Goal: Task Accomplishment & Management: Complete application form

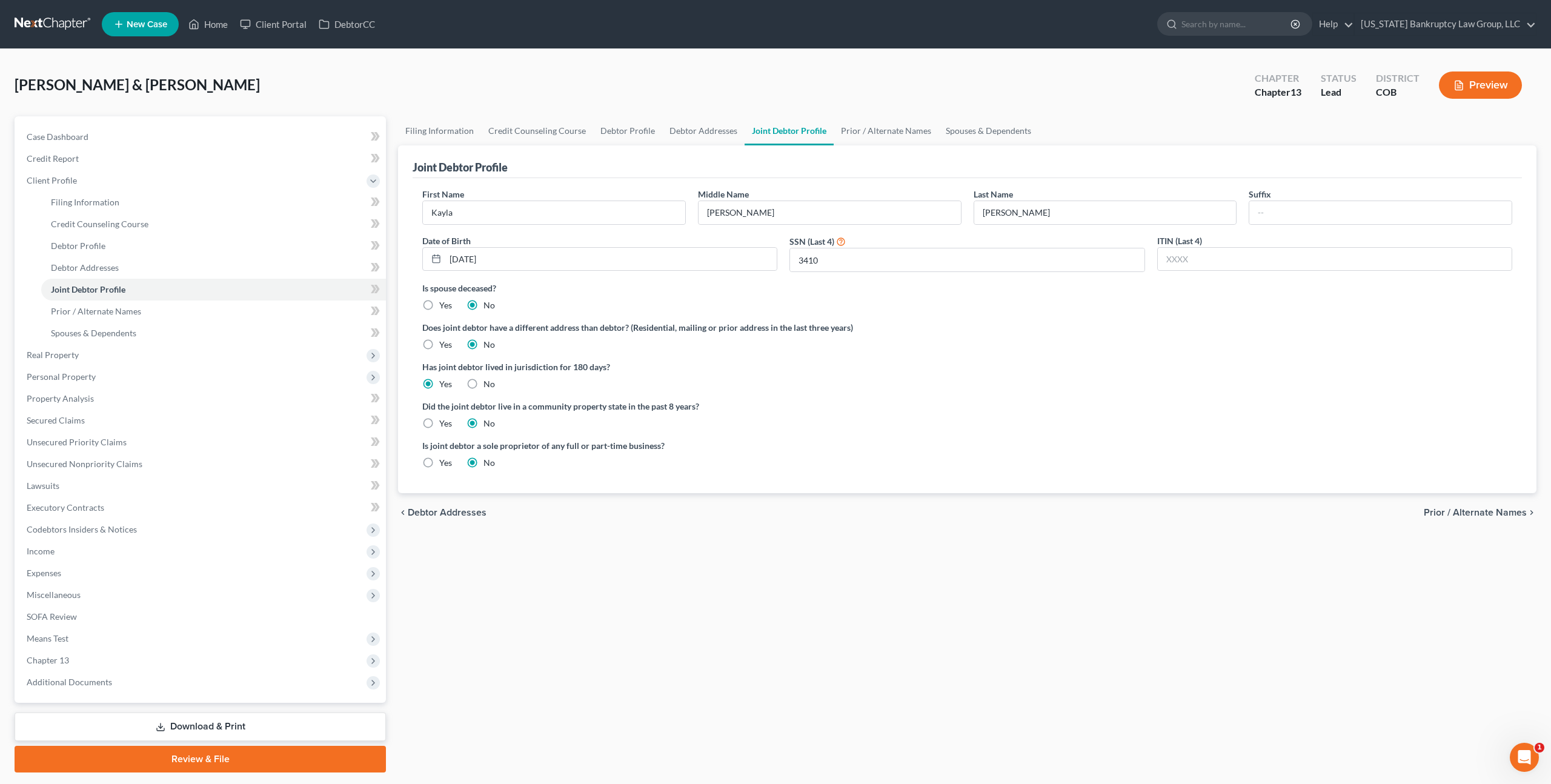
click at [60, 27] on link at bounding box center [53, 25] width 78 height 22
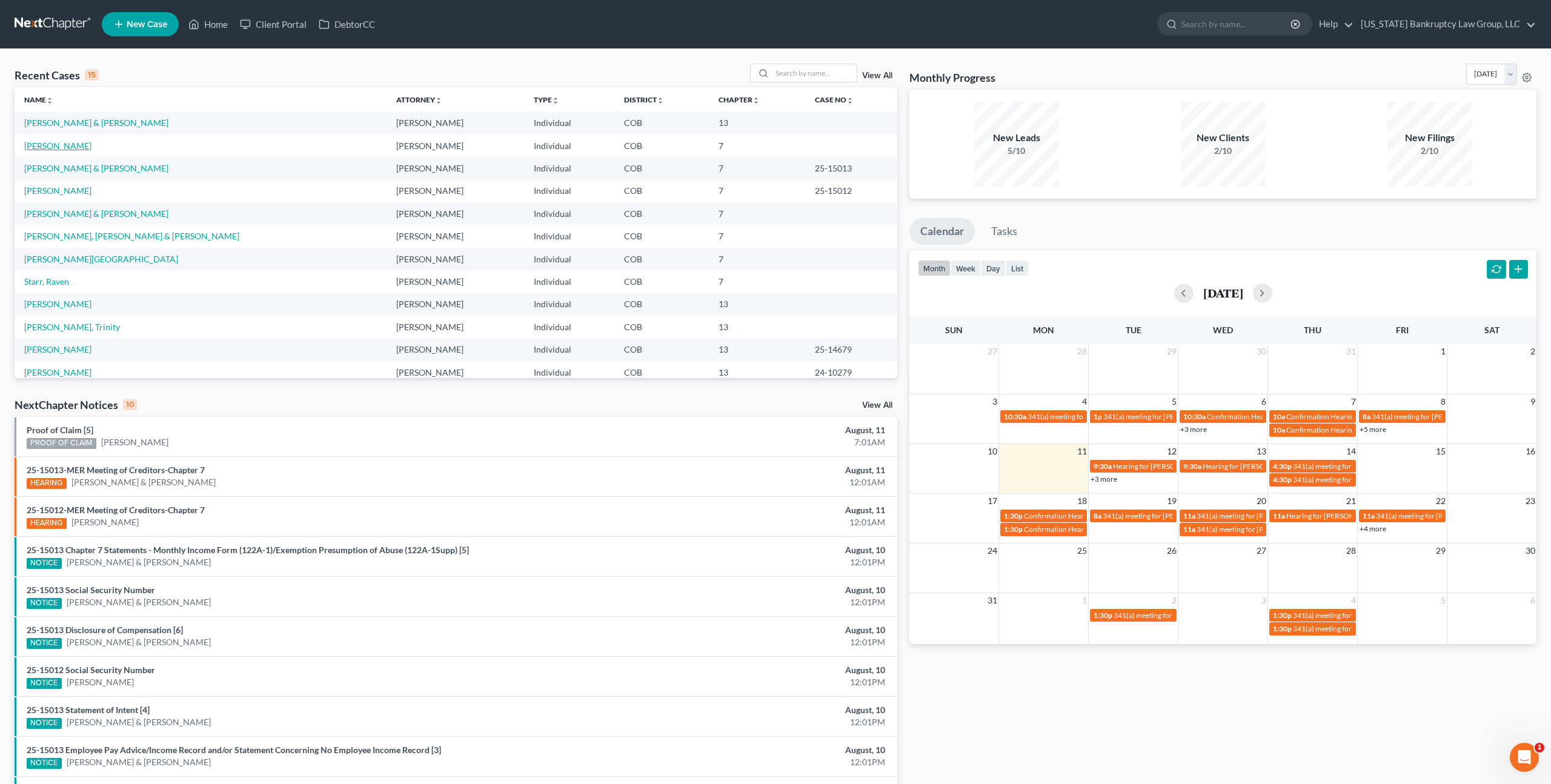
click at [62, 145] on link "Reynolds, Karen" at bounding box center [58, 145] width 67 height 10
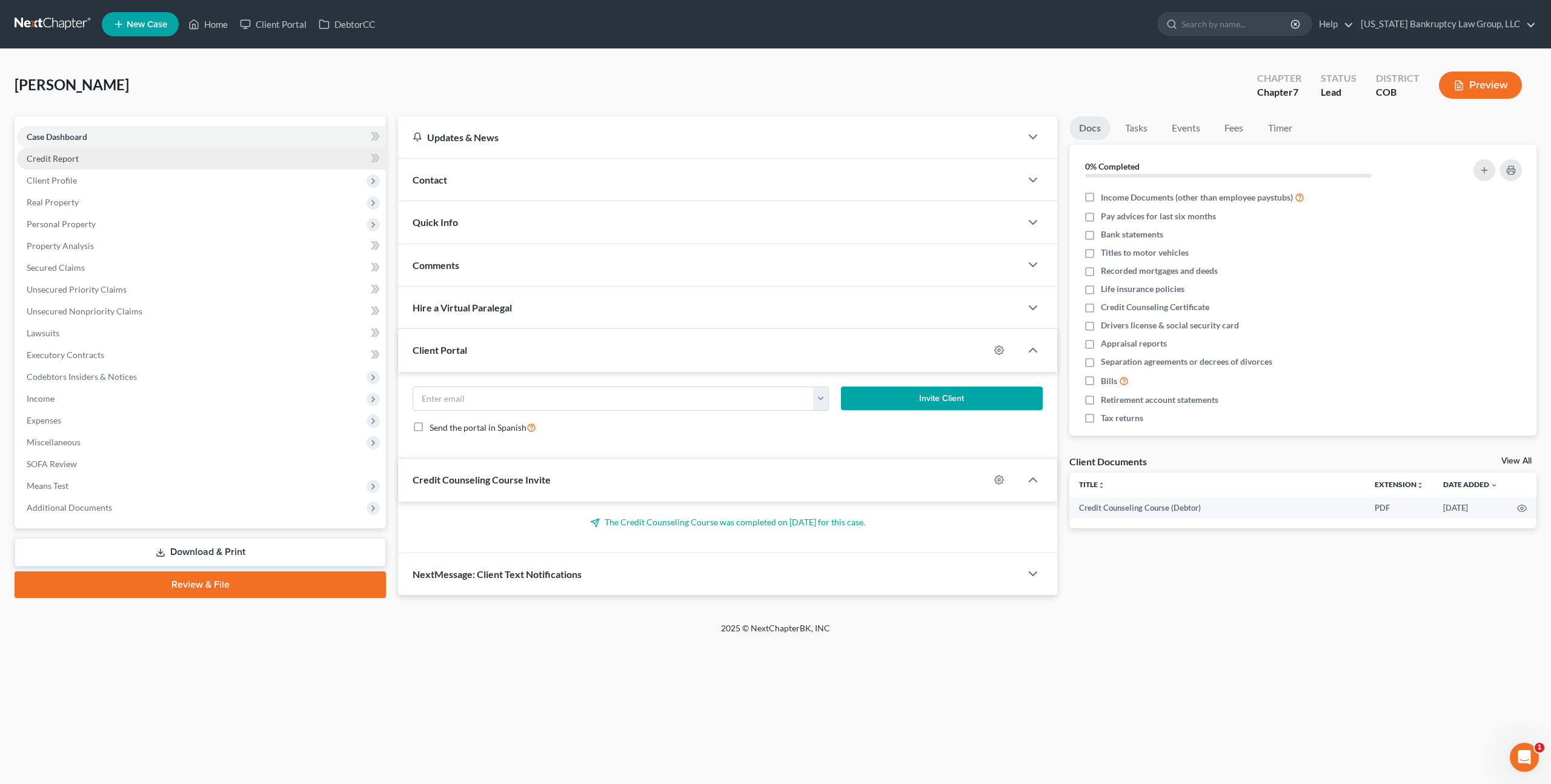
click at [70, 164] on link "Credit Report" at bounding box center [201, 159] width 369 height 22
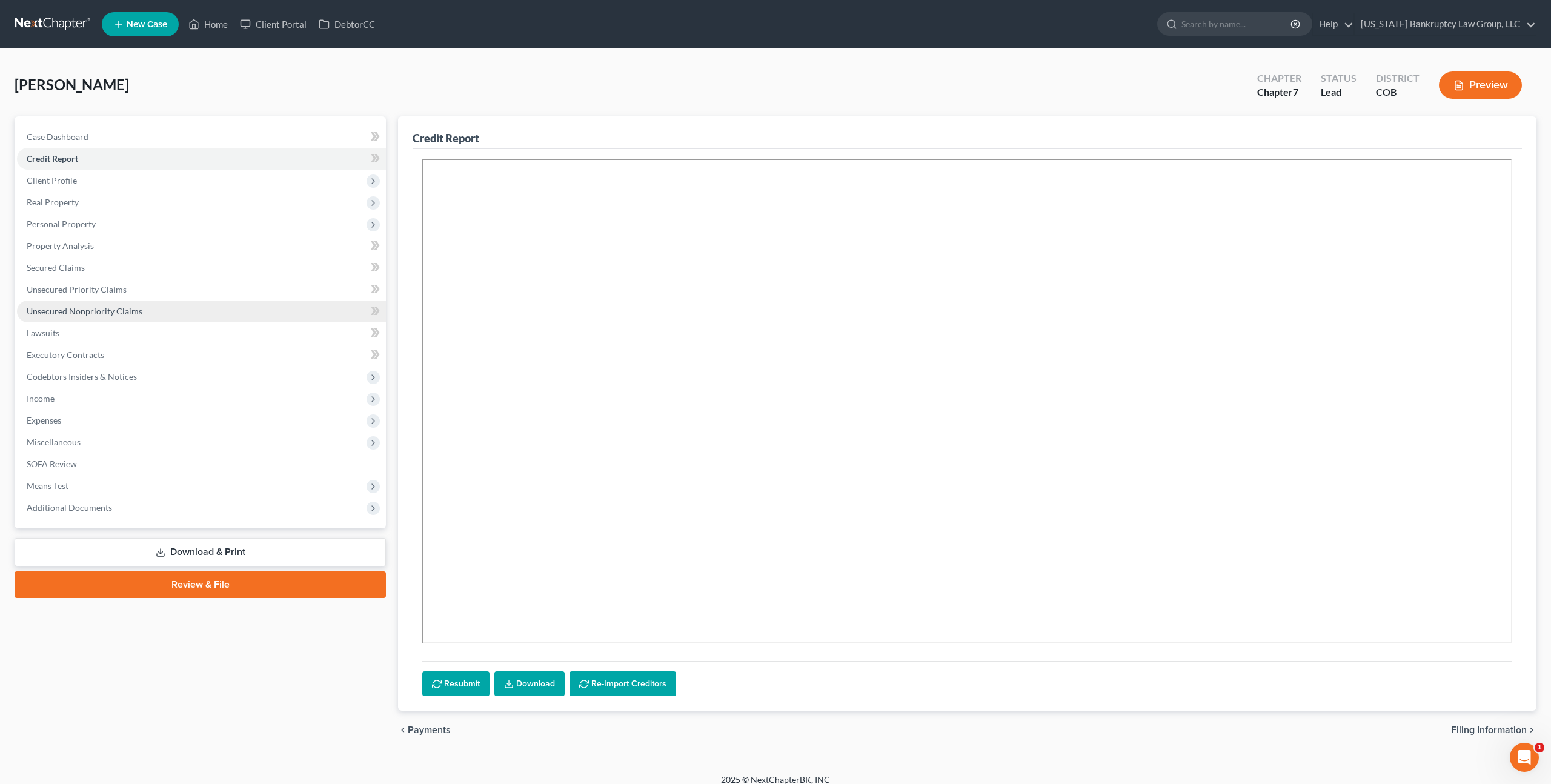
click at [114, 310] on span "Unsecured Nonpriority Claims" at bounding box center [84, 311] width 116 height 10
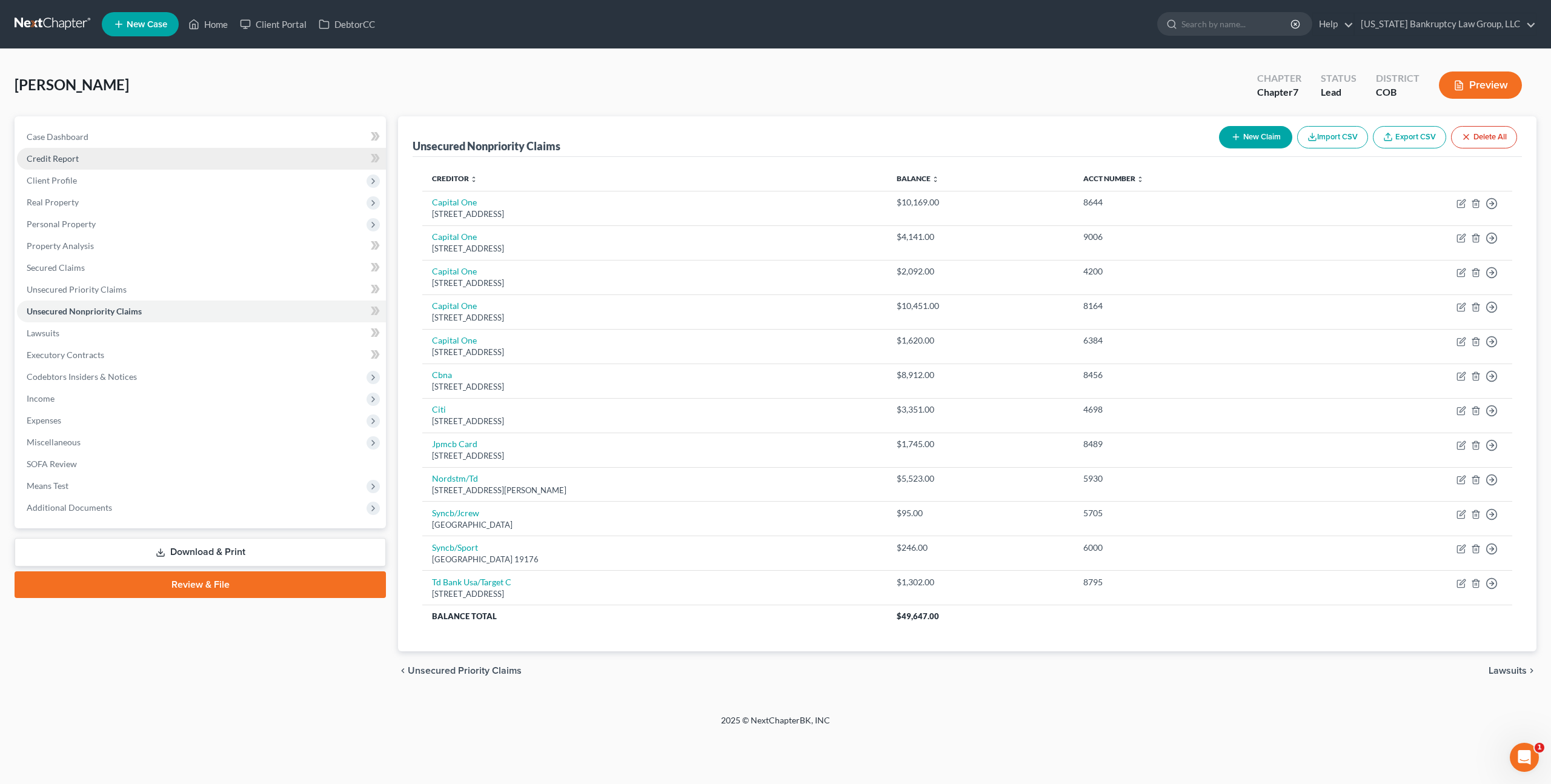
click at [69, 159] on span "Credit Report" at bounding box center [52, 158] width 52 height 10
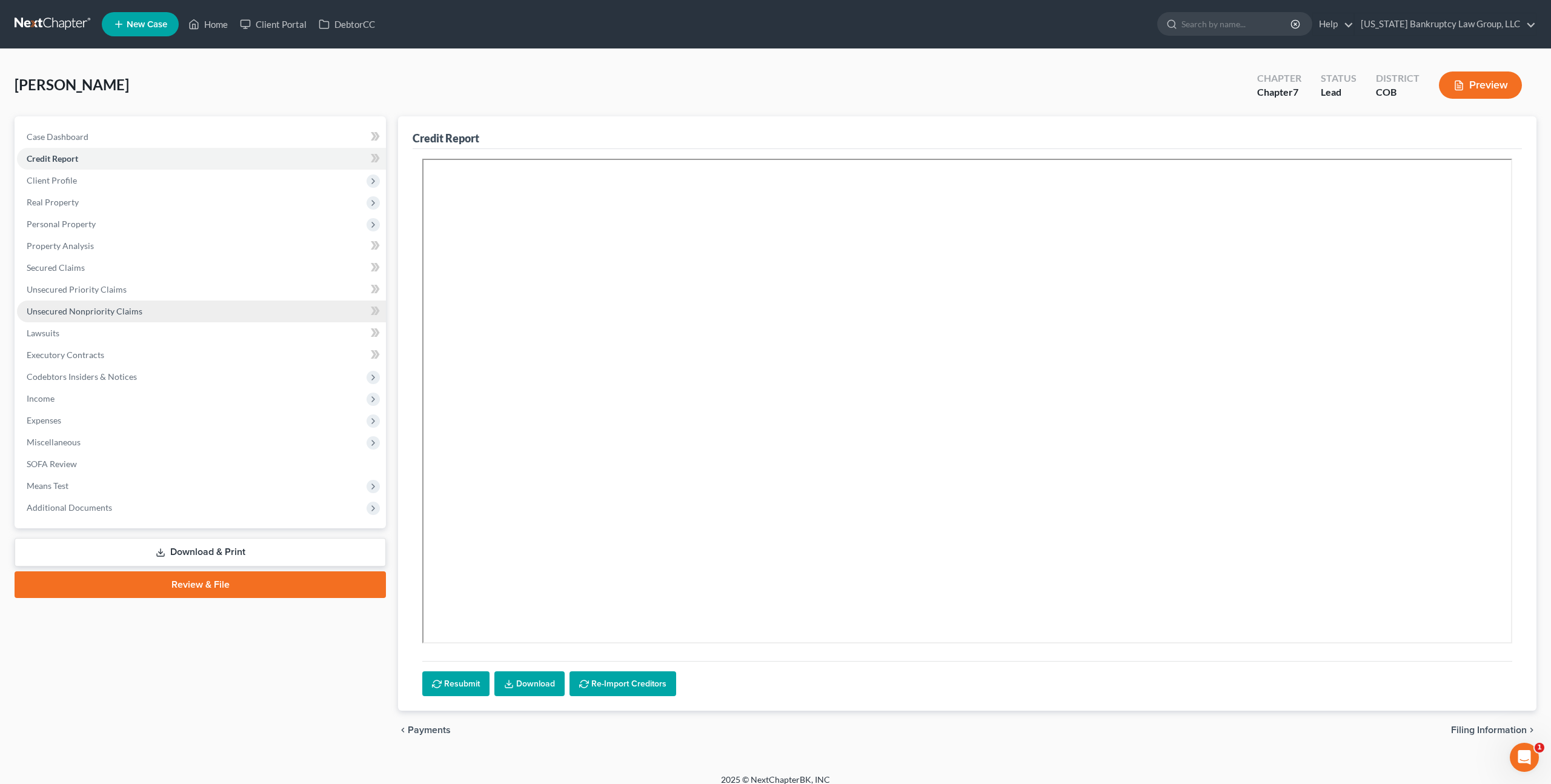
click at [107, 309] on span "Unsecured Nonpriority Claims" at bounding box center [84, 311] width 116 height 10
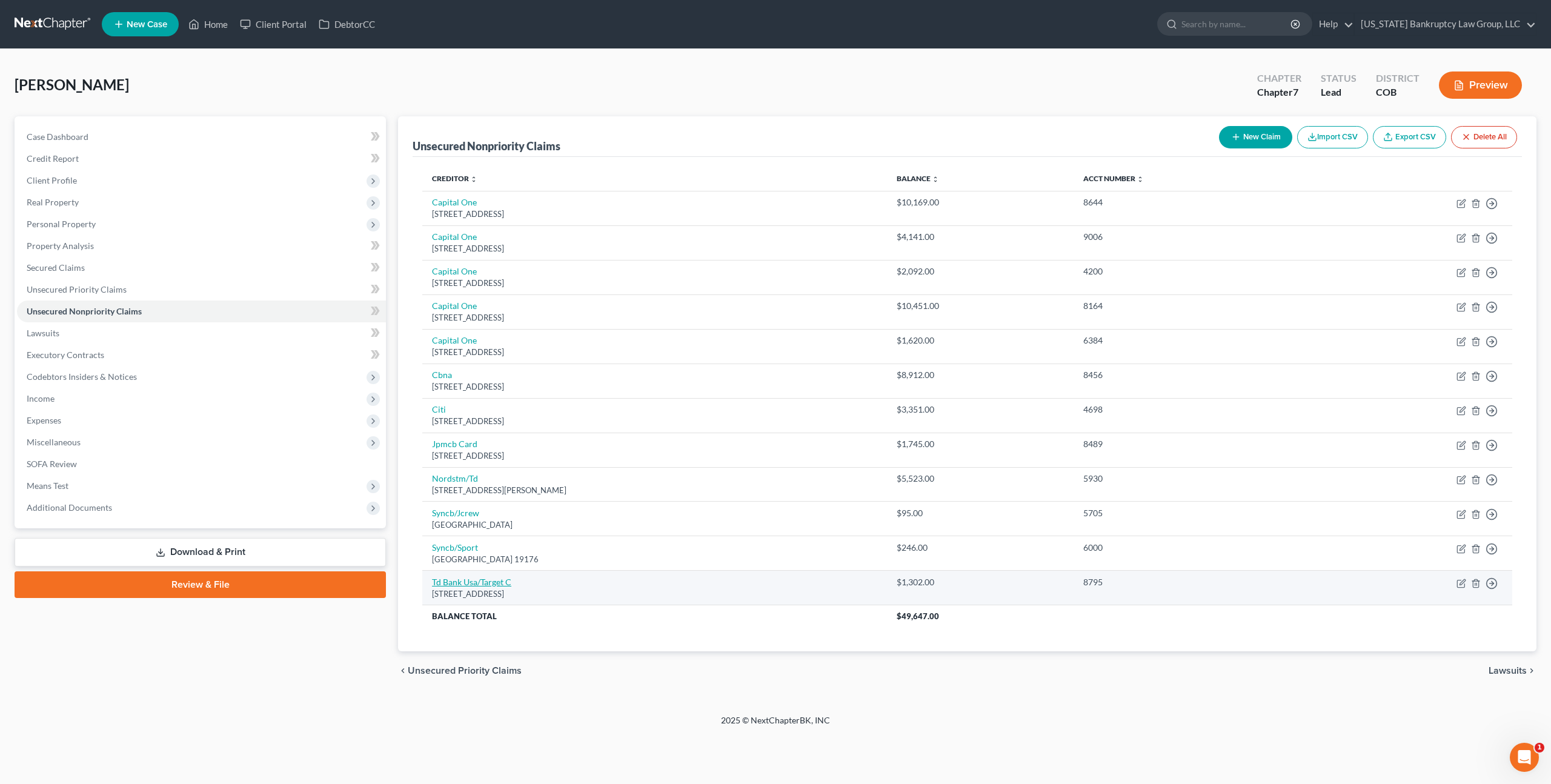
click at [470, 582] on link "Td Bank Usa/Target C" at bounding box center [471, 582] width 80 height 10
select select "24"
select select "1"
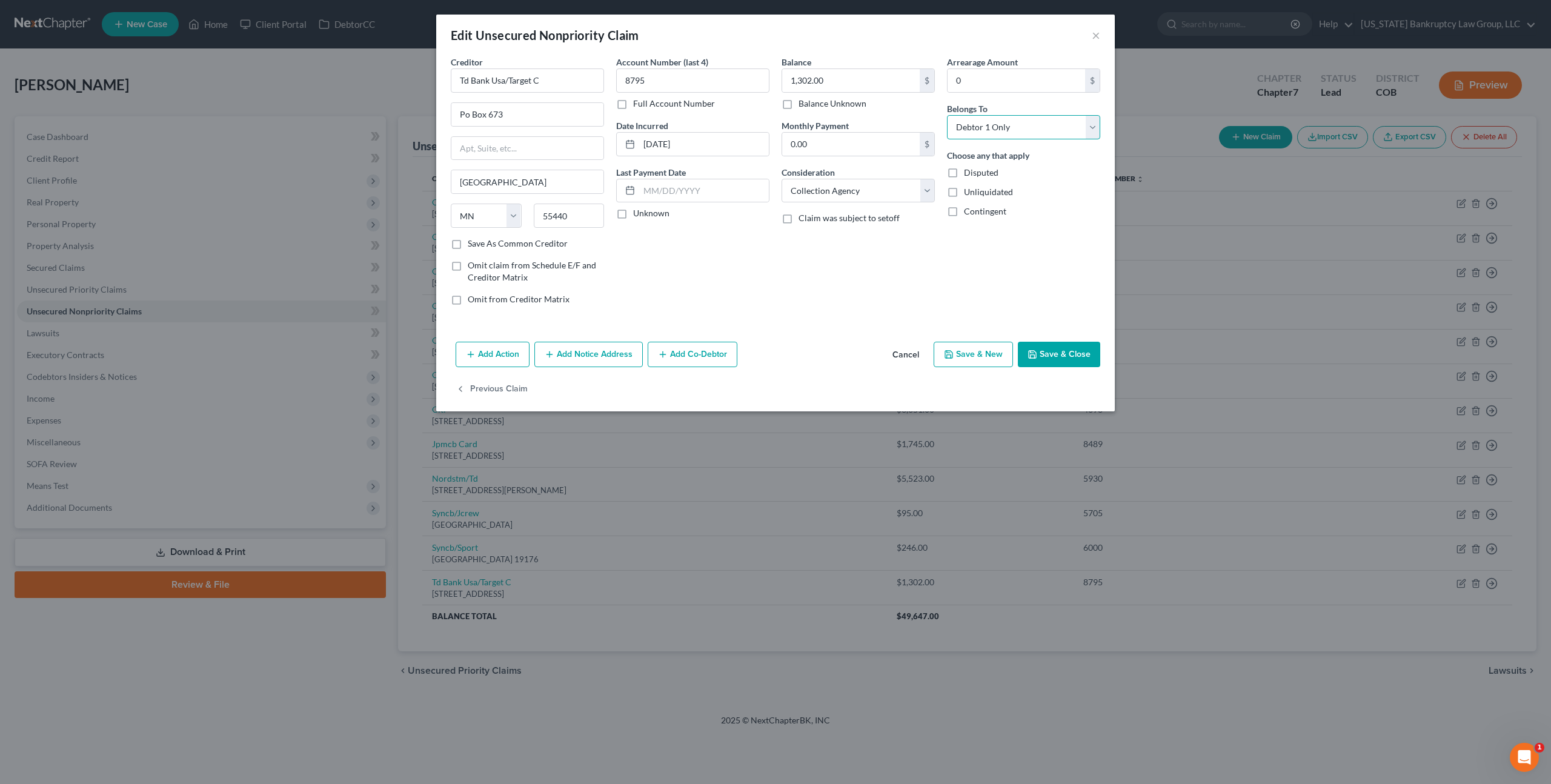
click at [1001, 120] on select "Select Debtor 1 Only Debtor 2 Only Debtor 1 And Debtor 2 Only At Least One Of T…" at bounding box center [1023, 127] width 153 height 24
select select "3"
click at [1058, 355] on button "Save & Close" at bounding box center [1059, 354] width 82 height 25
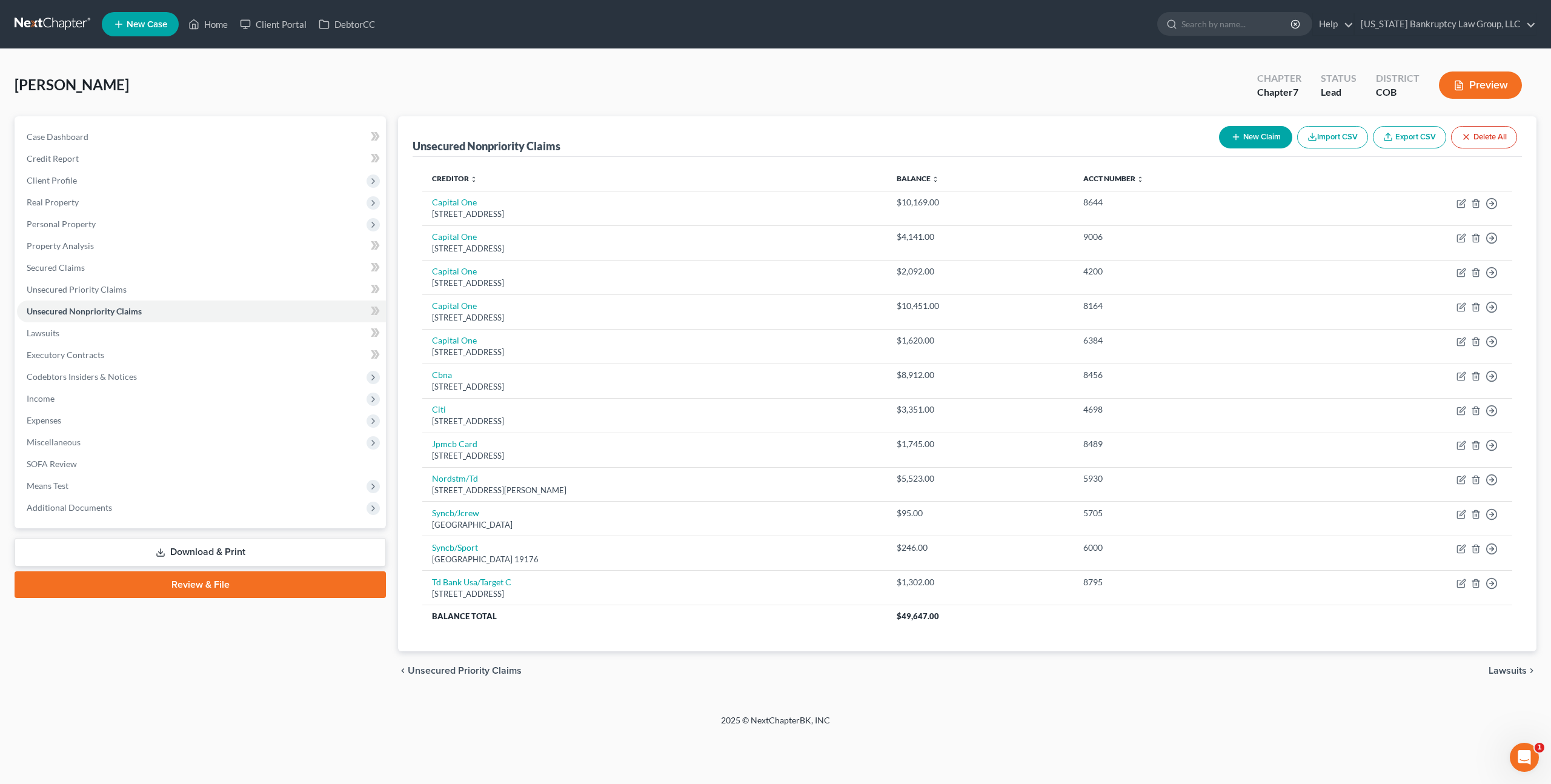
click at [48, 19] on link at bounding box center [53, 25] width 78 height 22
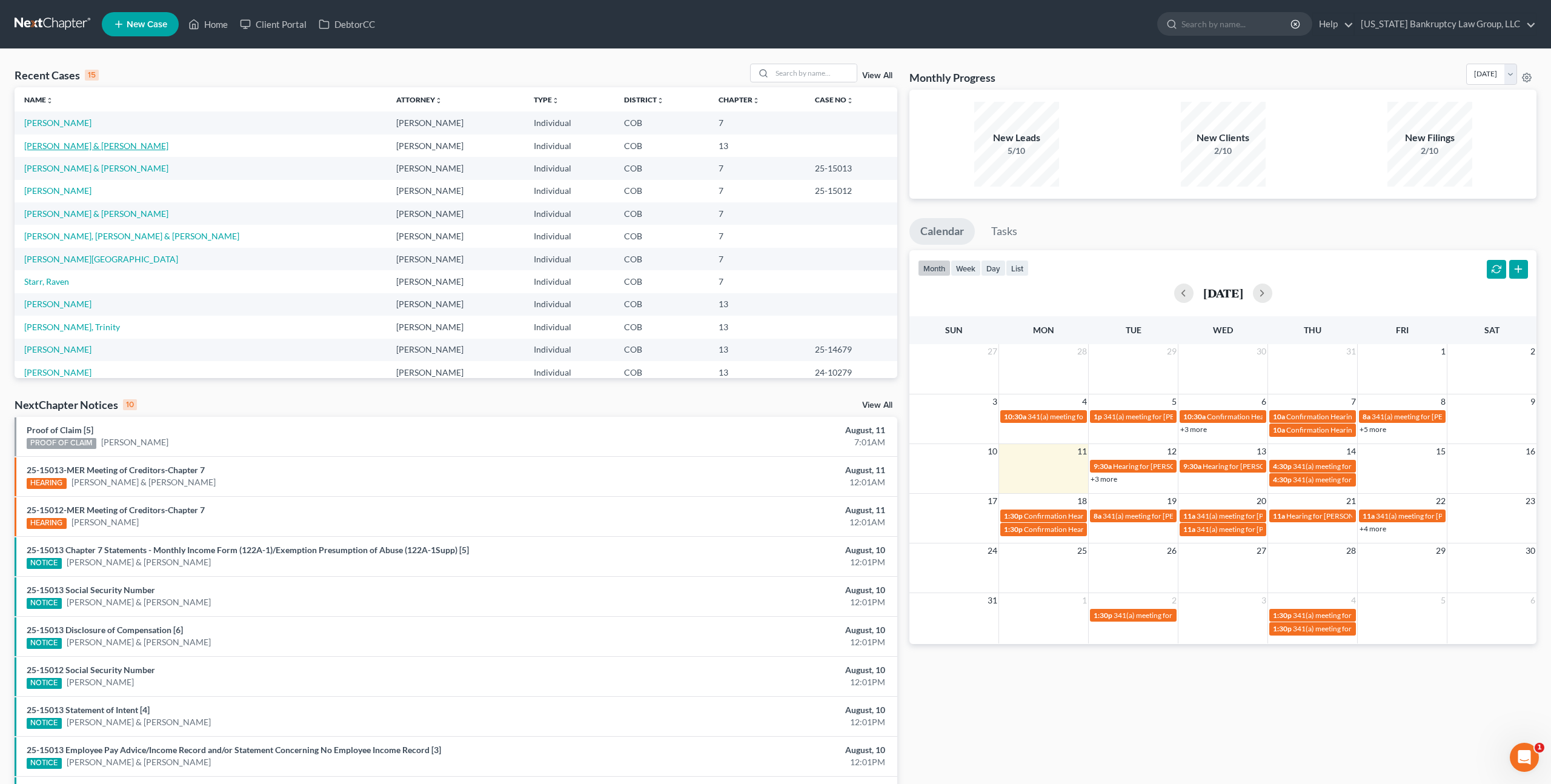
click at [72, 146] on link "[PERSON_NAME] & [PERSON_NAME]" at bounding box center [96, 145] width 144 height 10
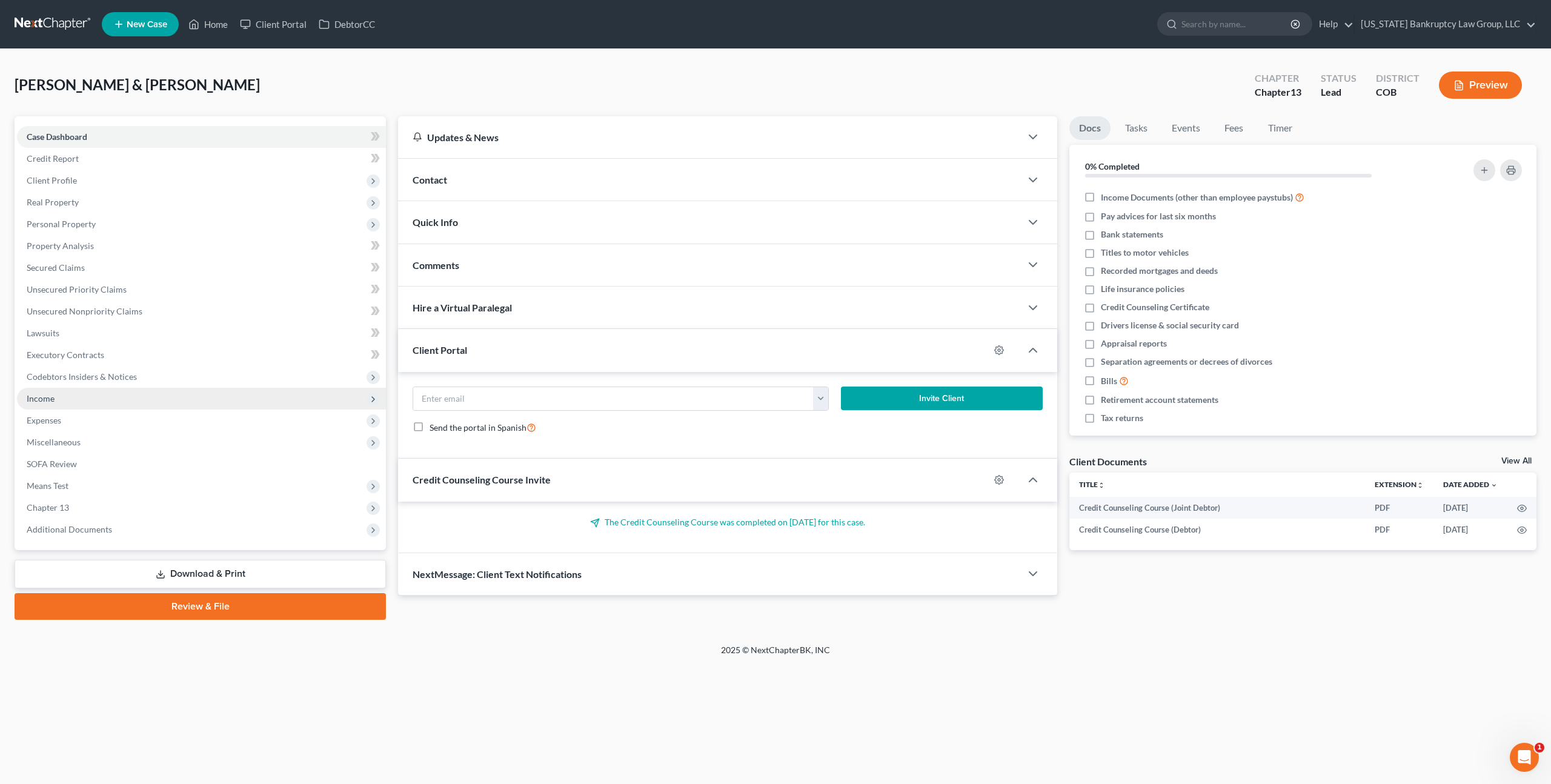
click at [56, 401] on span "Income" at bounding box center [201, 399] width 369 height 22
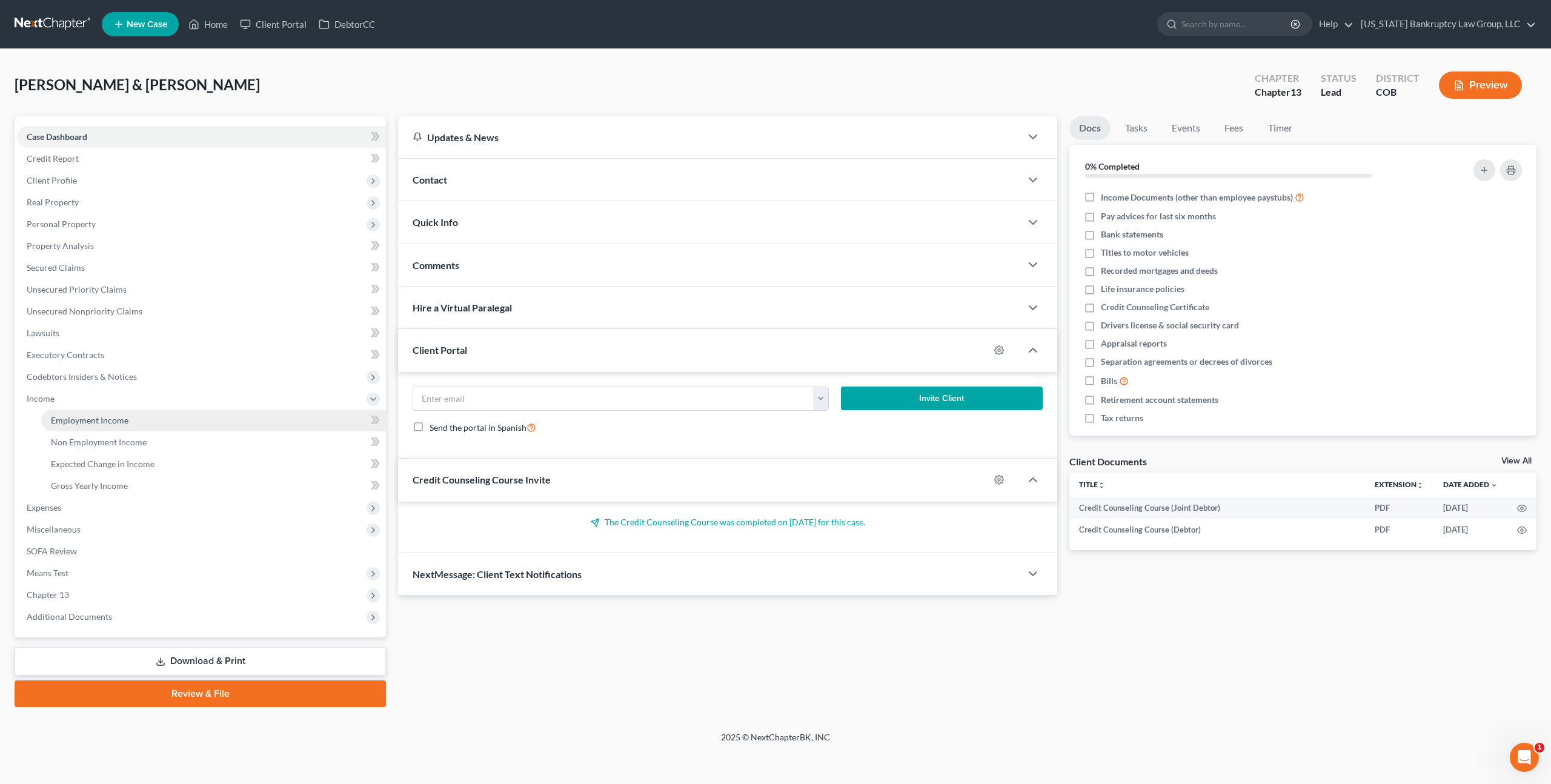
click at [83, 421] on span "Employment Income" at bounding box center [90, 420] width 78 height 10
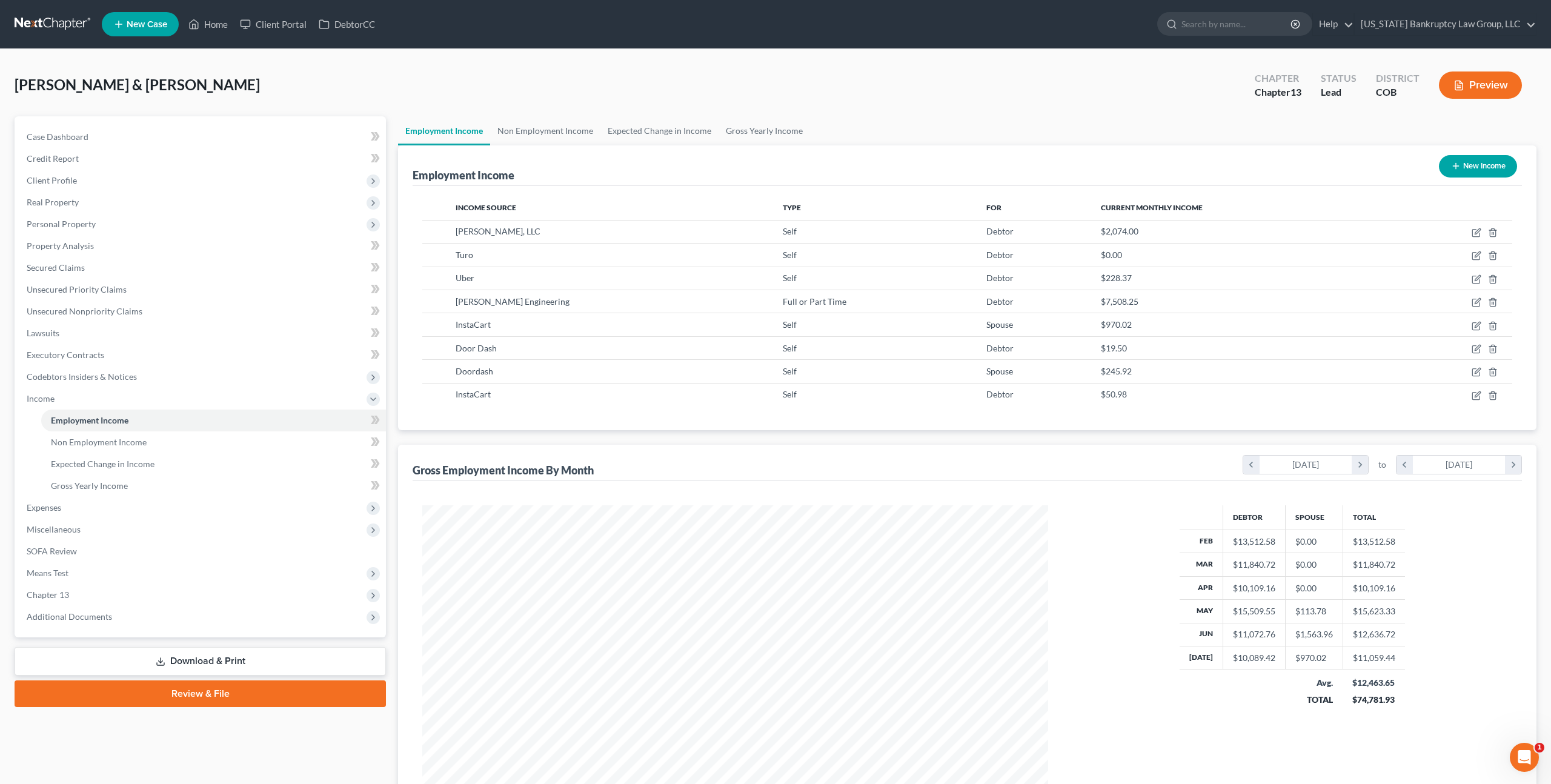
scroll to position [313, 650]
click at [1475, 234] on icon "button" at bounding box center [1477, 231] width 5 height 5
select select "1"
select select "5"
select select "0"
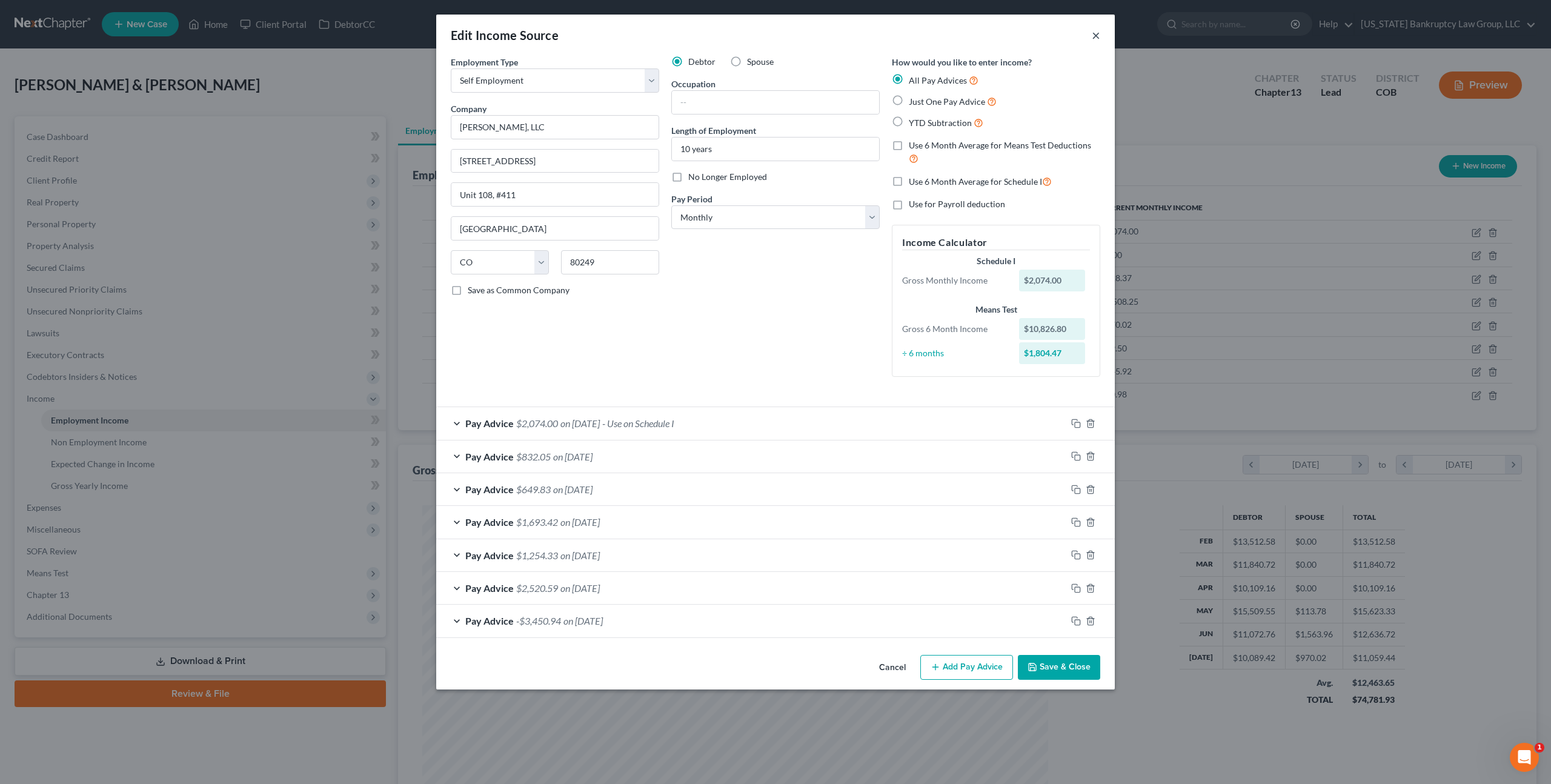
click at [1097, 37] on button "×" at bounding box center [1096, 35] width 8 height 14
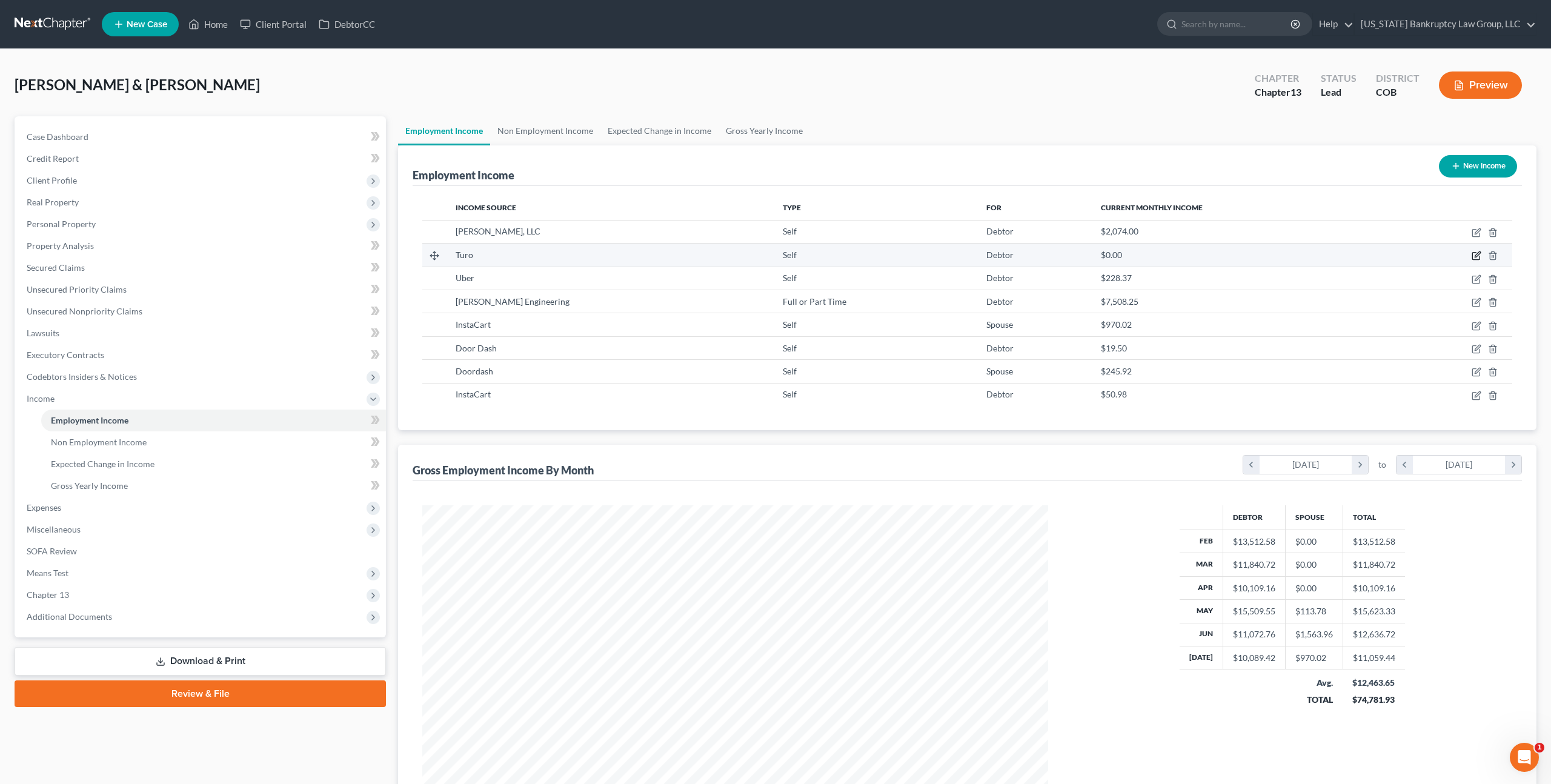
click at [1481, 251] on icon "button" at bounding box center [1477, 255] width 10 height 10
select select "1"
select select "0"
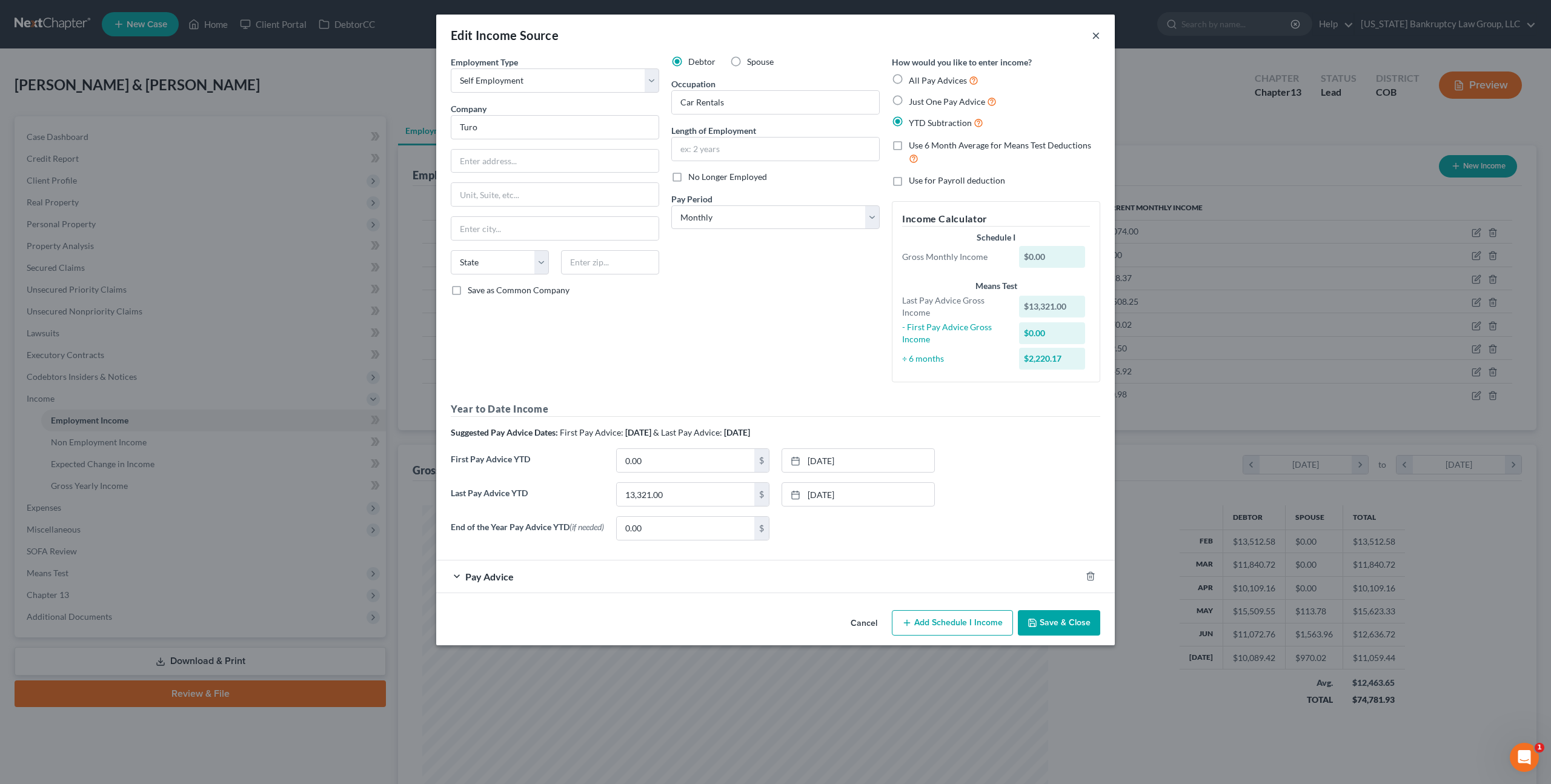
click at [1098, 37] on button "×" at bounding box center [1096, 35] width 8 height 14
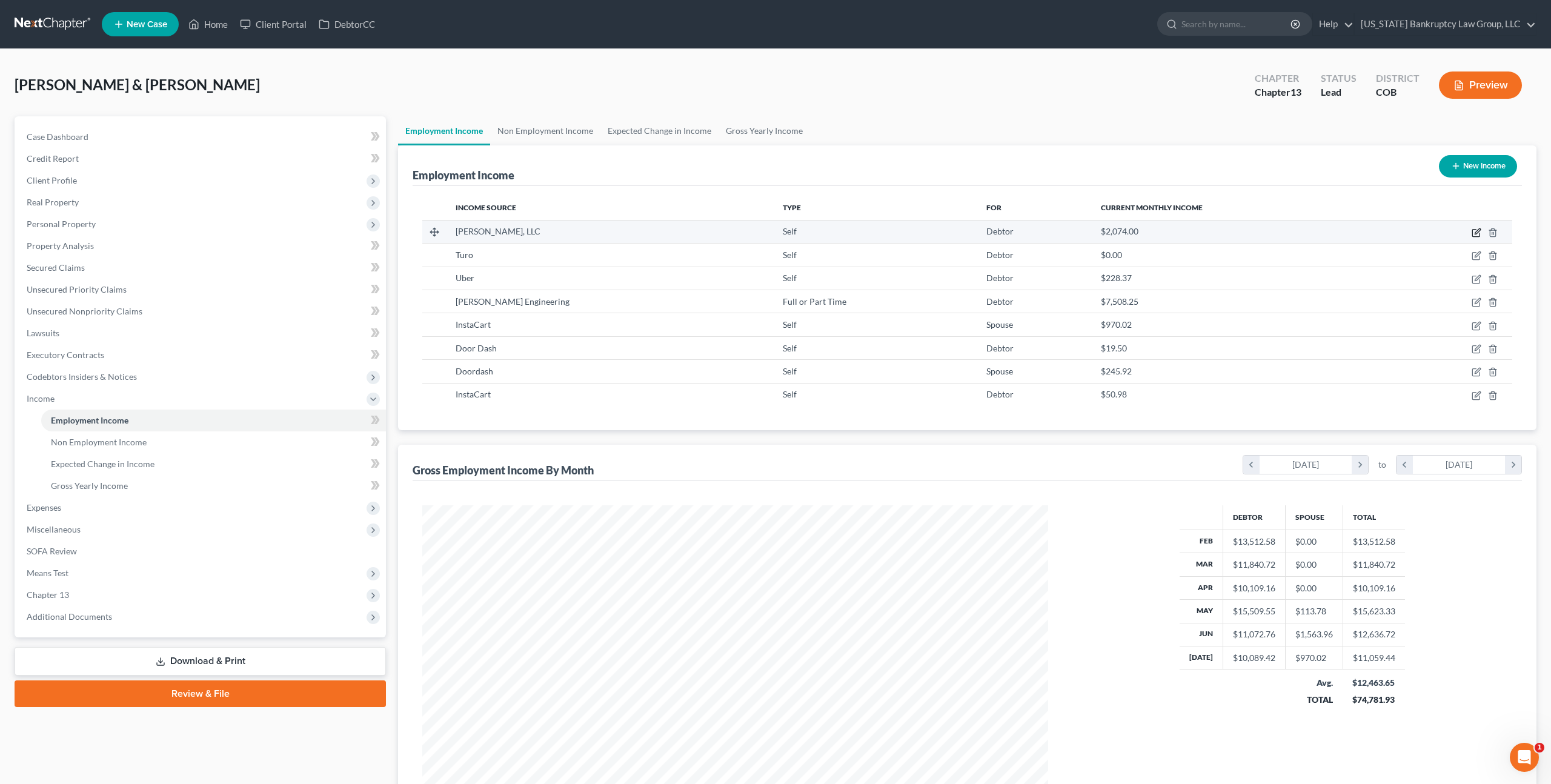
click at [1479, 230] on icon "button" at bounding box center [1477, 232] width 10 height 10
select select "1"
select select "5"
select select "0"
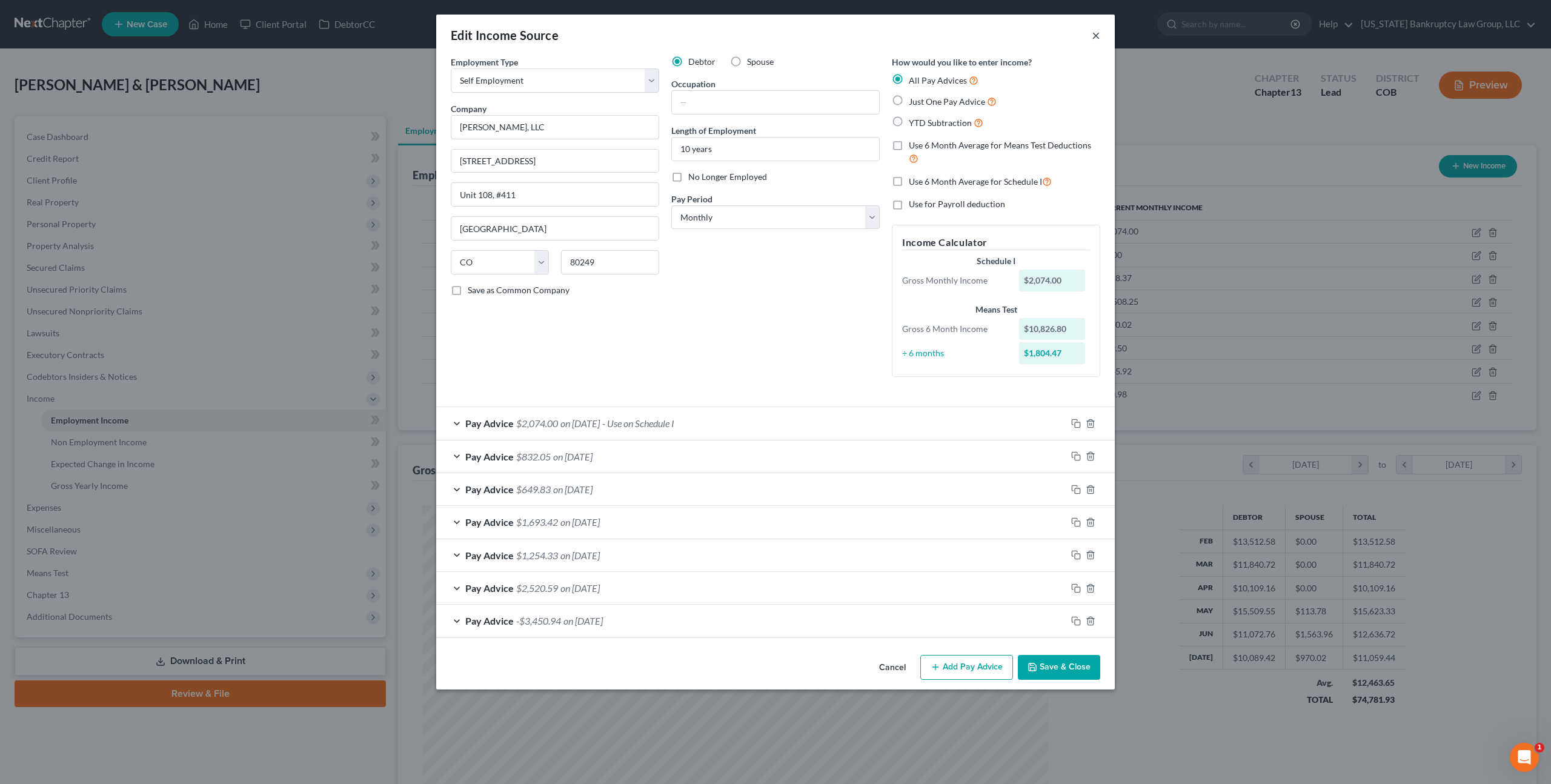
click at [1093, 37] on button "×" at bounding box center [1096, 35] width 8 height 14
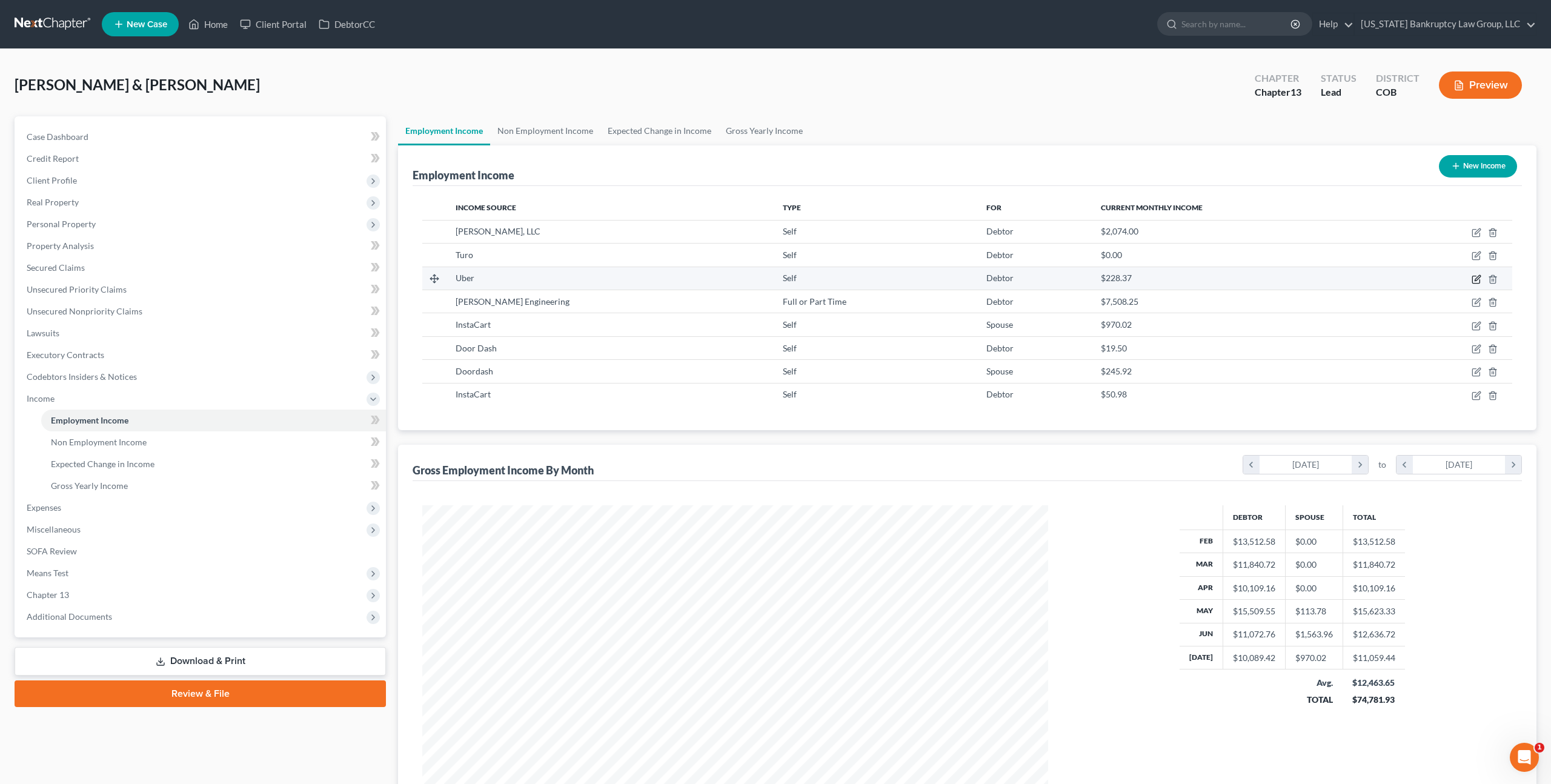
click at [1476, 279] on icon "button" at bounding box center [1477, 279] width 10 height 10
select select "1"
select select "3"
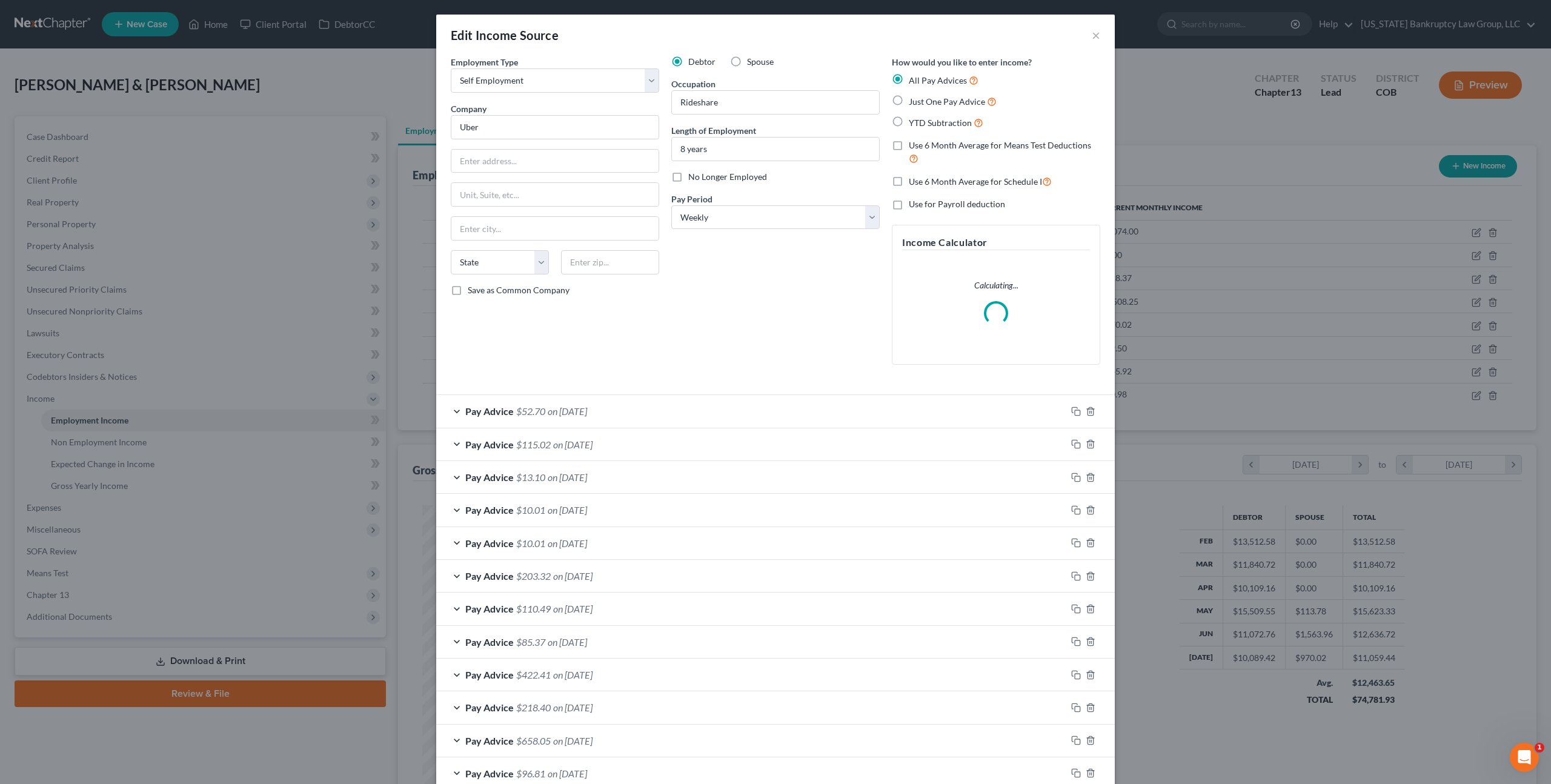
click at [689, 180] on label "No Longer Employed" at bounding box center [728, 176] width 79 height 12
click at [693, 178] on input "No Longer Employed" at bounding box center [697, 175] width 8 height 8
checkbox input "true"
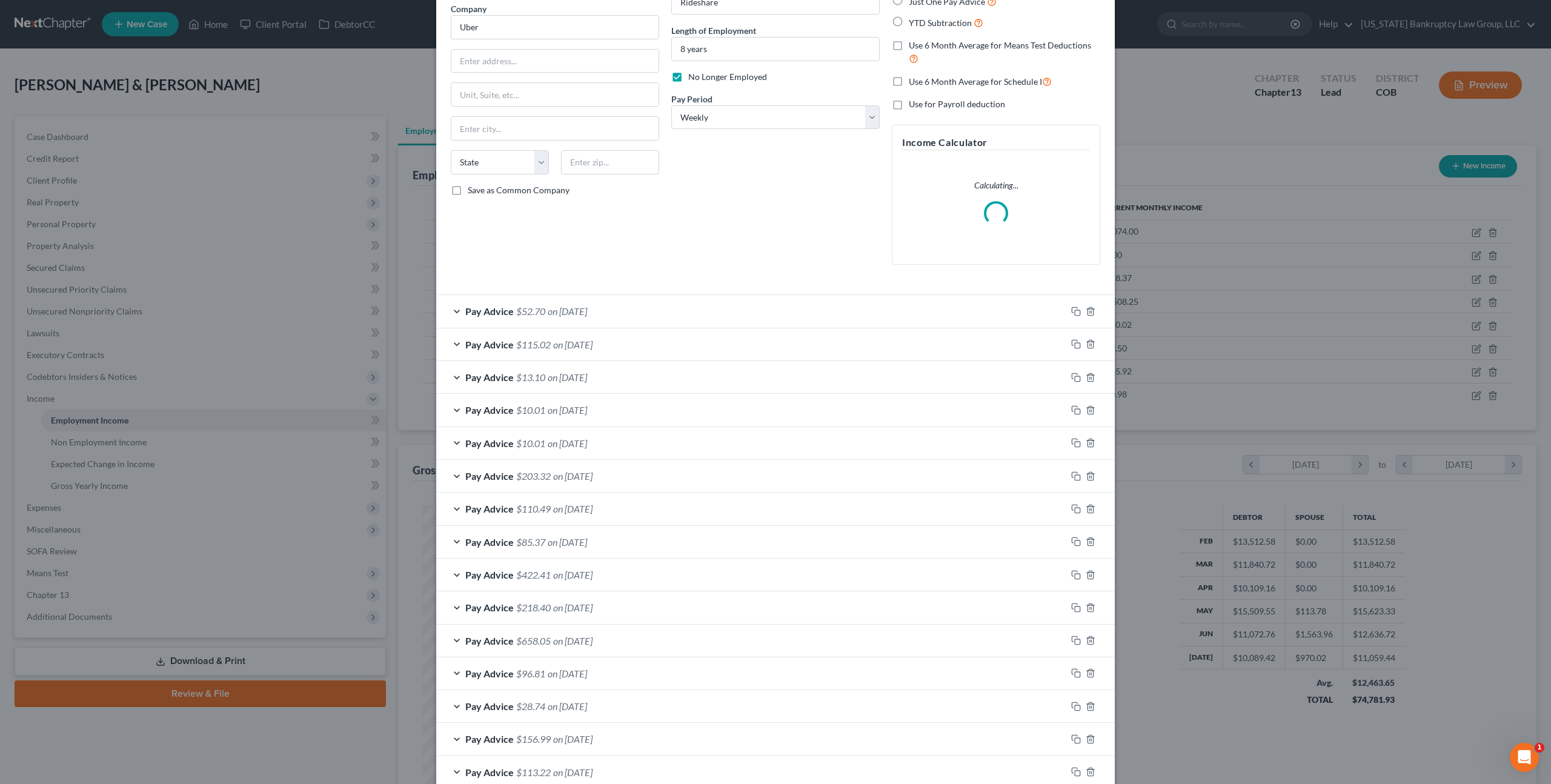
scroll to position [171, 0]
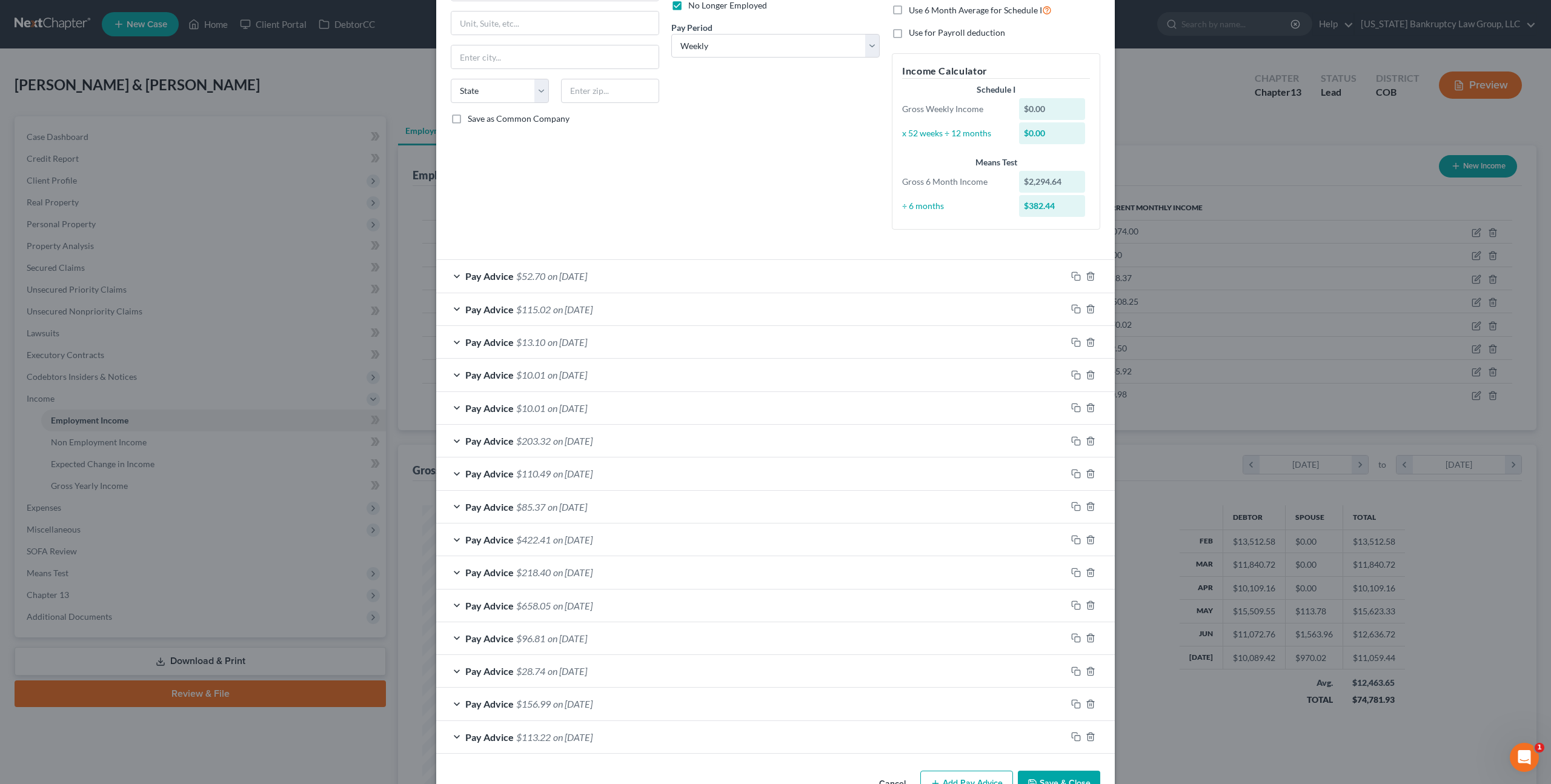
click at [1055, 774] on button "Save & Close" at bounding box center [1059, 783] width 82 height 25
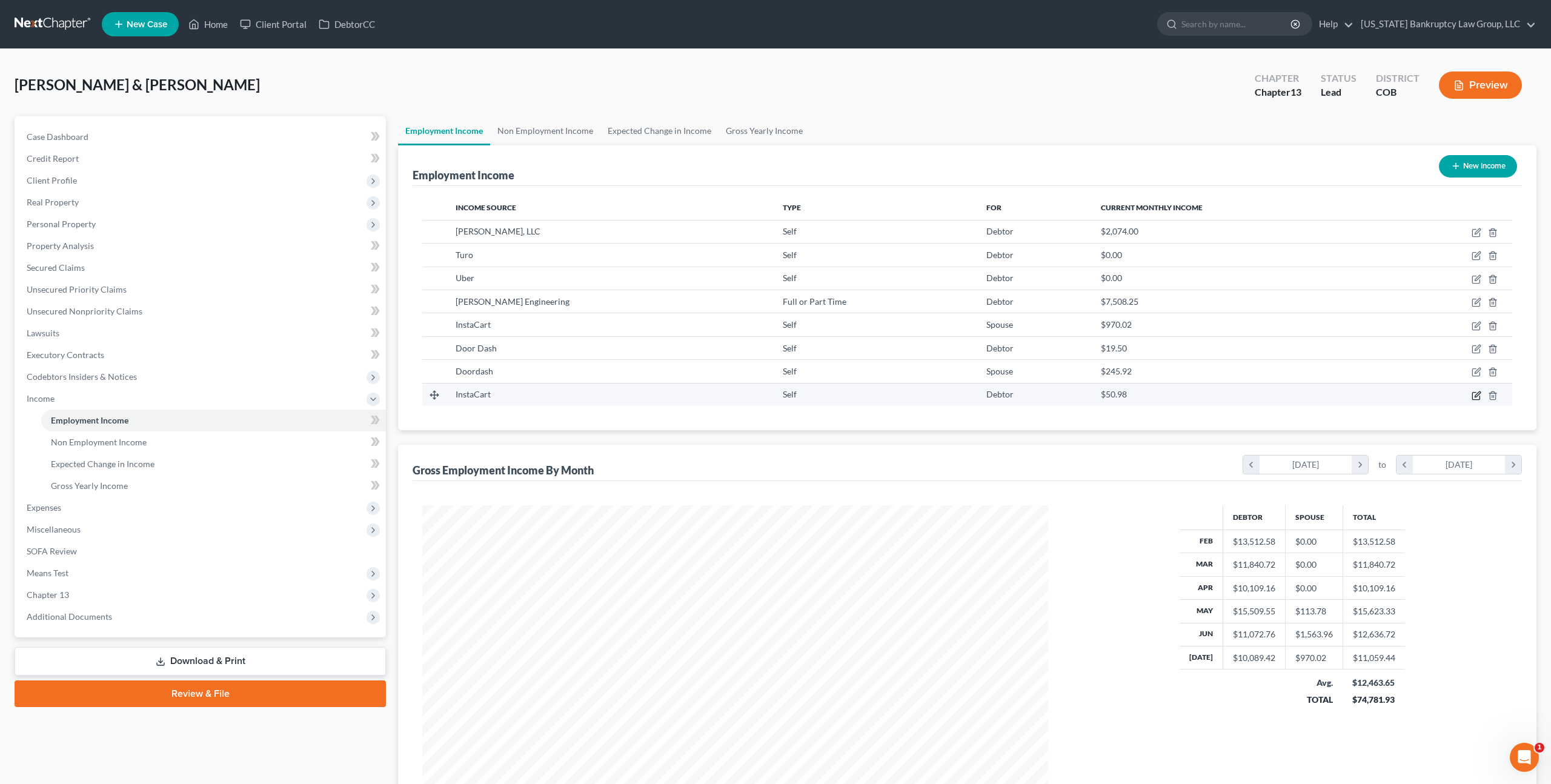
click at [1477, 392] on icon "button" at bounding box center [1475, 395] width 7 height 7
select select "1"
select select "0"
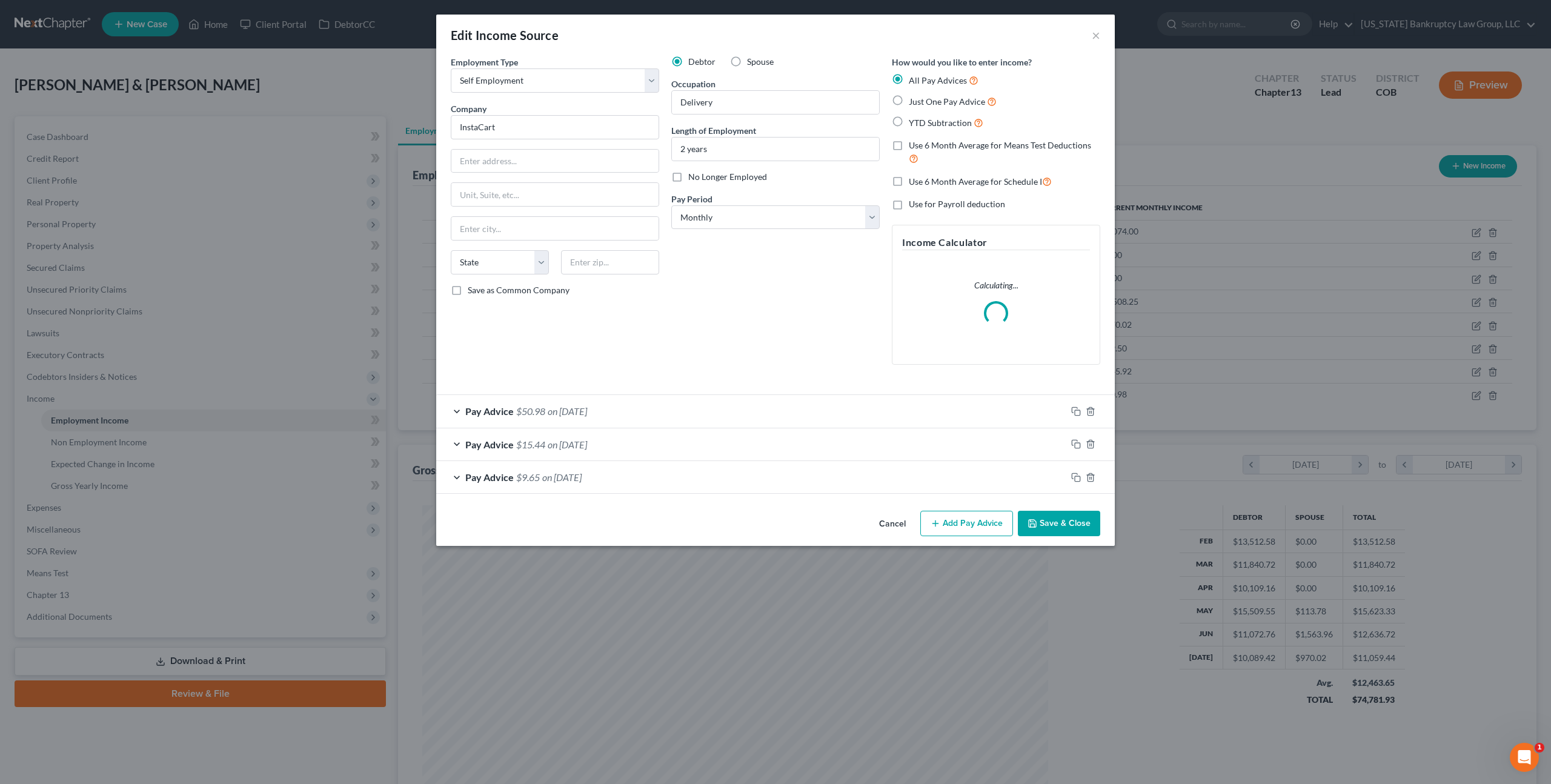
click at [689, 178] on label "No Longer Employed" at bounding box center [728, 176] width 79 height 12
click at [693, 178] on input "No Longer Employed" at bounding box center [697, 175] width 8 height 8
checkbox input "true"
click at [1047, 524] on button "Save & Close" at bounding box center [1059, 523] width 82 height 25
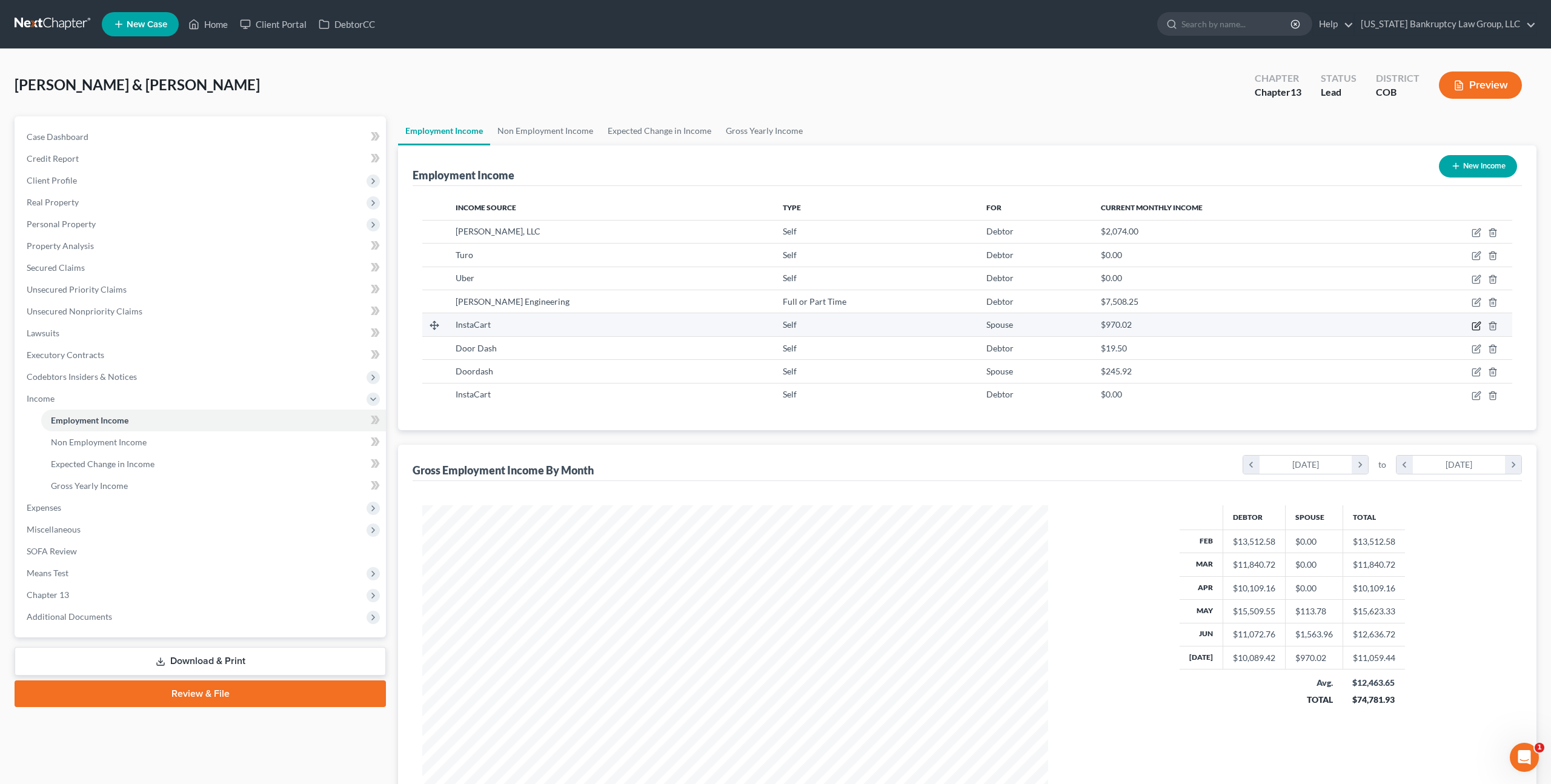
click at [1477, 324] on icon "button" at bounding box center [1477, 326] width 10 height 10
select select "1"
select select "0"
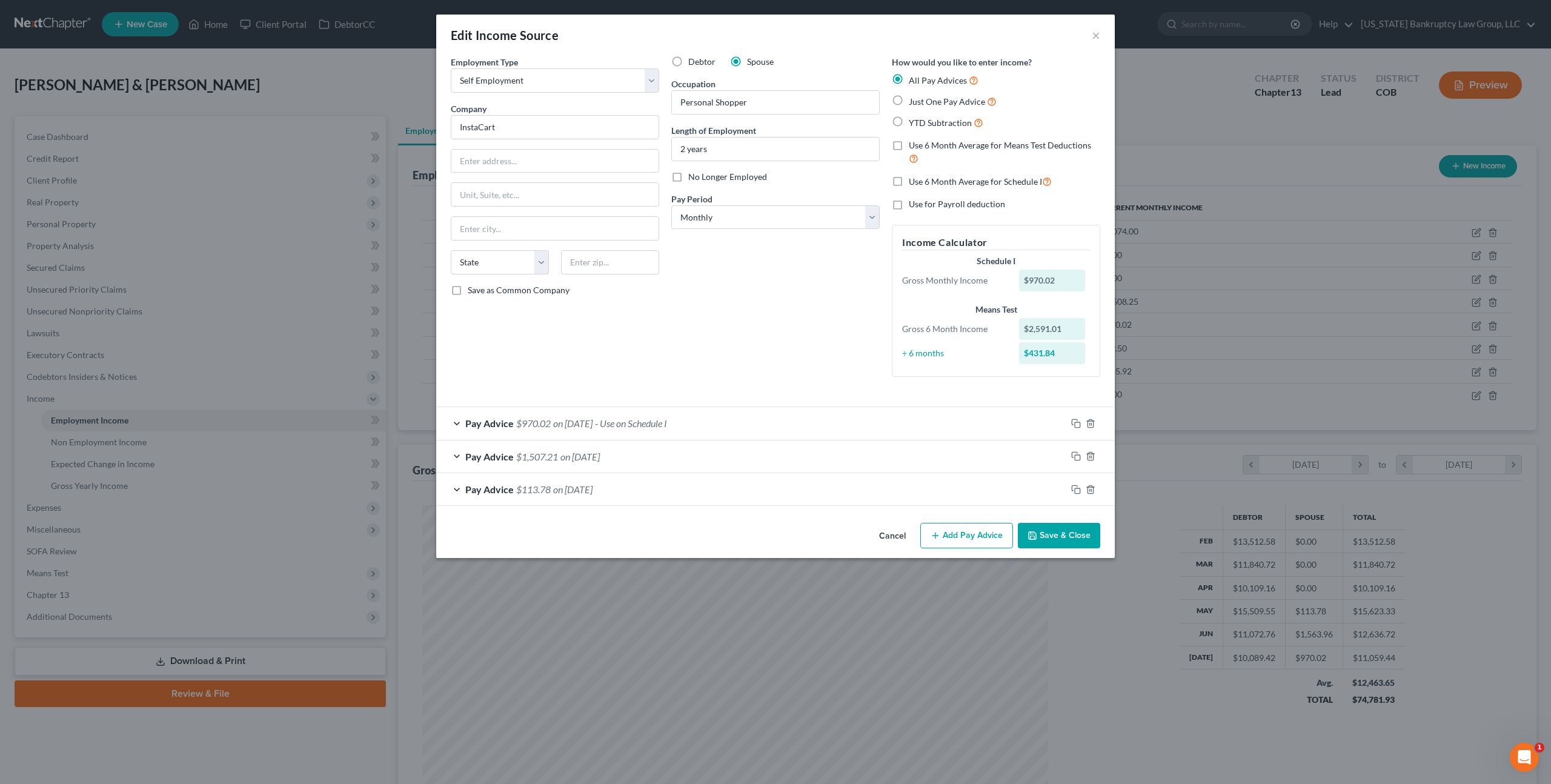
click at [1045, 536] on button "Save & Close" at bounding box center [1059, 535] width 82 height 25
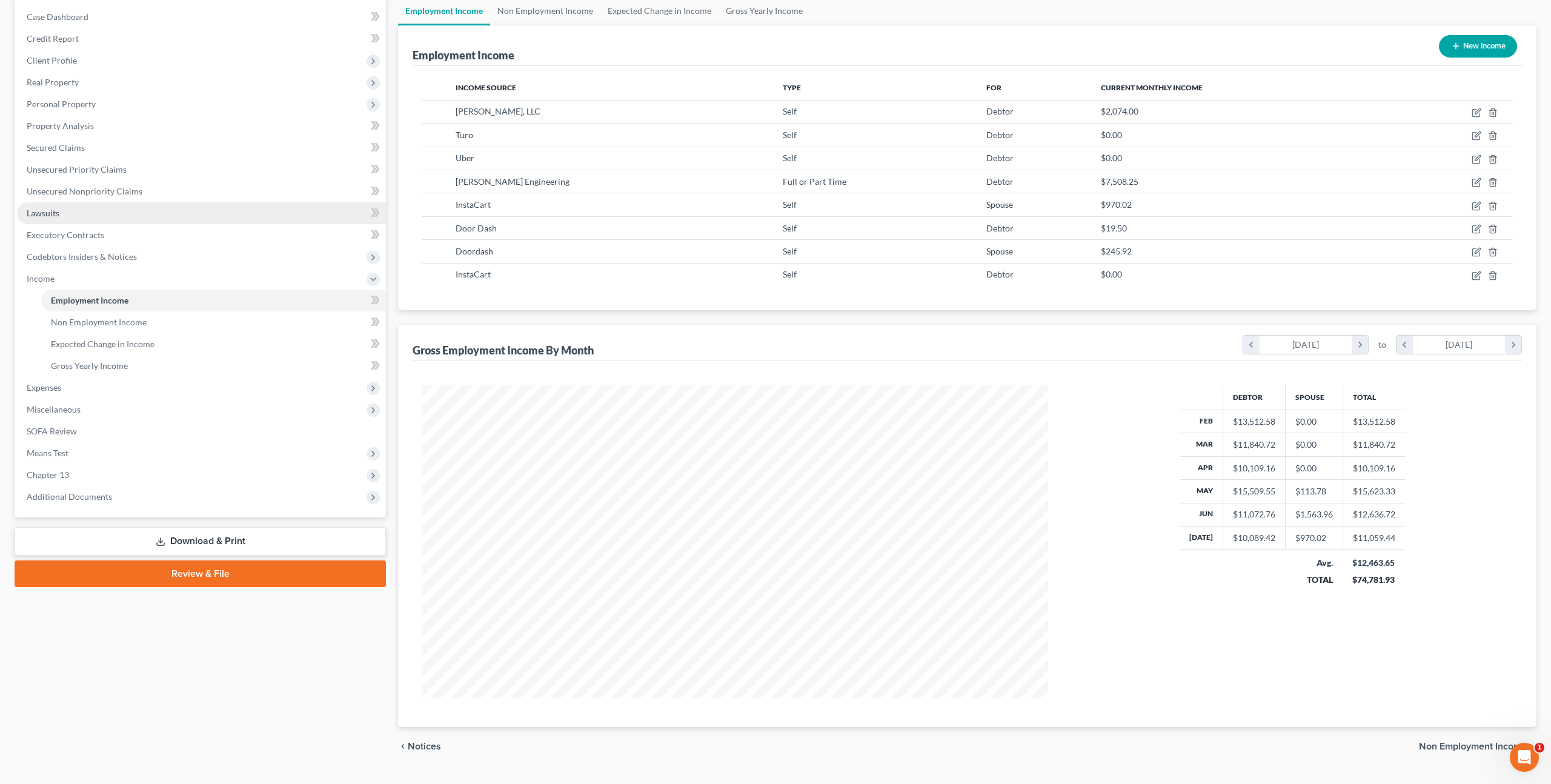
scroll to position [147, 0]
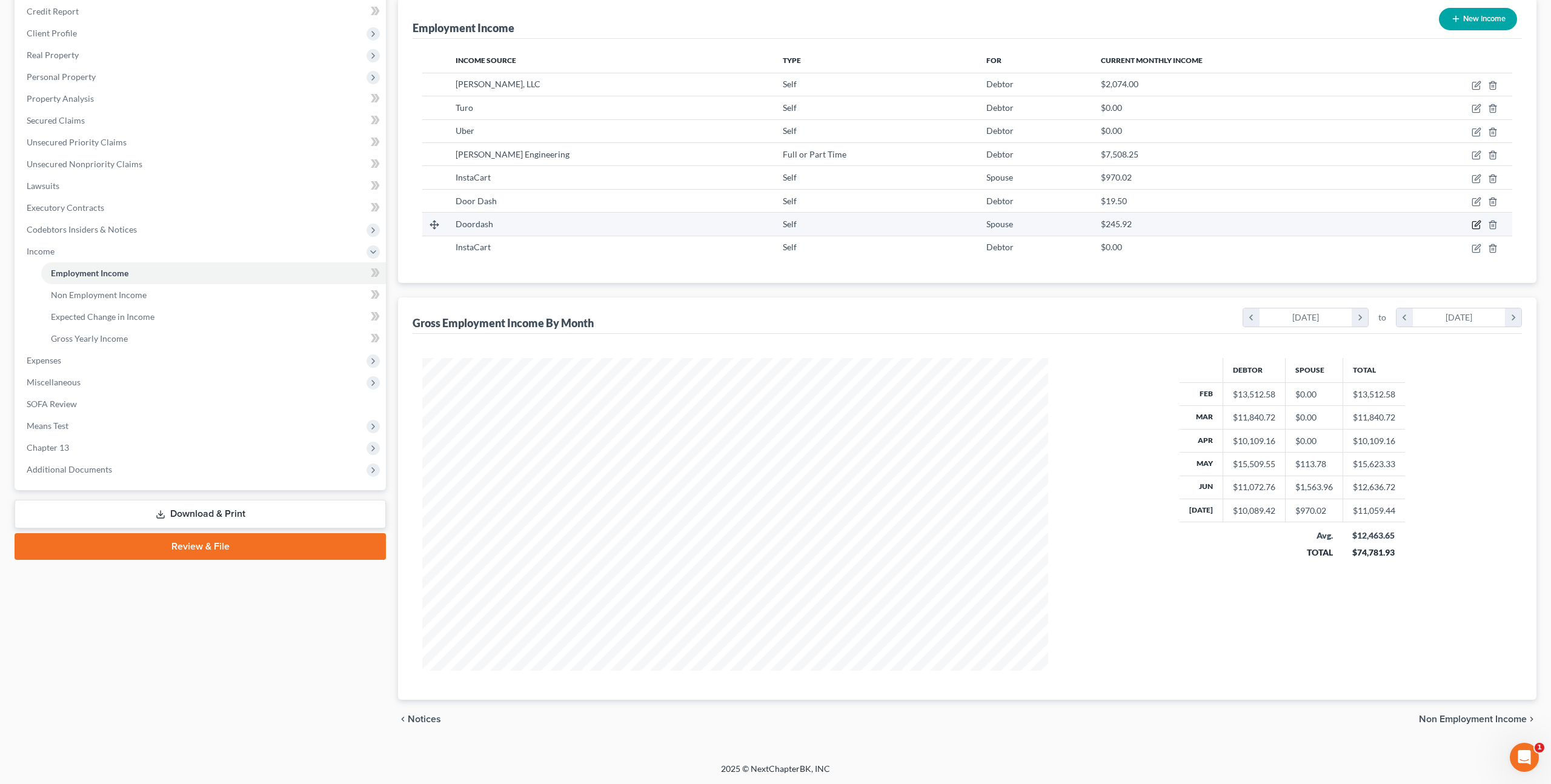
click at [1477, 224] on icon "button" at bounding box center [1477, 224] width 10 height 10
select select "1"
select select "3"
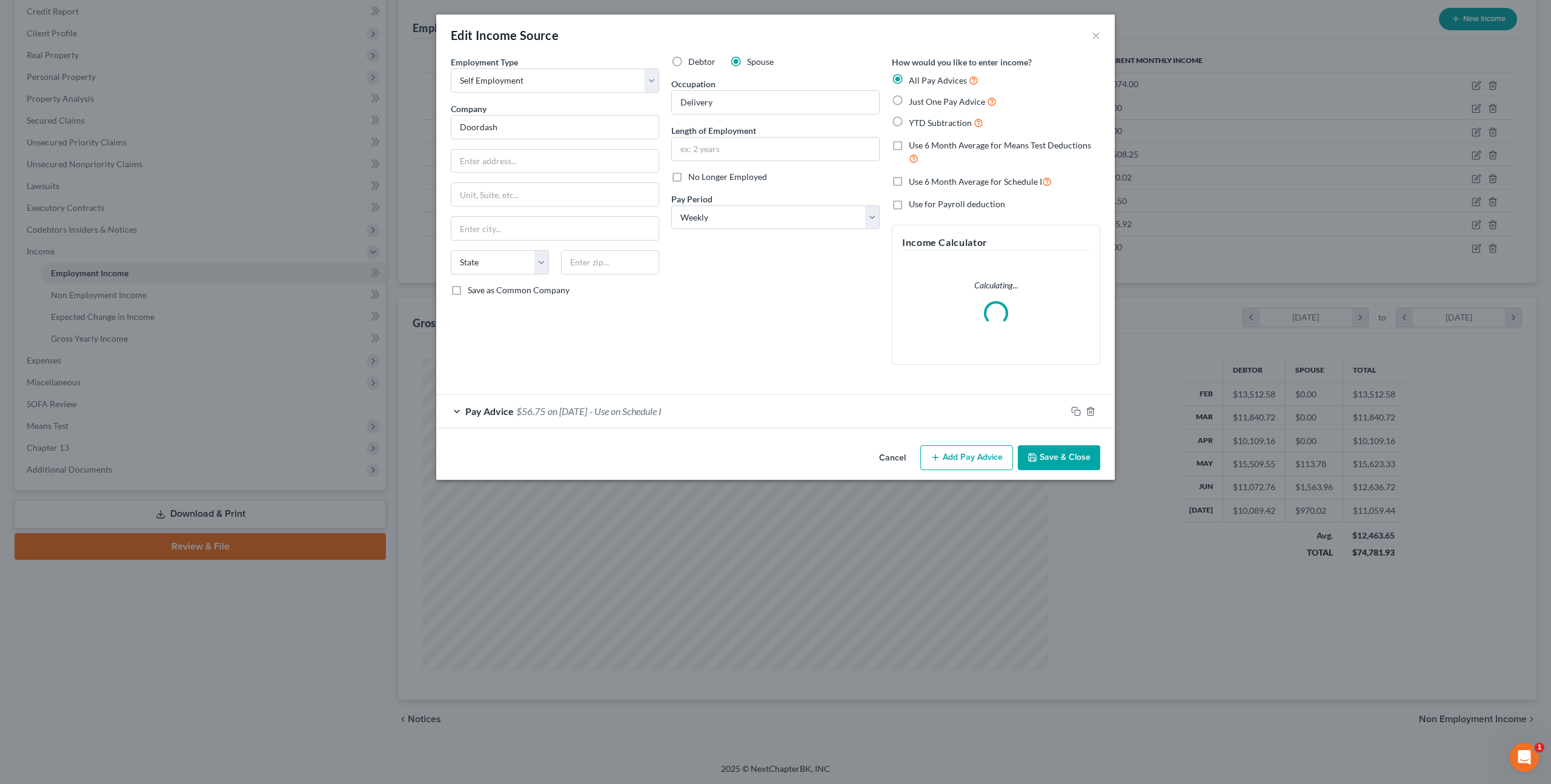
click at [689, 178] on label "No Longer Employed" at bounding box center [728, 176] width 79 height 12
click at [693, 178] on input "No Longer Employed" at bounding box center [697, 175] width 8 height 8
checkbox input "true"
click at [1053, 450] on button "Save & Close" at bounding box center [1059, 458] width 82 height 25
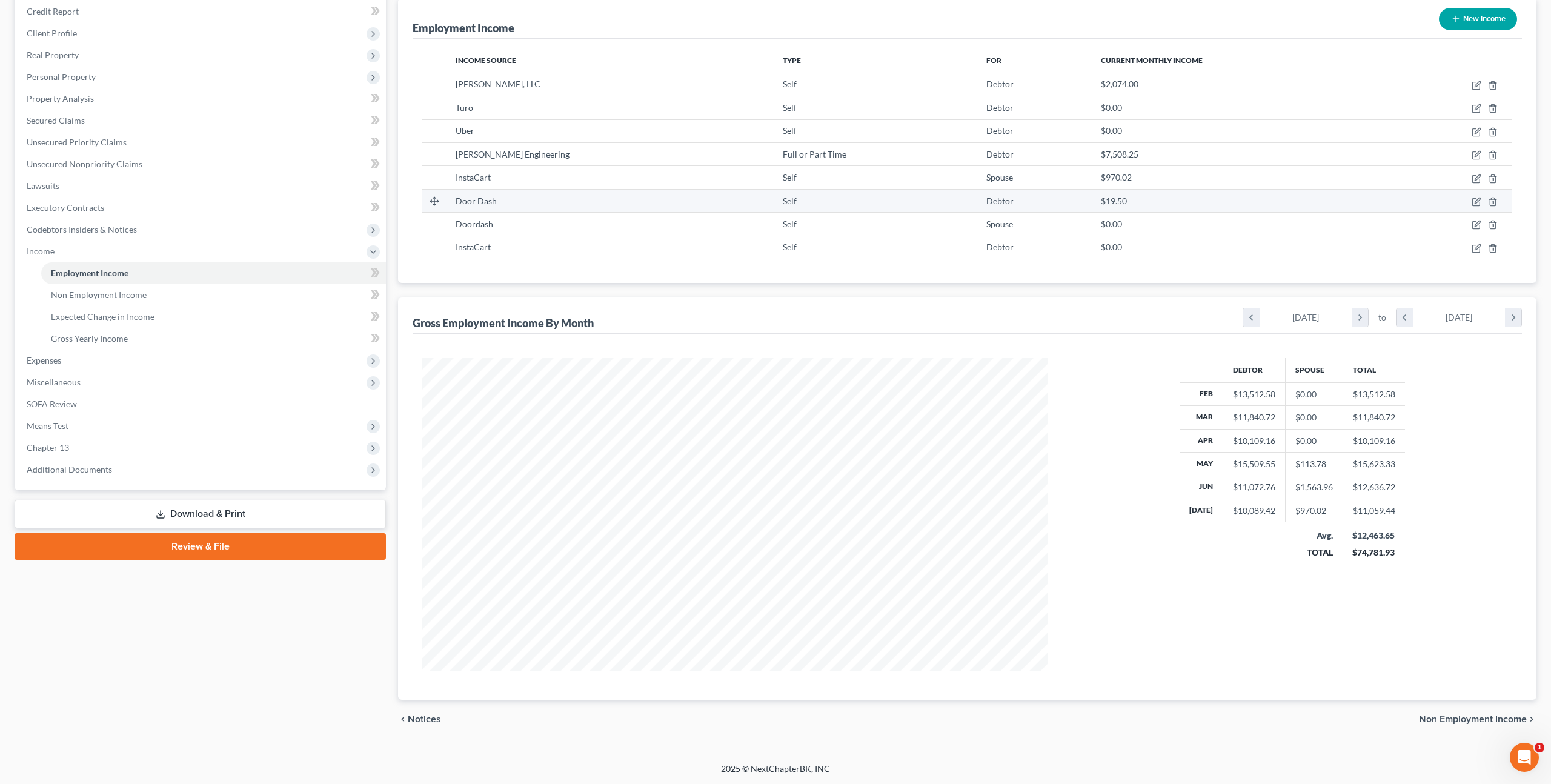
click at [1482, 203] on td at bounding box center [1450, 200] width 123 height 23
click at [1473, 203] on icon "button" at bounding box center [1477, 202] width 10 height 10
select select "1"
select select "0"
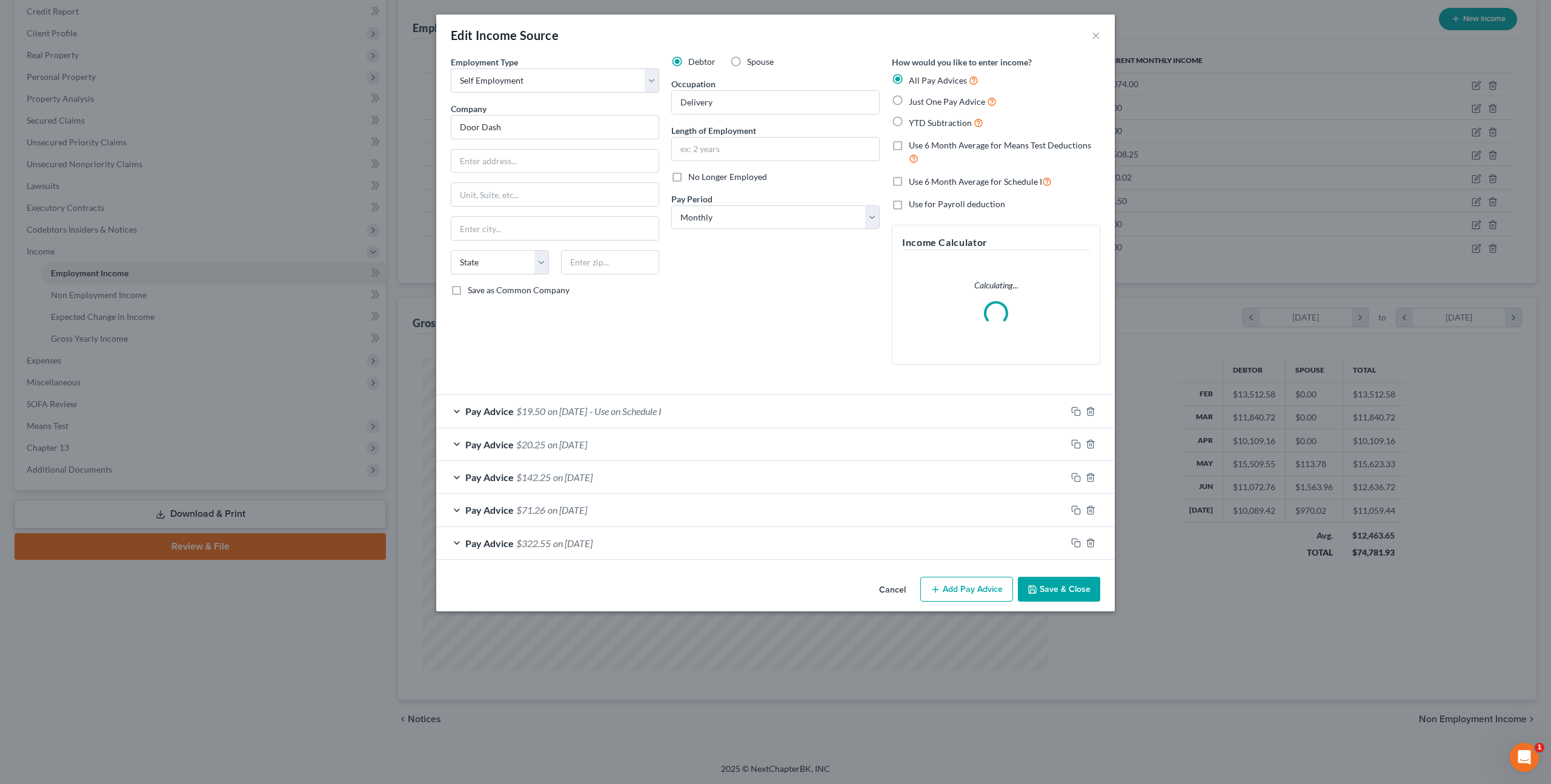
click at [729, 410] on div "Pay Advice $19.50 on 07/31/2025 - Use on Schedule I" at bounding box center [751, 411] width 630 height 32
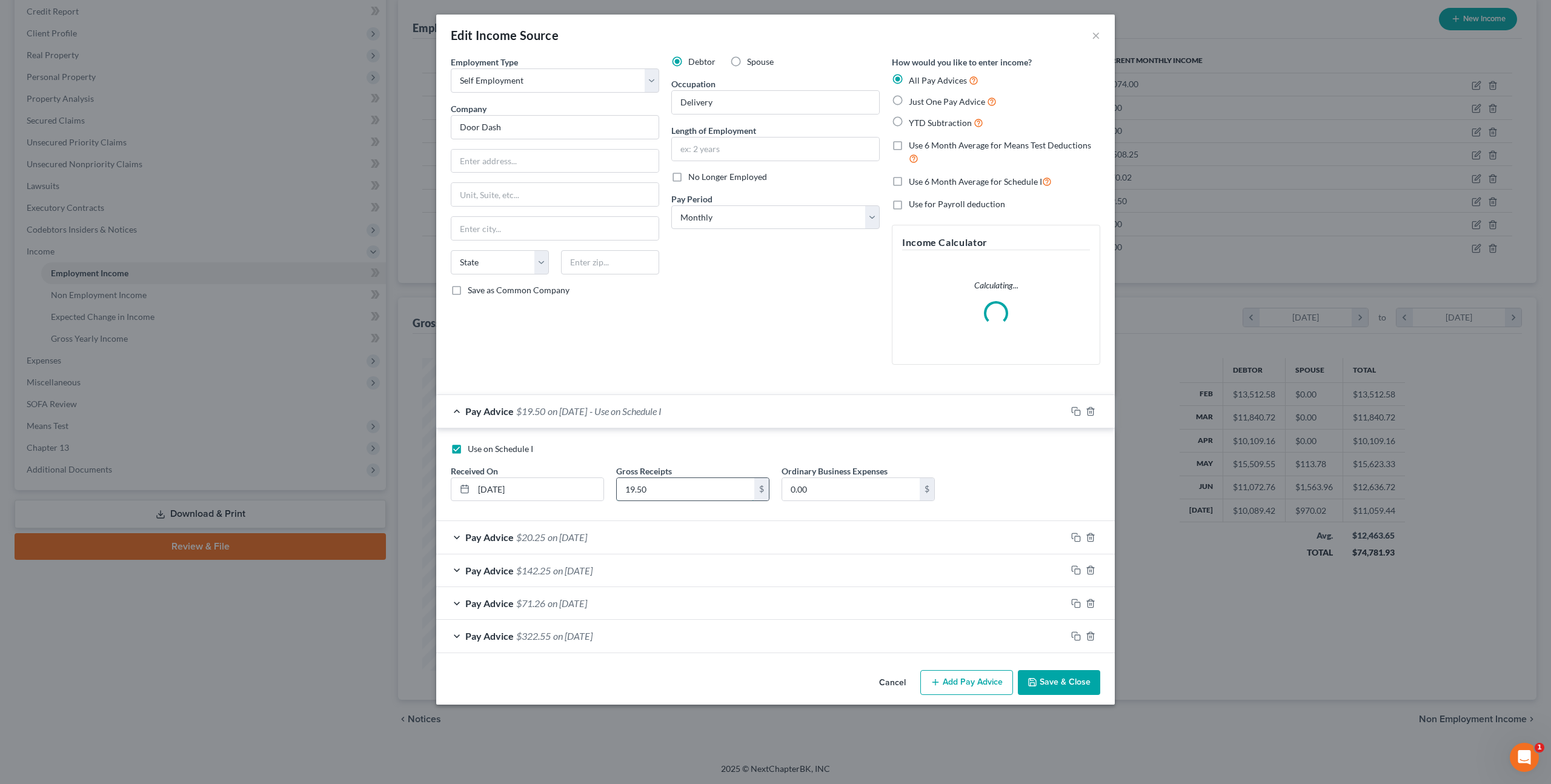
click at [642, 492] on input "19.50" at bounding box center [685, 489] width 138 height 23
click at [642, 491] on input "19.50" at bounding box center [685, 489] width 138 height 23
type input "24.50"
click at [1038, 682] on icon "button" at bounding box center [1032, 682] width 10 height 10
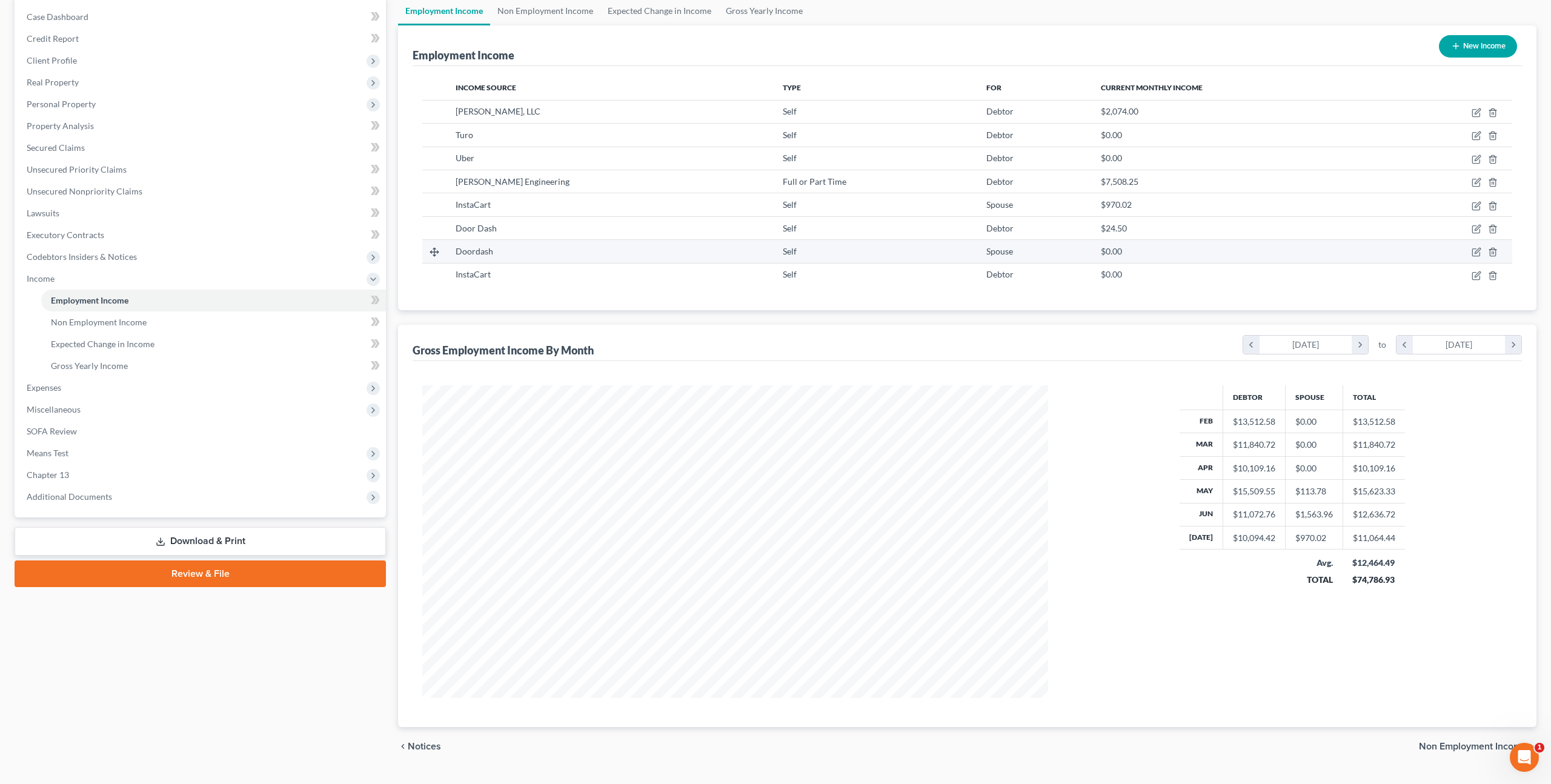
scroll to position [0, 0]
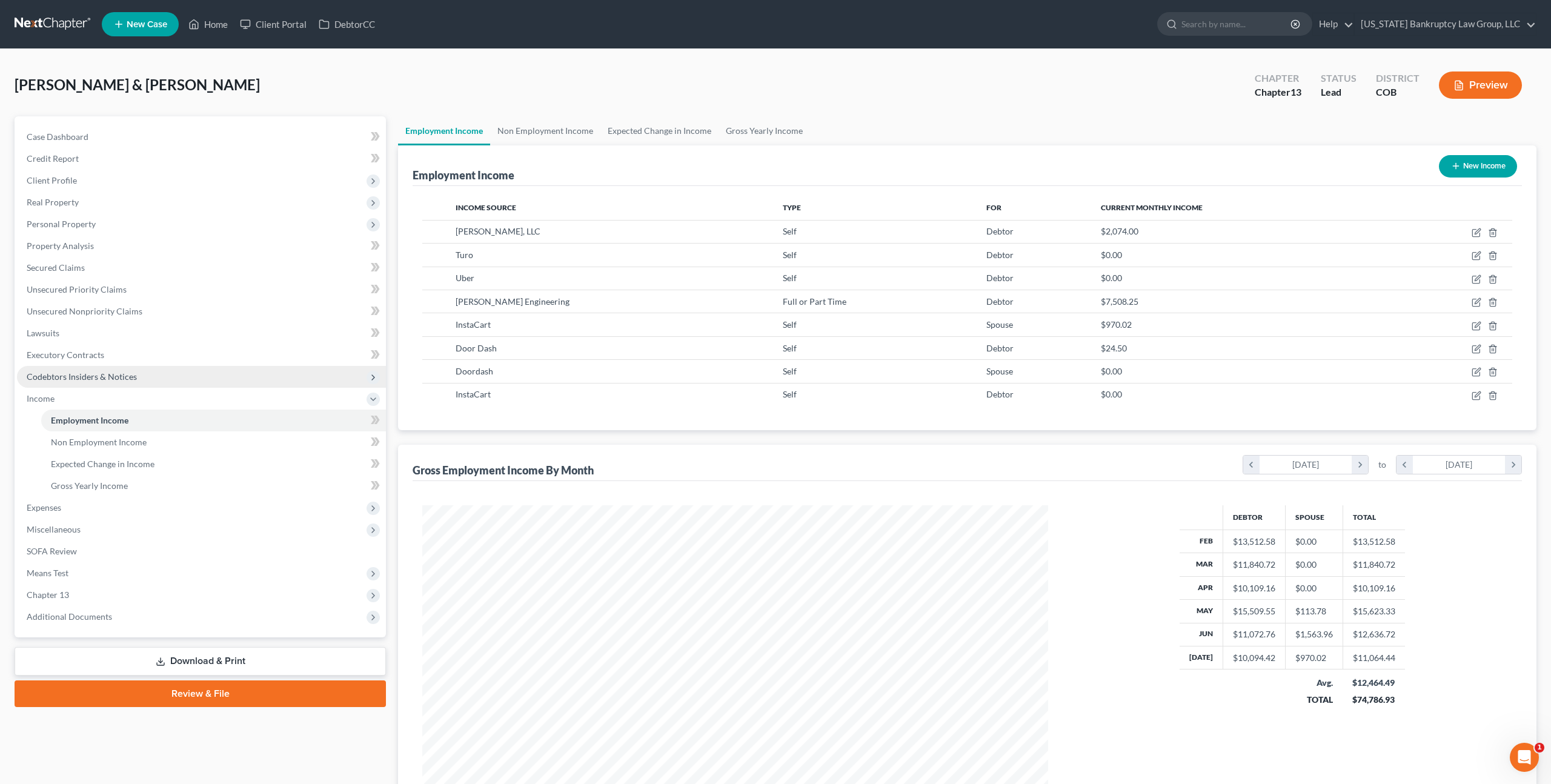
drag, startPoint x: 64, startPoint y: 527, endPoint x: 64, endPoint y: 384, distance: 143.0
click at [64, 463] on ul "Case Dashboard Payments Invoices Payments Payments Credit Report Client Profile" at bounding box center [201, 377] width 369 height 502
click at [77, 359] on span "Executory Contracts" at bounding box center [65, 355] width 78 height 10
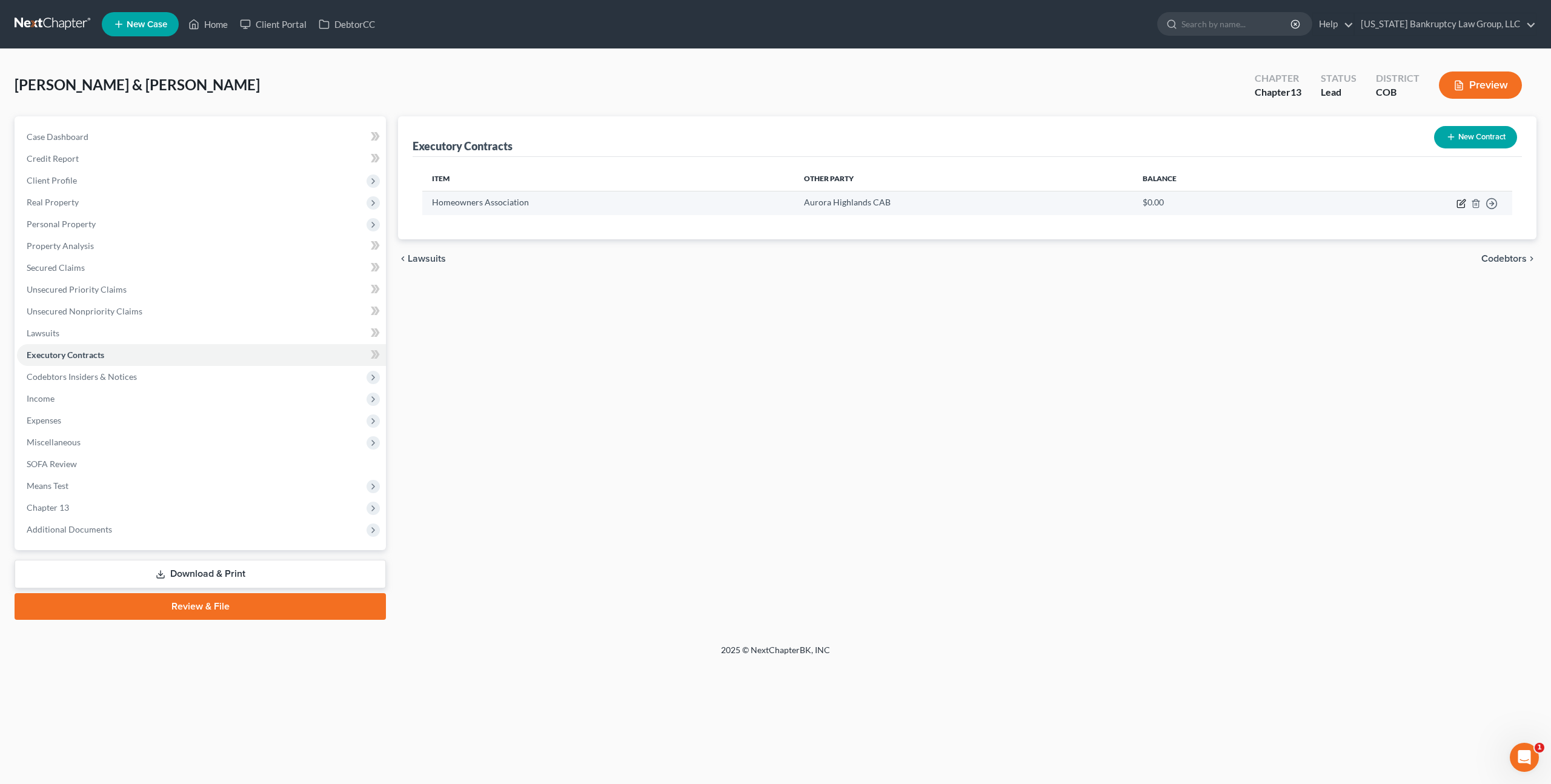
click at [1462, 204] on icon "button" at bounding box center [1461, 203] width 10 height 10
select select "0"
select select "5"
select select "2"
select select "0"
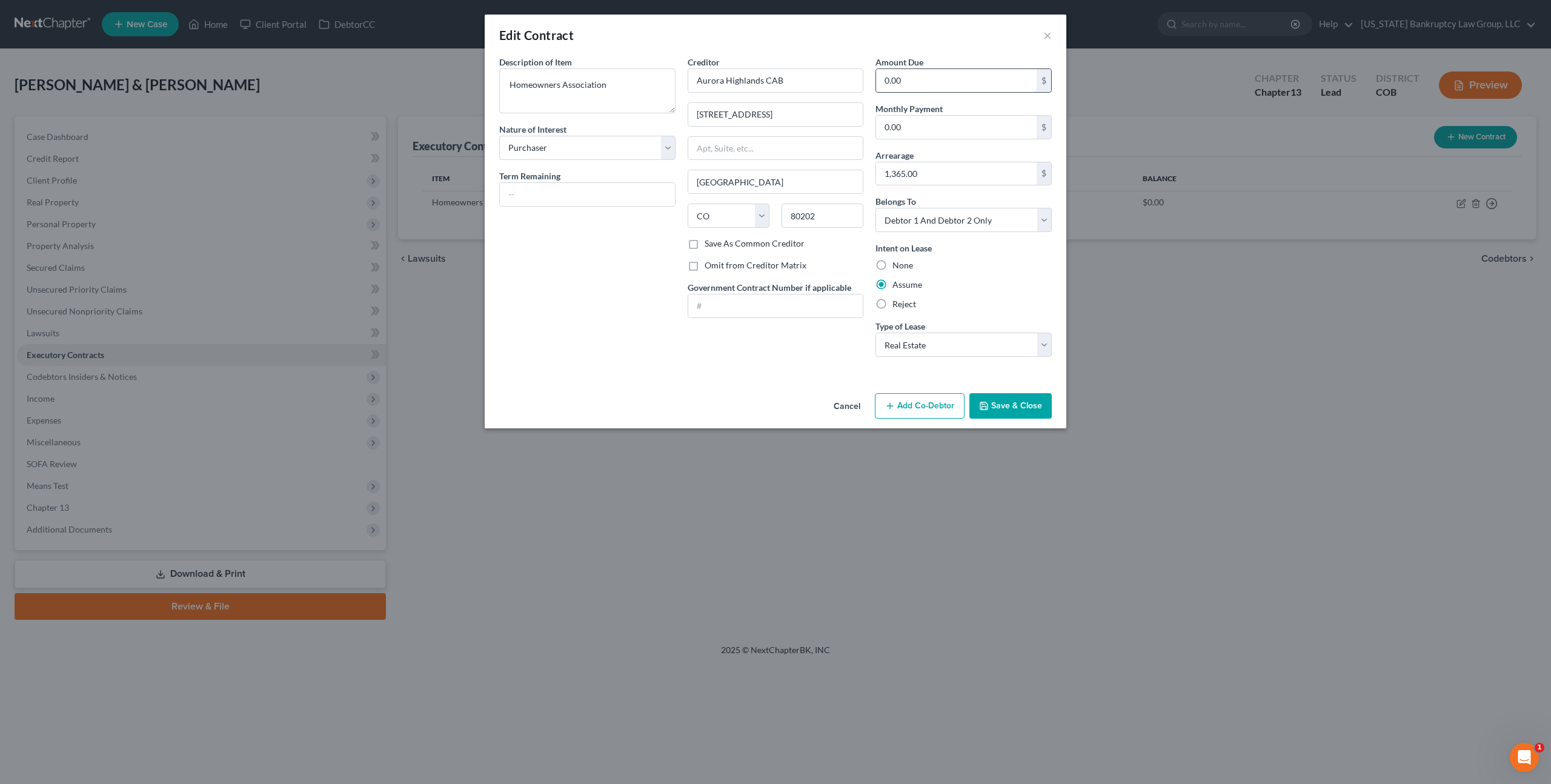
click at [884, 82] on input "0.00" at bounding box center [956, 81] width 160 height 23
click at [884, 129] on input "0.00" at bounding box center [956, 127] width 160 height 23
type input "200.00"
click at [1000, 407] on button "Save & Close" at bounding box center [1011, 405] width 82 height 25
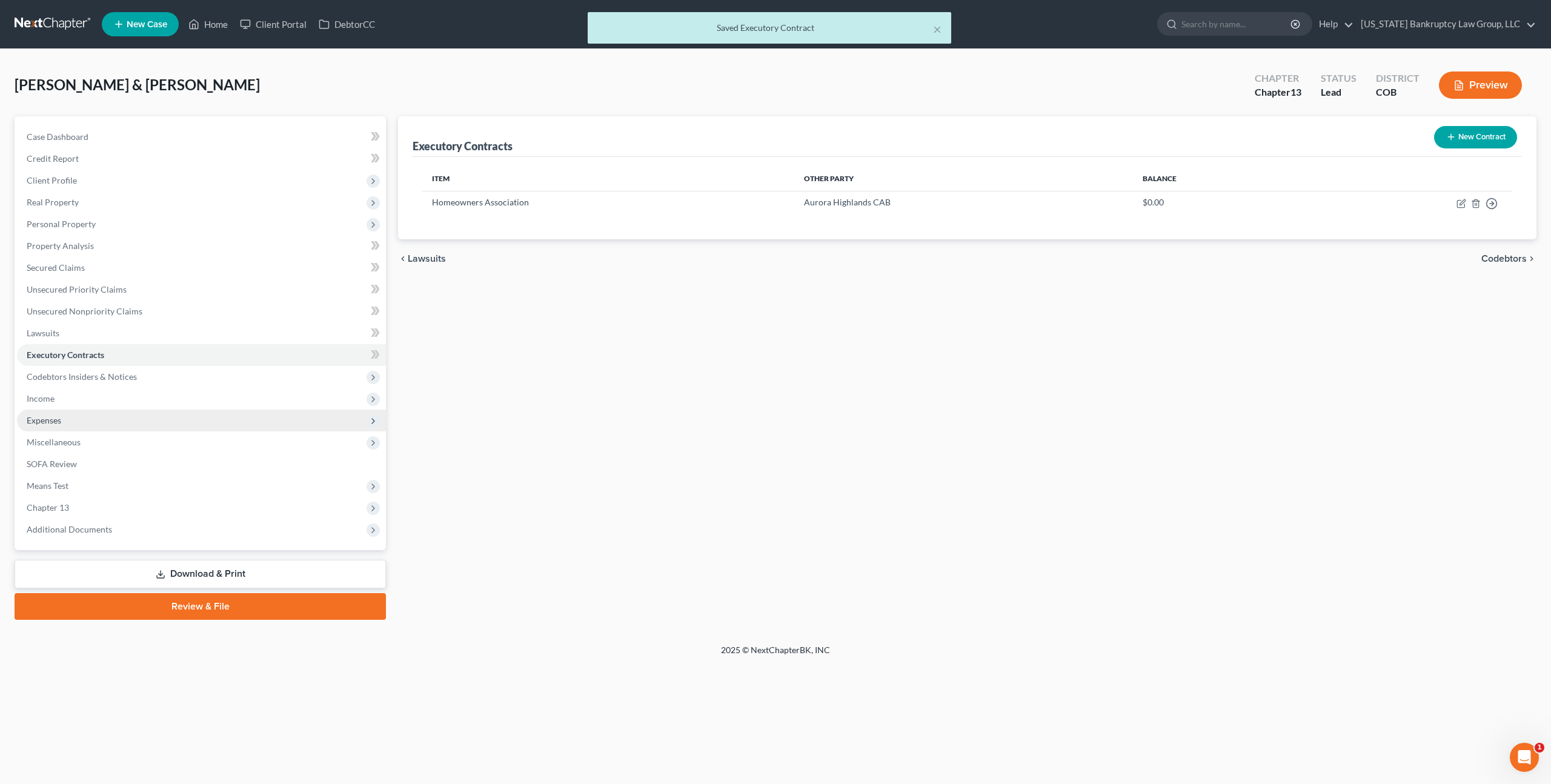
click at [63, 421] on span "Expenses" at bounding box center [201, 421] width 369 height 22
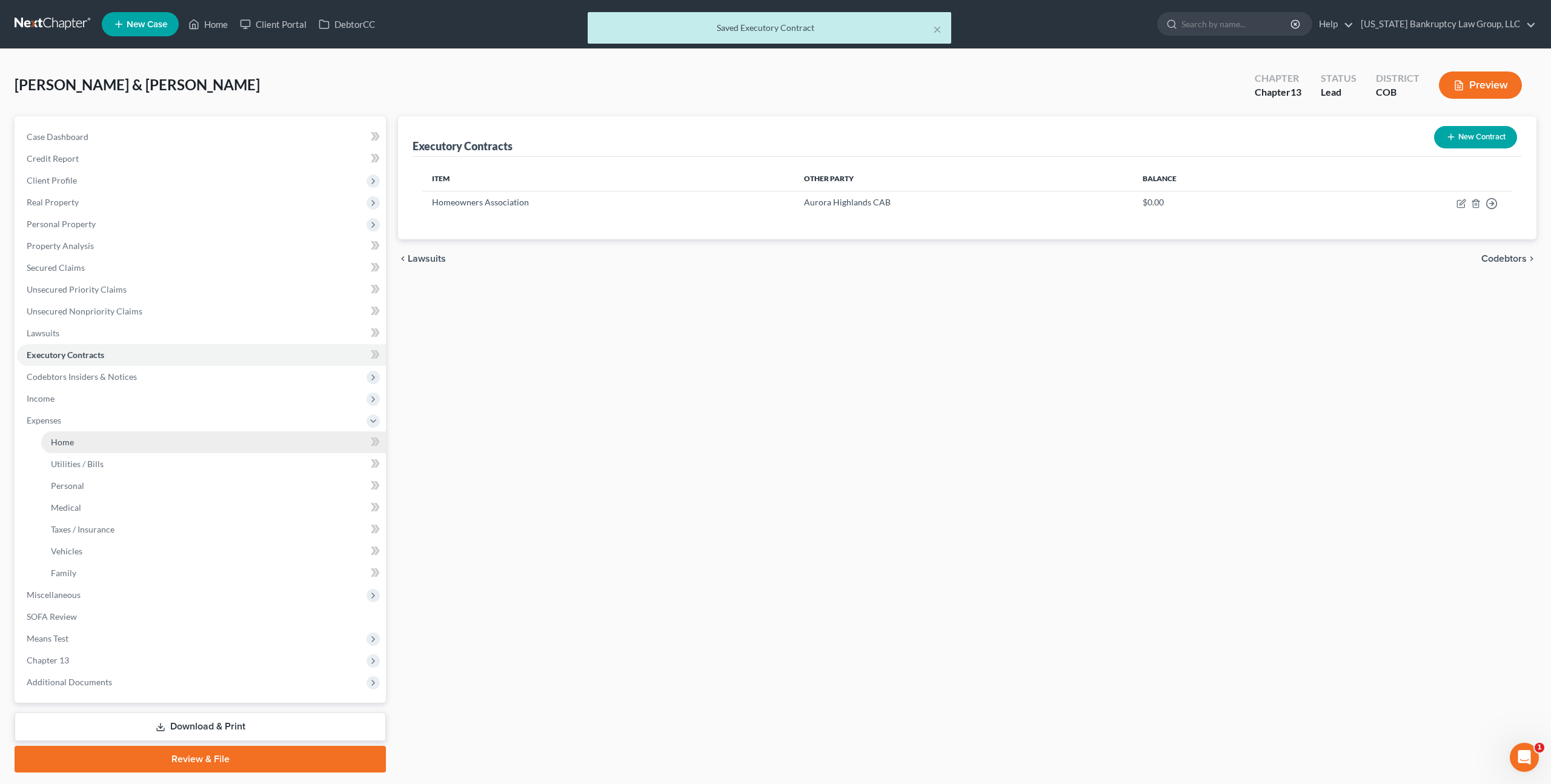
click at [79, 441] on link "Home" at bounding box center [213, 442] width 345 height 22
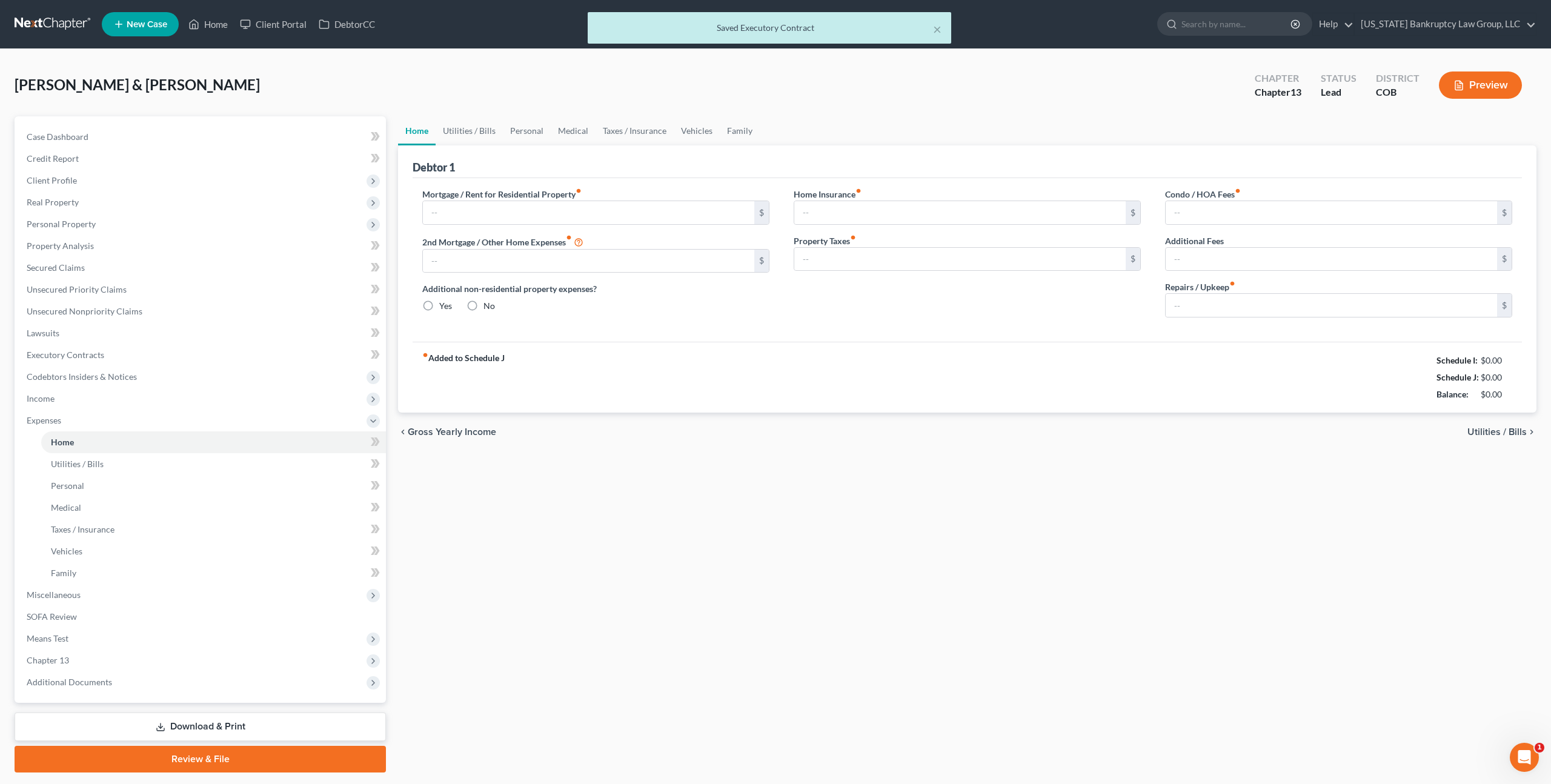
type input "5,337.88"
type input "0.00"
radio input "true"
type input "0.00"
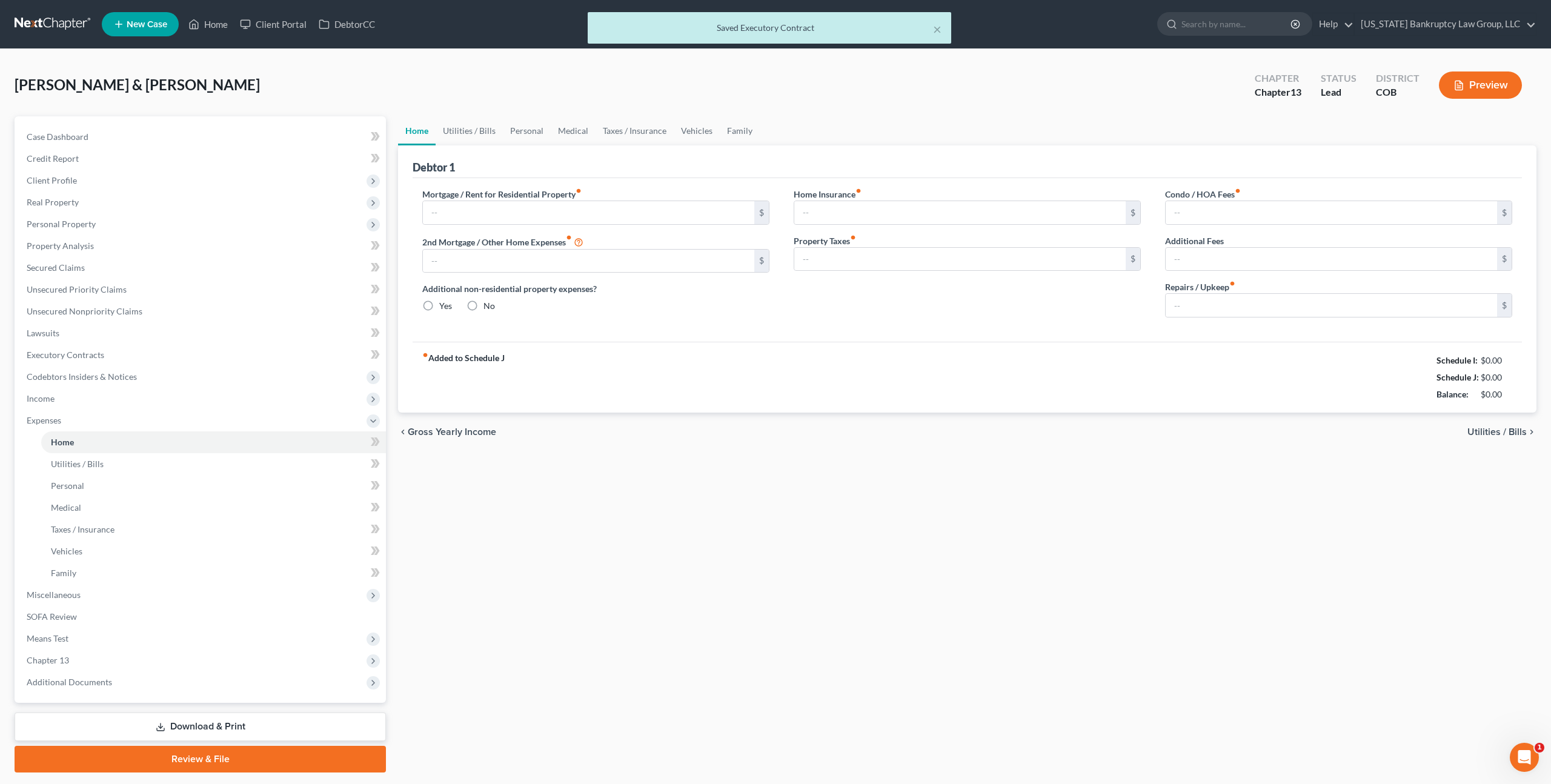
type input "150.00"
type input "0.00"
type input "100.00"
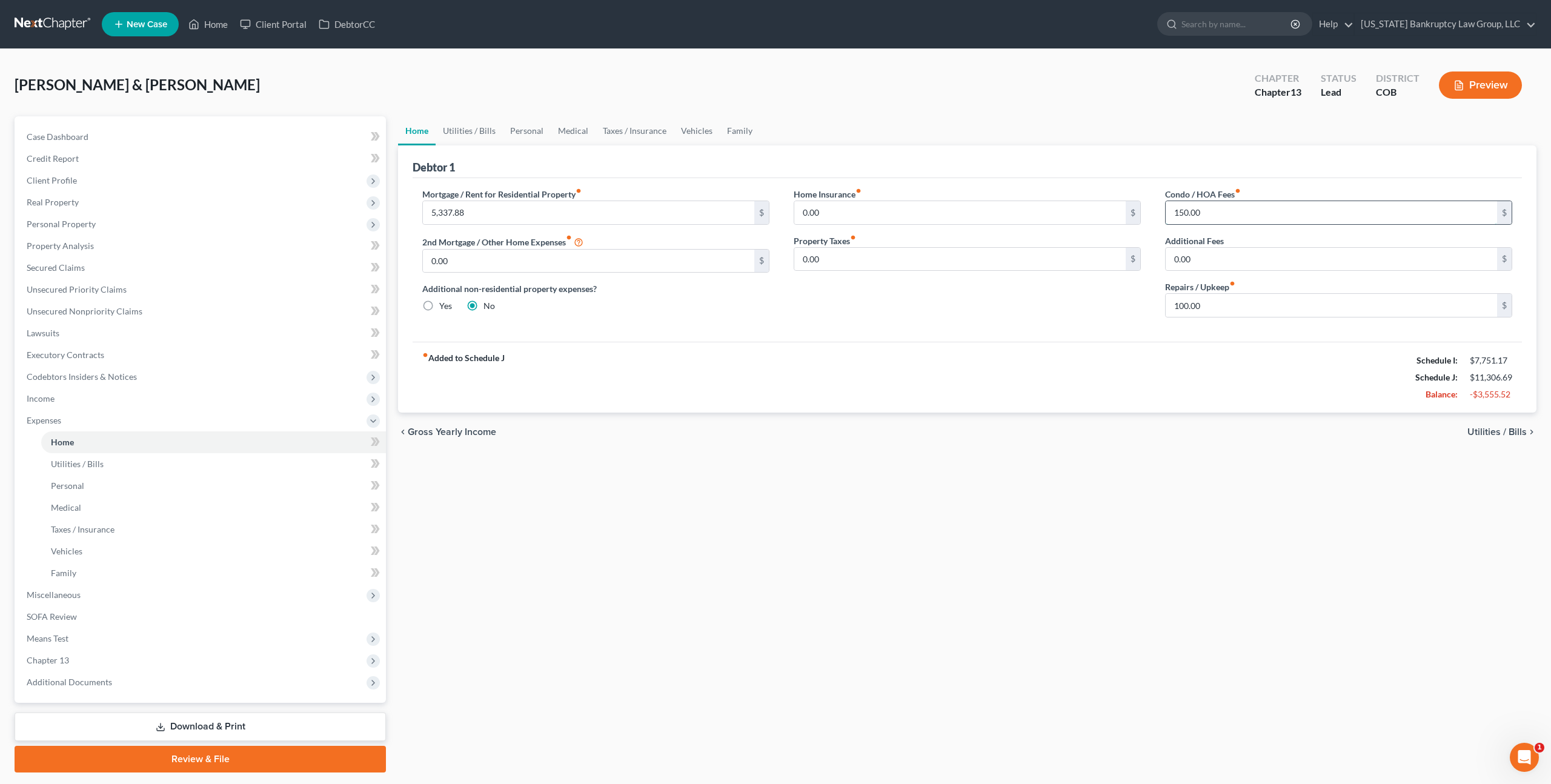
click at [1180, 215] on input "150.00" at bounding box center [1331, 213] width 332 height 23
type input "200.00"
click at [74, 397] on span "Income" at bounding box center [201, 399] width 369 height 22
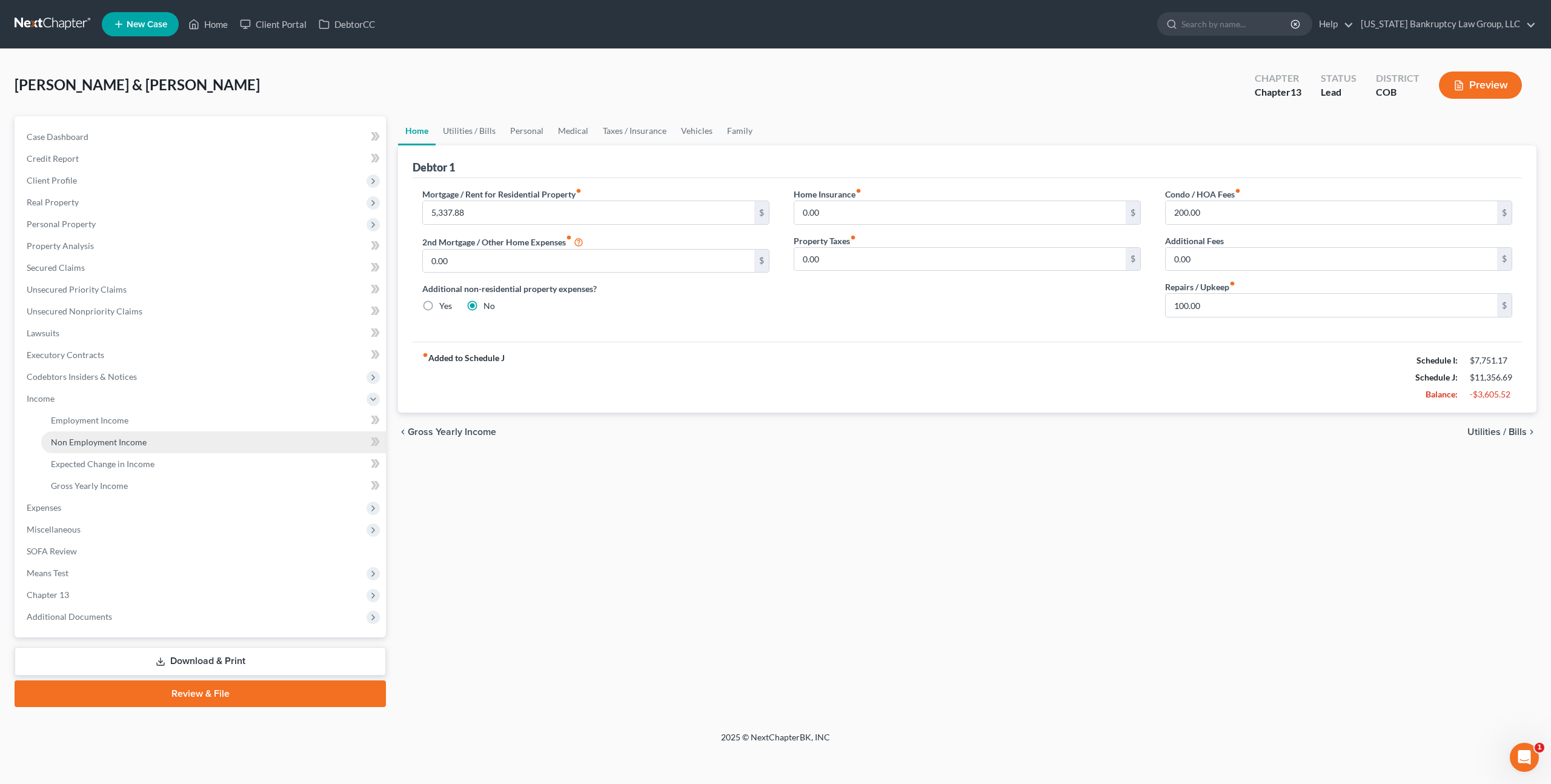
click at [112, 439] on span "Non Employment Income" at bounding box center [99, 442] width 96 height 10
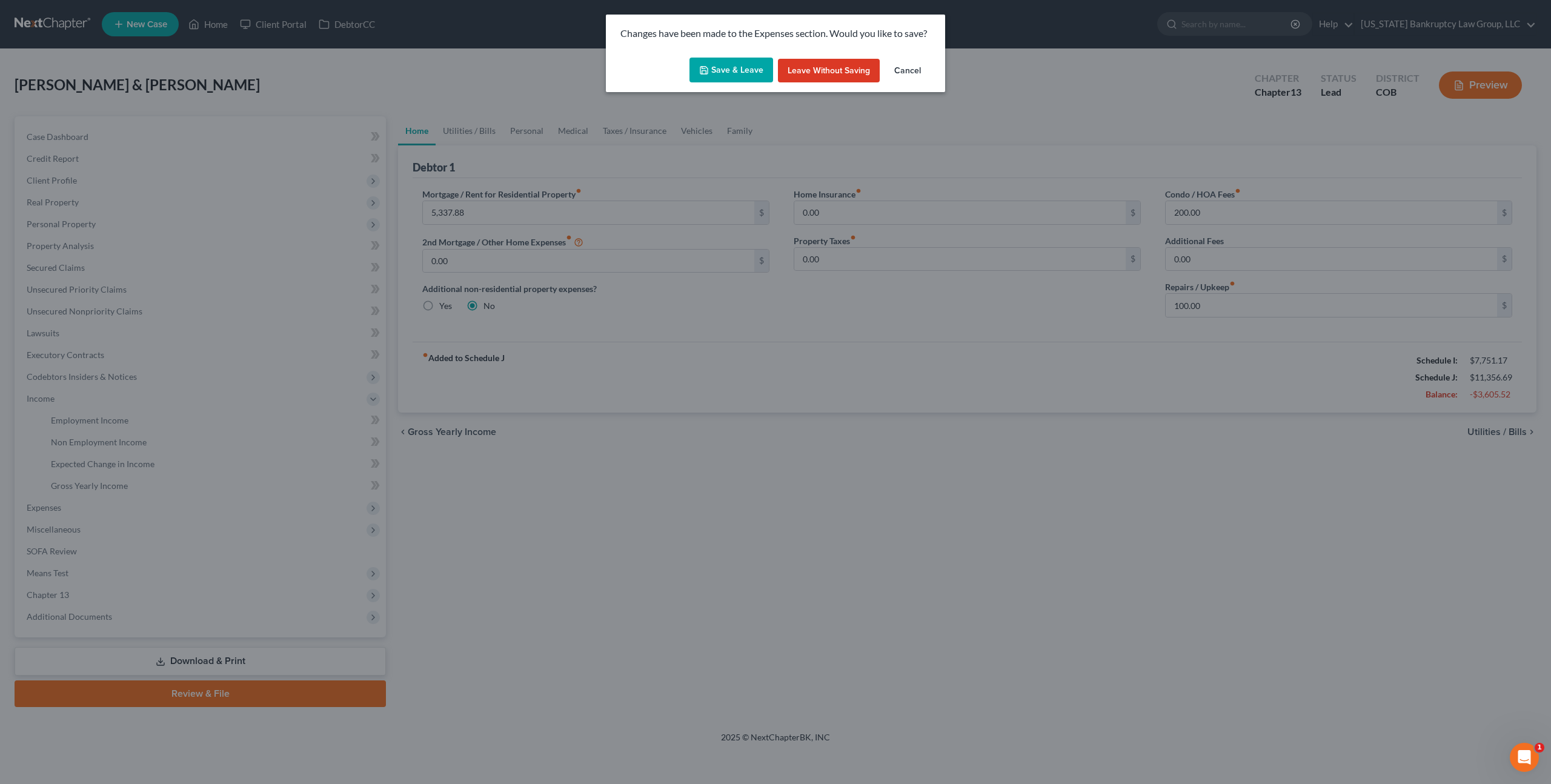
click at [731, 72] on button "Save & Leave" at bounding box center [731, 70] width 83 height 25
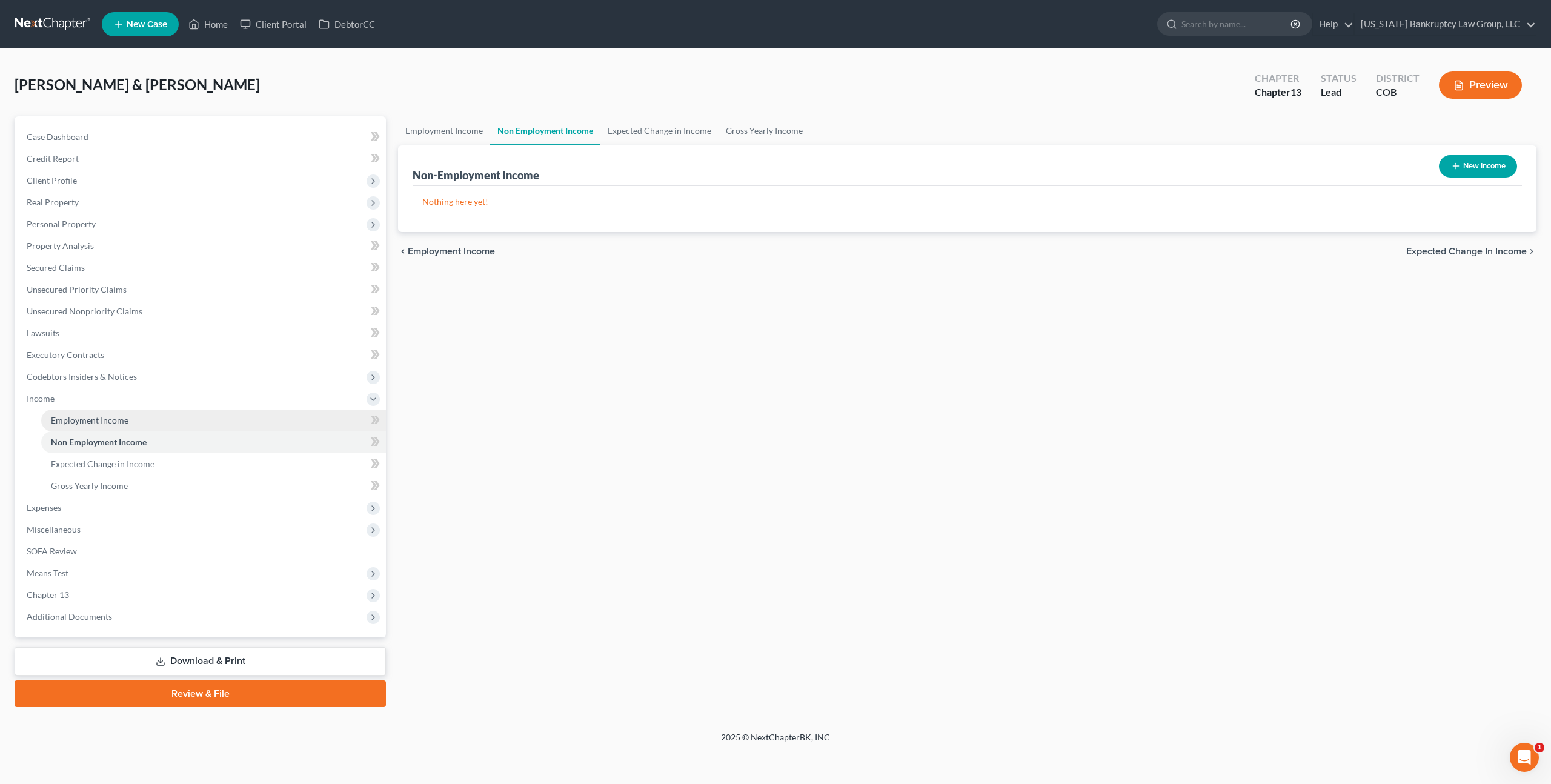
click at [125, 419] on span "Employment Income" at bounding box center [90, 420] width 78 height 10
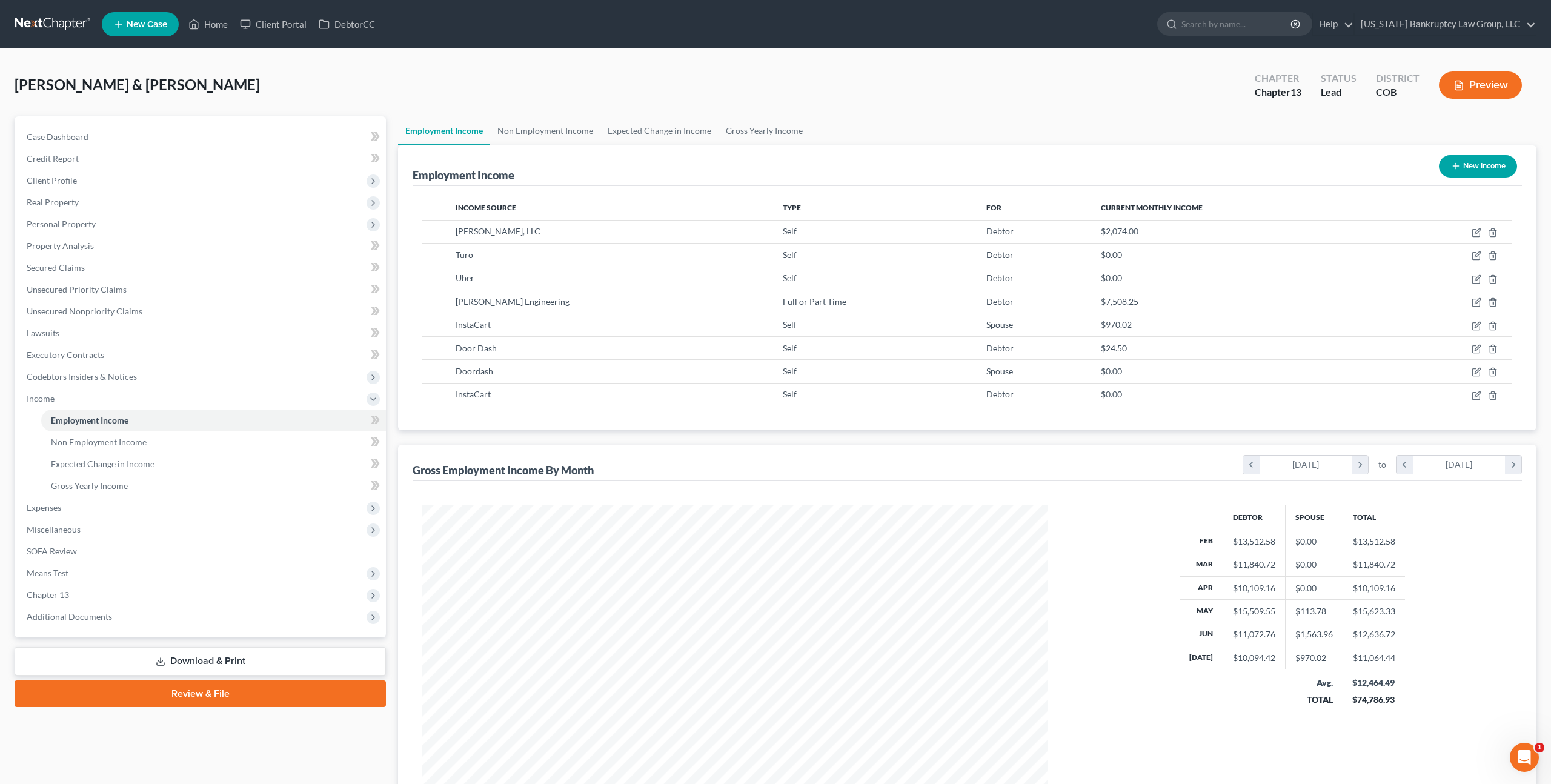
scroll to position [313, 650]
click at [1486, 165] on button "New Income" at bounding box center [1478, 166] width 78 height 23
select select "0"
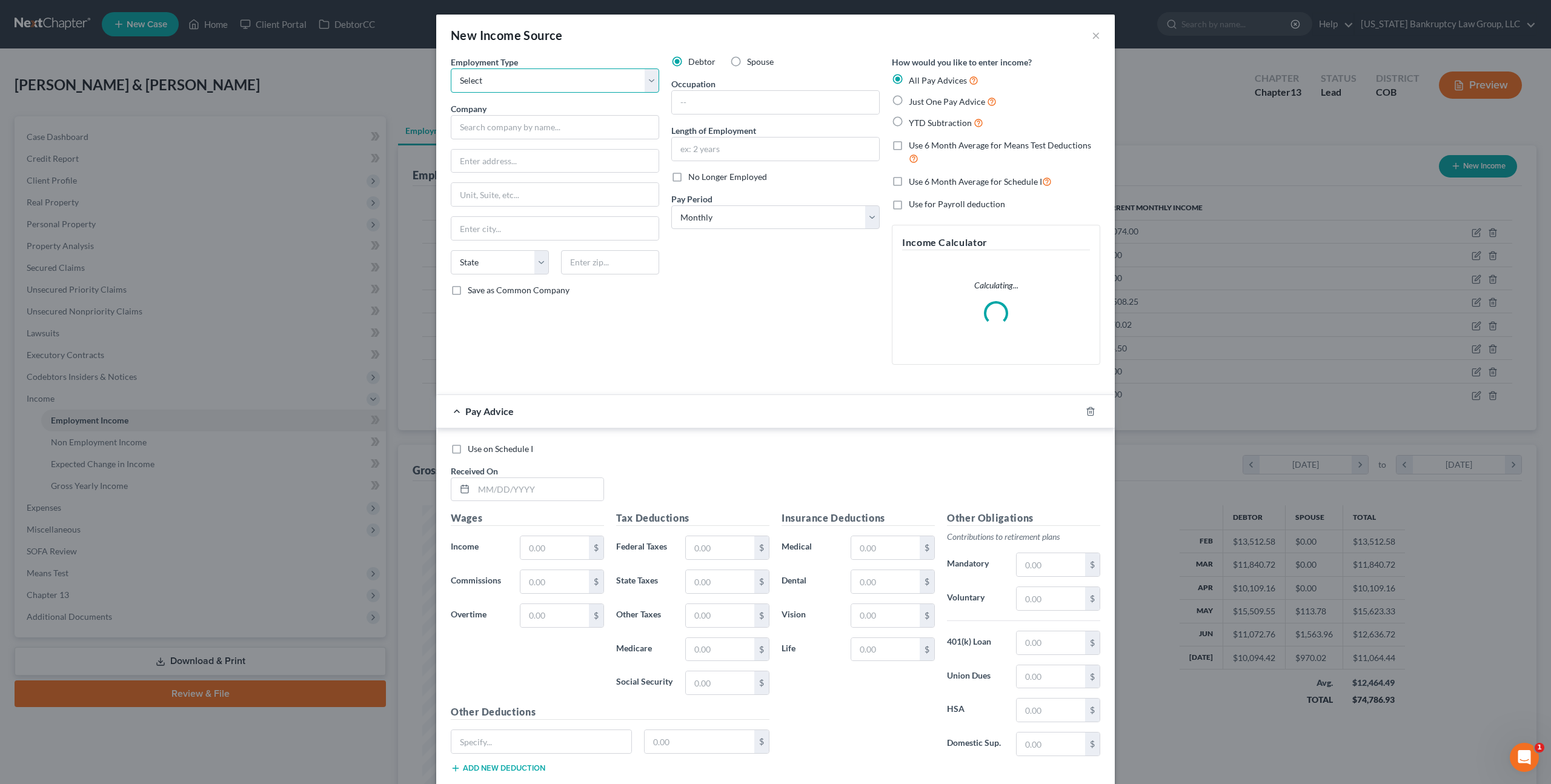
click at [522, 81] on select "Select Full or Part Time Employment Self Employment" at bounding box center [555, 80] width 208 height 24
select select "0"
click at [747, 61] on label "Spouse" at bounding box center [760, 61] width 27 height 12
click at [752, 61] on input "Spouse" at bounding box center [756, 59] width 8 height 8
radio input "true"
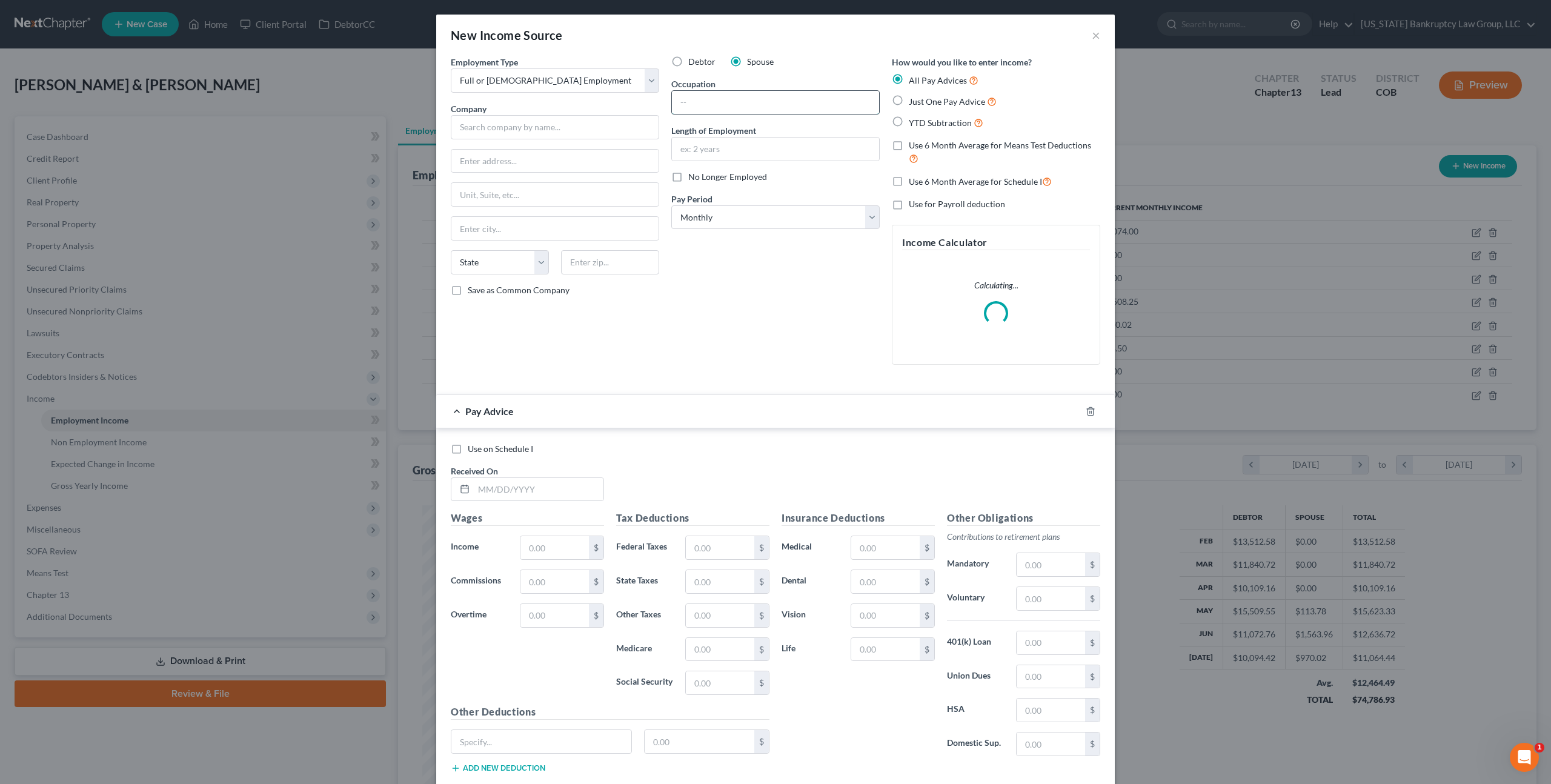
click at [681, 100] on input "text" at bounding box center [775, 103] width 208 height 23
type input "Ride share"
click at [681, 144] on input "text" at bounding box center [775, 149] width 208 height 23
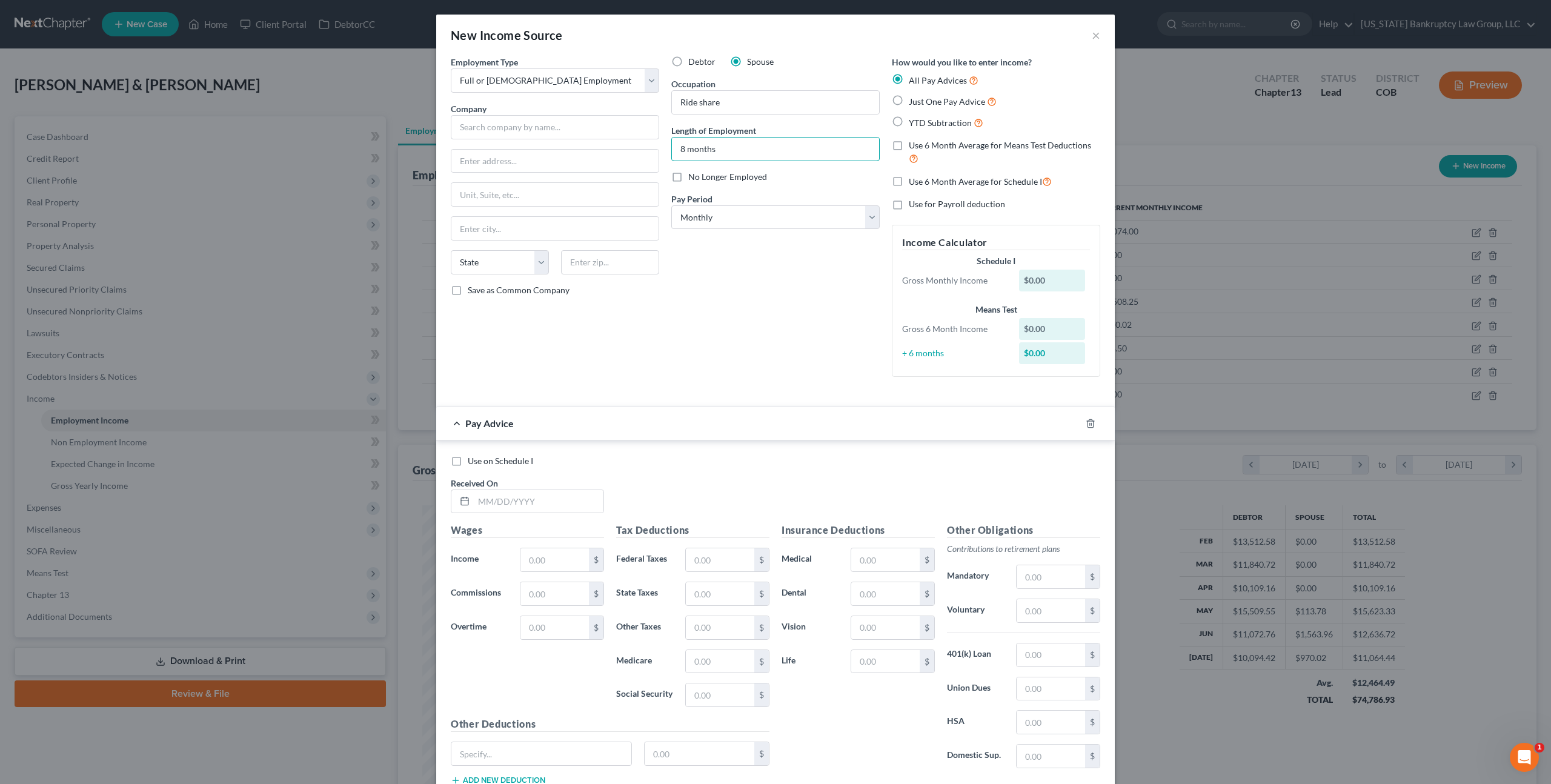
type input "8 months"
click at [909, 101] on label "Just One Pay Advice" at bounding box center [953, 101] width 88 height 14
click at [914, 101] on input "Just One Pay Advice" at bounding box center [917, 98] width 8 height 8
radio input "true"
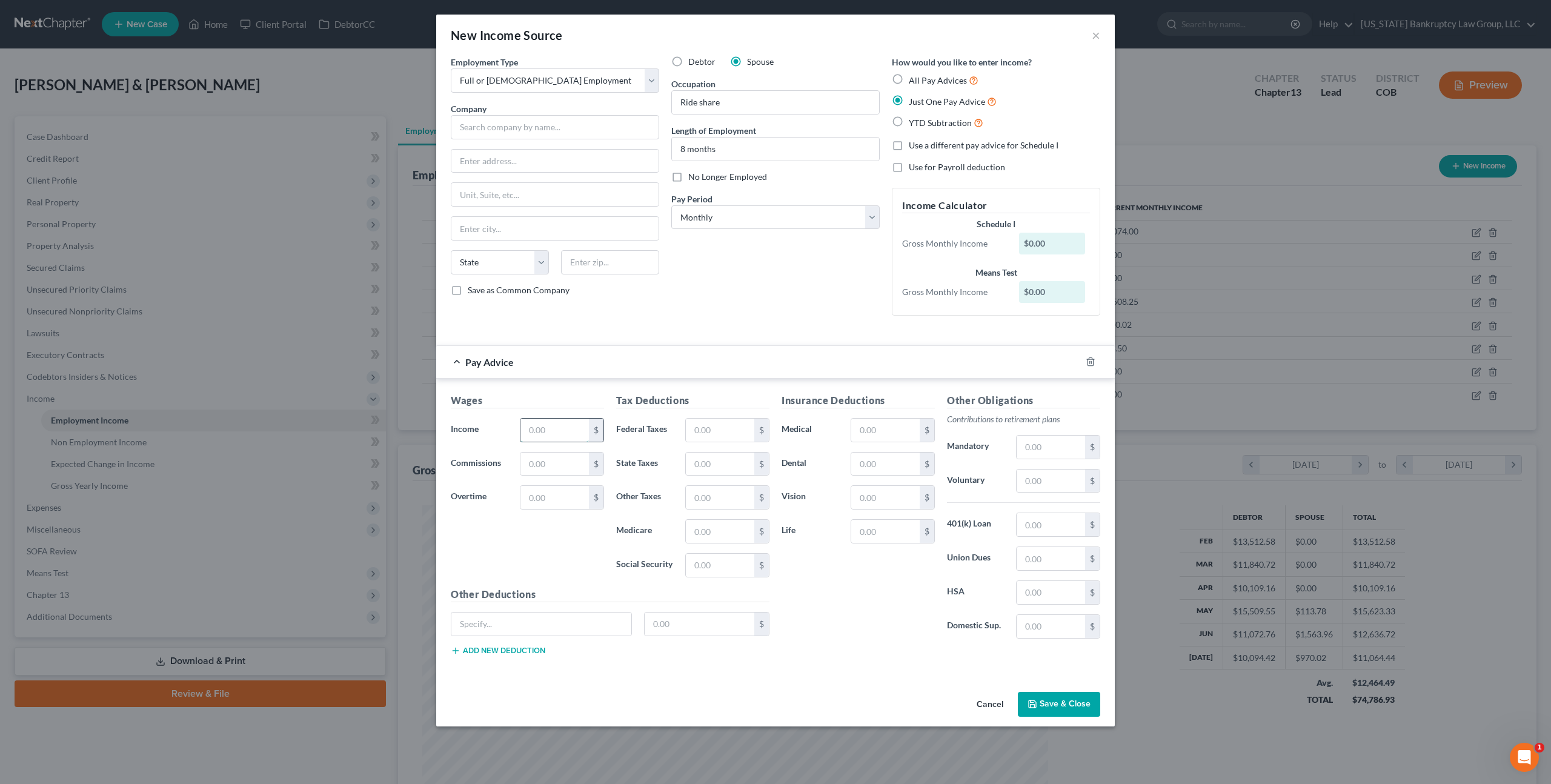
click at [542, 434] on input "text" at bounding box center [555, 430] width 69 height 23
type input "5,646.00"
click at [909, 78] on label "All Pay Advices" at bounding box center [944, 80] width 70 height 14
click at [914, 78] on input "All Pay Advices" at bounding box center [917, 77] width 8 height 8
radio input "true"
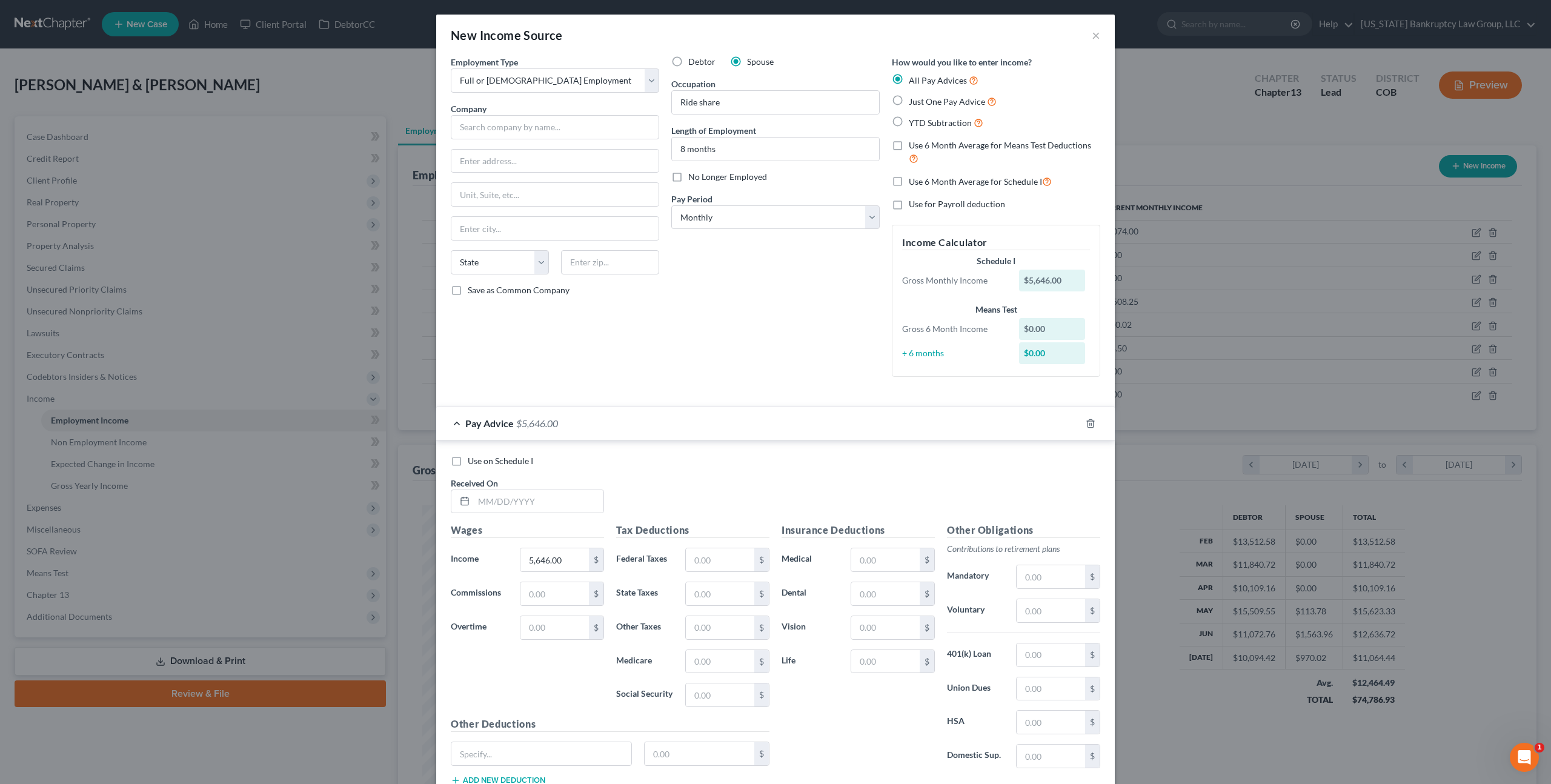
click at [909, 101] on label "Just One Pay Advice" at bounding box center [953, 101] width 88 height 14
click at [914, 101] on input "Just One Pay Advice" at bounding box center [917, 98] width 8 height 8
radio input "true"
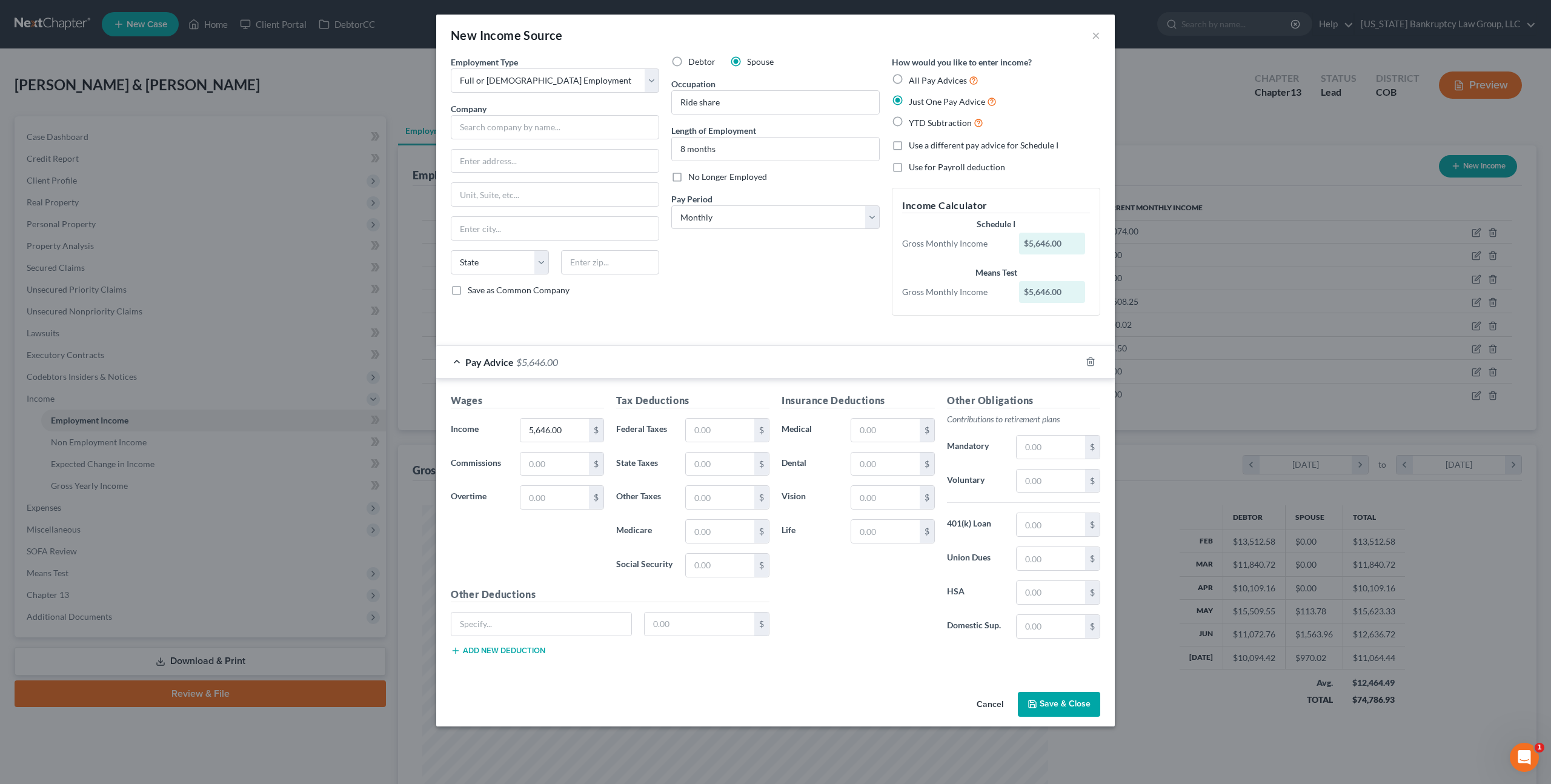
click at [1042, 727] on div "New Income Source × Employment Type * Select Full or Part Time Employment Self …" at bounding box center [775, 392] width 1551 height 784
click at [1045, 705] on button "Save & Close" at bounding box center [1059, 704] width 82 height 25
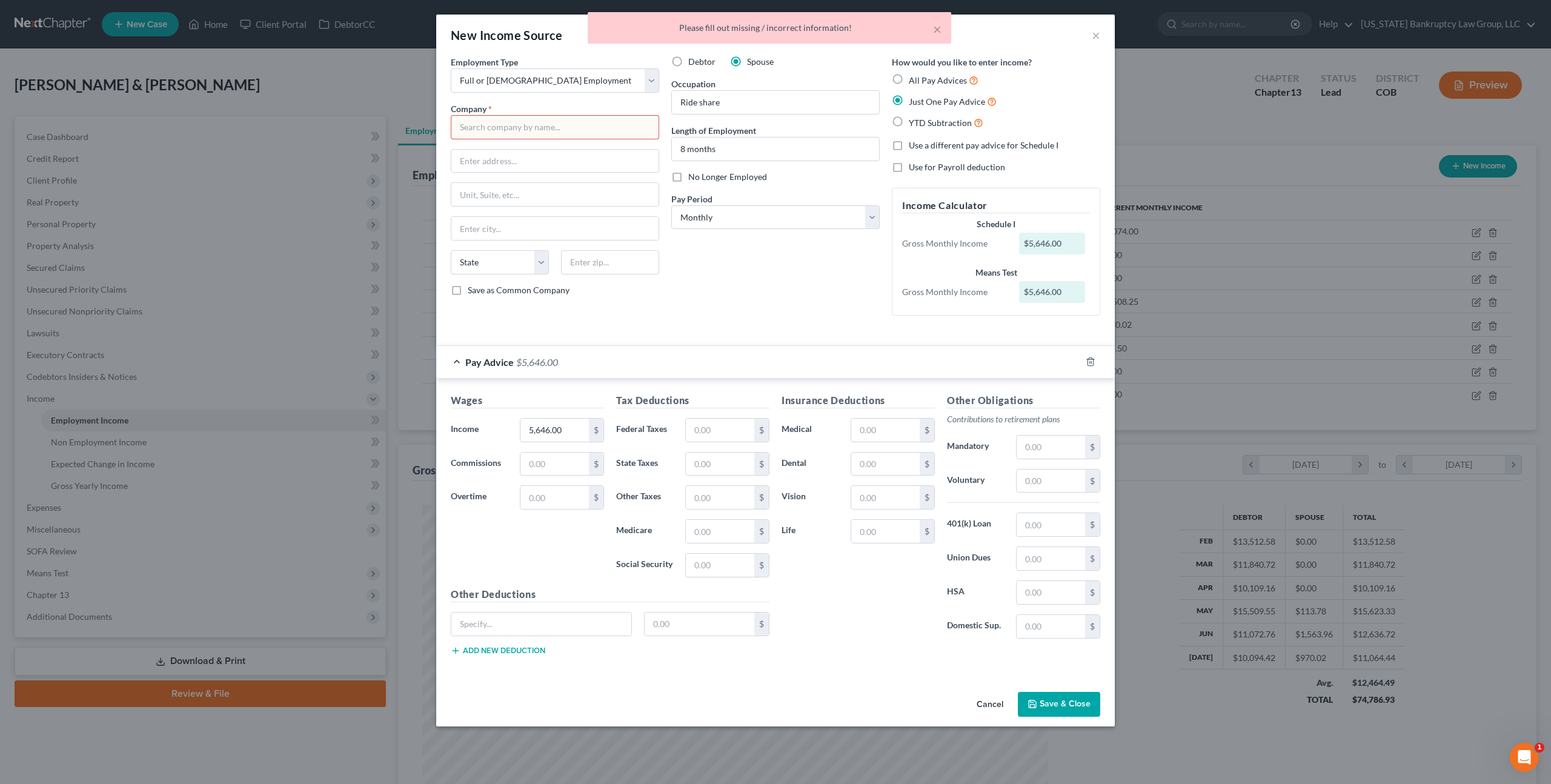
click at [566, 131] on input "text" at bounding box center [555, 127] width 208 height 24
type input "l"
type input "Lyft"
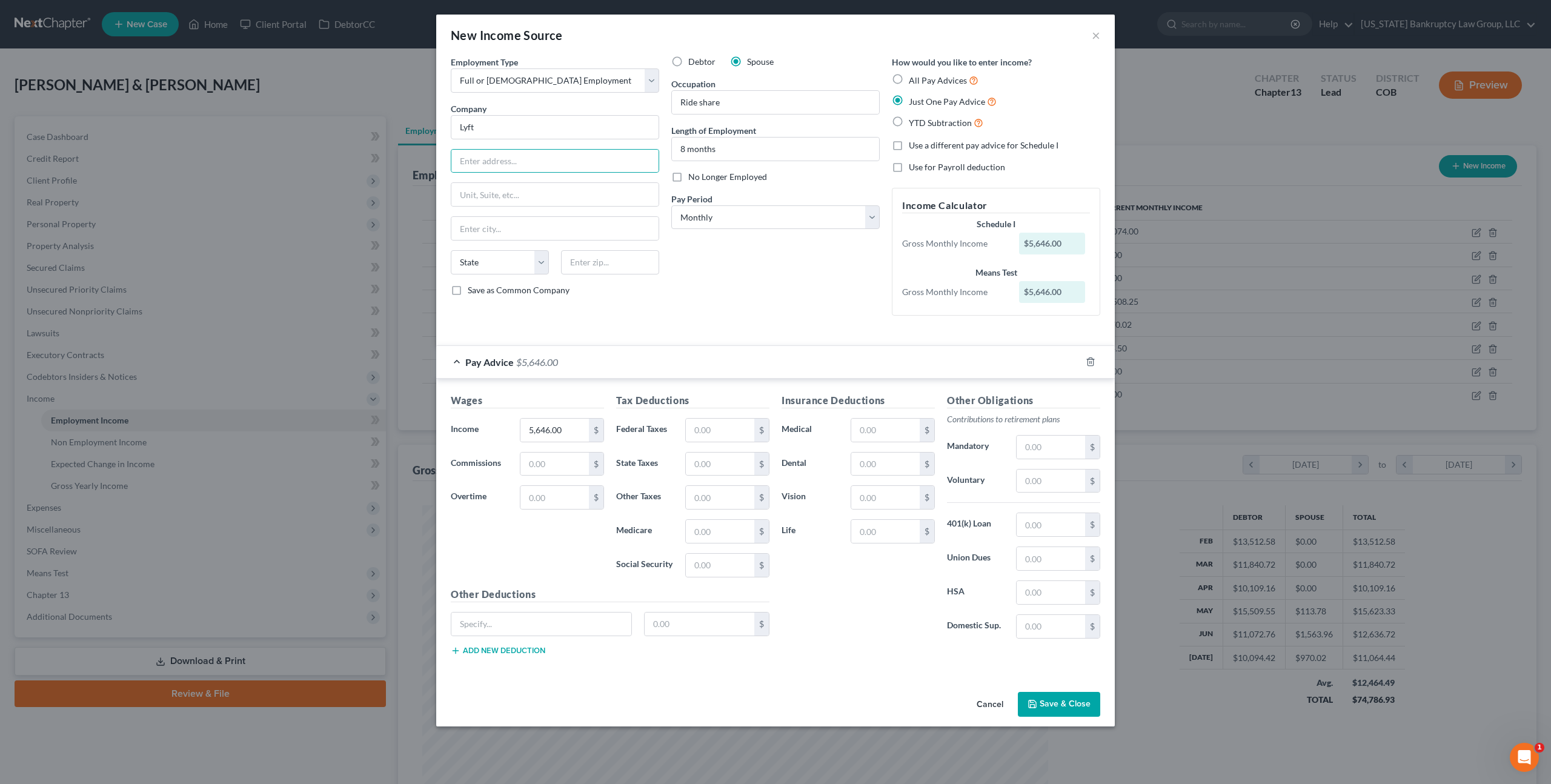
click at [1040, 701] on button "Save & Close" at bounding box center [1059, 704] width 82 height 25
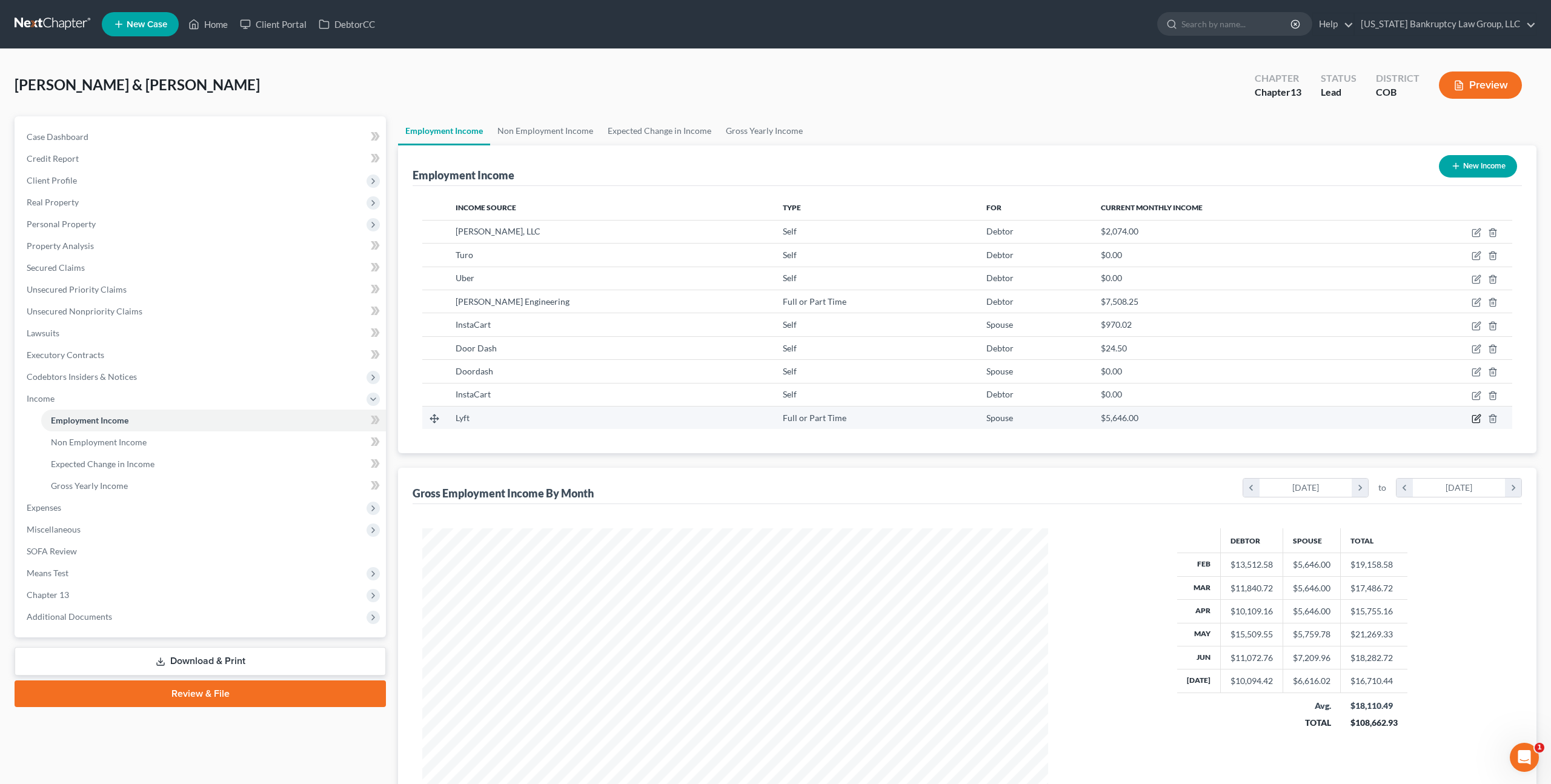
click at [1478, 414] on icon "button" at bounding box center [1477, 418] width 10 height 10
select select "0"
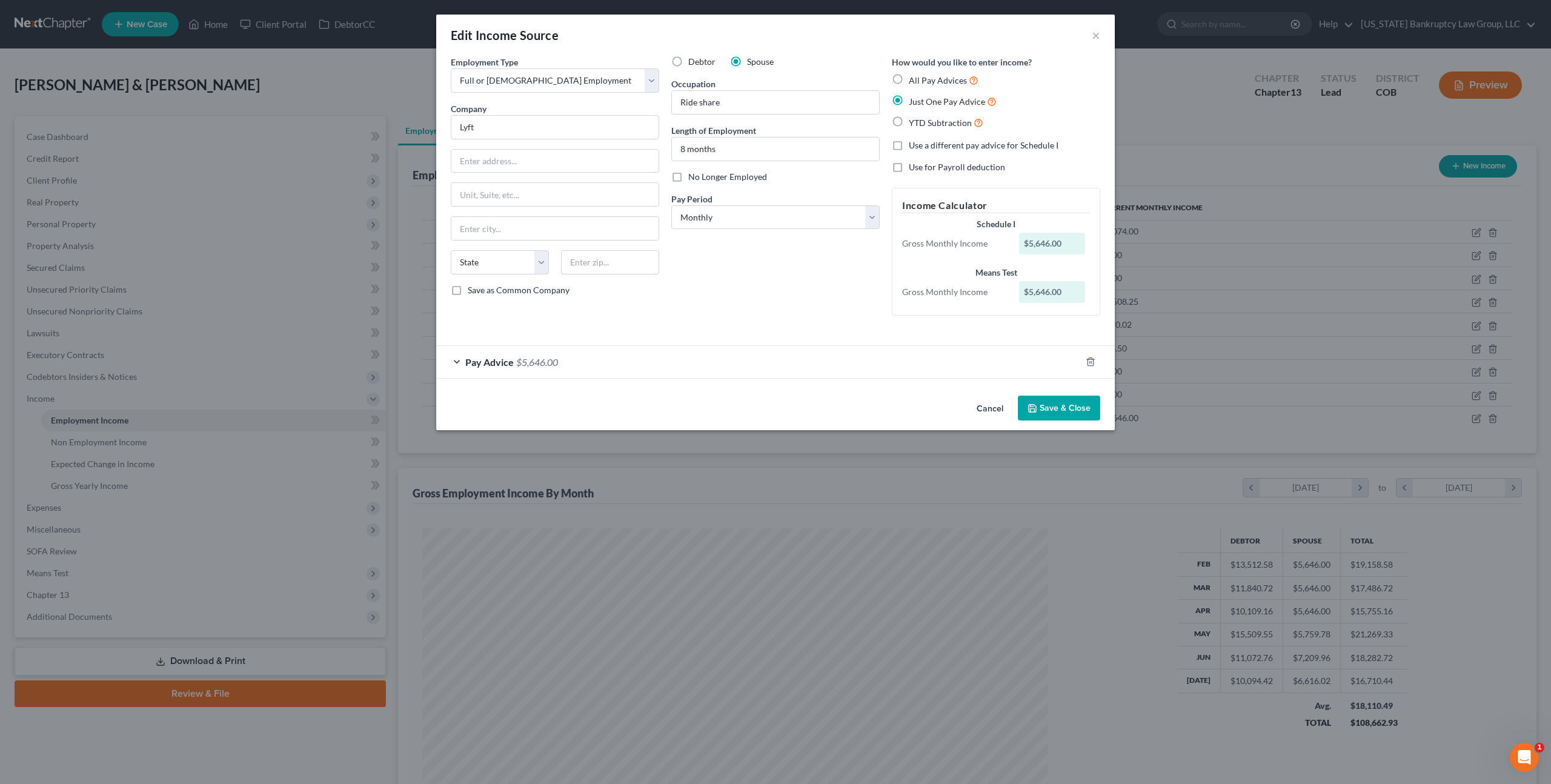
click at [909, 120] on label "YTD Subtraction" at bounding box center [946, 123] width 74 height 14
click at [914, 120] on input "YTD Subtraction" at bounding box center [917, 120] width 8 height 8
radio input "true"
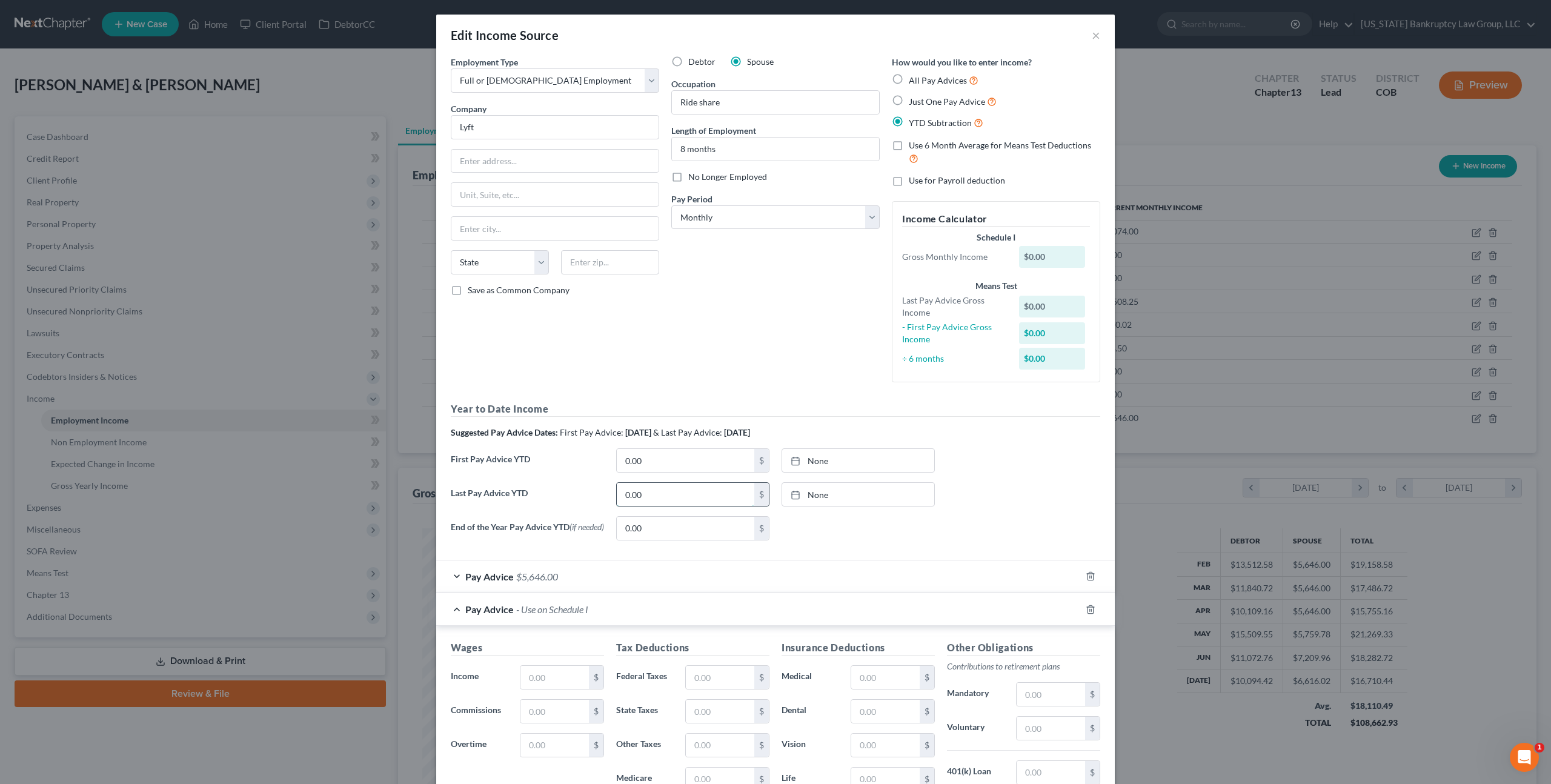
click at [661, 491] on input "0.00" at bounding box center [685, 494] width 138 height 23
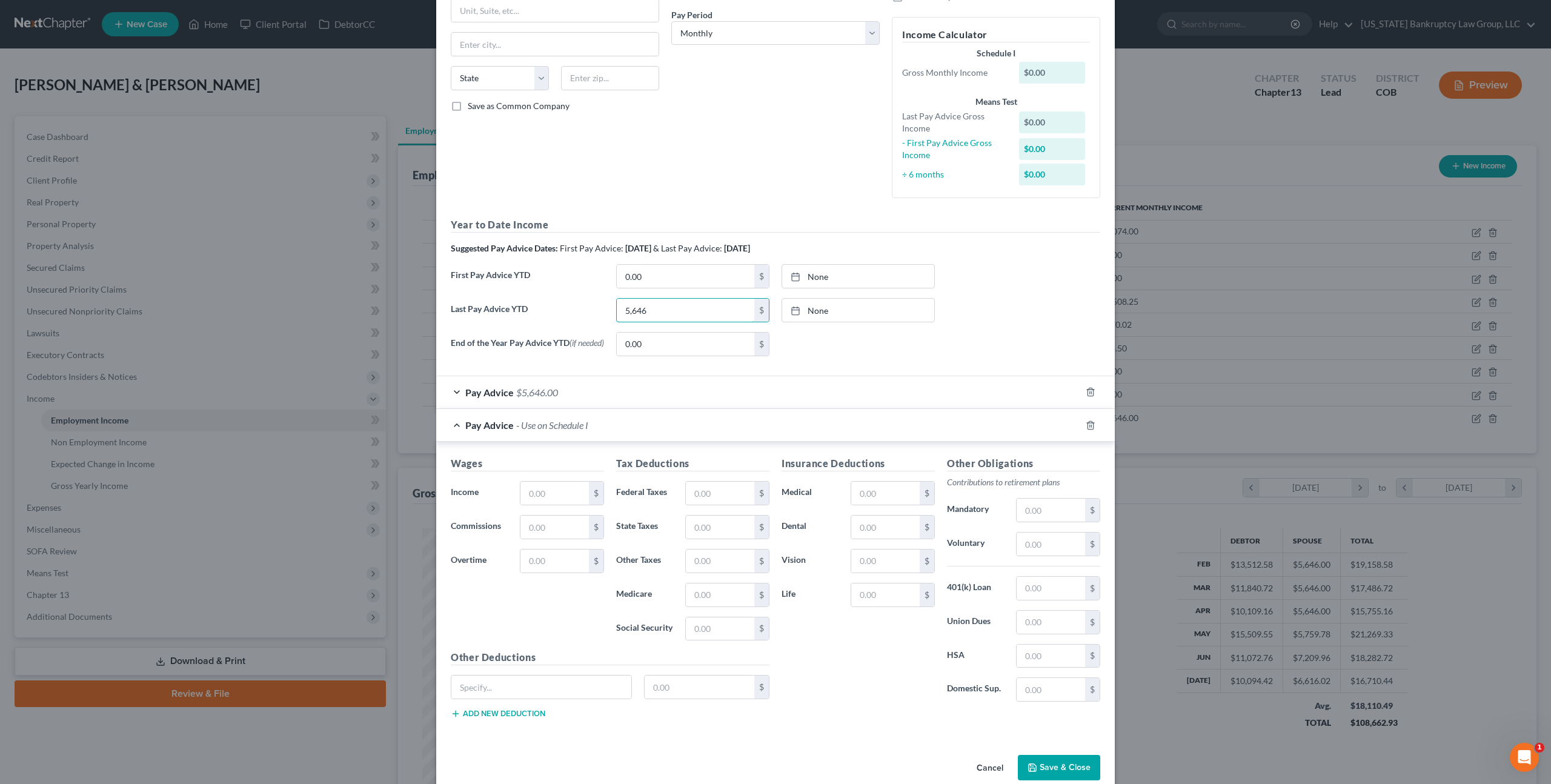
scroll to position [207, 0]
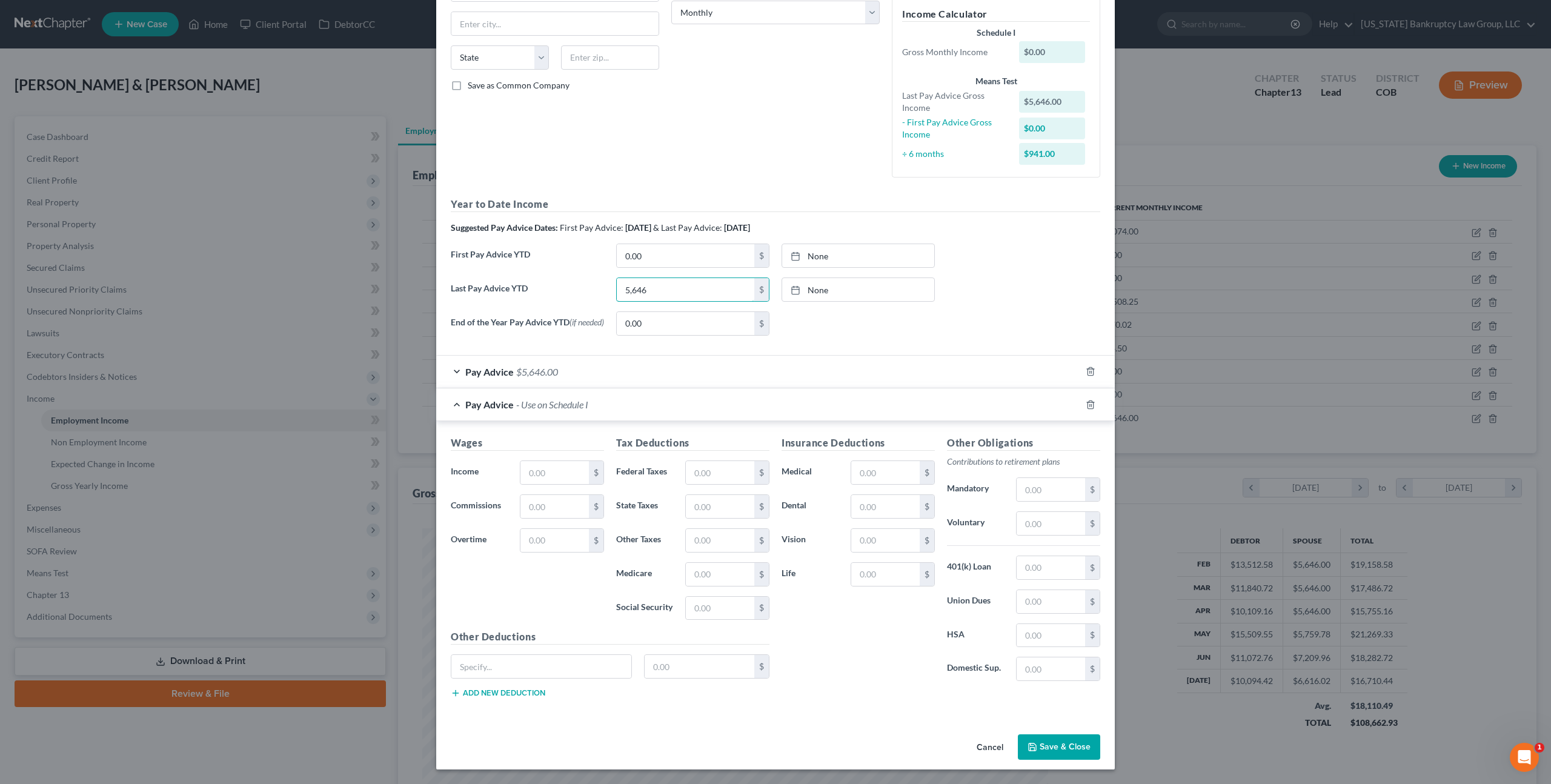
type input "5,646"
click at [1038, 742] on button "Save & Close" at bounding box center [1059, 747] width 82 height 25
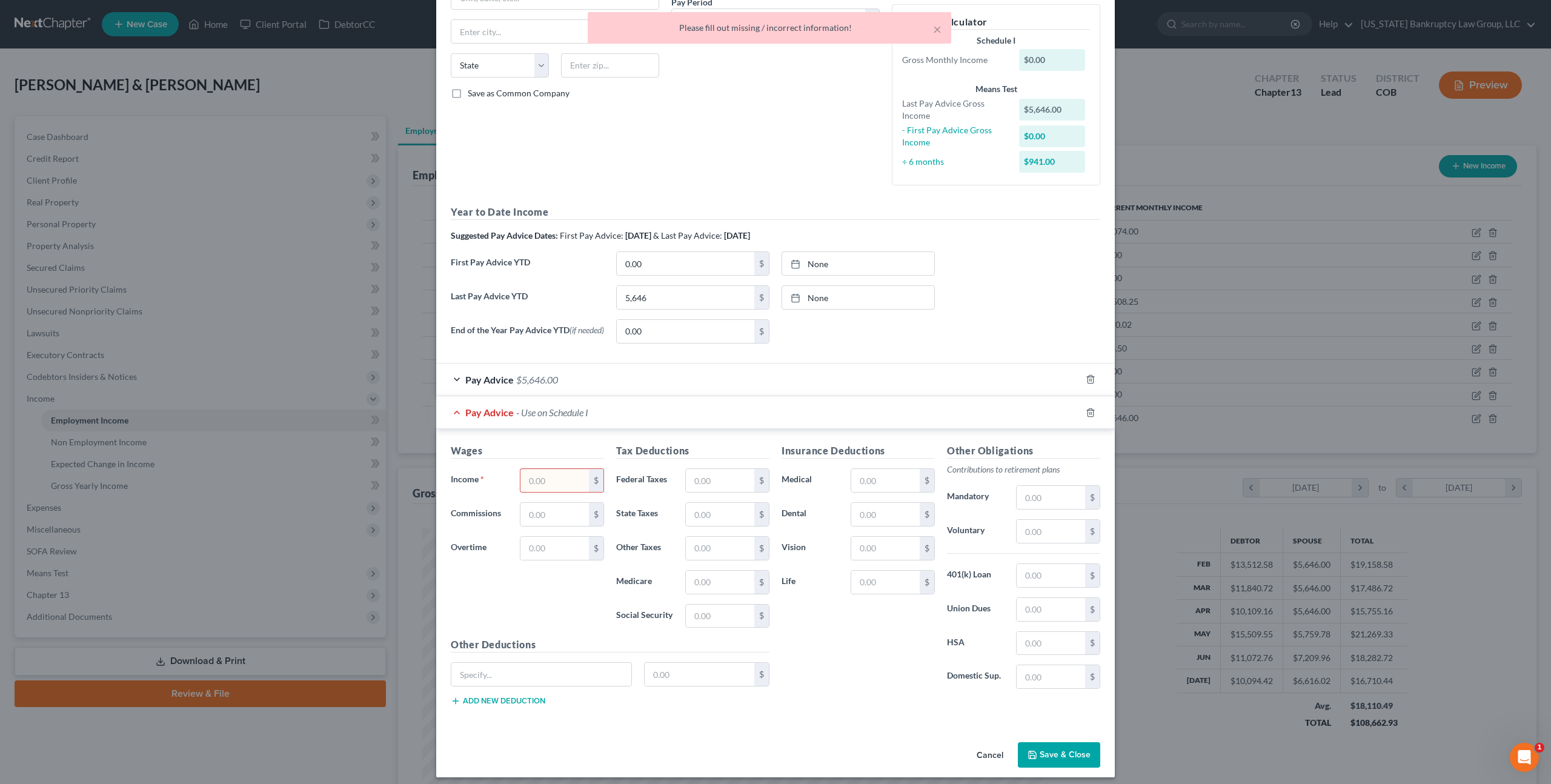
scroll to position [196, 0]
click at [711, 416] on div "Pay Advice - Use on Schedule I" at bounding box center [758, 413] width 645 height 32
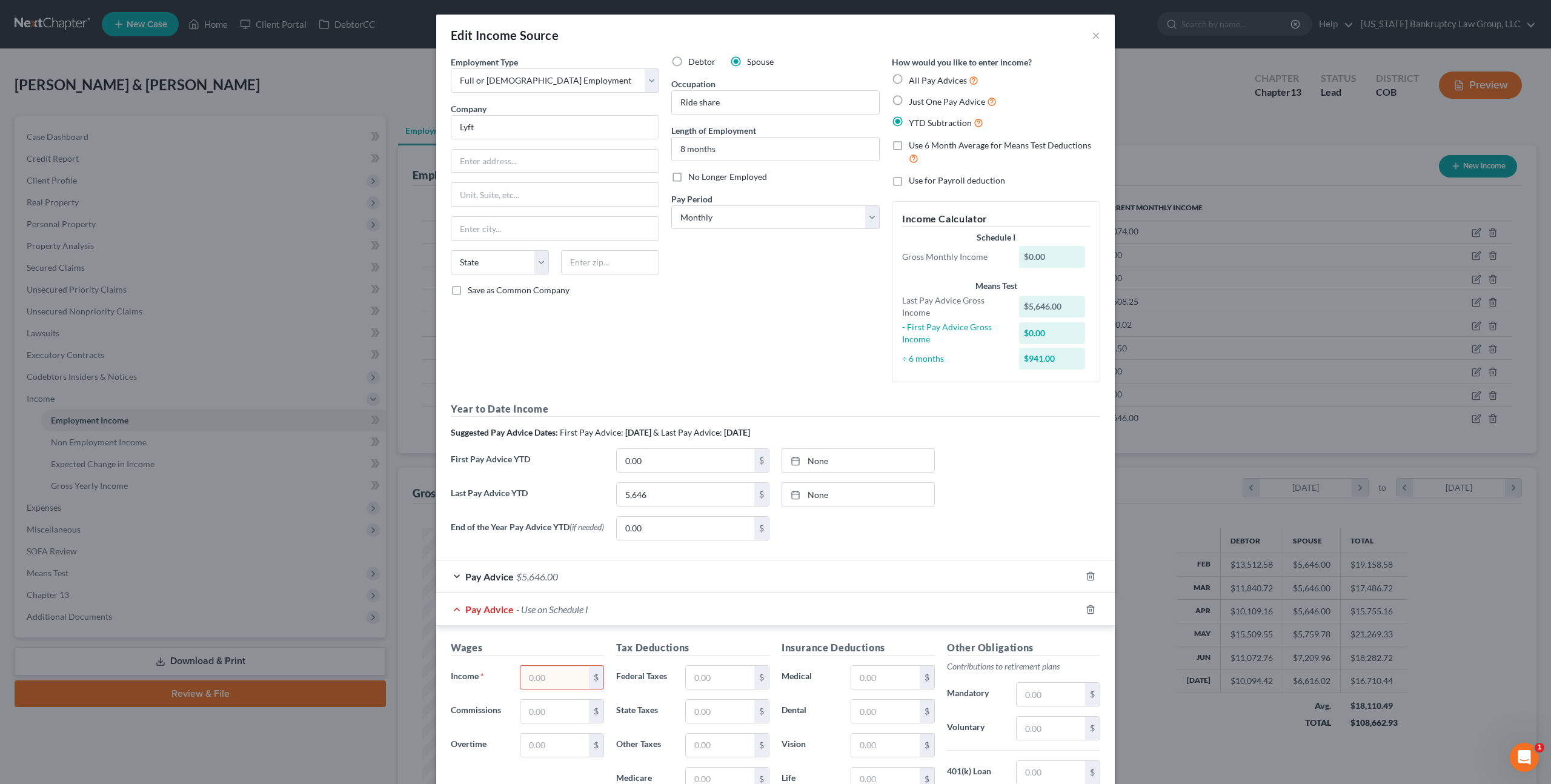
click at [909, 102] on label "Just One Pay Advice" at bounding box center [953, 101] width 88 height 14
click at [914, 102] on input "Just One Pay Advice" at bounding box center [917, 98] width 8 height 8
radio input "true"
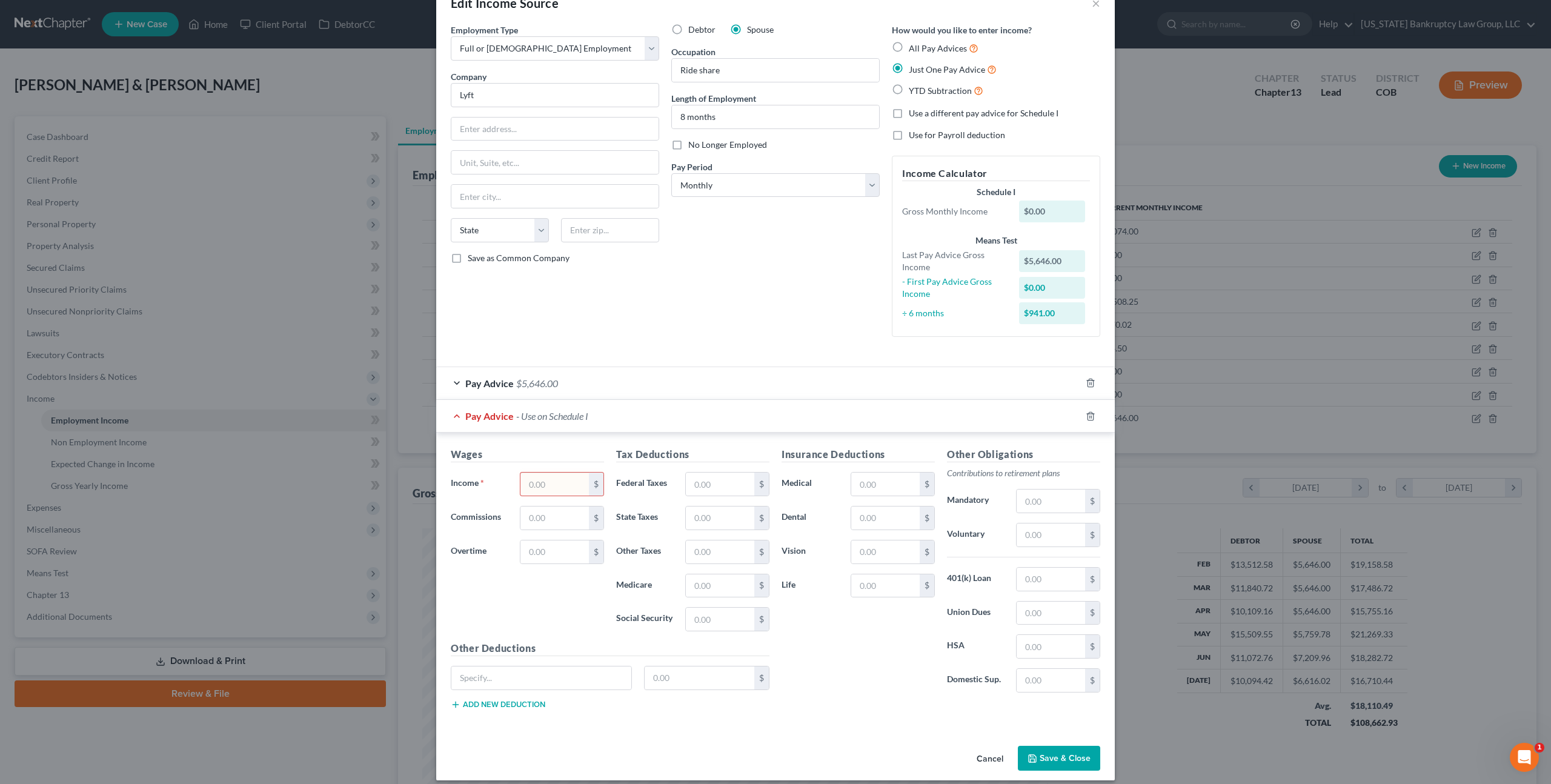
scroll to position [43, 0]
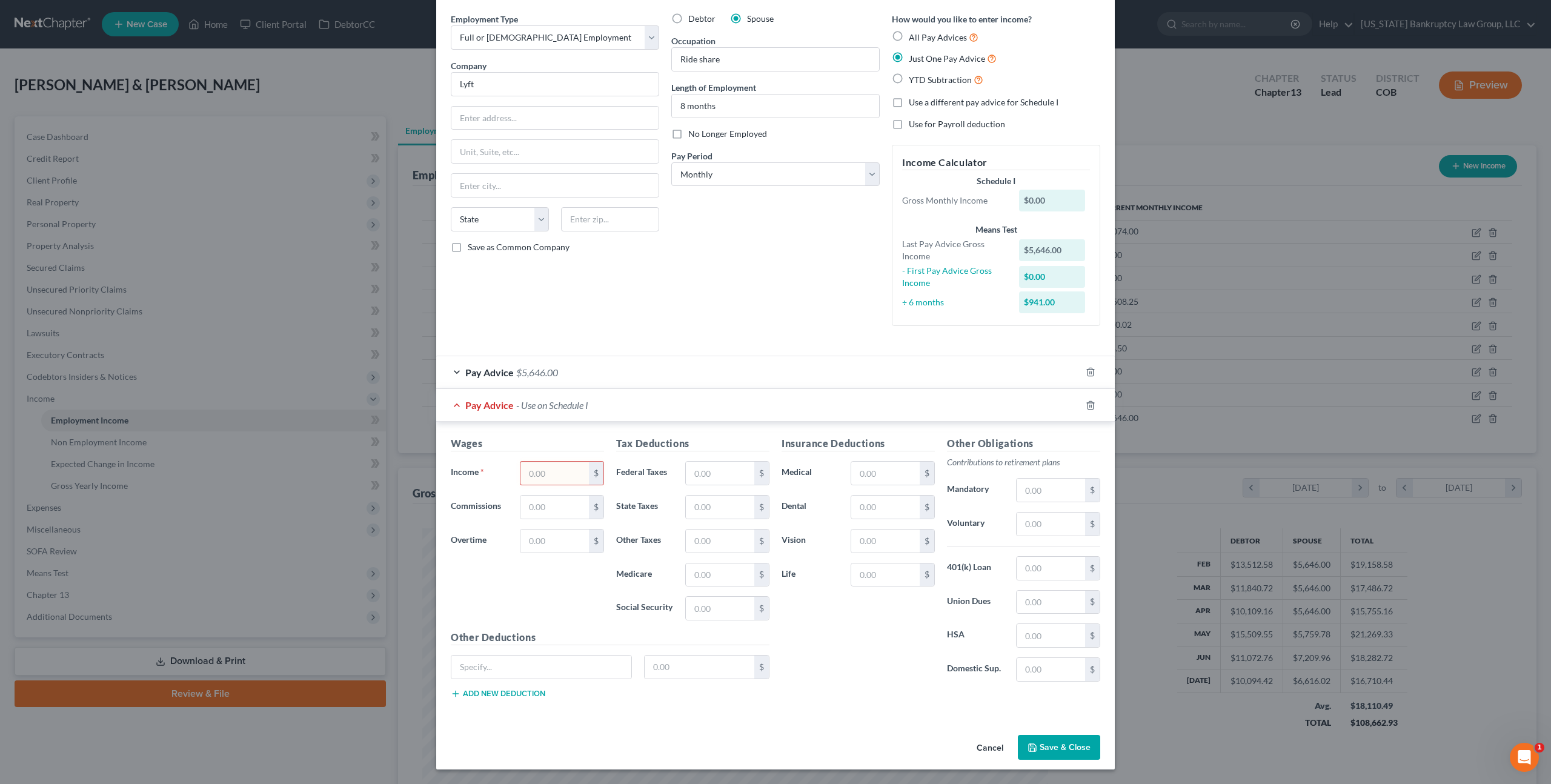
click at [565, 381] on div "Pay Advice $5,646.00" at bounding box center [758, 372] width 645 height 32
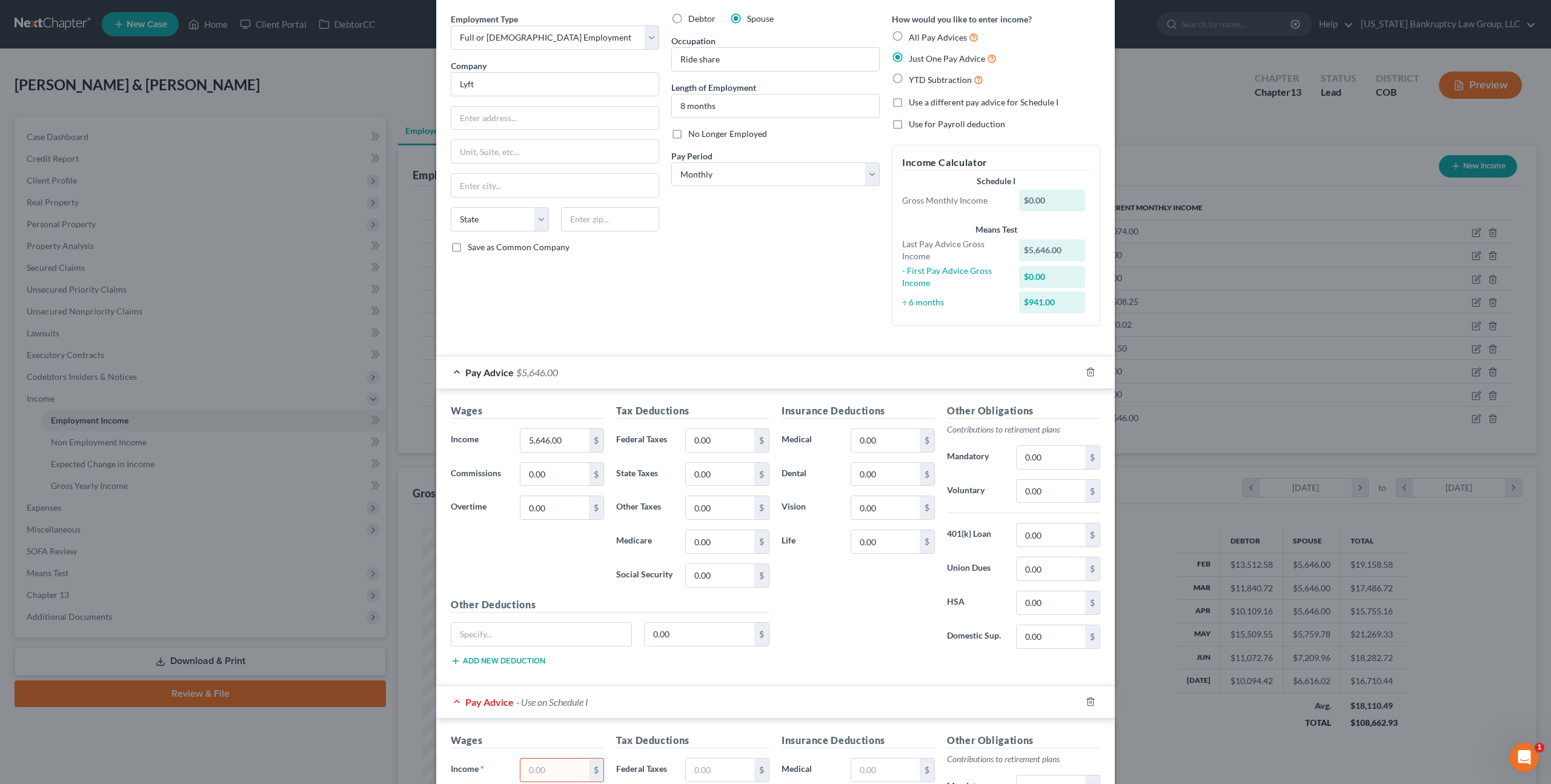
click at [652, 506] on label "Other Taxes" at bounding box center [645, 507] width 69 height 24
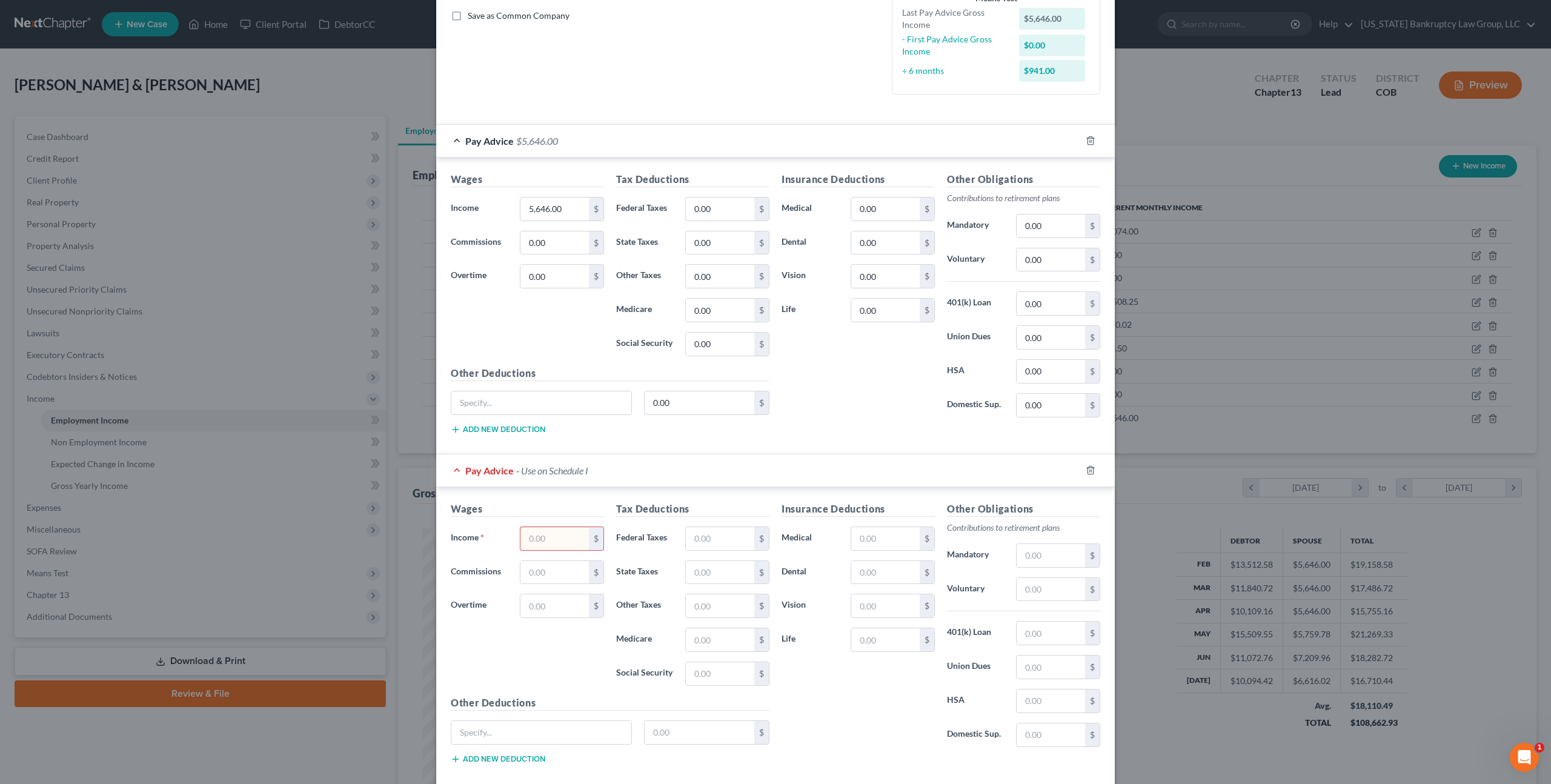
scroll to position [282, 0]
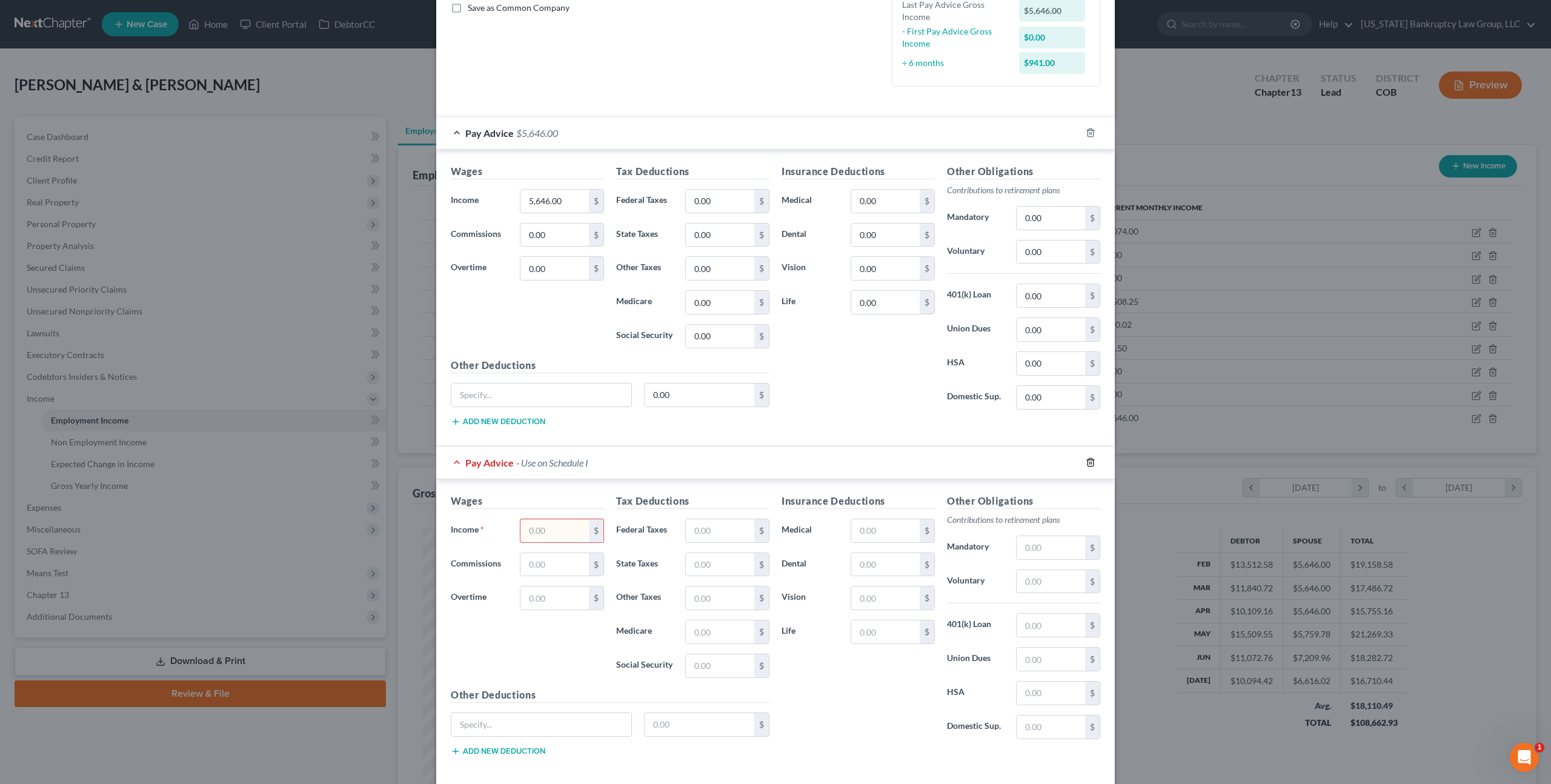
click at [1091, 465] on icon "button" at bounding box center [1091, 462] width 10 height 10
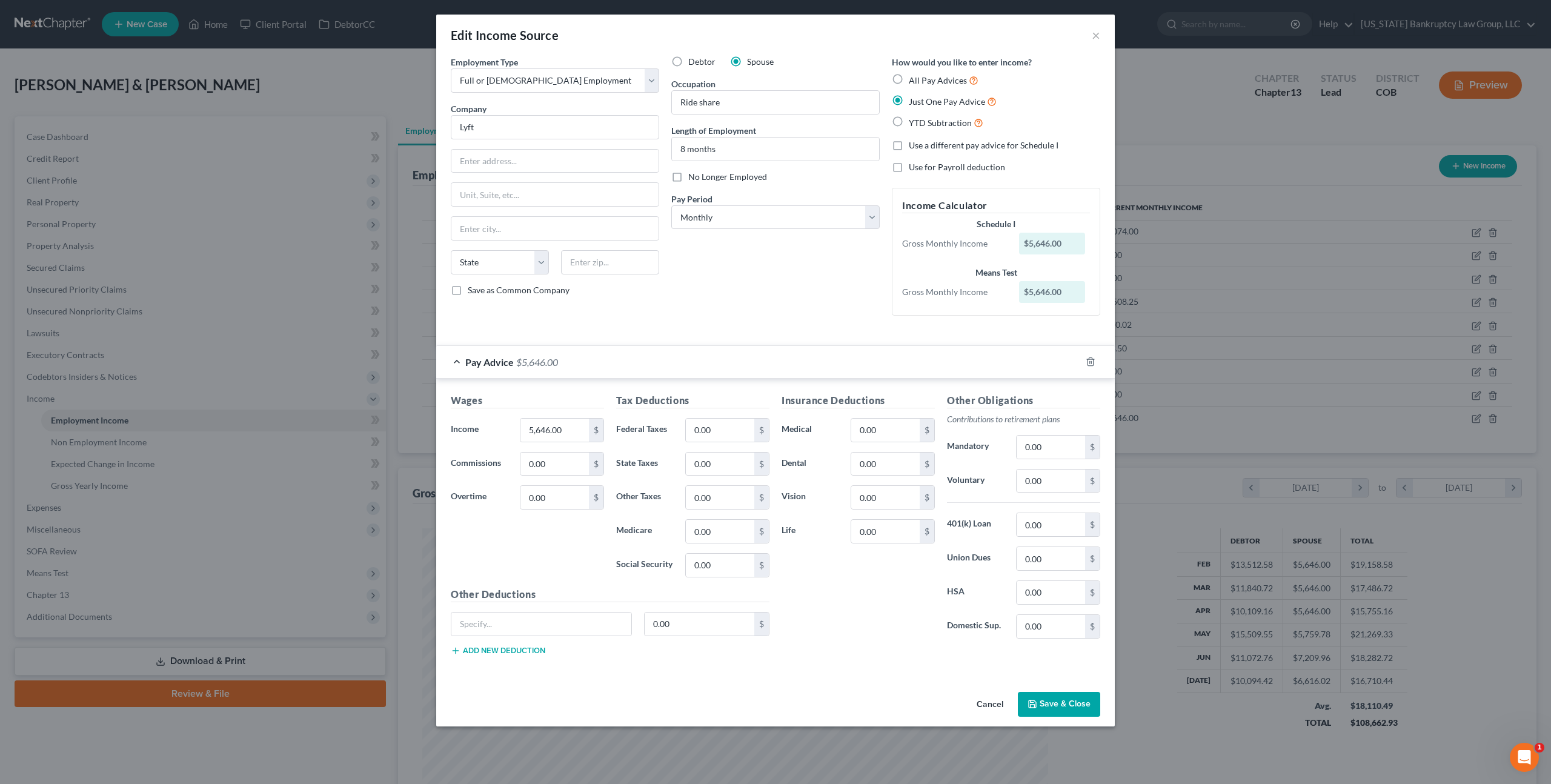
scroll to position [0, 0]
click at [689, 178] on label "No Longer Employed" at bounding box center [728, 176] width 79 height 12
click at [693, 178] on input "No Longer Employed" at bounding box center [697, 175] width 8 height 8
checkbox input "true"
click at [1038, 695] on button "Save & Close" at bounding box center [1059, 704] width 82 height 25
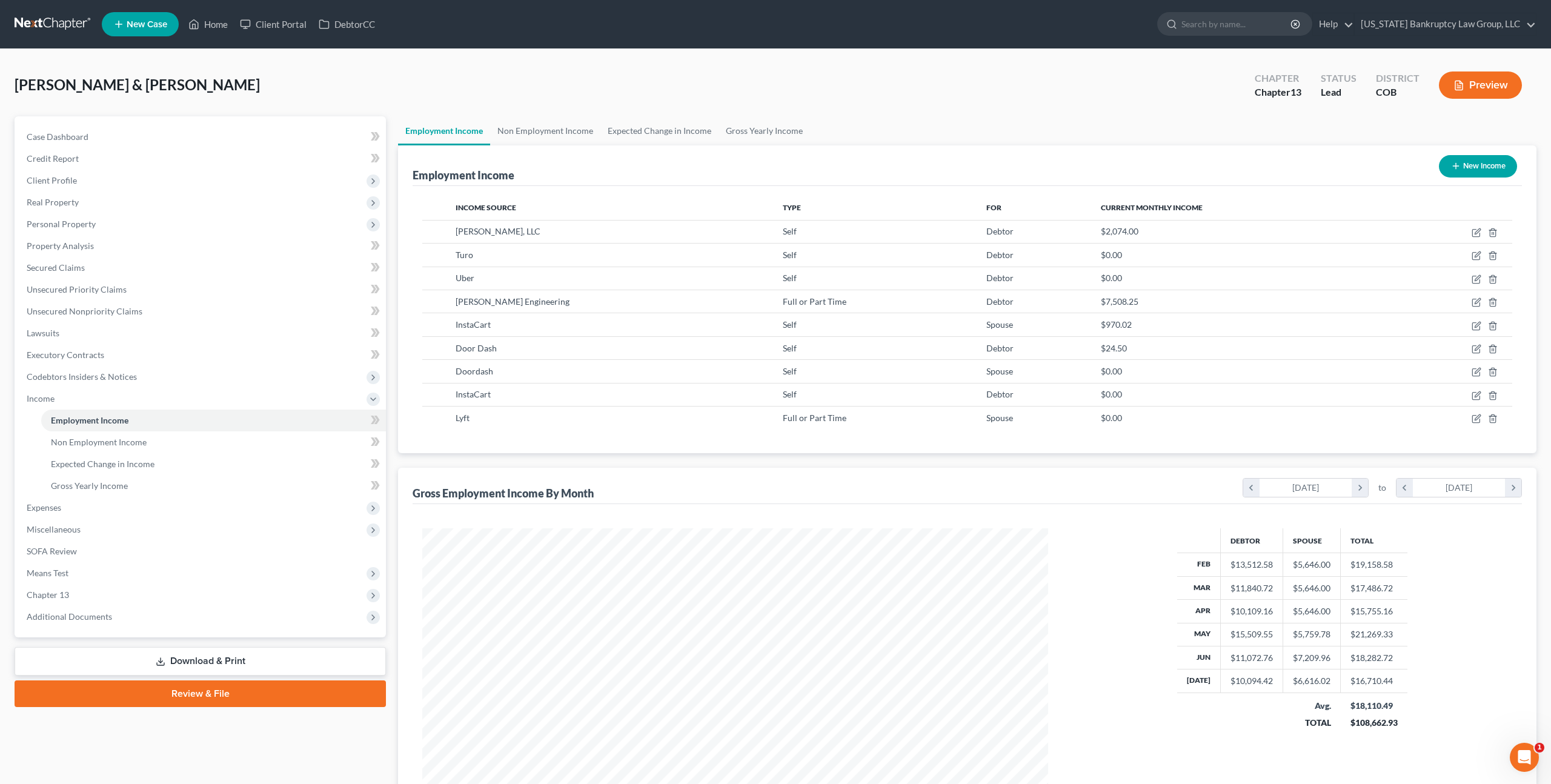
click at [1495, 159] on button "New Income" at bounding box center [1478, 166] width 78 height 23
select select "0"
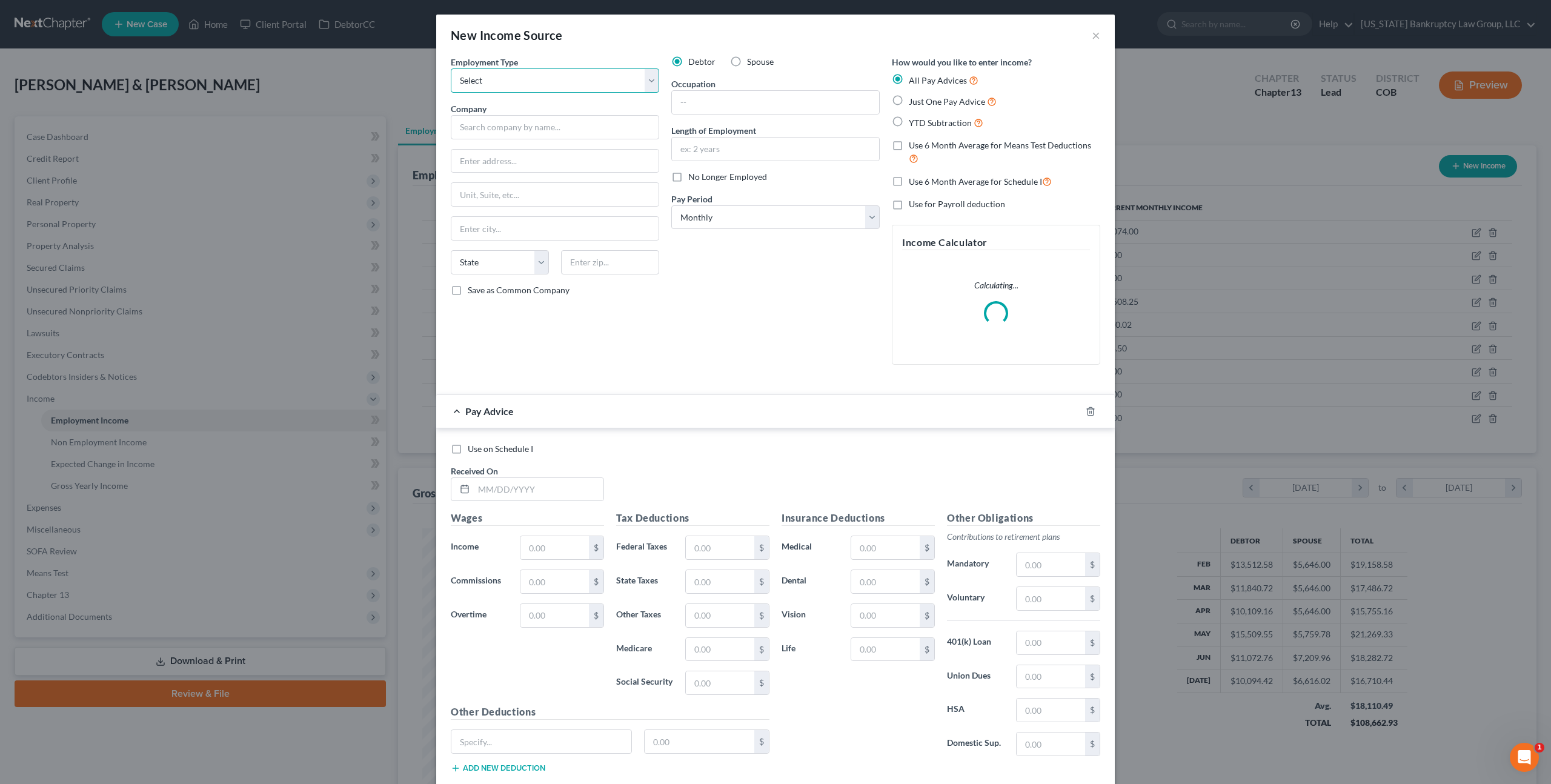
click at [553, 85] on select "Select Full or Part Time Employment Self Employment" at bounding box center [555, 80] width 208 height 24
select select "0"
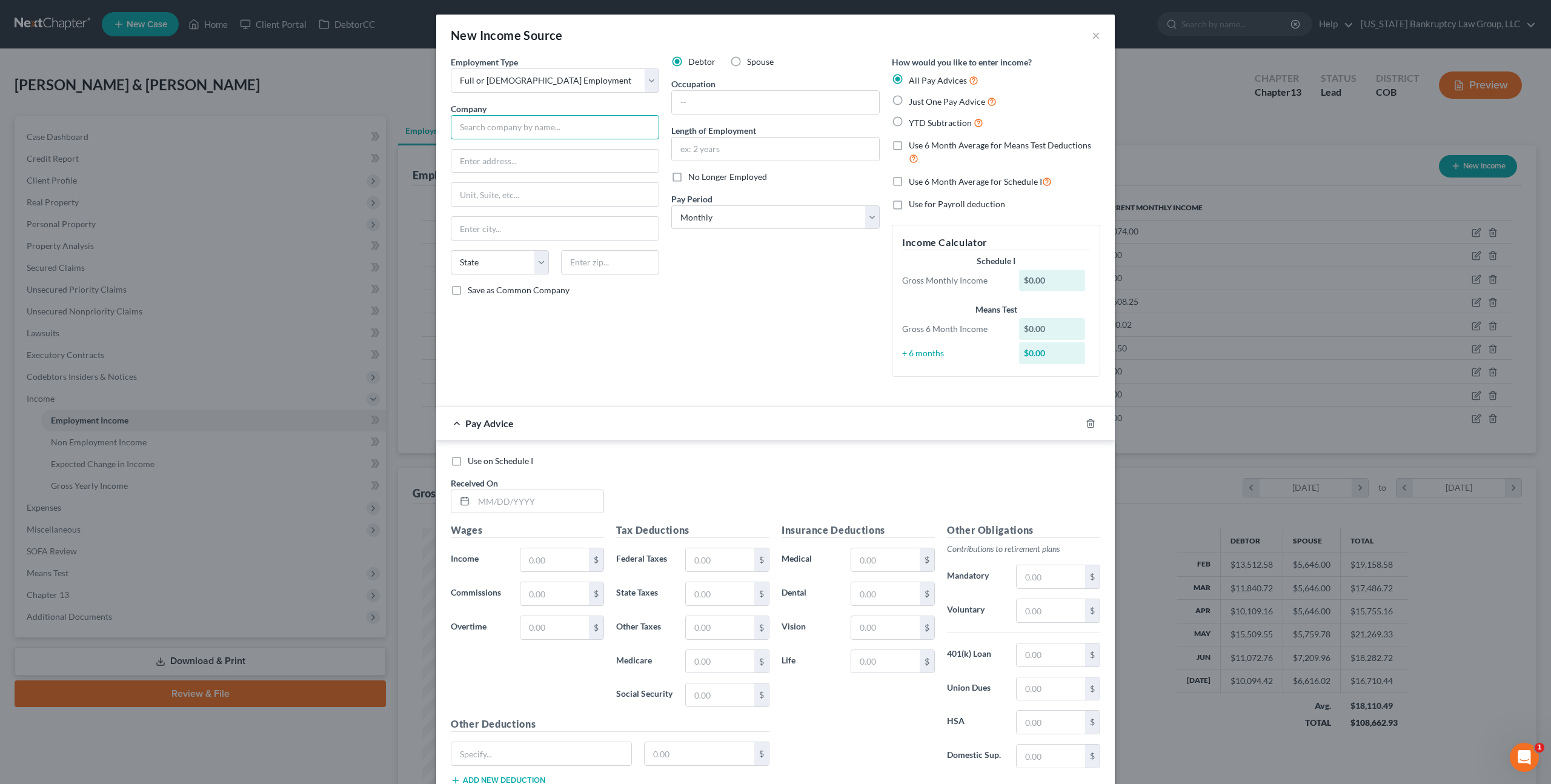
click at [535, 125] on input "text" at bounding box center [555, 127] width 208 height 24
type input "Veho"
click at [691, 146] on input "text" at bounding box center [775, 149] width 208 height 23
type input "1 mo"
click at [696, 106] on input "text" at bounding box center [775, 103] width 208 height 23
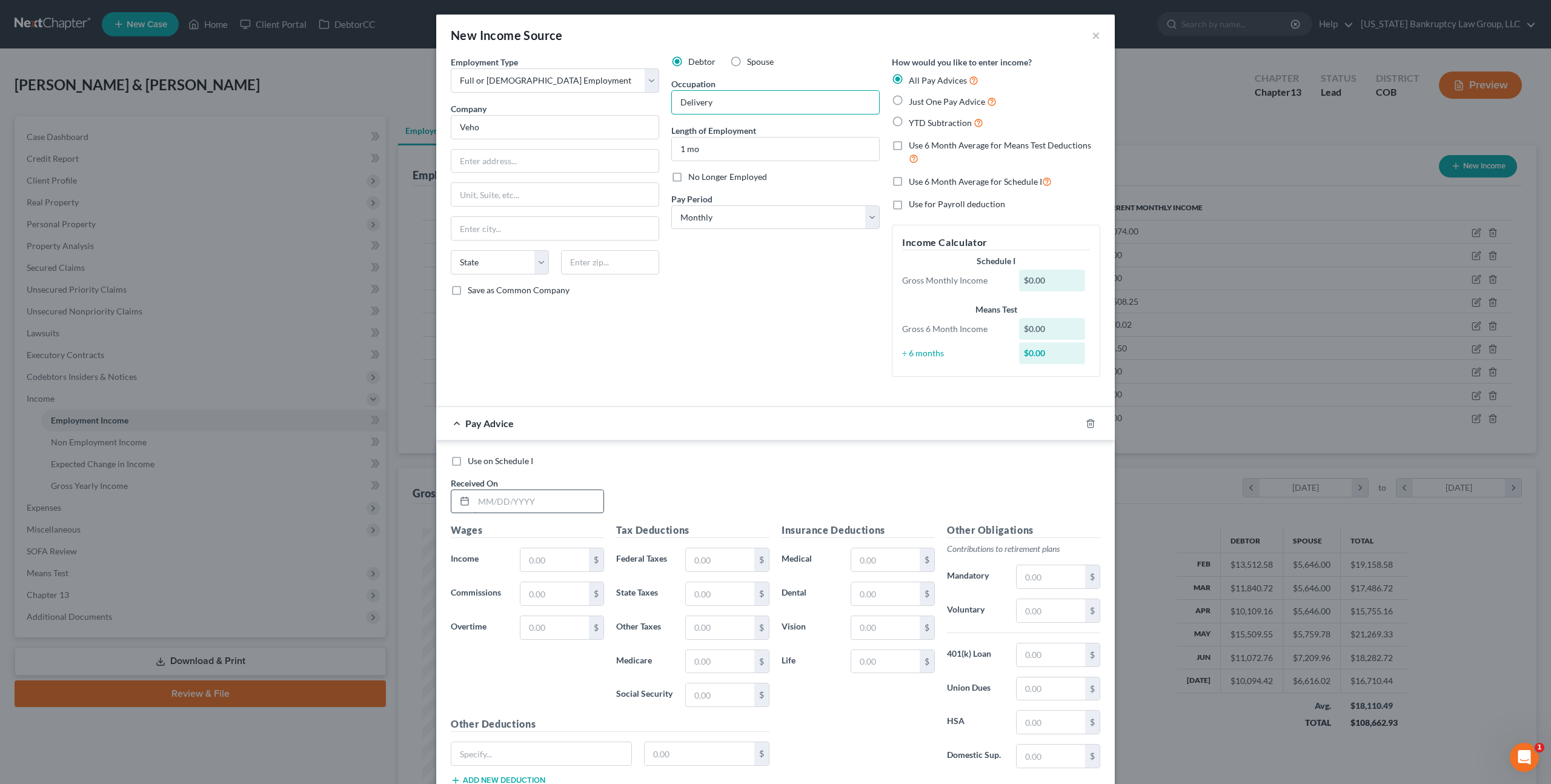
type input "Delivery"
click at [497, 501] on input "text" at bounding box center [539, 502] width 130 height 23
type input "07/31/2025"
click at [532, 567] on input "text" at bounding box center [555, 560] width 69 height 23
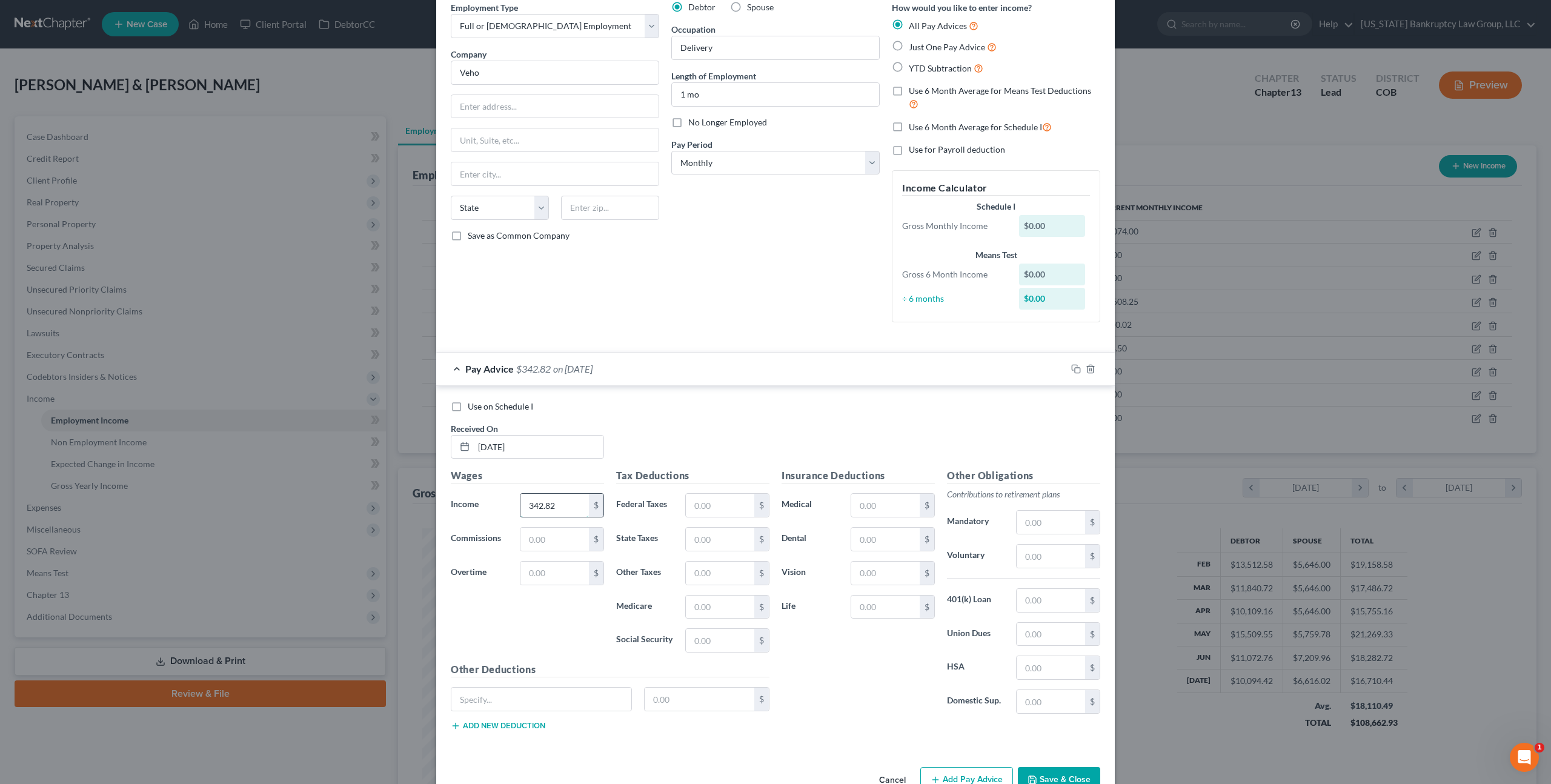
scroll to position [87, 0]
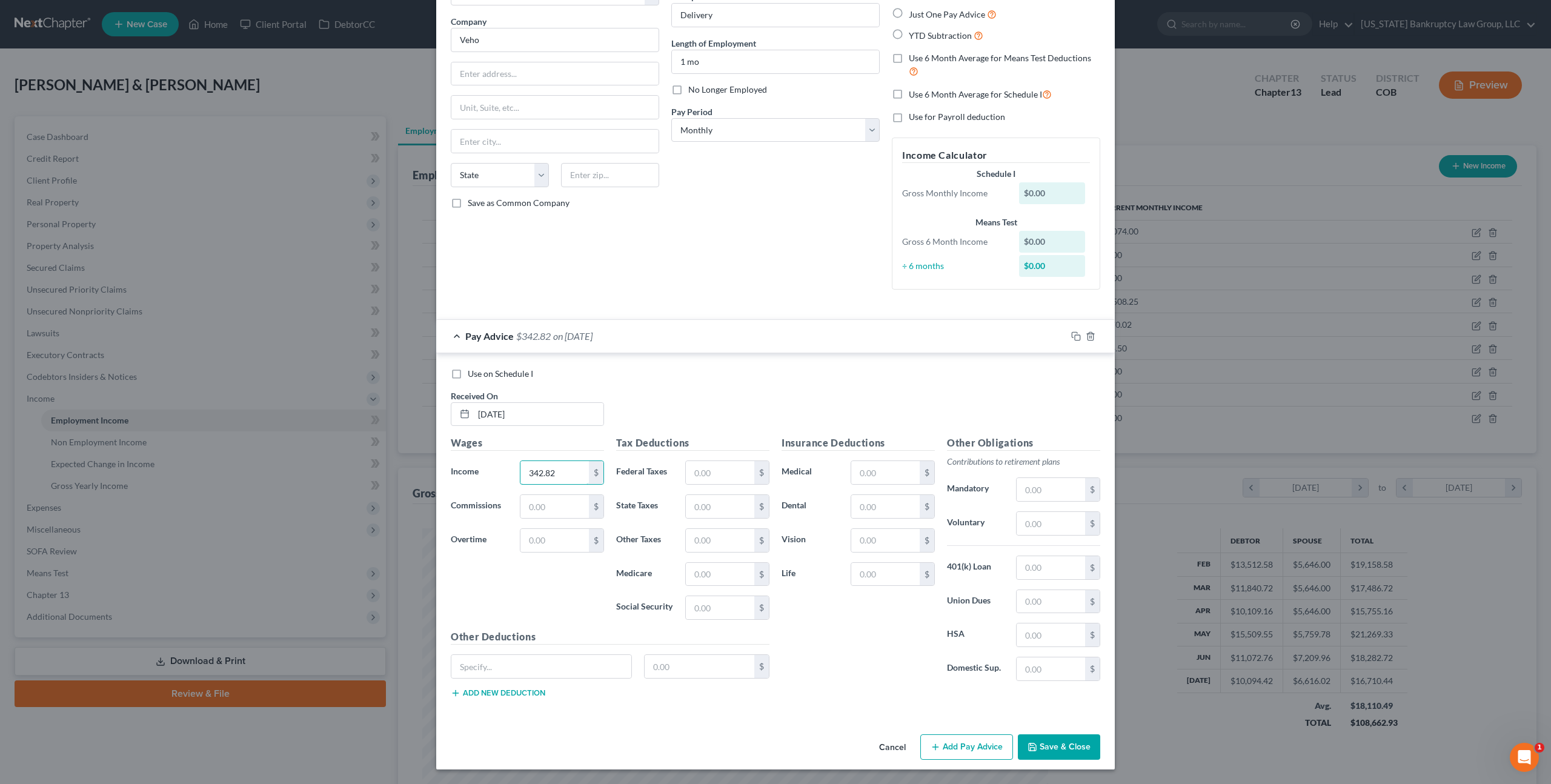
type input "342.82"
click at [1037, 738] on button "Save & Close" at bounding box center [1059, 747] width 82 height 25
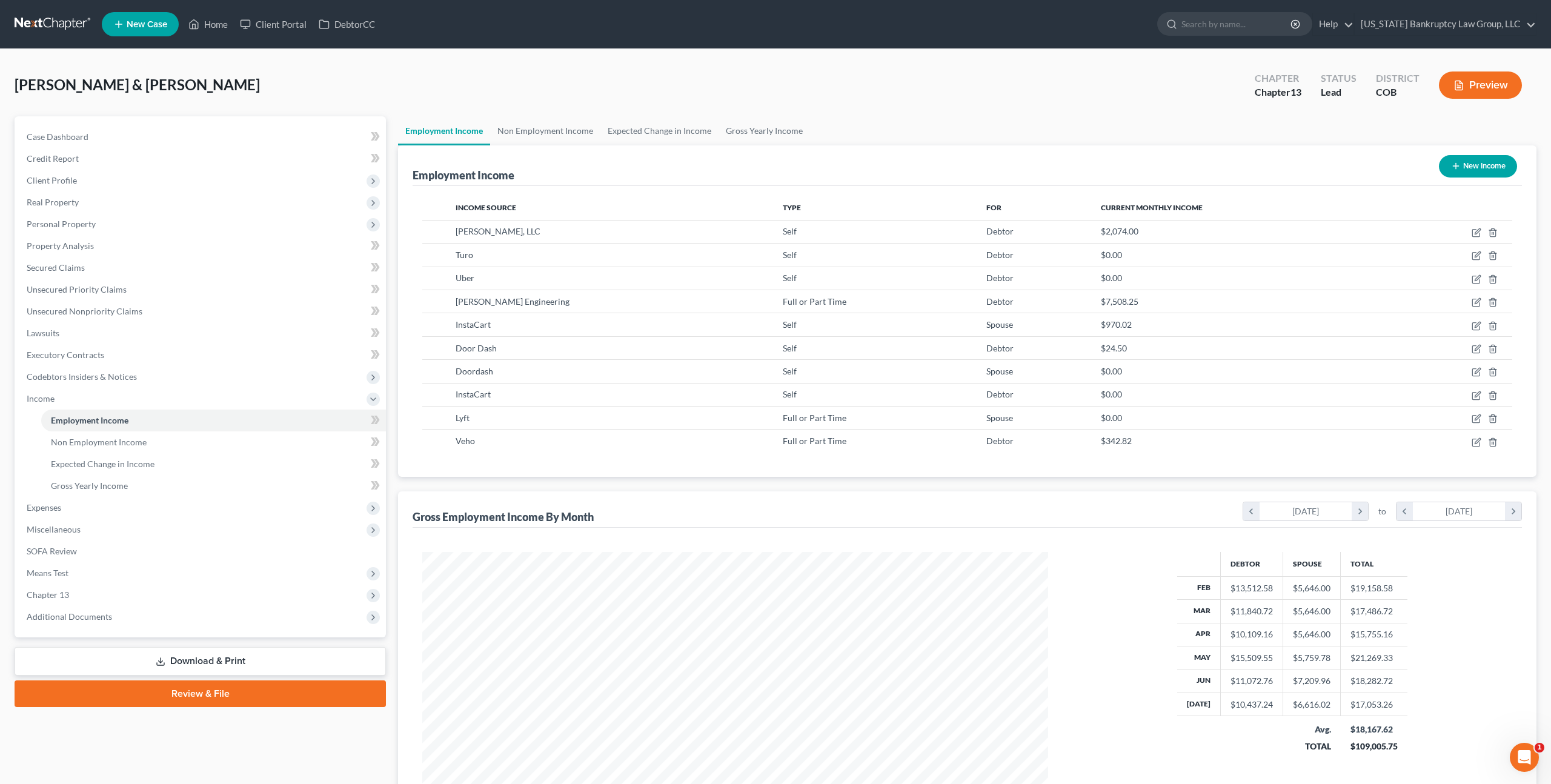
click at [1472, 165] on button "New Income" at bounding box center [1478, 166] width 78 height 23
select select "0"
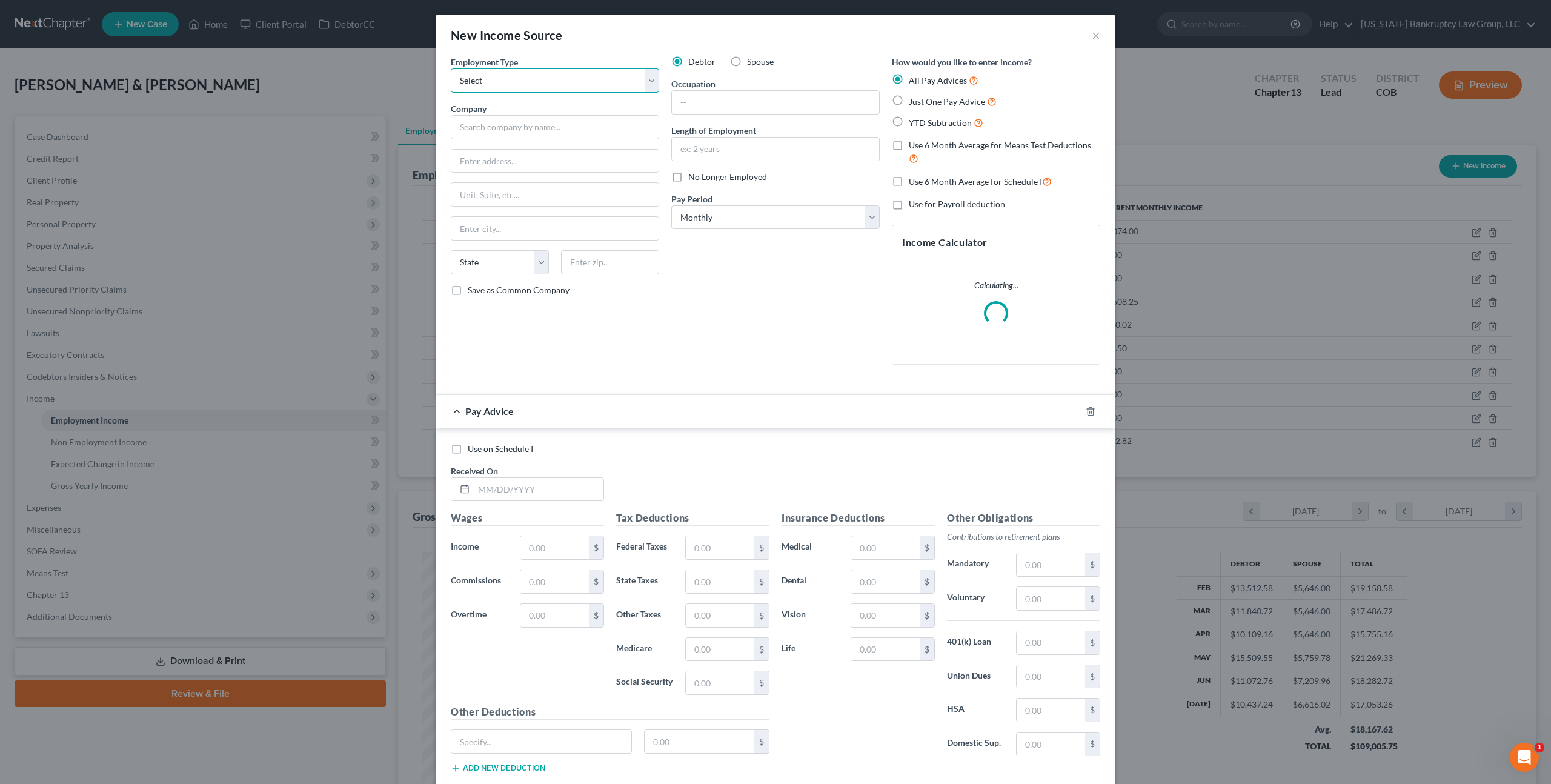
click at [542, 85] on select "Select Full or Part Time Employment Self Employment" at bounding box center [555, 80] width 208 height 24
select select "0"
click at [747, 61] on label "Spouse" at bounding box center [760, 61] width 27 height 12
click at [752, 61] on input "Spouse" at bounding box center [756, 59] width 8 height 8
radio input "true"
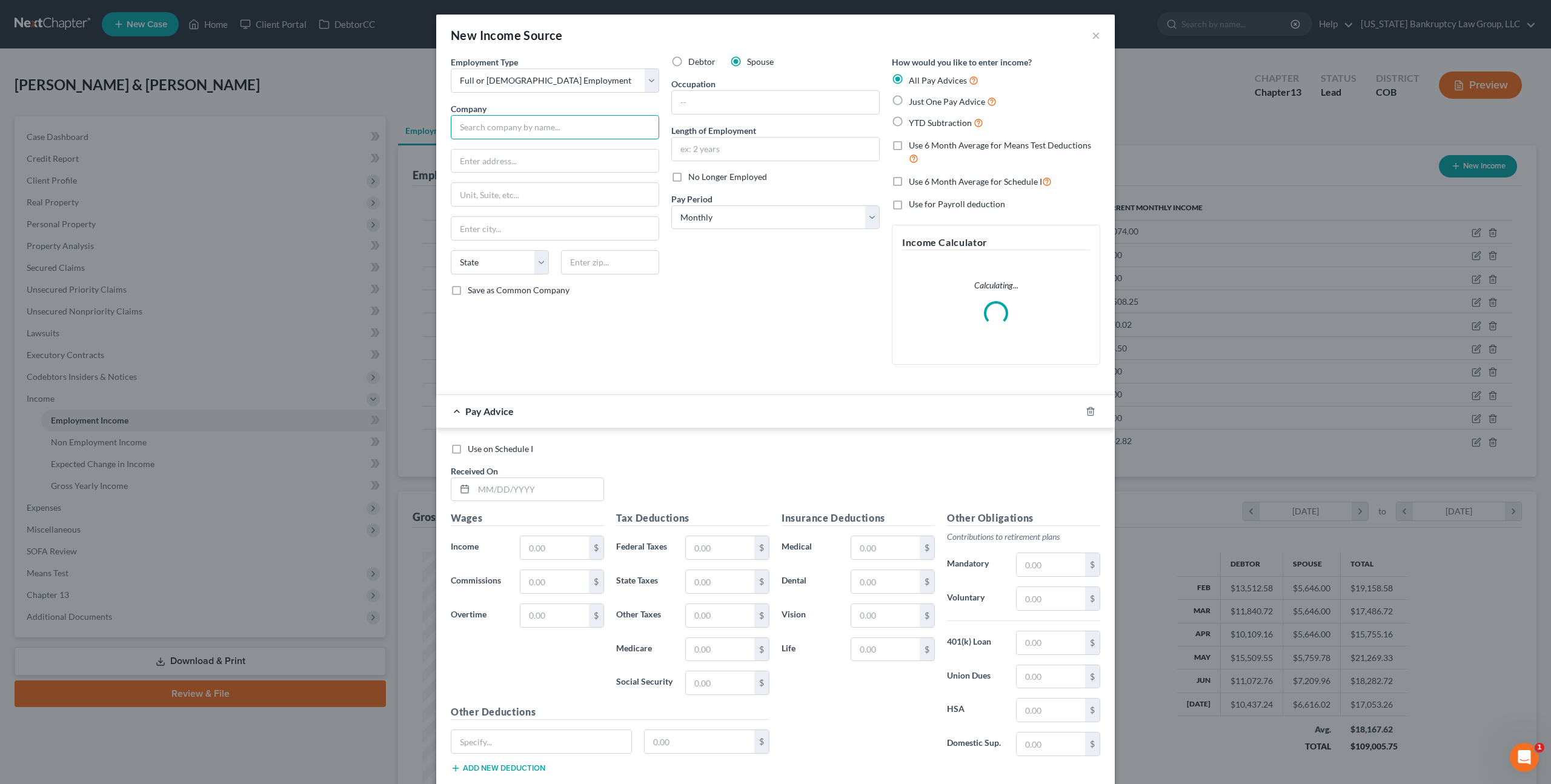
click at [592, 123] on input "text" at bounding box center [555, 127] width 208 height 24
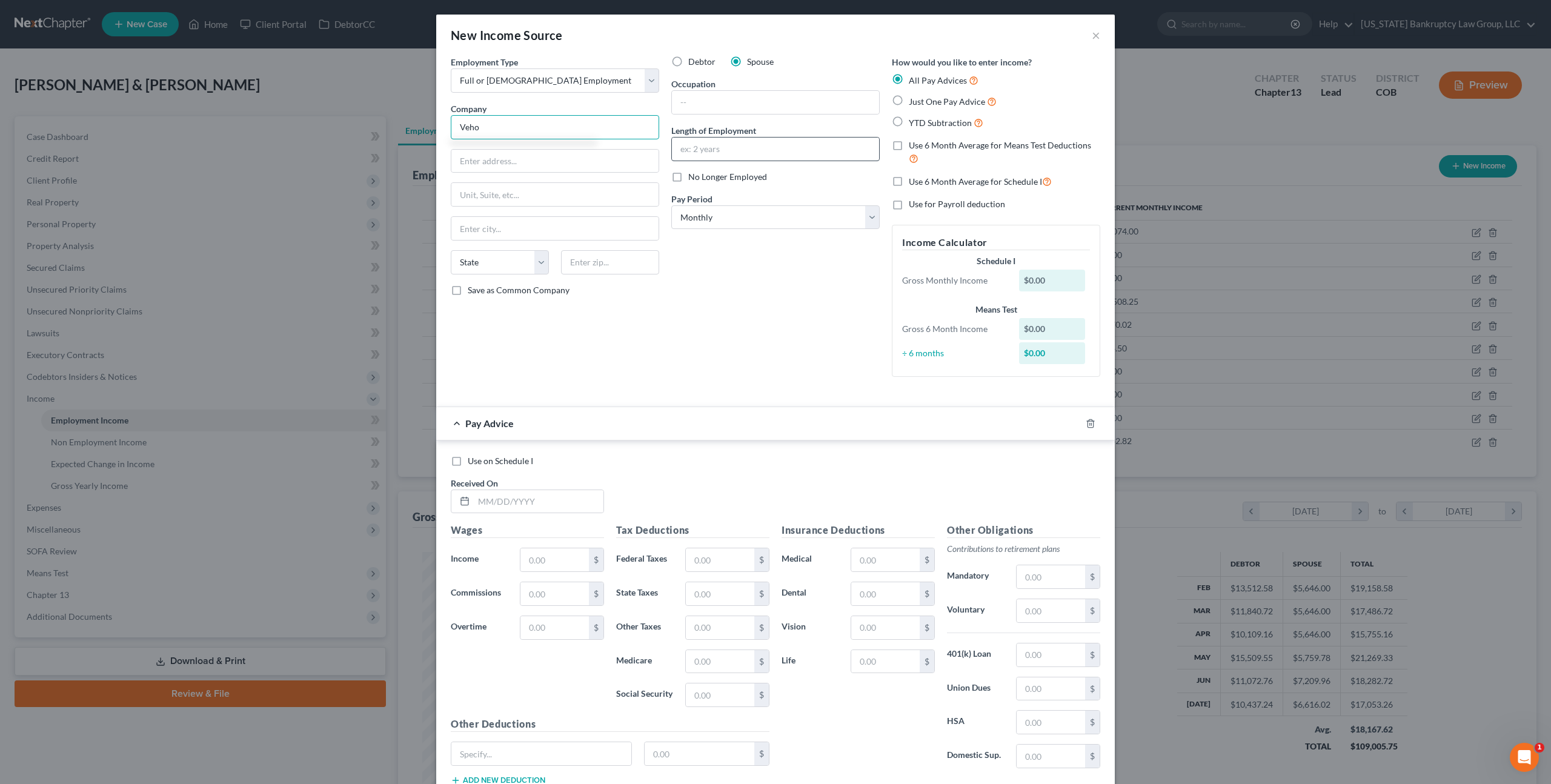
type input "Veho"
click at [698, 147] on input "text" at bounding box center [775, 149] width 208 height 23
type input "1 month"
click at [480, 500] on input "text" at bounding box center [539, 502] width 130 height 23
type input "07/31/2025"
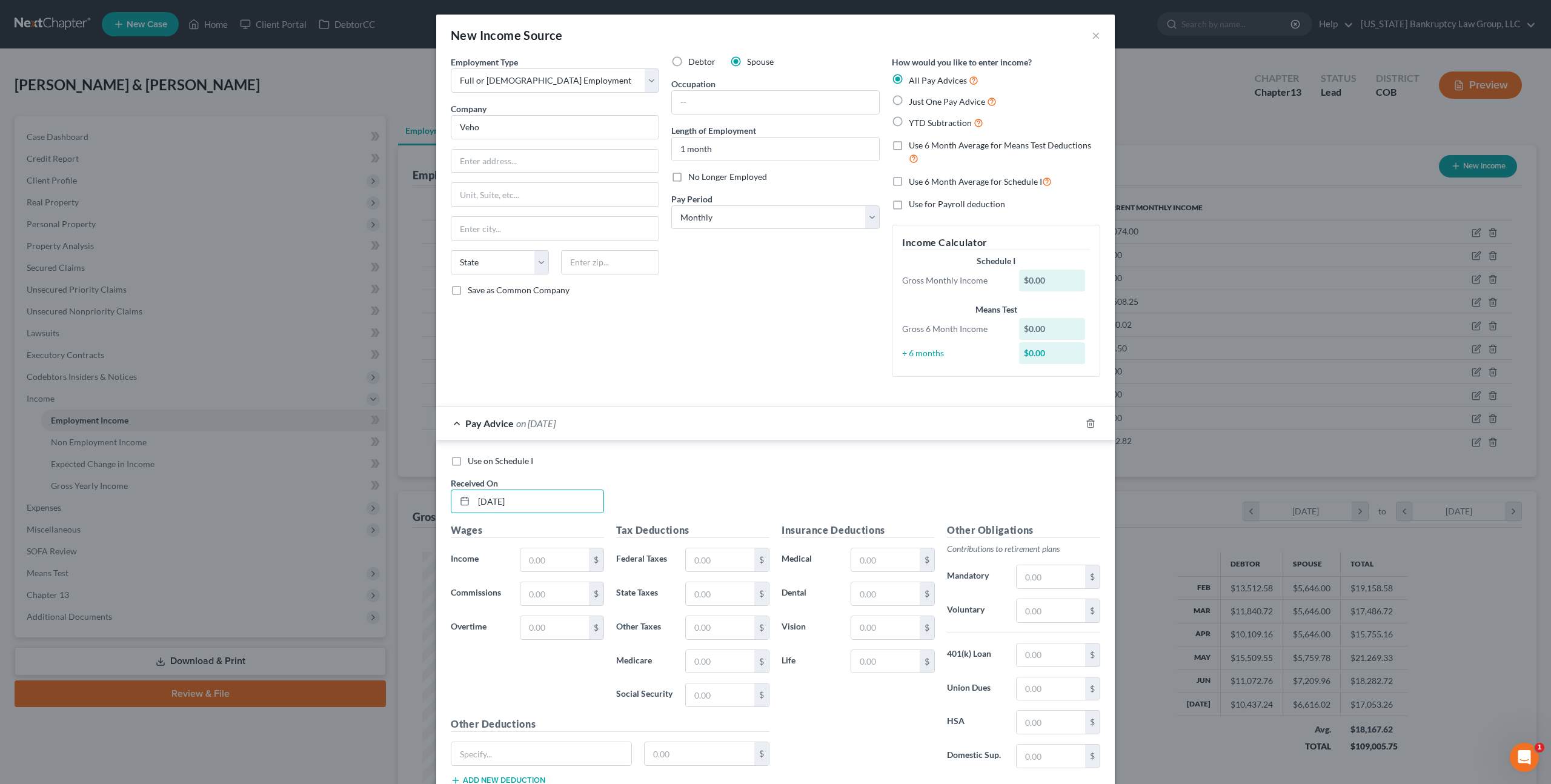
click at [468, 459] on label "Use on Schedule I" at bounding box center [500, 461] width 65 height 12
click at [473, 459] on input "Use on Schedule I" at bounding box center [476, 459] width 8 height 8
checkbox input "true"
click at [545, 558] on input "text" at bounding box center [555, 560] width 69 height 23
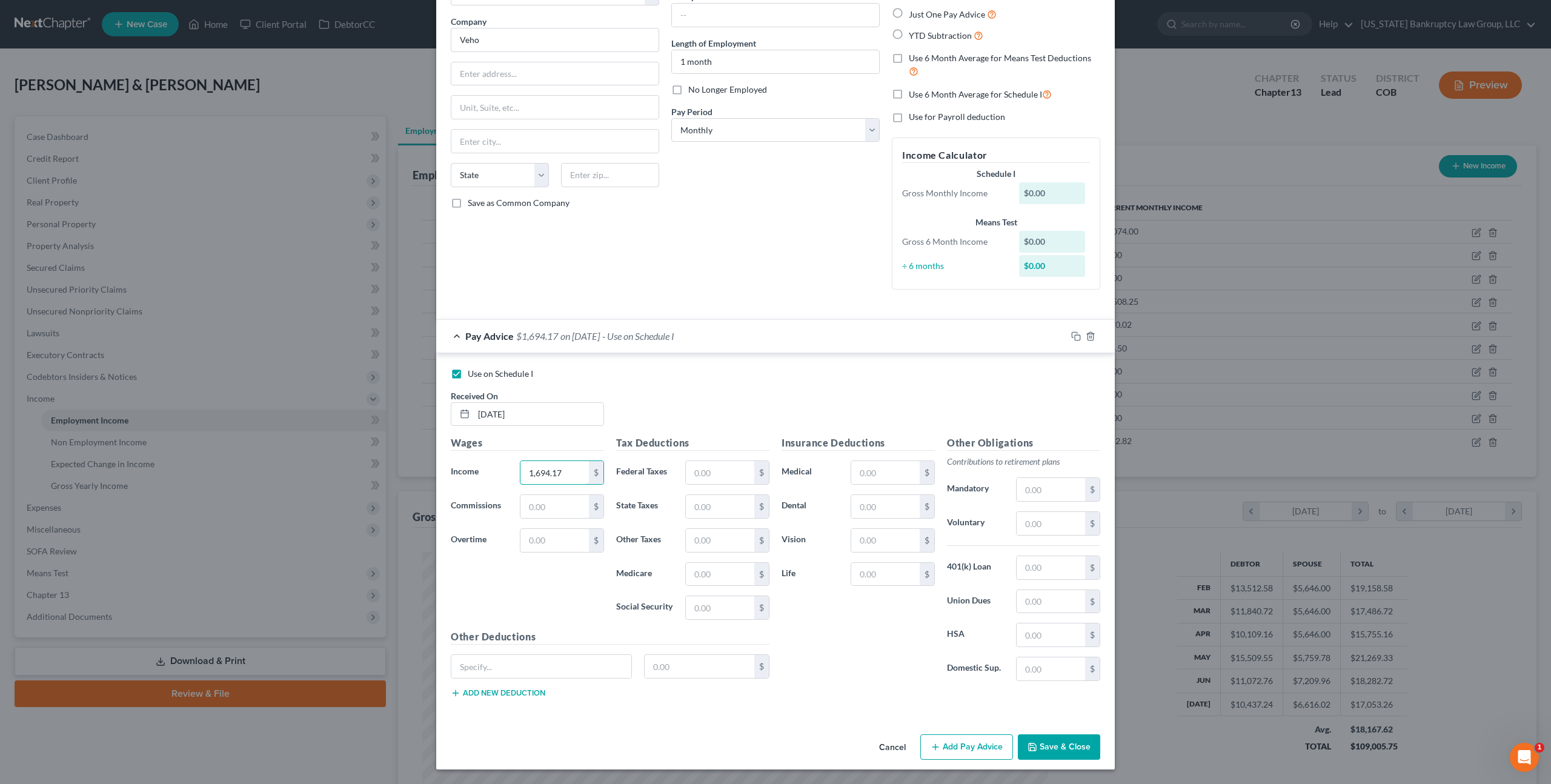
type input "1,694.17"
click at [1066, 746] on button "Save & Close" at bounding box center [1059, 747] width 82 height 25
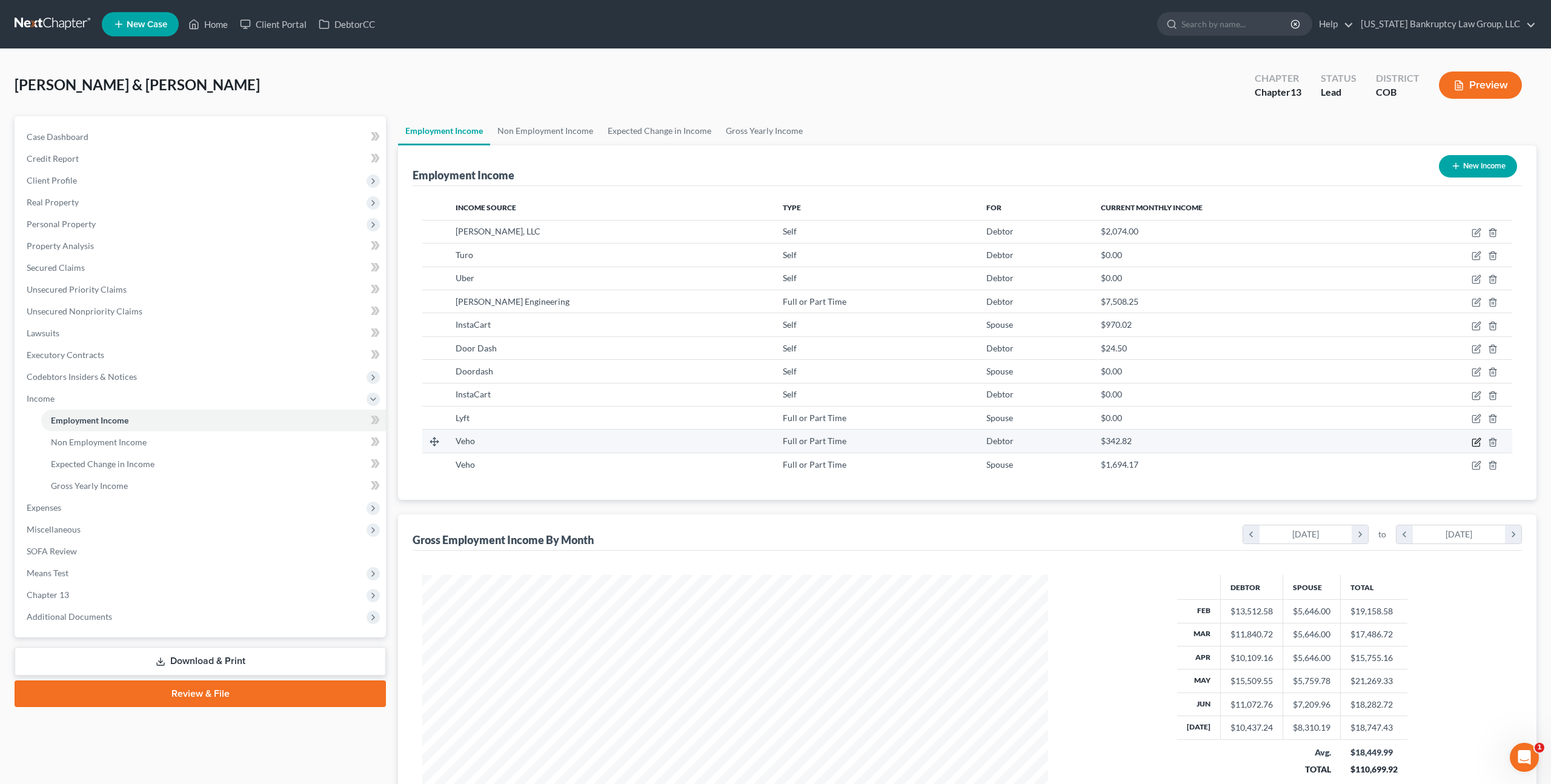
click at [1478, 440] on icon "button" at bounding box center [1477, 442] width 10 height 10
select select "0"
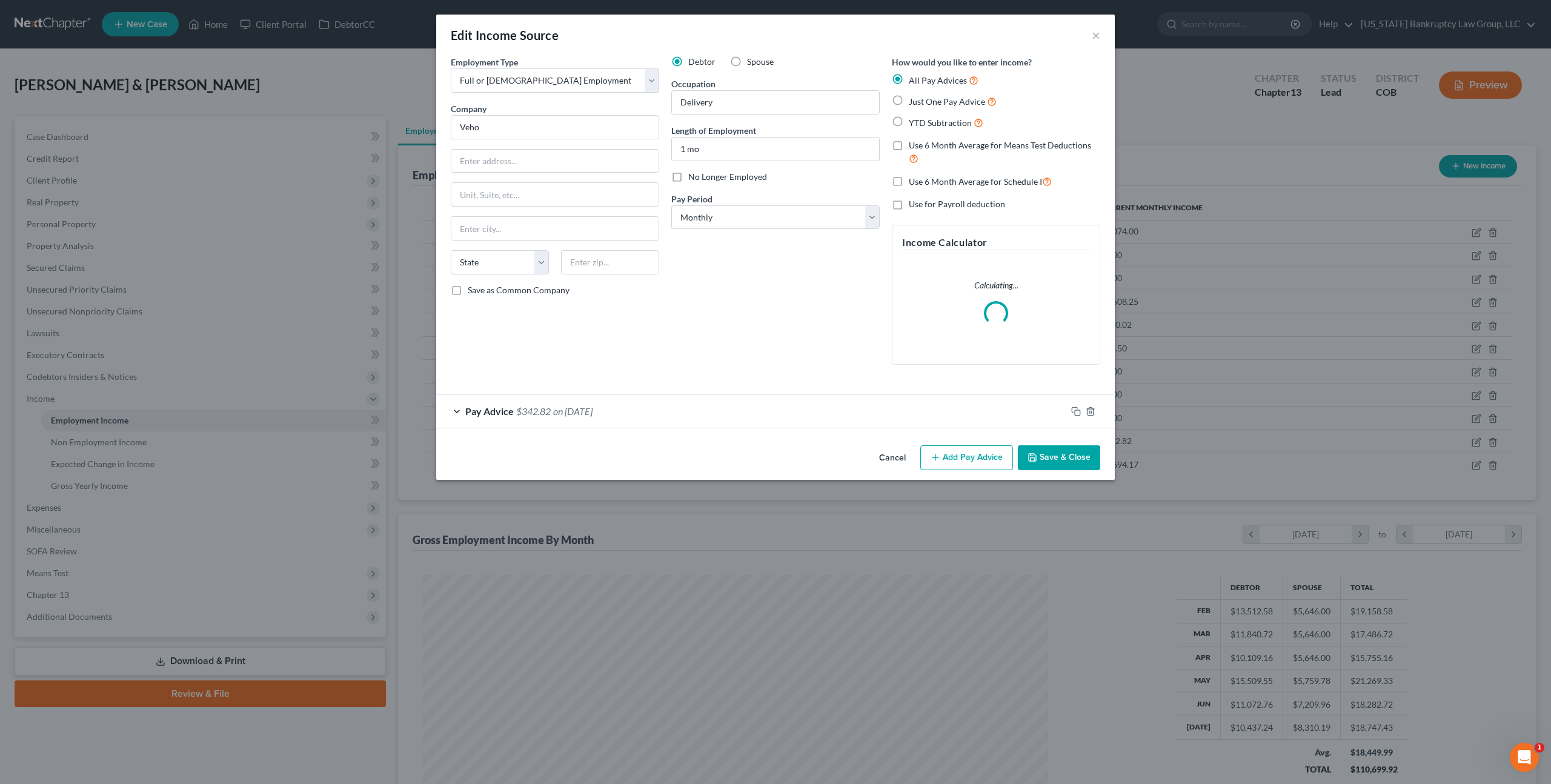
click at [645, 411] on div "Pay Advice $342.82 on 07/31/2025" at bounding box center [751, 411] width 630 height 32
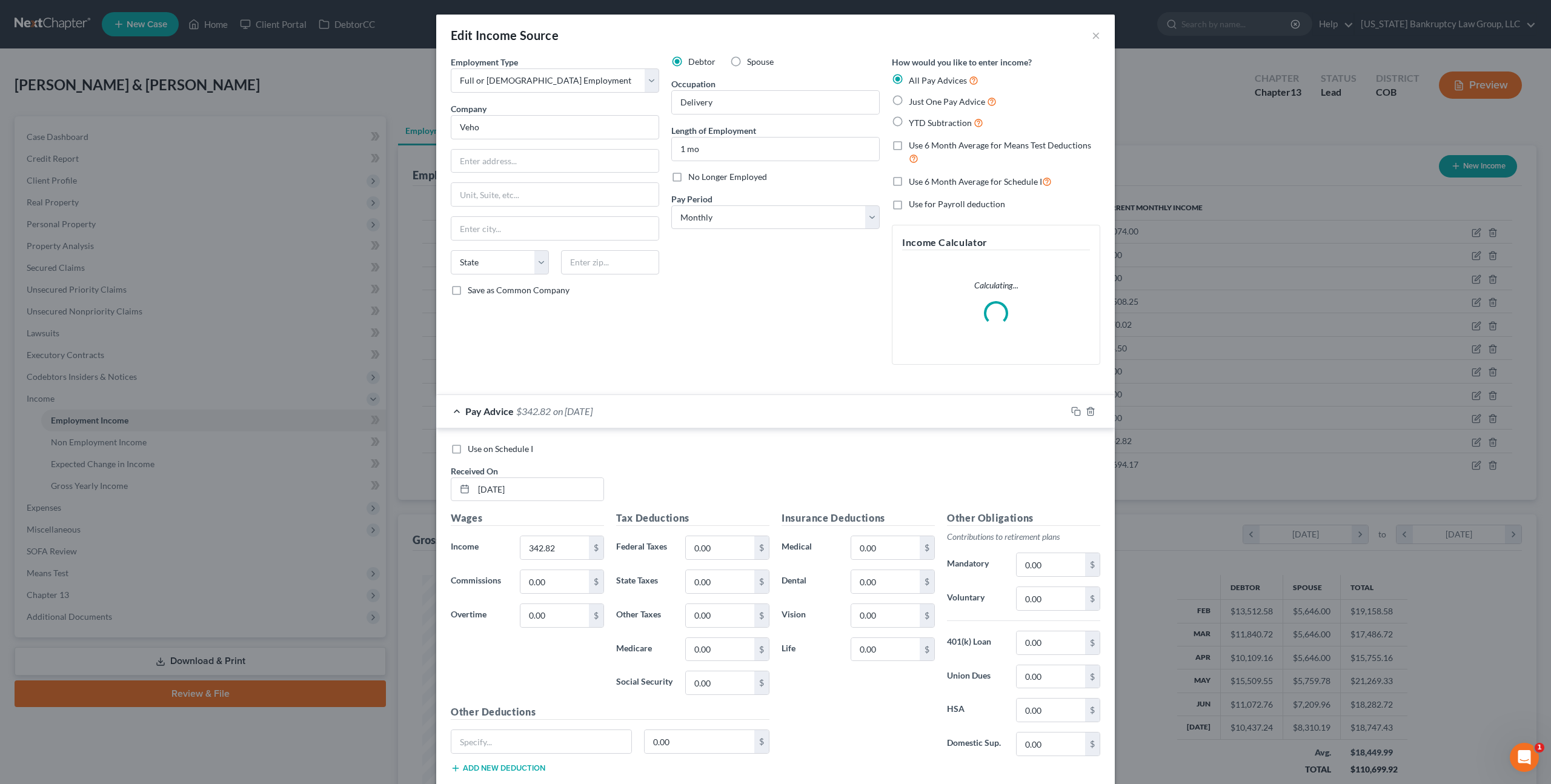
click at [468, 450] on label "Use on Schedule I" at bounding box center [500, 449] width 65 height 12
click at [473, 450] on input "Use on Schedule I" at bounding box center [476, 447] width 8 height 8
checkbox input "true"
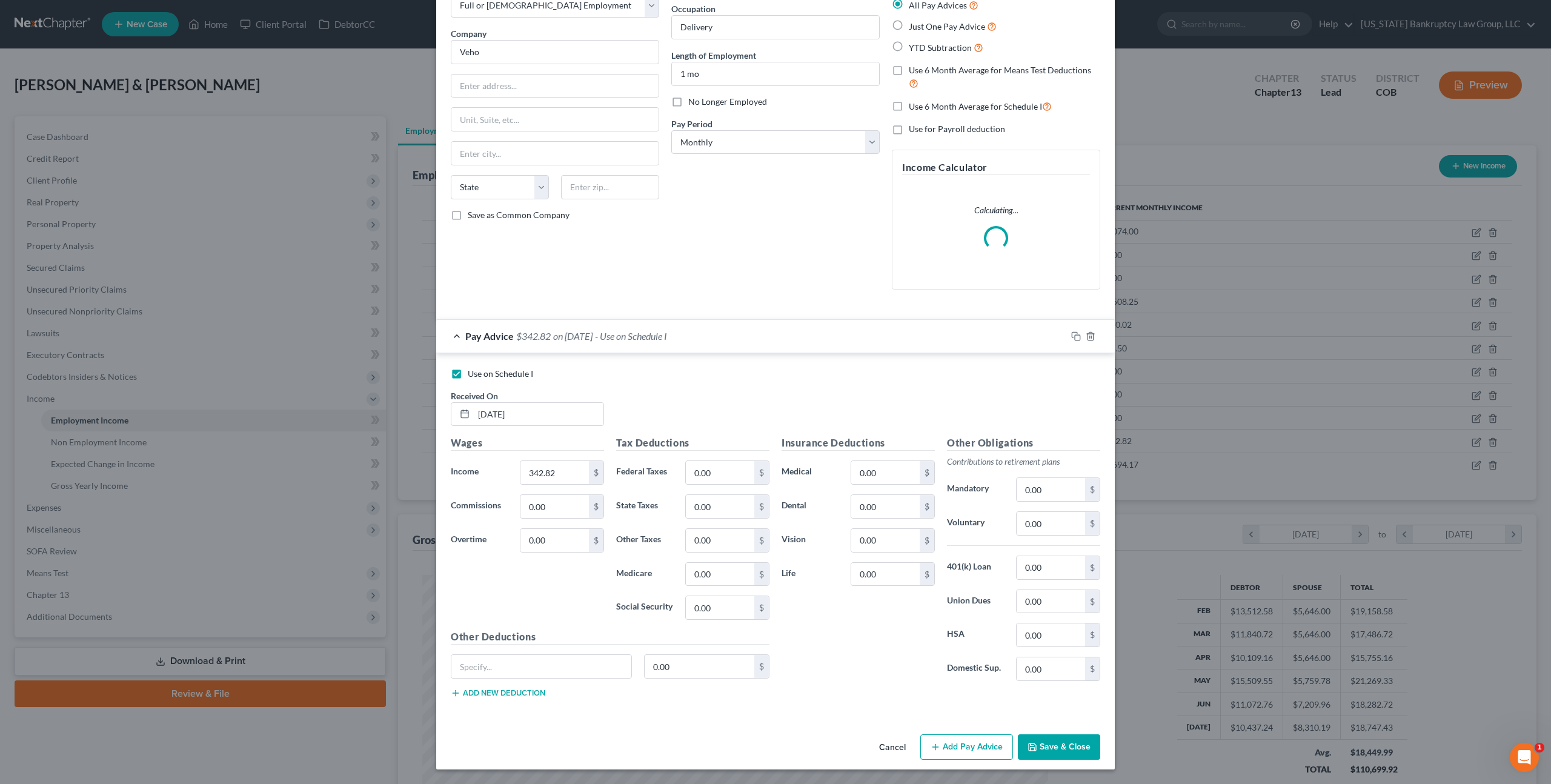
click at [1045, 743] on button "Save & Close" at bounding box center [1059, 747] width 82 height 25
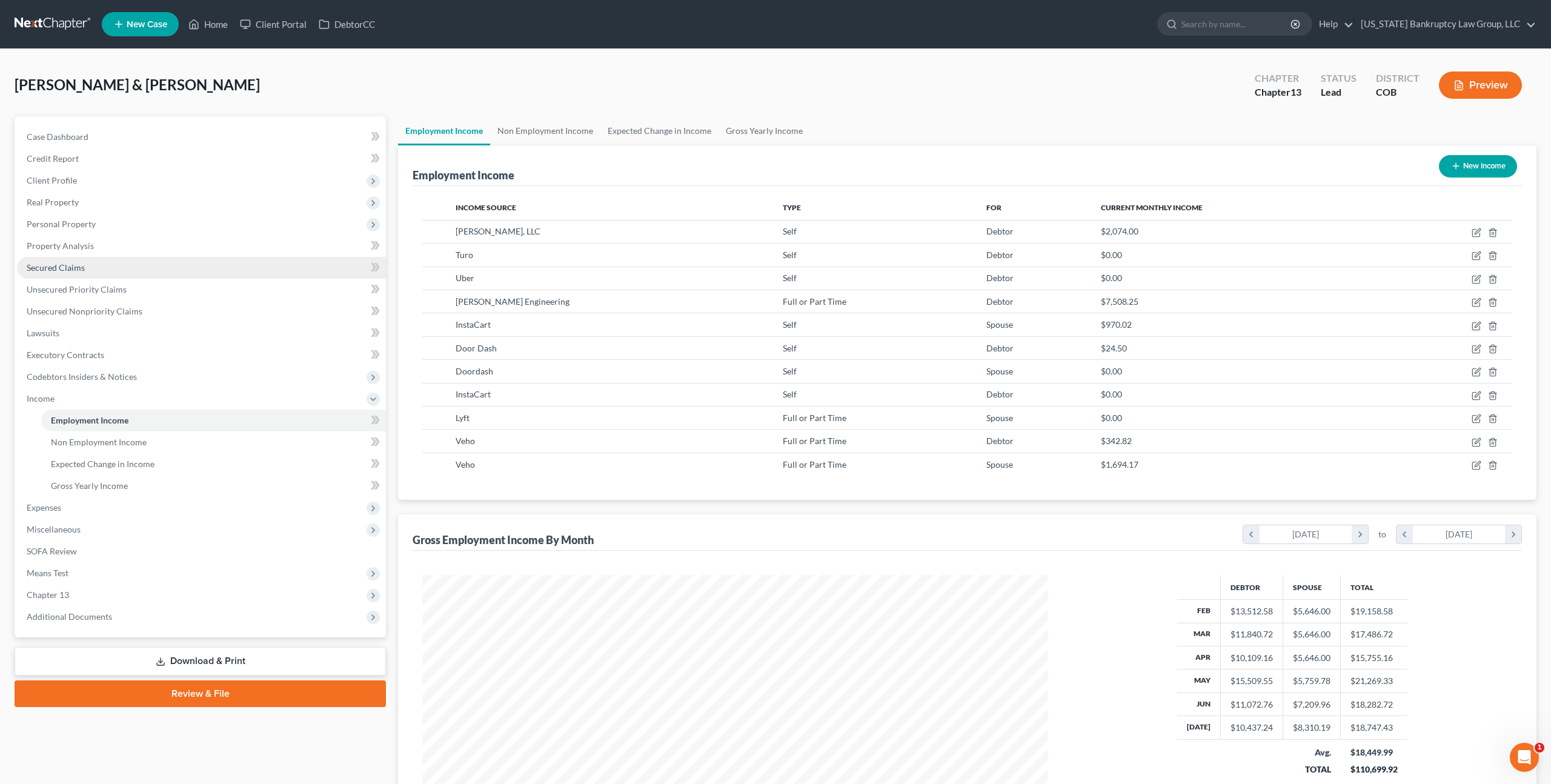
click at [68, 267] on span "Secured Claims" at bounding box center [56, 268] width 58 height 10
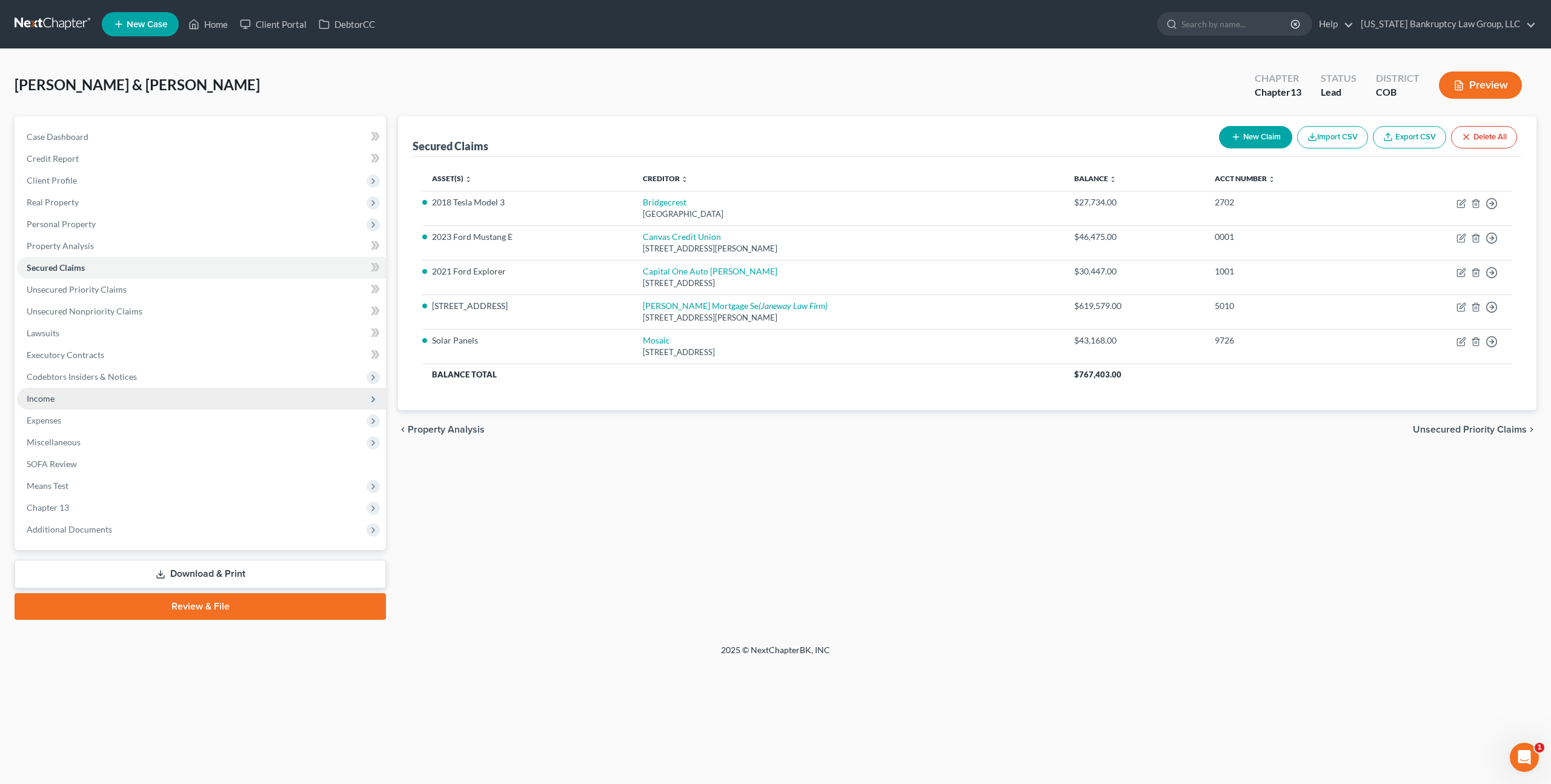
click at [61, 395] on span "Income" at bounding box center [201, 399] width 369 height 22
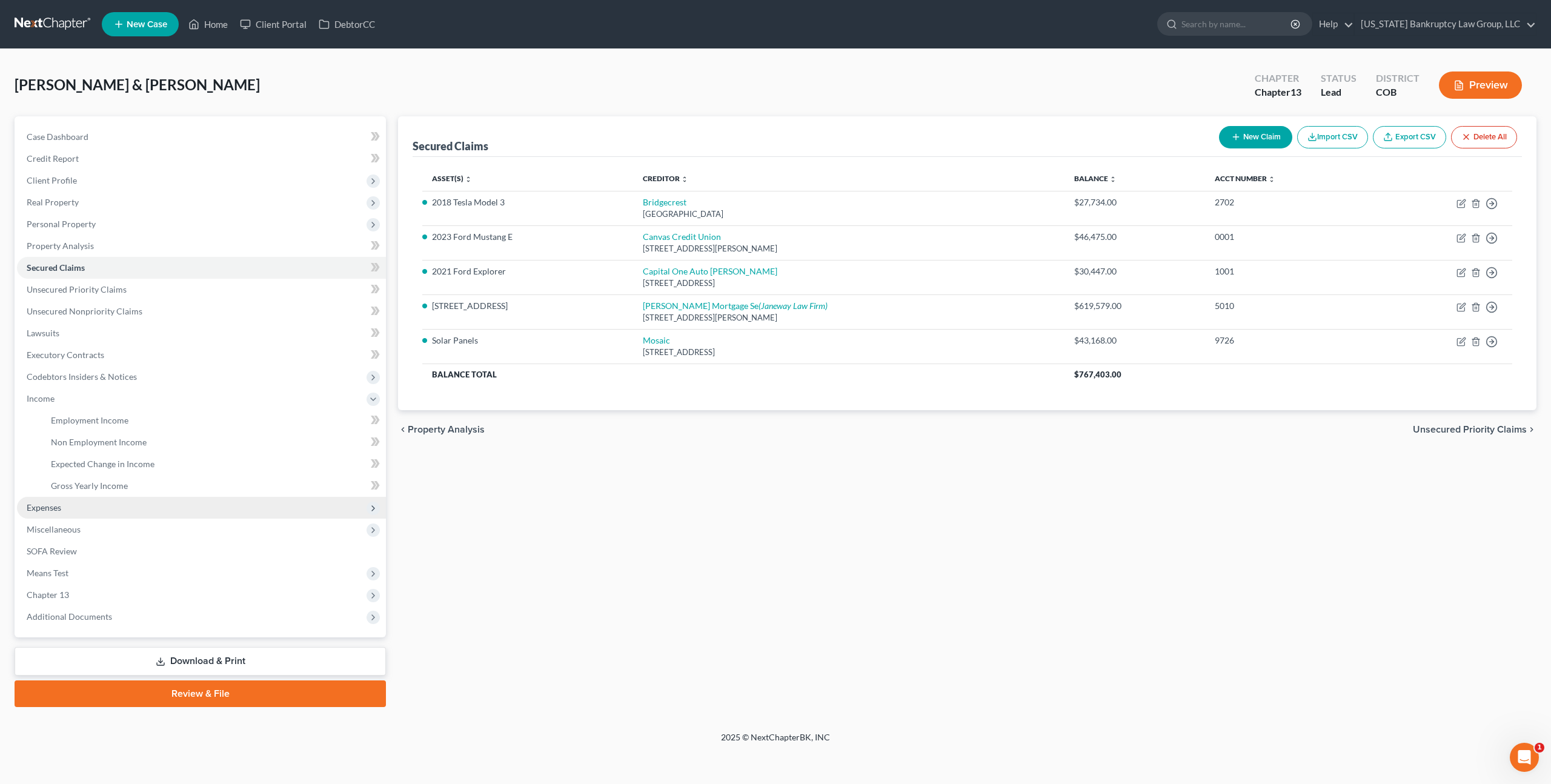
click at [50, 516] on span "Expenses" at bounding box center [201, 508] width 369 height 22
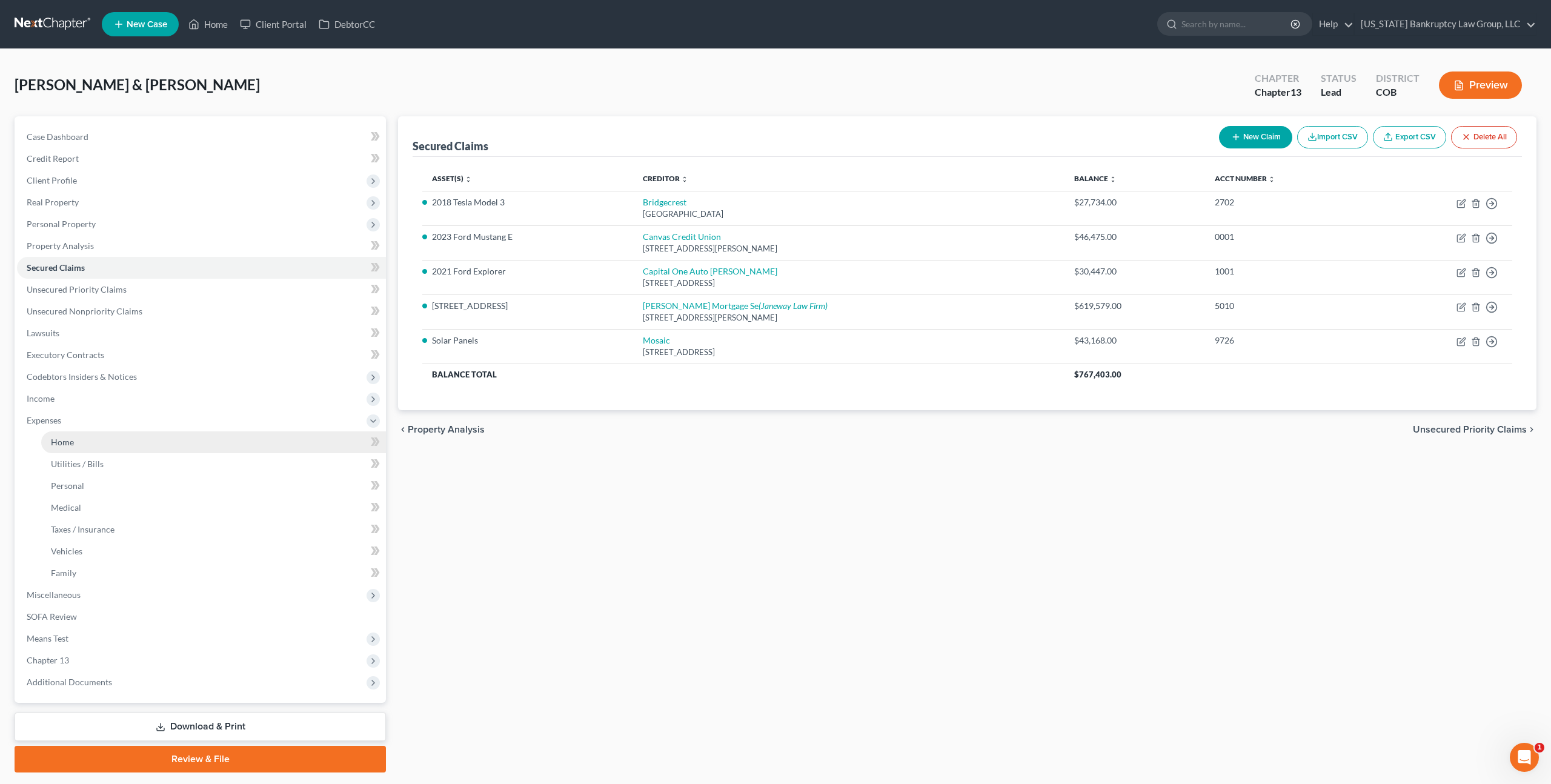
click at [73, 440] on link "Home" at bounding box center [213, 442] width 345 height 22
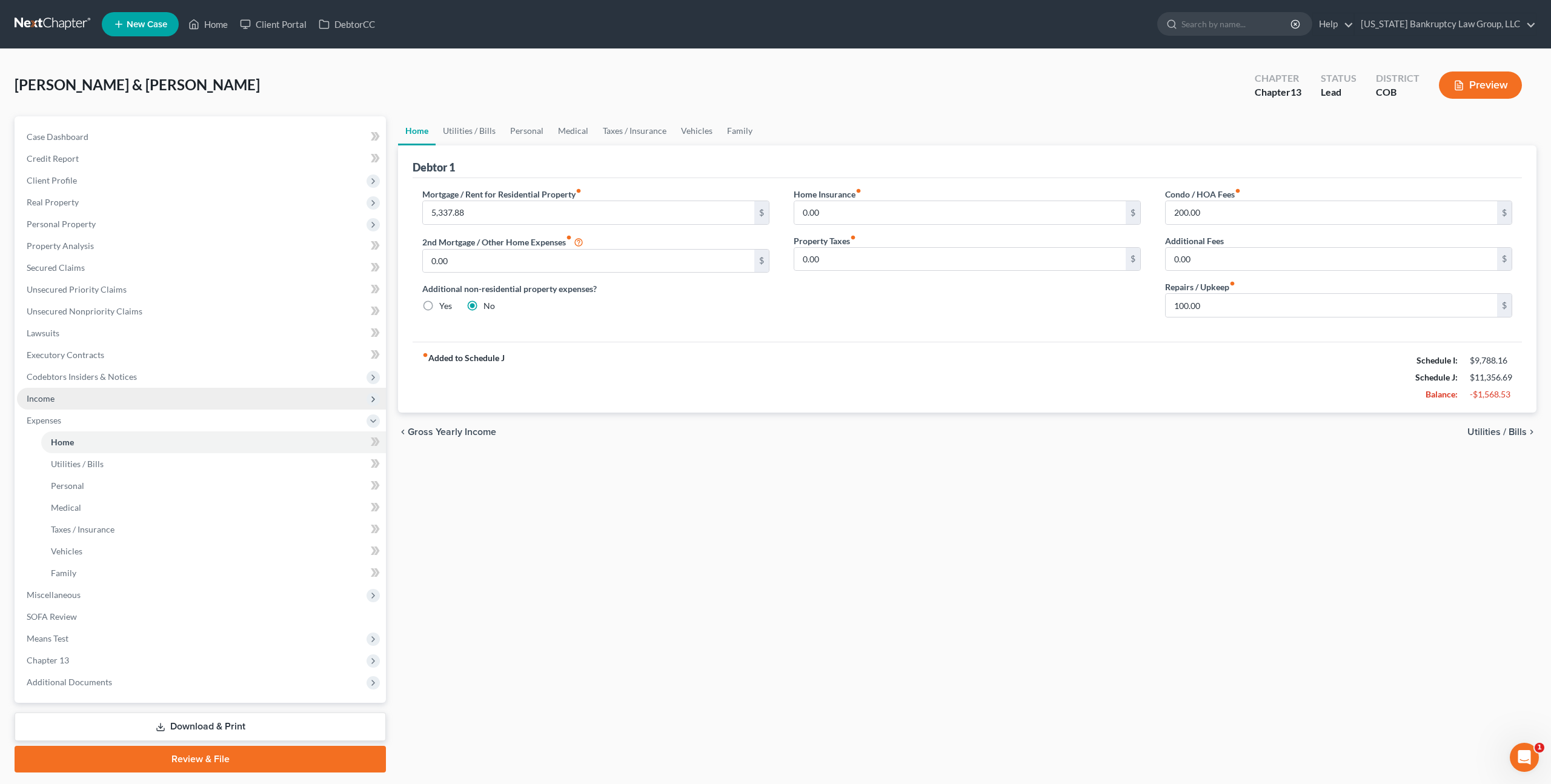
click at [53, 401] on span "Income" at bounding box center [40, 398] width 28 height 10
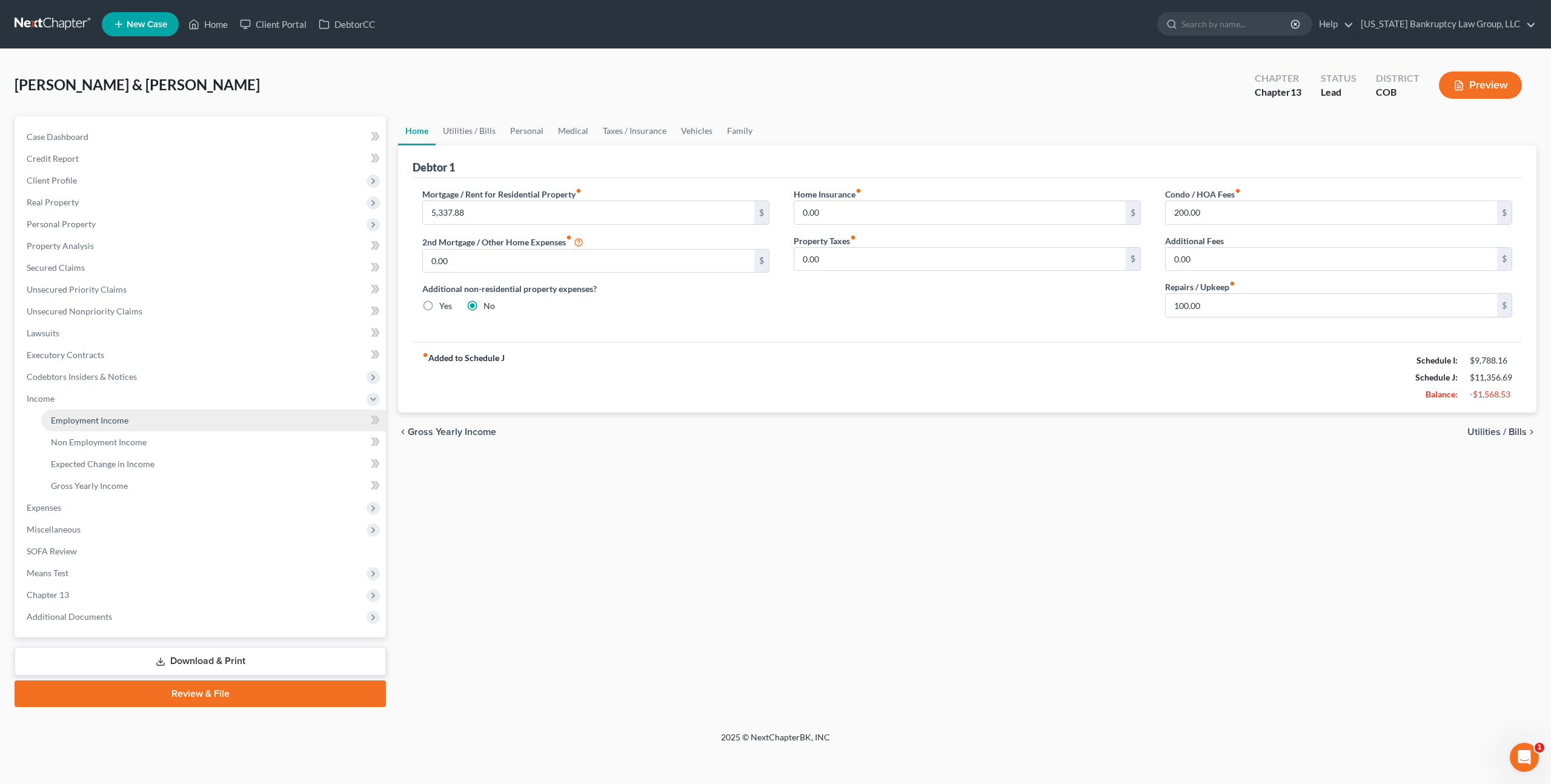
click at [129, 427] on link "Employment Income" at bounding box center [213, 421] width 345 height 22
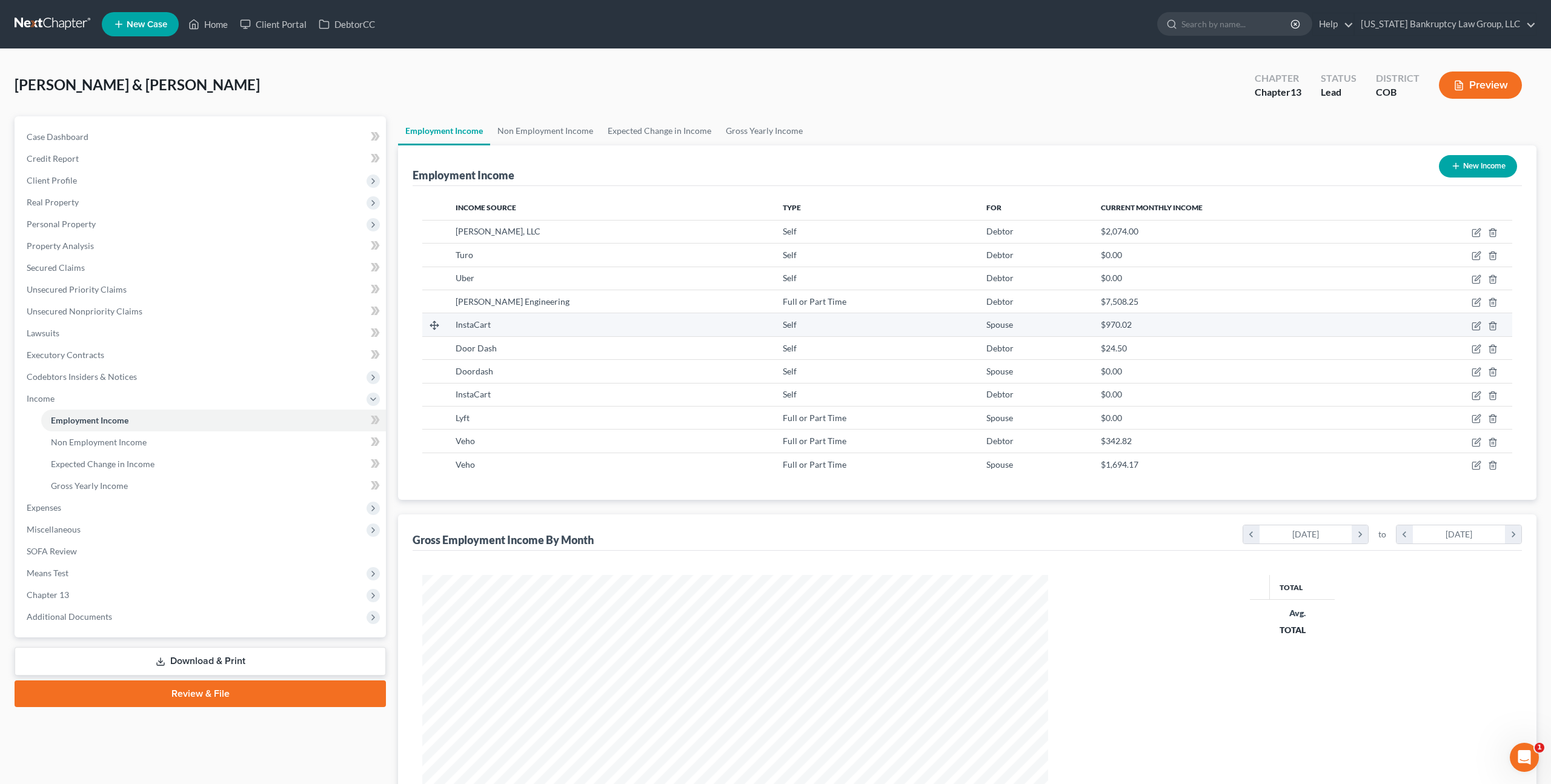
scroll to position [313, 650]
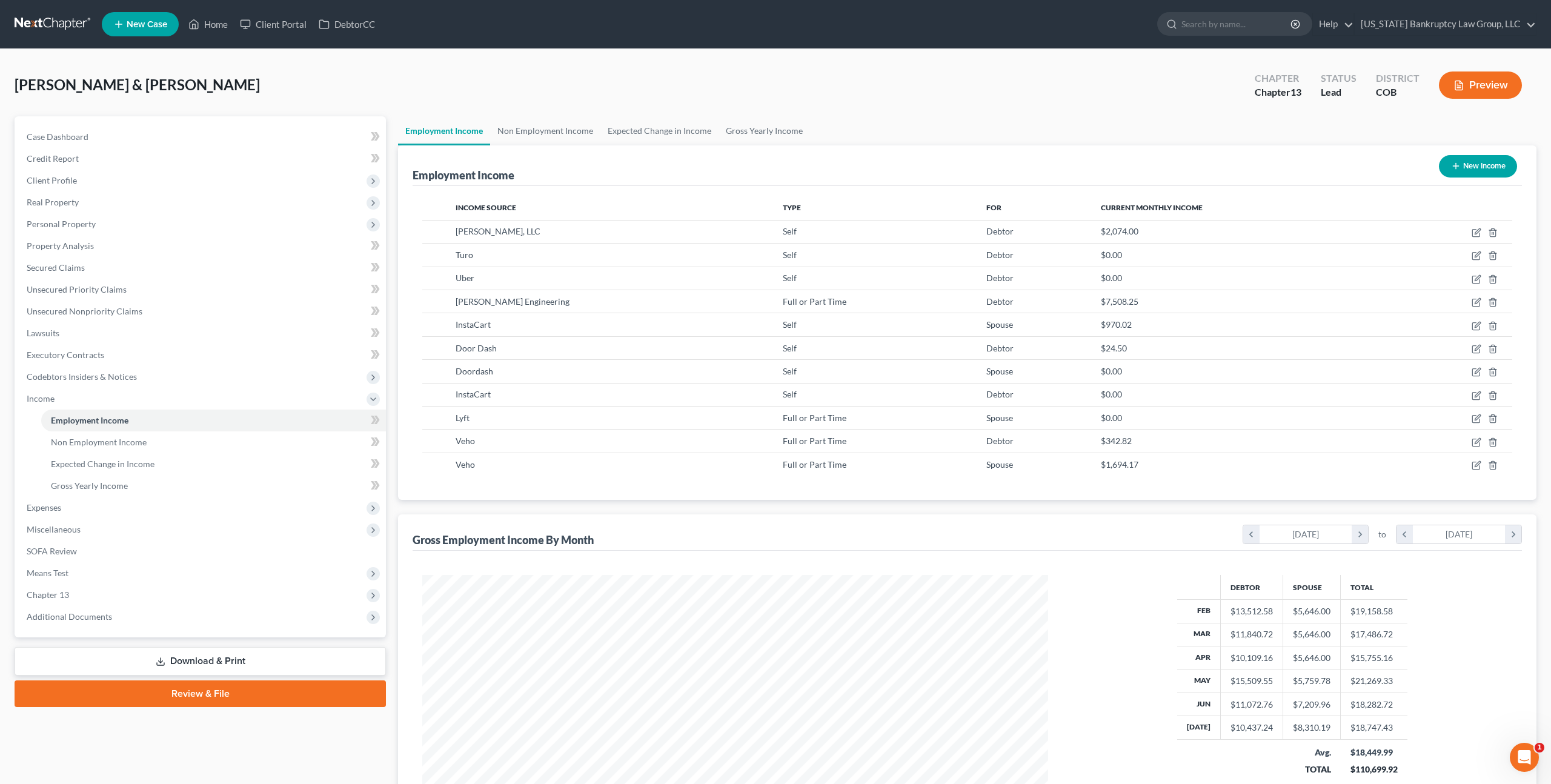
click at [1481, 167] on button "New Income" at bounding box center [1478, 166] width 78 height 23
select select "0"
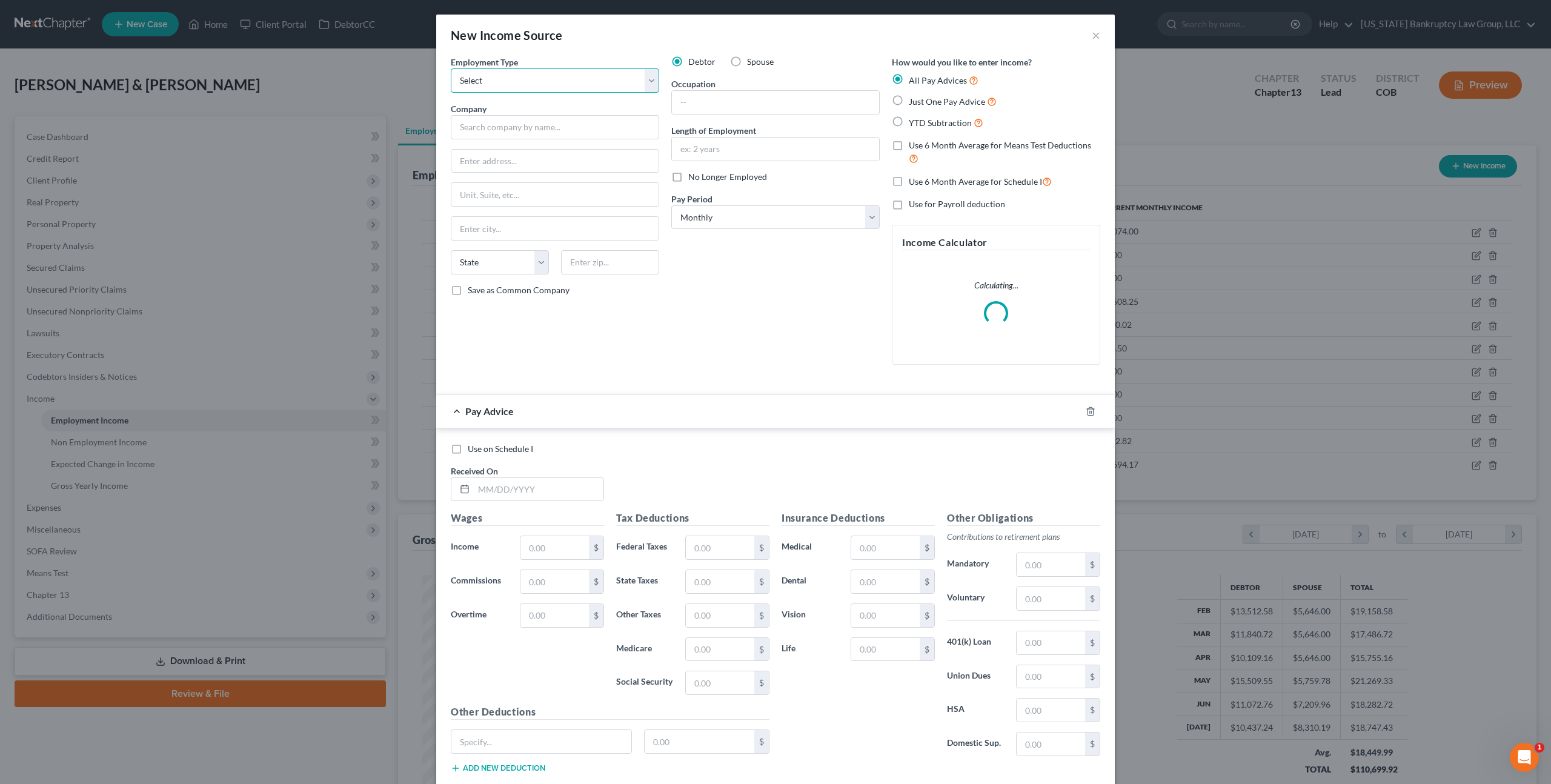
click at [541, 81] on select "Select Full or Part Time Employment Self Employment" at bounding box center [555, 80] width 208 height 24
select select "0"
click at [528, 129] on input "text" at bounding box center [555, 127] width 208 height 24
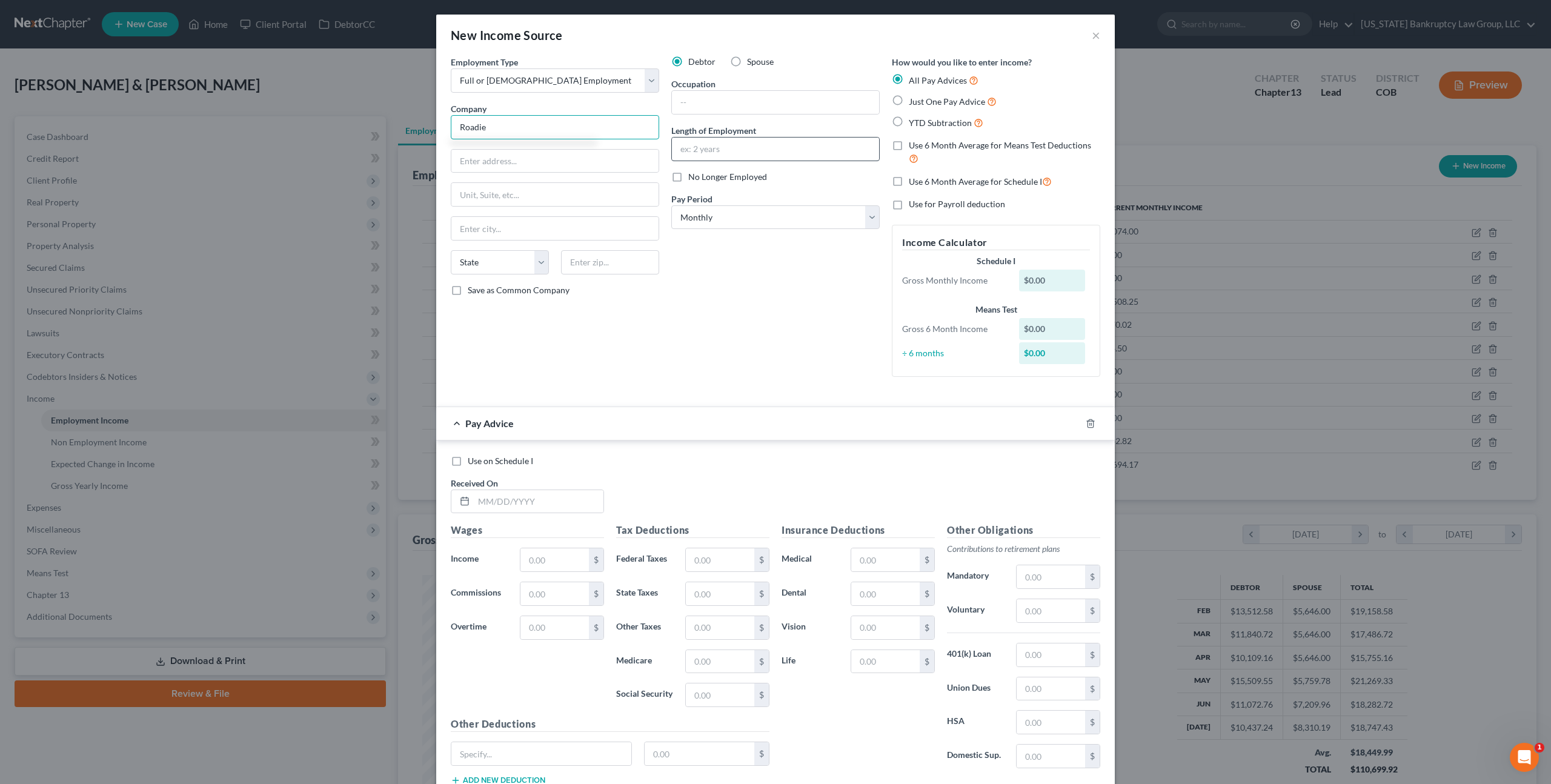
type input "Roadie"
click at [695, 154] on input "text" at bounding box center [775, 149] width 208 height 23
type input "2 months"
click at [689, 181] on label "No Longer Employed" at bounding box center [728, 176] width 79 height 12
click at [693, 178] on input "No Longer Employed" at bounding box center [697, 175] width 8 height 8
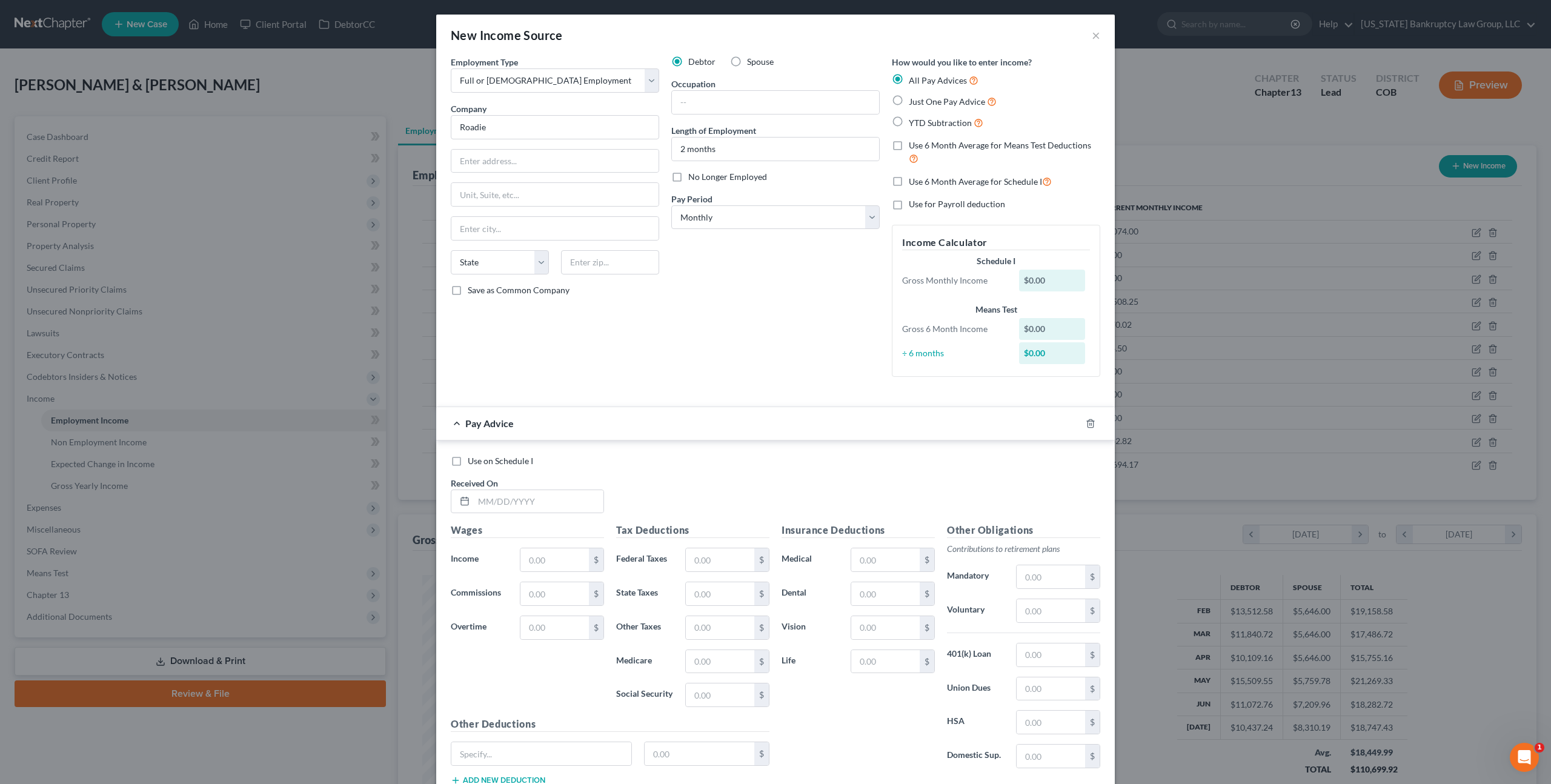
checkbox input "true"
click at [909, 101] on label "Just One Pay Advice" at bounding box center [953, 101] width 88 height 14
click at [914, 101] on input "Just One Pay Advice" at bounding box center [917, 98] width 8 height 8
radio input "true"
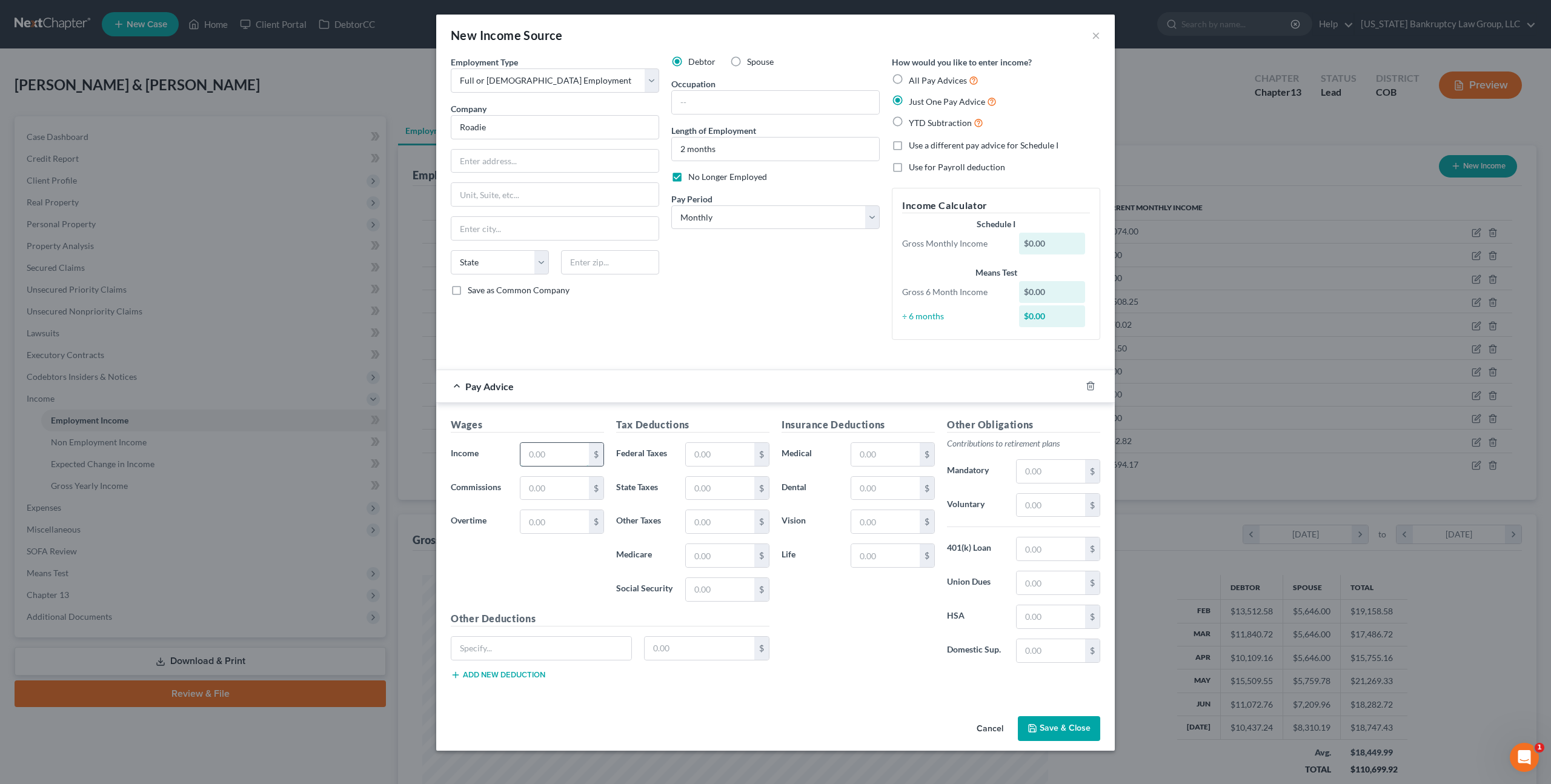
click at [542, 456] on input "text" at bounding box center [555, 454] width 69 height 23
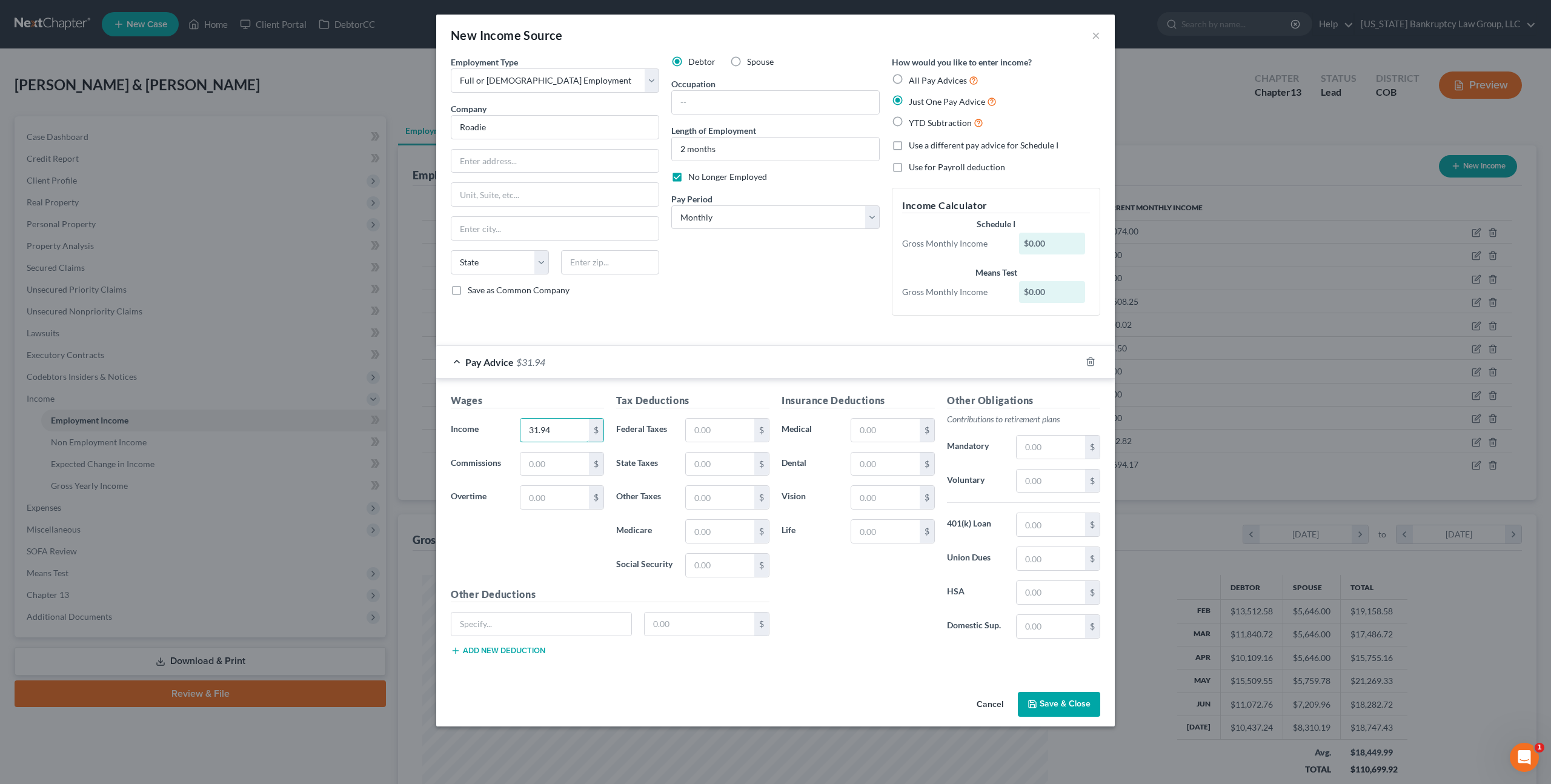
type input "31.94"
click at [1053, 699] on button "Save & Close" at bounding box center [1059, 704] width 82 height 25
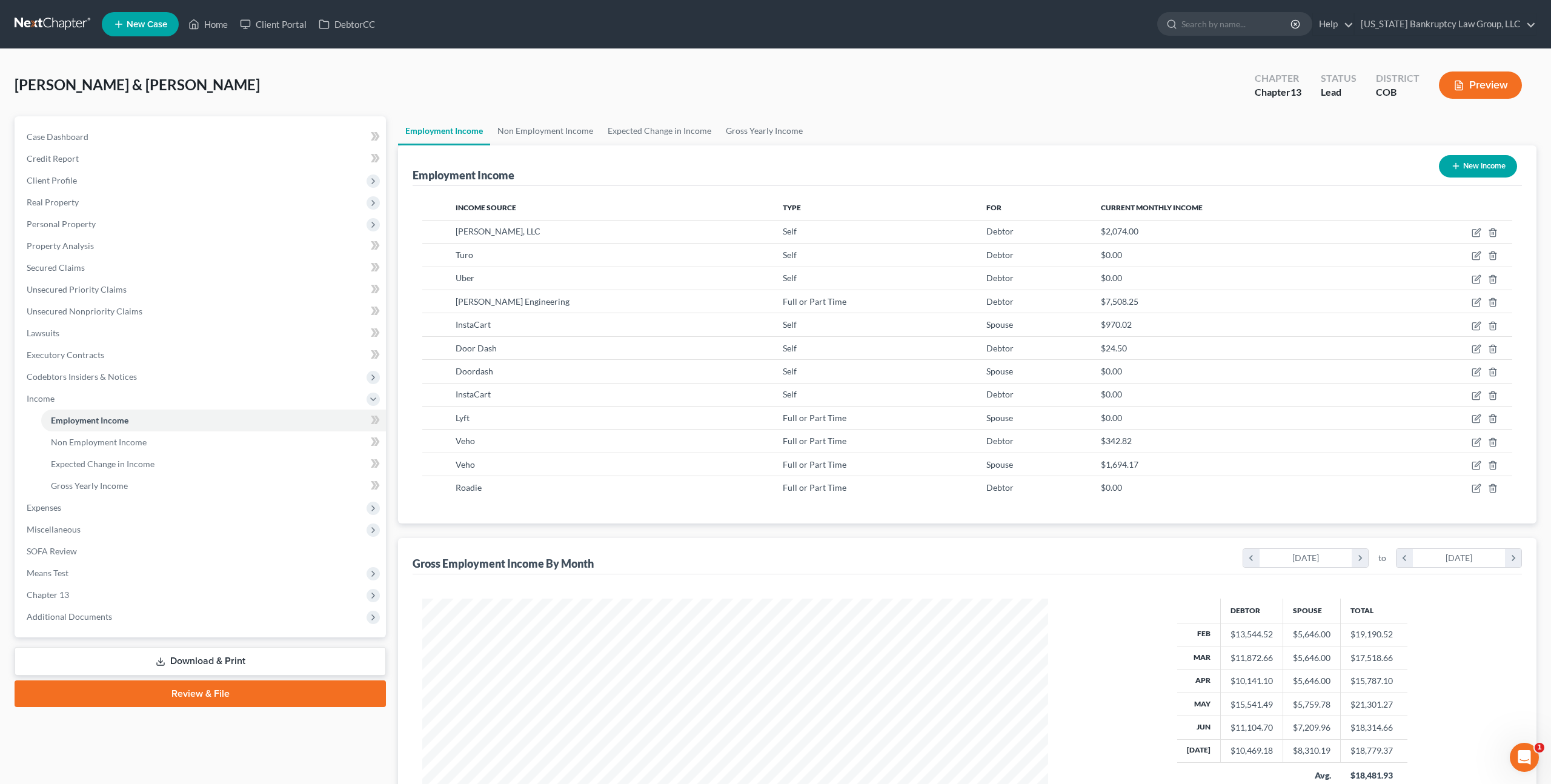
click at [1468, 165] on button "New Income" at bounding box center [1478, 166] width 78 height 23
select select "0"
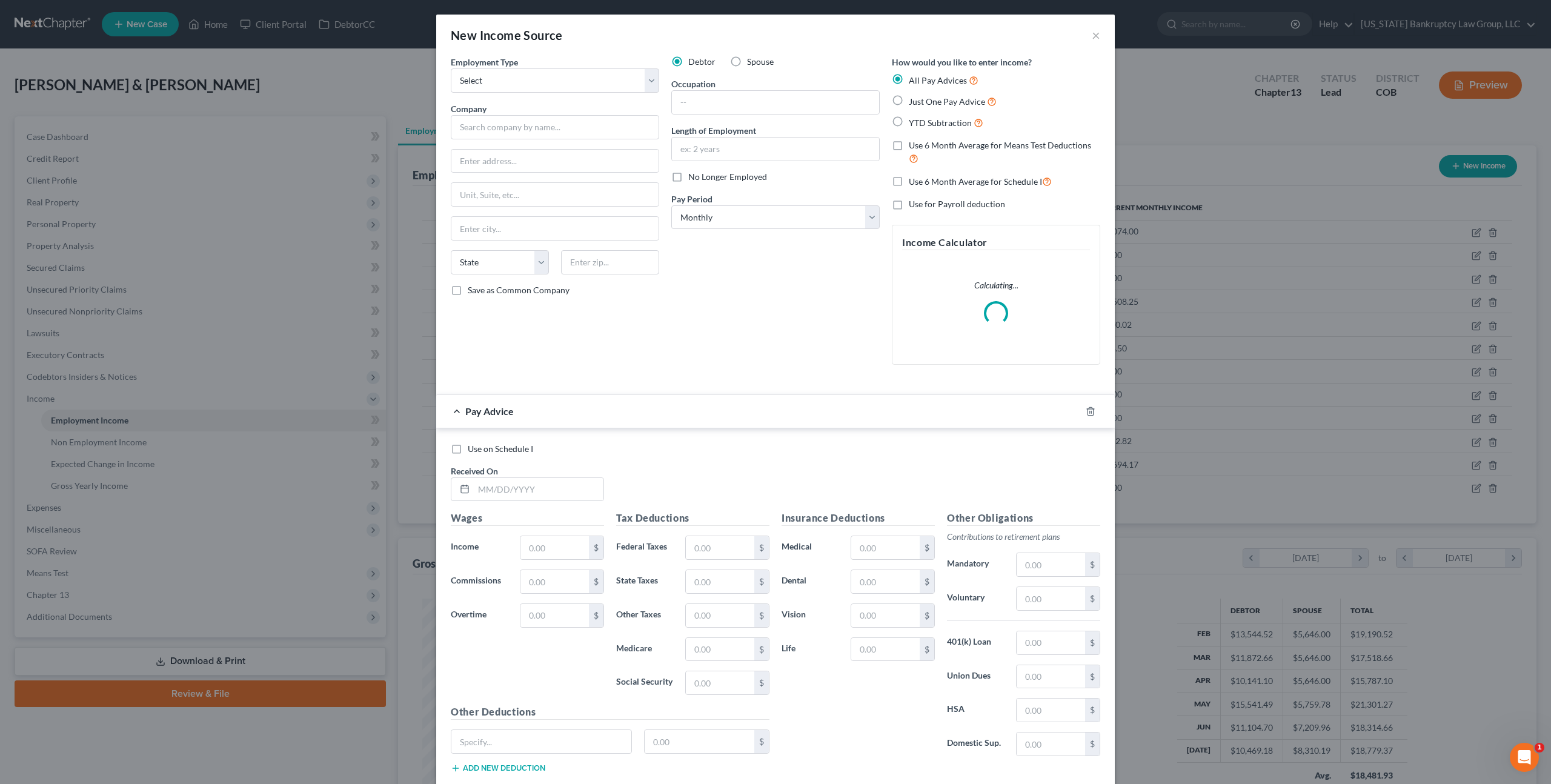
click at [747, 59] on label "Spouse" at bounding box center [760, 61] width 27 height 12
click at [752, 59] on input "Spouse" at bounding box center [756, 59] width 8 height 8
radio input "true"
click at [548, 87] on select "Select Full or Part Time Employment Self Employment" at bounding box center [555, 80] width 208 height 24
select select "0"
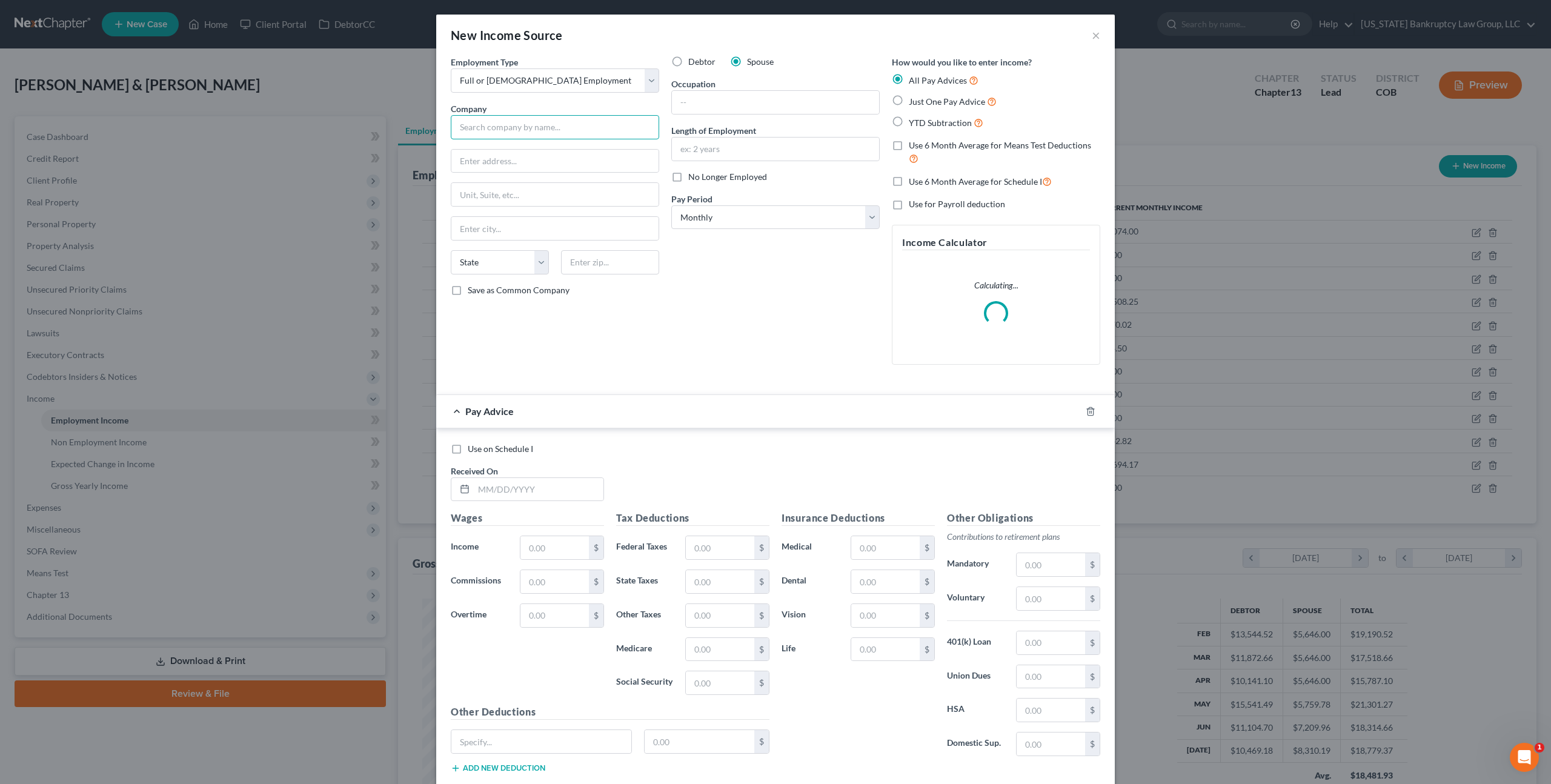
click at [539, 127] on input "text" at bounding box center [555, 127] width 208 height 24
type input "Roadie"
click at [689, 178] on label "No Longer Employed" at bounding box center [728, 176] width 79 height 12
click at [693, 178] on input "No Longer Employed" at bounding box center [697, 175] width 8 height 8
checkbox input "true"
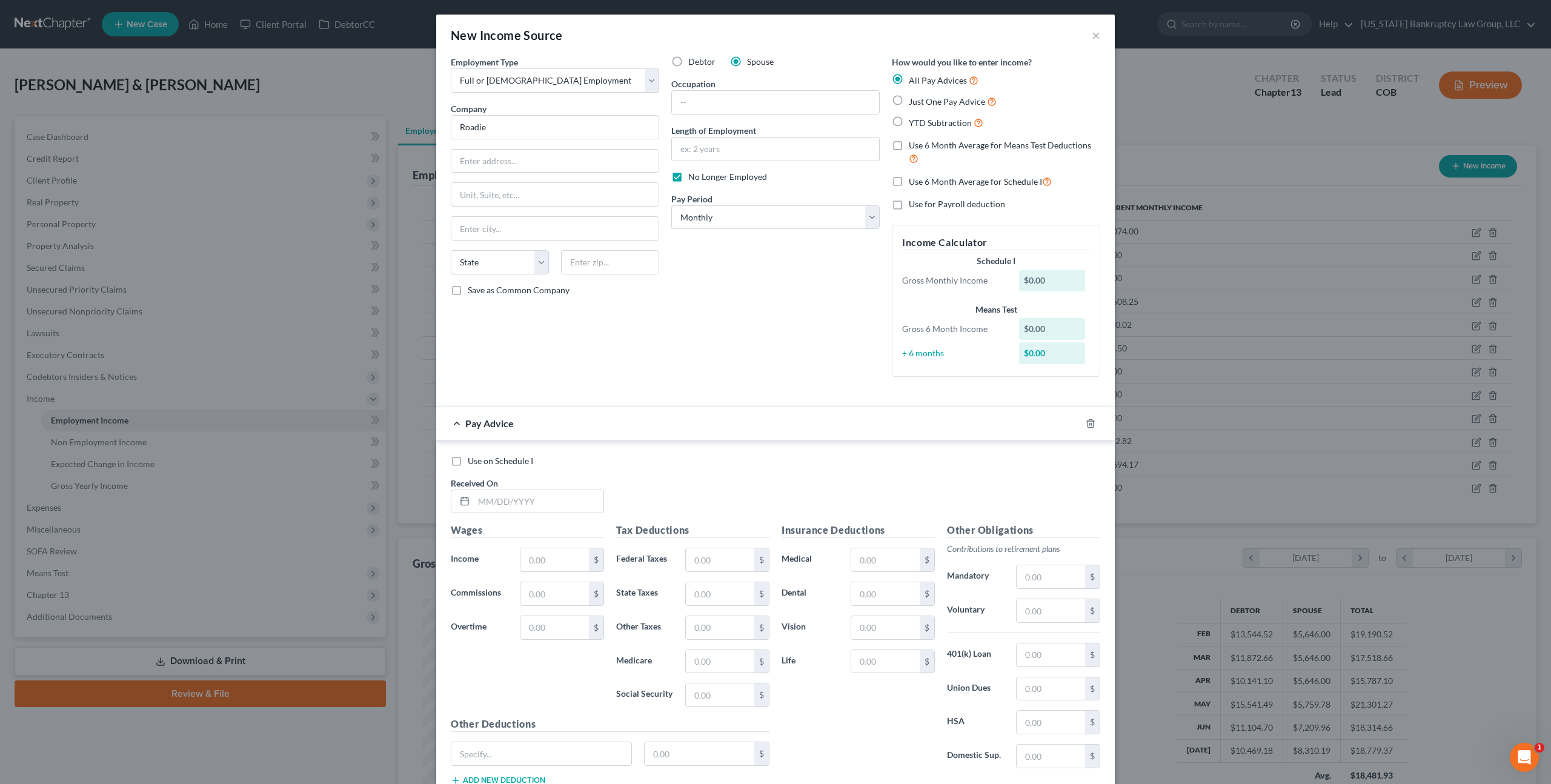
click at [909, 98] on label "Just One Pay Advice" at bounding box center [953, 101] width 88 height 14
click at [914, 98] on input "Just One Pay Advice" at bounding box center [917, 98] width 8 height 8
radio input "true"
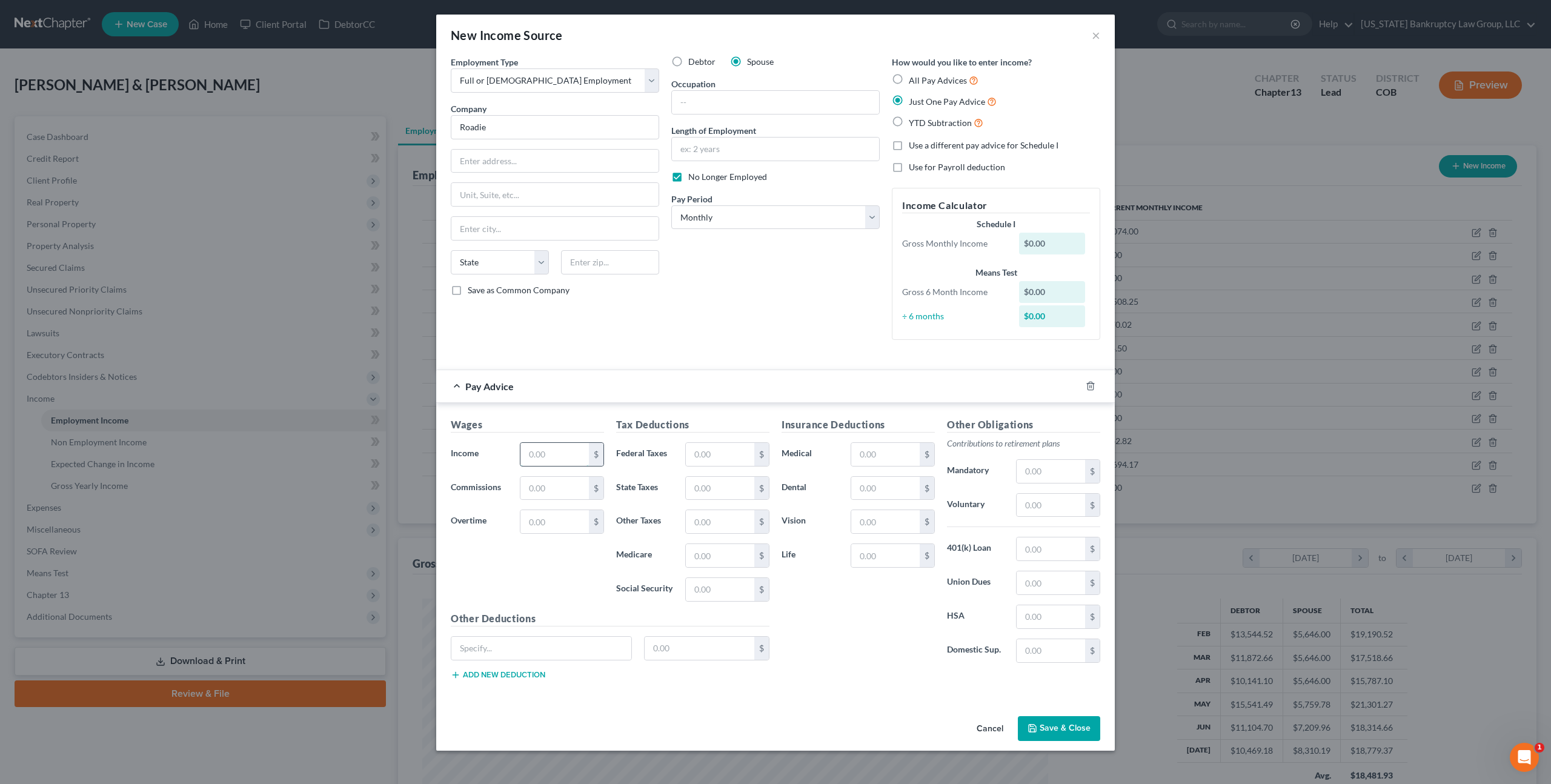
click at [532, 456] on input "text" at bounding box center [555, 454] width 69 height 23
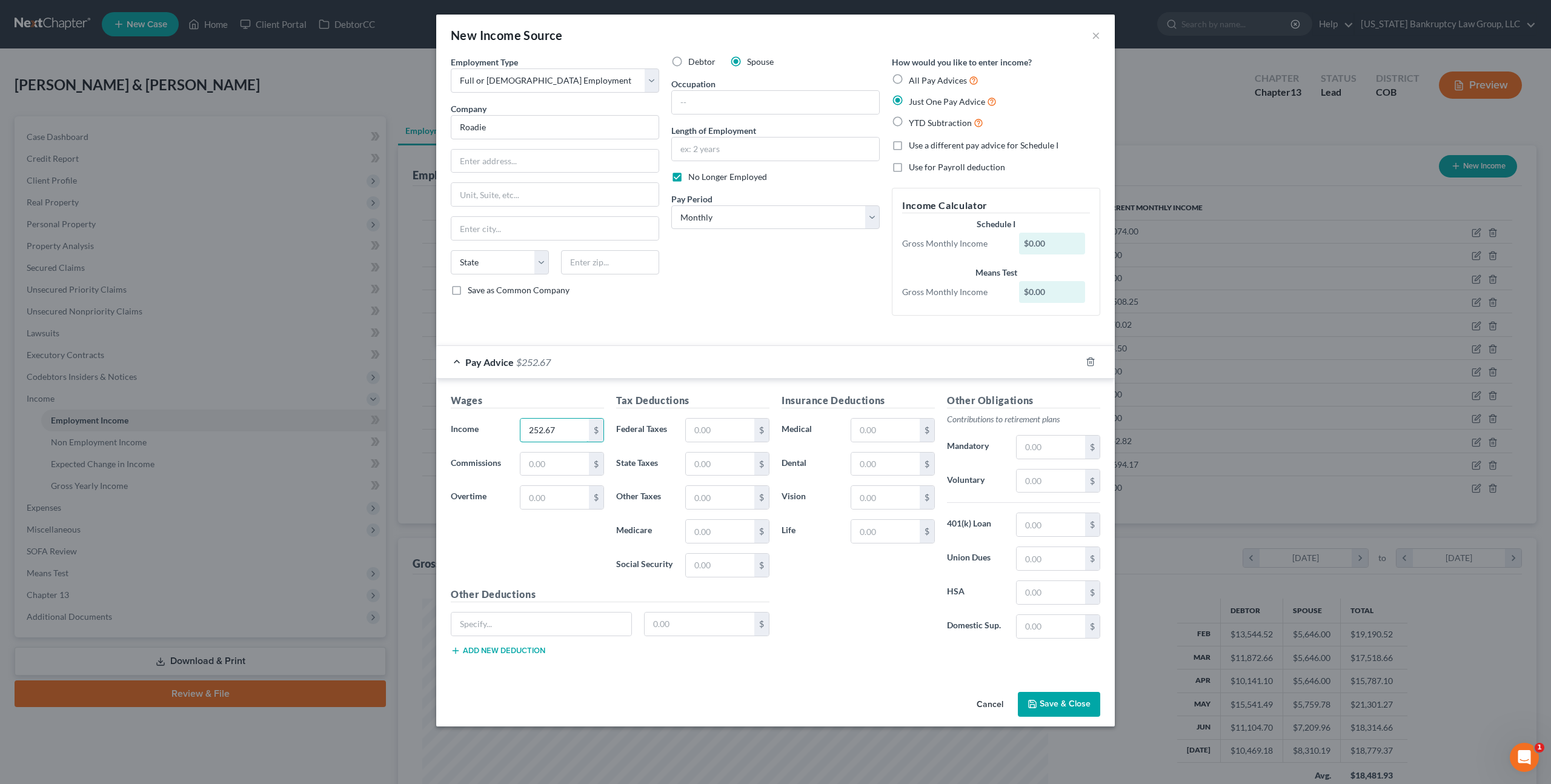
type input "252.67"
click at [1057, 705] on button "Save & Close" at bounding box center [1059, 704] width 82 height 25
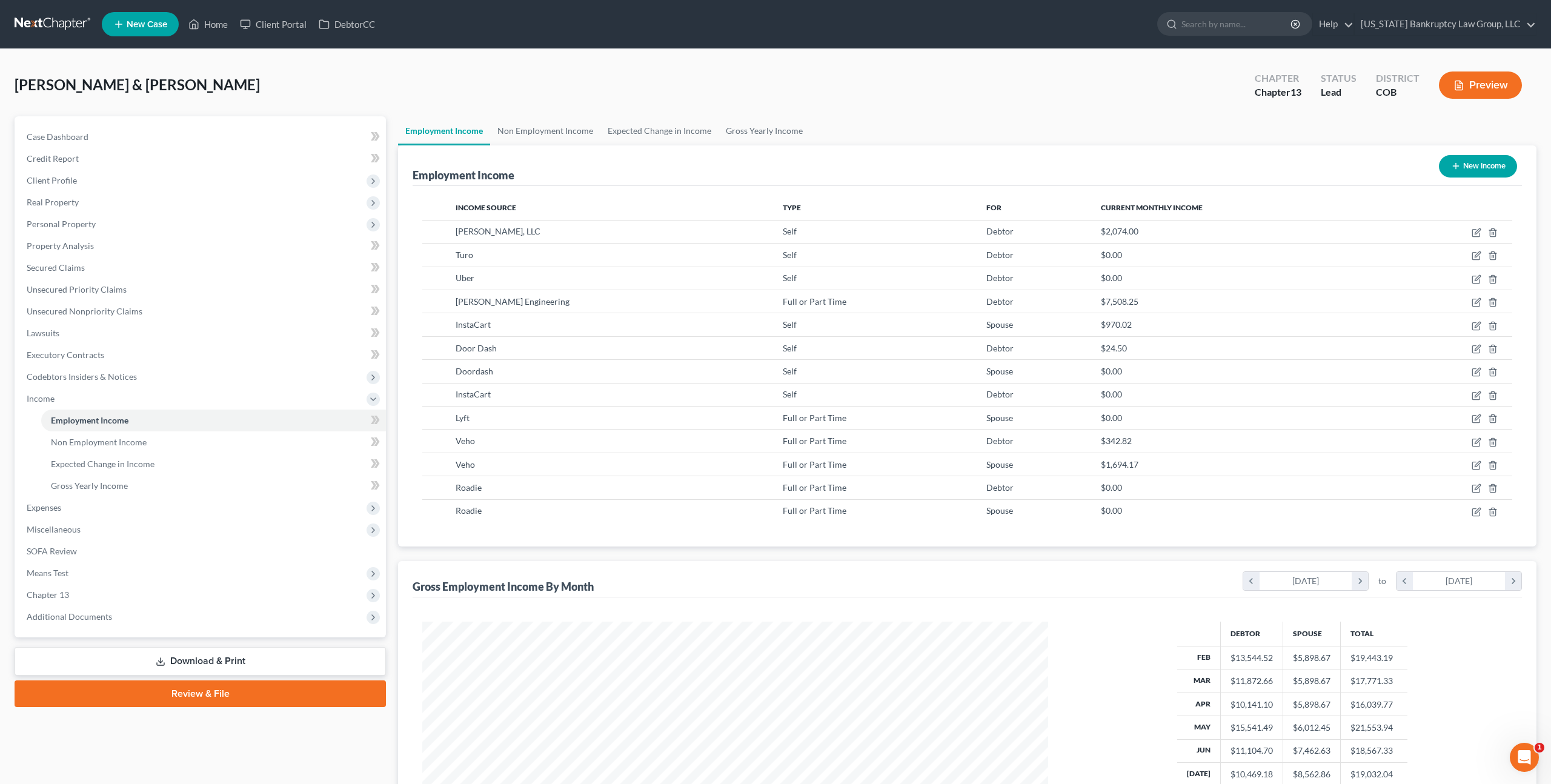
click at [1475, 89] on button "Preview" at bounding box center [1481, 85] width 83 height 27
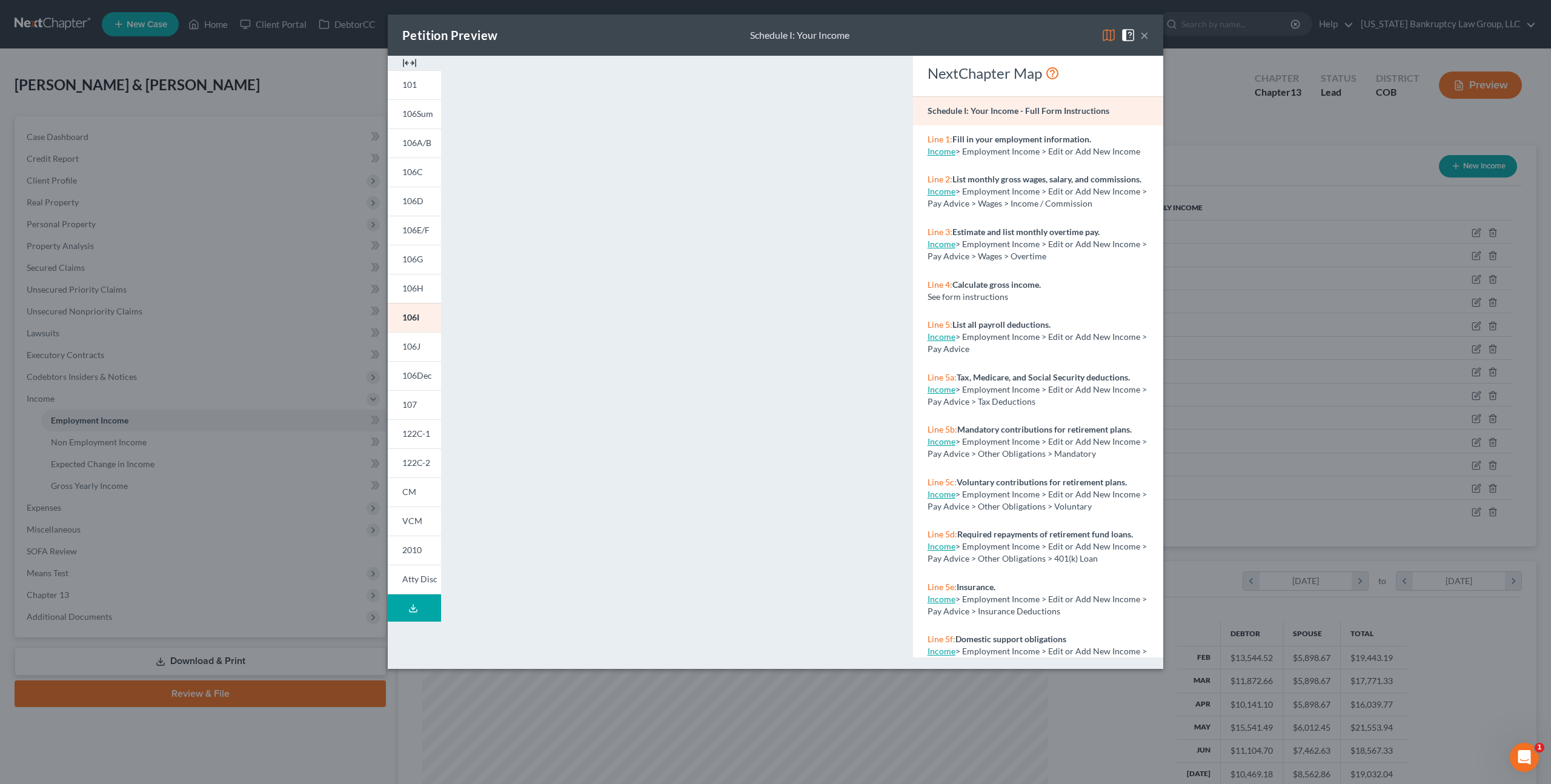
click at [1144, 34] on button "×" at bounding box center [1144, 35] width 8 height 14
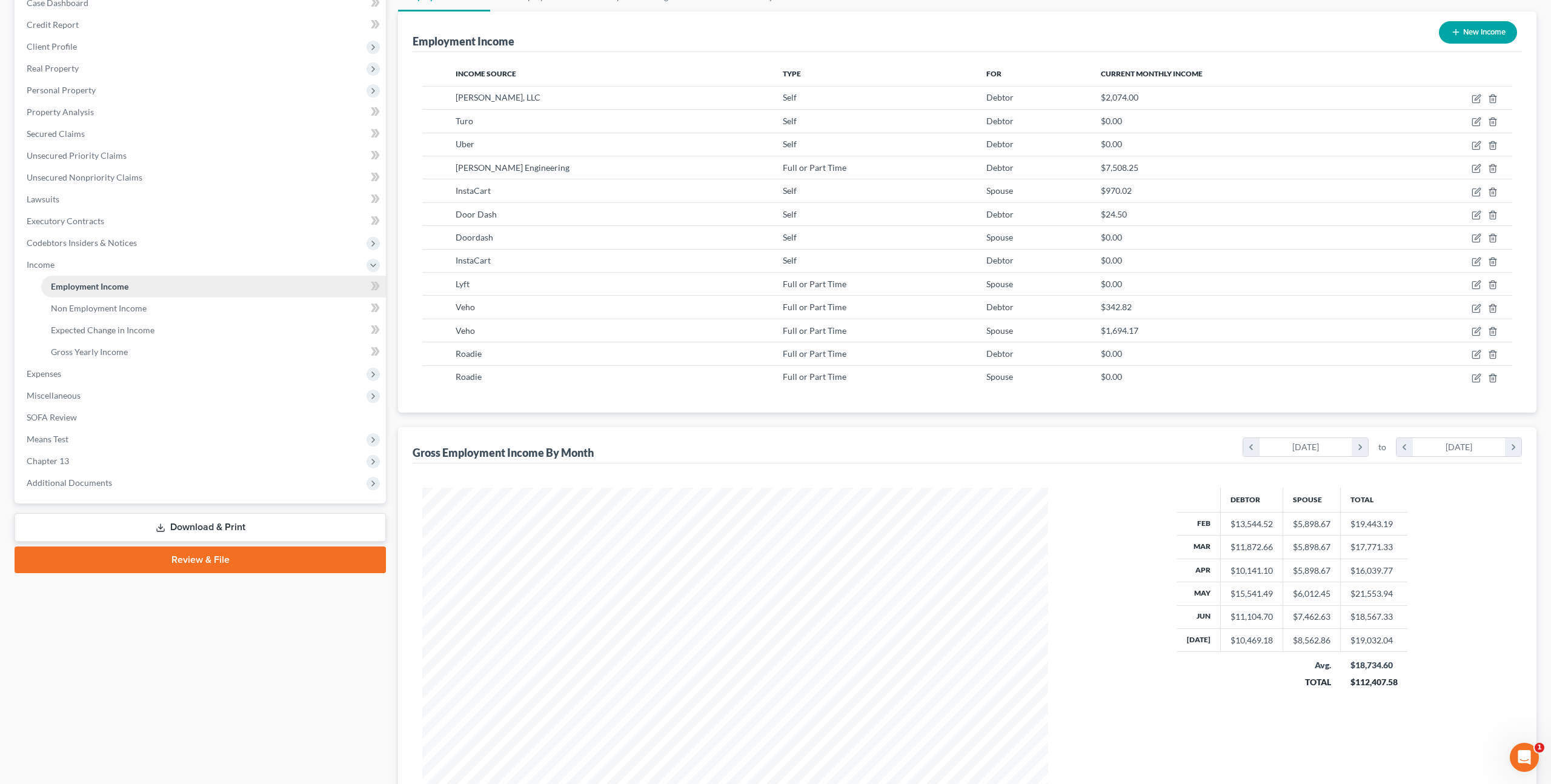
scroll to position [130, 0]
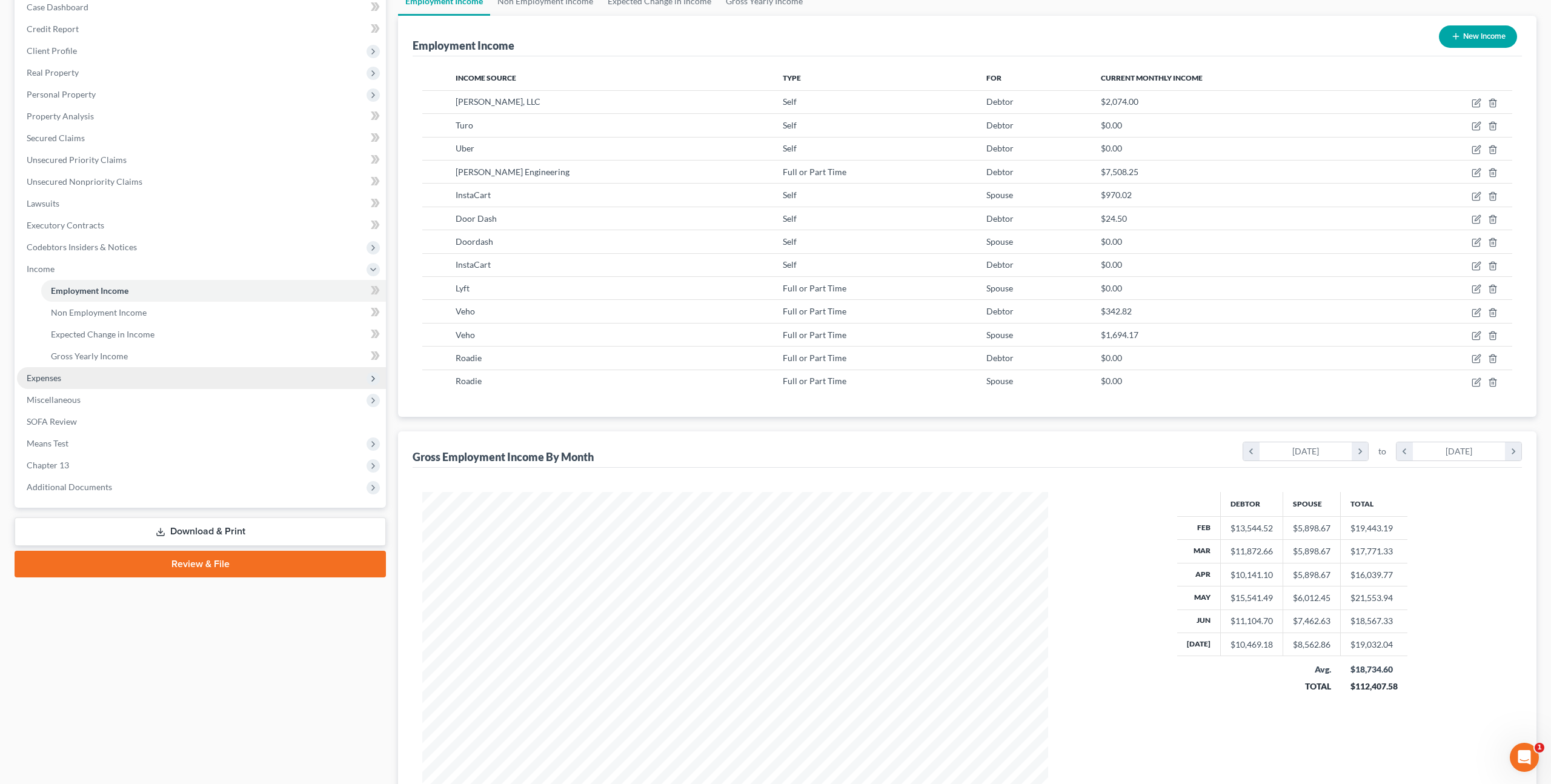
click at [34, 375] on span "Expenses" at bounding box center [43, 377] width 34 height 10
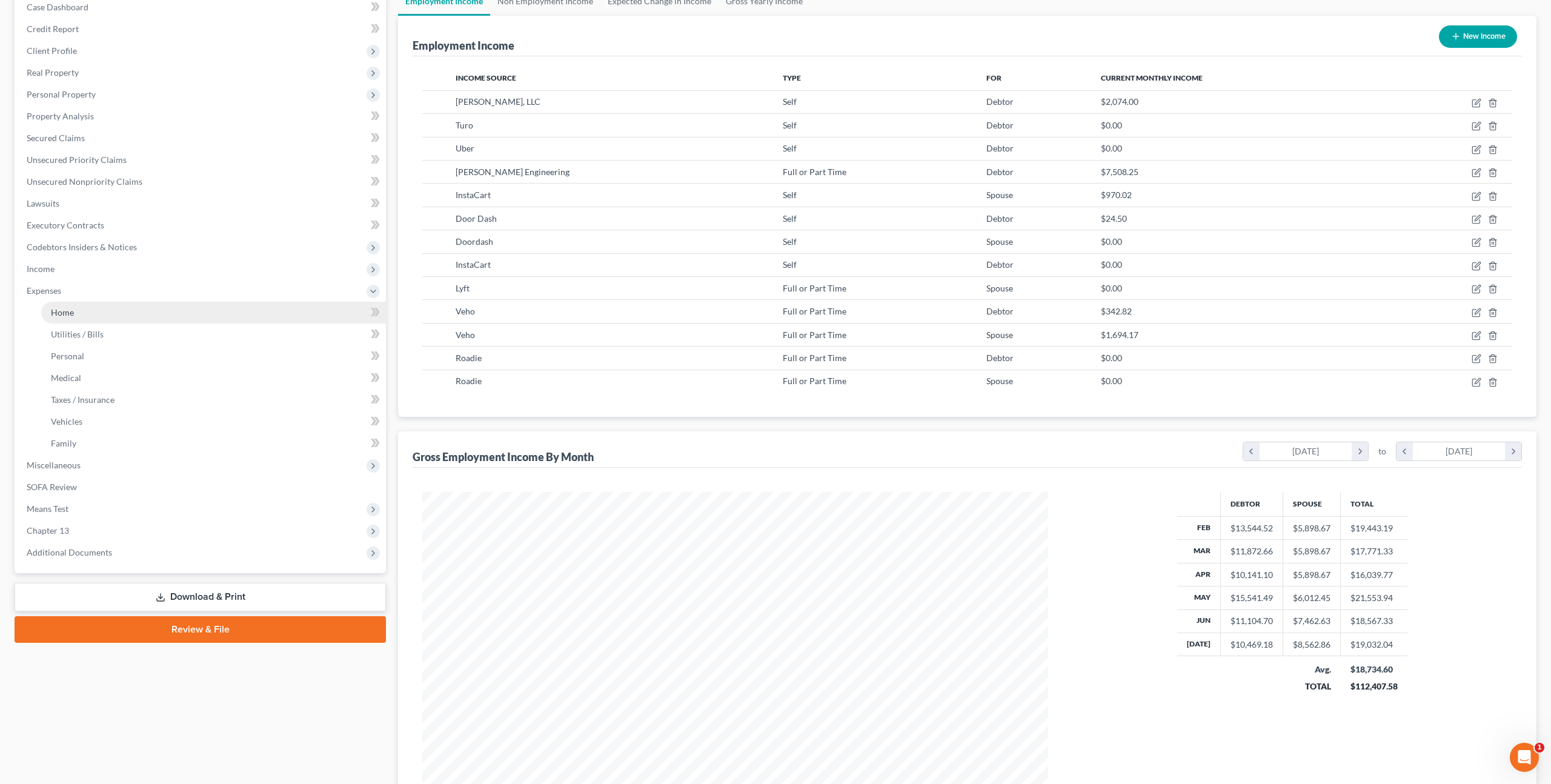
click at [70, 316] on span "Home" at bounding box center [63, 312] width 23 height 10
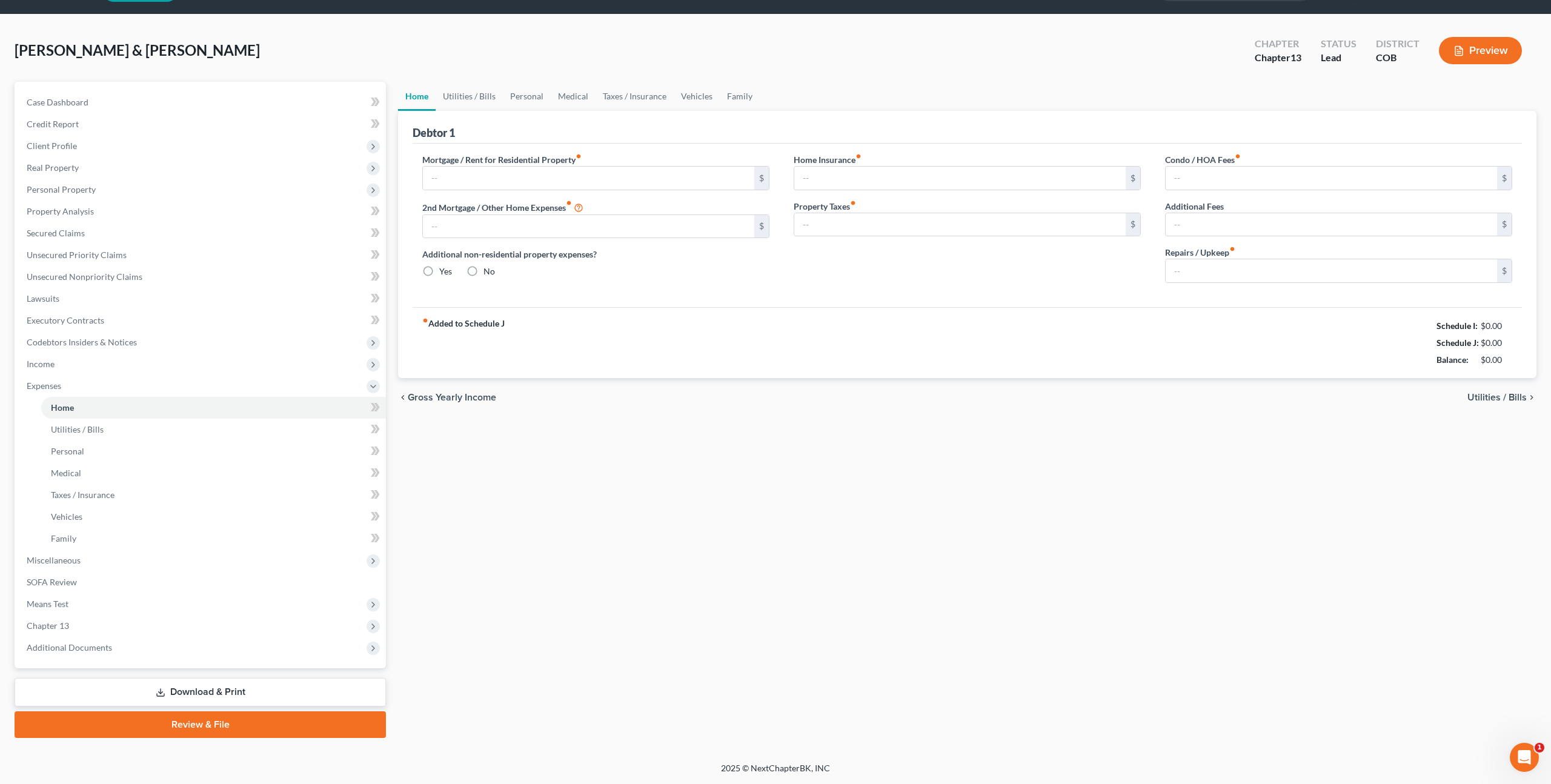
scroll to position [13, 0]
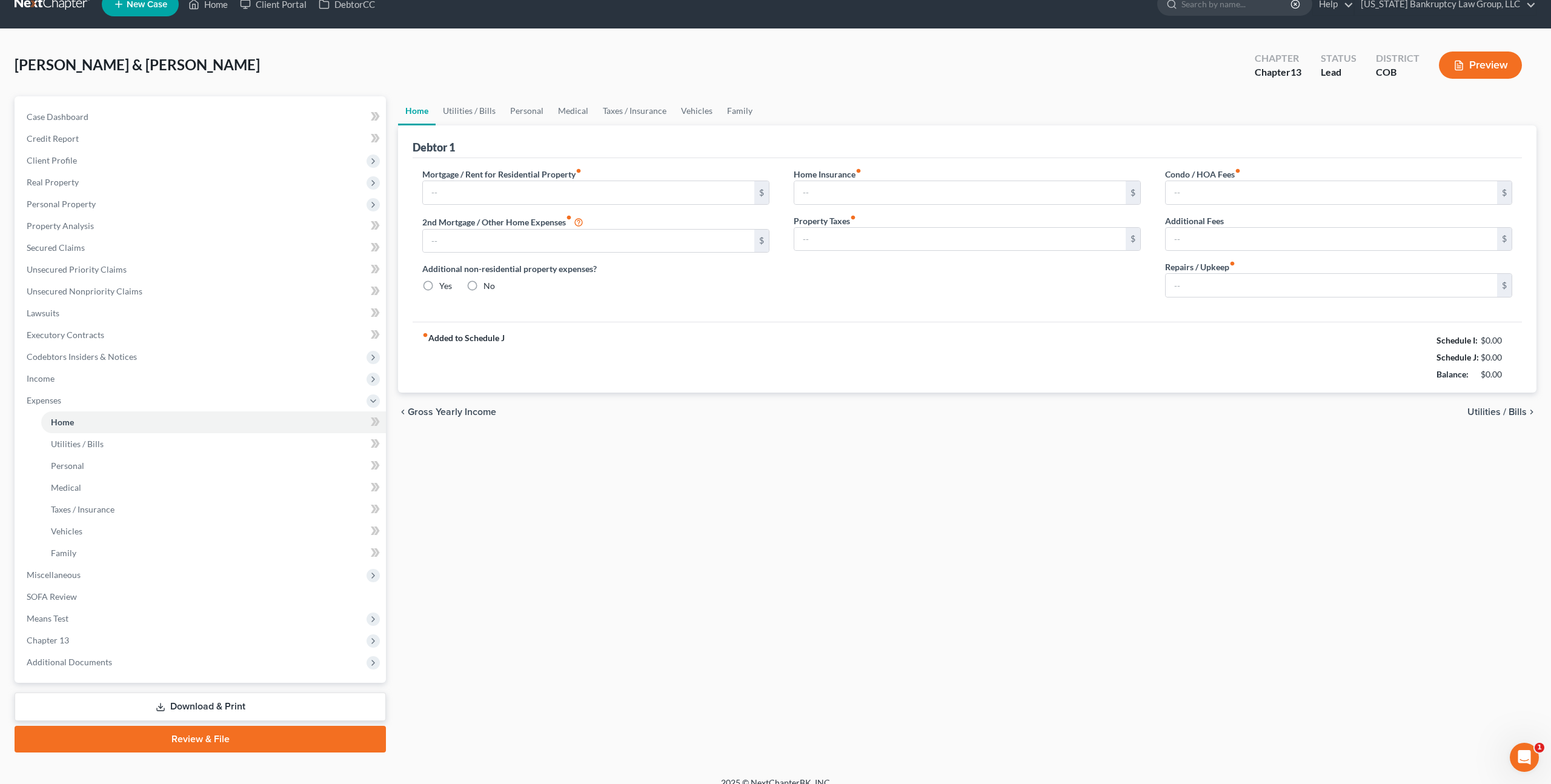
type input "5,337.88"
type input "0.00"
radio input "true"
type input "0.00"
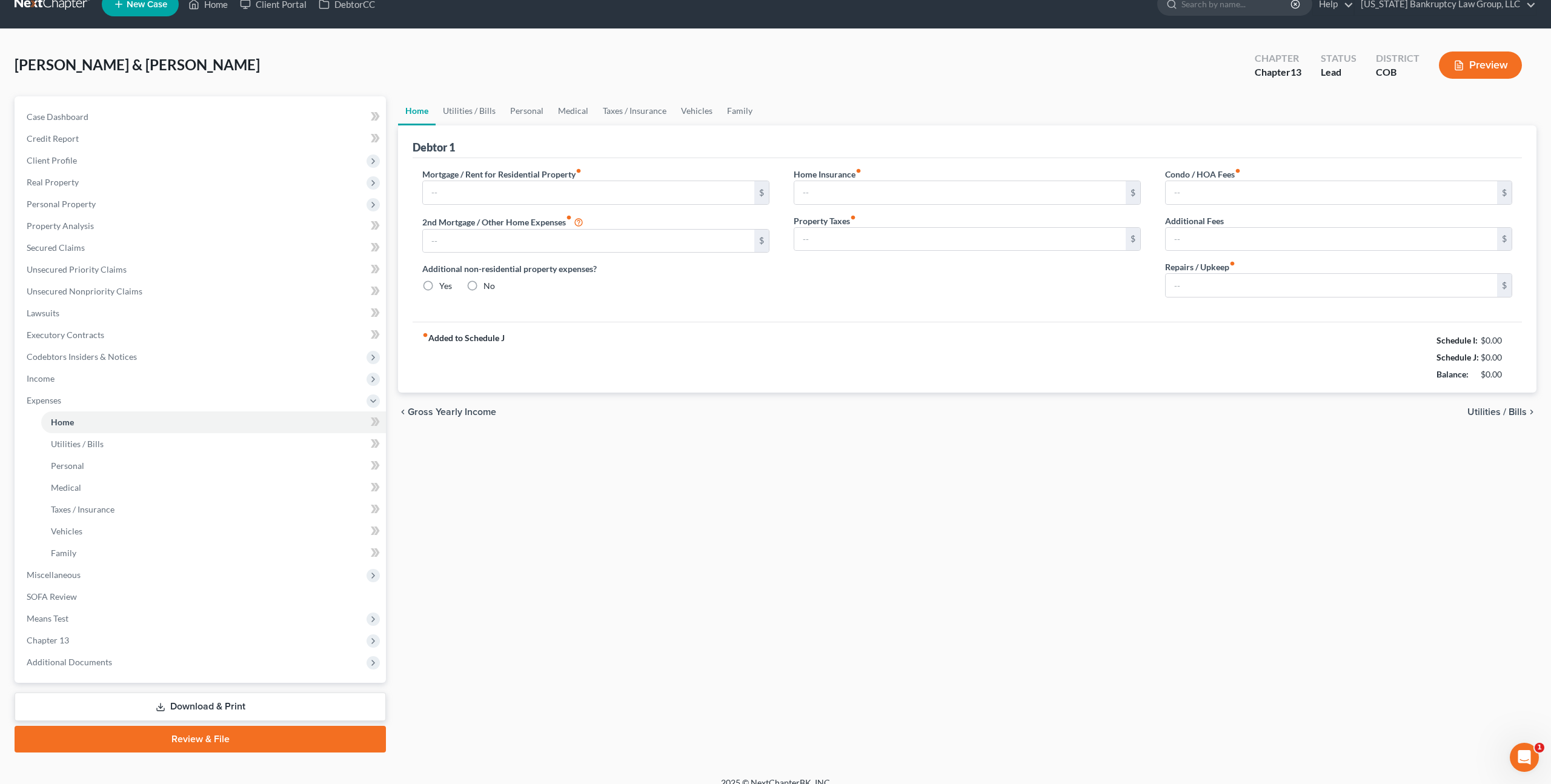
type input "200.00"
type input "0.00"
type input "100.00"
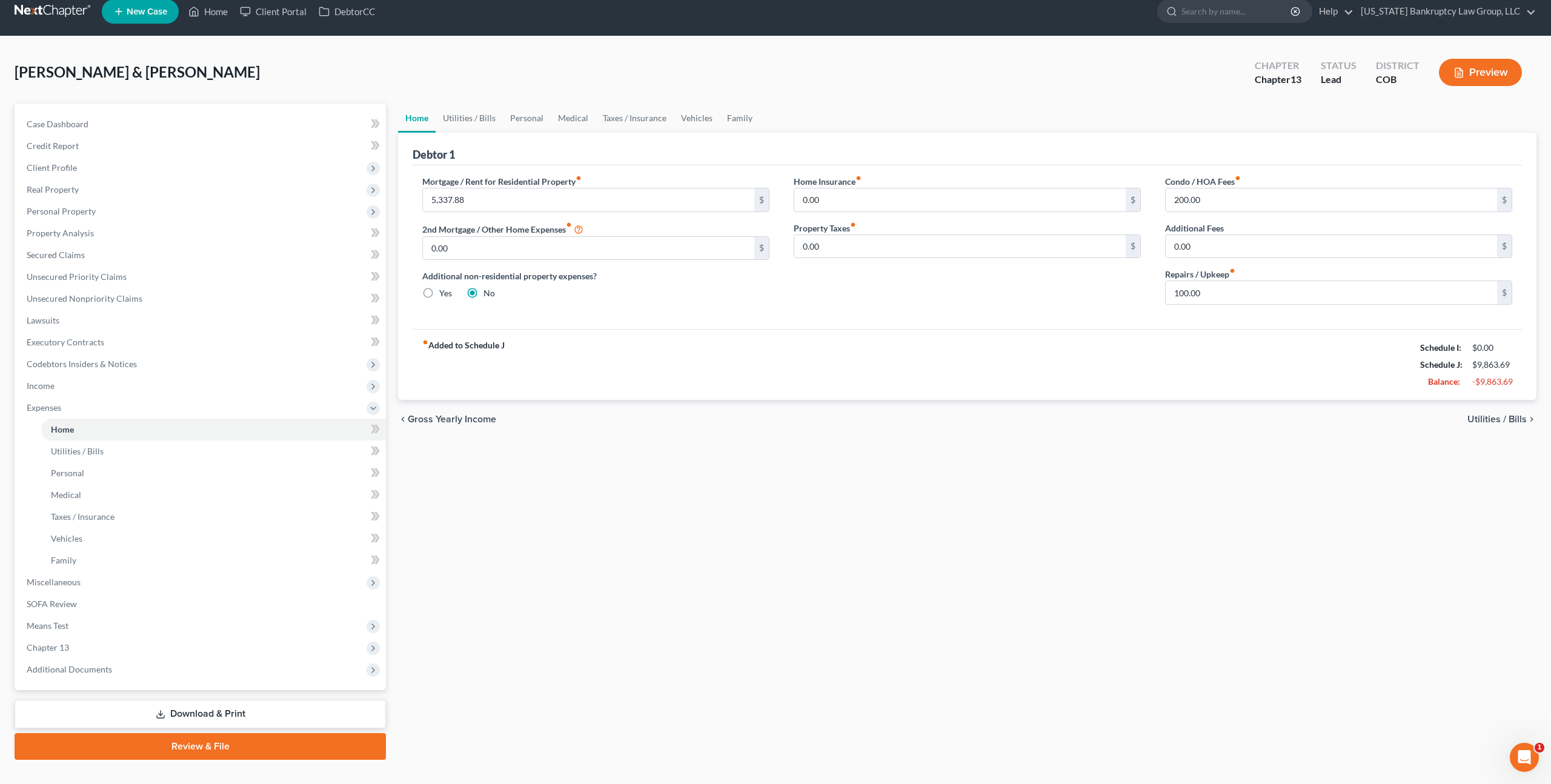
scroll to position [0, 0]
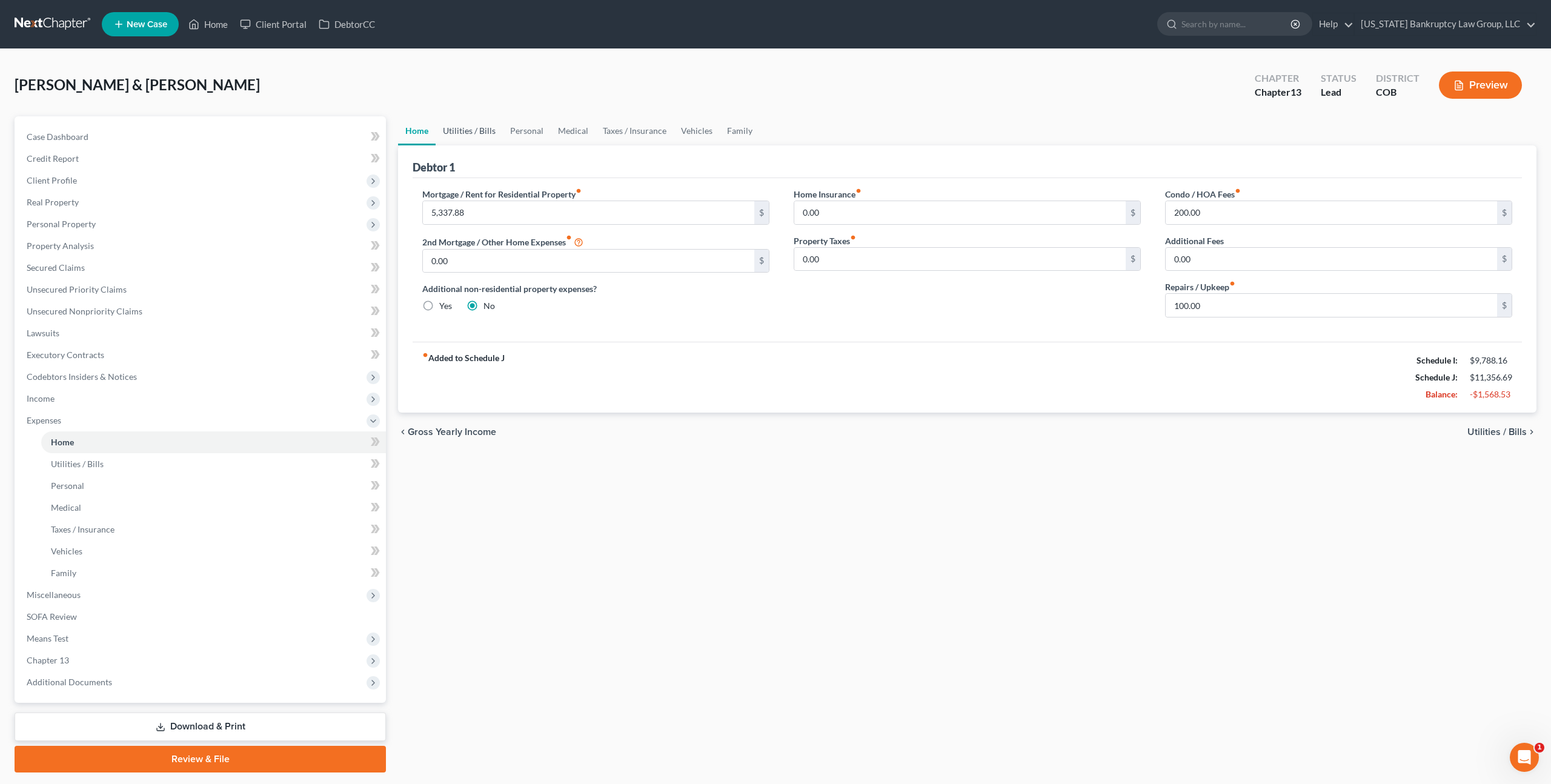
click at [473, 131] on link "Utilities / Bills" at bounding box center [469, 131] width 67 height 29
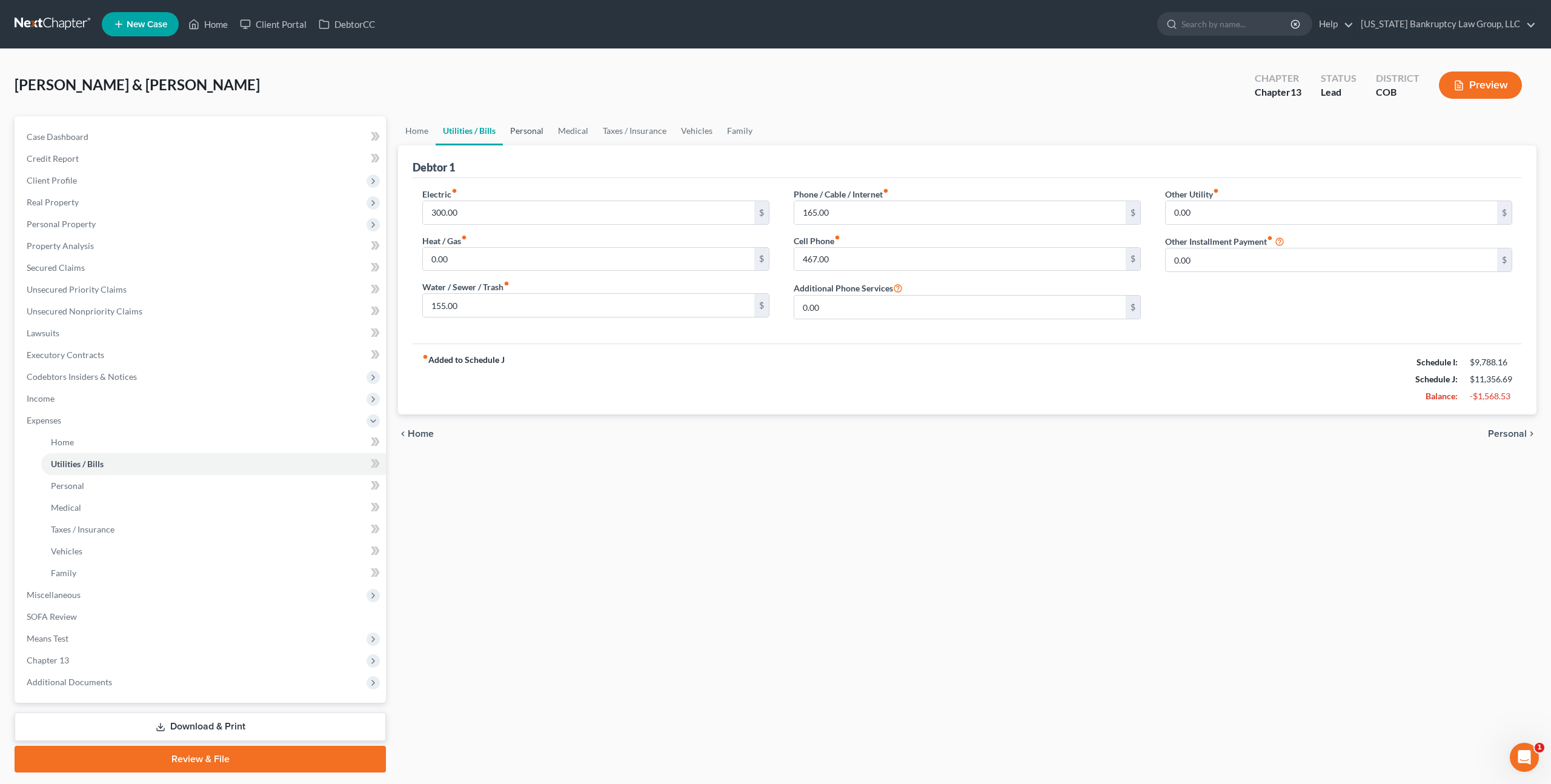
click at [521, 135] on link "Personal" at bounding box center [527, 131] width 48 height 29
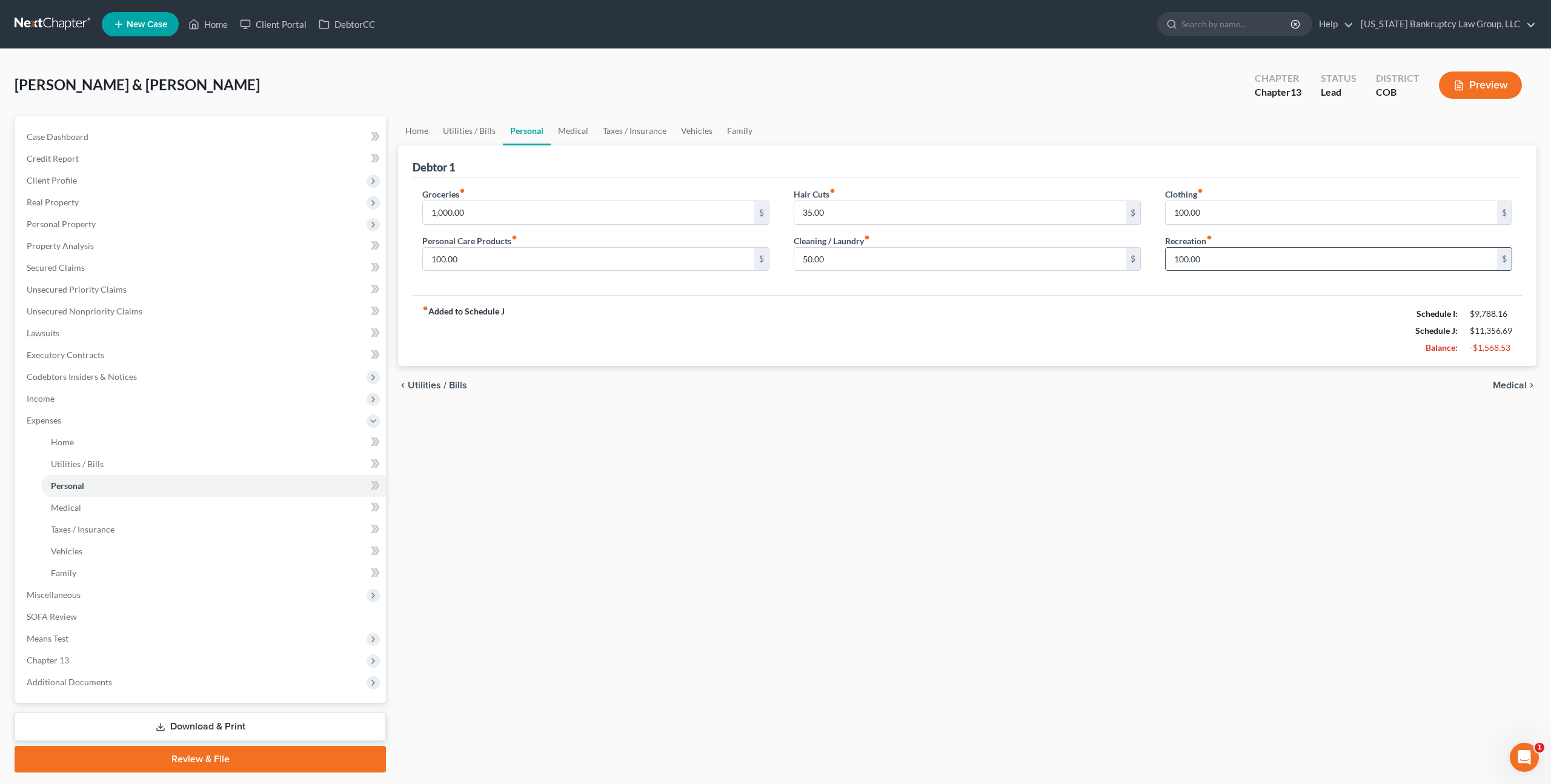
click at [1170, 258] on input "100.00" at bounding box center [1331, 259] width 332 height 23
type input "0"
click at [731, 131] on link "Family" at bounding box center [740, 131] width 40 height 29
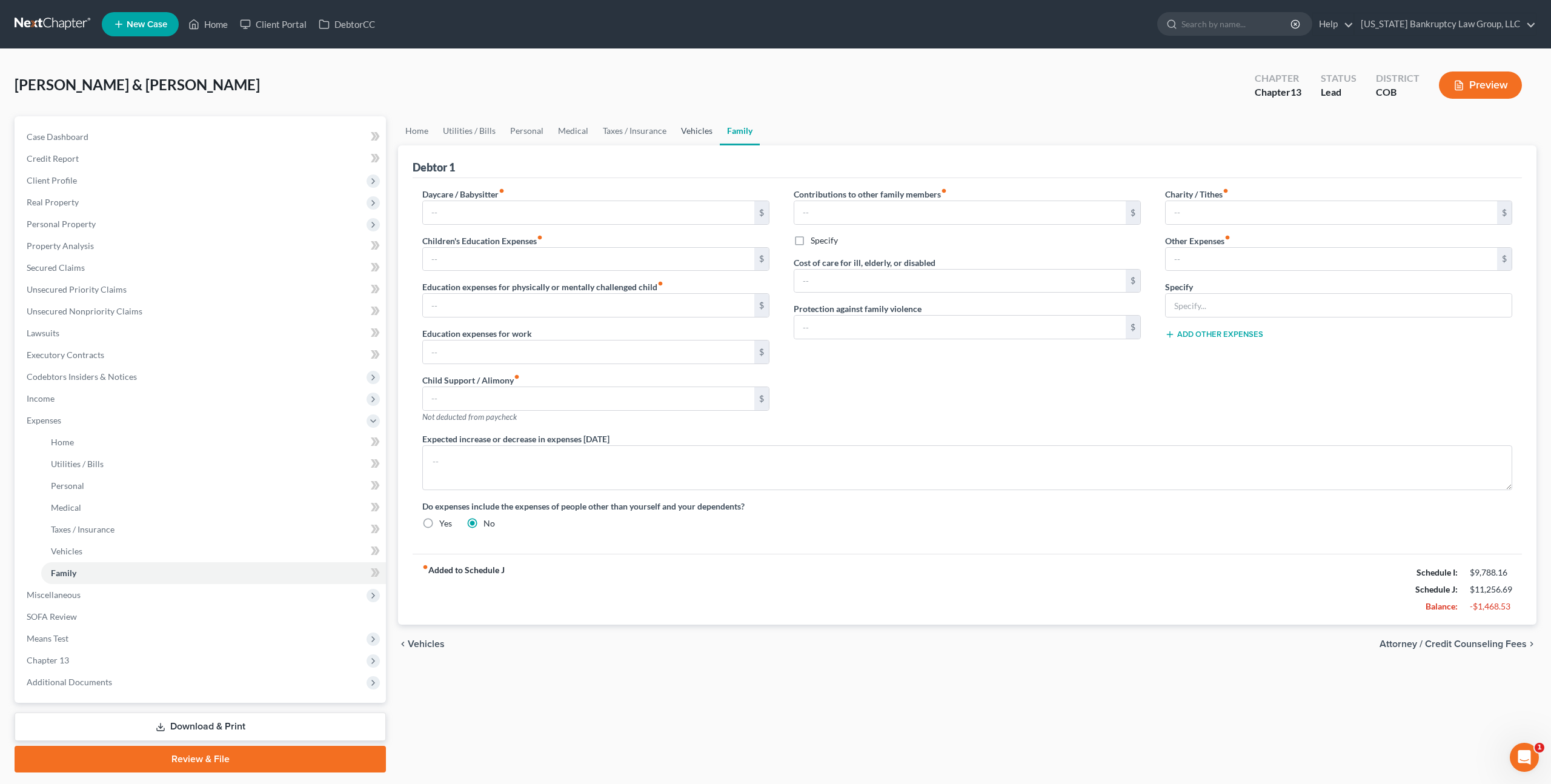
click at [694, 129] on link "Vehicles" at bounding box center [696, 131] width 46 height 29
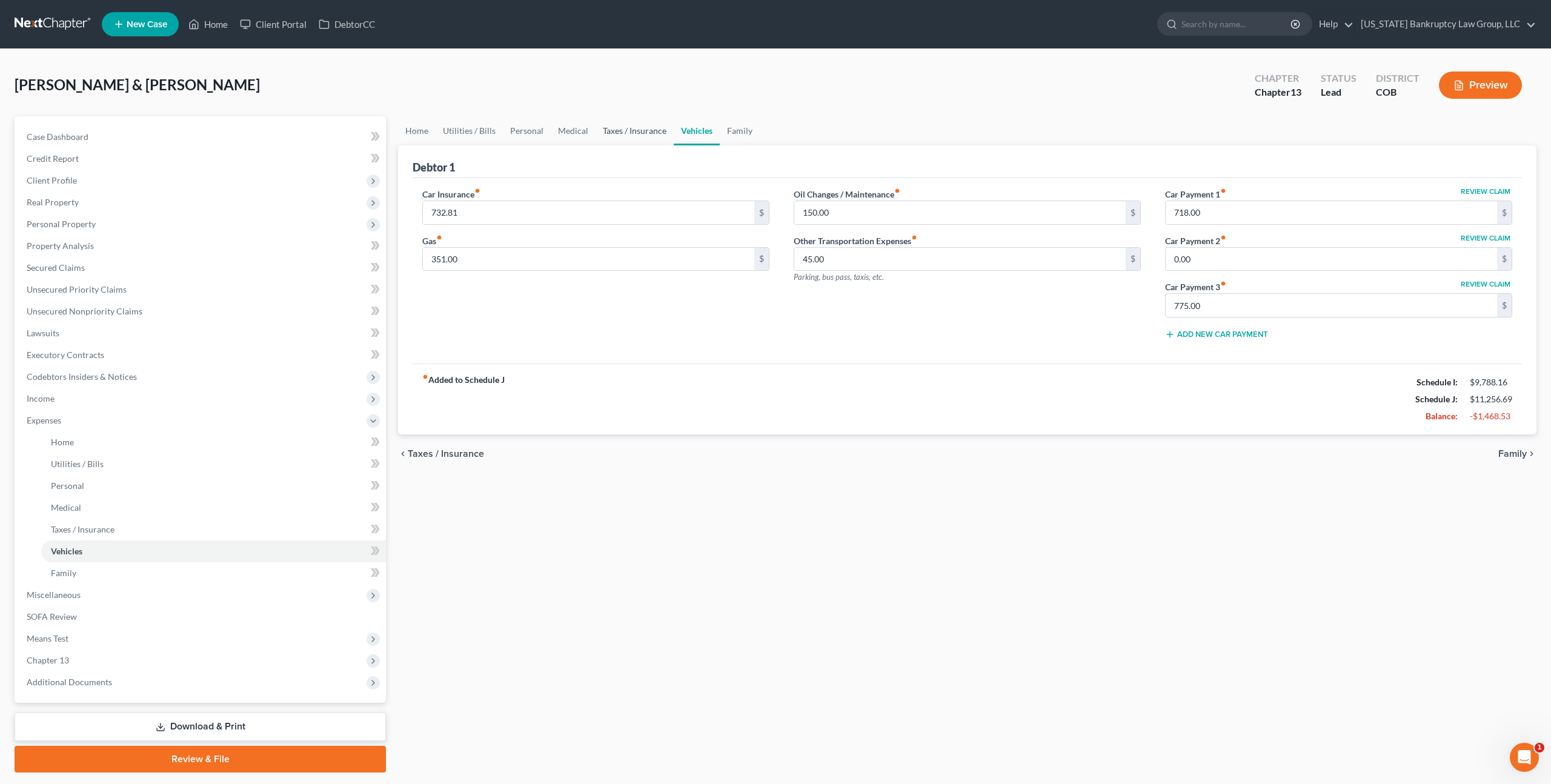
click at [640, 127] on link "Taxes / Insurance" at bounding box center [634, 131] width 78 height 29
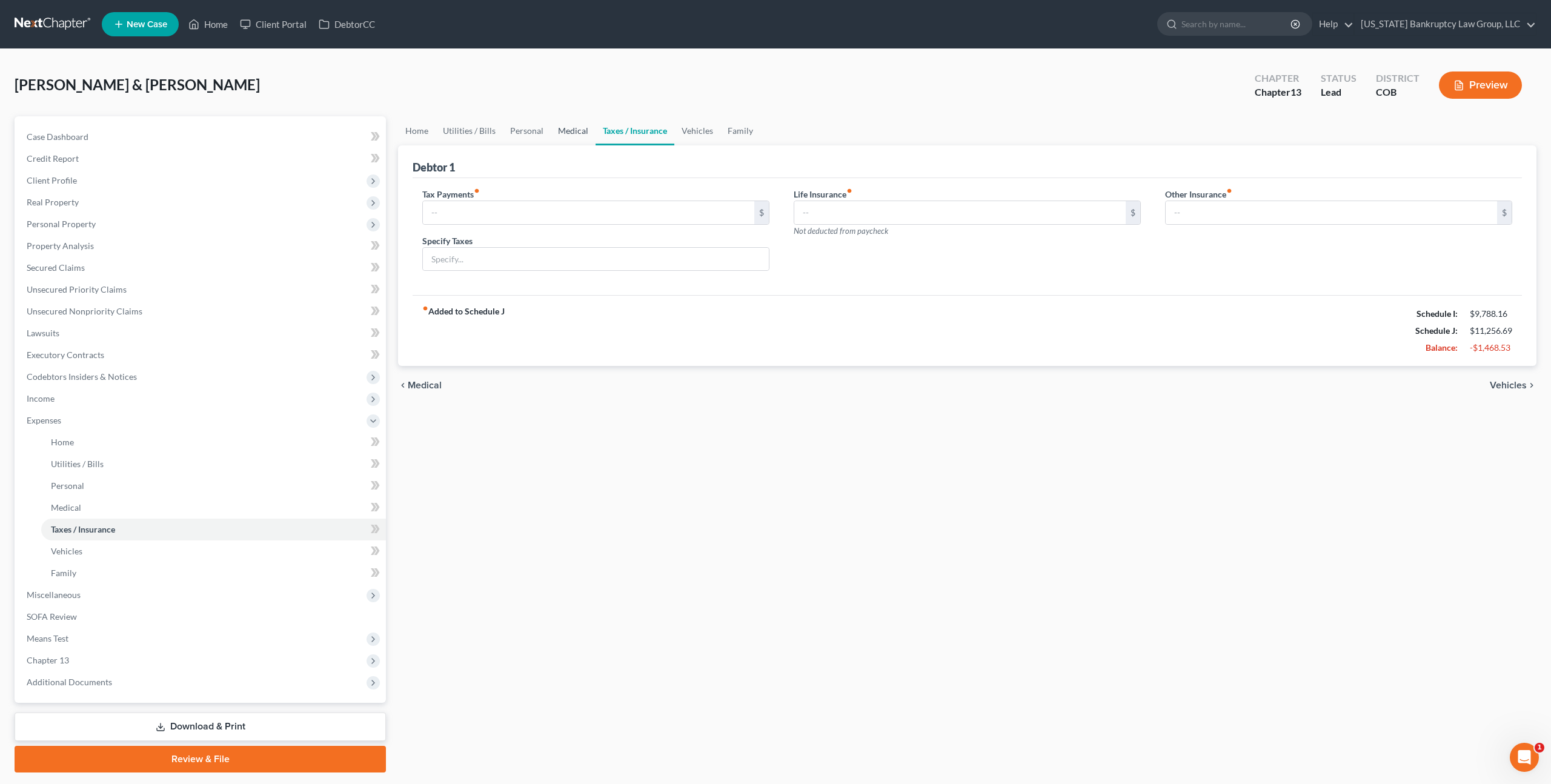
click at [569, 131] on link "Medical" at bounding box center [573, 131] width 45 height 29
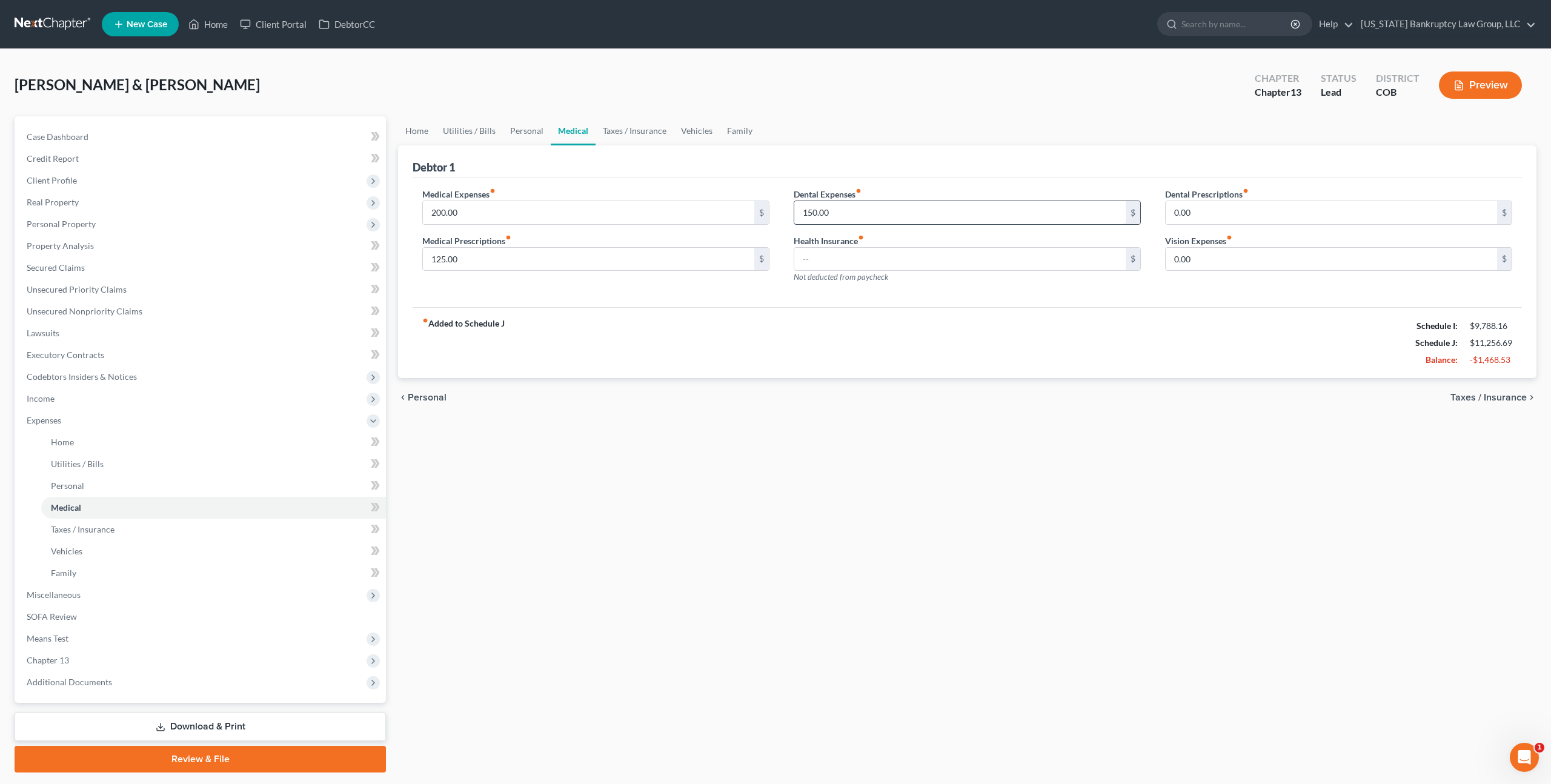
click at [815, 215] on input "150.00" at bounding box center [960, 213] width 332 height 23
click at [482, 130] on link "Utilities / Bills" at bounding box center [469, 131] width 67 height 29
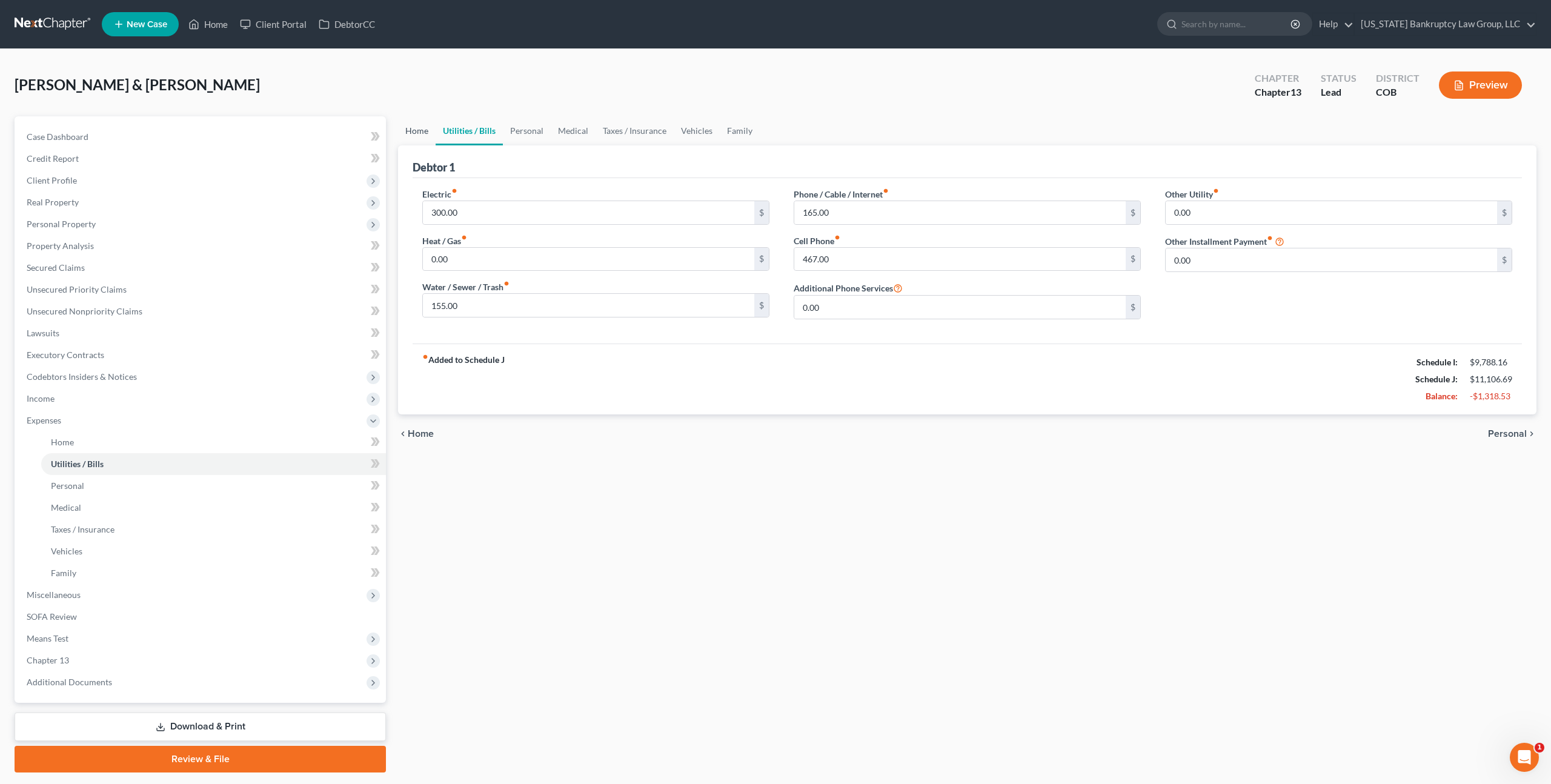
click at [421, 131] on link "Home" at bounding box center [417, 131] width 37 height 29
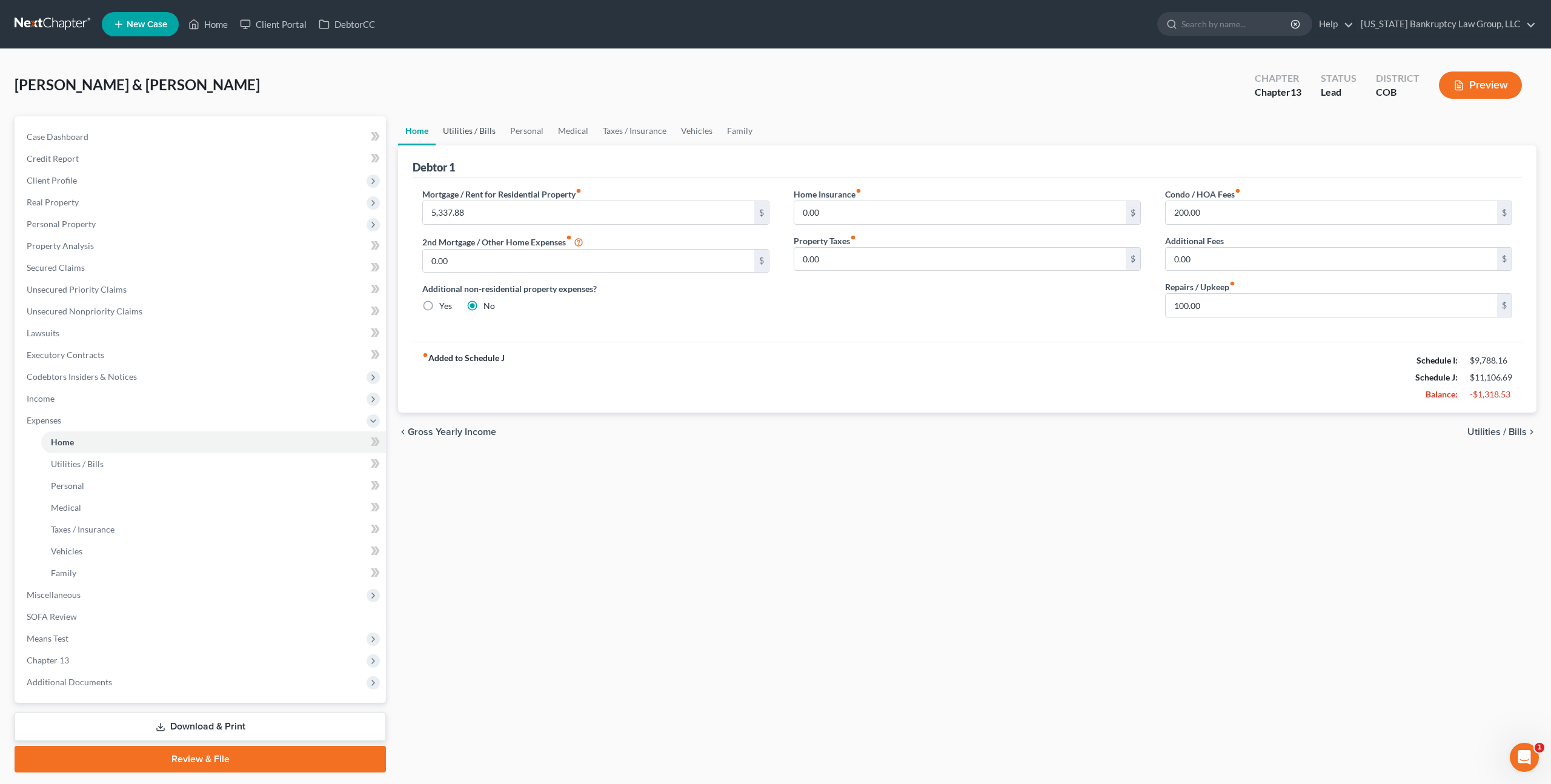
click at [474, 131] on link "Utilities / Bills" at bounding box center [469, 131] width 67 height 29
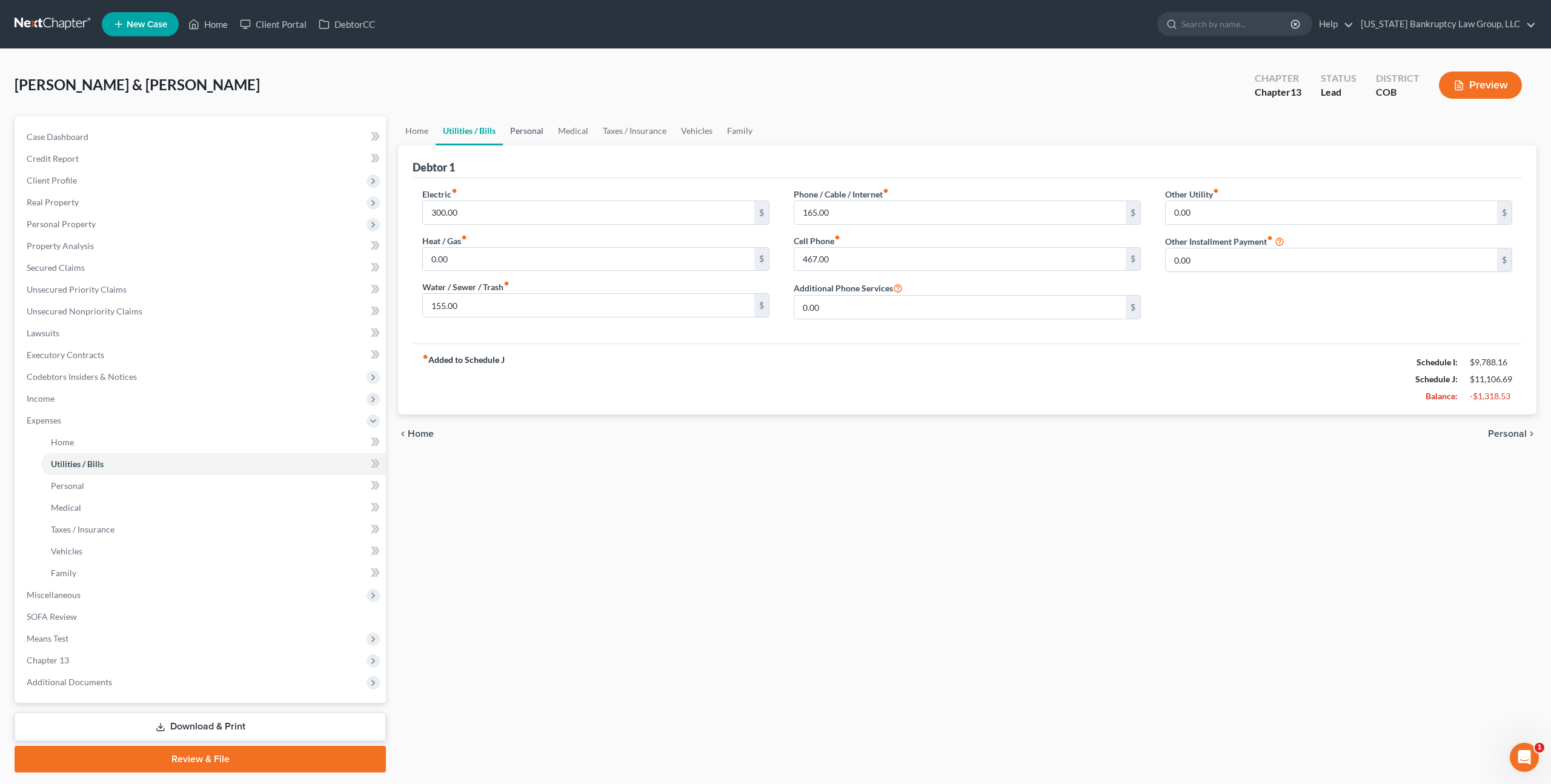
click at [533, 128] on link "Personal" at bounding box center [527, 131] width 48 height 29
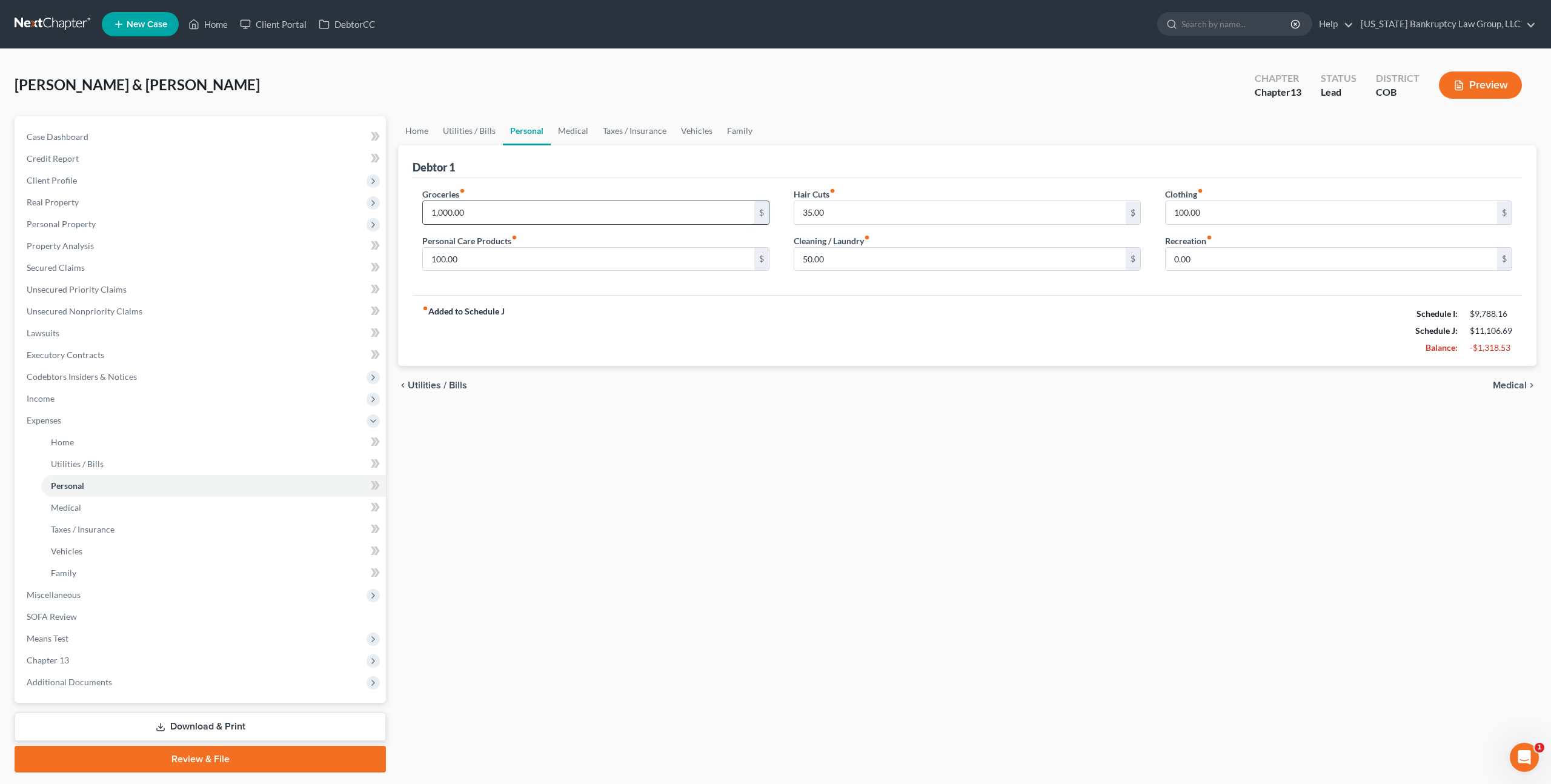
click at [445, 212] on input "1,000.00" at bounding box center [588, 213] width 332 height 23
type input "500.00"
click at [62, 399] on span "Income" at bounding box center [201, 399] width 369 height 22
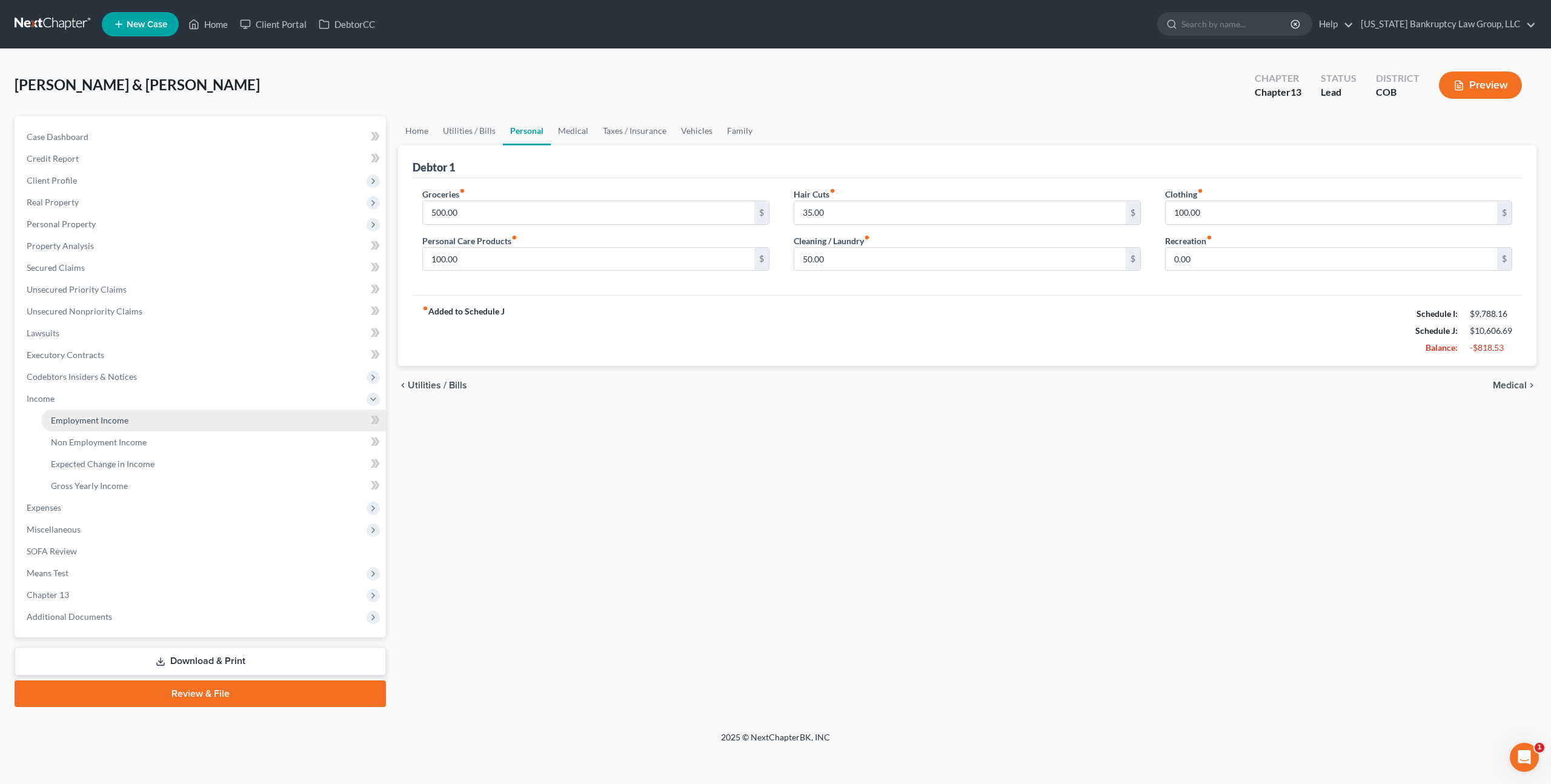
click at [85, 415] on span "Employment Income" at bounding box center [90, 420] width 78 height 10
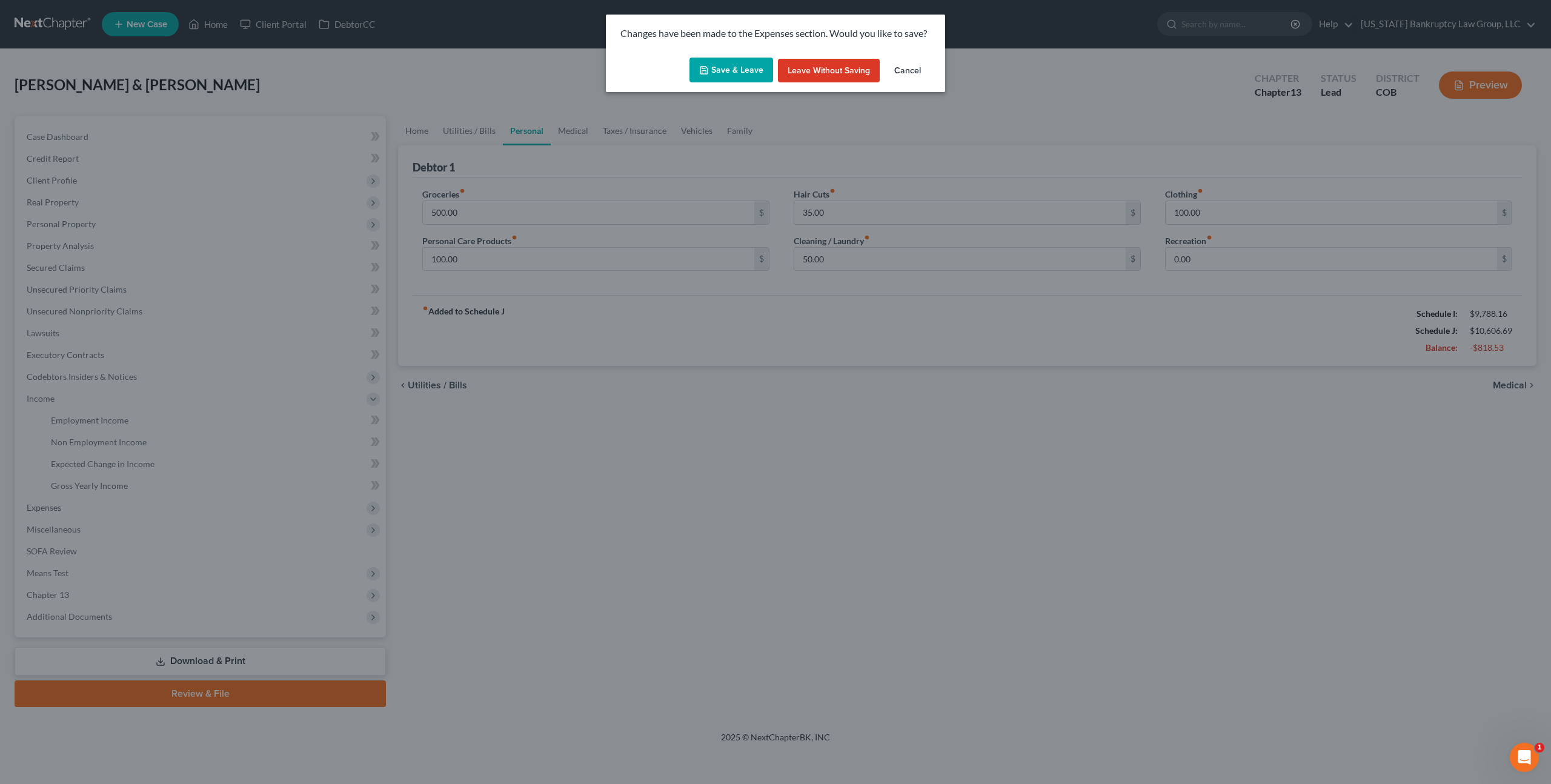
click at [751, 65] on button "Save & Leave" at bounding box center [731, 70] width 83 height 25
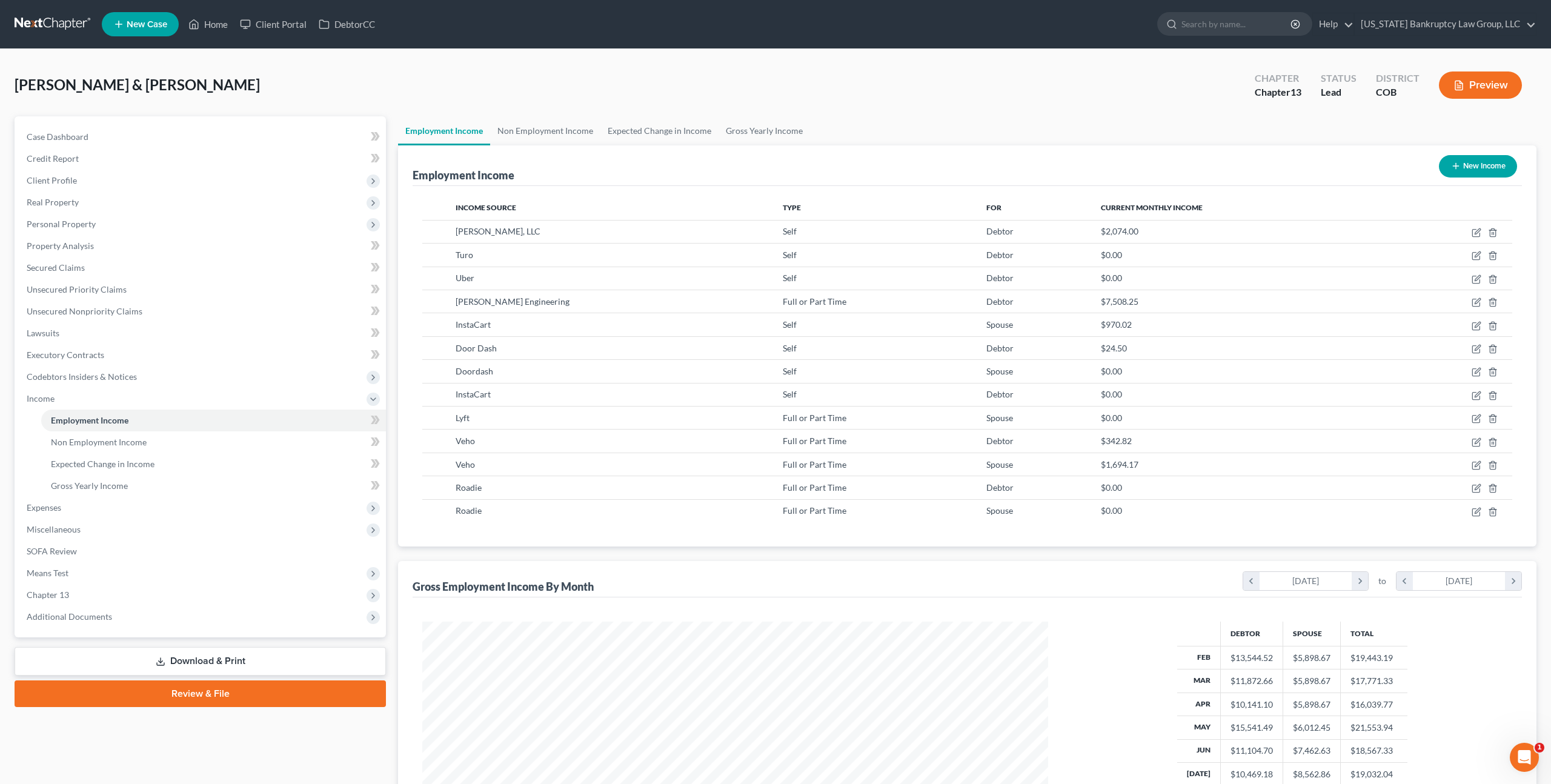
scroll to position [313, 650]
click at [1473, 160] on button "New Income" at bounding box center [1478, 166] width 78 height 23
select select "0"
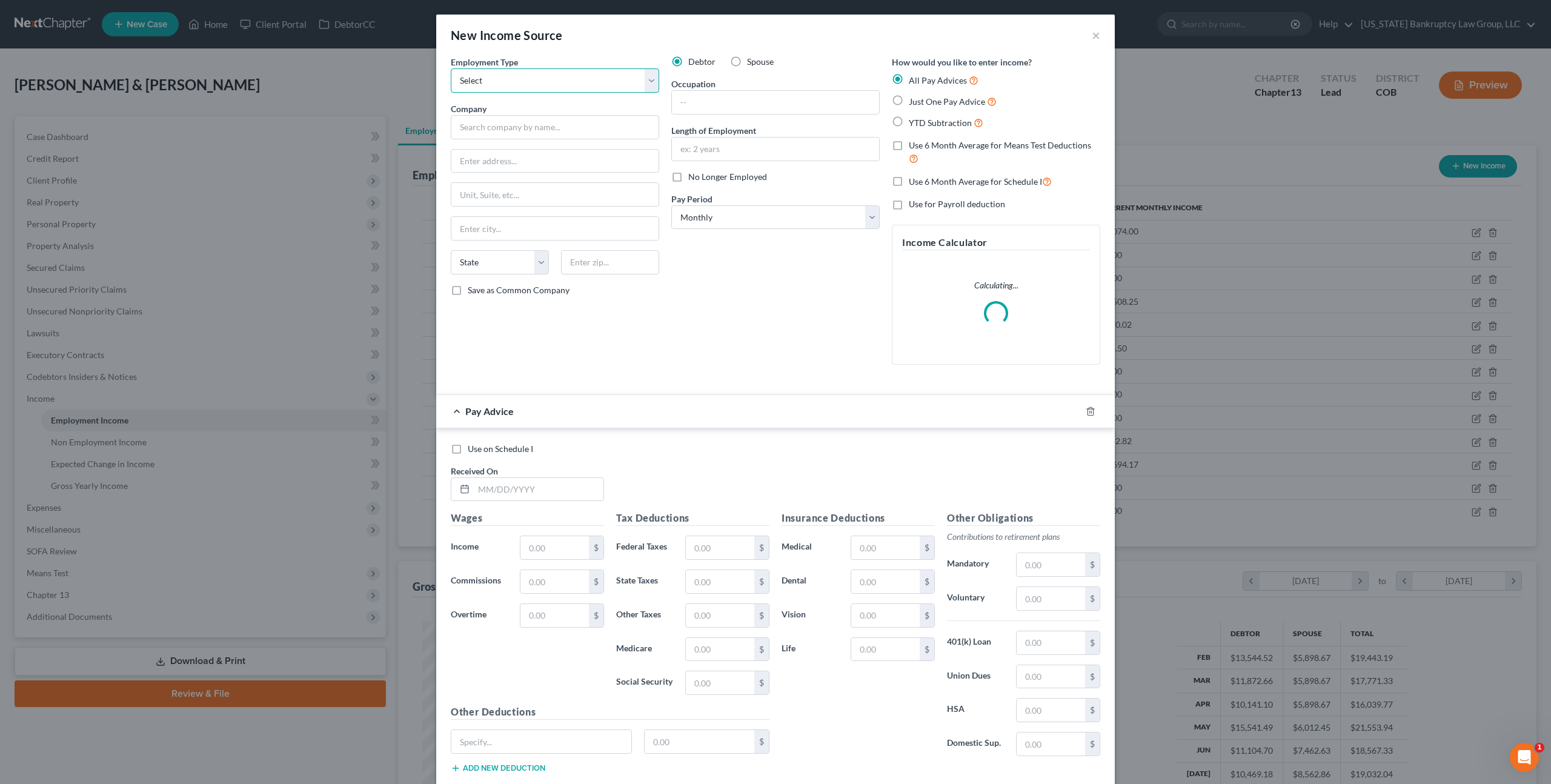
click at [551, 86] on select "Select Full or Part Time Employment Self Employment" at bounding box center [555, 80] width 208 height 24
select select "0"
click at [526, 125] on input "text" at bounding box center [555, 127] width 208 height 24
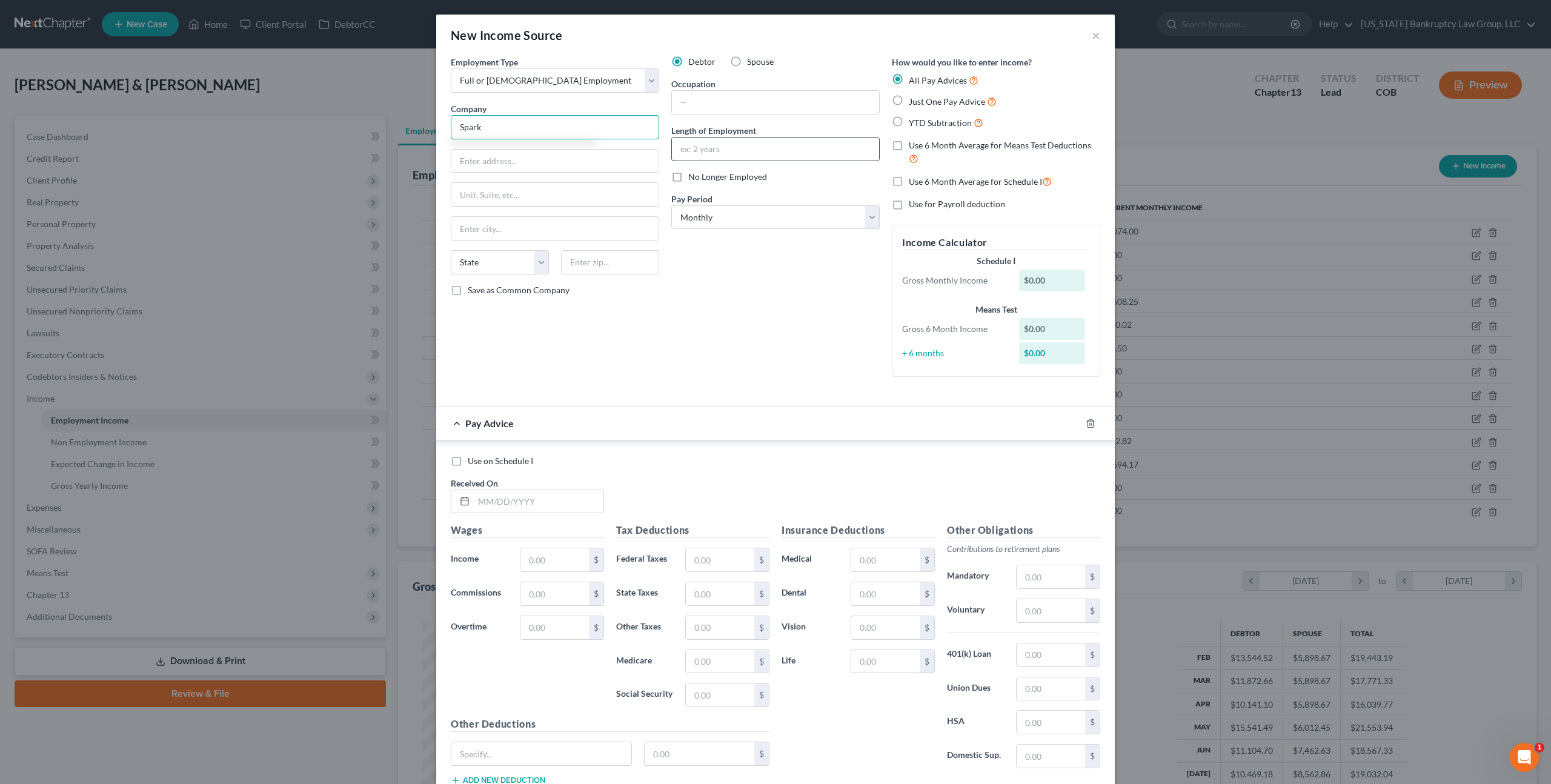
type input "Spark"
click at [686, 151] on input "text" at bounding box center [775, 149] width 208 height 23
type input "1 month"
click at [468, 464] on label "Use on Schedule I" at bounding box center [500, 461] width 65 height 12
click at [473, 463] on input "Use on Schedule I" at bounding box center [476, 459] width 8 height 8
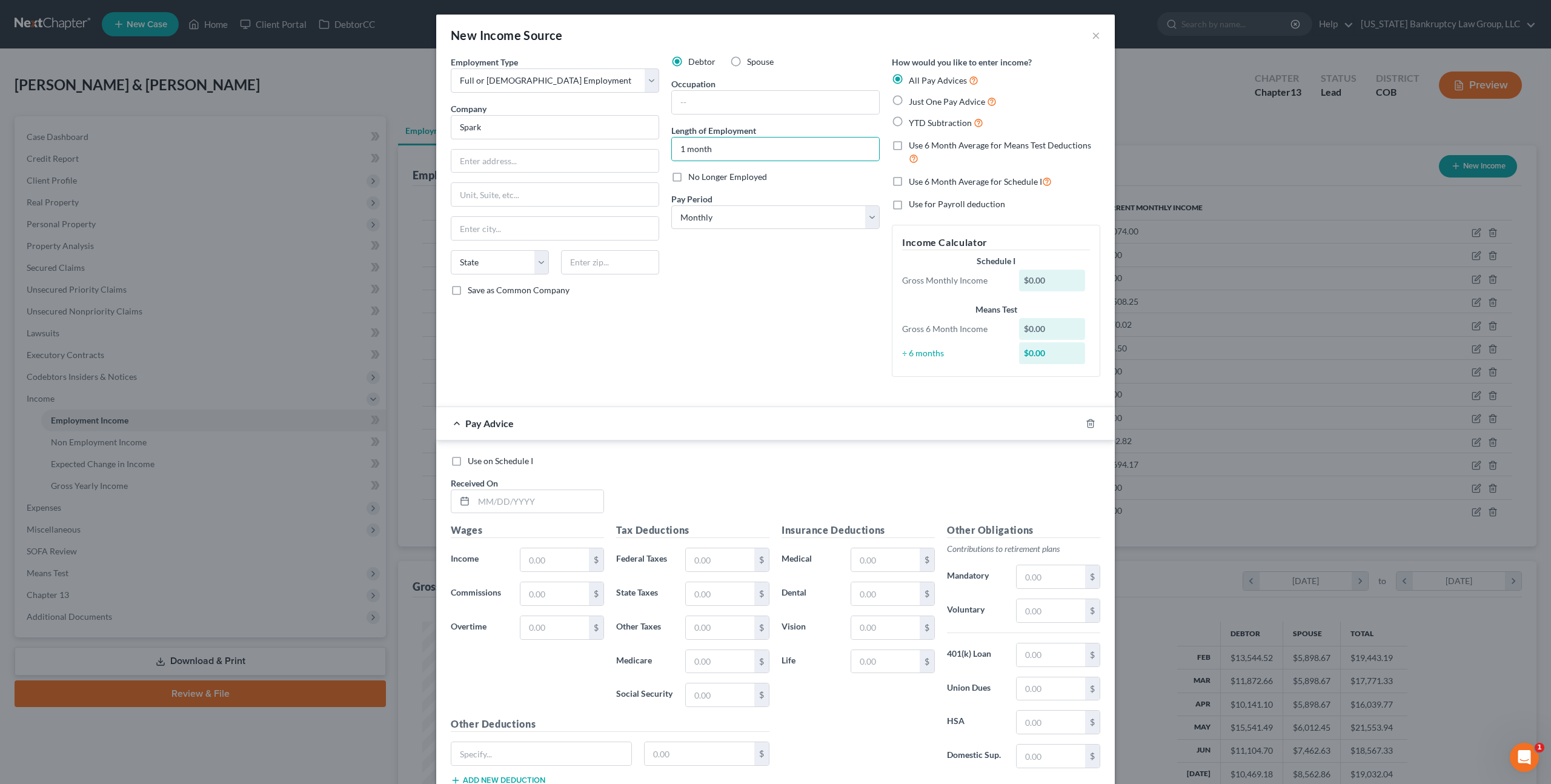
checkbox input "true"
click at [483, 500] on input "text" at bounding box center [539, 502] width 130 height 23
type input "07/31/2025"
click at [548, 559] on input "text" at bounding box center [555, 560] width 69 height 23
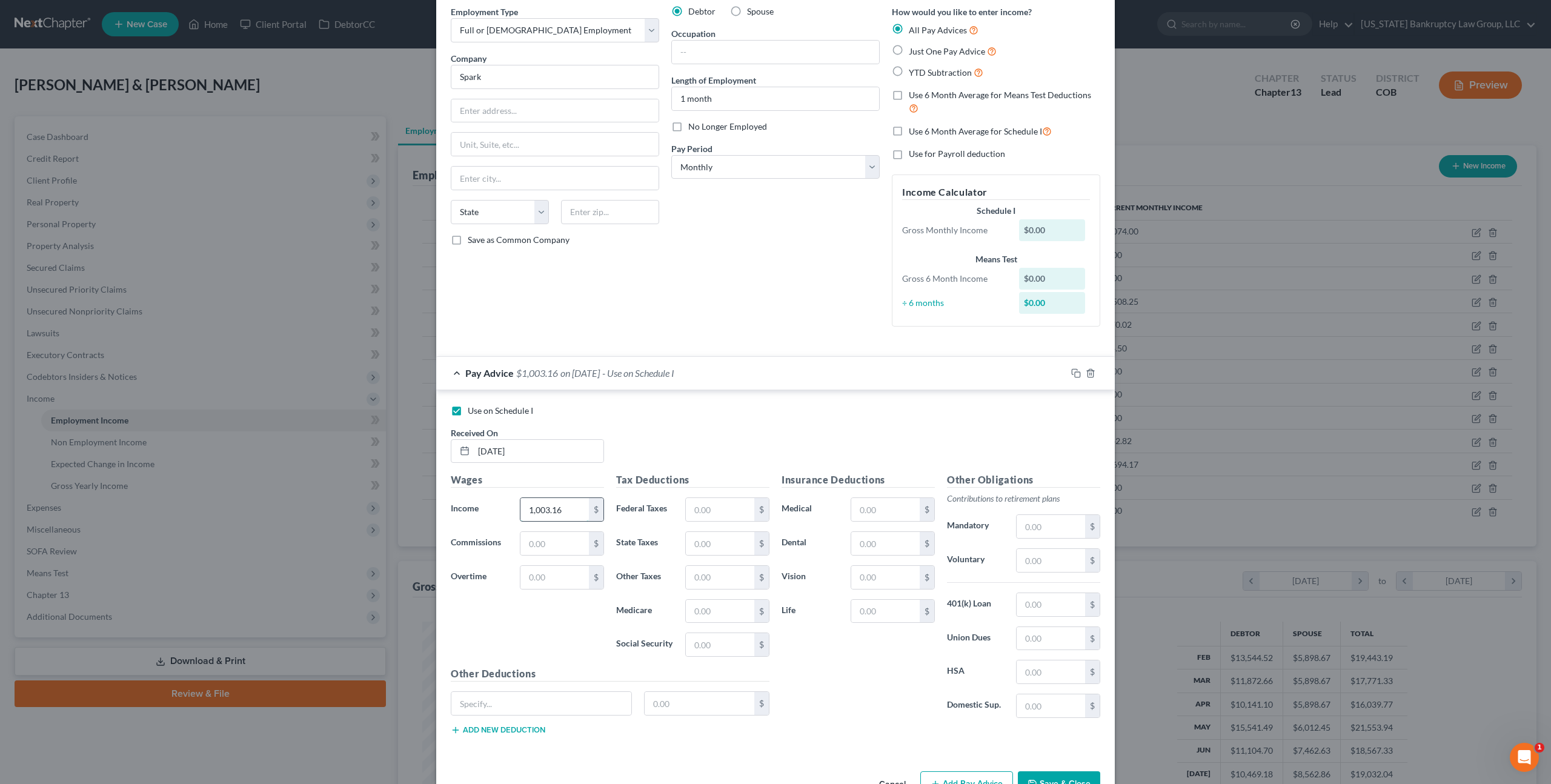
scroll to position [87, 0]
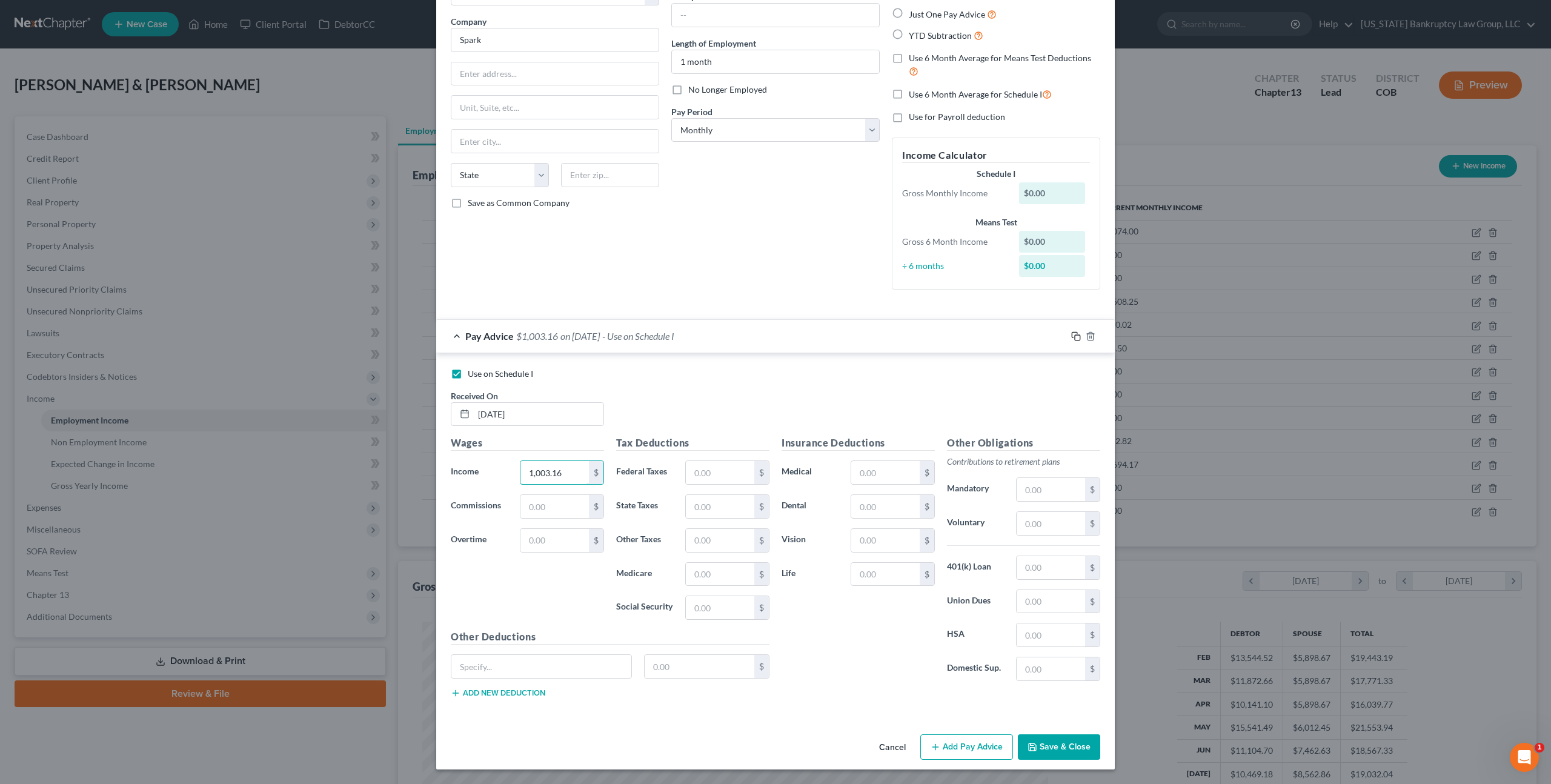
type input "1,003.16"
click at [1078, 335] on icon "button" at bounding box center [1076, 336] width 10 height 10
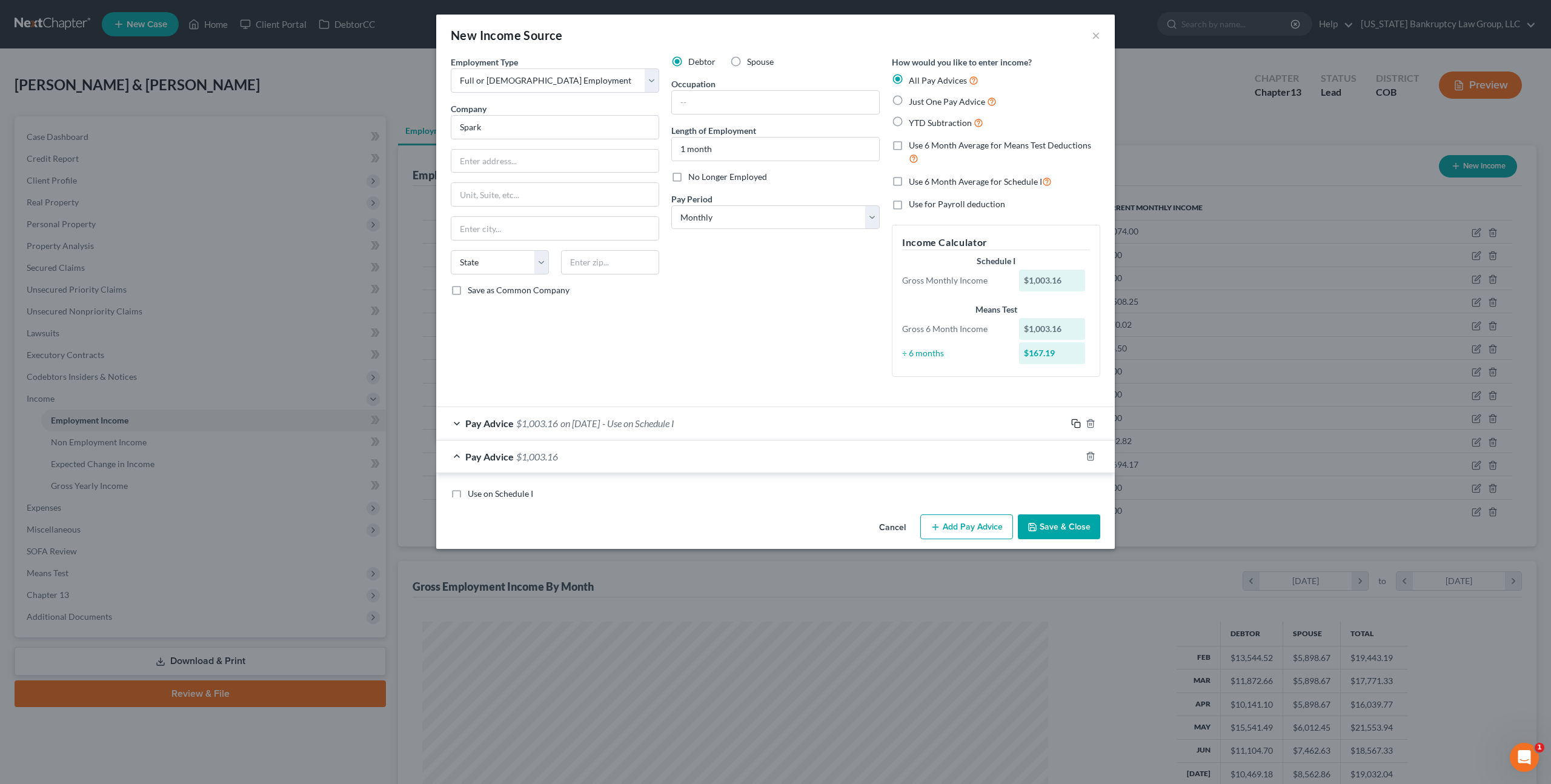
scroll to position [0, 0]
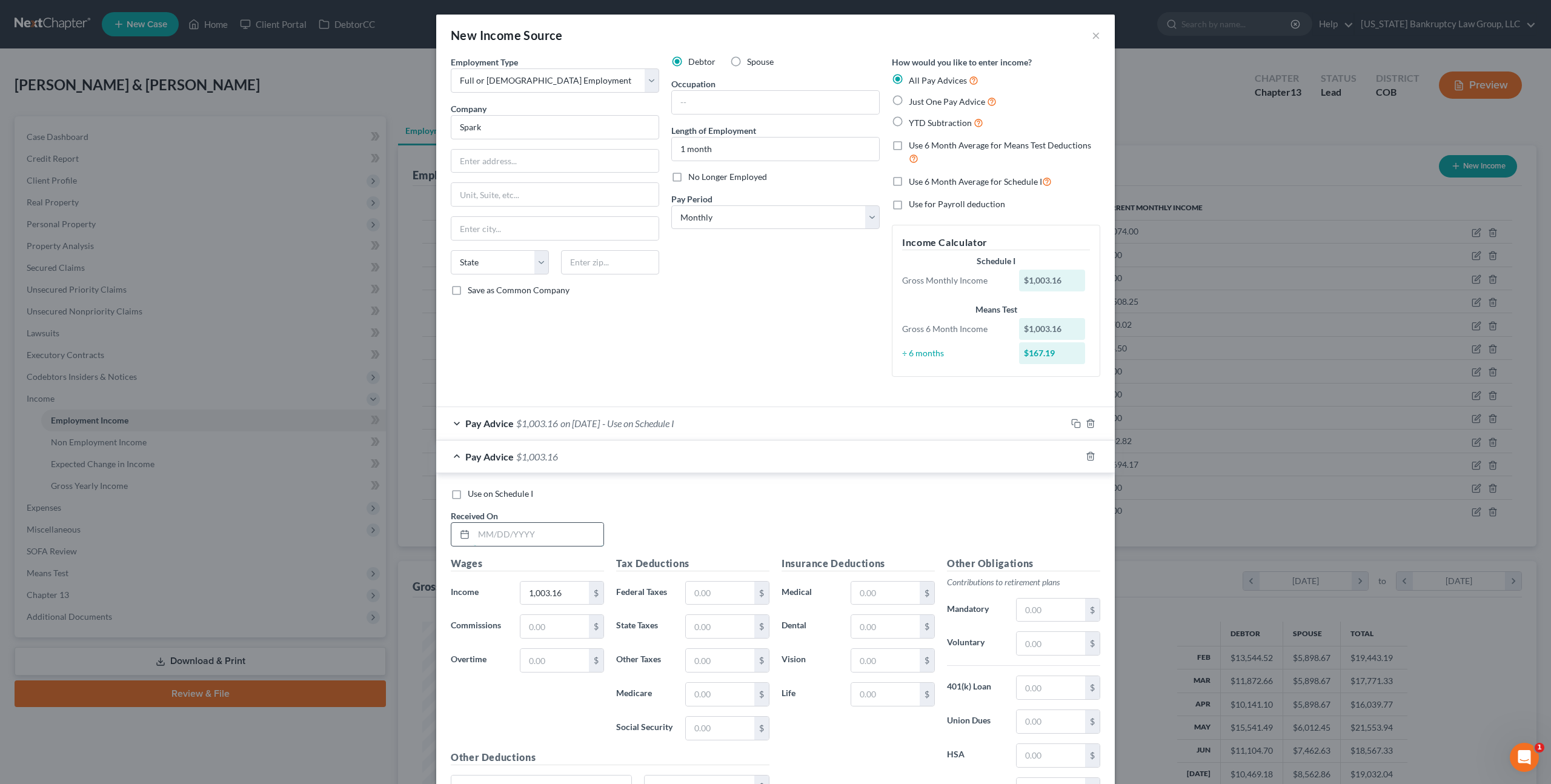
click at [499, 538] on input "text" at bounding box center [539, 535] width 130 height 23
type input "06/30/2025"
click at [535, 589] on input "1,003.16" at bounding box center [555, 593] width 69 height 23
type input "1,077.91"
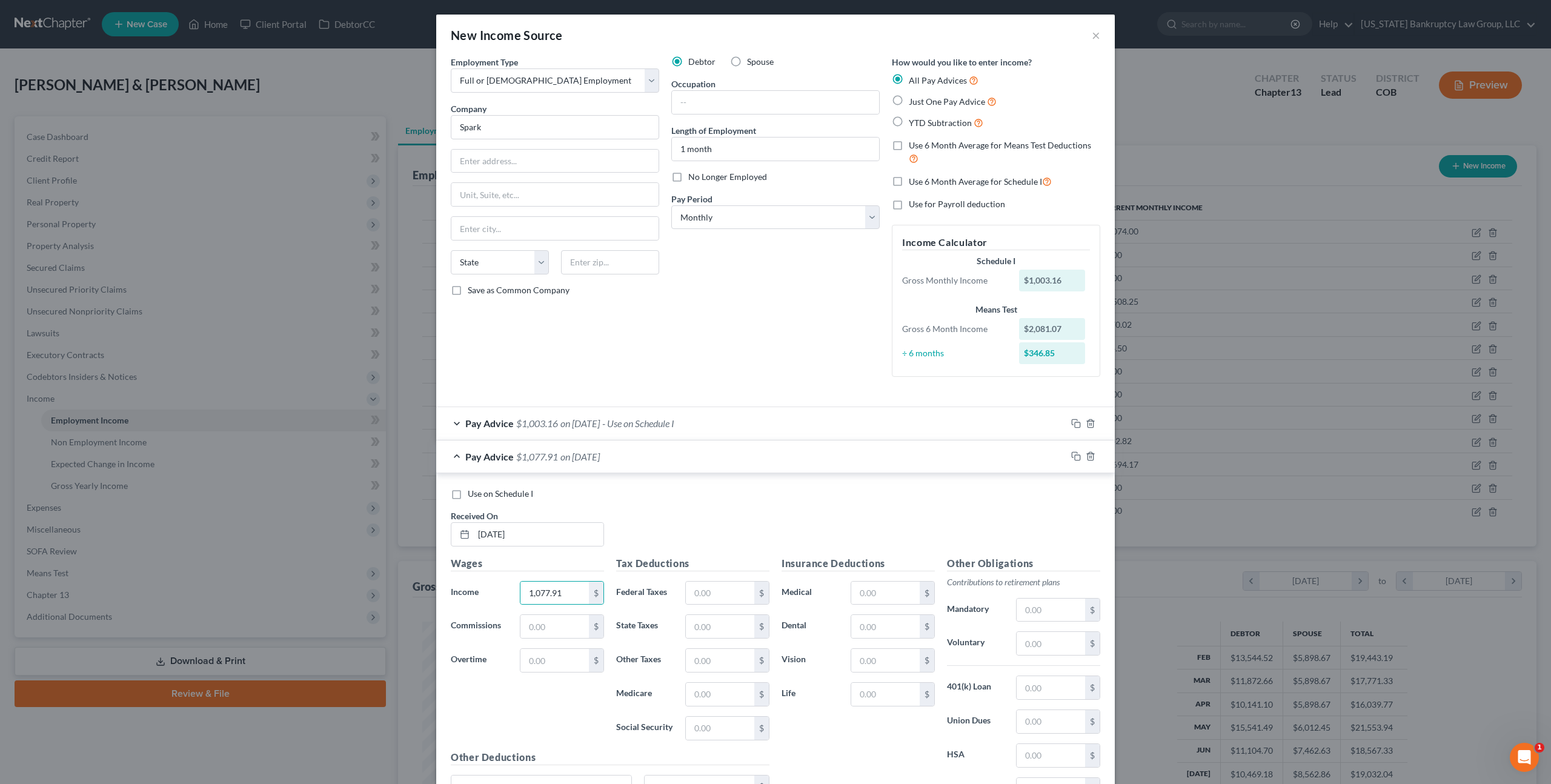
click at [528, 426] on span "$1,003.16" at bounding box center [537, 423] width 42 height 12
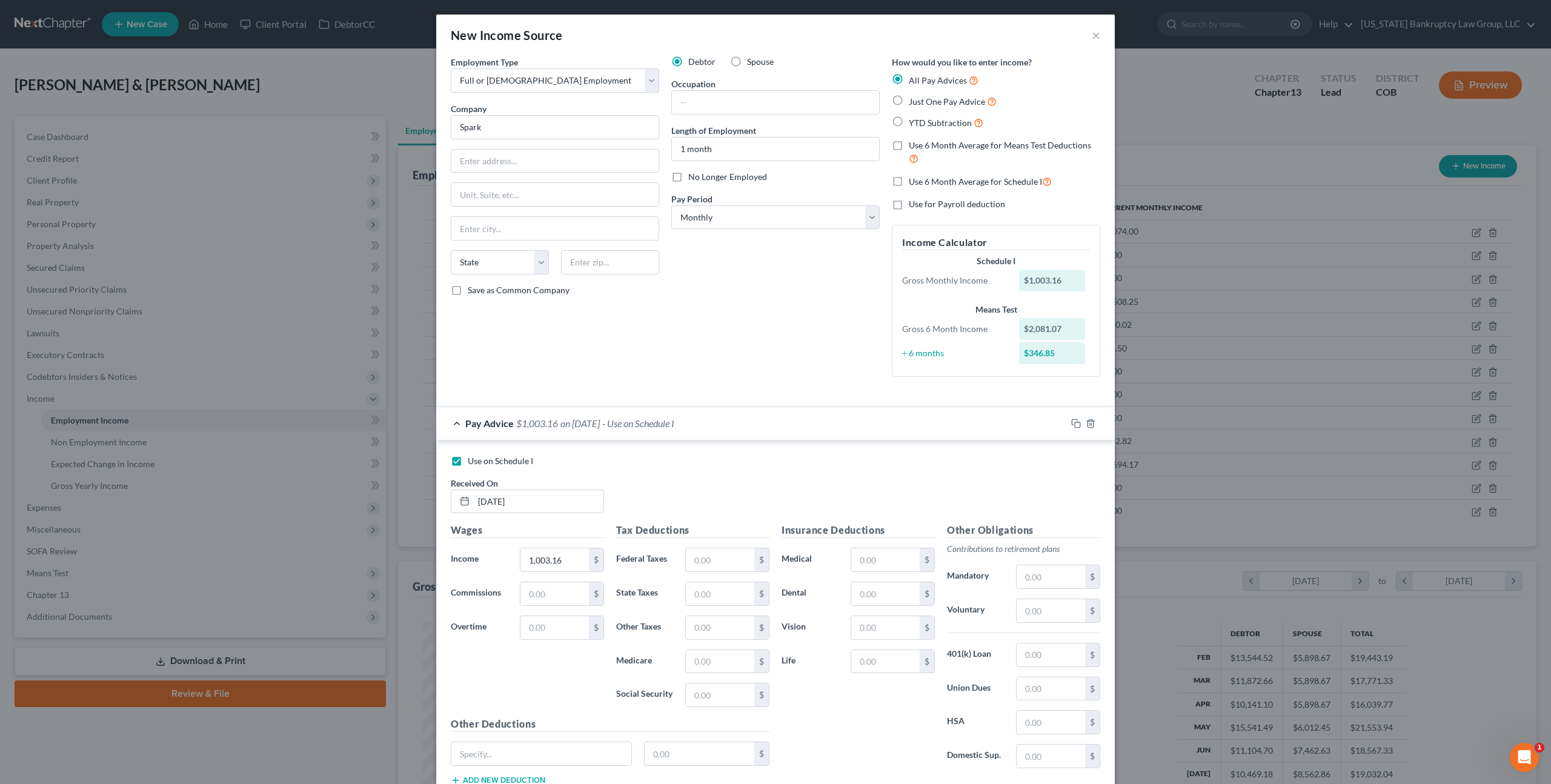
click at [575, 428] on span "on 07/31/2025" at bounding box center [580, 423] width 39 height 12
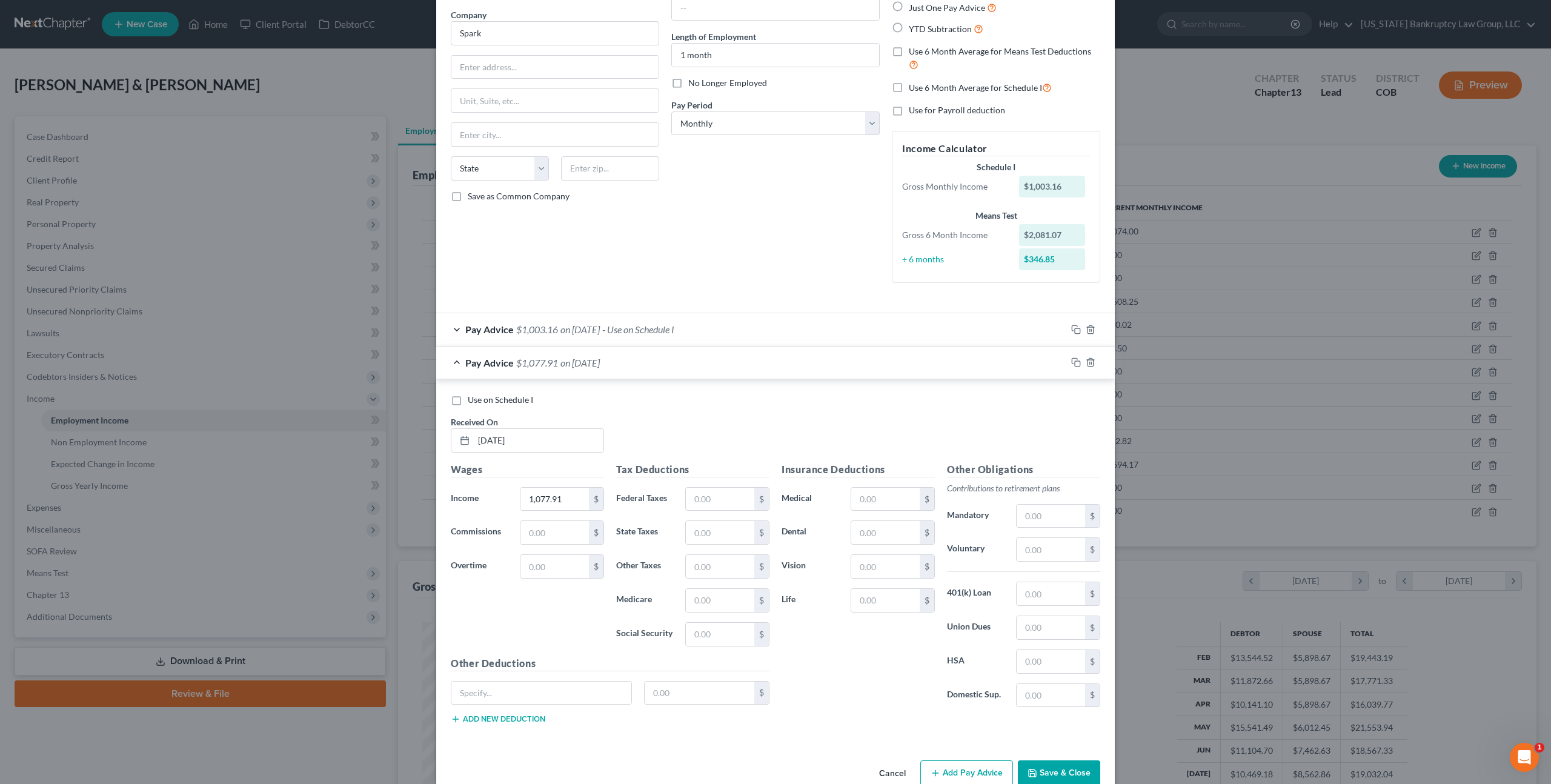
scroll to position [120, 0]
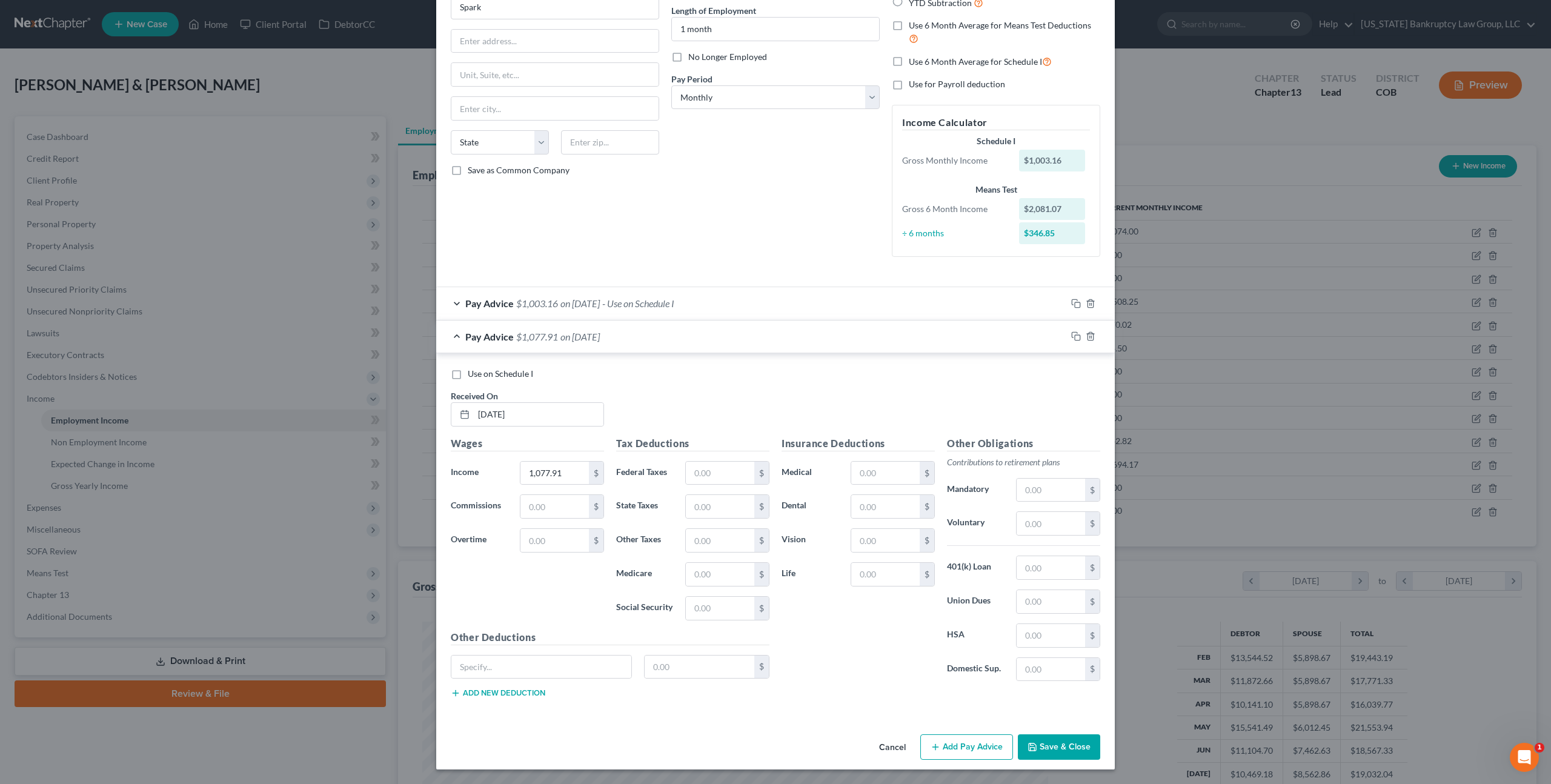
click at [468, 375] on label "Use on Schedule I" at bounding box center [500, 374] width 65 height 12
click at [473, 375] on input "Use on Schedule I" at bounding box center [476, 372] width 8 height 8
checkbox input "true"
click at [1058, 747] on button "Save & Close" at bounding box center [1059, 747] width 82 height 25
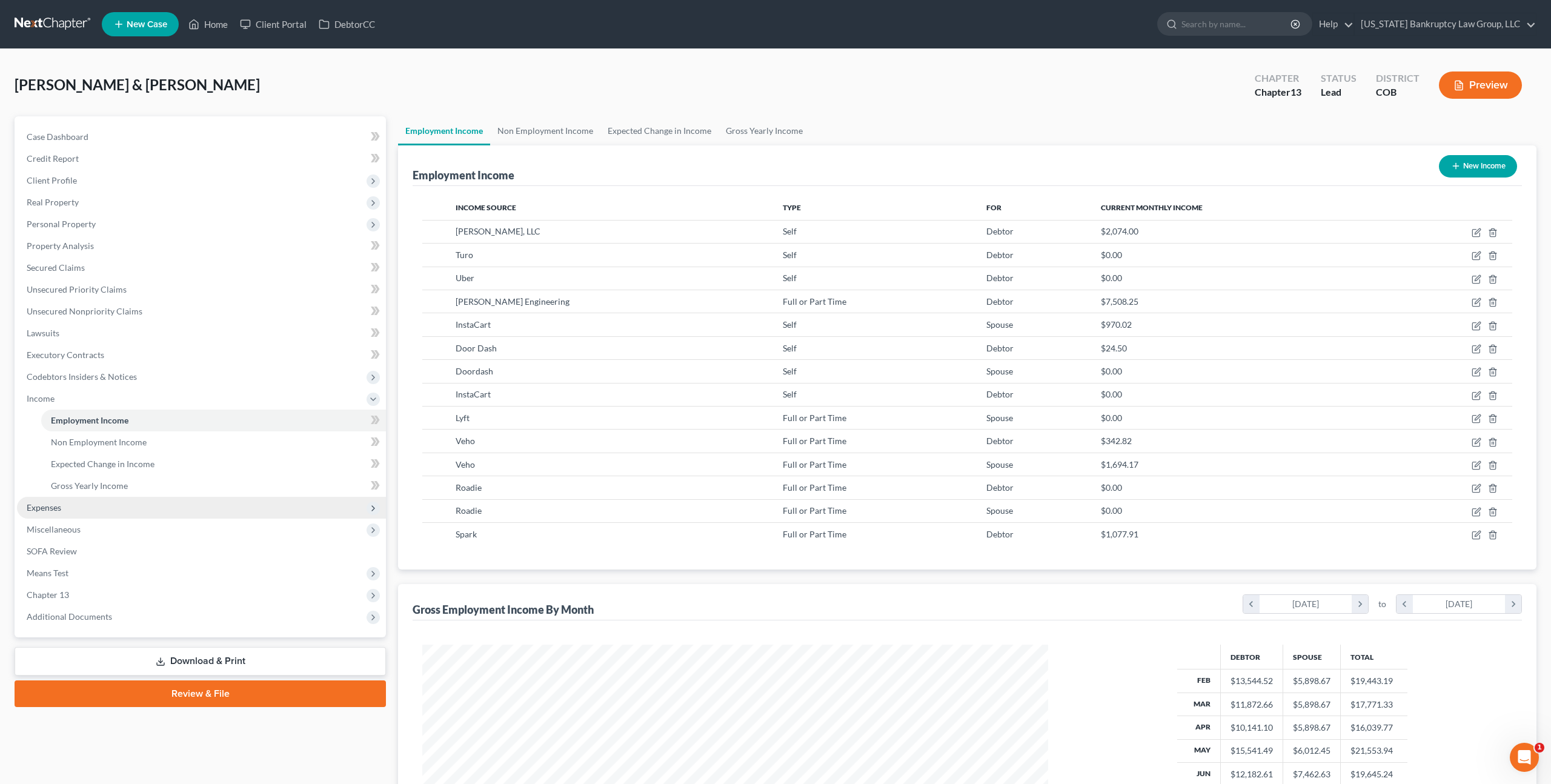
click at [74, 503] on span "Expenses" at bounding box center [201, 508] width 369 height 22
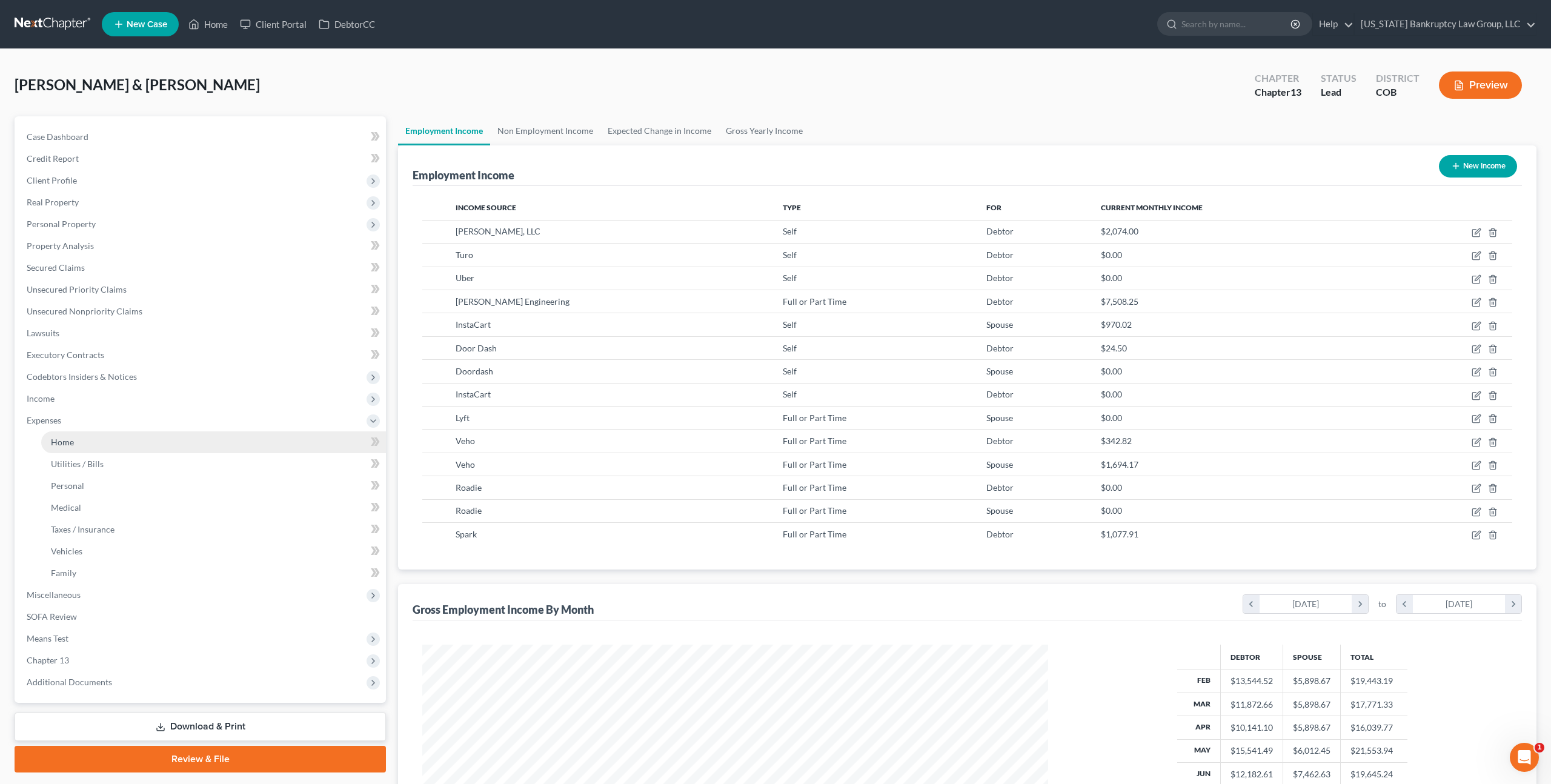
click at [83, 446] on link "Home" at bounding box center [213, 442] width 345 height 22
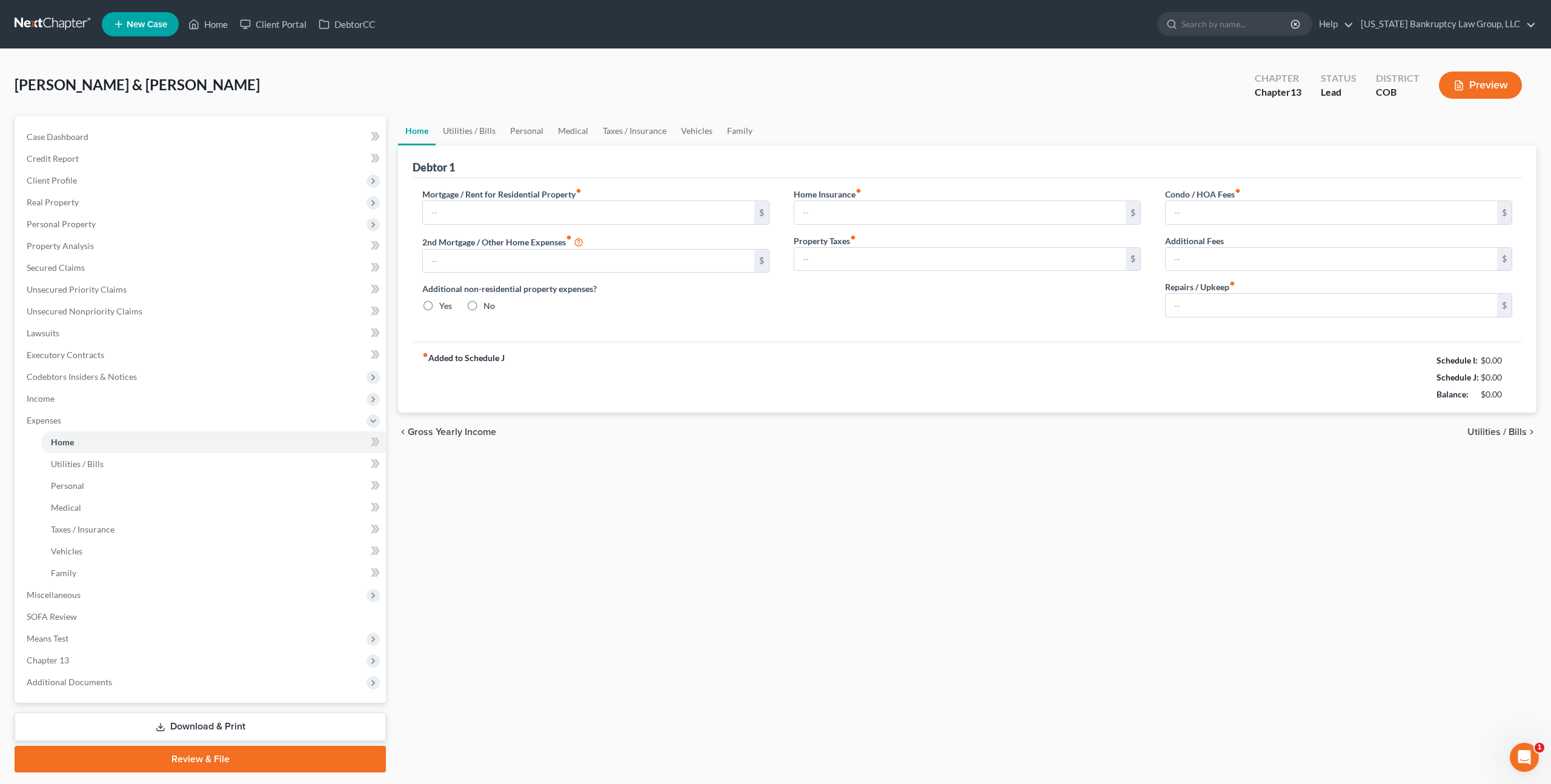
type input "5,337.88"
type input "0.00"
radio input "true"
type input "0.00"
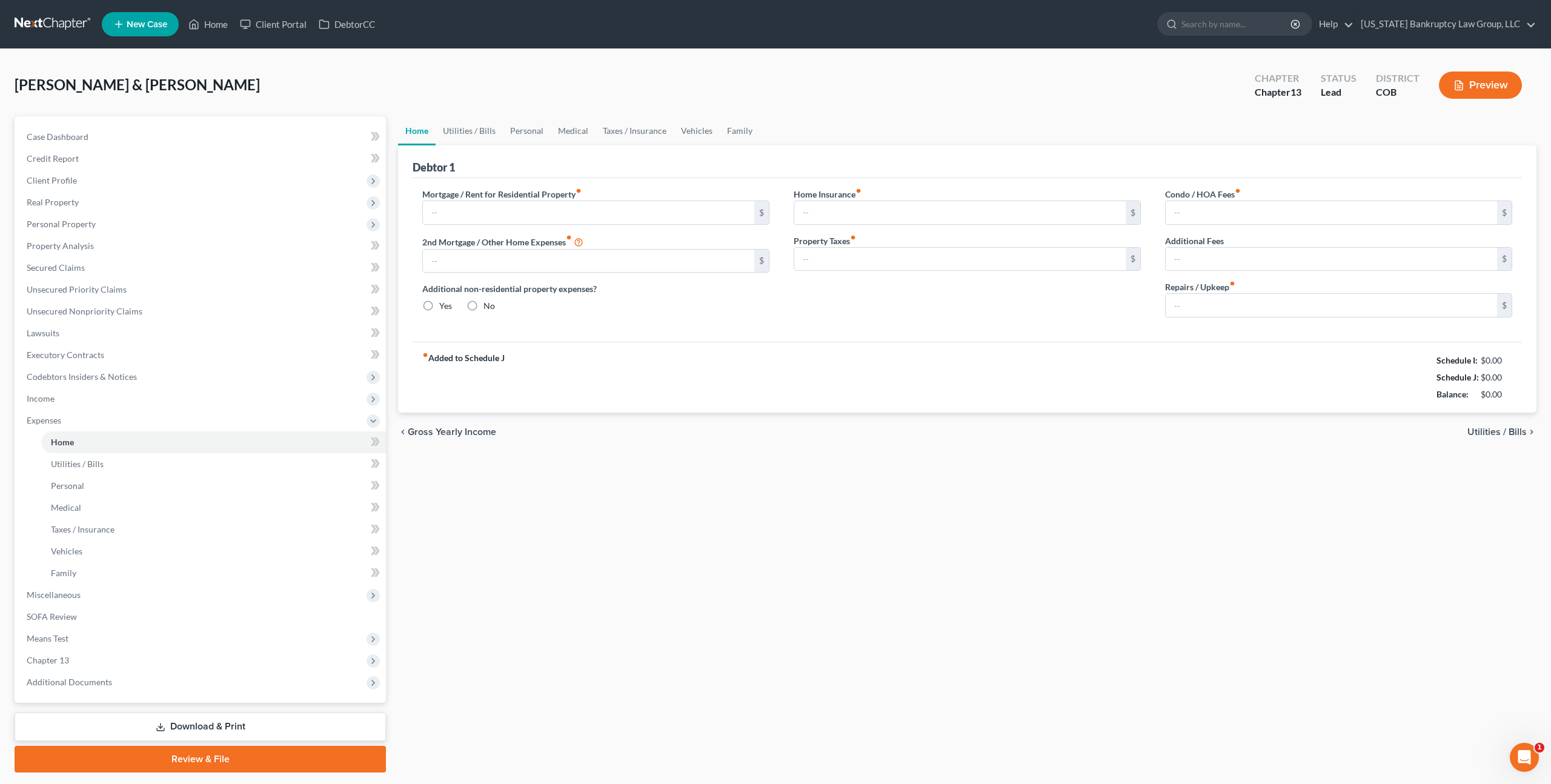
type input "200.00"
type input "0.00"
type input "100.00"
click at [63, 399] on span "Income" at bounding box center [201, 399] width 369 height 22
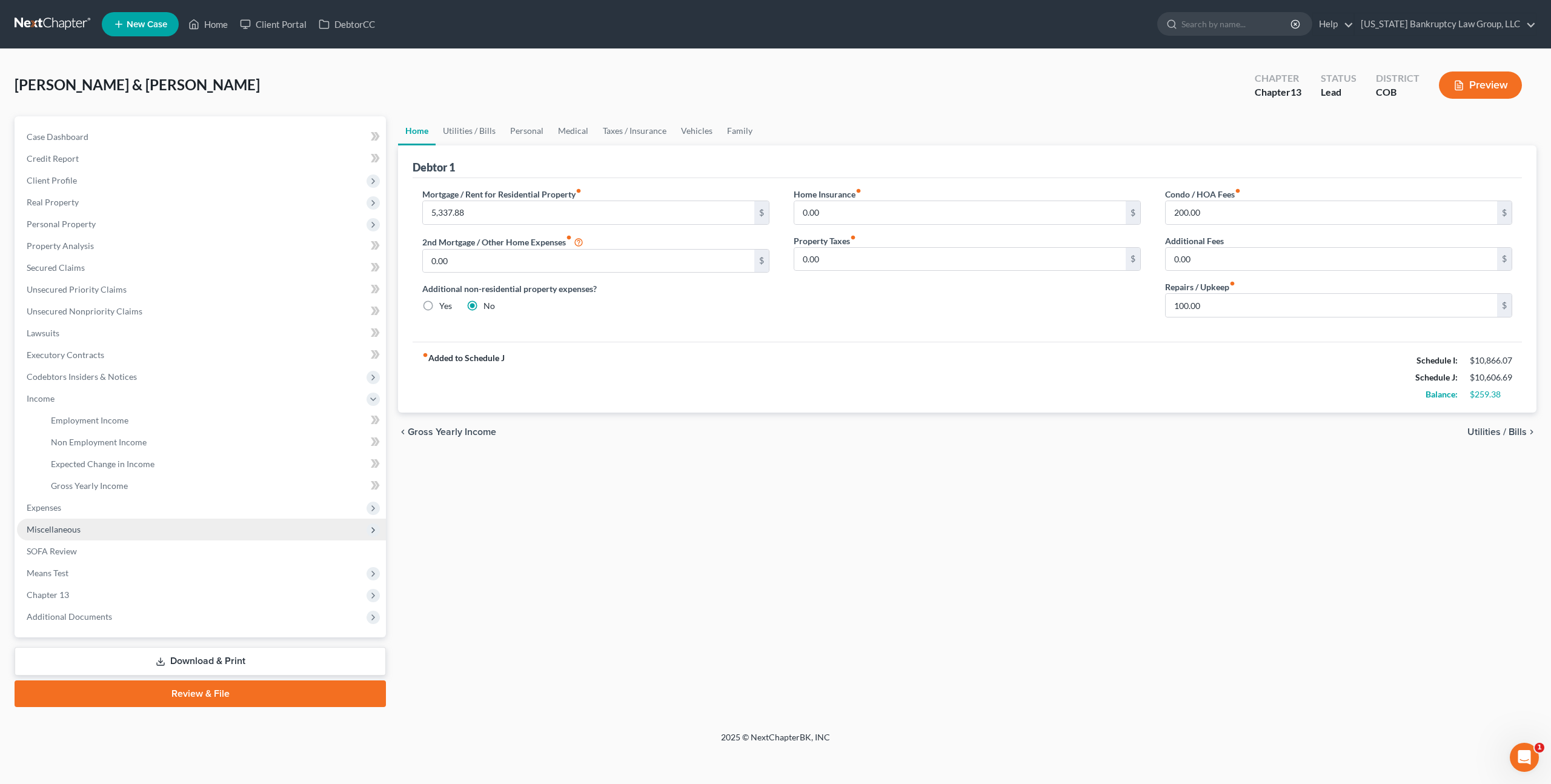
click at [77, 533] on span "Miscellaneous" at bounding box center [53, 529] width 54 height 10
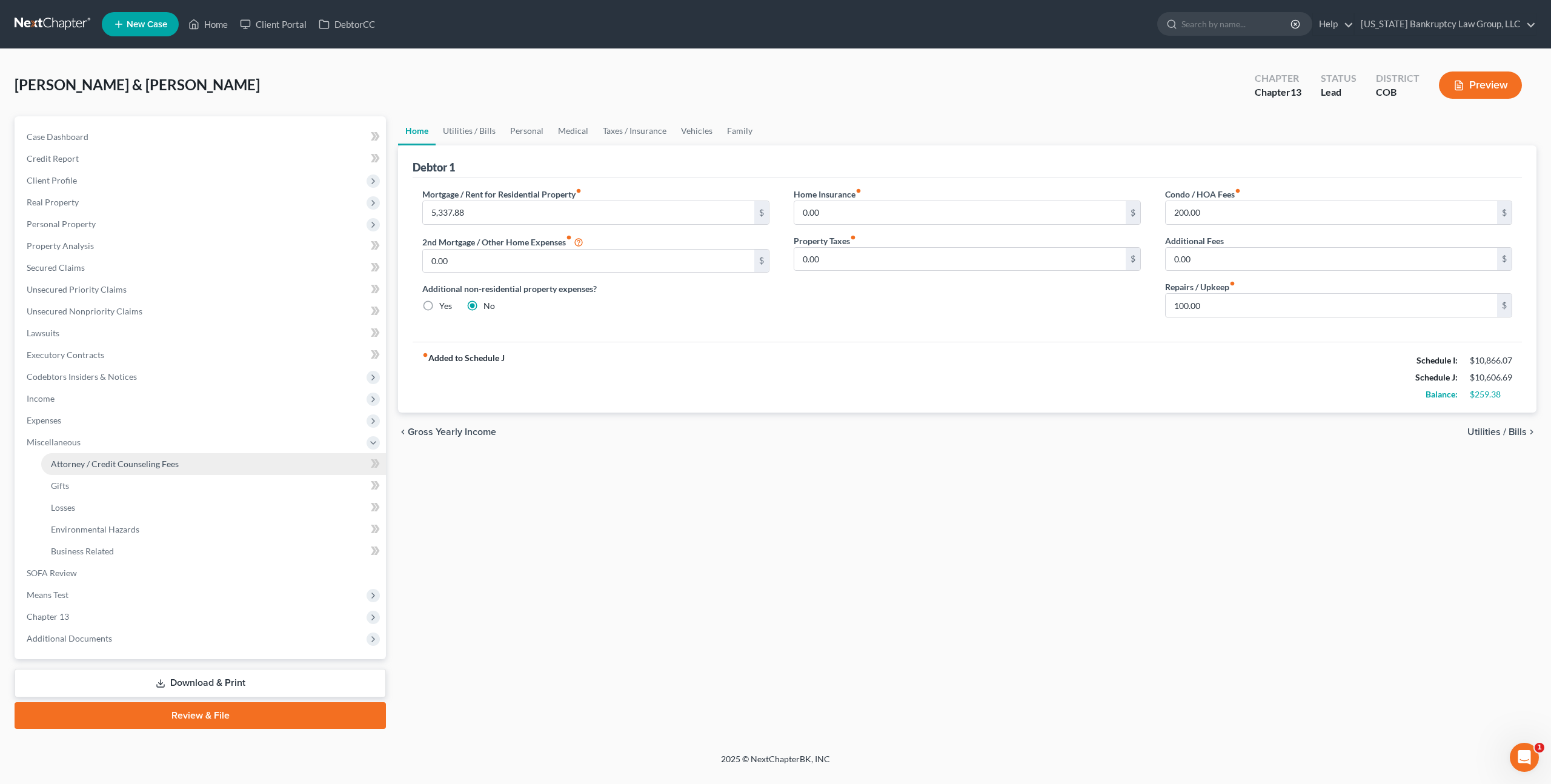
click at [131, 465] on span "Attorney / Credit Counseling Fees" at bounding box center [115, 463] width 128 height 10
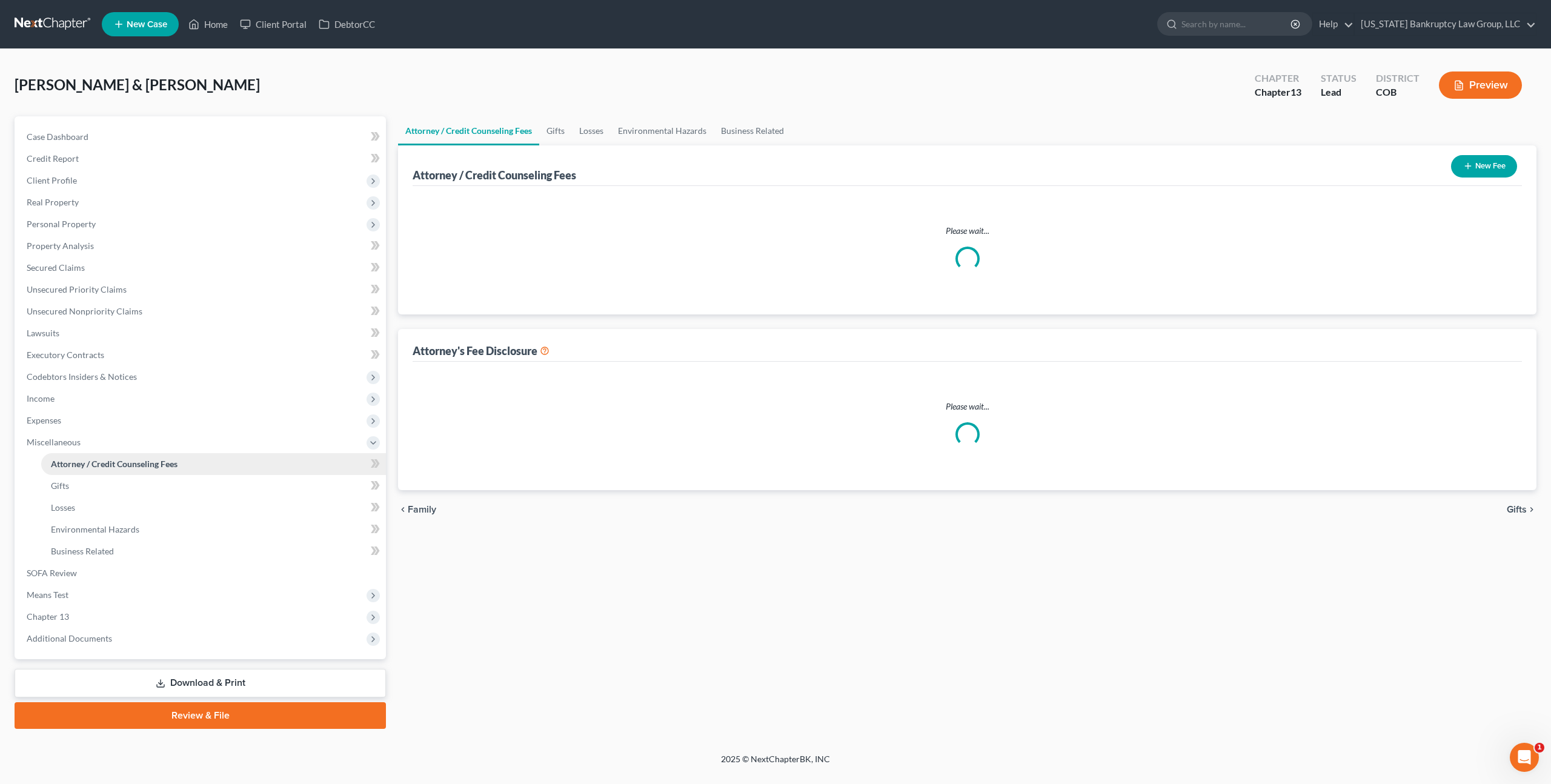
select select "0"
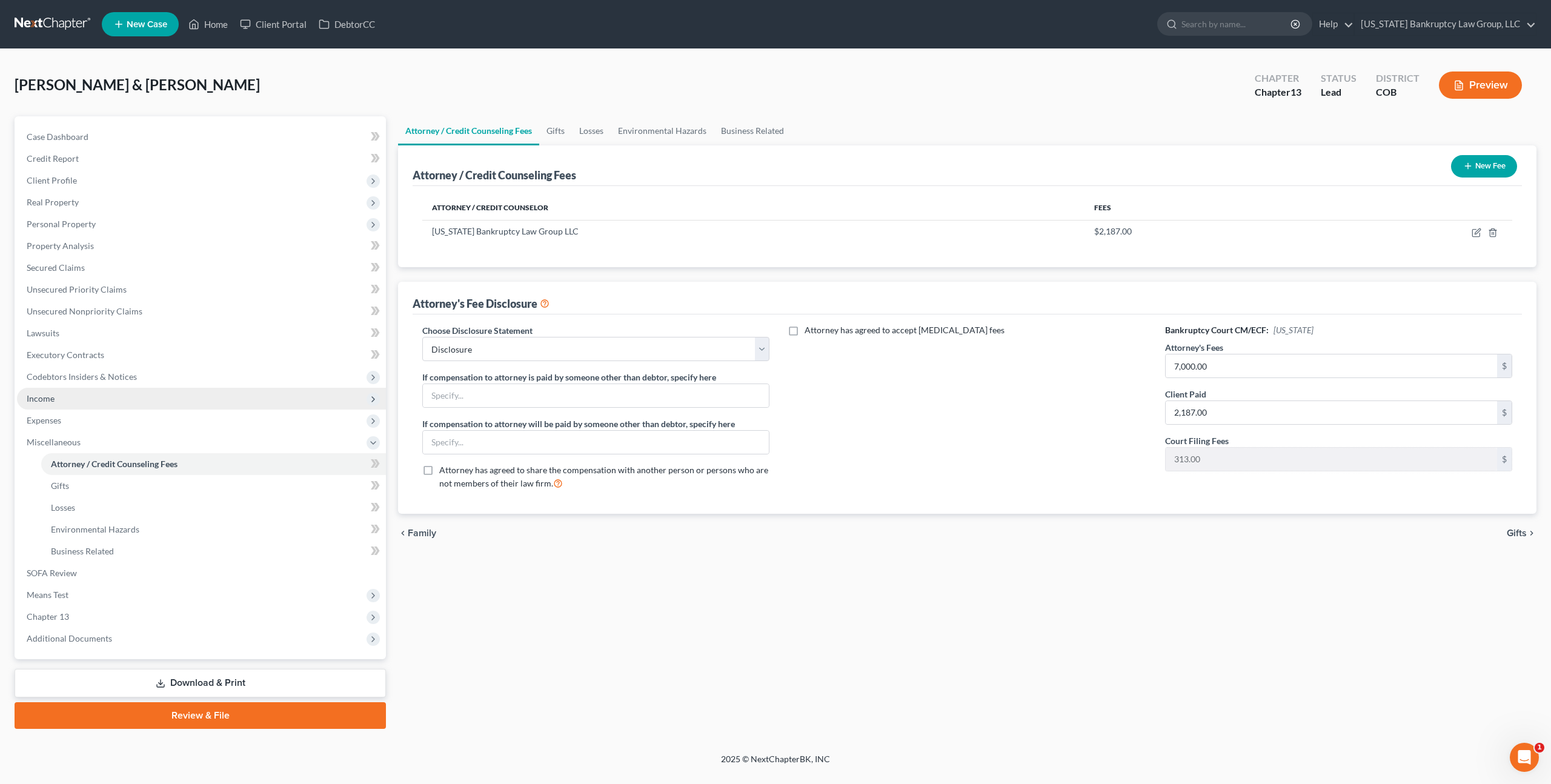
click at [73, 399] on span "Income" at bounding box center [201, 399] width 369 height 22
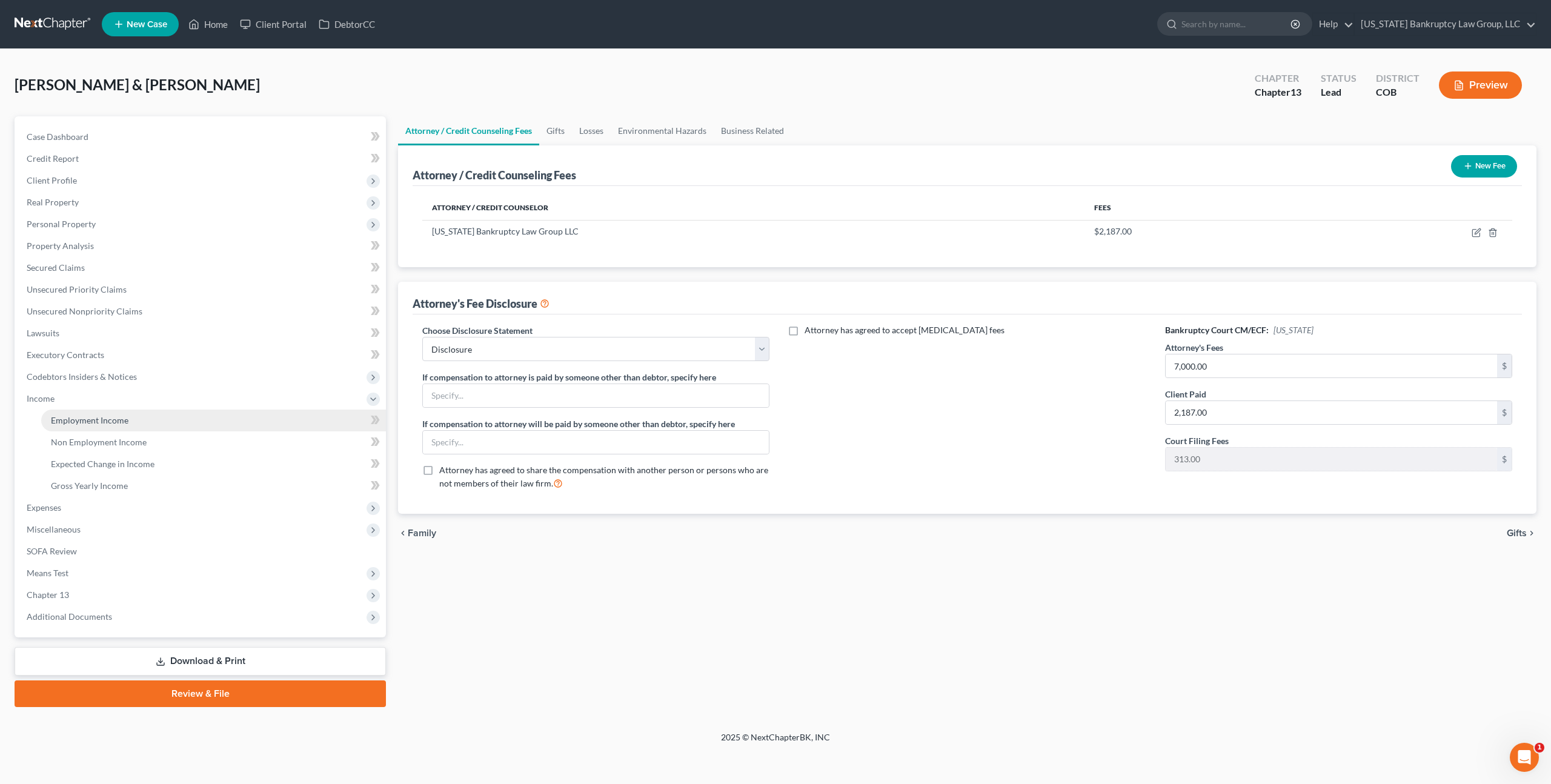
click at [111, 418] on span "Employment Income" at bounding box center [90, 420] width 78 height 10
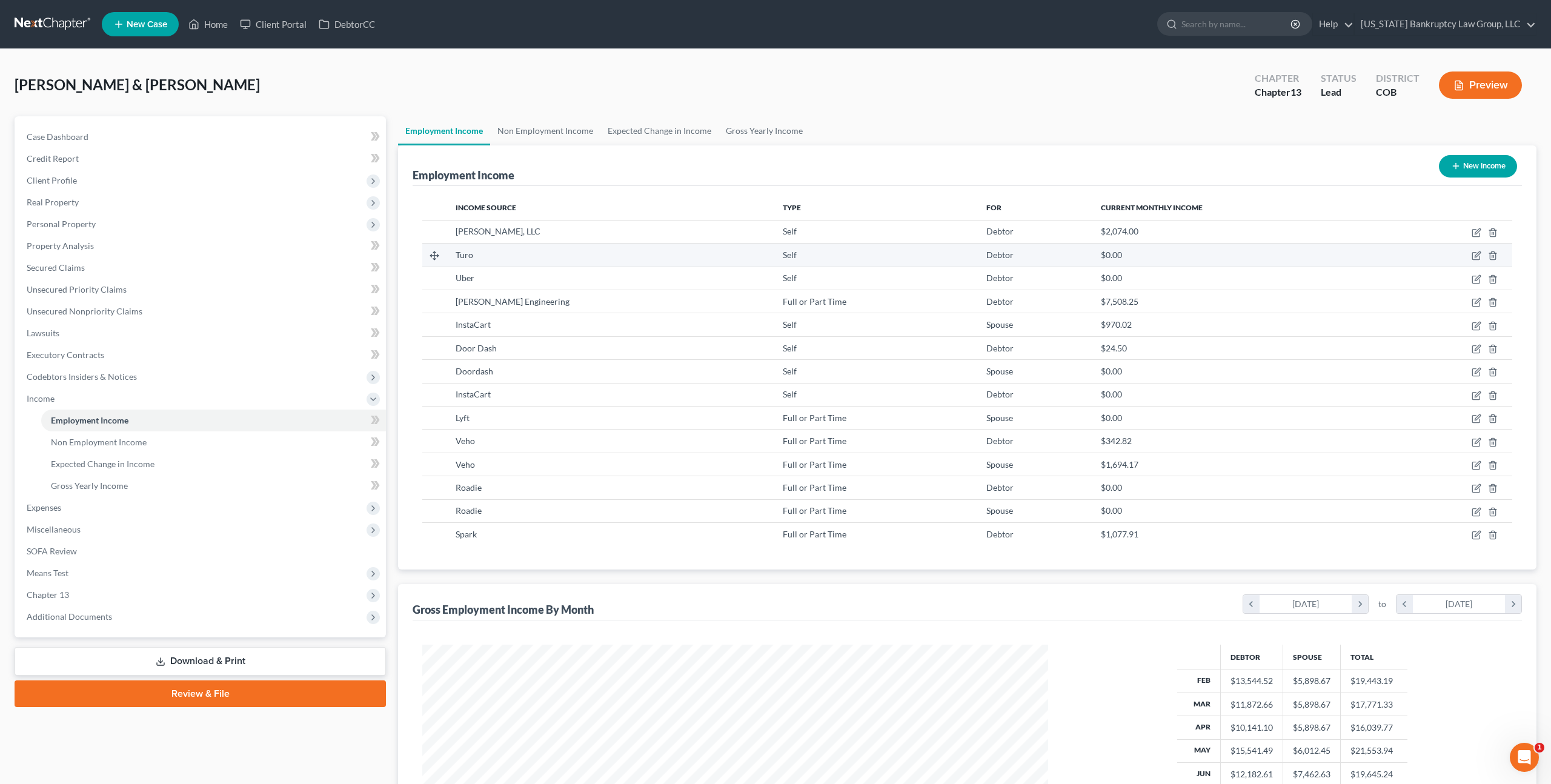
scroll to position [313, 650]
click at [1468, 164] on button "New Income" at bounding box center [1478, 166] width 78 height 23
select select "0"
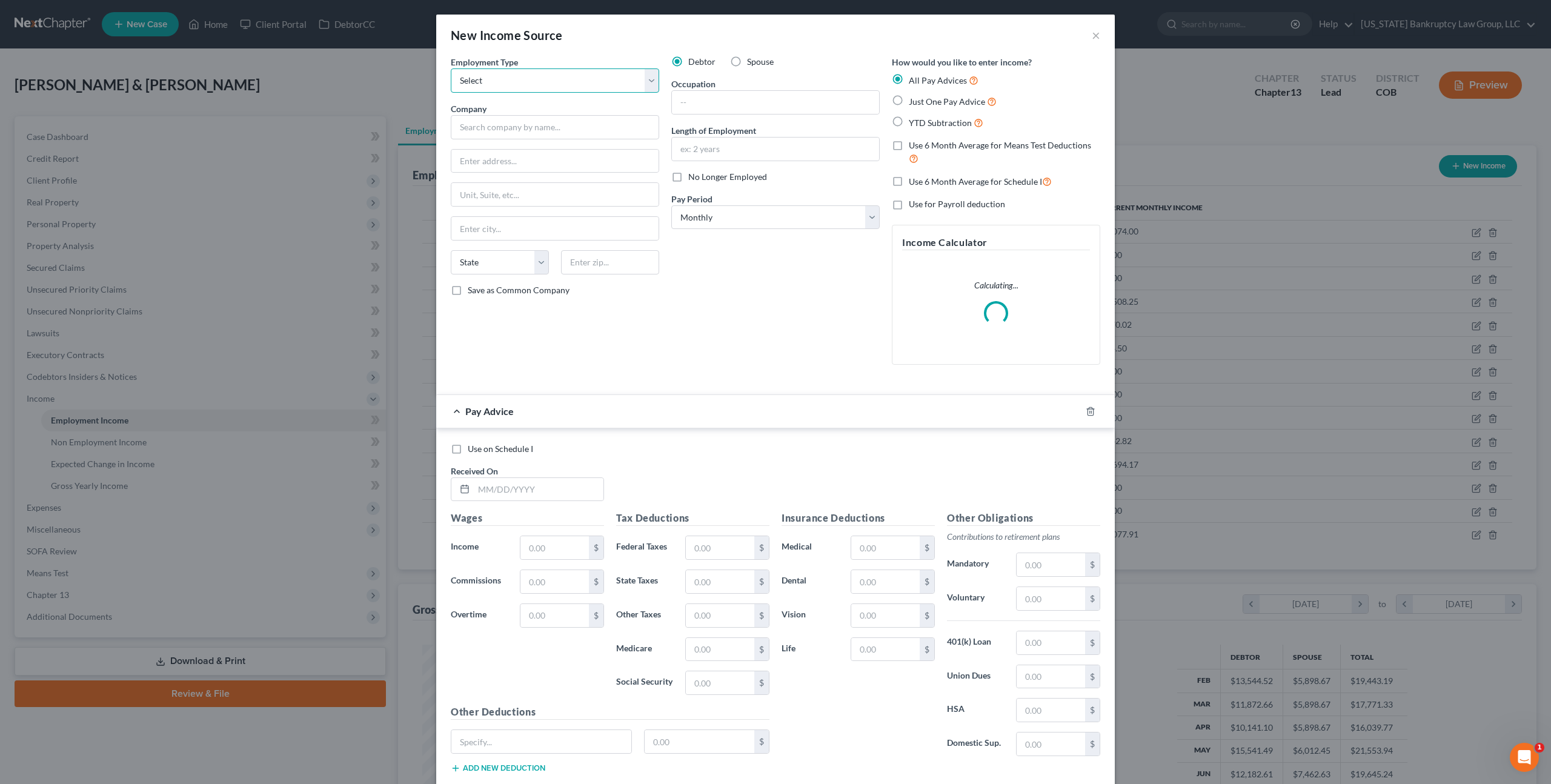
click at [540, 82] on select "Select Full or Part Time Employment Self Employment" at bounding box center [555, 80] width 208 height 24
select select "0"
click at [517, 127] on input "text" at bounding box center [555, 127] width 208 height 24
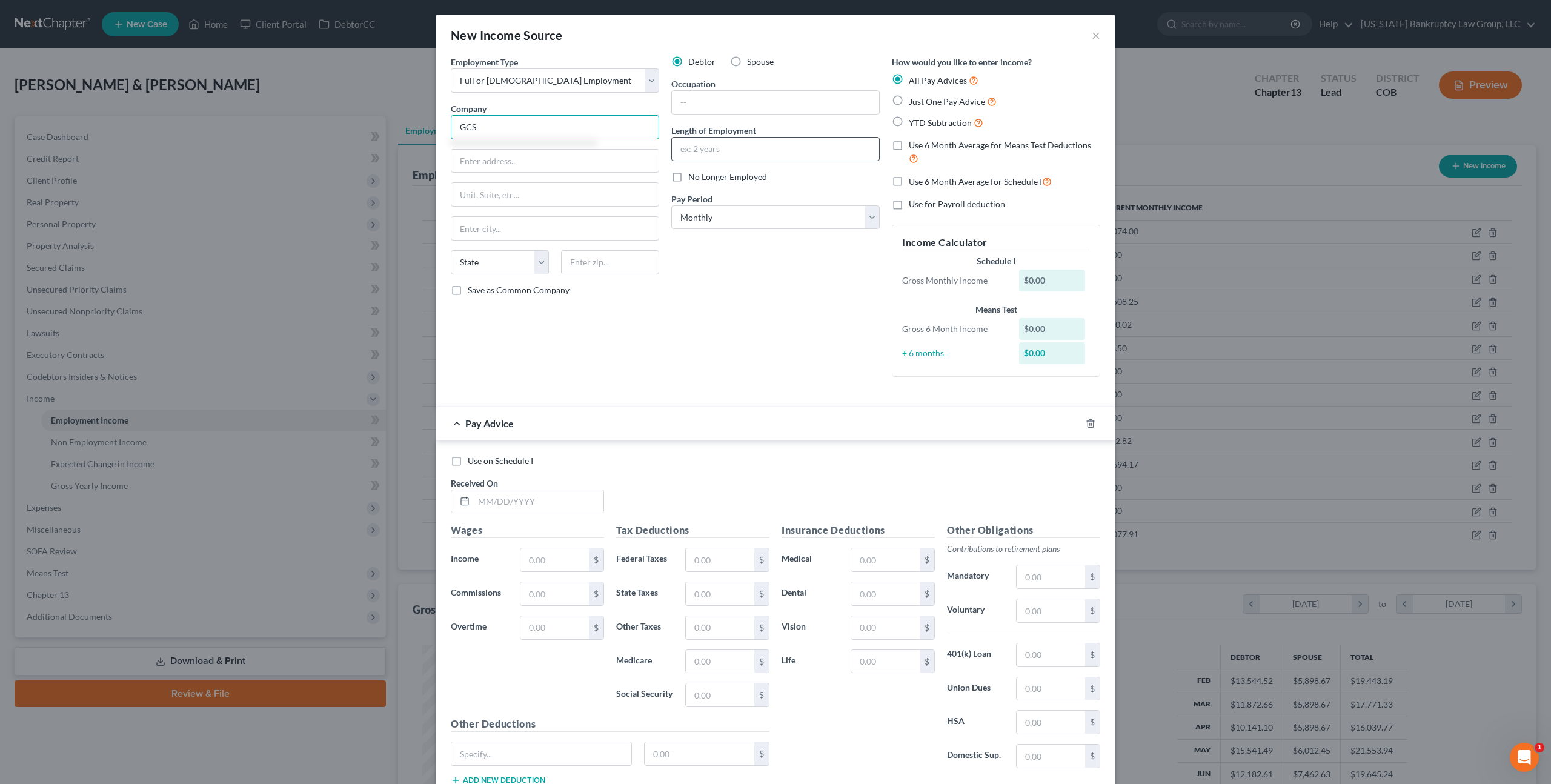
type input "GCS"
click at [692, 143] on input "text" at bounding box center [775, 149] width 208 height 23
type input "1 month"
click at [468, 463] on label "Use on Schedule I" at bounding box center [500, 461] width 65 height 12
click at [473, 463] on input "Use on Schedule I" at bounding box center [476, 459] width 8 height 8
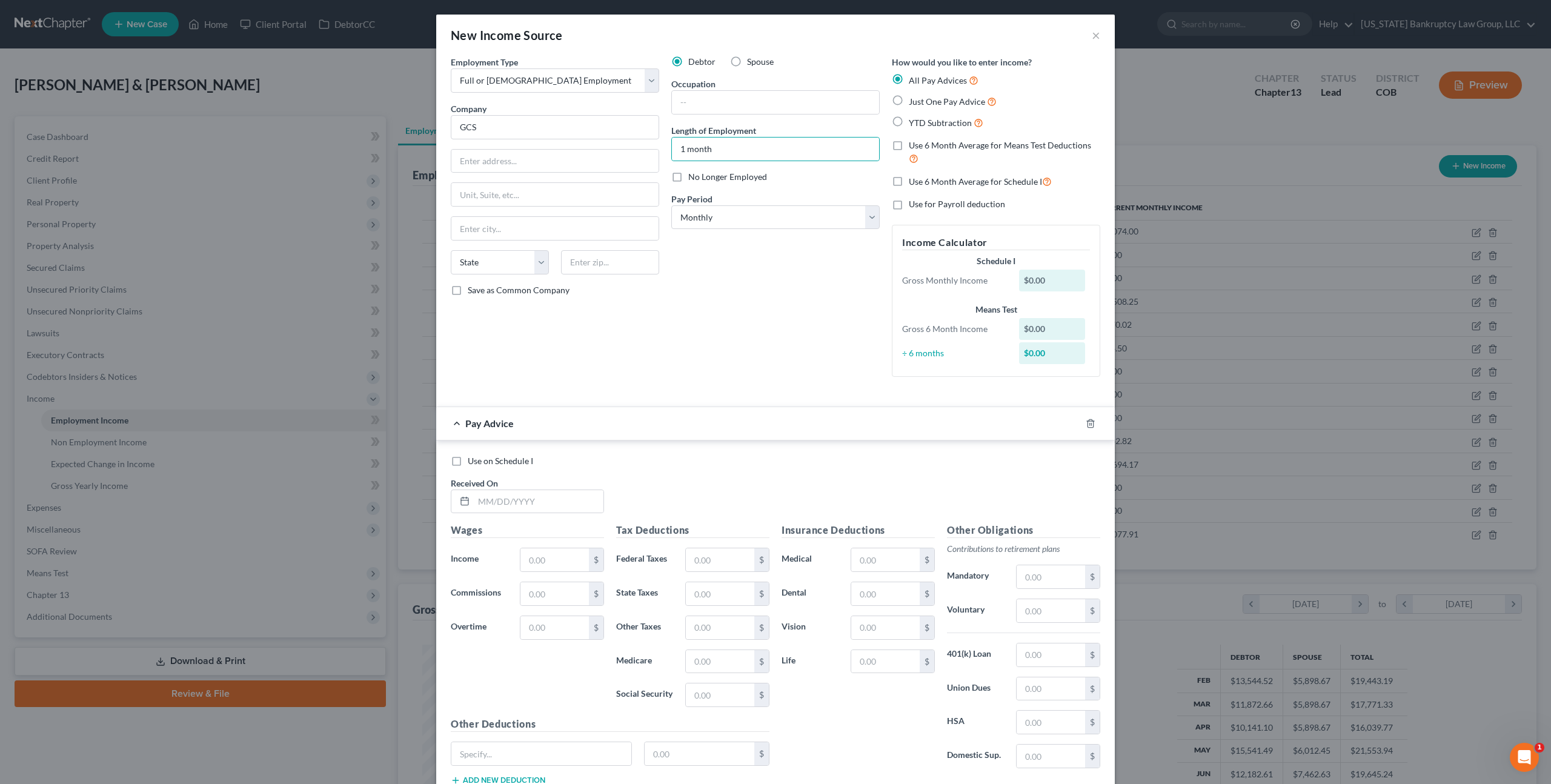
checkbox input "true"
click at [477, 500] on input "text" at bounding box center [539, 502] width 130 height 23
type input "07/31/2025"
click at [553, 564] on input "text" at bounding box center [555, 560] width 69 height 23
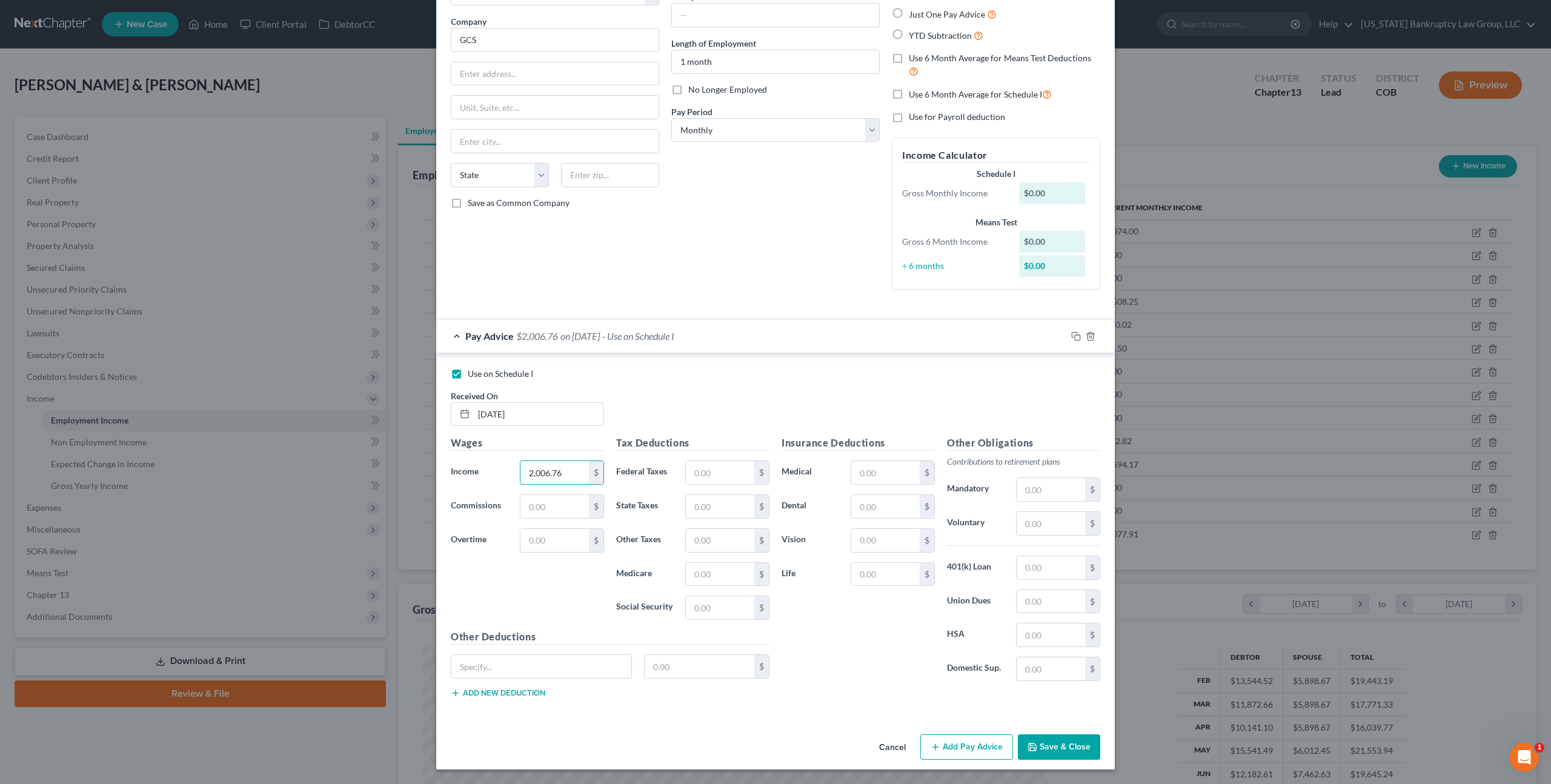
type input "2,006.76"
click at [1058, 747] on button "Save & Close" at bounding box center [1059, 747] width 82 height 25
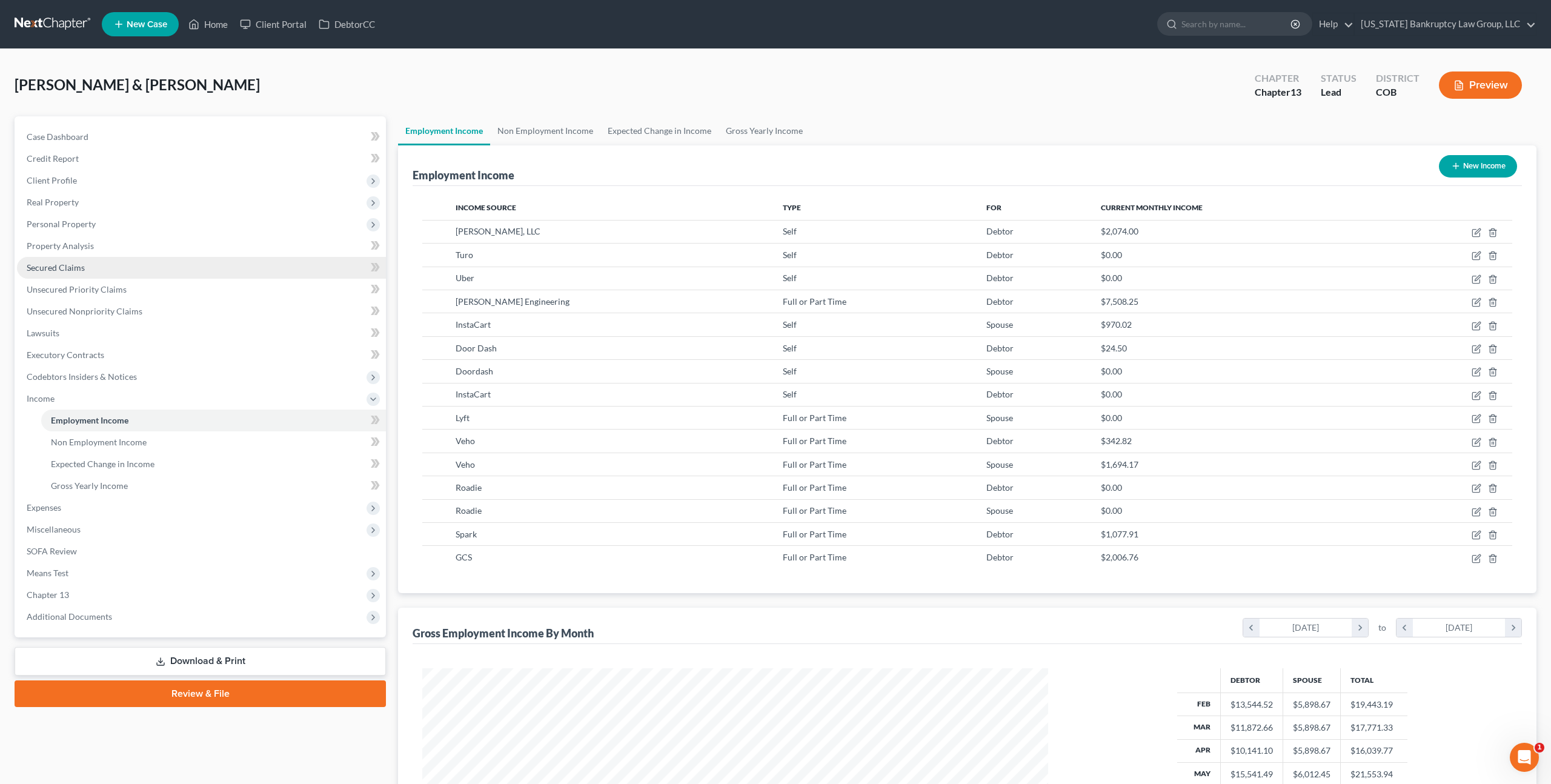
click at [58, 265] on span "Secured Claims" at bounding box center [56, 268] width 58 height 10
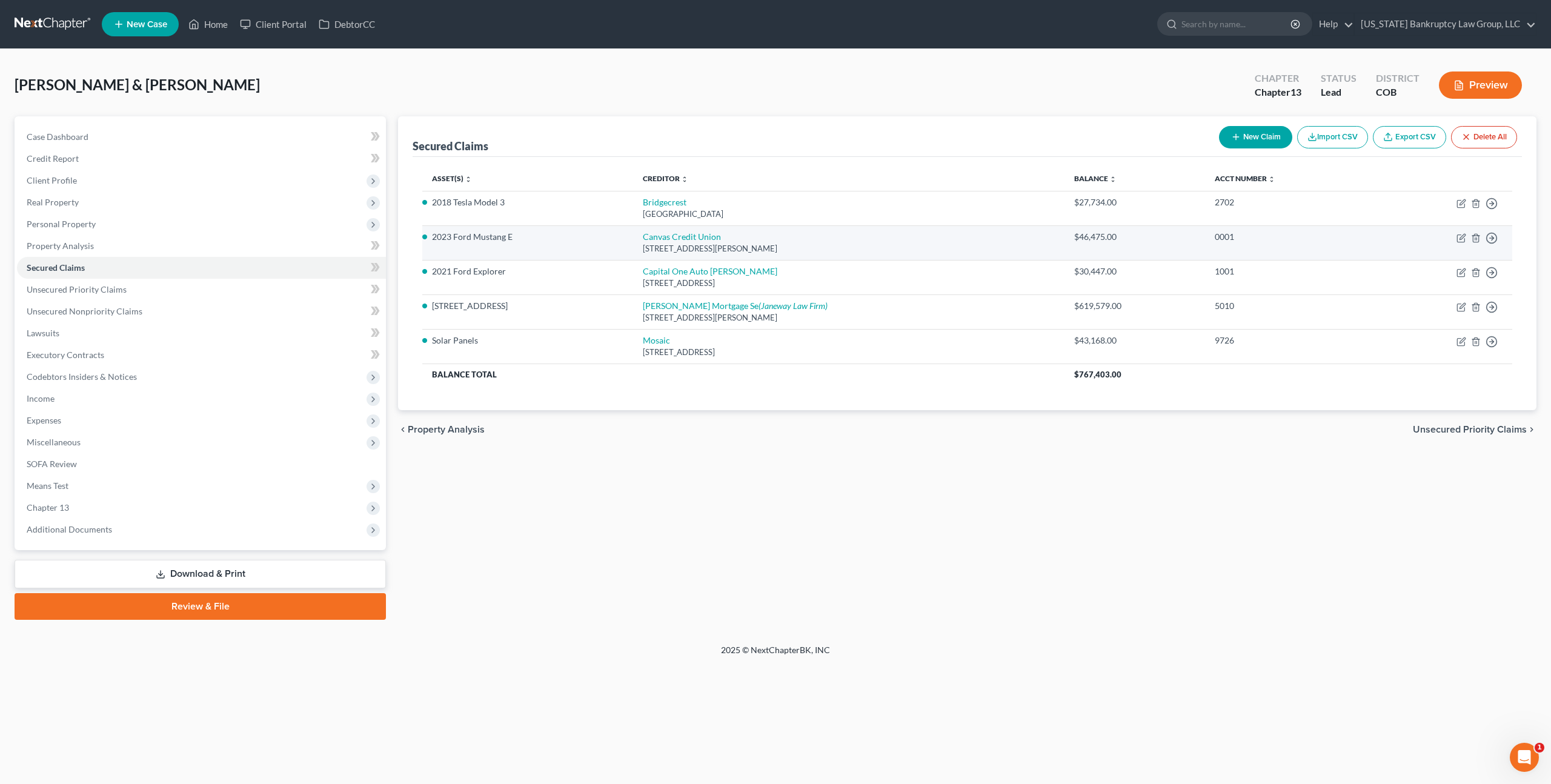
click at [670, 229] on td "Canvas Credit Union 7055 E Evans Ave, Denver, CO 80224" at bounding box center [848, 242] width 431 height 34
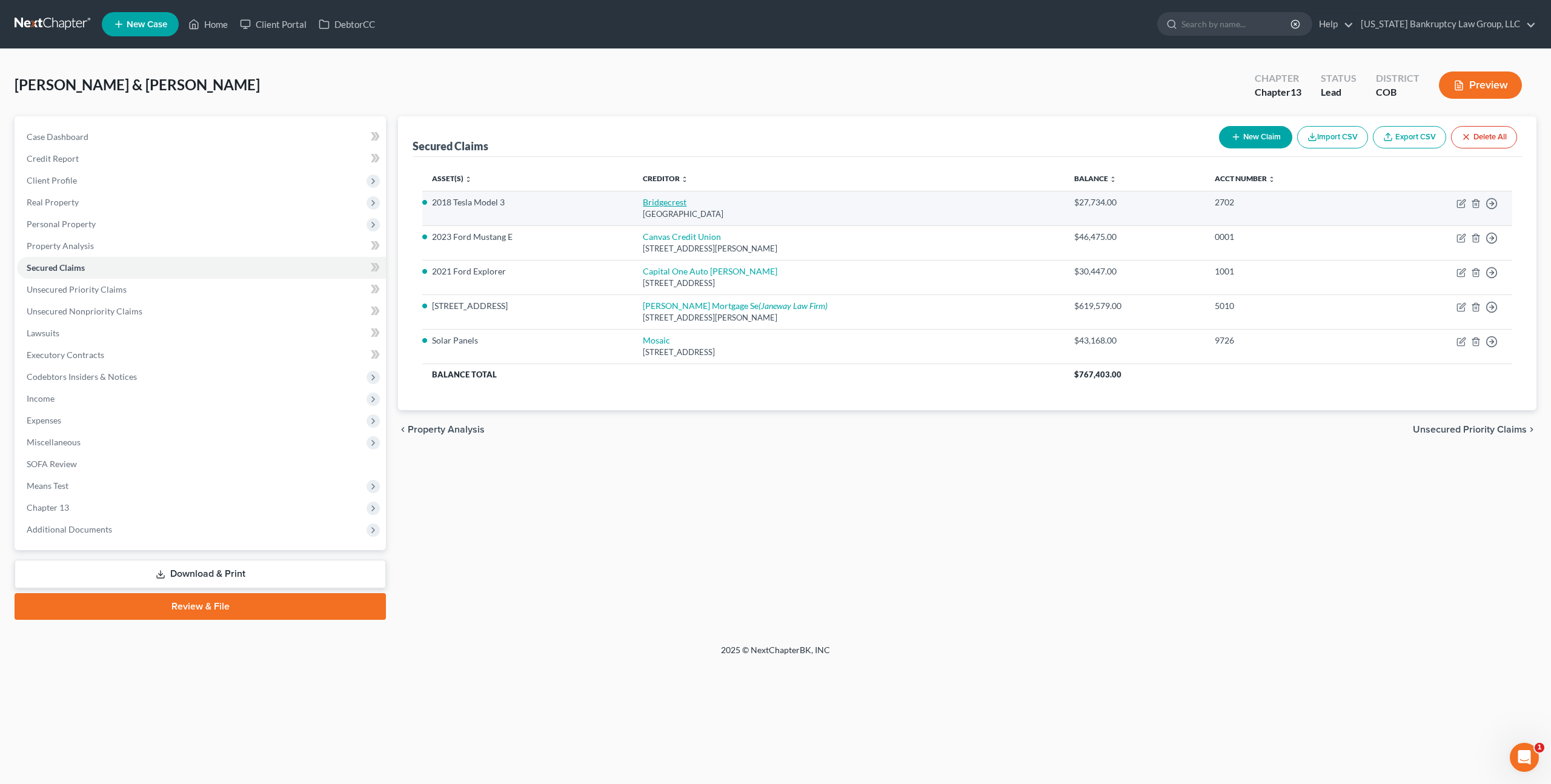
click at [673, 205] on link "Bridgecrest" at bounding box center [664, 202] width 43 height 10
select select "3"
select select "4"
select select "2"
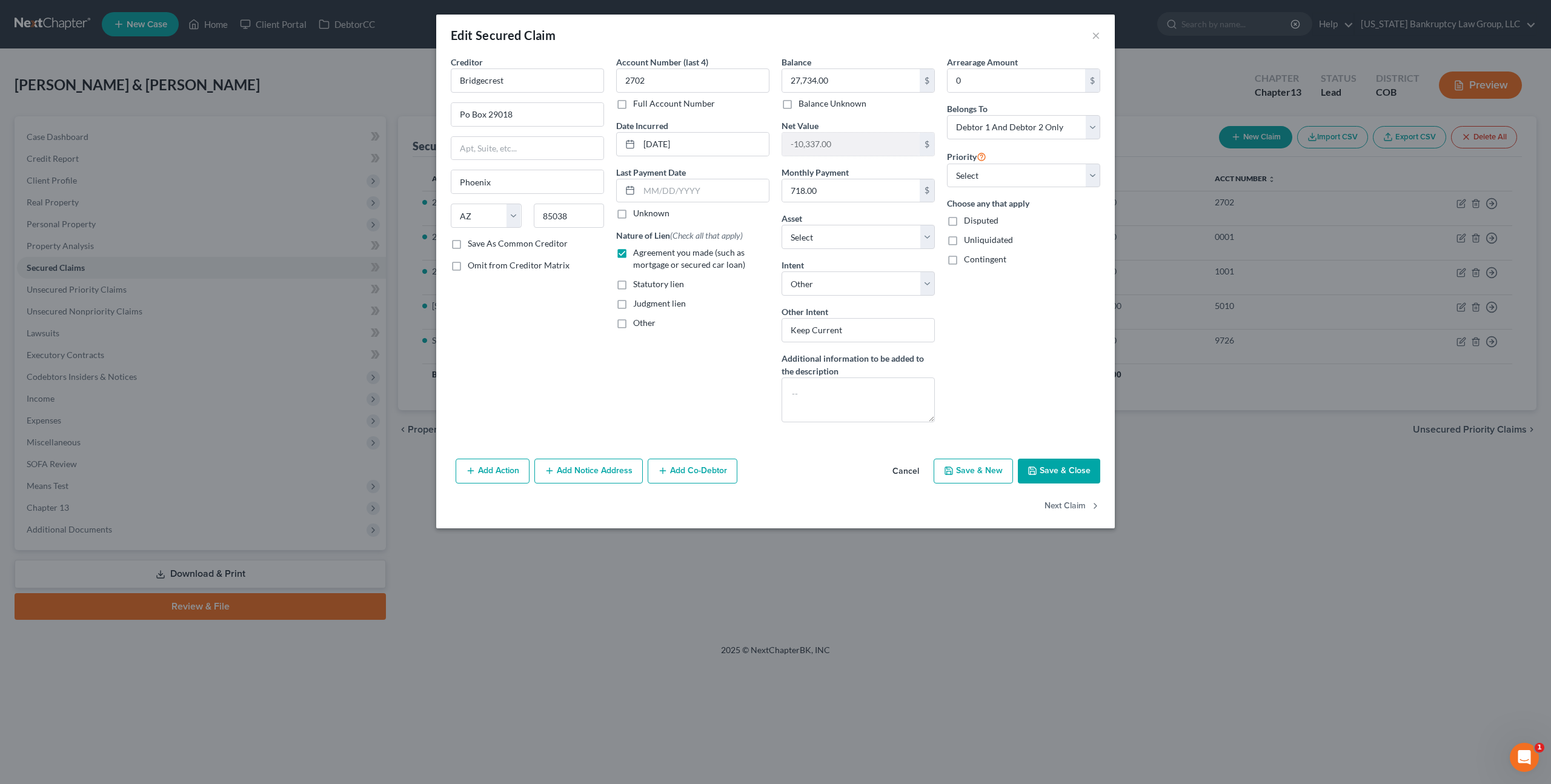
click at [915, 474] on button "Cancel" at bounding box center [906, 471] width 46 height 24
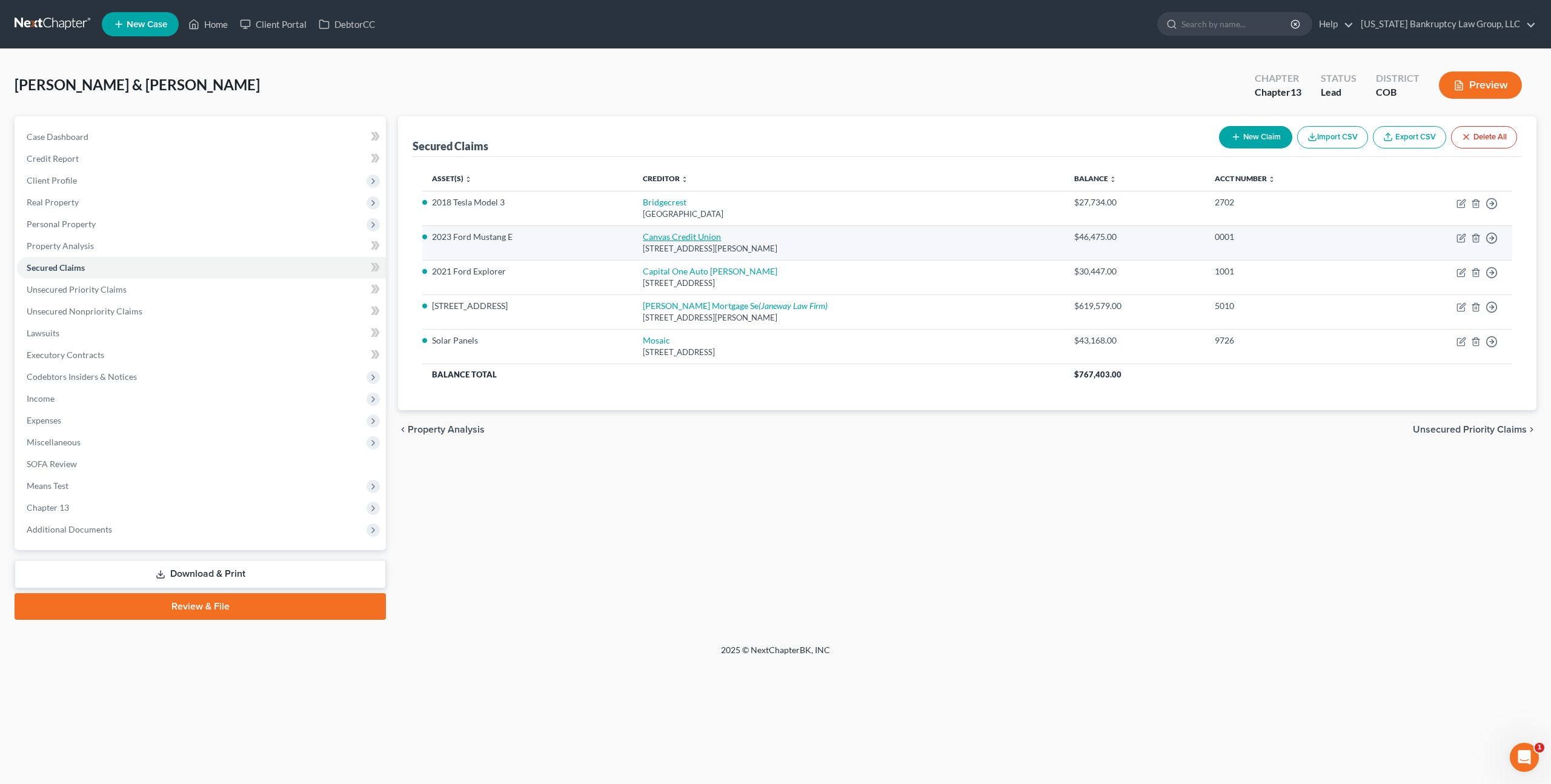
click at [669, 239] on link "Canvas Credit Union" at bounding box center [681, 237] width 78 height 10
select select "5"
select select "9"
select select "4"
select select "0"
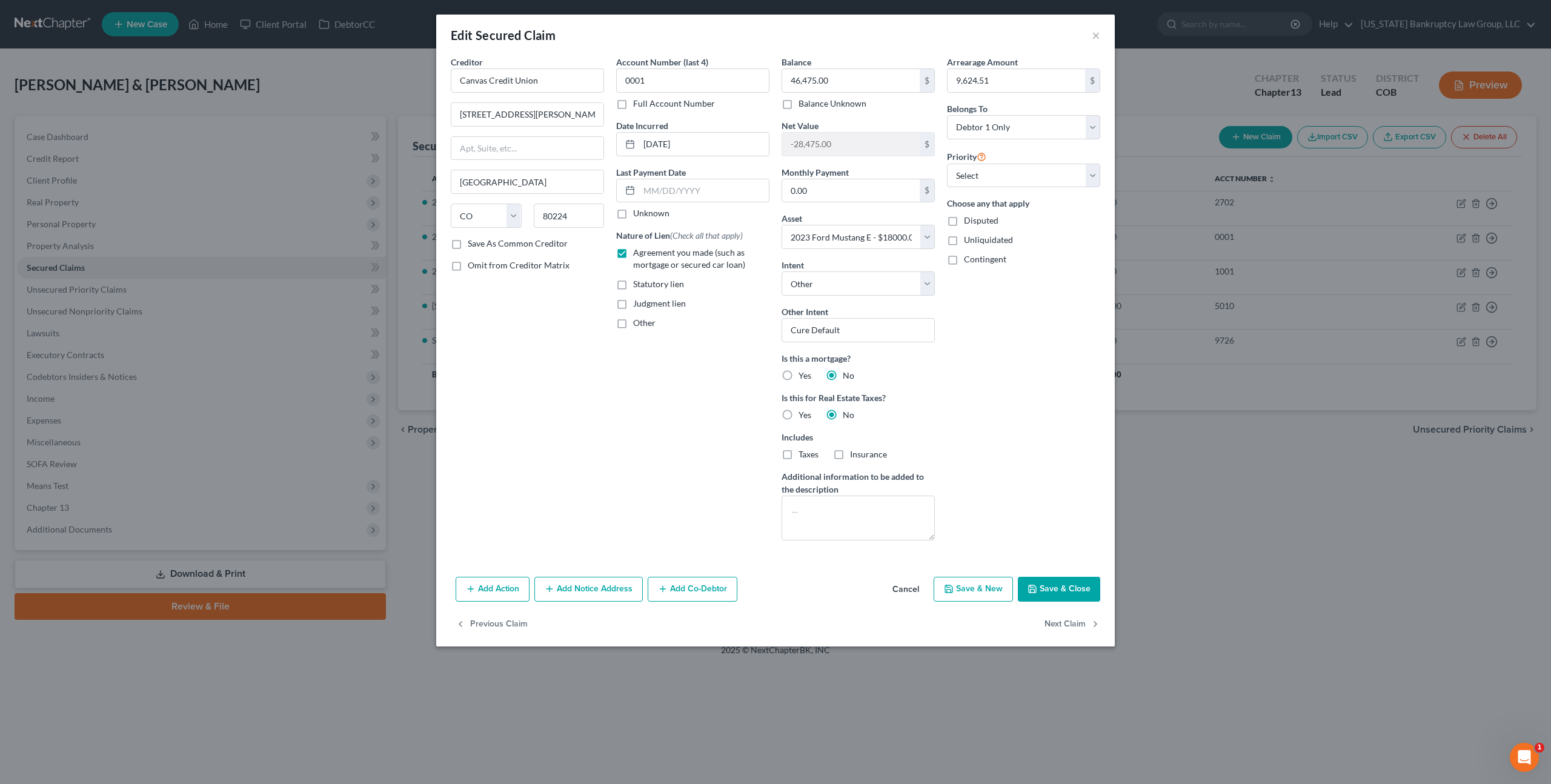
click at [1049, 590] on button "Save & Close" at bounding box center [1059, 589] width 82 height 25
select select
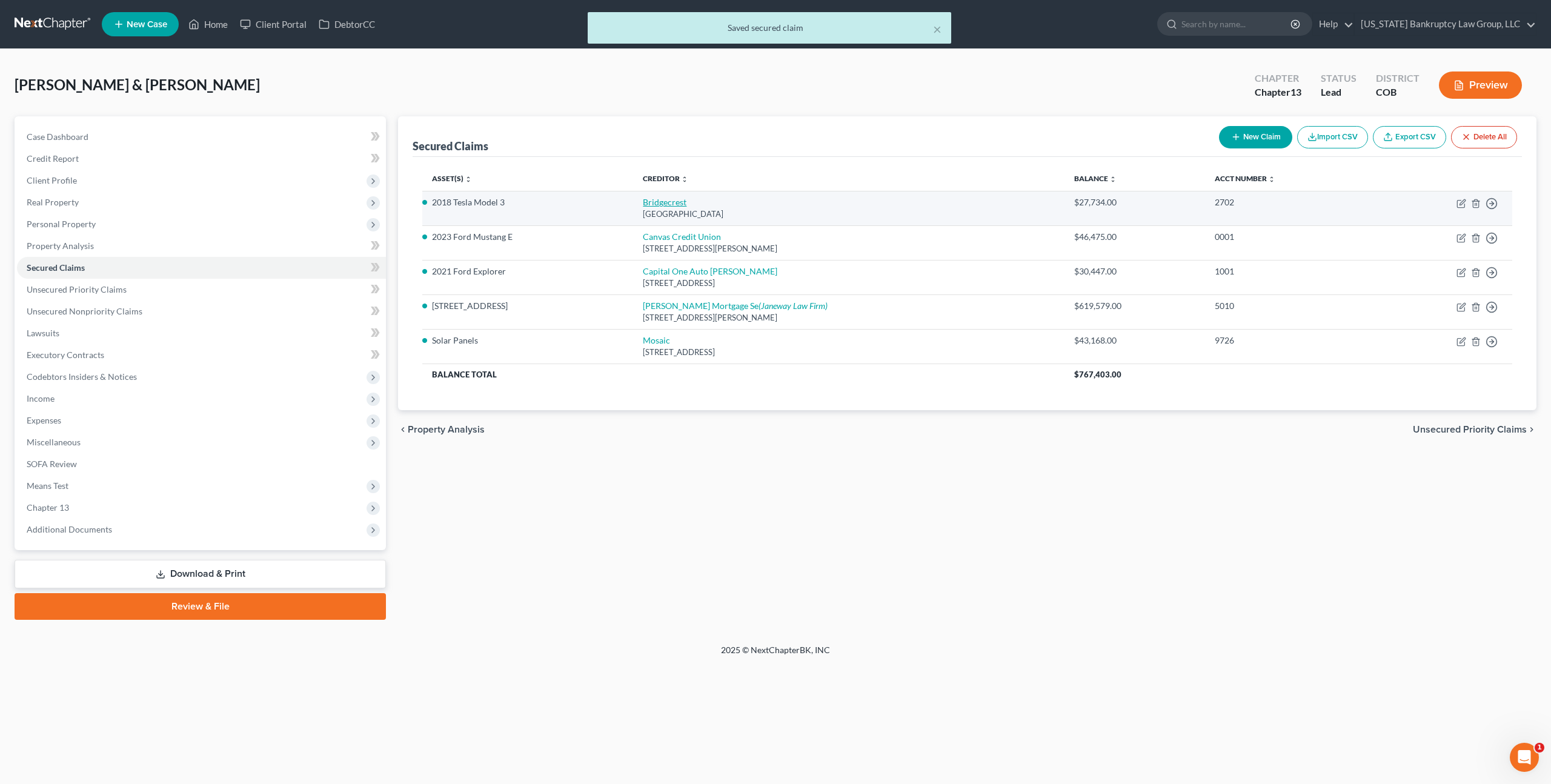
click at [668, 203] on link "Bridgecrest" at bounding box center [664, 202] width 43 height 10
select select "3"
select select "4"
select select "2"
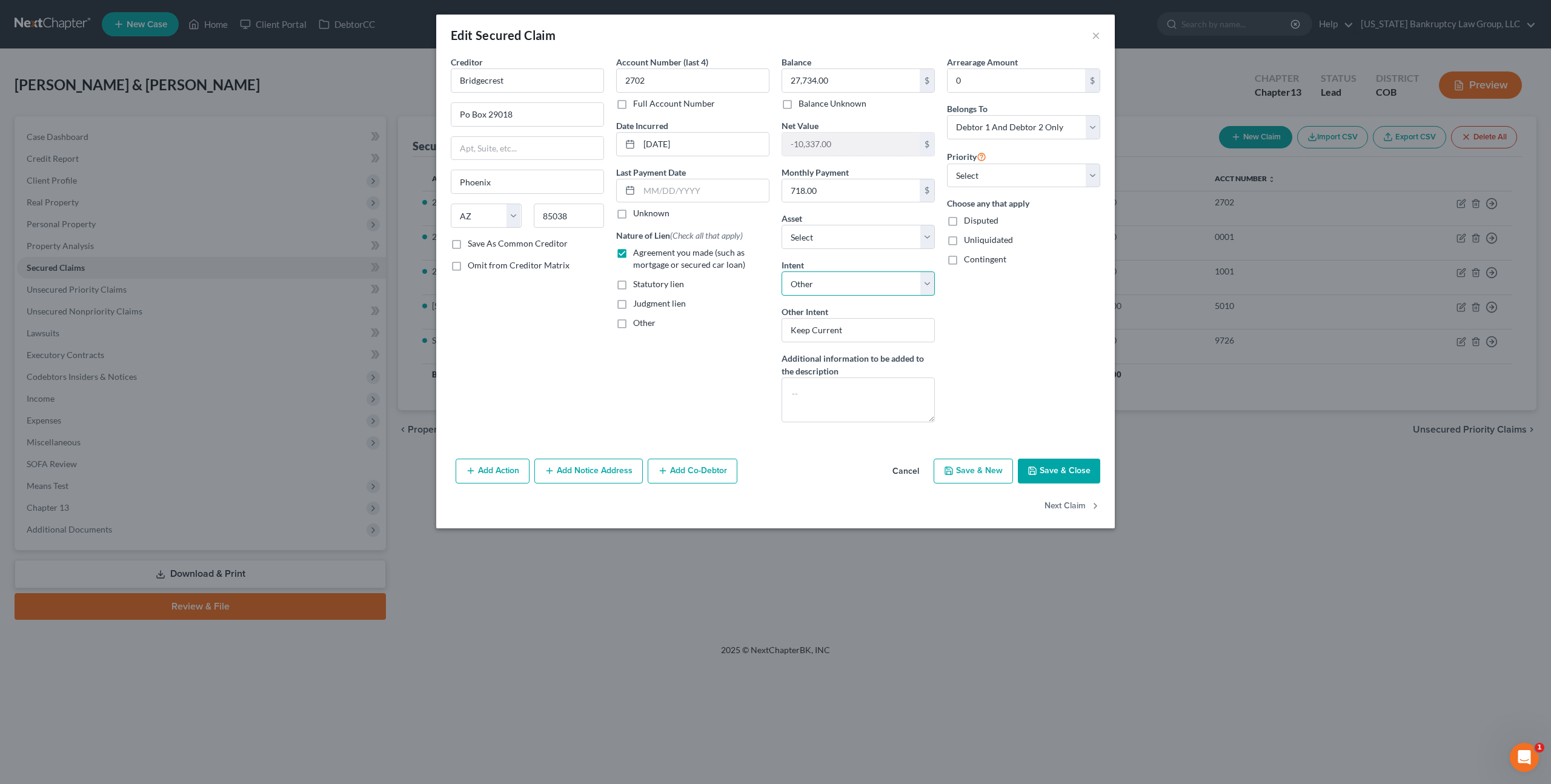
click at [818, 277] on select "Select Surrender Redeem Reaffirm Avoid Other" at bounding box center [858, 283] width 153 height 24
click at [1036, 468] on icon "button" at bounding box center [1032, 471] width 10 height 10
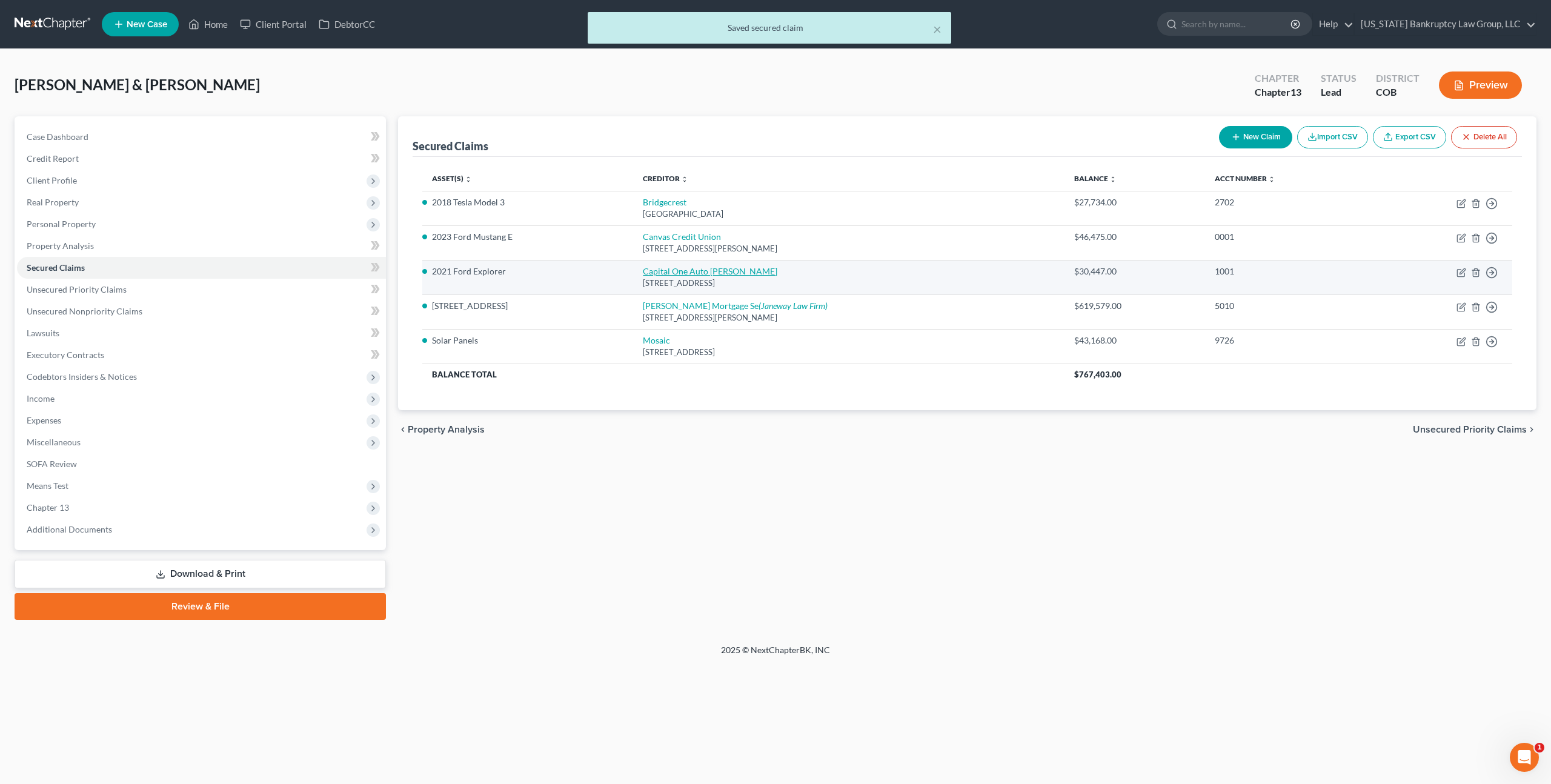
click at [683, 270] on link "Capital One Auto [PERSON_NAME]" at bounding box center [710, 271] width 134 height 10
select select "45"
select select "0"
select select "4"
select select "0"
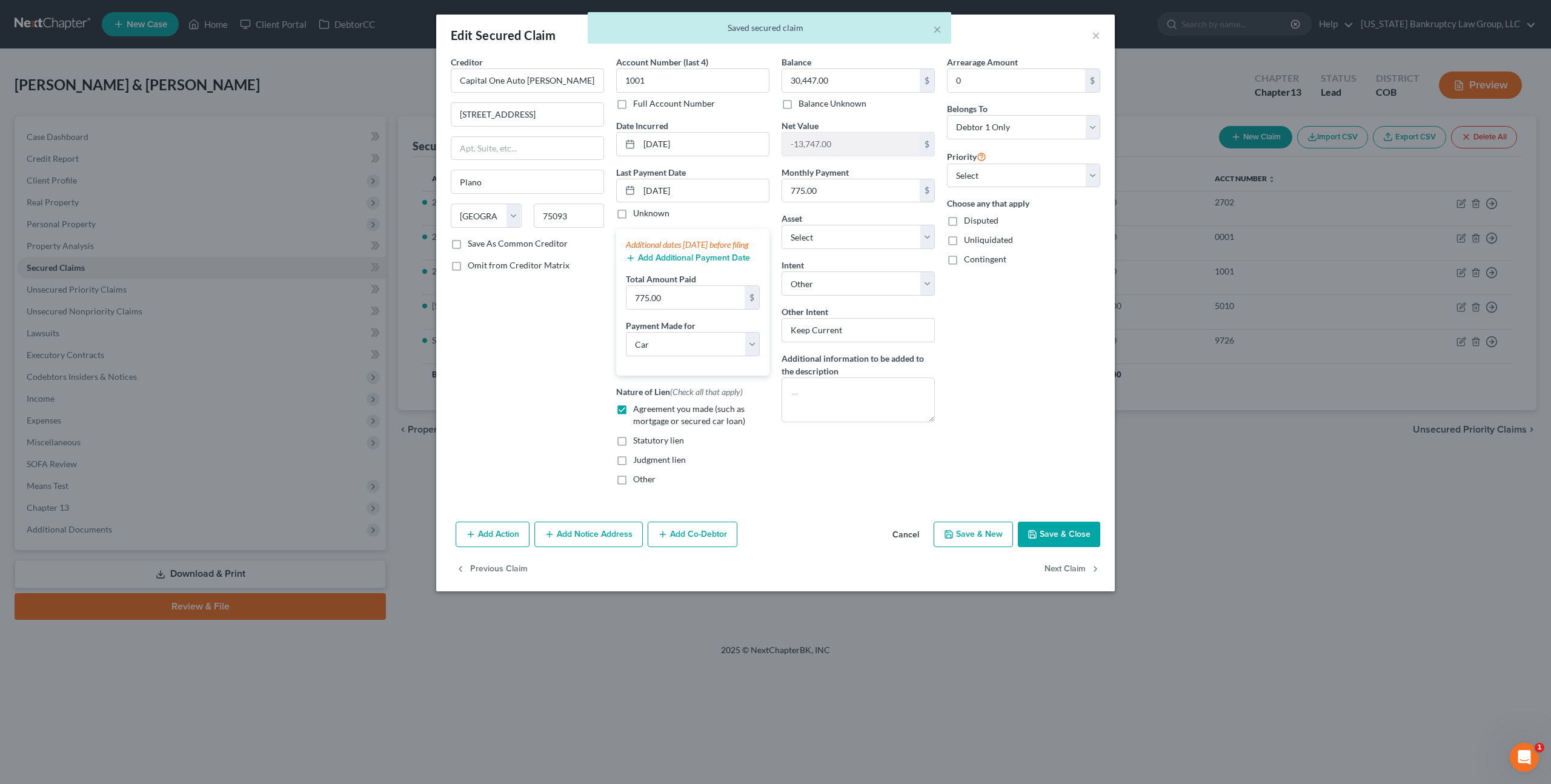
click at [1038, 540] on button "Save & Close" at bounding box center [1059, 534] width 82 height 25
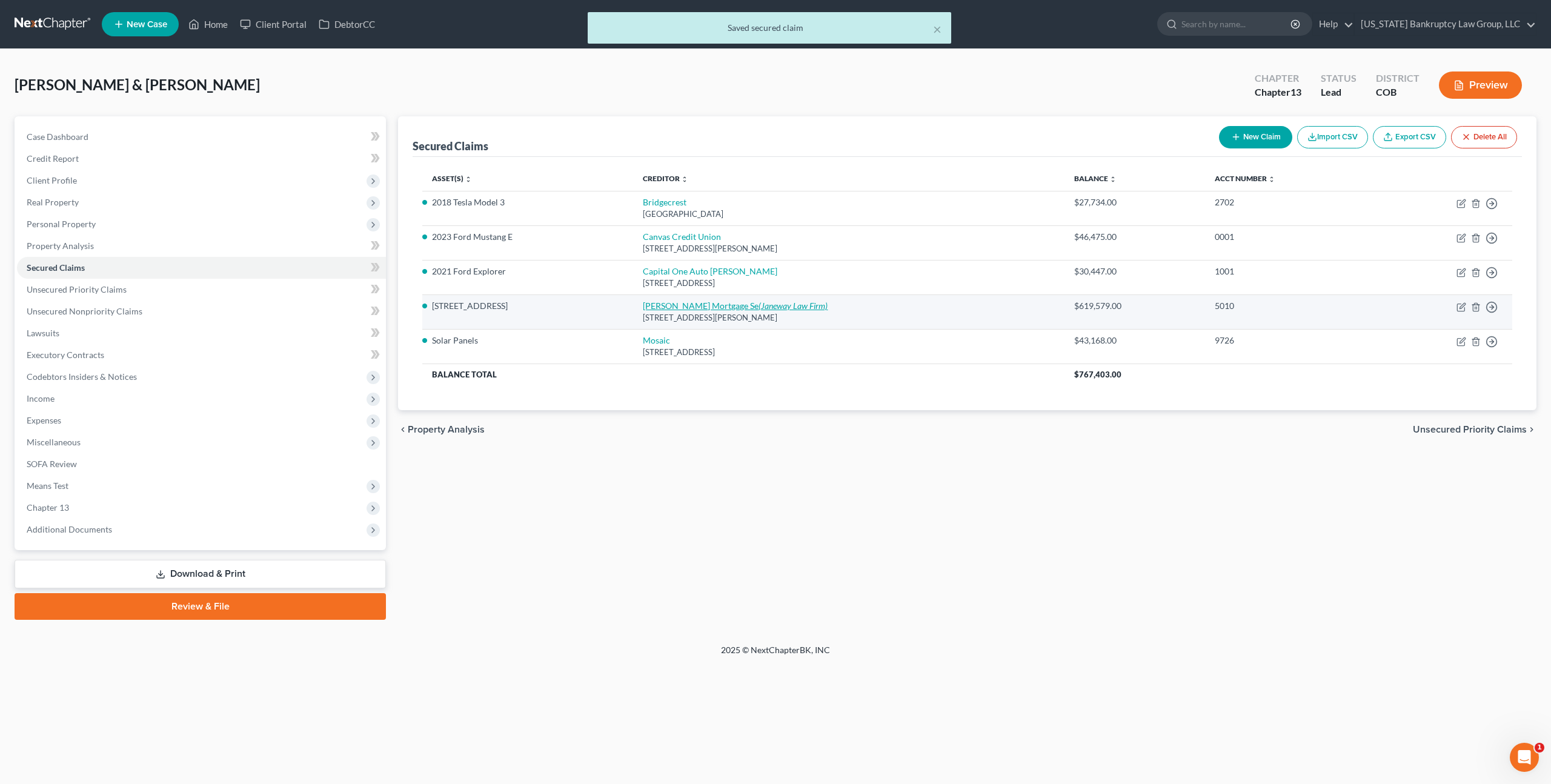
click at [735, 308] on link "Carrington Mortgage Se (Janeway Law Firm)" at bounding box center [735, 306] width 185 height 10
select select "4"
select select "0"
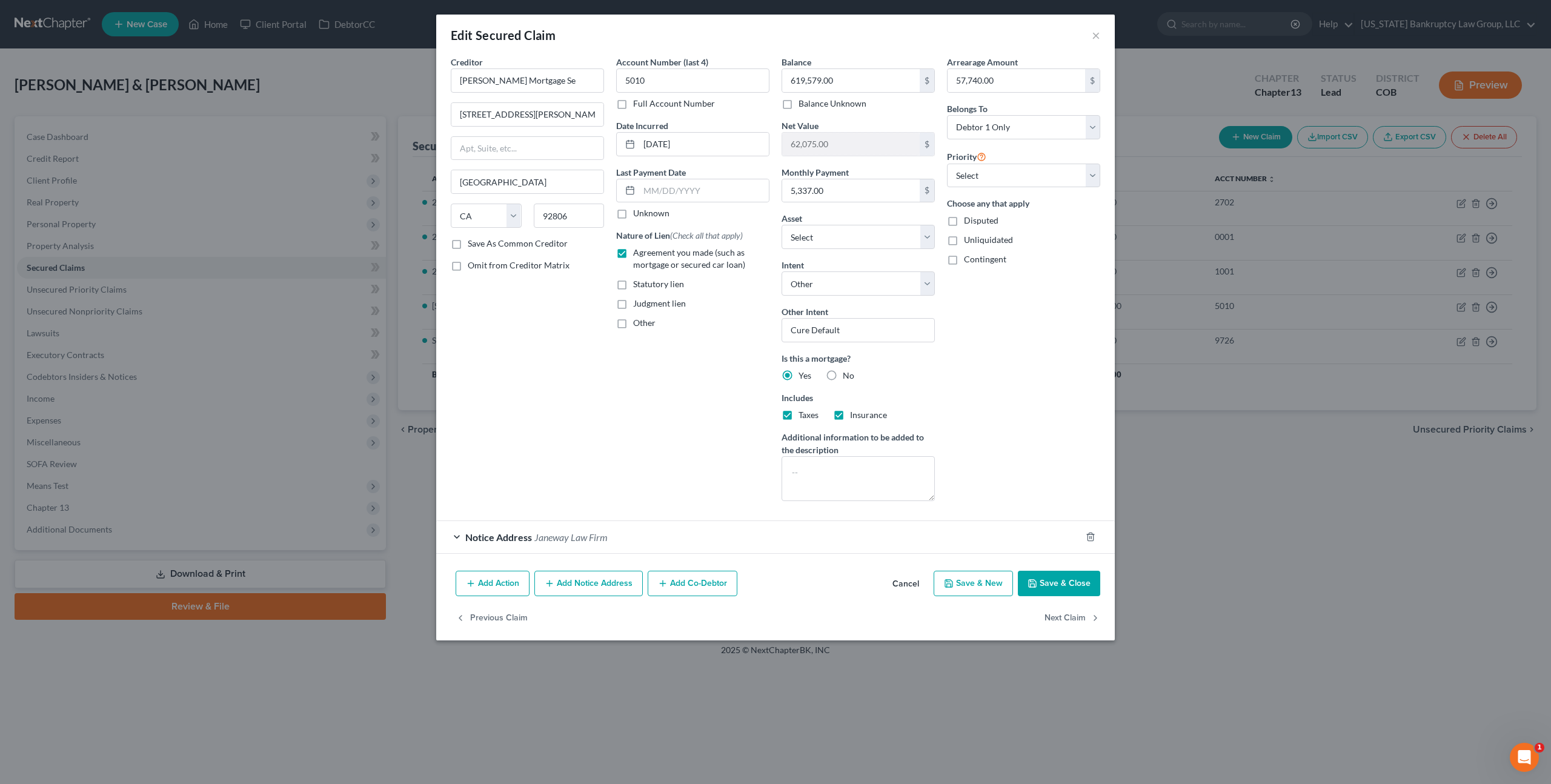
click at [1046, 582] on button "Save & Close" at bounding box center [1059, 583] width 82 height 25
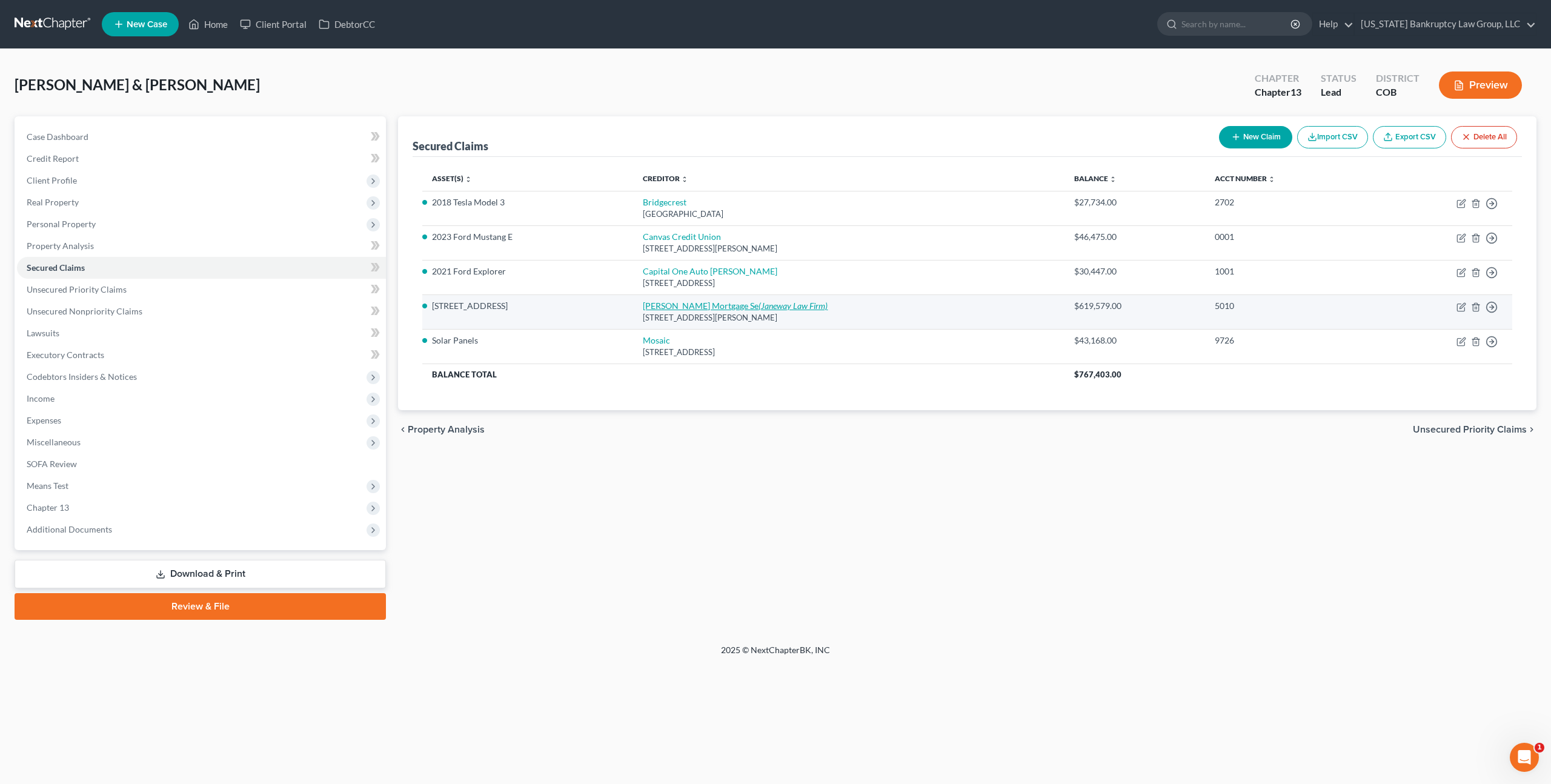
click at [711, 305] on link "Carrington Mortgage Se (Janeway Law Firm)" at bounding box center [735, 306] width 185 height 10
select select "4"
select select "0"
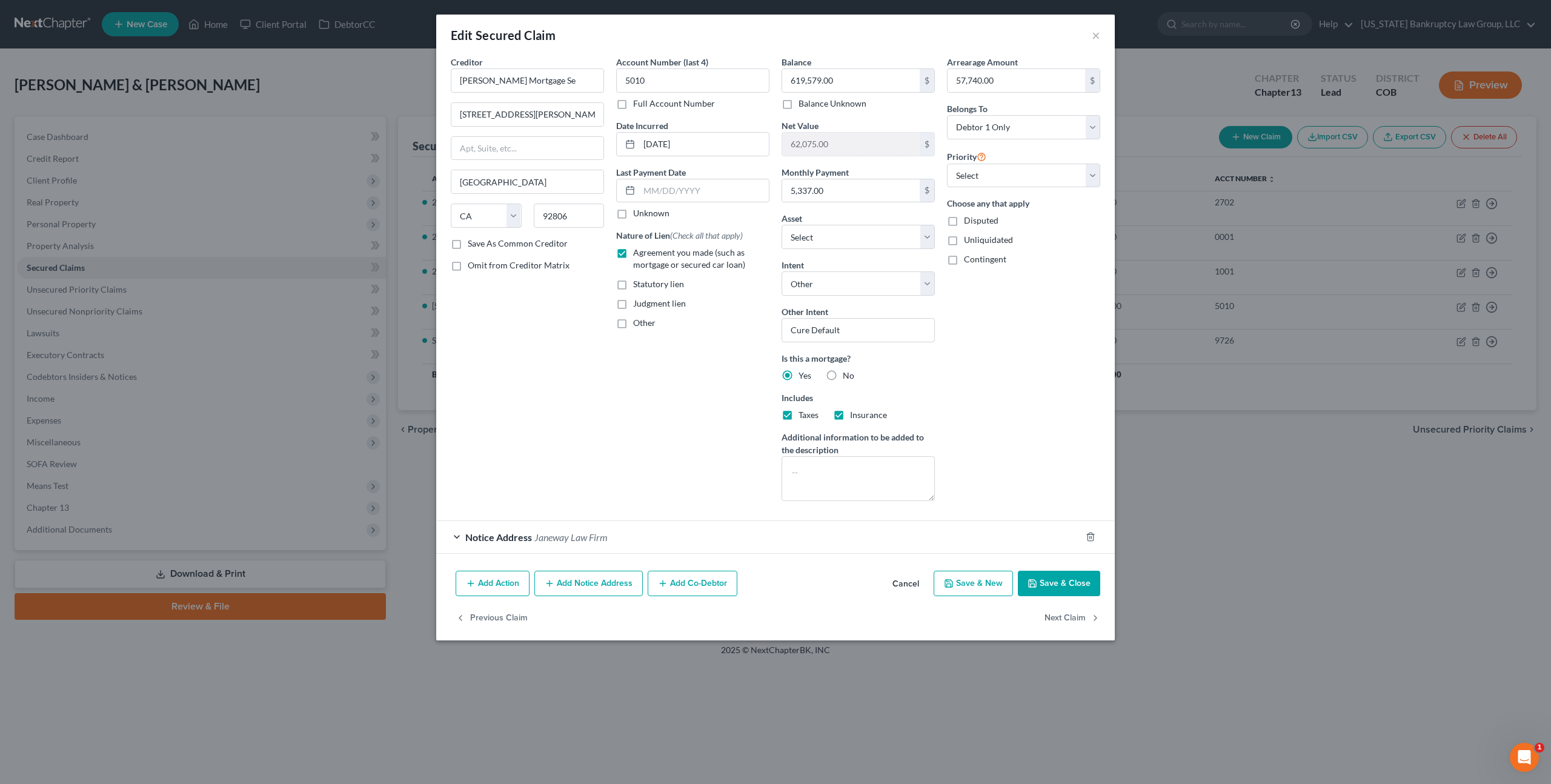
click at [1176, 433] on div "Edit Secured Claim × Creditor * Carrington Mortgage Se 1600 S Douglass Rd Ste 1…" at bounding box center [775, 392] width 1551 height 784
click at [1072, 583] on button "Save & Close" at bounding box center [1059, 583] width 82 height 25
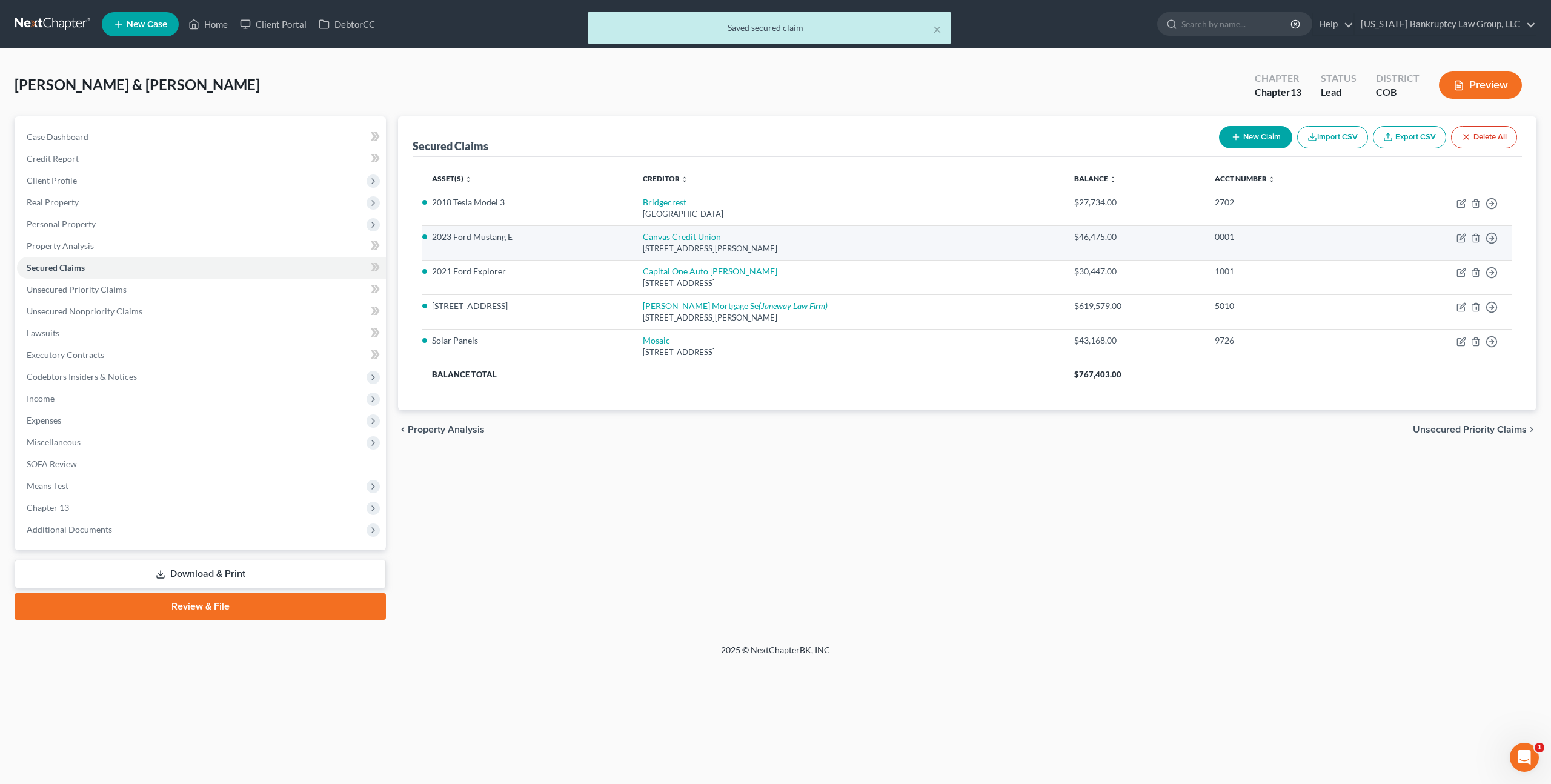
click at [678, 236] on link "Canvas Credit Union" at bounding box center [681, 237] width 78 height 10
select select "5"
select select "4"
select select "0"
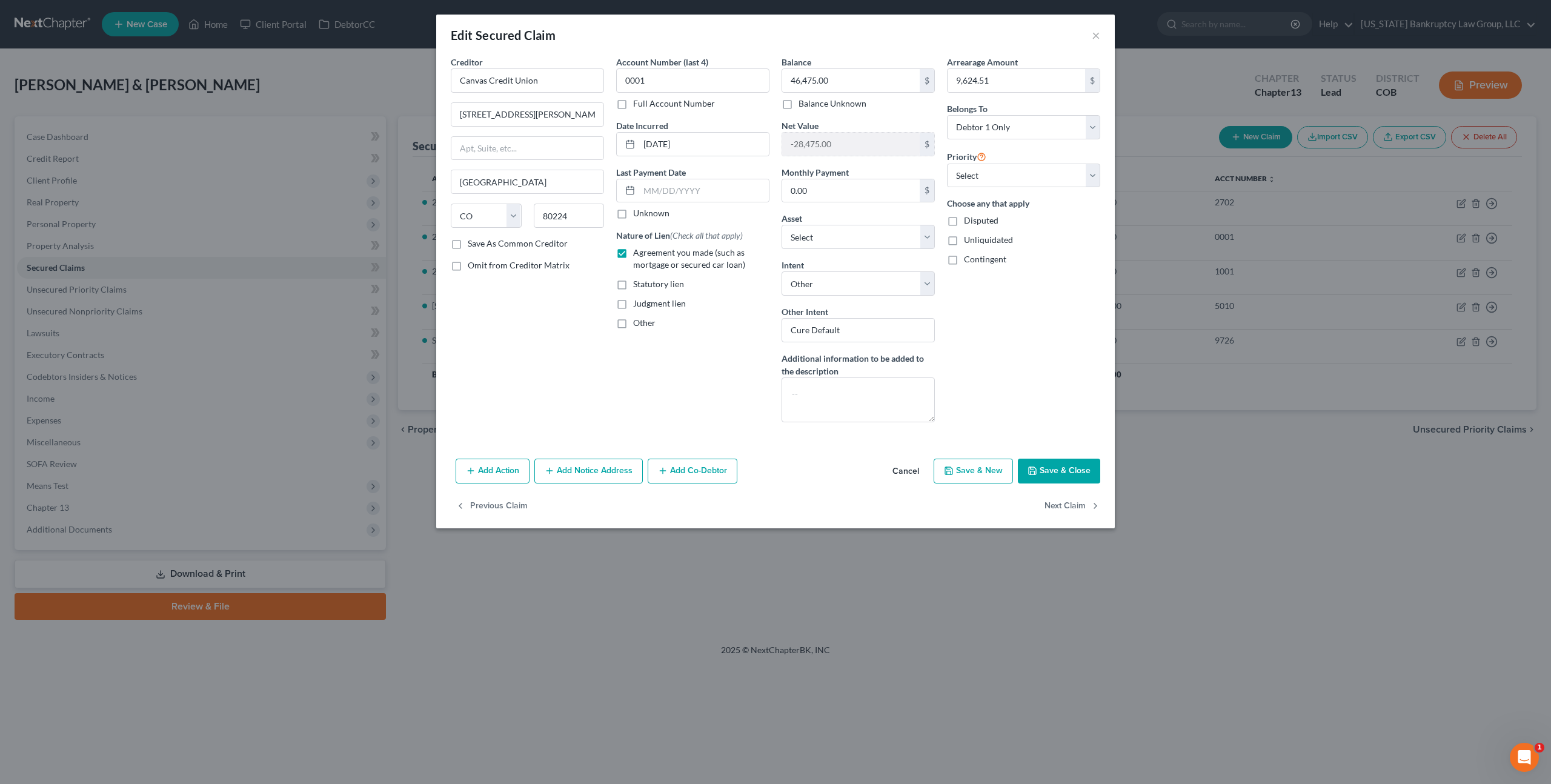
click at [1197, 530] on div "Edit Secured Claim × Creditor * Canvas Credit Union 7055 E Evans Ave Denver Sta…" at bounding box center [775, 392] width 1551 height 784
click at [1071, 468] on button "Save & Close" at bounding box center [1059, 471] width 82 height 25
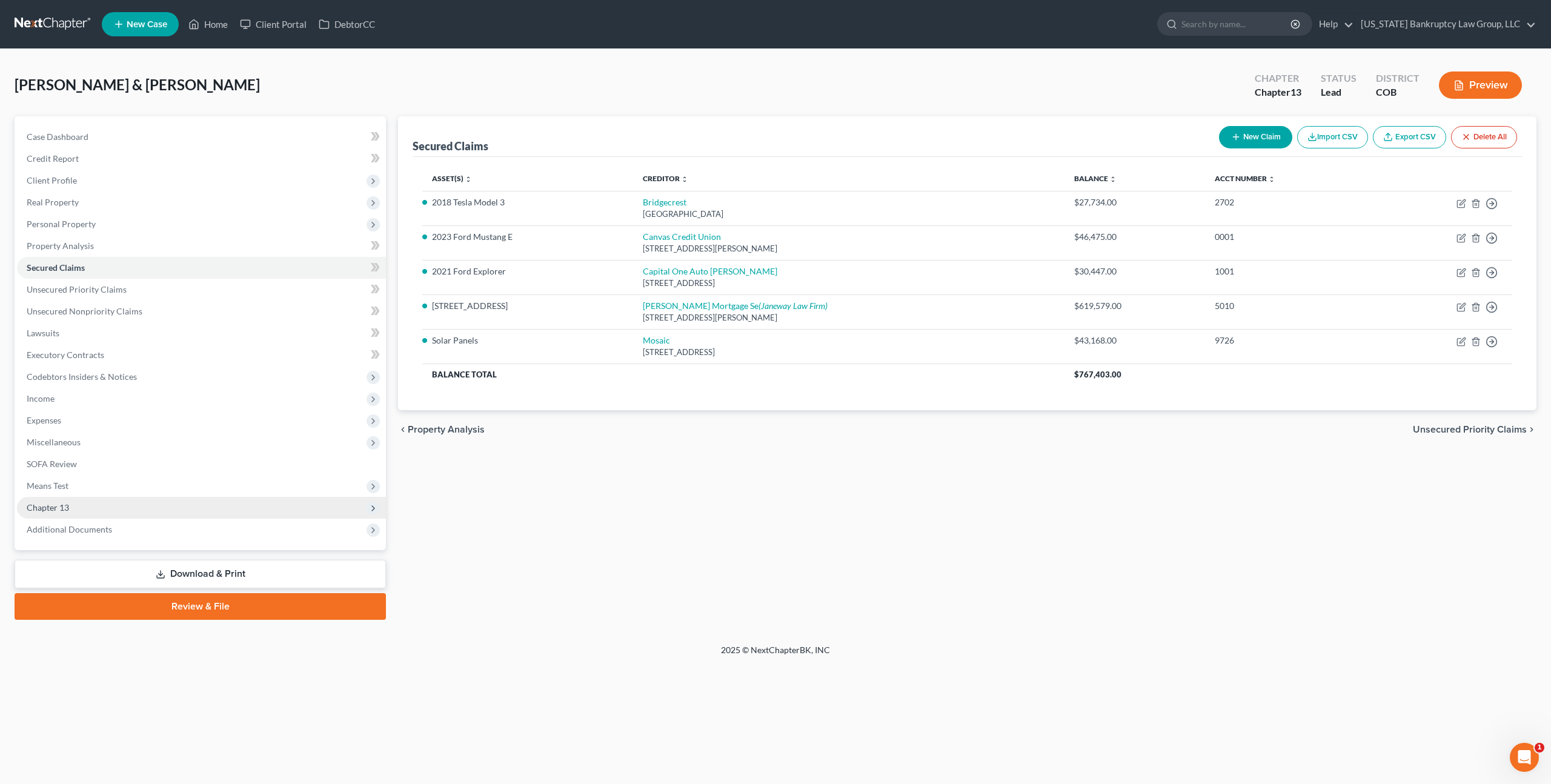
click at [64, 506] on span "Chapter 13" at bounding box center [48, 507] width 43 height 10
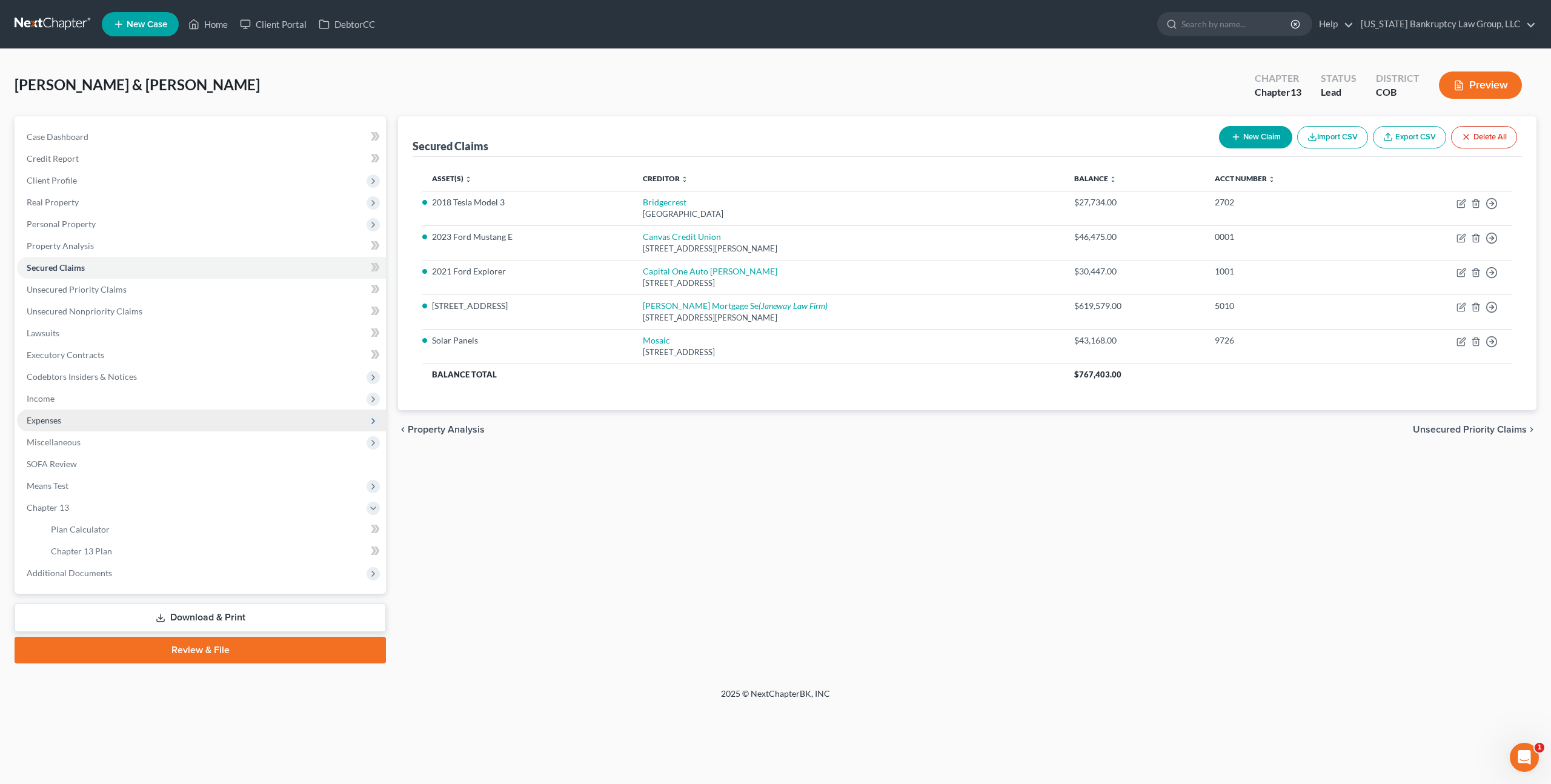
click at [80, 416] on span "Expenses" at bounding box center [201, 421] width 369 height 22
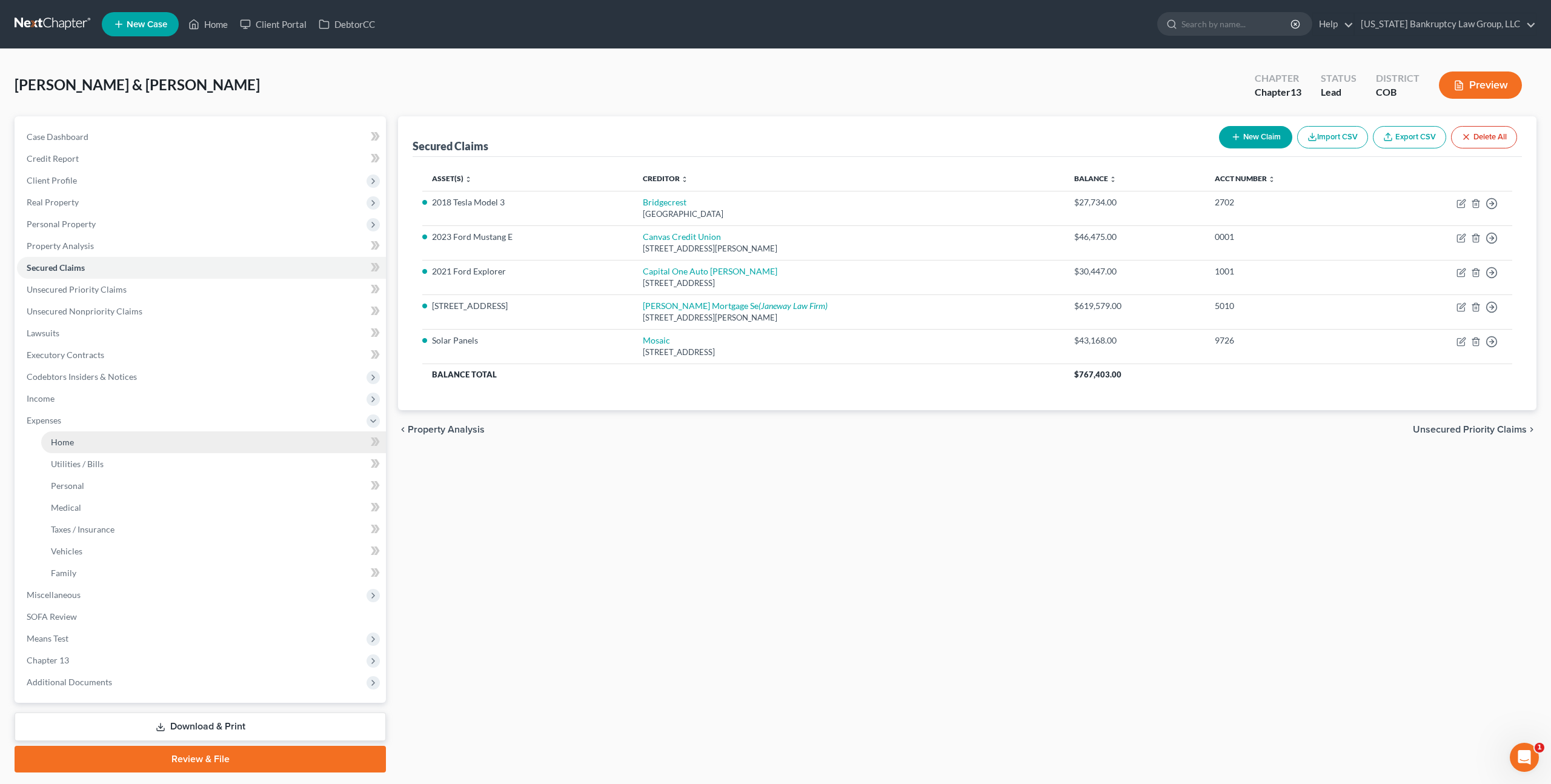
click at [64, 441] on span "Home" at bounding box center [63, 442] width 23 height 10
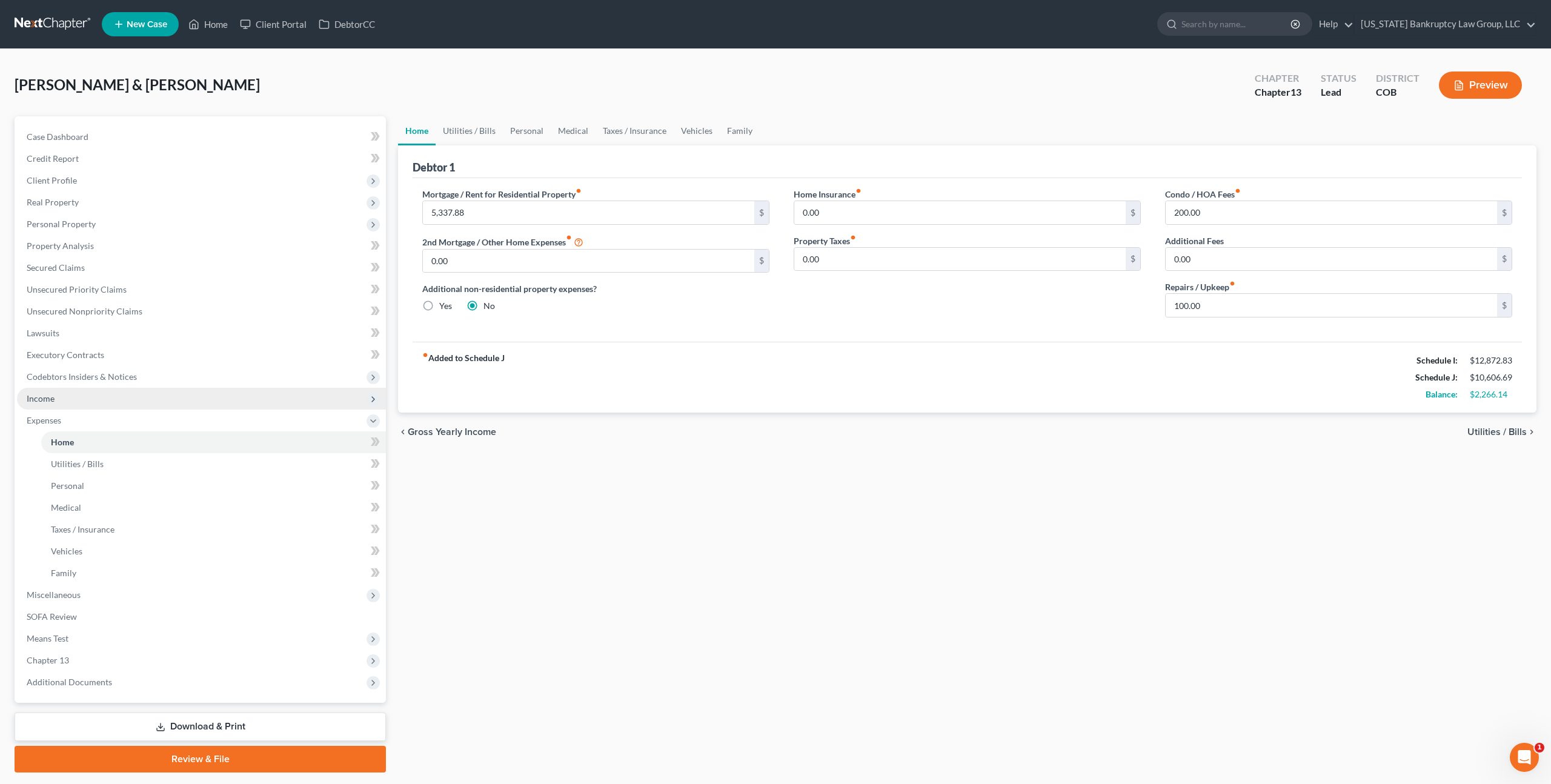
click at [72, 394] on span "Income" at bounding box center [201, 399] width 369 height 22
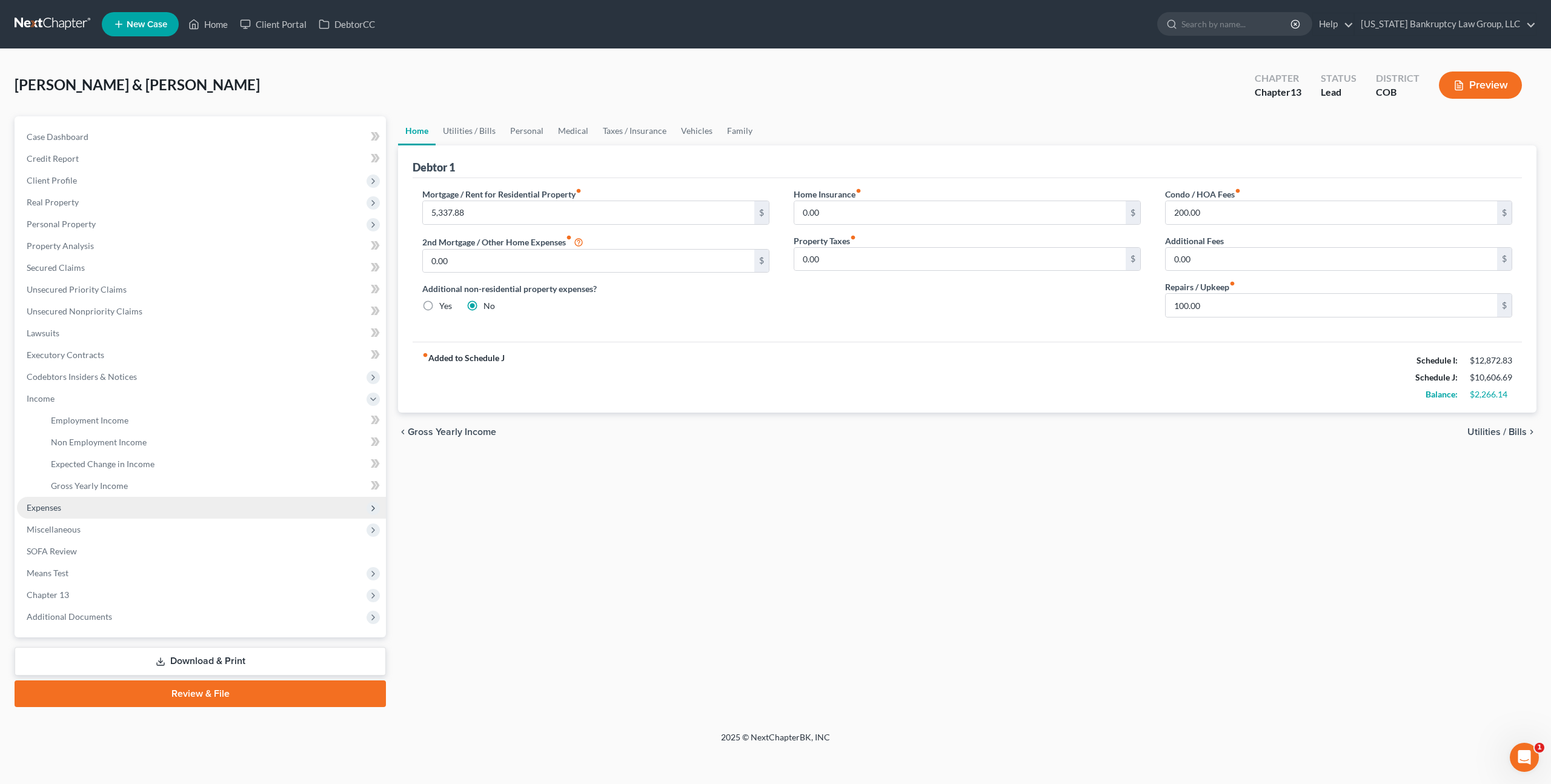
click at [64, 508] on span "Expenses" at bounding box center [201, 508] width 369 height 22
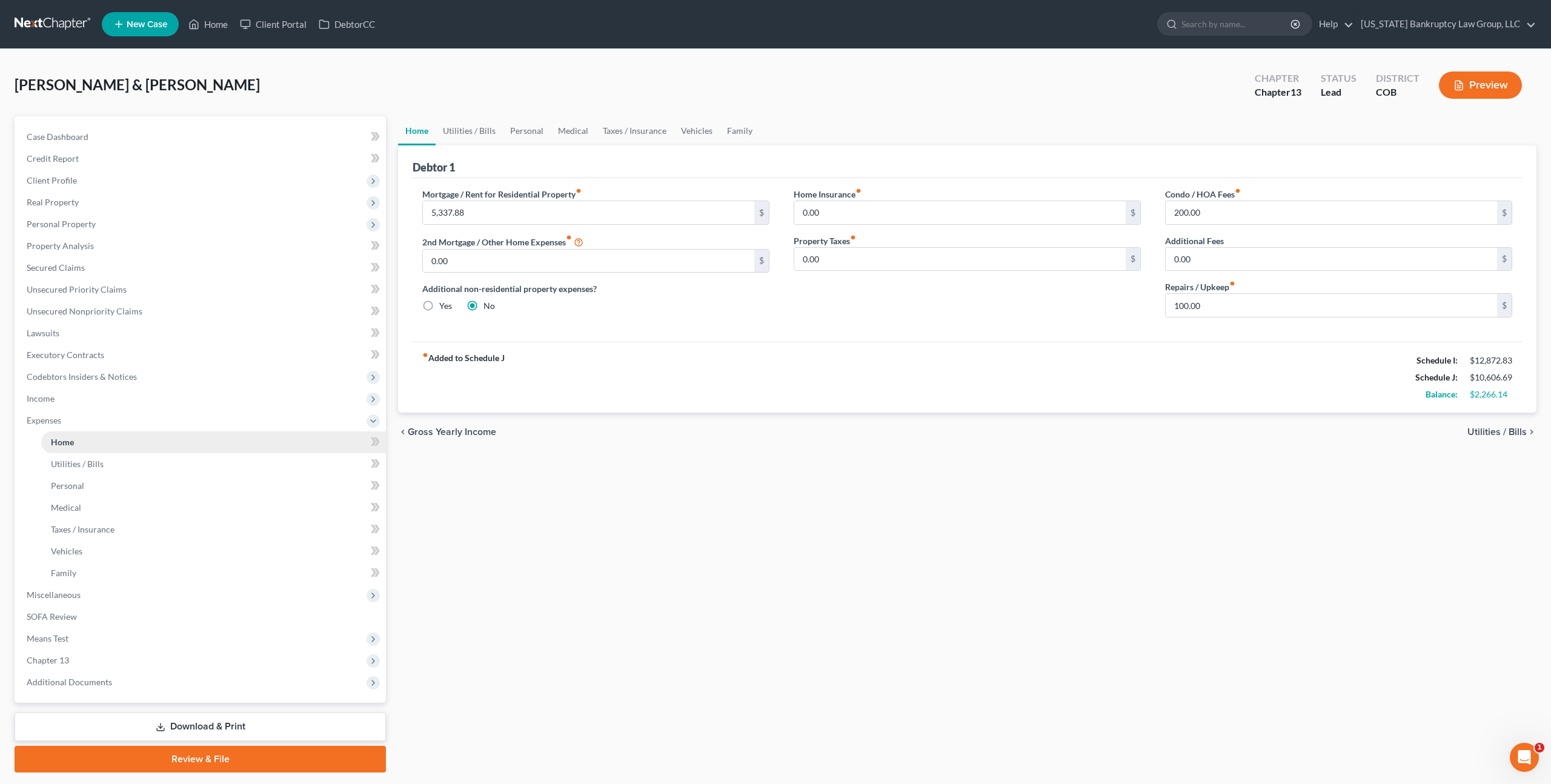
click at [74, 440] on link "Home" at bounding box center [213, 442] width 345 height 22
click at [528, 133] on link "Personal" at bounding box center [527, 131] width 48 height 29
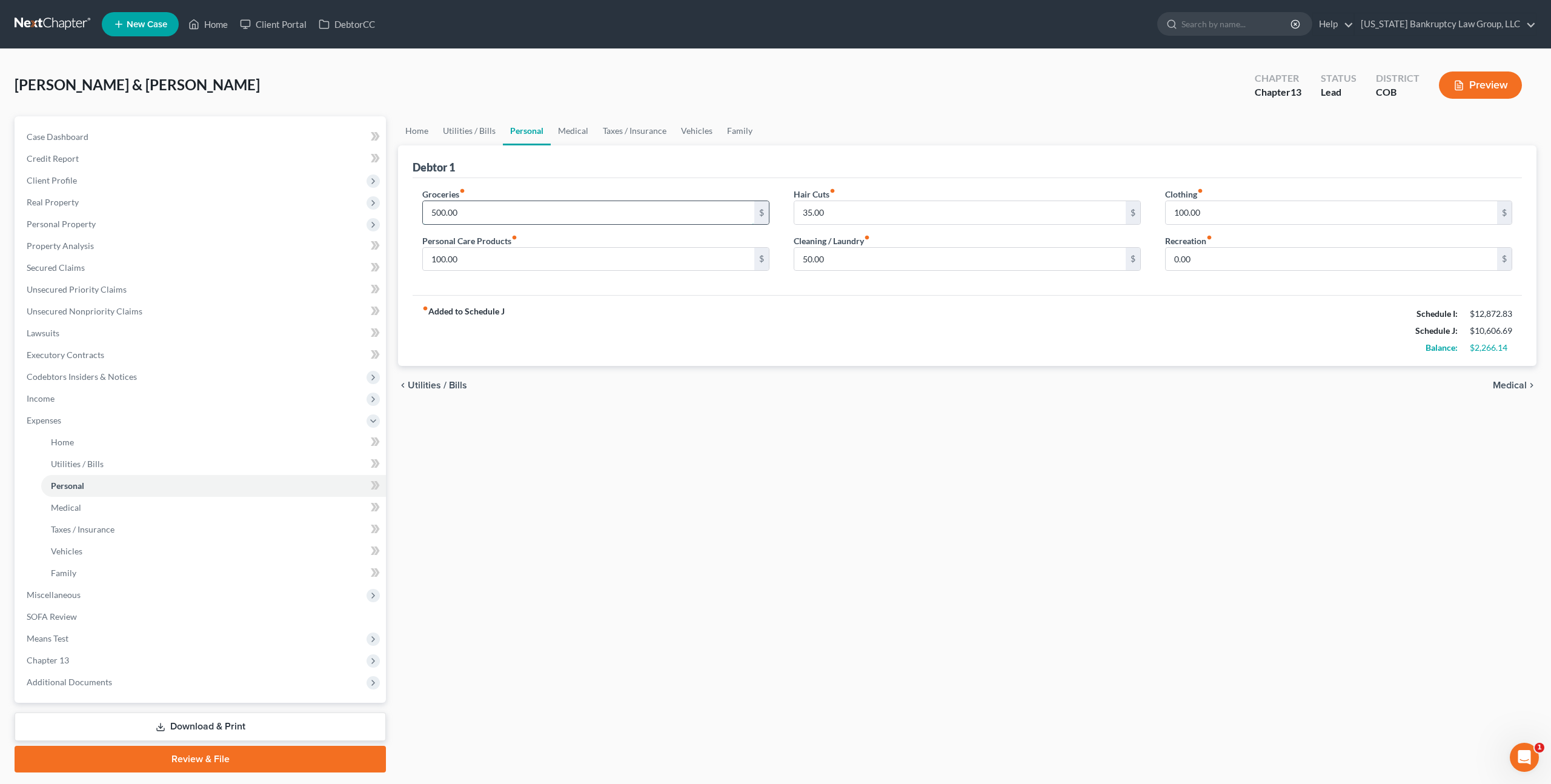
click at [460, 213] on input "500.00" at bounding box center [588, 213] width 332 height 23
type input "1,000.00"
click at [572, 131] on link "Medical" at bounding box center [573, 131] width 45 height 29
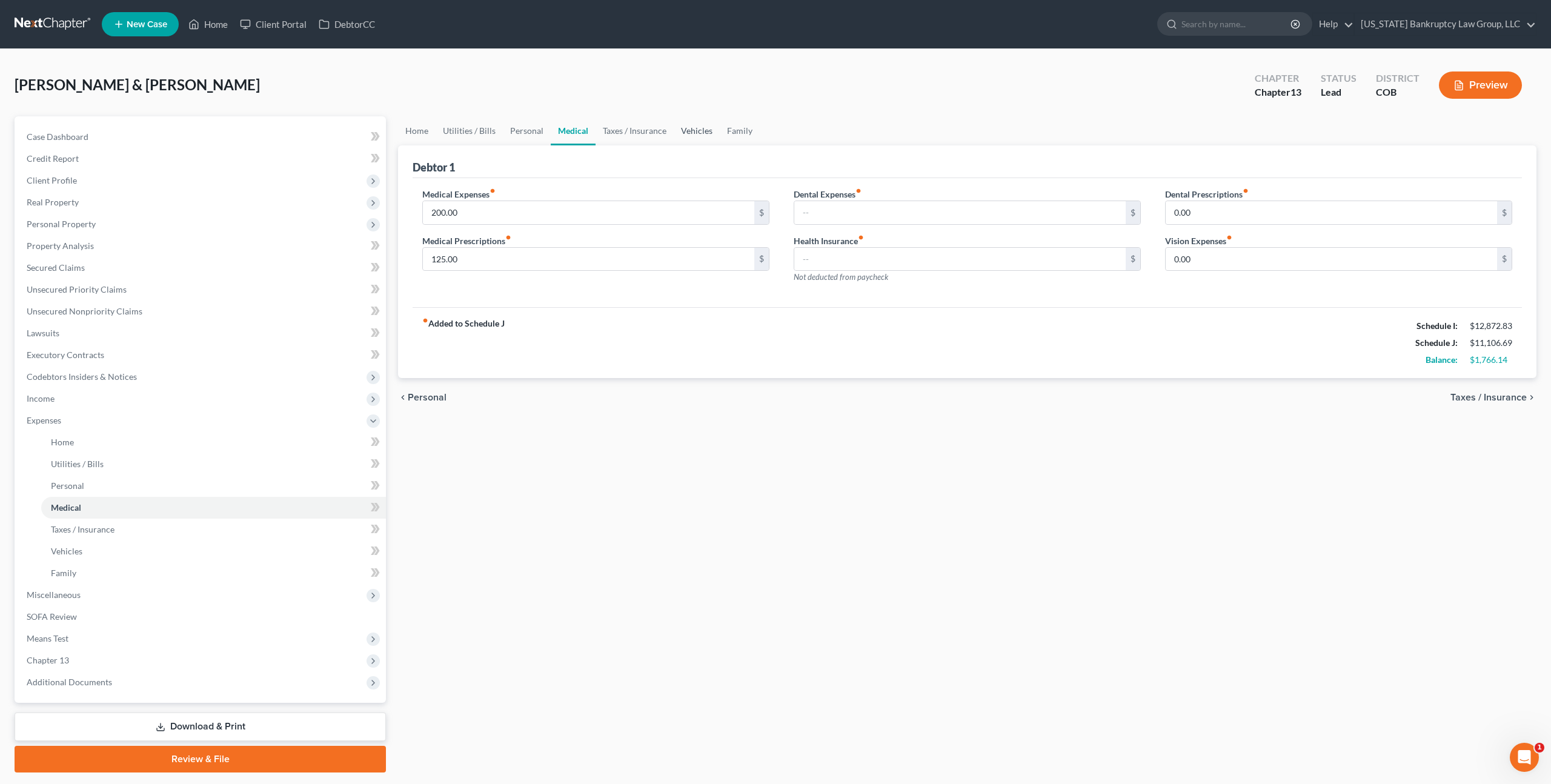
click at [692, 132] on link "Vehicles" at bounding box center [696, 131] width 46 height 29
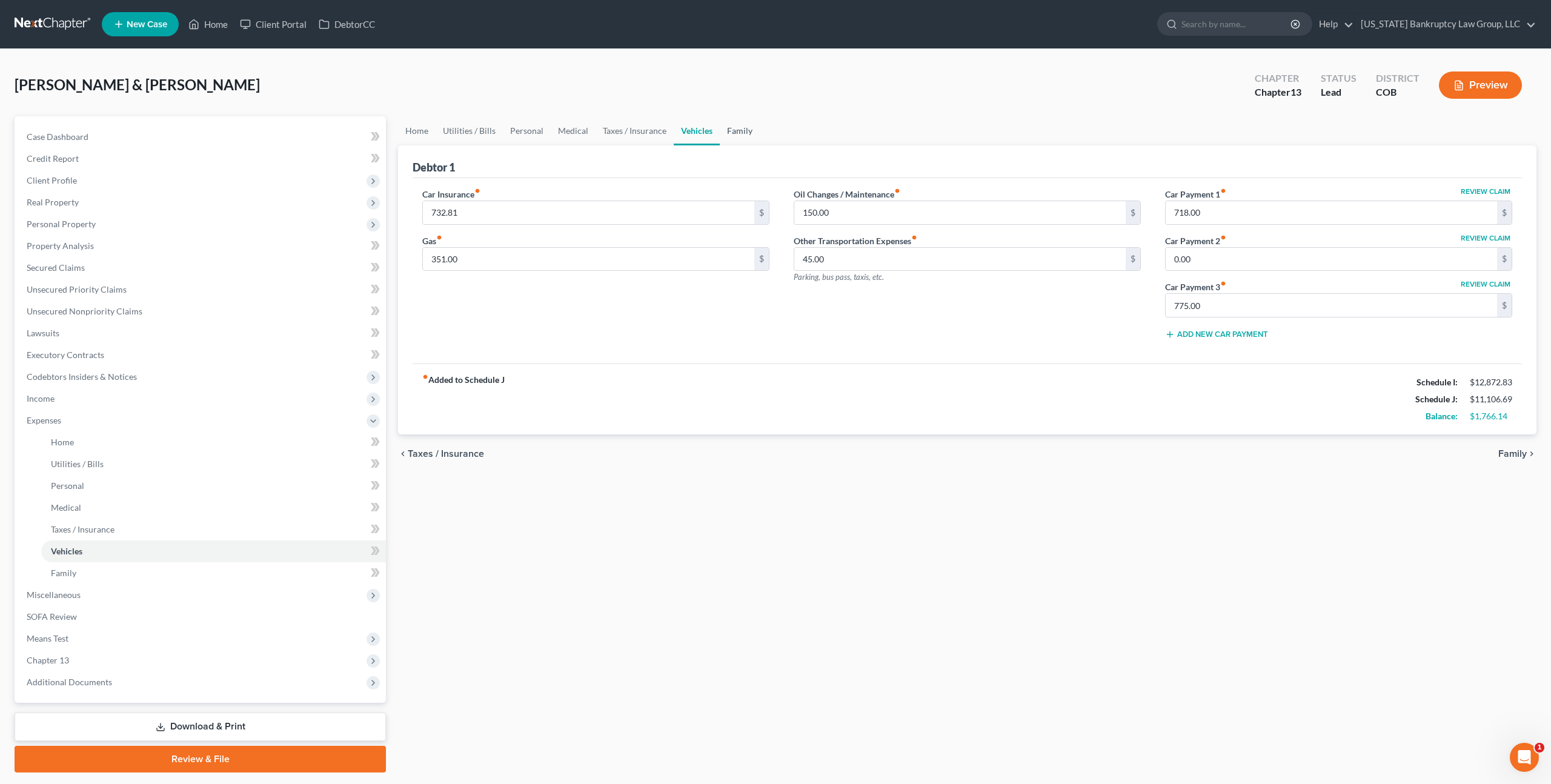
click at [740, 132] on link "Family" at bounding box center [740, 131] width 40 height 29
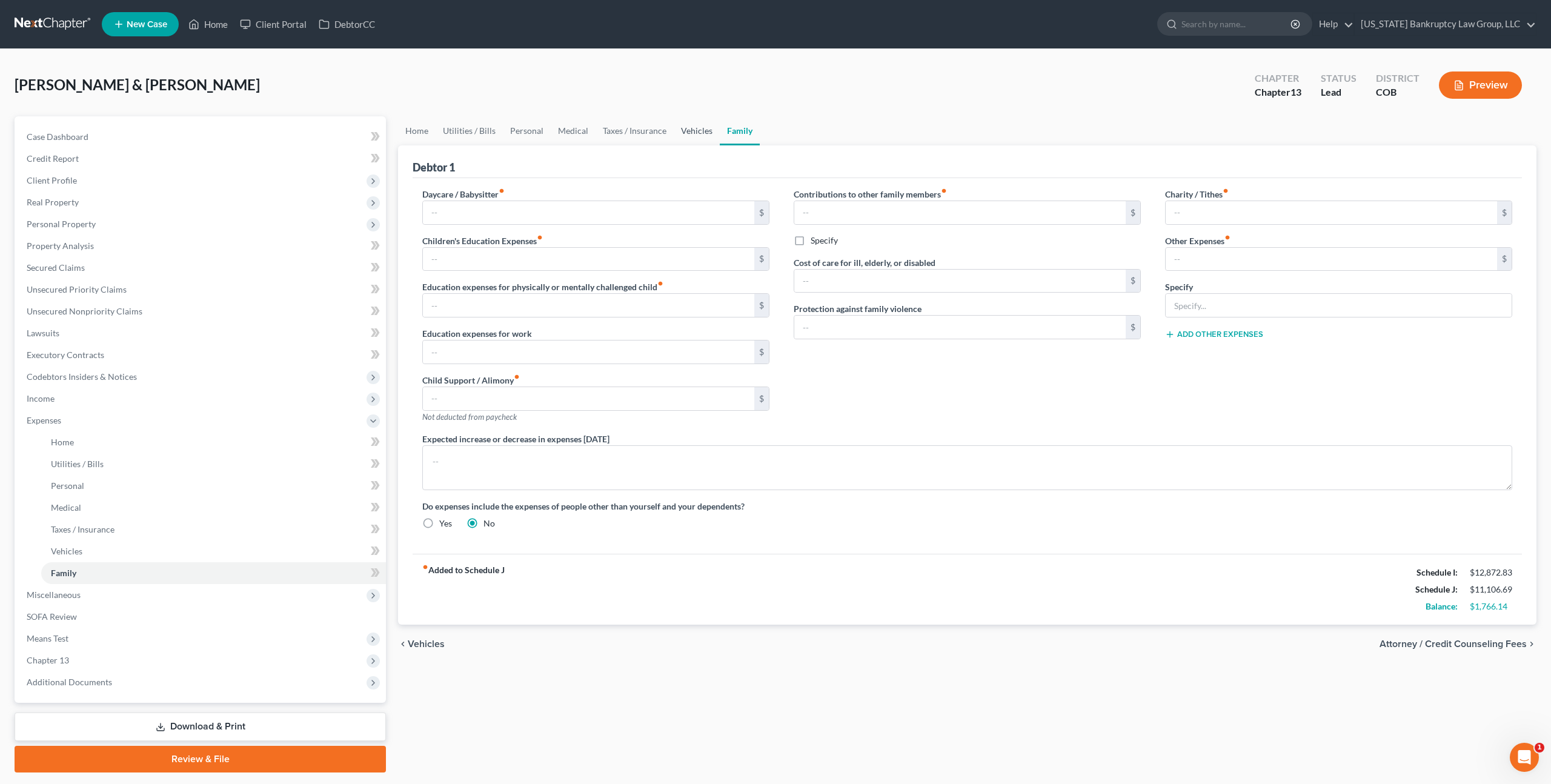
click at [701, 131] on link "Vehicles" at bounding box center [696, 131] width 46 height 29
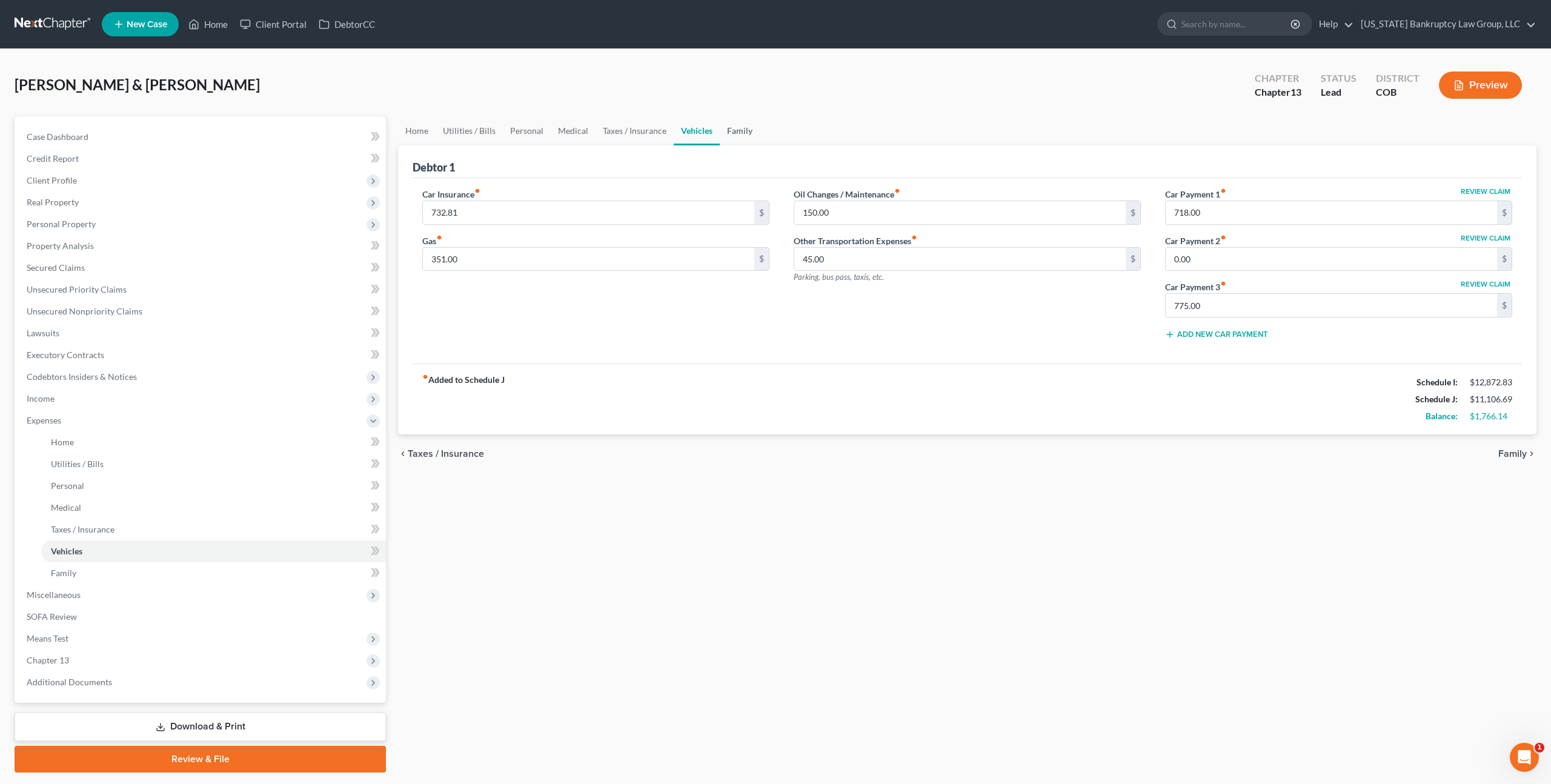
click at [740, 131] on link "Family" at bounding box center [740, 131] width 40 height 29
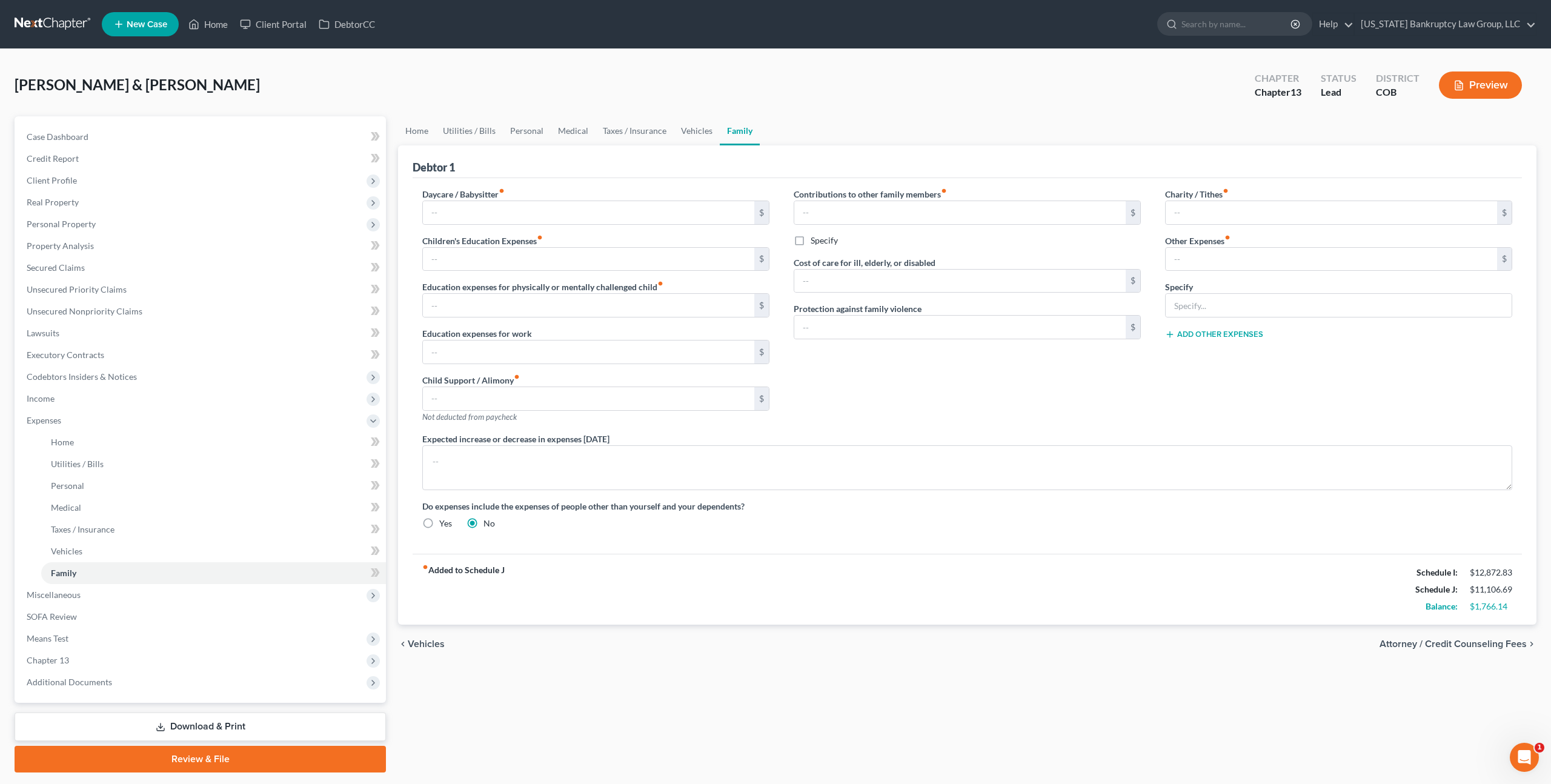
scroll to position [34, 0]
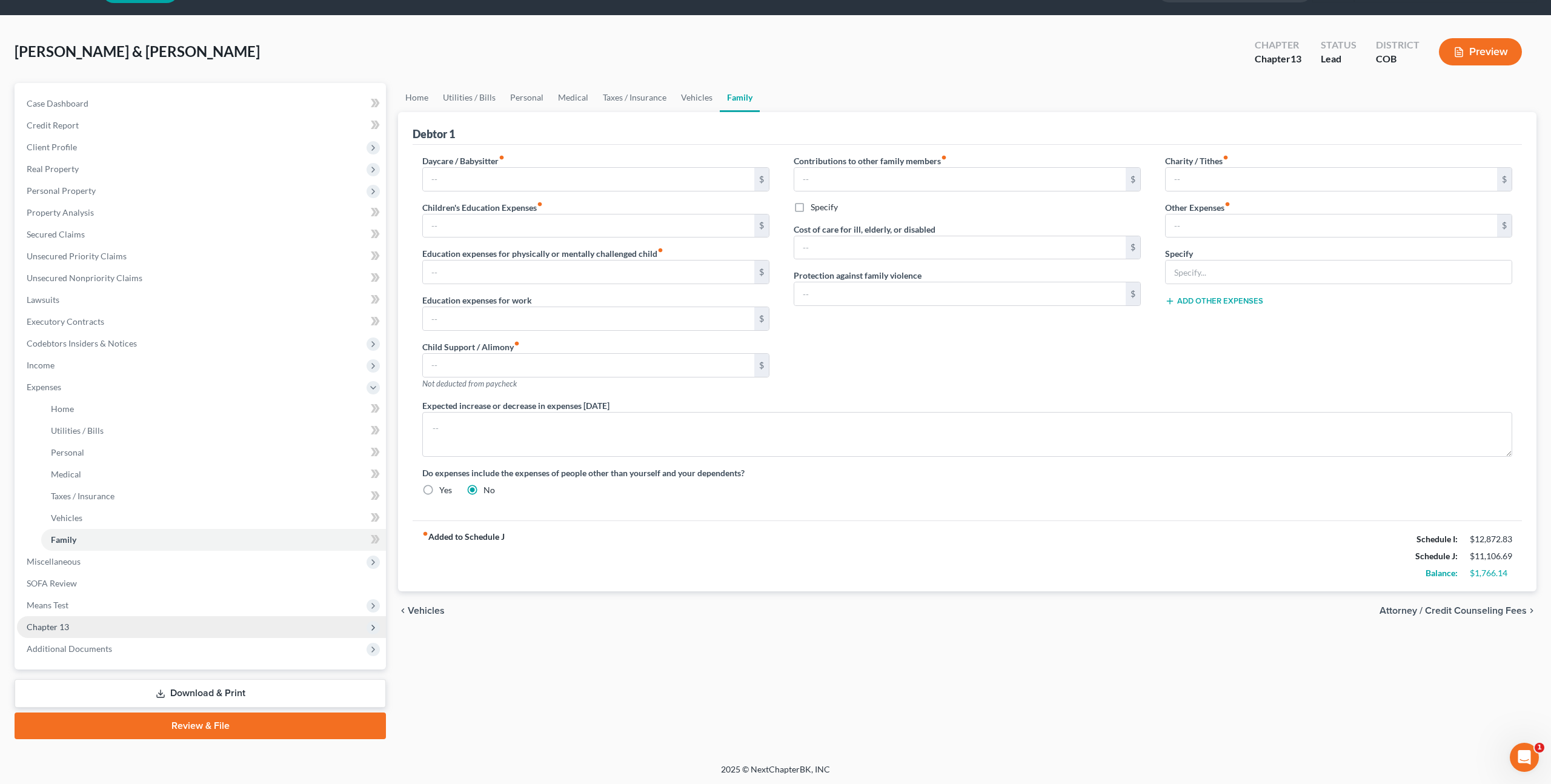
click at [100, 616] on span "Chapter 13" at bounding box center [201, 627] width 369 height 22
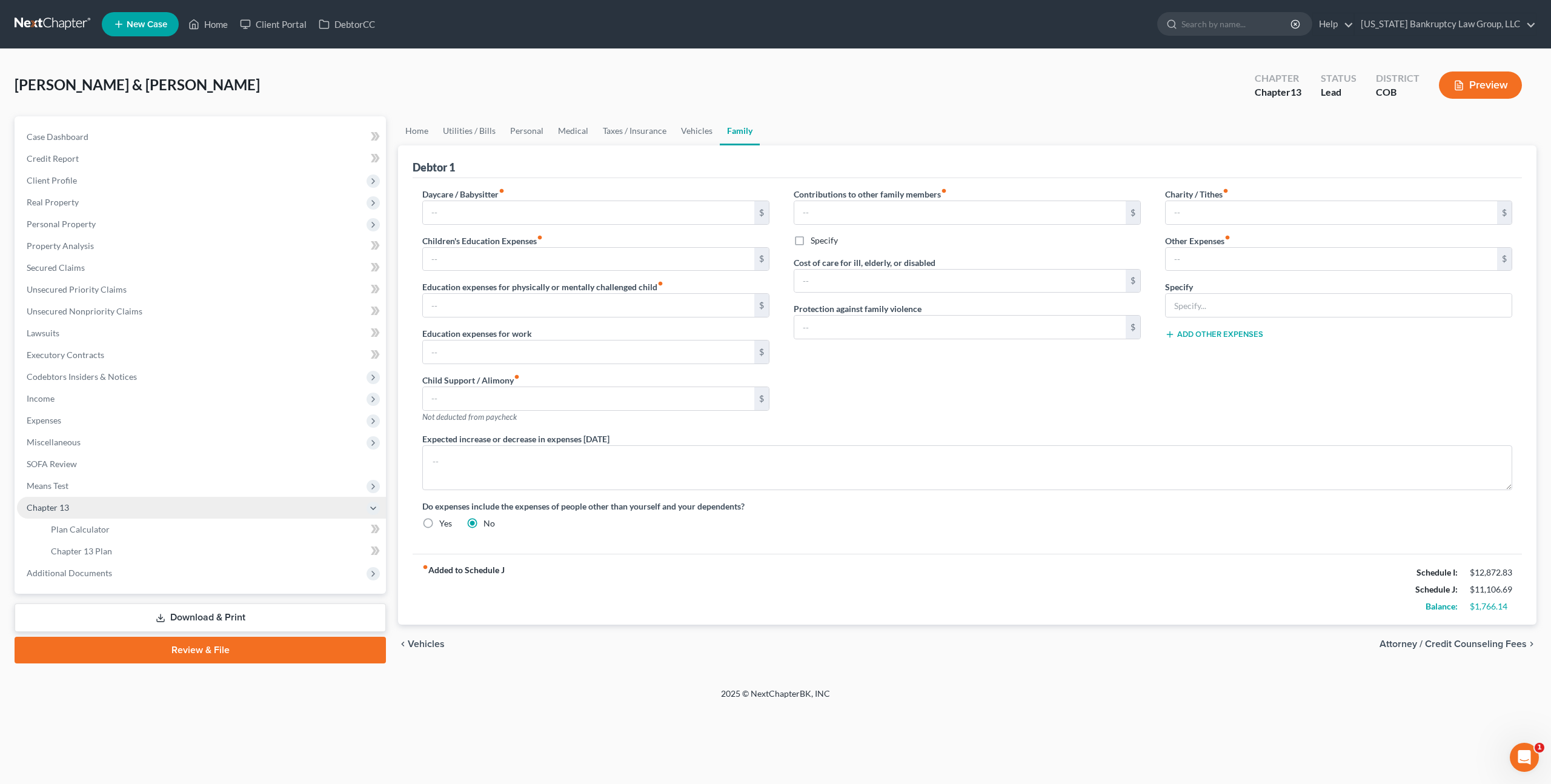
scroll to position [0, 0]
click at [105, 533] on span "Plan Calculator" at bounding box center [80, 529] width 59 height 10
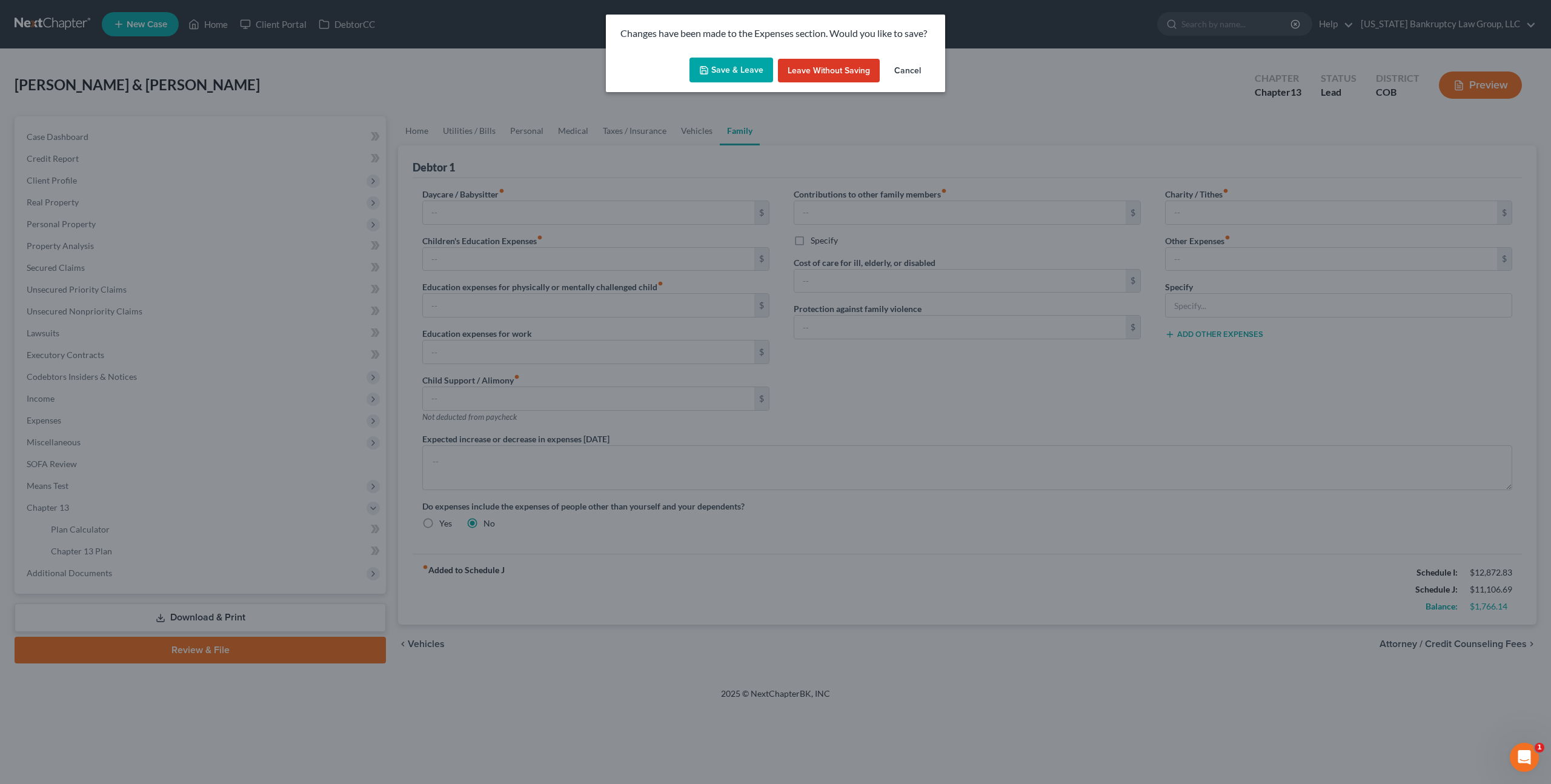
click at [749, 72] on button "Save & Leave" at bounding box center [731, 70] width 83 height 25
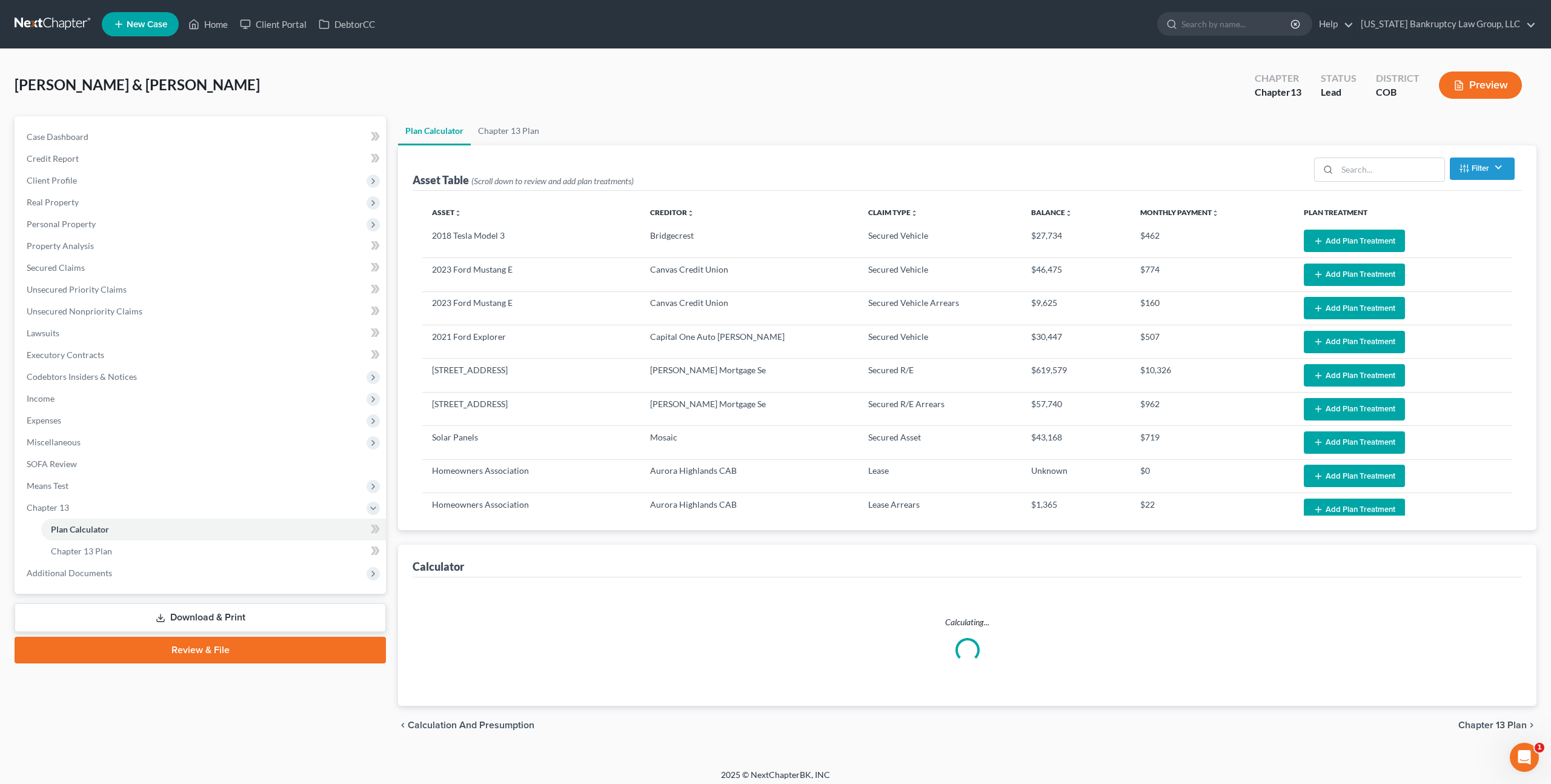
select select "59"
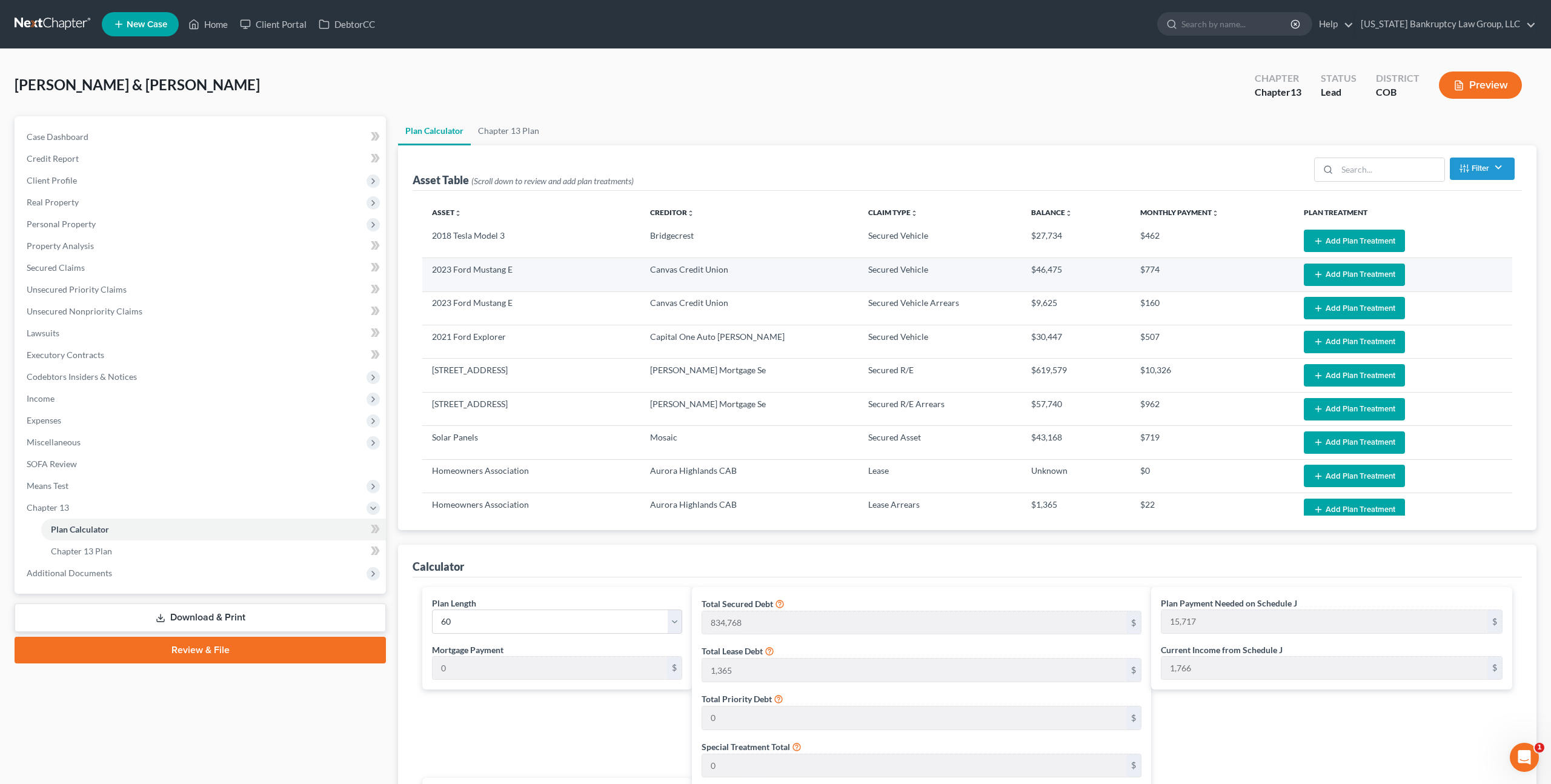
click at [1344, 269] on button "Add Plan Treatment" at bounding box center [1354, 275] width 102 height 23
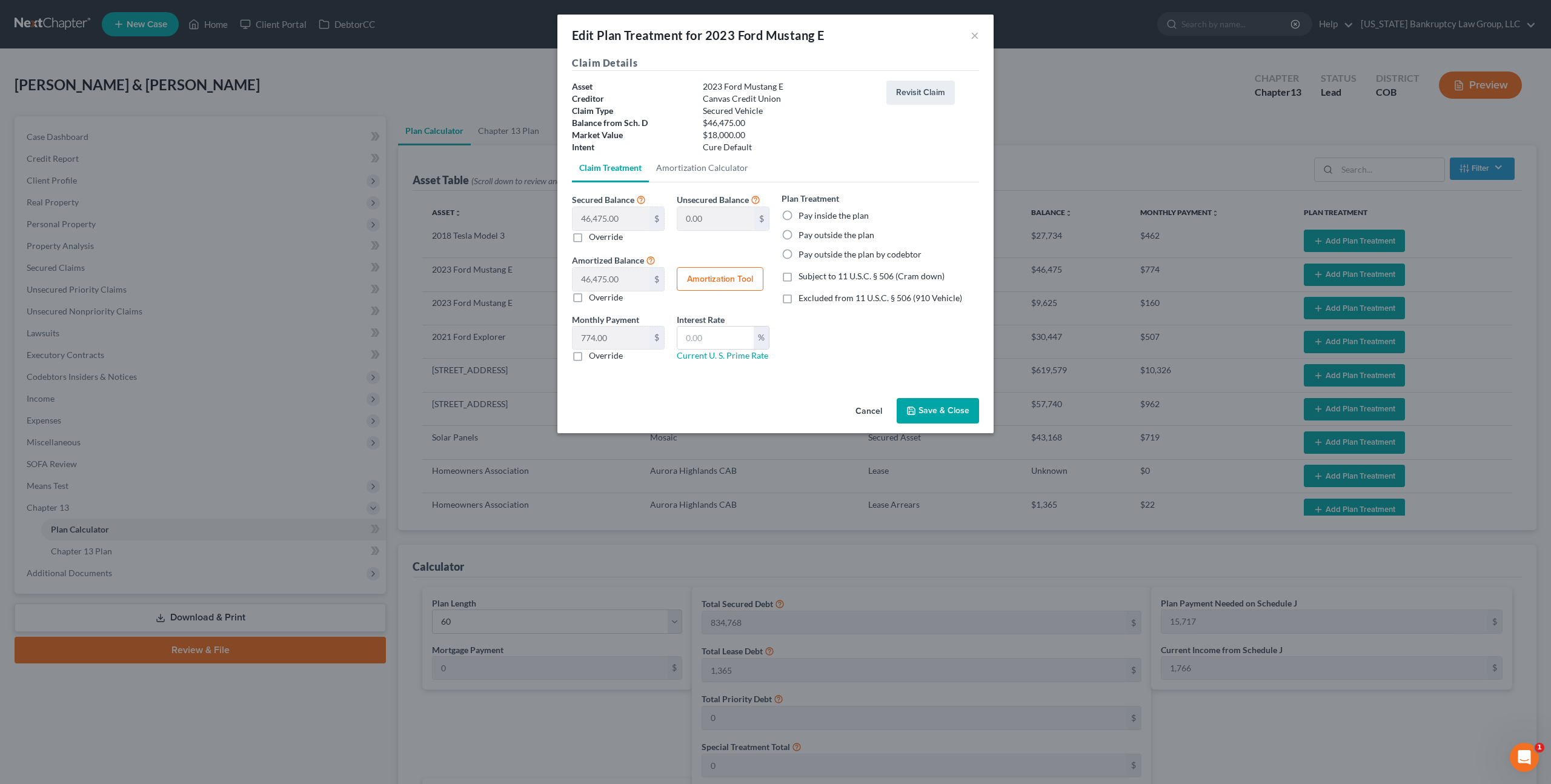
click at [798, 214] on label "Pay inside the plan" at bounding box center [833, 215] width 70 height 12
click at [804, 214] on input "Pay inside the plan" at bounding box center [808, 213] width 8 height 8
radio input "true"
click at [710, 277] on button "Amortization Tool" at bounding box center [720, 279] width 87 height 24
type input "46,475.00"
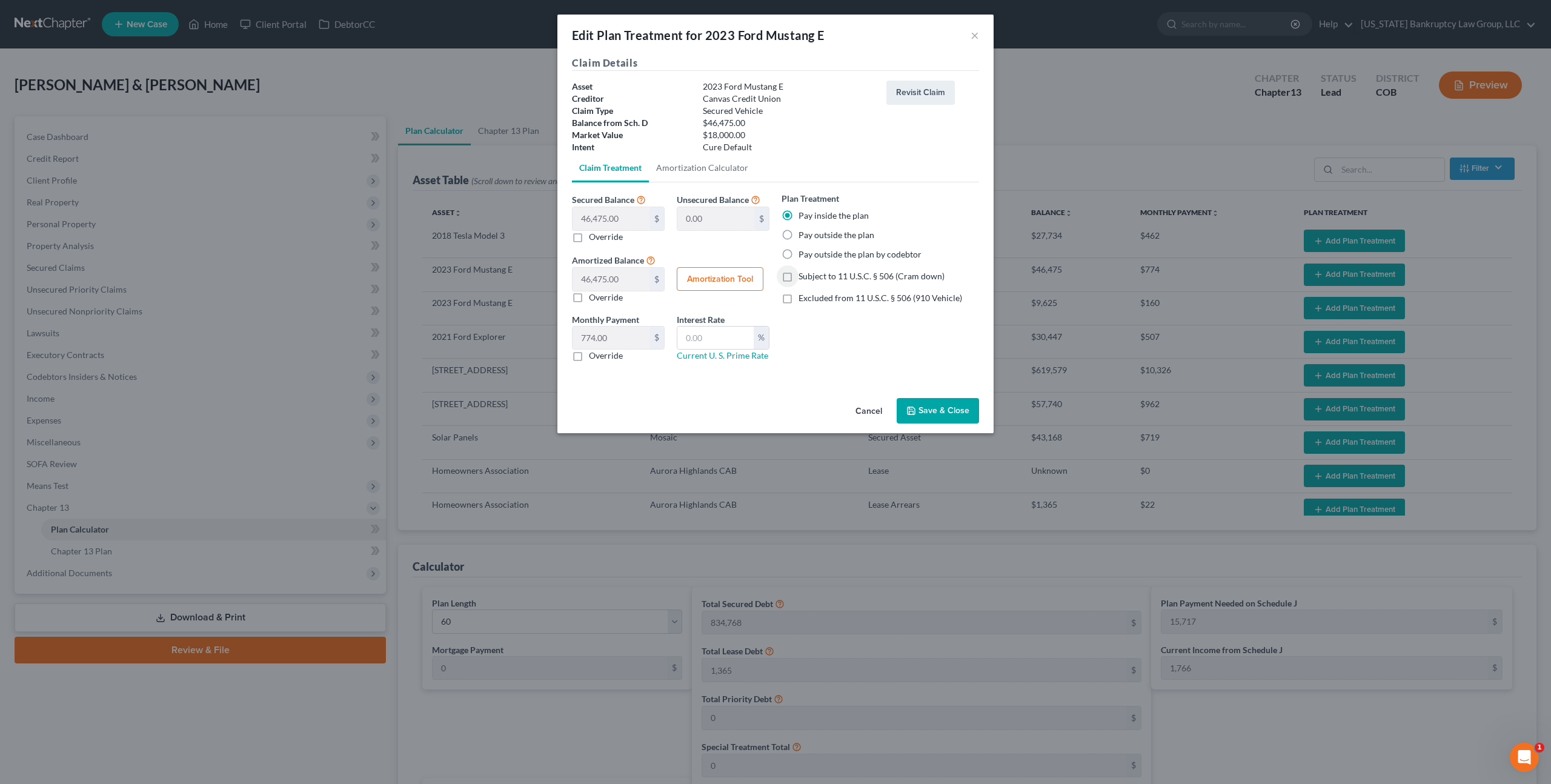
type input "60"
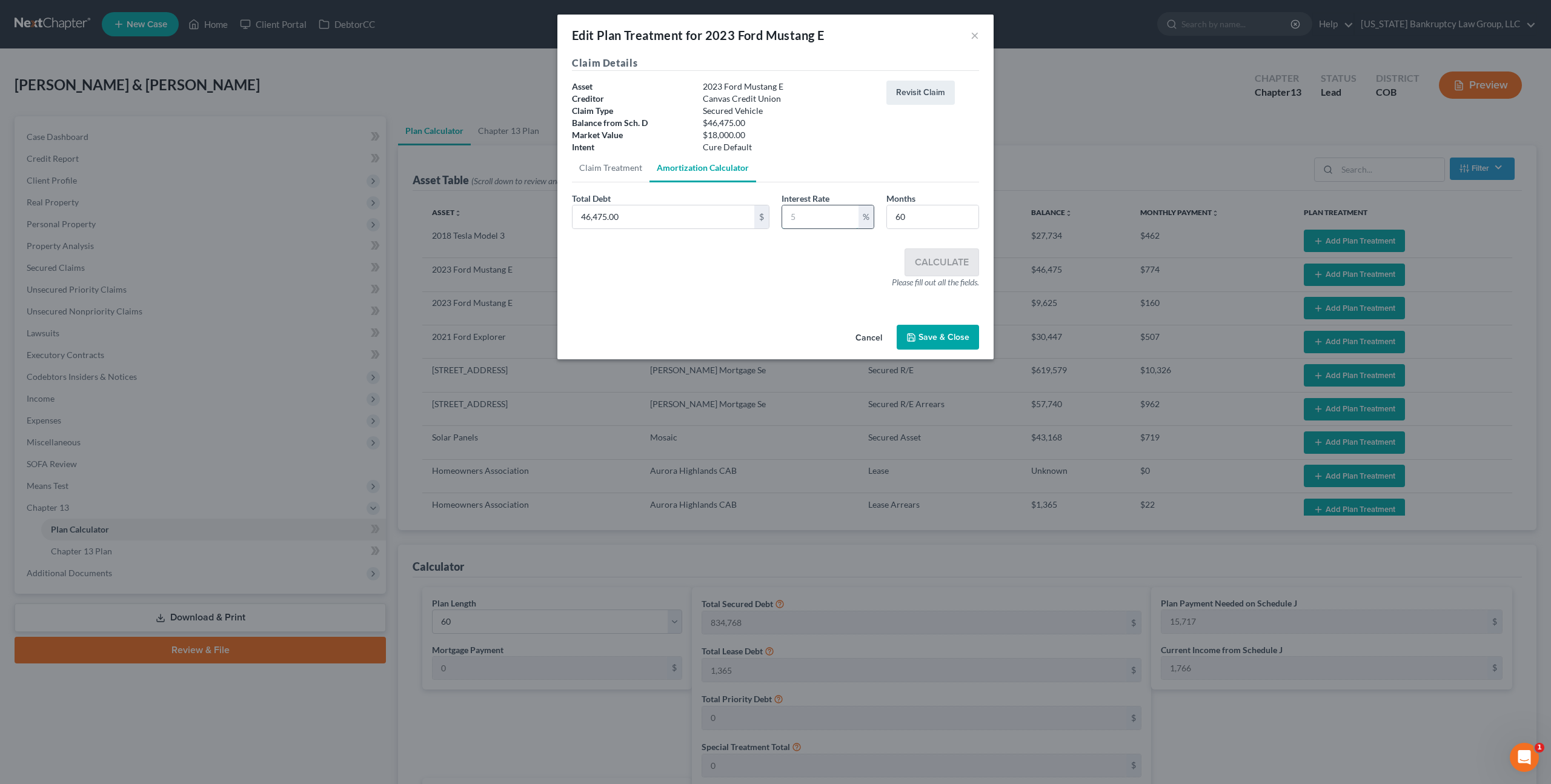
click at [793, 218] on input "text" at bounding box center [820, 217] width 76 height 23
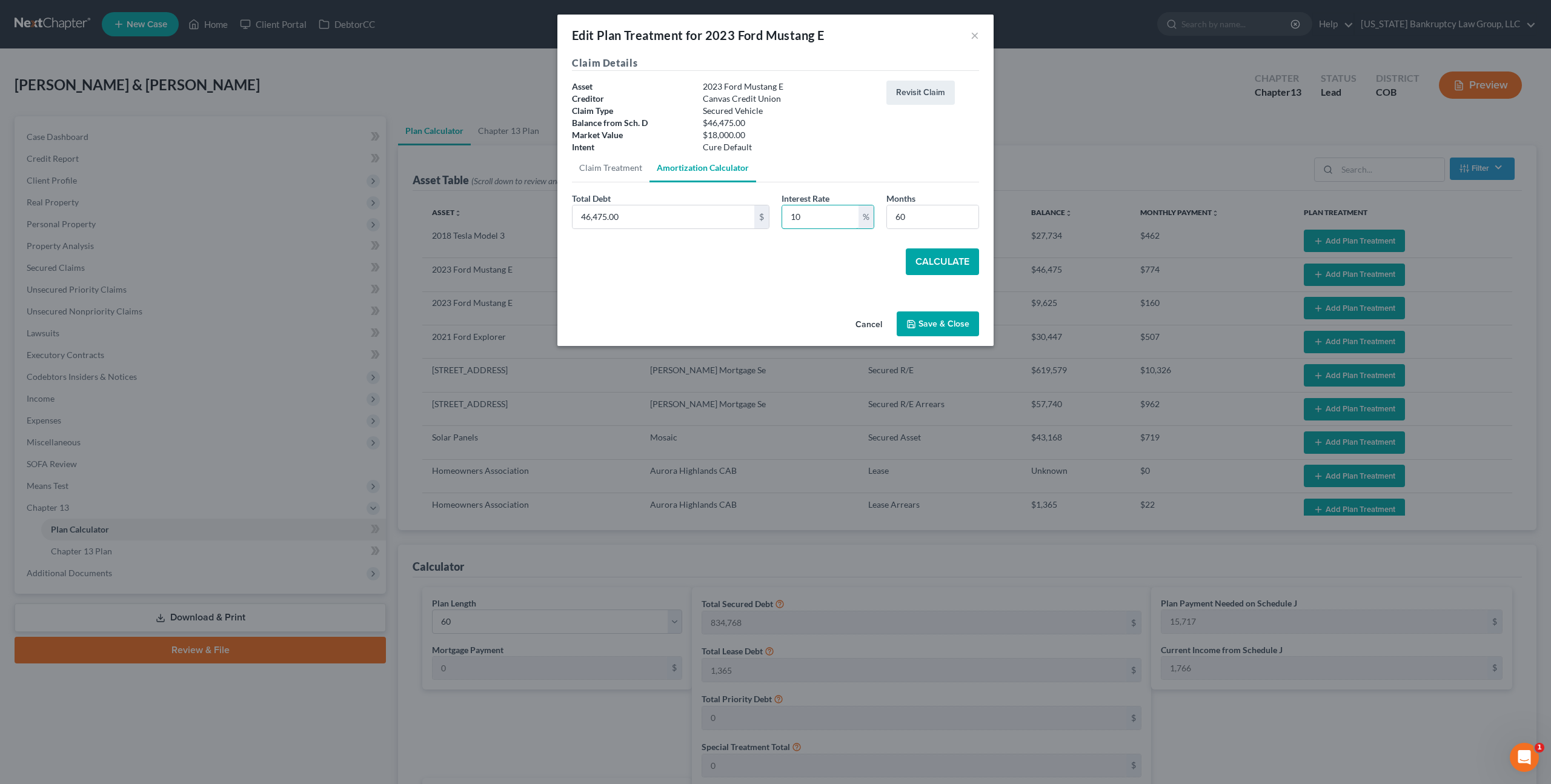
type input "10"
click at [928, 255] on button "Calculate" at bounding box center [942, 261] width 73 height 26
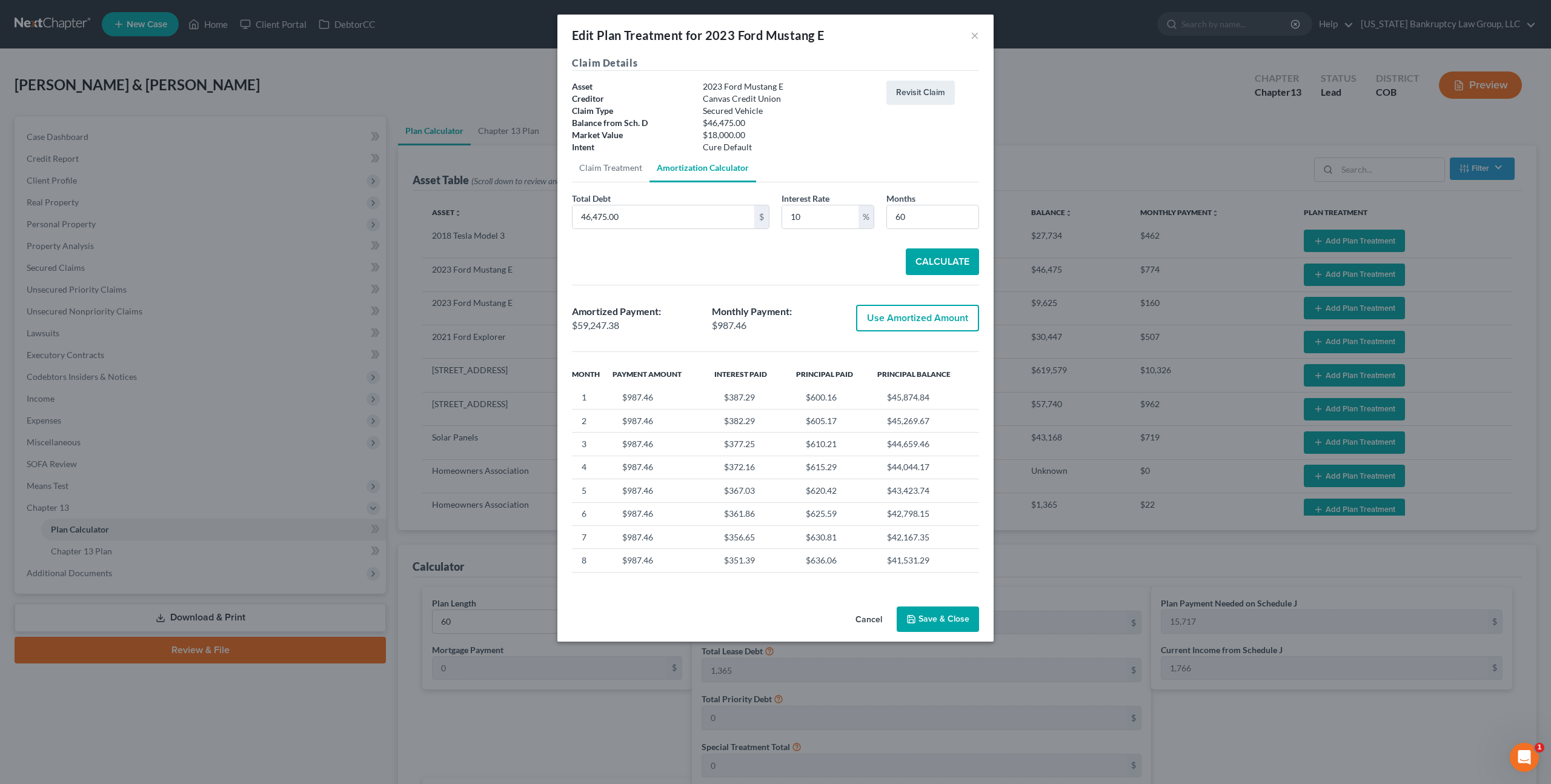
click at [866, 618] on button "Cancel" at bounding box center [868, 619] width 46 height 24
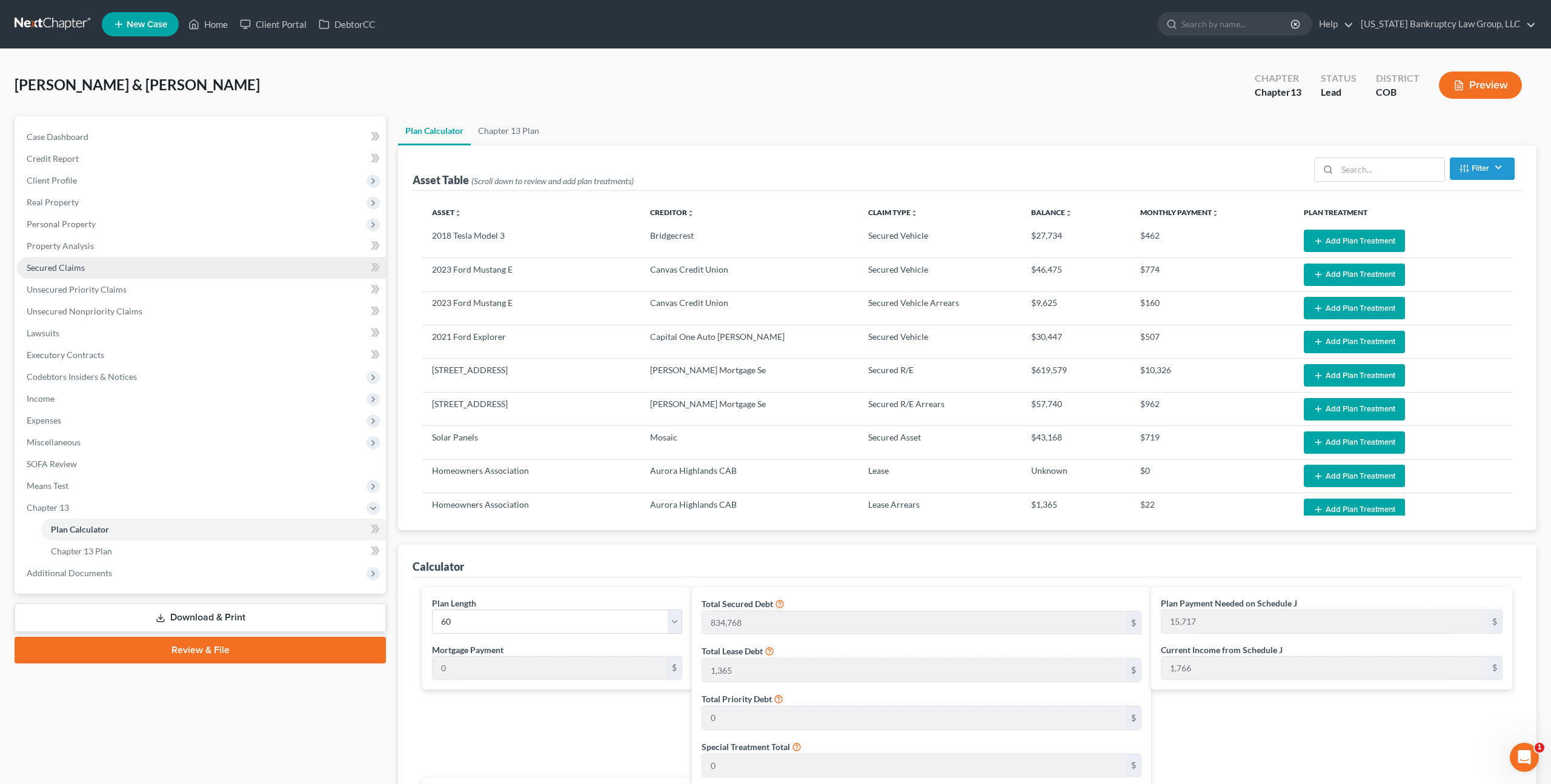
click at [72, 268] on span "Secured Claims" at bounding box center [56, 268] width 58 height 10
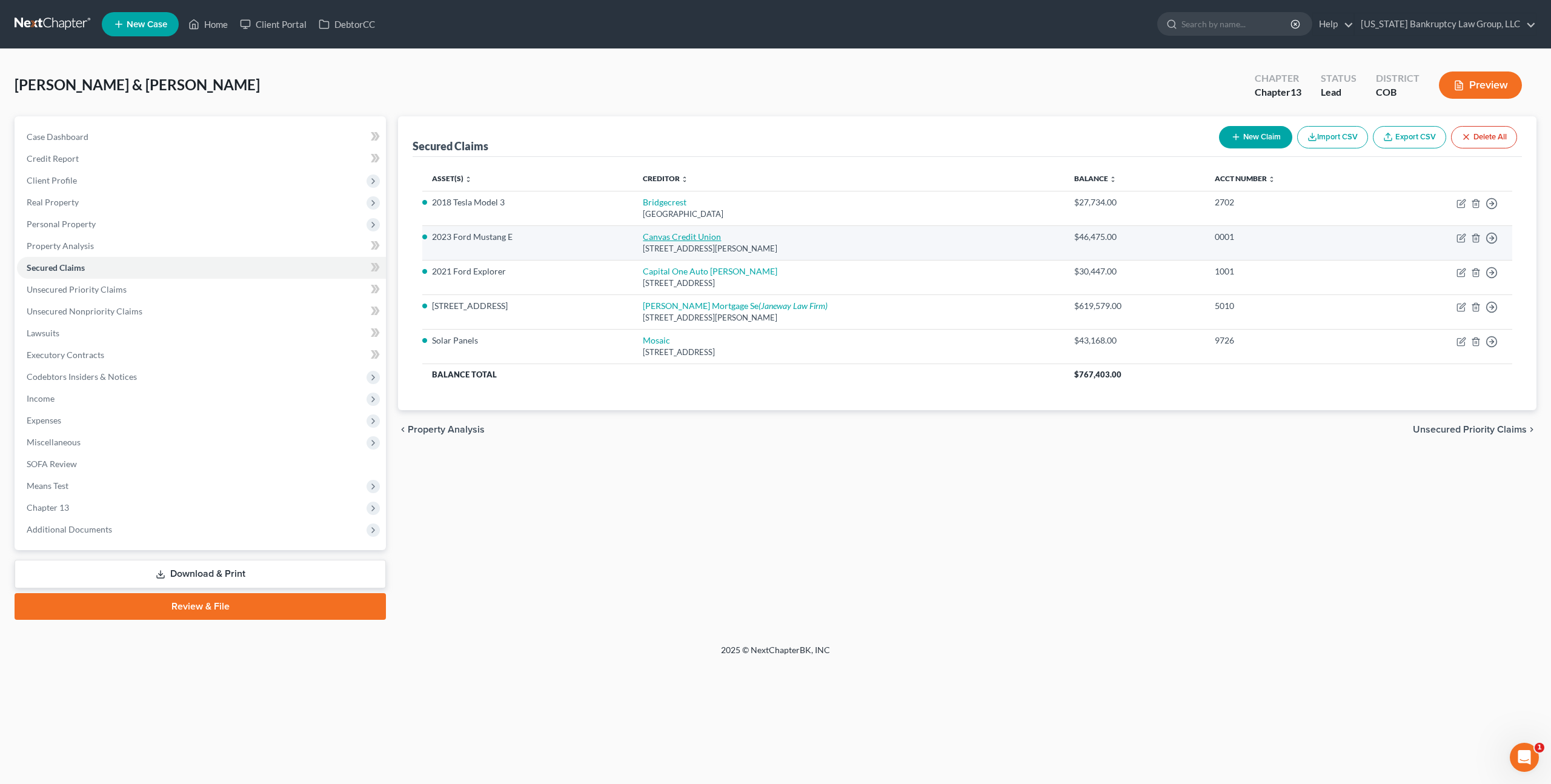
click at [693, 238] on link "Canvas Credit Union" at bounding box center [681, 237] width 78 height 10
select select "5"
select select "4"
select select "0"
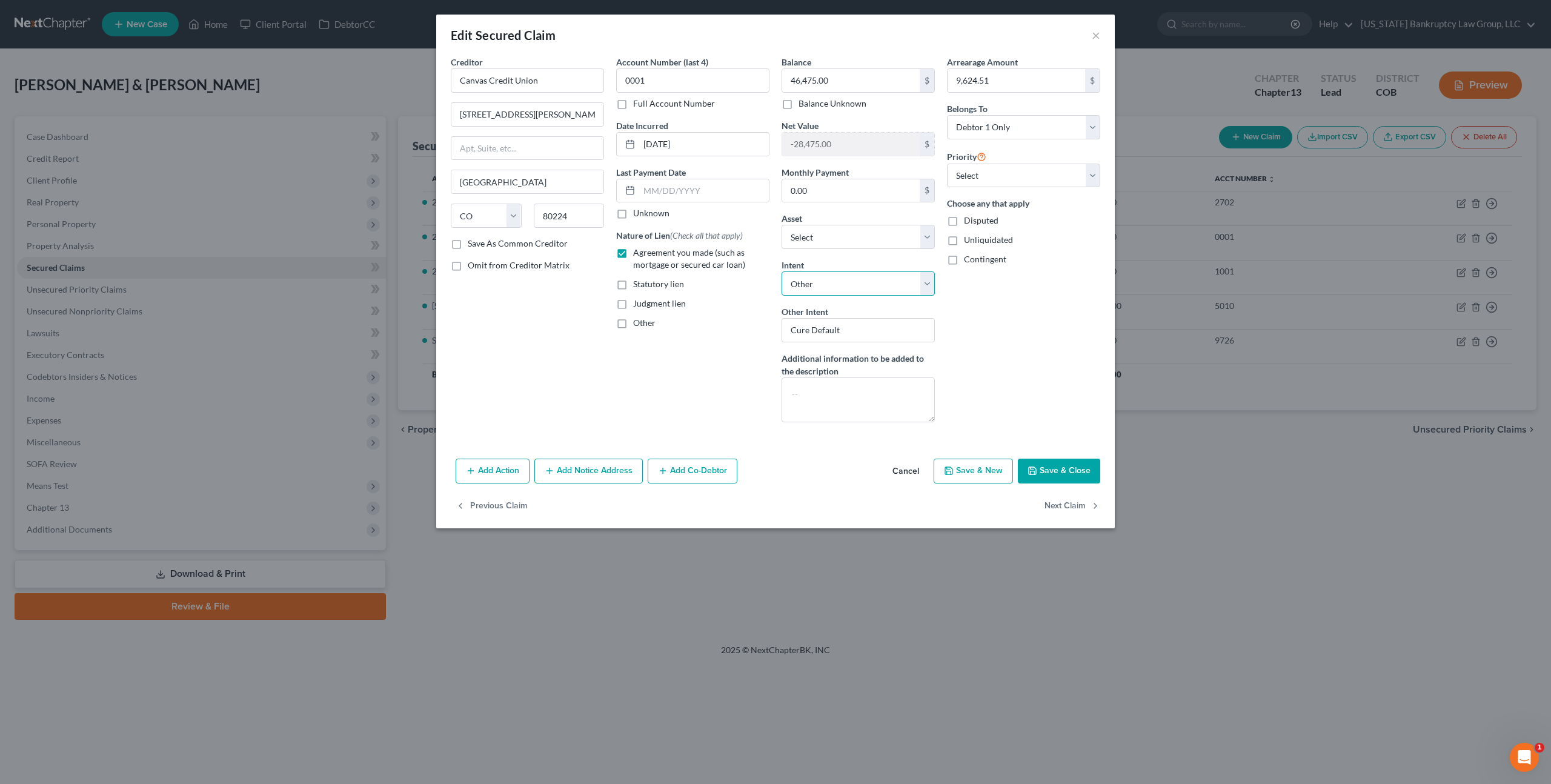
click at [860, 283] on select "Select Surrender Redeem Reaffirm Avoid Other" at bounding box center [858, 283] width 153 height 24
select select "0"
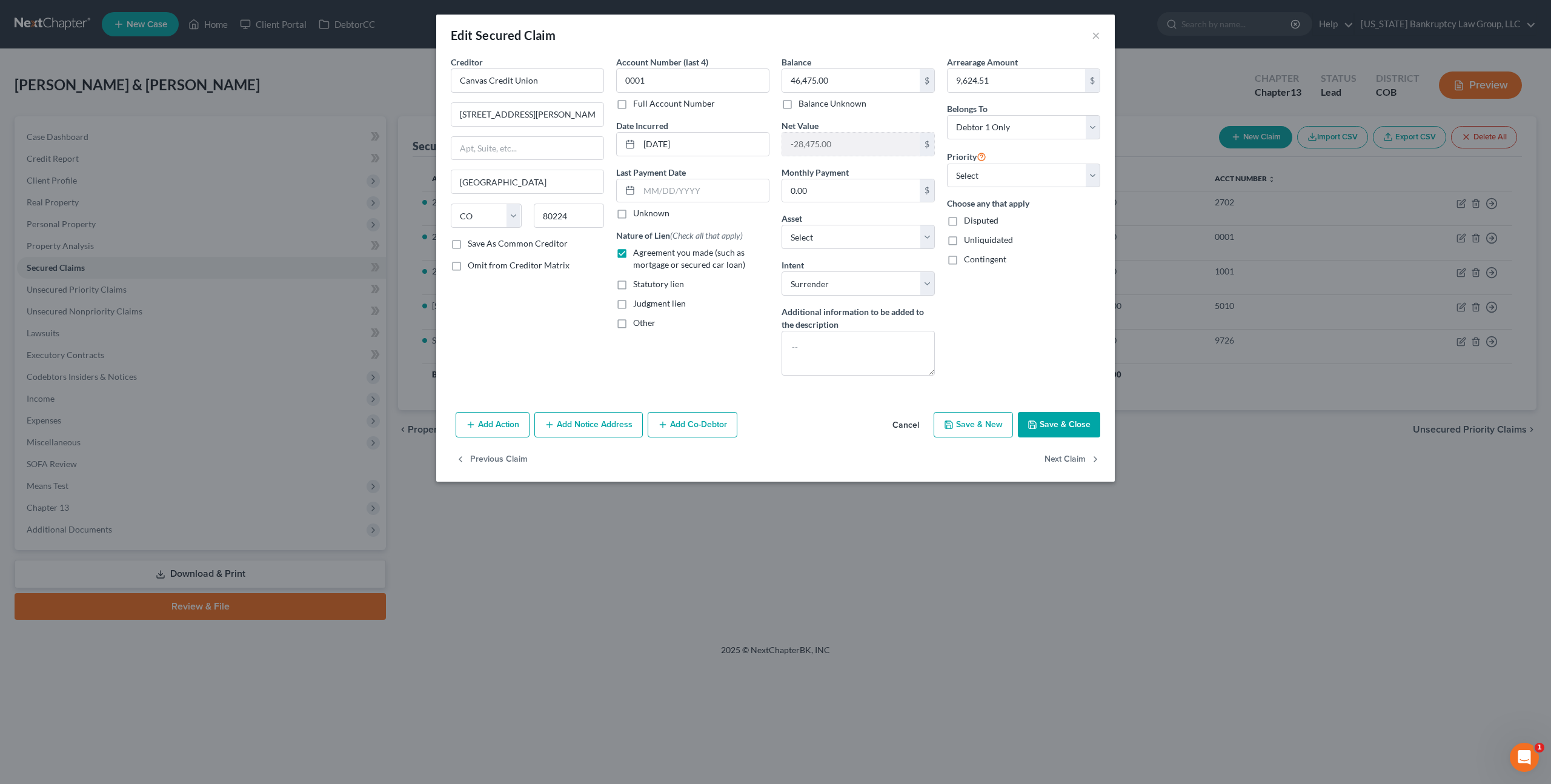
click at [1033, 421] on icon "button" at bounding box center [1032, 424] width 7 height 7
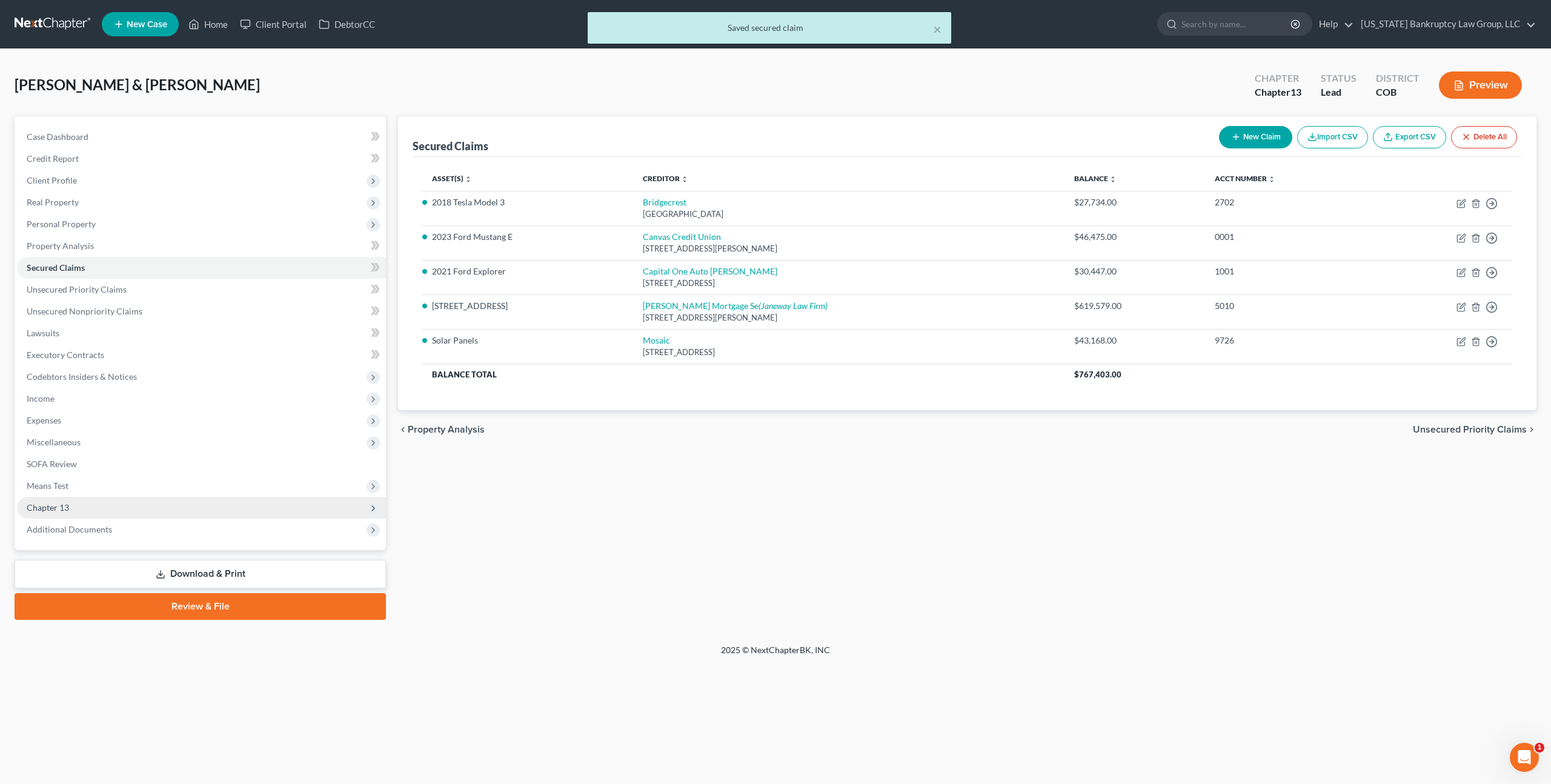
click at [107, 503] on span "Chapter 13" at bounding box center [201, 508] width 369 height 22
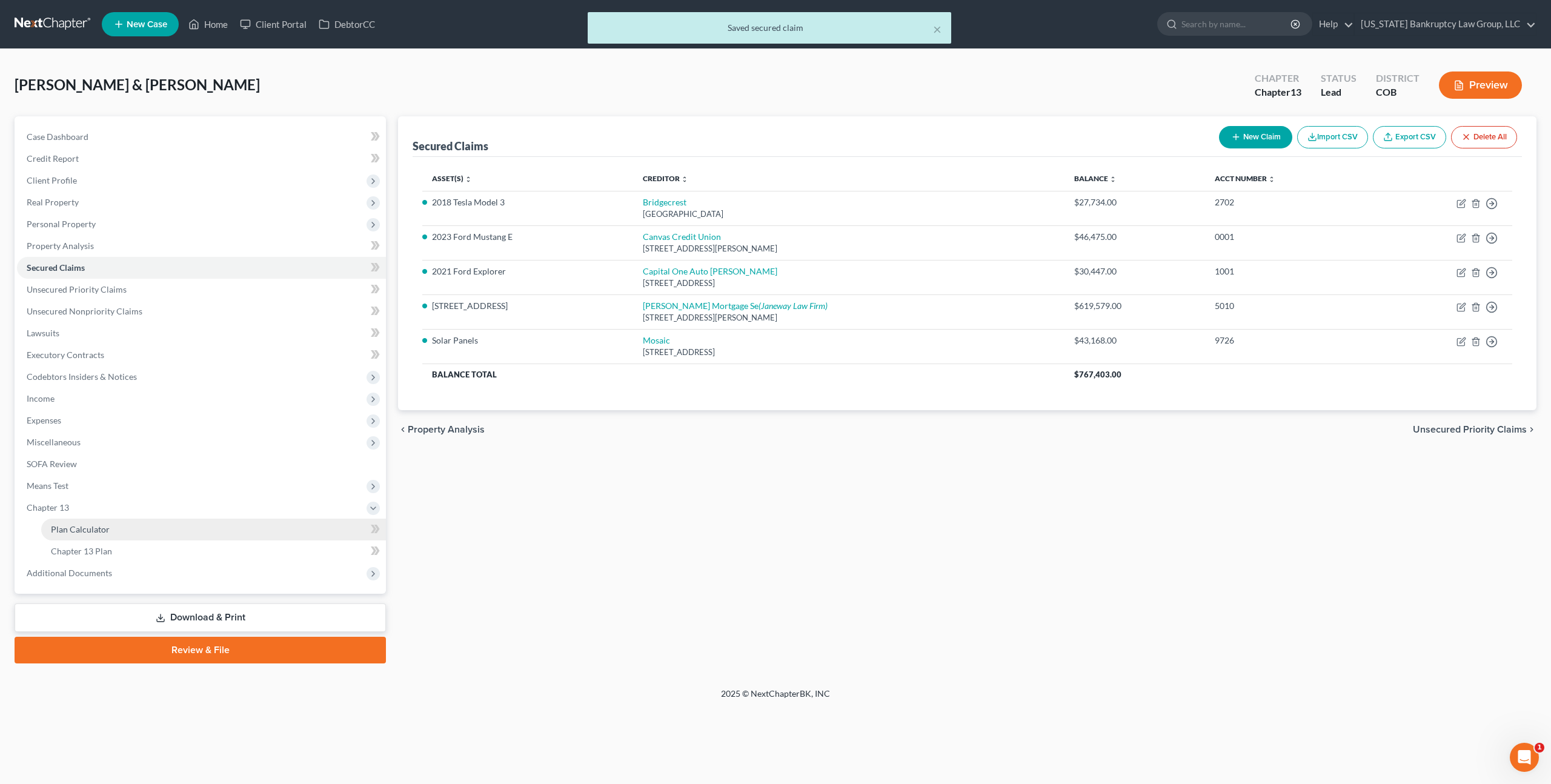
click at [111, 531] on link "Plan Calculator" at bounding box center [213, 529] width 345 height 22
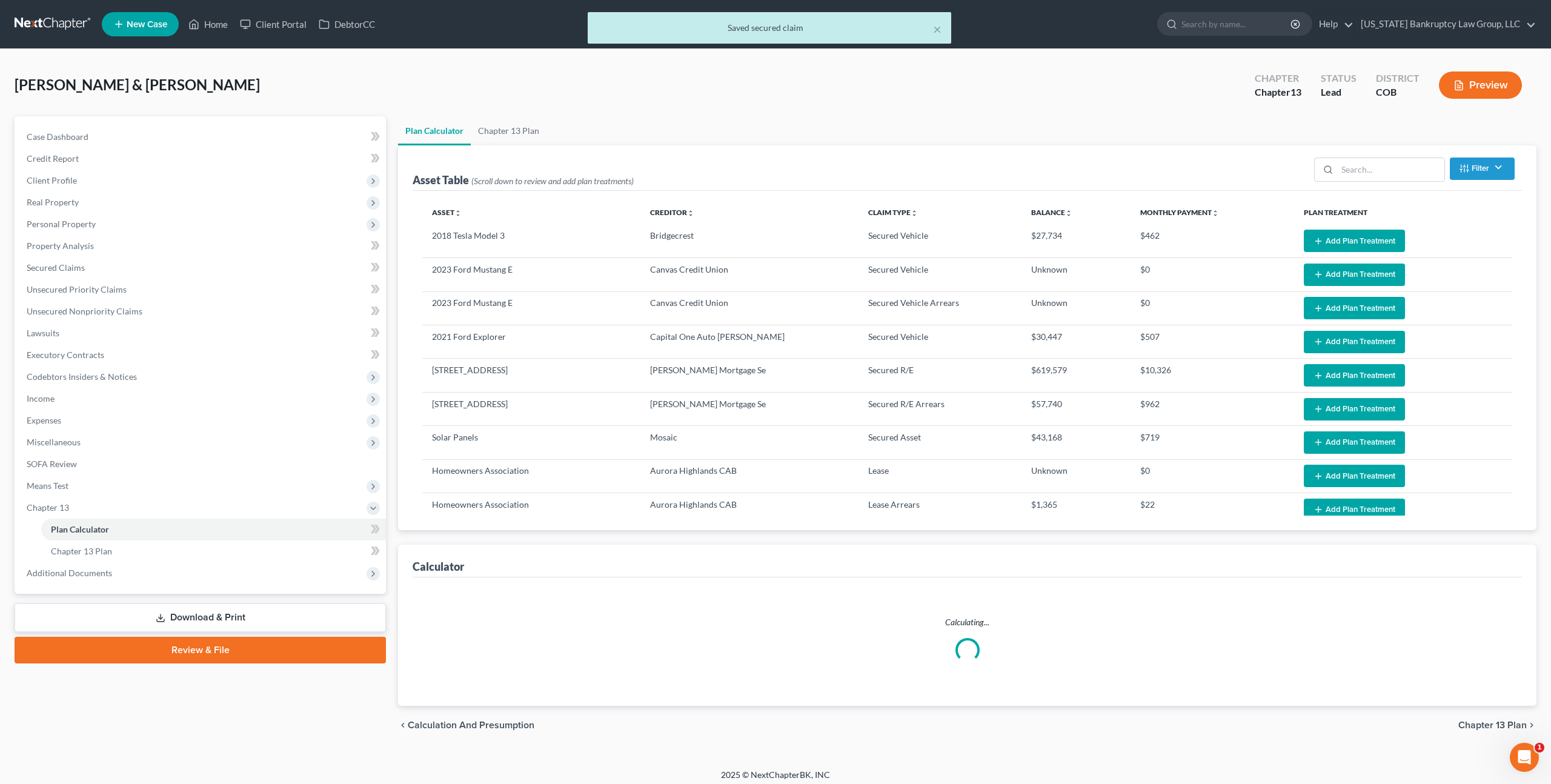
select select "59"
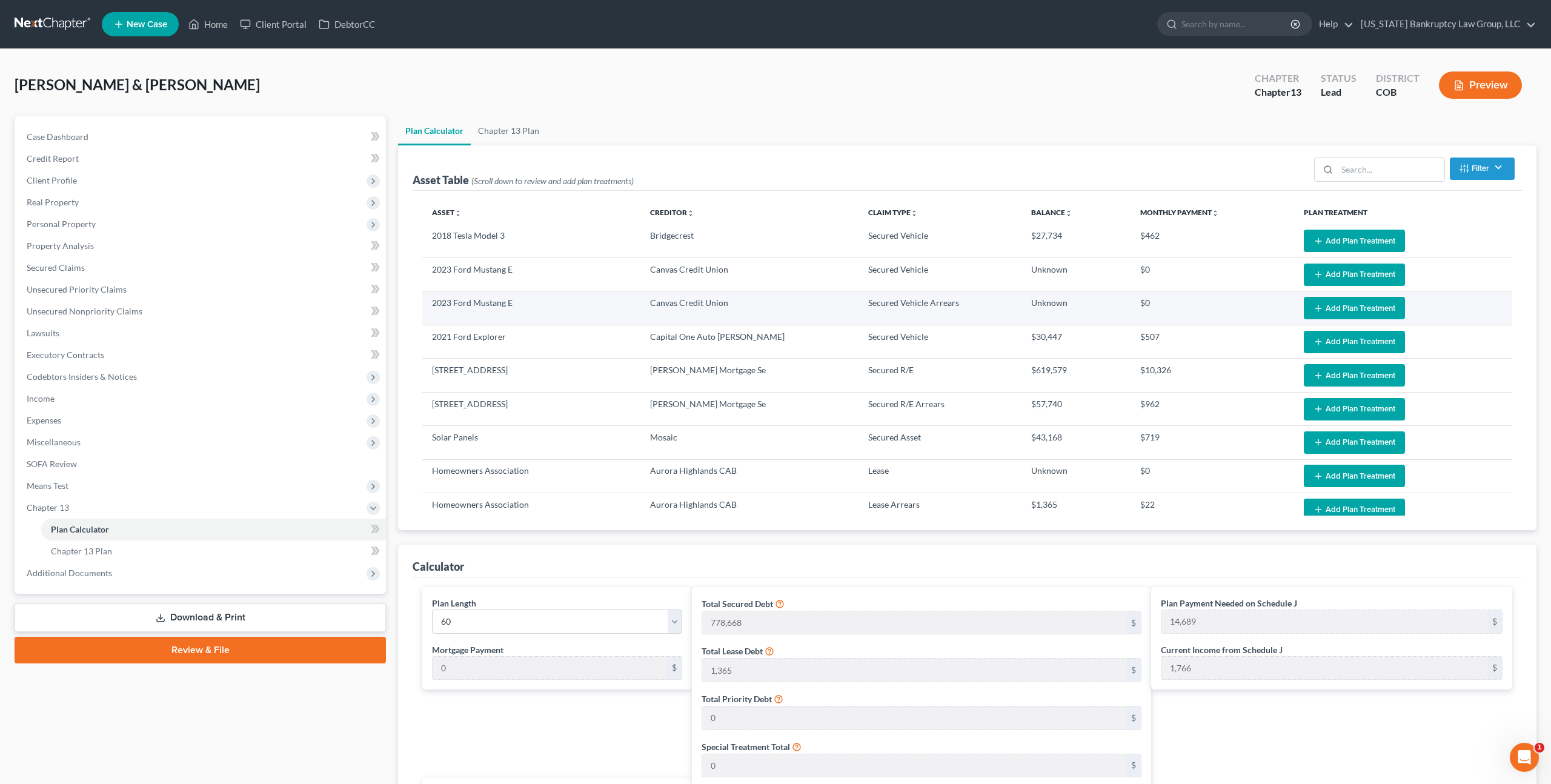
click at [1331, 306] on button "Add Plan Treatment" at bounding box center [1354, 308] width 102 height 23
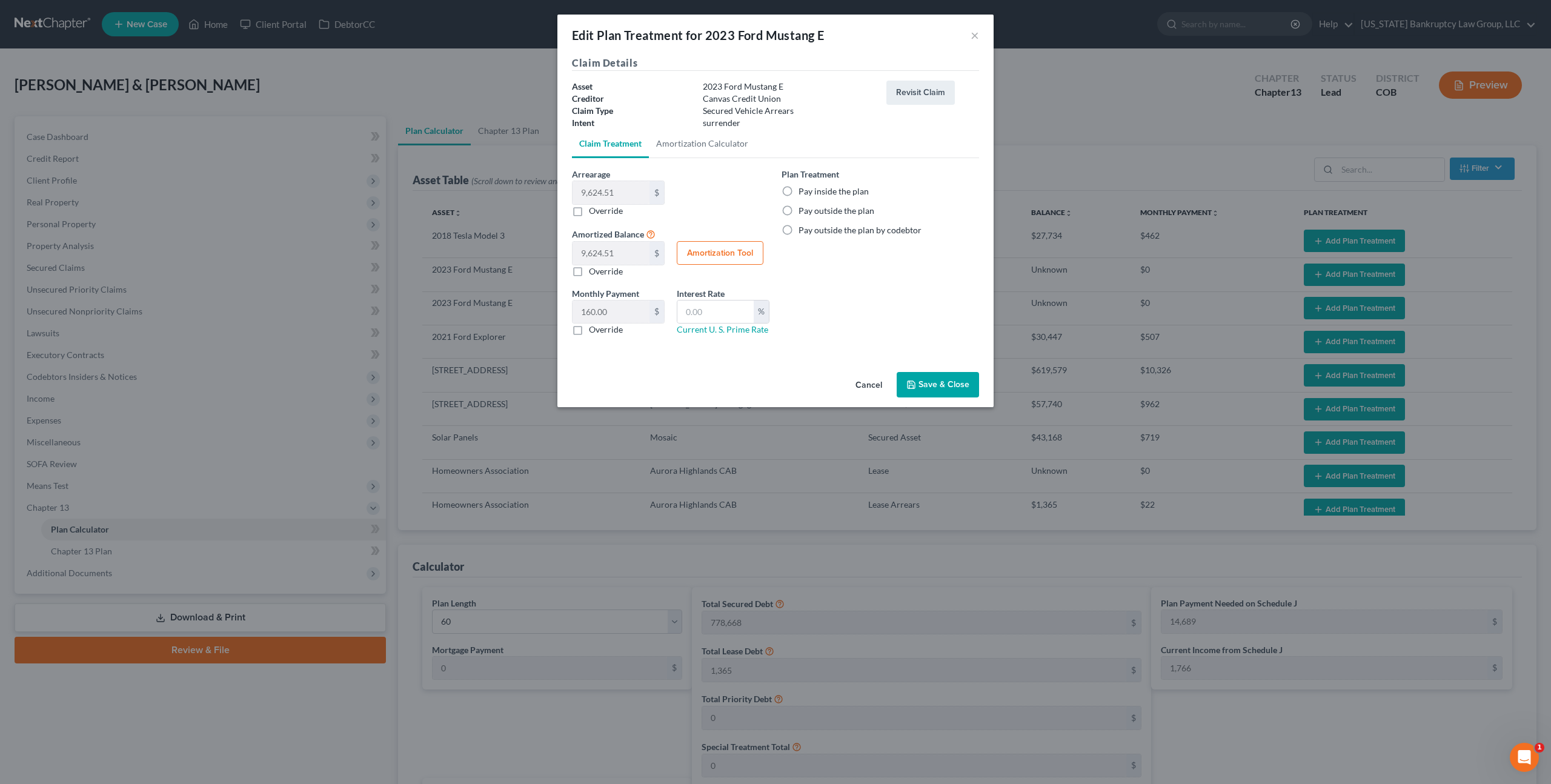
click at [875, 387] on button "Cancel" at bounding box center [868, 385] width 46 height 24
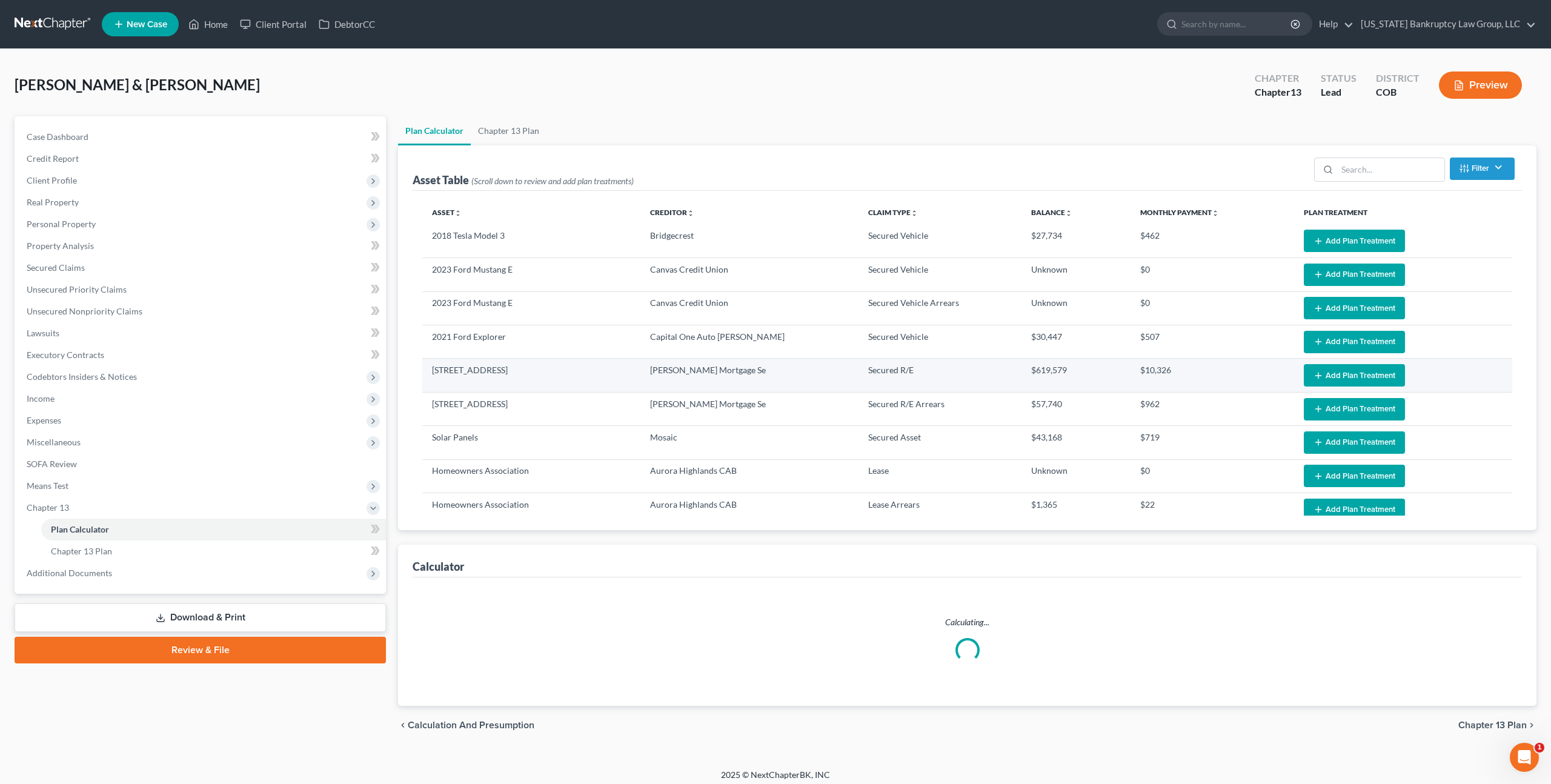
select select "59"
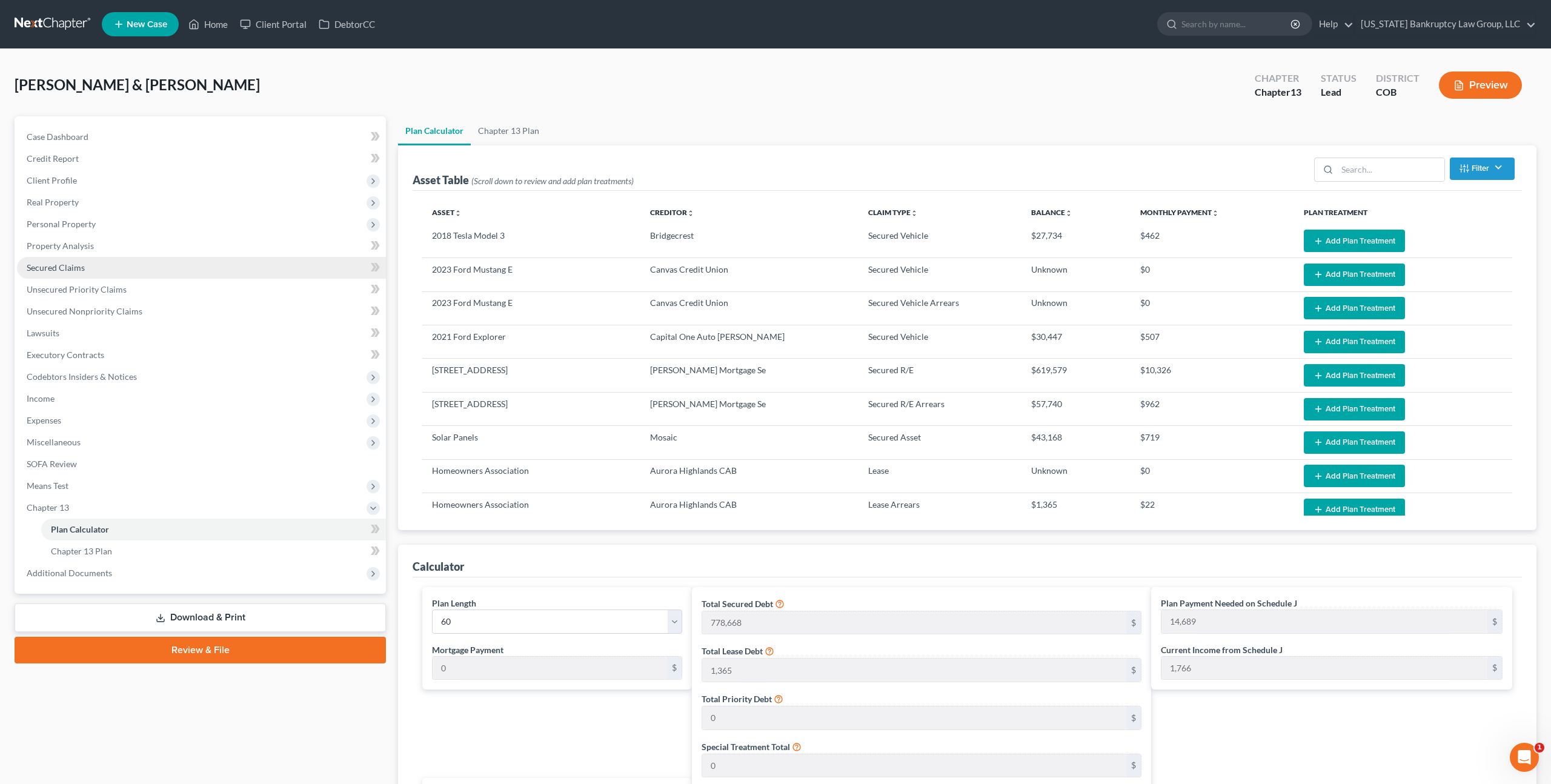
click at [63, 266] on span "Secured Claims" at bounding box center [56, 268] width 58 height 10
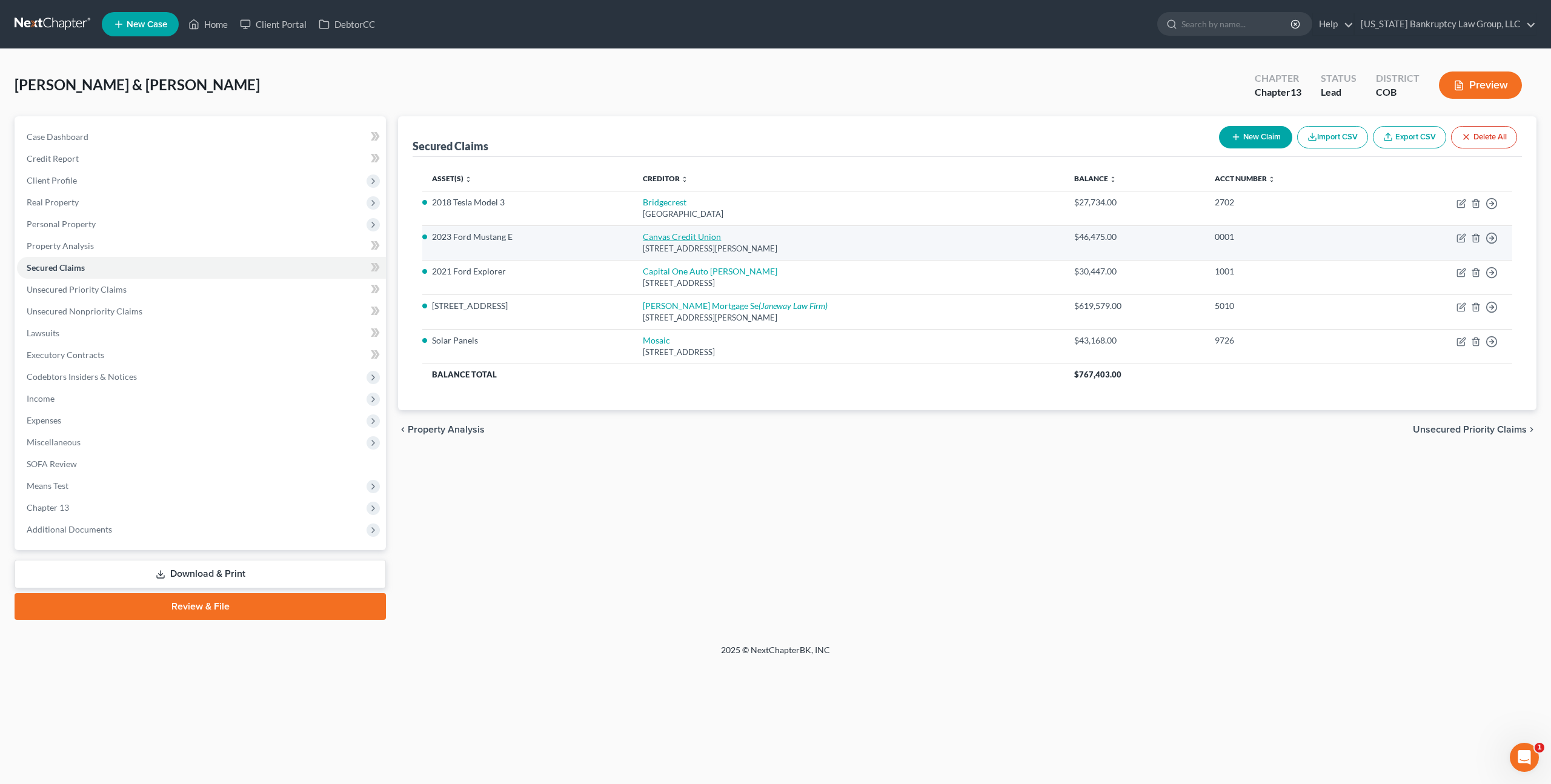
click at [690, 235] on link "Canvas Credit Union" at bounding box center [681, 237] width 78 height 10
select select "5"
select select "0"
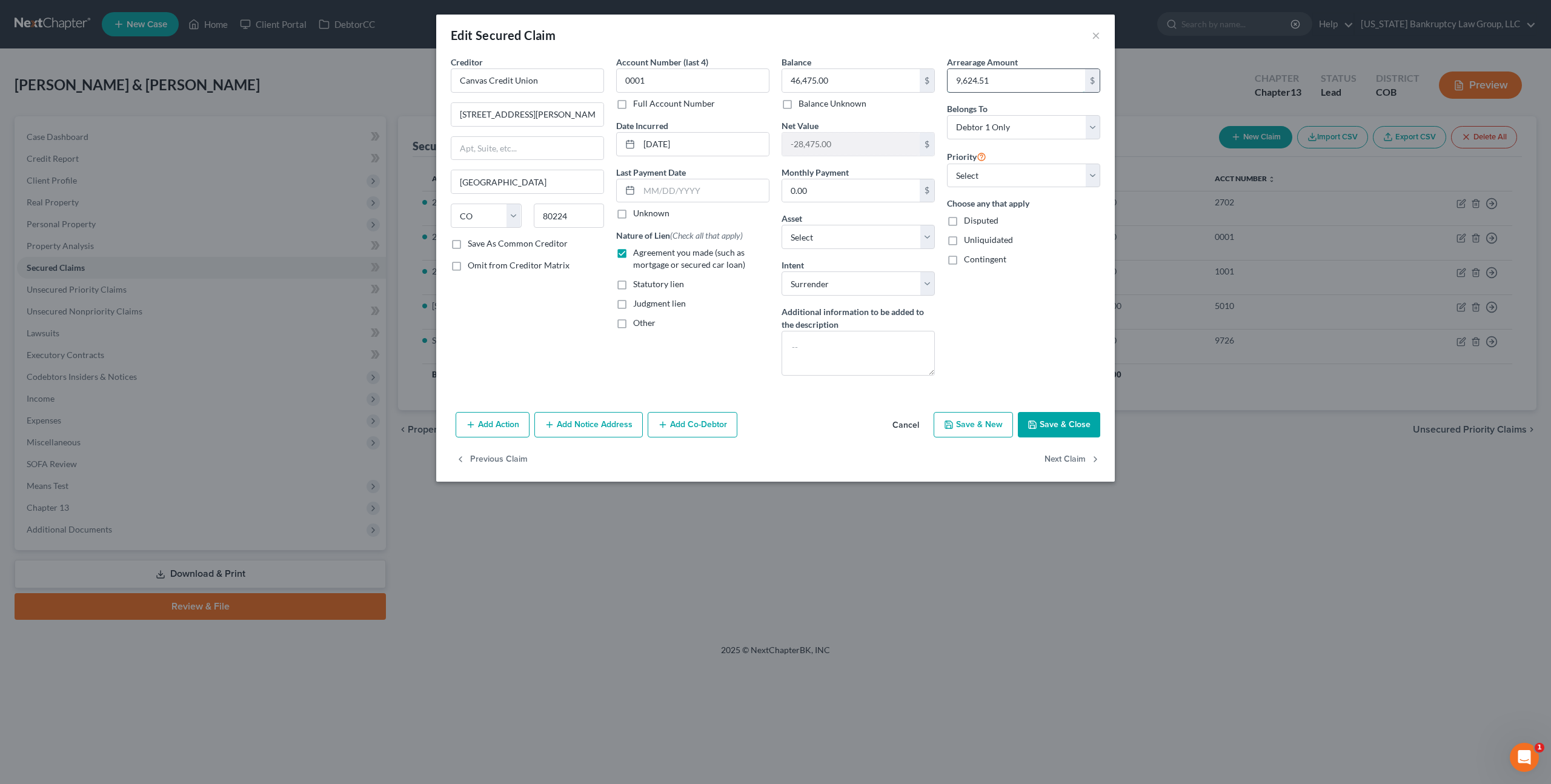
click at [969, 78] on input "9,624.51" at bounding box center [1016, 81] width 138 height 23
click at [1049, 418] on button "Save & Close" at bounding box center [1059, 424] width 82 height 25
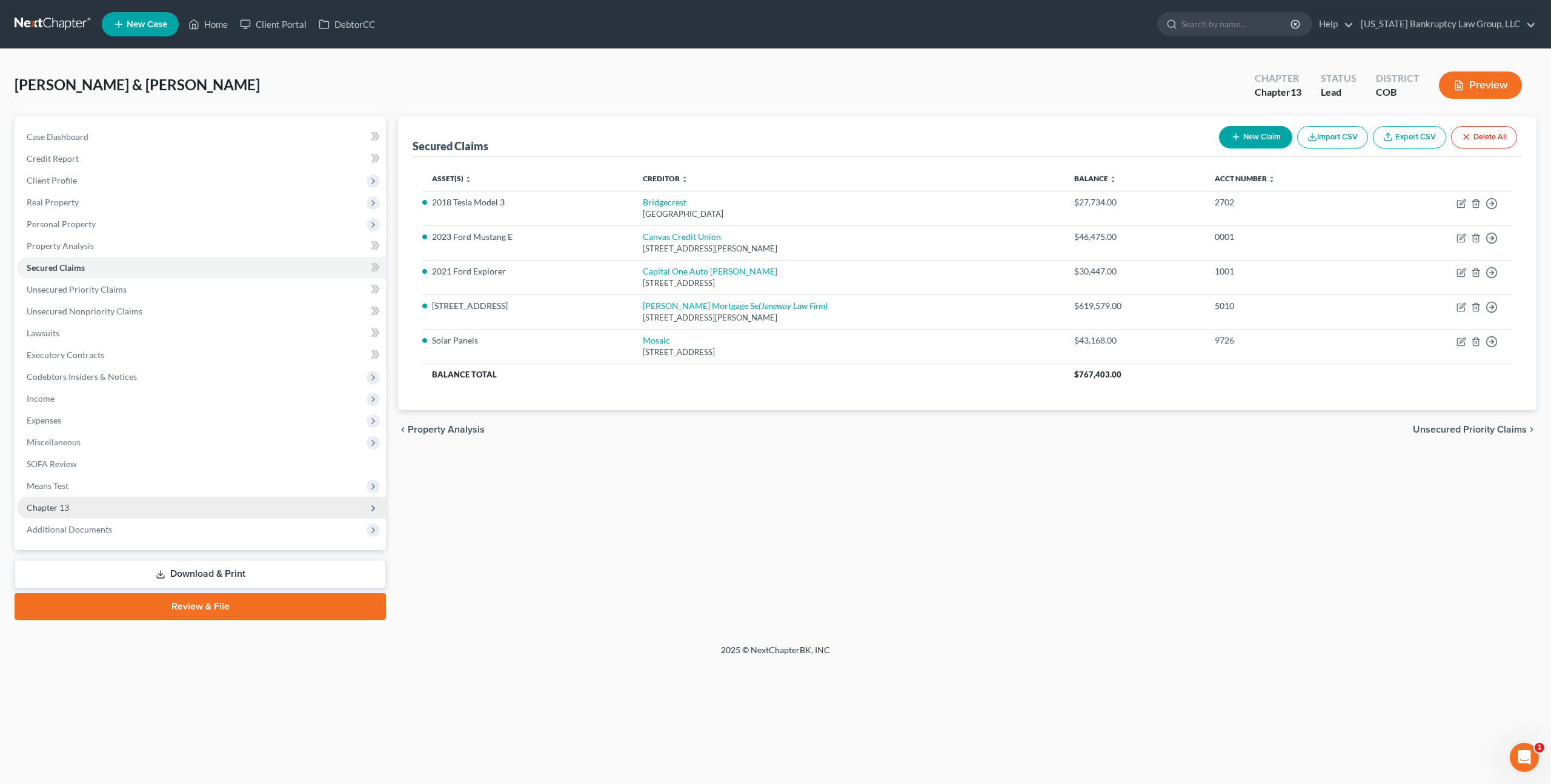
click at [62, 510] on span "Chapter 13" at bounding box center [48, 507] width 43 height 10
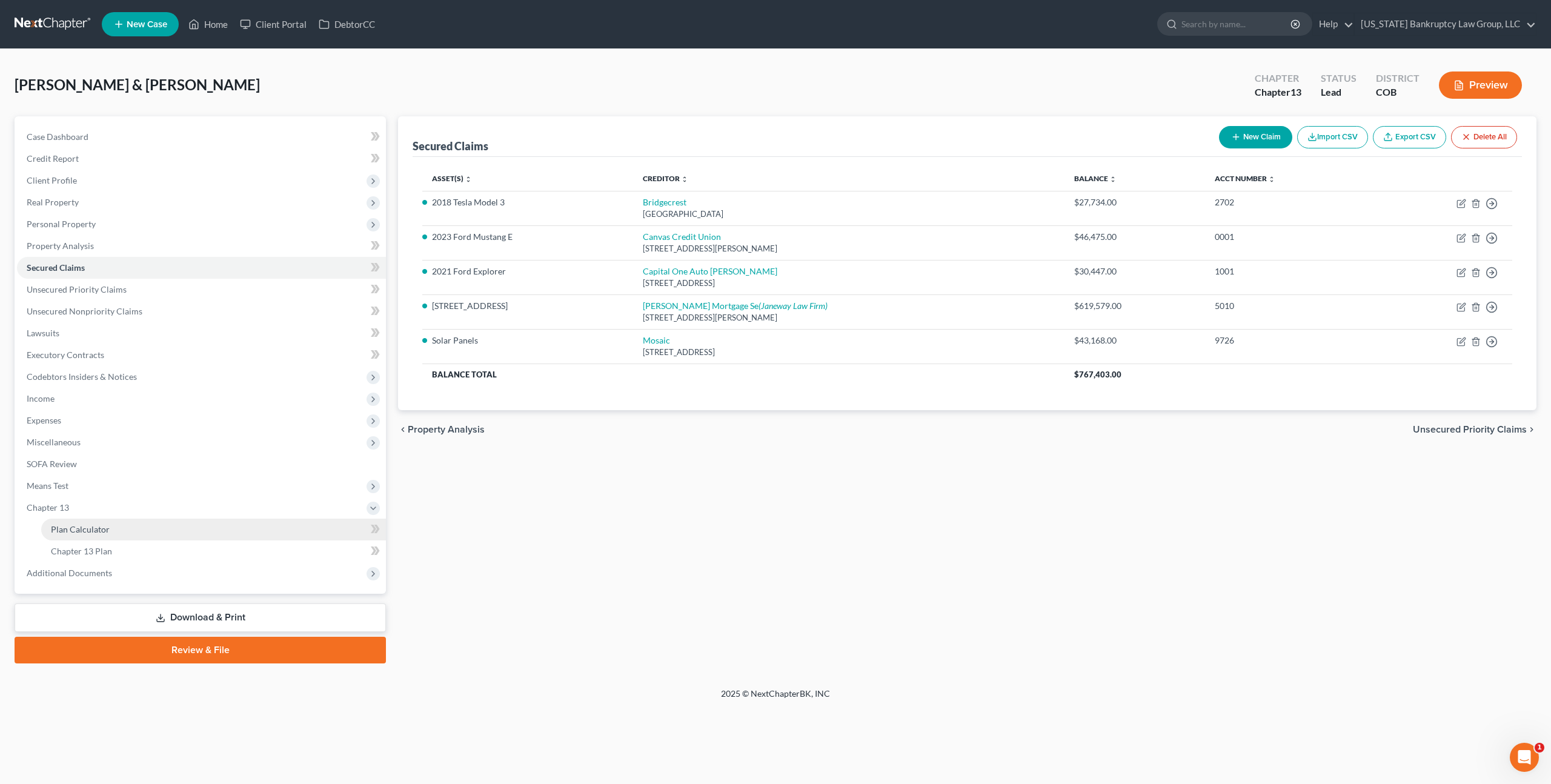
click at [87, 530] on span "Plan Calculator" at bounding box center [80, 529] width 59 height 10
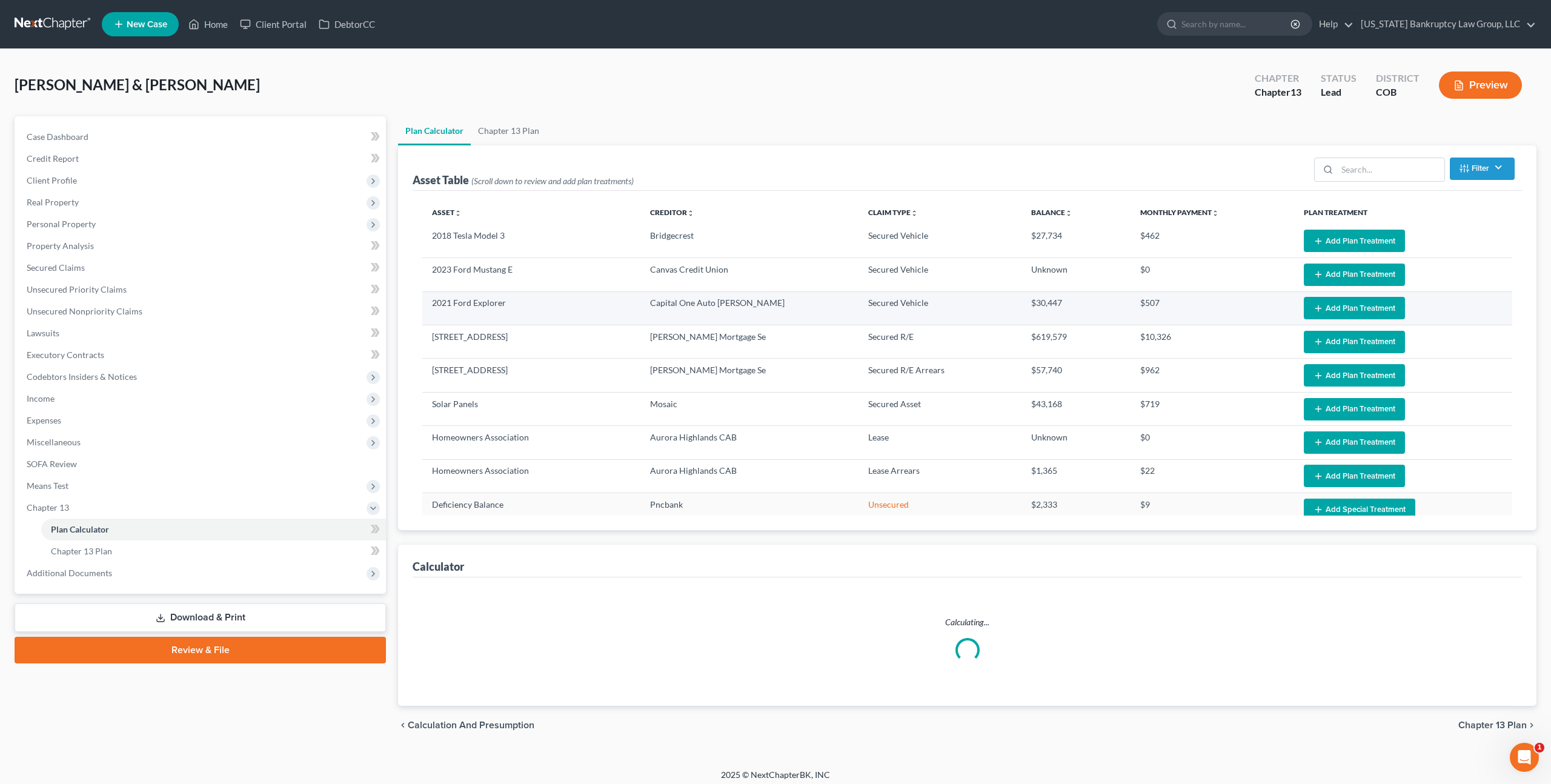
select select "59"
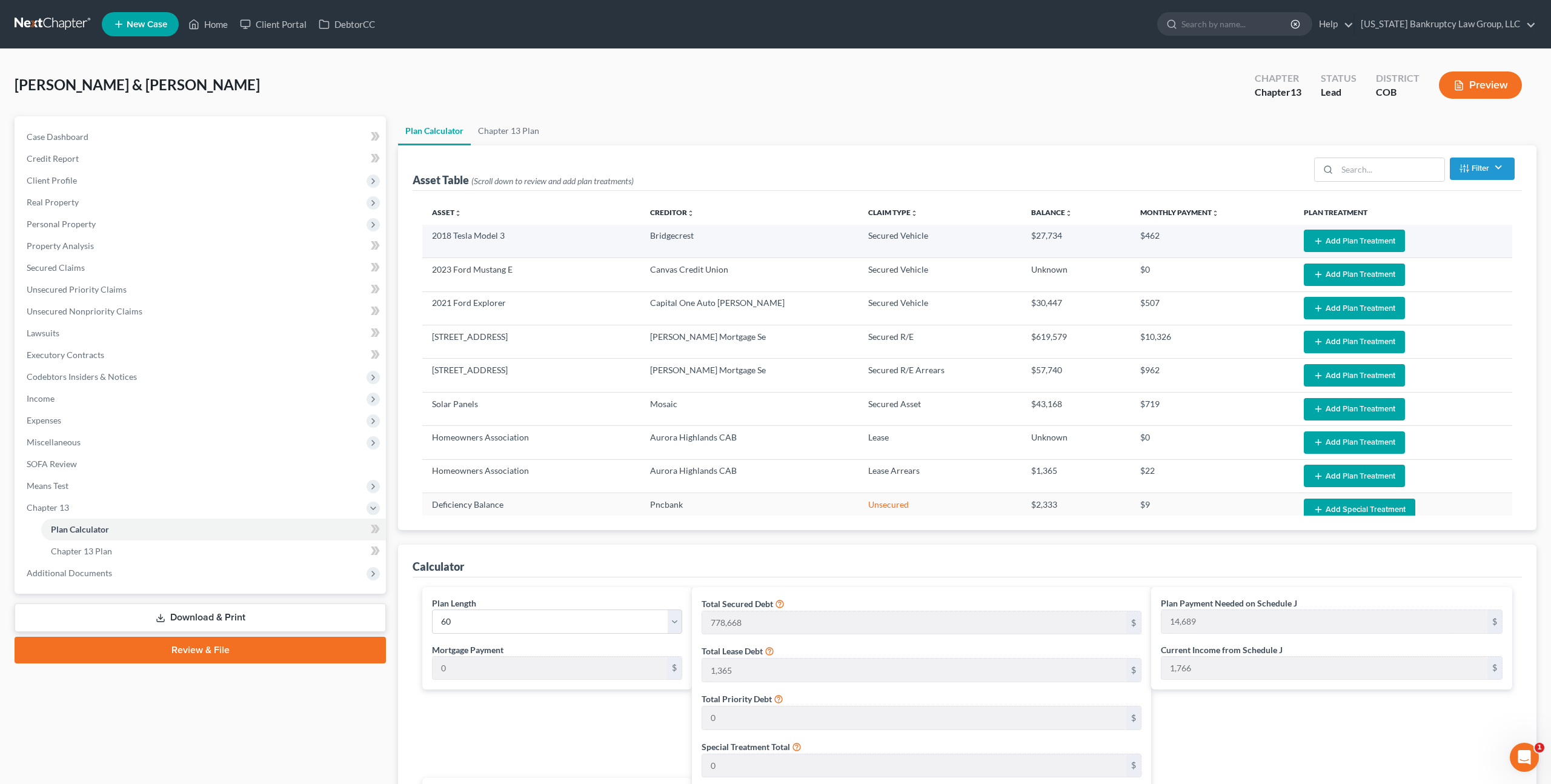
click at [1325, 240] on button "Add Plan Treatment" at bounding box center [1354, 240] width 102 height 23
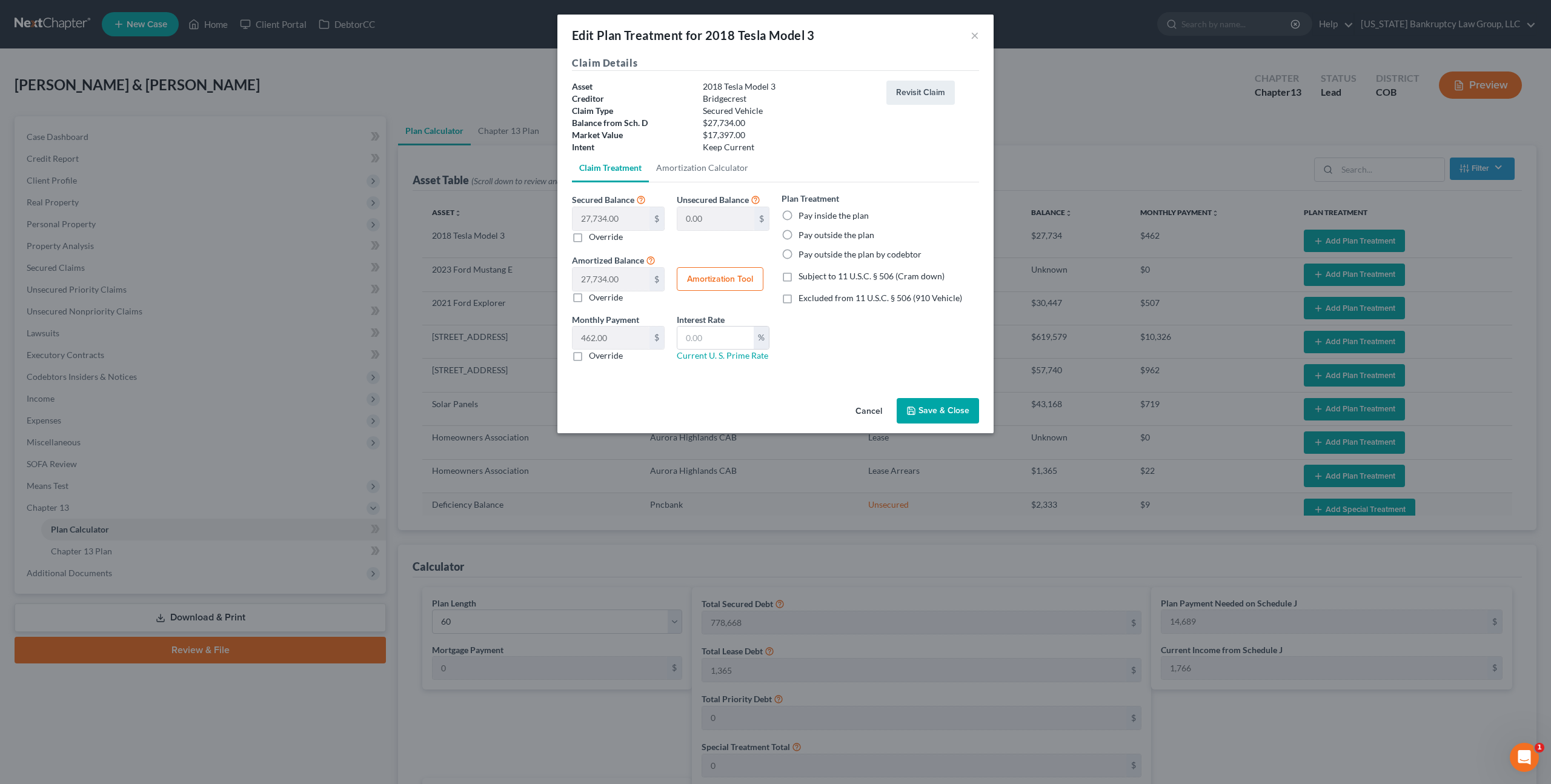
click at [798, 233] on label "Pay outside the plan" at bounding box center [836, 235] width 76 height 12
click at [804, 233] on input "Pay outside the plan" at bounding box center [808, 233] width 8 height 8
radio input "true"
click at [946, 410] on button "Save & Close" at bounding box center [937, 410] width 82 height 25
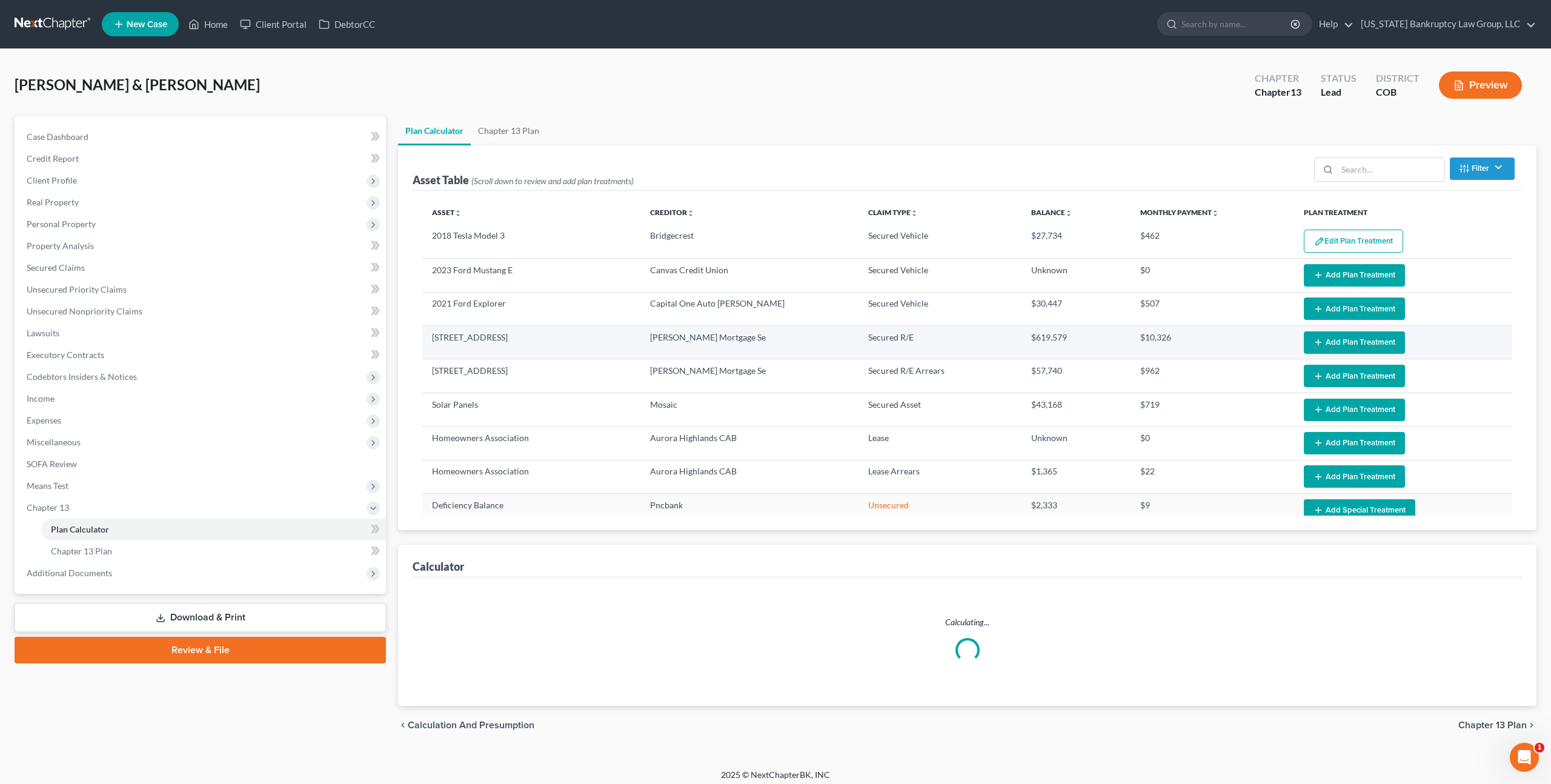
select select "59"
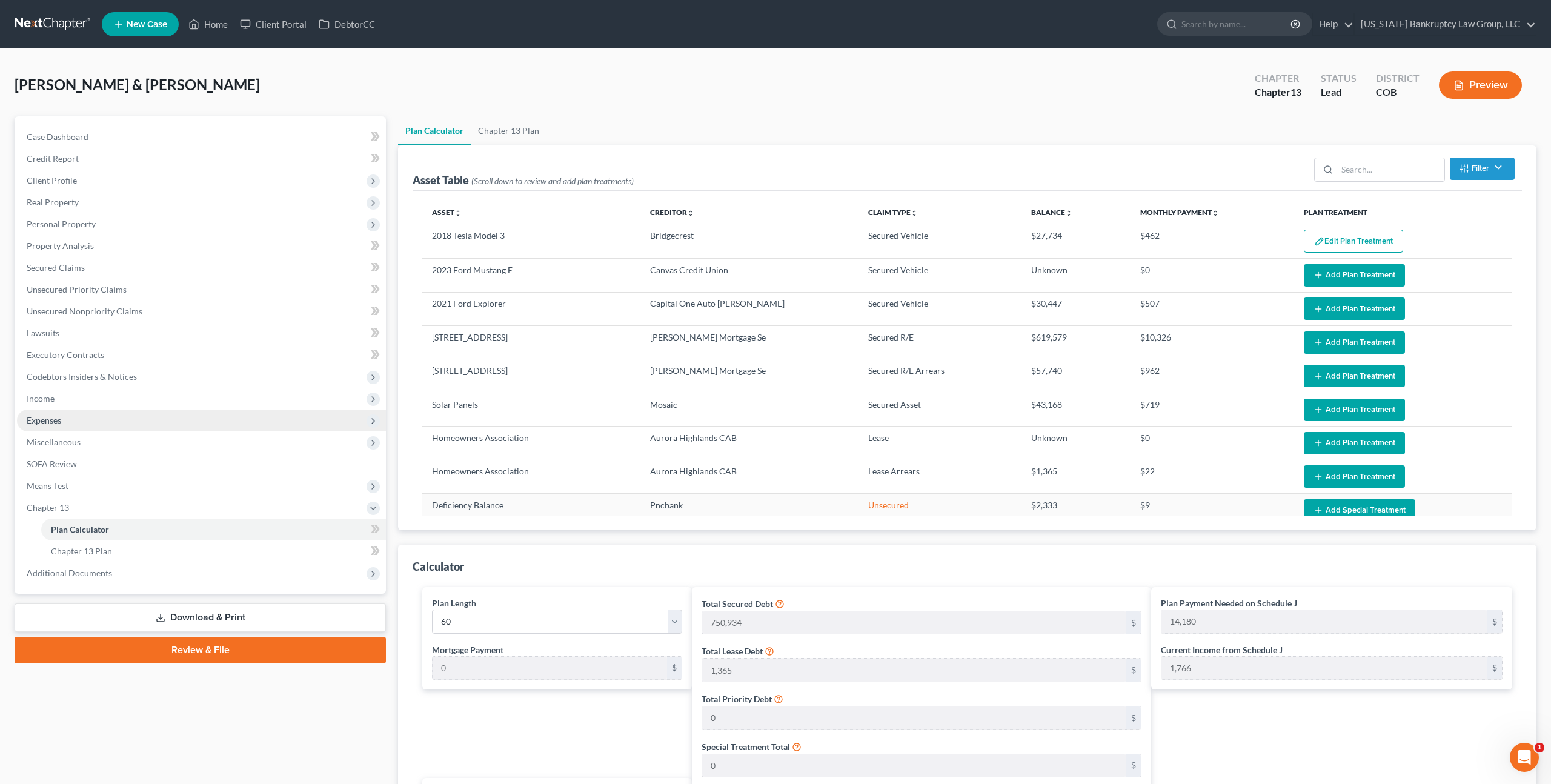
click at [63, 421] on span "Expenses" at bounding box center [201, 421] width 369 height 22
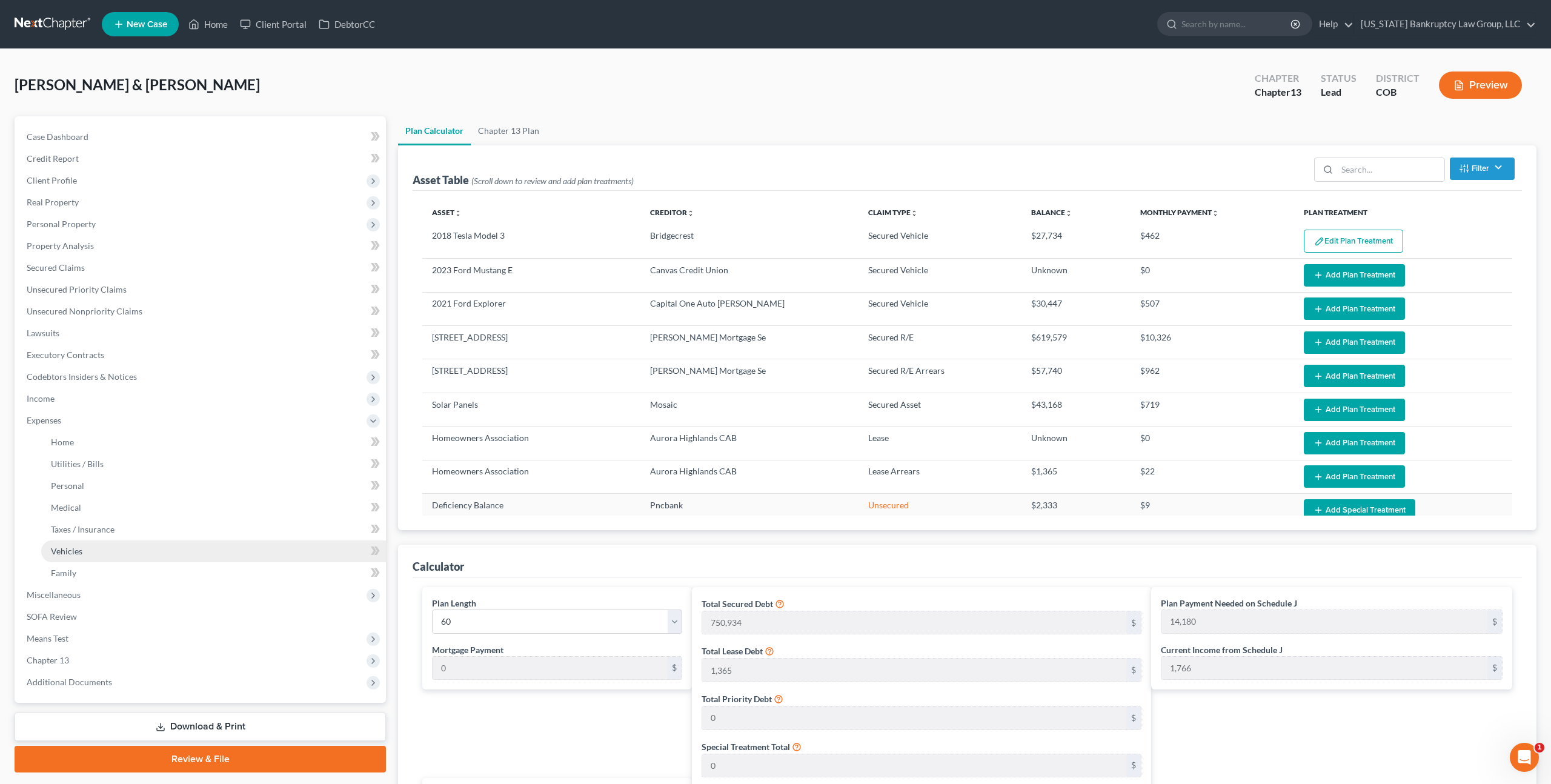
click at [94, 555] on link "Vehicles" at bounding box center [213, 551] width 345 height 22
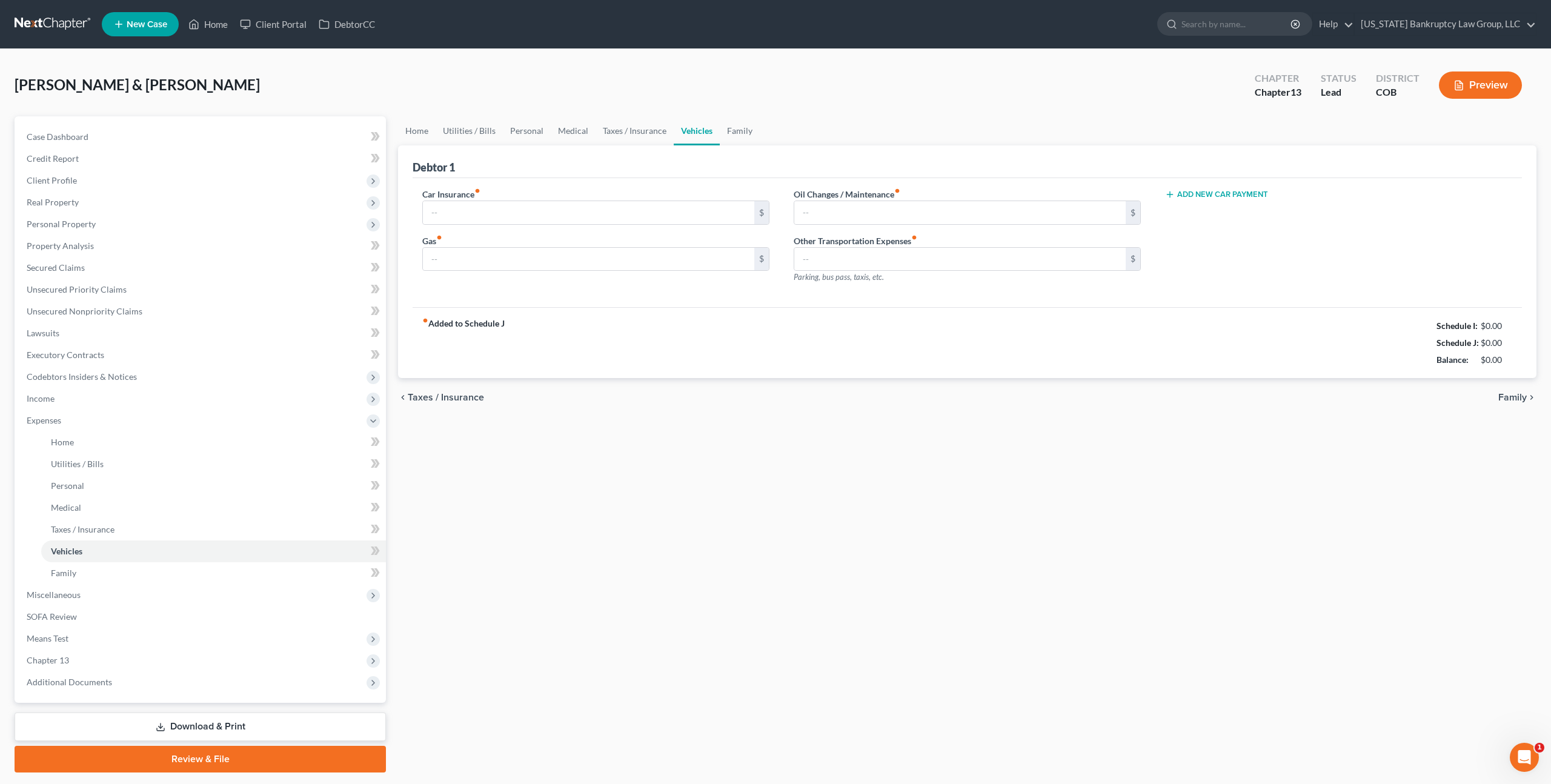
type input "732.81"
type input "351.00"
type input "150.00"
type input "45.00"
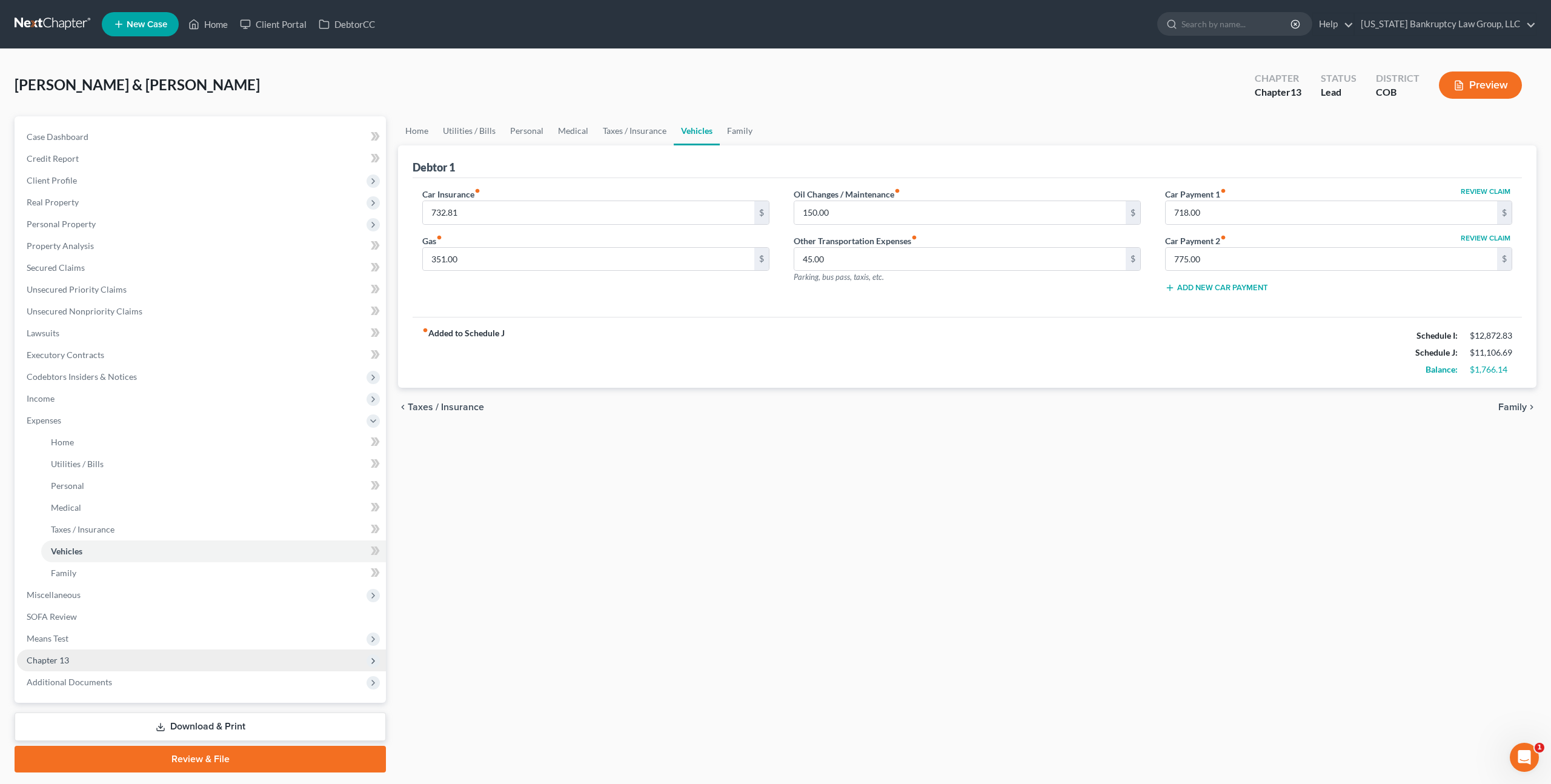
click at [117, 654] on span "Chapter 13" at bounding box center [201, 661] width 369 height 22
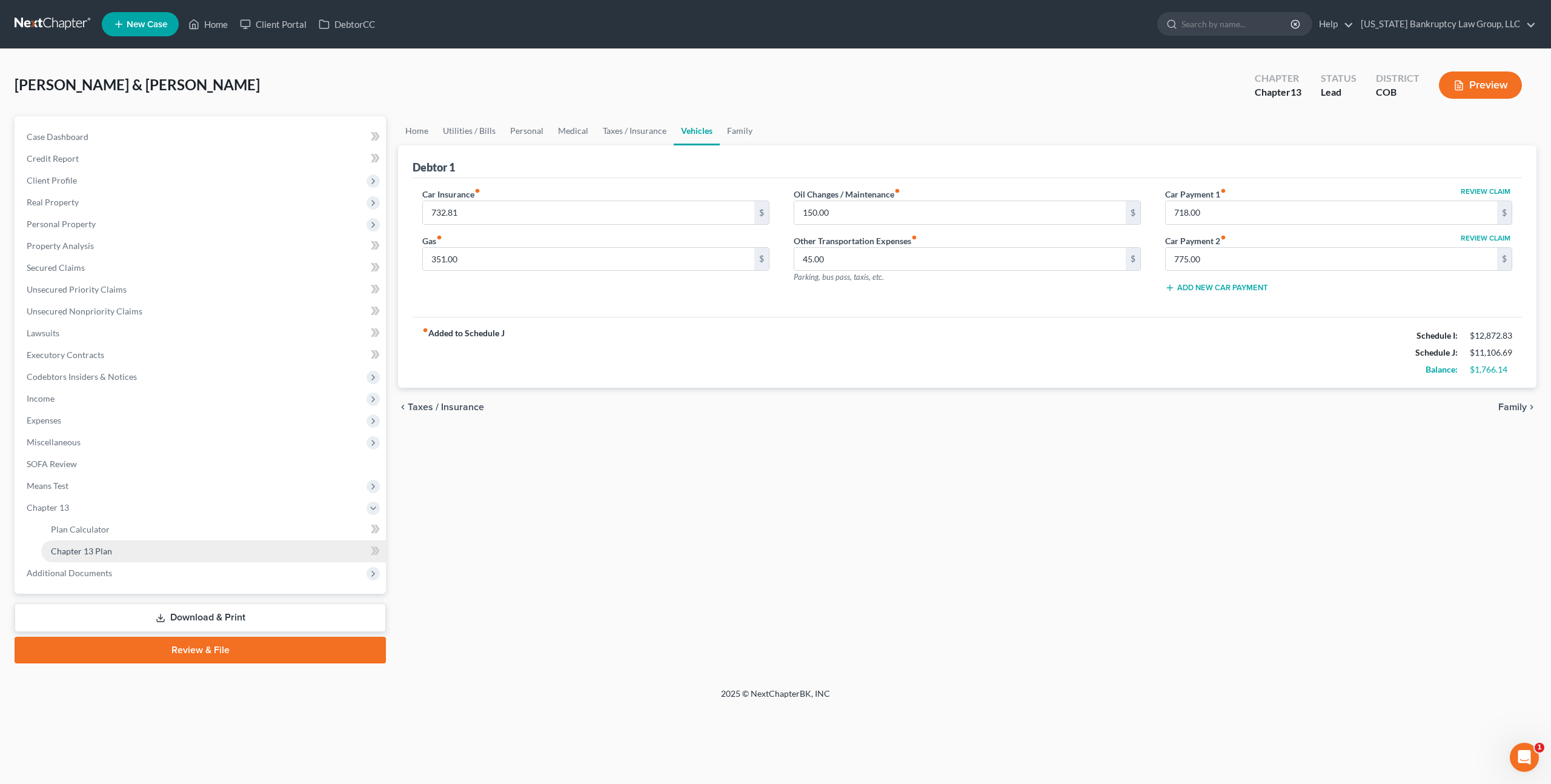
click at [117, 548] on link "Chapter 13 Plan" at bounding box center [213, 551] width 345 height 22
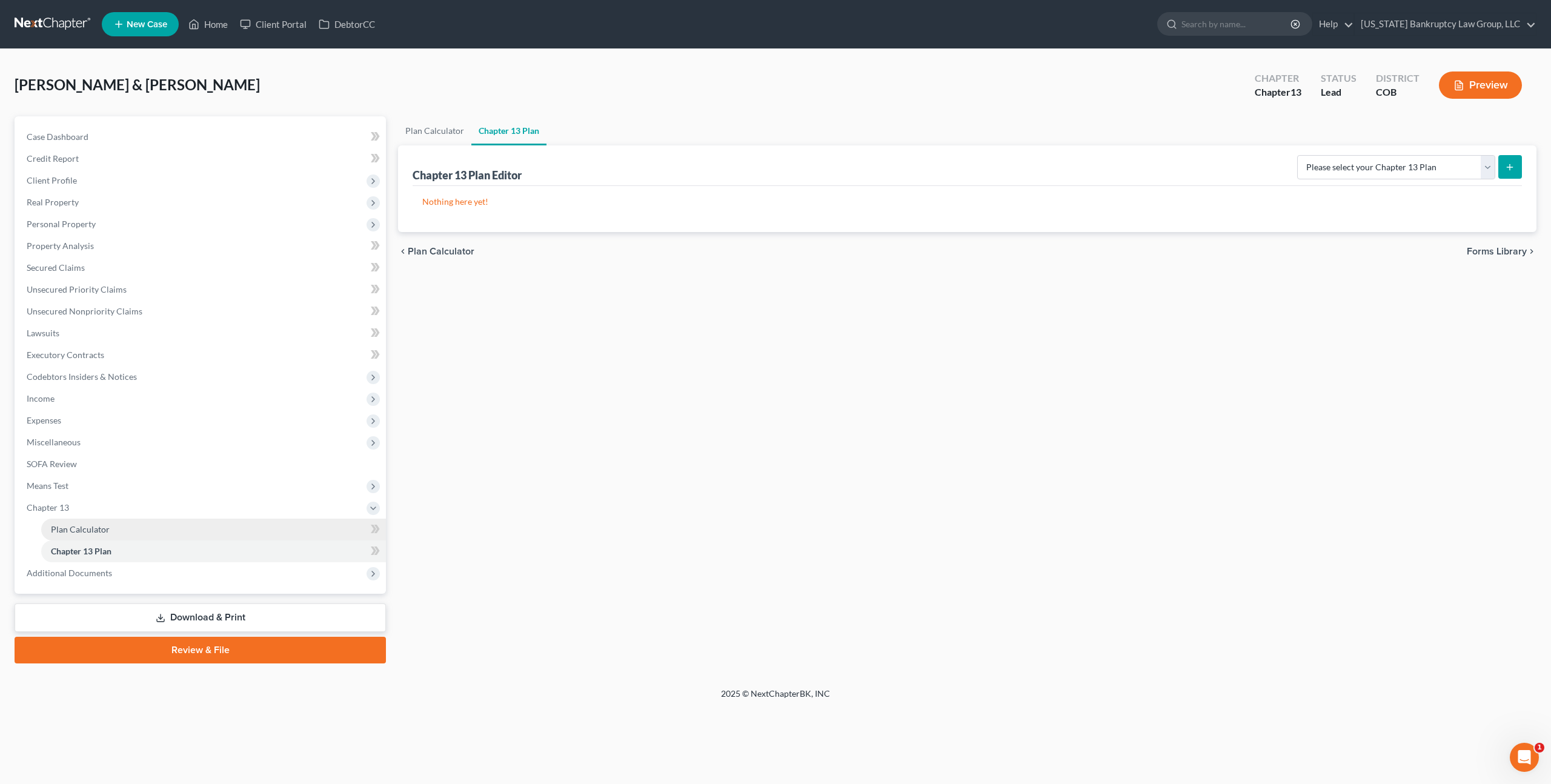
click at [115, 524] on link "Plan Calculator" at bounding box center [213, 529] width 345 height 22
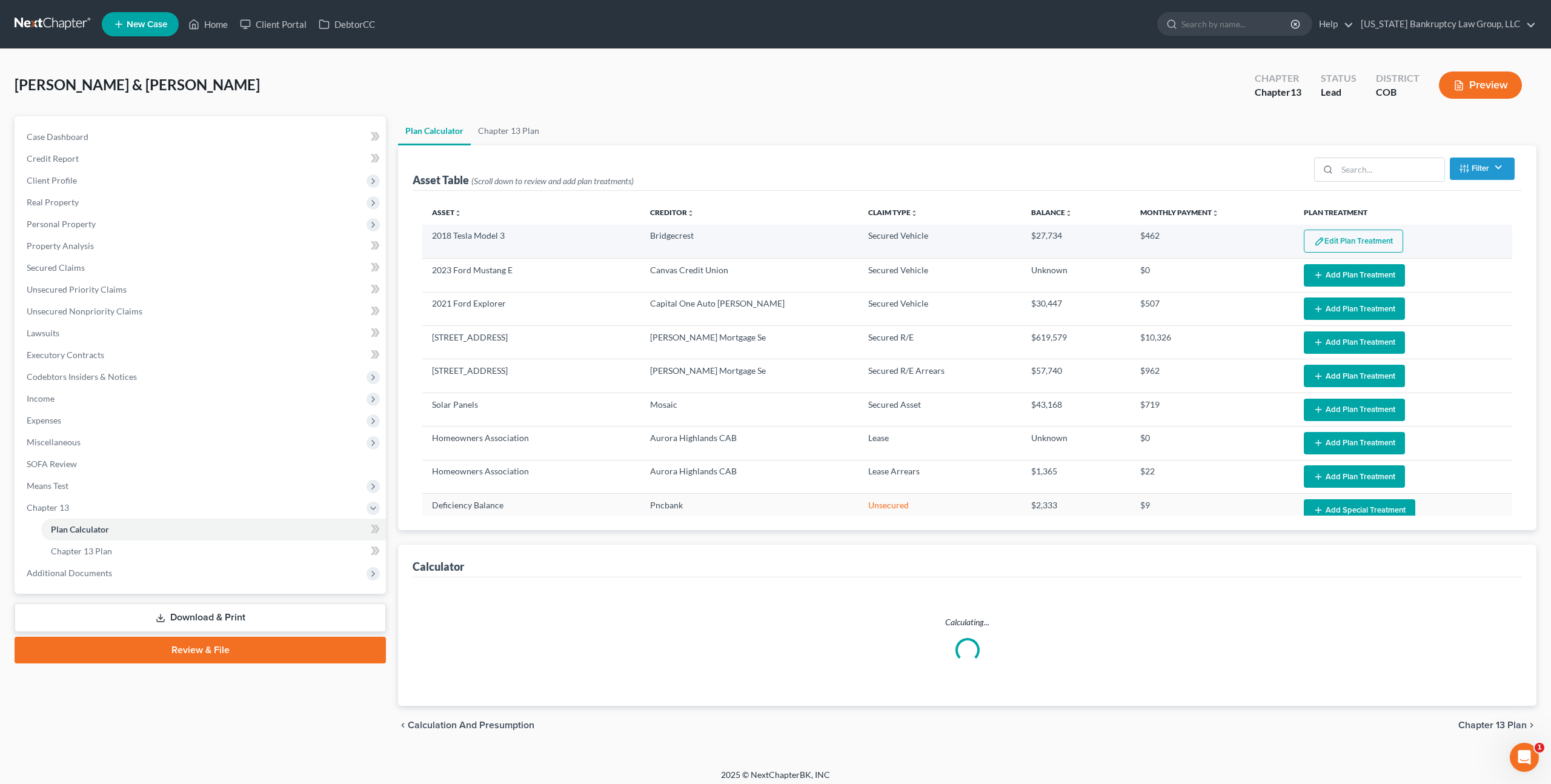
select select "59"
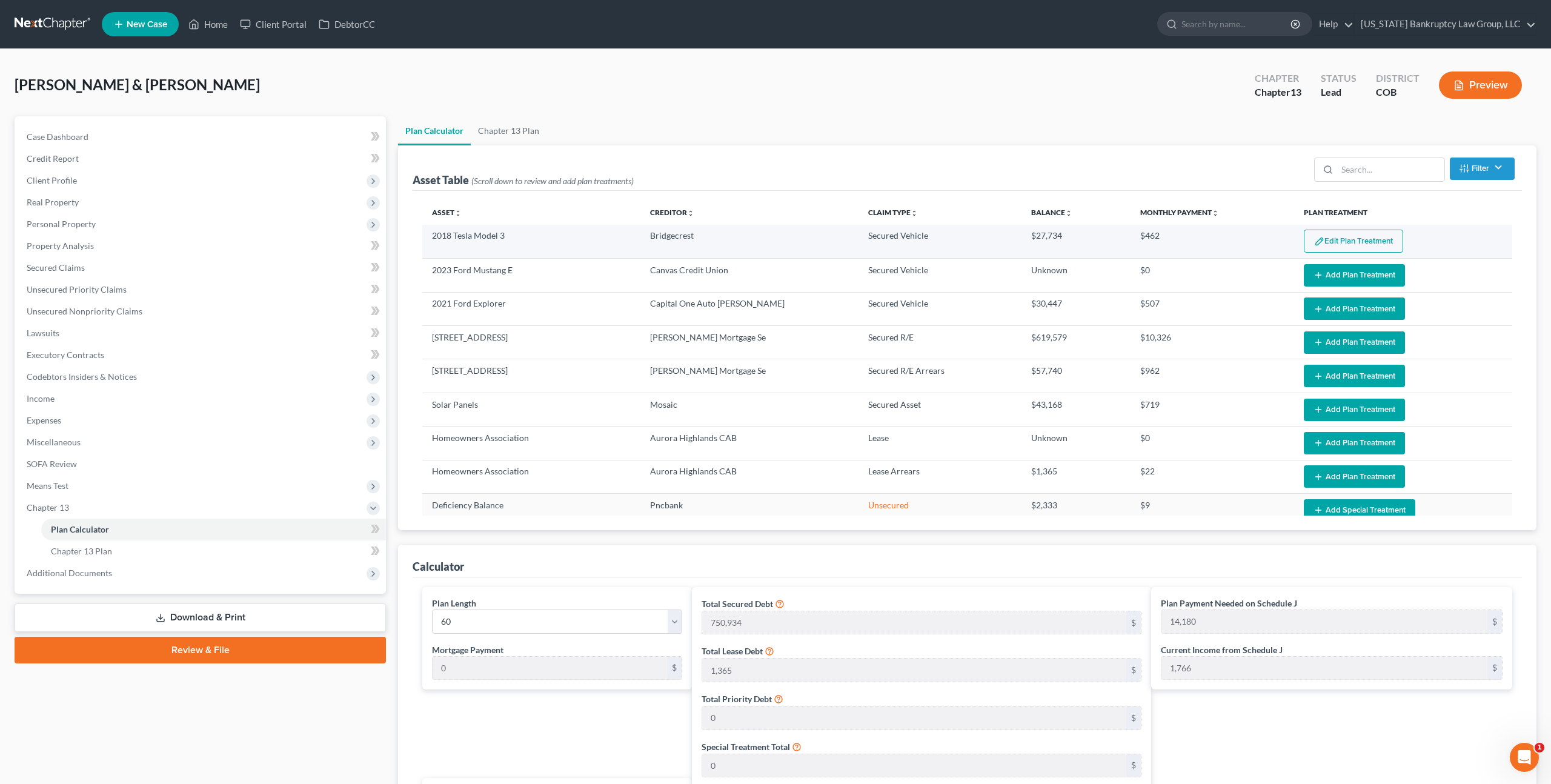
click at [1343, 234] on button "Edit Plan Treatment" at bounding box center [1354, 241] width 100 height 23
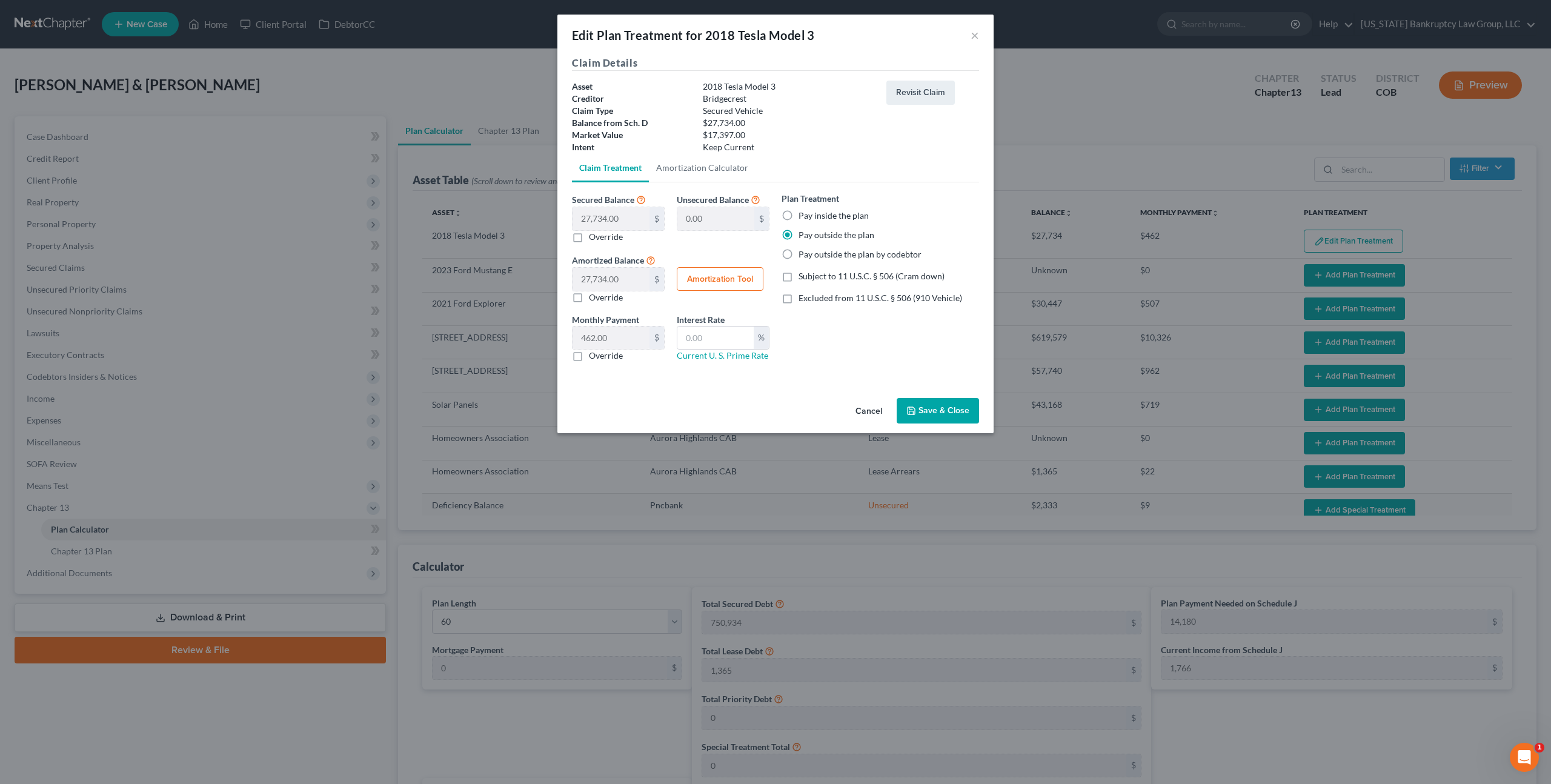
click at [589, 356] on label "Override" at bounding box center [606, 355] width 34 height 12
click at [594, 356] on input "Override" at bounding box center [597, 354] width 8 height 8
checkbox input "true"
click at [579, 339] on input "0.00" at bounding box center [611, 338] width 77 height 23
type input "718.00"
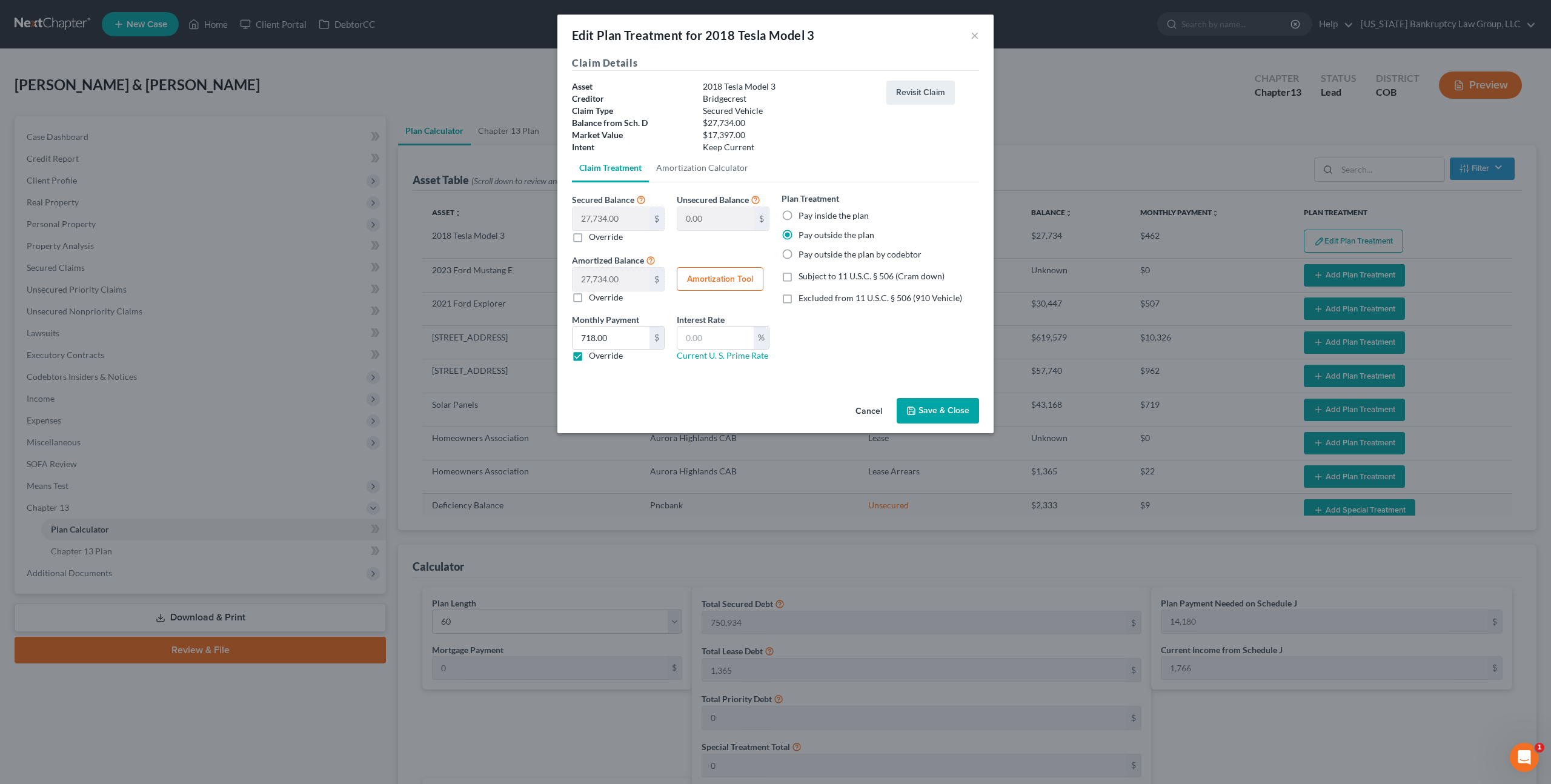
click at [915, 409] on icon "button" at bounding box center [911, 410] width 7 height 7
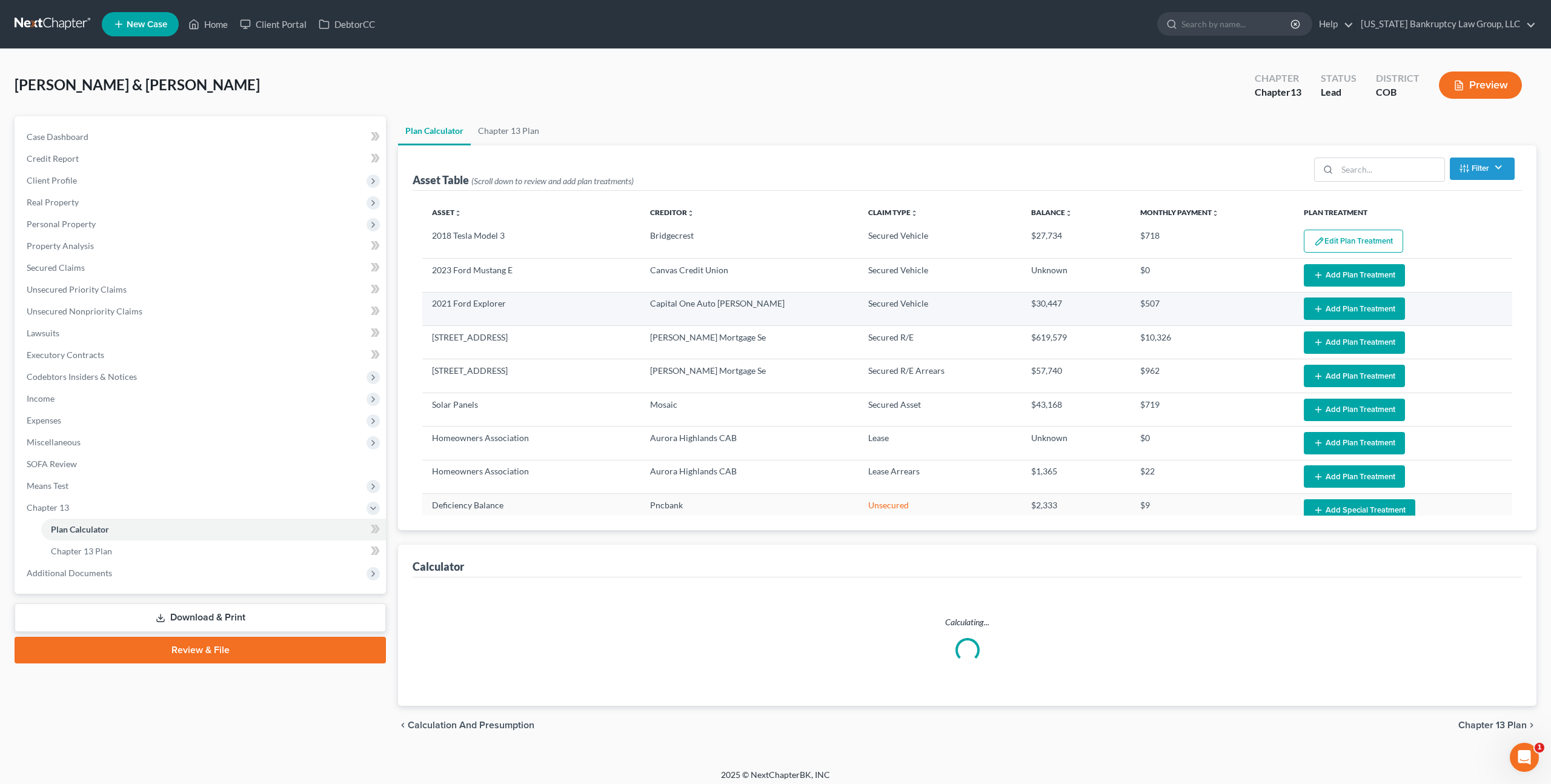
select select "59"
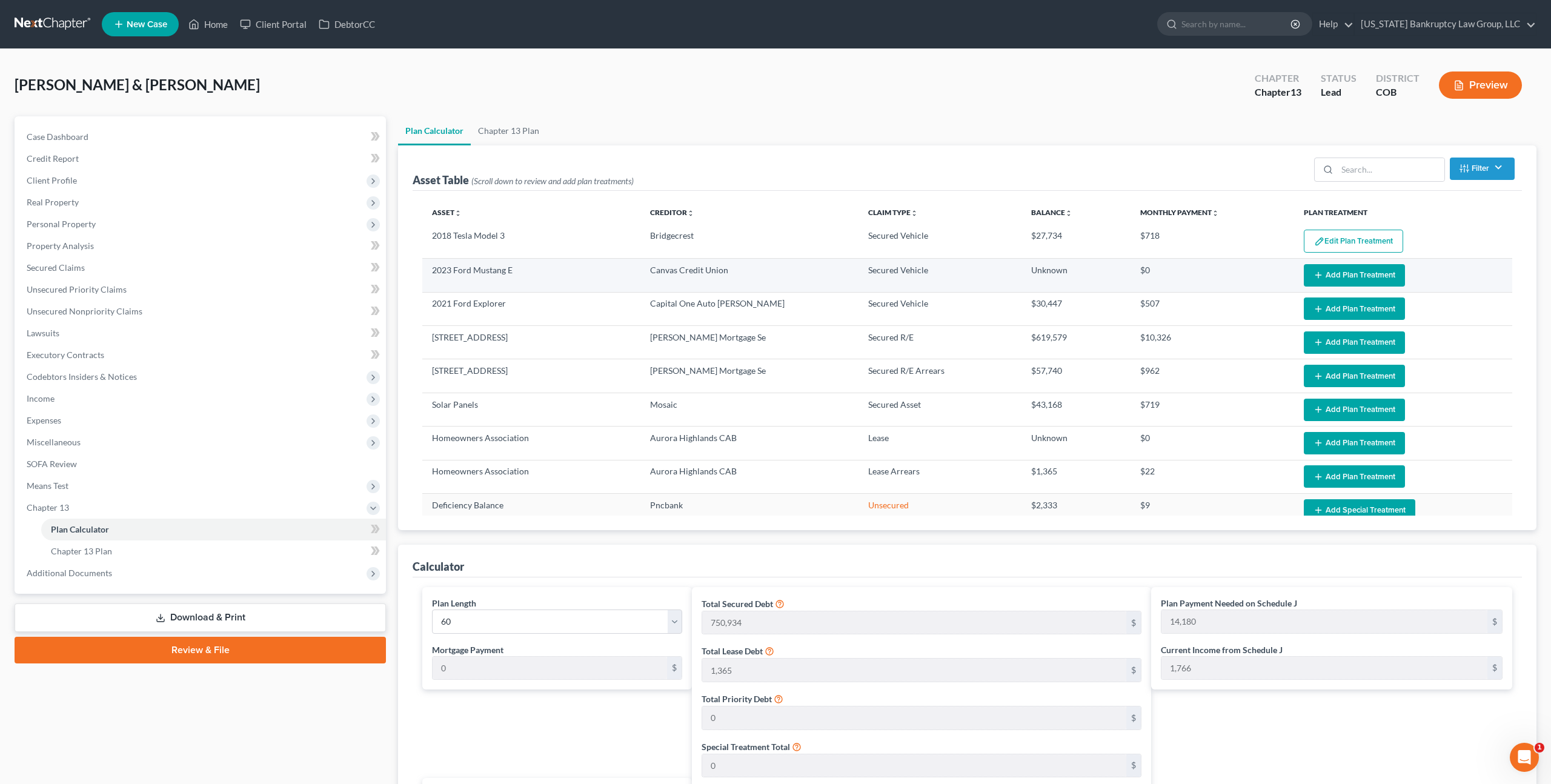
click at [1337, 272] on button "Add Plan Treatment" at bounding box center [1354, 275] width 102 height 23
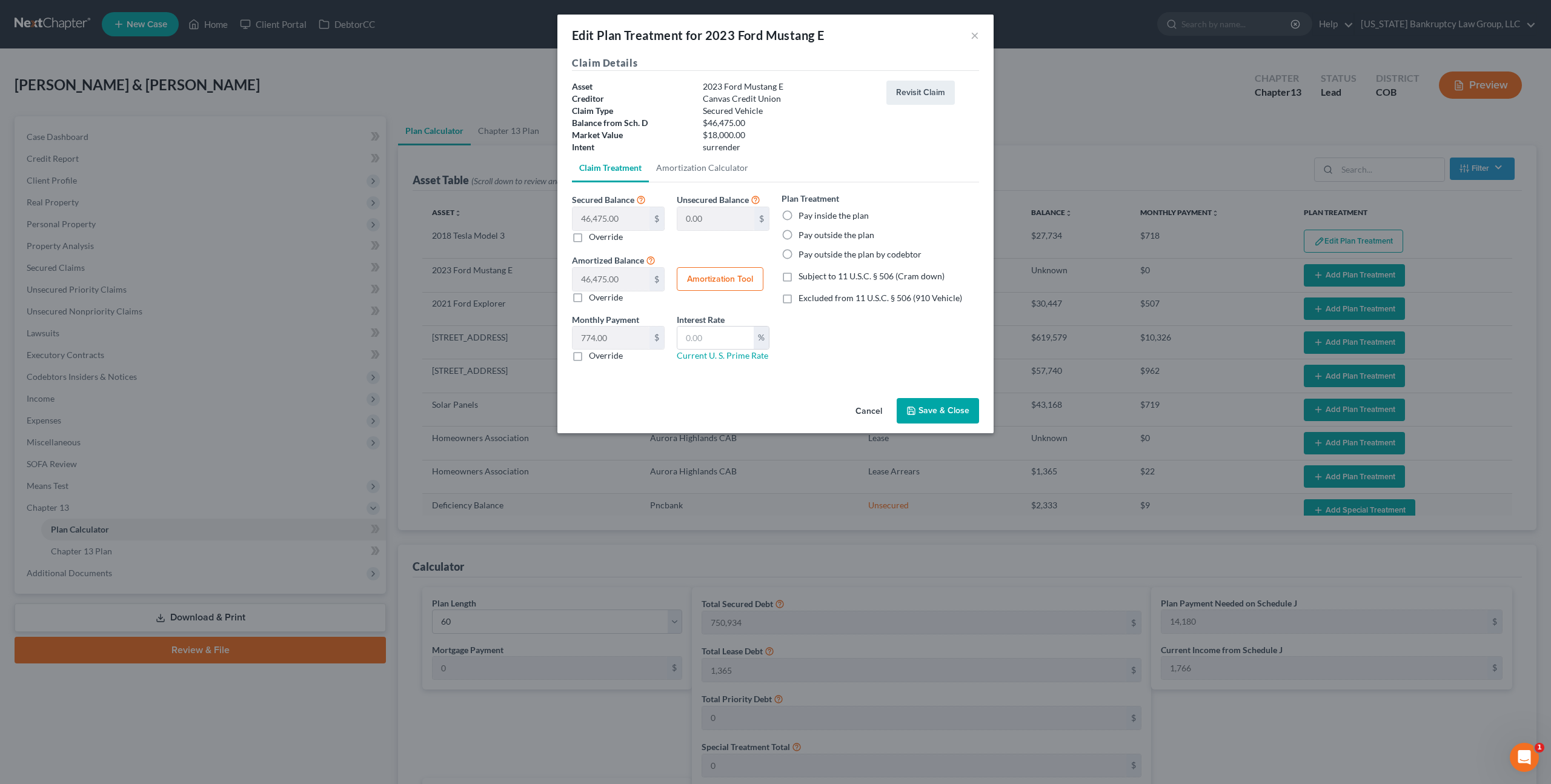
click at [798, 216] on label "Pay inside the plan" at bounding box center [833, 215] width 70 height 12
click at [804, 216] on input "Pay inside the plan" at bounding box center [808, 213] width 8 height 8
radio input "true"
click at [931, 411] on button "Save & Close" at bounding box center [937, 410] width 82 height 25
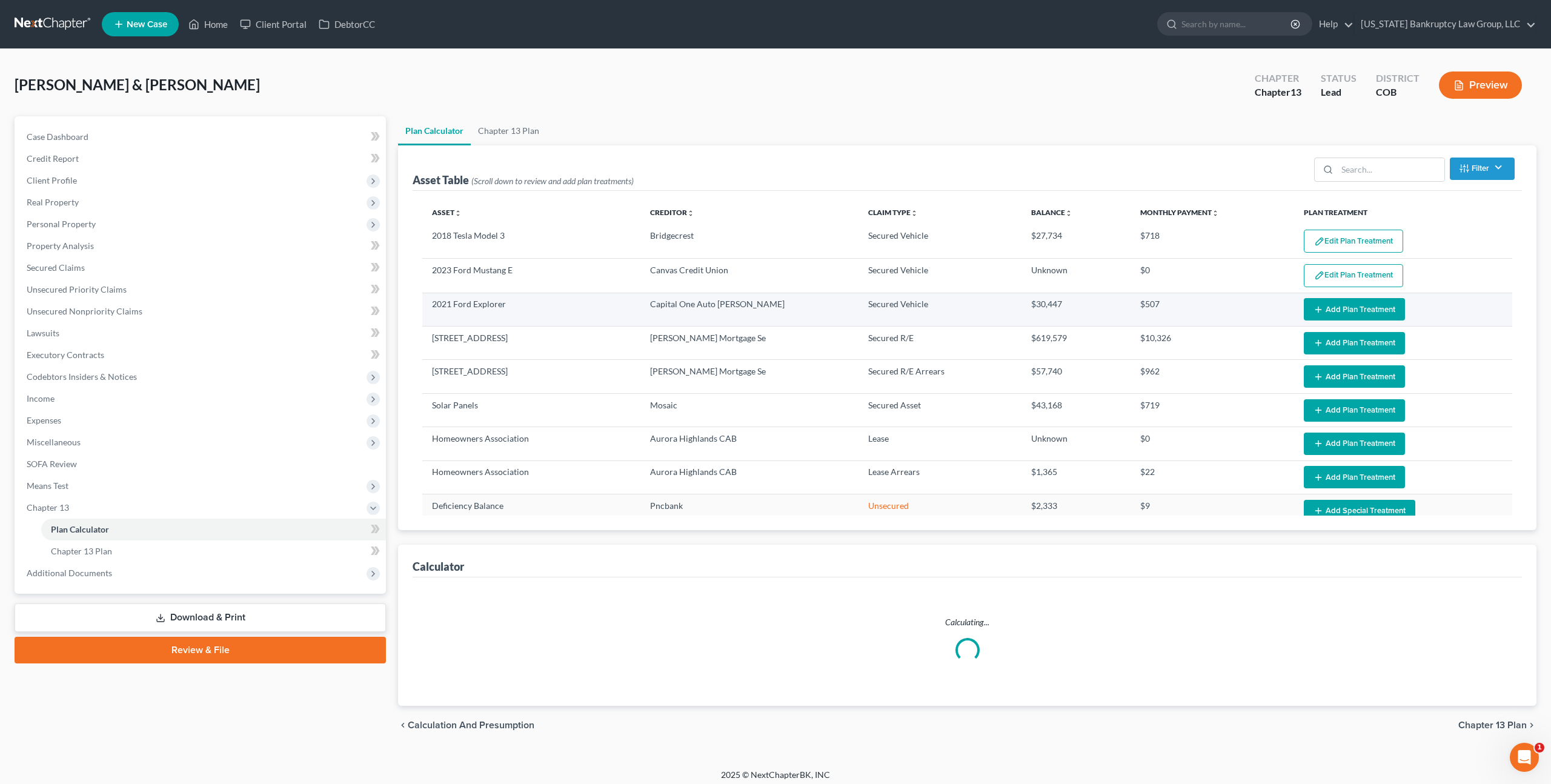
select select "59"
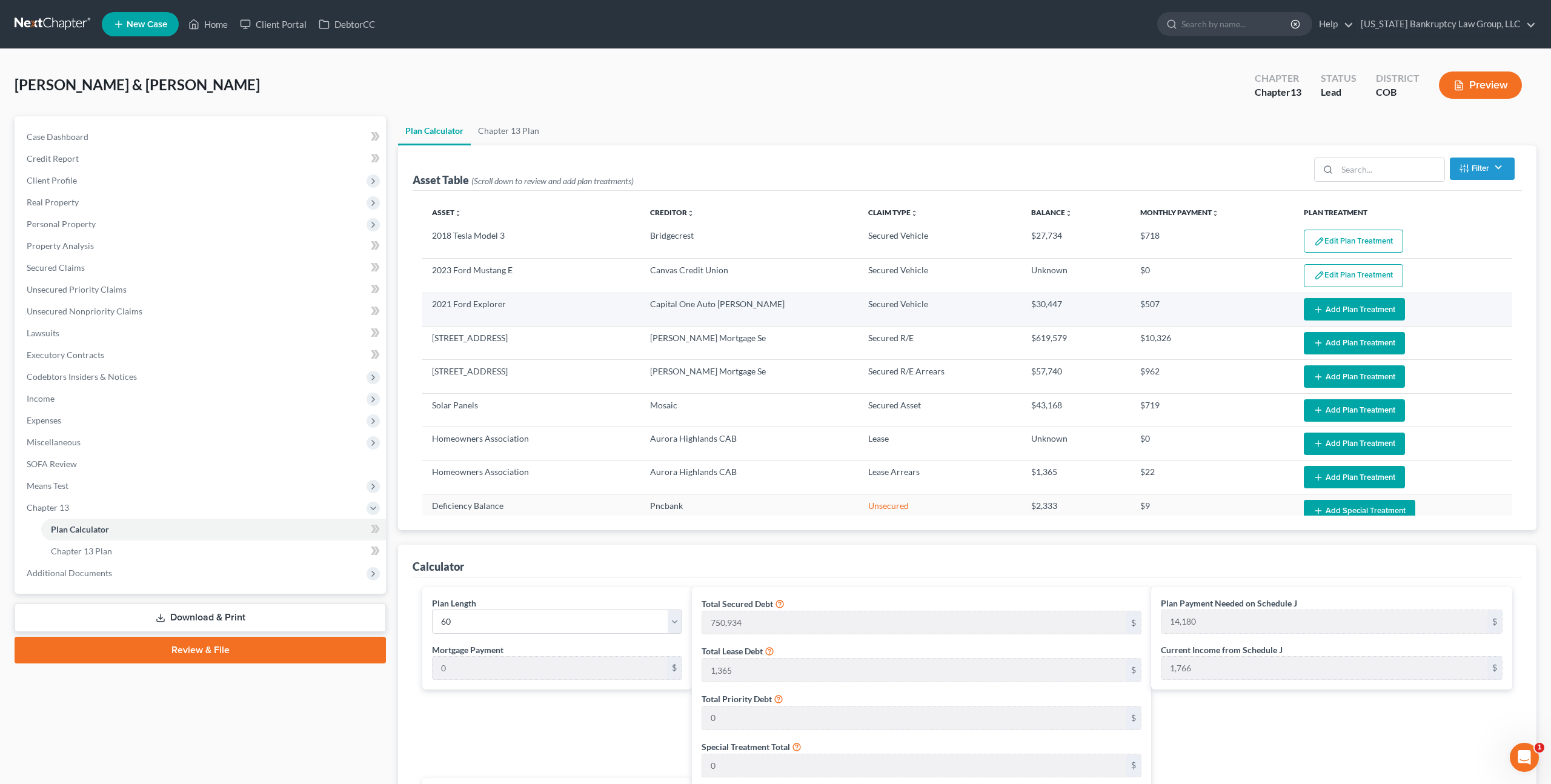
click at [1326, 306] on button "Add Plan Treatment" at bounding box center [1354, 309] width 102 height 23
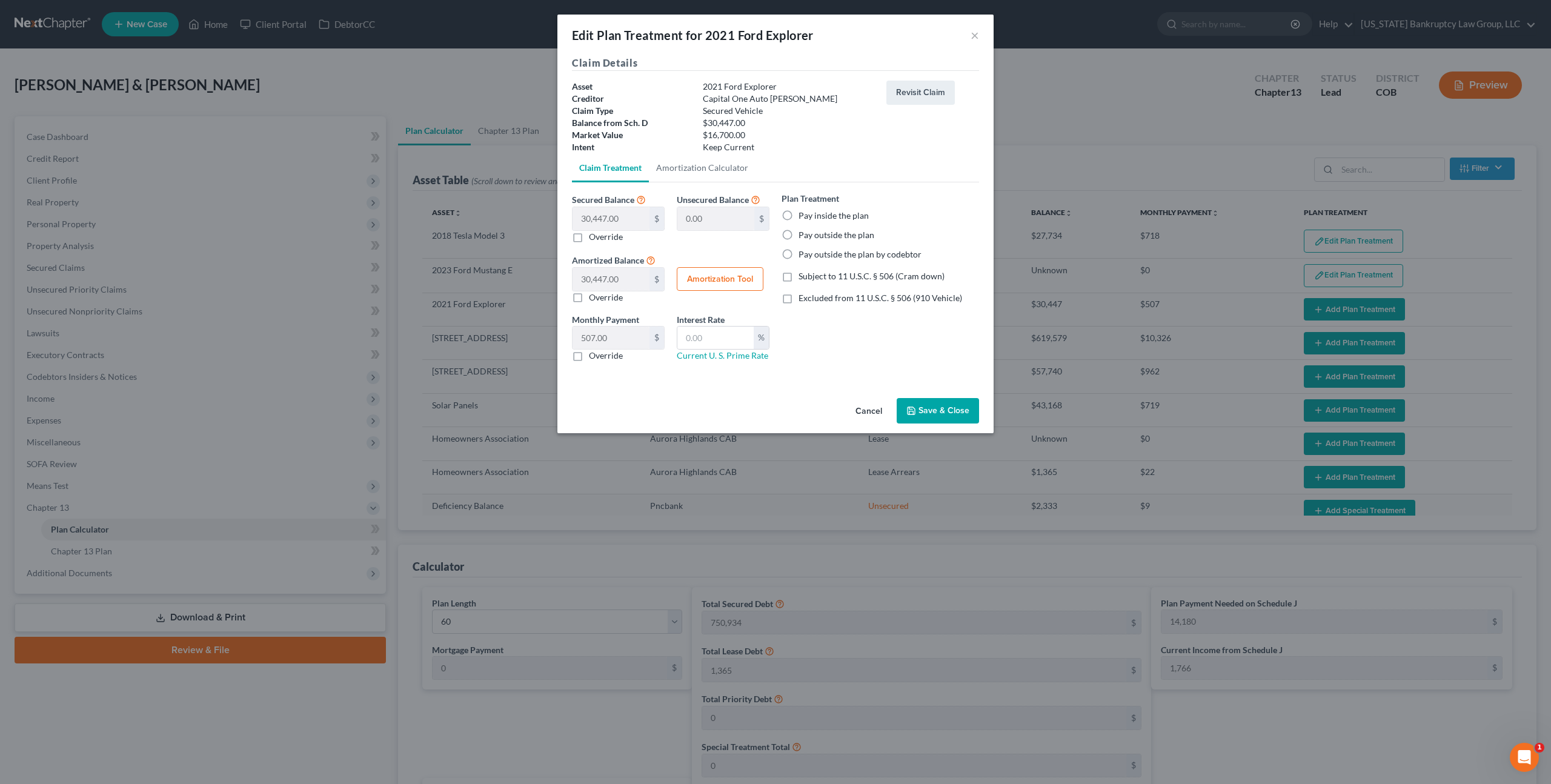
click at [798, 234] on label "Pay outside the plan" at bounding box center [836, 235] width 76 height 12
click at [804, 234] on input "Pay outside the plan" at bounding box center [808, 233] width 8 height 8
radio input "true"
click at [589, 357] on label "Override" at bounding box center [606, 355] width 34 height 12
click at [594, 357] on input "Override" at bounding box center [597, 354] width 8 height 8
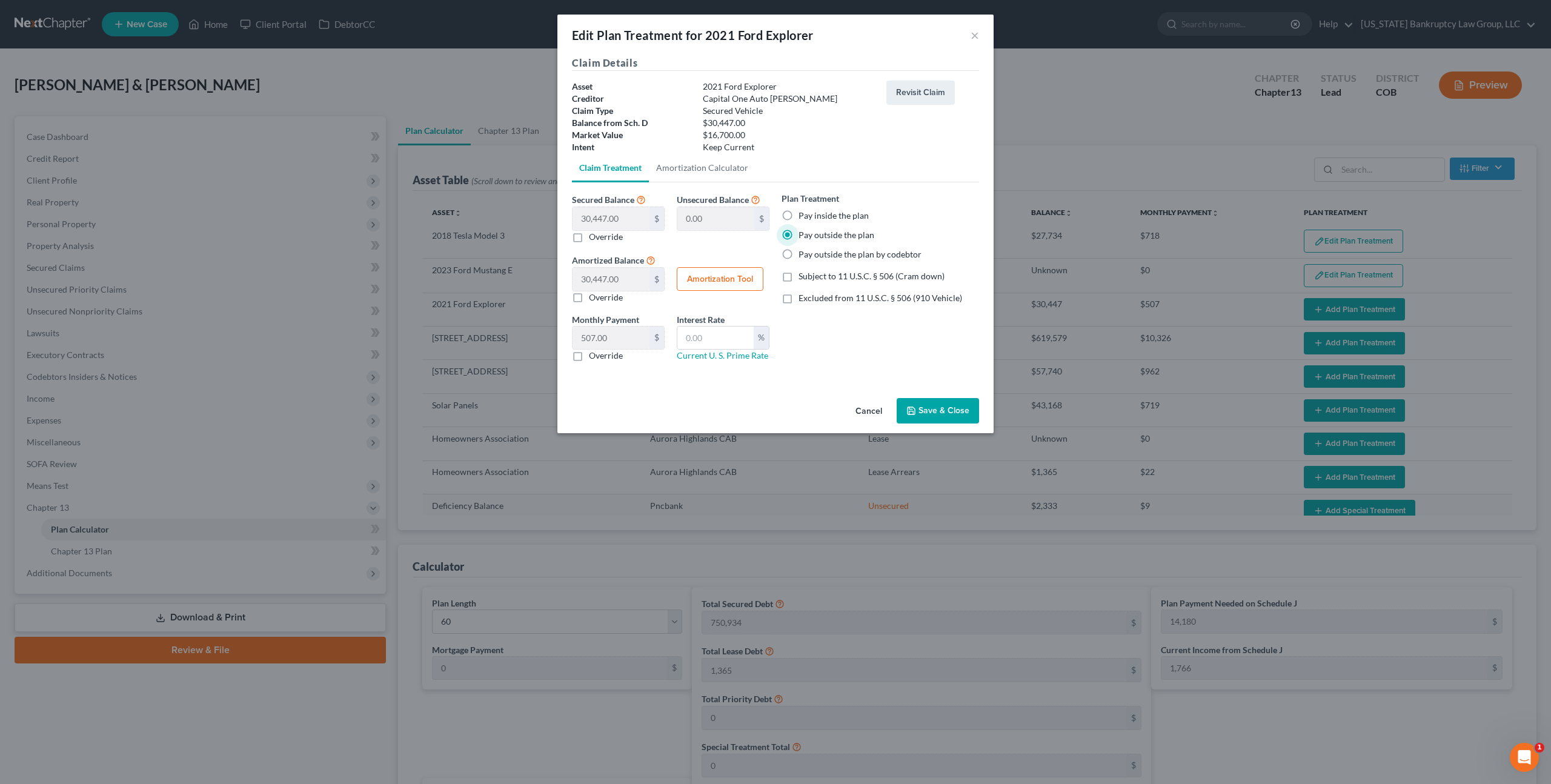
checkbox input "true"
click at [585, 343] on input "text" at bounding box center [611, 338] width 77 height 23
type input "775.00"
click at [917, 408] on button "Save & Close" at bounding box center [937, 410] width 82 height 25
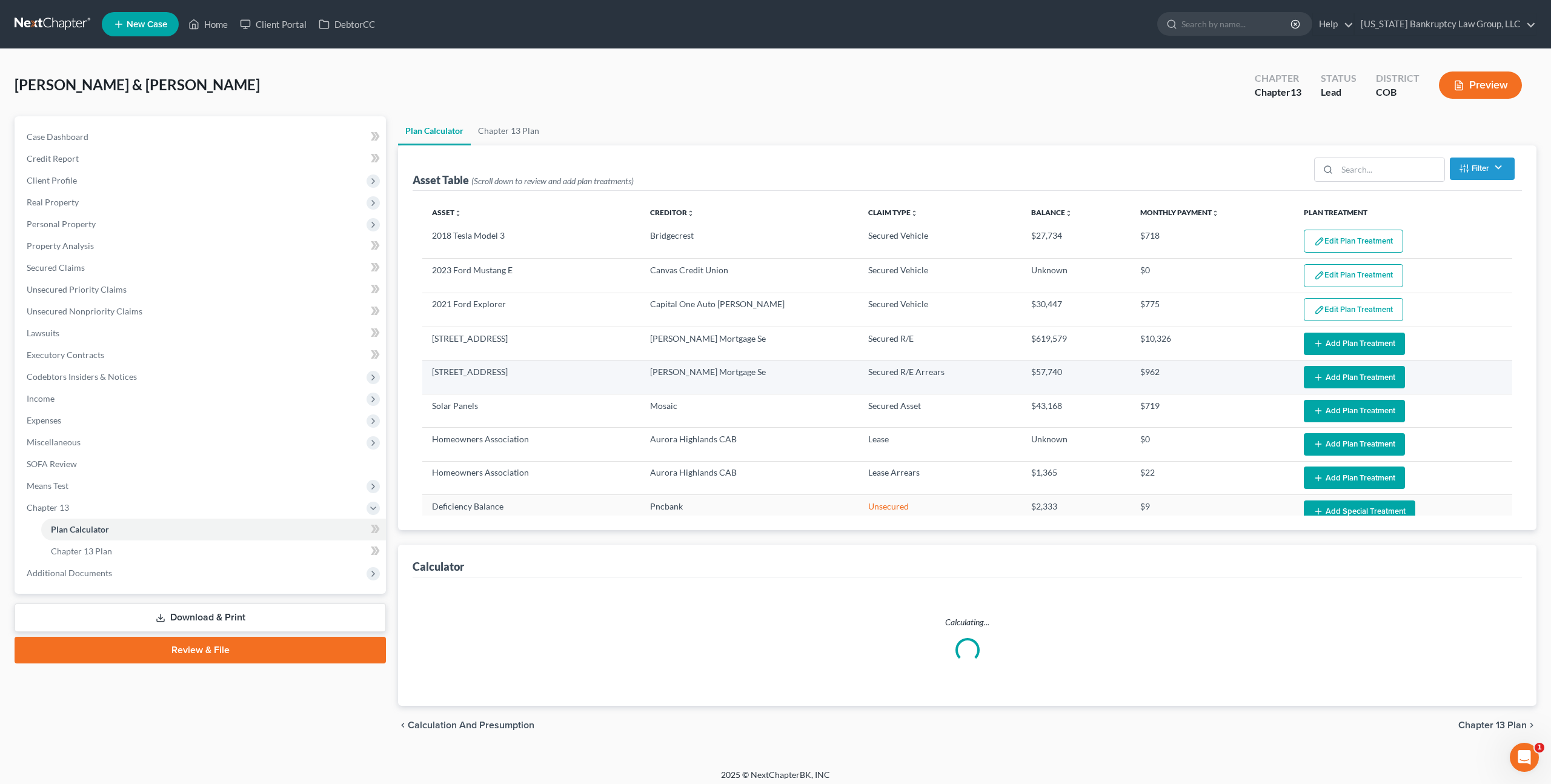
select select "59"
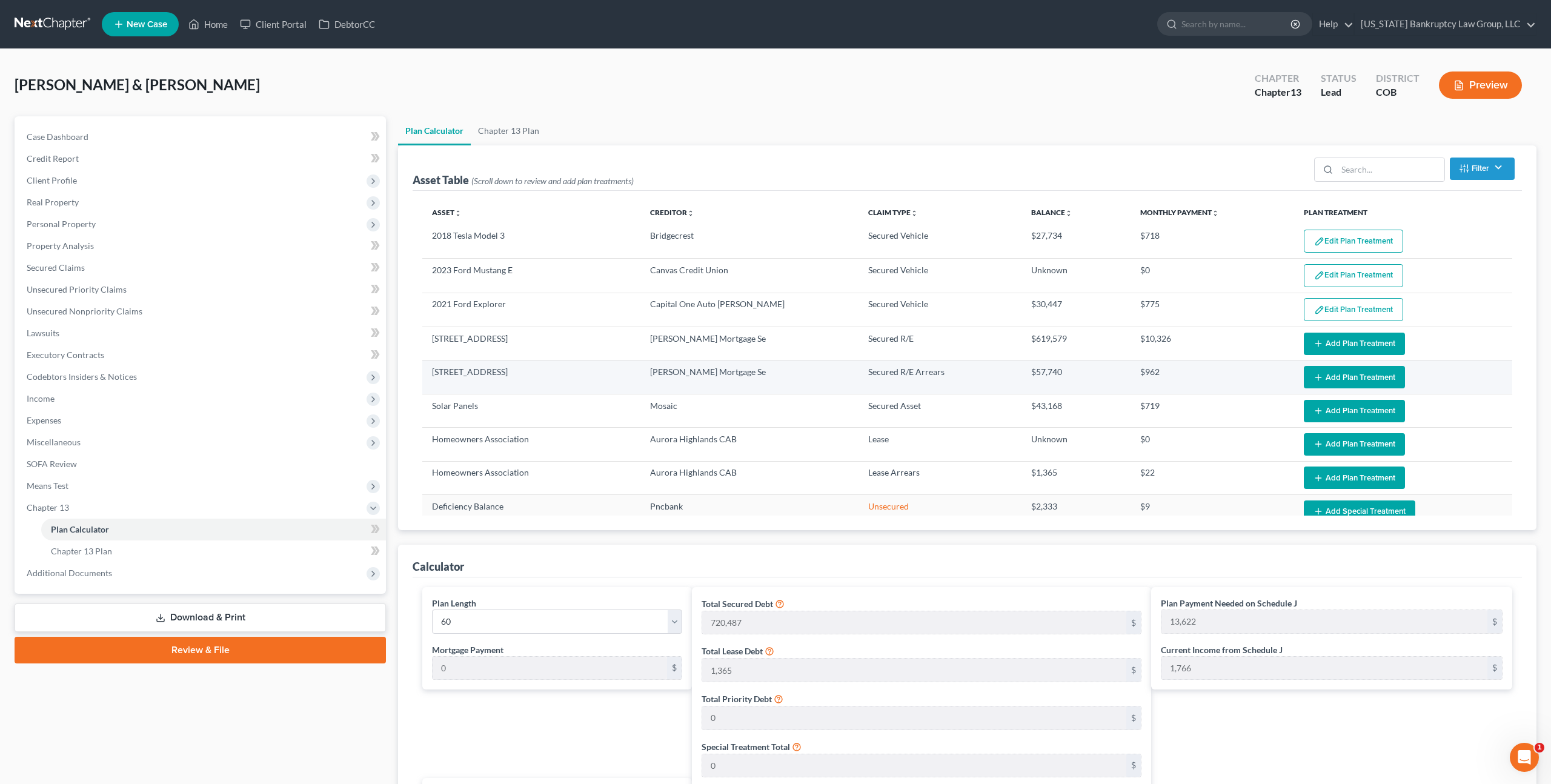
click at [1329, 372] on button "Add Plan Treatment" at bounding box center [1354, 377] width 102 height 23
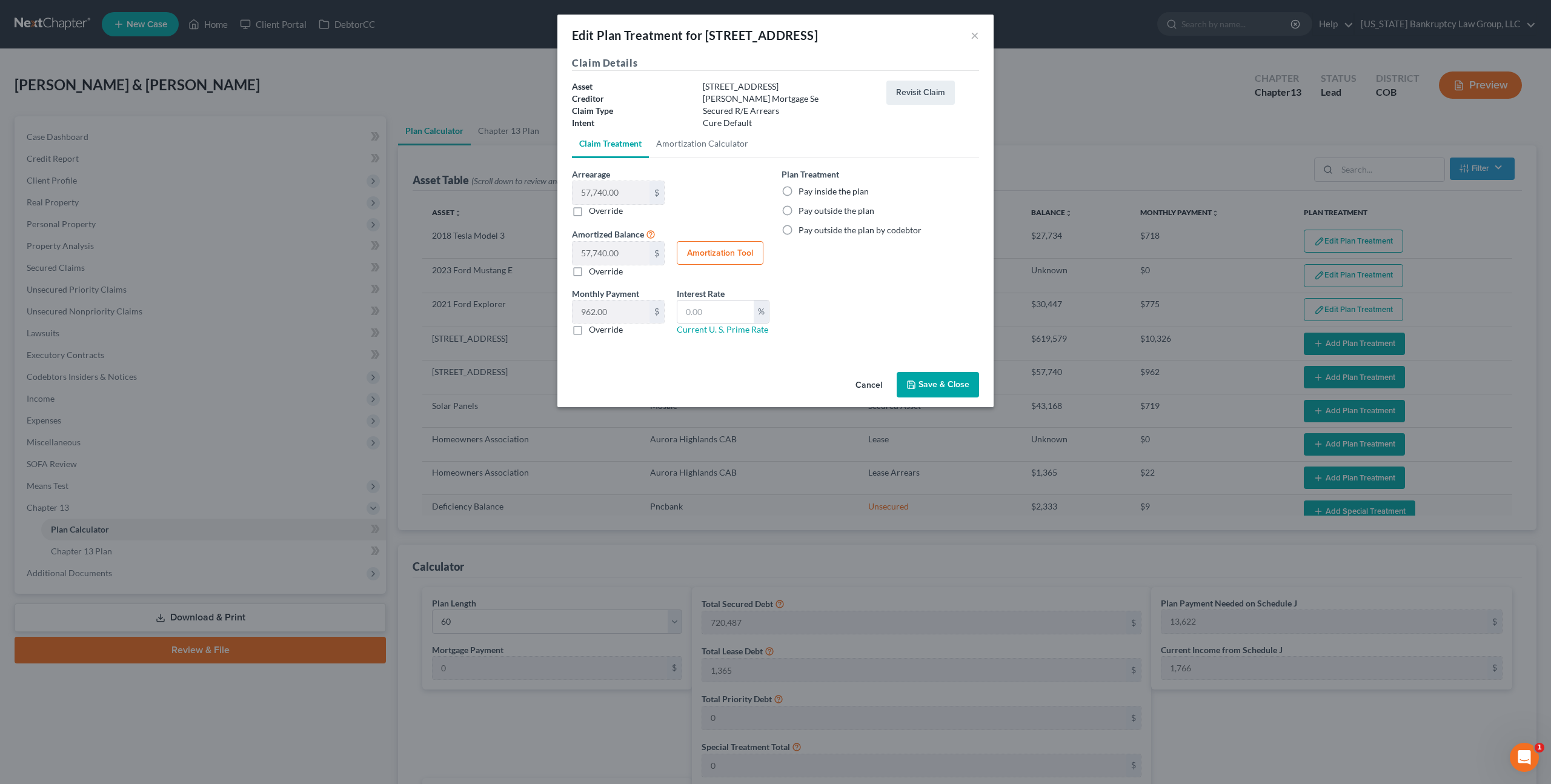
click at [798, 191] on label "Pay inside the plan" at bounding box center [833, 191] width 70 height 12
click at [804, 191] on input "Pay inside the plan" at bounding box center [808, 189] width 8 height 8
radio input "true"
click at [925, 383] on button "Save & Close" at bounding box center [937, 384] width 82 height 25
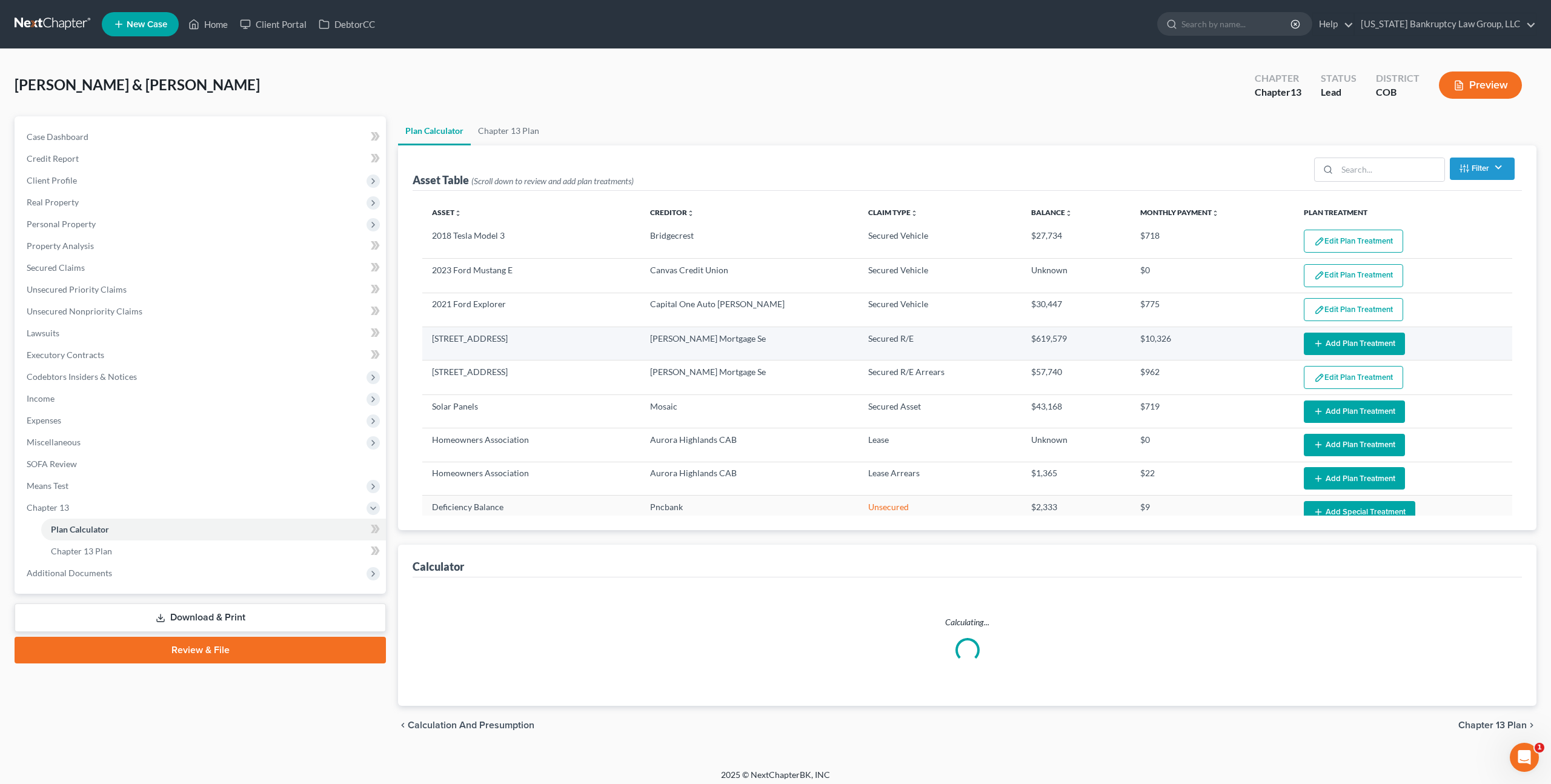
click at [1330, 345] on button "Add Plan Treatment" at bounding box center [1354, 344] width 102 height 23
select select "59"
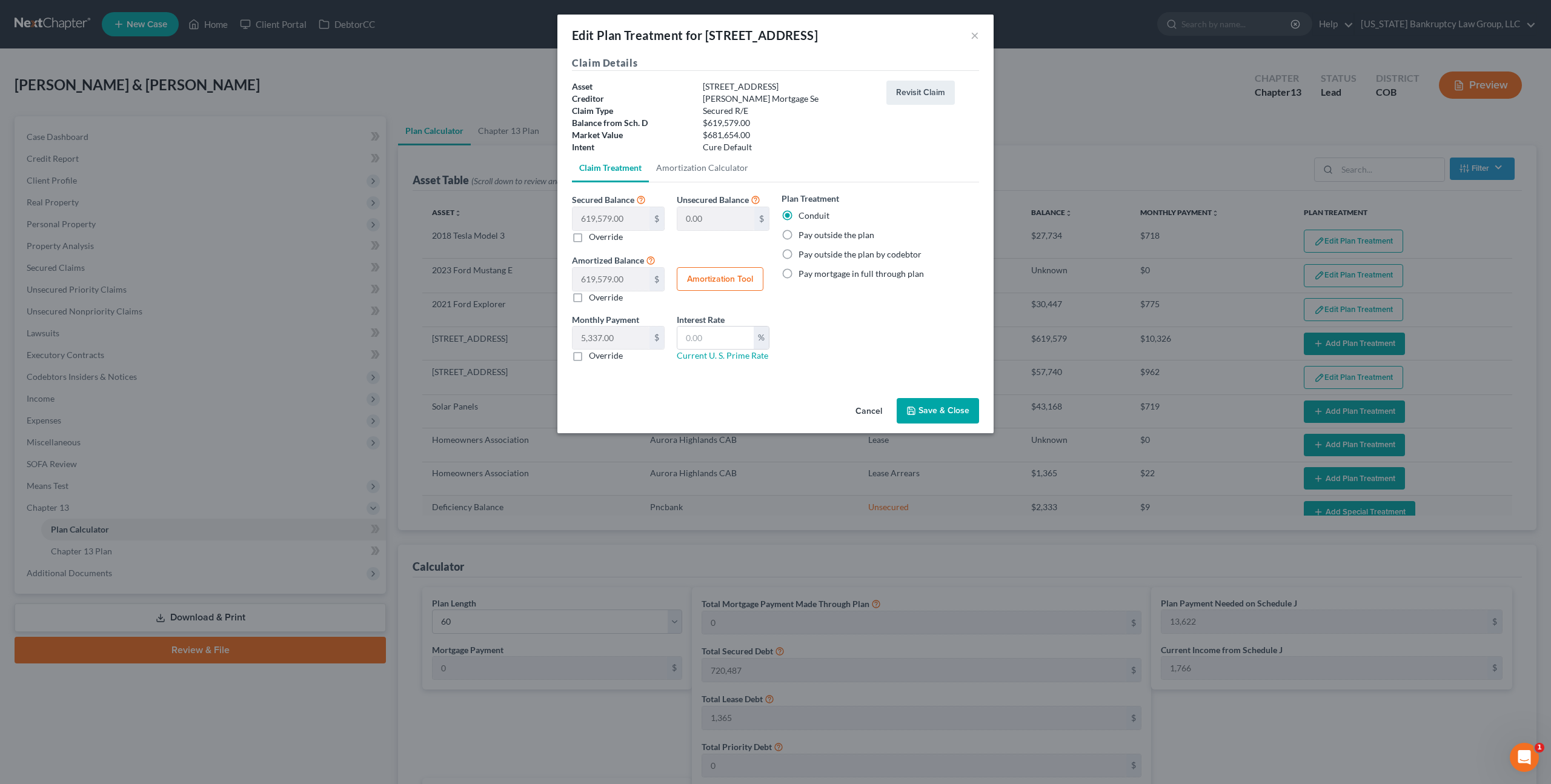
click at [798, 234] on label "Pay outside the plan" at bounding box center [836, 235] width 76 height 12
click at [804, 234] on input "Pay outside the plan" at bounding box center [808, 233] width 8 height 8
radio input "true"
click at [589, 358] on label "Override" at bounding box center [606, 355] width 34 height 12
click at [594, 357] on input "Override" at bounding box center [597, 354] width 8 height 8
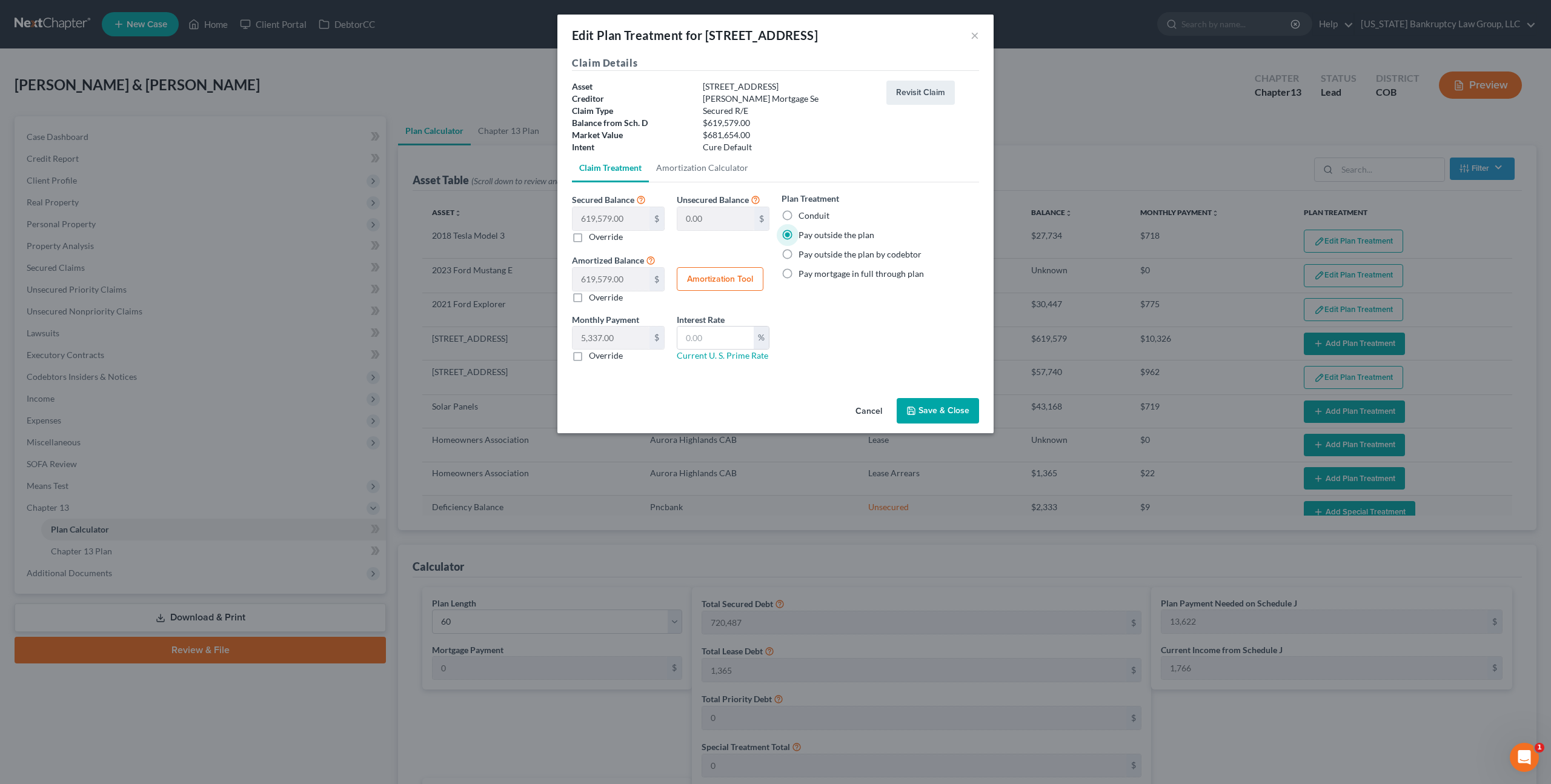
checkbox input "true"
click at [586, 343] on input "text" at bounding box center [611, 338] width 77 height 23
type input "5,338.00"
click at [919, 409] on button "Save & Close" at bounding box center [937, 410] width 82 height 25
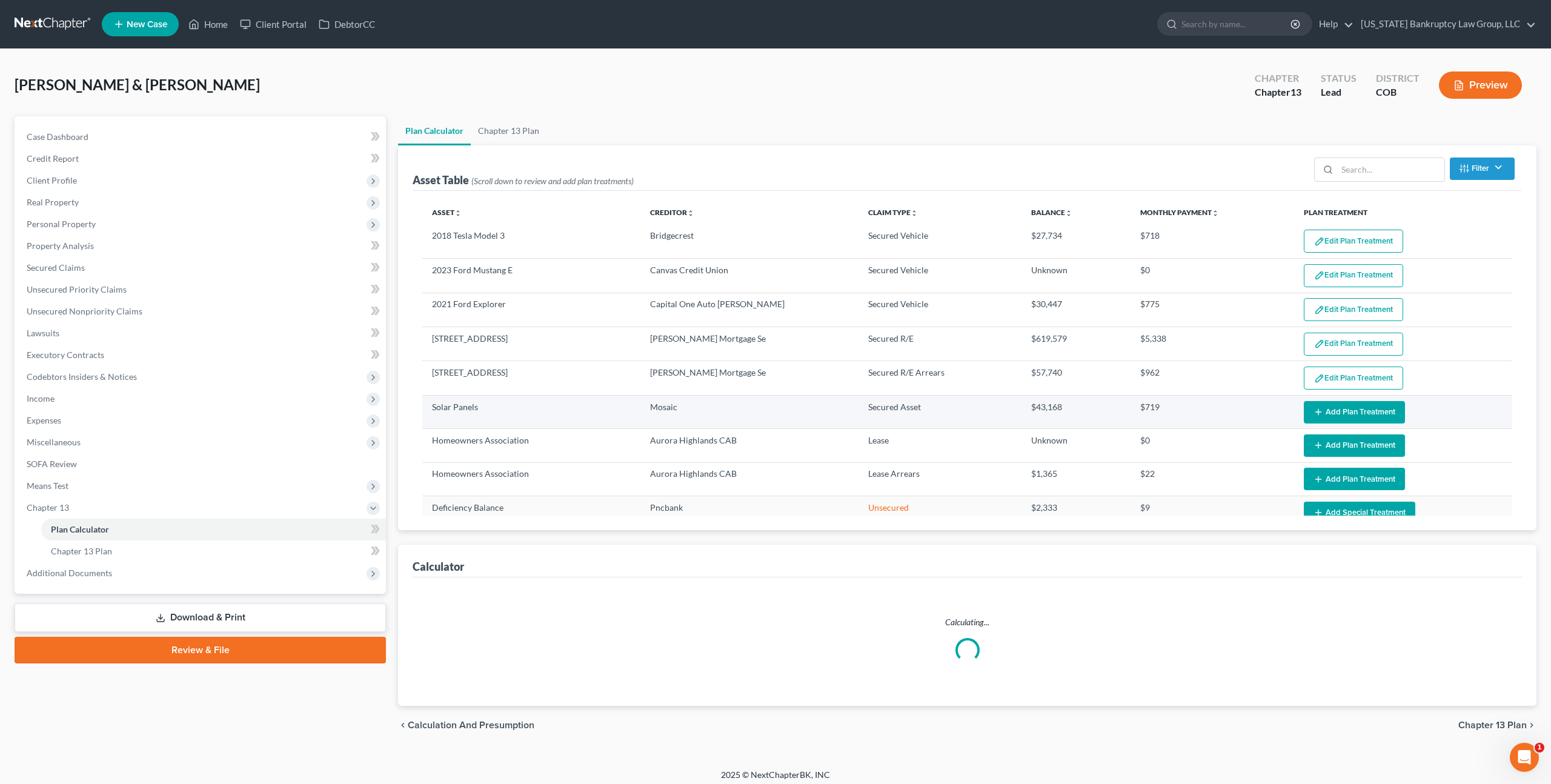
select select "59"
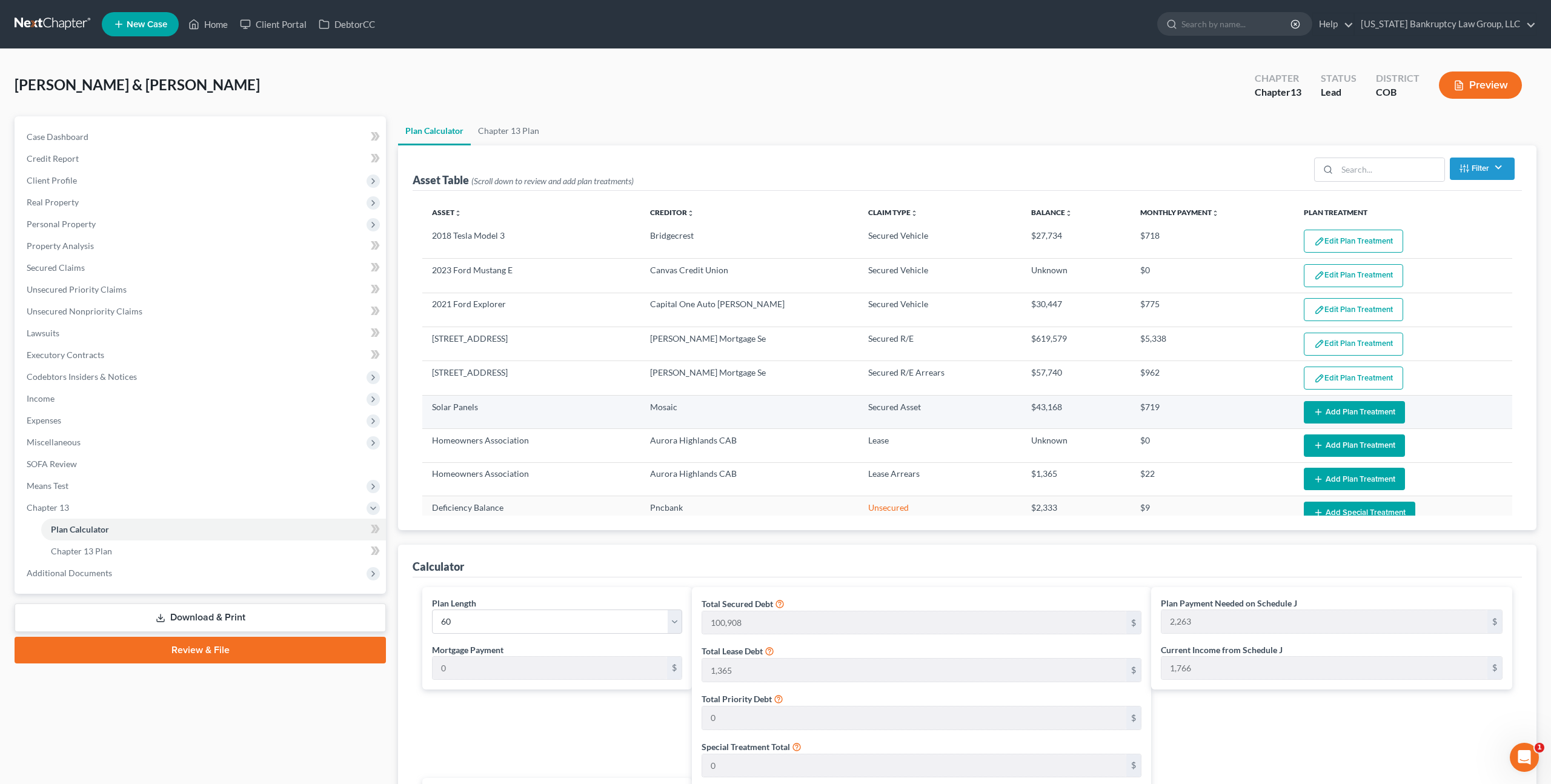
click at [1329, 408] on button "Add Plan Treatment" at bounding box center [1354, 412] width 102 height 23
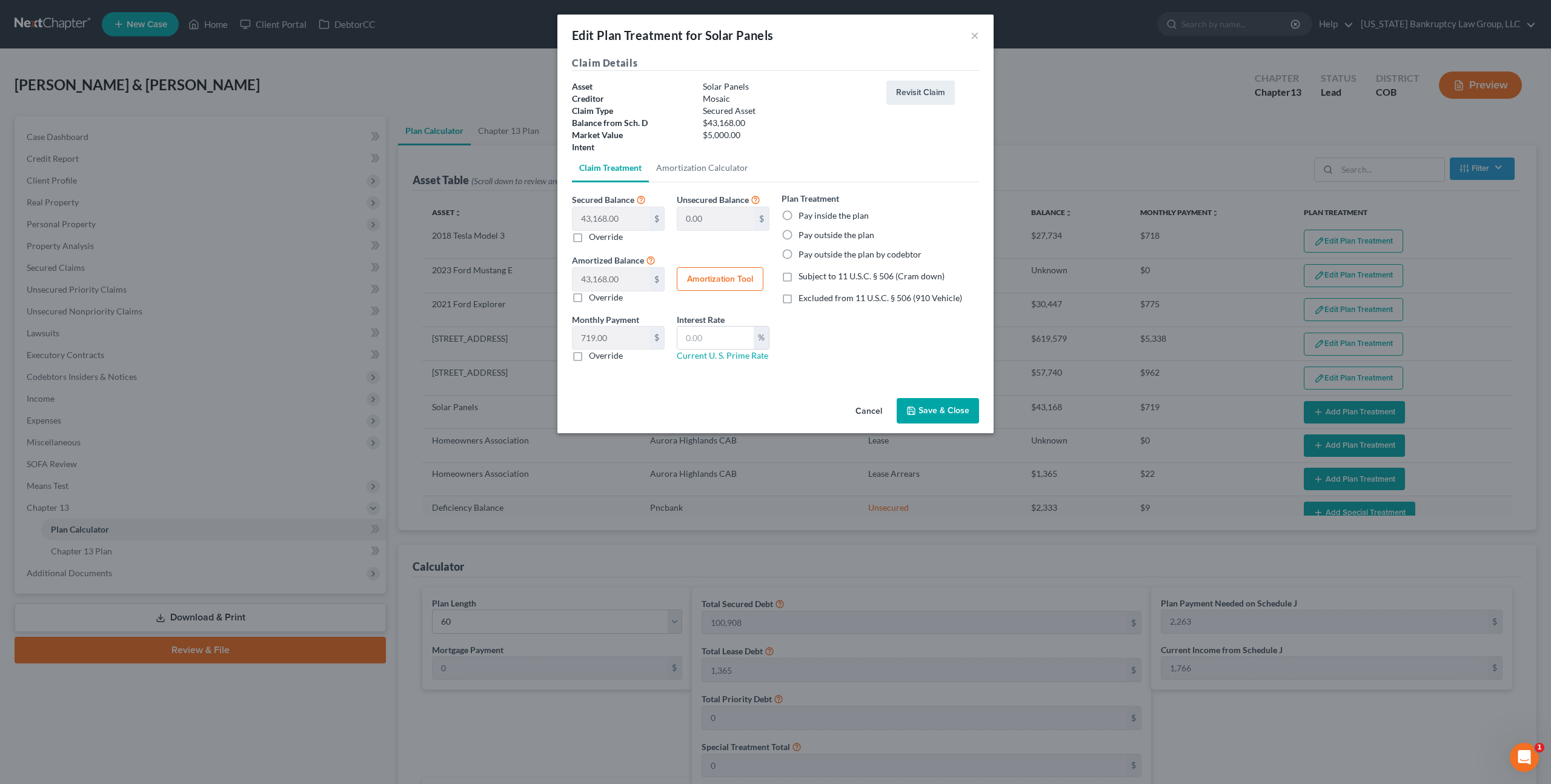
click at [798, 277] on label "Subject to 11 U.S.C. § 506 (Cram down)" at bounding box center [872, 276] width 146 height 12
click at [804, 277] on input "Subject to 11 U.S.C. § 506 (Cram down)" at bounding box center [808, 274] width 8 height 8
checkbox input "true"
click at [798, 217] on label "Pay inside the plan" at bounding box center [833, 215] width 70 height 12
click at [804, 217] on input "Pay inside the plan" at bounding box center [808, 213] width 8 height 8
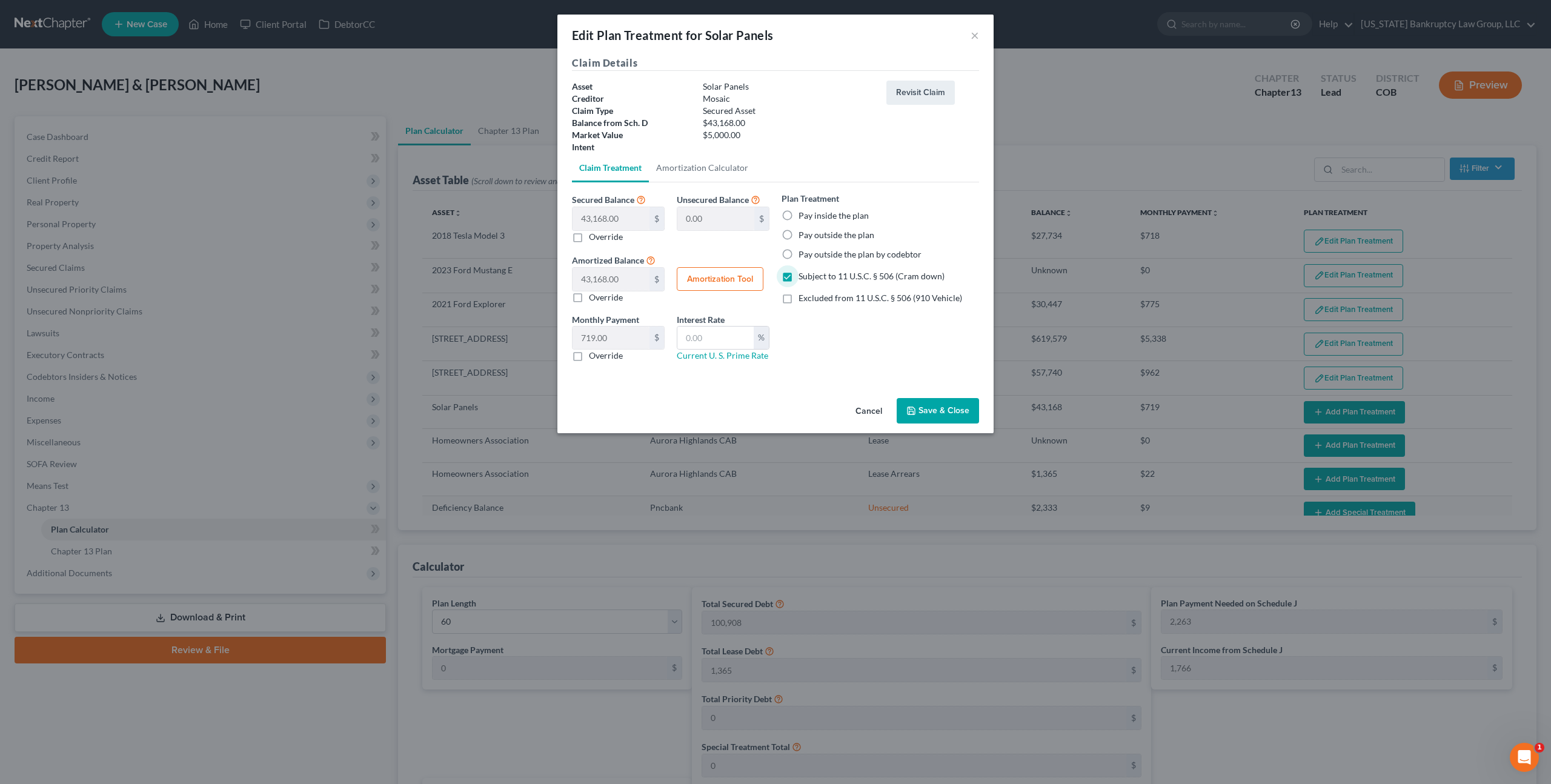
radio input "true"
click at [589, 296] on label "Override" at bounding box center [606, 297] width 34 height 12
click at [594, 296] on input "Override" at bounding box center [597, 295] width 8 height 8
checkbox input "true"
click at [583, 281] on input "text" at bounding box center [611, 279] width 77 height 23
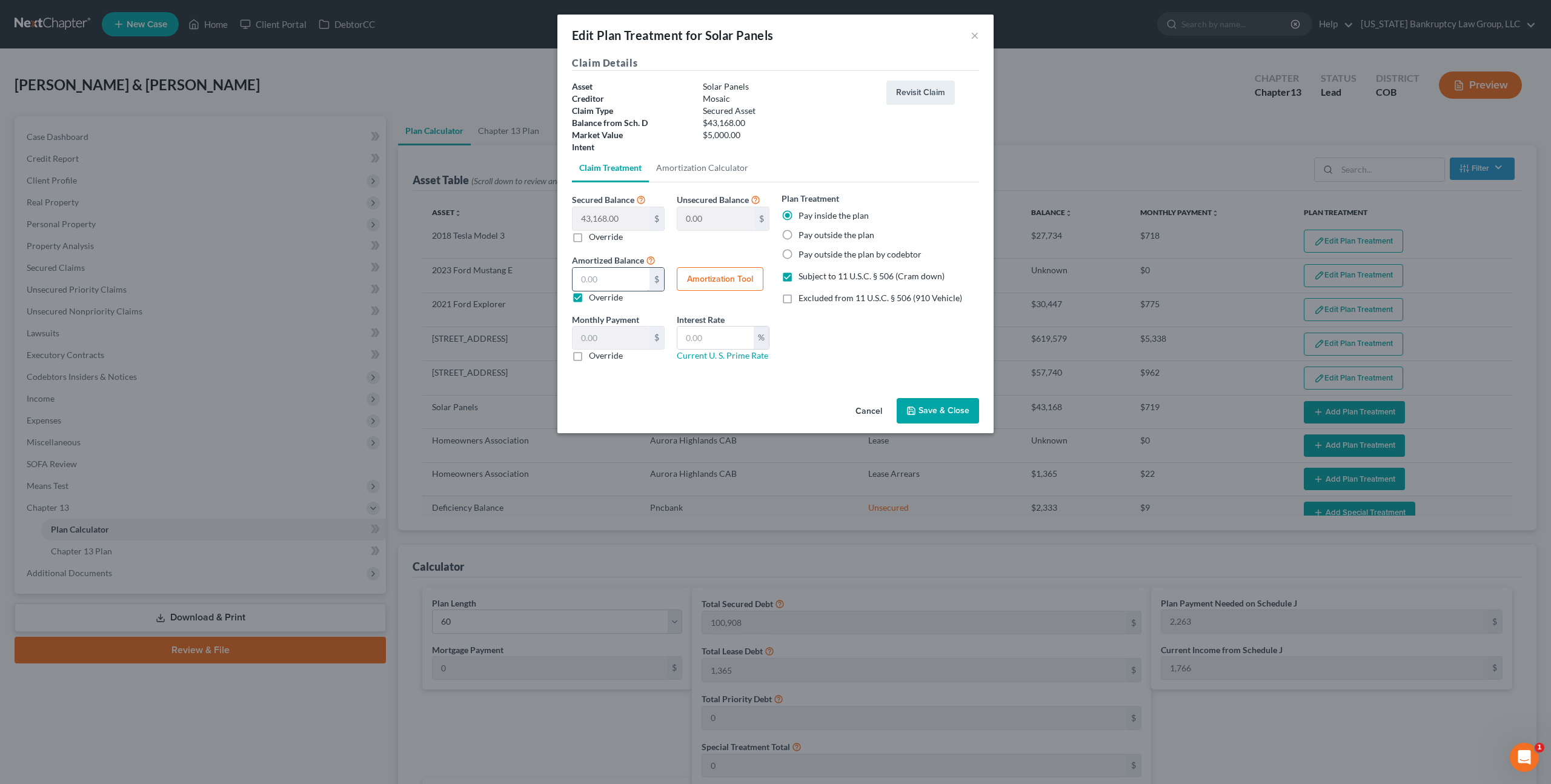
type input "5"
type input "0.08"
type input "50"
type input "0.83"
type input "500"
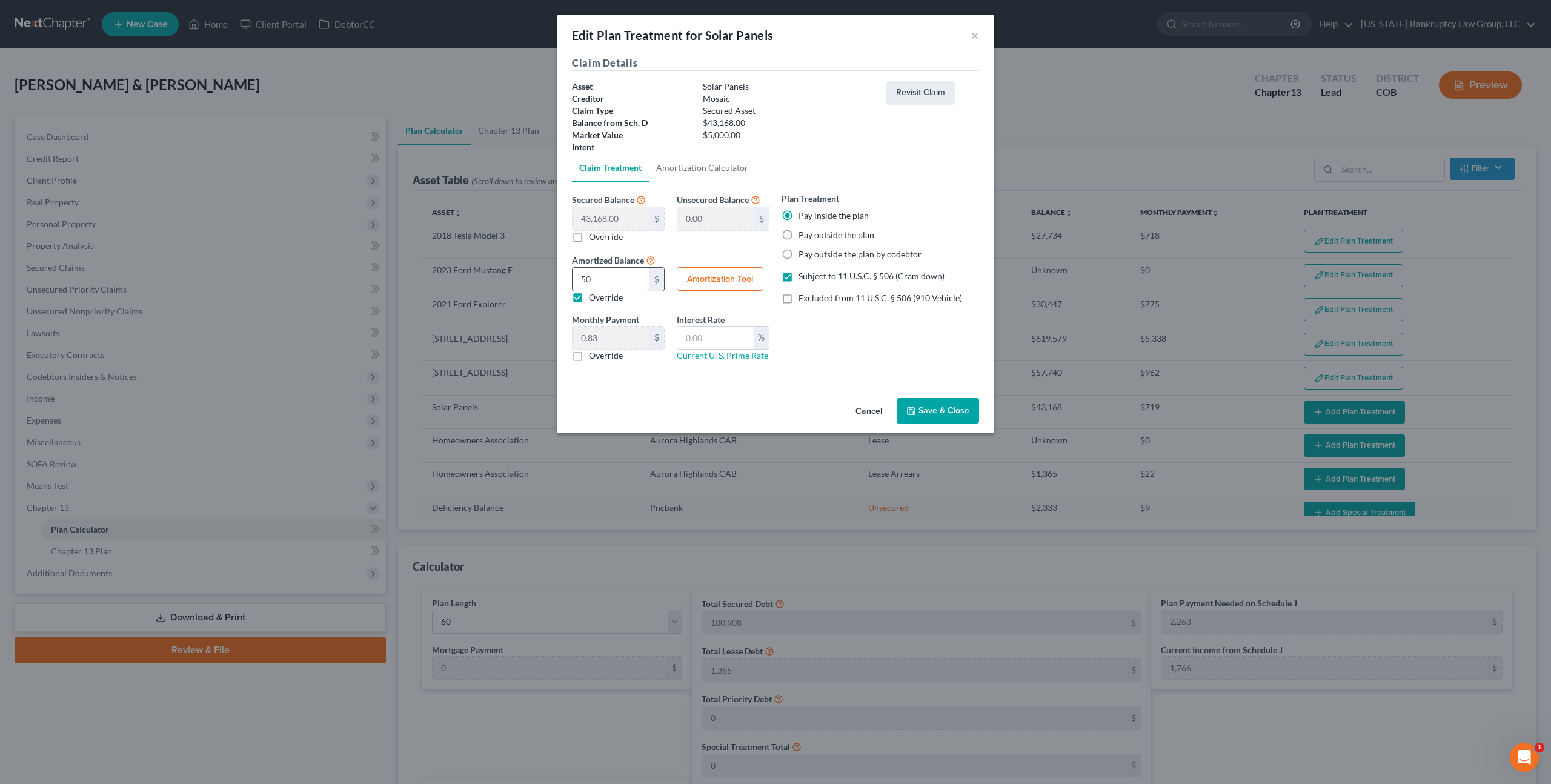
type input "8.33"
type input "5,000"
type input "83.33"
type input "5,000.00"
click at [709, 283] on button "Amortization Tool" at bounding box center [720, 279] width 87 height 24
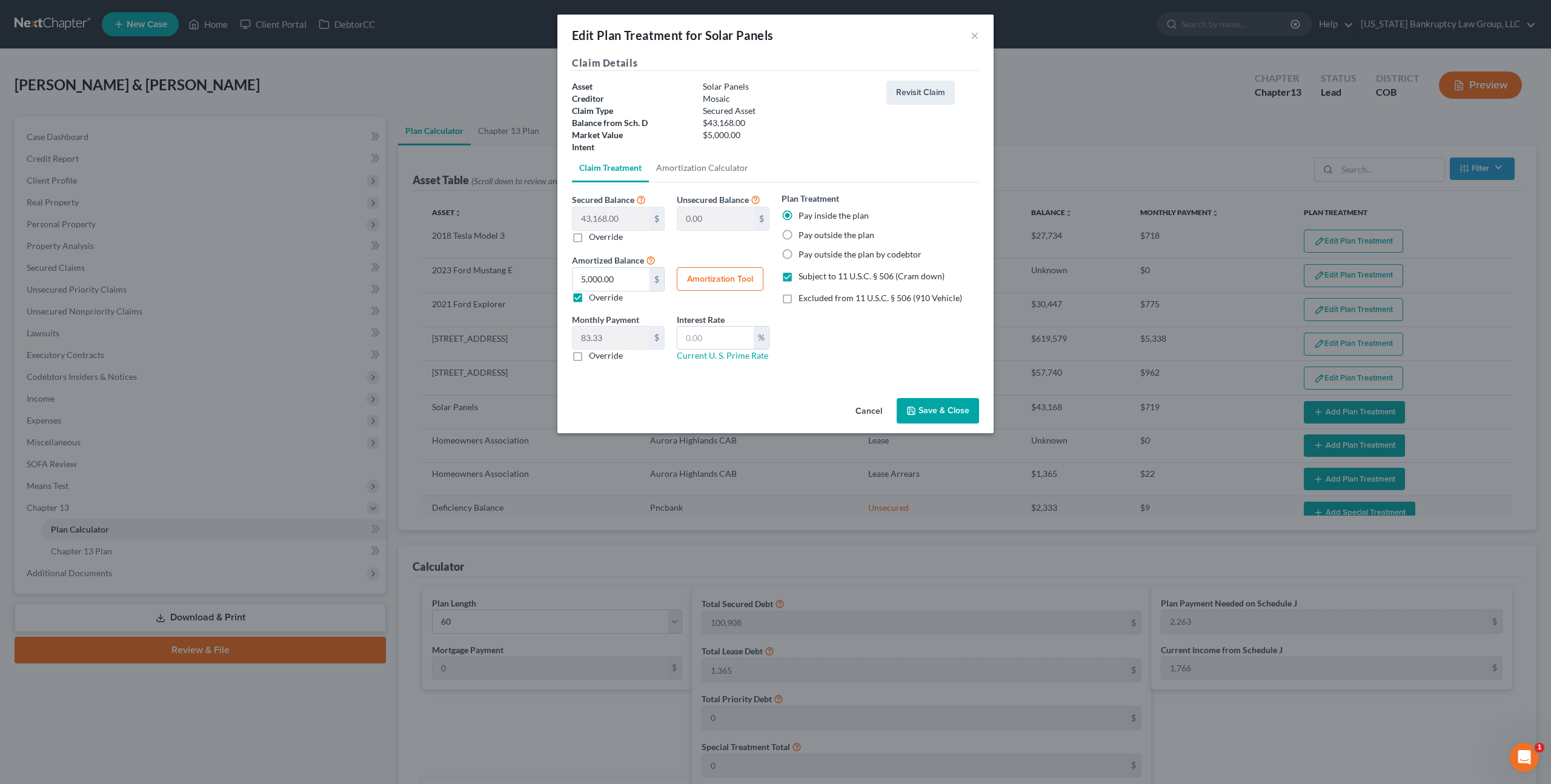
type input "43,168.00"
type input "60"
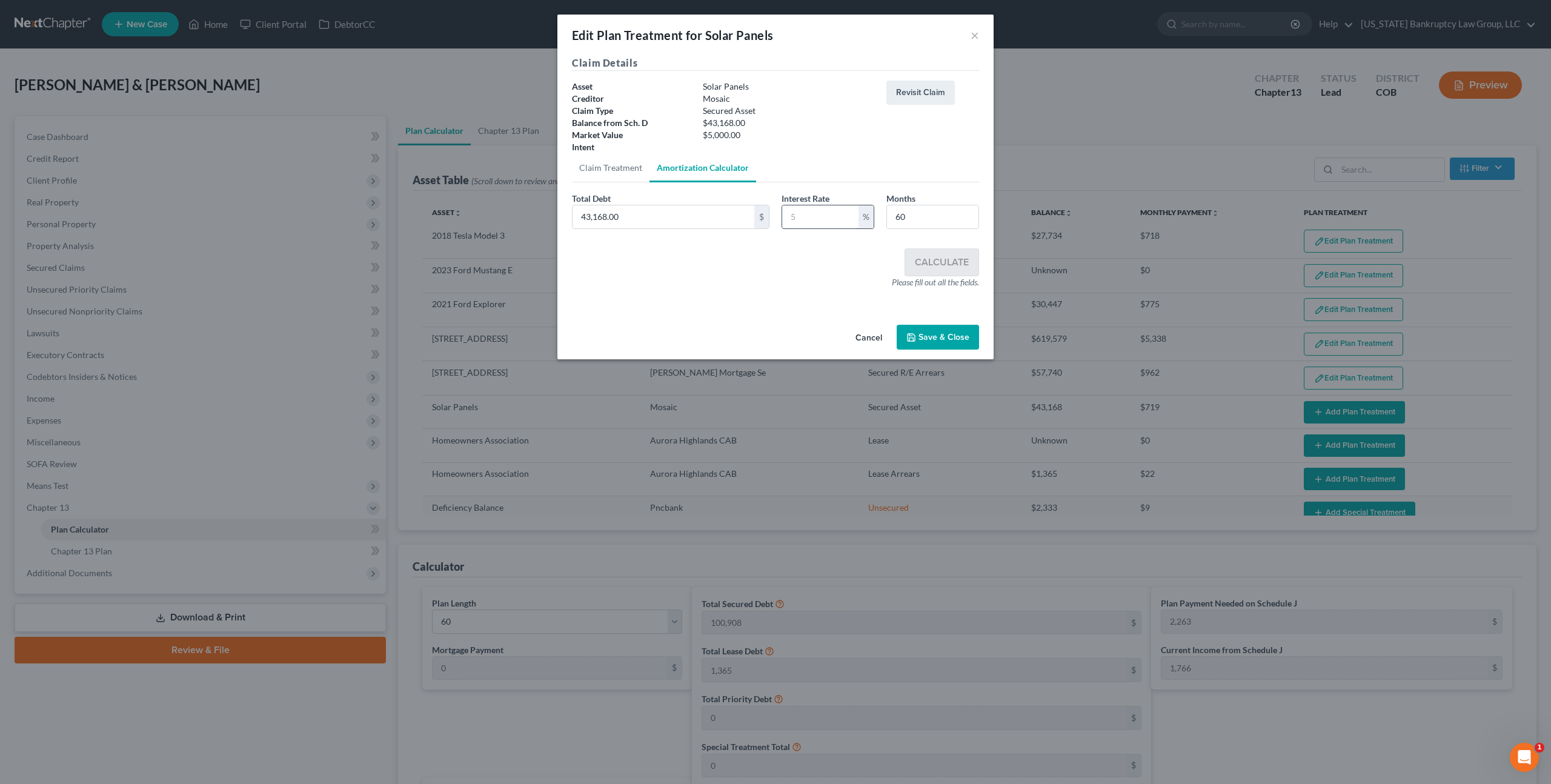
click at [808, 219] on input "text" at bounding box center [820, 217] width 76 height 23
click at [637, 222] on input "43,168.00" at bounding box center [663, 217] width 182 height 23
click at [637, 222] on input "43,168.00" at bounding box center [663, 217] width 182 height 23
type input "5,000.00"
click at [787, 217] on input "text" at bounding box center [820, 217] width 76 height 23
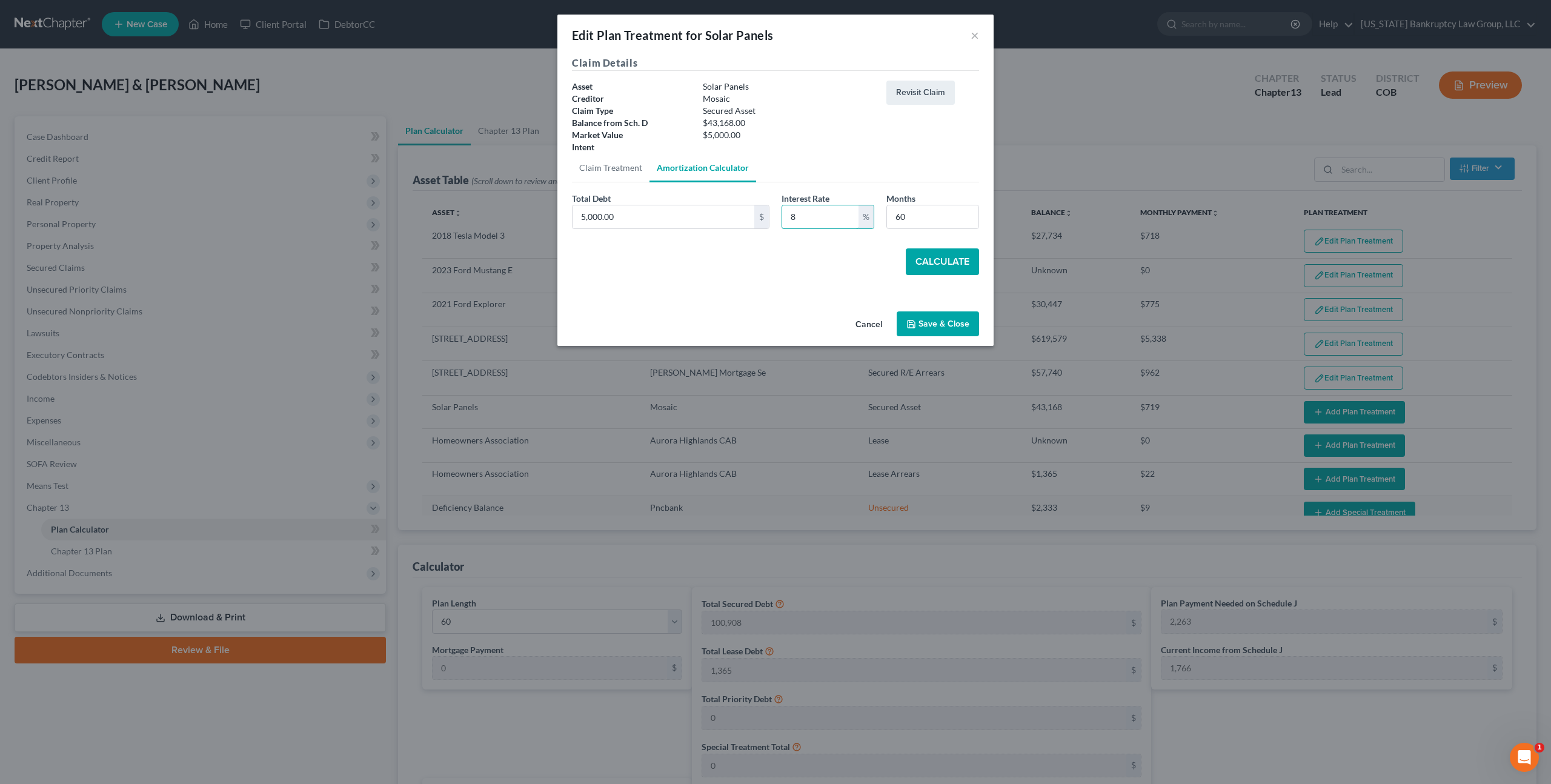
type input "8"
click at [928, 259] on button "Calculate" at bounding box center [942, 261] width 73 height 26
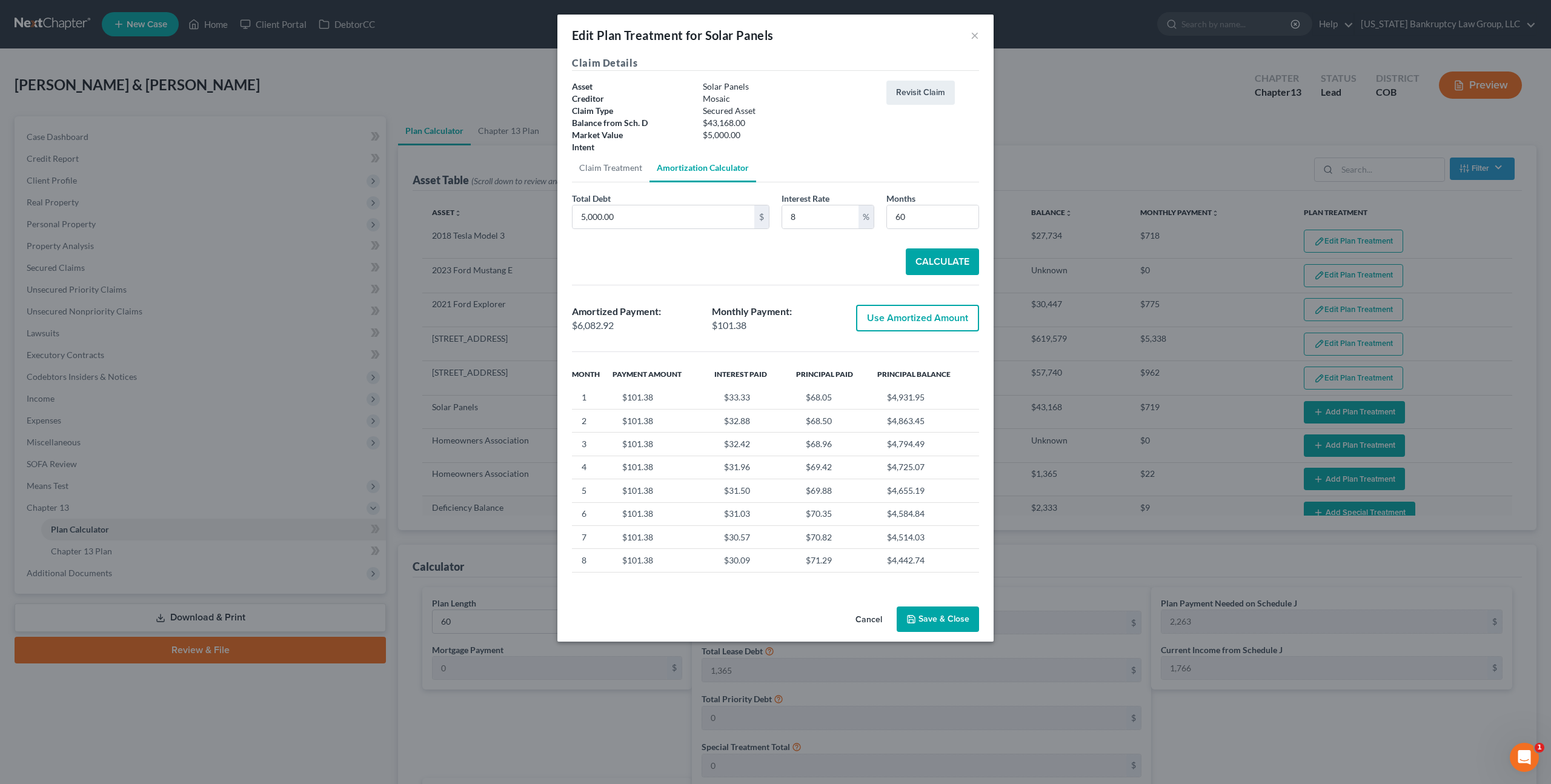
click at [941, 619] on button "Save & Close" at bounding box center [937, 619] width 82 height 25
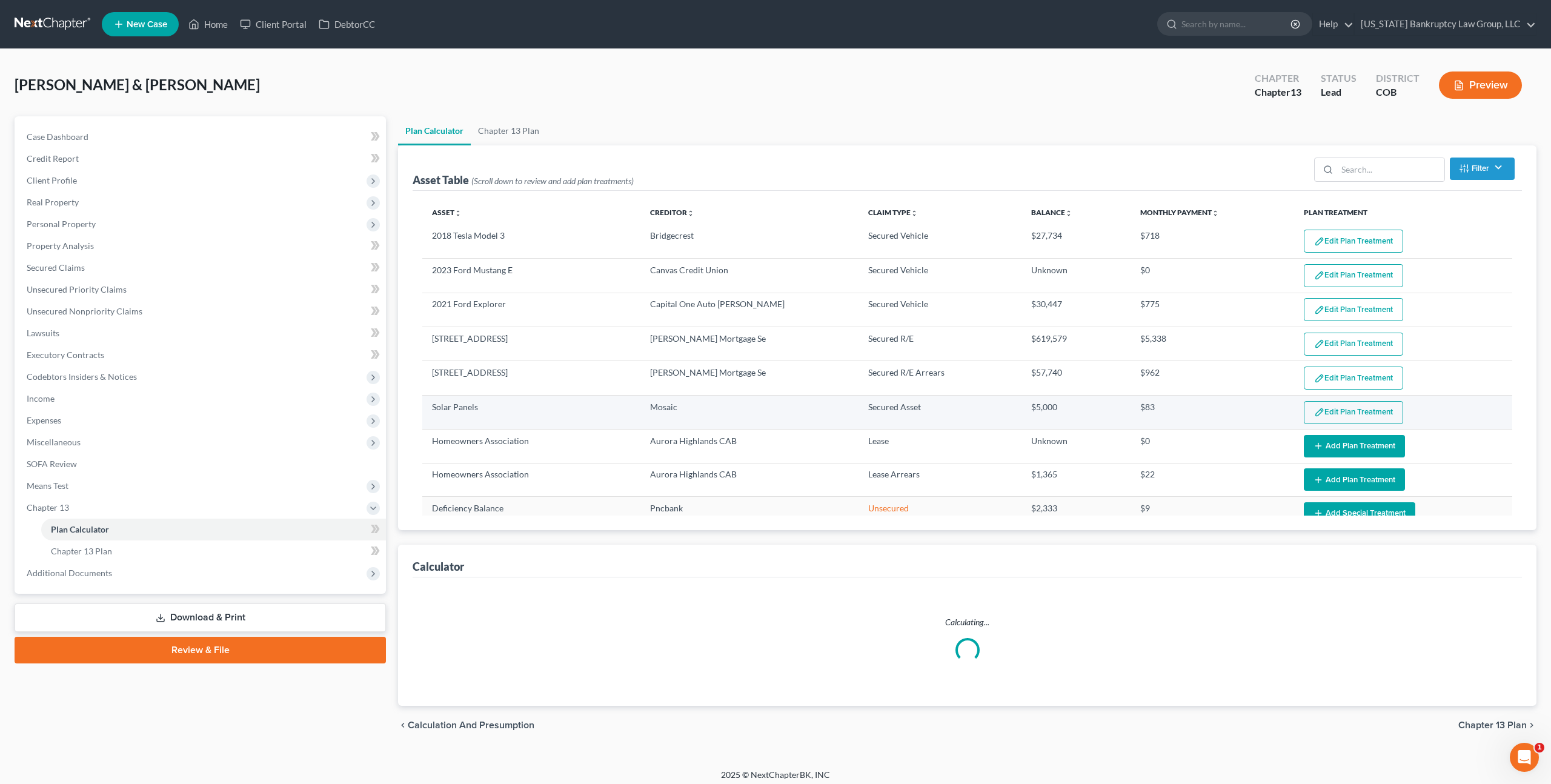
select select "59"
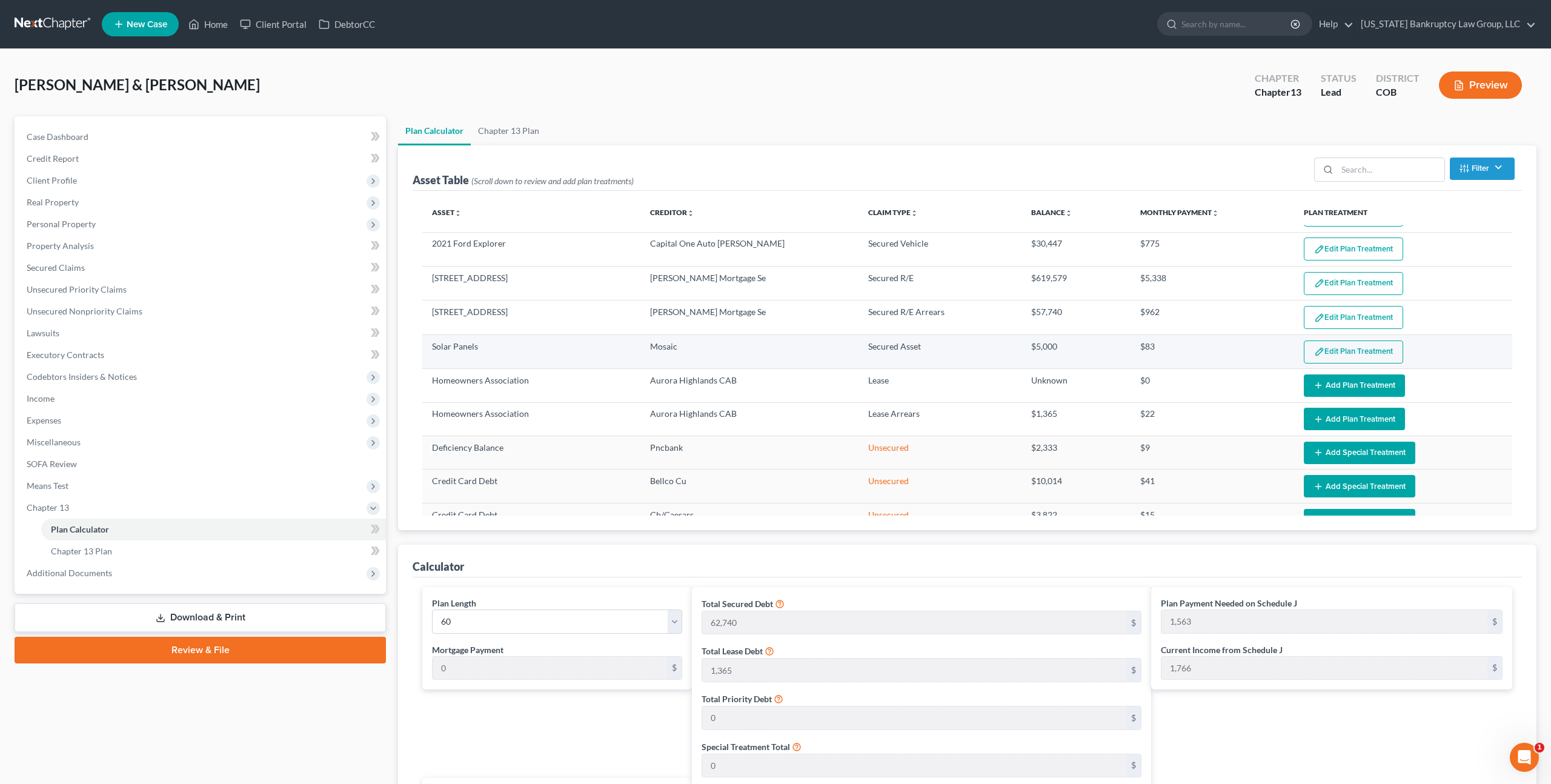
scroll to position [63, 0]
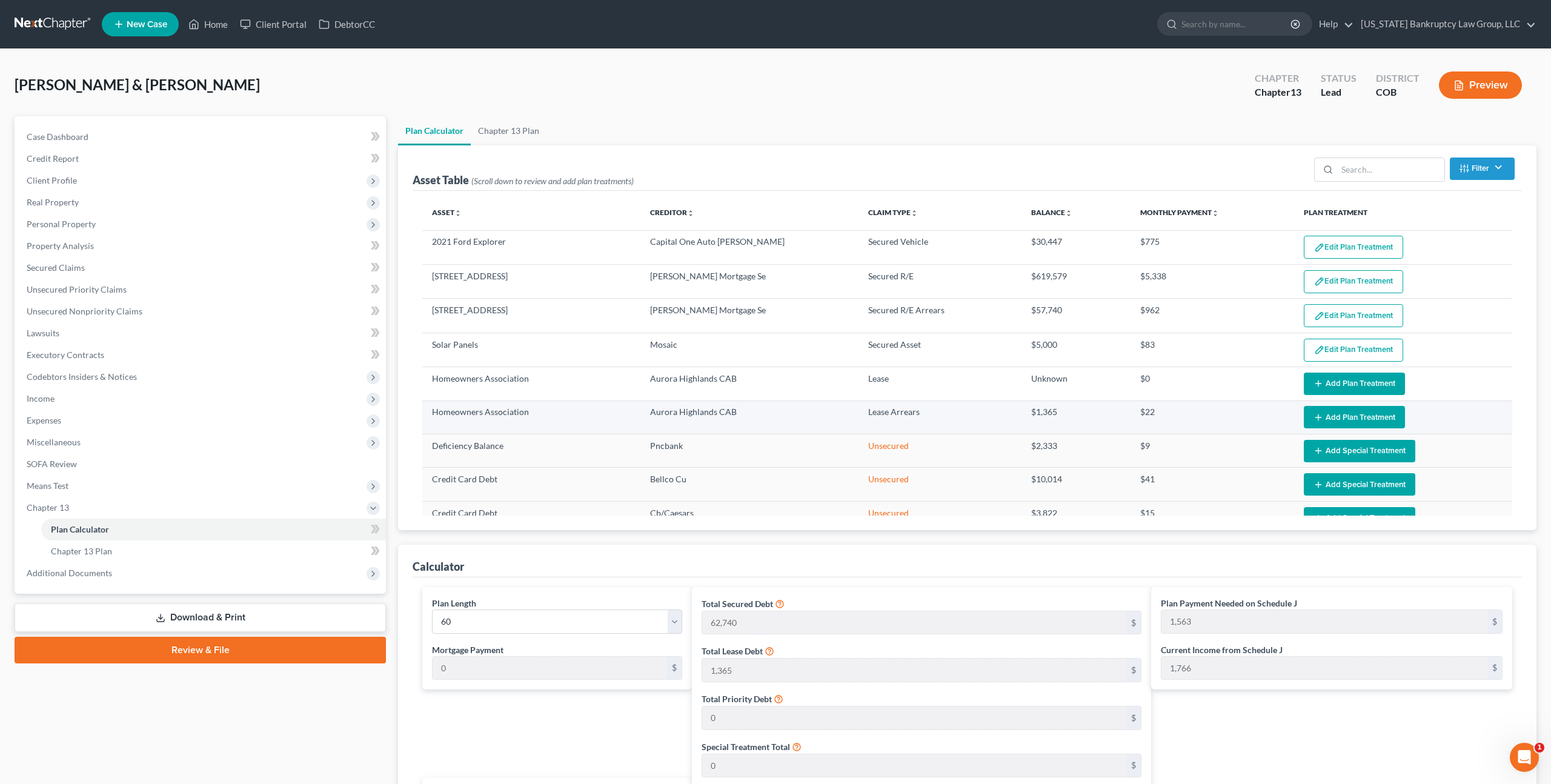
click at [1333, 418] on button "Add Plan Treatment" at bounding box center [1354, 417] width 102 height 23
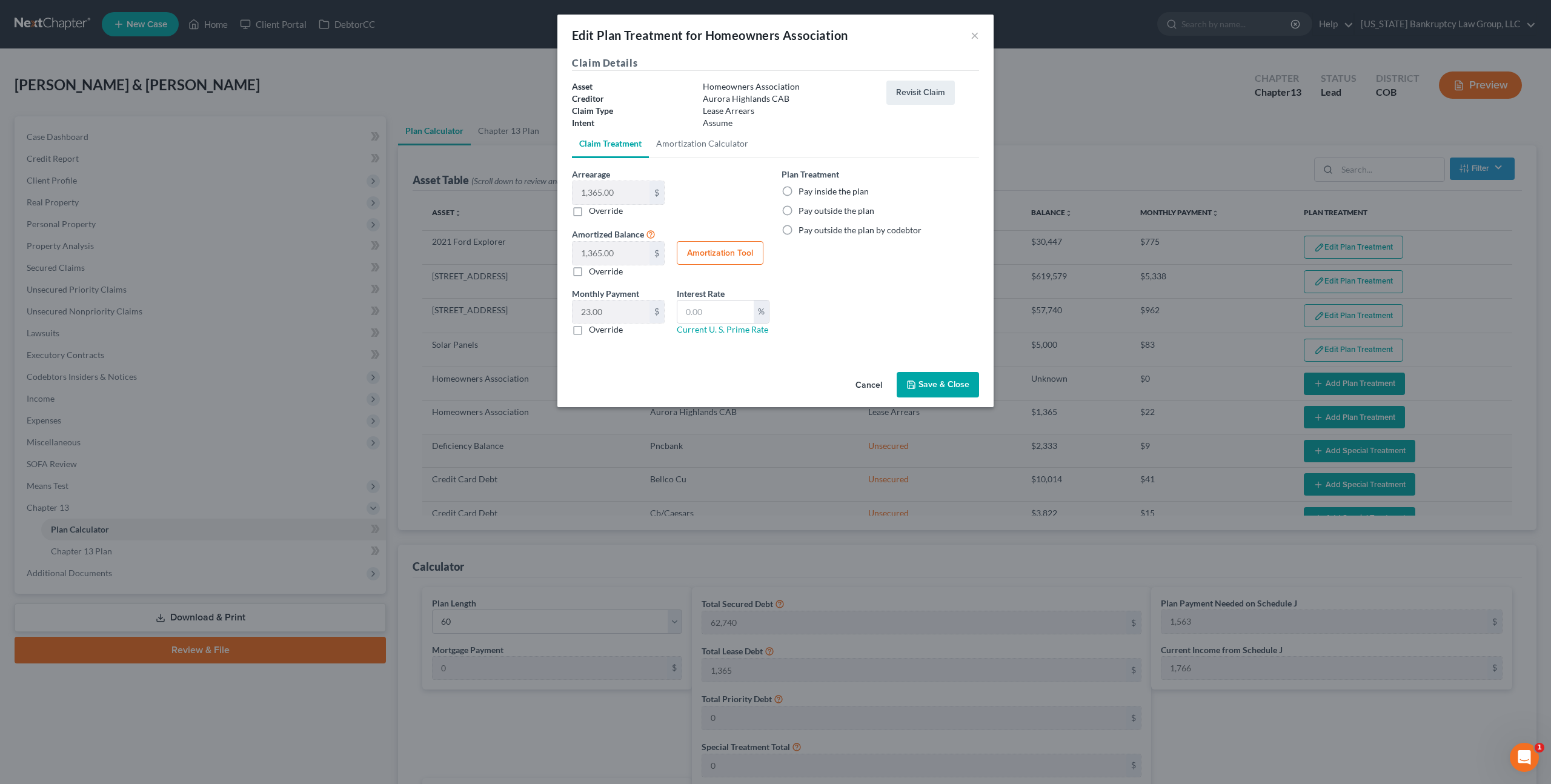
click at [798, 189] on label "Pay inside the plan" at bounding box center [833, 191] width 70 height 12
click at [804, 189] on input "Pay inside the plan" at bounding box center [808, 189] width 8 height 8
radio input "true"
click at [912, 381] on icon "button" at bounding box center [911, 385] width 7 height 7
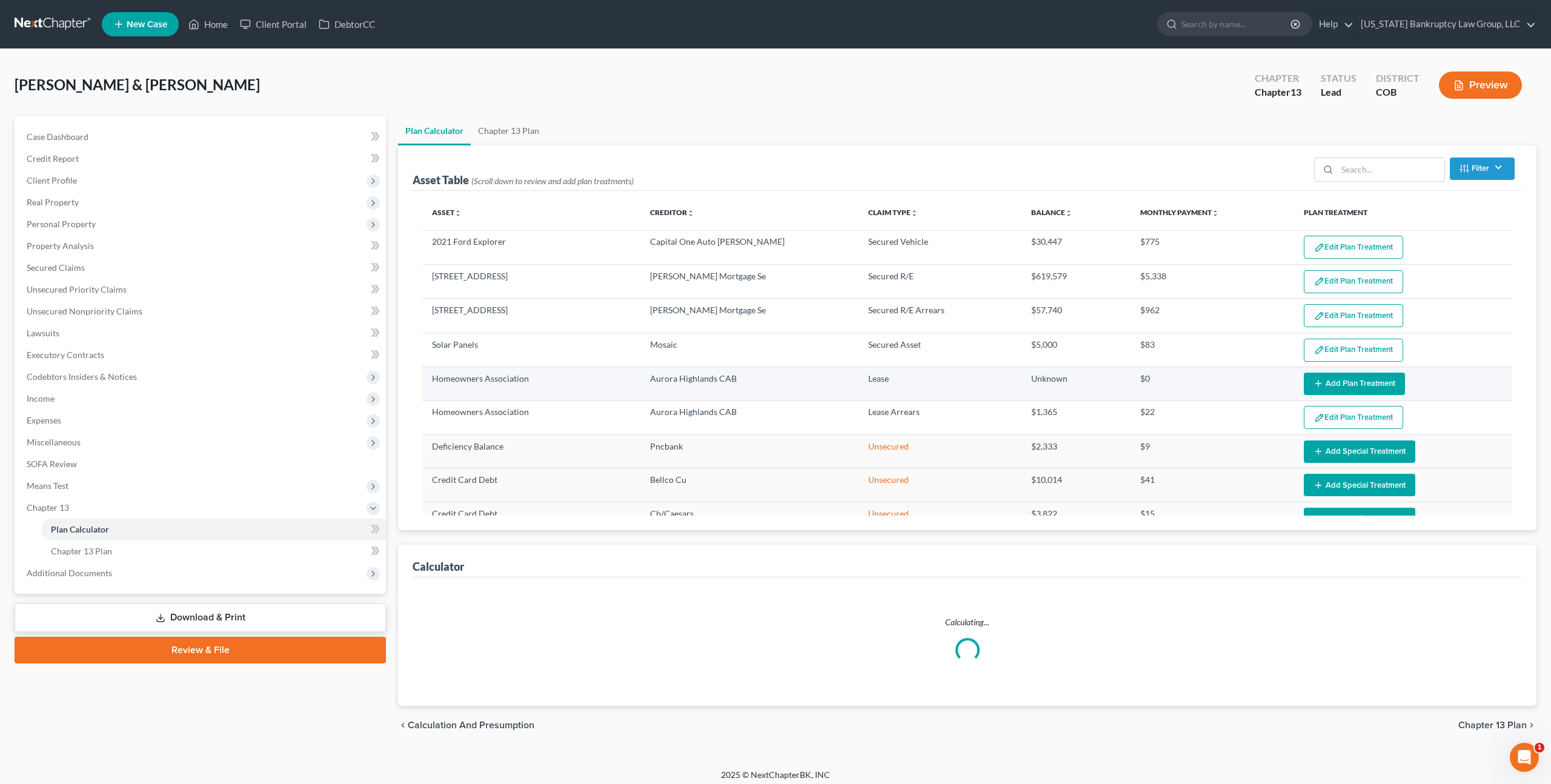
click at [1316, 379] on icon "button" at bounding box center [1318, 383] width 10 height 10
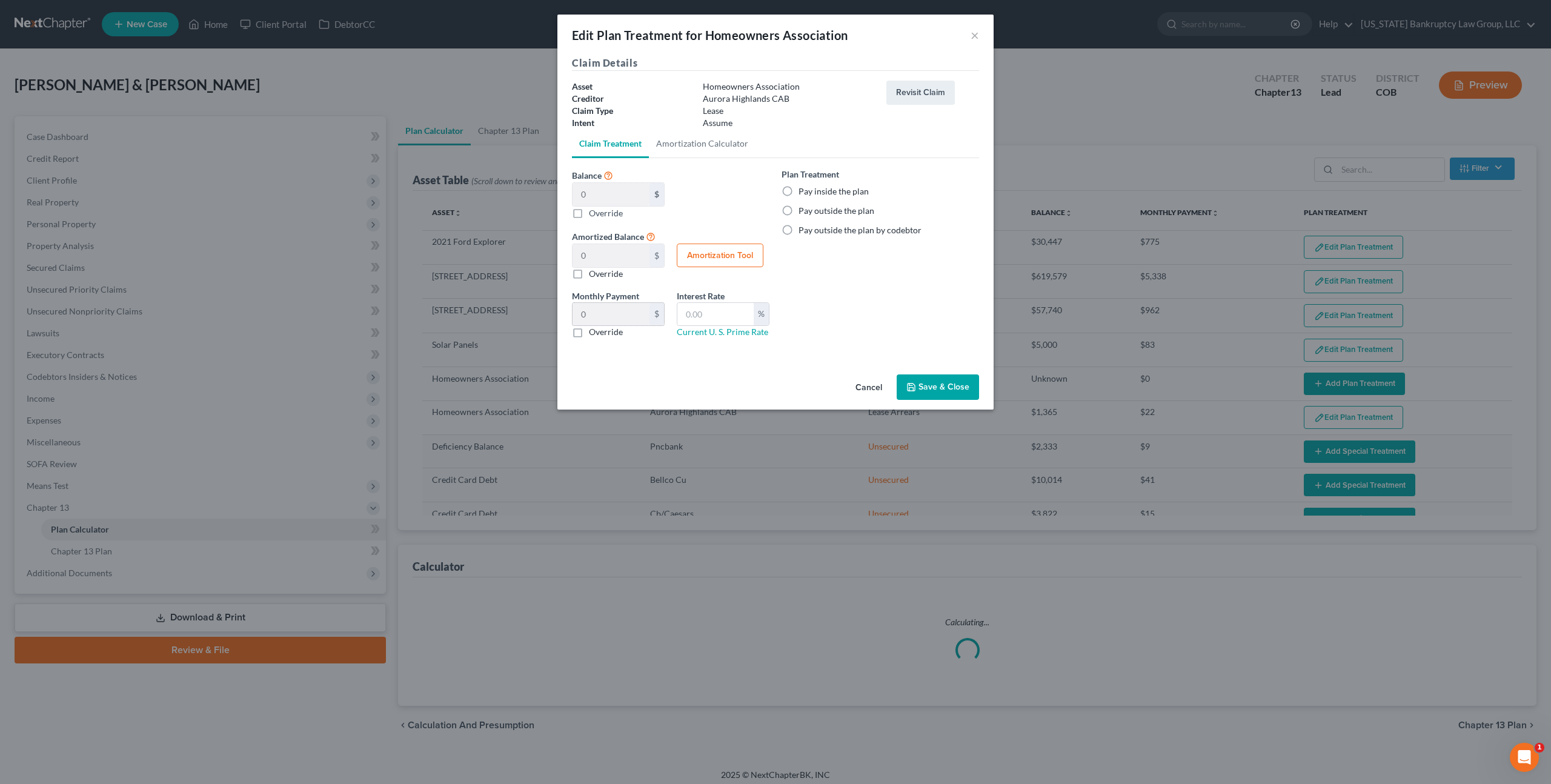
select select "59"
click at [589, 334] on label "Override" at bounding box center [606, 332] width 34 height 12
click at [594, 334] on input "Override" at bounding box center [597, 330] width 8 height 8
checkbox input "true"
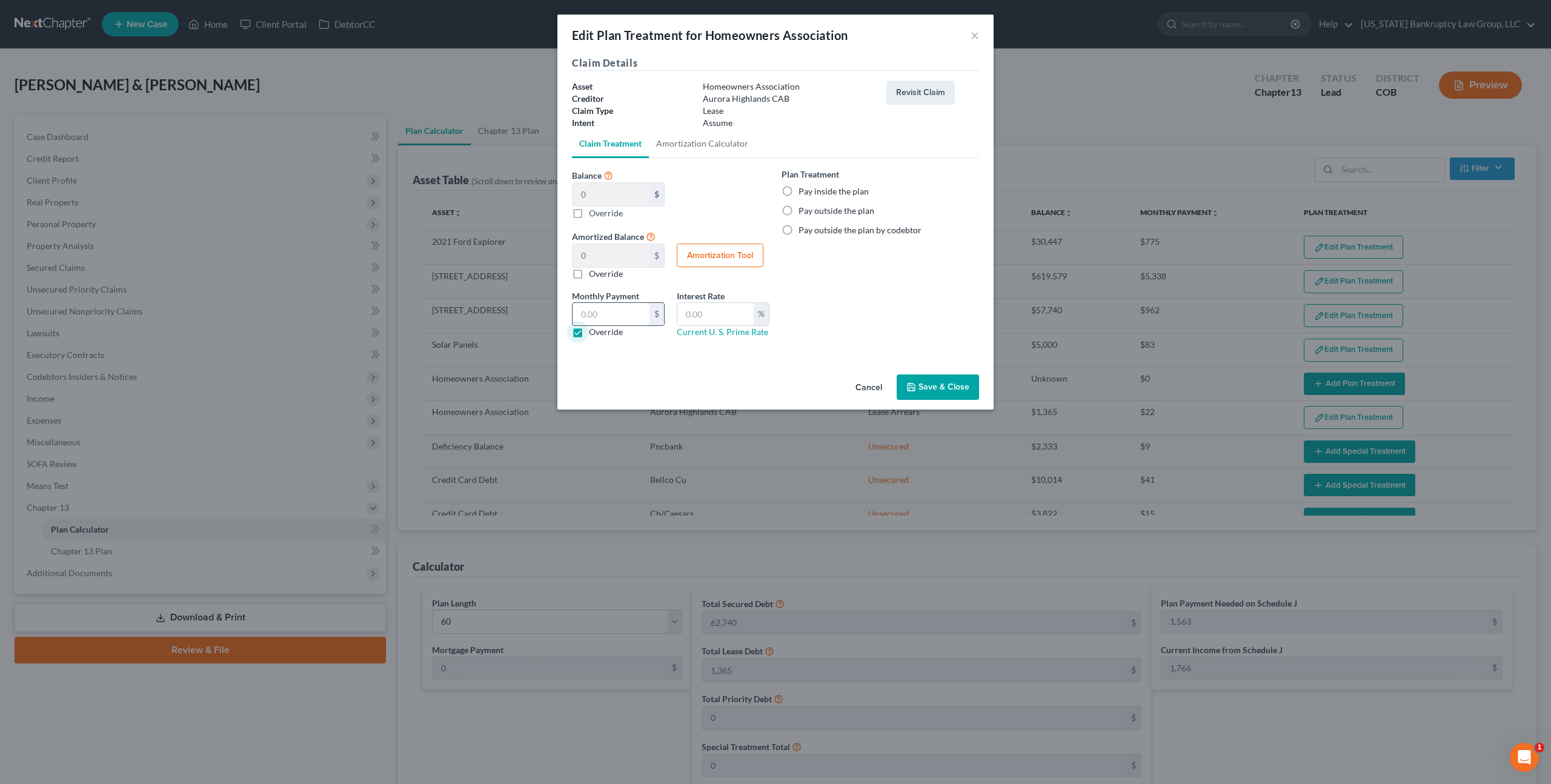
click at [580, 315] on input "text" at bounding box center [611, 315] width 77 height 23
type input "200.00"
click at [798, 207] on label "Pay outside the plan" at bounding box center [836, 211] width 76 height 12
click at [804, 207] on input "Pay outside the plan" at bounding box center [808, 209] width 8 height 8
radio input "true"
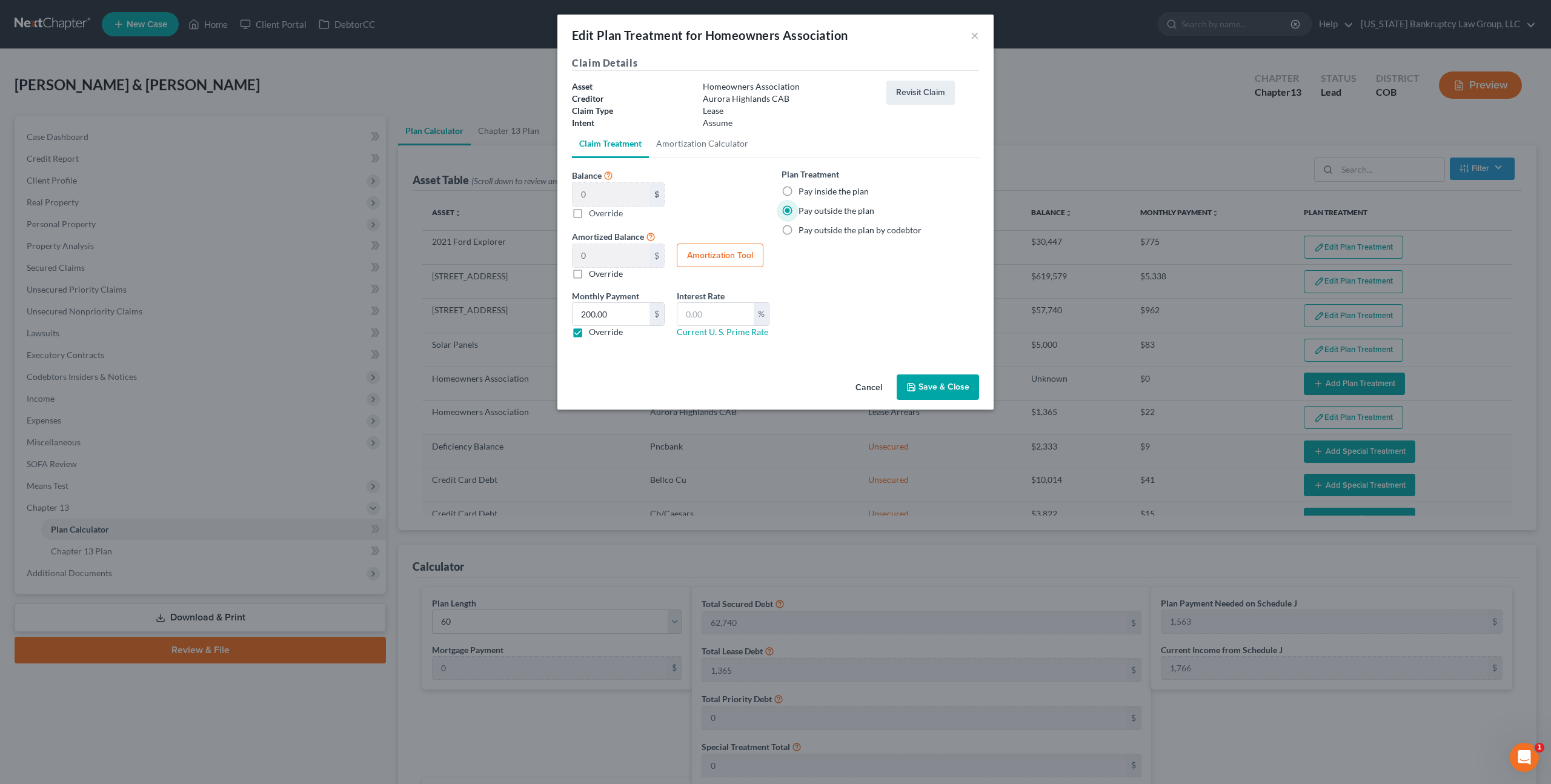
click at [923, 388] on button "Save & Close" at bounding box center [937, 387] width 82 height 25
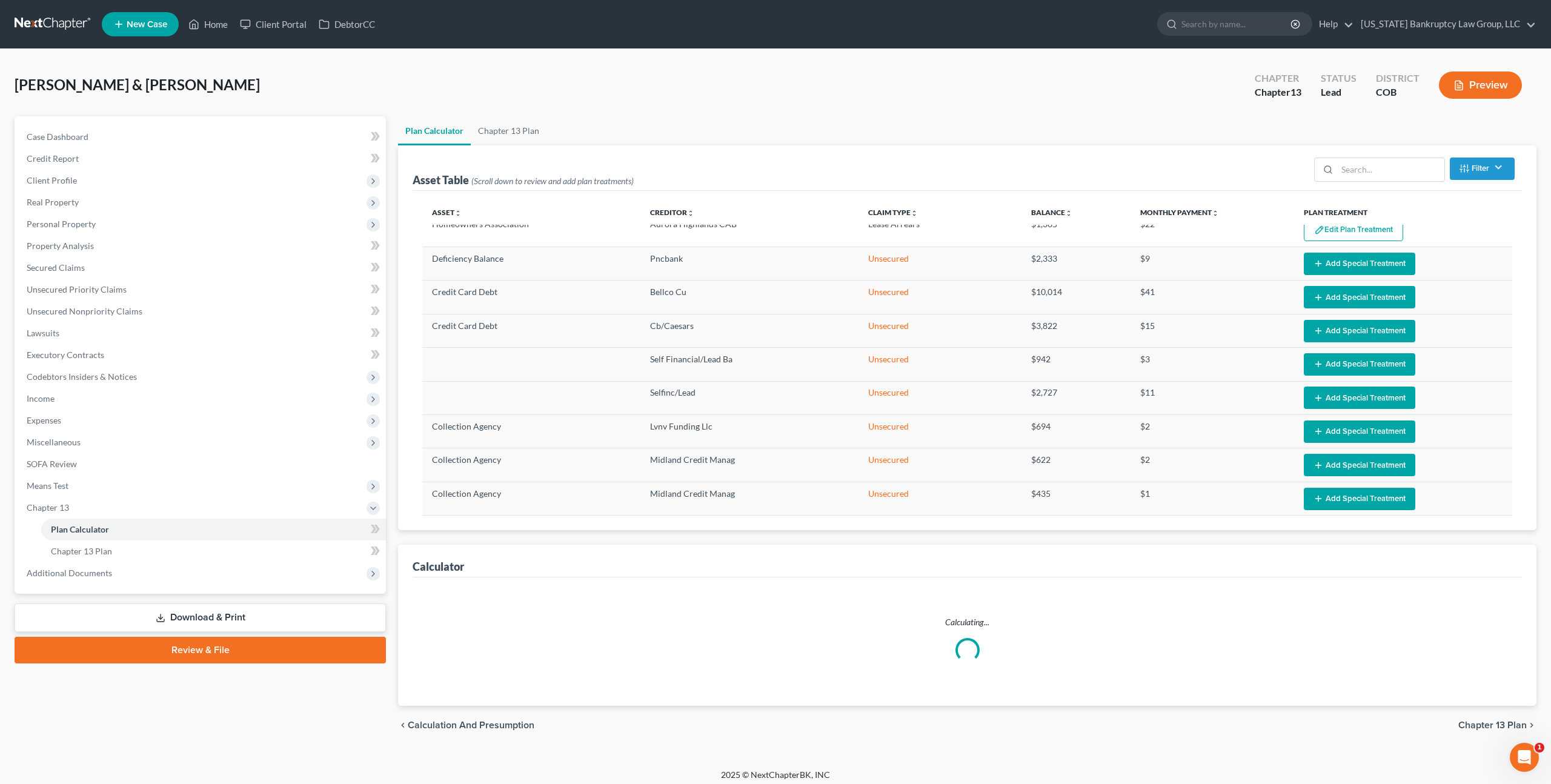
select select "59"
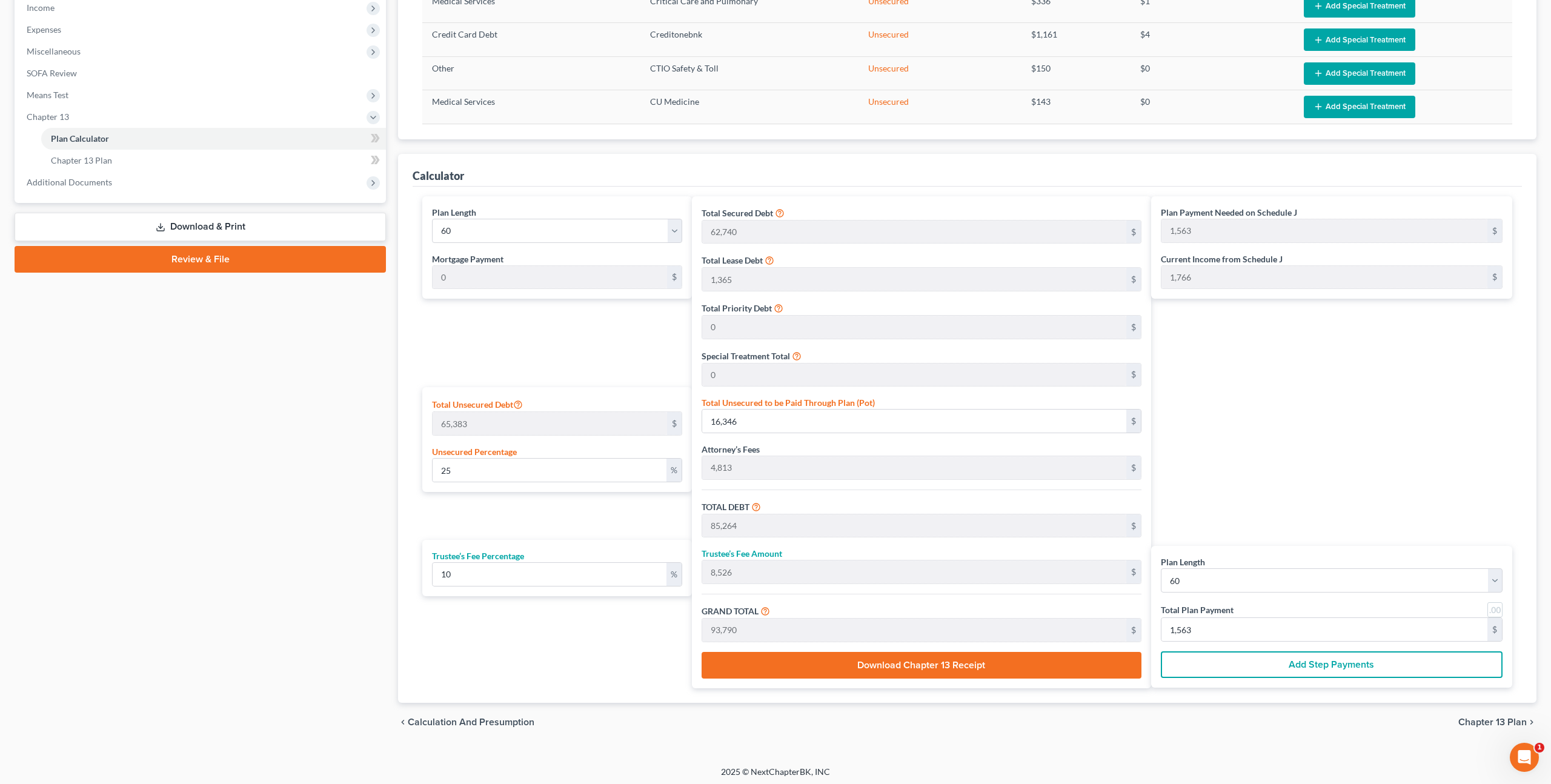
scroll to position [394, 0]
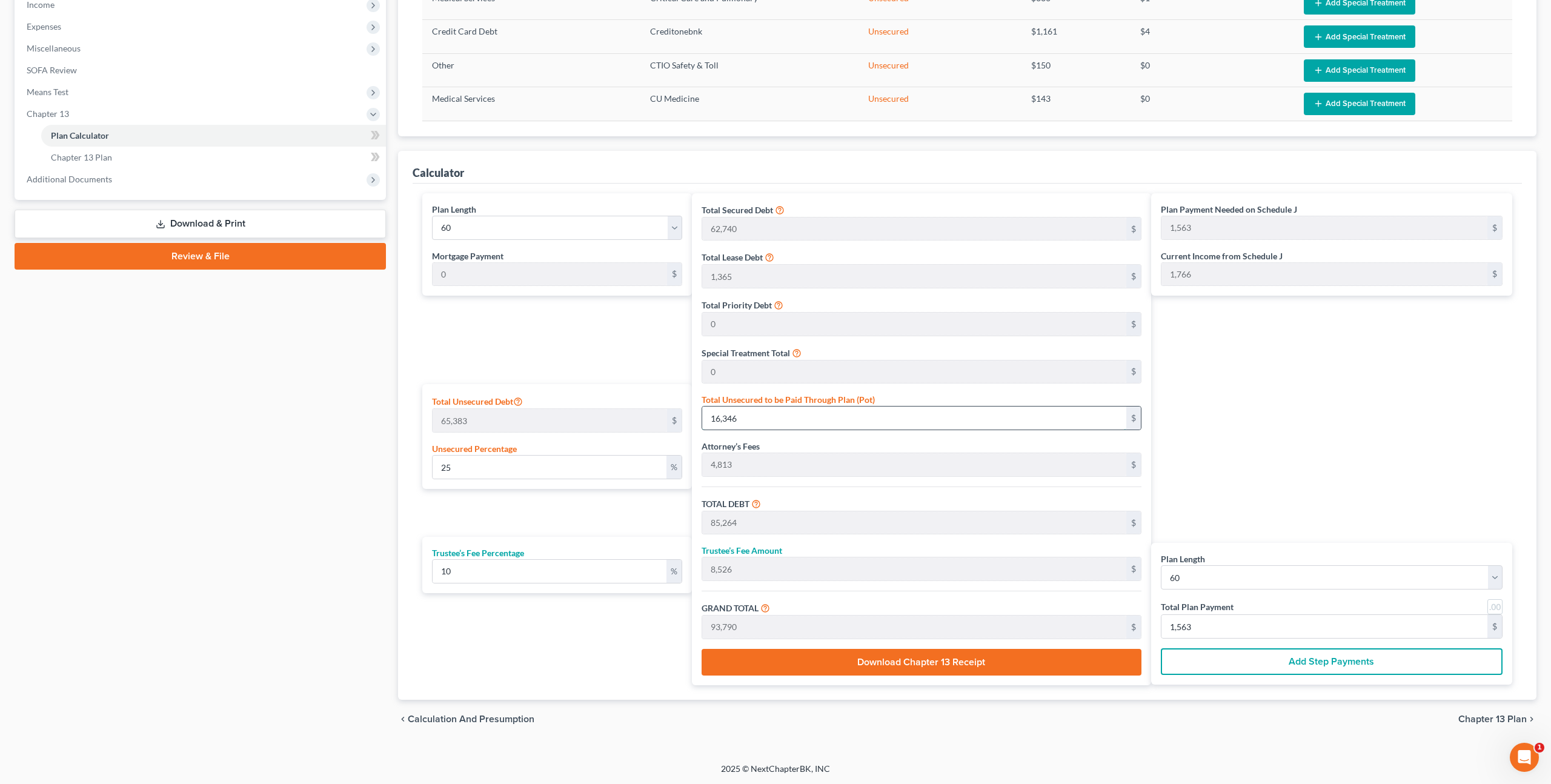
click at [712, 418] on input "16,346" at bounding box center [914, 418] width 424 height 23
type input "0"
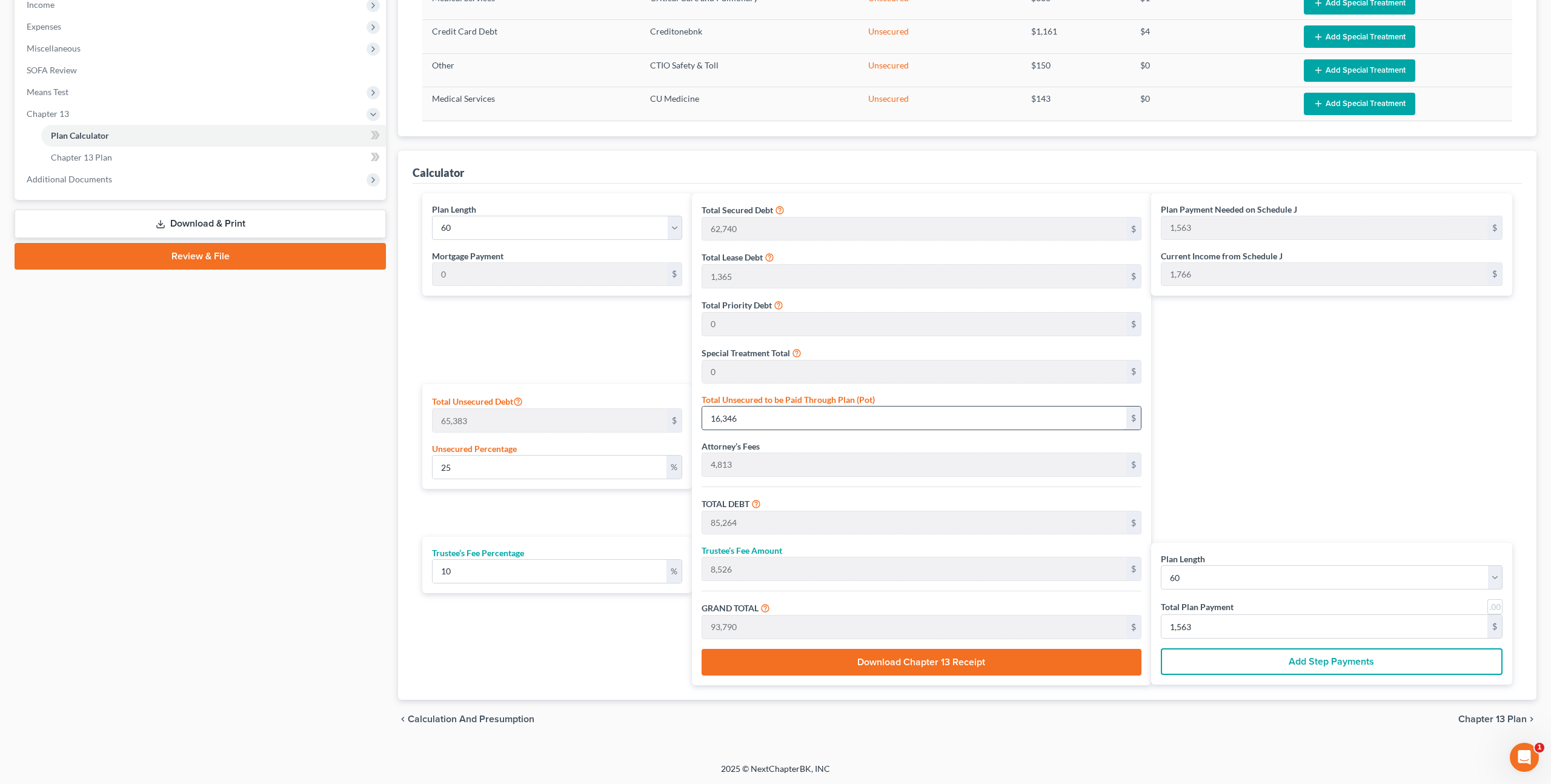
type input "68,918"
type input "6,892"
type input "75,810"
type input "1,263"
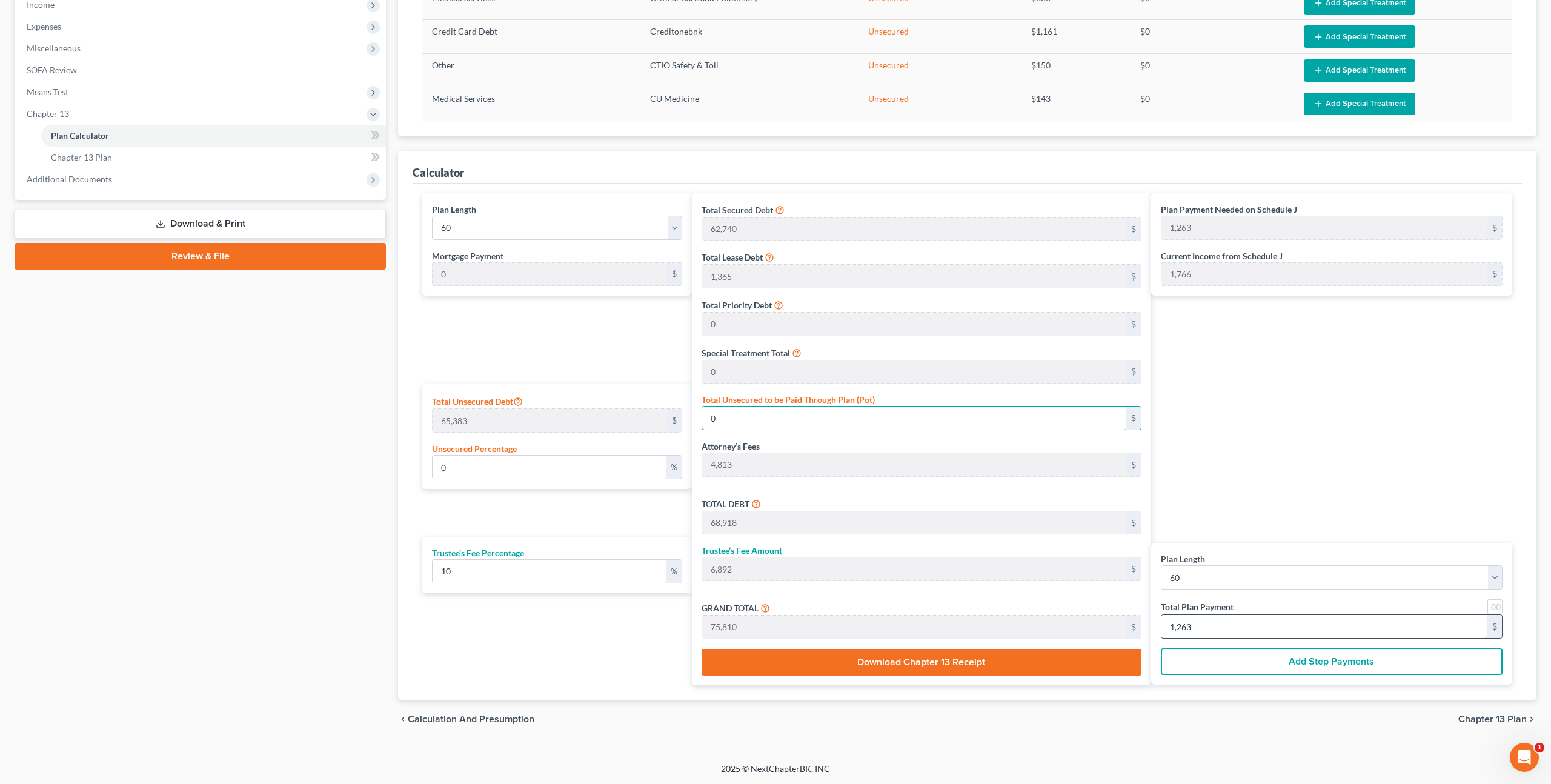
type input "0"
click at [1214, 627] on input "1,263" at bounding box center [1325, 626] width 326 height 23
type input "55"
type input "5"
type input "60"
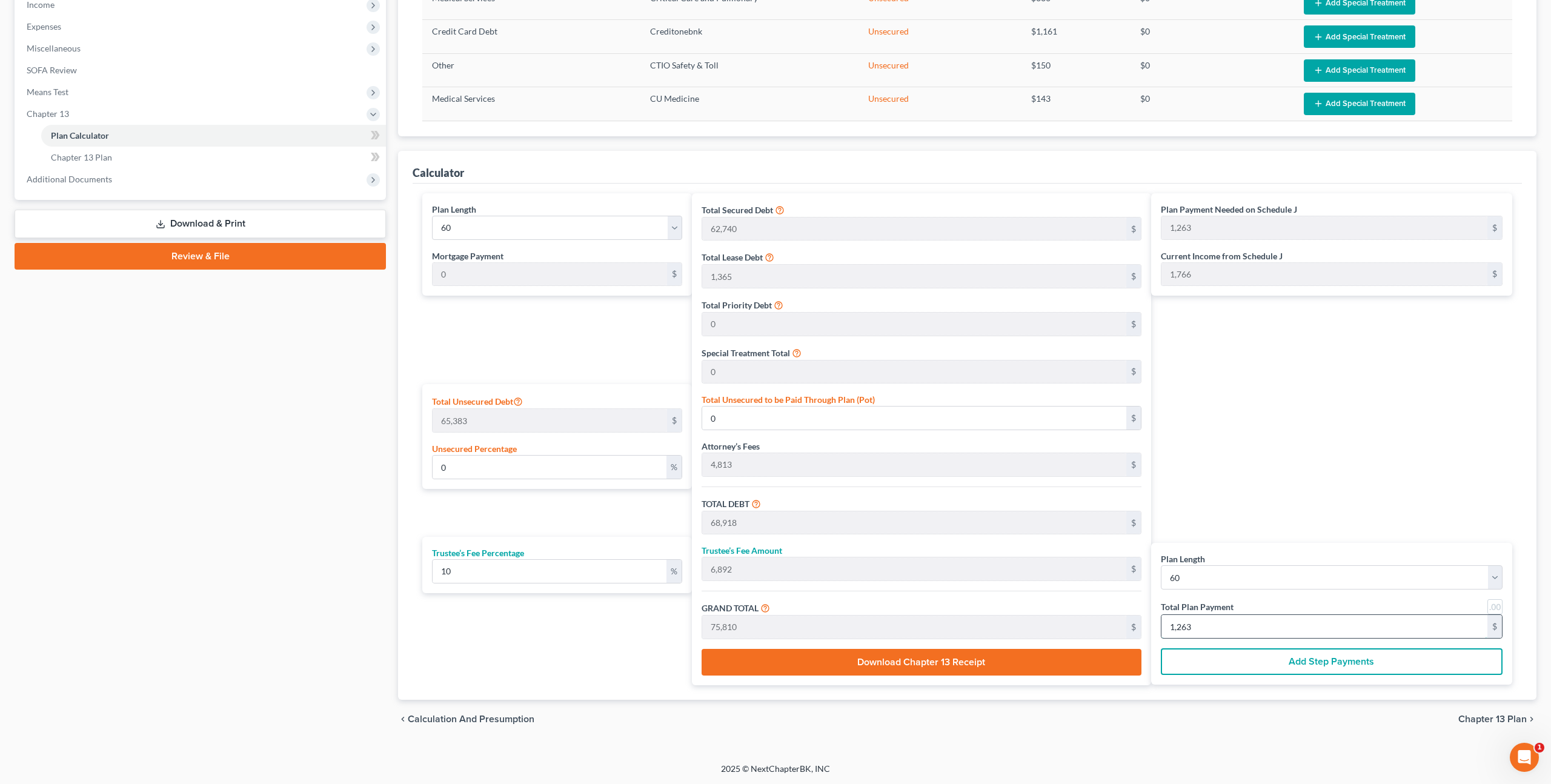
type input "1"
type input "709"
type input "71"
type input "780"
type input "13"
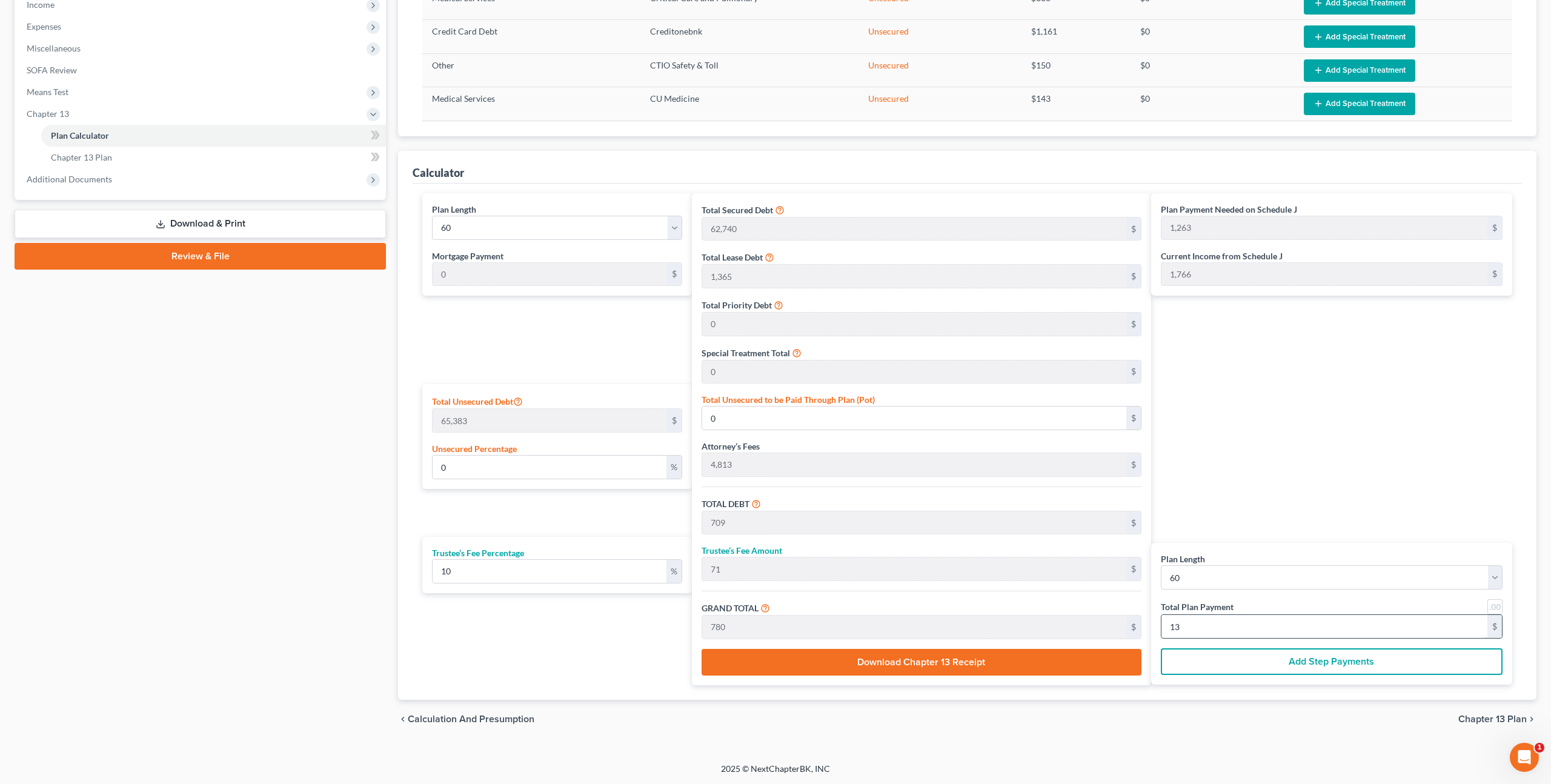
type input "7,091"
type input "709"
type input "7,800"
type input "130"
type input "3.05"
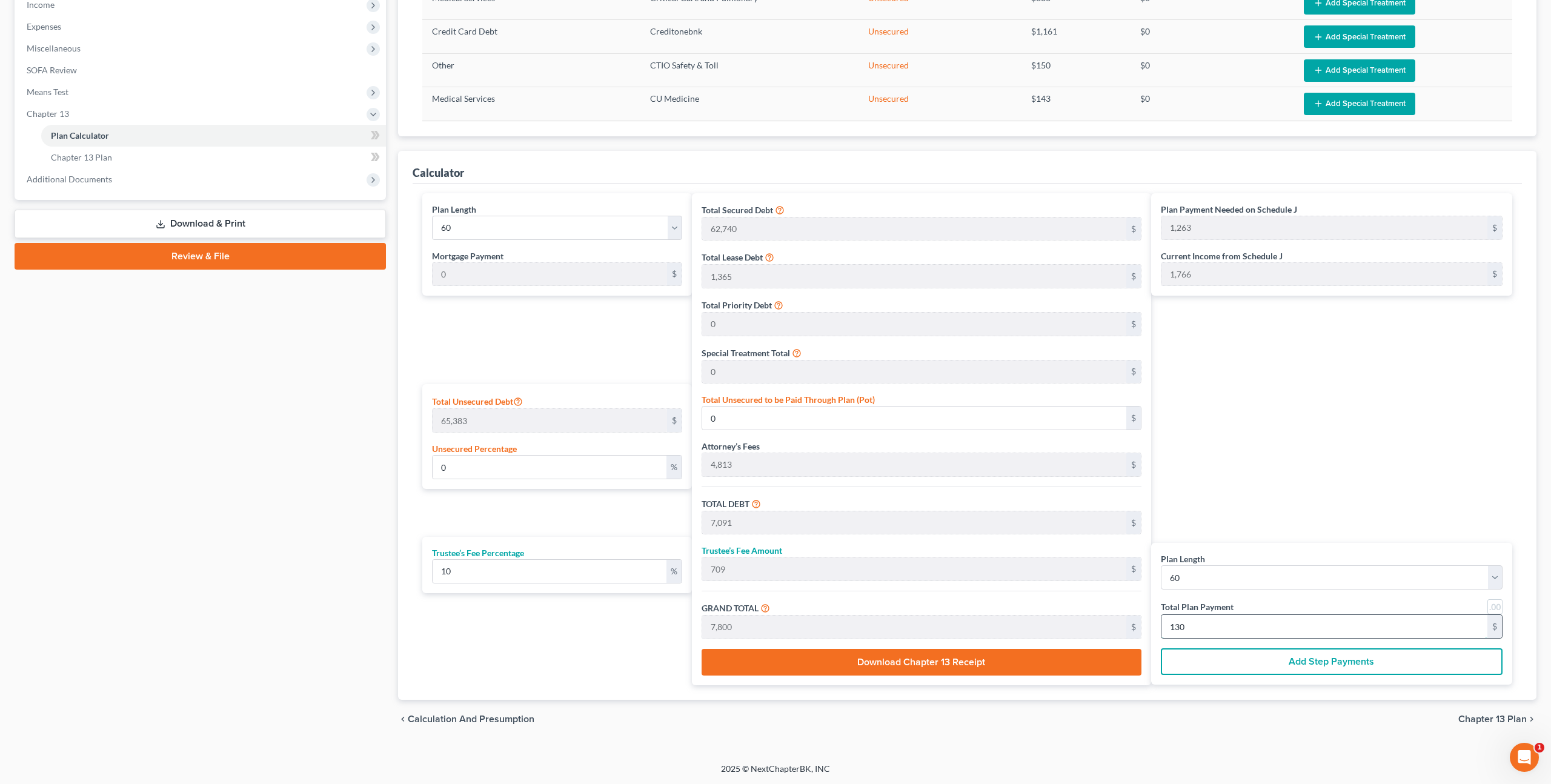
type input "1,991"
type input "70,909"
type input "7,091"
type input "78,000"
type input "1,3000"
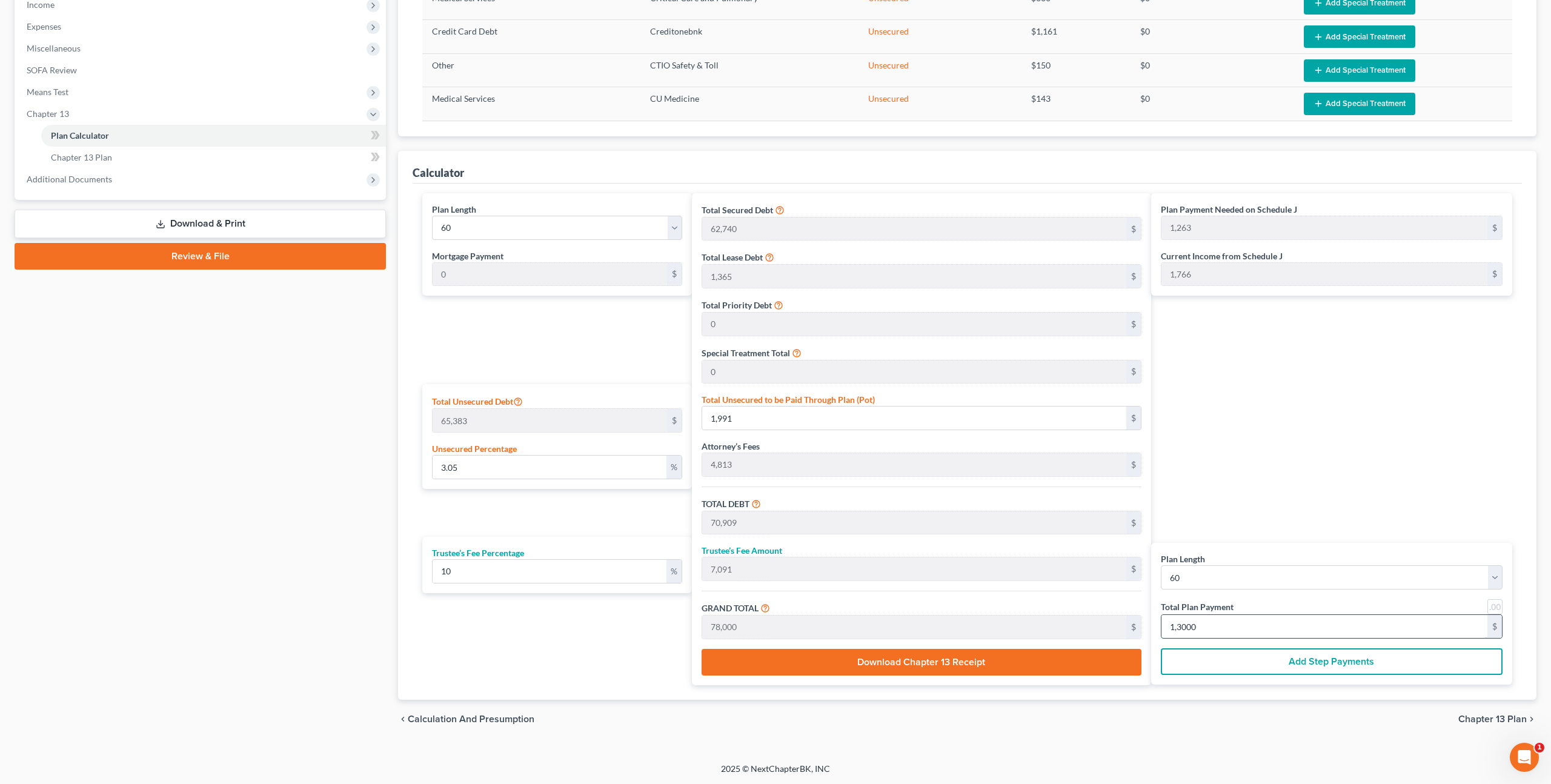
type input "979.11"
type input "640,173"
type input "709,091"
type input "70,909"
type input "780,000"
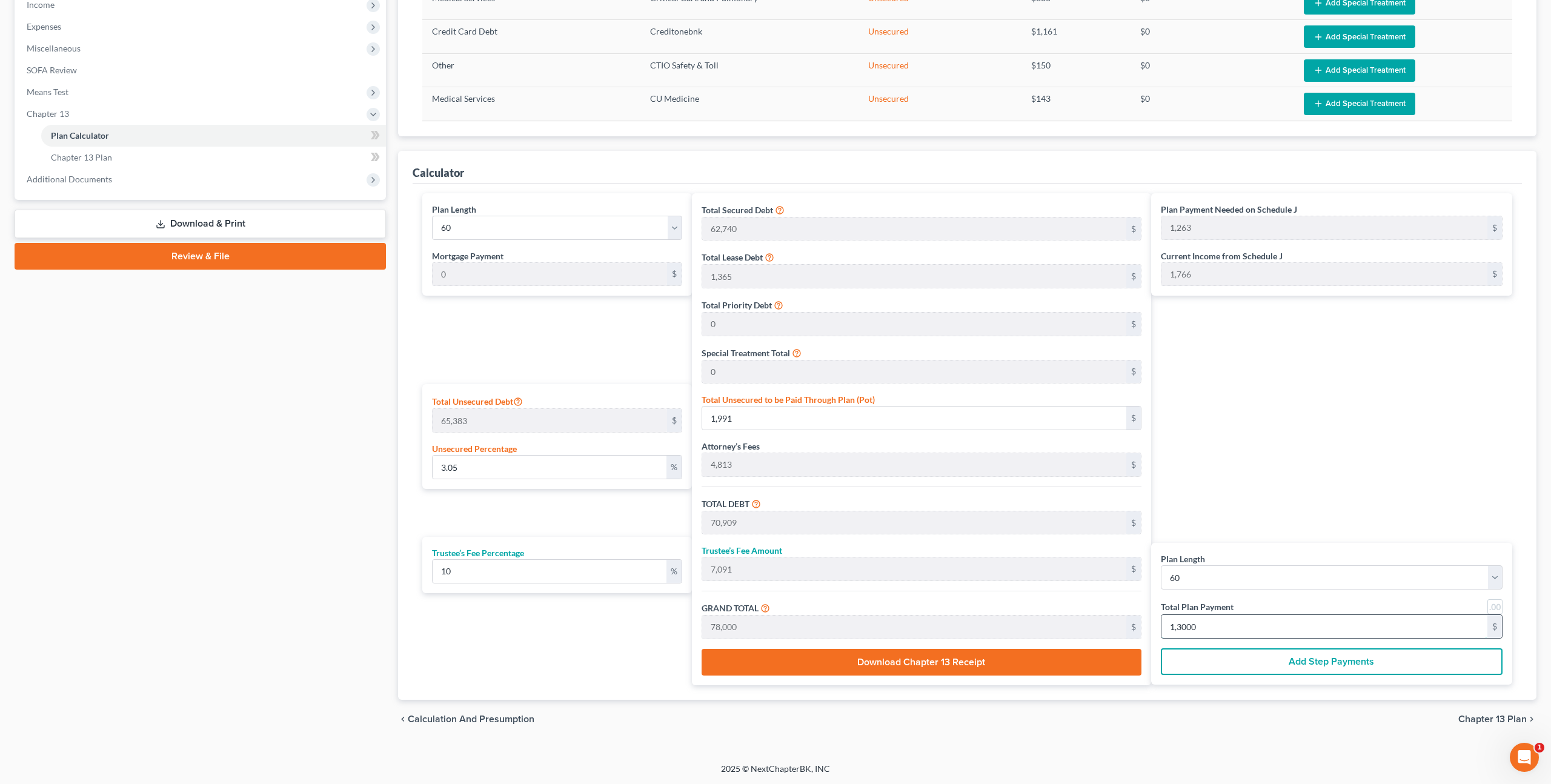
type input "13,000"
type input "10739.78"
type input "7,021,991"
type input "7,090,909"
type input "709,091"
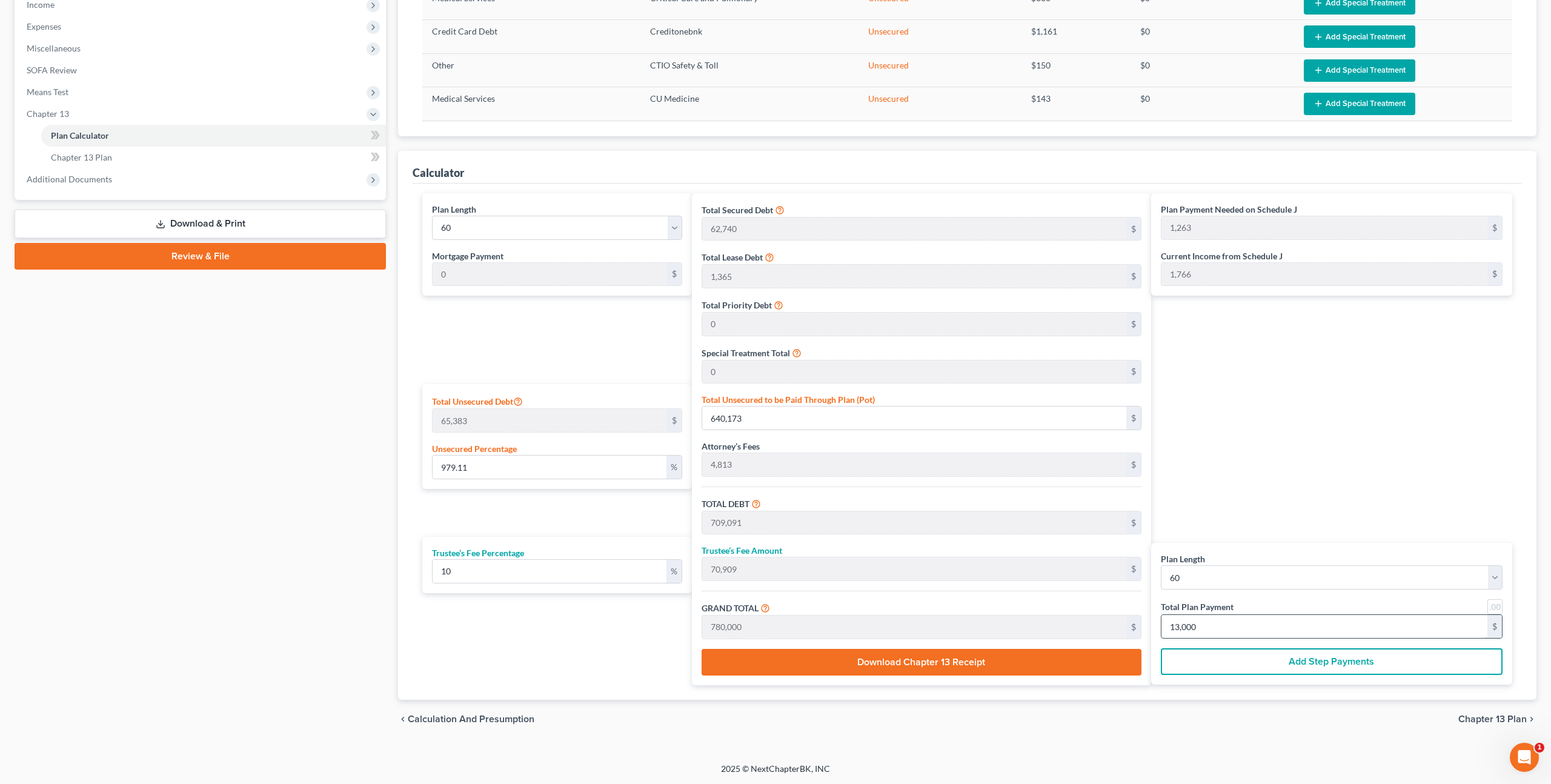
type input "7,800,000"
type input "130,000"
click at [1218, 577] on select "1 2 3 4 5 6 7 8 9 10 11 12 13 14 15 16 17 18 19 20 21 22 23 24 25 26 27 28 29 3…" at bounding box center [1332, 577] width 342 height 24
select select "58"
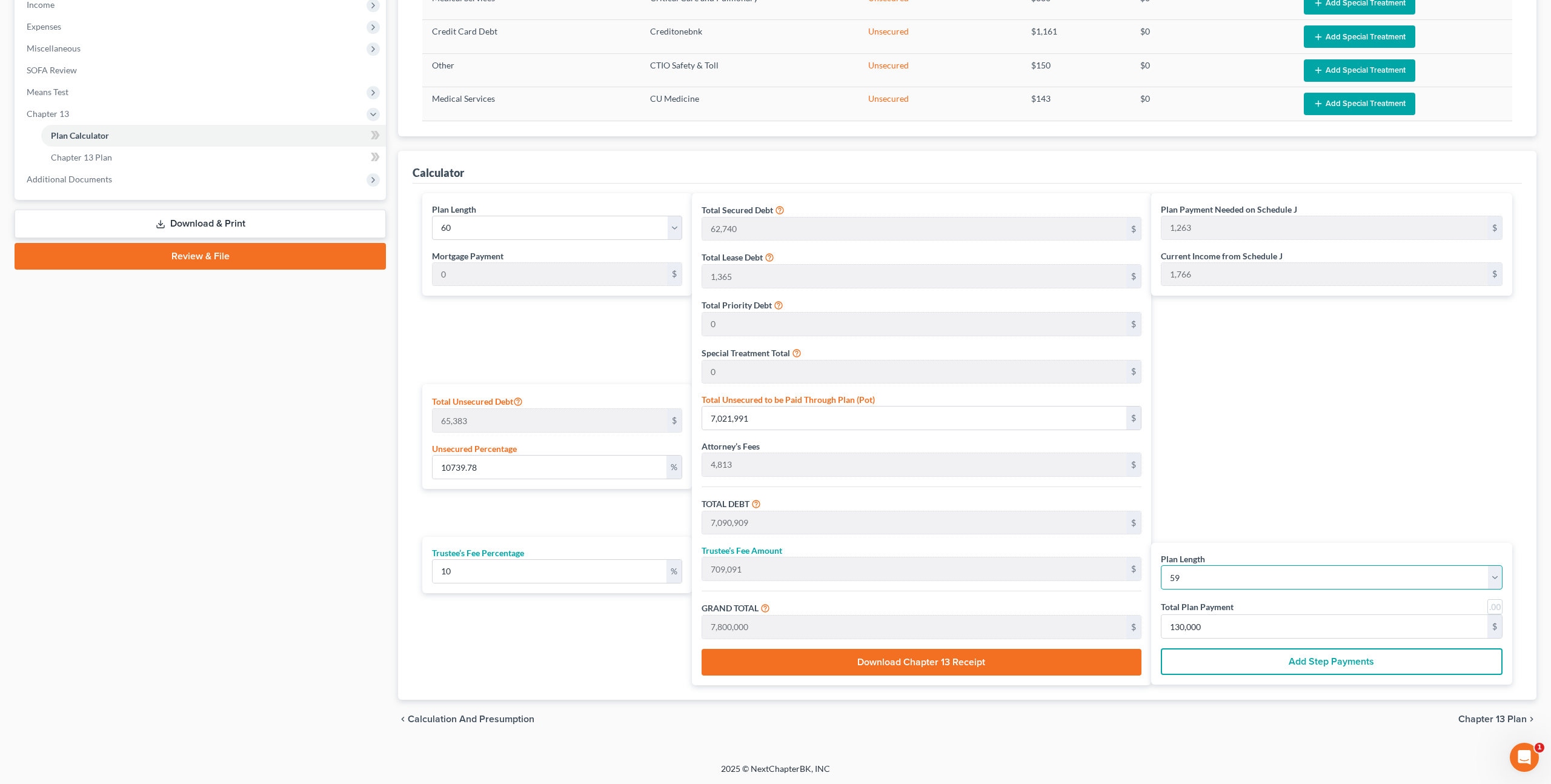
type input "132,203"
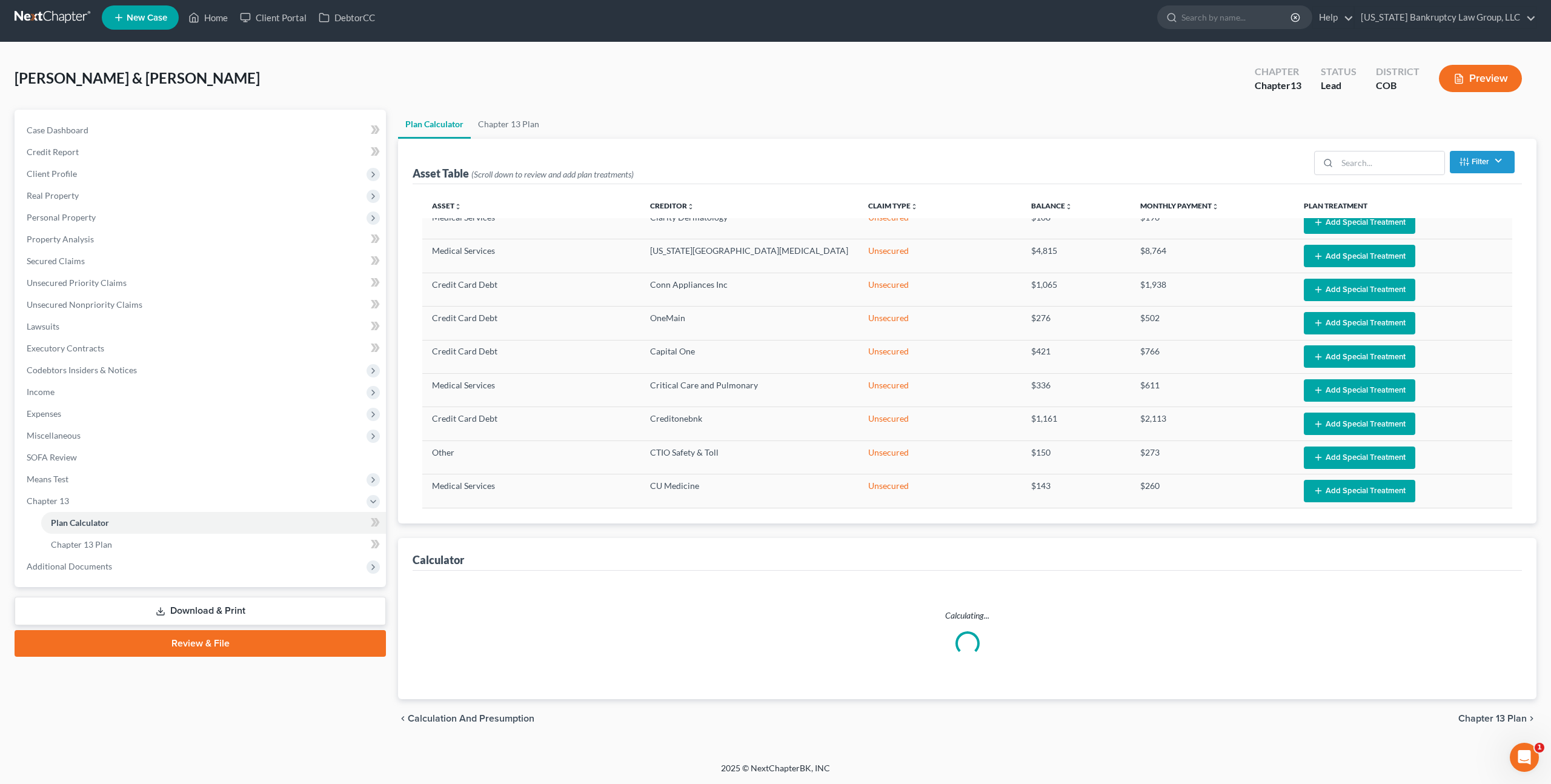
select select "58"
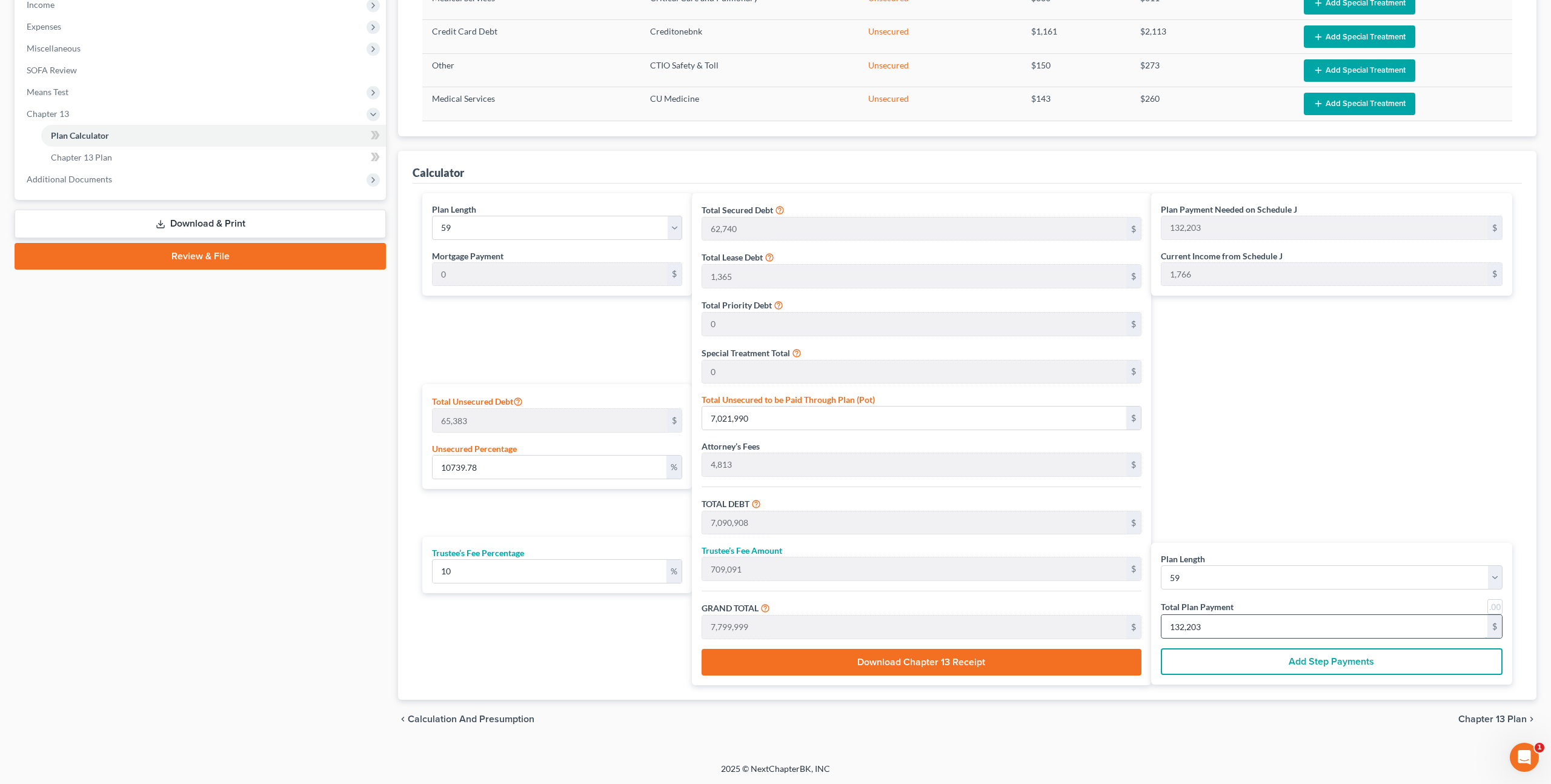
click at [1230, 628] on input "132,203" at bounding box center [1325, 626] width 326 height 23
type input "0"
type input "54"
type input "5"
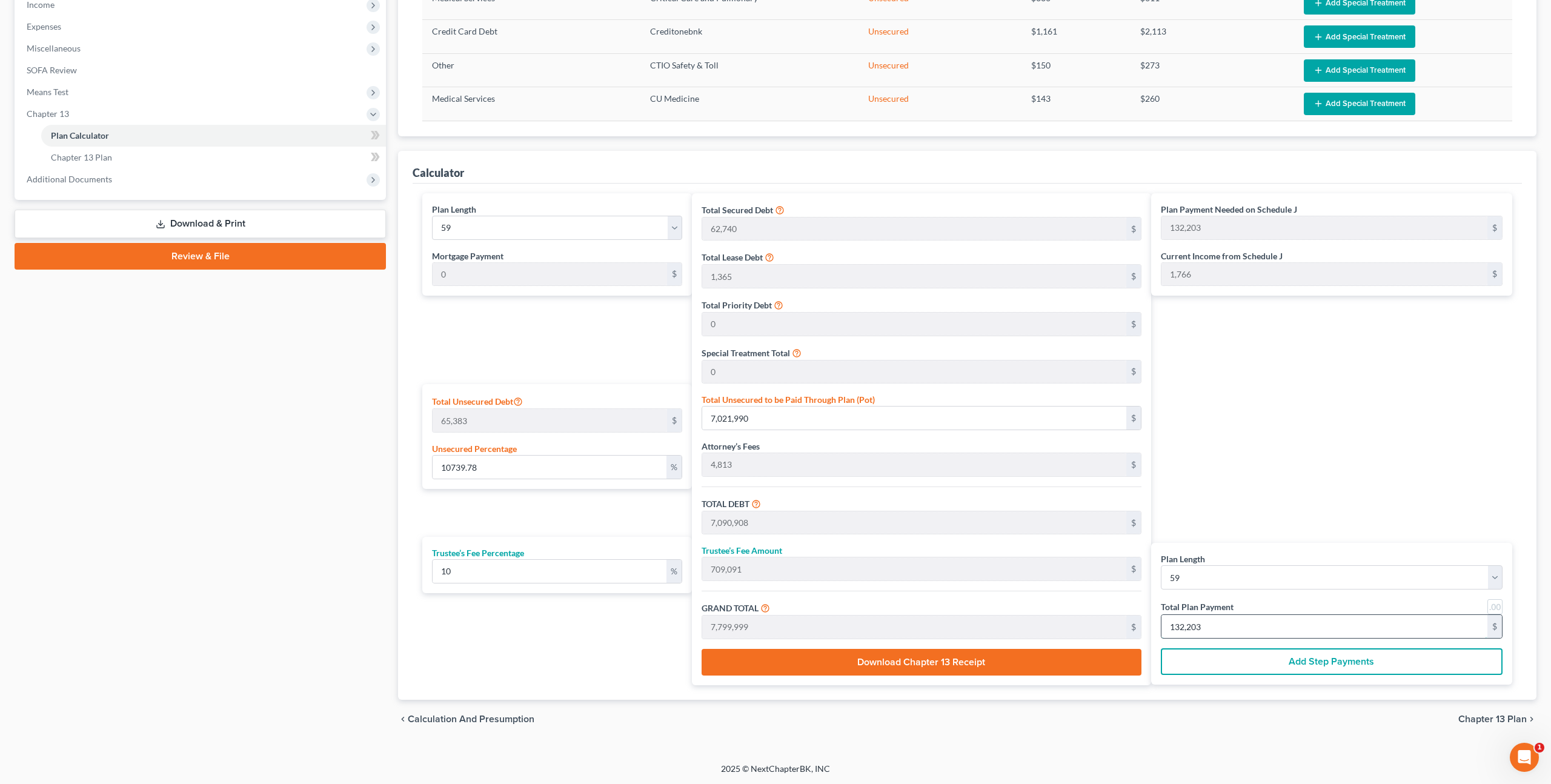
type input "59"
type input "1"
type input "697"
type input "70"
type input "767"
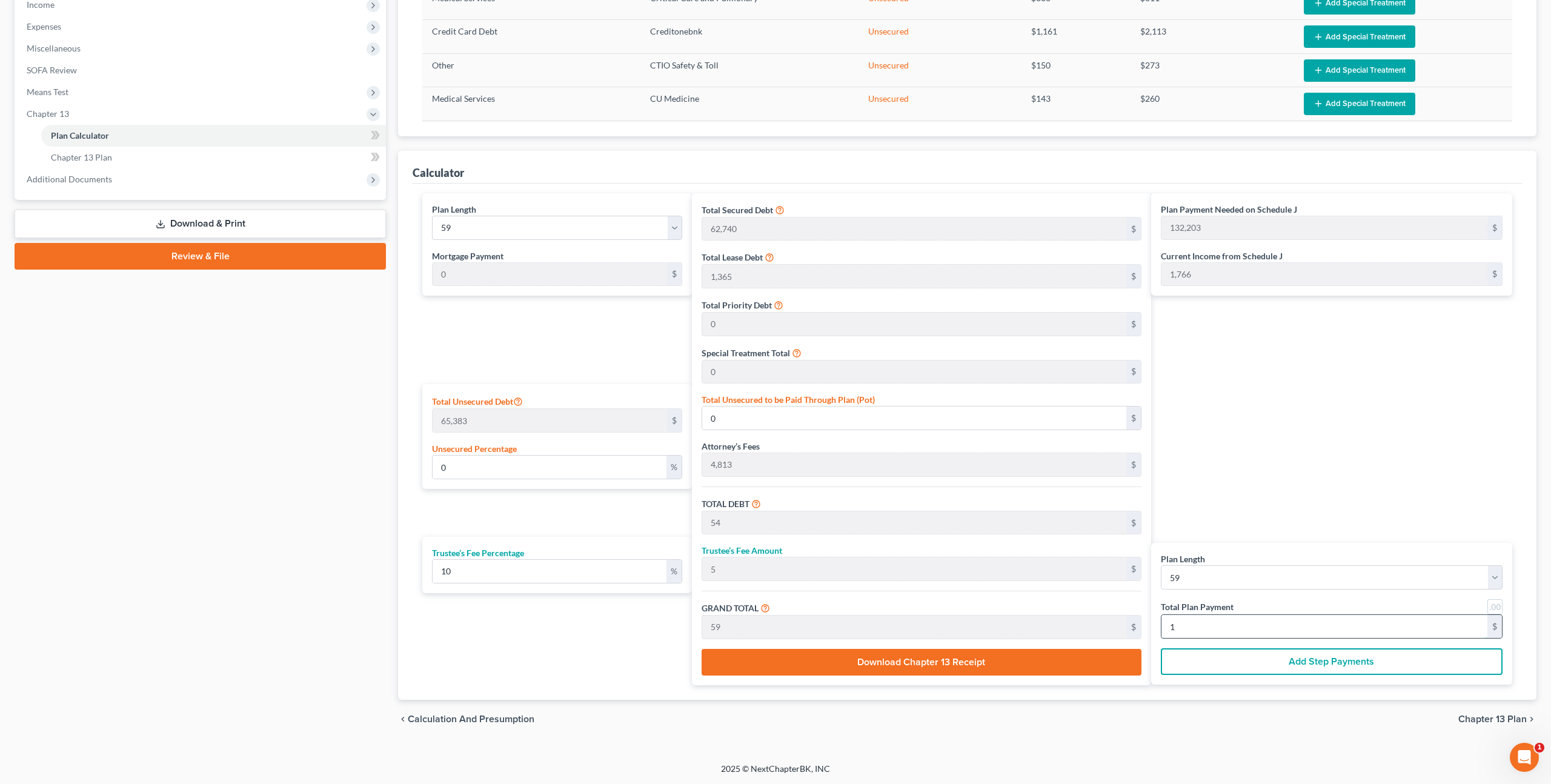
type input "13"
type input "6,973"
type input "697"
type input "7,670"
type input "130"
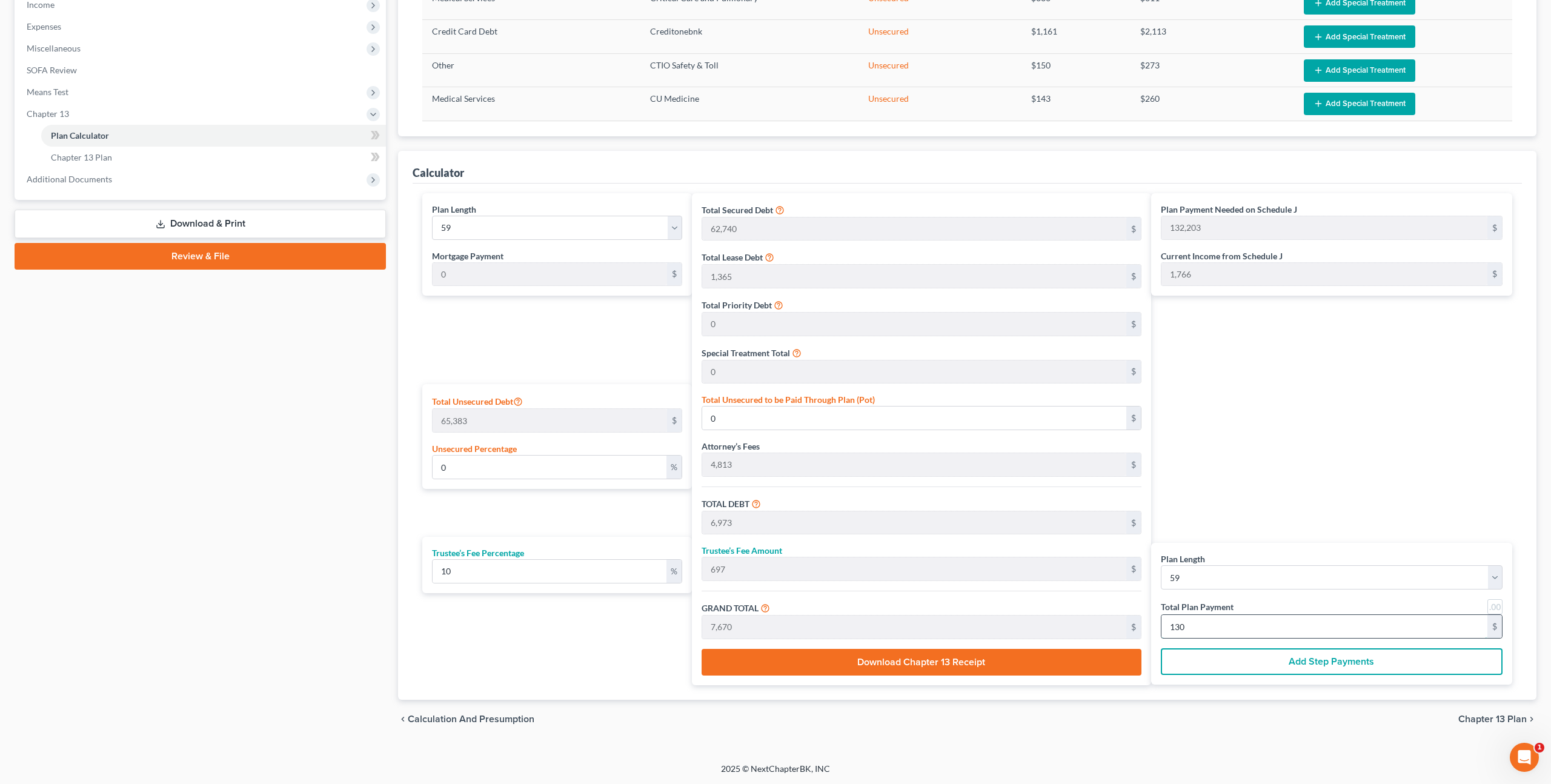
type input "1.24"
type input "809"
type input "69,727"
type input "6,973"
type input "76,700"
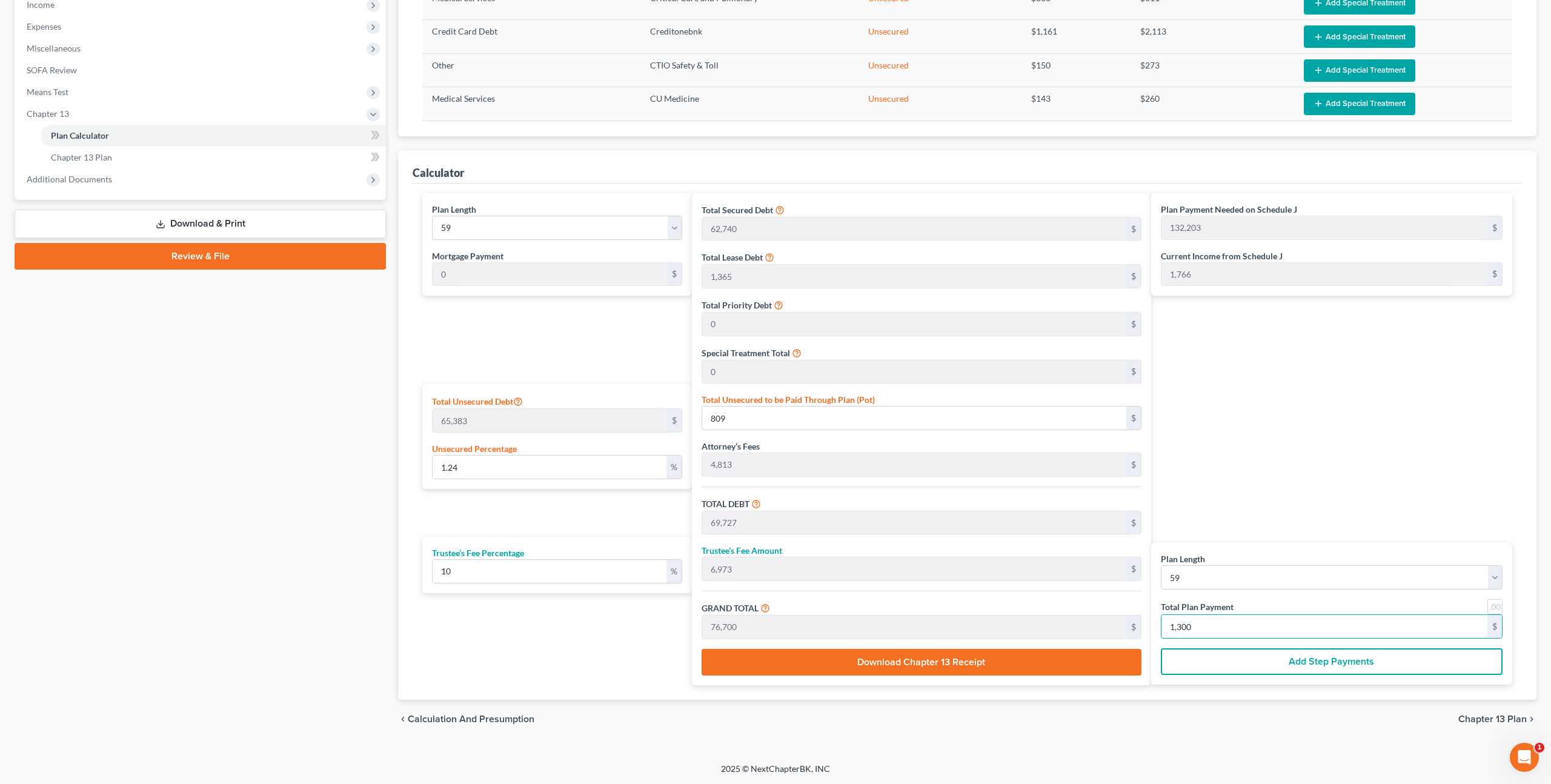
type input "1,300"
click at [1248, 660] on button "Add Step Payments" at bounding box center [1332, 661] width 342 height 26
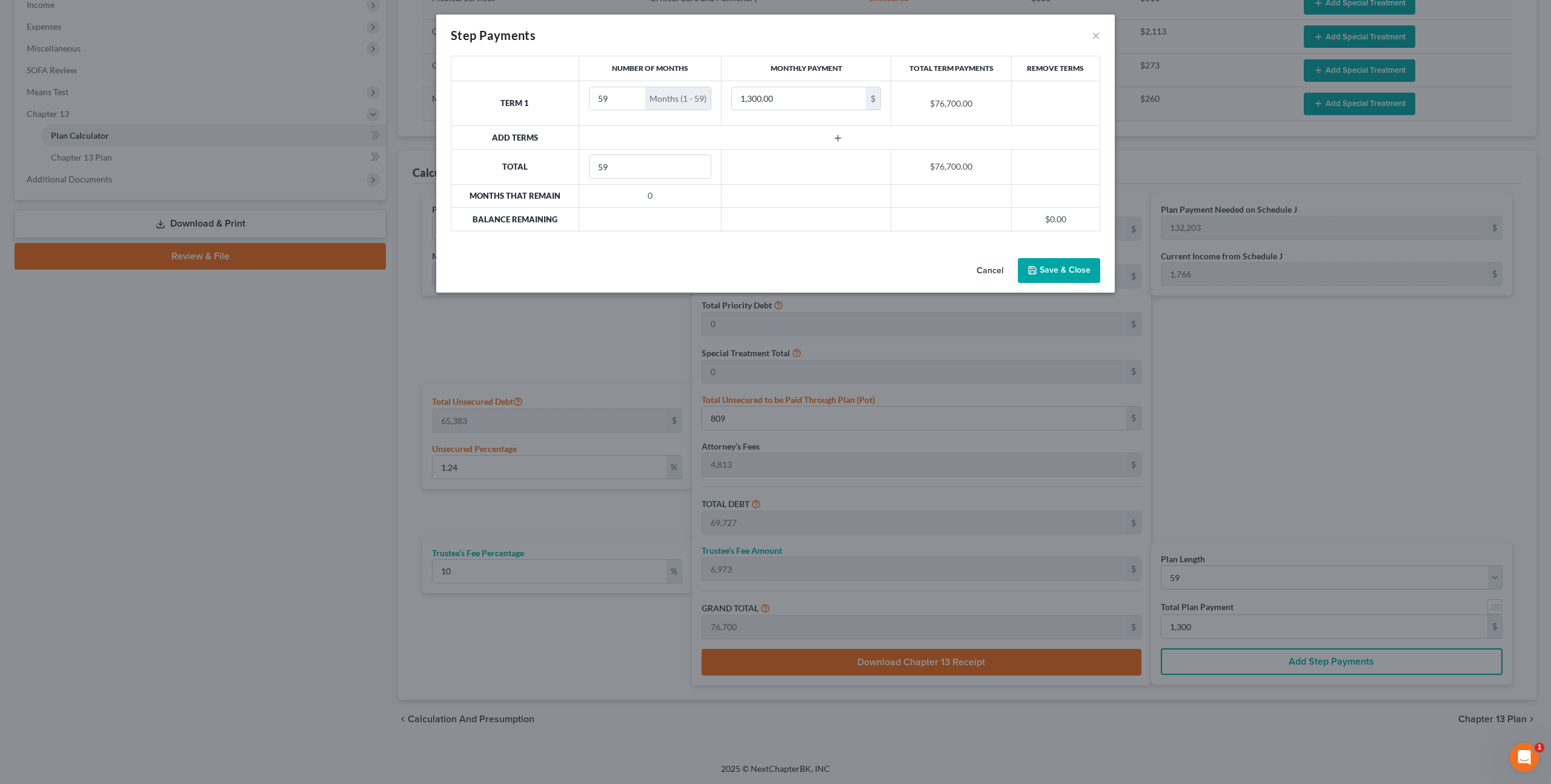
click at [839, 141] on icon "button" at bounding box center [838, 138] width 10 height 10
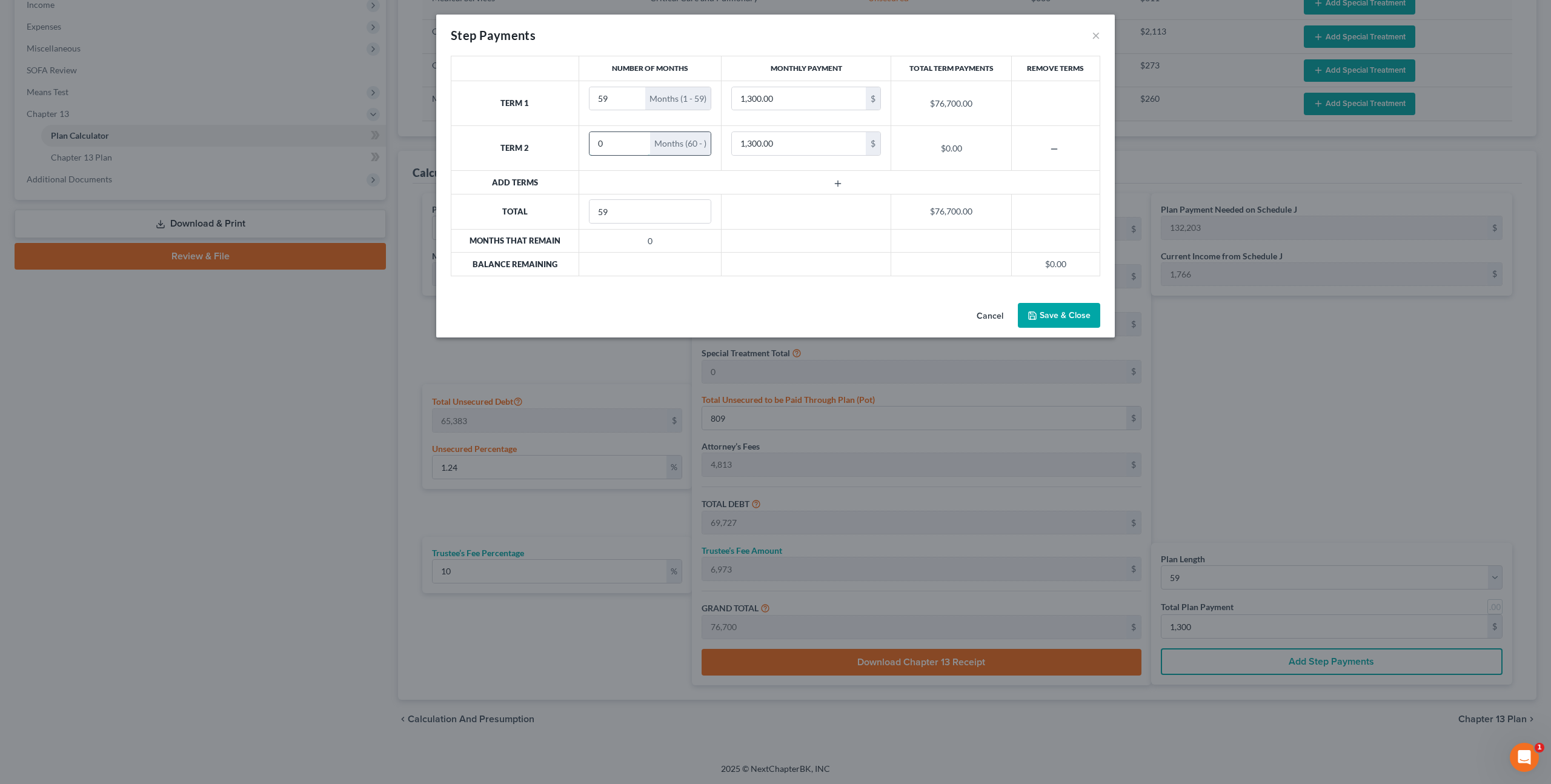
click at [609, 146] on input "0" at bounding box center [620, 143] width 61 height 23
click at [601, 145] on input "0" at bounding box center [620, 143] width 61 height 23
drag, startPoint x: 599, startPoint y: 144, endPoint x: 615, endPoint y: 140, distance: 16.5
click at [615, 140] on input "0" at bounding box center [620, 143] width 61 height 23
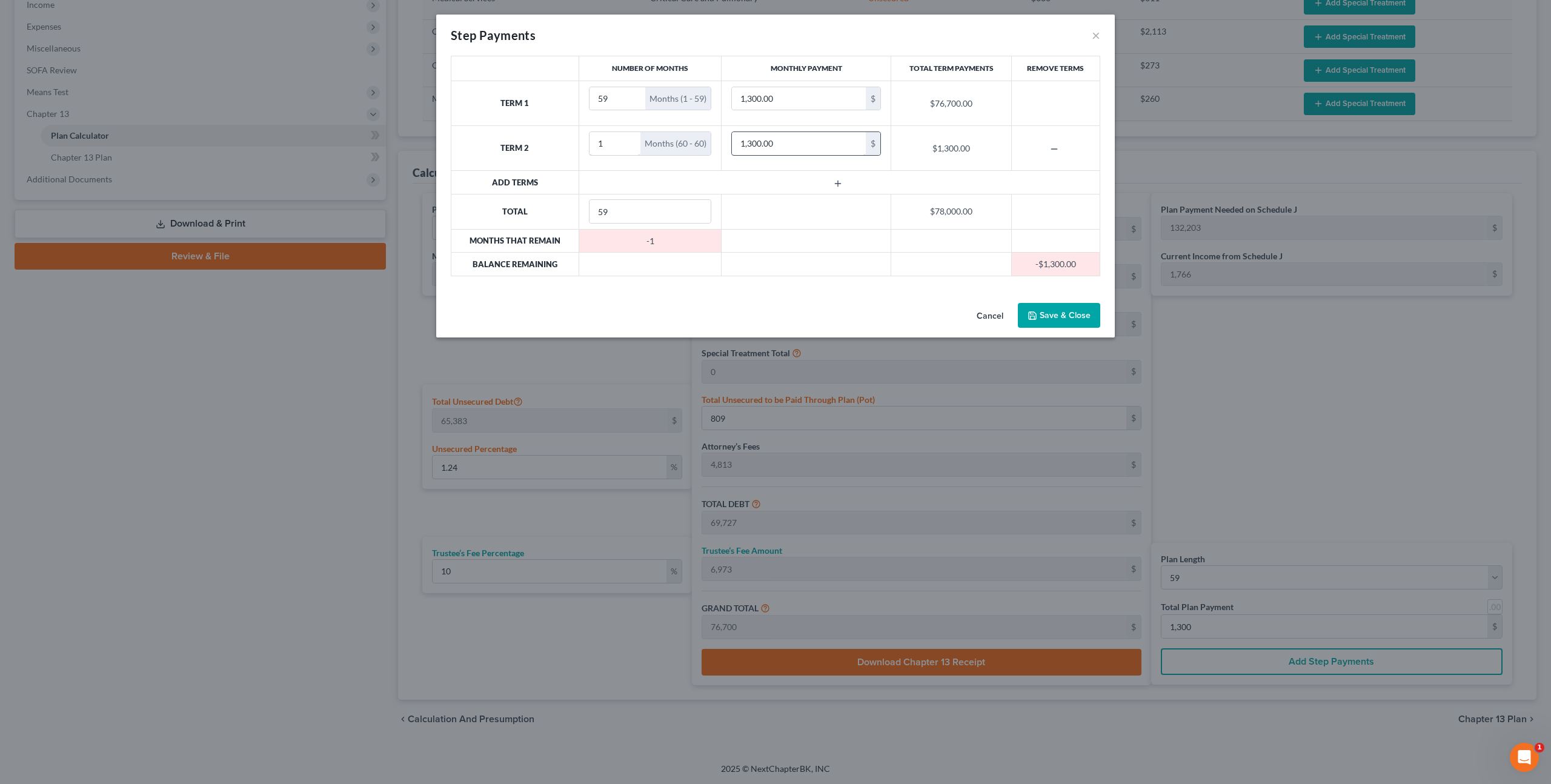
type input "1"
click at [780, 147] on input "1,300.00" at bounding box center [798, 143] width 134 height 23
type input "1,635.00"
type input "60"
click at [699, 207] on input "60" at bounding box center [650, 211] width 122 height 23
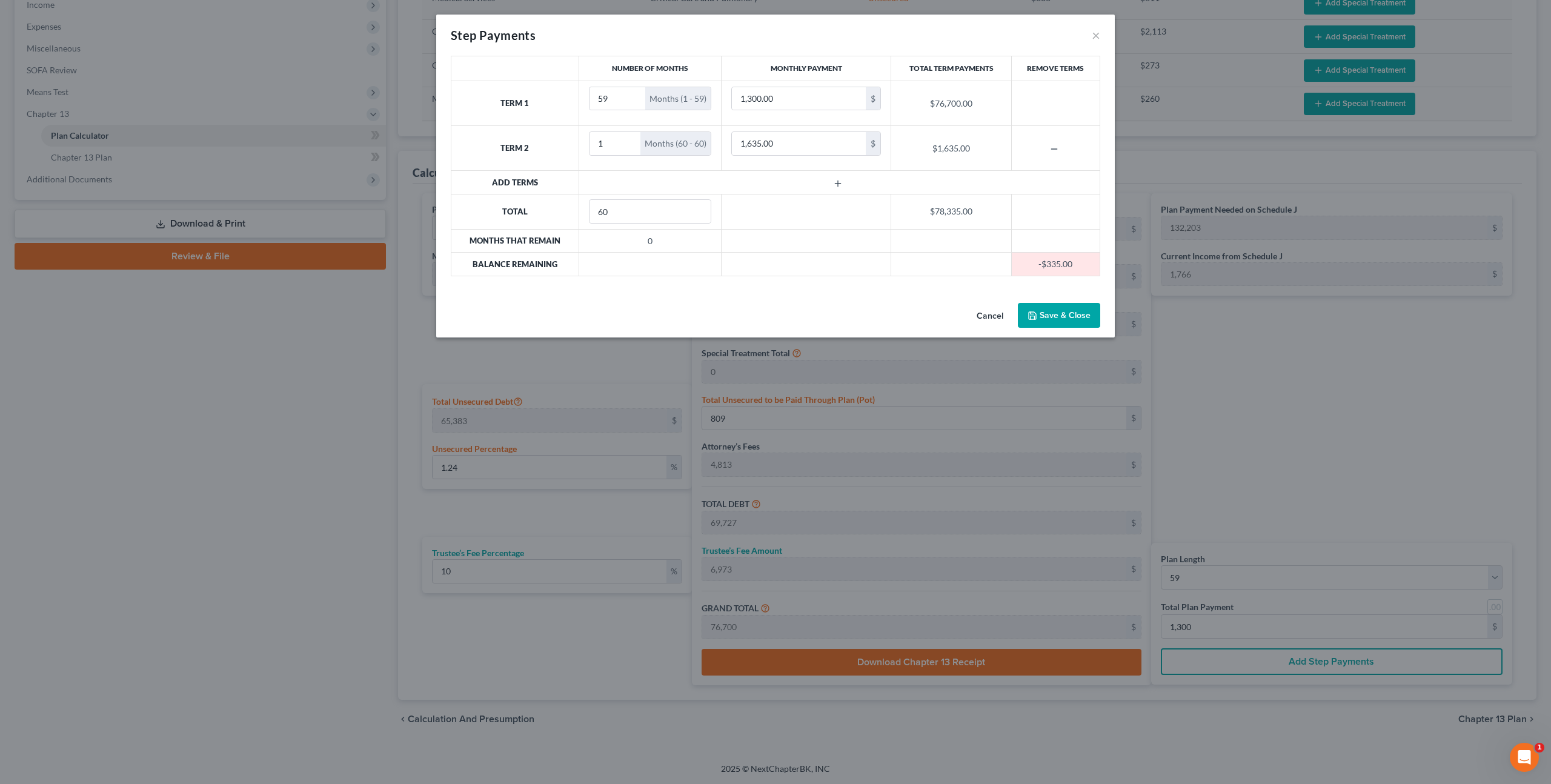
click at [1060, 313] on button "Save & Close" at bounding box center [1059, 315] width 82 height 25
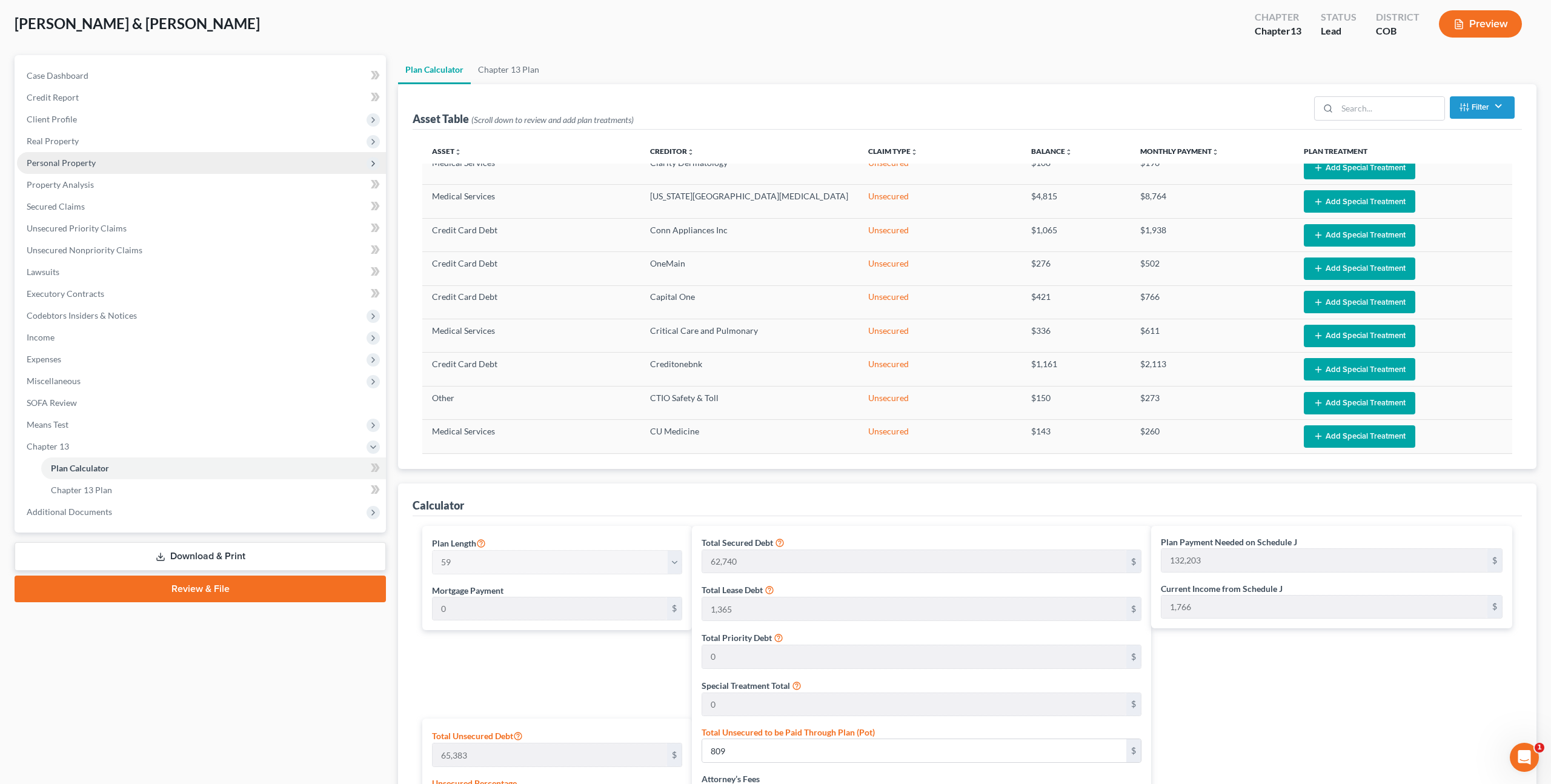
scroll to position [52, 0]
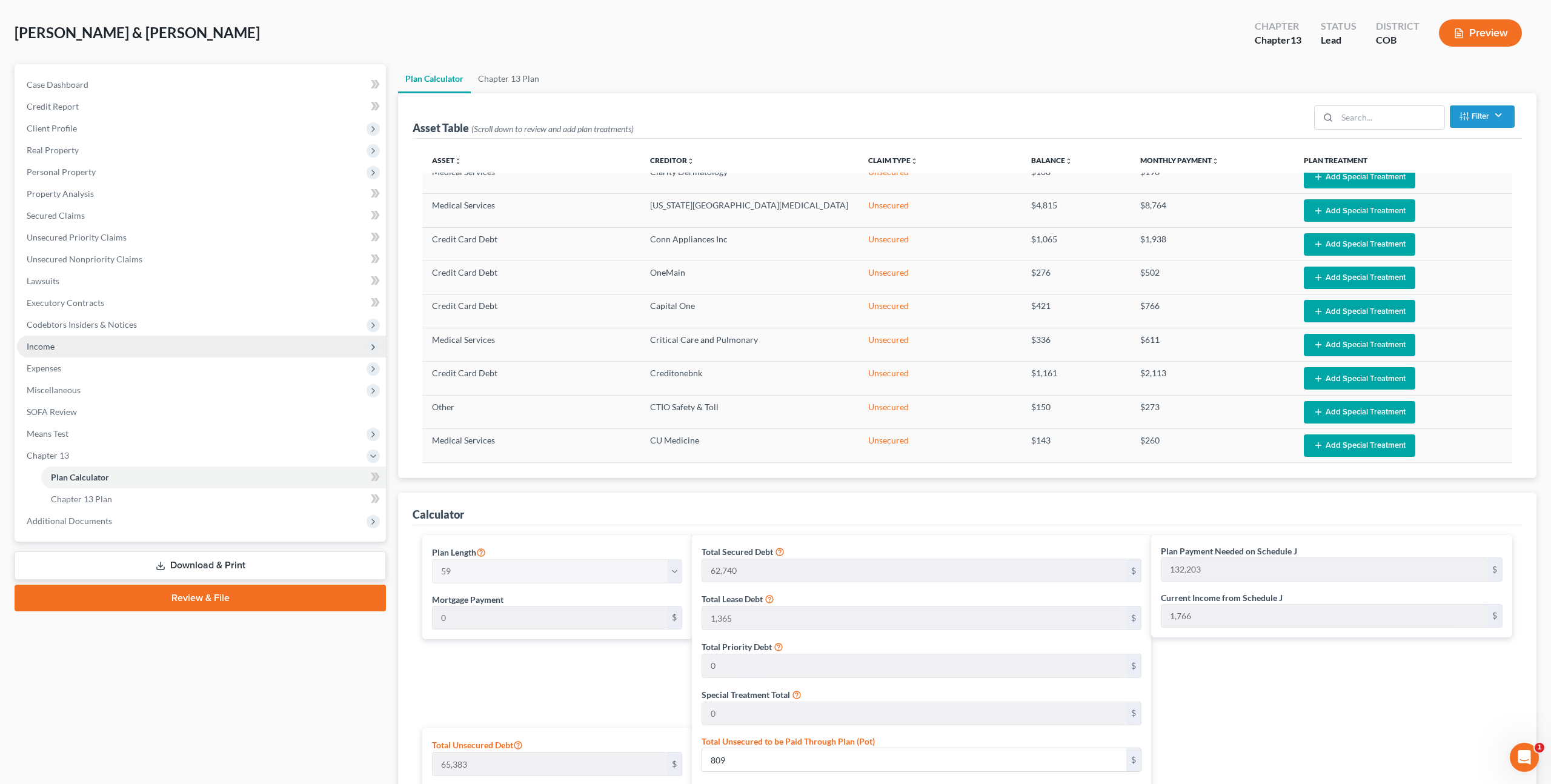
click at [72, 351] on span "Income" at bounding box center [201, 346] width 369 height 22
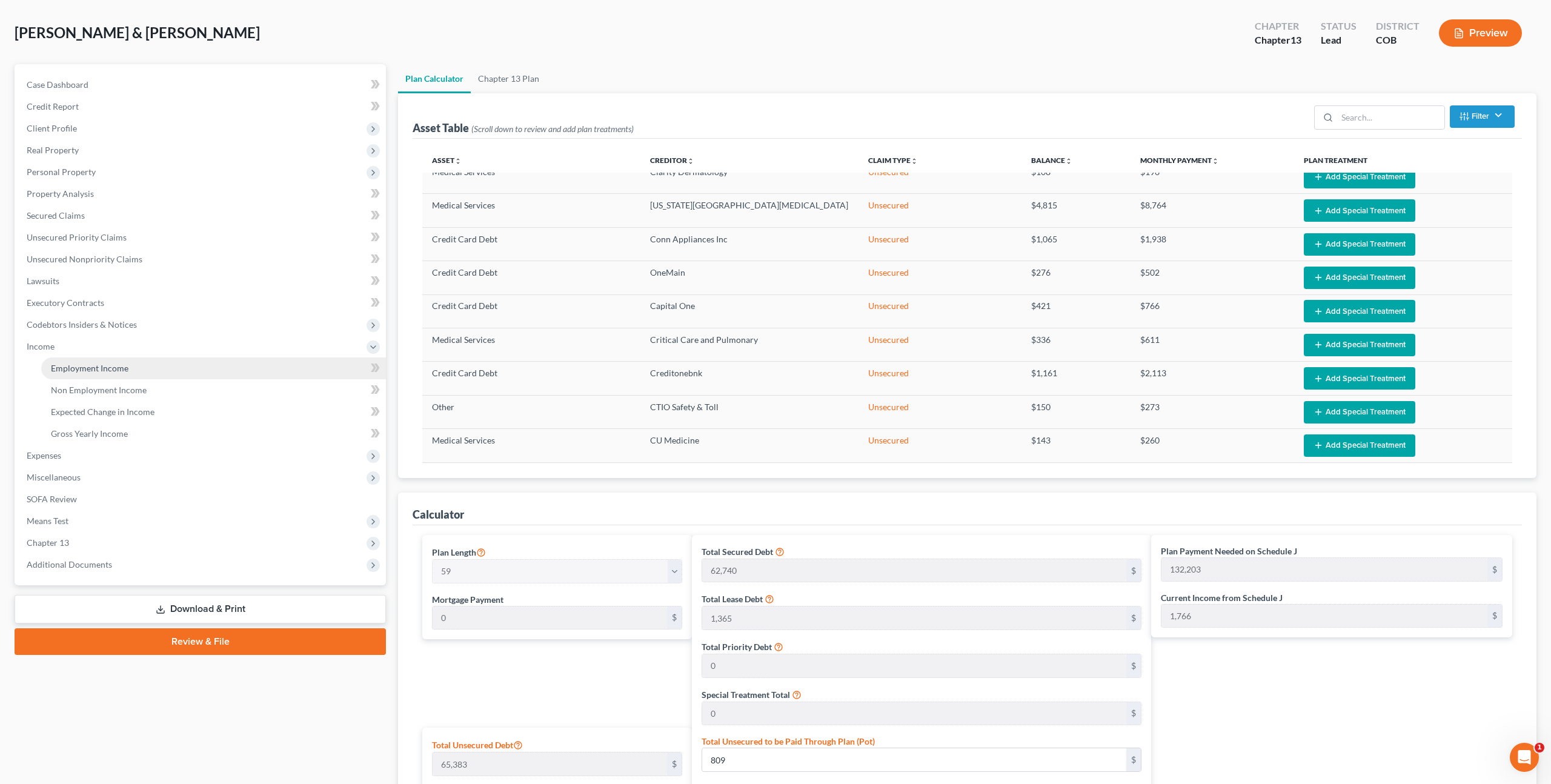
click at [87, 366] on span "Employment Income" at bounding box center [90, 368] width 78 height 10
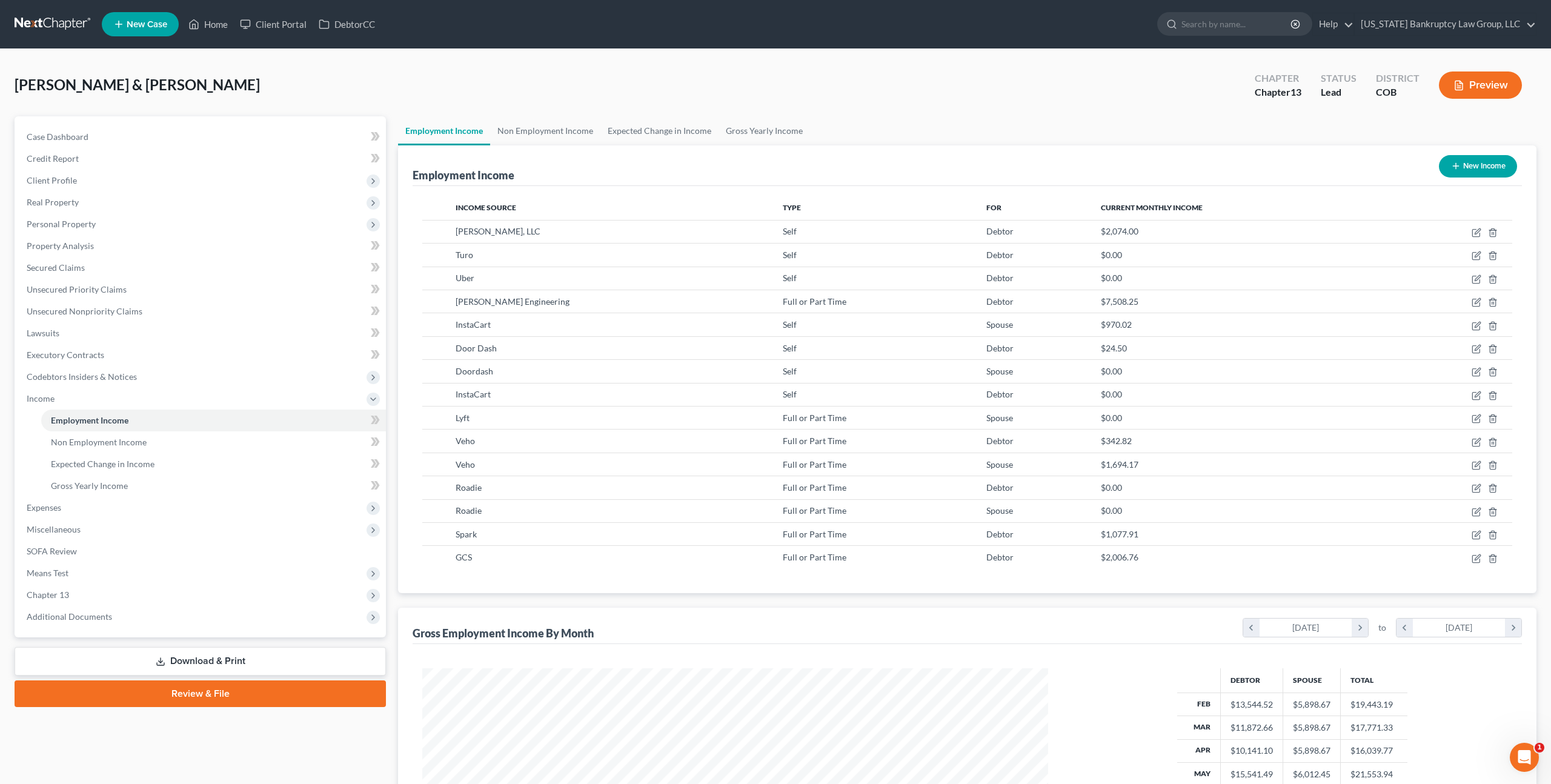
scroll to position [313, 650]
click at [1476, 558] on icon "button" at bounding box center [1477, 557] width 5 height 5
select select "0"
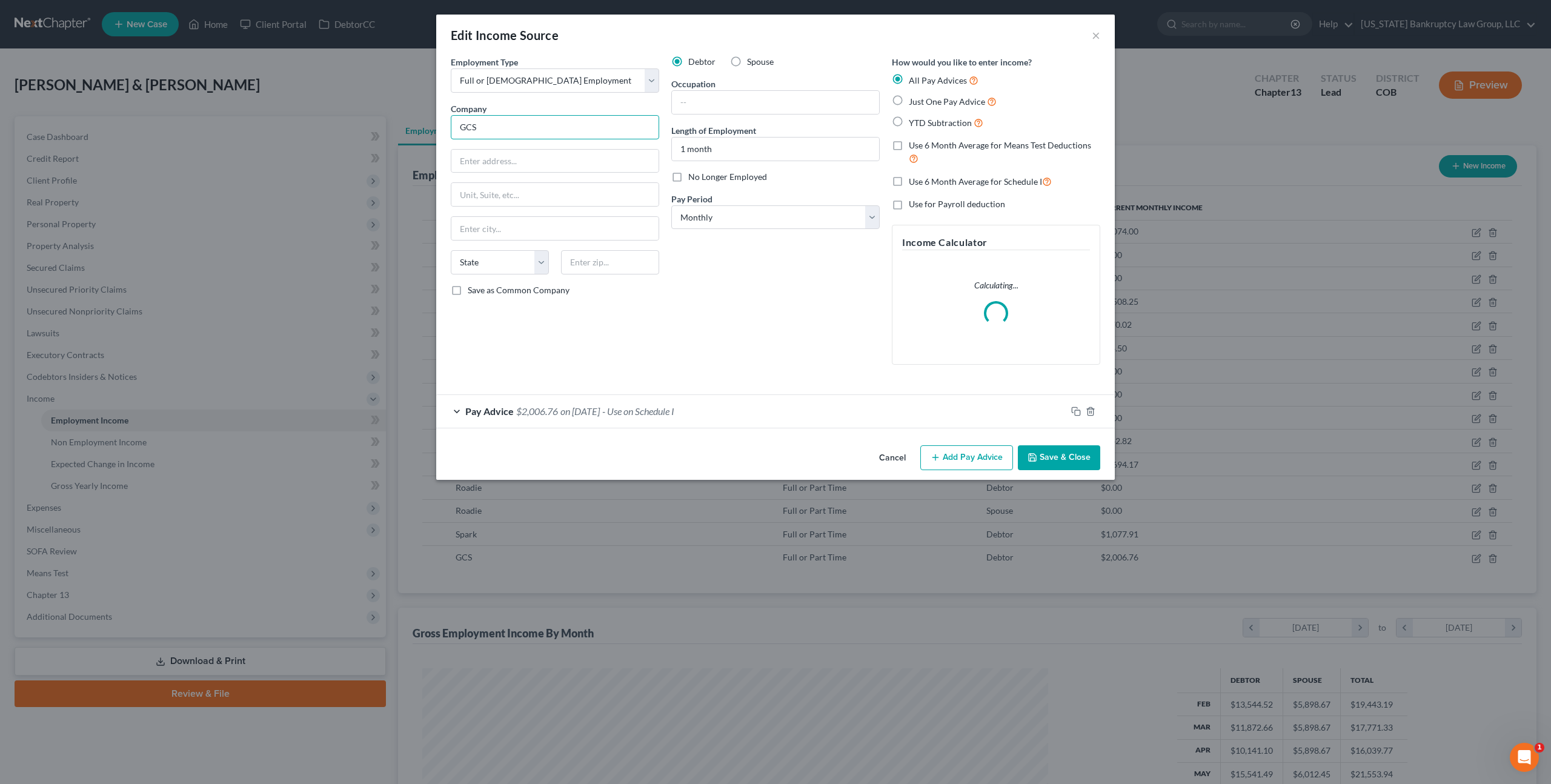
click at [518, 129] on input "GCS" at bounding box center [555, 127] width 208 height 24
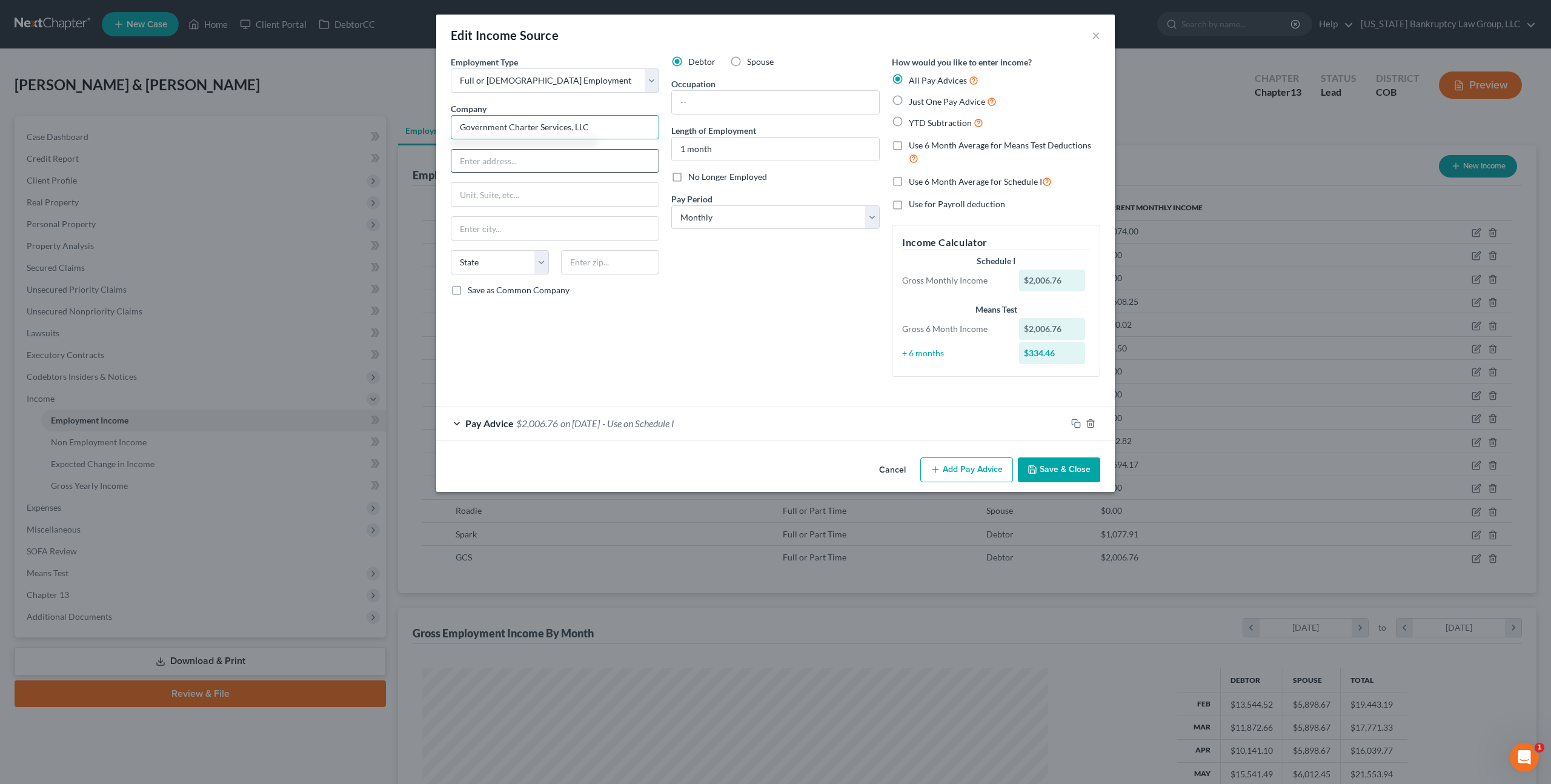
type input "Government Charter Services, LLC"
click at [502, 164] on input "text" at bounding box center [555, 161] width 208 height 23
type input "620 SW 5th Ave."
type input "Suite 300"
type input "Portland"
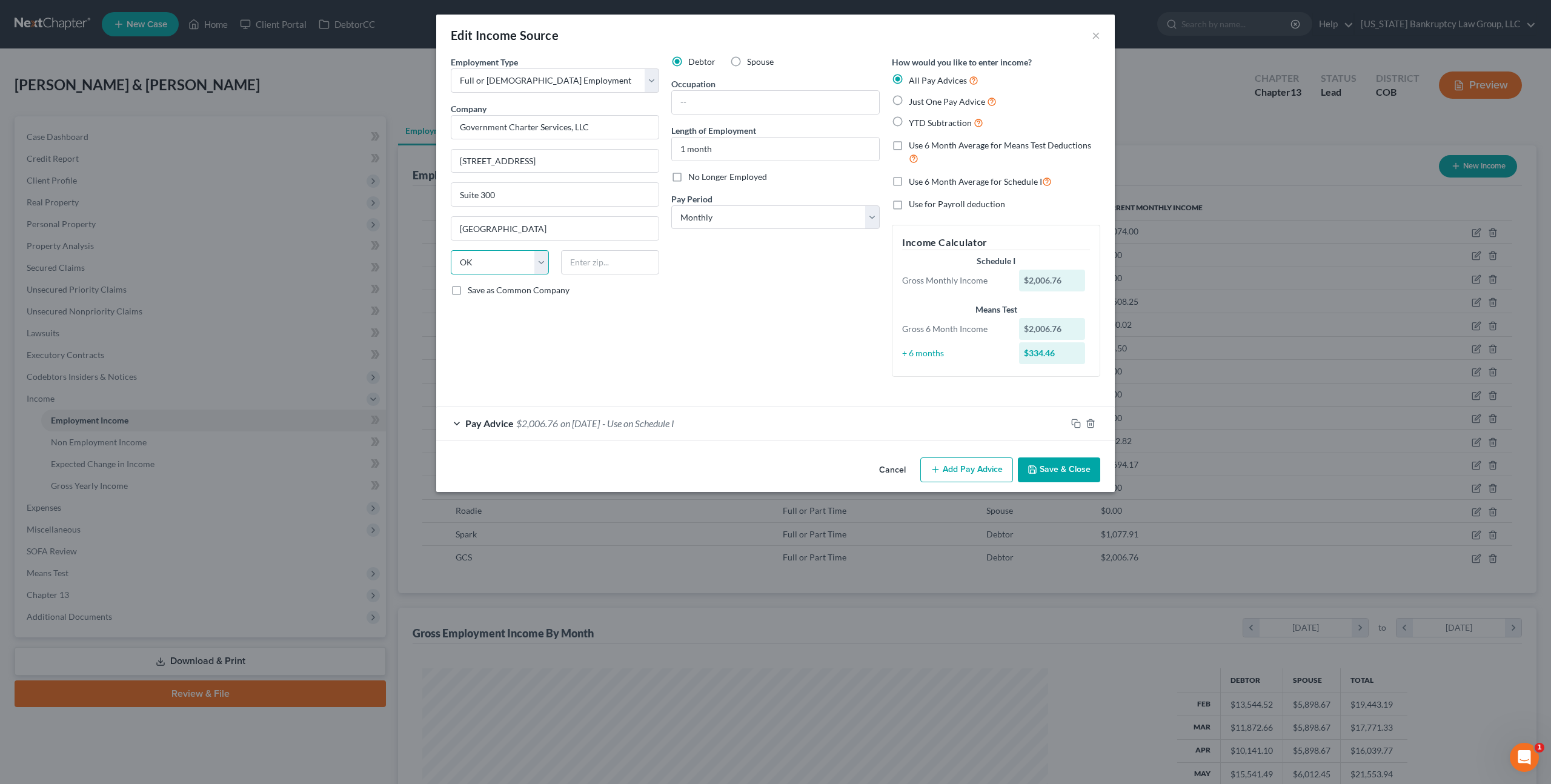
click at [483, 256] on select "State AL AK AR AZ CA CO CT DE DC FL GA GU HI ID IL IN IA KS KY LA ME MD MA MI M…" at bounding box center [500, 262] width 98 height 24
select select "38"
click at [593, 260] on input "text" at bounding box center [610, 262] width 98 height 24
type input "97204"
click at [723, 215] on select "Select Monthly Twice Monthly Every Other Week Weekly" at bounding box center [775, 217] width 208 height 24
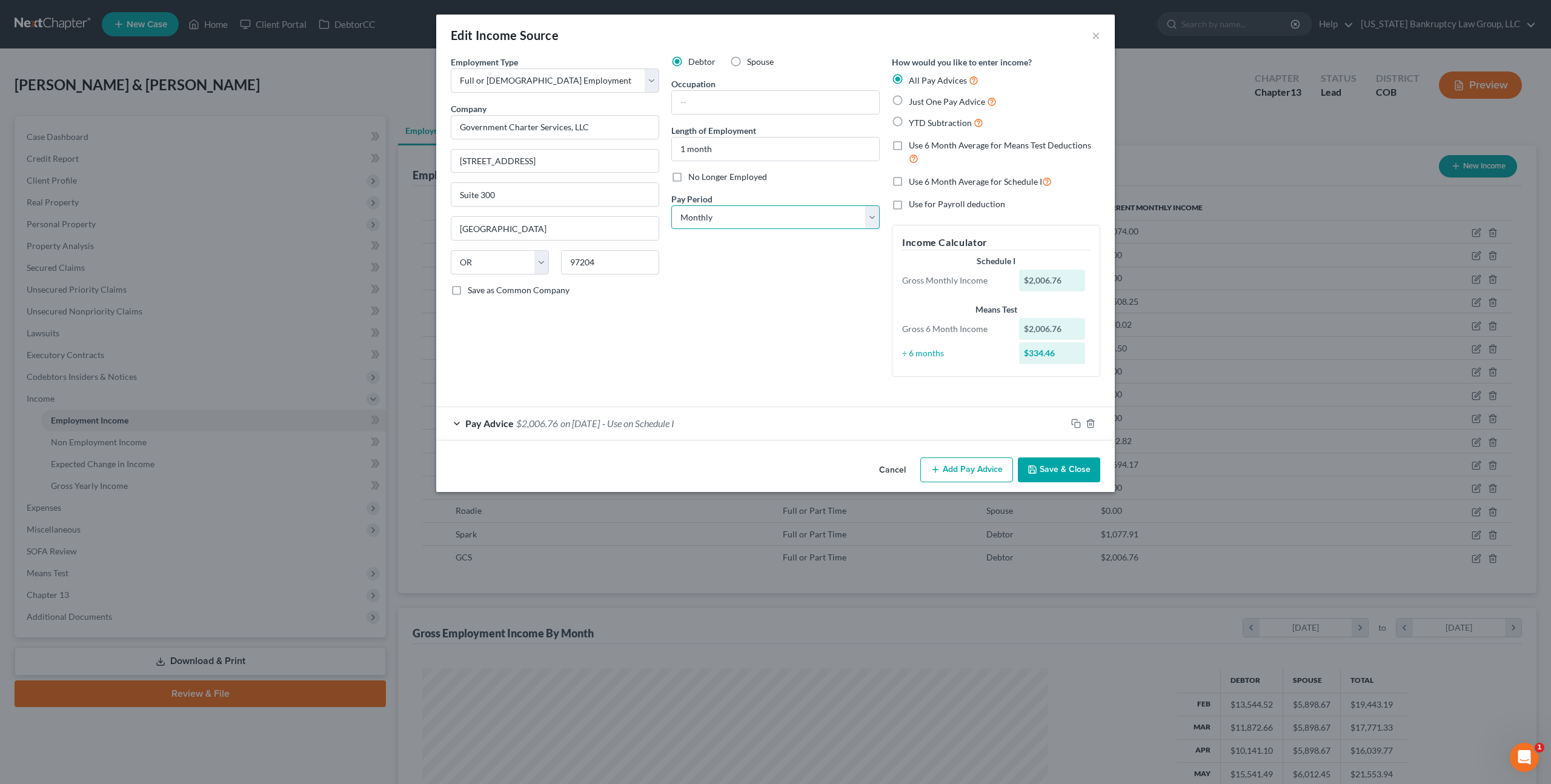
select select "2"
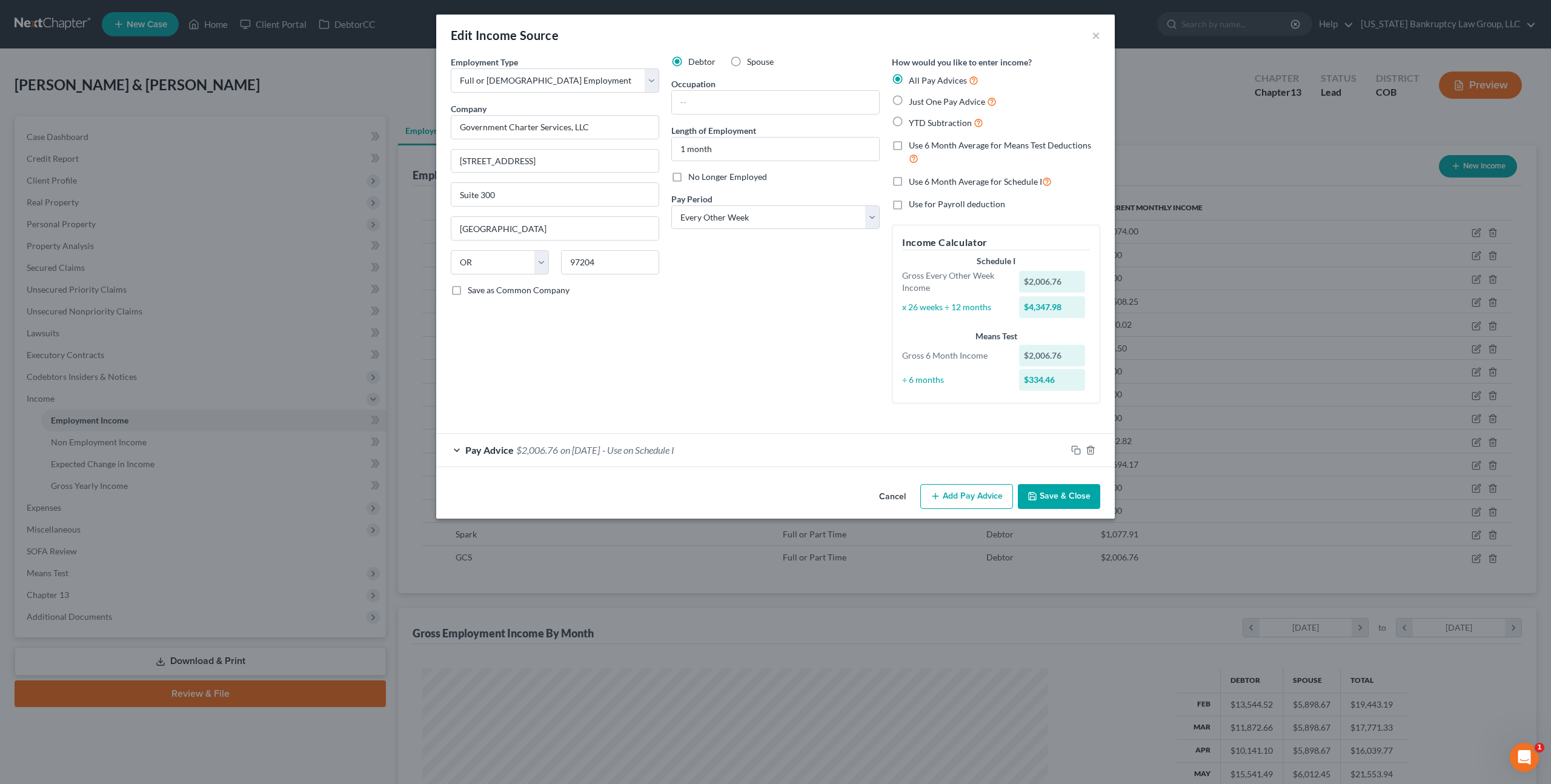
click at [600, 450] on span "on 07/31/2025" at bounding box center [580, 450] width 39 height 12
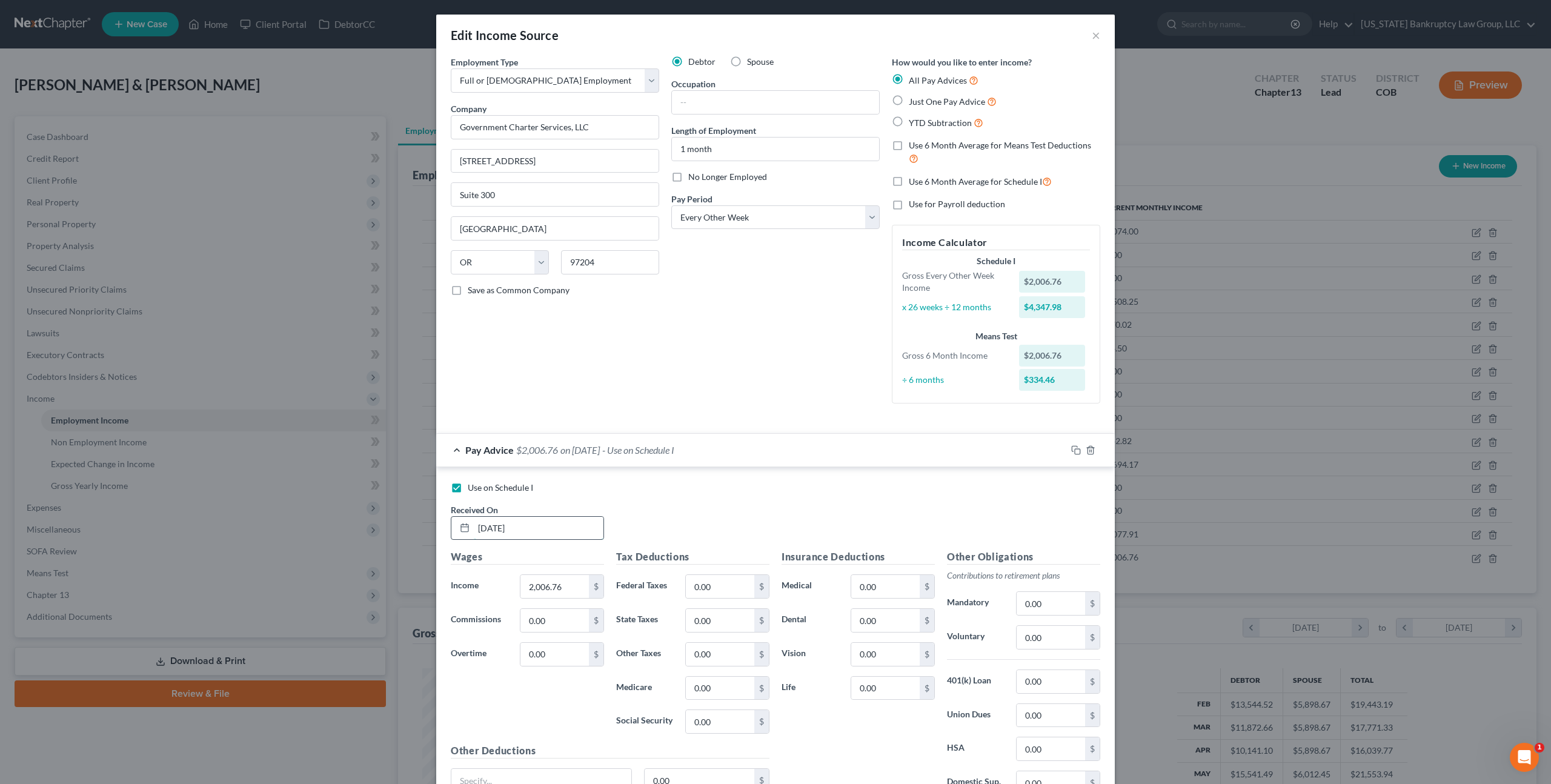
click at [487, 530] on input "07/31/2025" at bounding box center [539, 528] width 130 height 23
click at [500, 529] on input "07/31/2025" at bounding box center [539, 528] width 130 height 23
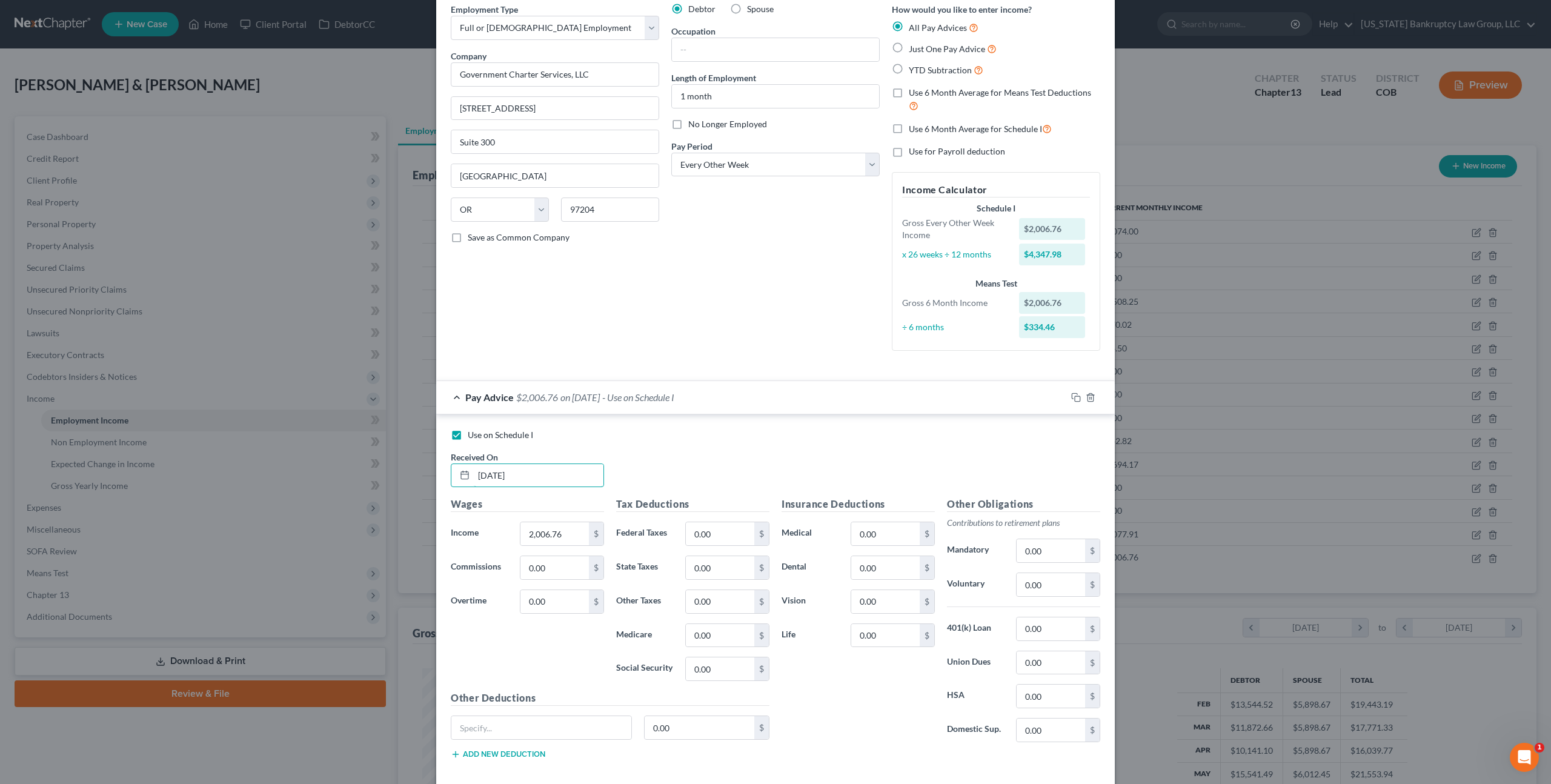
scroll to position [114, 0]
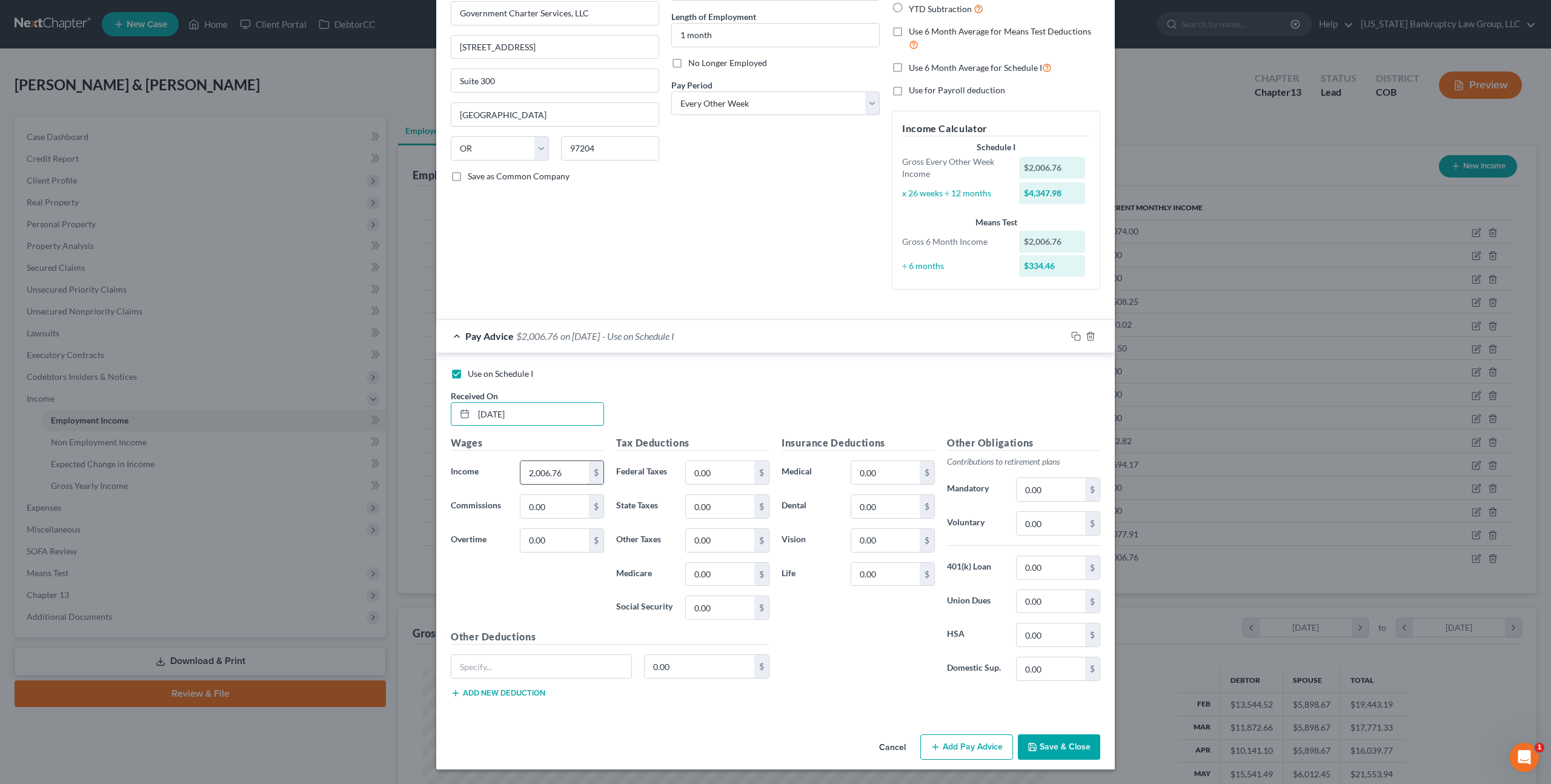
type input "07/18/2025"
click at [542, 474] on input "2,006.76" at bounding box center [555, 472] width 69 height 23
type input "855.35"
click at [698, 469] on input "0.00" at bounding box center [720, 472] width 69 height 23
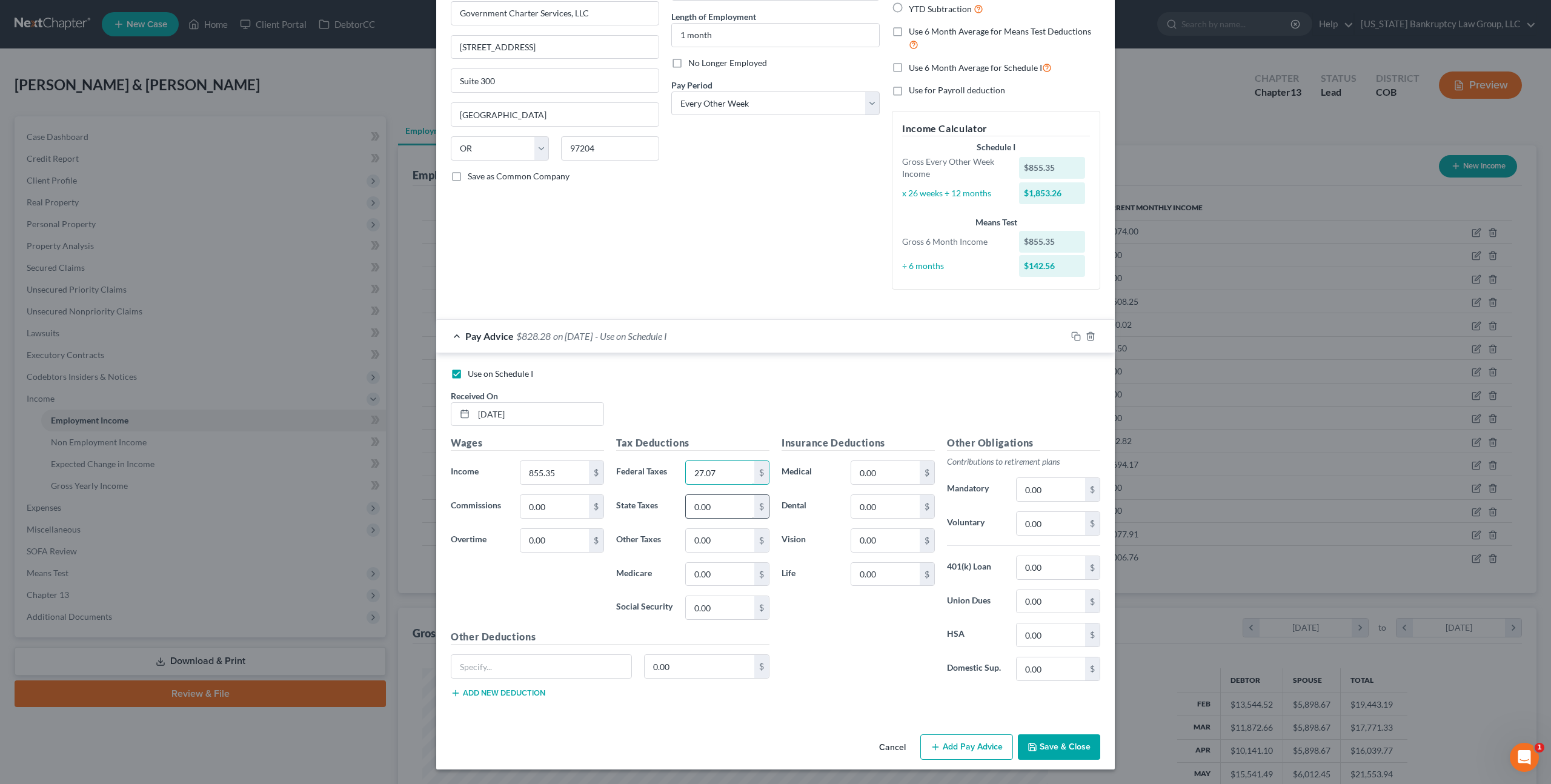
type input "27.07"
click at [703, 509] on input "0.00" at bounding box center [720, 507] width 69 height 23
type input "29.00"
click at [694, 540] on input "0.00" at bounding box center [720, 540] width 69 height 23
type input "3.85"
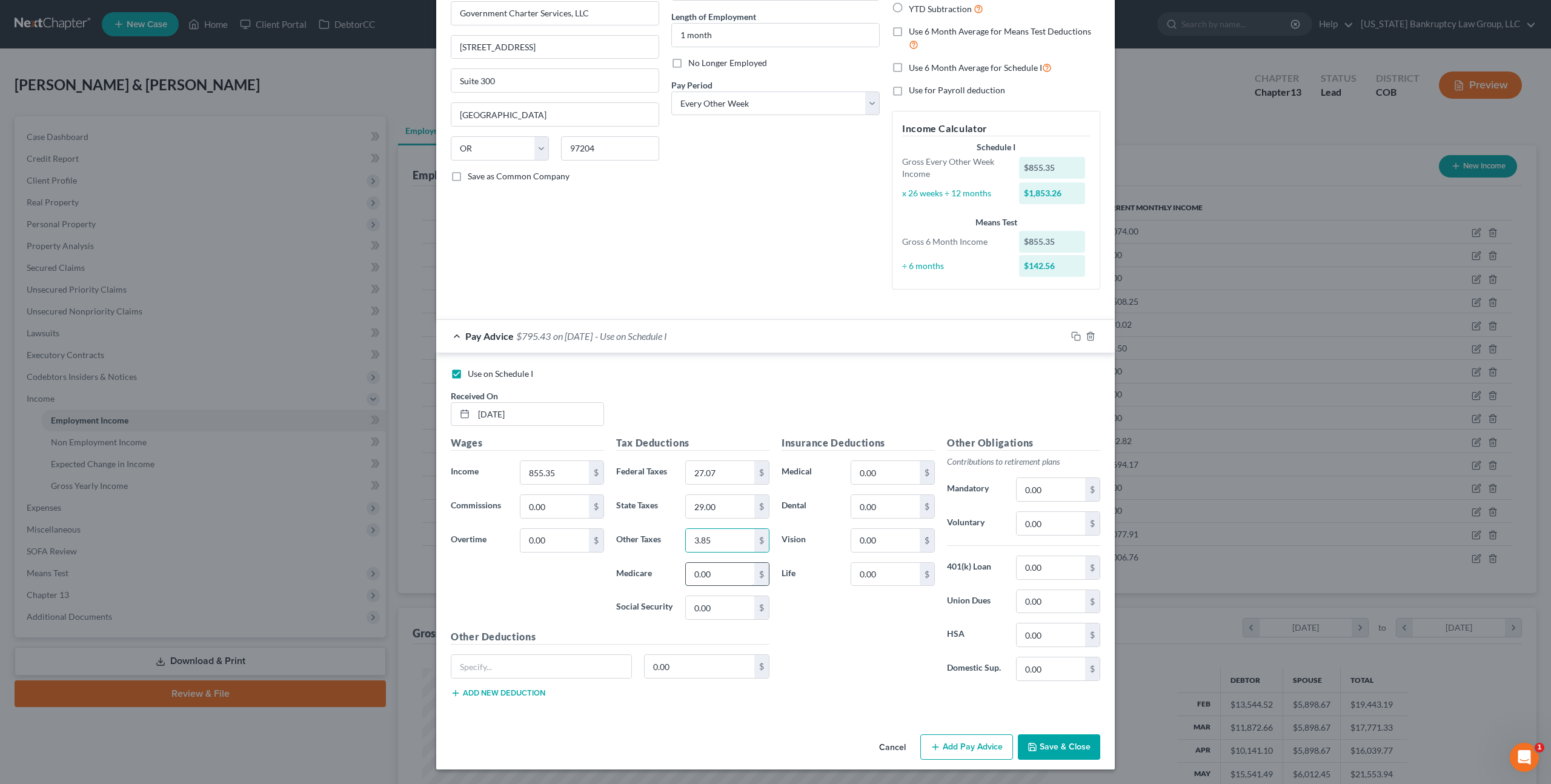
click at [696, 575] on input "0.00" at bounding box center [720, 575] width 69 height 23
type input "12.40"
type input "53.03"
click at [559, 472] on input "855.35" at bounding box center [555, 472] width 69 height 23
type input "855.34"
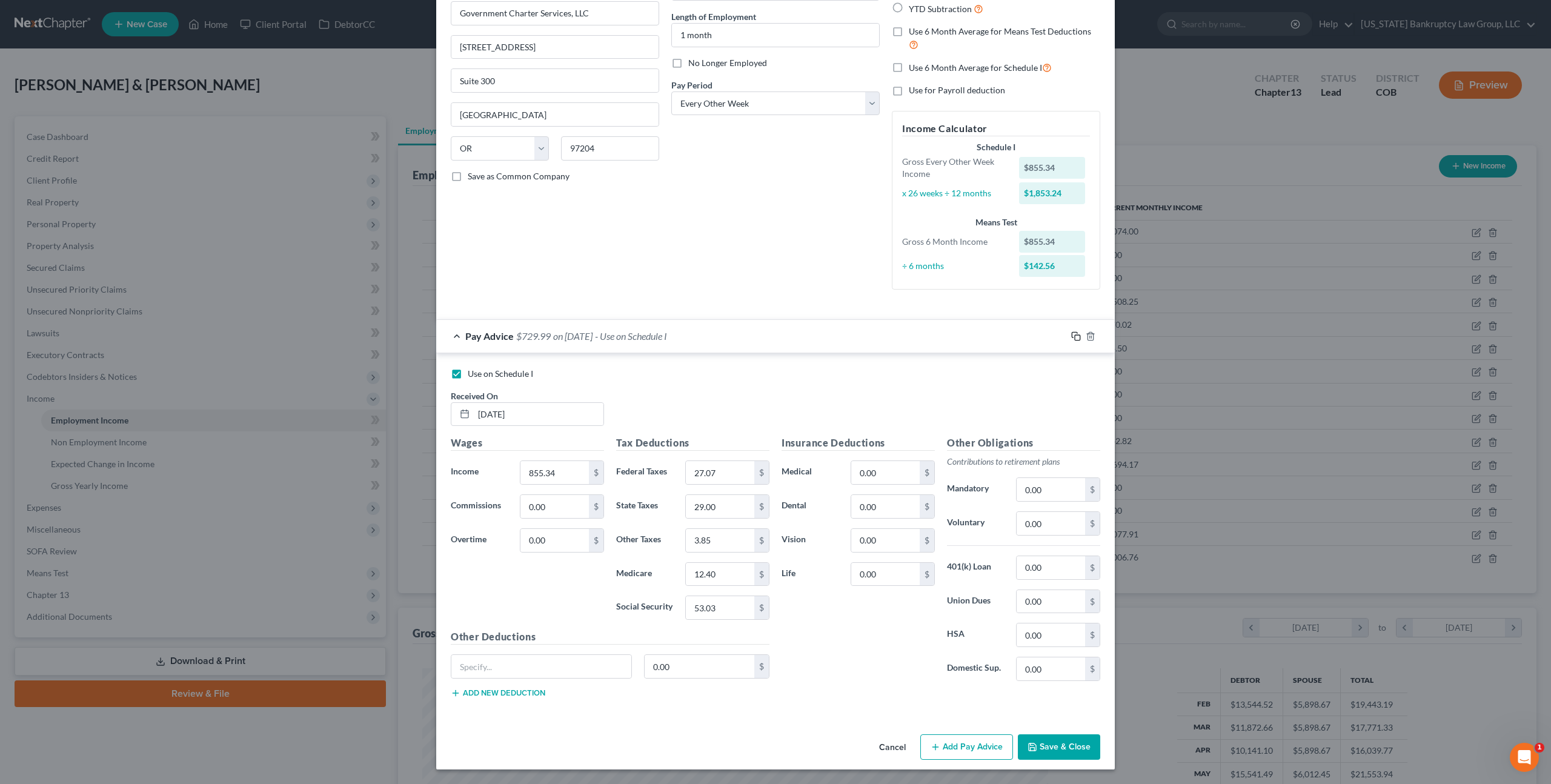
click at [1079, 333] on icon "button" at bounding box center [1076, 336] width 10 height 10
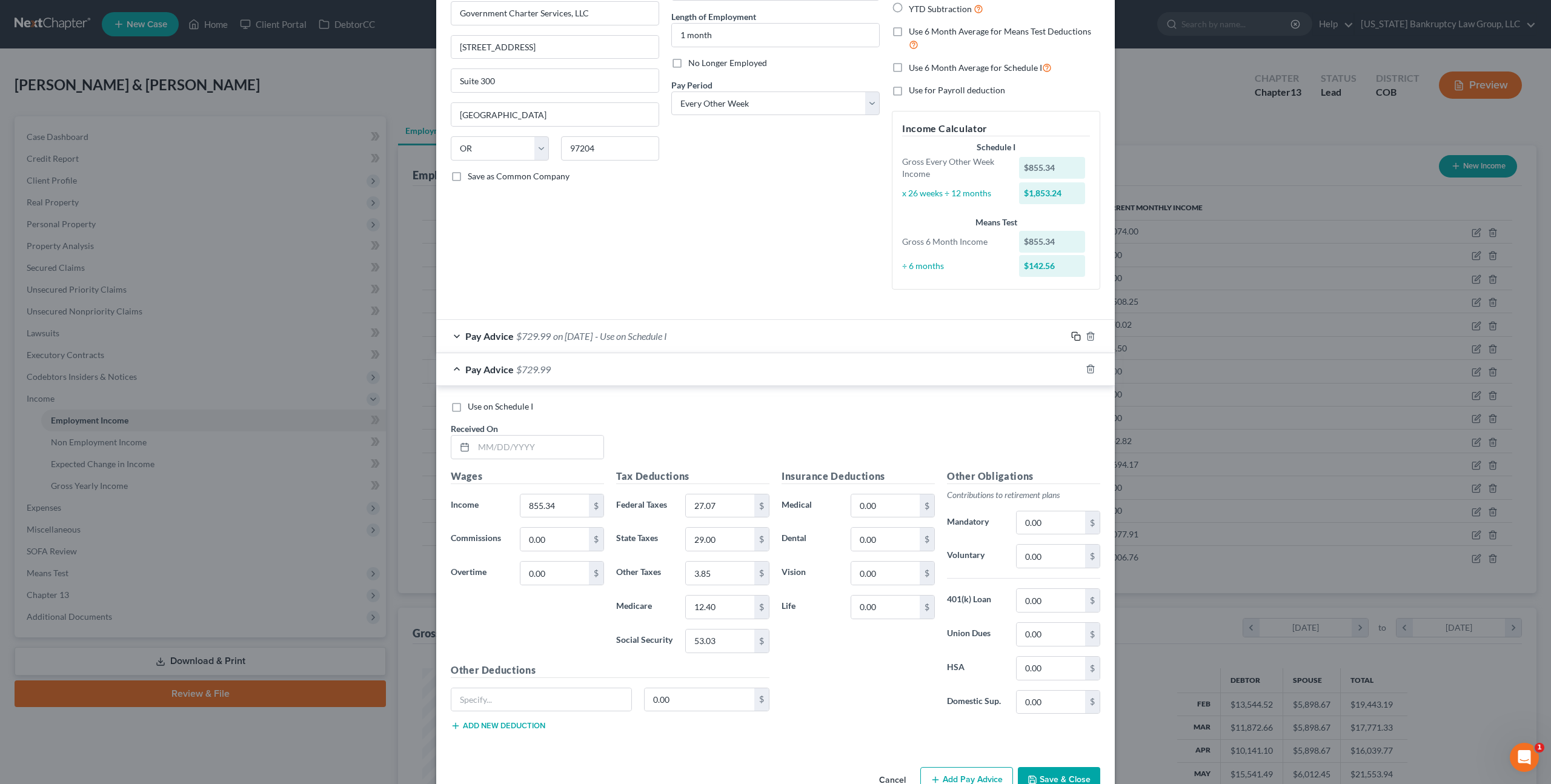
scroll to position [0, 0]
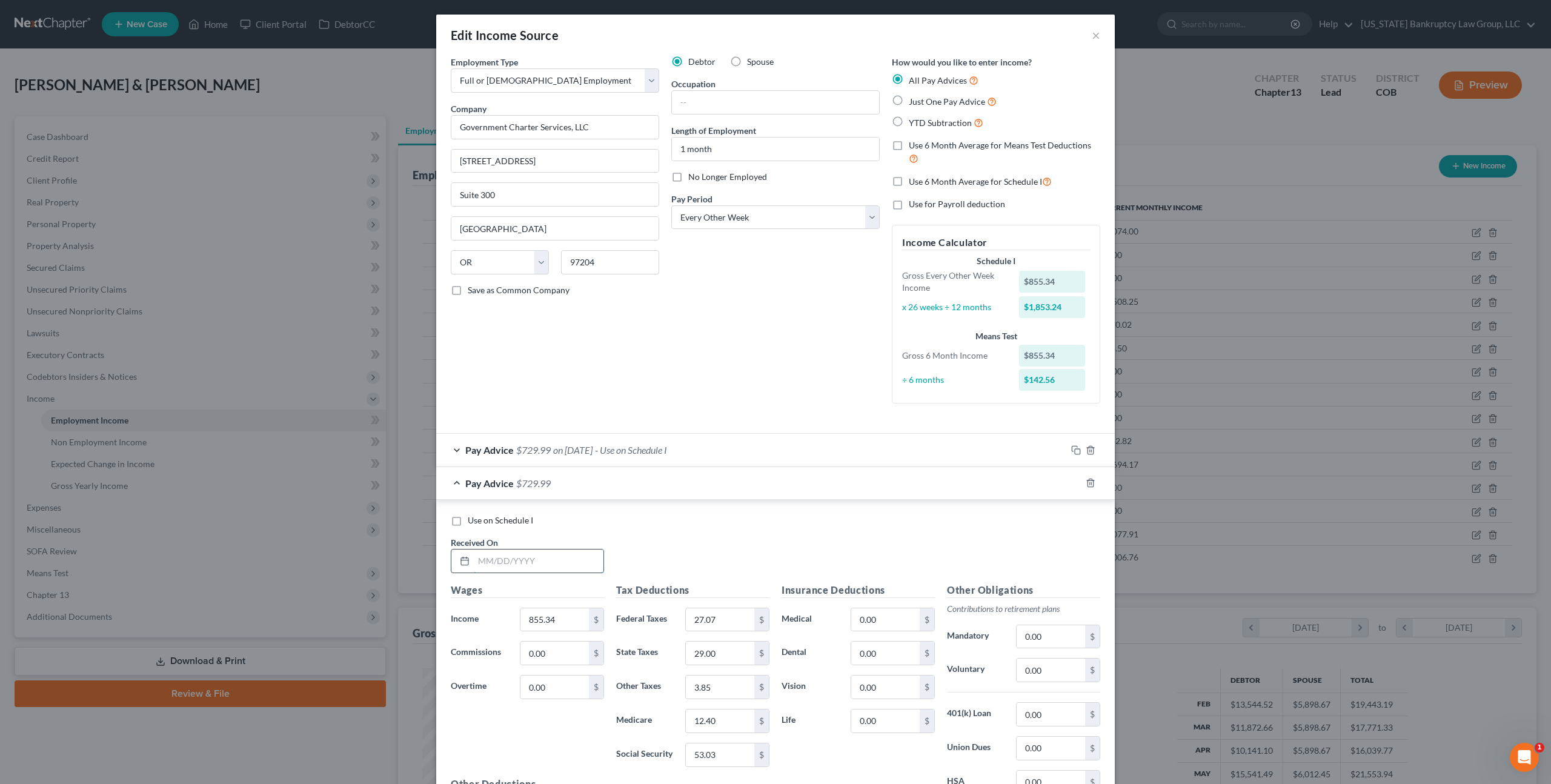
click at [488, 562] on input "text" at bounding box center [539, 561] width 130 height 23
type input "08/01/2025"
click at [533, 617] on input "855.34" at bounding box center [555, 620] width 69 height 23
type input "1,151.76"
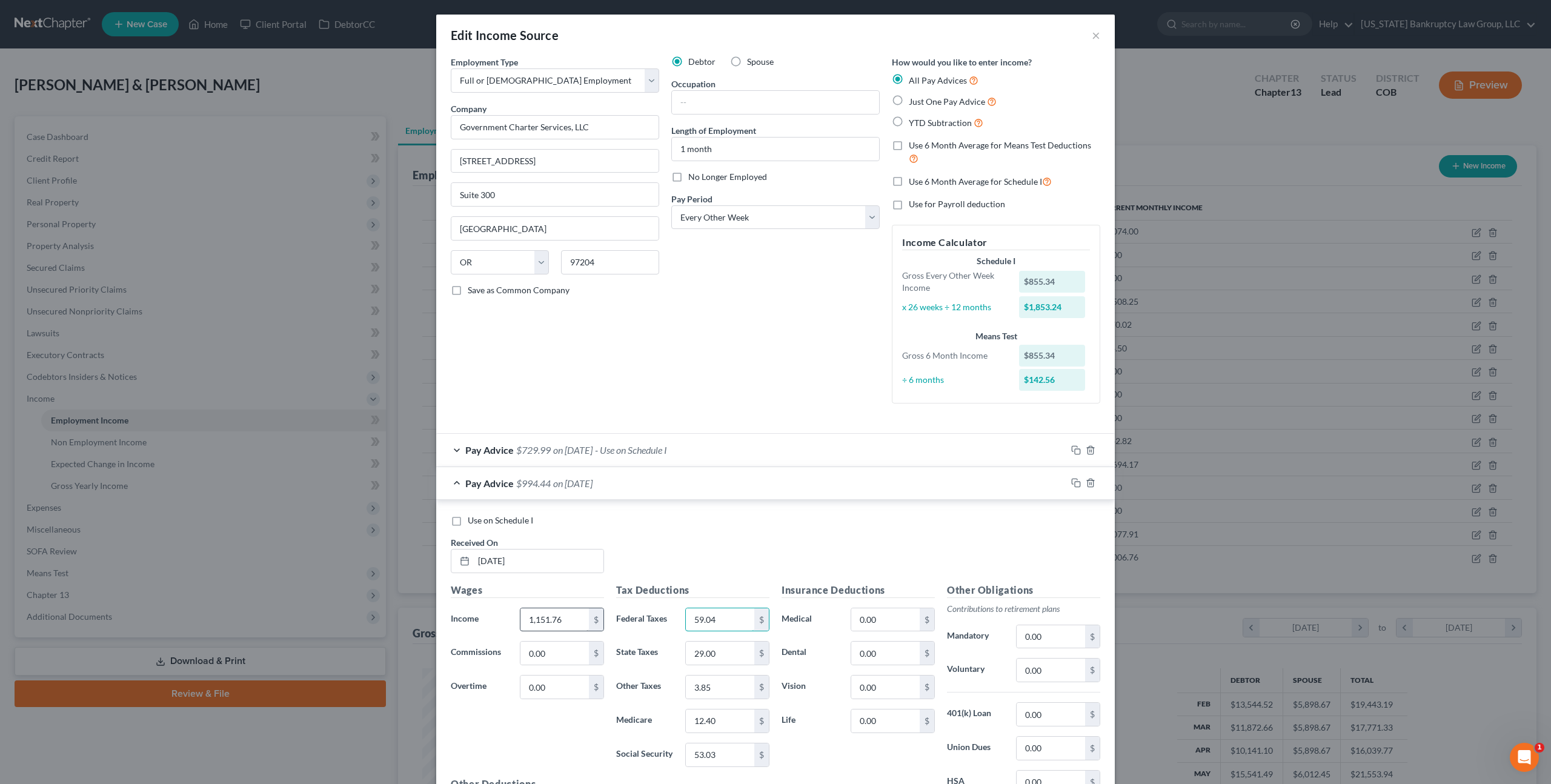
type input "59.04"
click at [707, 653] on input "42" at bounding box center [720, 653] width 69 height 23
type input "42.00"
type input "5.18"
click at [468, 523] on label "Use on Schedule I" at bounding box center [500, 520] width 65 height 12
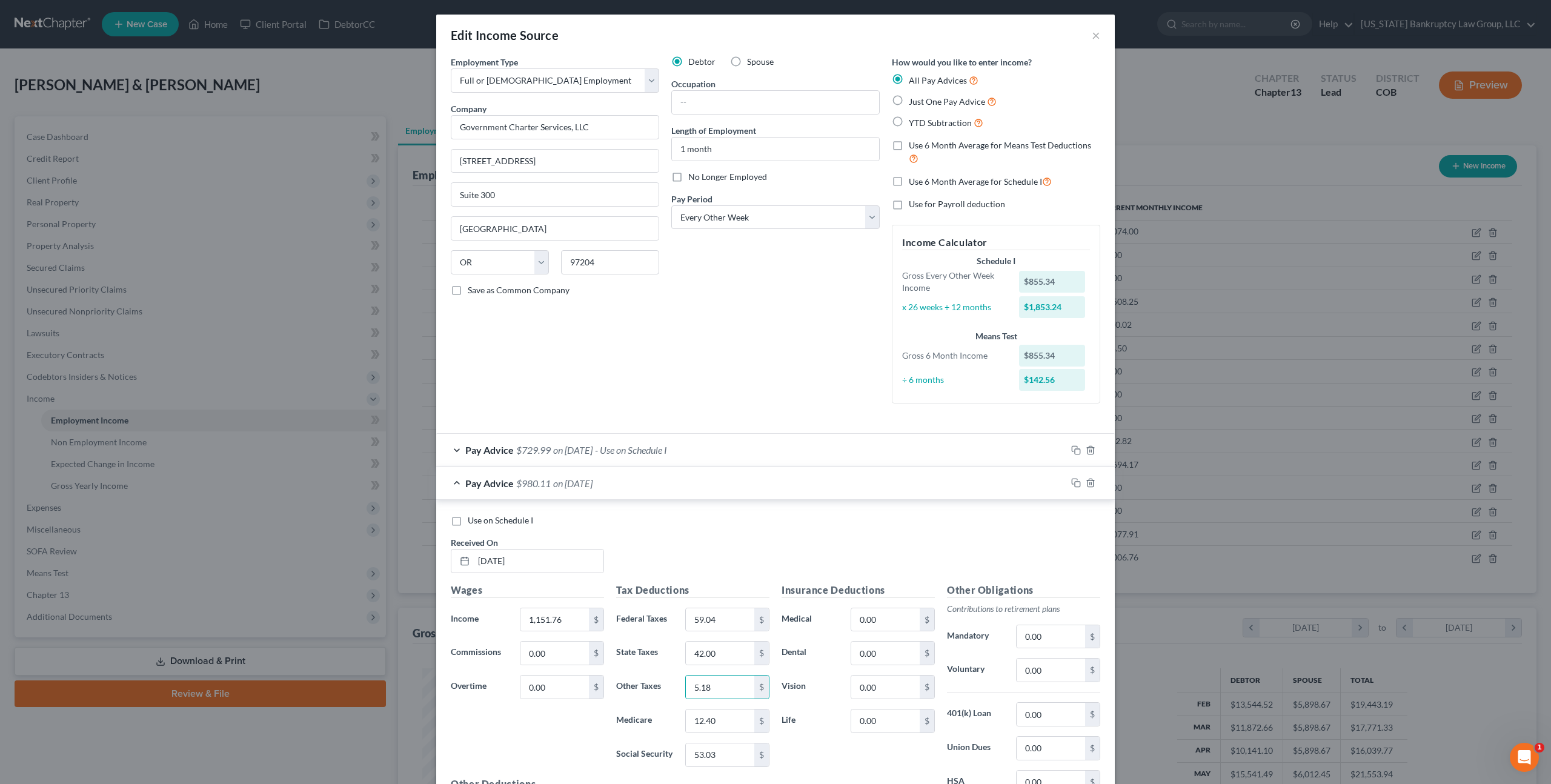
click at [473, 522] on input "Use on Schedule I" at bounding box center [476, 518] width 8 height 8
checkbox input "true"
click at [691, 717] on input "12.40" at bounding box center [720, 721] width 69 height 23
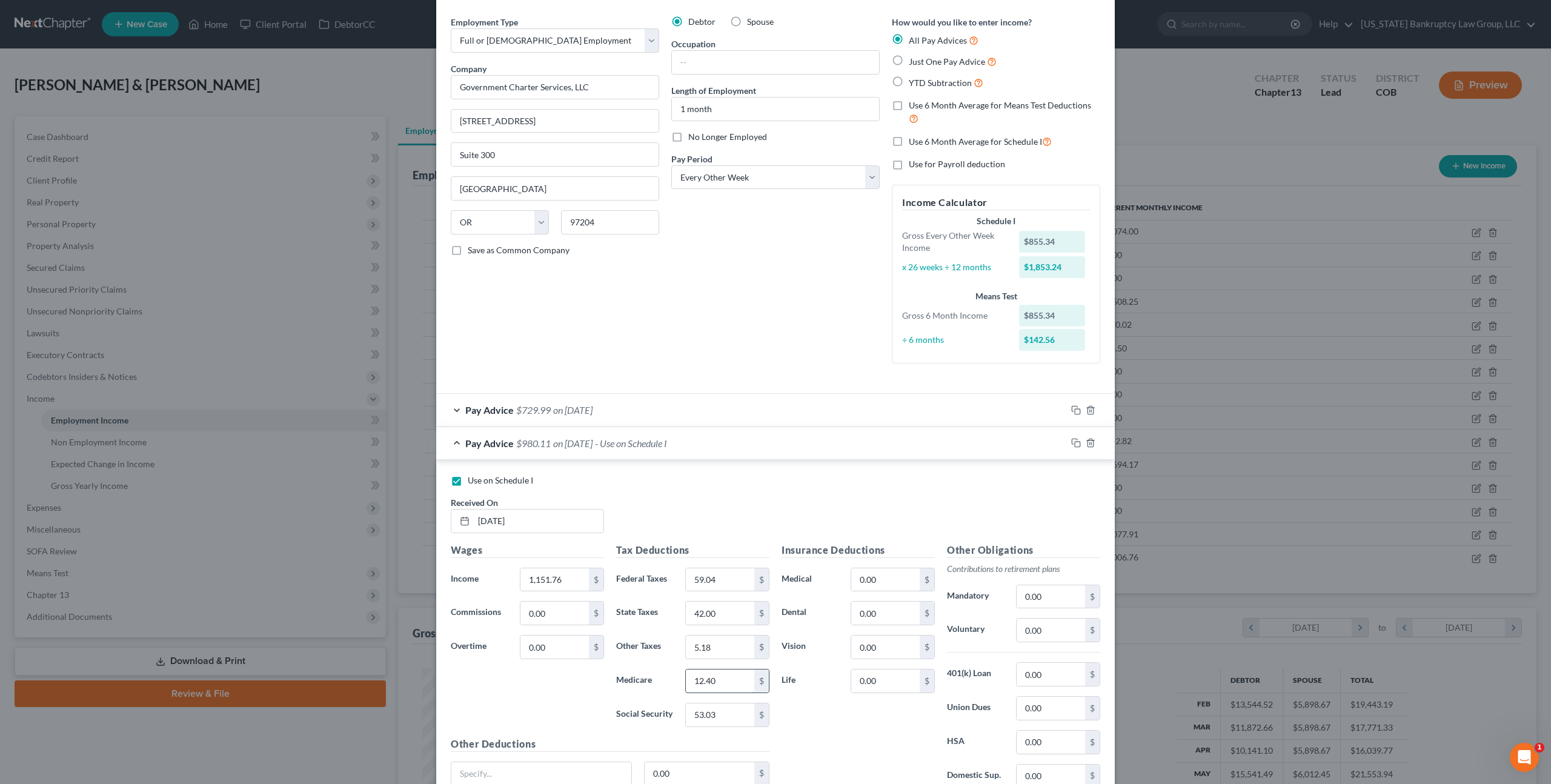
scroll to position [41, 0]
type input "16.70"
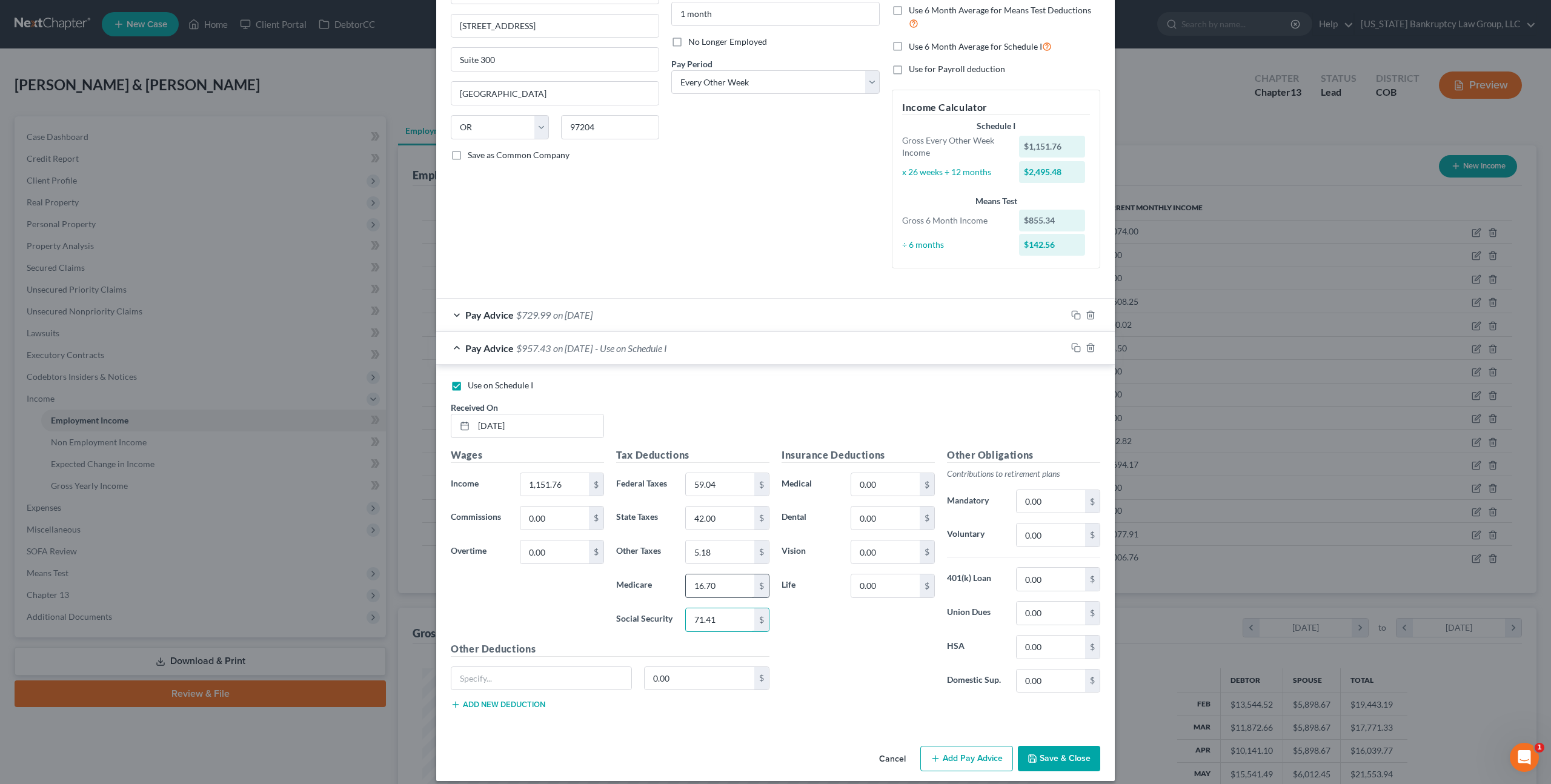
scroll to position [147, 0]
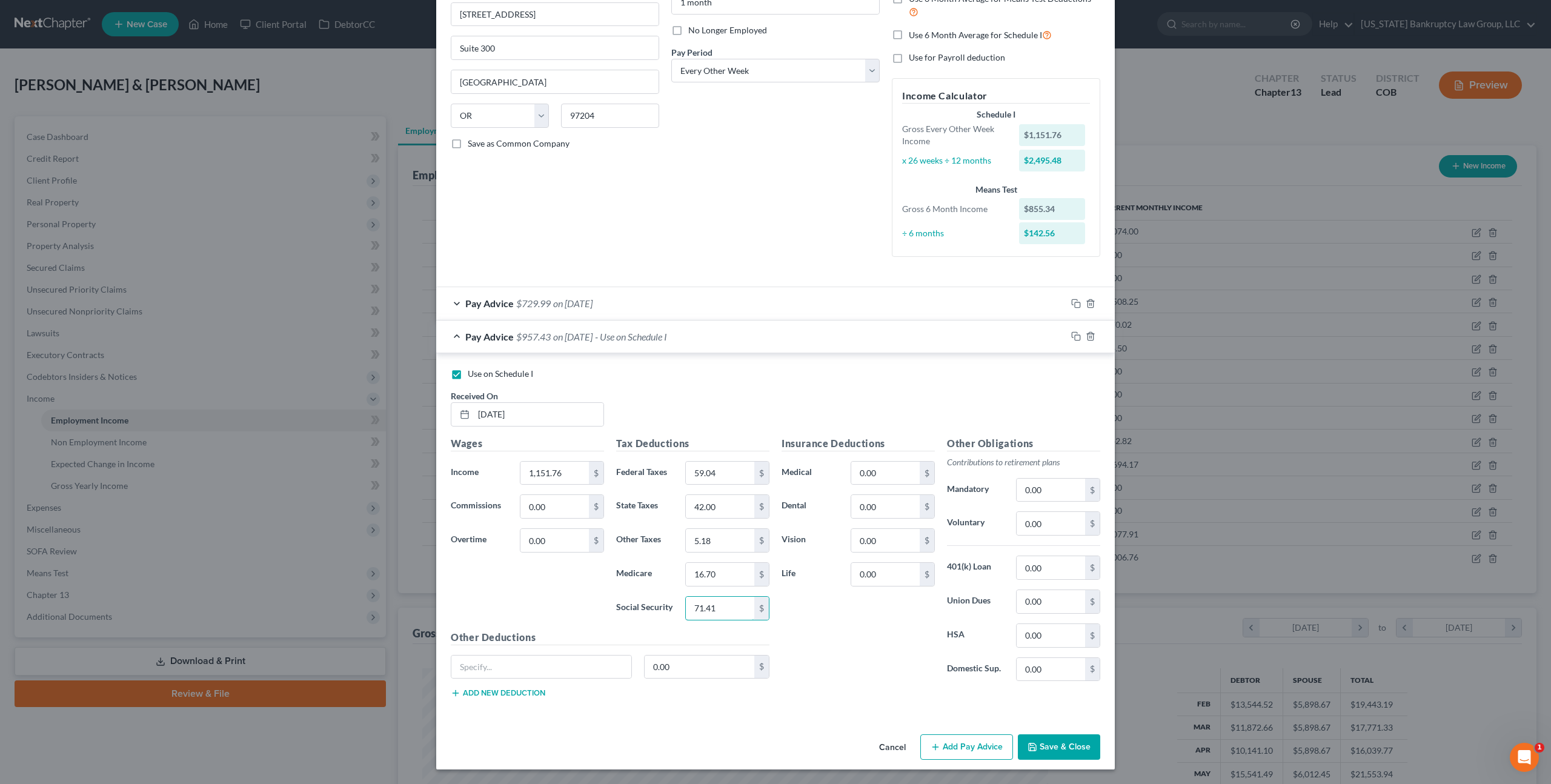
type input "71.41"
click at [1065, 744] on button "Save & Close" at bounding box center [1059, 747] width 82 height 25
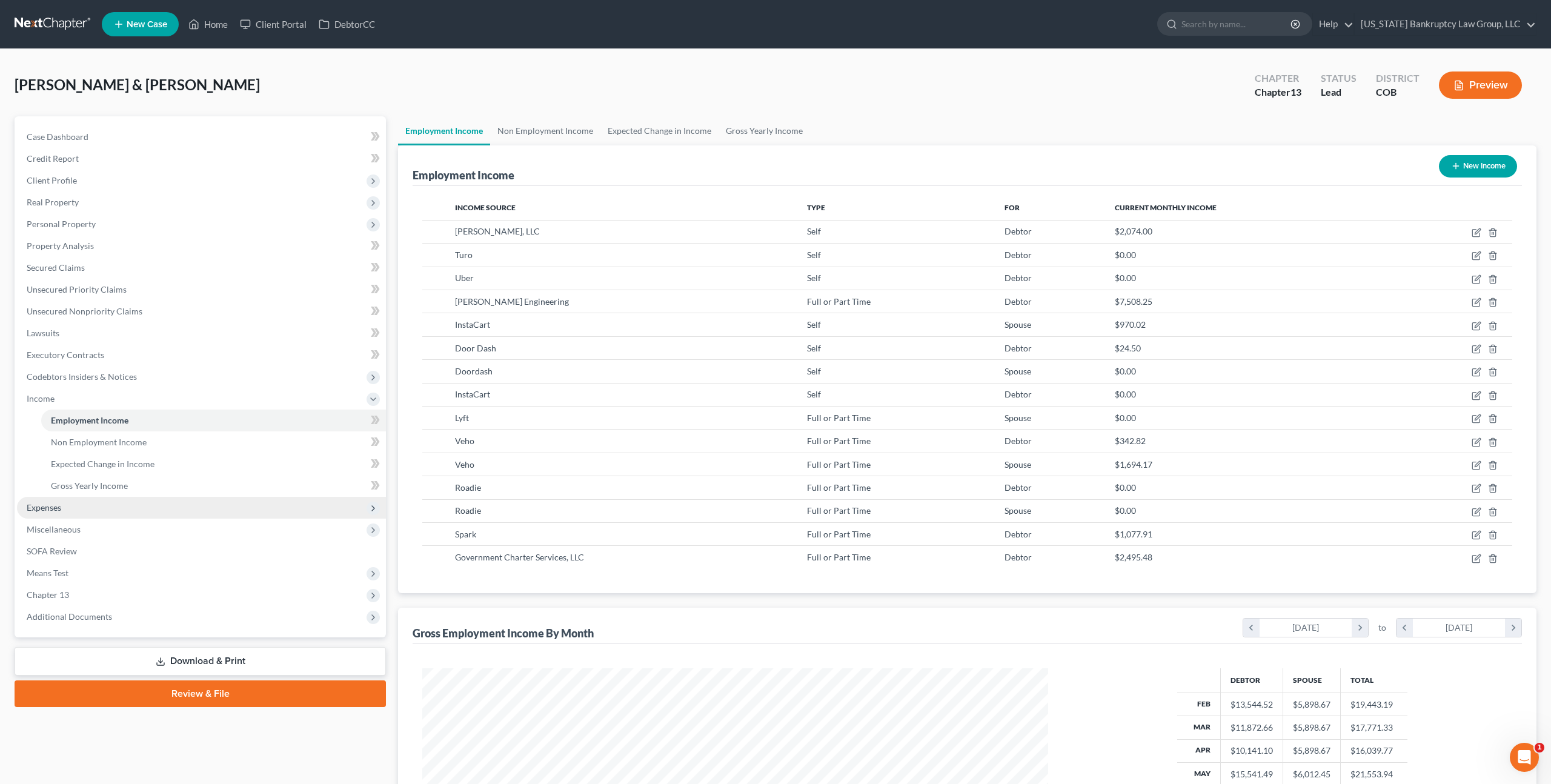
click at [30, 507] on span "Expenses" at bounding box center [43, 507] width 34 height 10
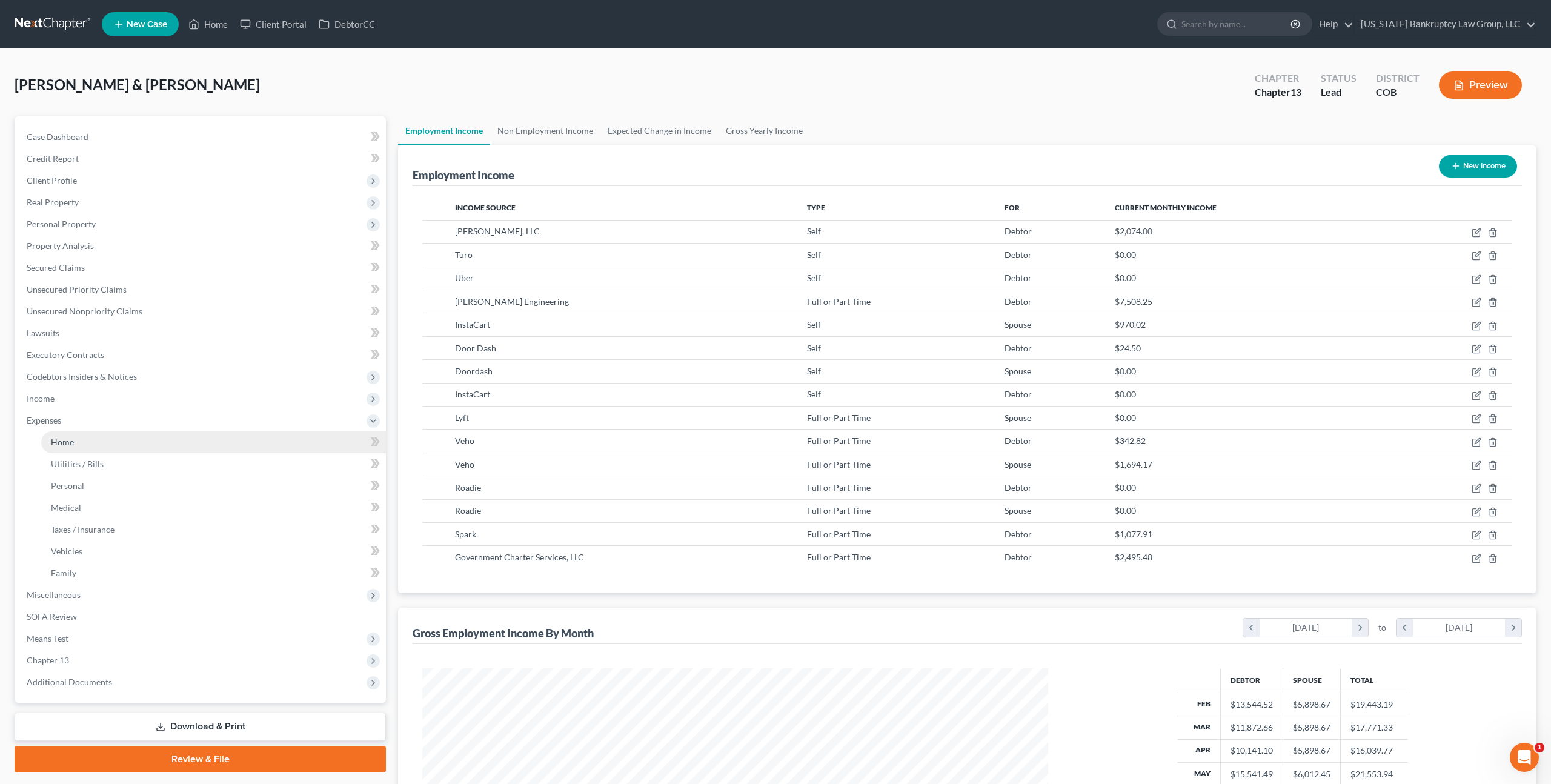
click at [72, 448] on link "Home" at bounding box center [213, 442] width 345 height 22
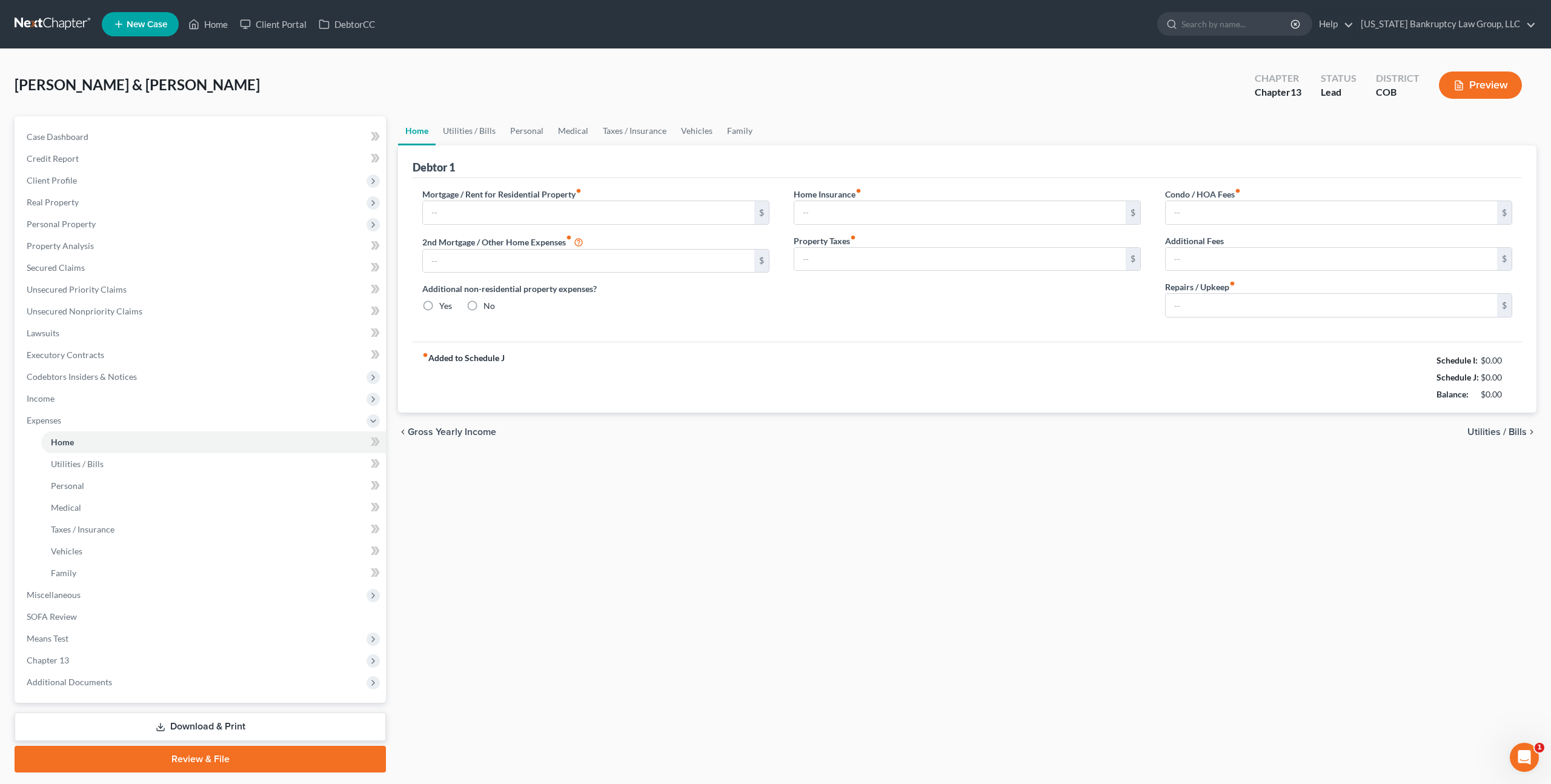
type input "5,337.88"
type input "0.00"
radio input "true"
type input "0.00"
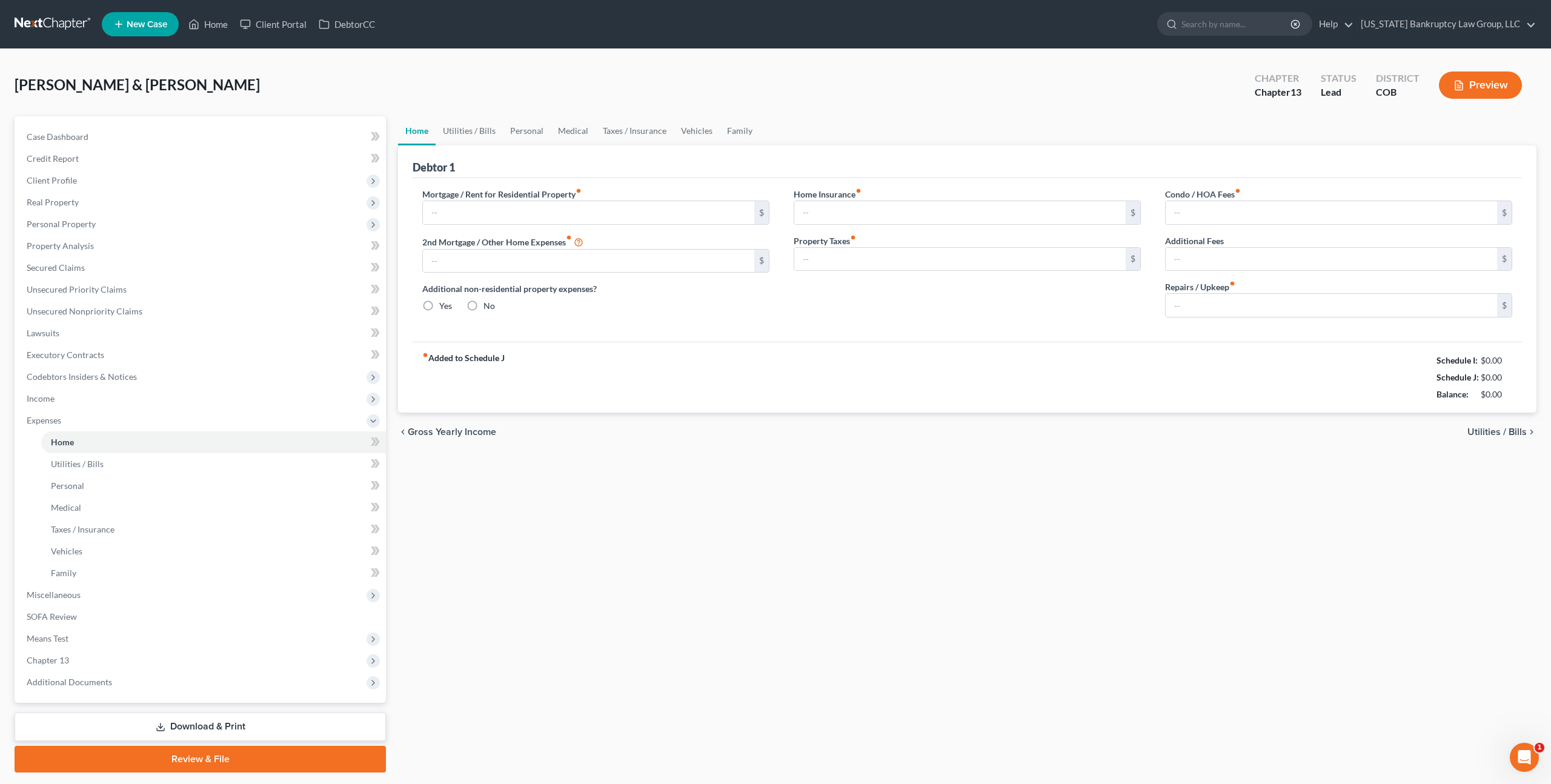
type input "200.00"
type input "0.00"
type input "100.00"
click at [479, 131] on link "Utilities / Bills" at bounding box center [469, 131] width 67 height 29
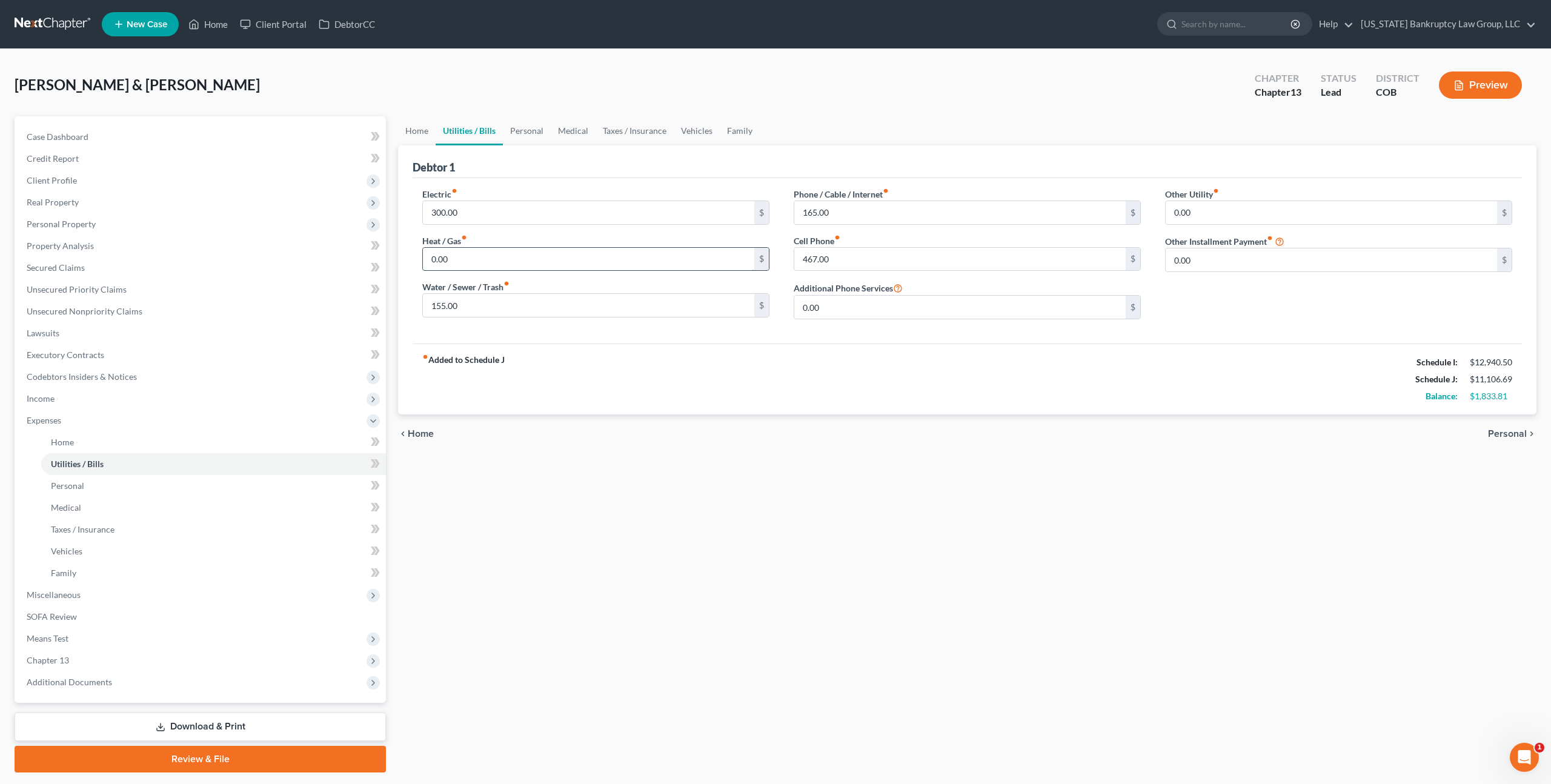
click at [434, 259] on input "0.00" at bounding box center [588, 259] width 332 height 23
type input "0"
type input "100.00"
click at [534, 134] on link "Personal" at bounding box center [527, 131] width 48 height 29
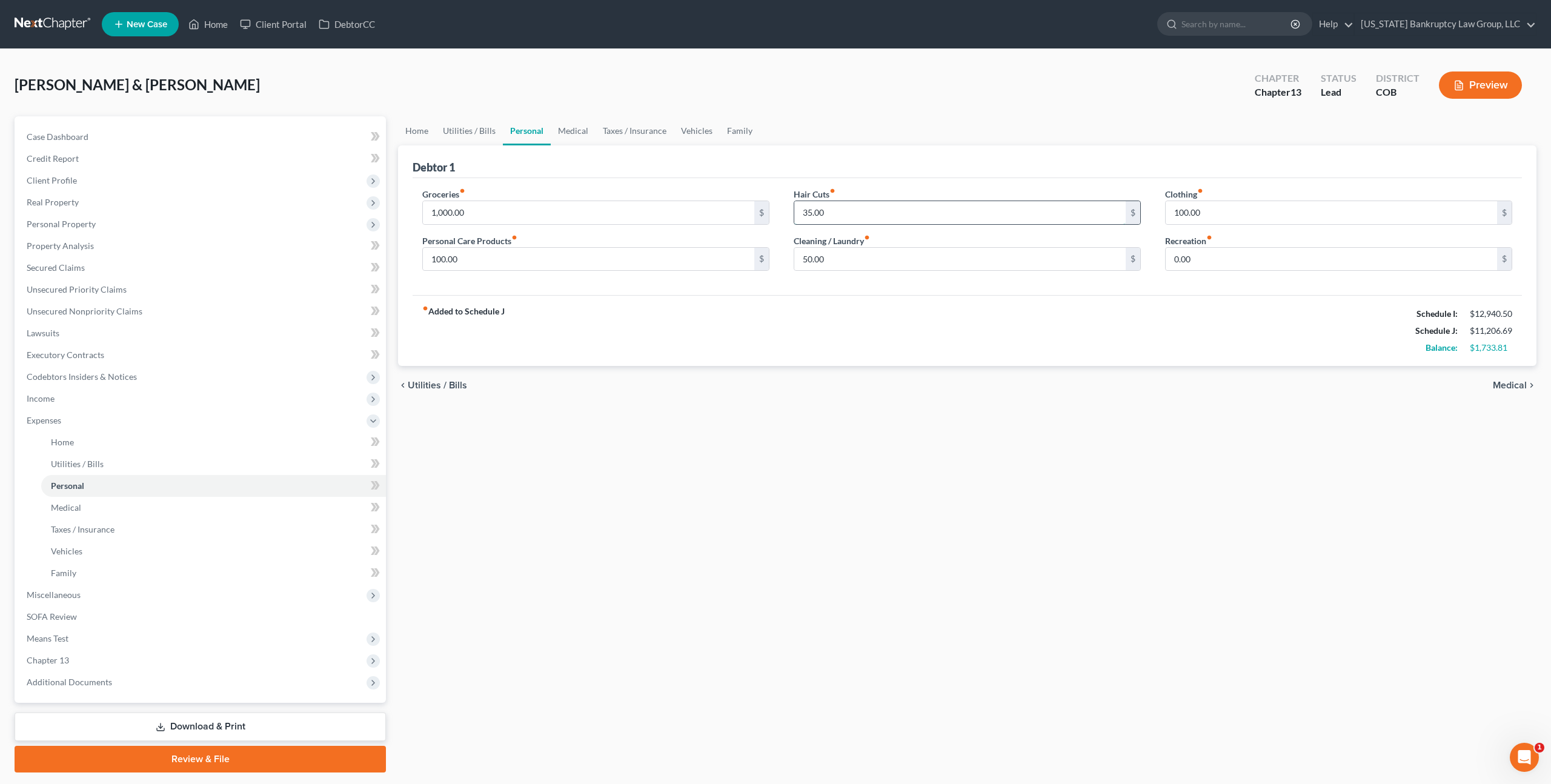
click at [806, 214] on input "35.00" at bounding box center [960, 213] width 332 height 23
type input "100.00"
click at [805, 255] on input "50.00" at bounding box center [960, 259] width 332 height 23
type input "100.00"
click at [568, 132] on link "Medical" at bounding box center [573, 131] width 45 height 29
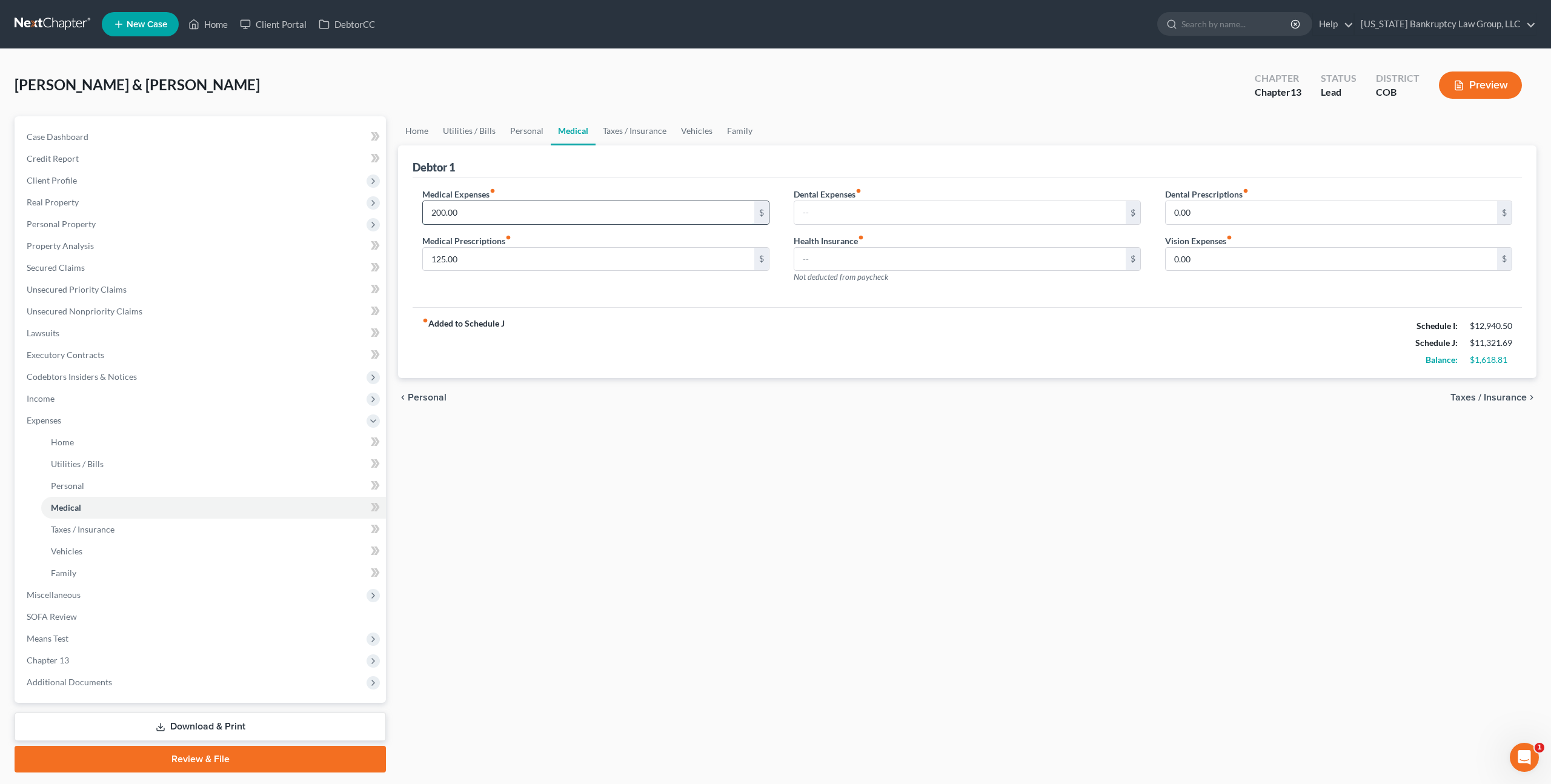
click at [439, 216] on input "200.00" at bounding box center [588, 213] width 332 height 23
type input "250.00"
click at [619, 132] on link "Taxes / Insurance" at bounding box center [634, 131] width 78 height 29
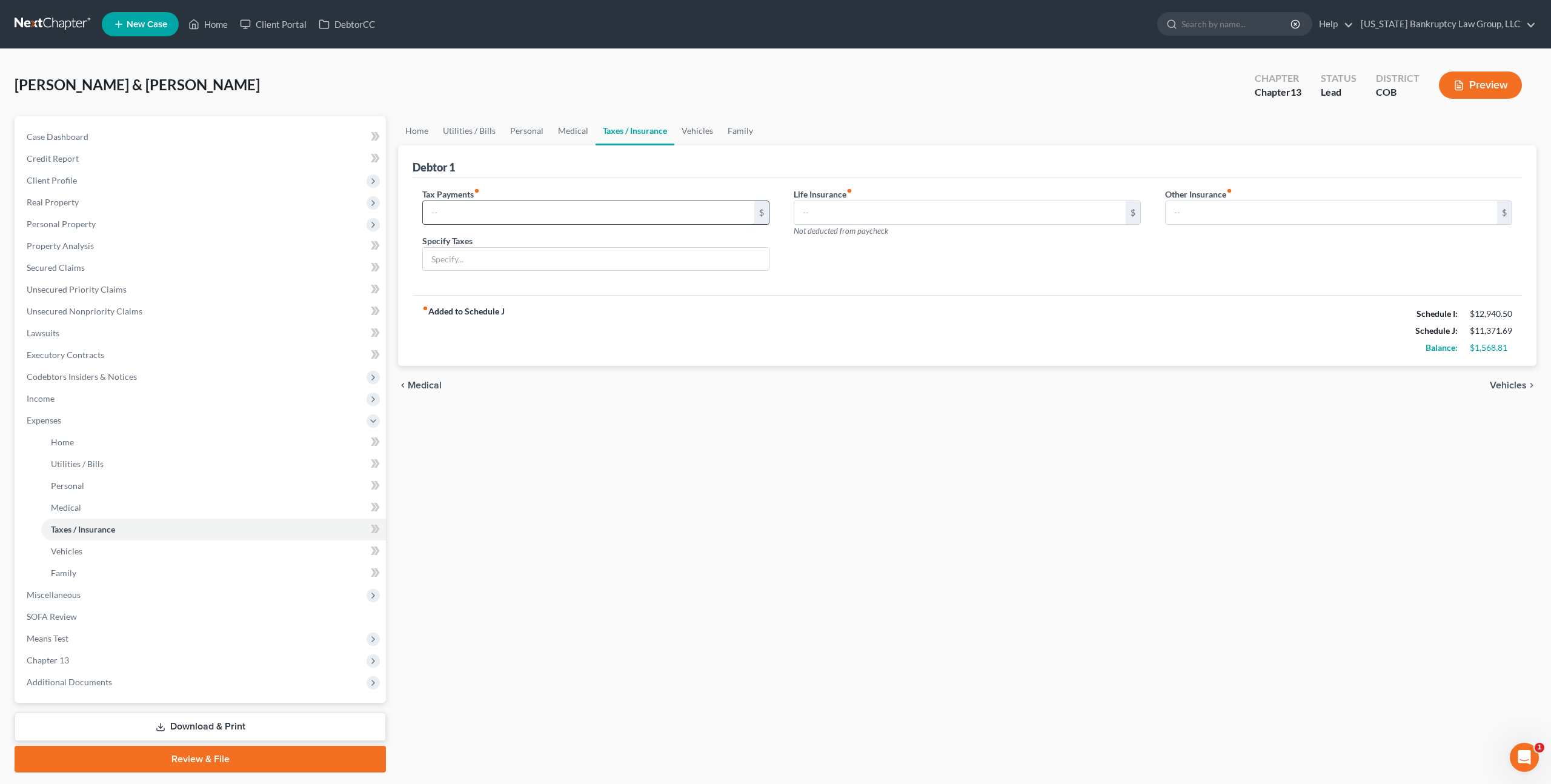
click at [500, 209] on input "text" at bounding box center [588, 213] width 332 height 23
type input "268.00"
click at [489, 253] on input "text" at bounding box center [595, 259] width 346 height 23
type input "Self-employment taxes"
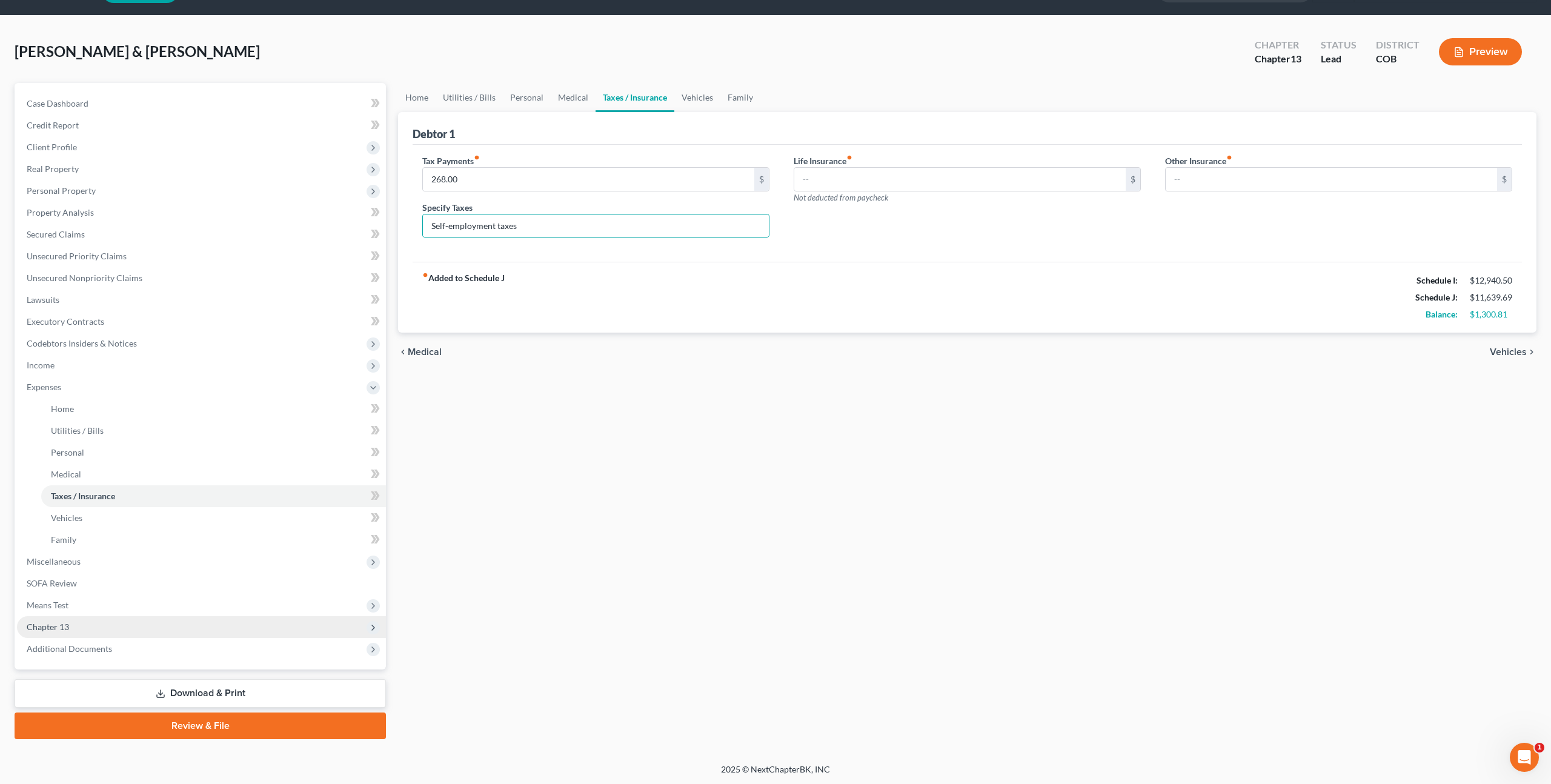
click at [78, 628] on span "Chapter 13" at bounding box center [201, 627] width 369 height 22
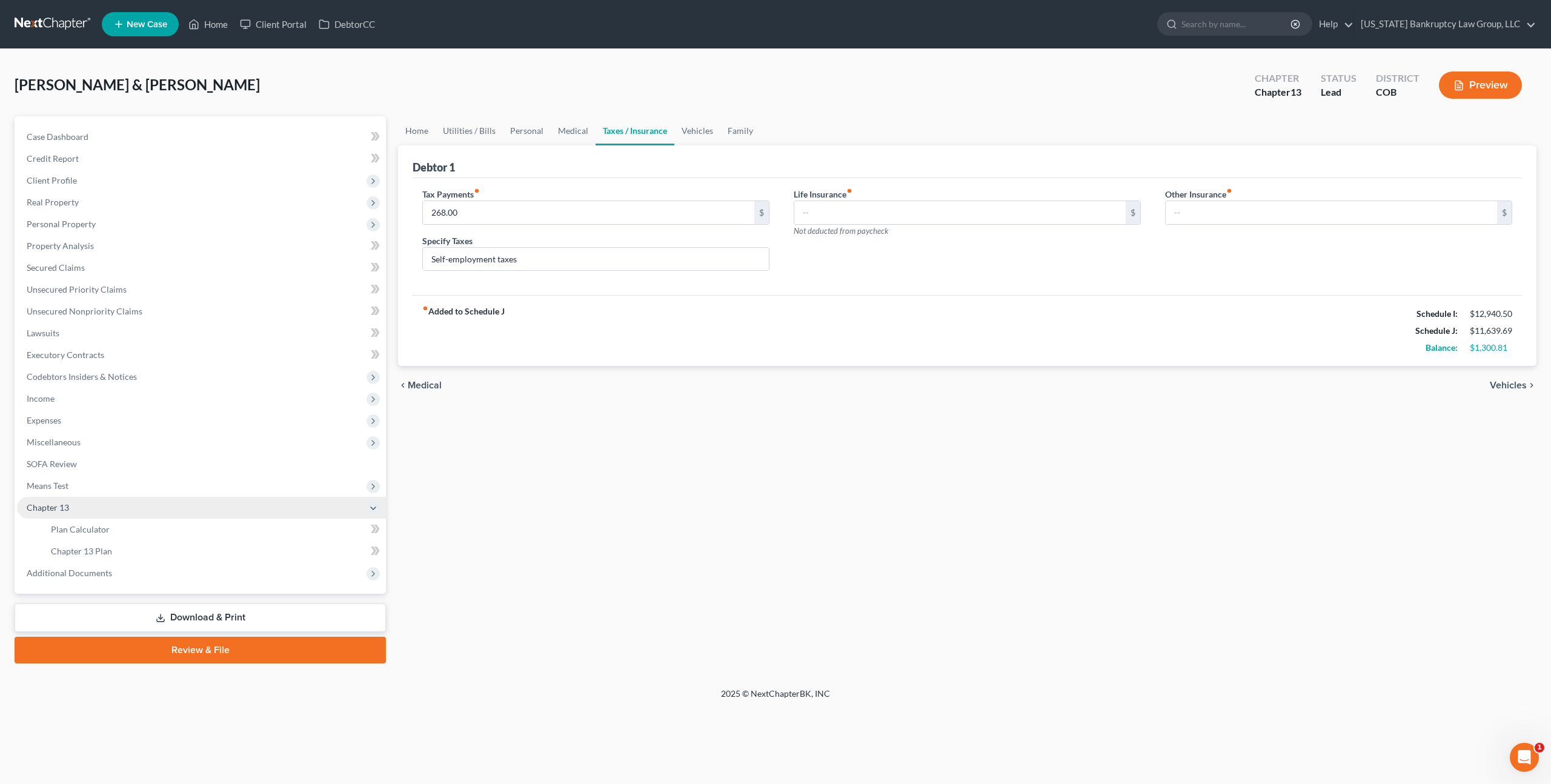
scroll to position [0, 0]
click at [96, 551] on span "Chapter 13 Plan" at bounding box center [81, 551] width 61 height 10
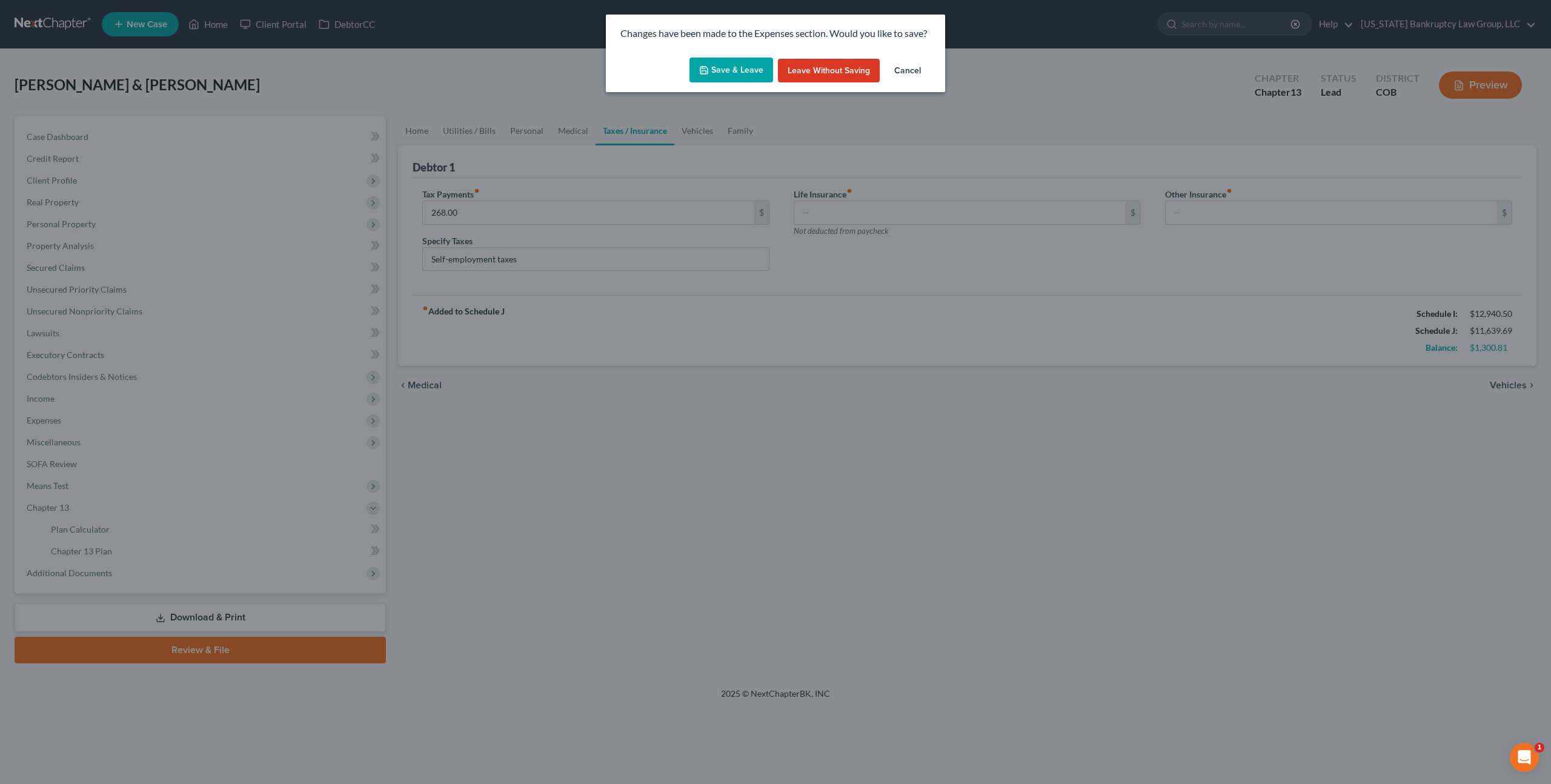
click at [735, 71] on button "Save & Leave" at bounding box center [731, 70] width 83 height 25
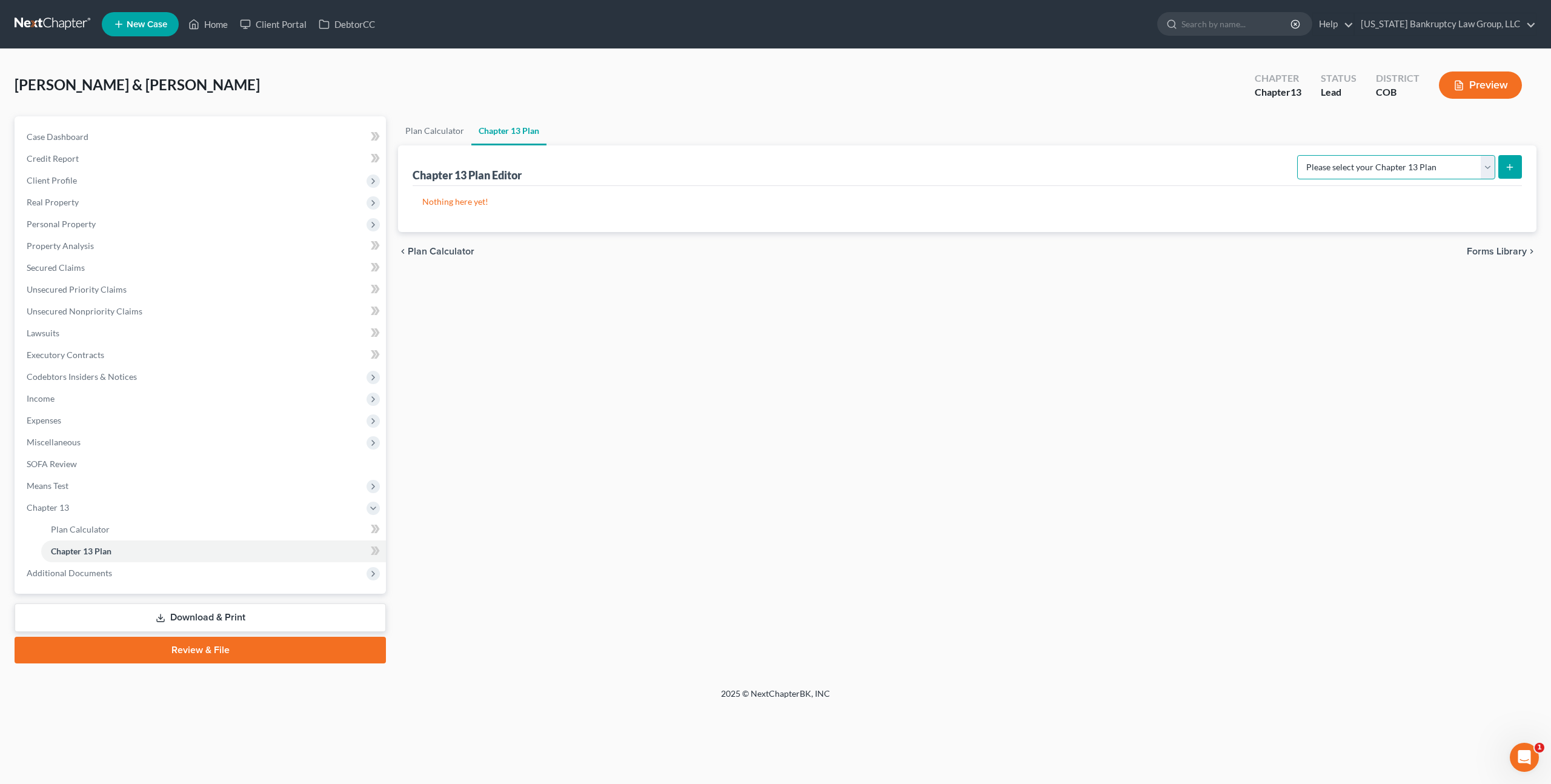
click at [1487, 167] on select "Please select your Chapter 13 Plan District of Colorado - Plan Revised 12/1/201…" at bounding box center [1396, 167] width 198 height 24
select select "0"
click at [1507, 169] on icon "submit" at bounding box center [1510, 167] width 10 height 10
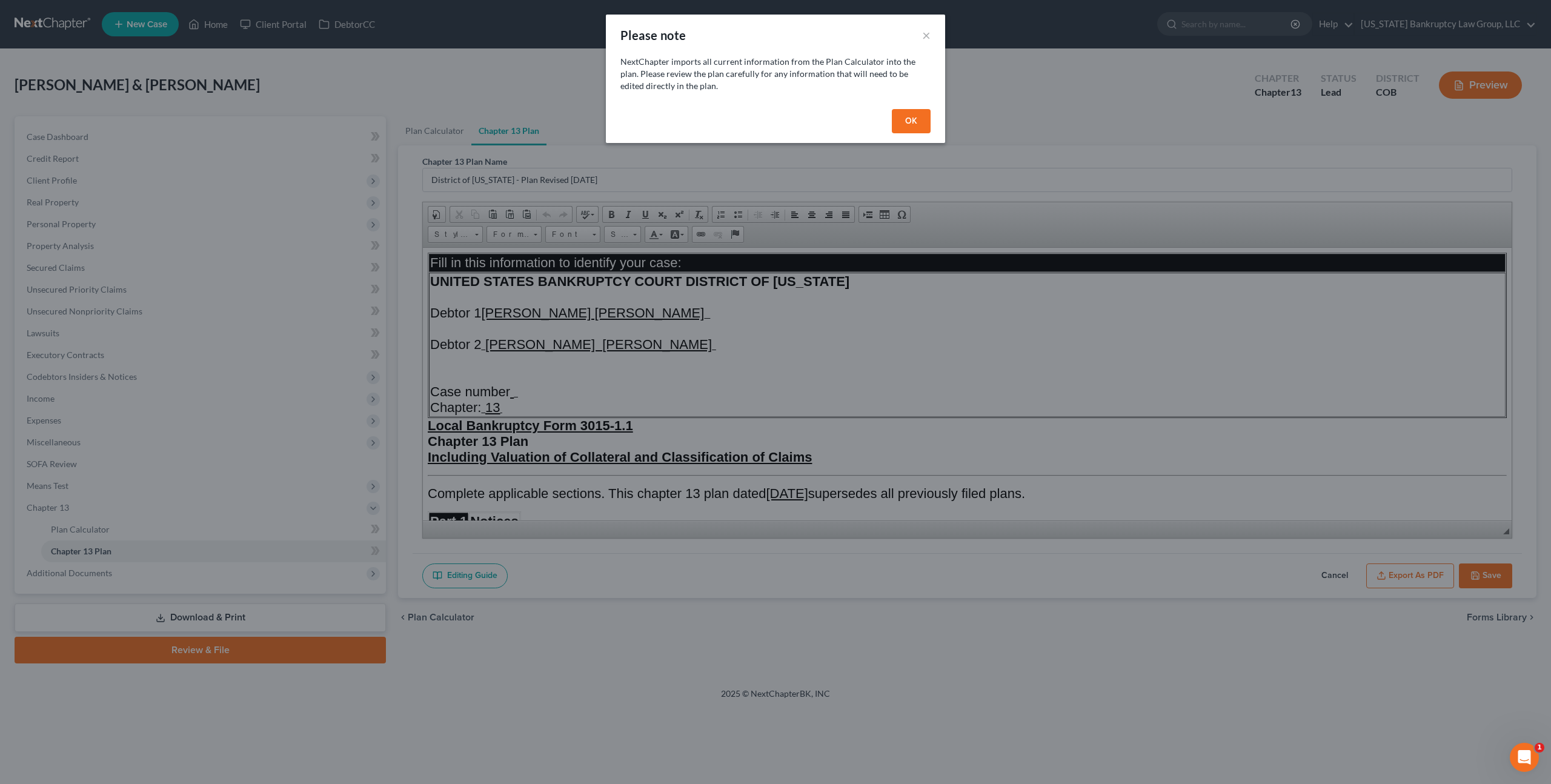
click at [903, 117] on button "OK" at bounding box center [912, 121] width 39 height 24
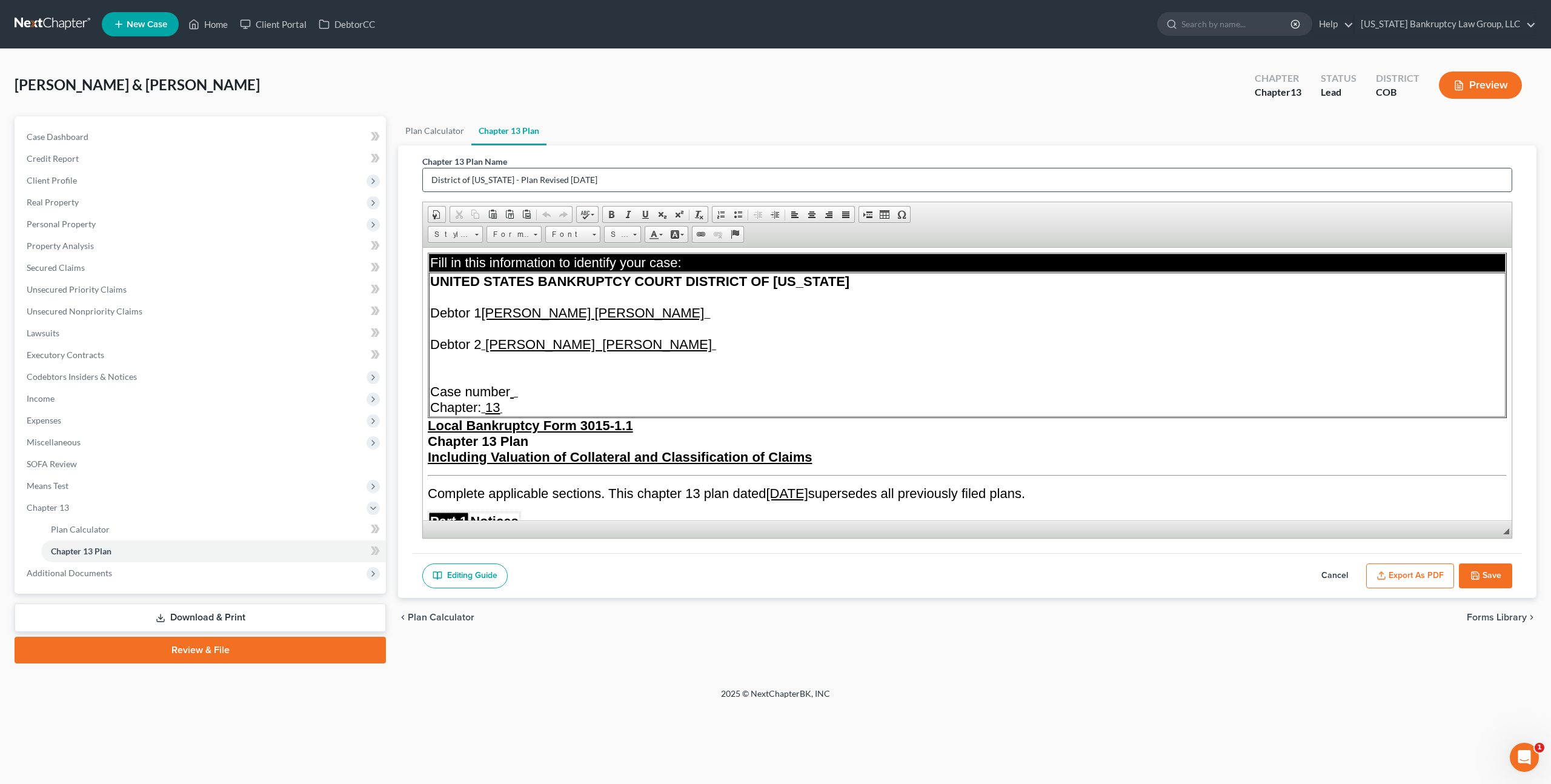
click at [577, 176] on input "District of [US_STATE] - Plan Revised [DATE]" at bounding box center [967, 180] width 1089 height 23
type input "Original Plan"
click at [577, 345] on u "[PERSON_NAME] [PERSON_NAME]" at bounding box center [599, 343] width 227 height 15
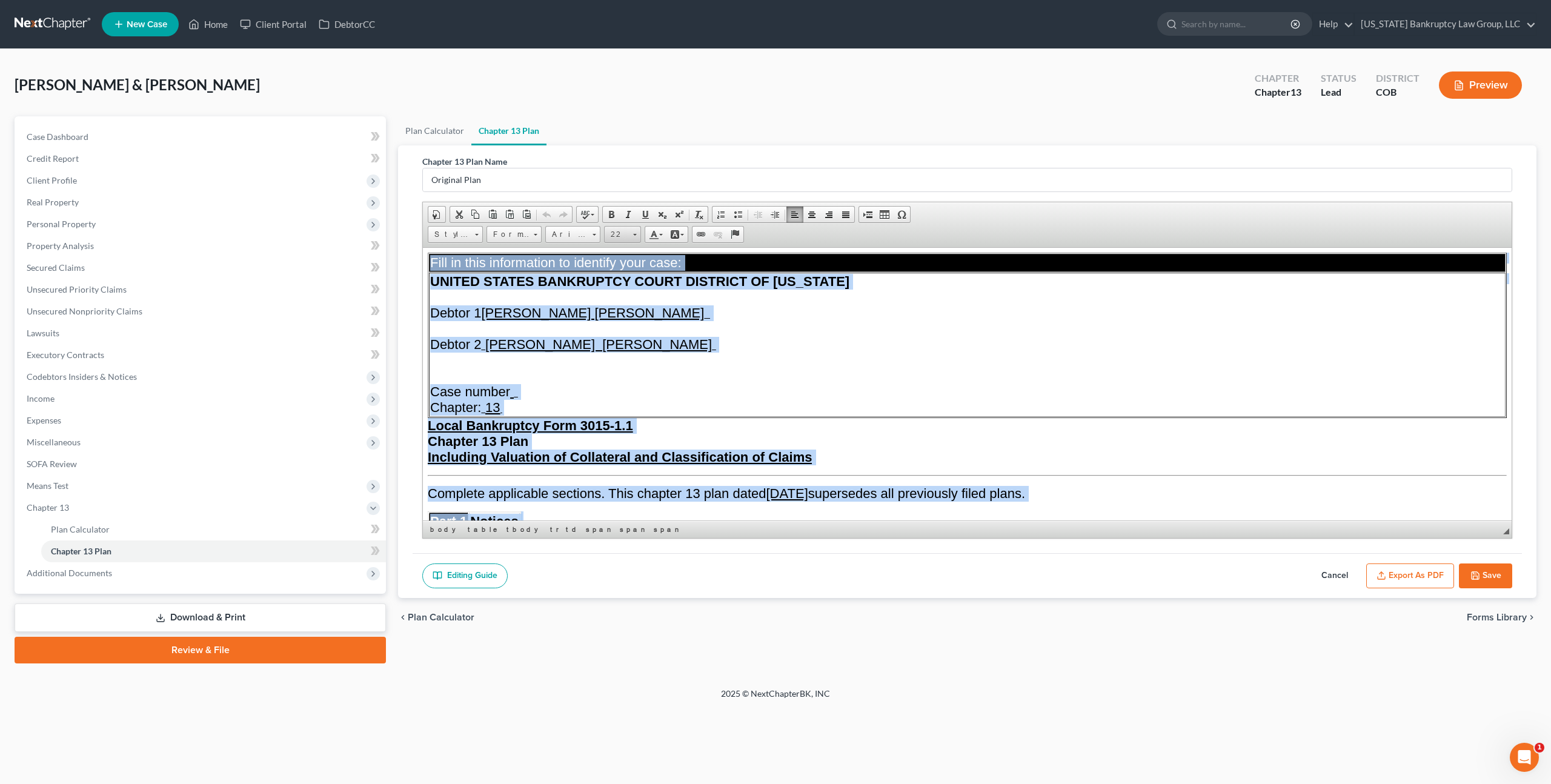
click at [629, 238] on link "22" at bounding box center [622, 235] width 37 height 17
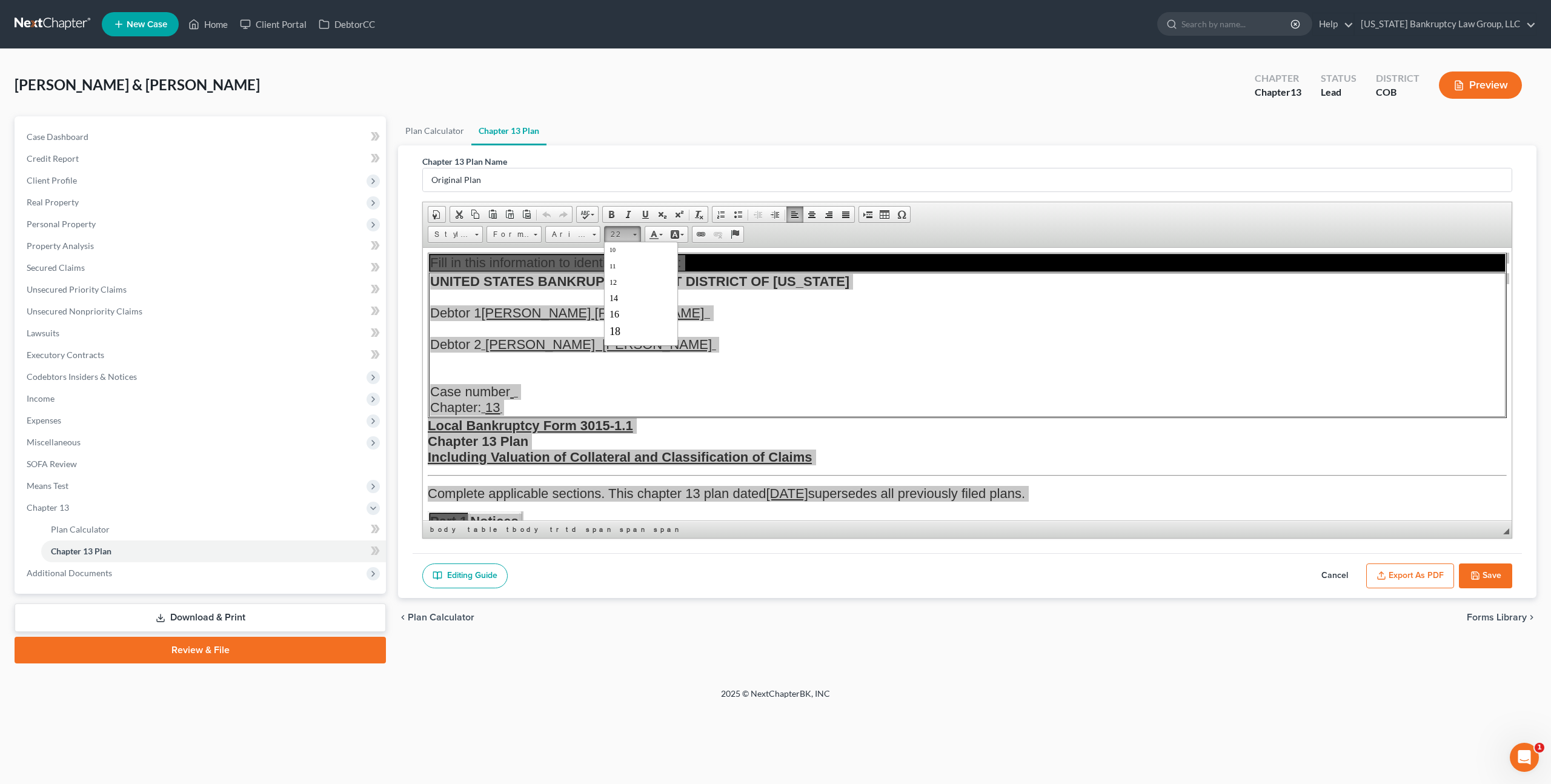
scroll to position [48, 0]
click at [625, 269] on link "11" at bounding box center [641, 265] width 69 height 16
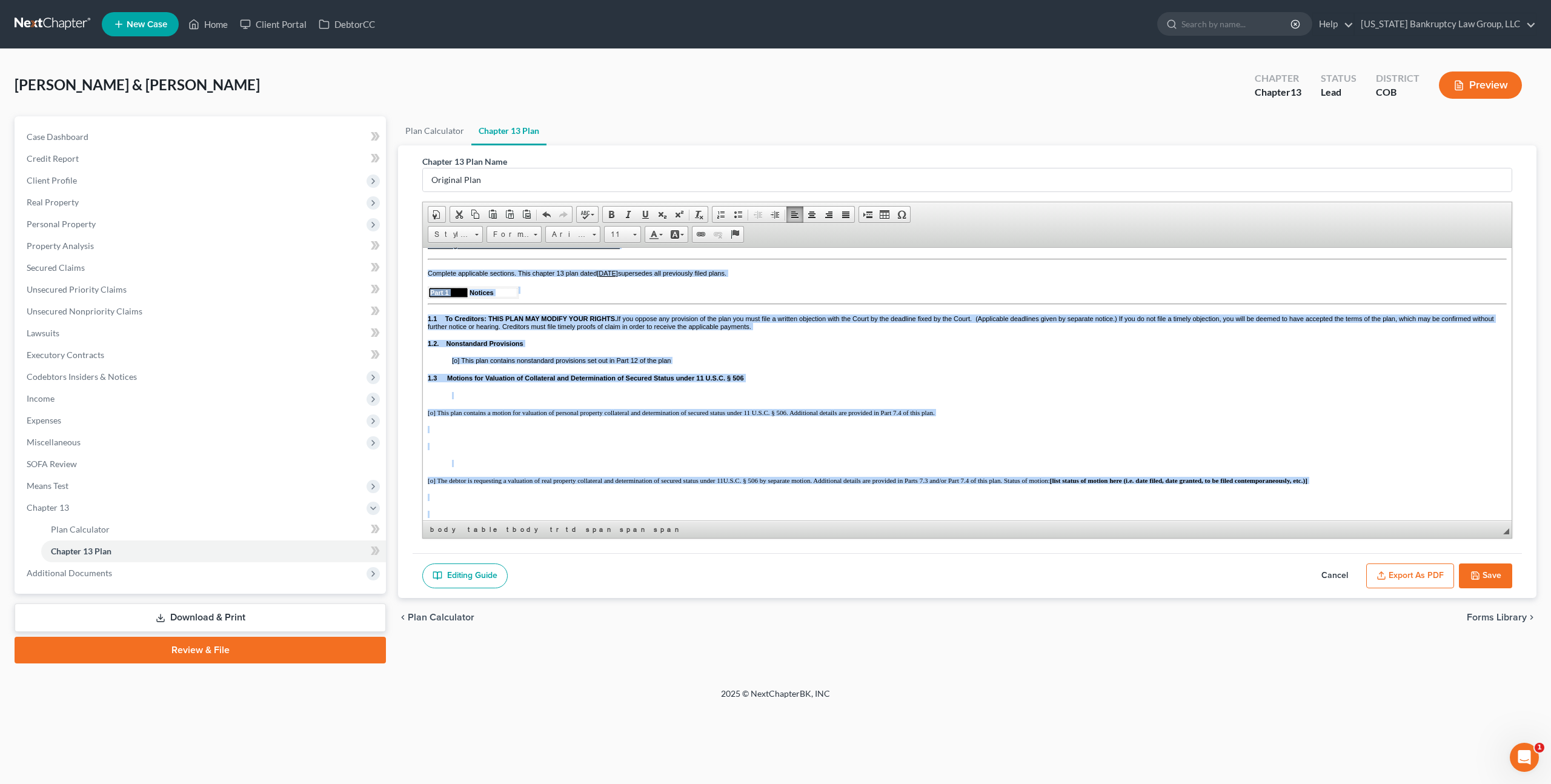
scroll to position [131, 0]
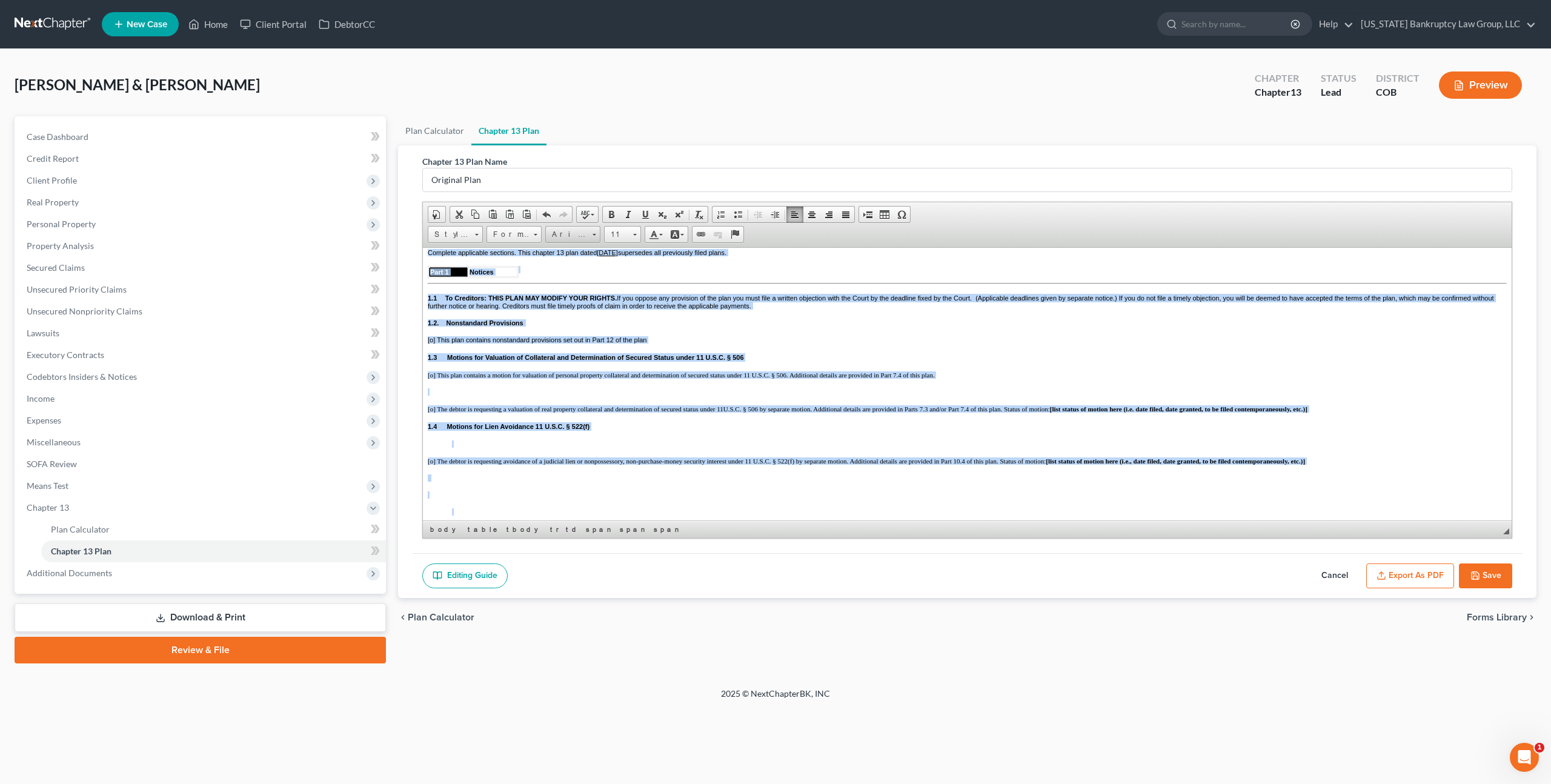
click at [570, 239] on span "Arial" at bounding box center [567, 235] width 43 height 16
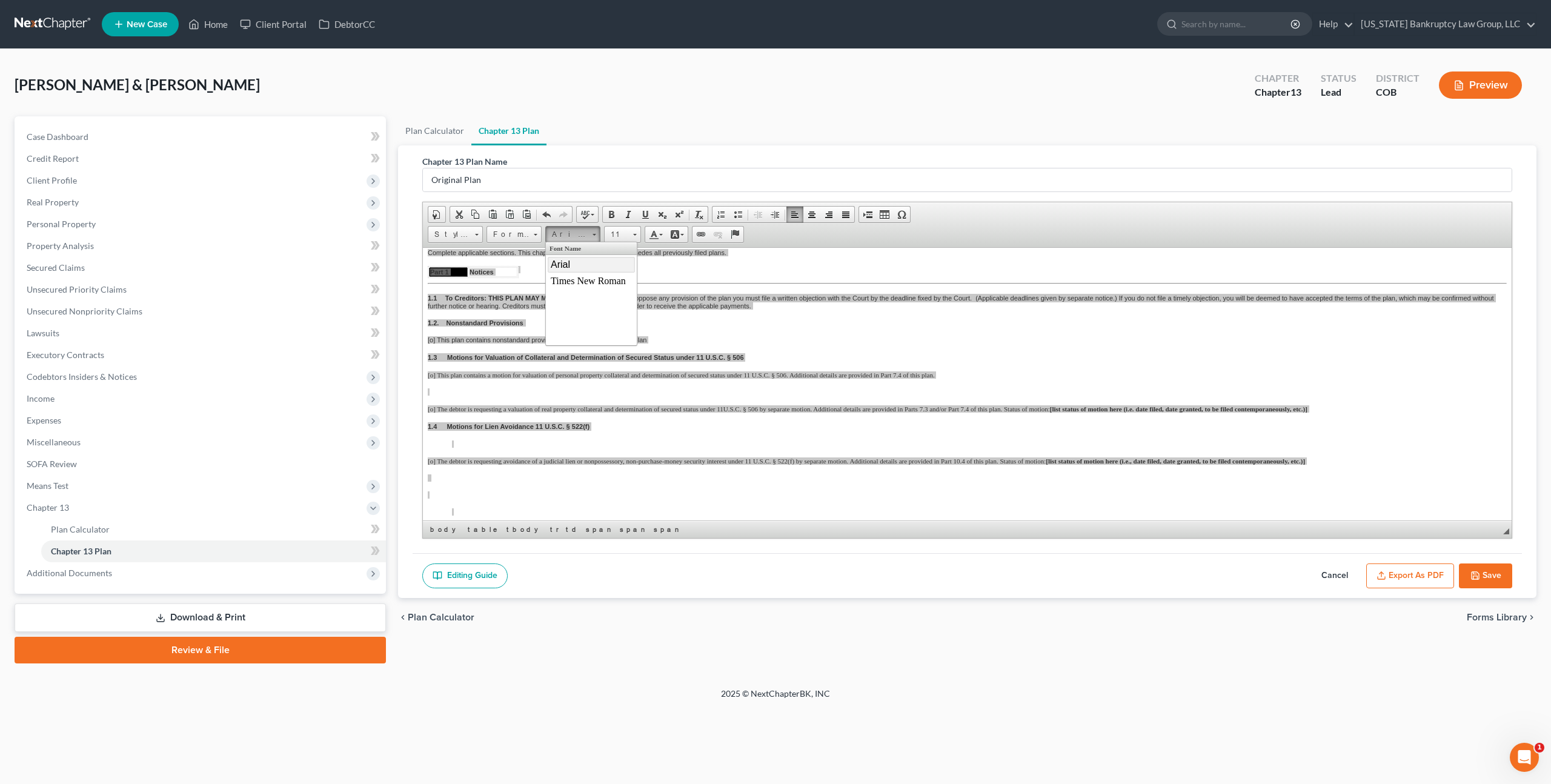
click at [572, 266] on link "Arial" at bounding box center [591, 264] width 87 height 16
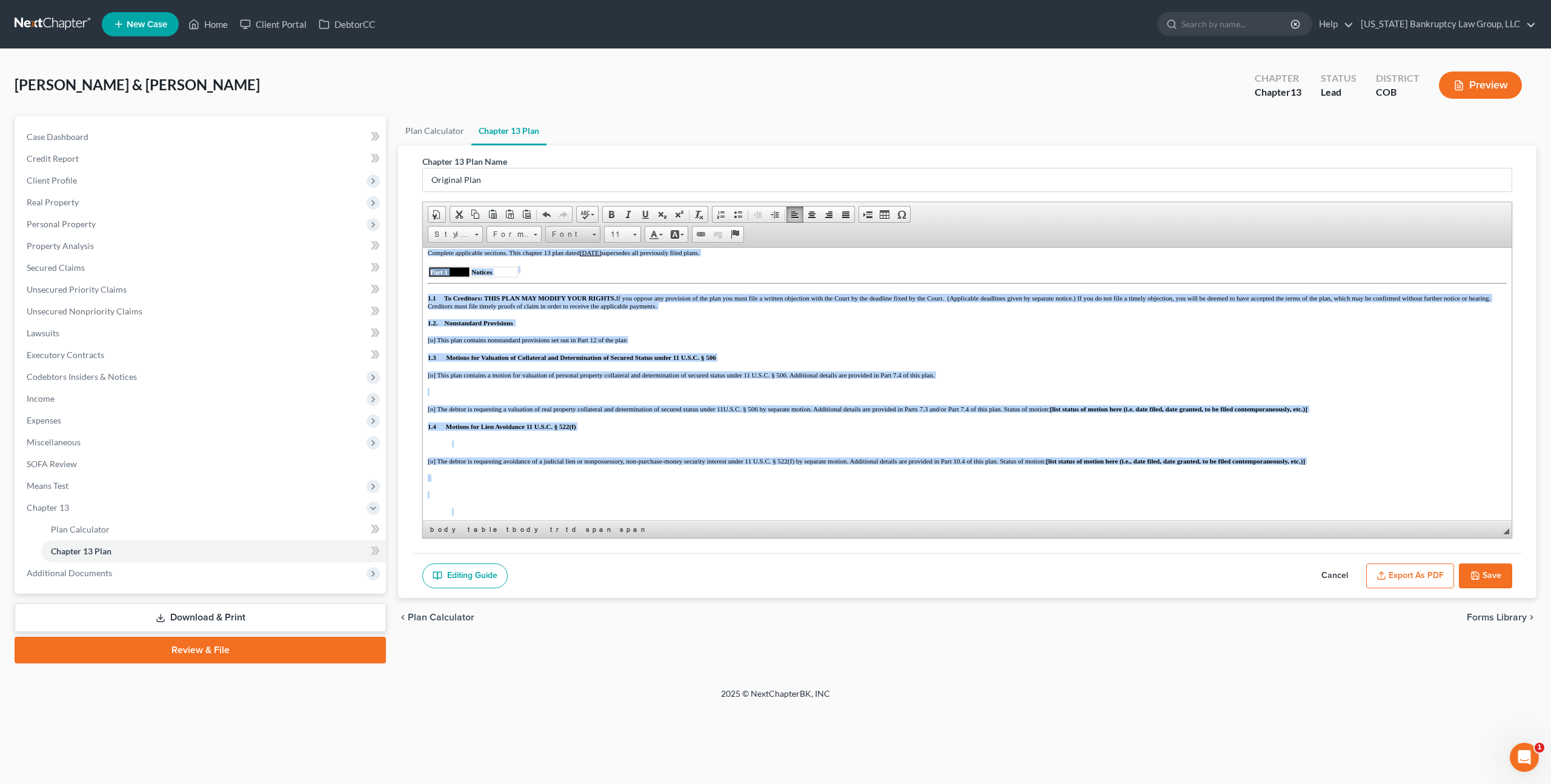
click at [571, 235] on span "Font" at bounding box center [567, 235] width 43 height 16
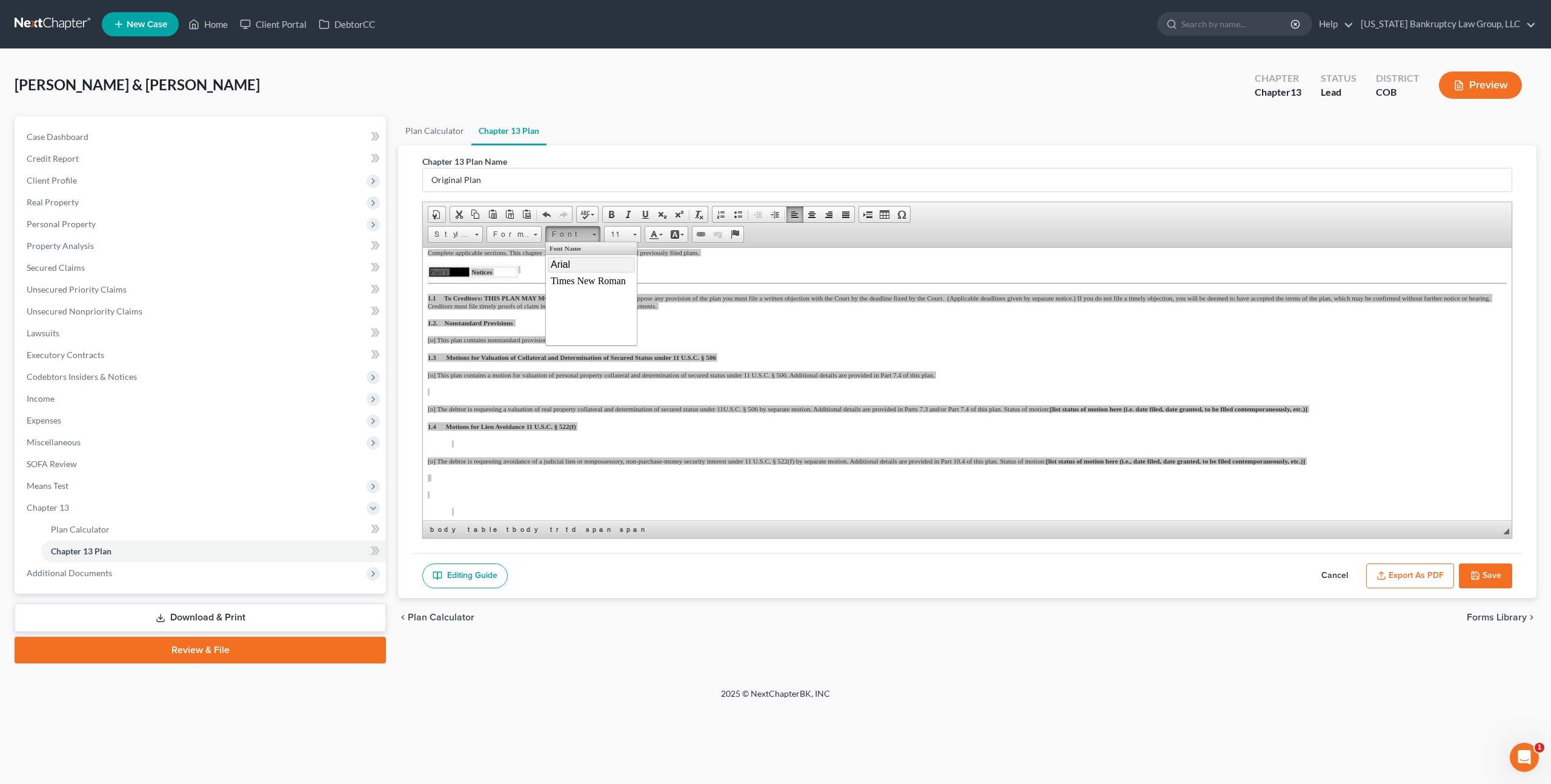
click at [573, 264] on link "Arial" at bounding box center [591, 264] width 87 height 16
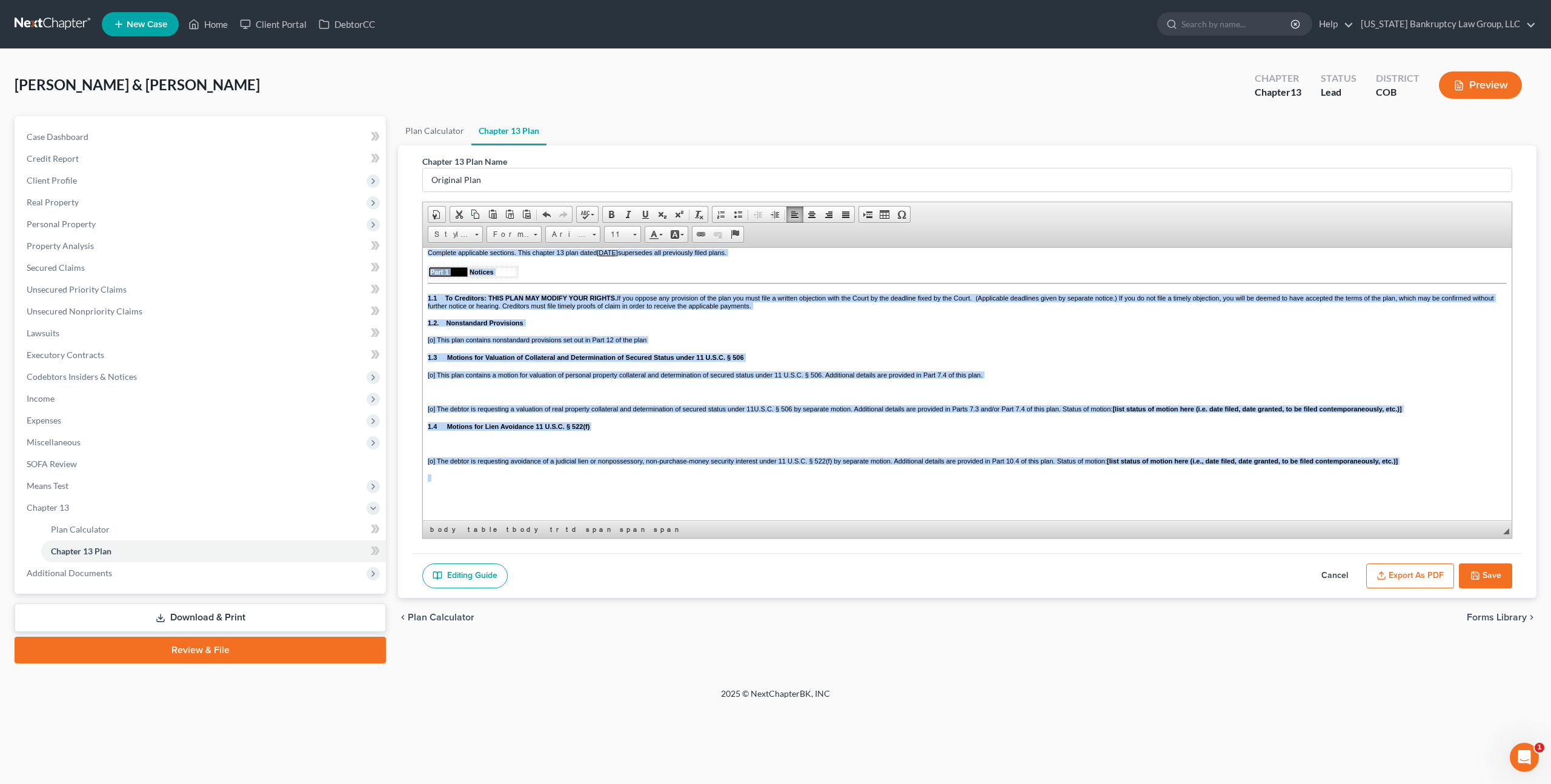
click at [587, 395] on p at bounding box center [967, 391] width 1079 height 7
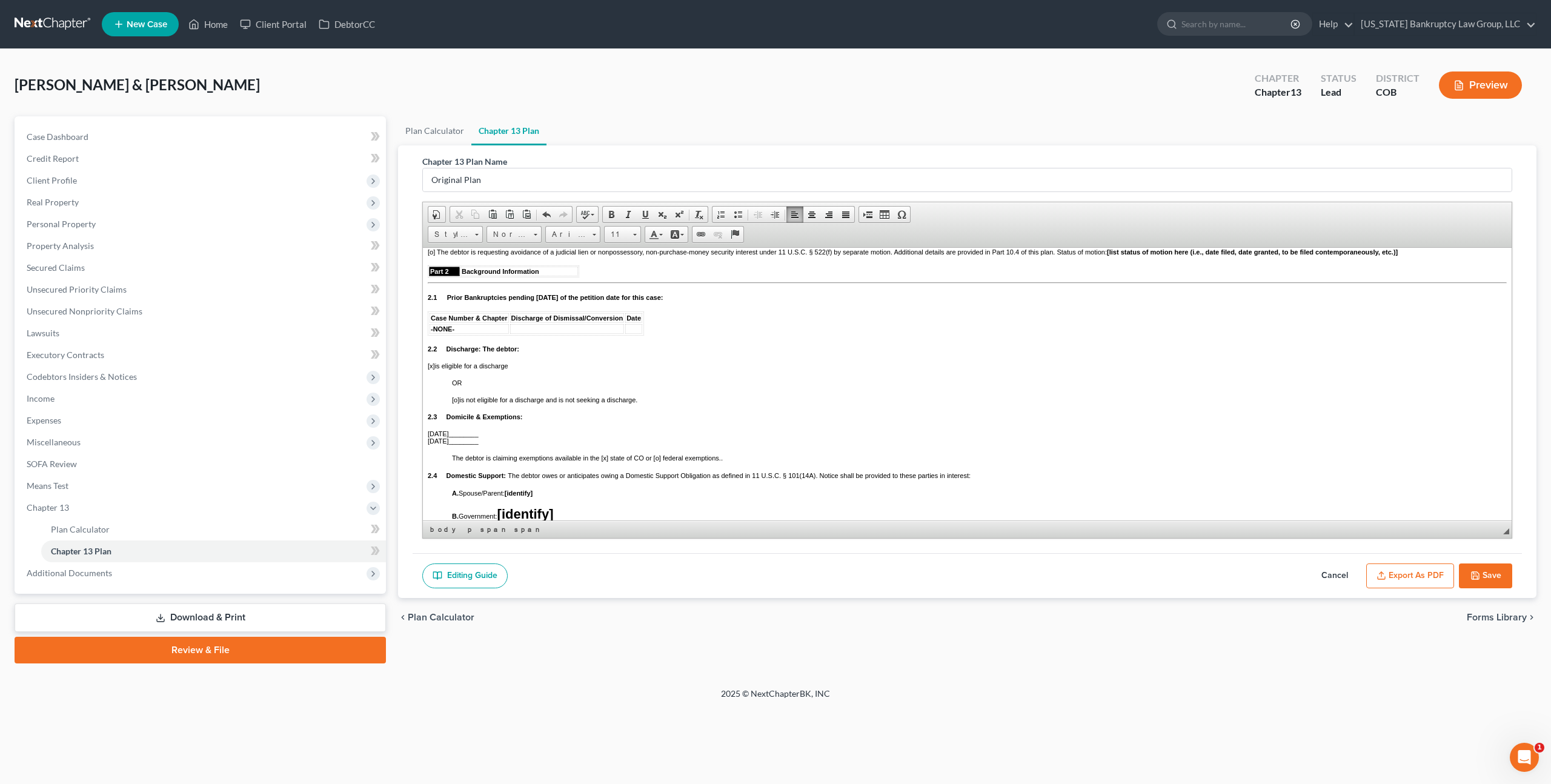
scroll to position [332, 0]
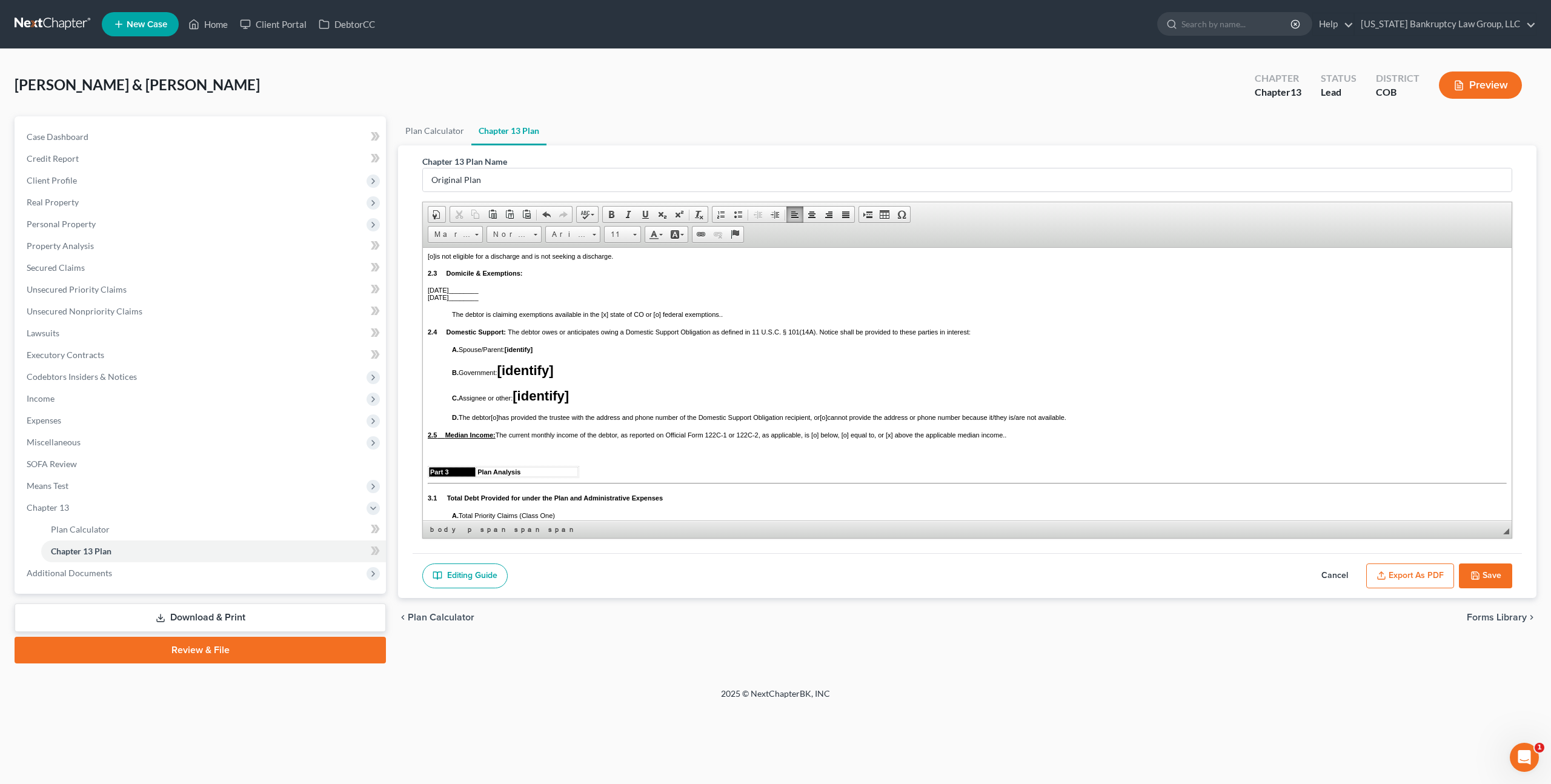
scroll to position [457, 0]
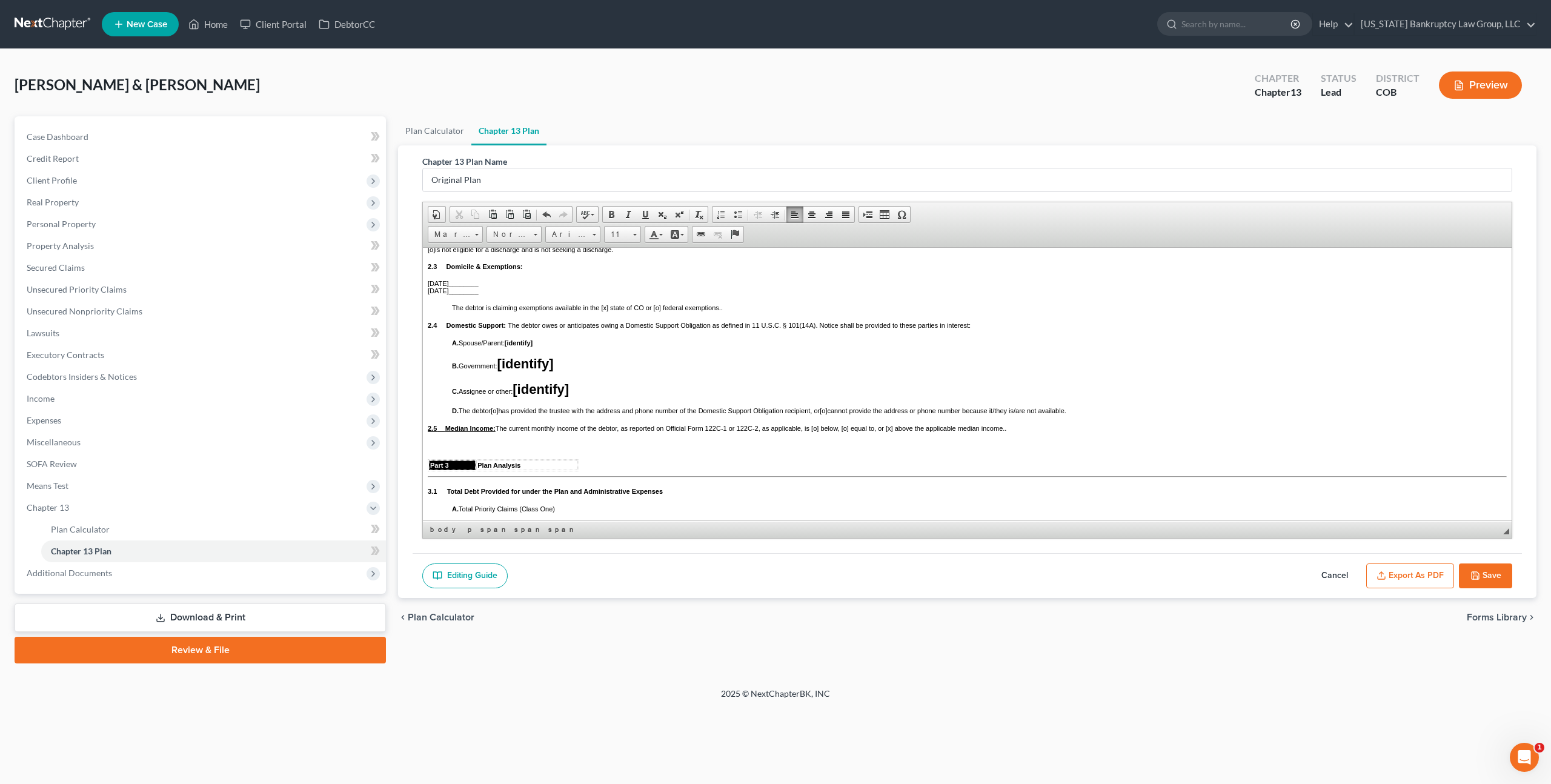
drag, startPoint x: 498, startPoint y: 447, endPoint x: 417, endPoint y: 444, distance: 81.1
click at [559, 397] on p "C. Assignee or other: [identify]" at bounding box center [967, 389] width 1079 height 16
click at [539, 372] on p "B. Government: [identify]" at bounding box center [967, 363] width 1079 height 16
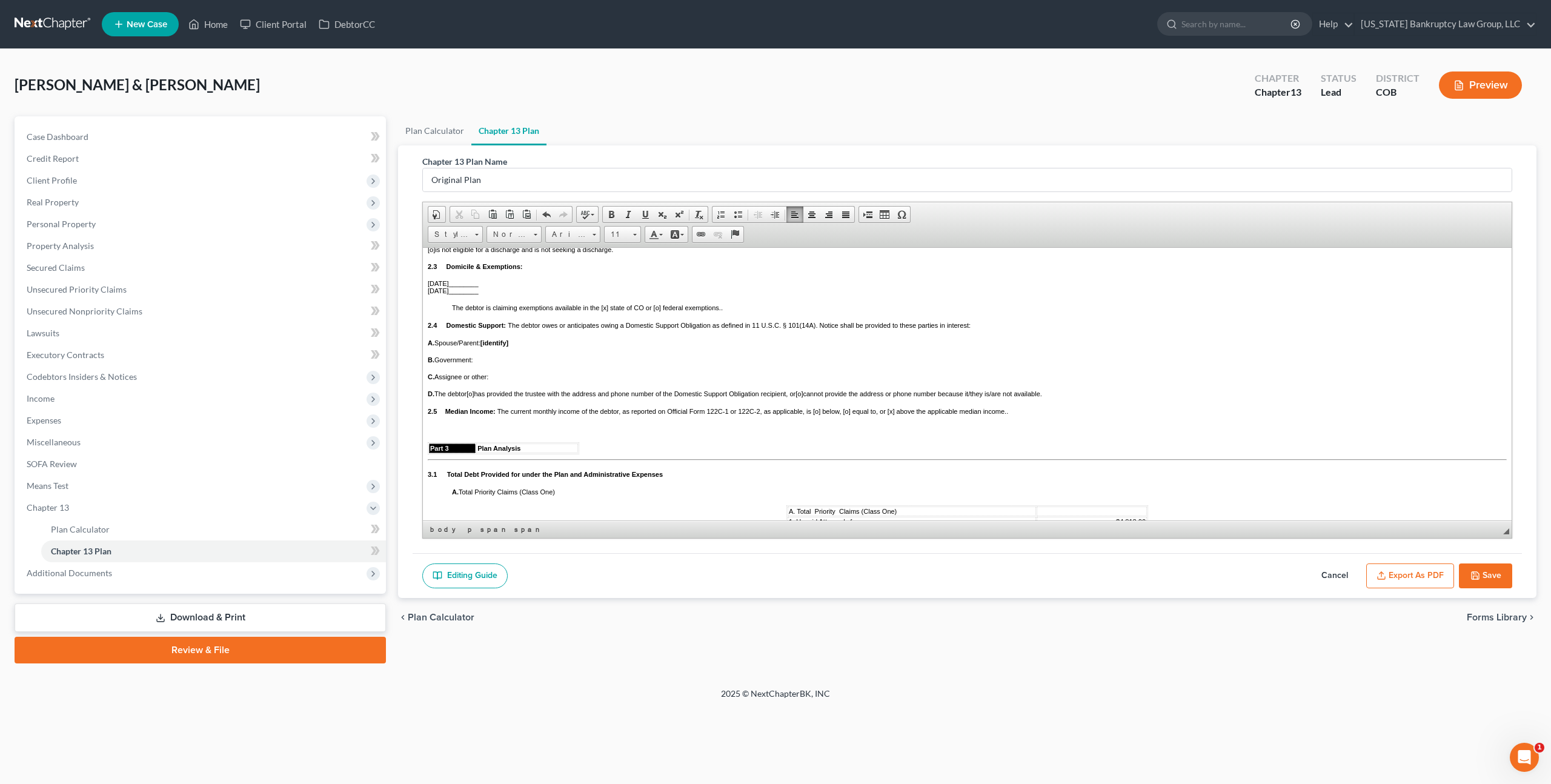
click at [518, 346] on p "A. Spouse/Parent: [identify]" at bounding box center [967, 342] width 1079 height 7
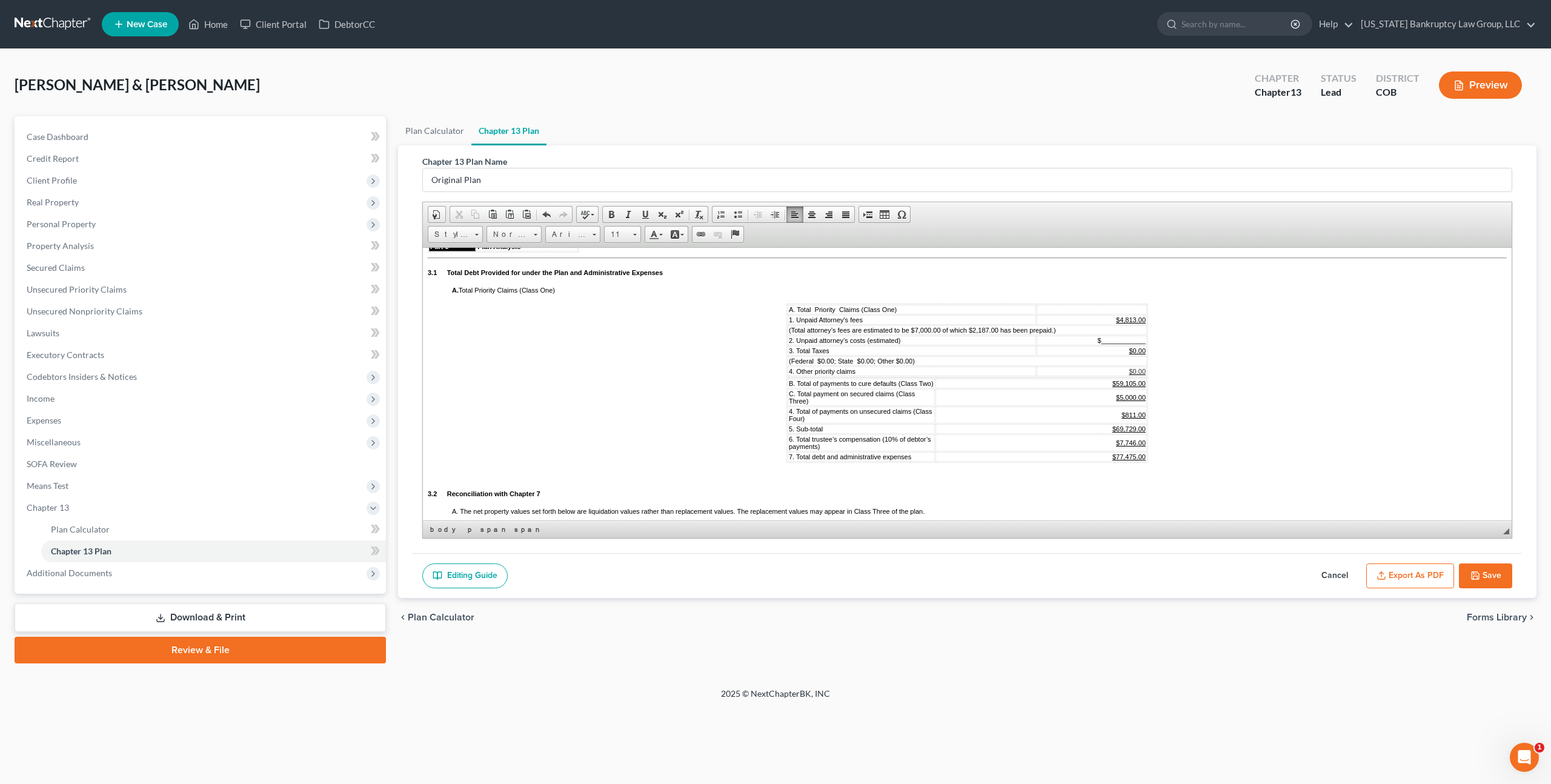
scroll to position [662, 0]
click at [1145, 340] on span "____________" at bounding box center [1124, 336] width 44 height 7
click at [1135, 414] on u "$811.00" at bounding box center [1133, 410] width 24 height 7
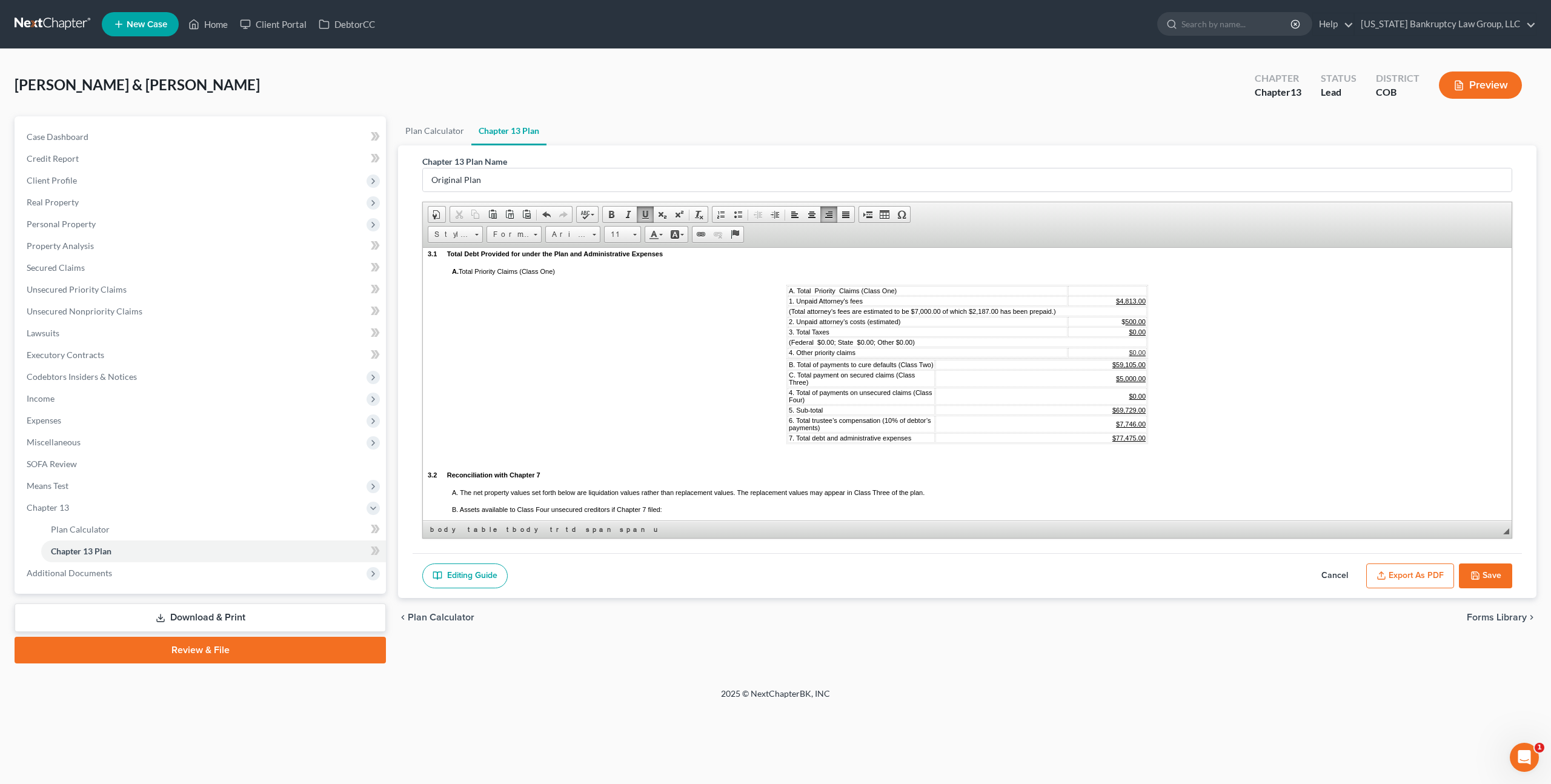
scroll to position [678, 0]
click at [1136, 381] on u "$5,000.00" at bounding box center [1131, 377] width 30 height 7
click at [1137, 412] on u "$69,729.00" at bounding box center [1129, 408] width 34 height 7
click at [1136, 427] on u "$7,746.00" at bounding box center [1131, 423] width 30 height 7
click at [1135, 440] on u "$77,475.00" at bounding box center [1129, 436] width 34 height 7
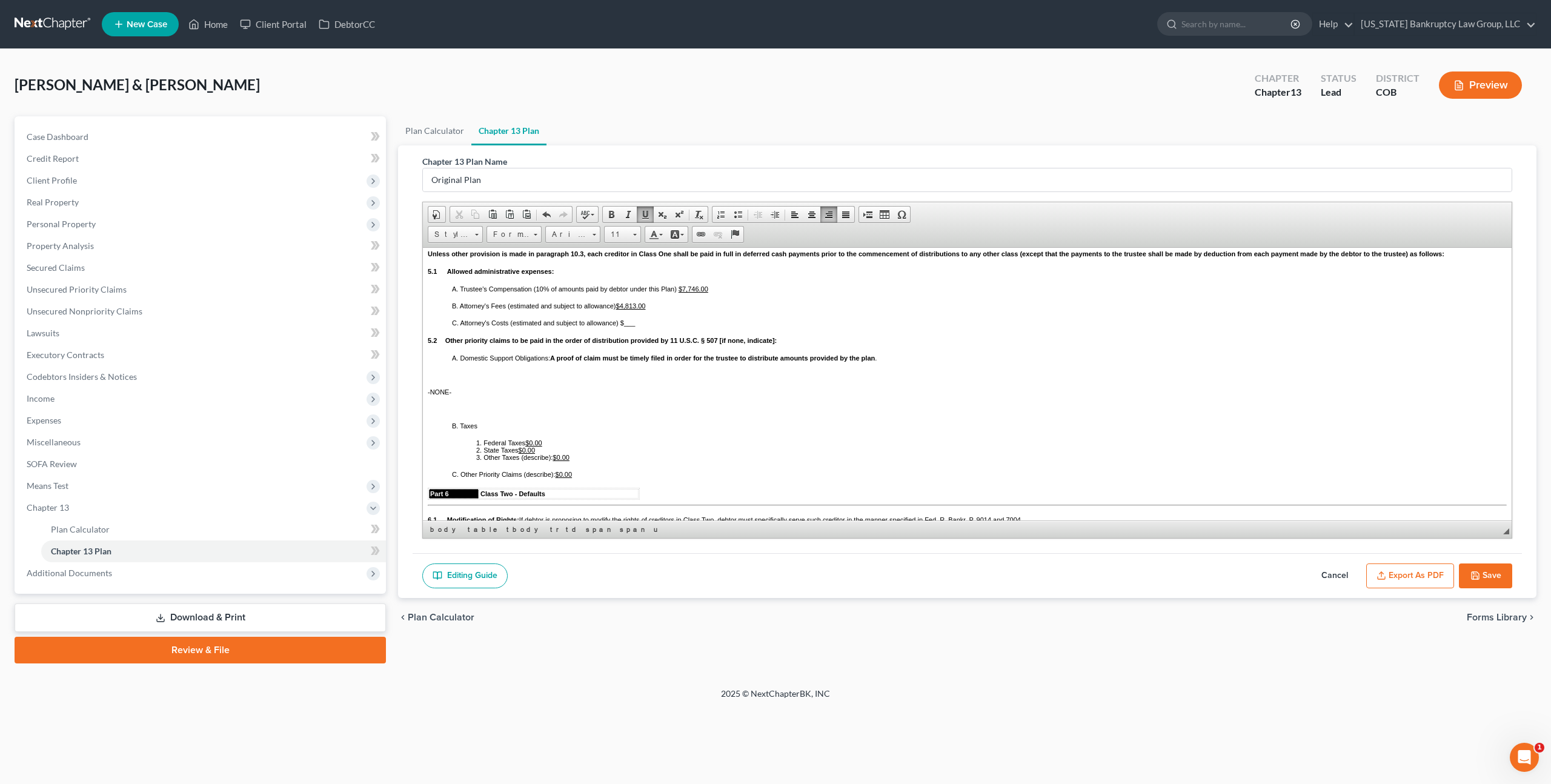
scroll to position [1561, 0]
click at [701, 291] on u "$7,746.00" at bounding box center [694, 288] width 30 height 7
click at [632, 325] on span "___" at bounding box center [629, 321] width 11 height 7
click at [452, 361] on span "A. Domestic Support Obligations: A proof of claim must be timely filed in order…" at bounding box center [664, 356] width 425 height 7
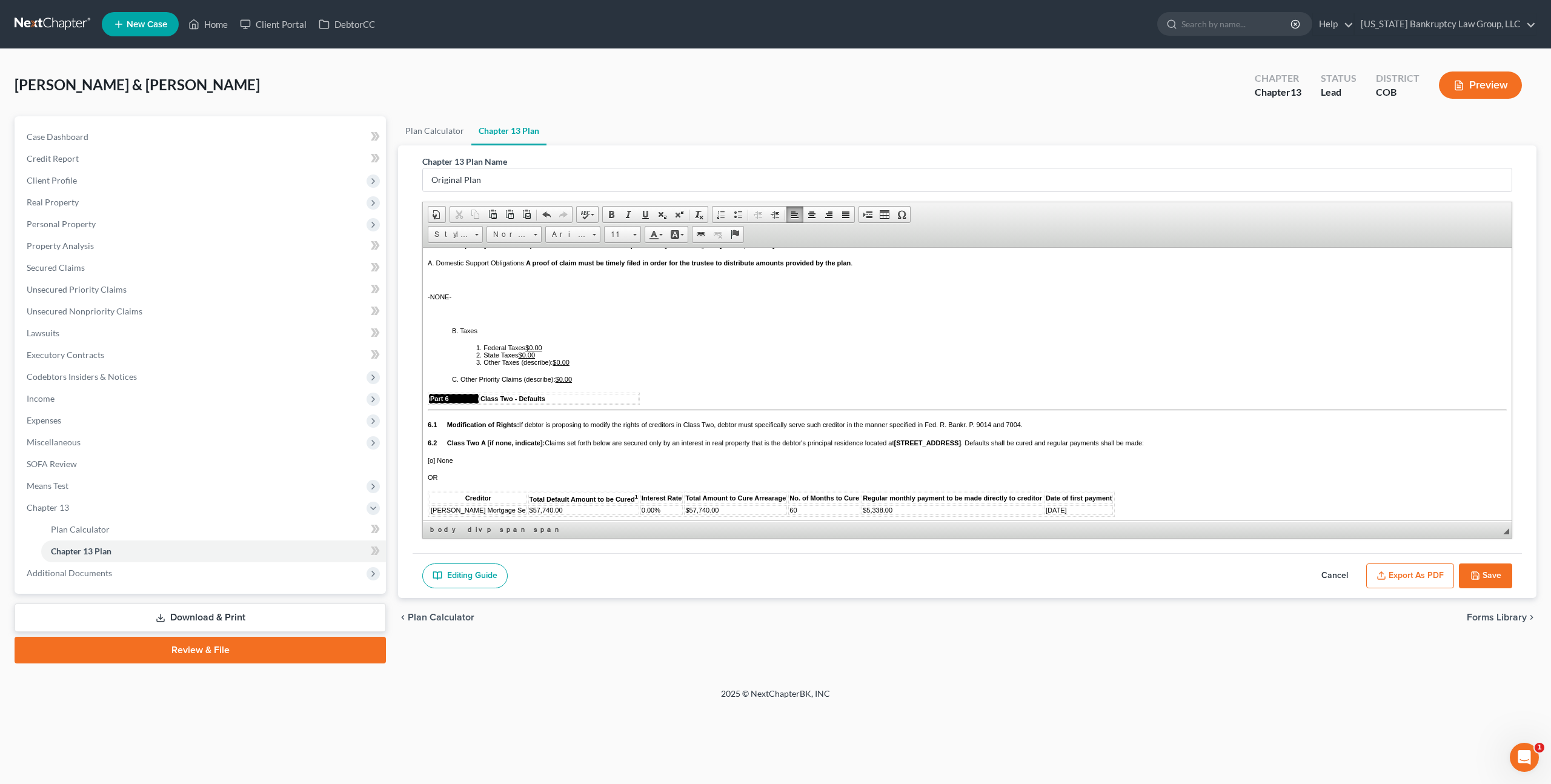
scroll to position [1679, 0]
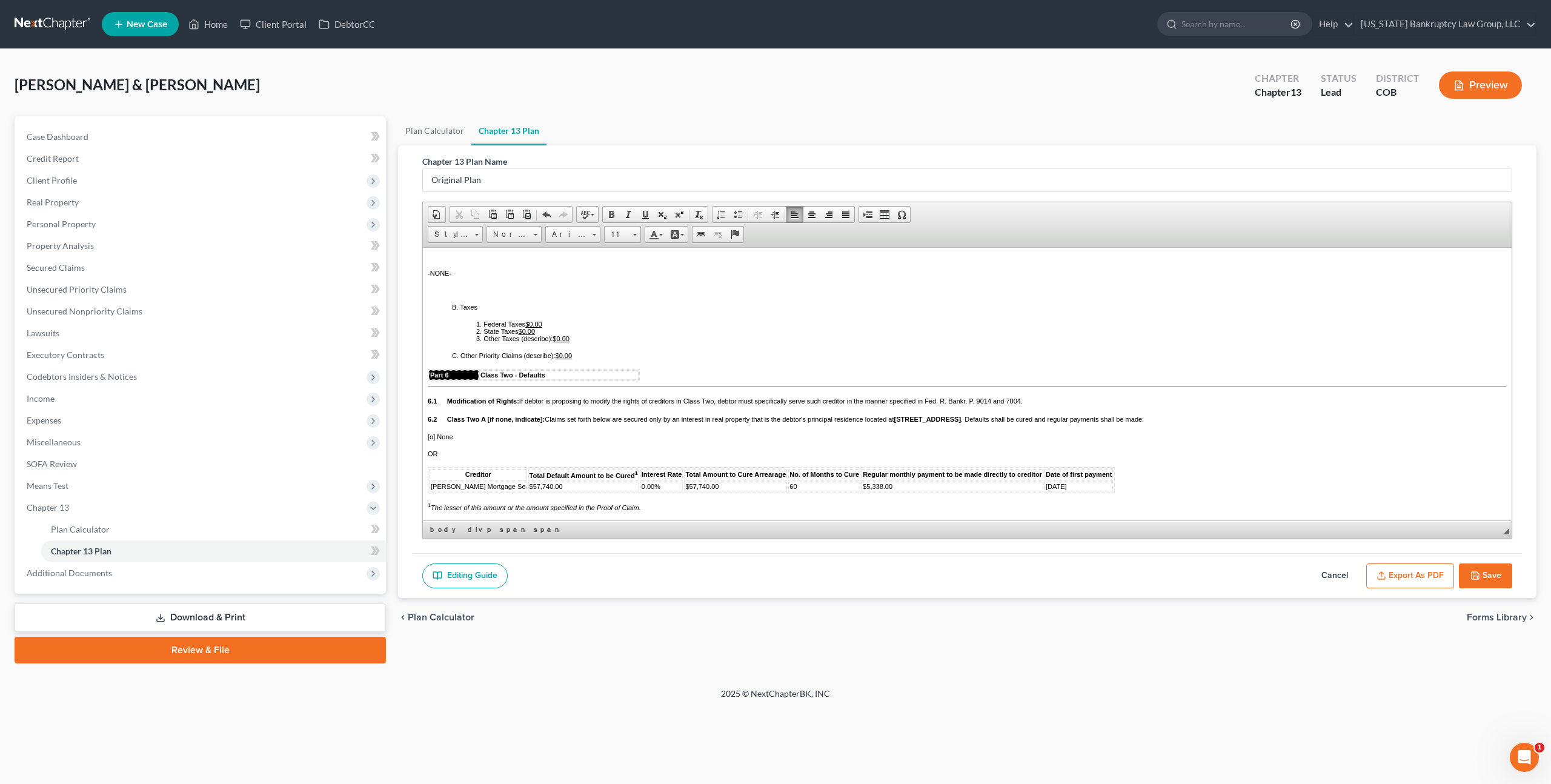
click at [435, 313] on div "Part 5 Class One - Claims Entitled to Priority Under 11 U.S.C. § 507 Unless oth…" at bounding box center [967, 482] width 1079 height 759
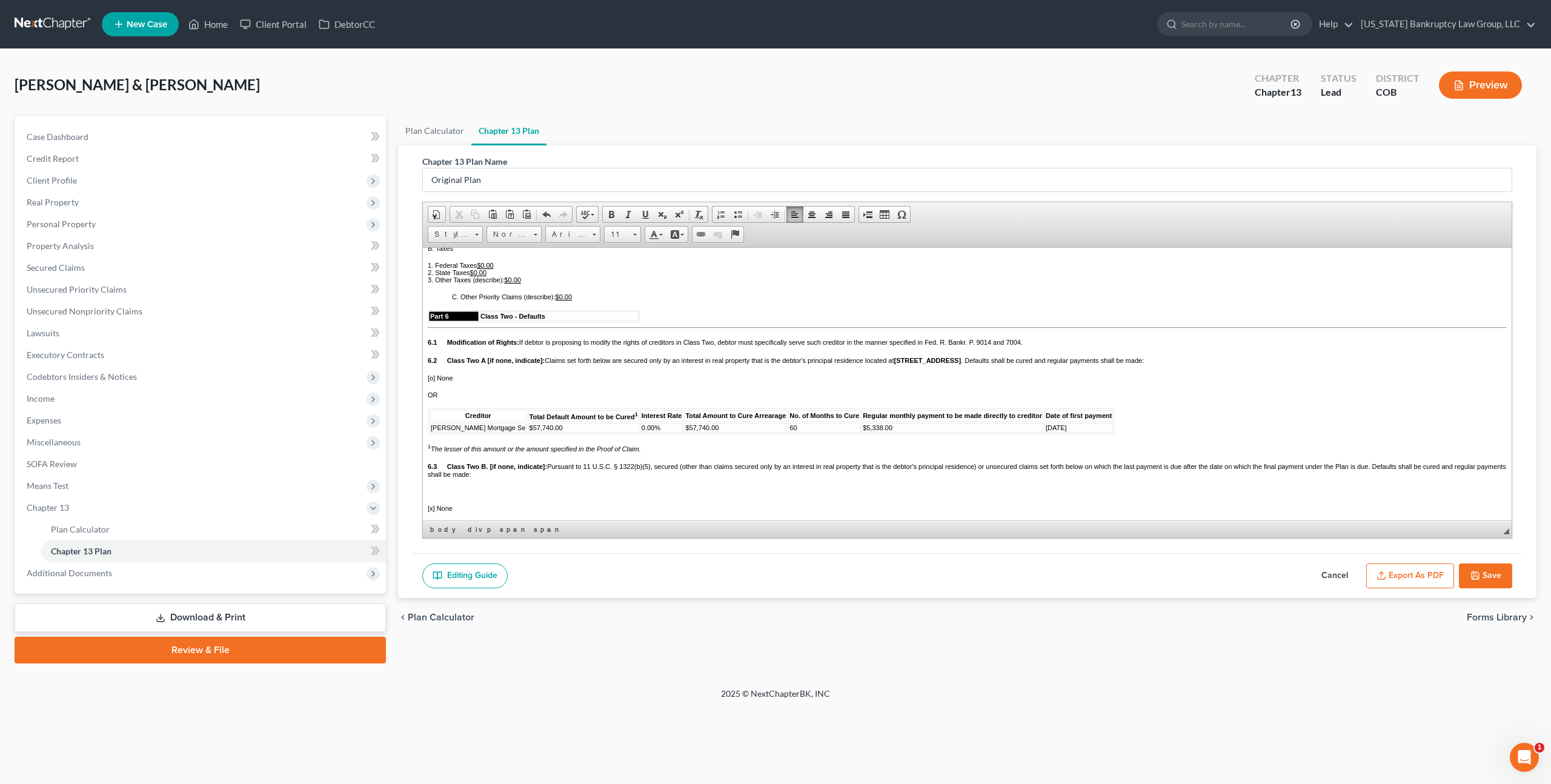
scroll to position [1705, 0]
click at [449, 355] on div "Part 5 Class One - Claims Entitled to Priority Under 11 U.S.C. § 507 Unless oth…" at bounding box center [967, 440] width 1079 height 725
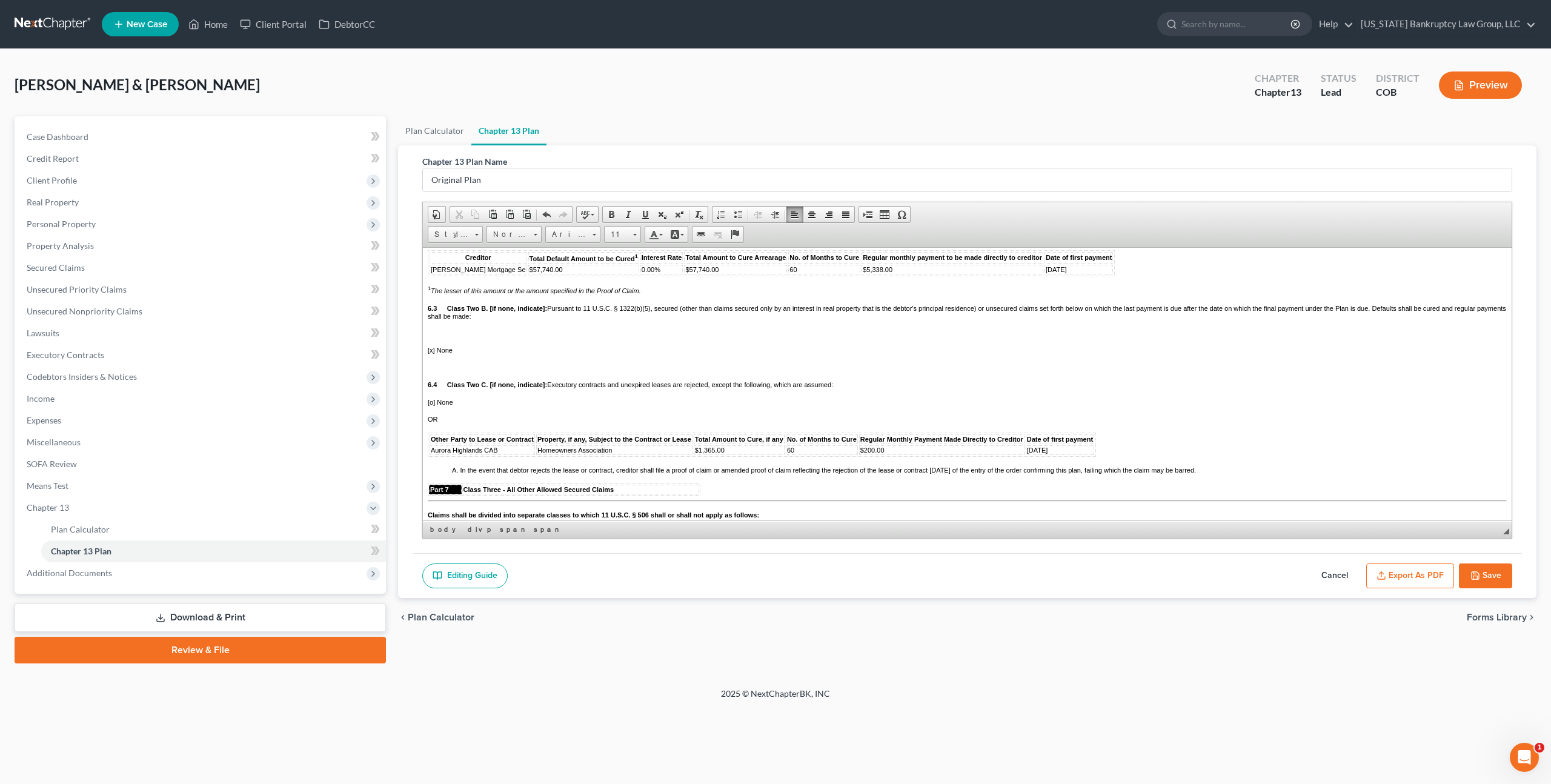
scroll to position [1864, 0]
click at [445, 334] on p at bounding box center [967, 330] width 1079 height 7
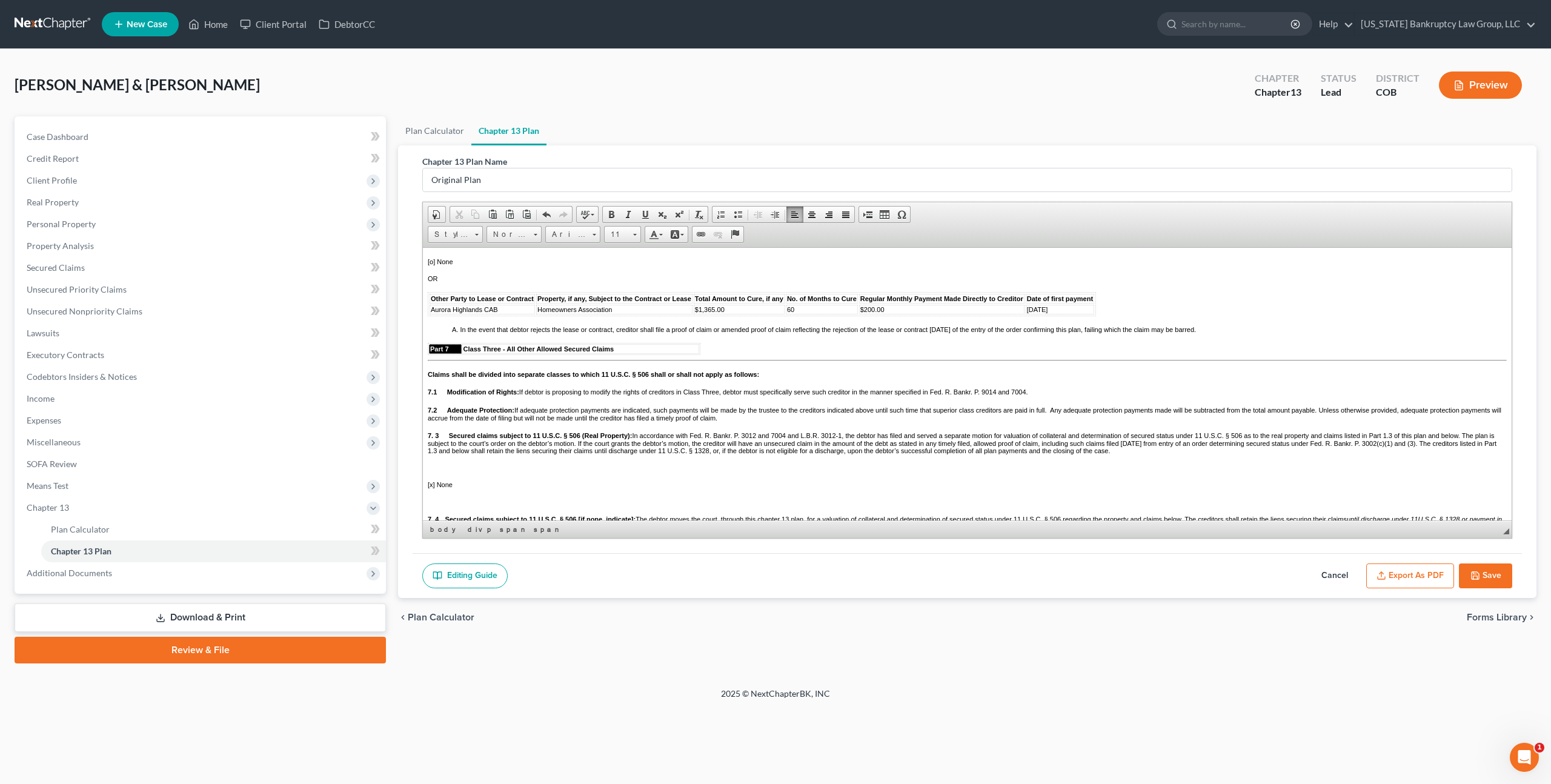
scroll to position [2006, 0]
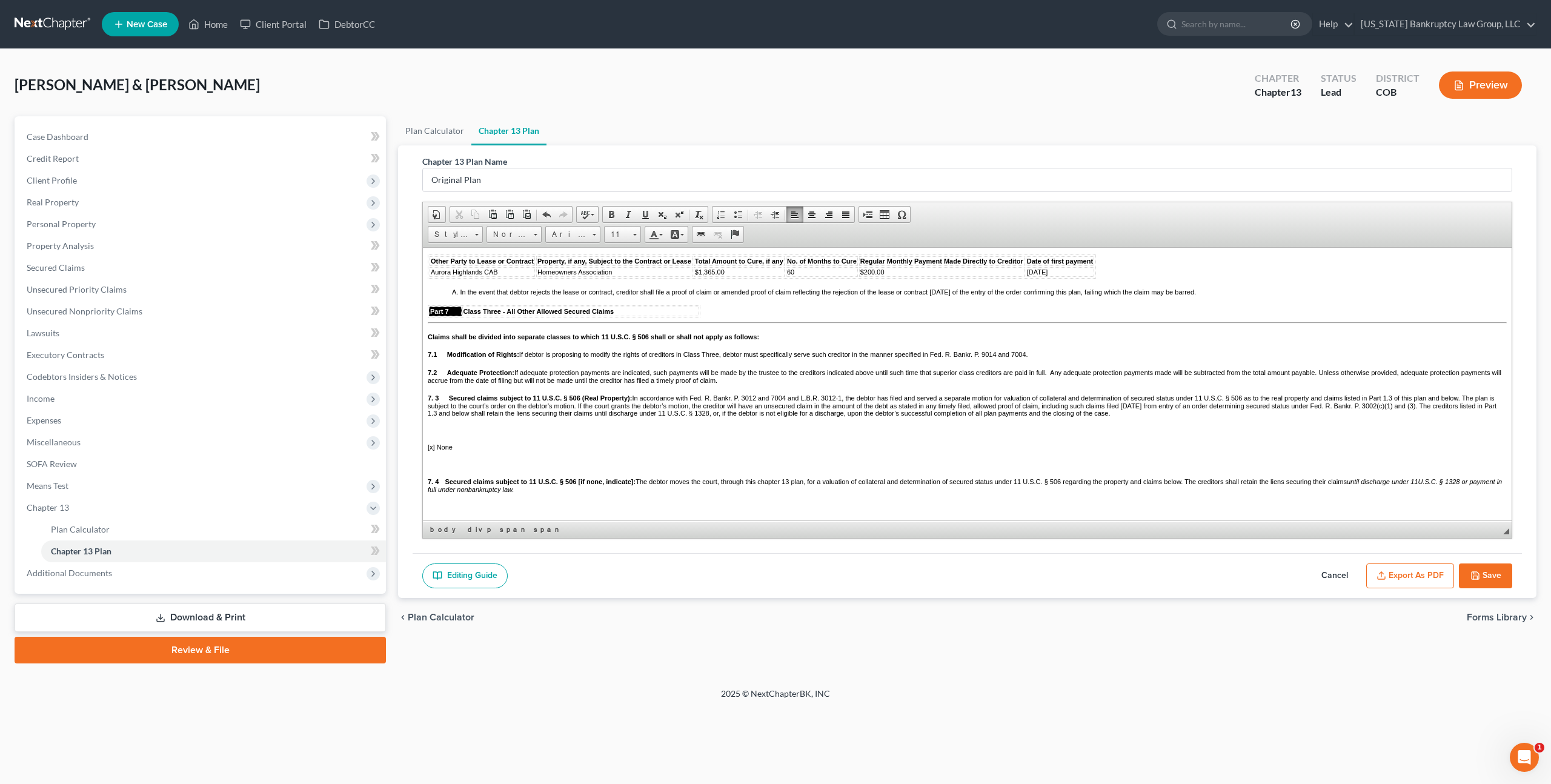
click at [449, 359] on div "Part 5 Class One - Claims Entitled to Priority Under 11 U.S.C. § 507 Unless oth…" at bounding box center [967, 121] width 1079 height 691
click at [450, 361] on div "Part 5 Class One - Claims Entitled to Priority Under 11 U.S.C. § 507 Unless oth…" at bounding box center [967, 121] width 1079 height 691
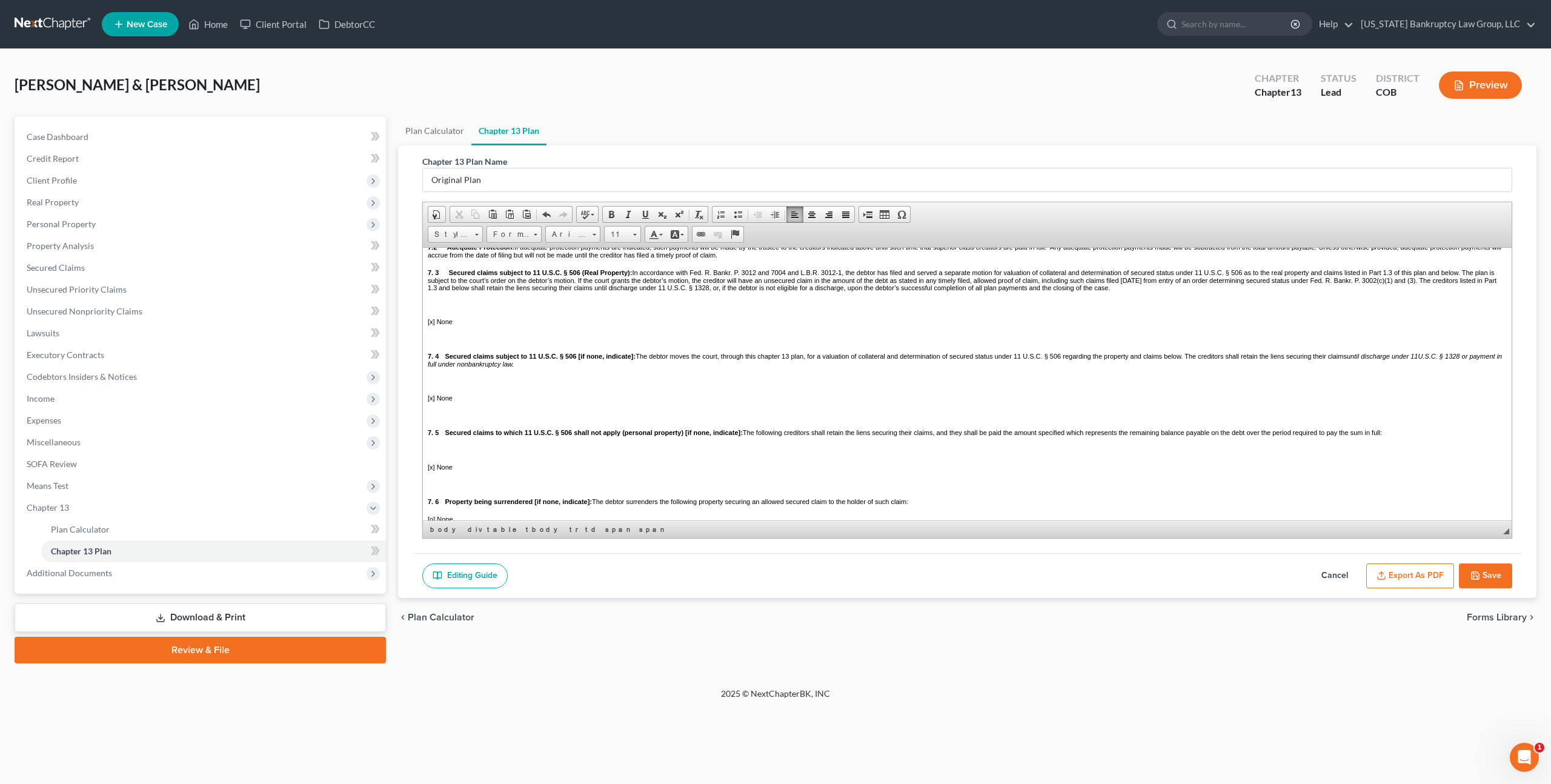
scroll to position [2138, 0]
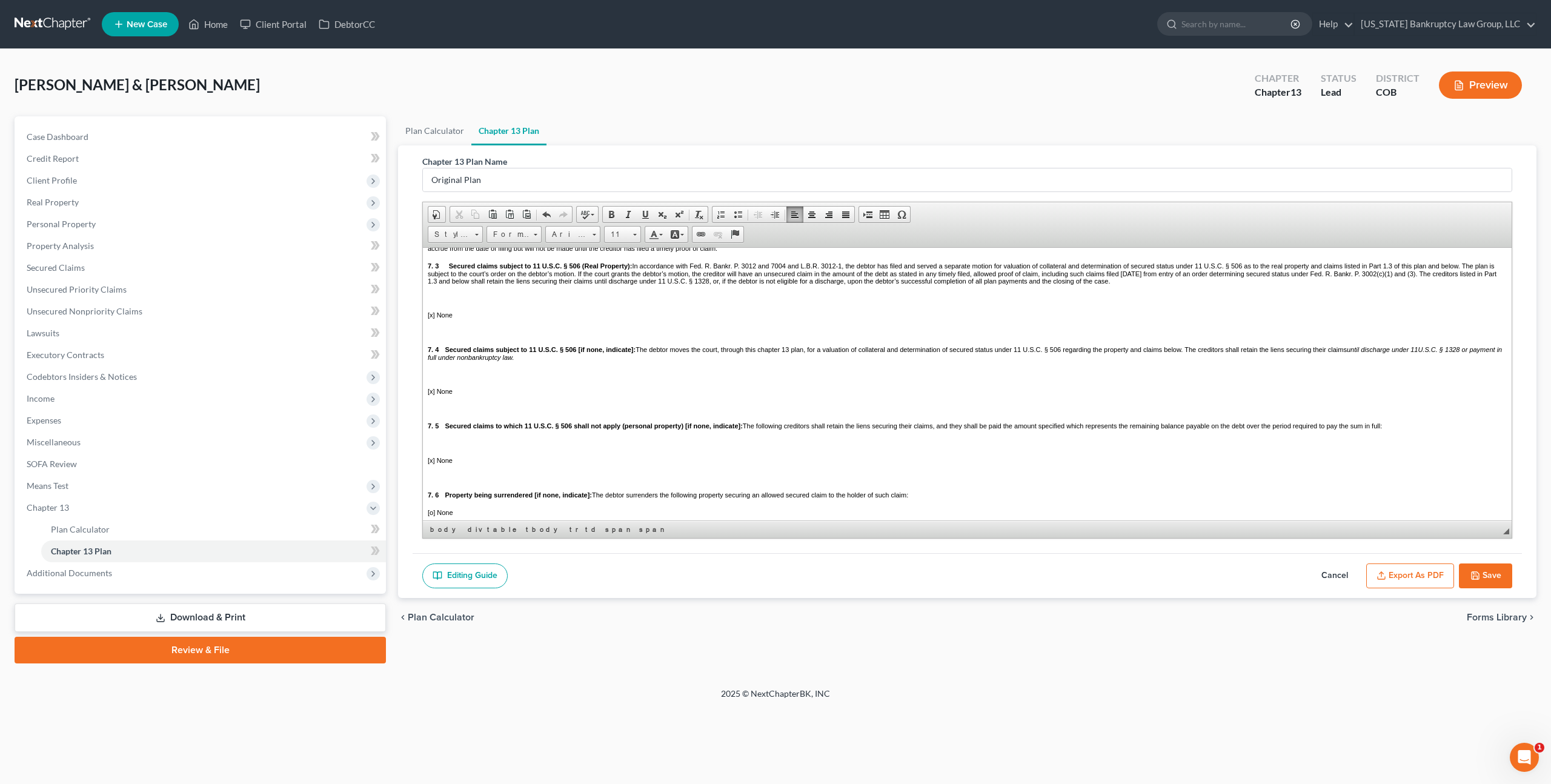
click at [458, 301] on p at bounding box center [967, 297] width 1079 height 7
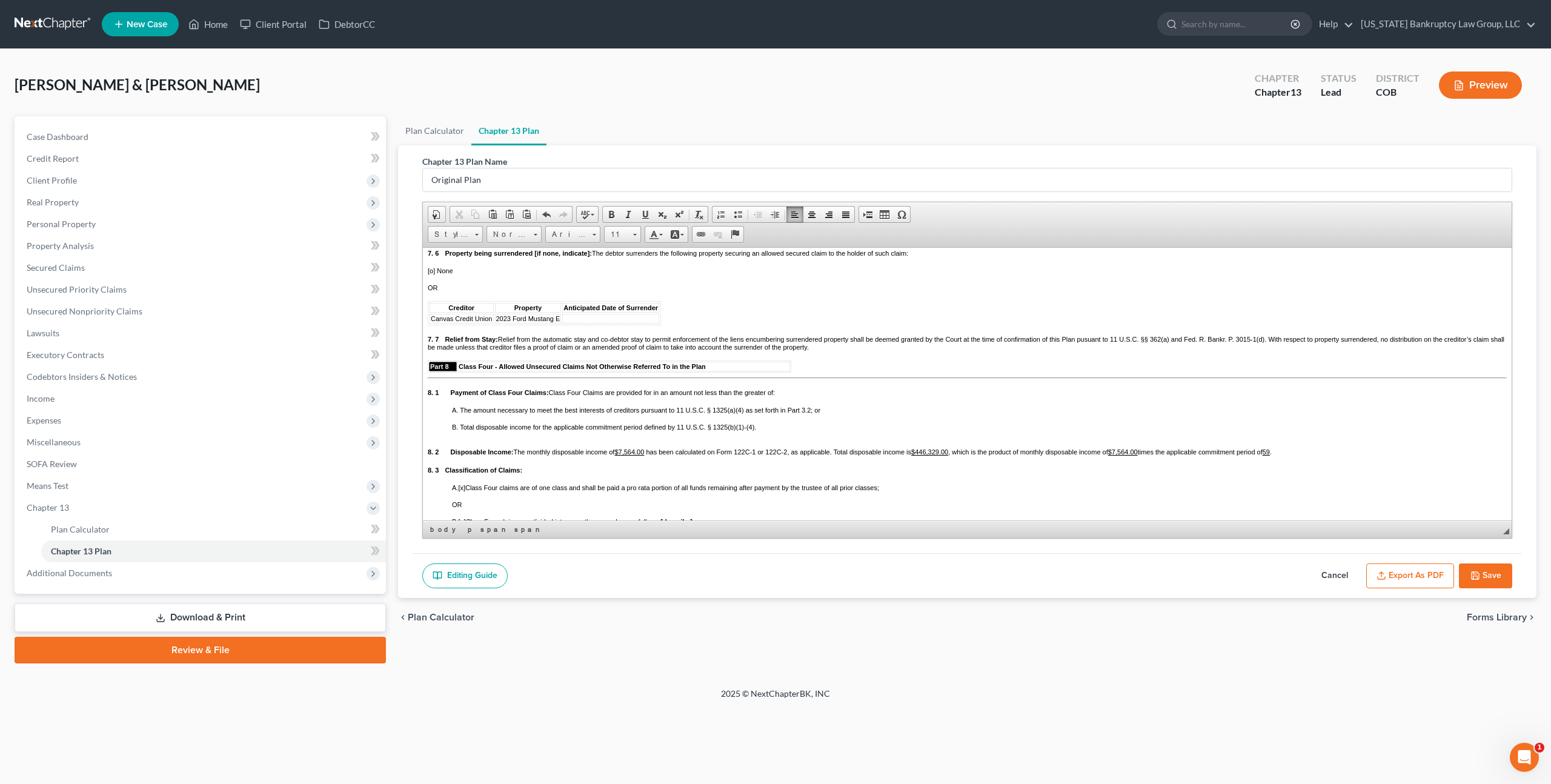
scroll to position [2313, 0]
click at [581, 322] on td at bounding box center [611, 317] width 97 height 10
click at [450, 204] on p at bounding box center [967, 200] width 1079 height 7
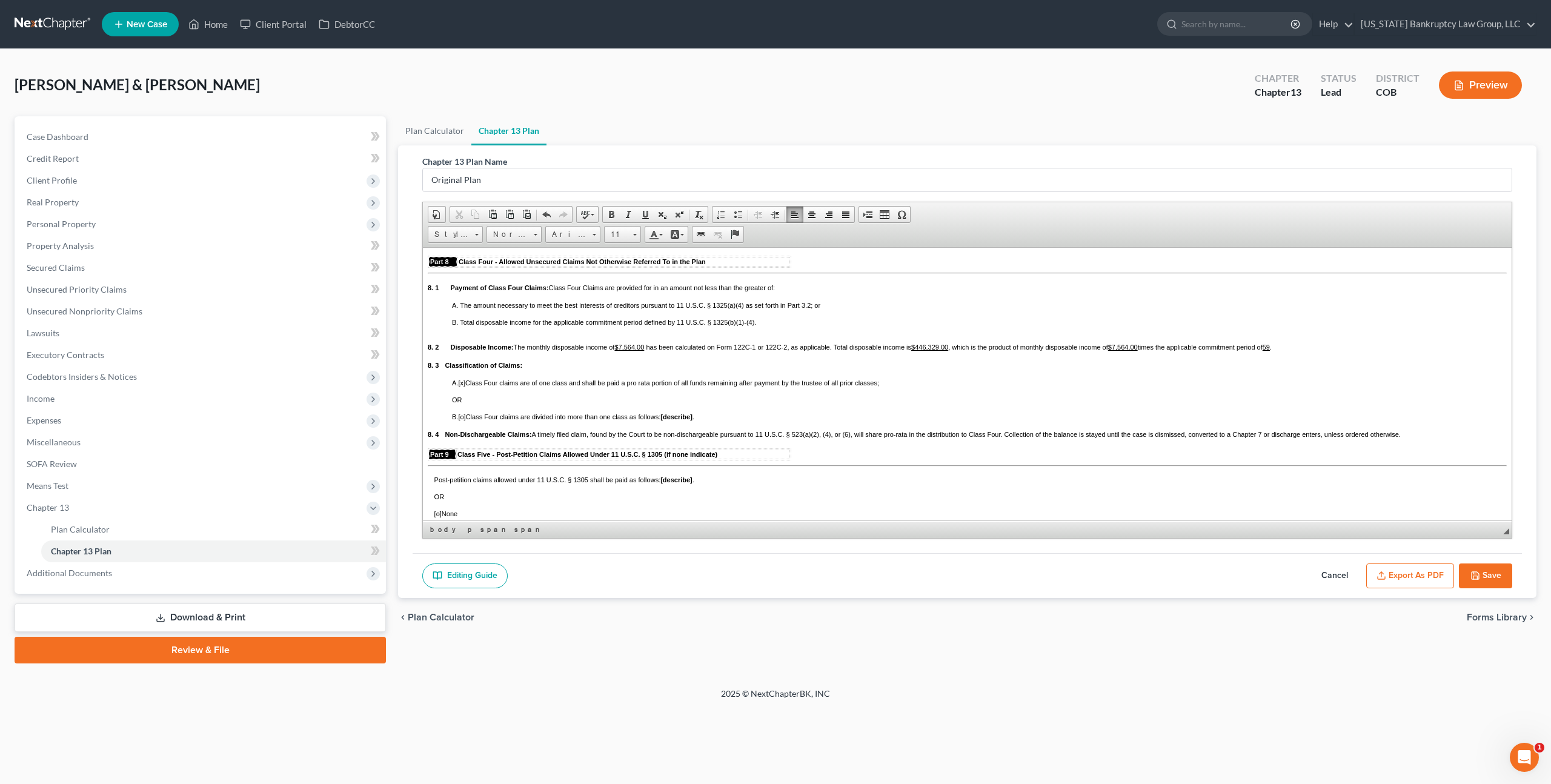
scroll to position [2428, 0]
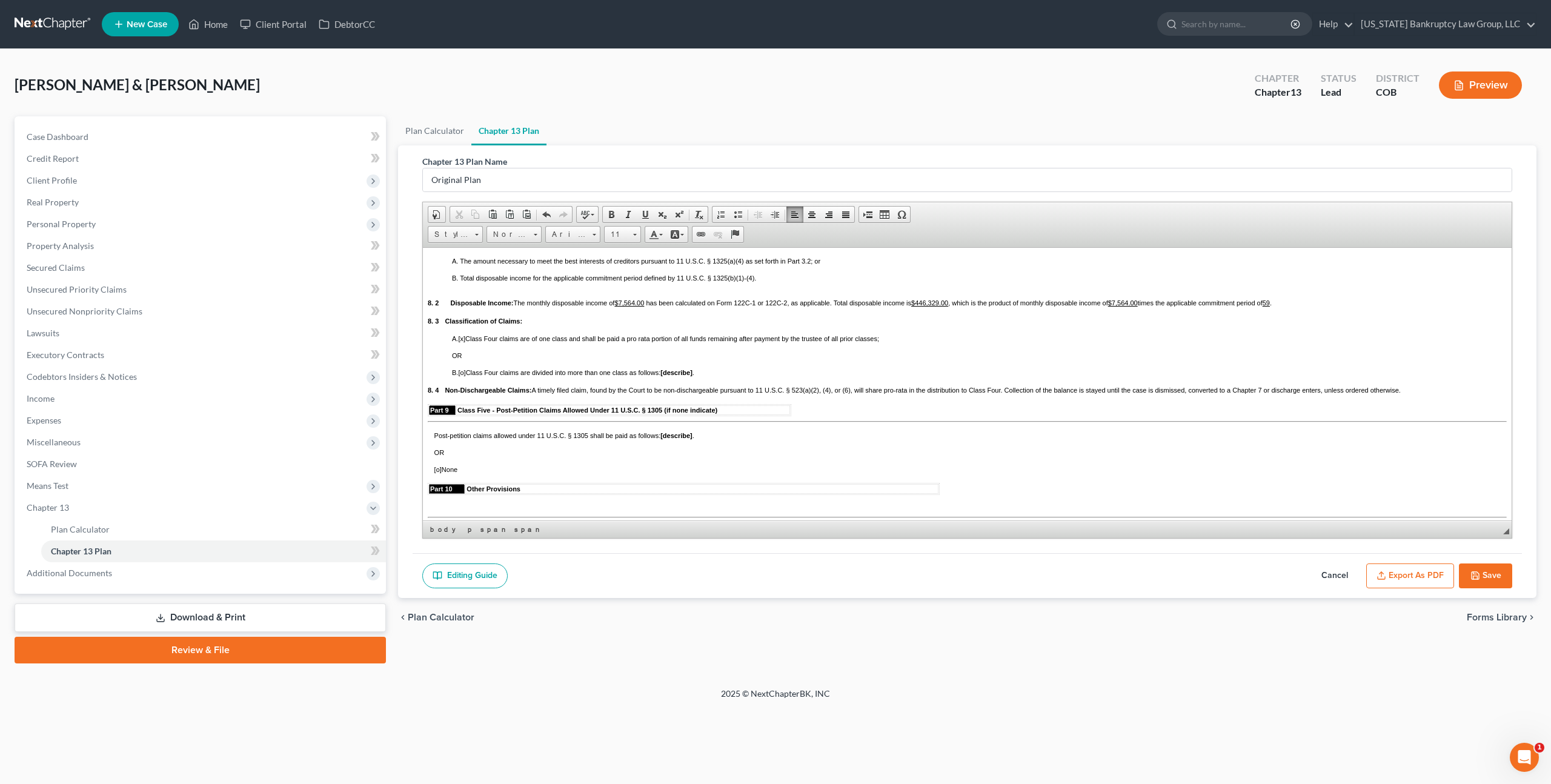
click at [446, 281] on div "A. The amount necessary to meet the best interests of creditors pursuant to 11 …" at bounding box center [967, 268] width 1079 height 24
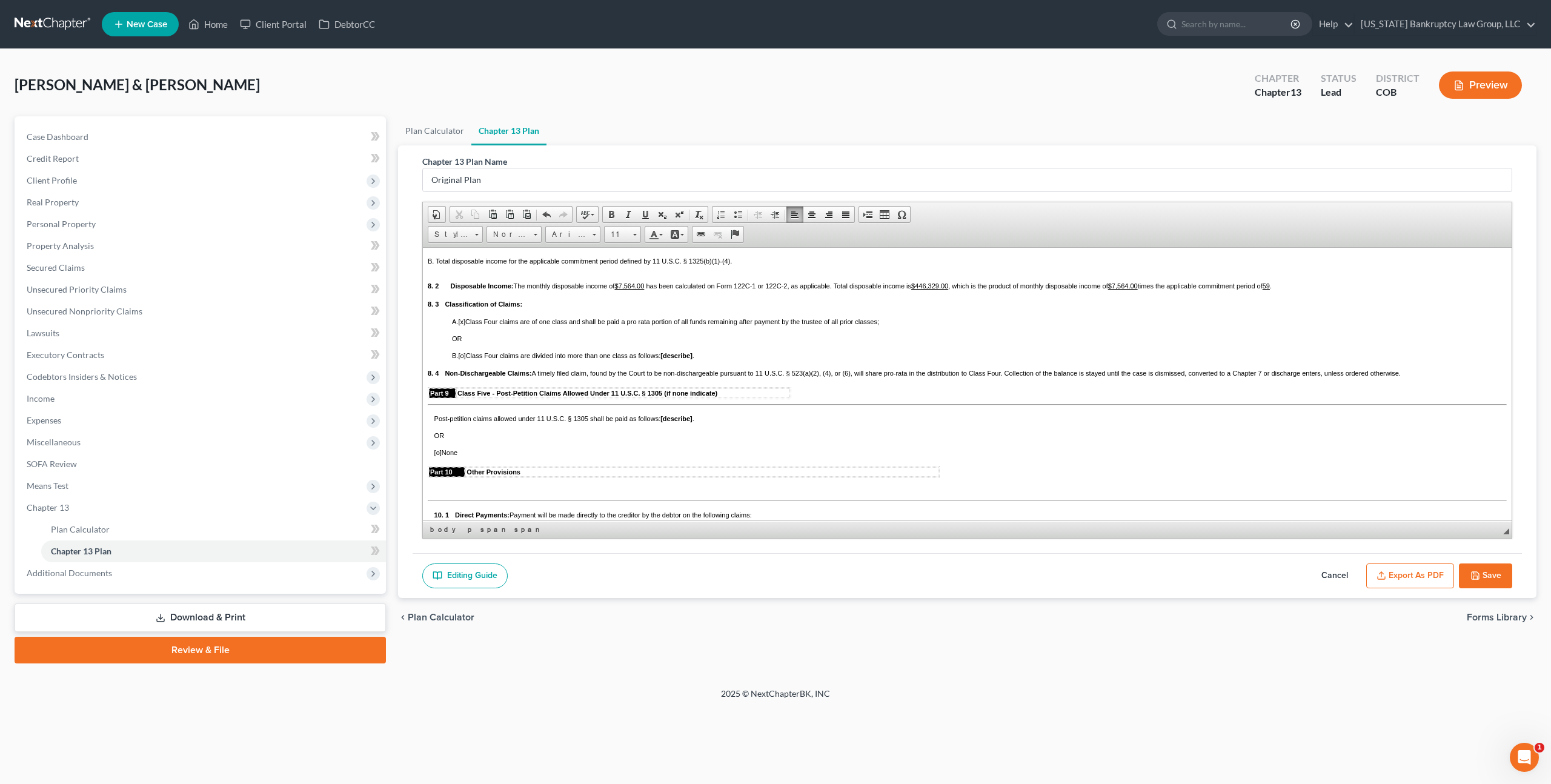
scroll to position [2447, 0]
click at [1492, 573] on button "Save" at bounding box center [1486, 576] width 53 height 25
select select "0"
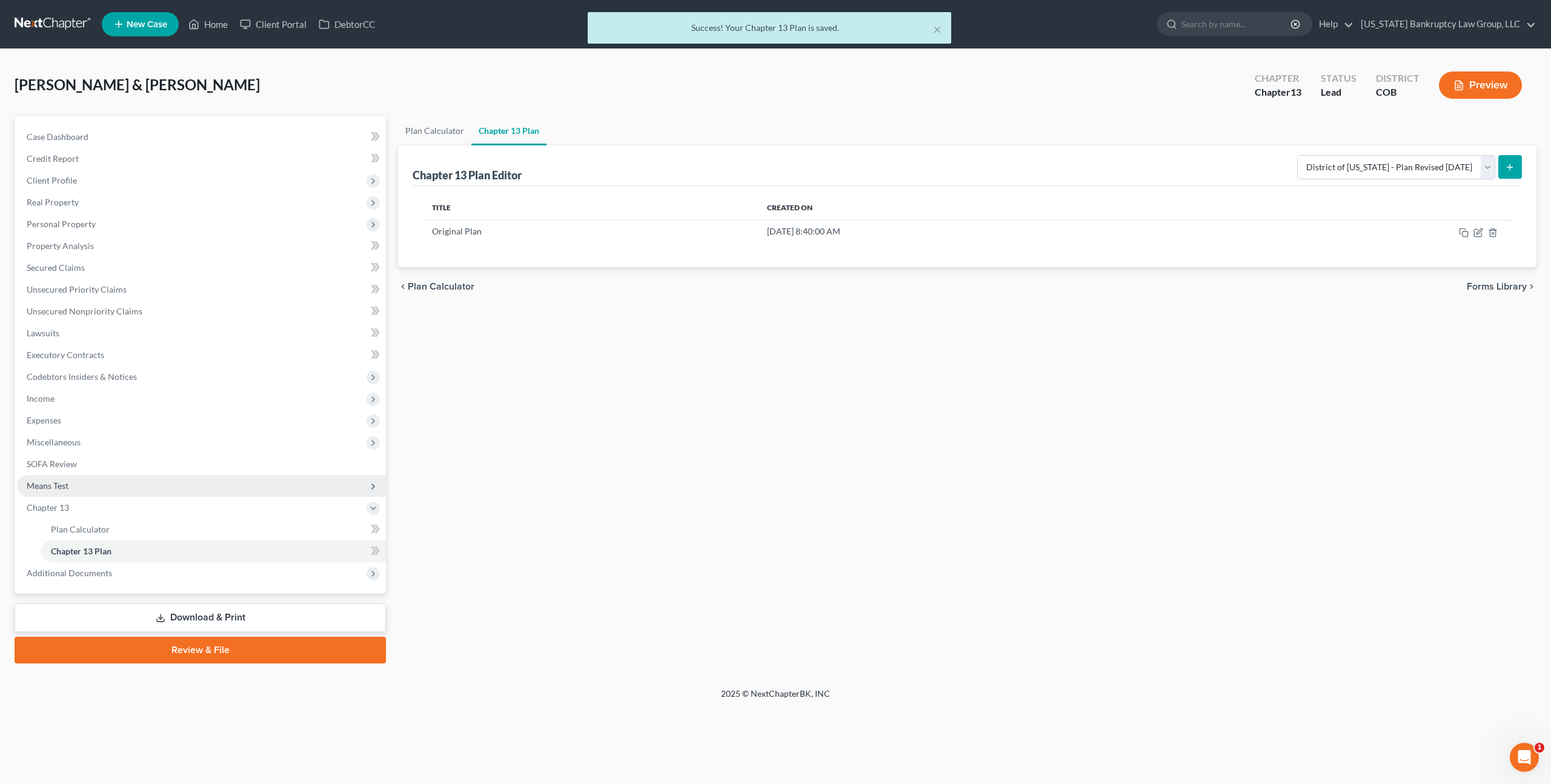
click at [76, 484] on span "Means Test" at bounding box center [201, 486] width 369 height 22
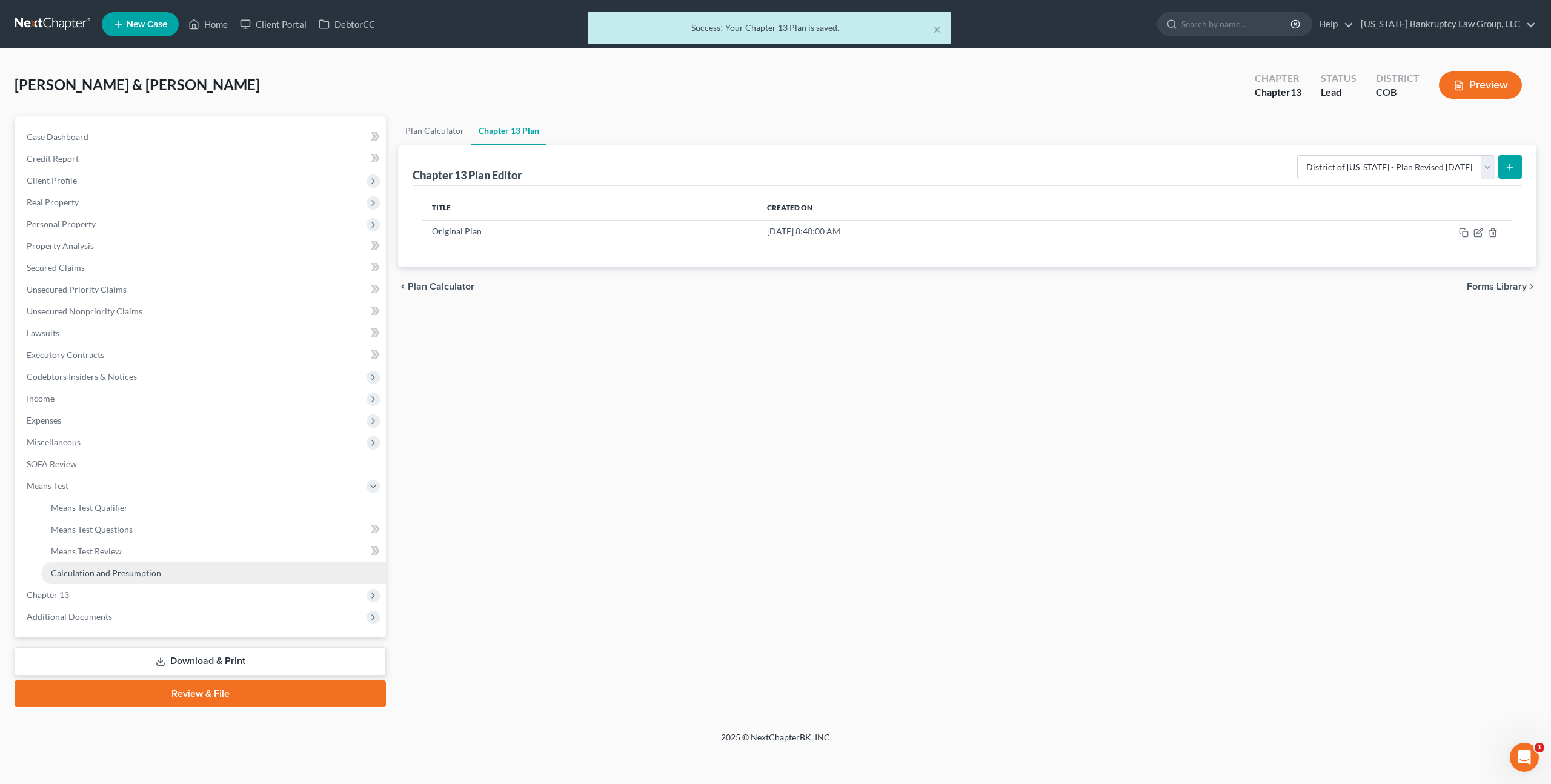
click at [122, 567] on span "Calculation and Presumption" at bounding box center [106, 573] width 111 height 10
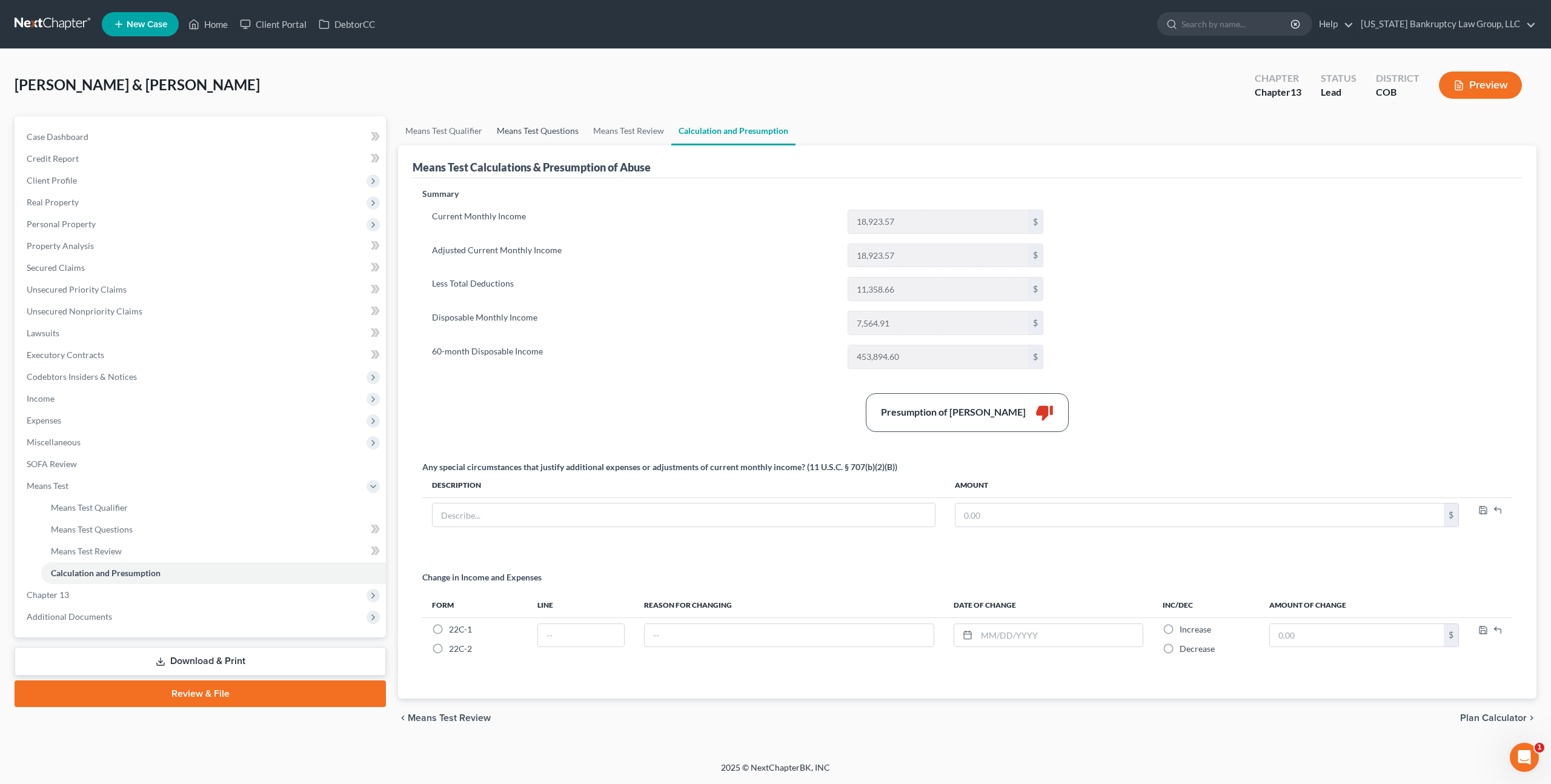
click at [542, 132] on link "Means Test Questions" at bounding box center [537, 131] width 96 height 29
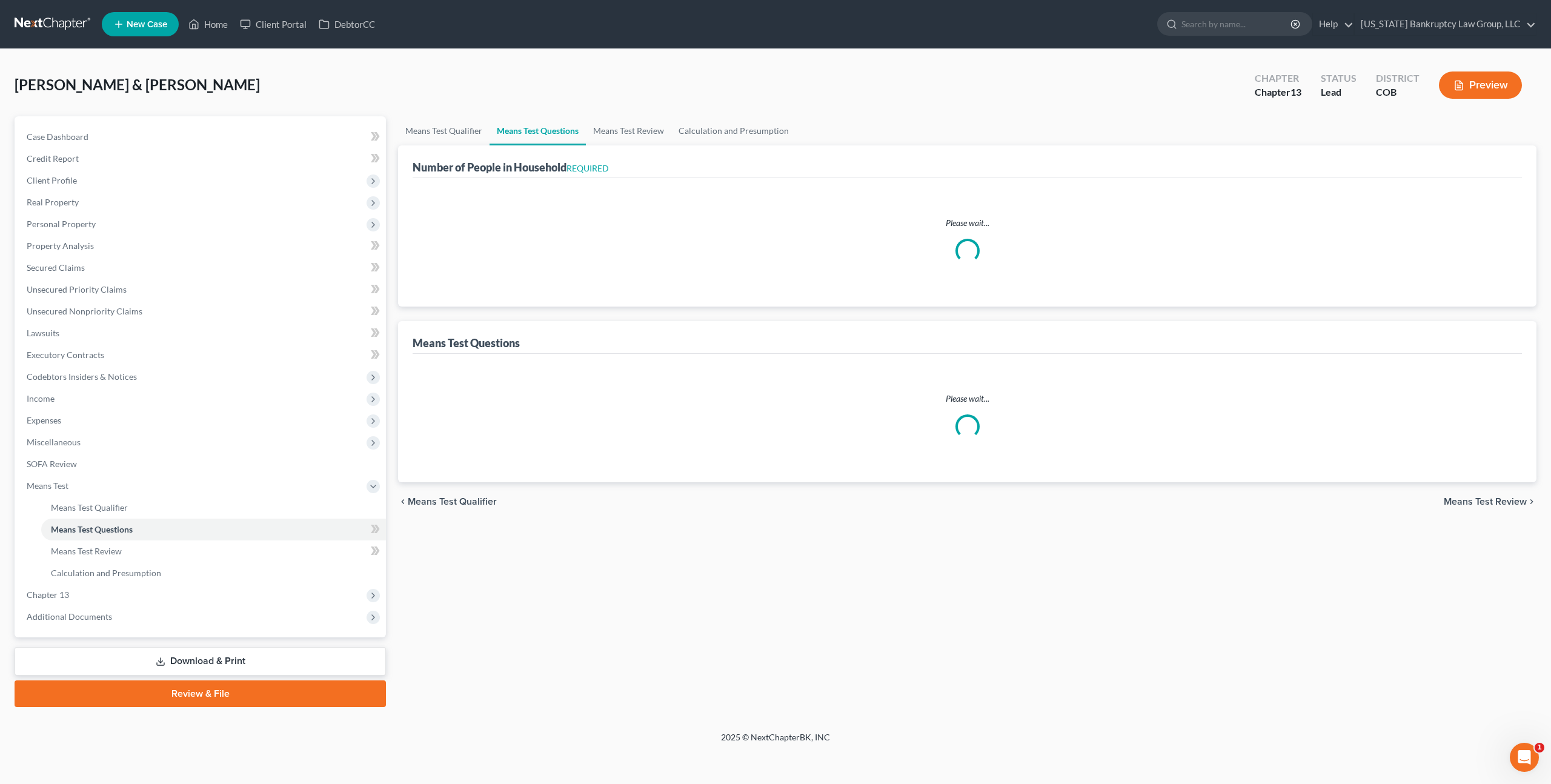
select select "0"
select select "60"
select select "1"
select select "60"
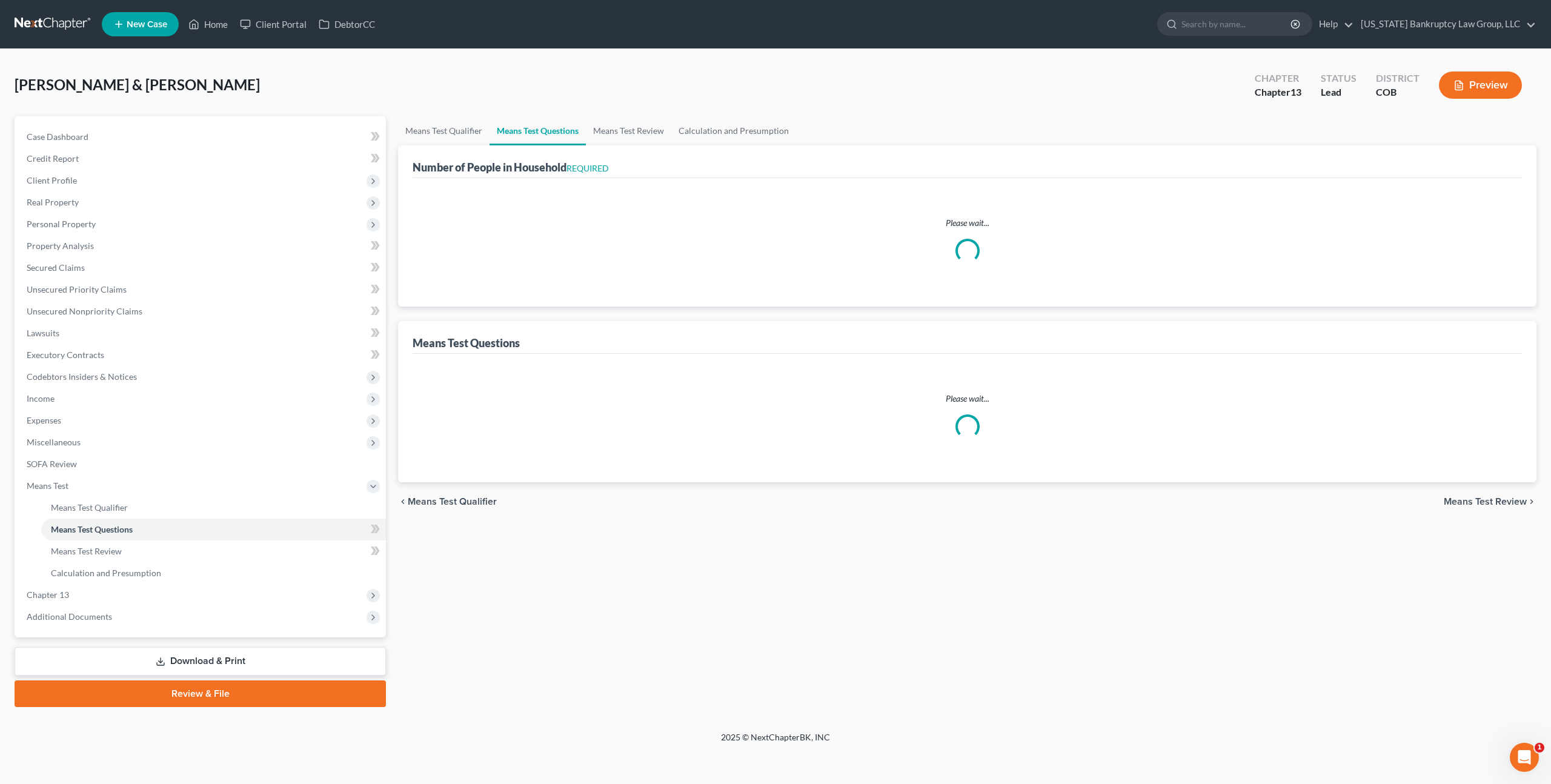
select select "1"
select select "60"
select select "3"
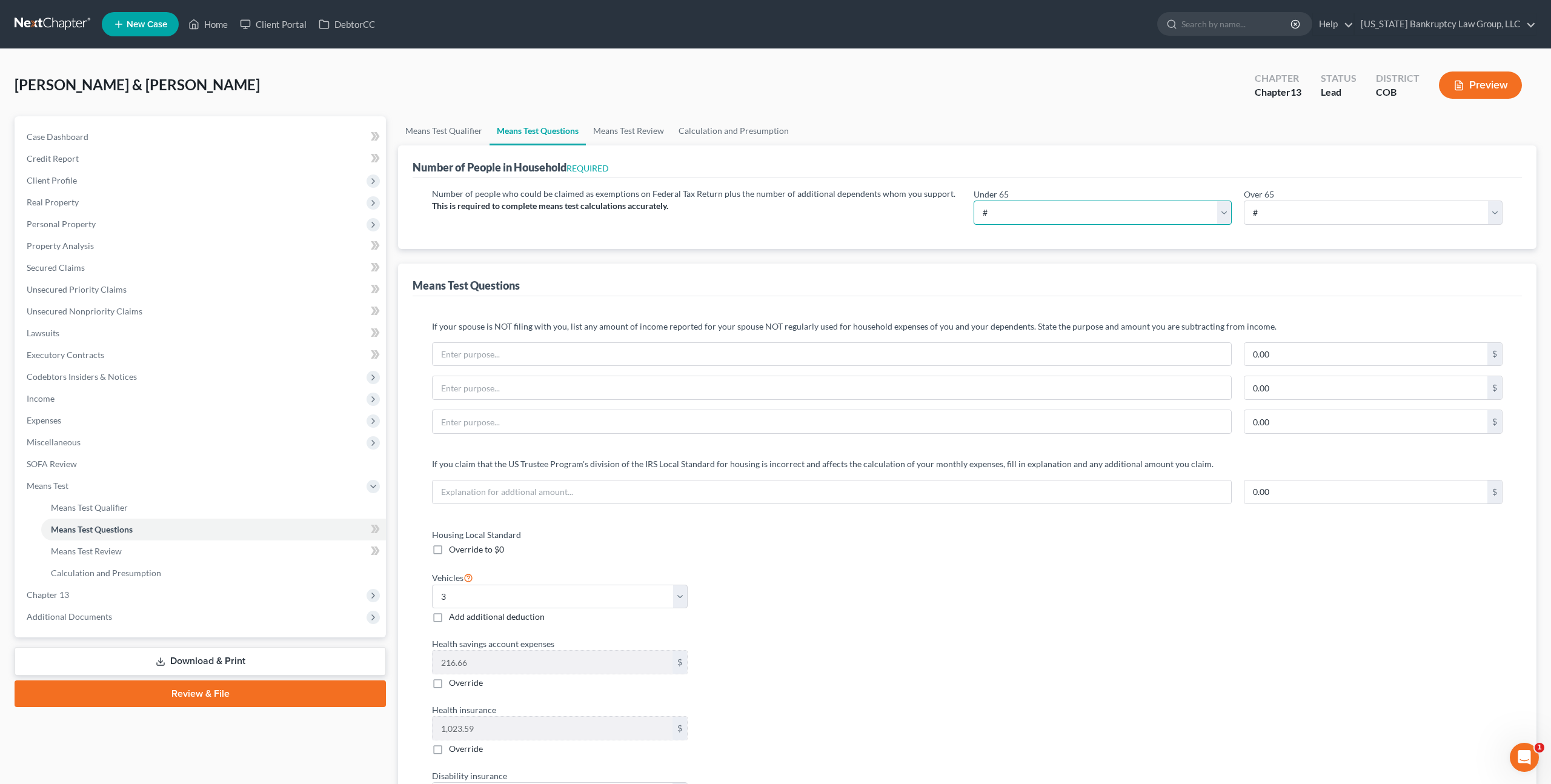
click at [1029, 207] on select "# 0 1 2 3 4 5 6 7 8 9 10" at bounding box center [1103, 212] width 259 height 24
select select "5"
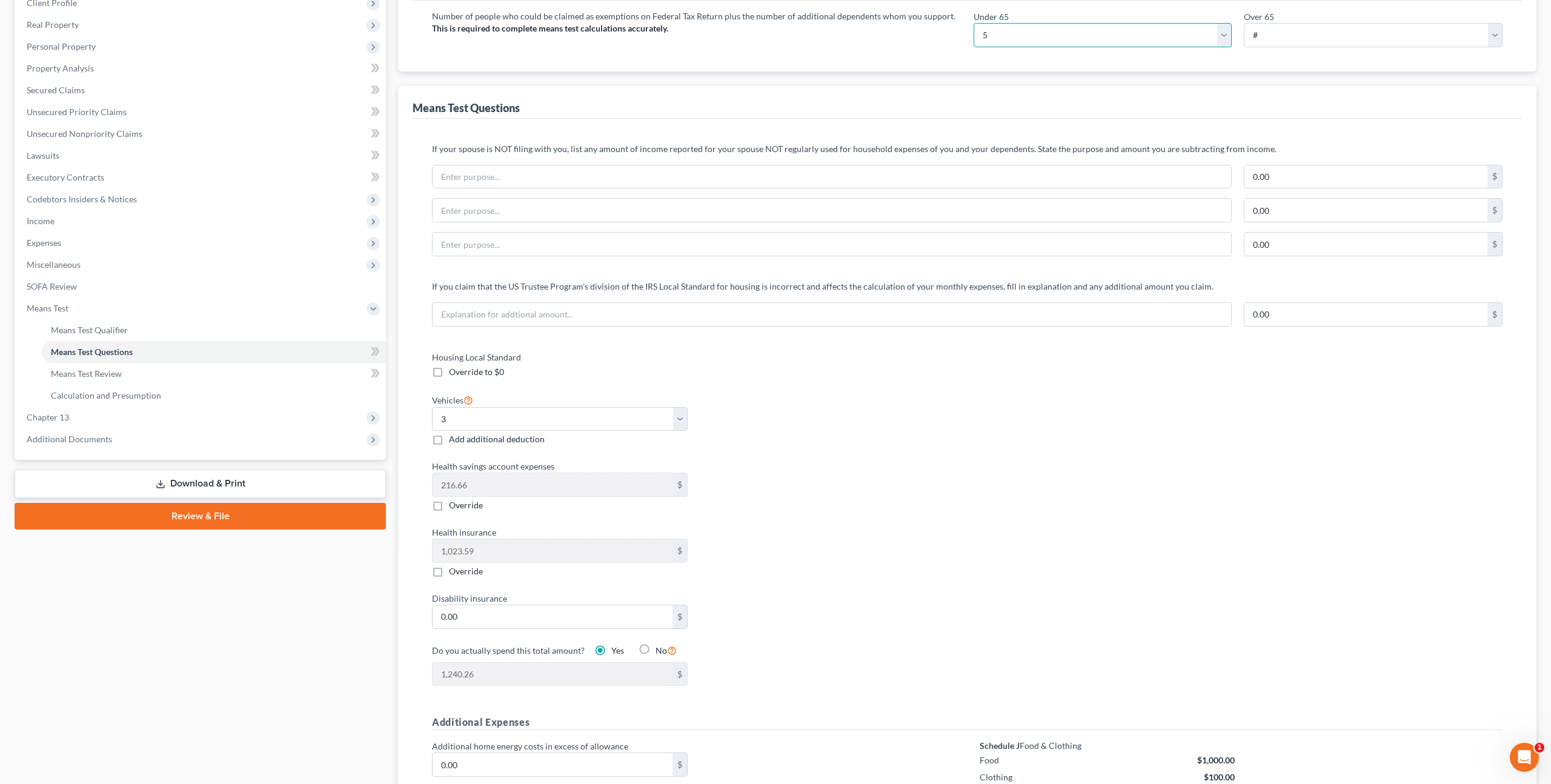
scroll to position [184, 0]
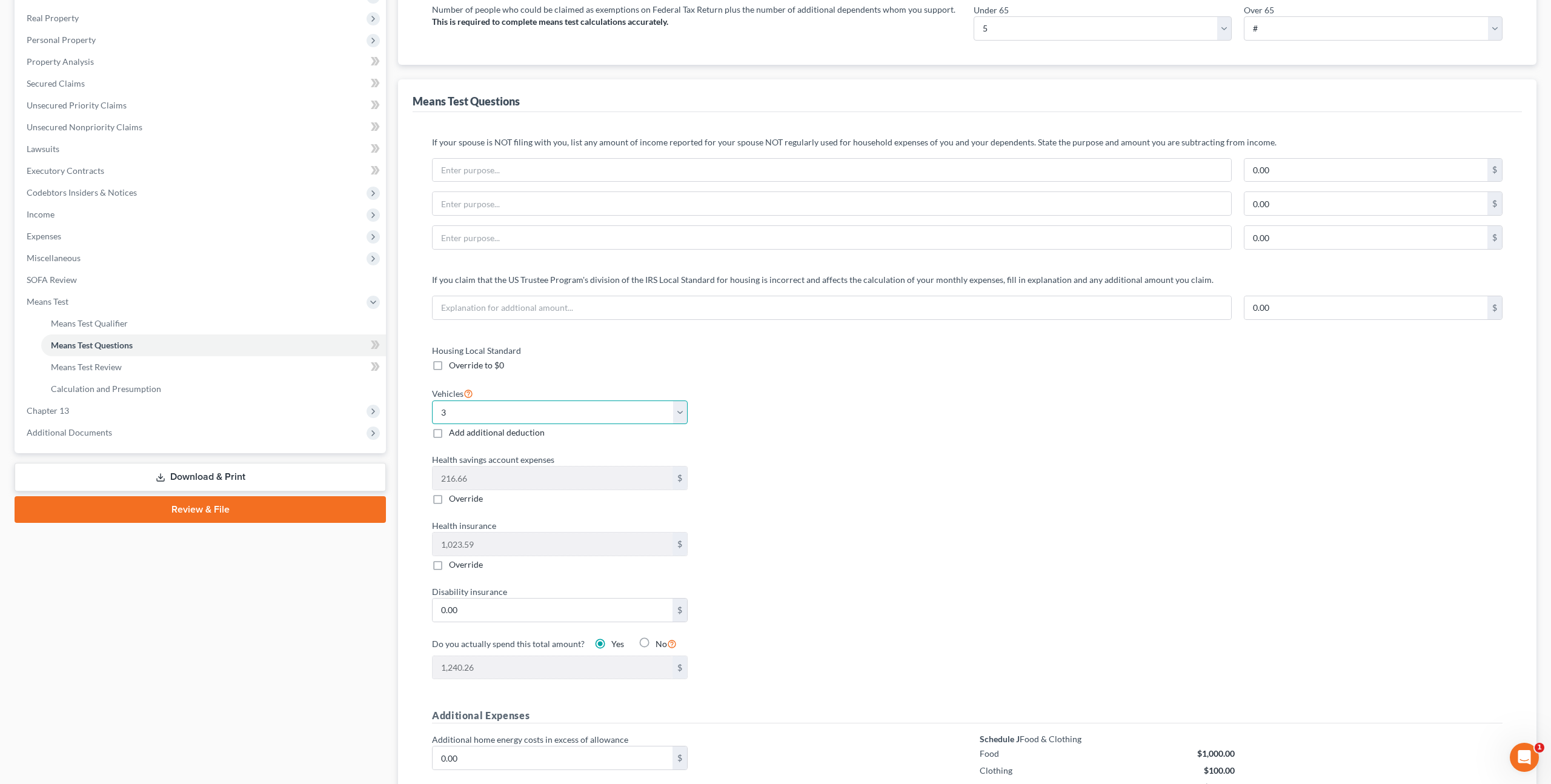
click at [678, 414] on select "Select 0 1 2 3 4 5" at bounding box center [560, 412] width 256 height 24
select select "2"
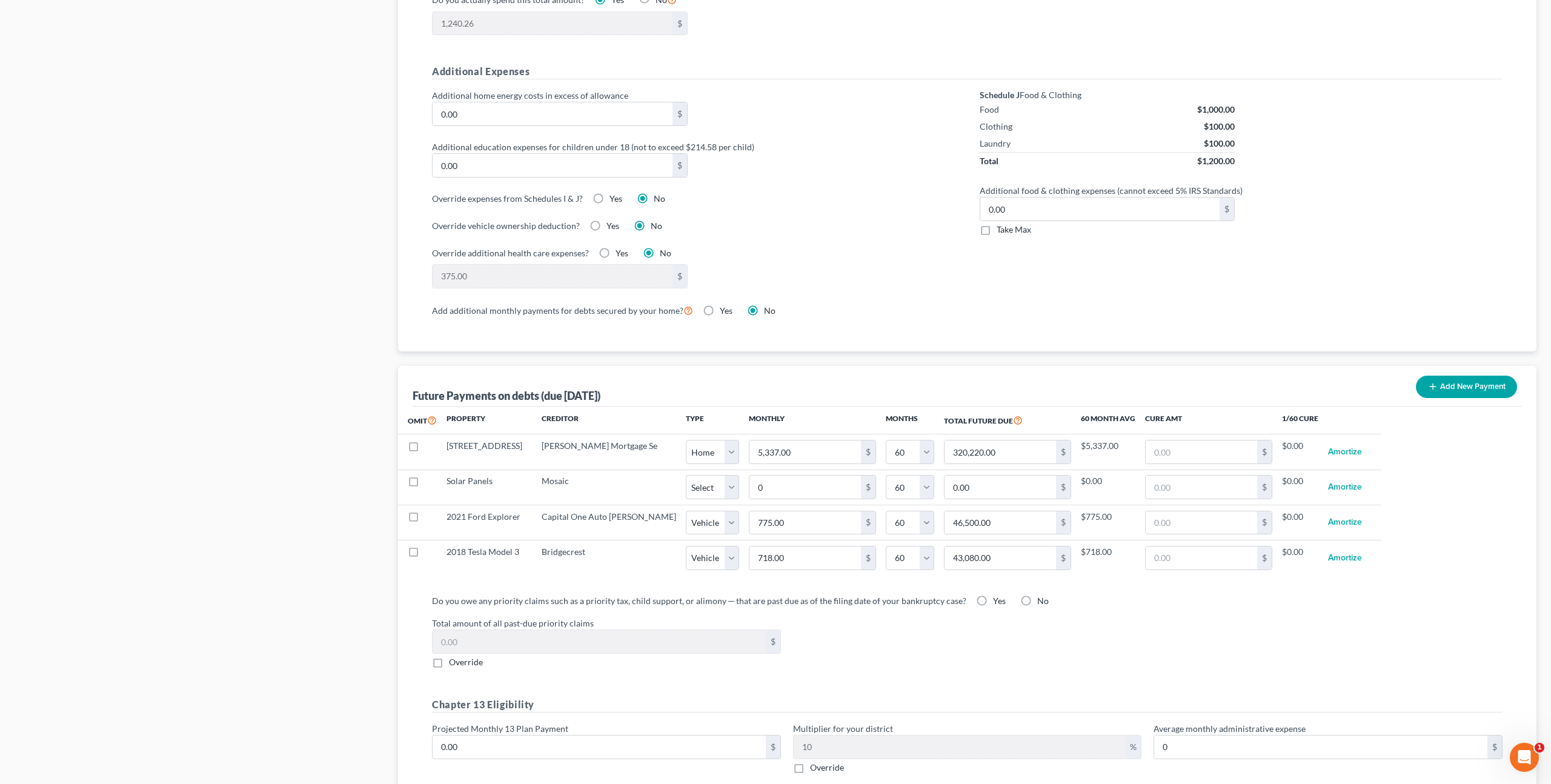
scroll to position [835, 0]
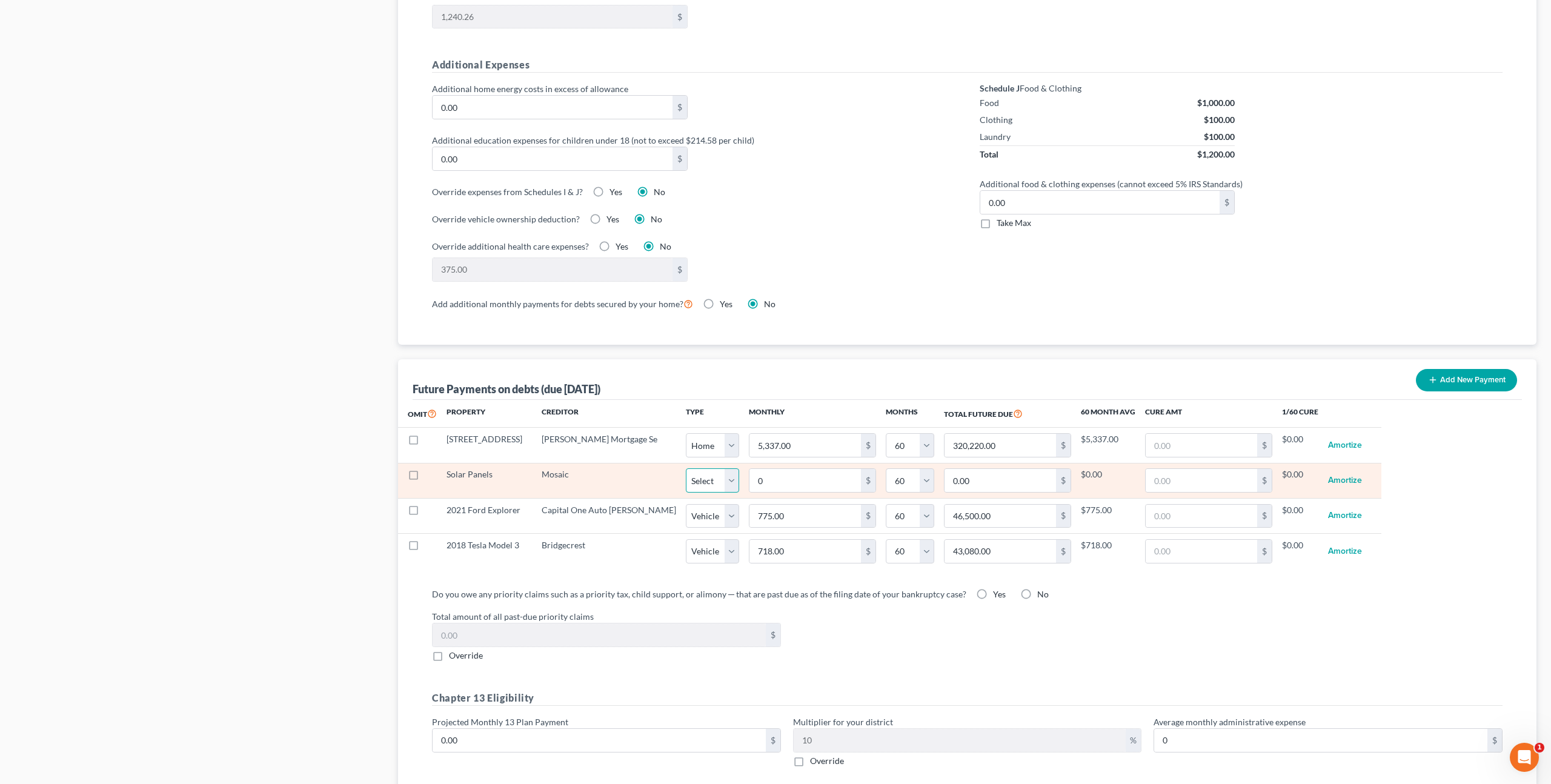
click at [686, 483] on select "Select Home Vehicle Other" at bounding box center [712, 480] width 53 height 24
select select "2"
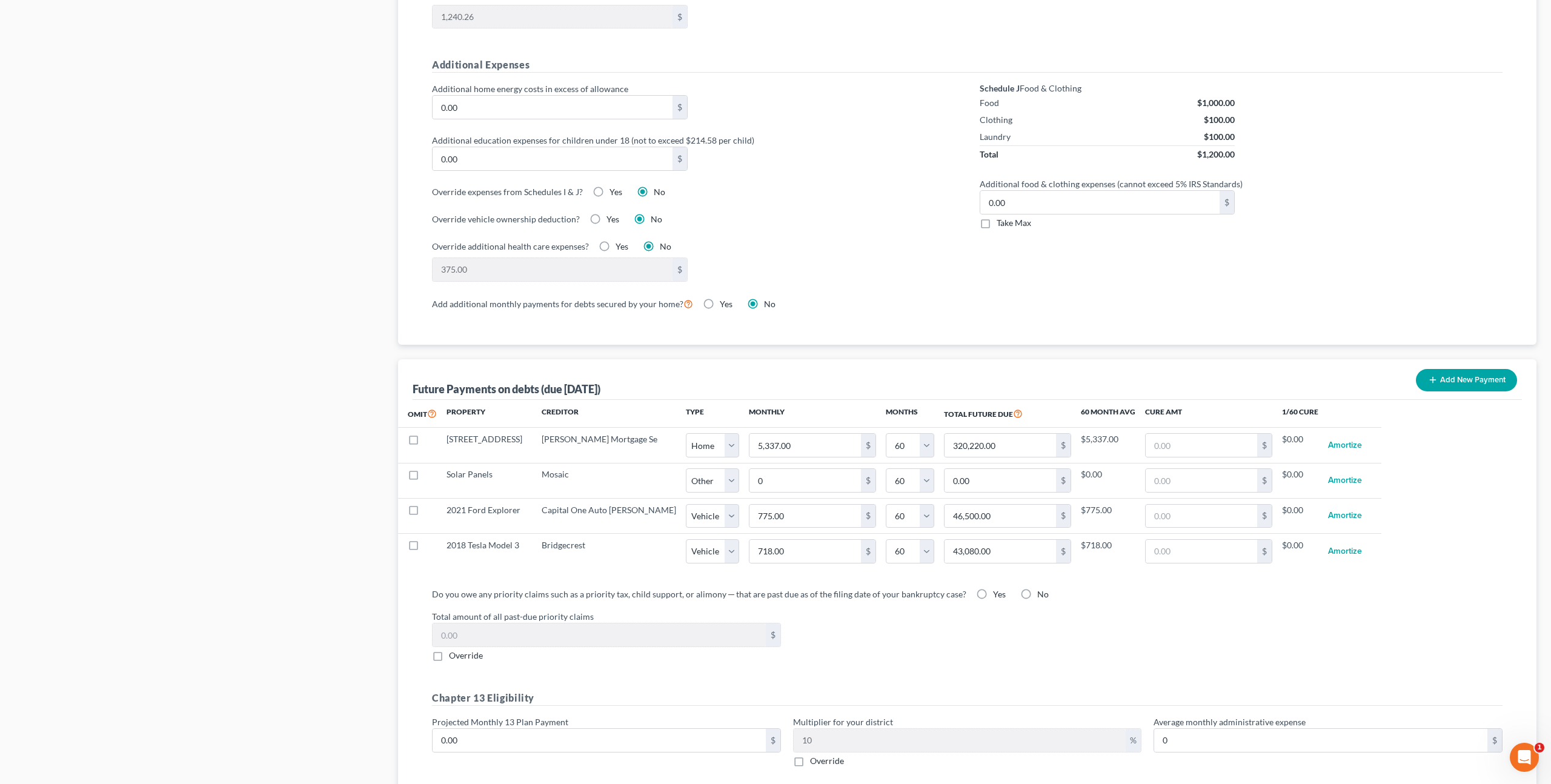
select select "2"
select select "60"
click at [749, 481] on input "0" at bounding box center [805, 480] width 111 height 23
type input "2"
type input "120.00"
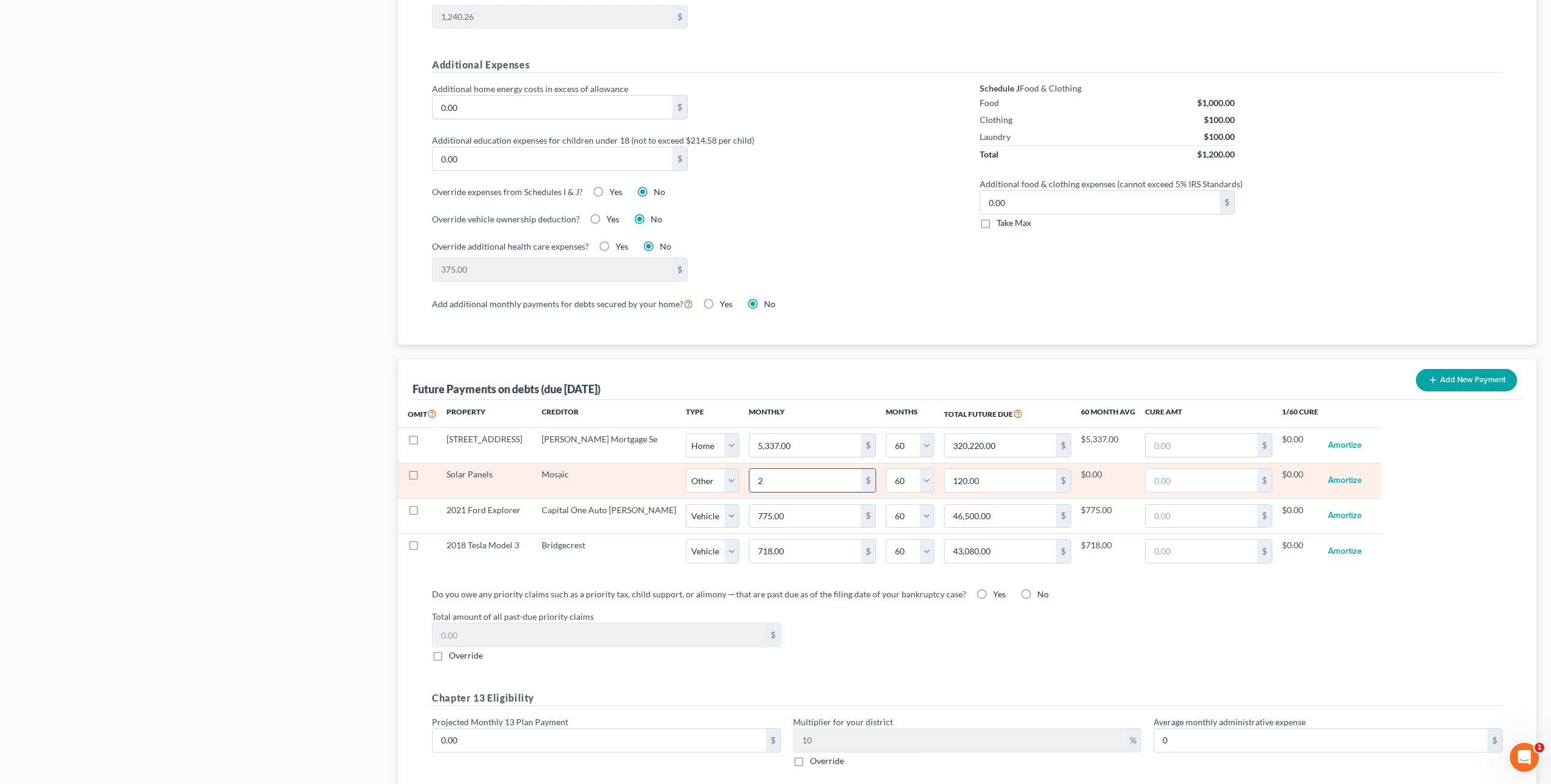
type input "20"
type input "1,200.00"
type input "200"
type input "12,000.00"
type input "200."
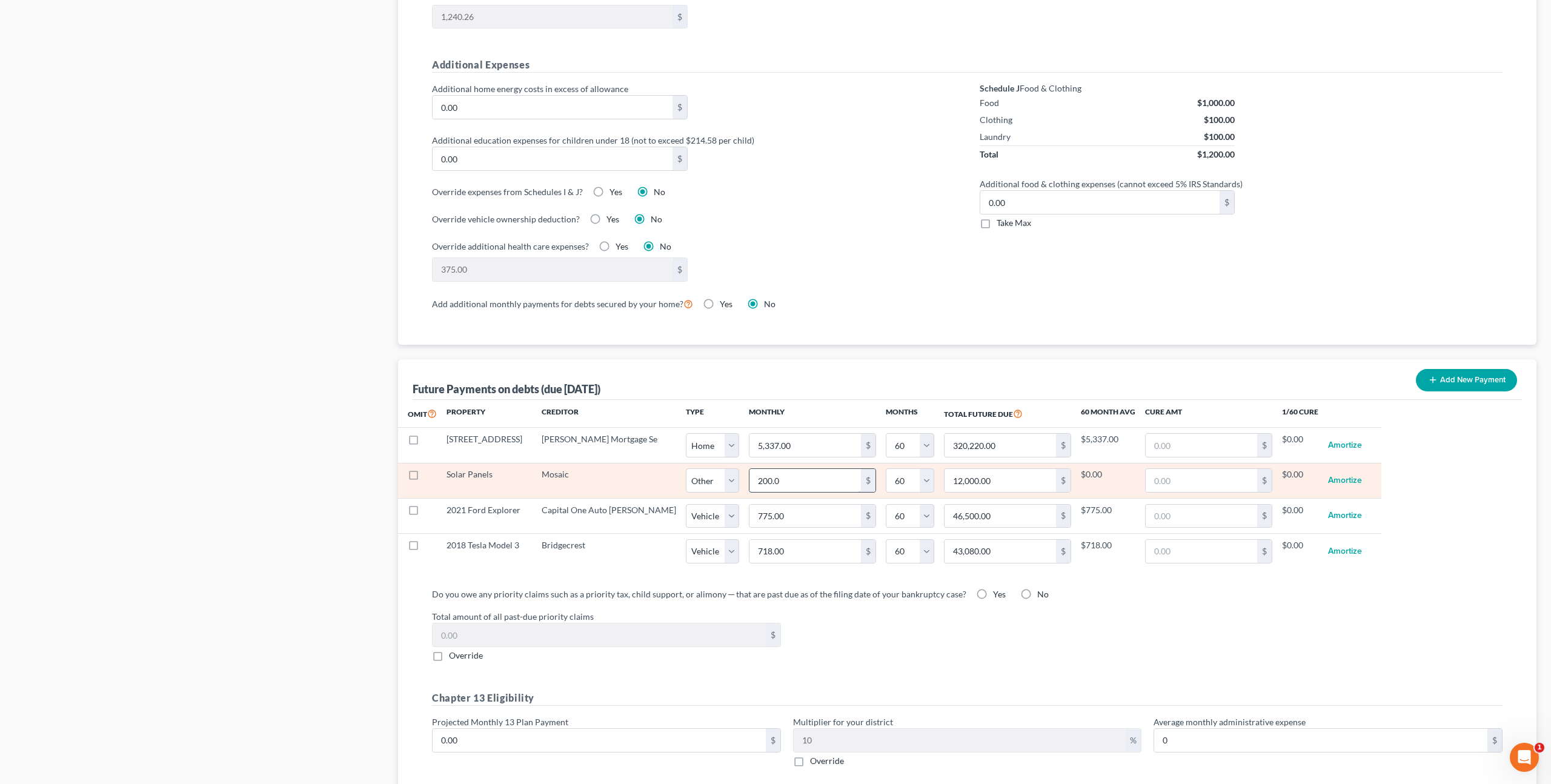
select select "2"
select select "60"
select select "2"
select select "60"
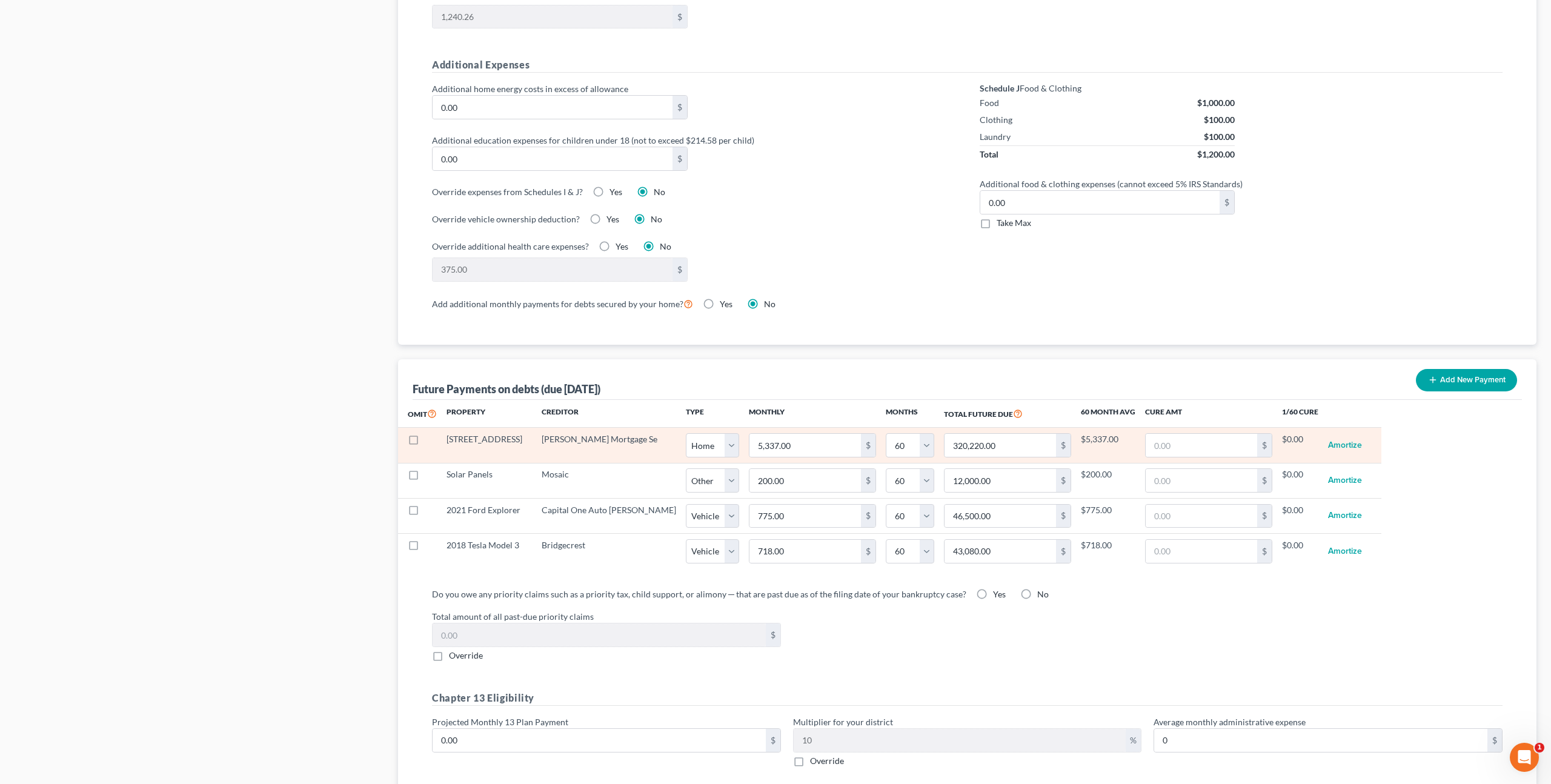
select select "2"
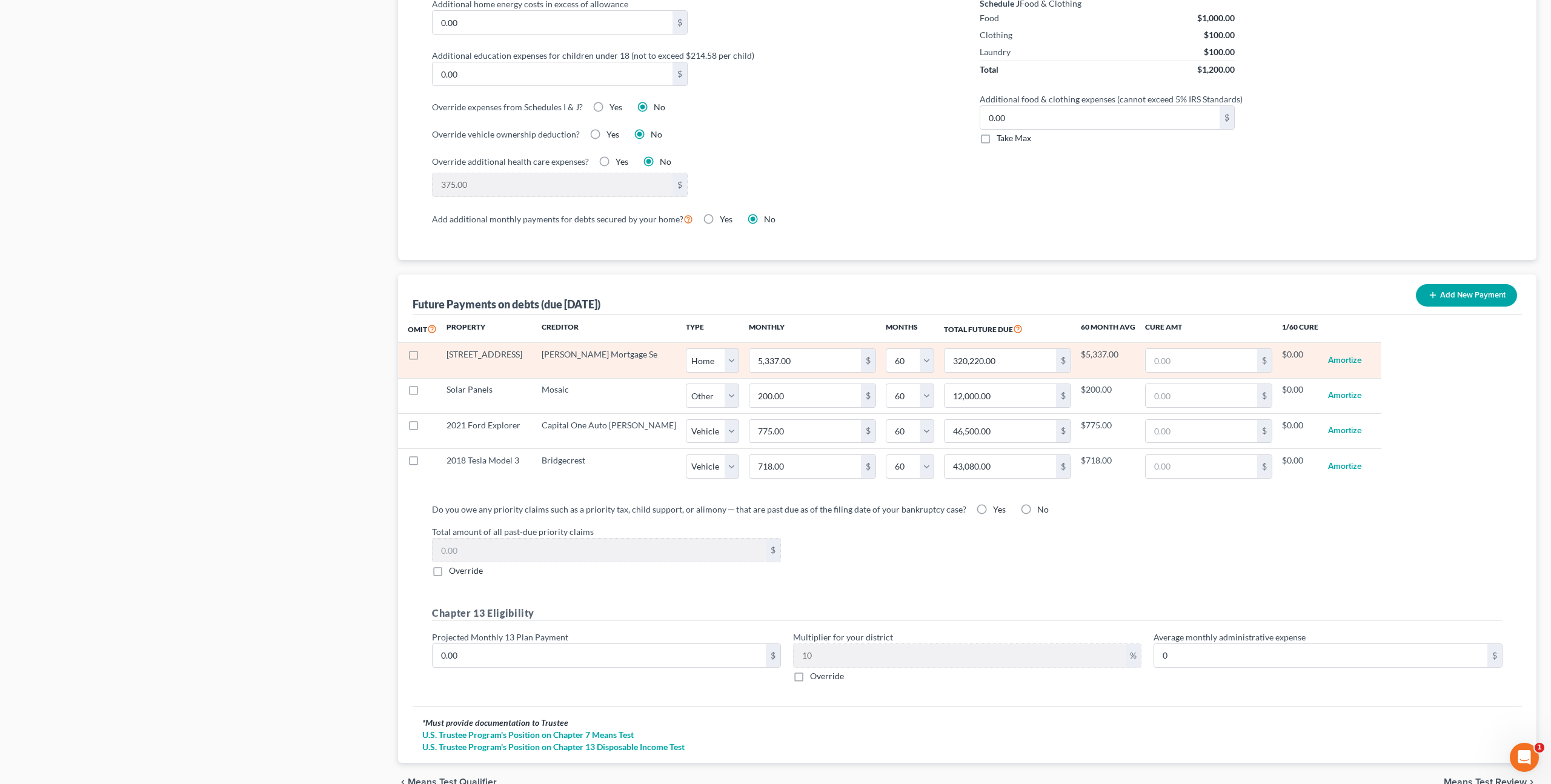
scroll to position [982, 0]
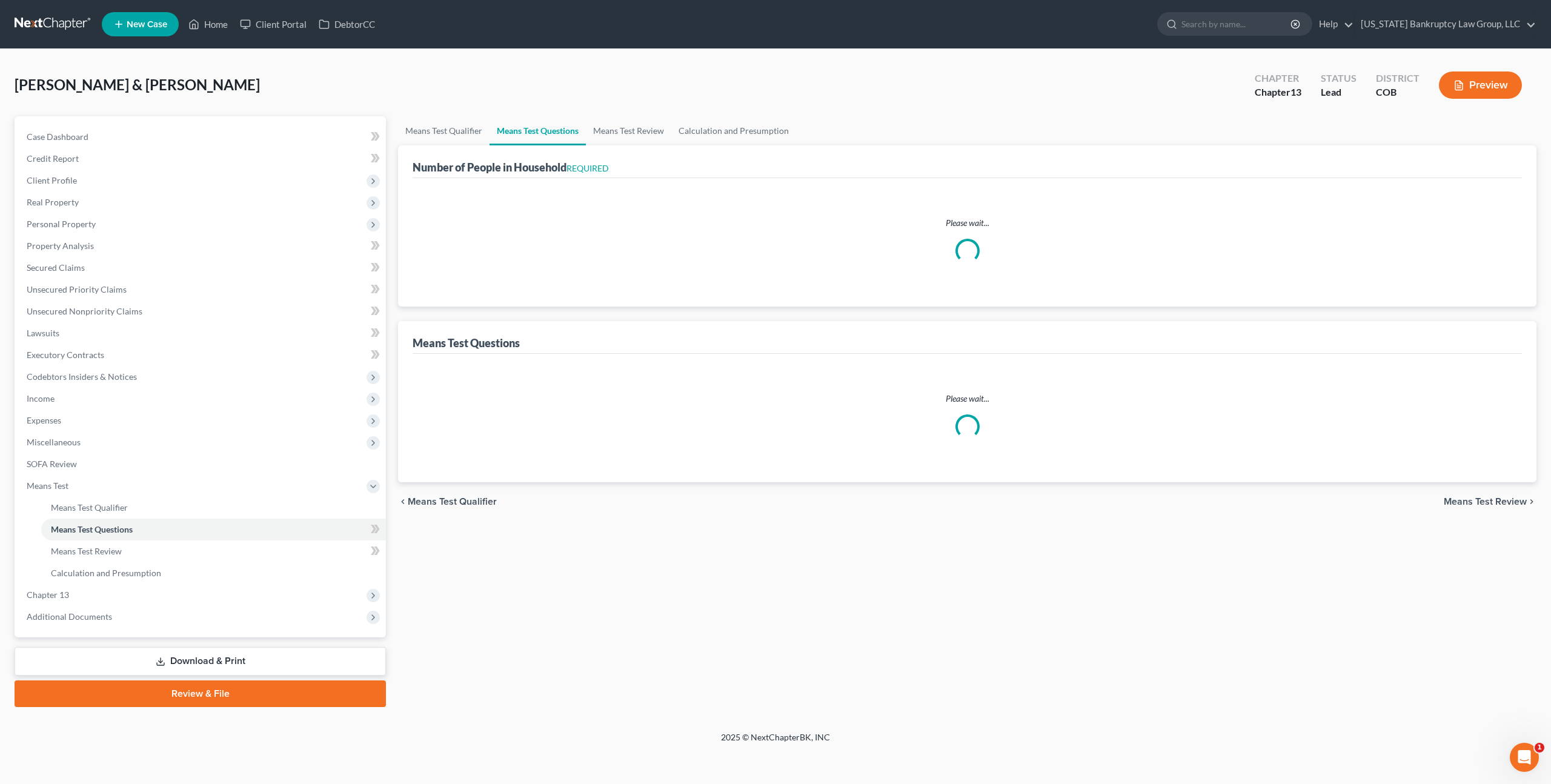
select select "0"
select select "60"
select select "2"
select select "60"
select select "1"
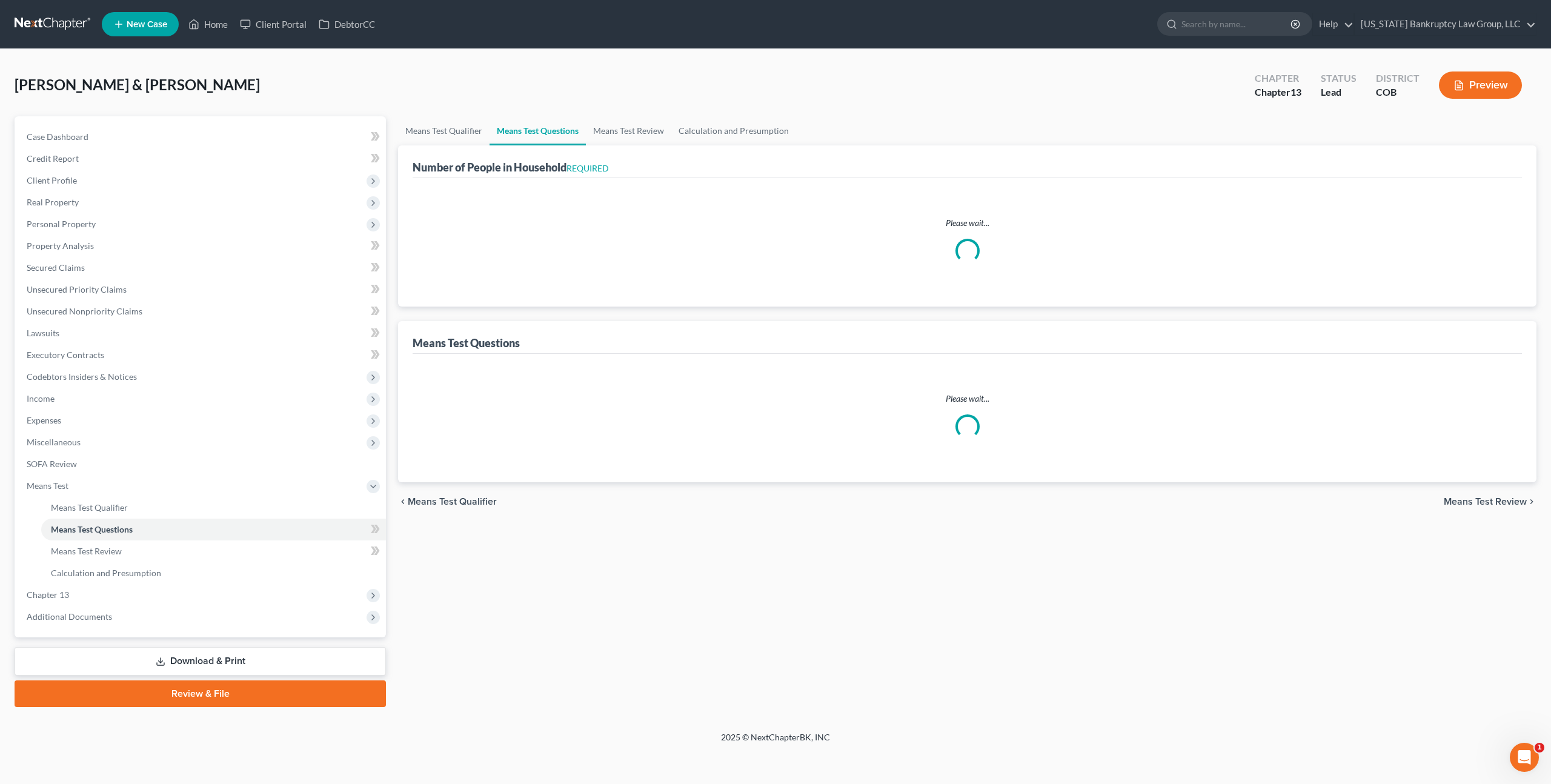
select select "60"
select select "1"
select select "60"
select select "2"
select select "5"
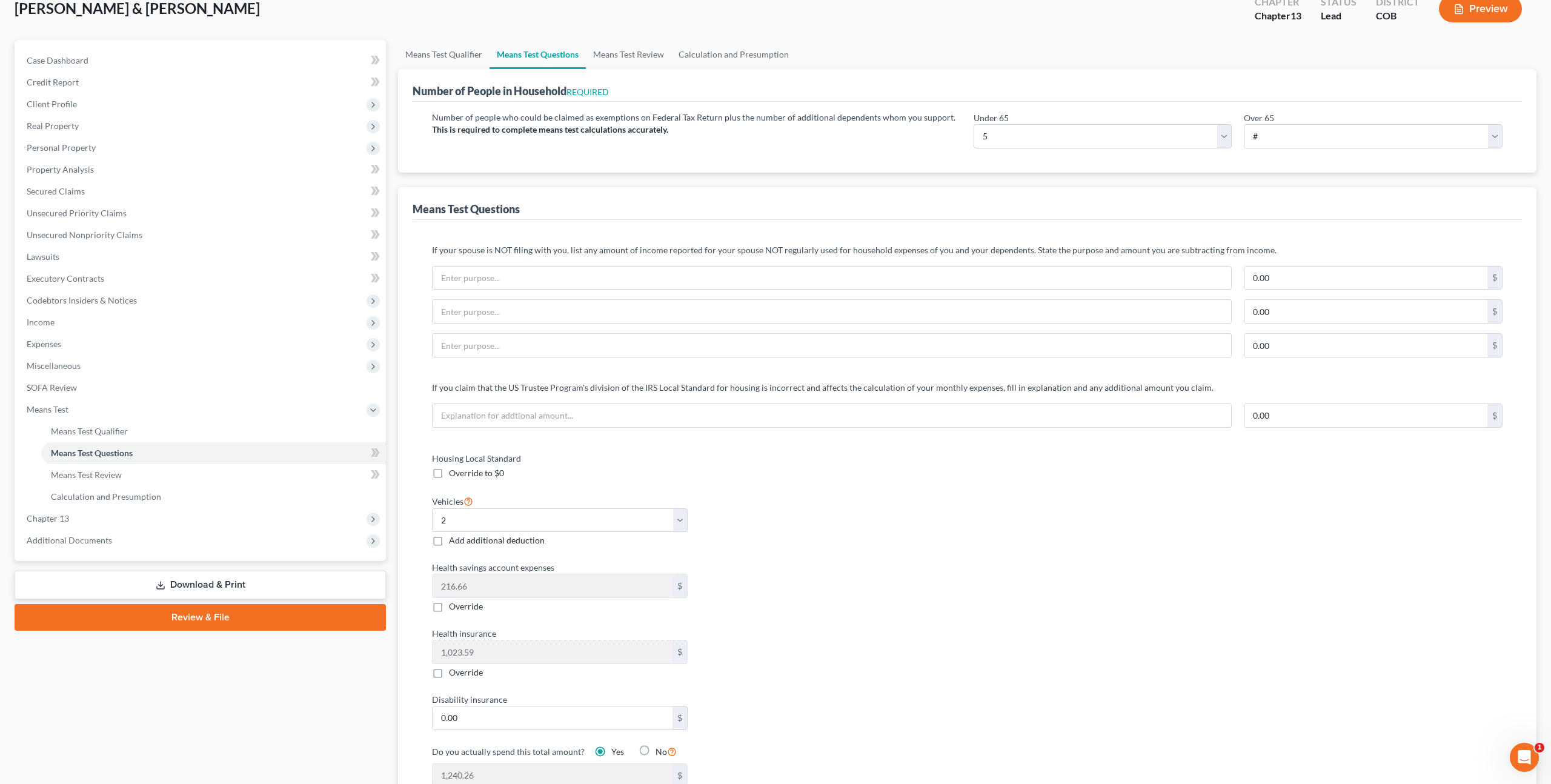
scroll to position [151, 0]
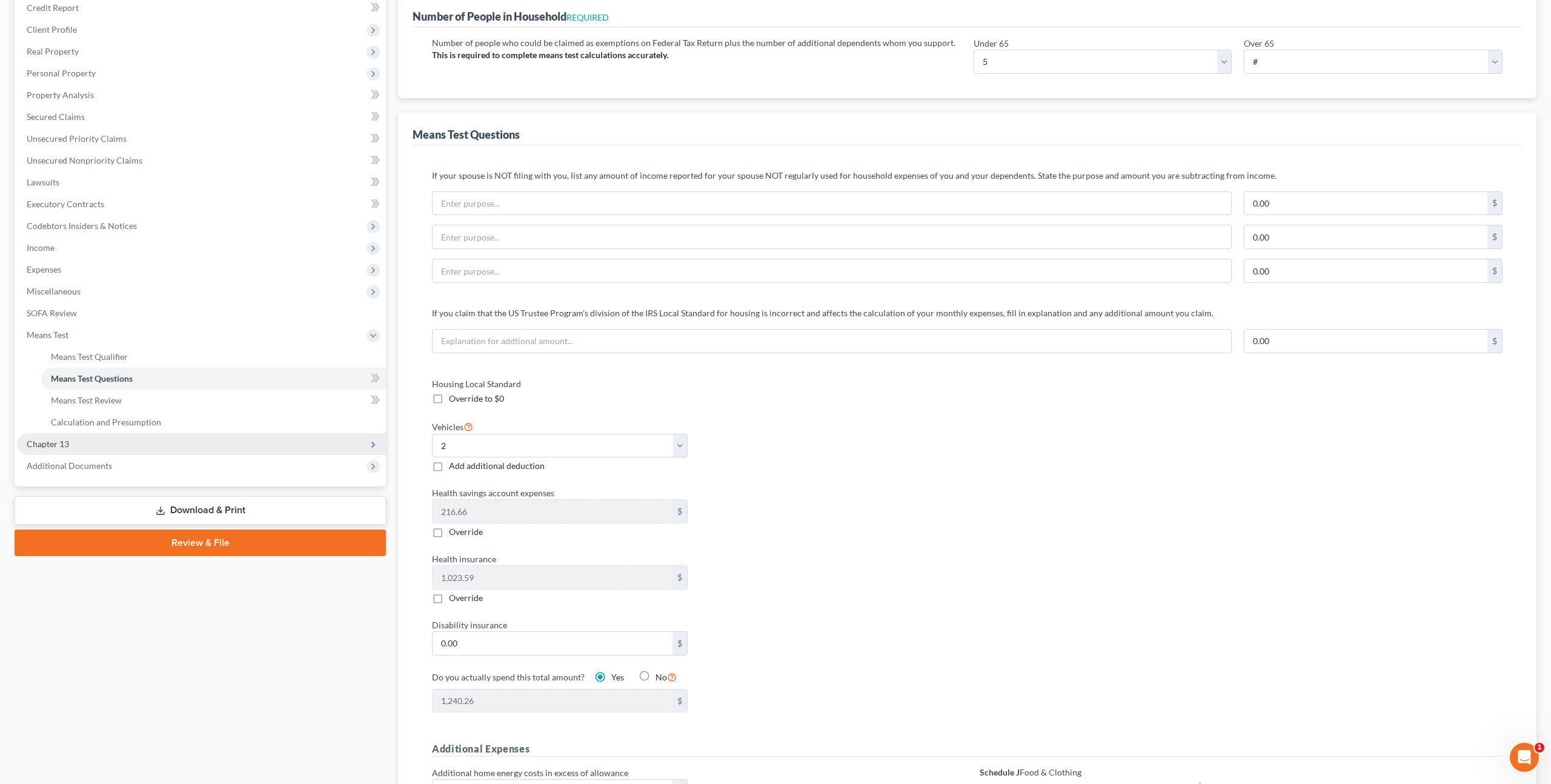
click at [121, 438] on span "Chapter 13" at bounding box center [201, 444] width 369 height 22
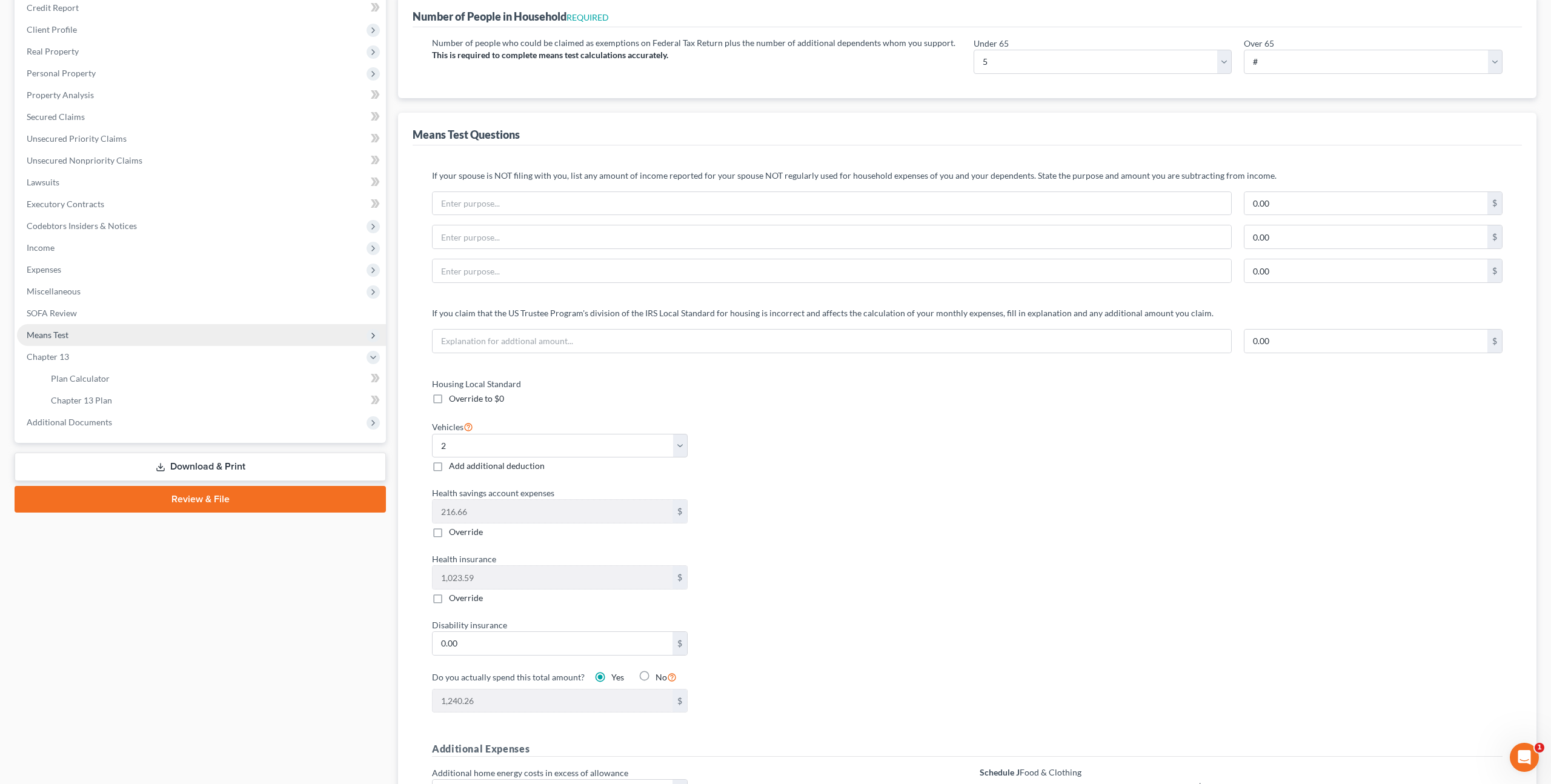
click at [80, 330] on span "Means Test" at bounding box center [201, 335] width 369 height 22
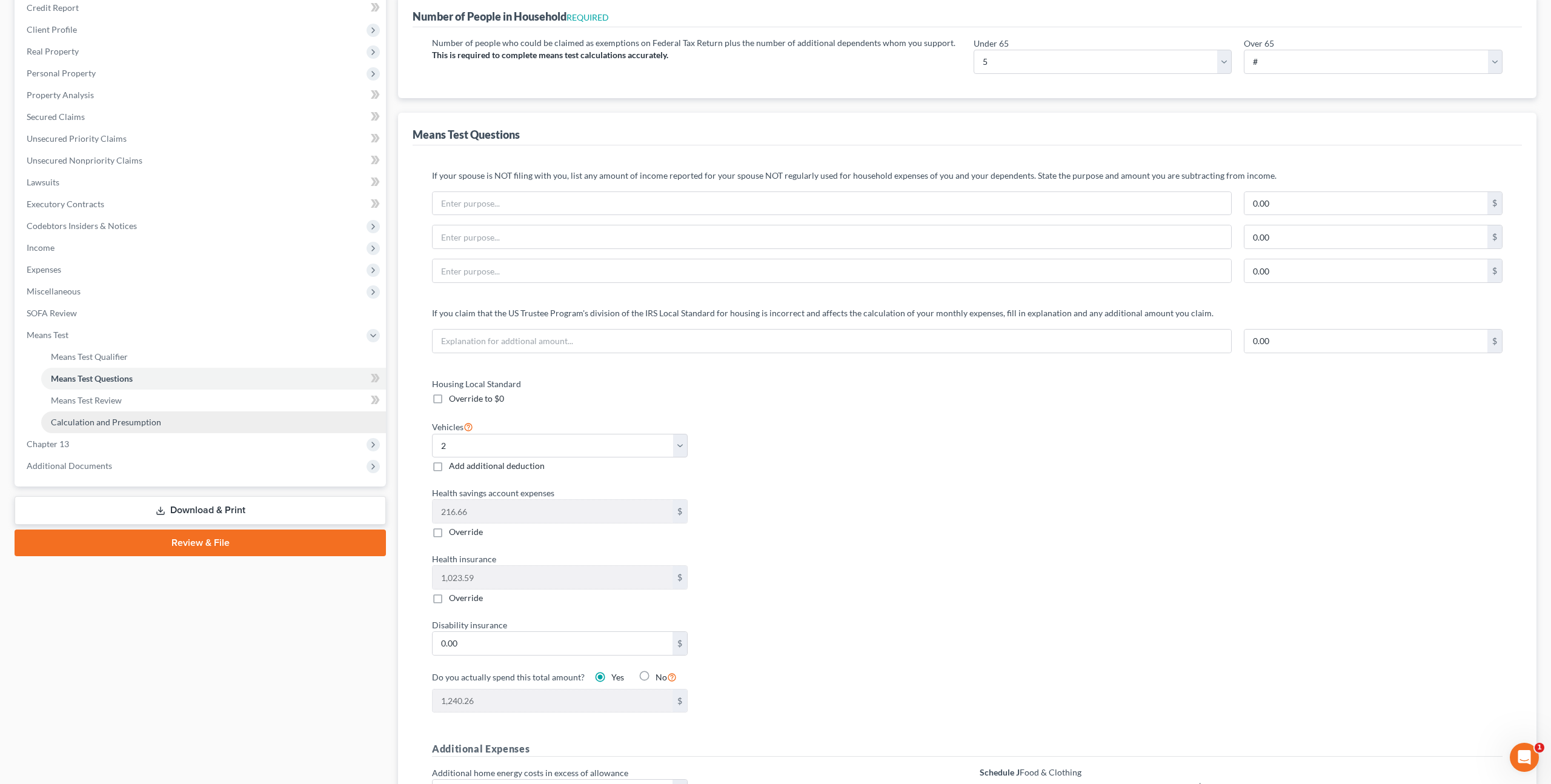
click at [116, 421] on span "Calculation and Presumption" at bounding box center [106, 422] width 111 height 10
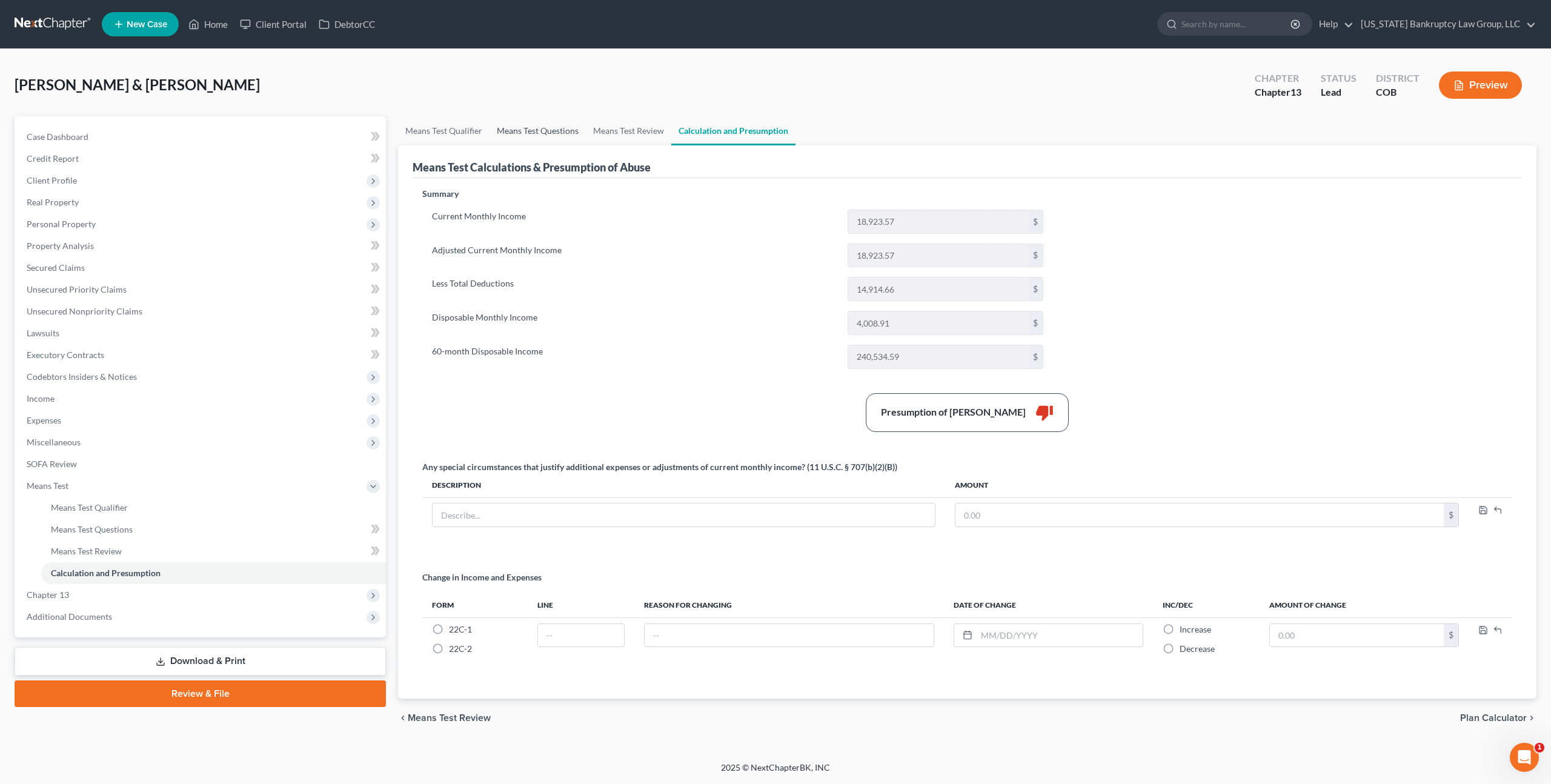
click at [546, 129] on link "Means Test Questions" at bounding box center [537, 131] width 96 height 29
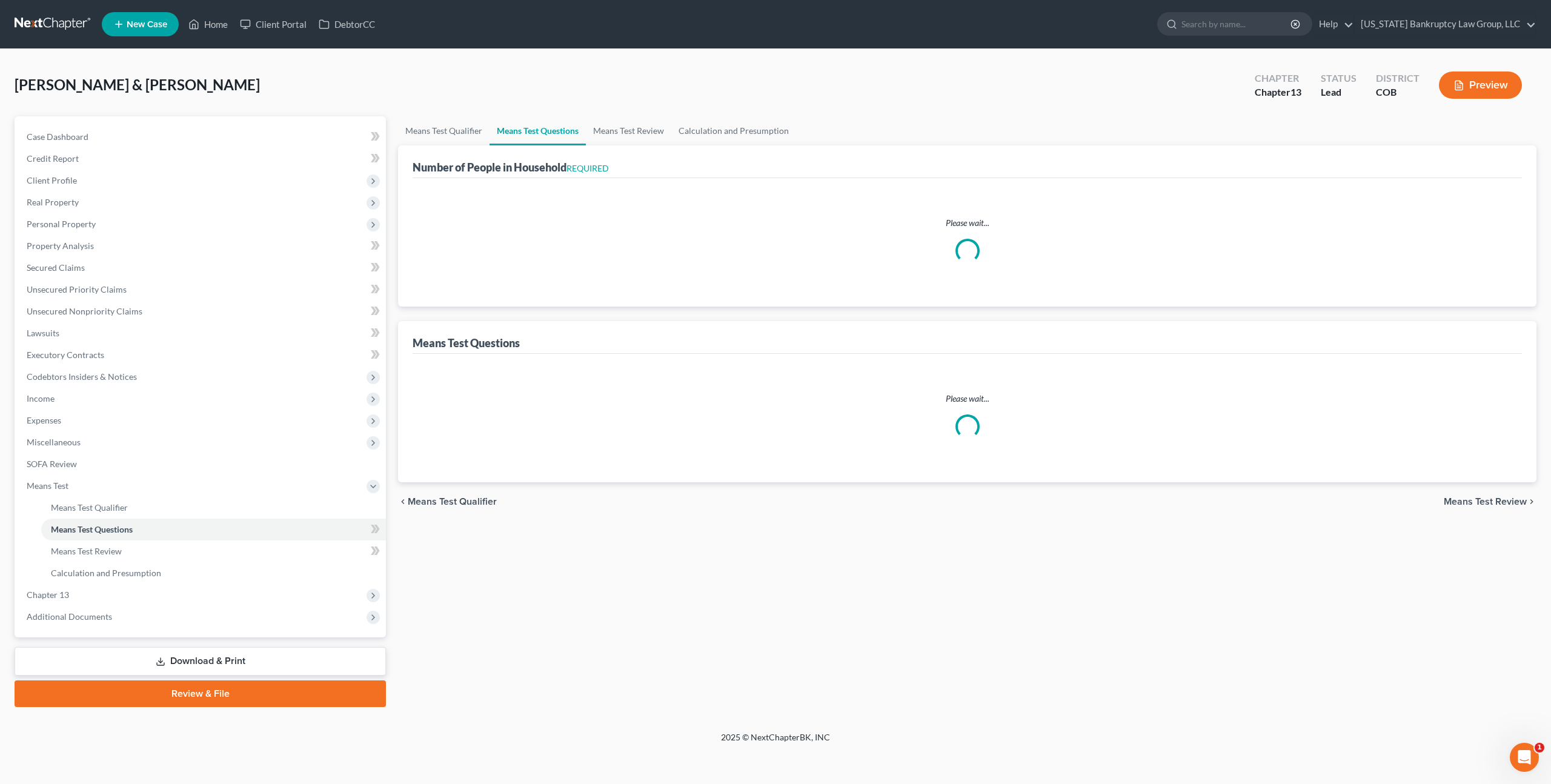
select select "0"
select select "60"
select select "2"
select select "60"
select select "1"
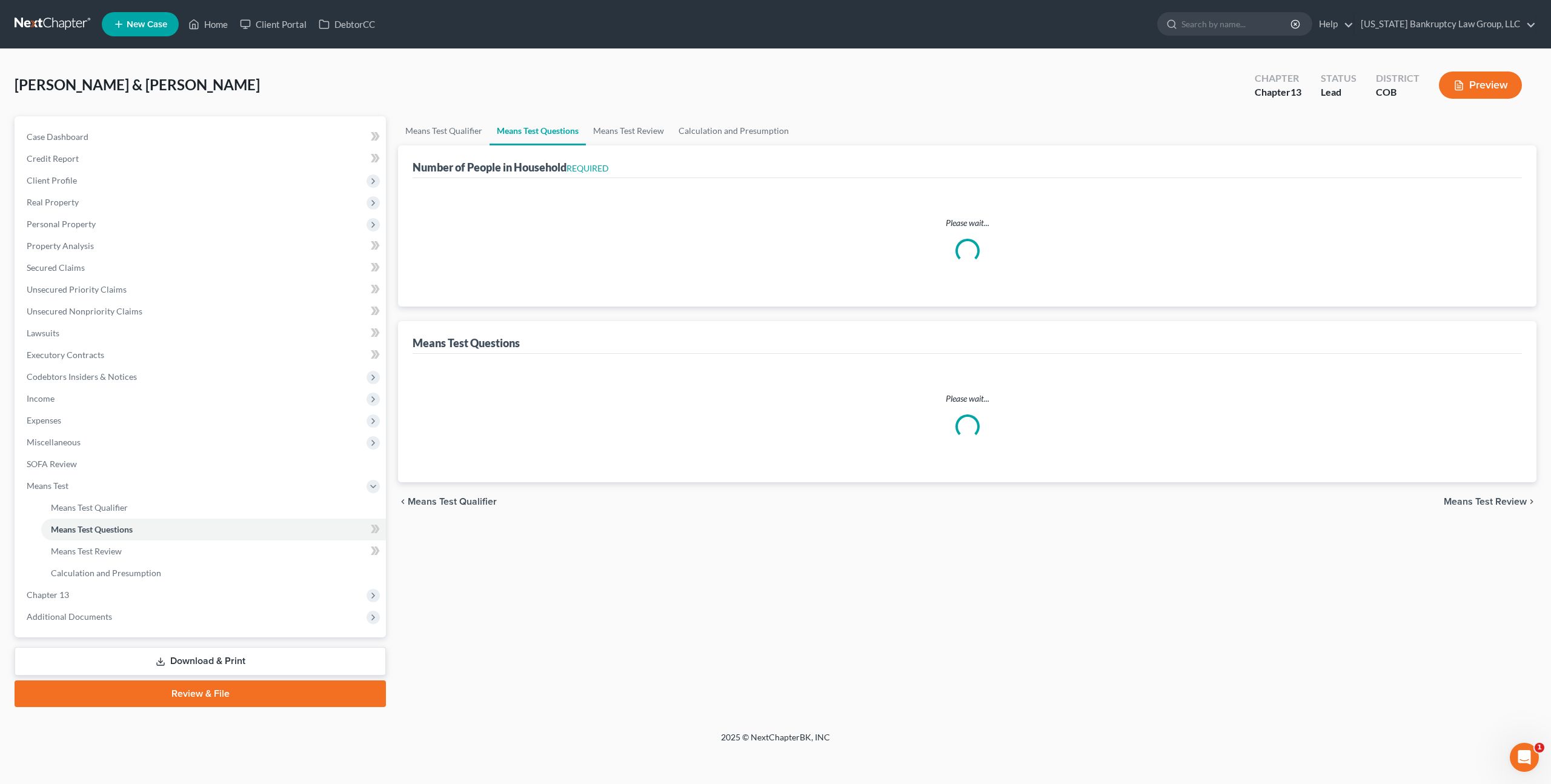
select select "60"
select select "1"
select select "60"
select select "5"
select select "2"
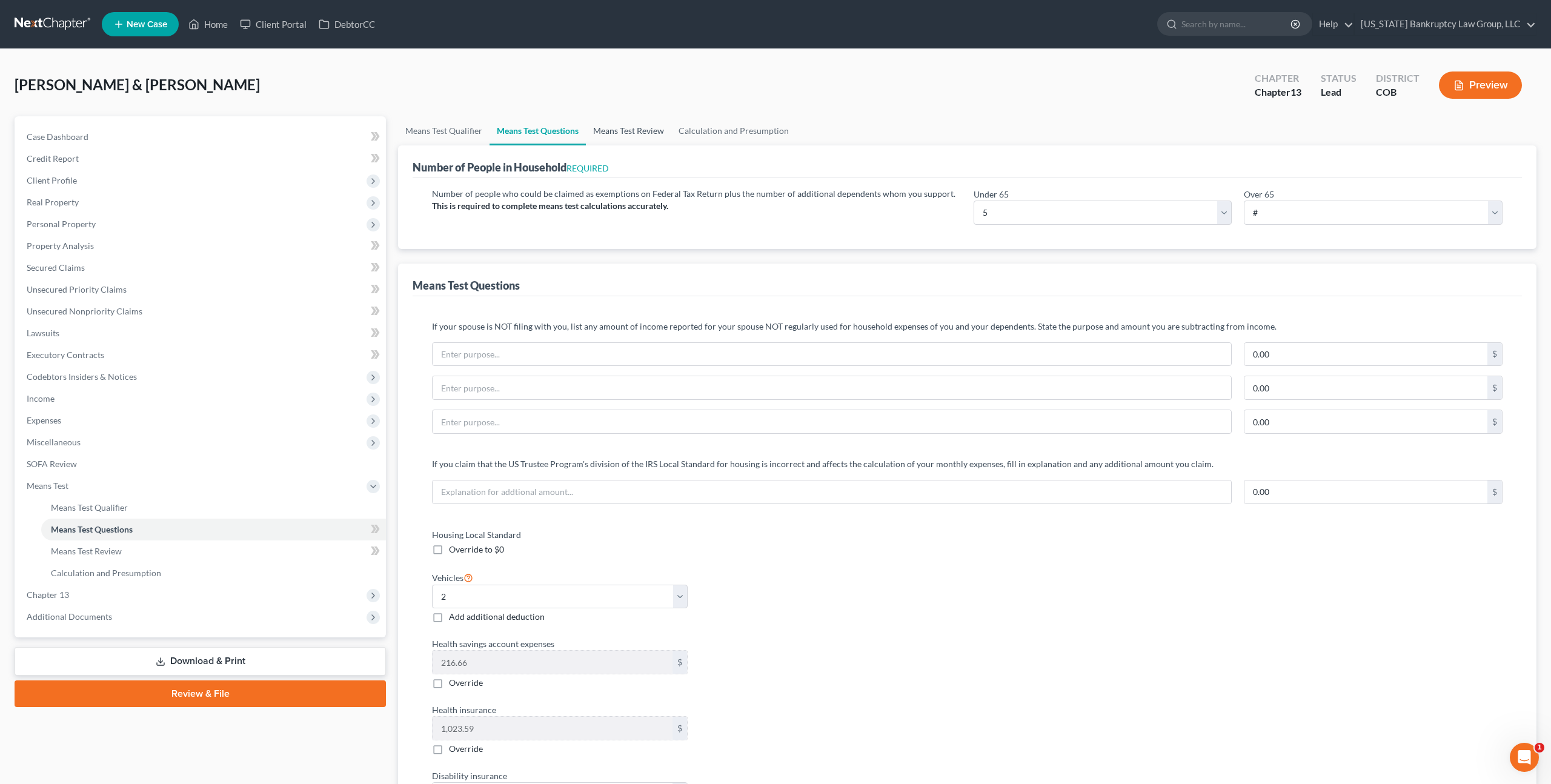
click at [637, 131] on link "Means Test Review" at bounding box center [628, 131] width 85 height 29
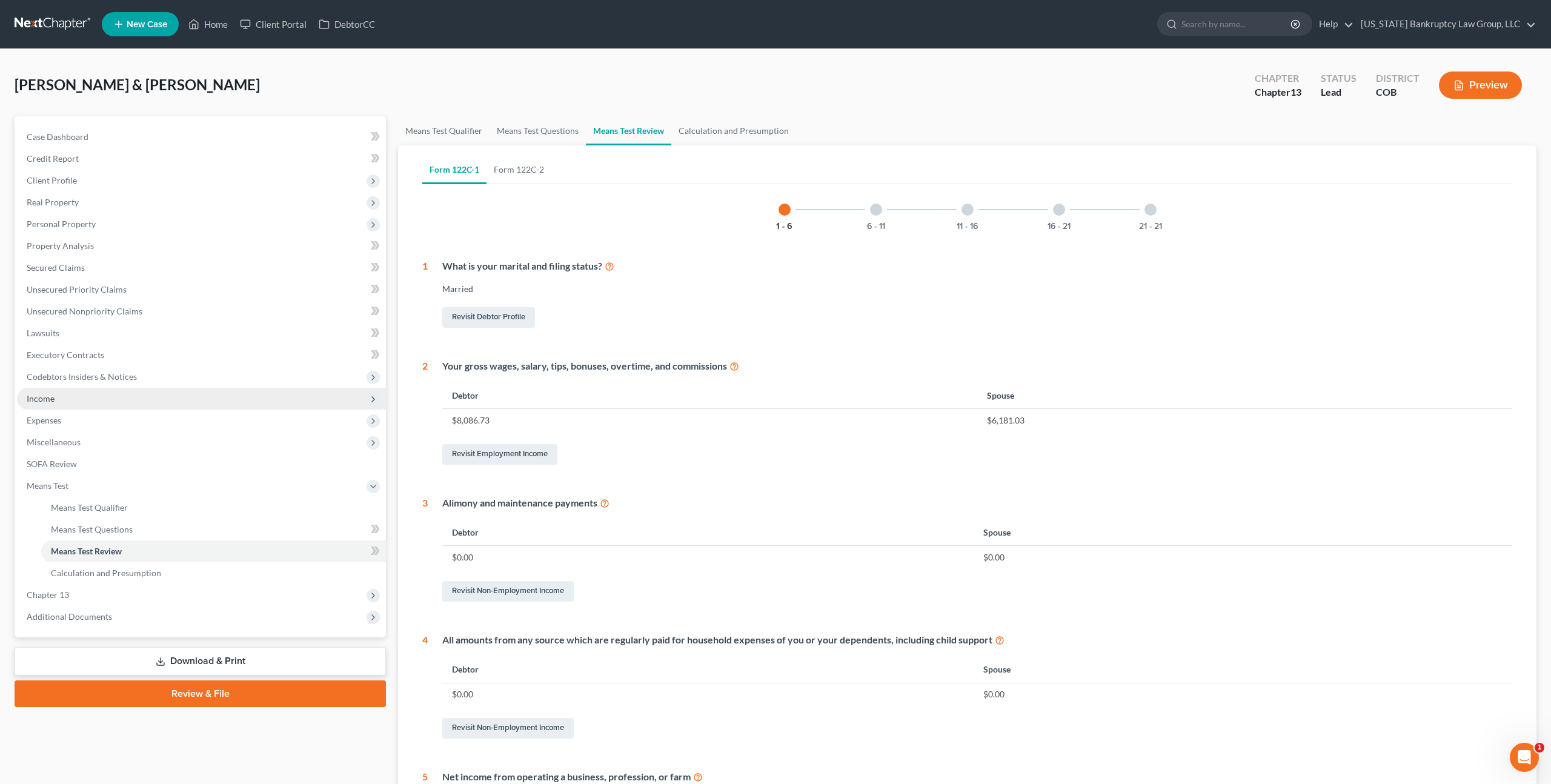
click at [53, 396] on span "Income" at bounding box center [40, 398] width 28 height 10
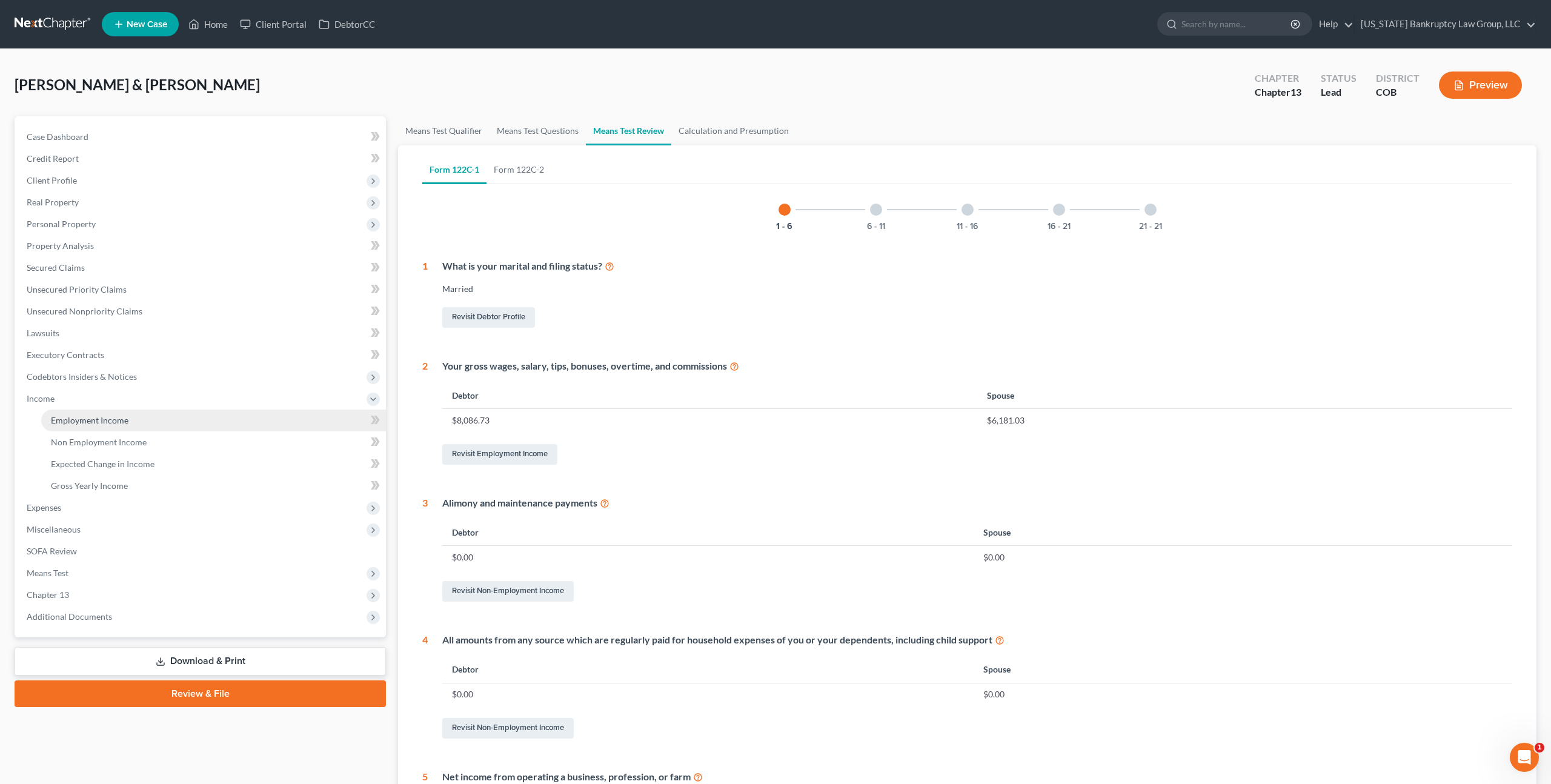
click at [114, 421] on span "Employment Income" at bounding box center [90, 420] width 78 height 10
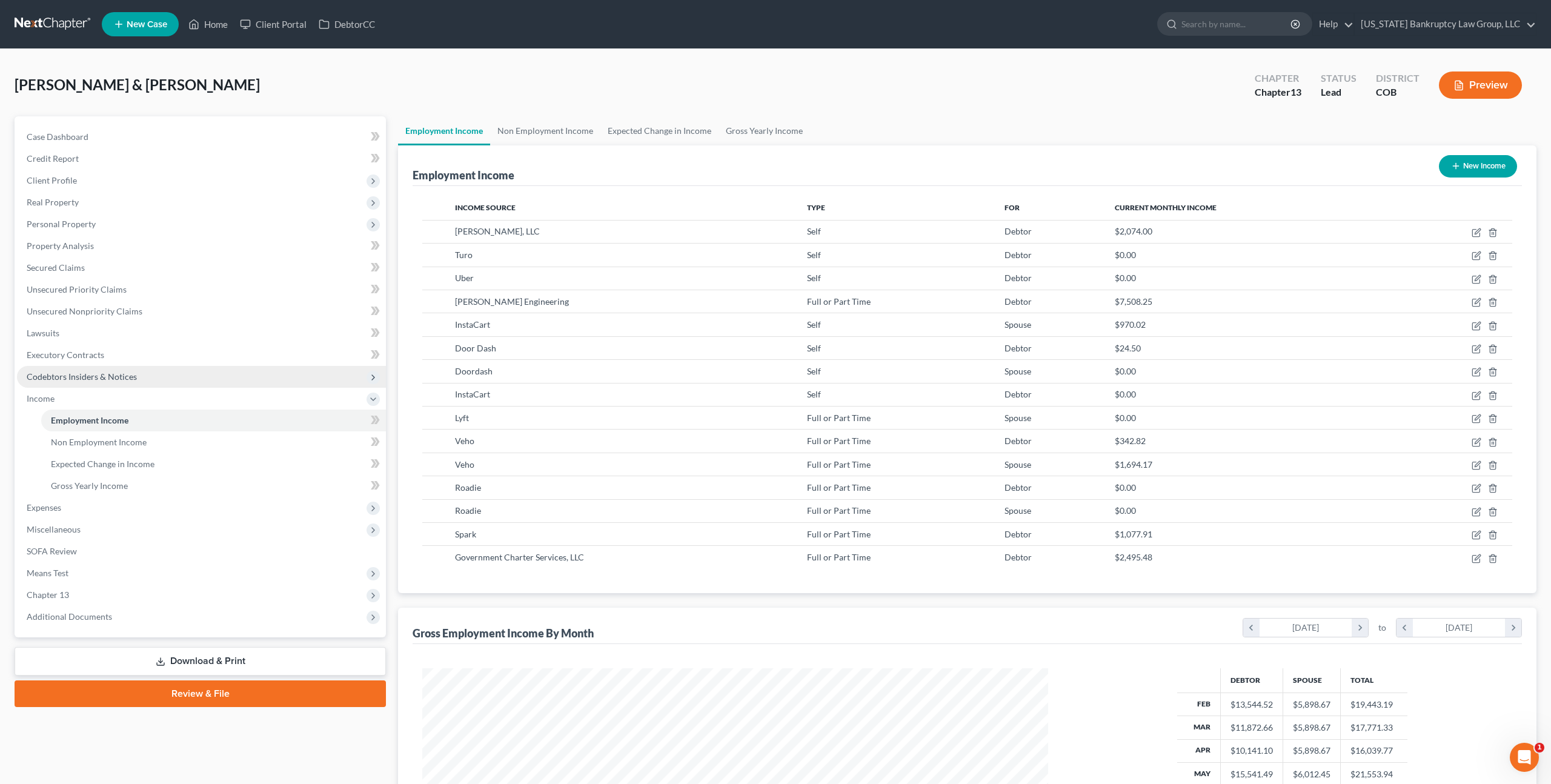
scroll to position [313, 650]
click at [1479, 255] on icon "button" at bounding box center [1477, 255] width 10 height 10
select select "1"
select select "0"
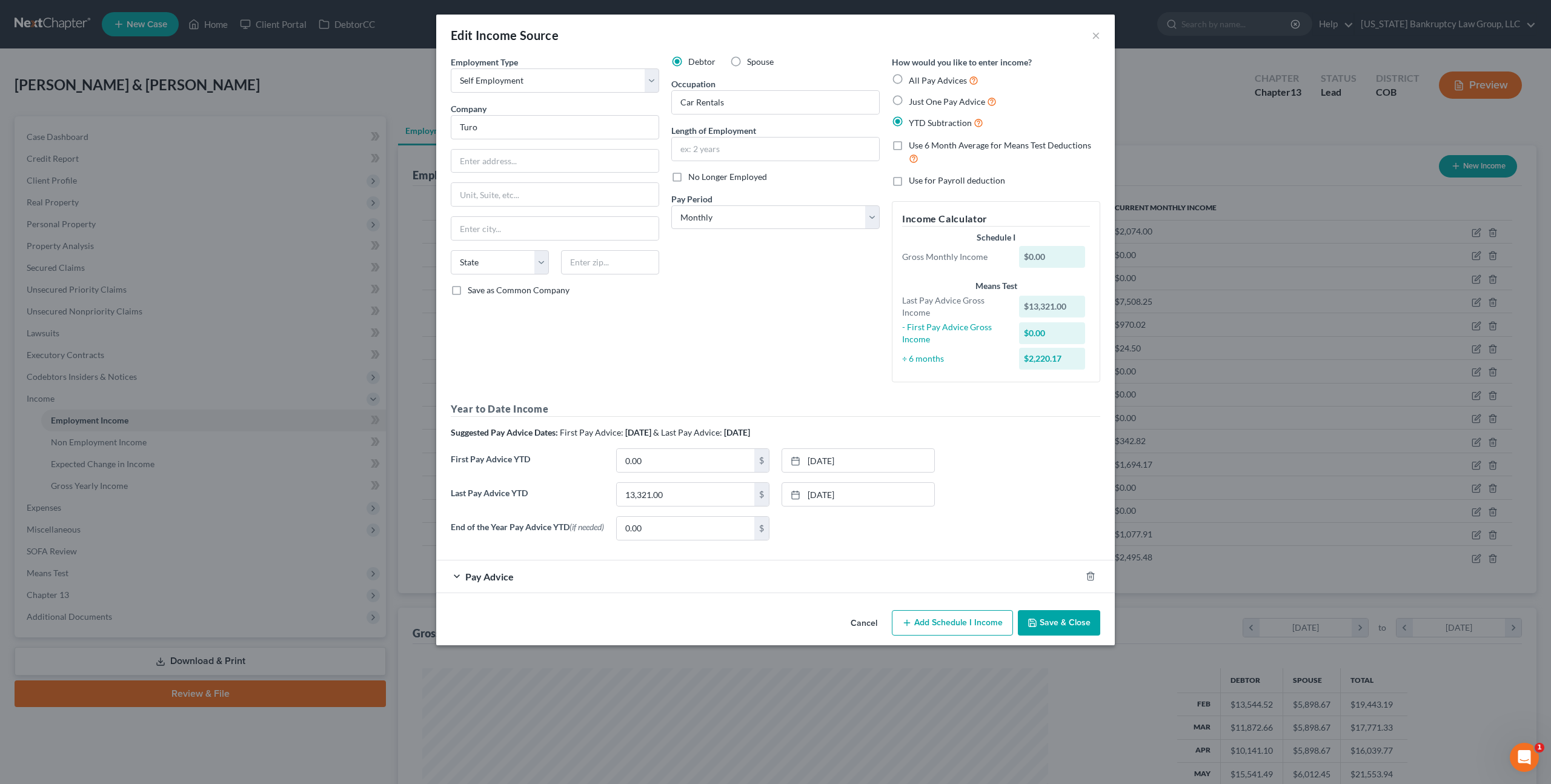
click at [863, 620] on button "Cancel" at bounding box center [864, 623] width 46 height 24
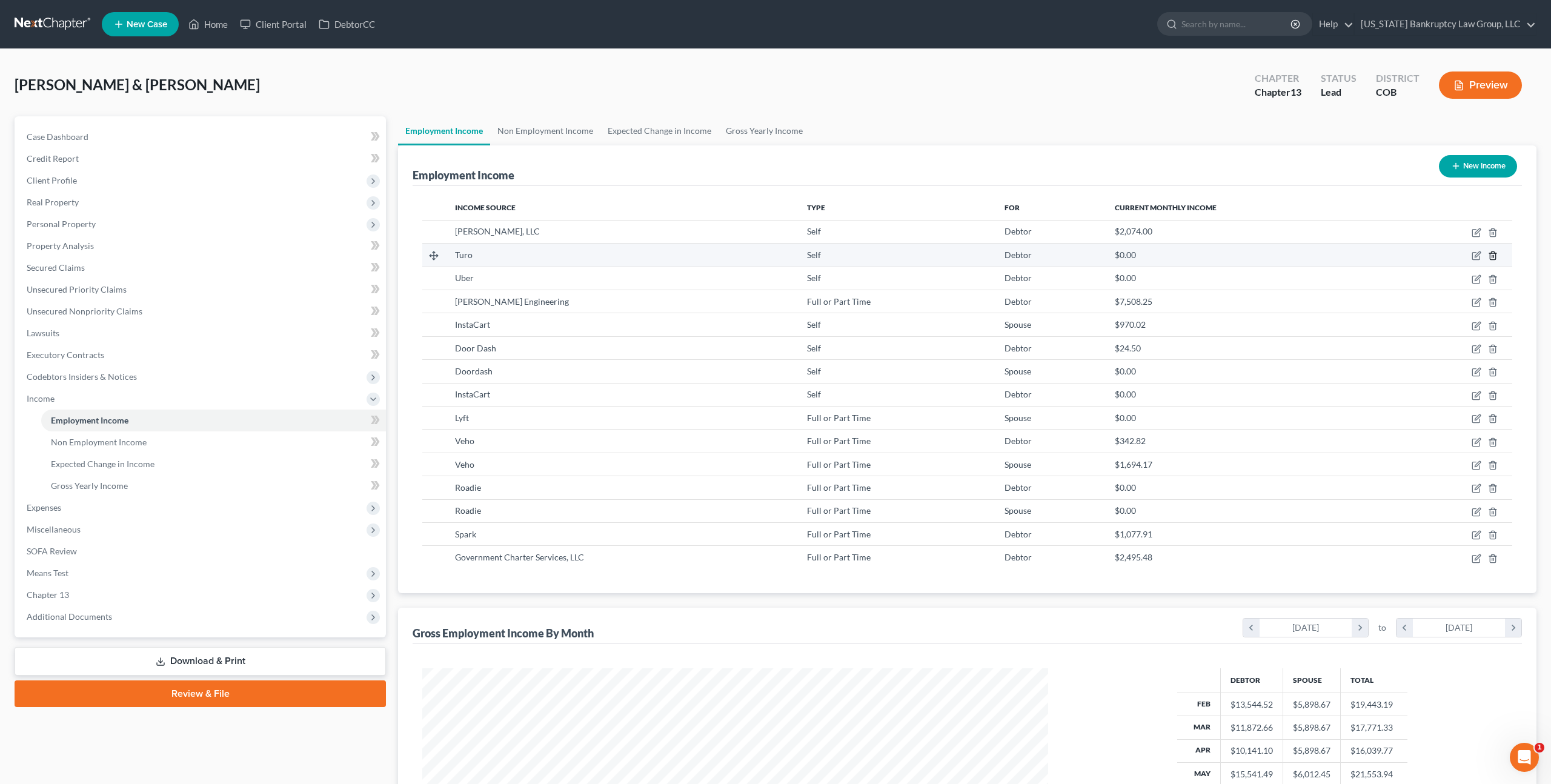
click at [1493, 257] on line "button" at bounding box center [1493, 257] width 0 height 3
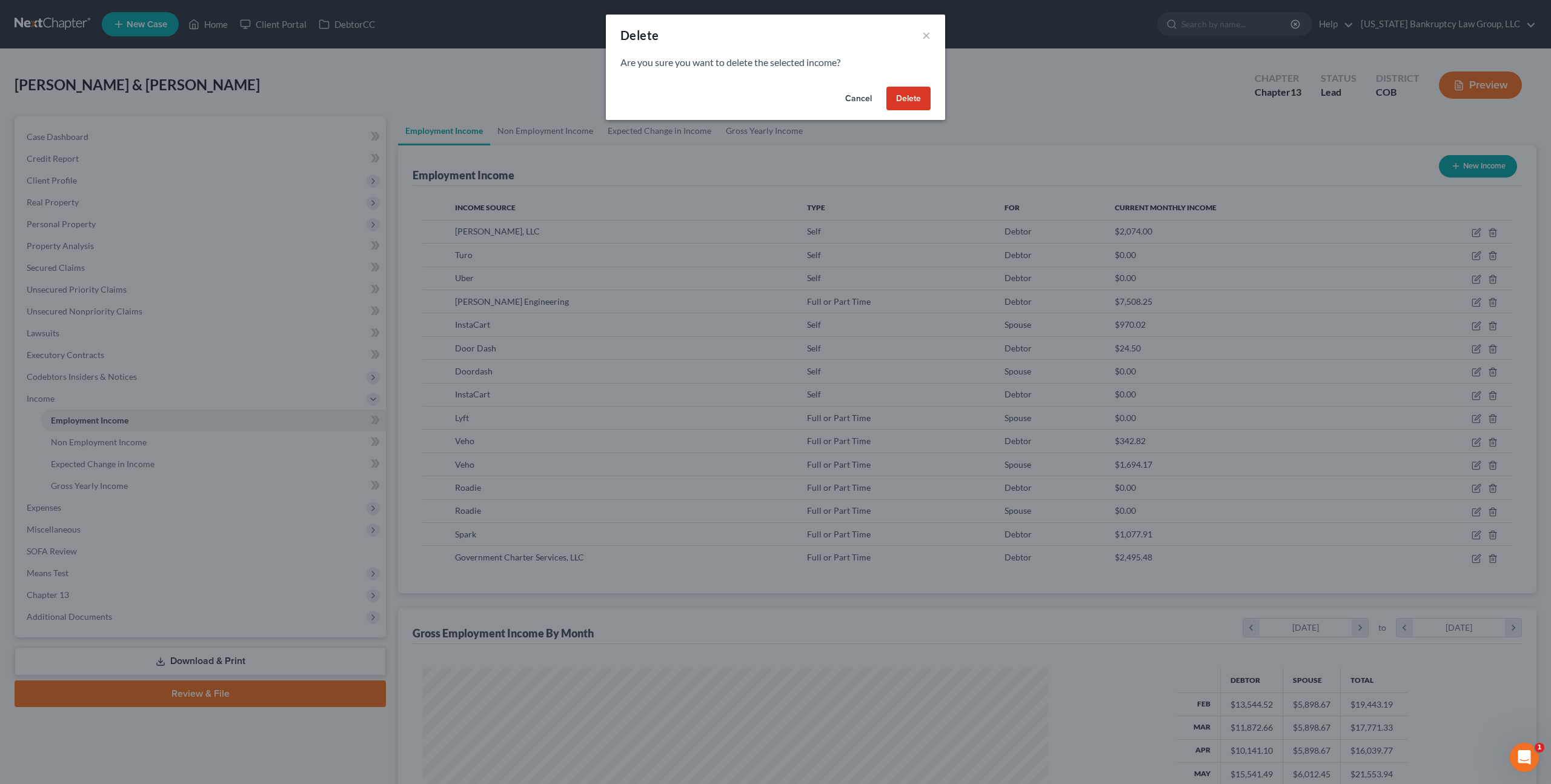
click at [902, 92] on button "Delete" at bounding box center [908, 98] width 44 height 24
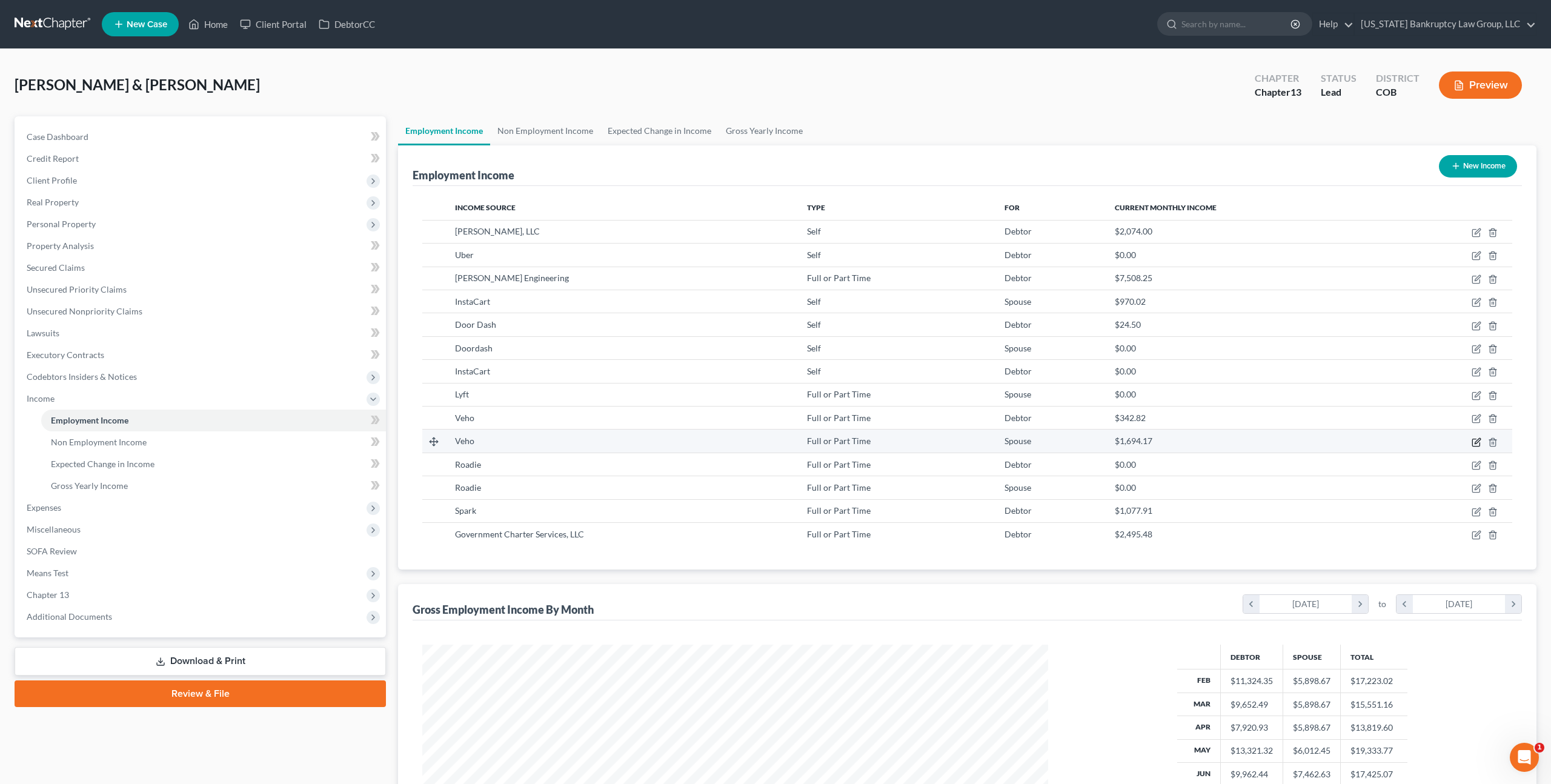
click at [1476, 443] on icon "button" at bounding box center [1477, 442] width 10 height 10
select select "0"
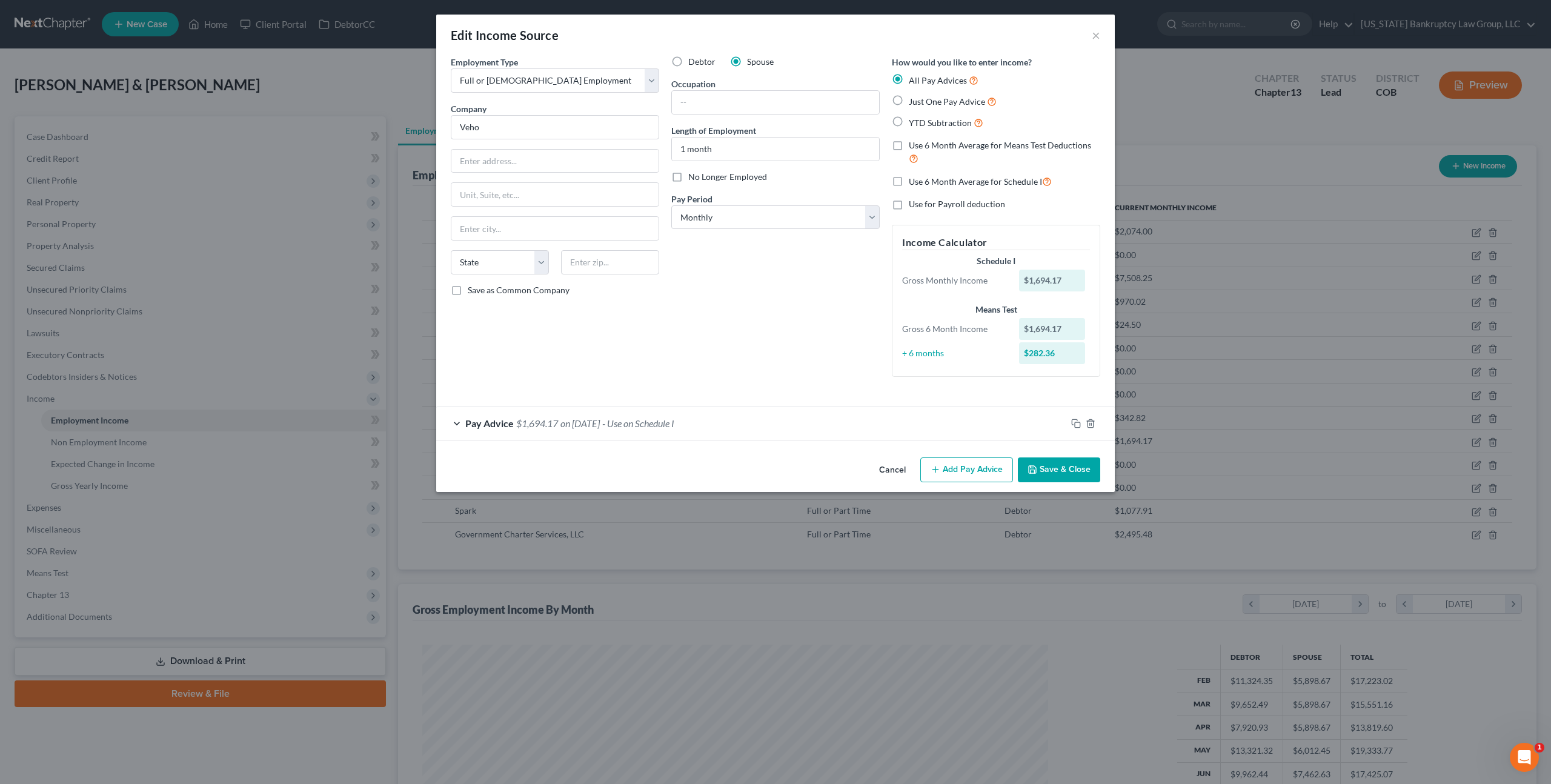
click at [1047, 465] on button "Save & Close" at bounding box center [1059, 470] width 82 height 25
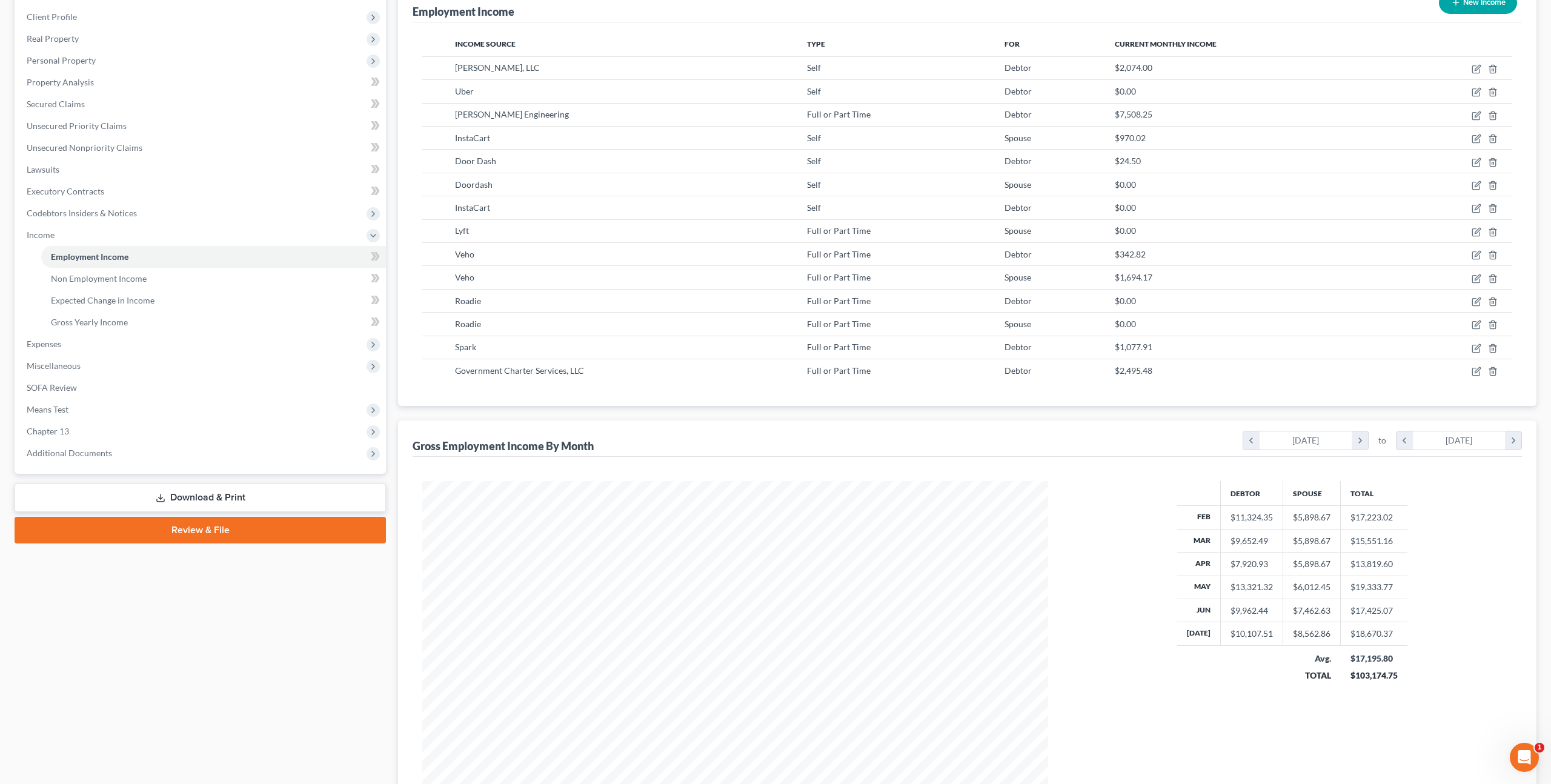
scroll to position [184, 0]
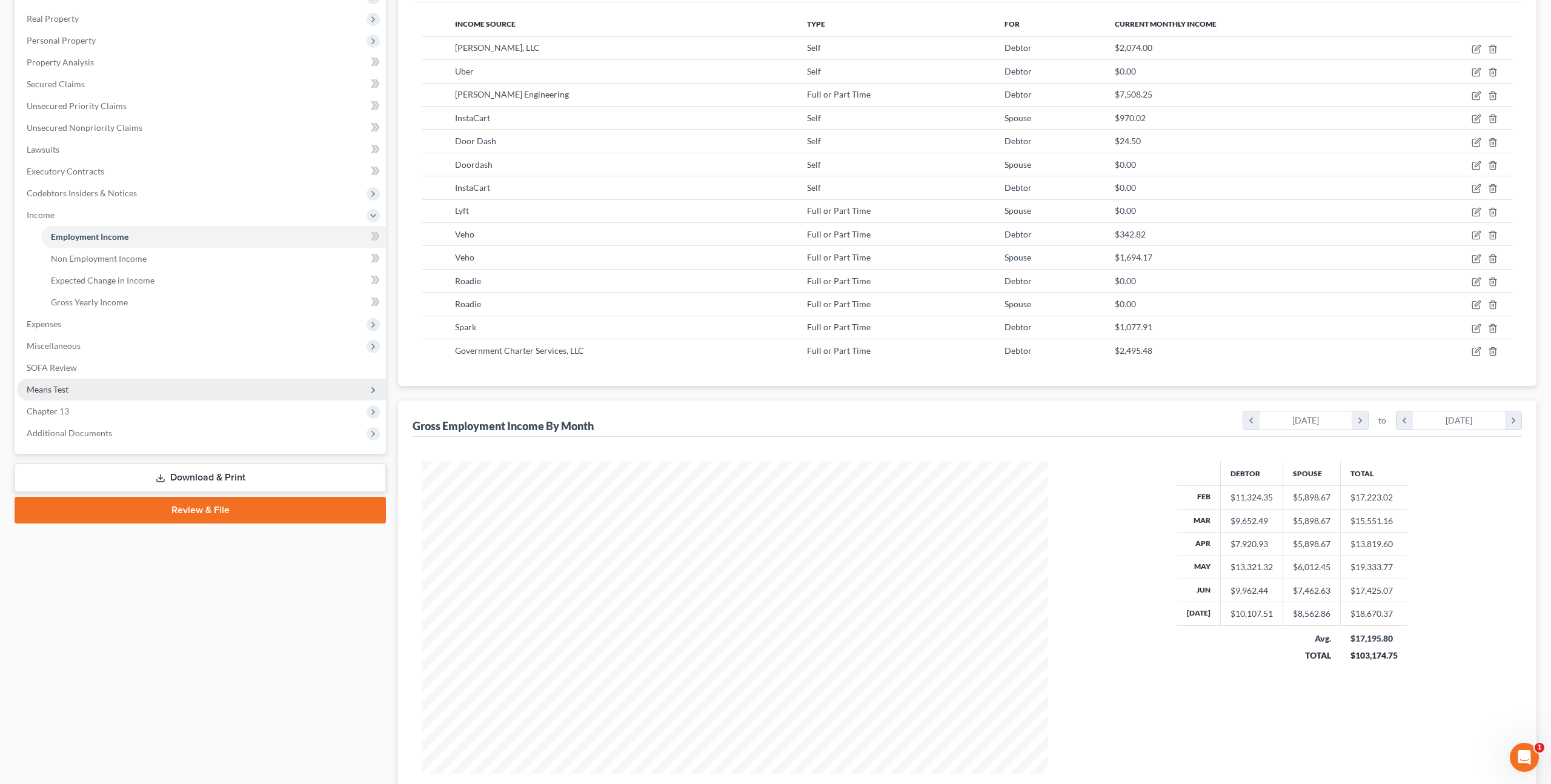
click at [95, 388] on span "Means Test" at bounding box center [201, 390] width 369 height 22
click at [109, 387] on span "Calculation and Presumption" at bounding box center [106, 389] width 111 height 10
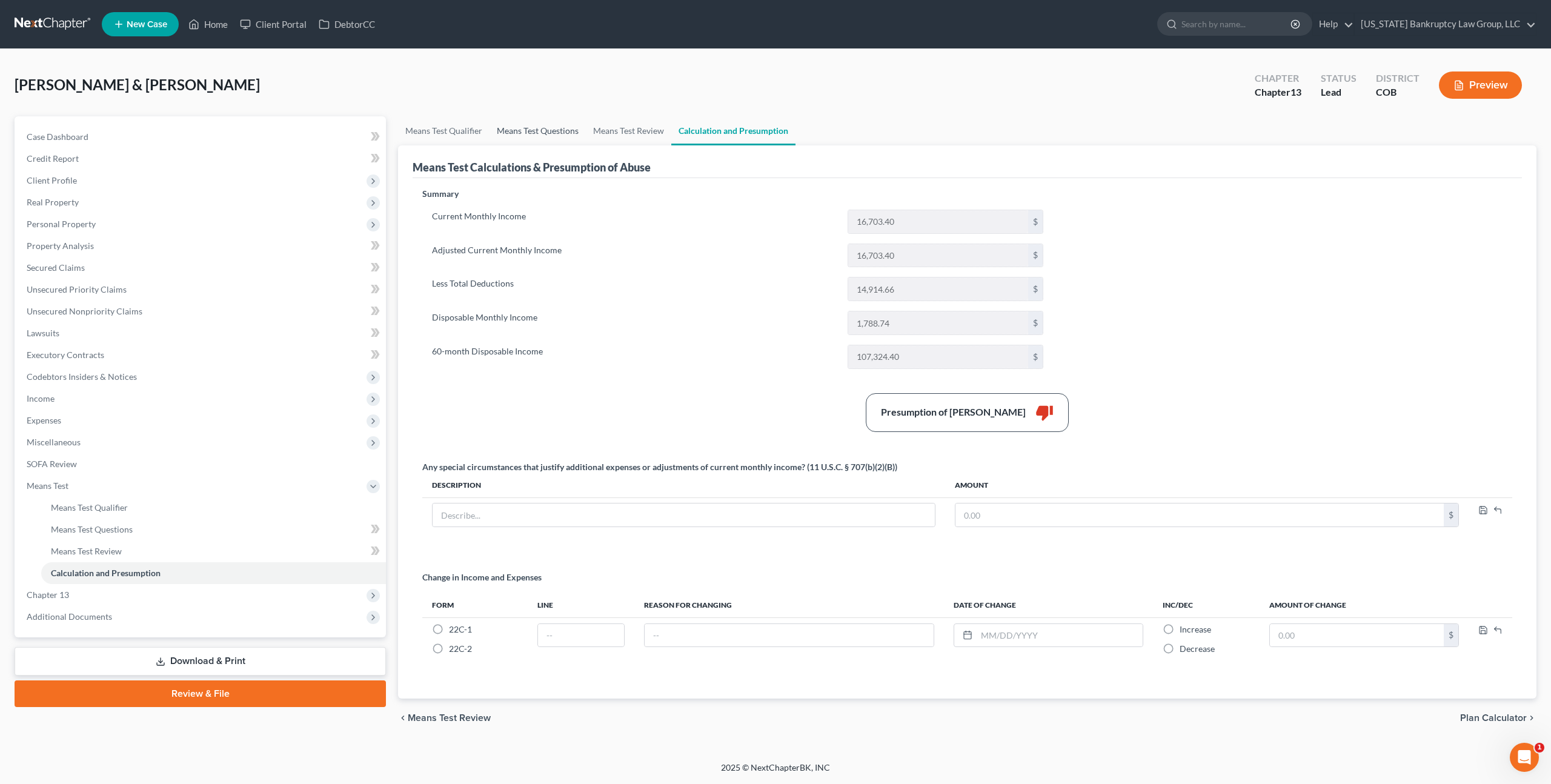
click at [520, 125] on link "Means Test Questions" at bounding box center [537, 131] width 96 height 29
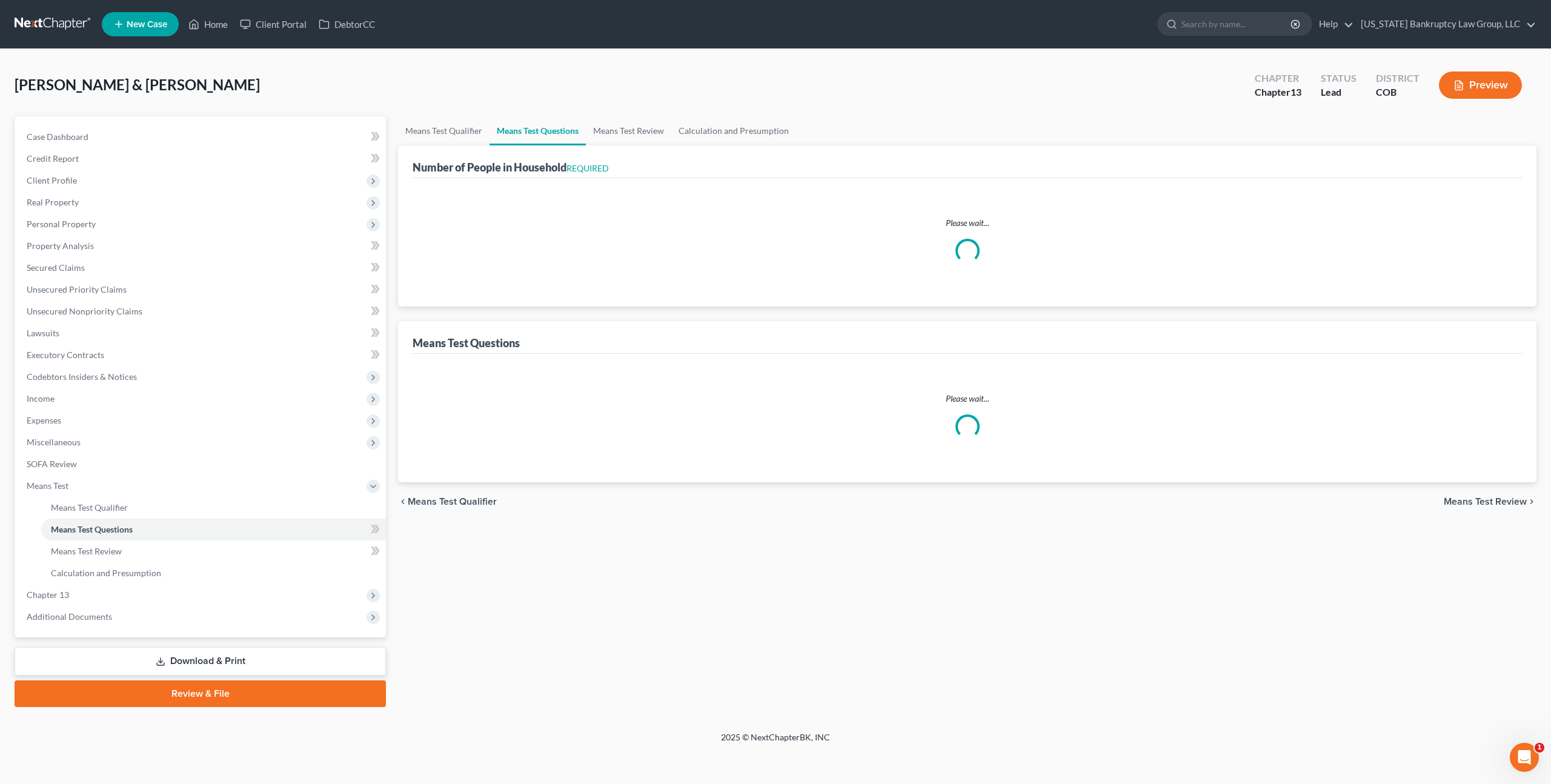
select select "0"
select select "60"
select select "2"
select select "60"
select select "1"
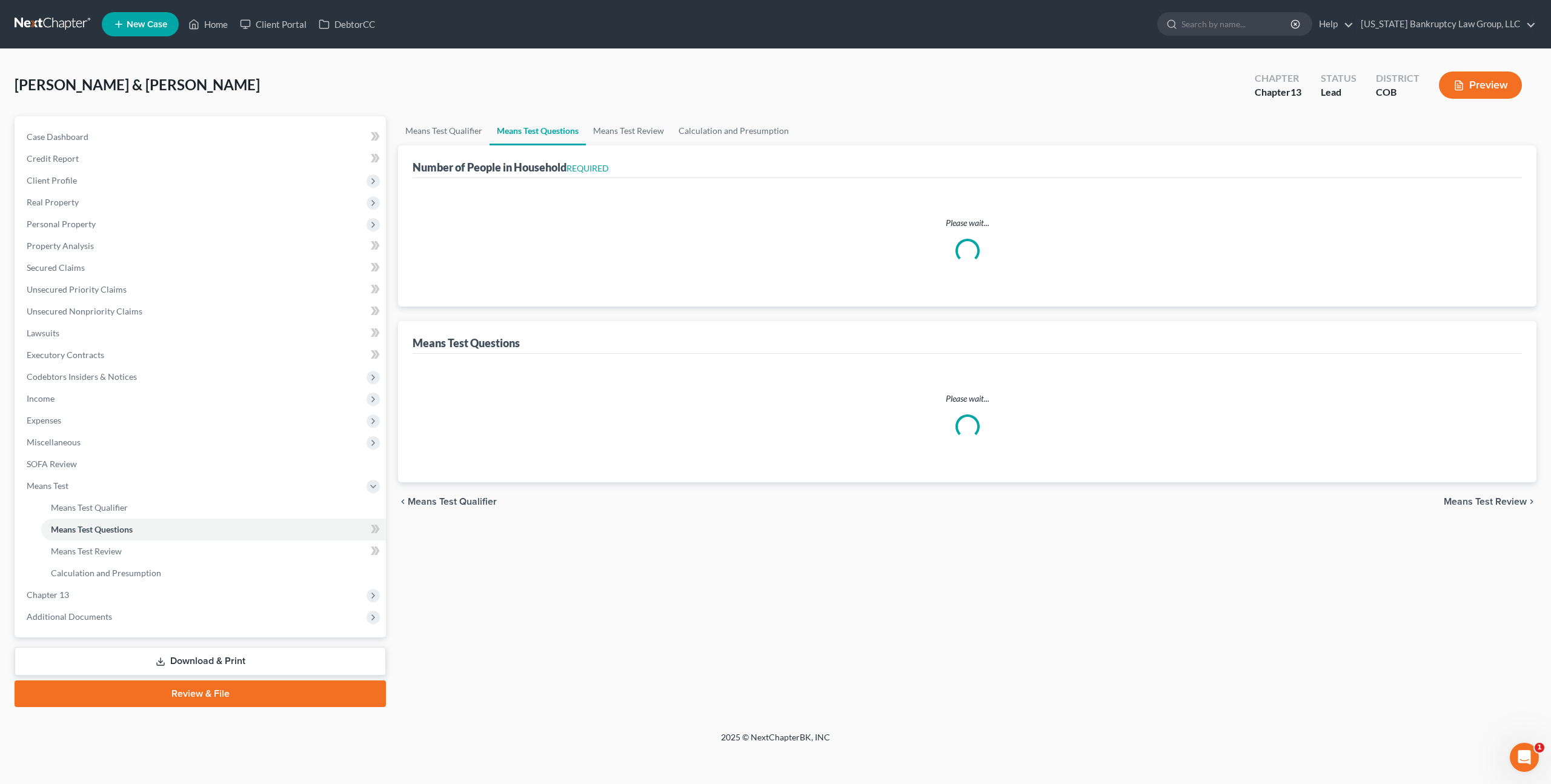
select select "60"
select select "1"
select select "60"
select select "5"
select select "2"
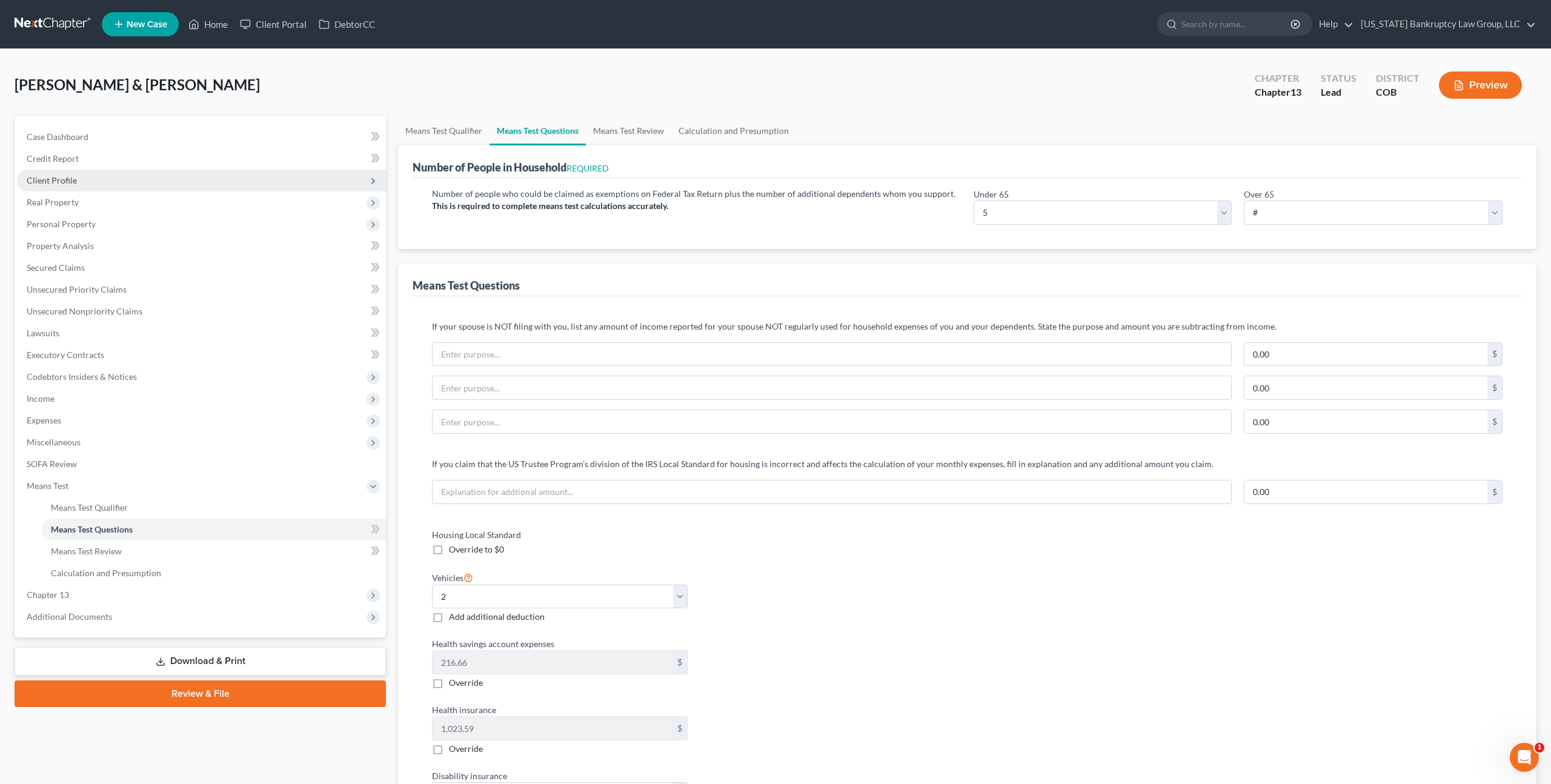
click at [74, 180] on span "Client Profile" at bounding box center [52, 180] width 50 height 10
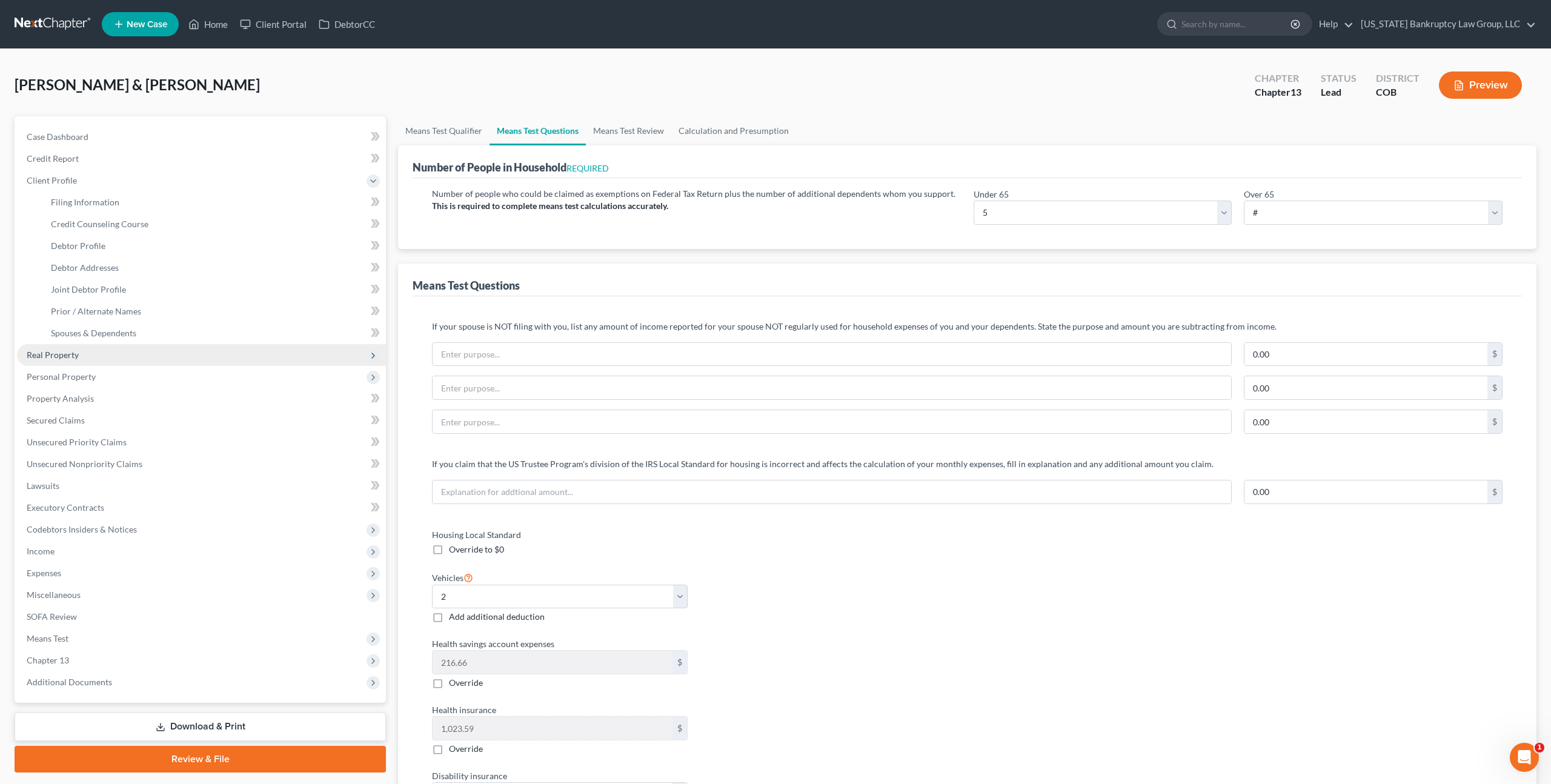
click at [69, 358] on span "Real Property" at bounding box center [52, 355] width 52 height 10
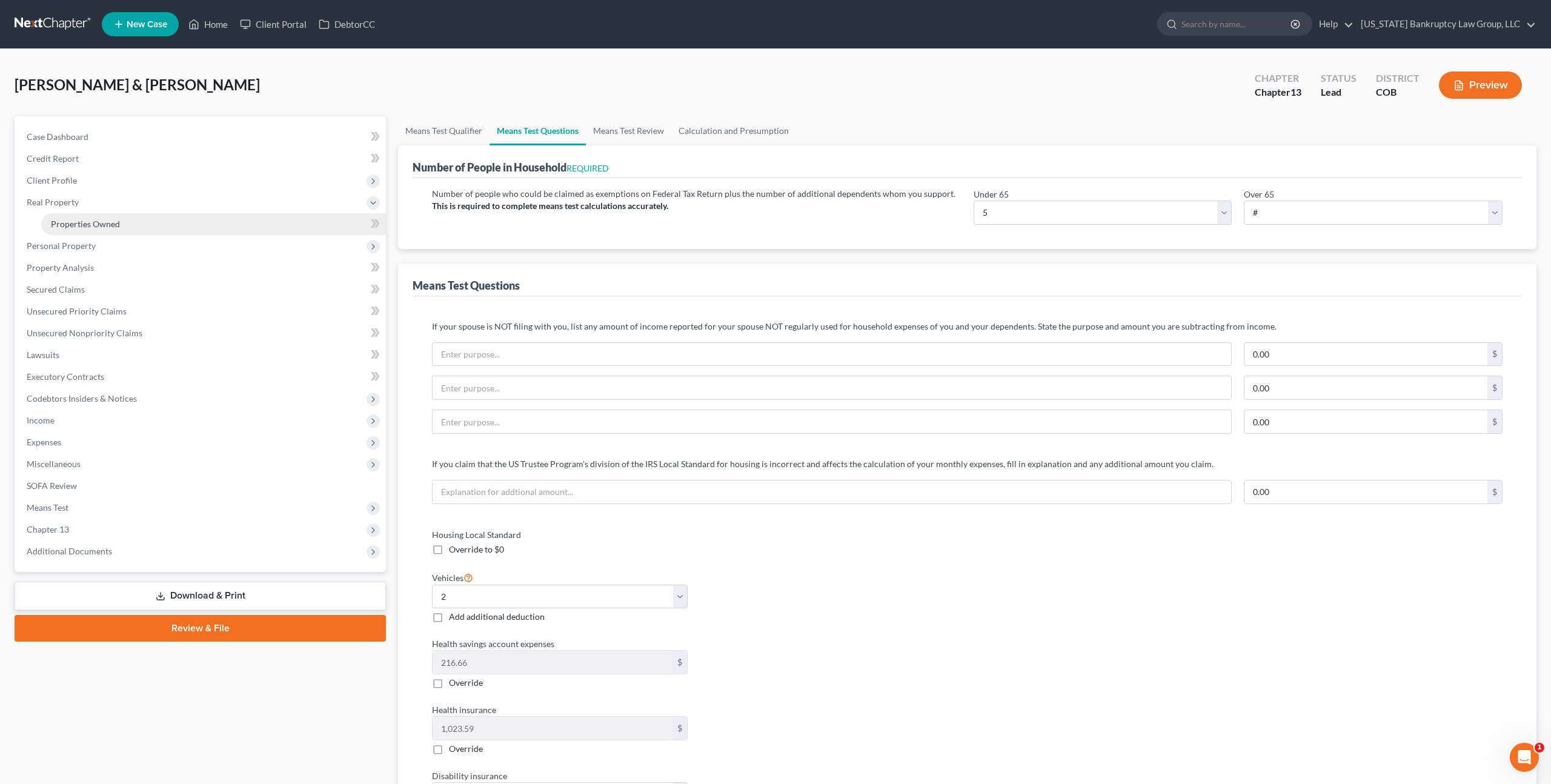
click at [120, 226] on link "Properties Owned" at bounding box center [213, 224] width 345 height 22
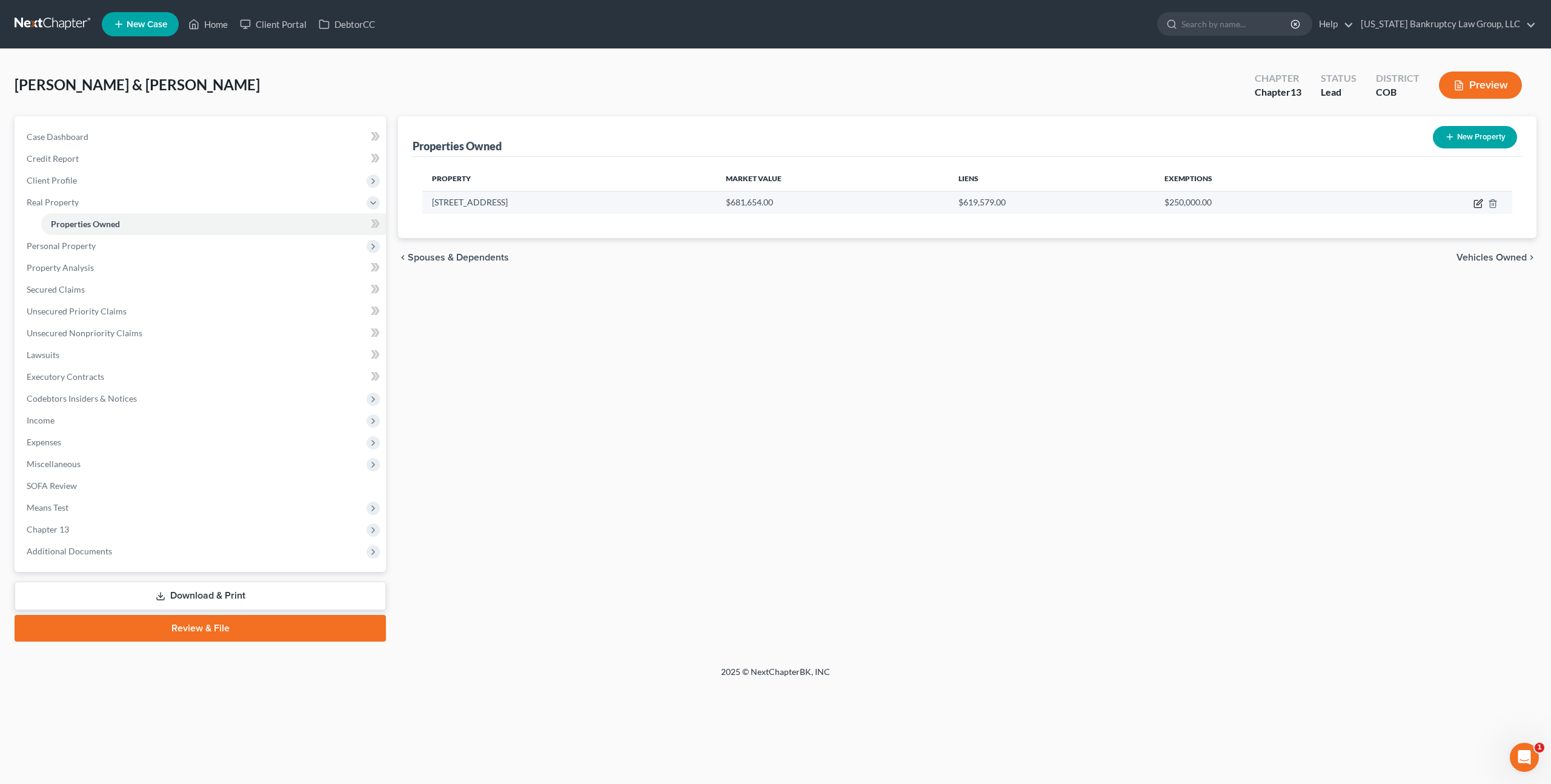
click at [1476, 204] on icon "button" at bounding box center [1478, 203] width 10 height 10
select select "5"
select select "2"
select select "1"
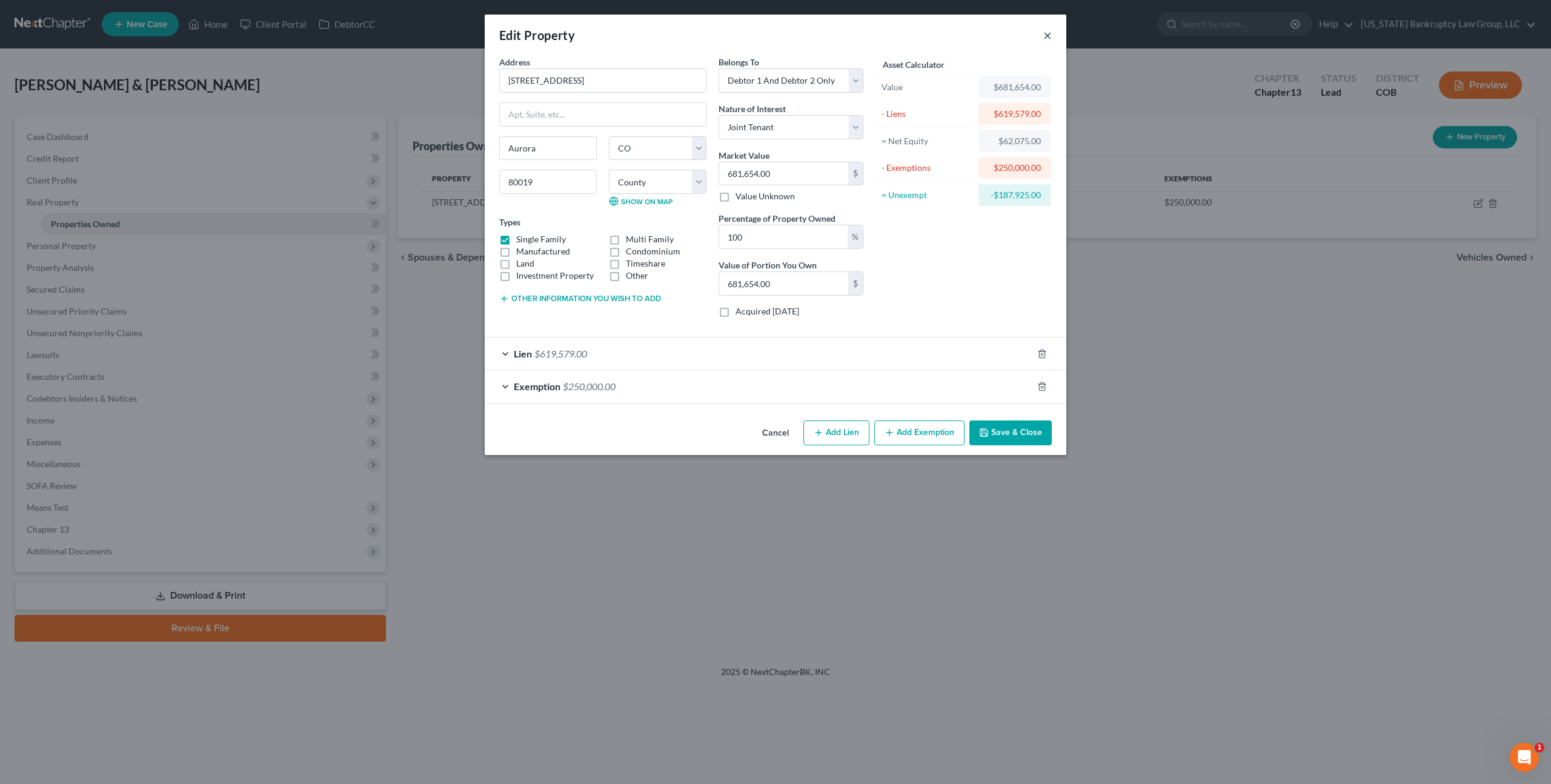
click at [1048, 36] on button "×" at bounding box center [1047, 35] width 8 height 14
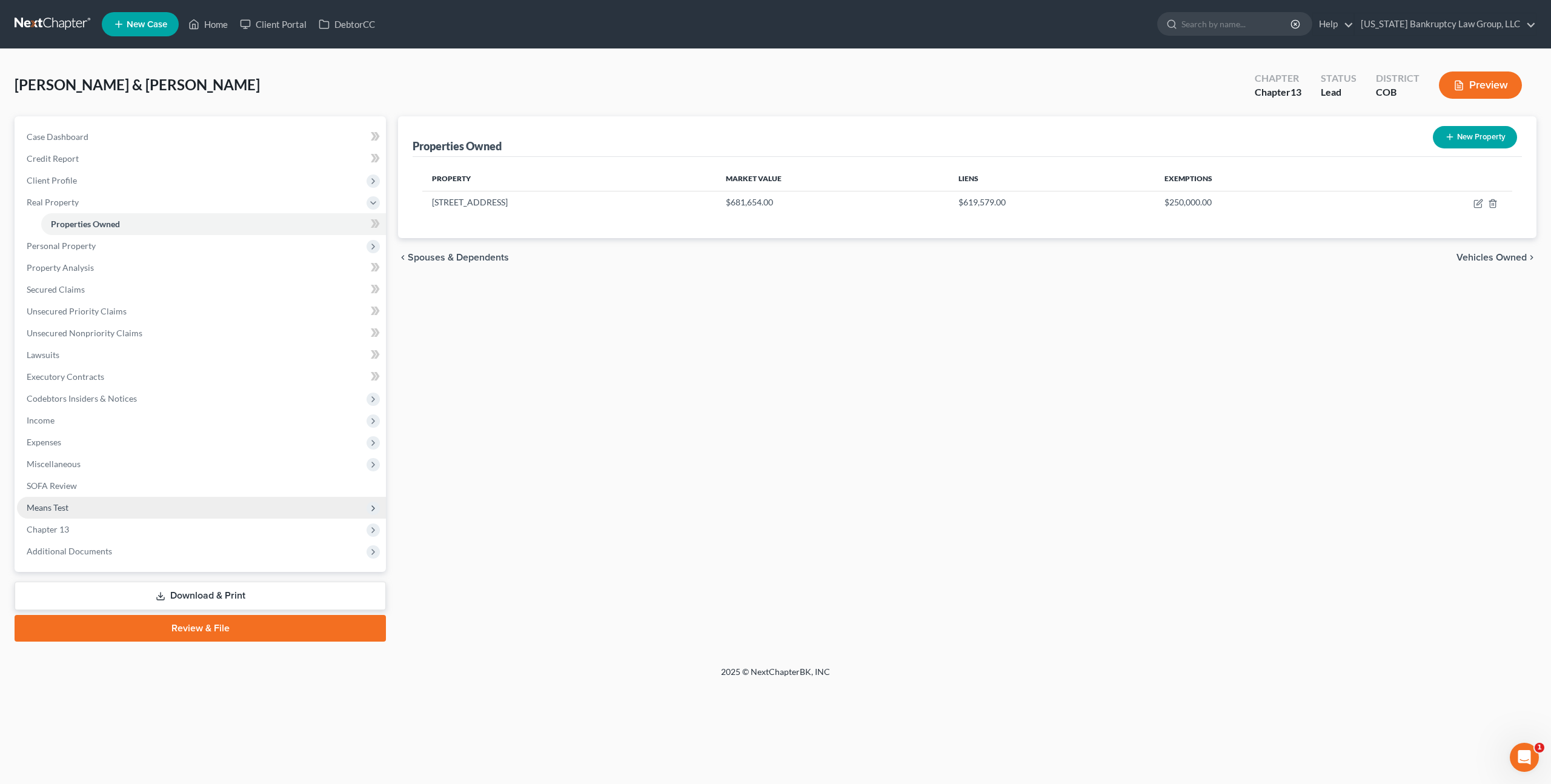
click at [72, 510] on span "Means Test" at bounding box center [201, 508] width 369 height 22
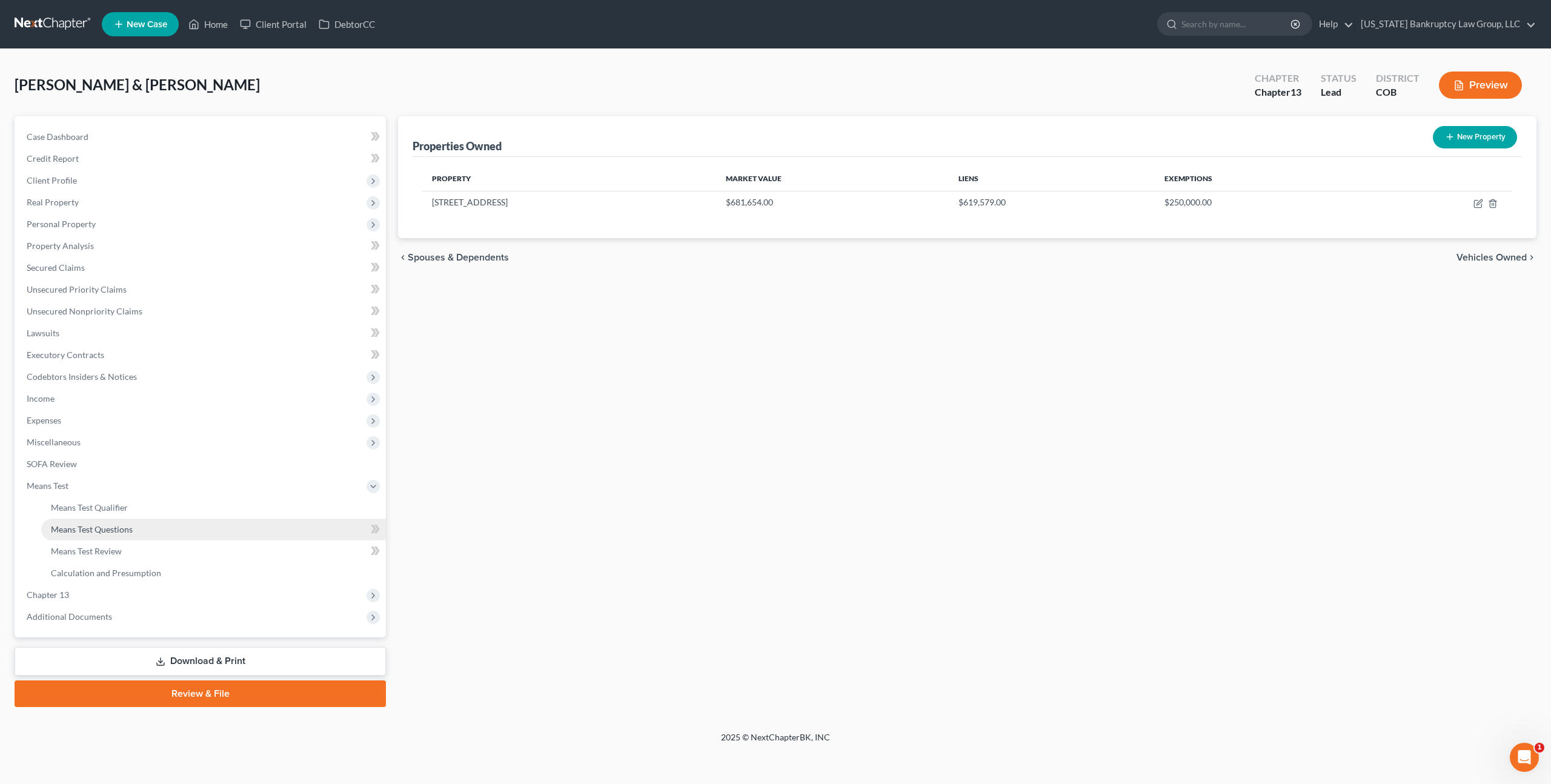
click at [94, 526] on span "Means Test Questions" at bounding box center [92, 529] width 82 height 10
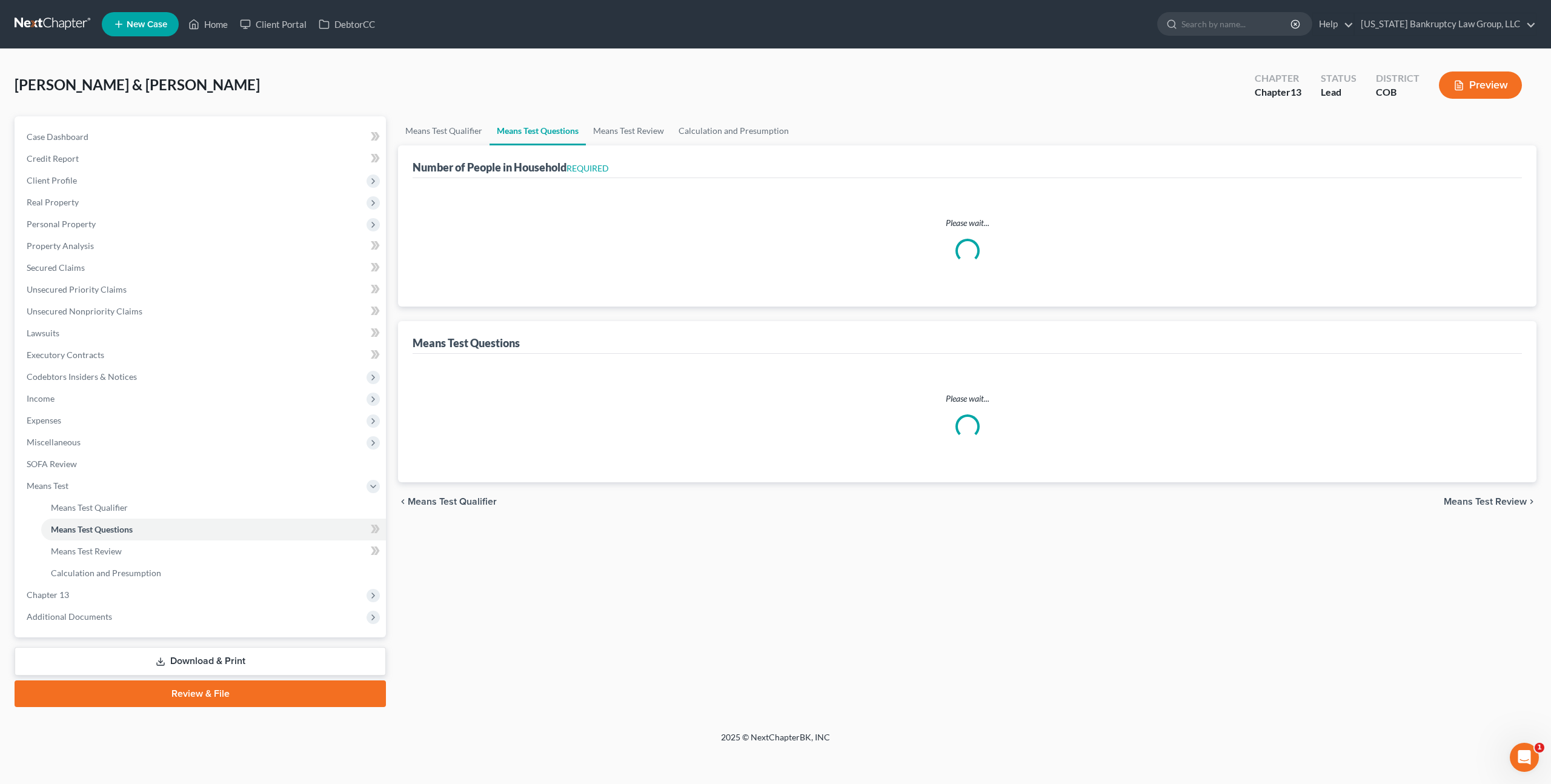
select select "0"
select select "60"
select select "2"
select select "60"
select select "1"
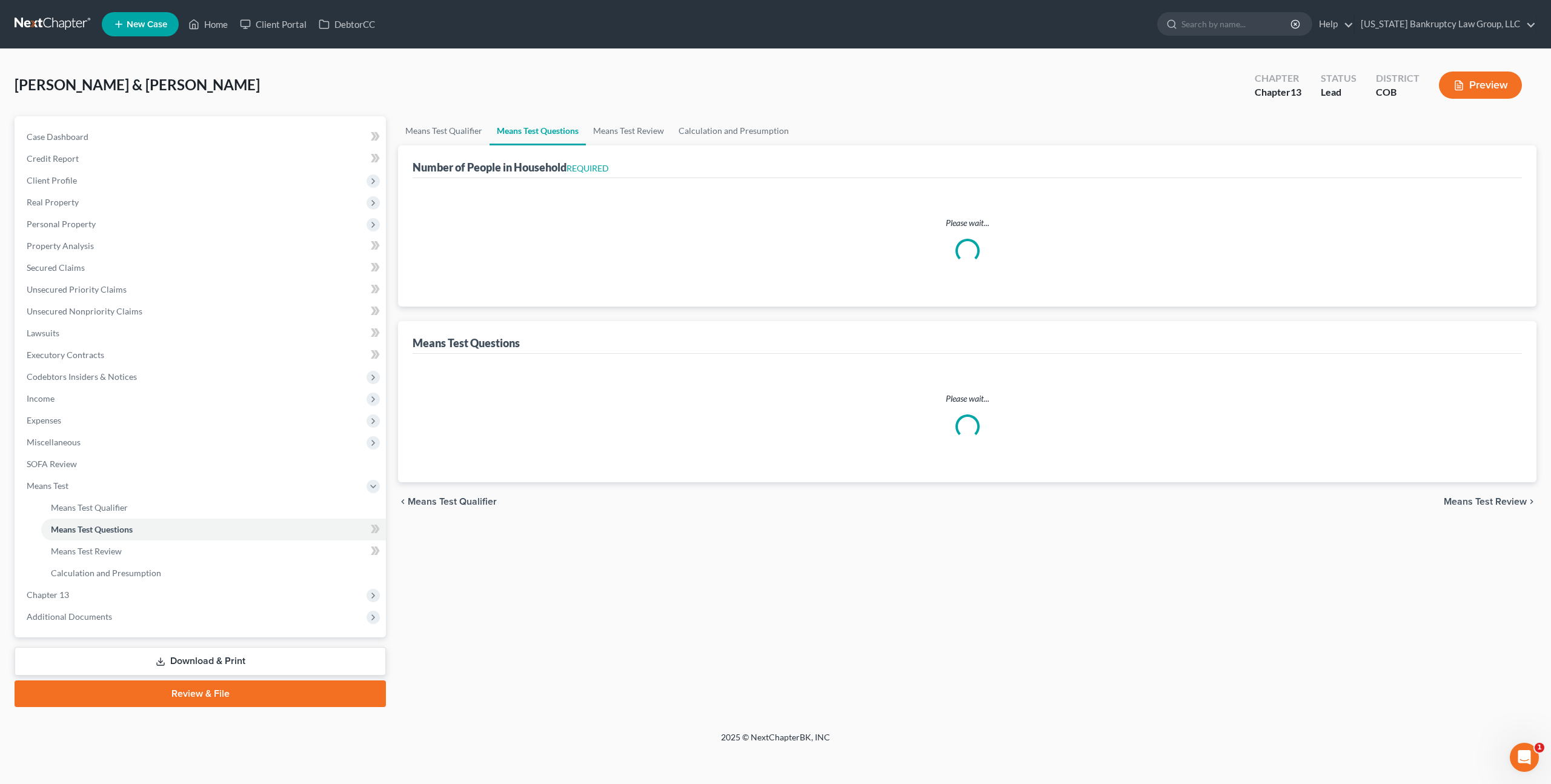
select select "60"
select select "1"
select select "60"
select select "2"
select select "5"
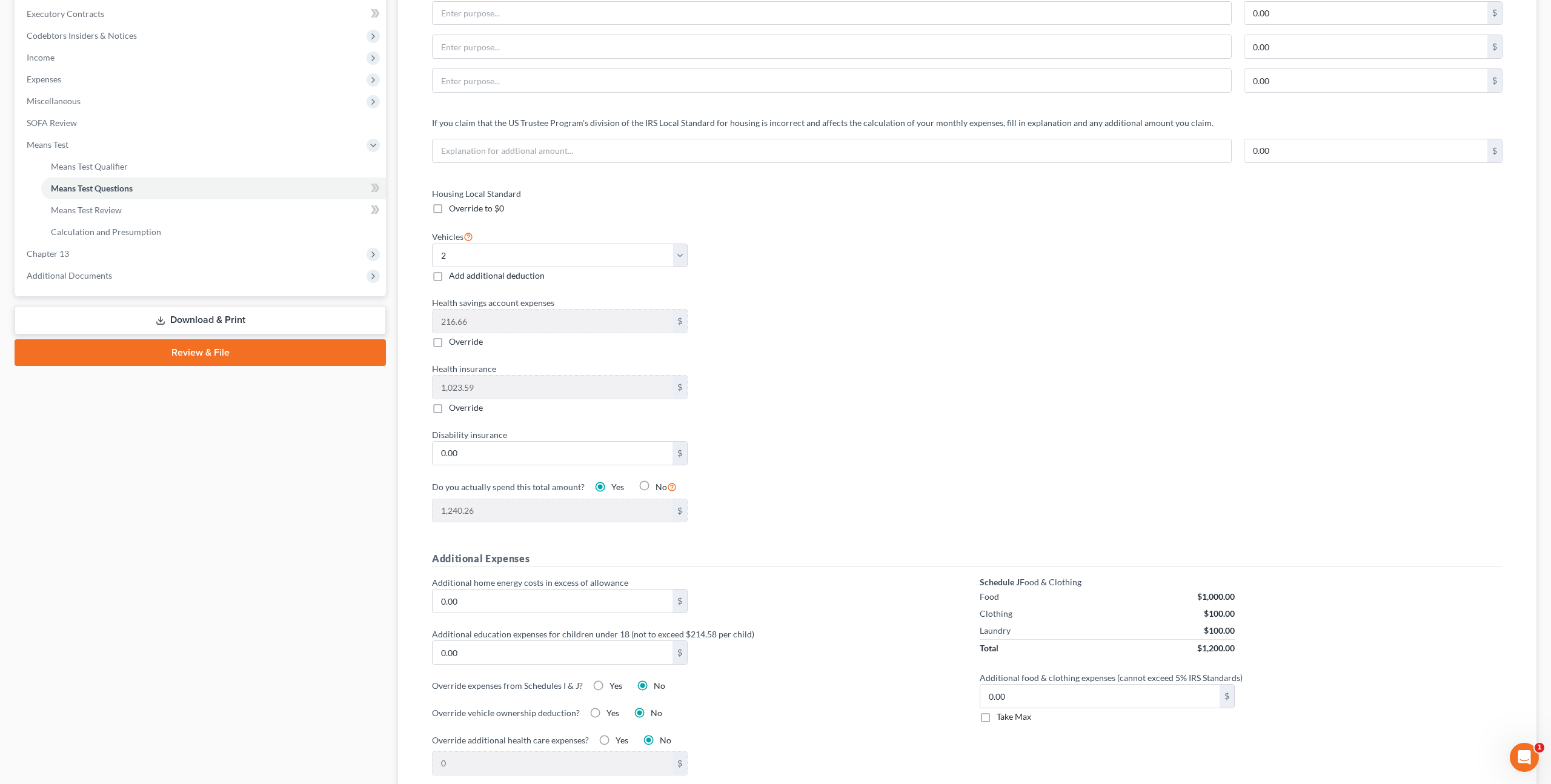
scroll to position [343, 0]
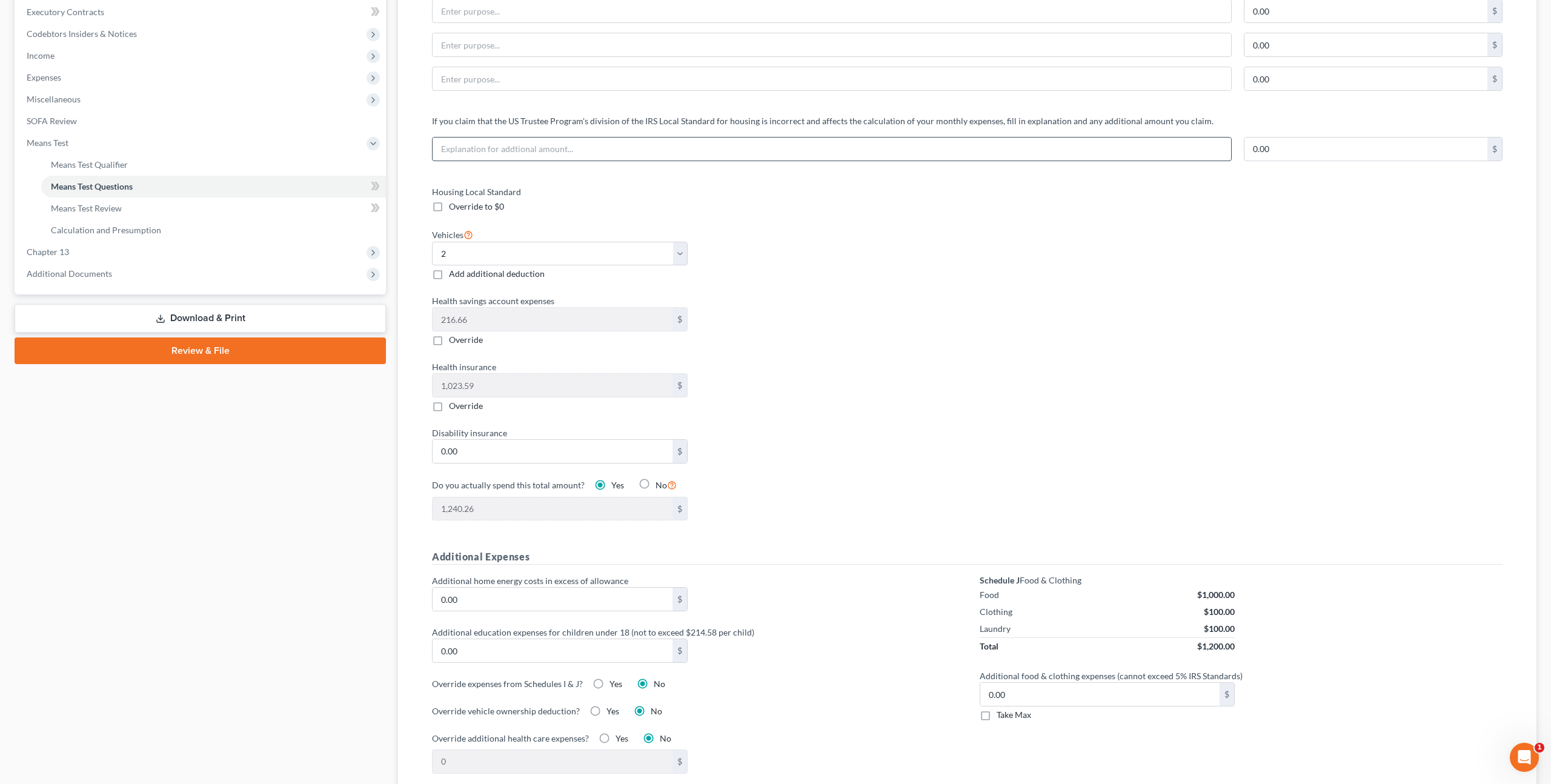
click at [764, 154] on input "text" at bounding box center [831, 149] width 798 height 23
type input "Debtors' mortgage payment exceeds IRS standards"
type input "3,035.00"
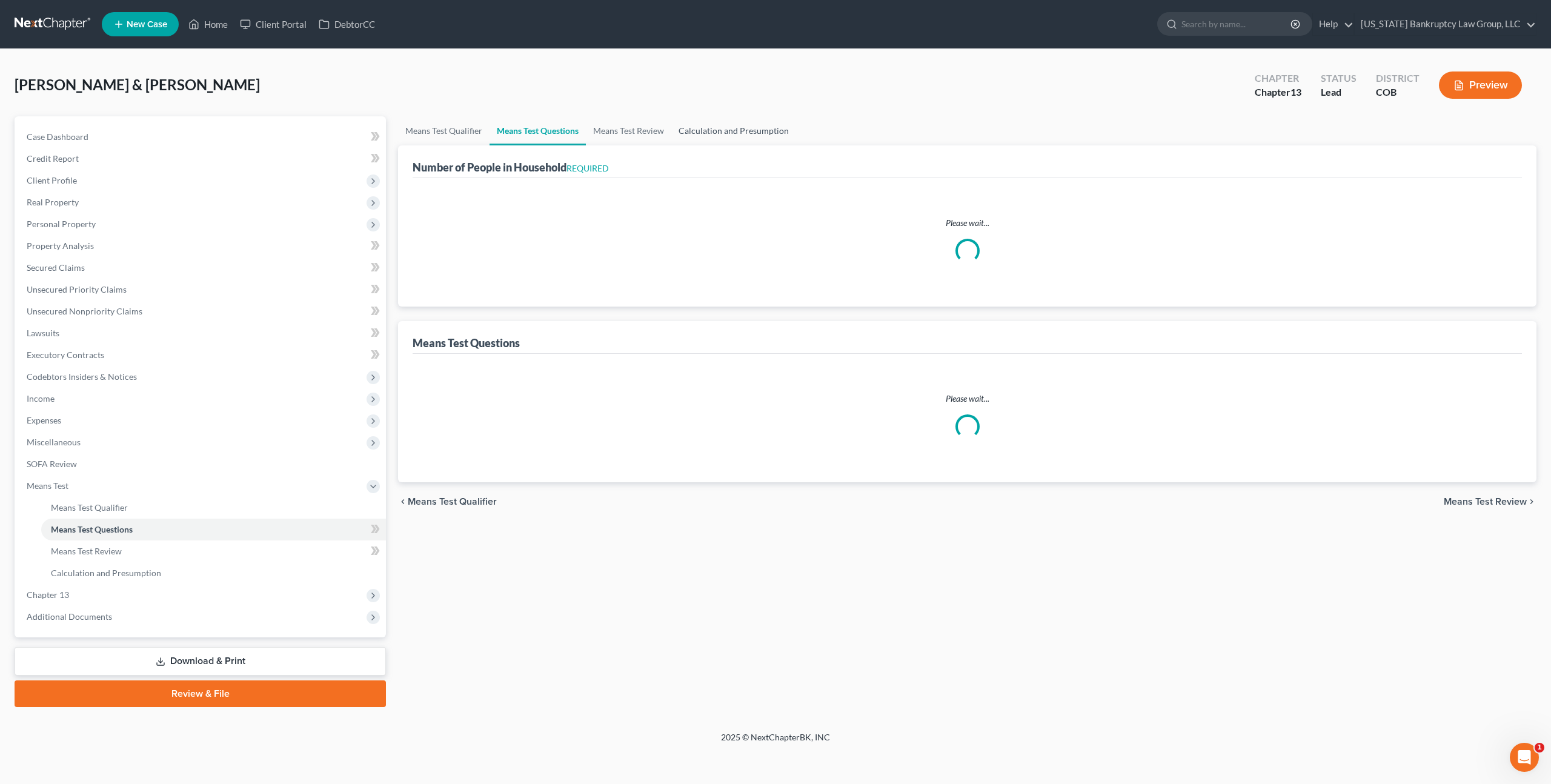
select select "0"
select select "60"
select select "2"
select select "60"
select select "1"
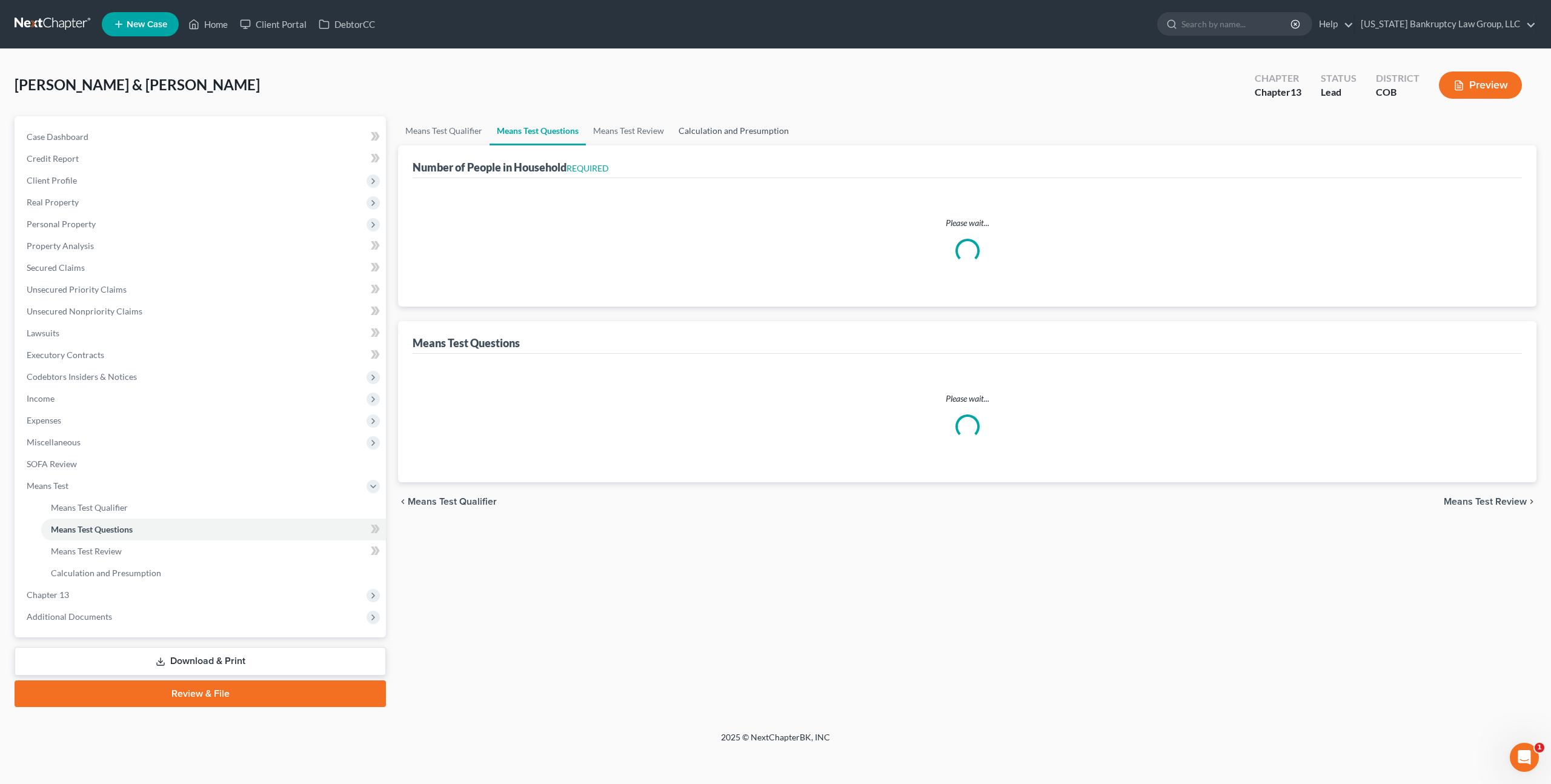
select select "60"
select select "1"
select select "60"
select select "2"
select select "5"
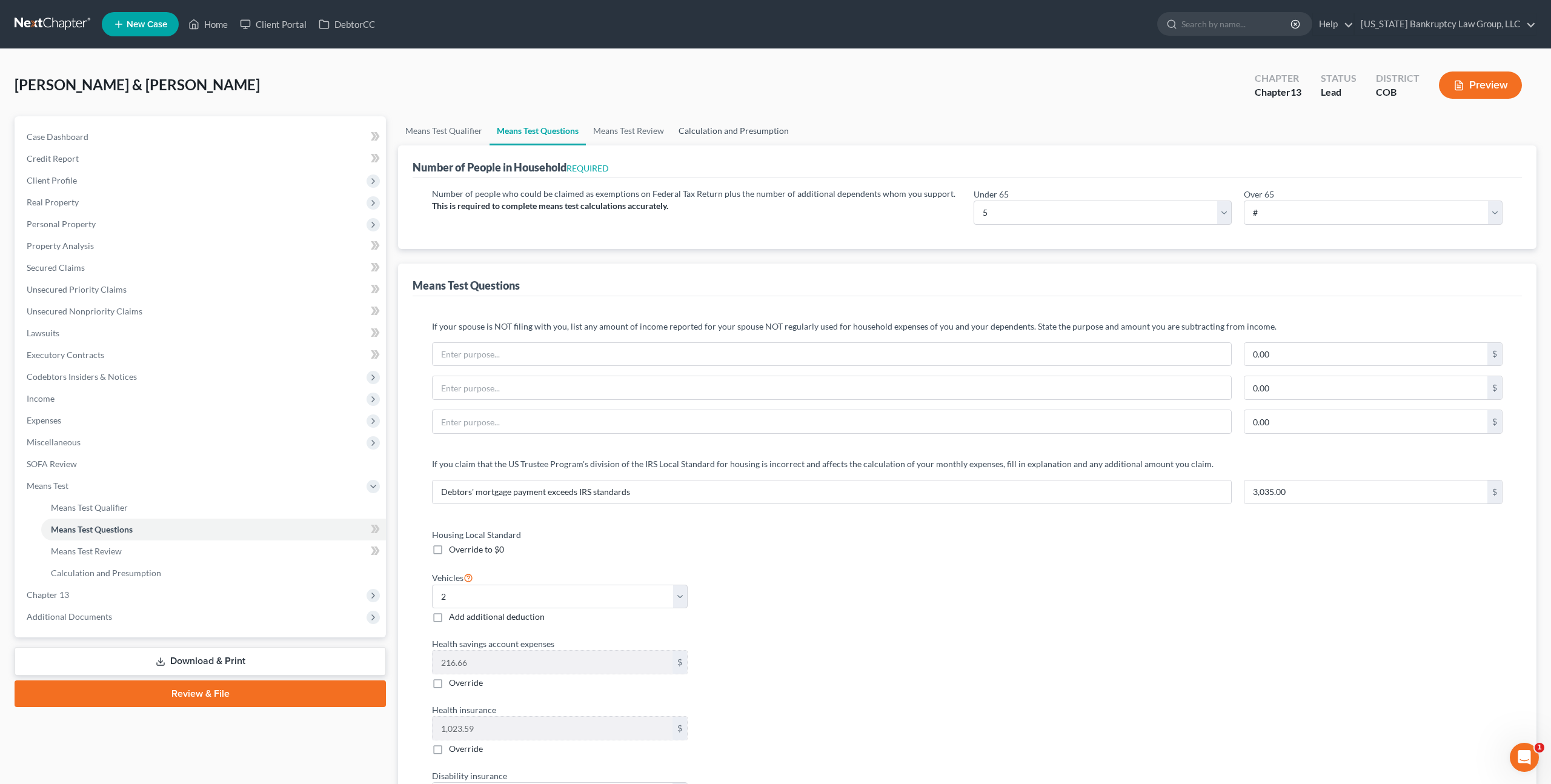
click at [736, 134] on link "Calculation and Presumption" at bounding box center [733, 131] width 125 height 29
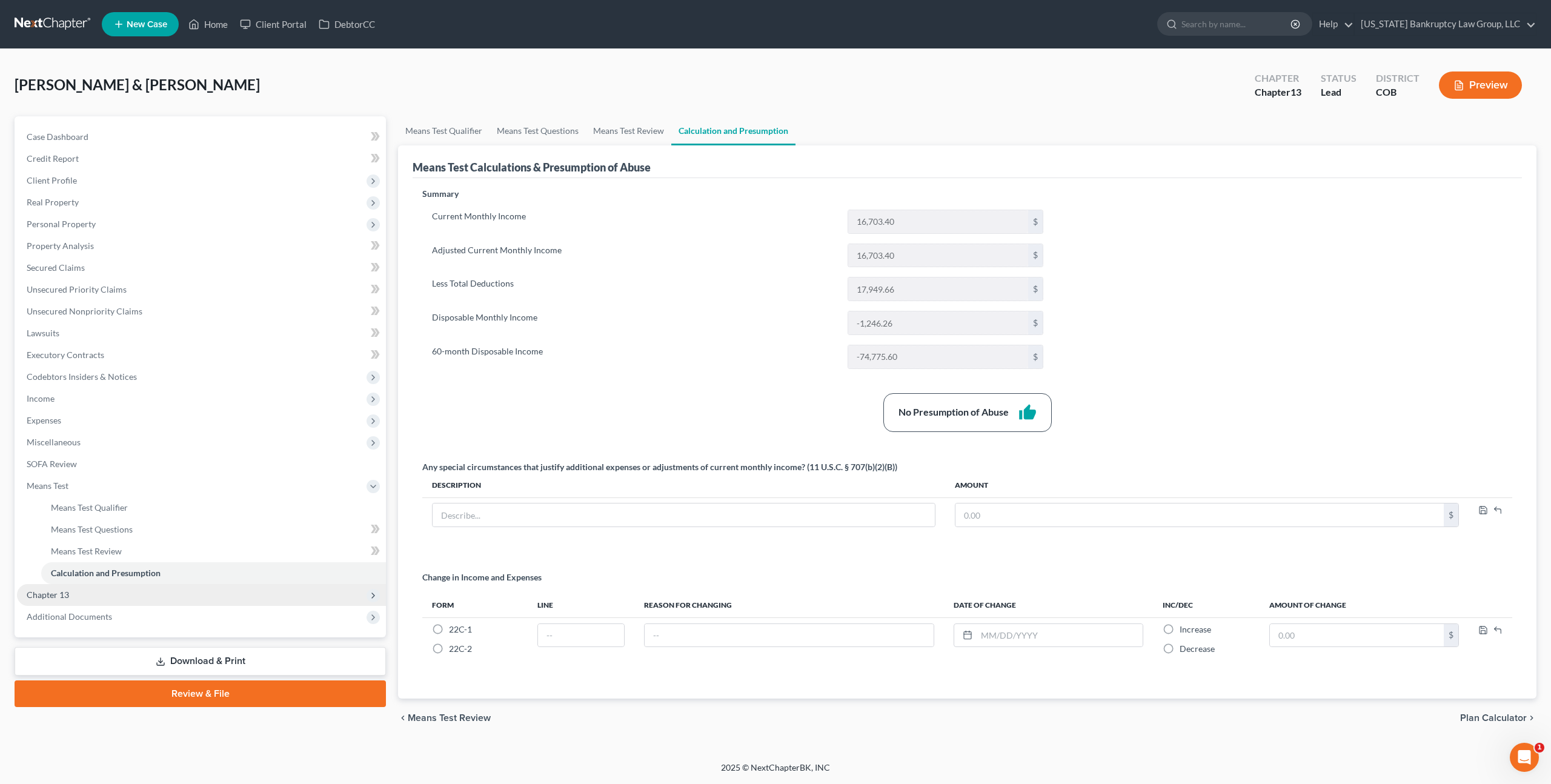
click at [109, 595] on span "Chapter 13" at bounding box center [201, 595] width 369 height 22
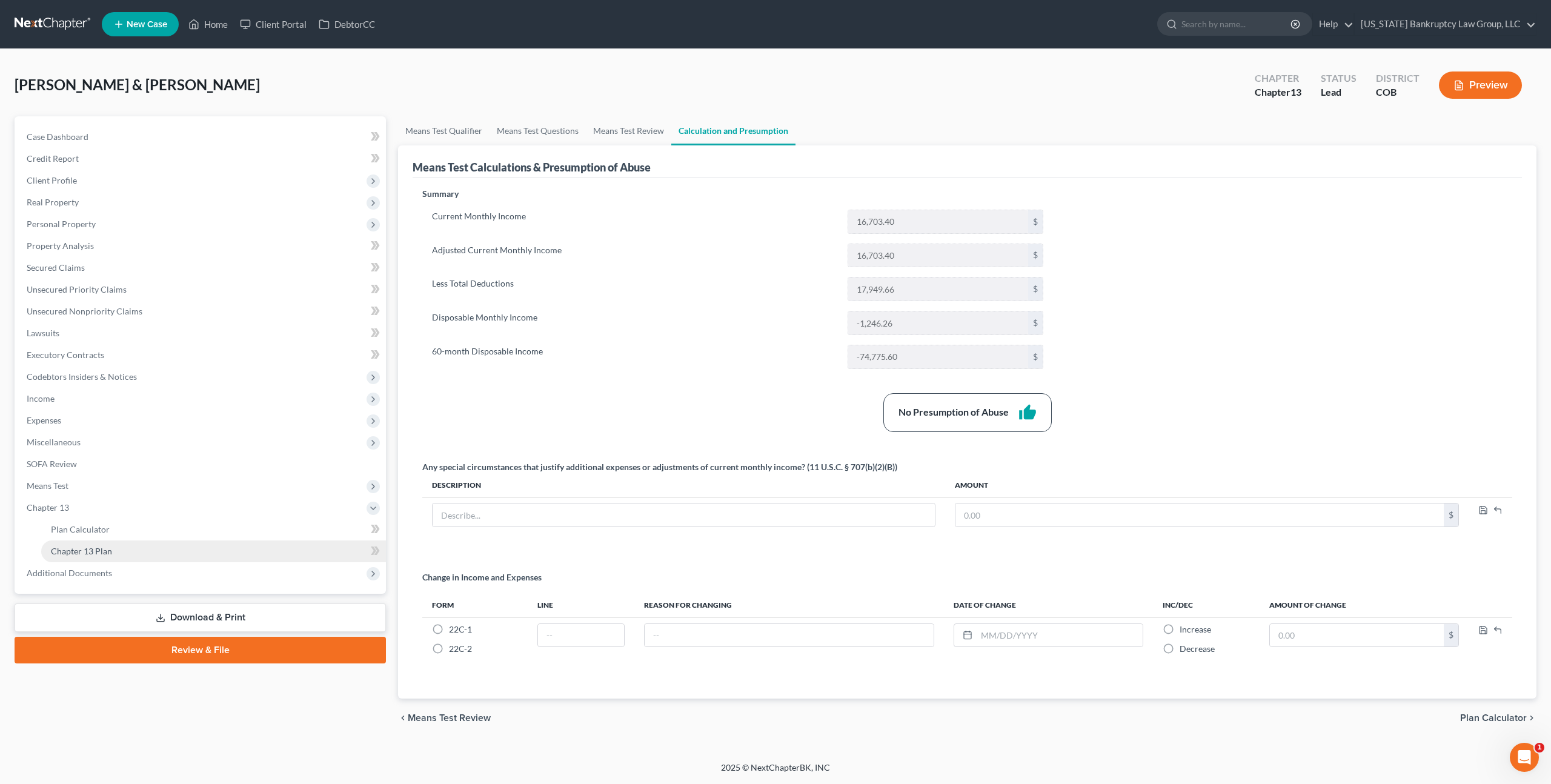
click at [118, 545] on link "Chapter 13 Plan" at bounding box center [213, 551] width 345 height 22
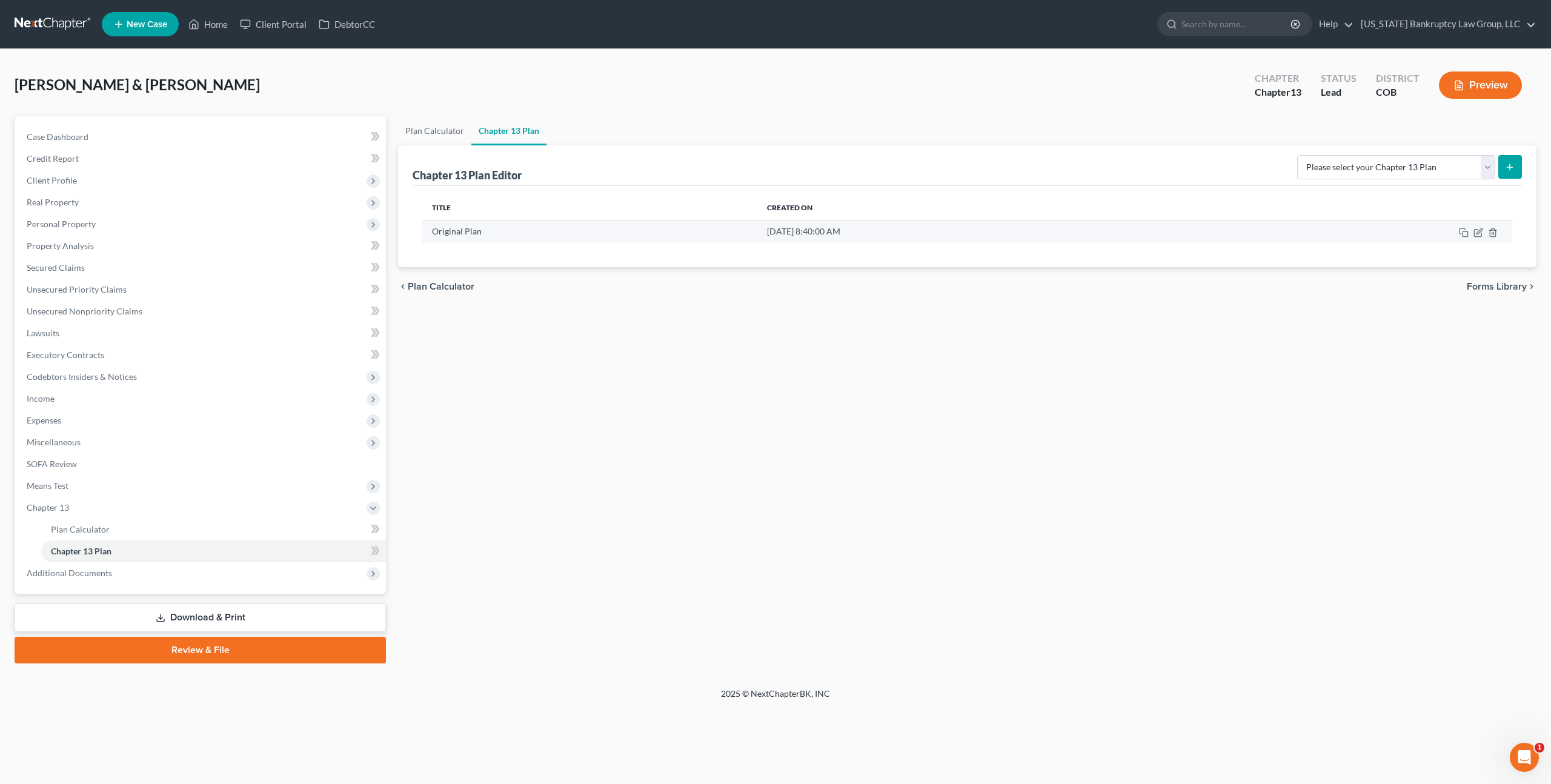
click at [1470, 231] on td at bounding box center [1360, 231] width 305 height 23
click at [1477, 232] on icon "button" at bounding box center [1478, 232] width 10 height 10
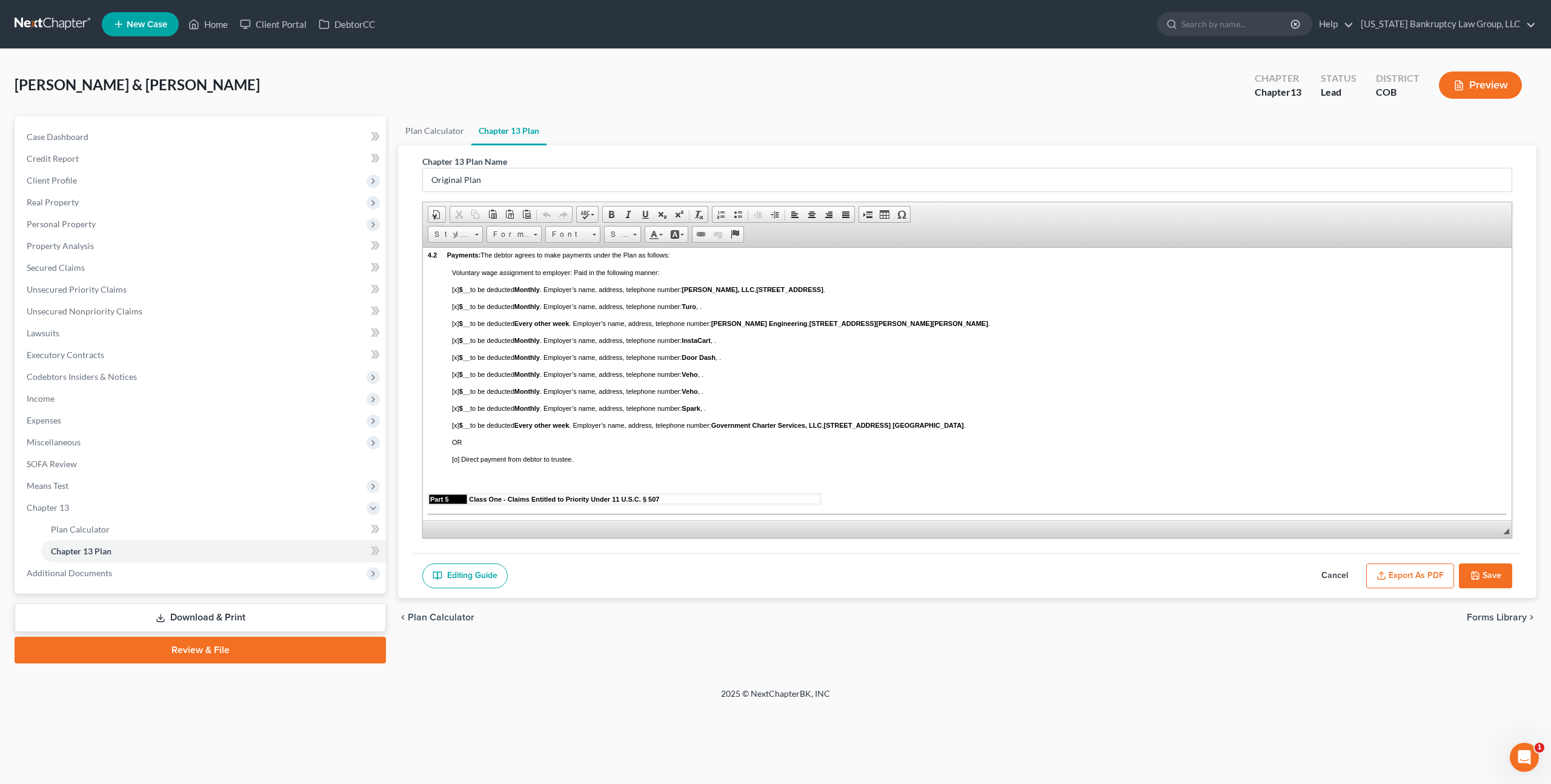
scroll to position [1364, 0]
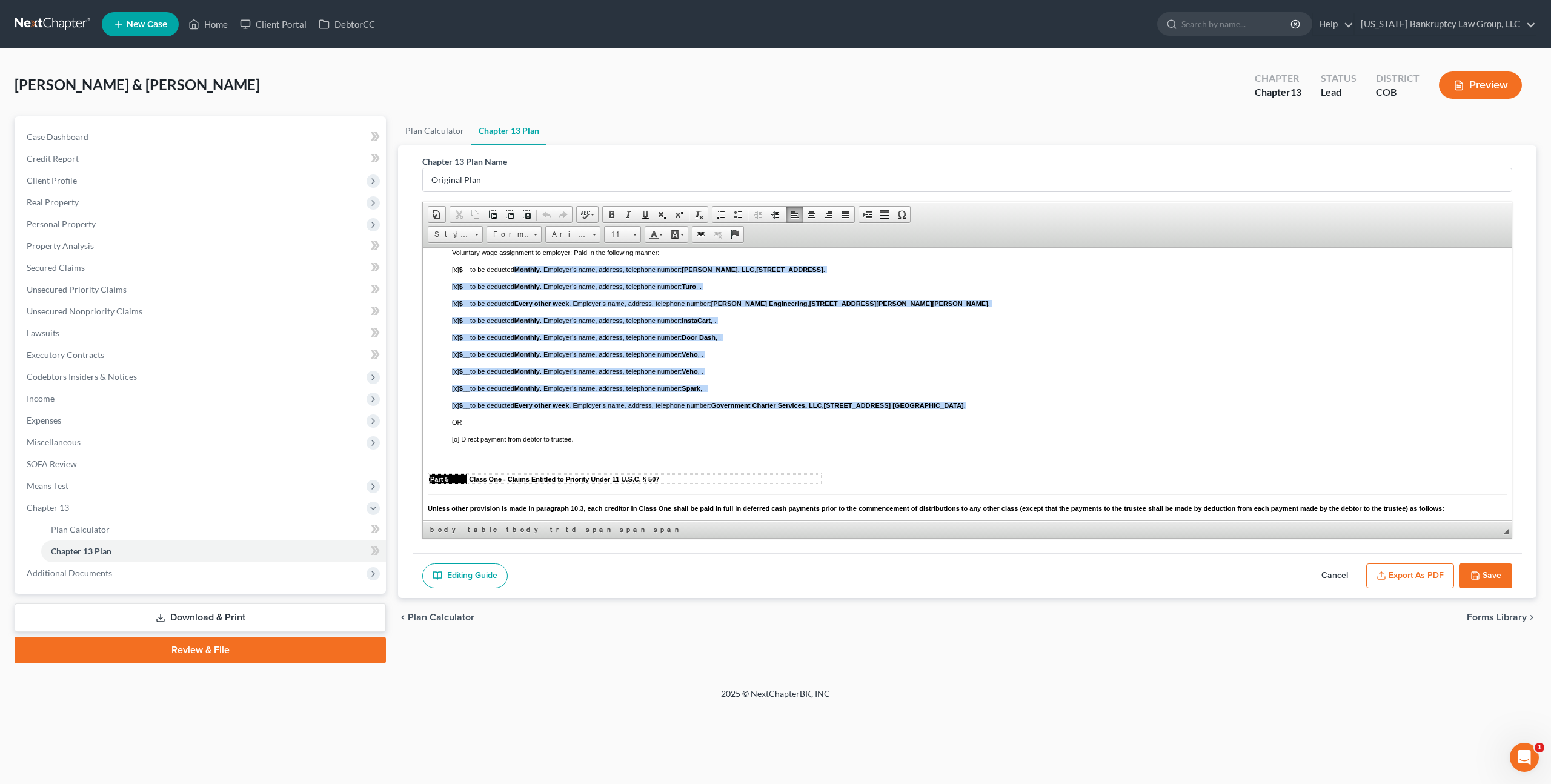
drag, startPoint x: 520, startPoint y: 310, endPoint x: 513, endPoint y: 462, distance: 152.2
click at [513, 442] on div "[x] $__ to be deducted Monthly . Employer’s name, address, telephone number: Ki…" at bounding box center [979, 354] width 1055 height 177
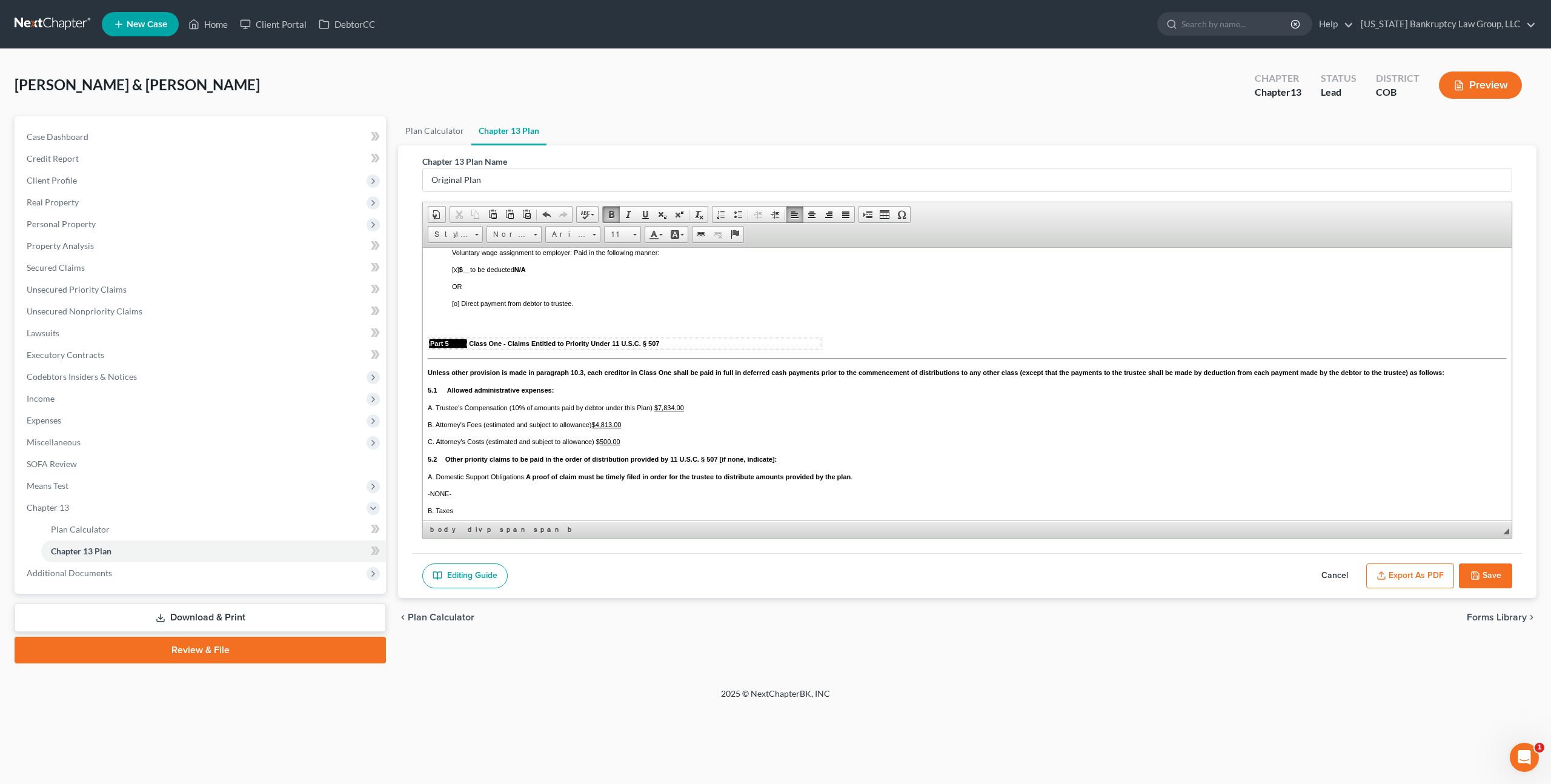
click at [458, 306] on span "[o] Direct payment from debtor to trustee." at bounding box center [513, 302] width 122 height 7
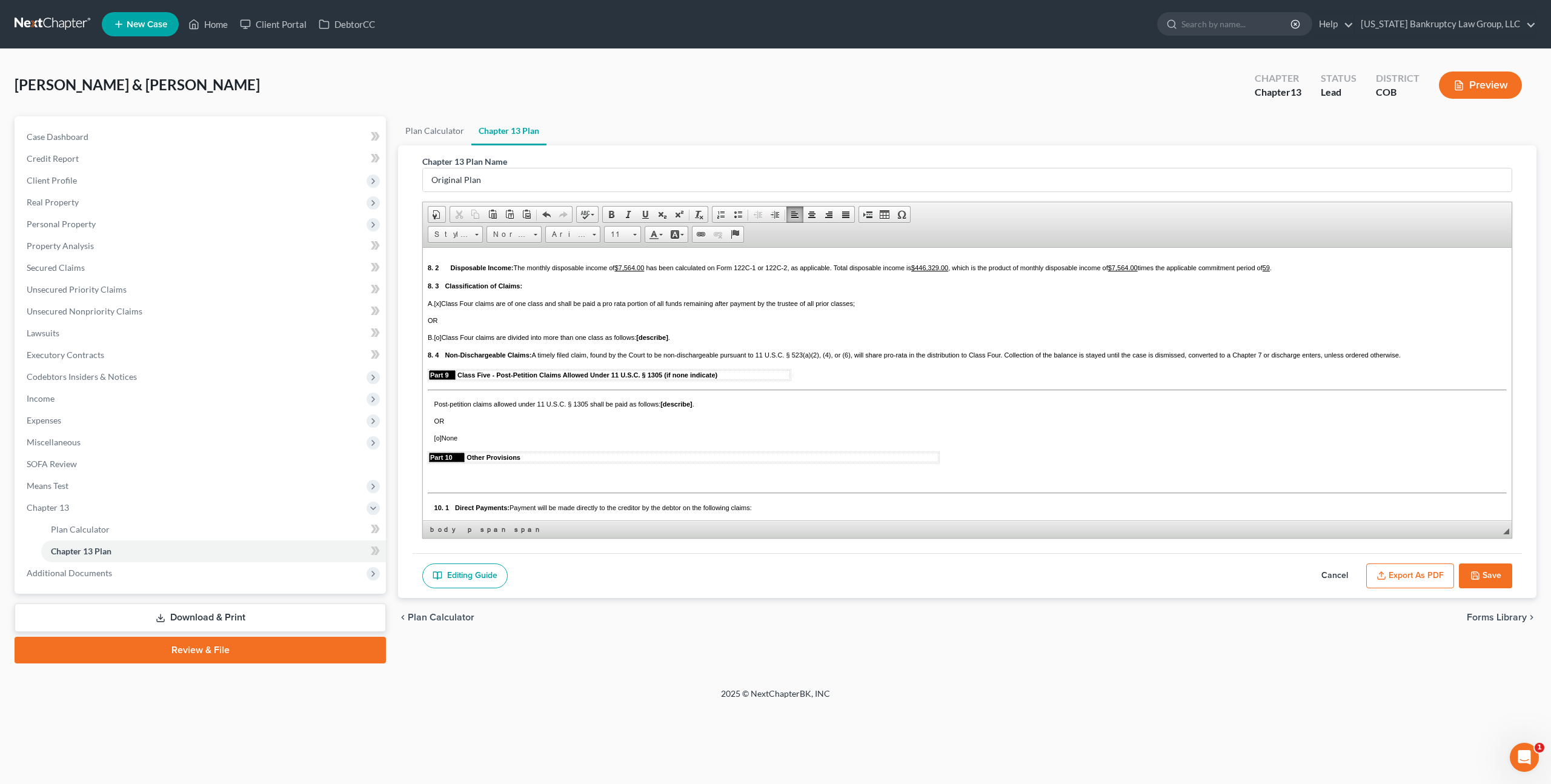
scroll to position [2402, 0]
click at [491, 269] on p "8. 2 Disposable Income: The monthly disposable income of $7,564.00 has been cal…" at bounding box center [967, 259] width 1079 height 19
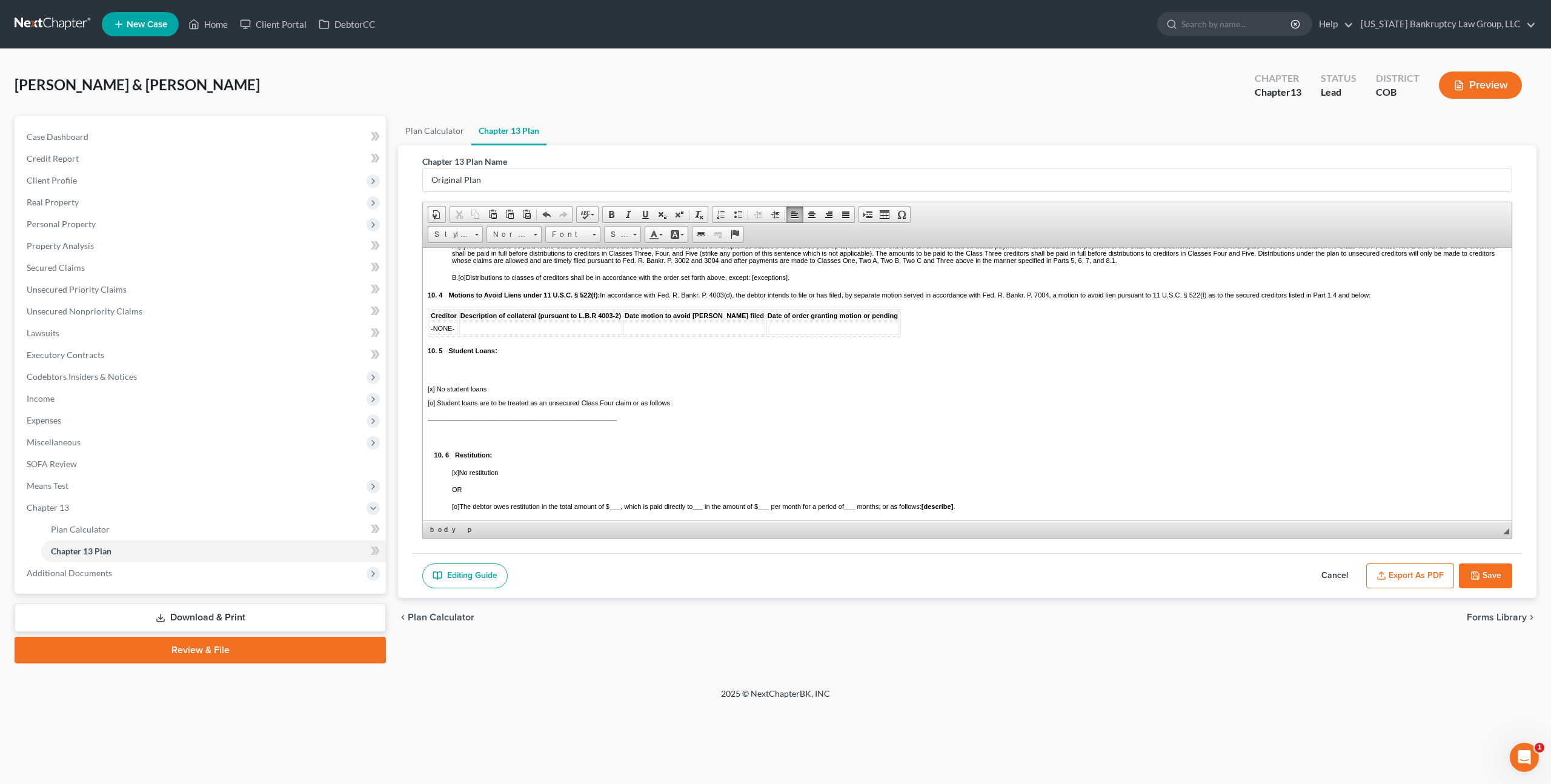
scroll to position [2760, 0]
click at [449, 321] on div "A. [x] The amounts to be paid to the Class One creditors shall be paid in full,…" at bounding box center [967, 340] width 1079 height 198
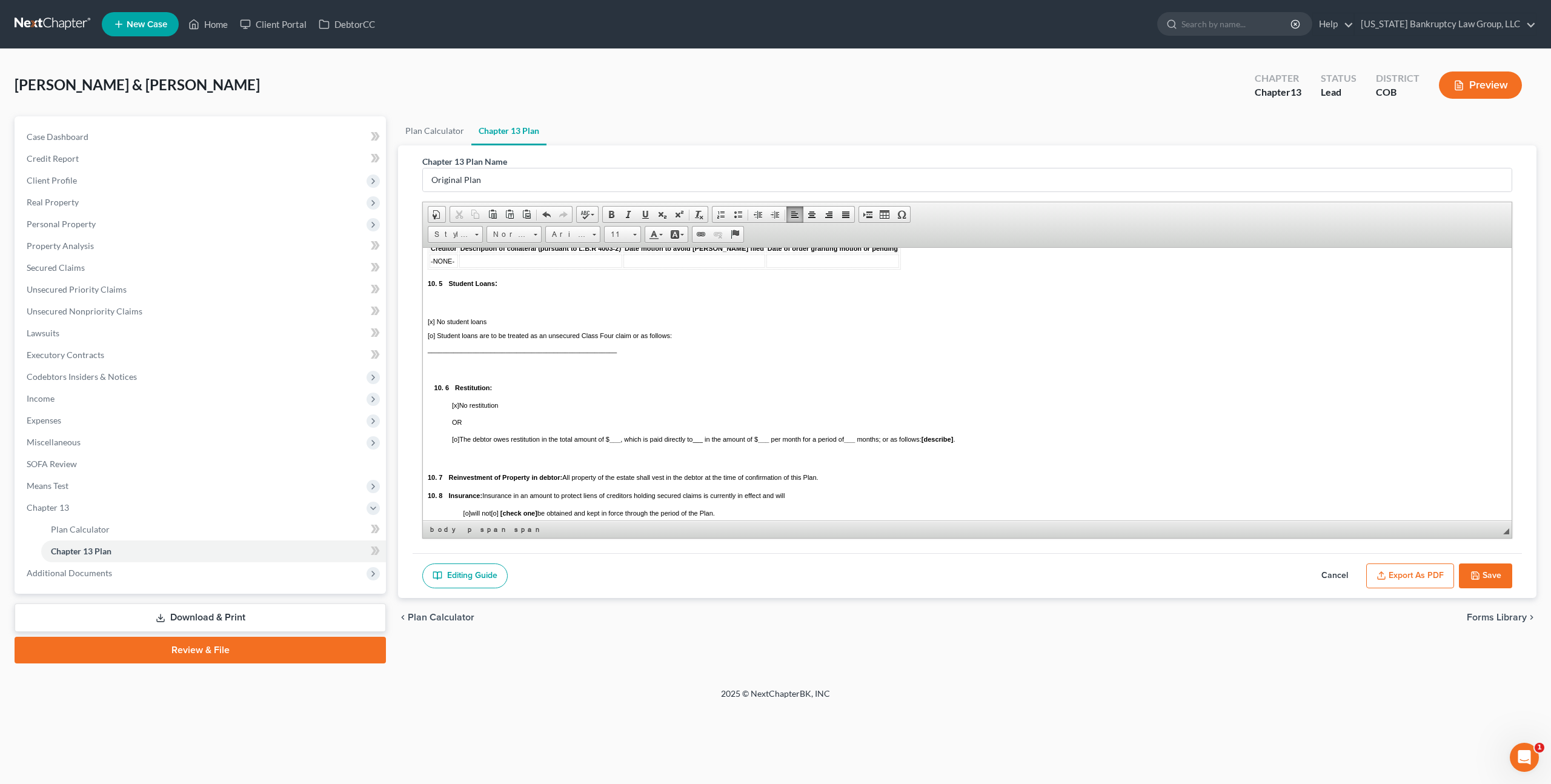
scroll to position [2832, 0]
click at [438, 303] on p at bounding box center [967, 297] width 1079 height 11
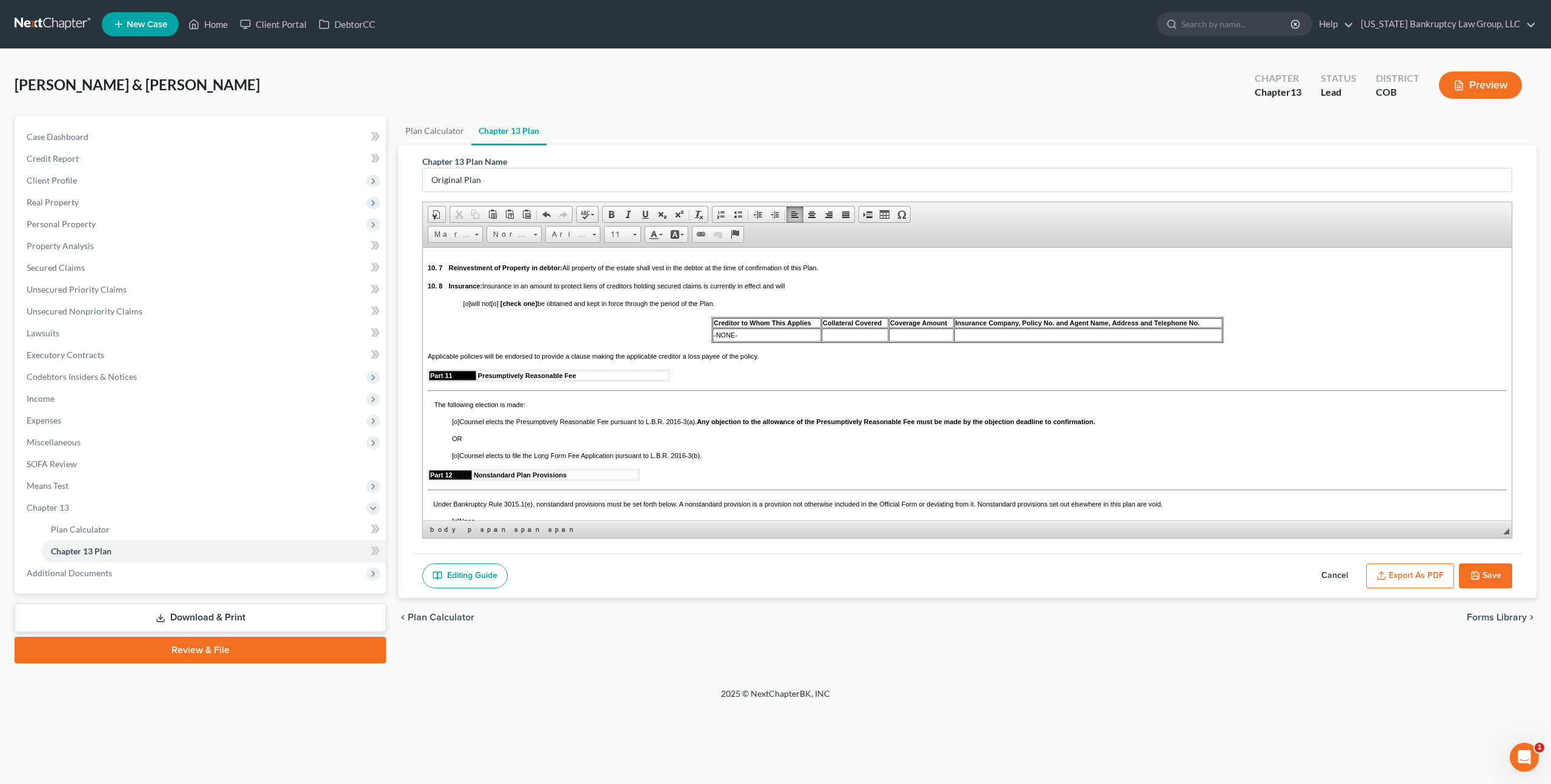
scroll to position [3000, 0]
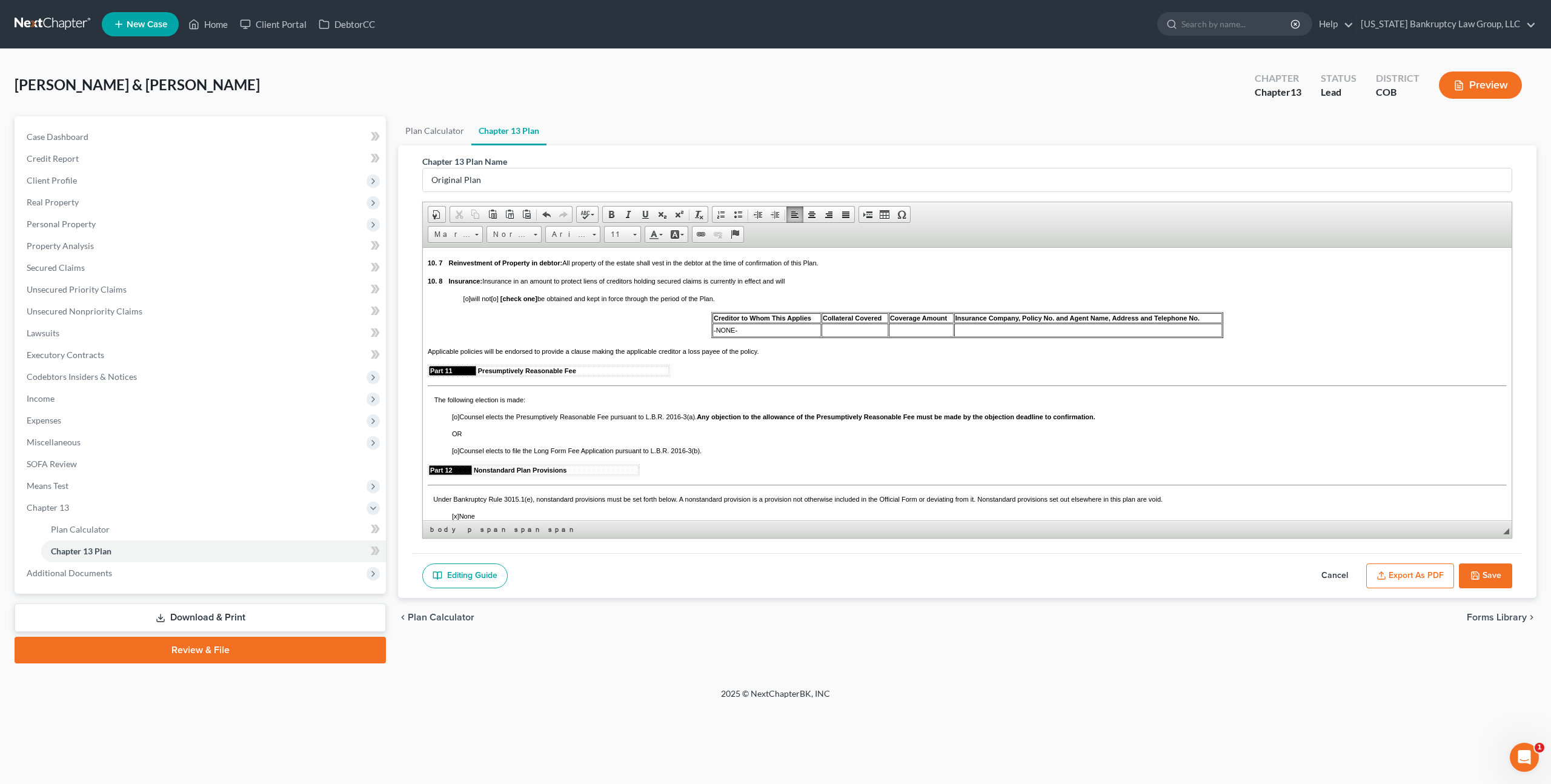
click at [451, 248] on p at bounding box center [967, 242] width 1079 height 11
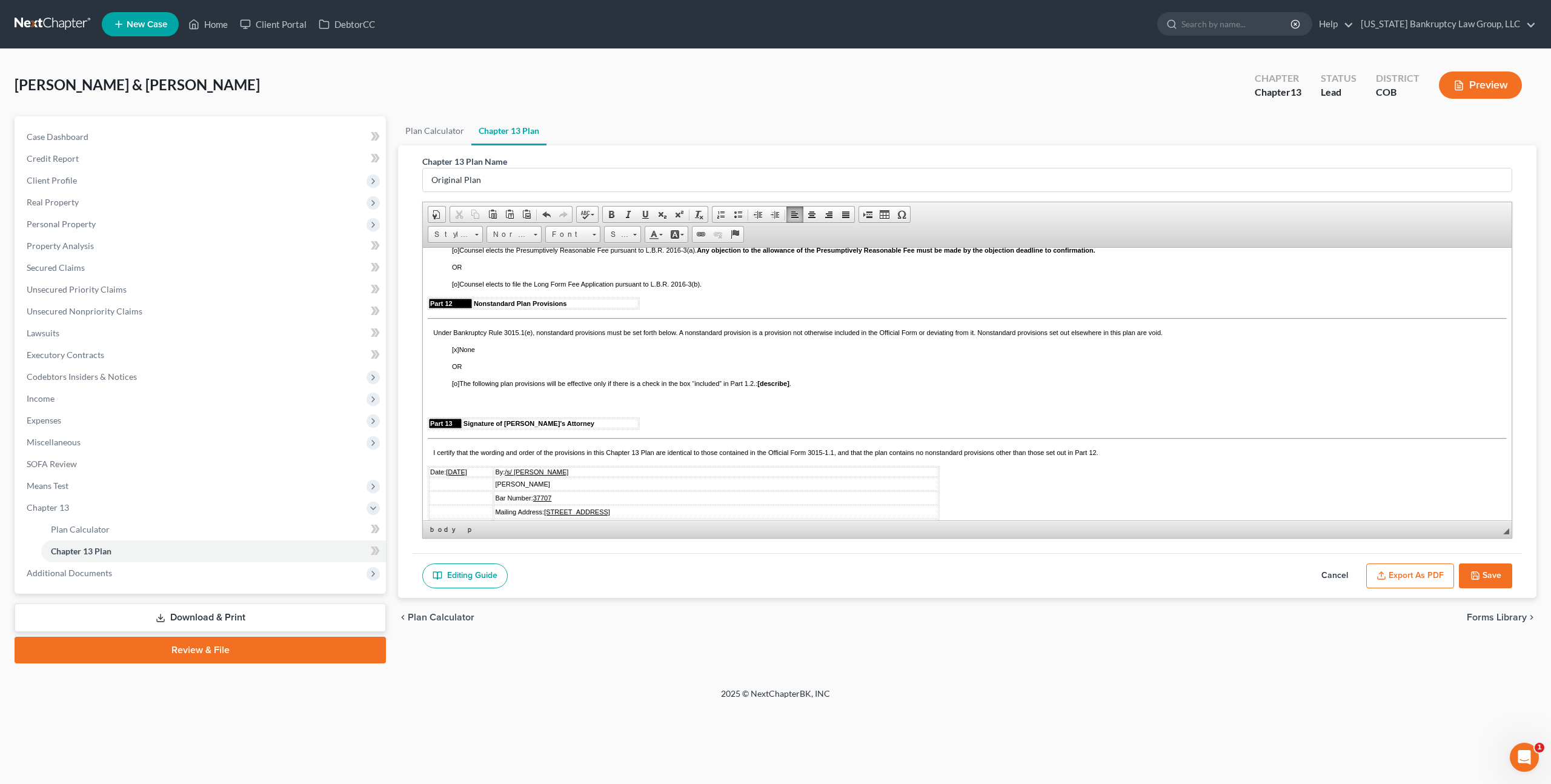
scroll to position [3190, 0]
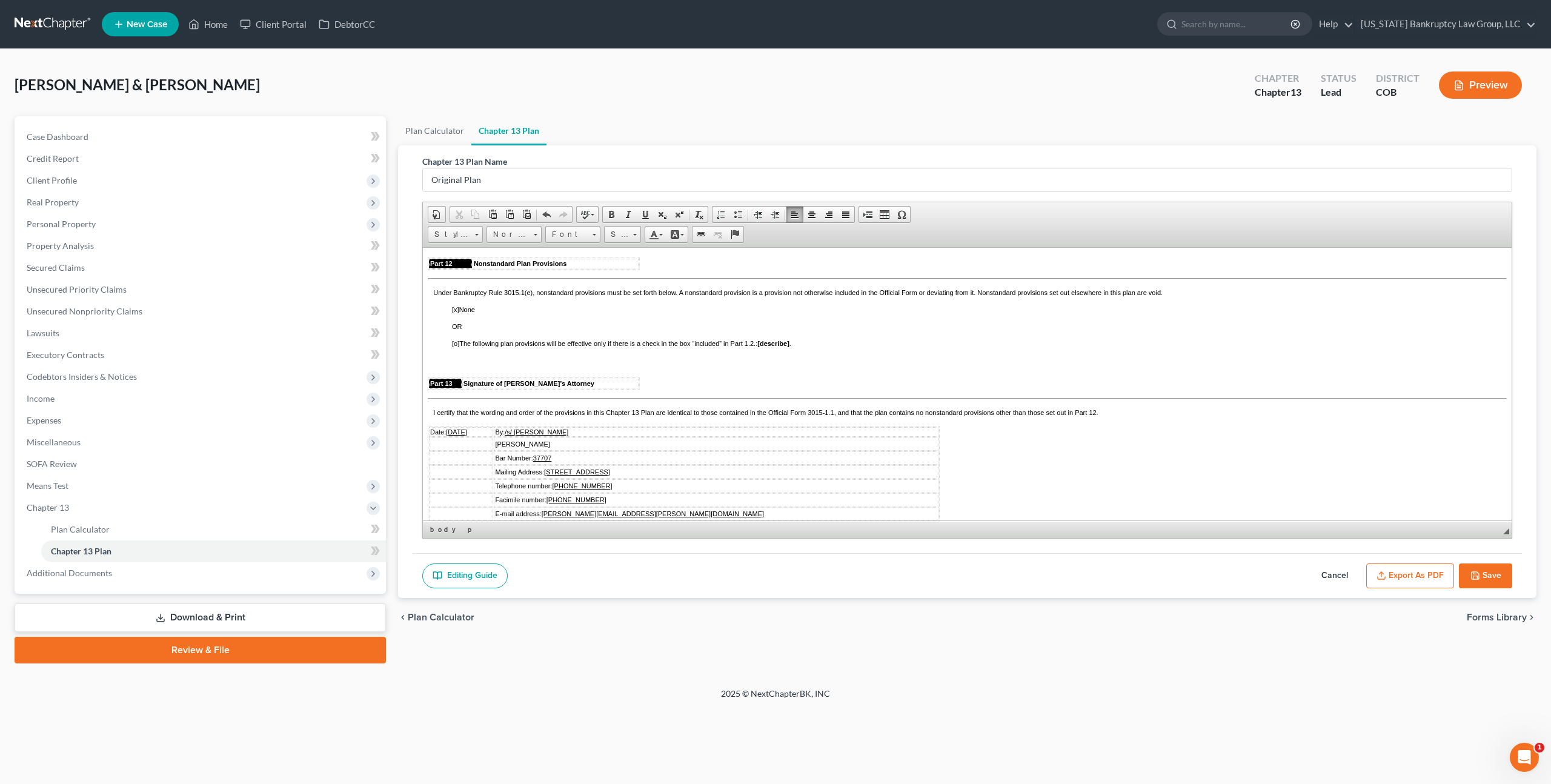
click at [456, 213] on span "[o]" at bounding box center [455, 209] width 7 height 7
click at [449, 392] on div "Under Bankruptcy Rule 3015.1(e), nonstandard provisions must be set forth below…" at bounding box center [967, 514] width 1079 height 458
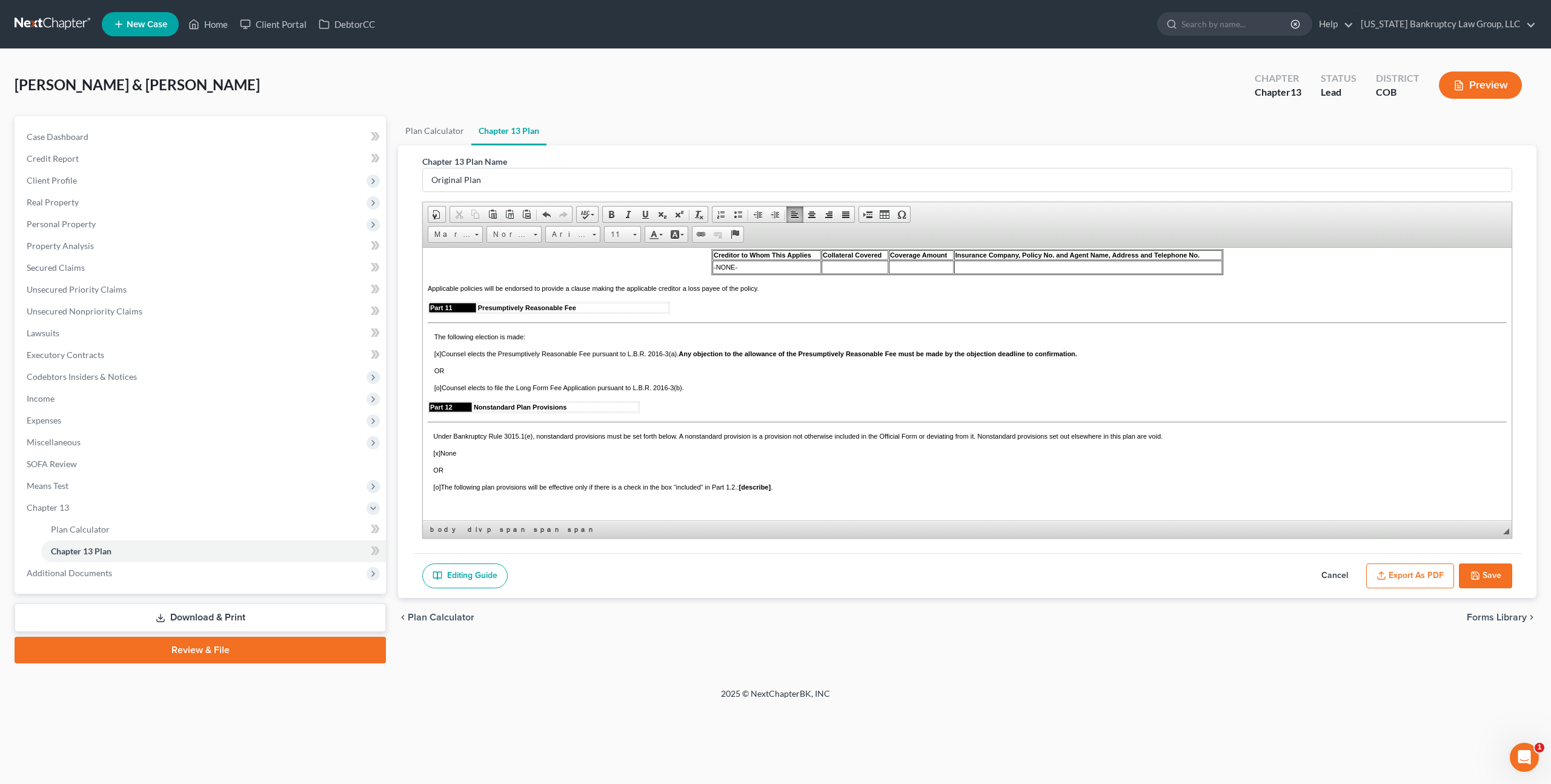
scroll to position [3042, 0]
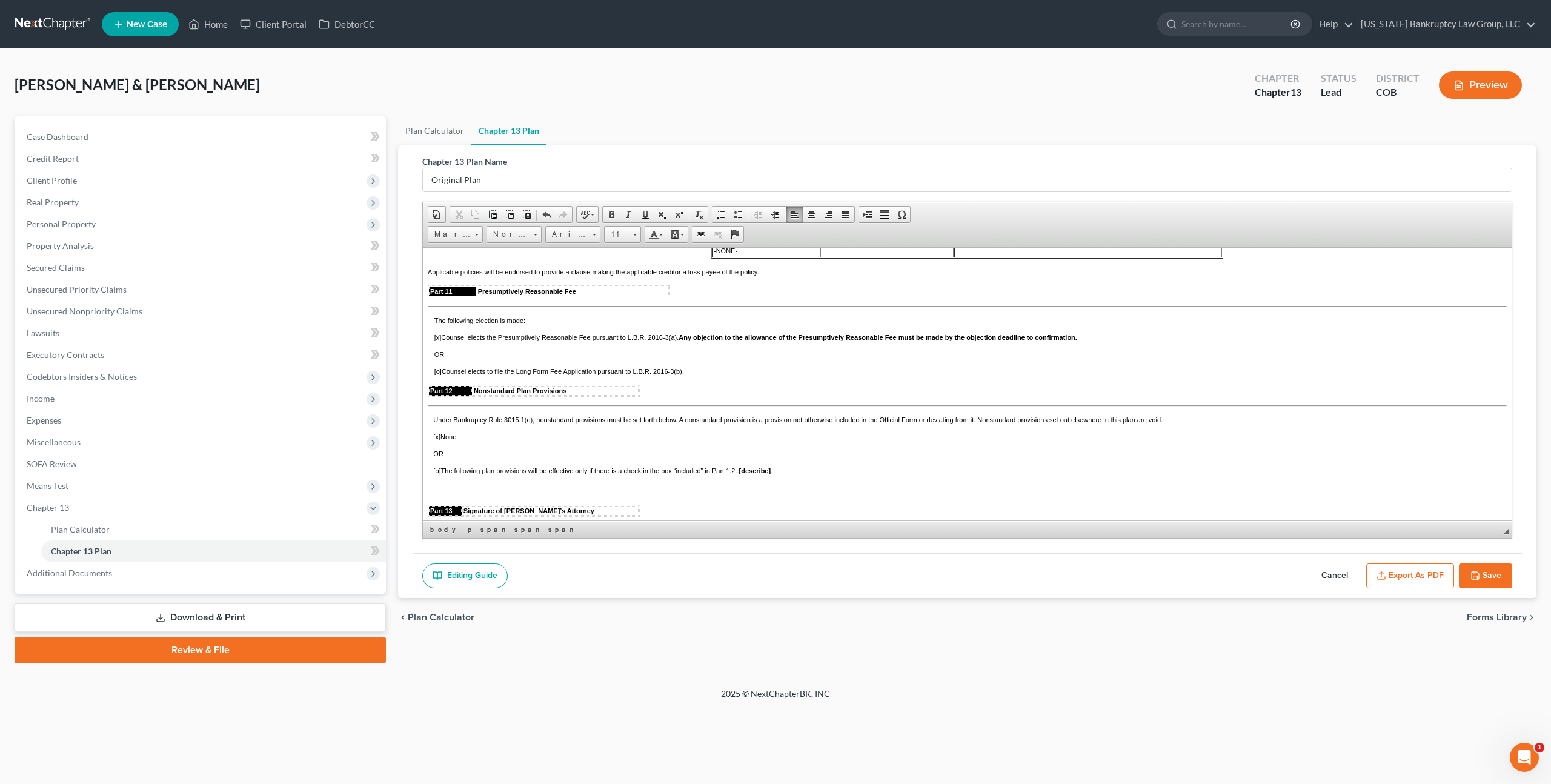
click at [873, 222] on span "[x ] will not [o] [check one] be obtained and kept in force through the period …" at bounding box center [910, 218] width 251 height 7
click at [712, 257] on td "-NONE-" at bounding box center [767, 250] width 109 height 14
click at [714, 242] on strong "Creditor to Whom This Applies" at bounding box center [762, 238] width 98 height 7
click at [820, 370] on span "Insert Row After" at bounding box center [842, 374] width 70 height 15
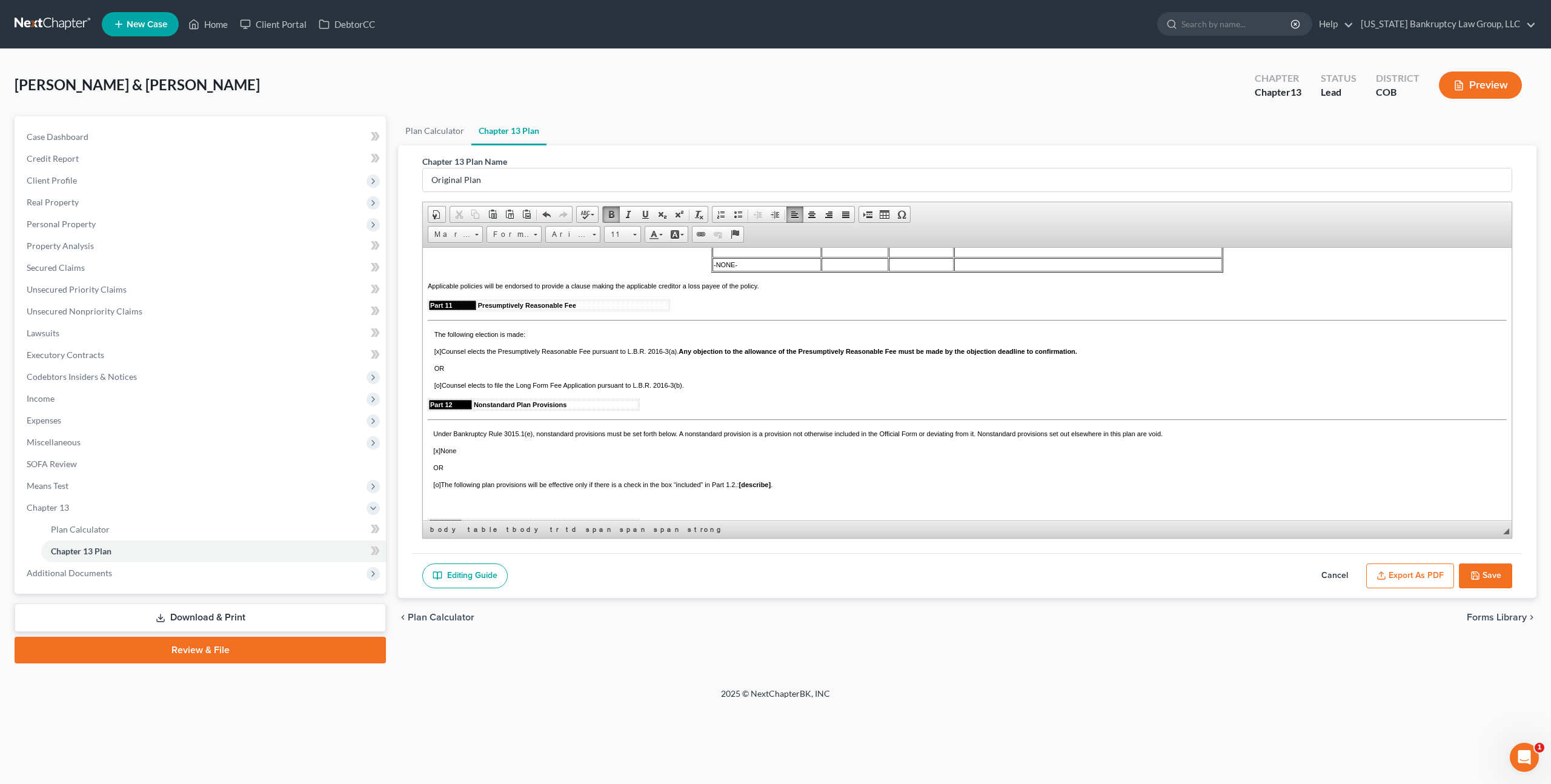
click at [718, 257] on td at bounding box center [767, 250] width 109 height 14
click at [831, 385] on span "Insert Row After" at bounding box center [847, 388] width 70 height 15
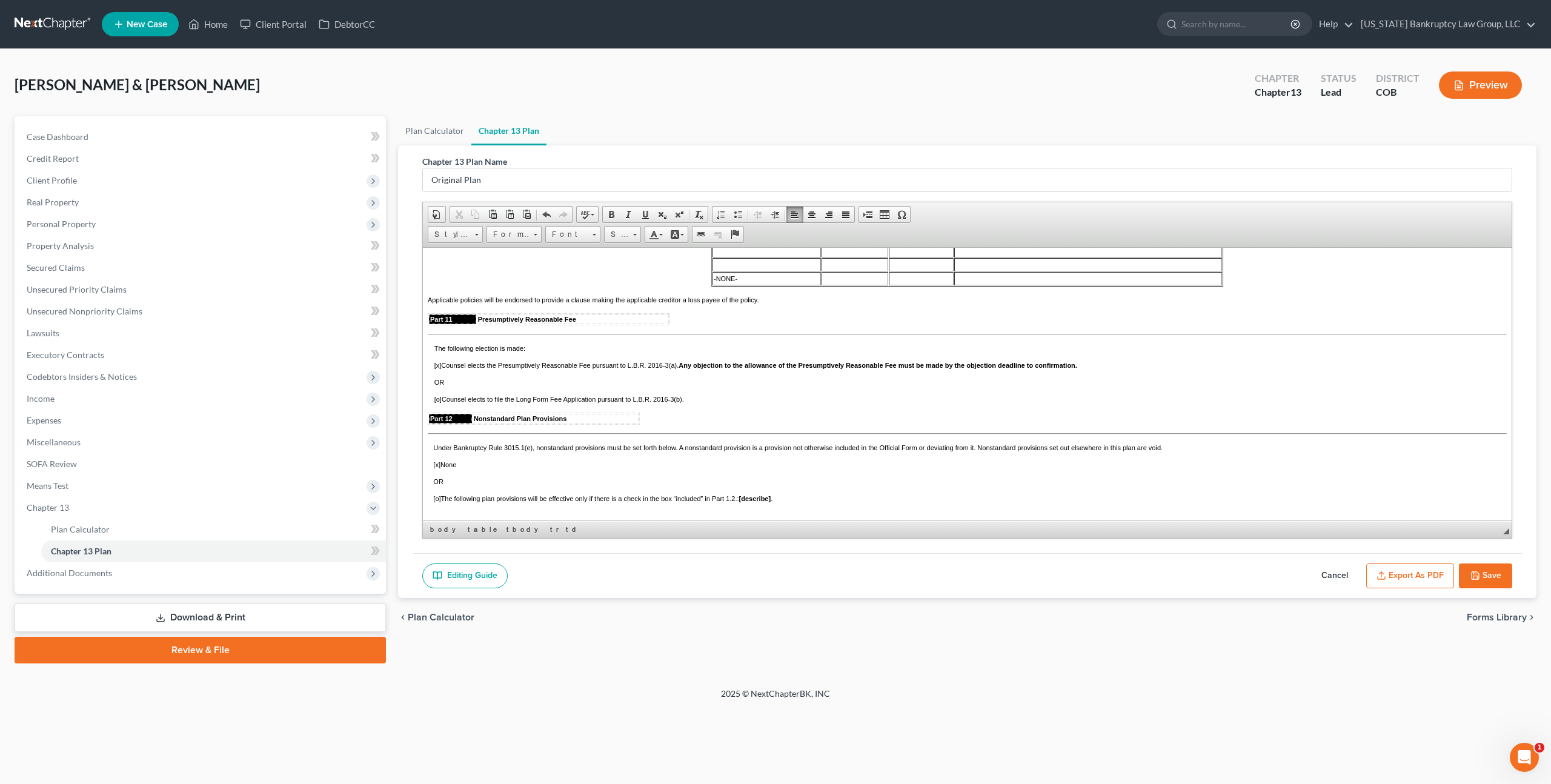
click at [724, 257] on td at bounding box center [767, 250] width 109 height 14
click at [735, 271] on td at bounding box center [764, 264] width 104 height 14
click at [726, 282] on span "-NONE-" at bounding box center [725, 278] width 24 height 7
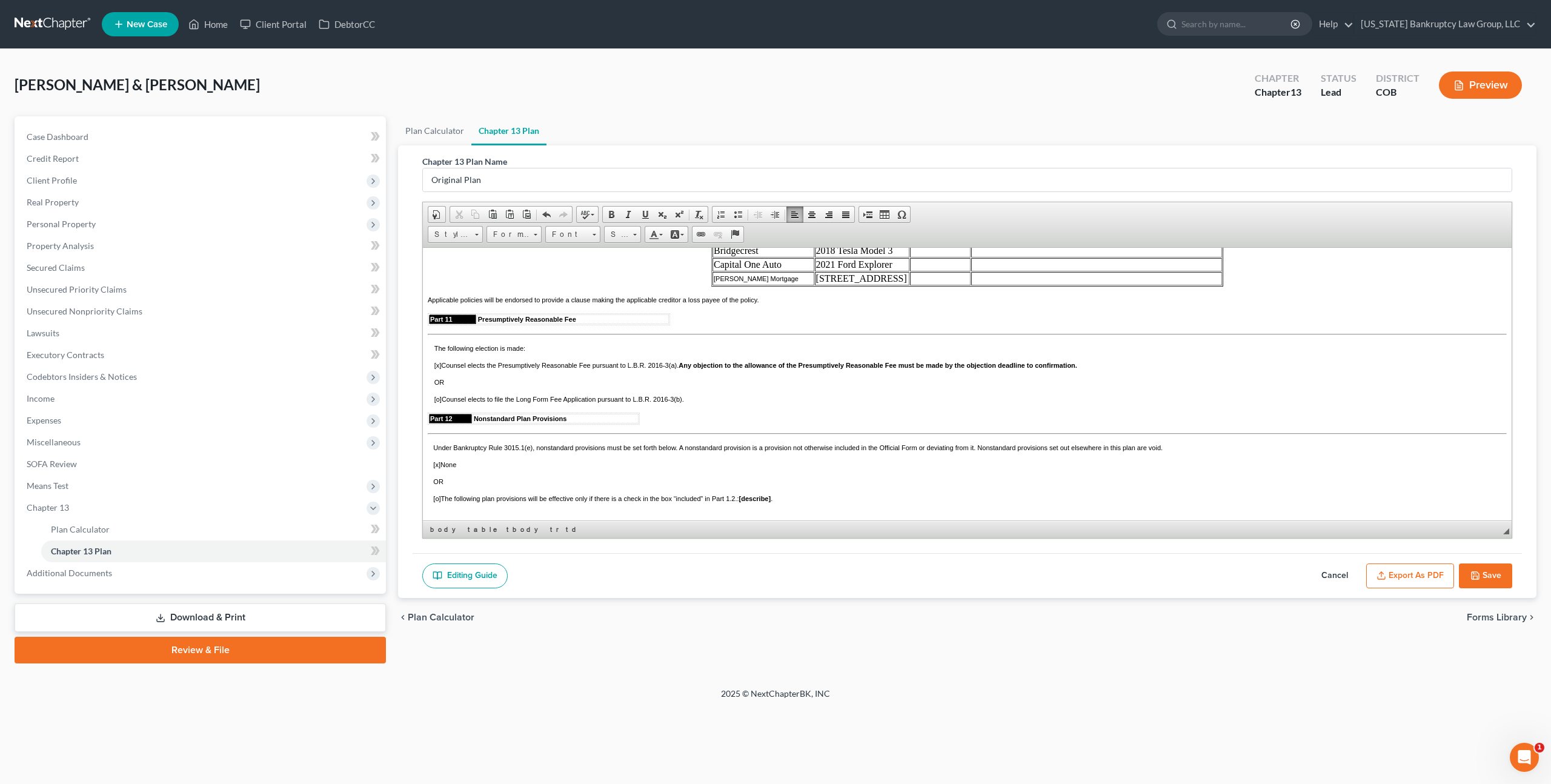
click at [980, 257] on td at bounding box center [1096, 250] width 251 height 14
click at [971, 257] on td at bounding box center [1096, 250] width 251 height 14
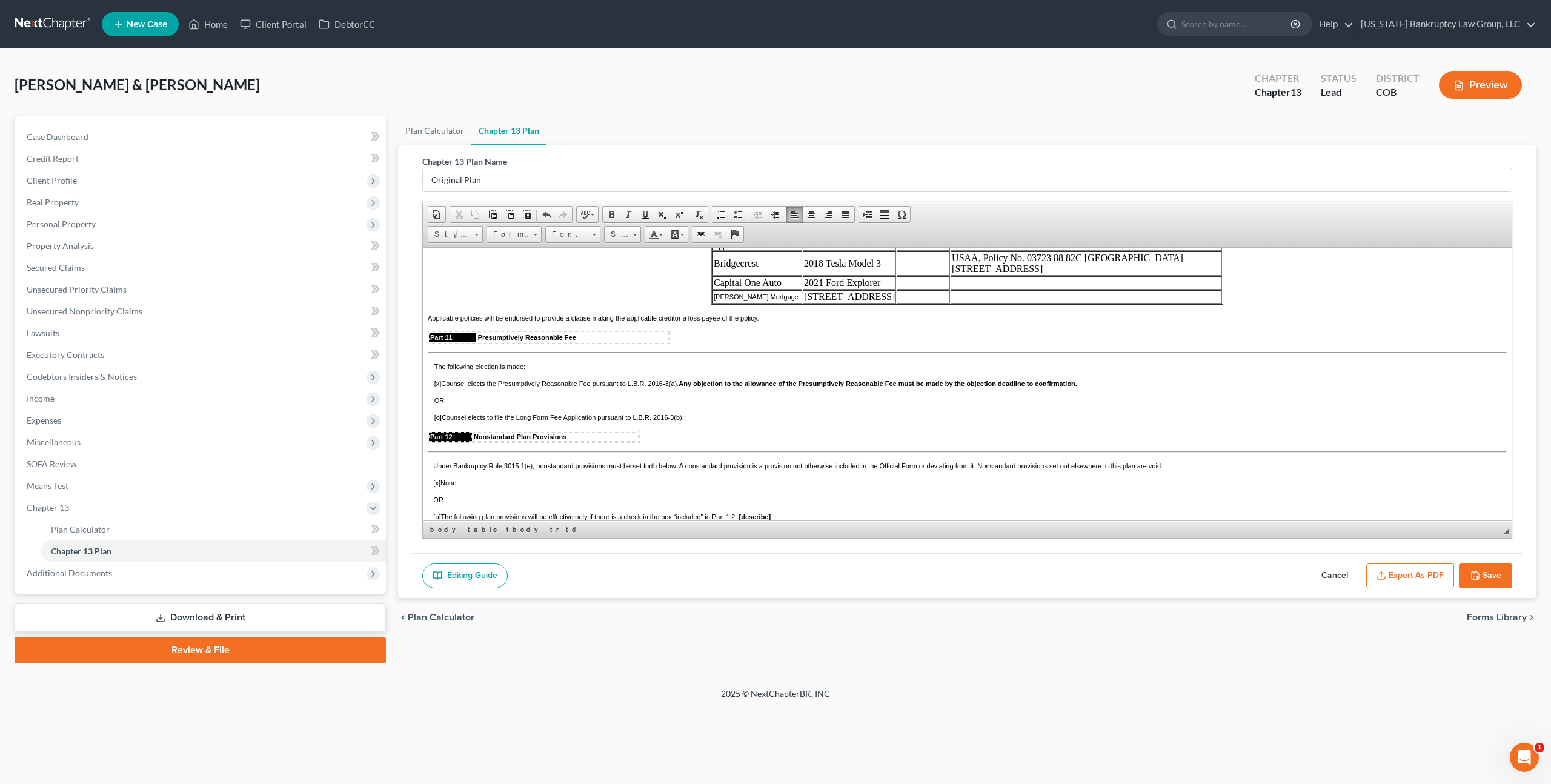
drag, startPoint x: 1006, startPoint y: 350, endPoint x: 926, endPoint y: 339, distance: 80.8
click at [951, 275] on td "USAA, Policy No. 03723 88 82C [GEOGRAPHIC_DATA][STREET_ADDRESS]" at bounding box center [1087, 262] width 272 height 24
copy td "USAA, Policy No. 03723 88 82C [GEOGRAPHIC_DATA][STREET_ADDRESS]"
click at [951, 289] on td at bounding box center [1087, 282] width 272 height 14
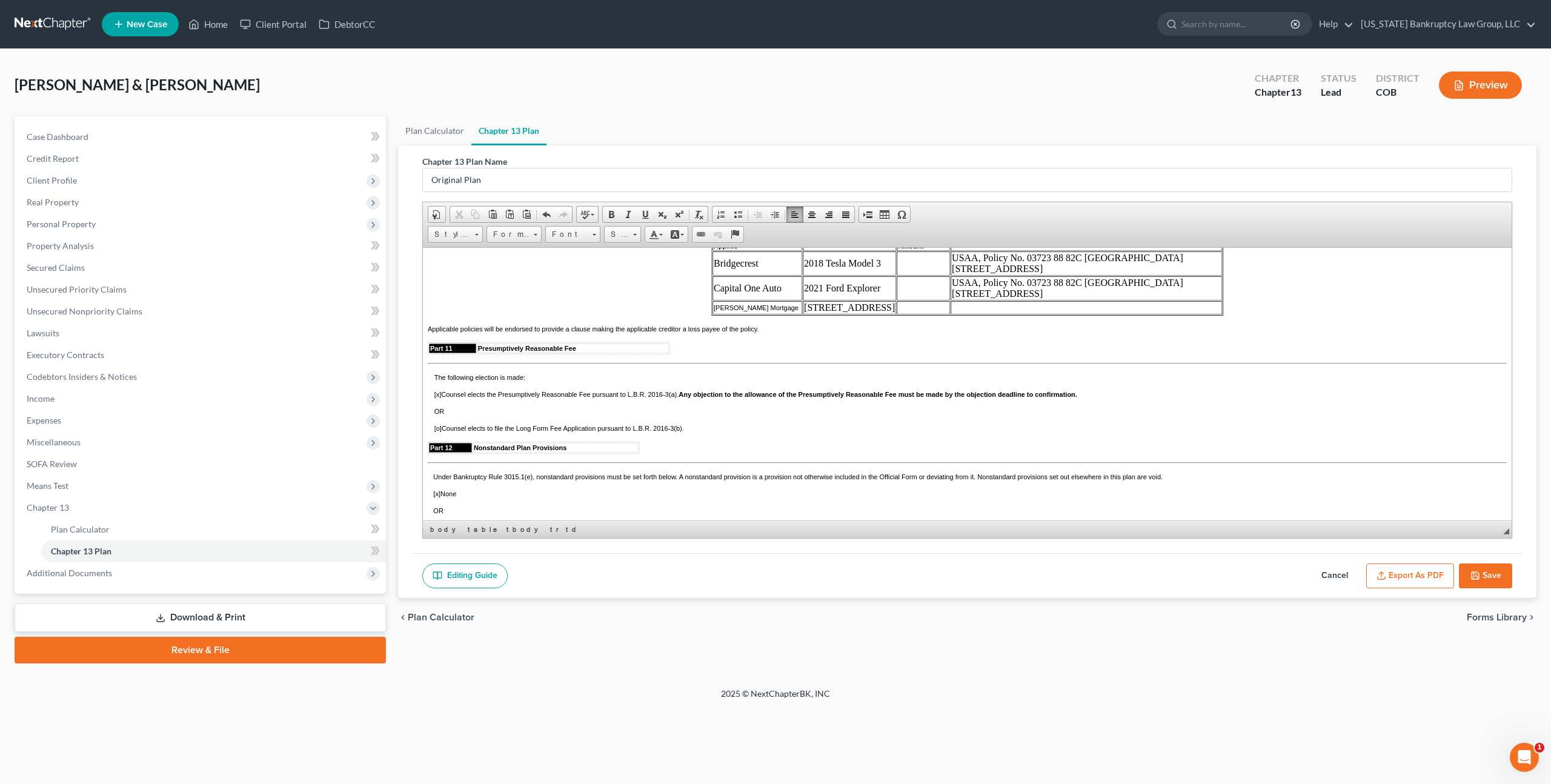
click at [951, 313] on td at bounding box center [1087, 307] width 272 height 14
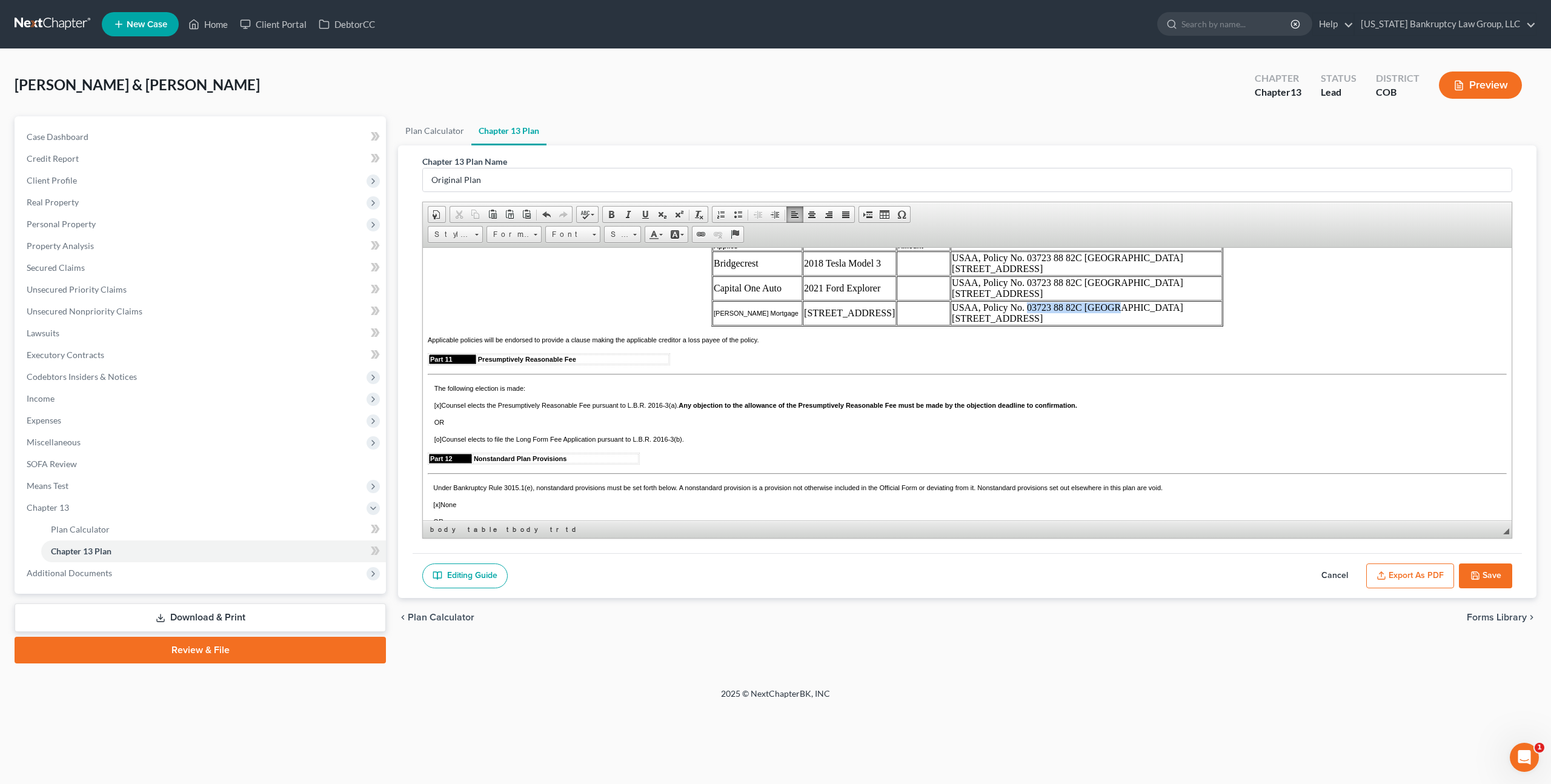
drag, startPoint x: 1086, startPoint y: 390, endPoint x: 1000, endPoint y: 390, distance: 86.0
click at [1000, 324] on td "USAA, Policy No. 03723 88 82C [GEOGRAPHIC_DATA][STREET_ADDRESS]" at bounding box center [1087, 312] width 272 height 24
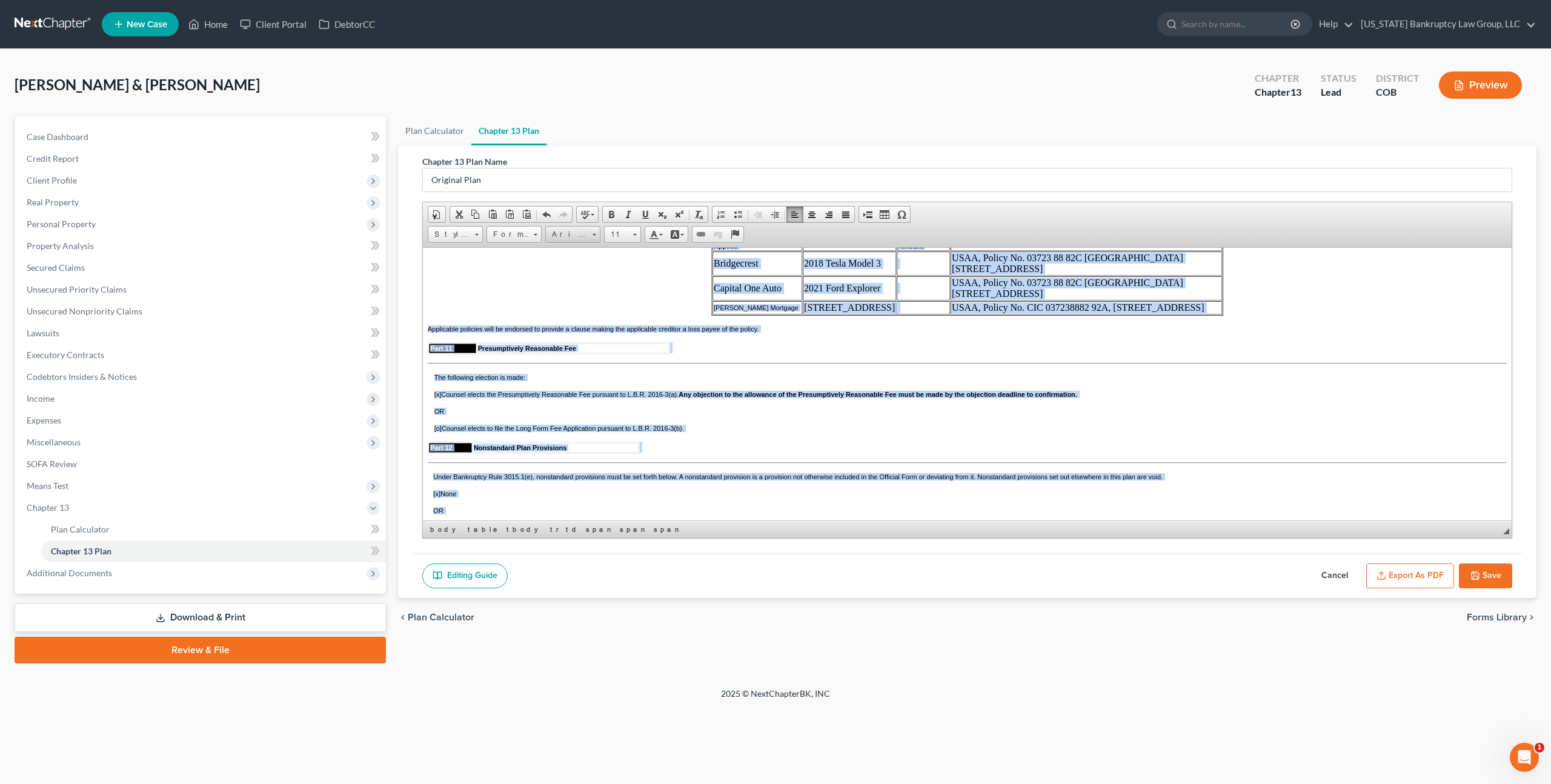
click at [575, 237] on span "Arial" at bounding box center [567, 235] width 43 height 16
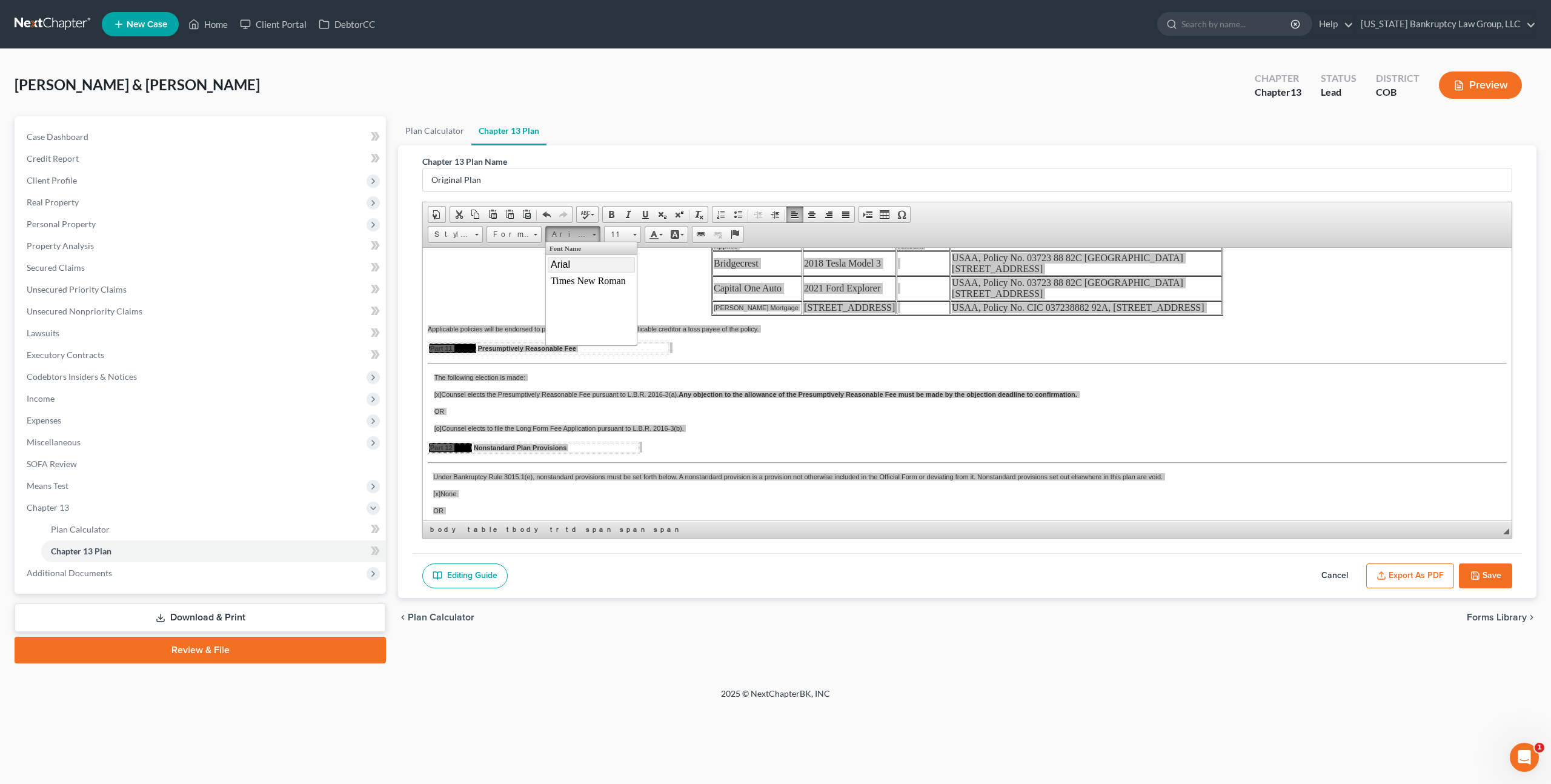
click at [574, 265] on link "Arial" at bounding box center [591, 264] width 87 height 16
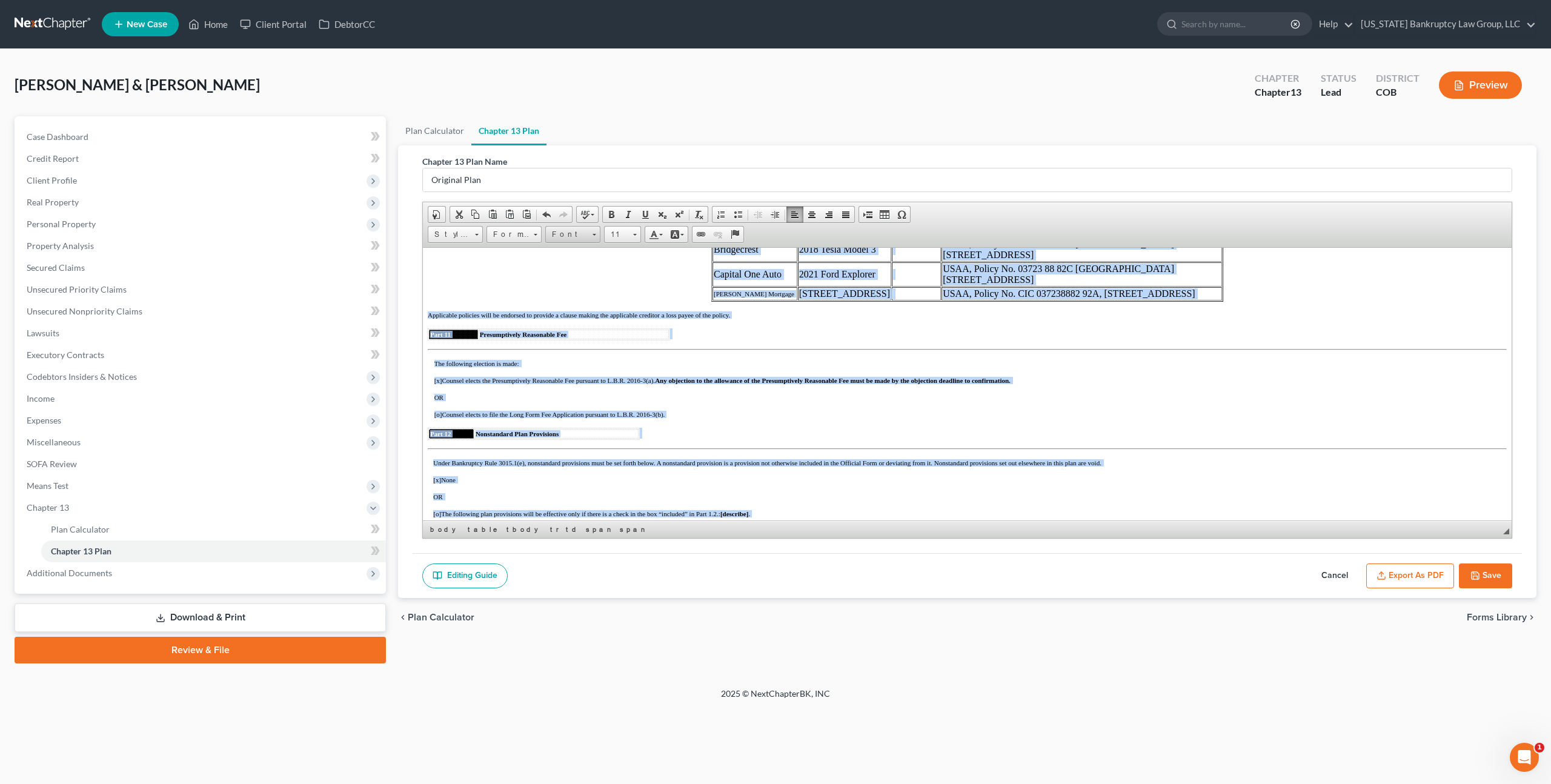
click at [573, 231] on span "Font" at bounding box center [567, 235] width 43 height 16
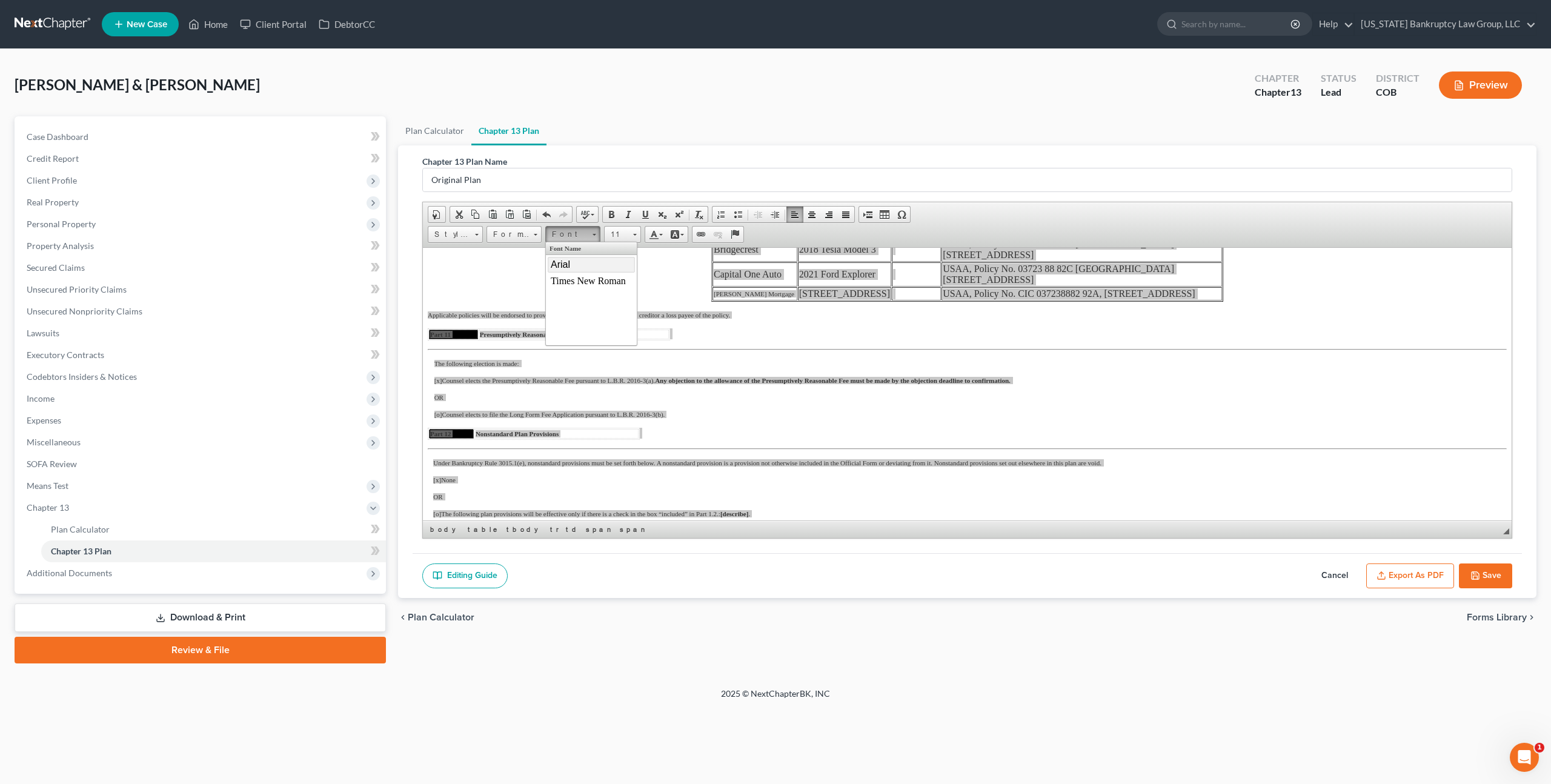
click at [573, 264] on link "Arial" at bounding box center [591, 264] width 87 height 16
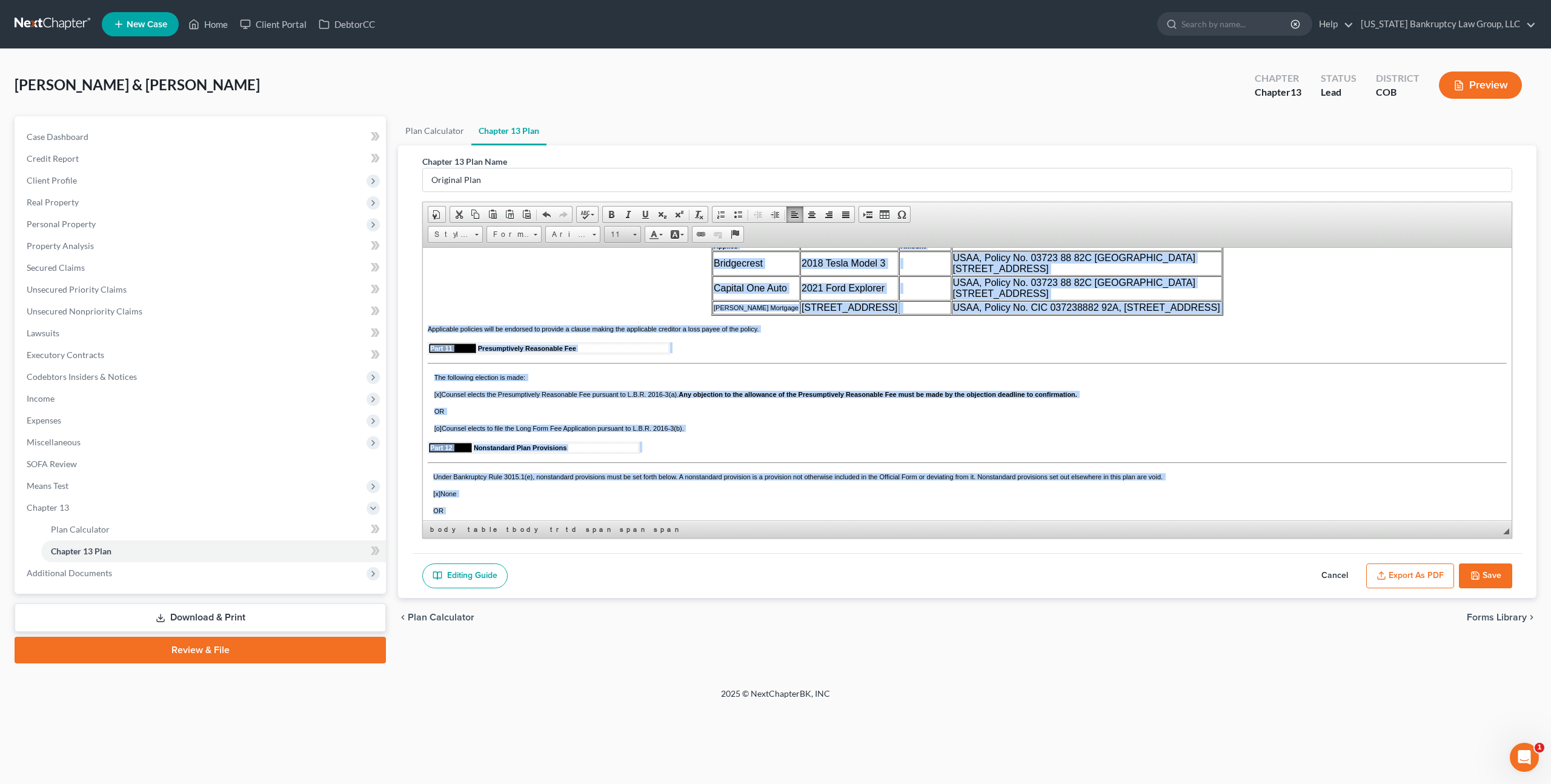
click at [613, 235] on span "11" at bounding box center [616, 235] width 24 height 16
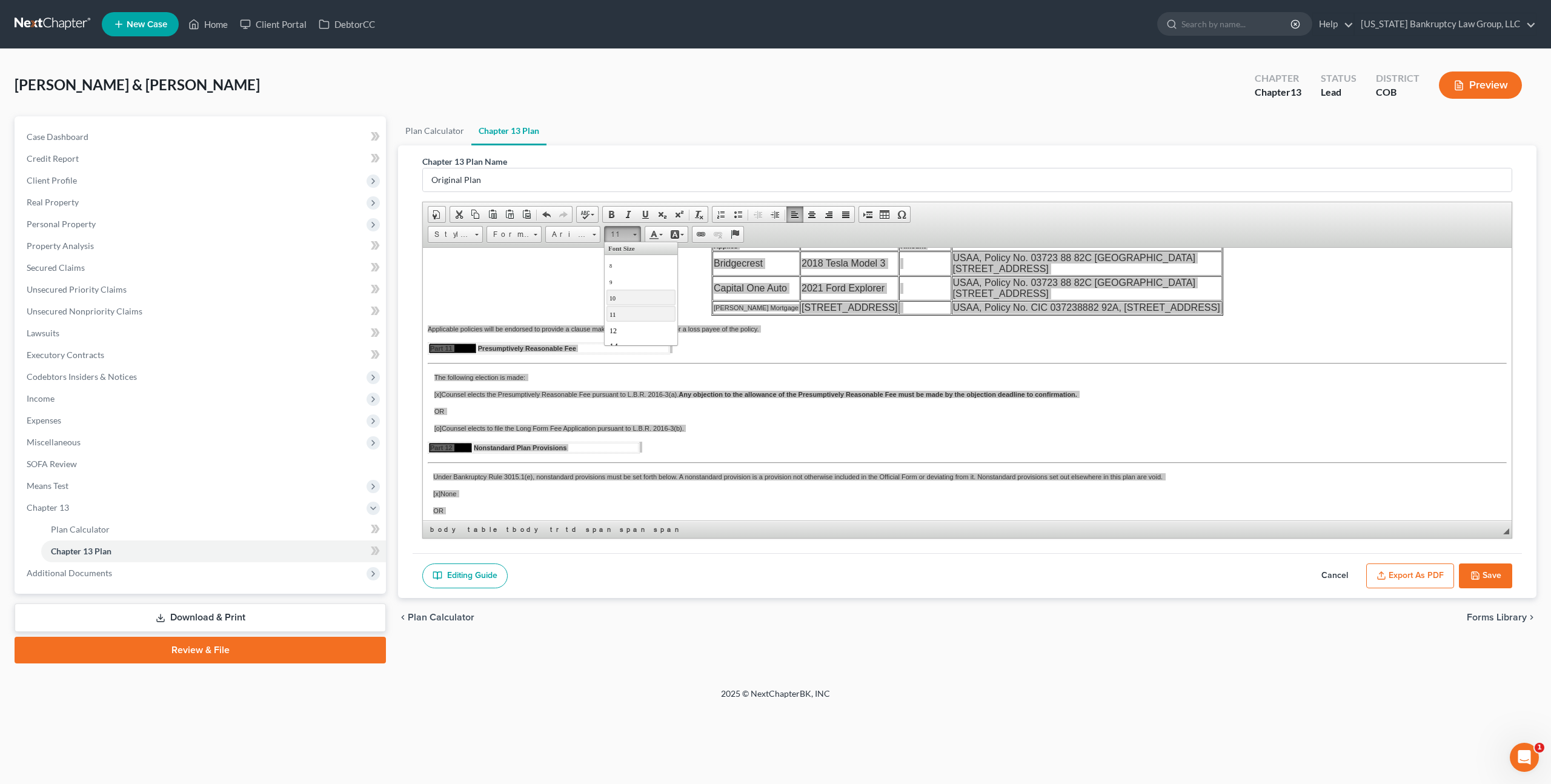
click at [614, 301] on span "10" at bounding box center [612, 297] width 6 height 6
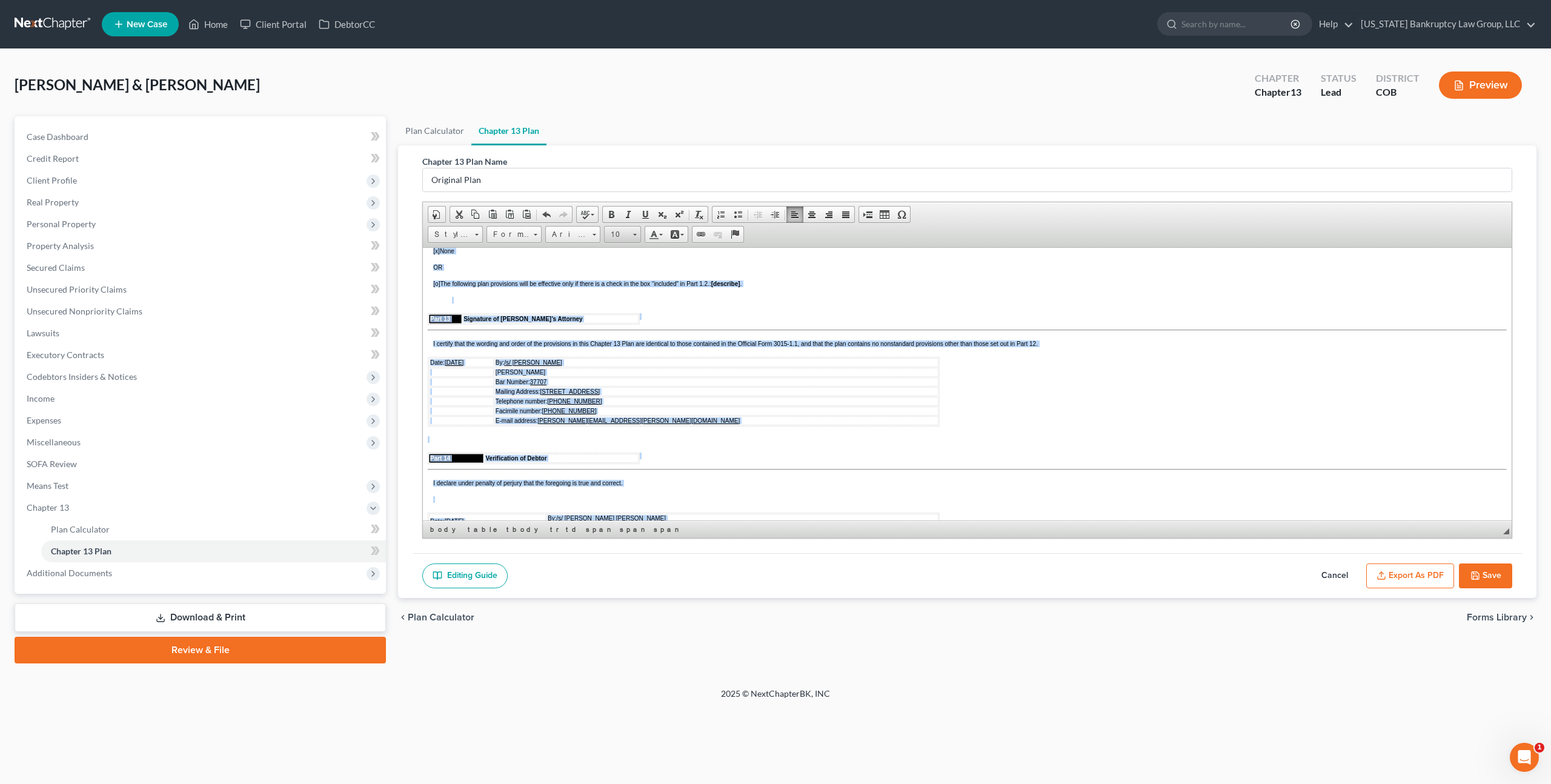
click at [624, 232] on span "10" at bounding box center [616, 235] width 24 height 16
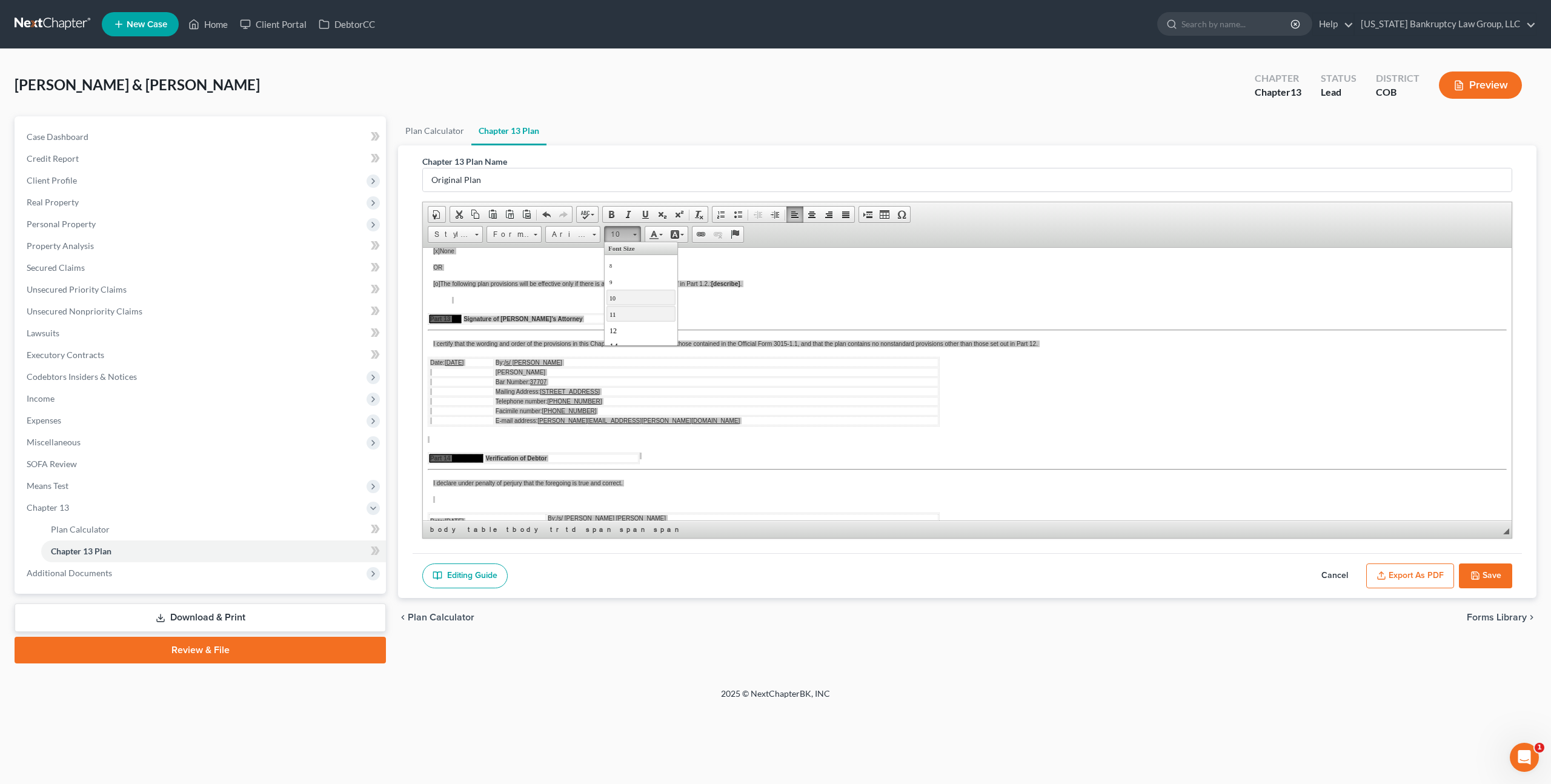
click at [617, 319] on link "11" at bounding box center [641, 313] width 69 height 16
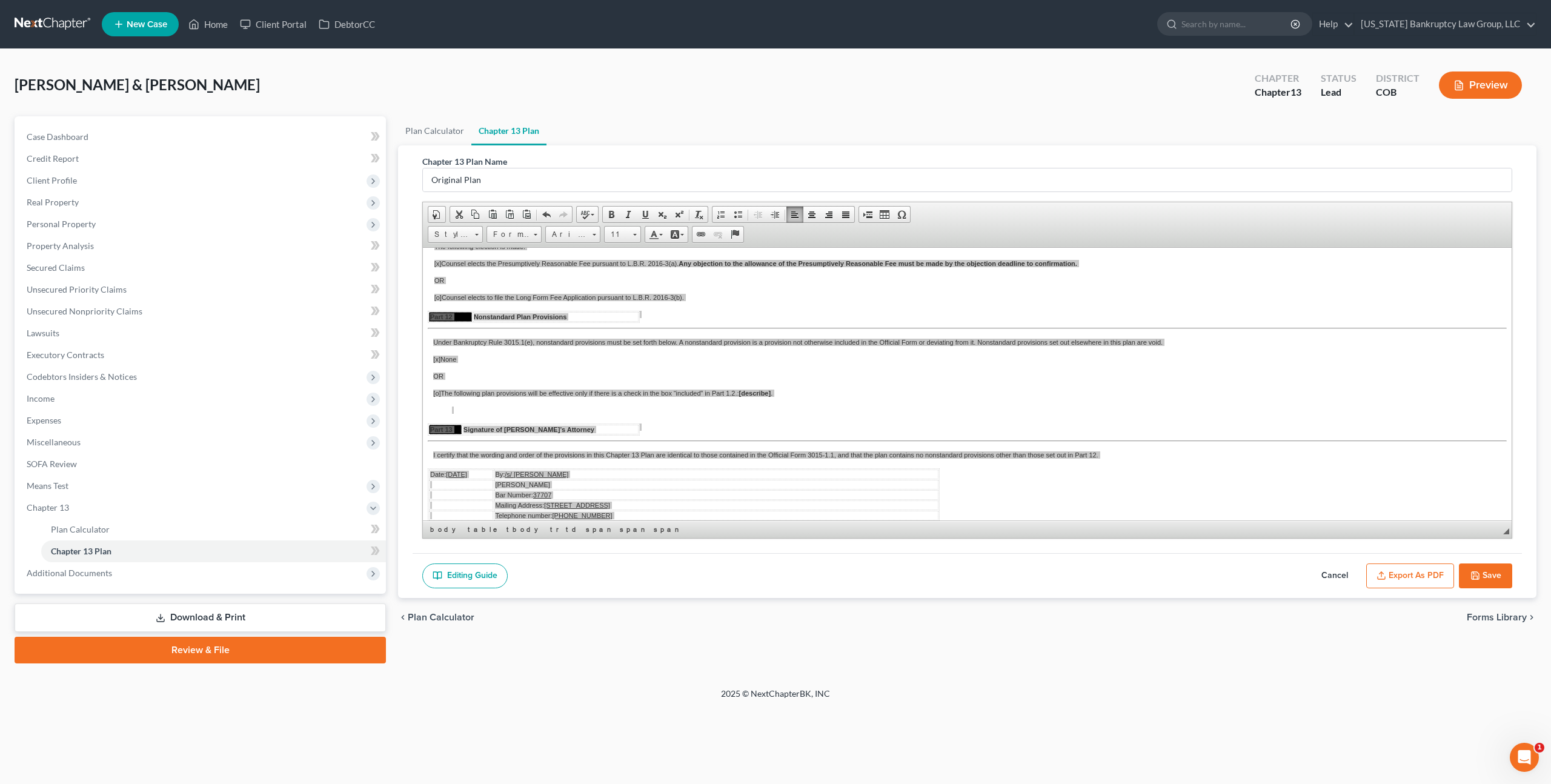
click at [1479, 578] on icon "button" at bounding box center [1475, 575] width 10 height 10
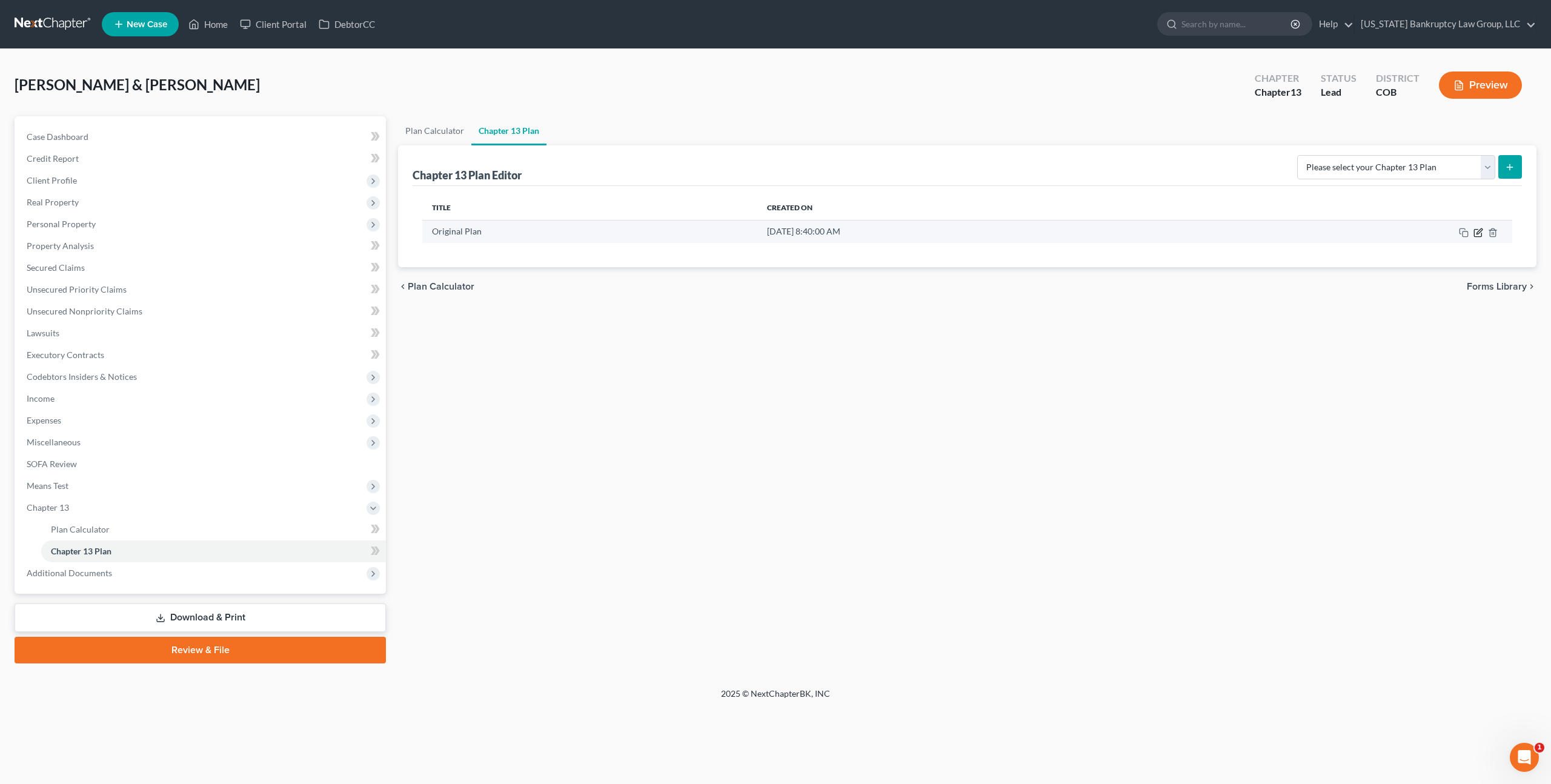
click at [1482, 232] on icon "button" at bounding box center [1477, 232] width 7 height 7
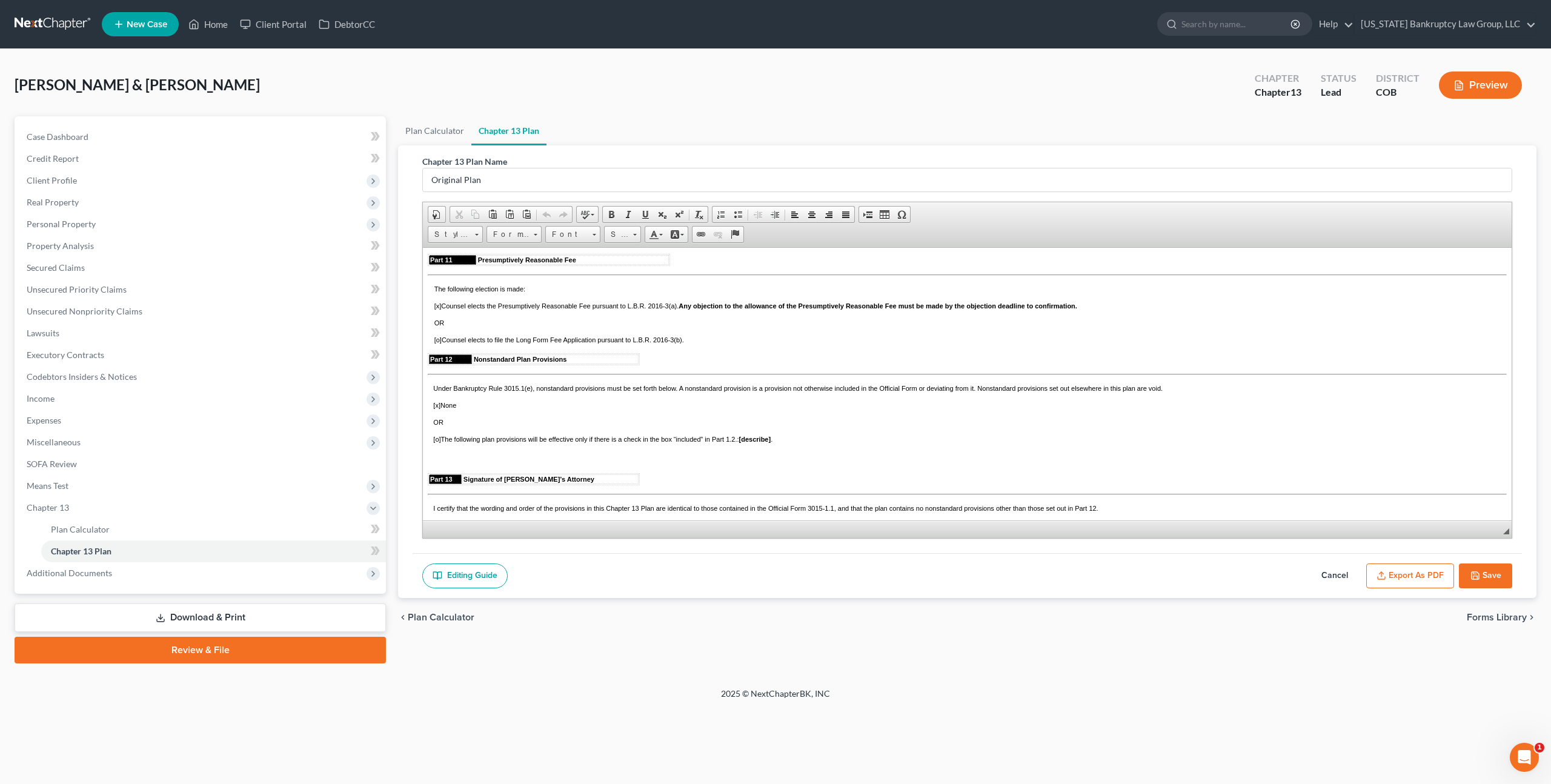
scroll to position [3097, 0]
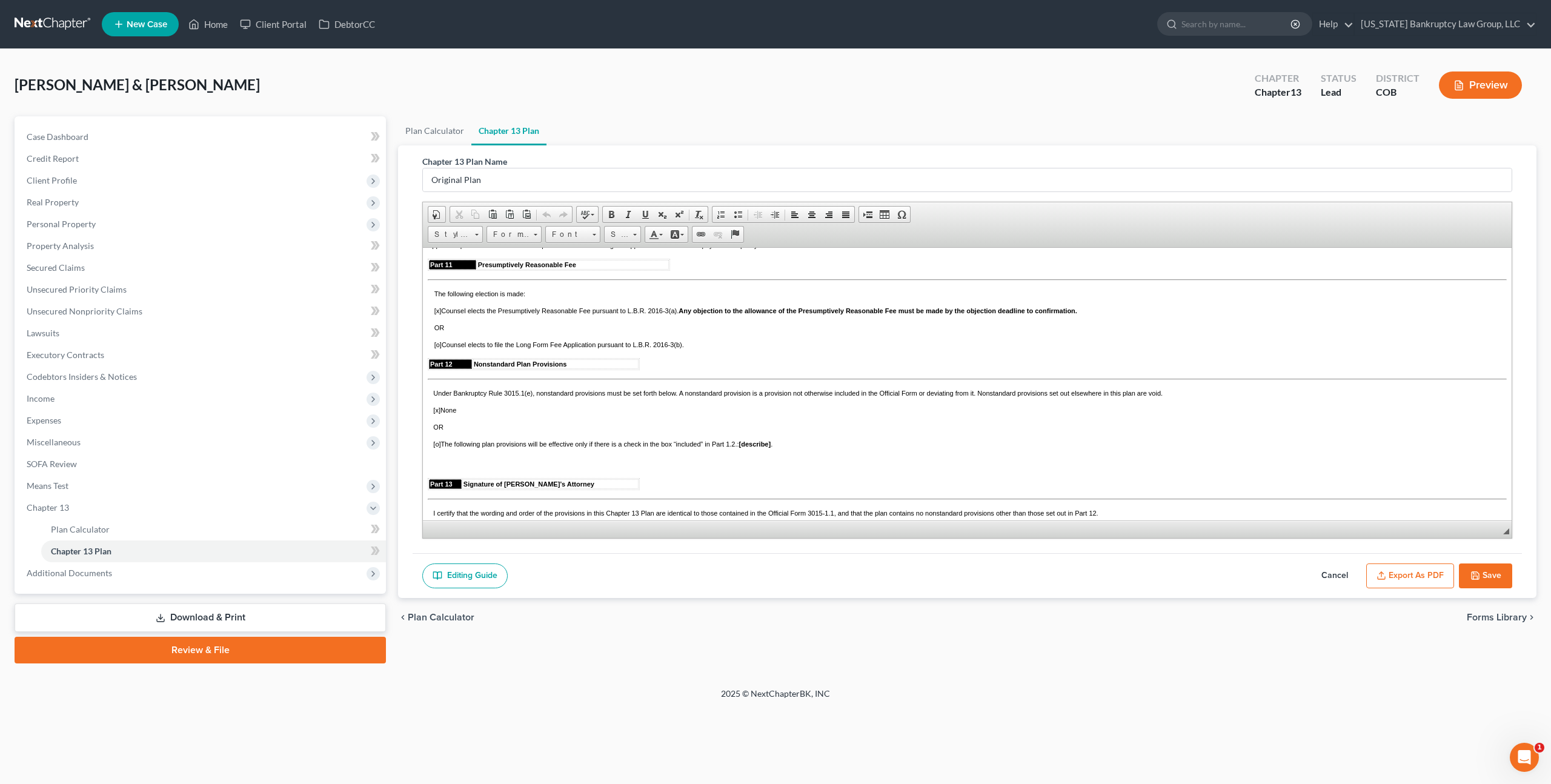
click at [896, 230] on td at bounding box center [925, 224] width 63 height 14
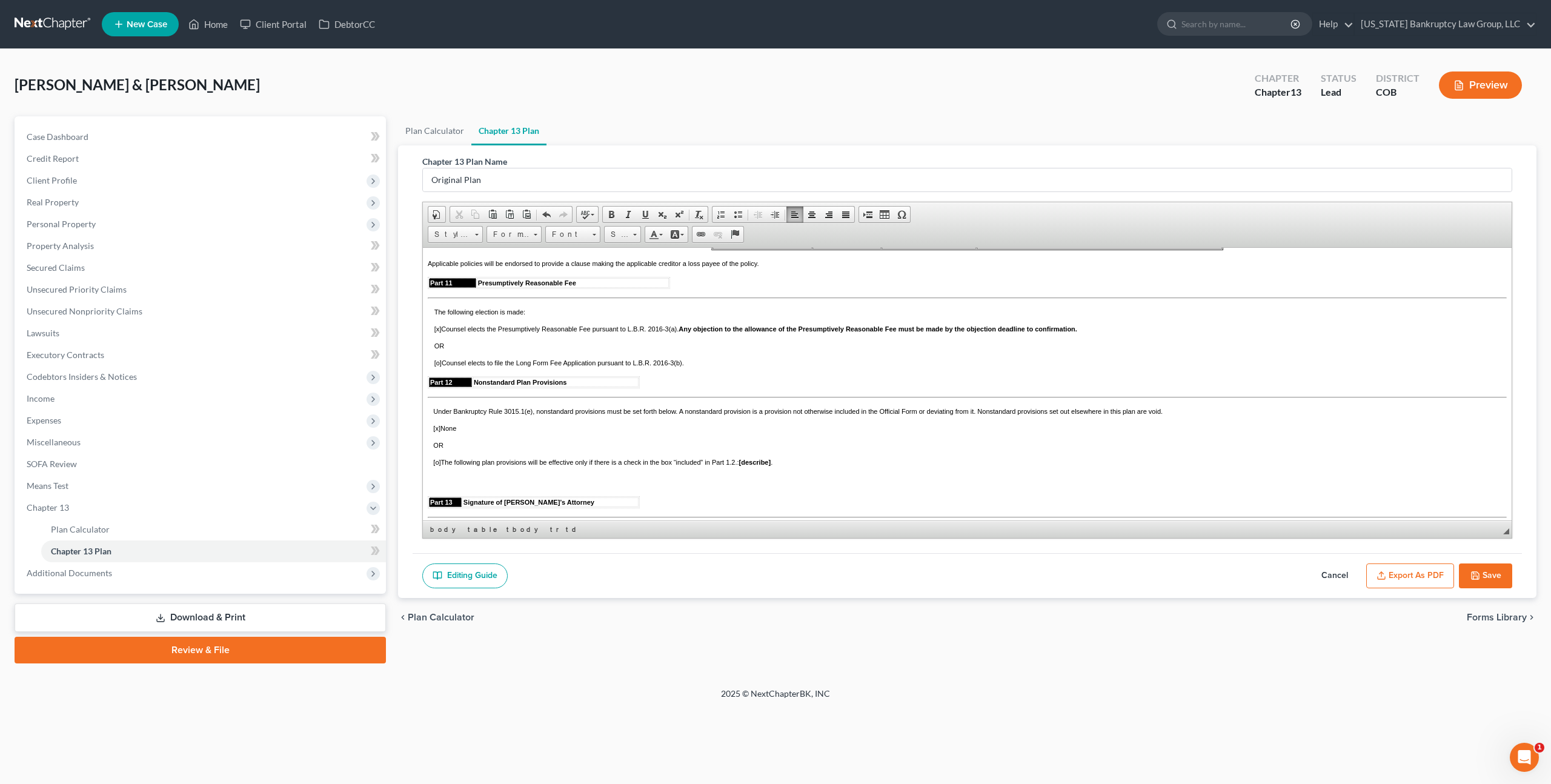
click at [882, 209] on td at bounding box center [929, 203] width 94 height 14
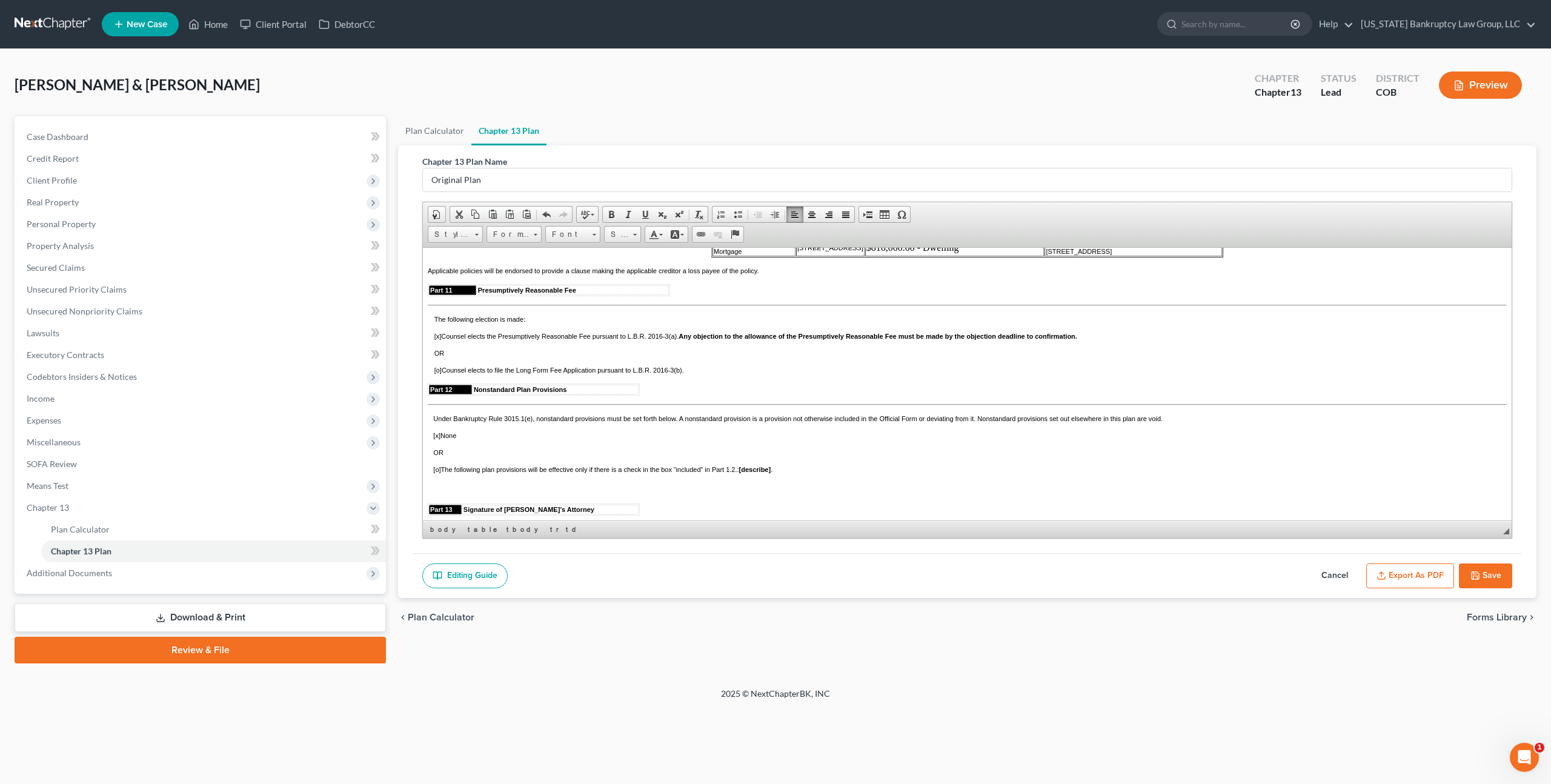
copy tr "Bodily Injury, Comprehensive, Collision Loss, Property Damage"
click at [865, 238] on td at bounding box center [954, 229] width 179 height 17
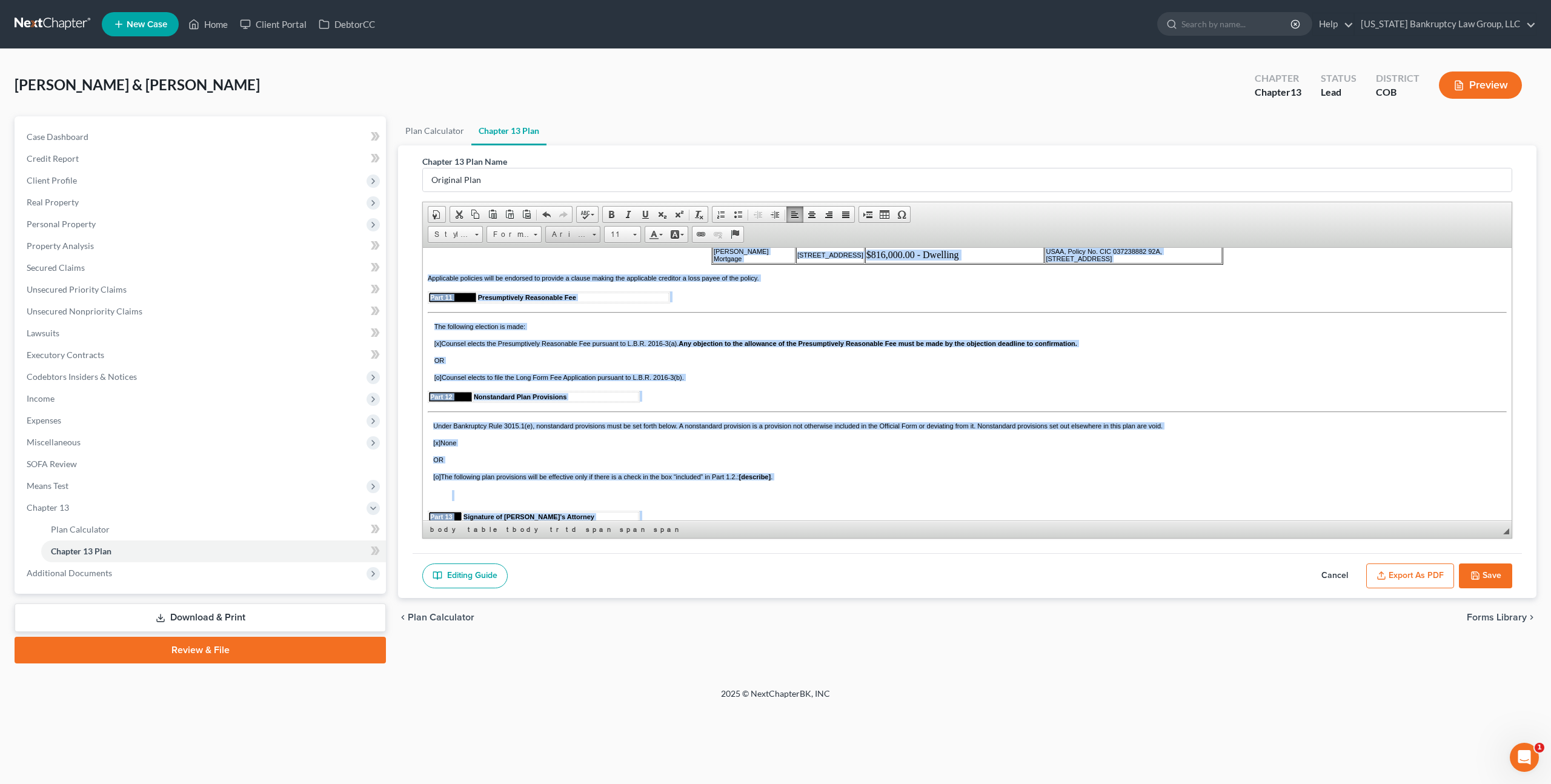
click at [581, 235] on span "Arial" at bounding box center [567, 235] width 43 height 16
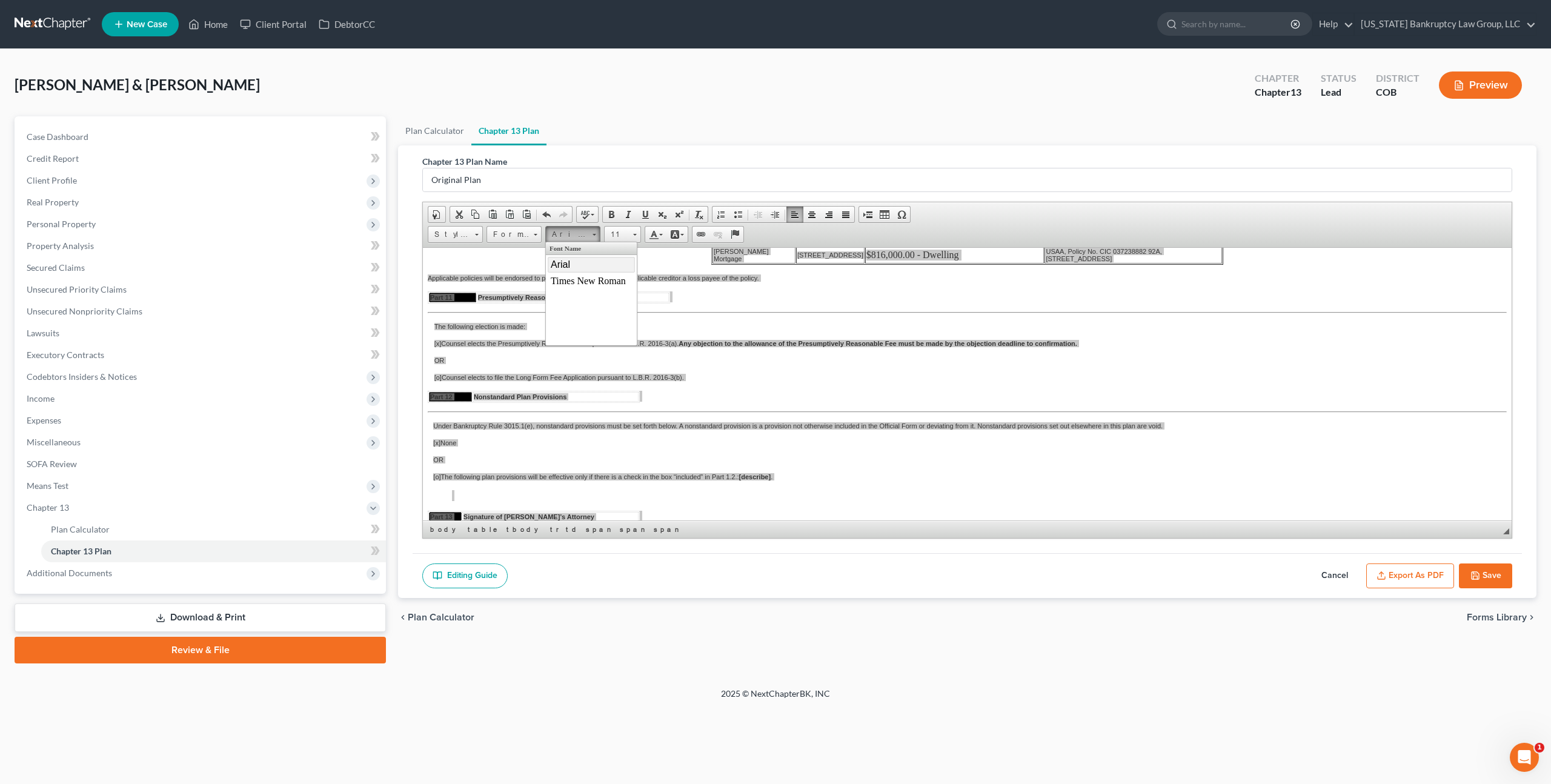
scroll to position [0, 0]
click at [579, 262] on link "Arial" at bounding box center [591, 264] width 87 height 16
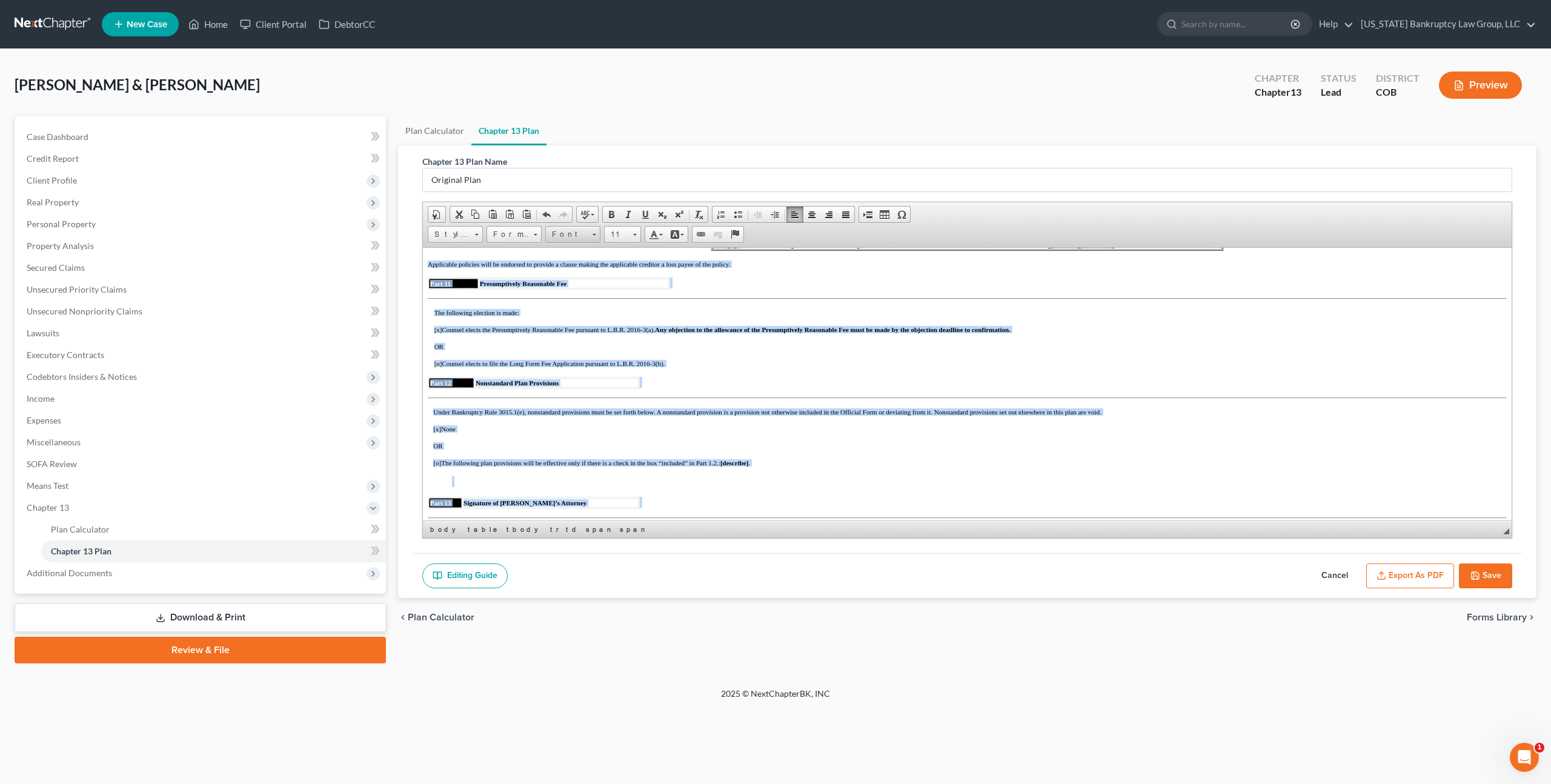
click at [567, 235] on span "Font" at bounding box center [567, 235] width 43 height 16
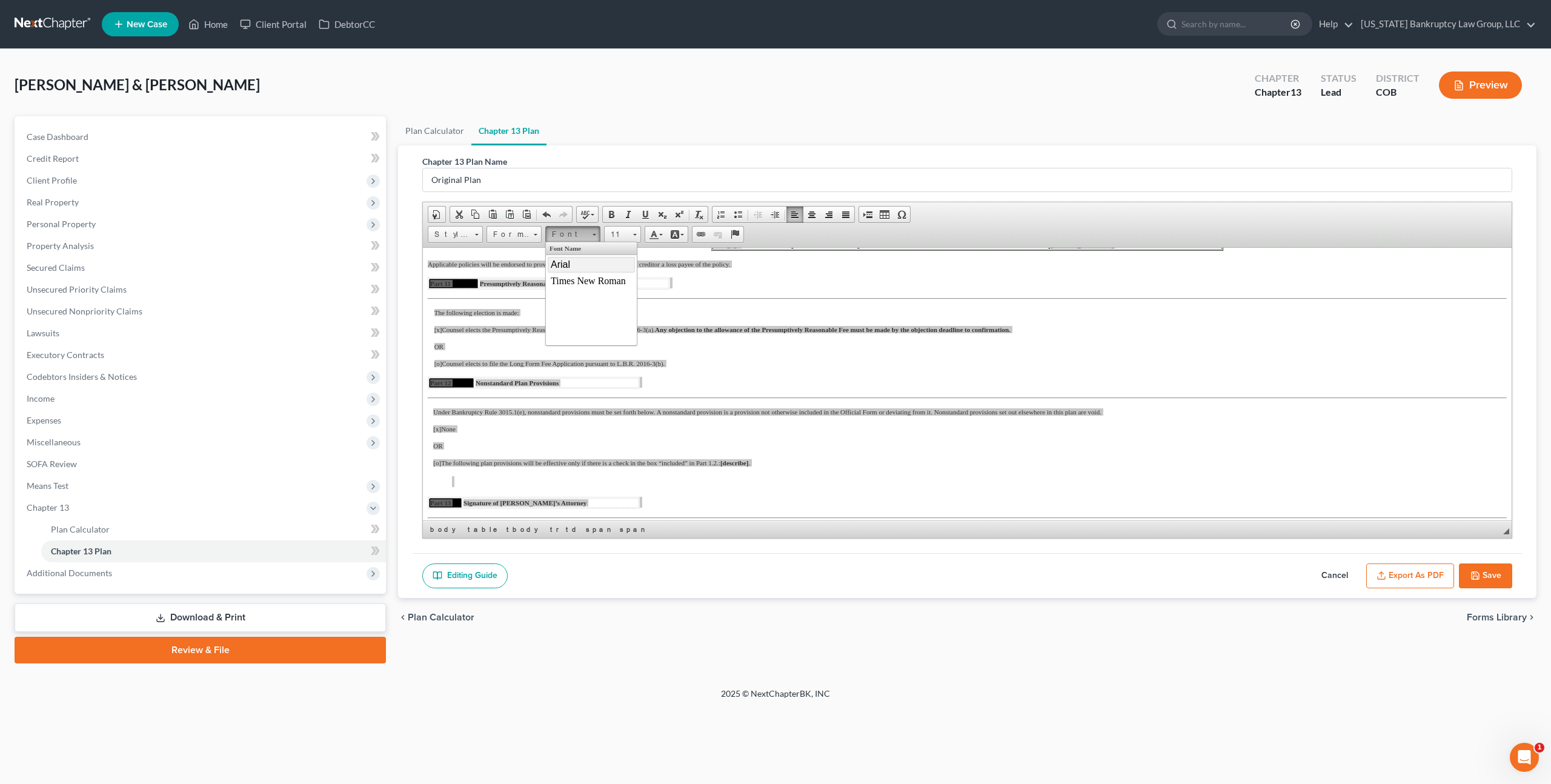
click at [566, 265] on span "Arial" at bounding box center [561, 264] width 19 height 10
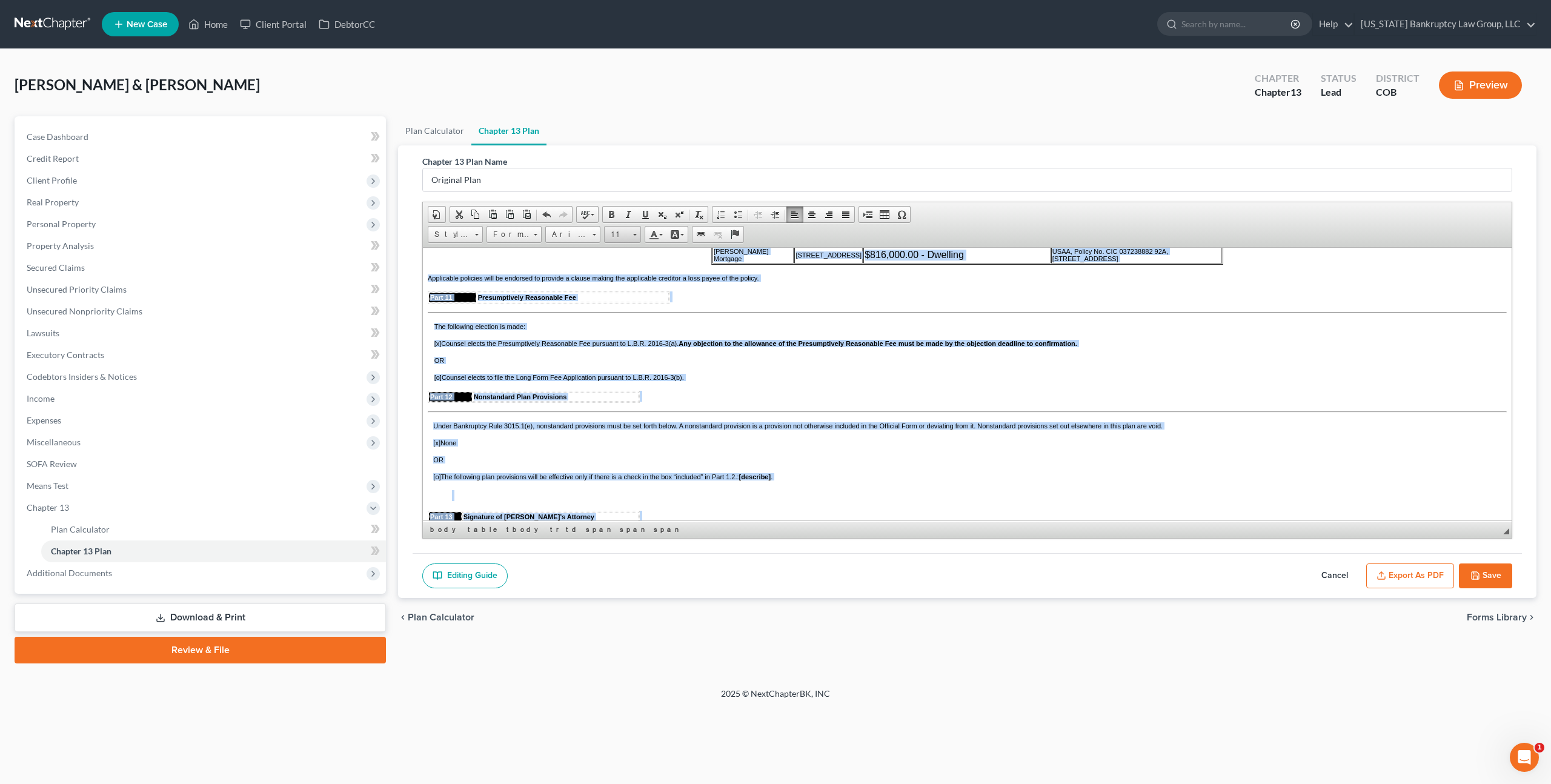
click at [612, 230] on span "11" at bounding box center [616, 235] width 24 height 16
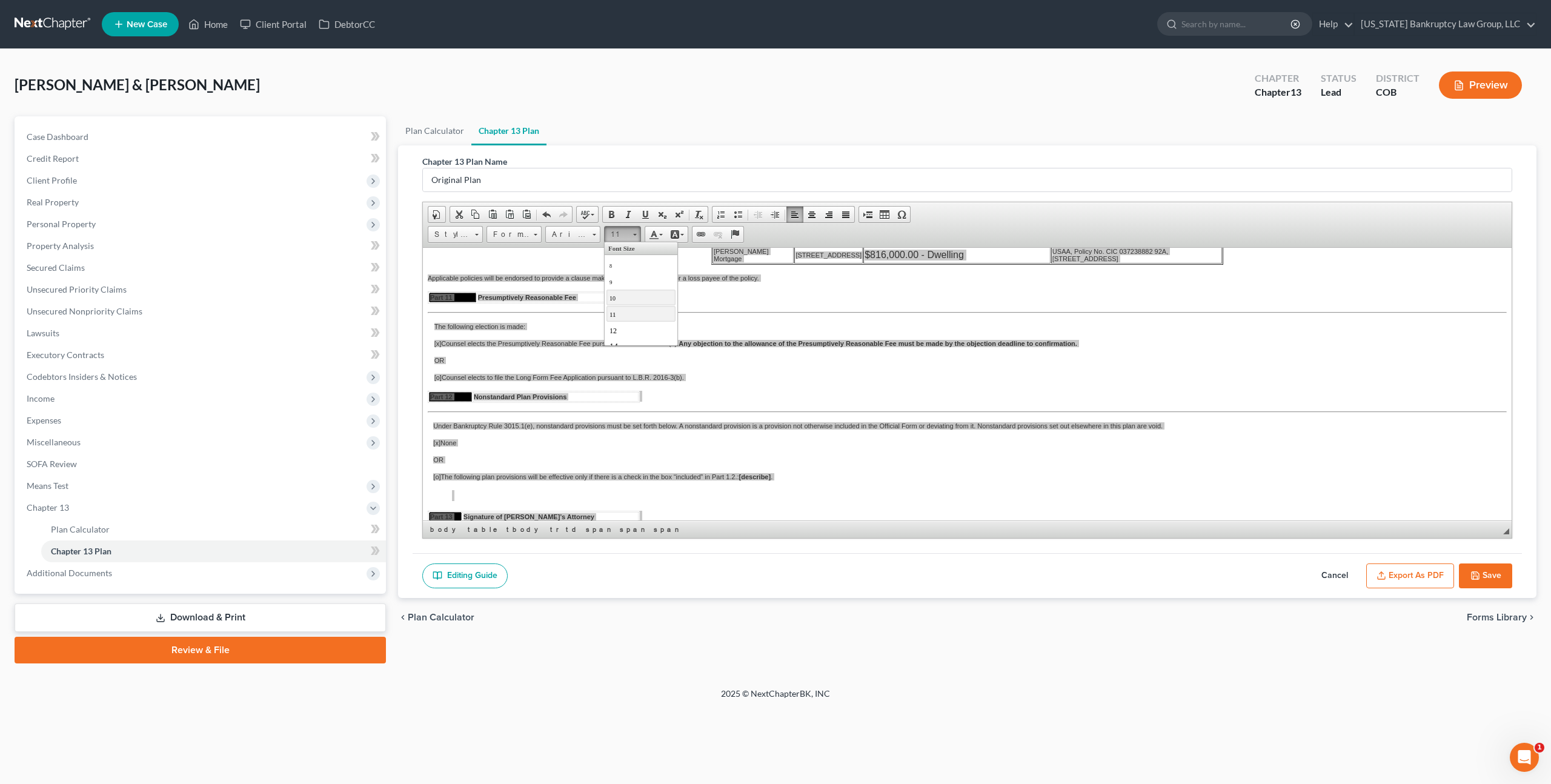
click at [621, 297] on link "10" at bounding box center [641, 297] width 69 height 16
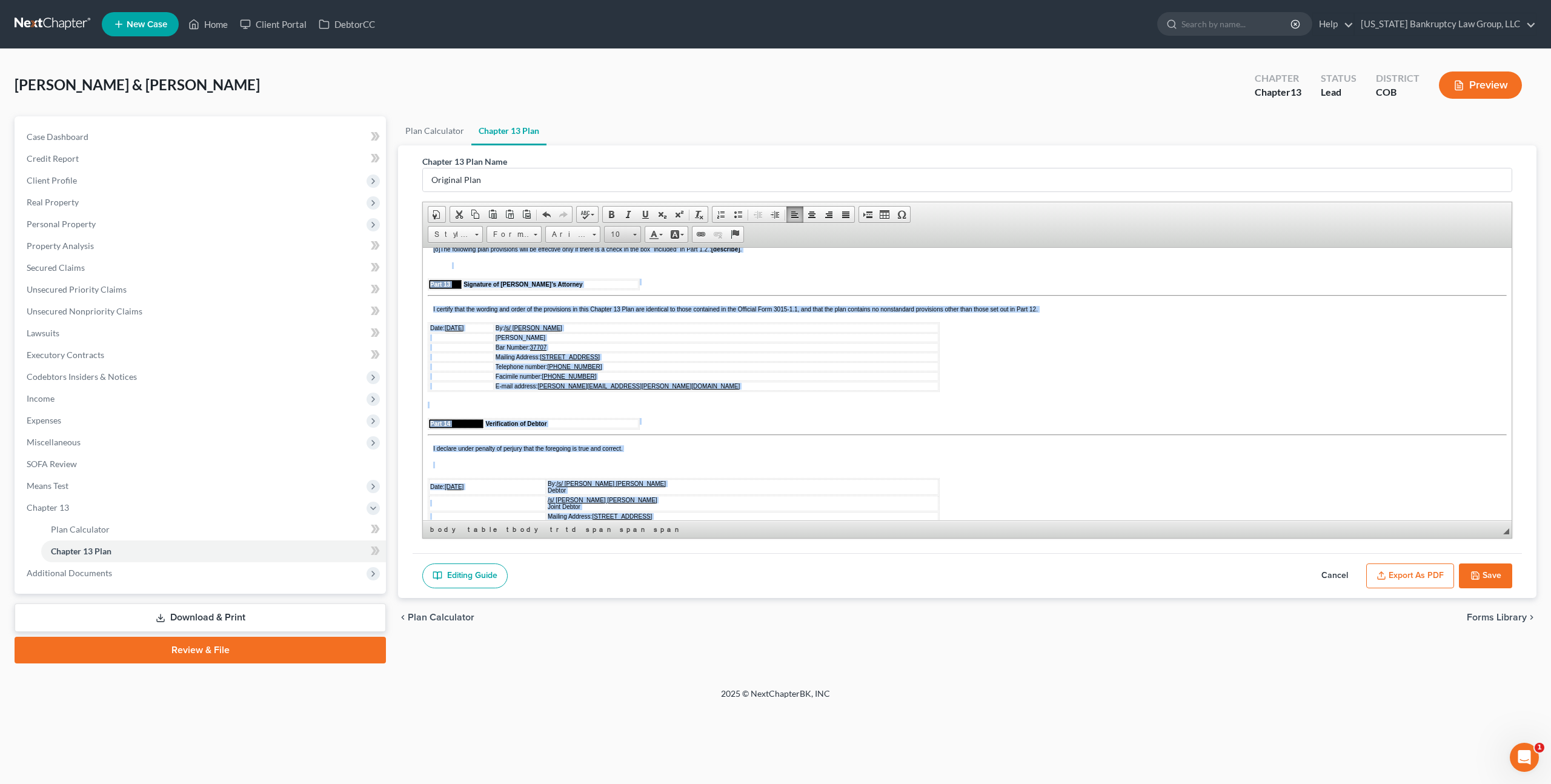
click at [630, 231] on link "10" at bounding box center [622, 235] width 37 height 17
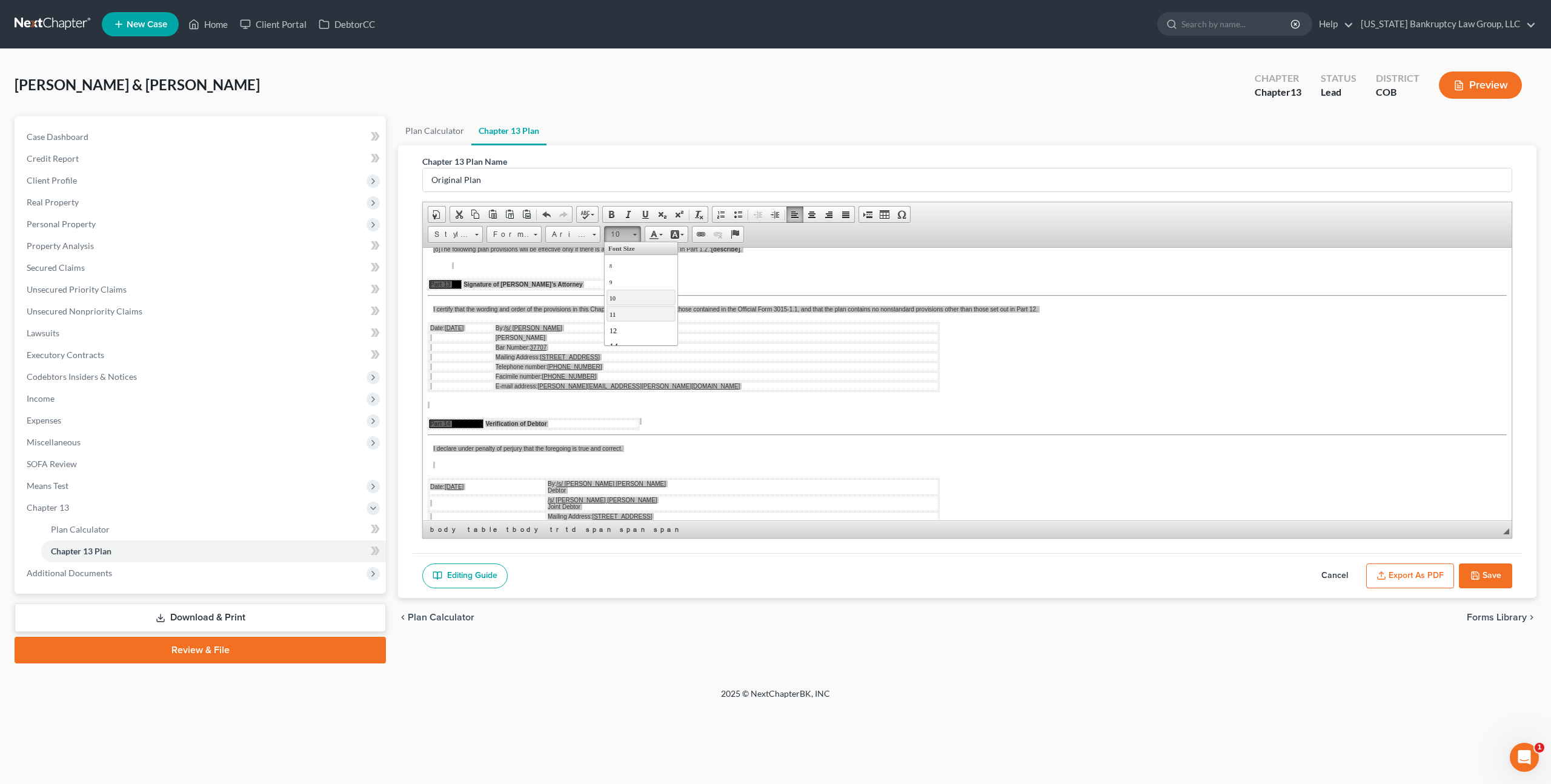
click at [622, 316] on link "11" at bounding box center [641, 313] width 69 height 16
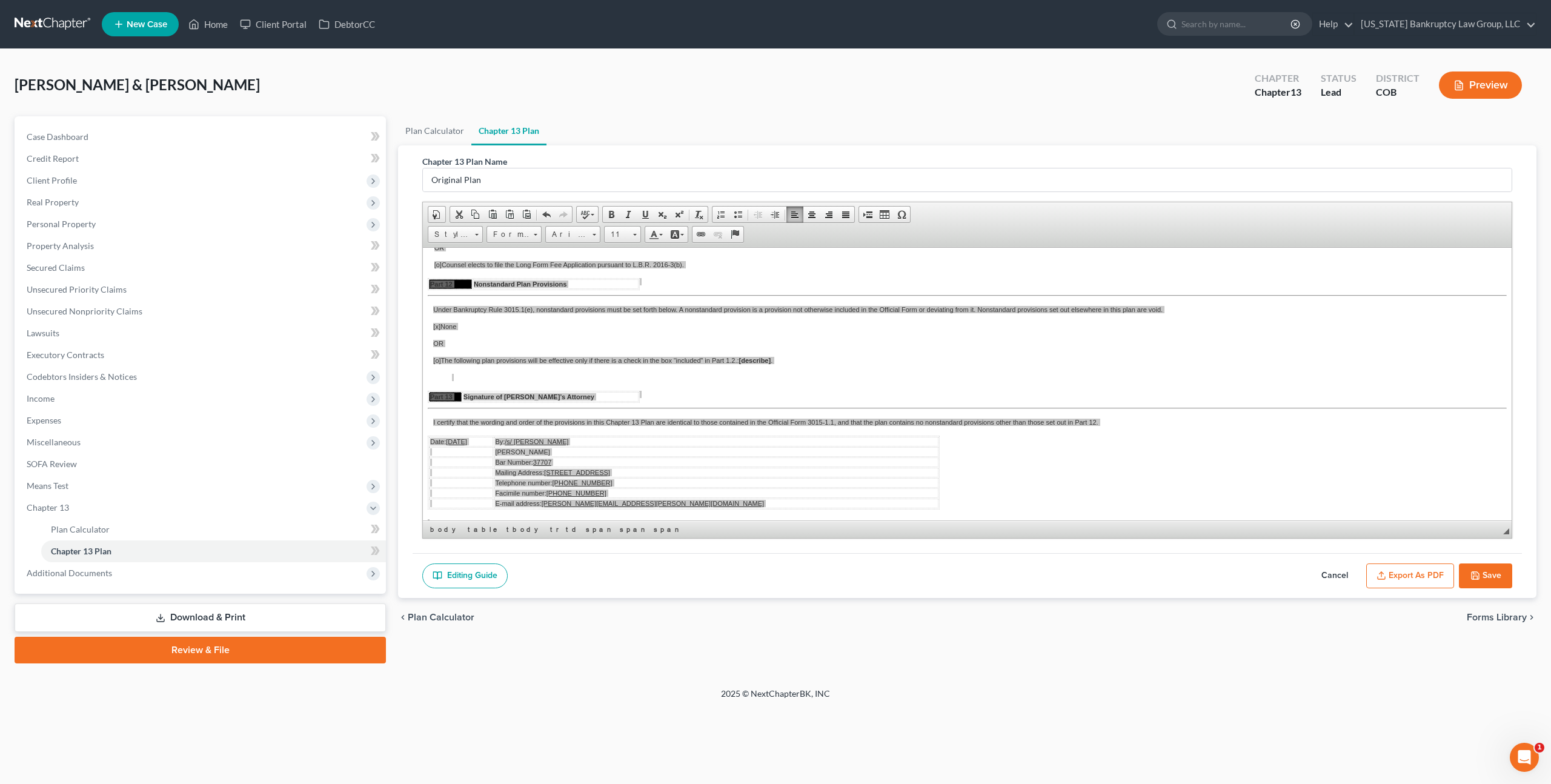
click at [1488, 580] on button "Save" at bounding box center [1486, 576] width 53 height 25
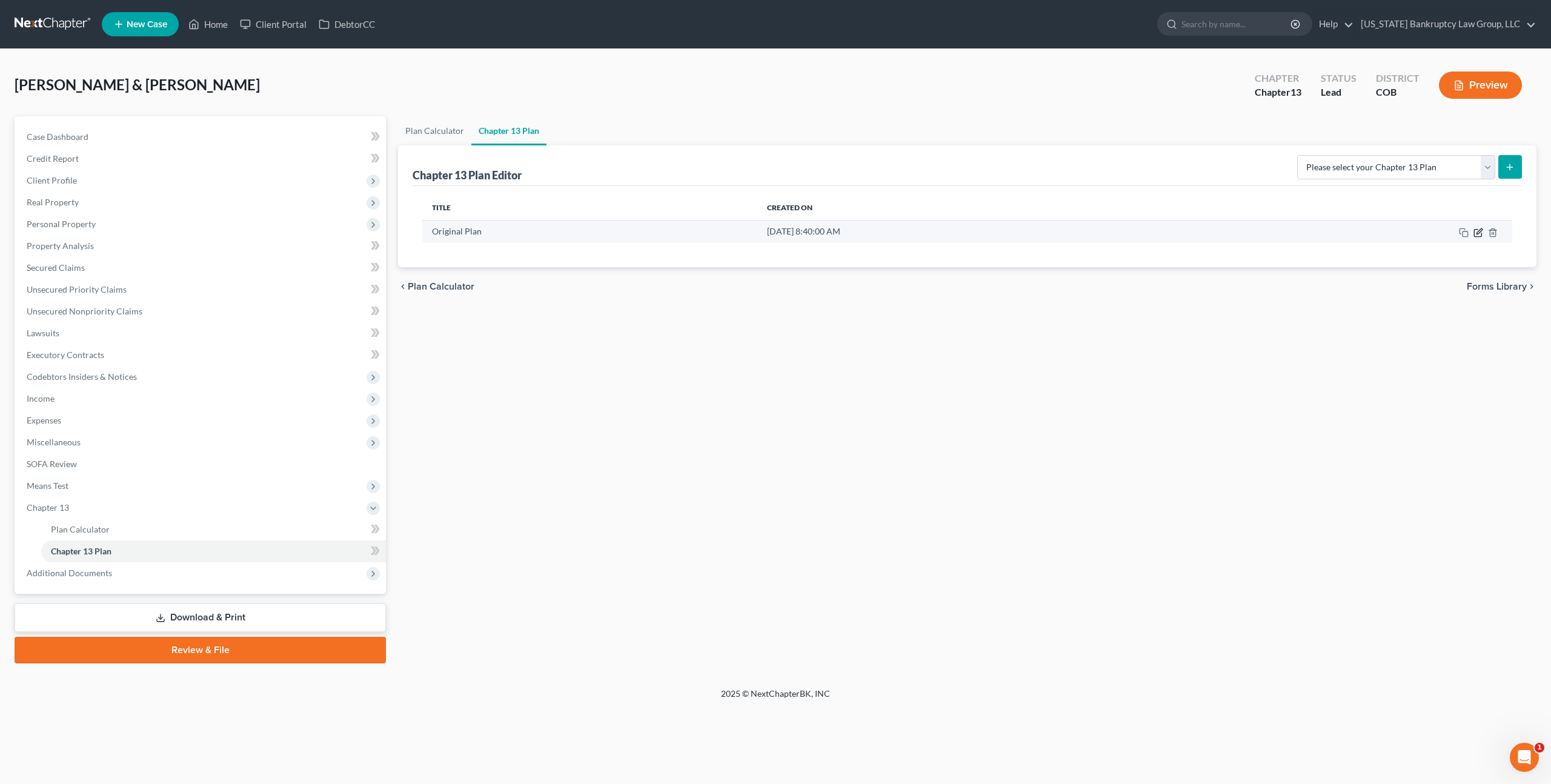
click at [1480, 233] on icon "button" at bounding box center [1478, 232] width 10 height 10
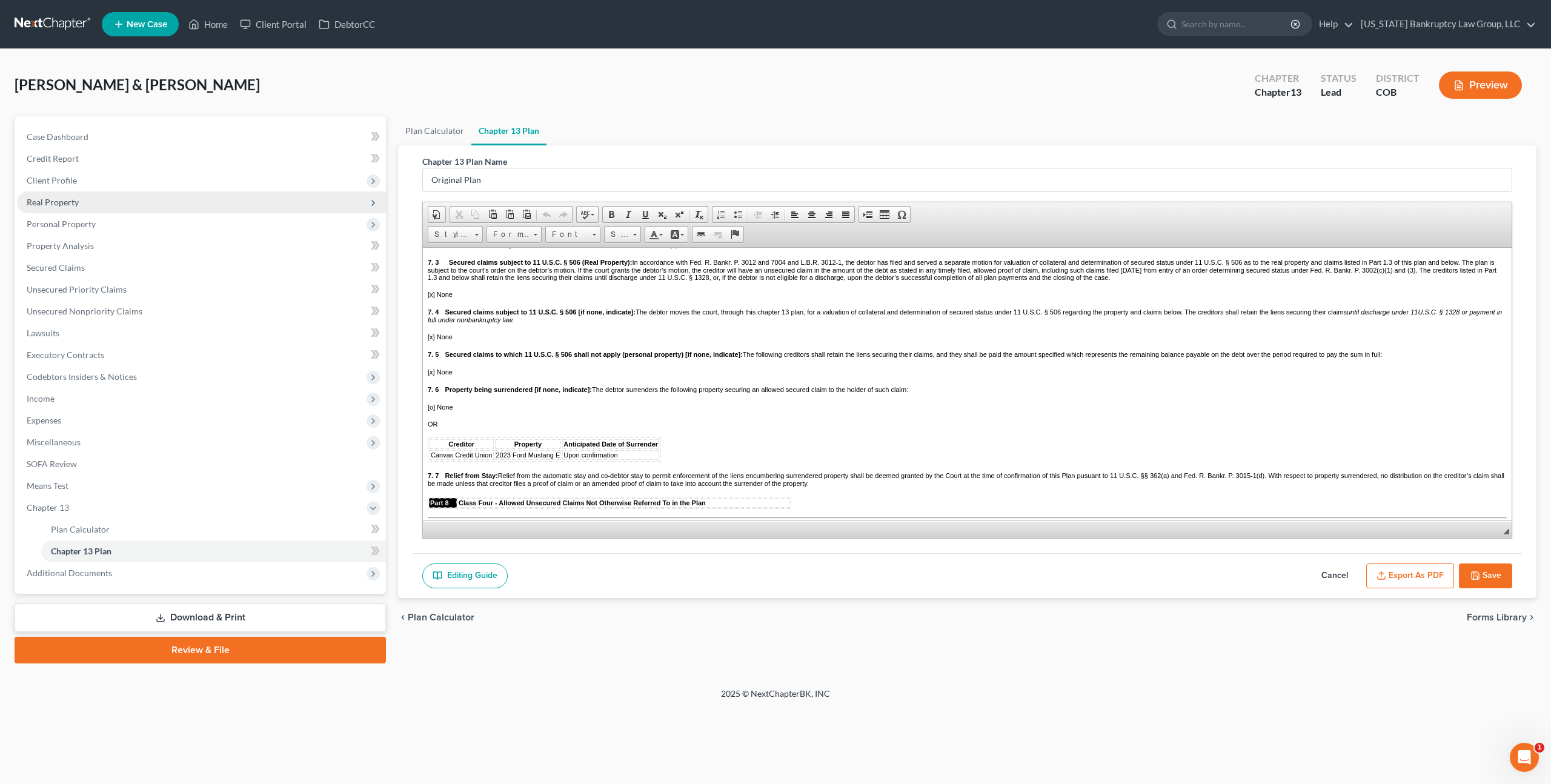
scroll to position [2072, 0]
click at [465, 339] on p "[x] None" at bounding box center [967, 335] width 1079 height 7
click at [431, 339] on span "[x] None" at bounding box center [440, 335] width 25 height 7
click at [462, 339] on p "[ ] None" at bounding box center [967, 335] width 1079 height 7
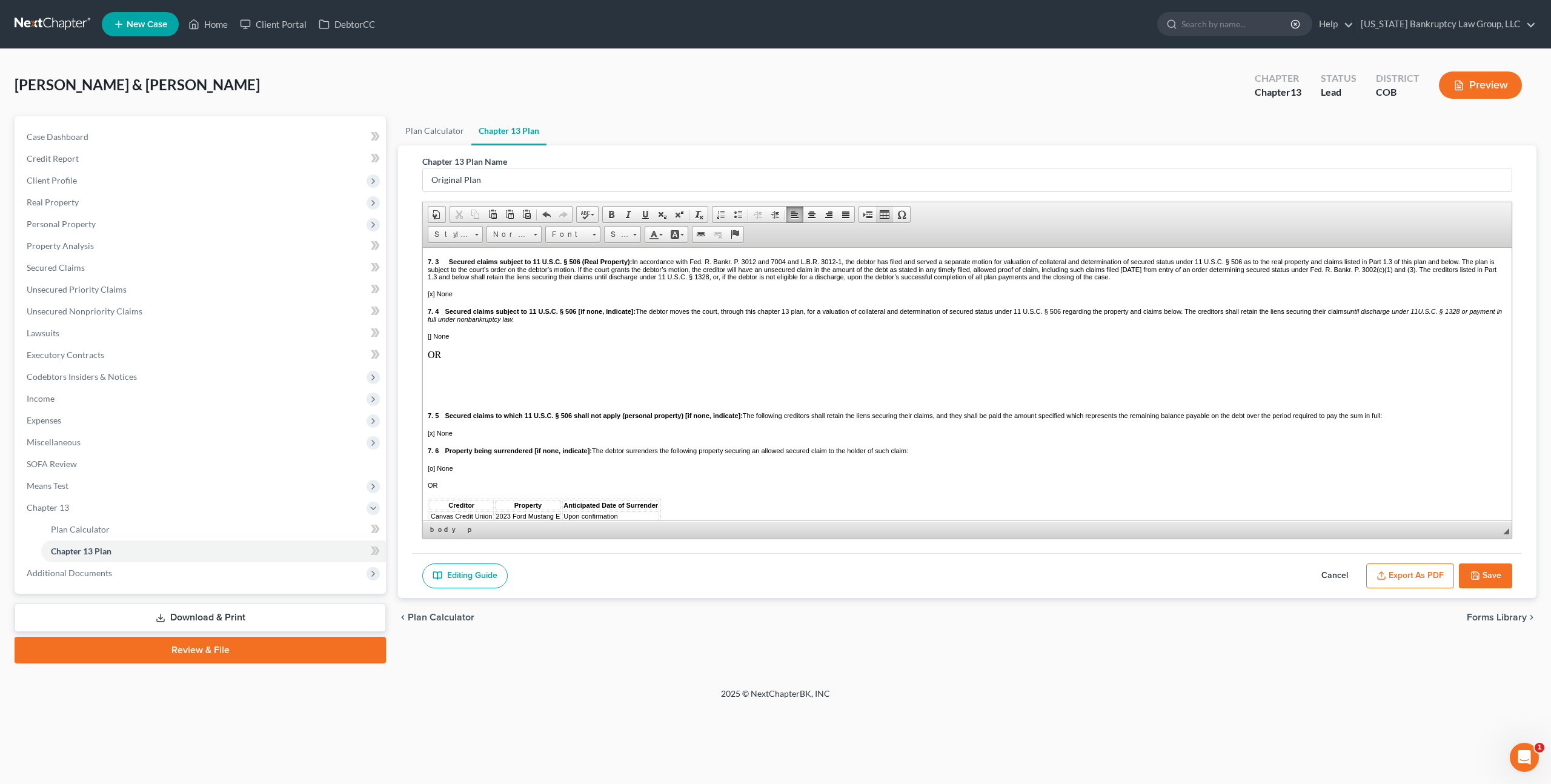
click at [883, 213] on span at bounding box center [884, 214] width 10 height 10
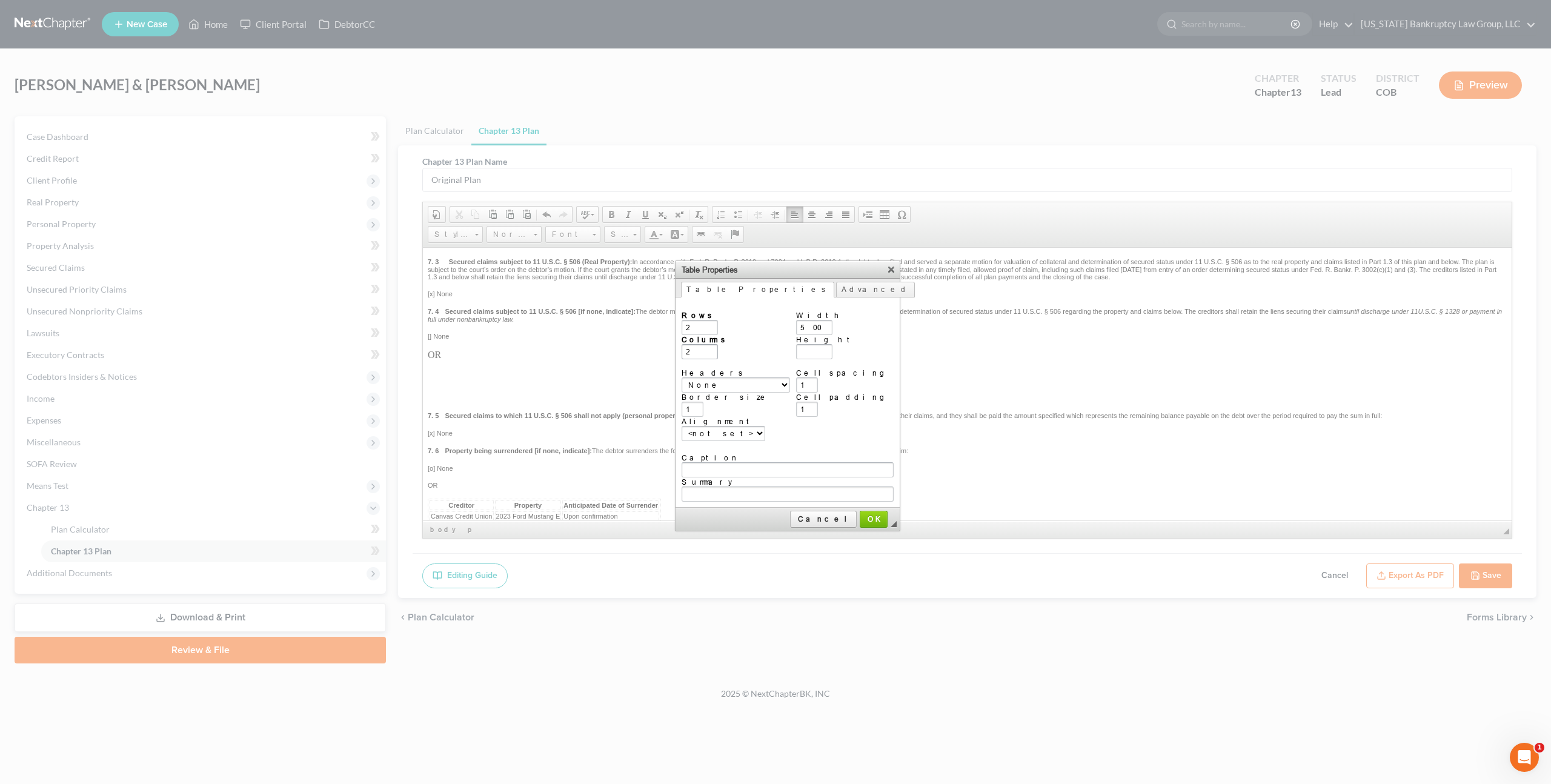
type input "2"
click at [692, 349] on input "2" at bounding box center [700, 351] width 36 height 15
type input "7"
click at [861, 514] on span "OK" at bounding box center [873, 519] width 25 height 9
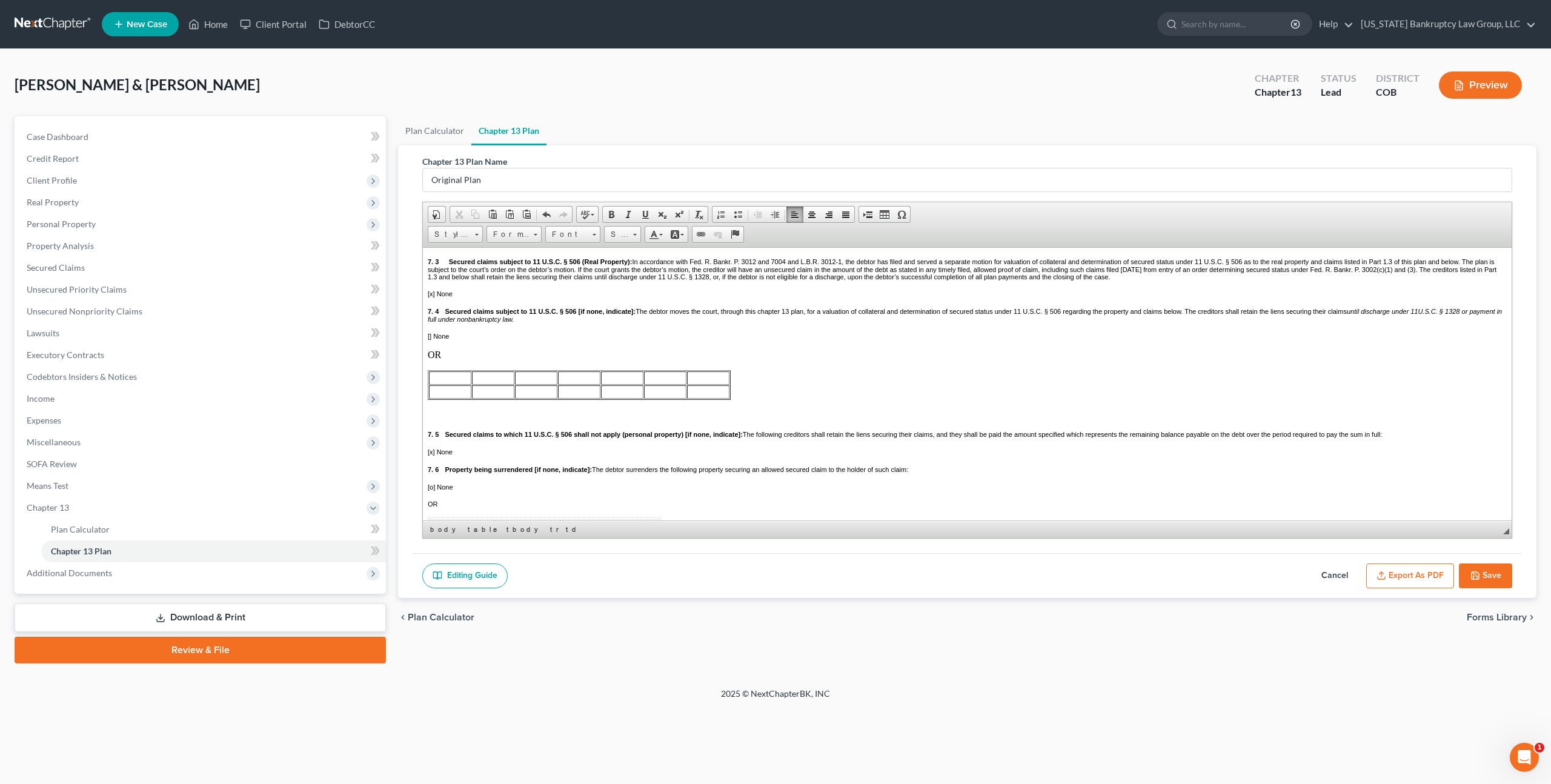
click at [445, 384] on td at bounding box center [451, 377] width 43 height 14
click at [1490, 575] on button "Save" at bounding box center [1486, 576] width 53 height 25
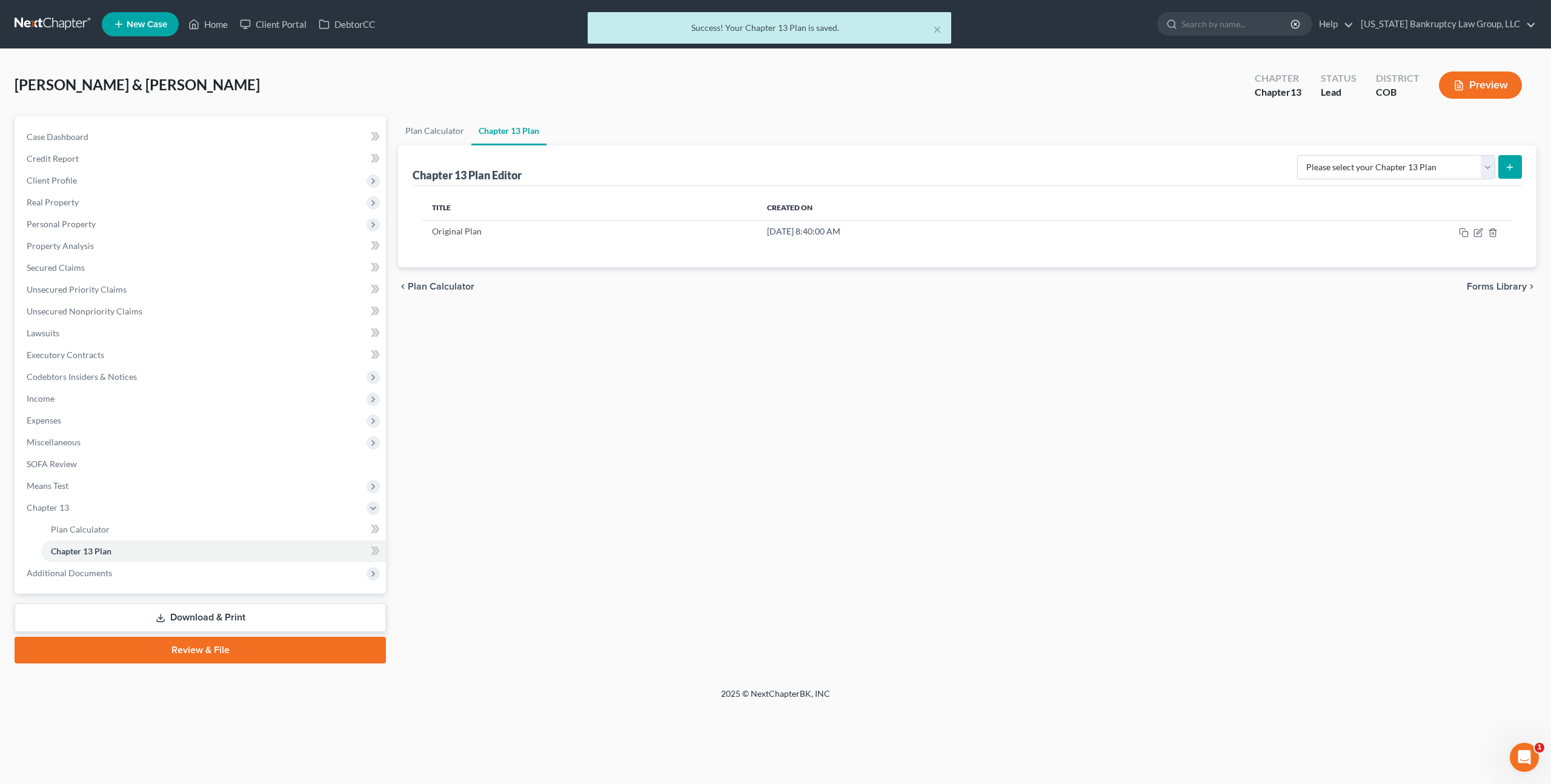
click at [232, 611] on link "Download & Print" at bounding box center [200, 617] width 372 height 28
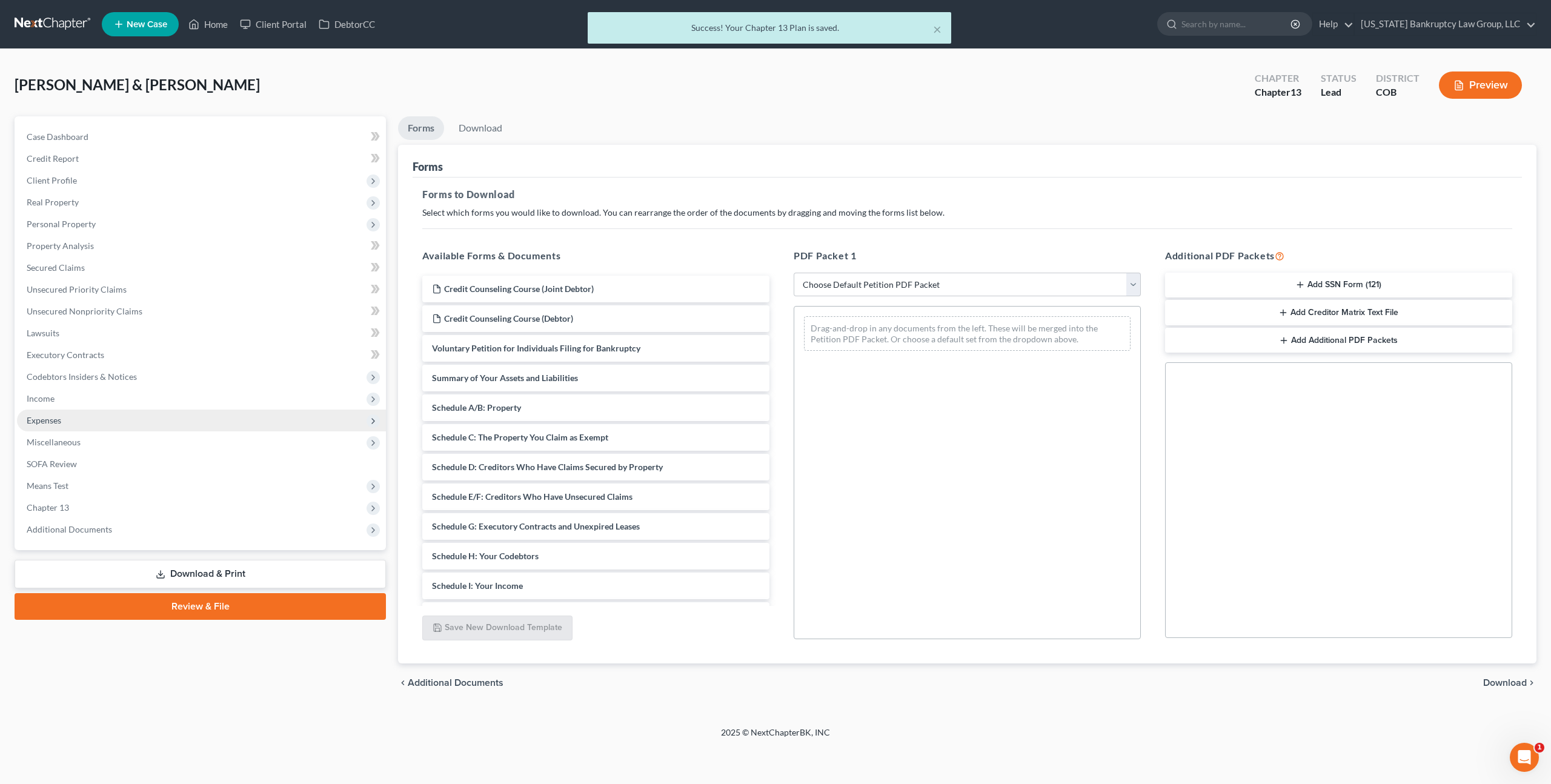
click at [85, 414] on span "Expenses" at bounding box center [201, 421] width 369 height 22
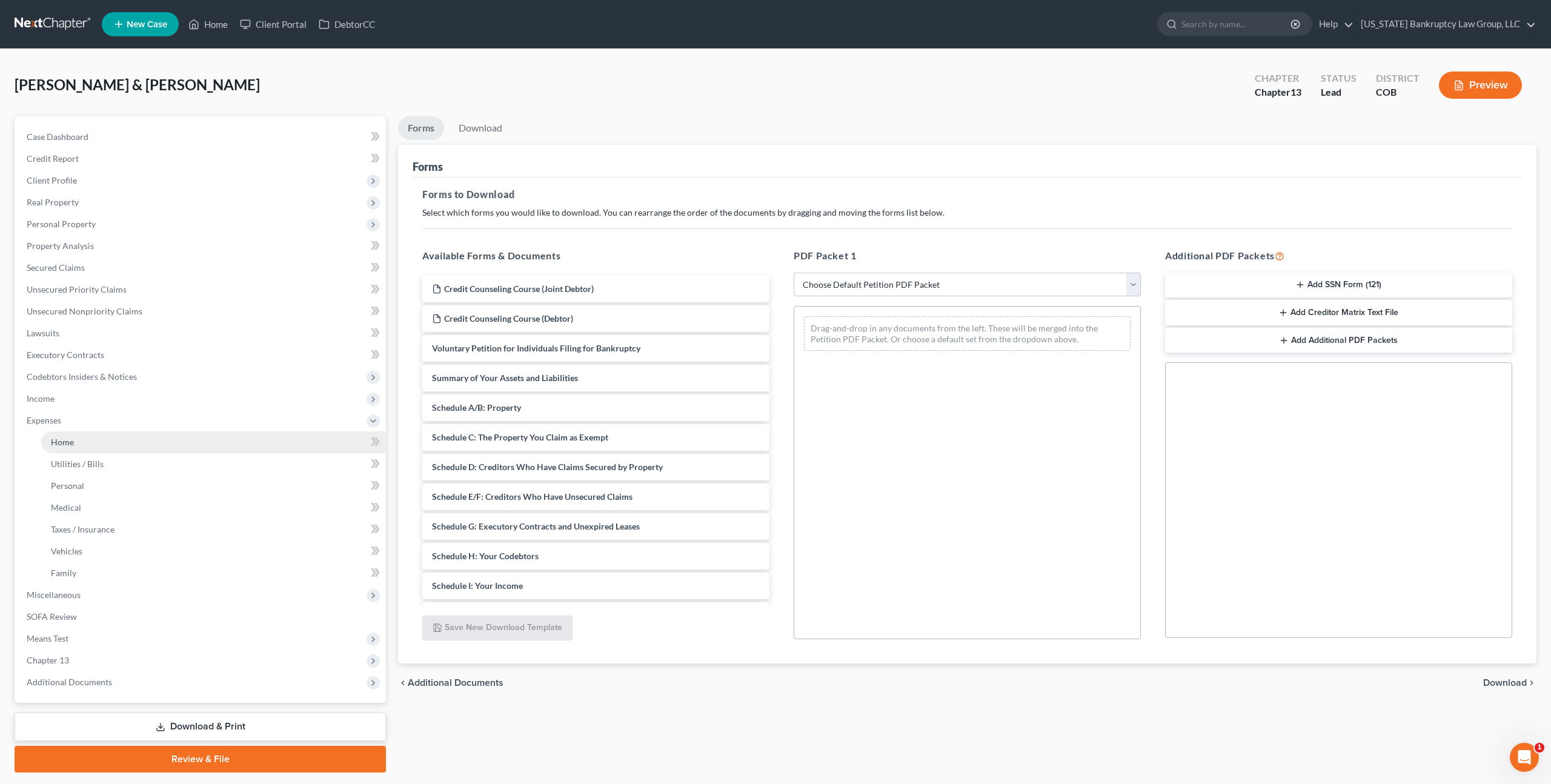
click at [82, 433] on link "Home" at bounding box center [213, 442] width 345 height 22
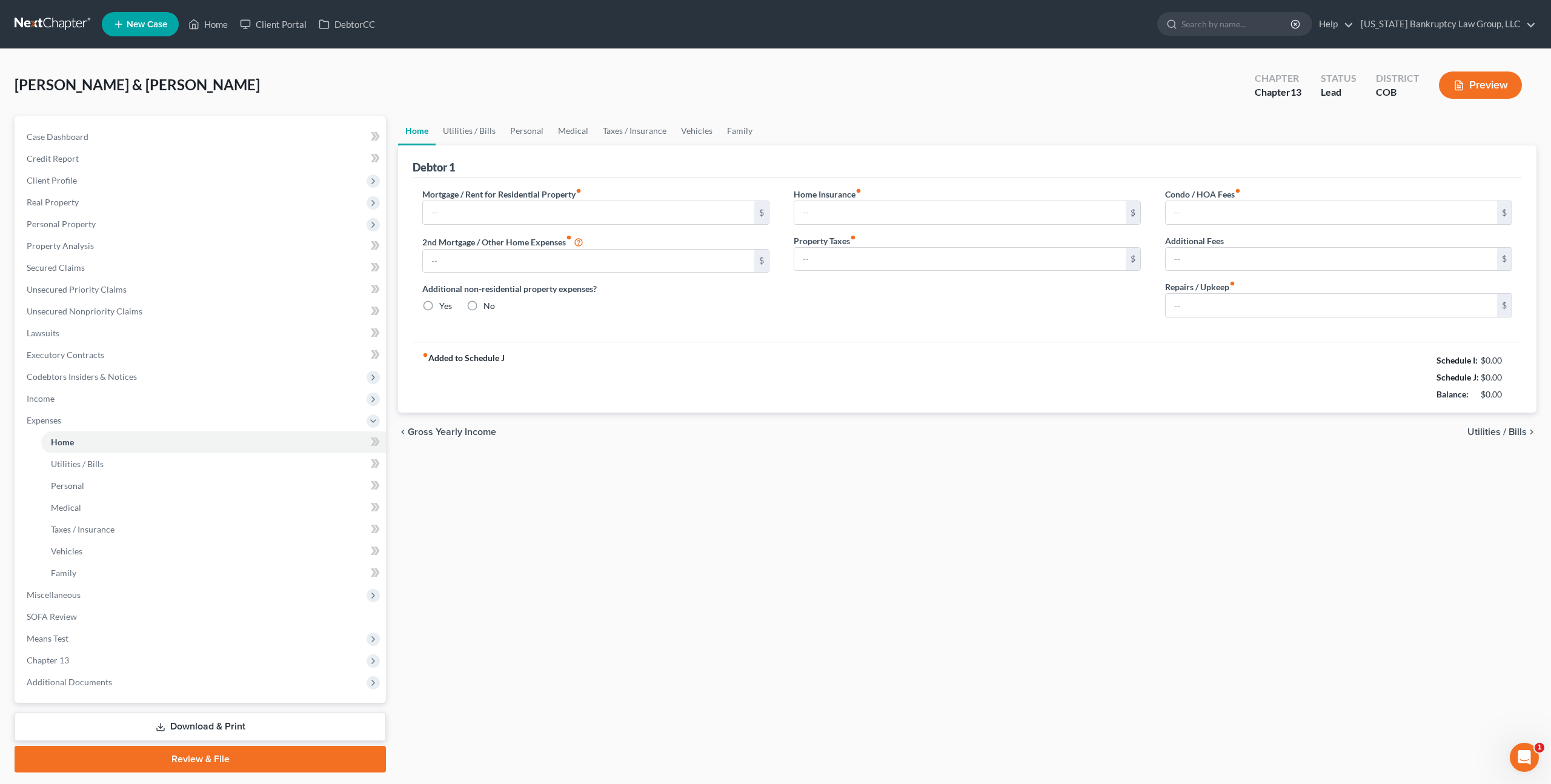
type input "5,337.88"
type input "0.00"
radio input "true"
type input "0.00"
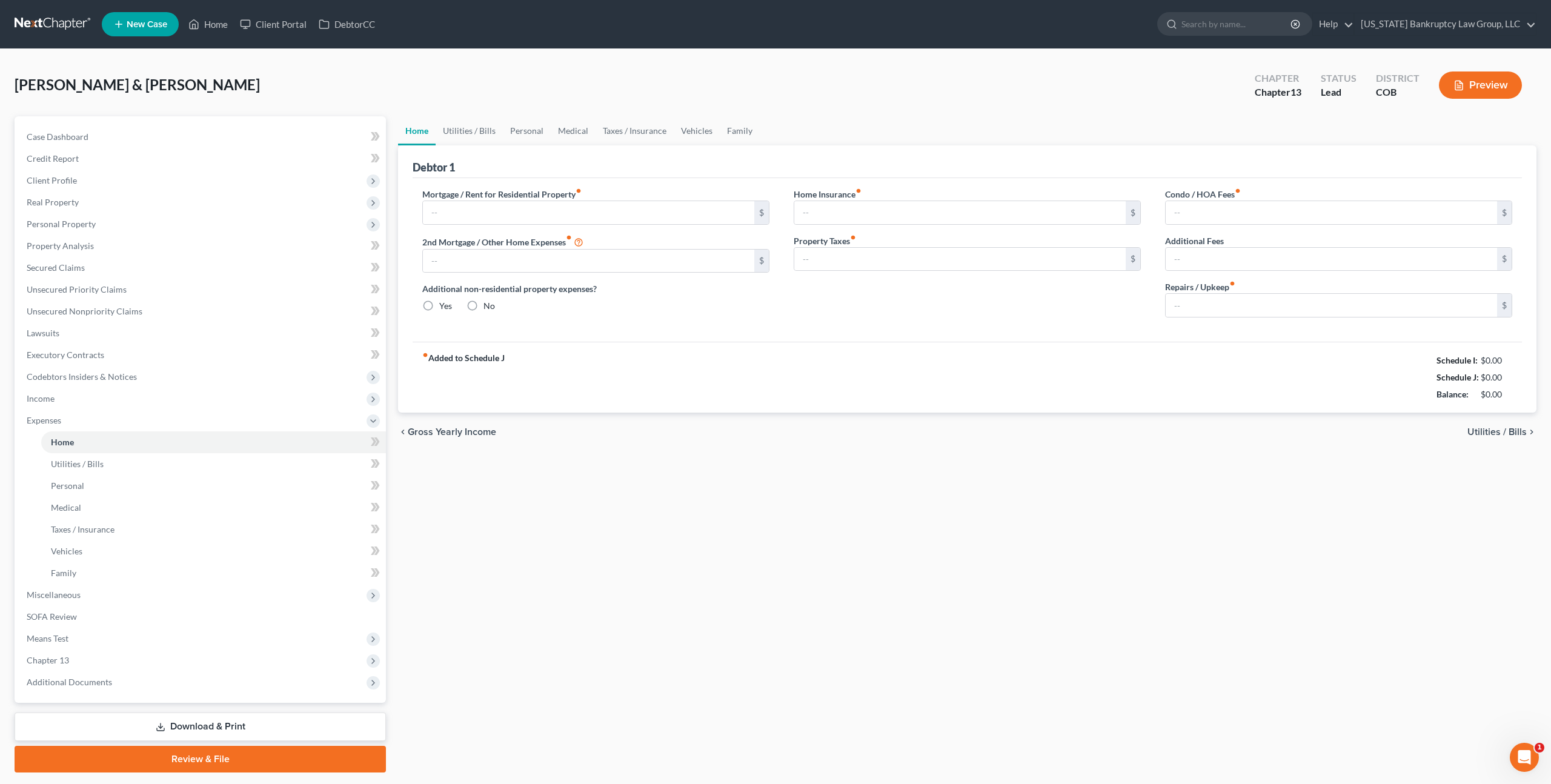
type input "200.00"
type input "0.00"
type input "100.00"
click at [263, 721] on link "Download & Print" at bounding box center [200, 726] width 372 height 28
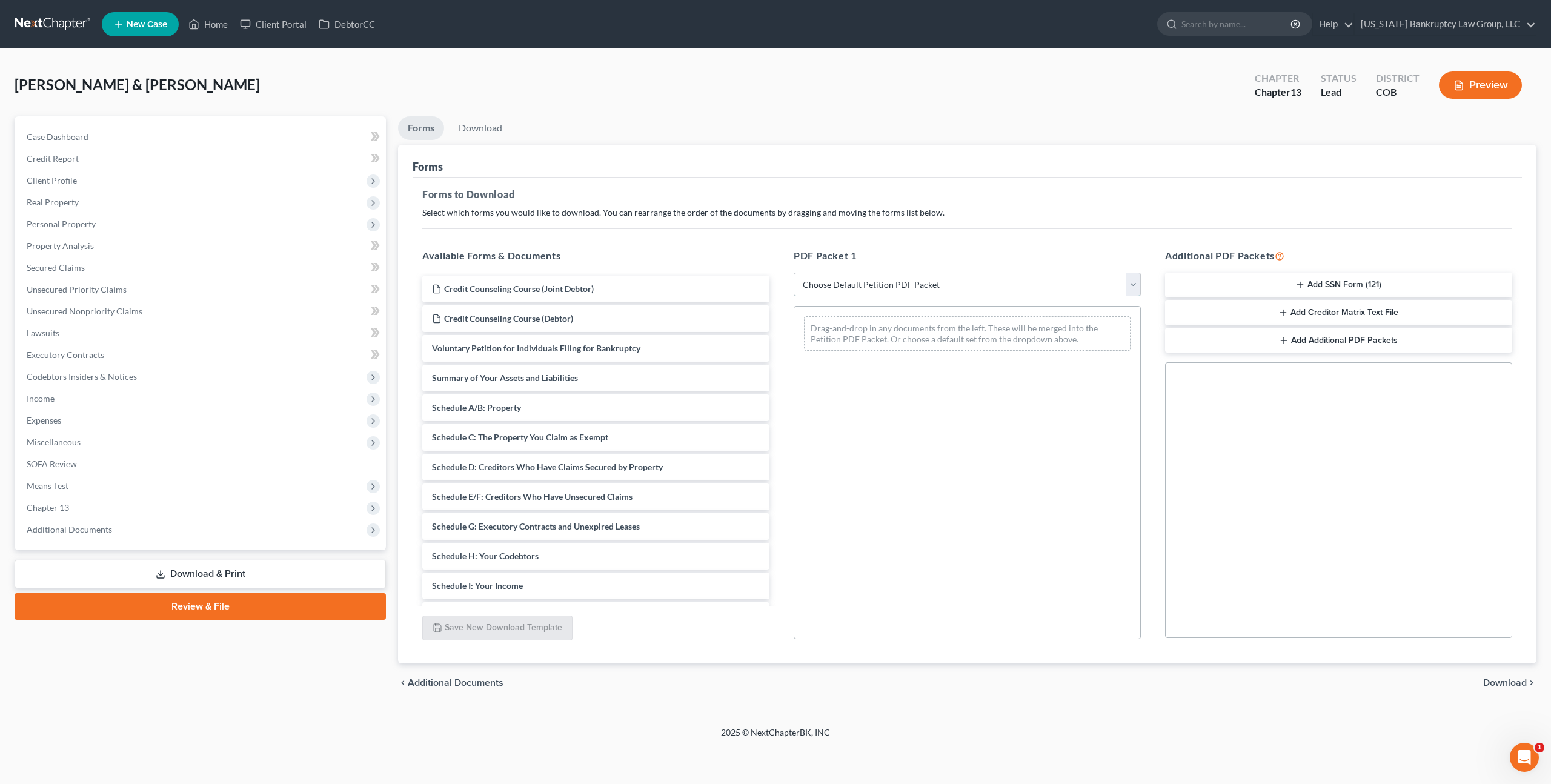
click at [925, 279] on select "Choose Default Petition PDF Packet Complete Bankruptcy Petition (all forms and …" at bounding box center [967, 284] width 347 height 24
select select "0"
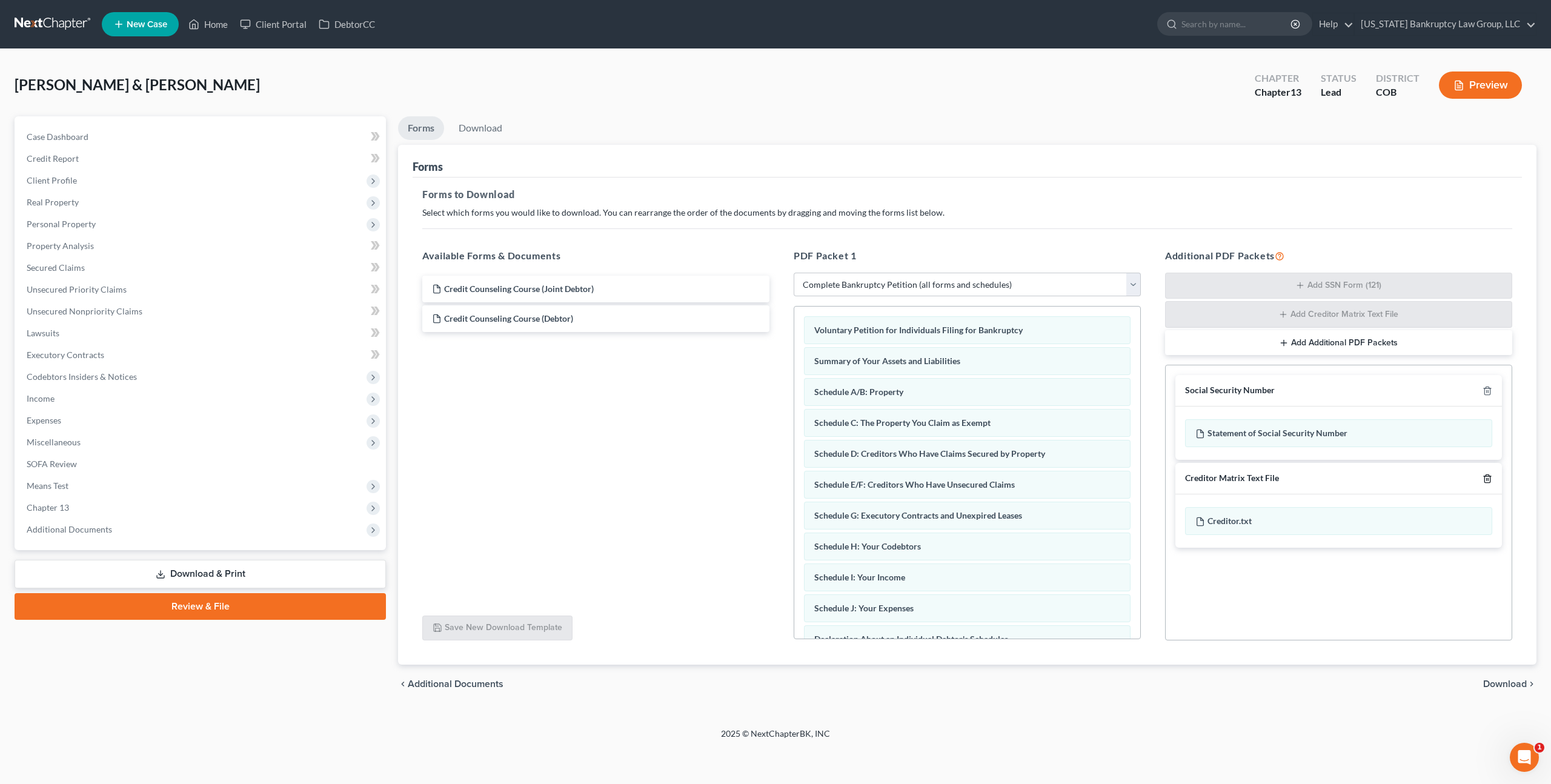
click at [1489, 477] on icon "button" at bounding box center [1487, 478] width 10 height 10
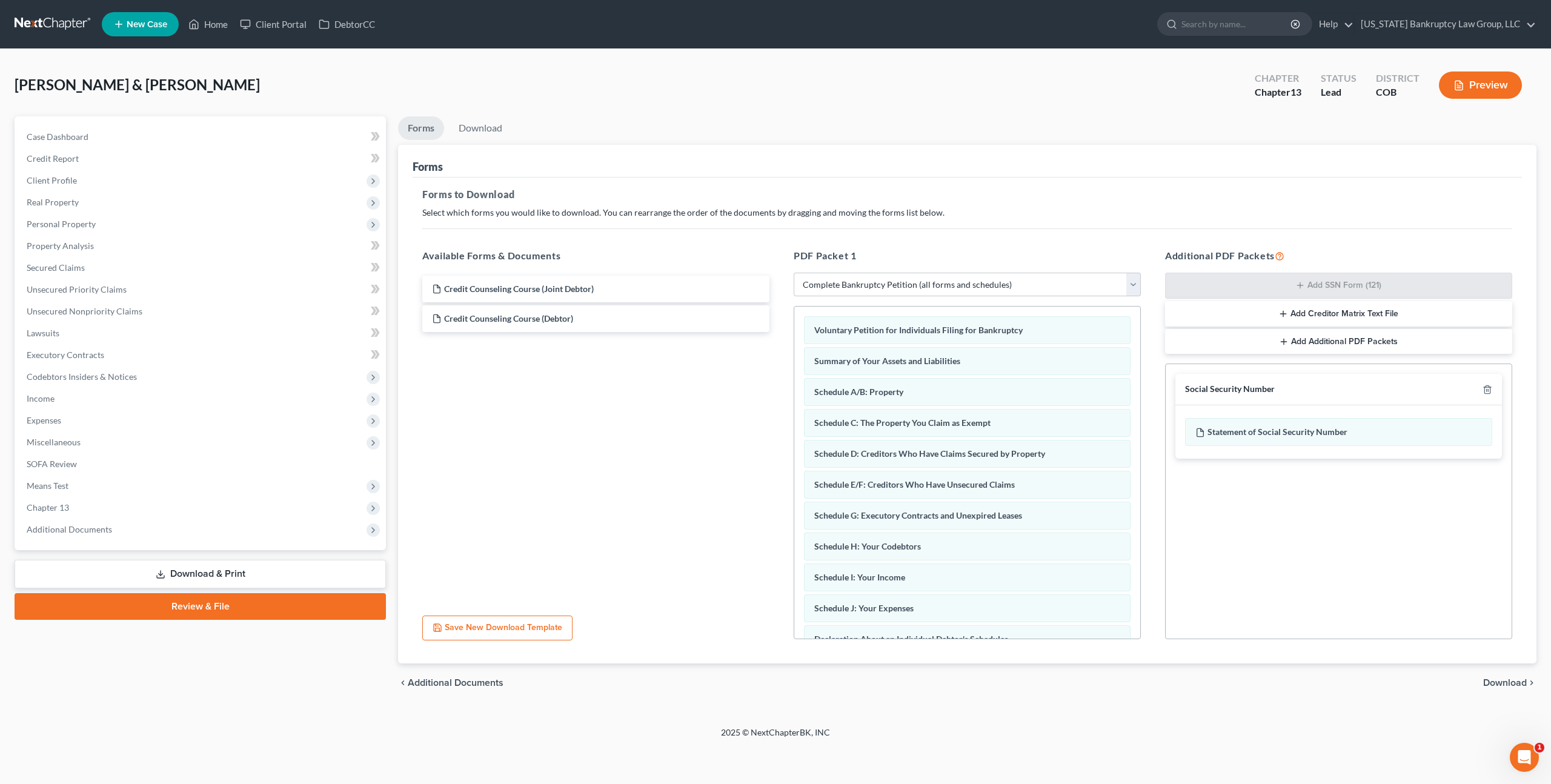
click at [1504, 681] on span "Download" at bounding box center [1504, 683] width 43 height 10
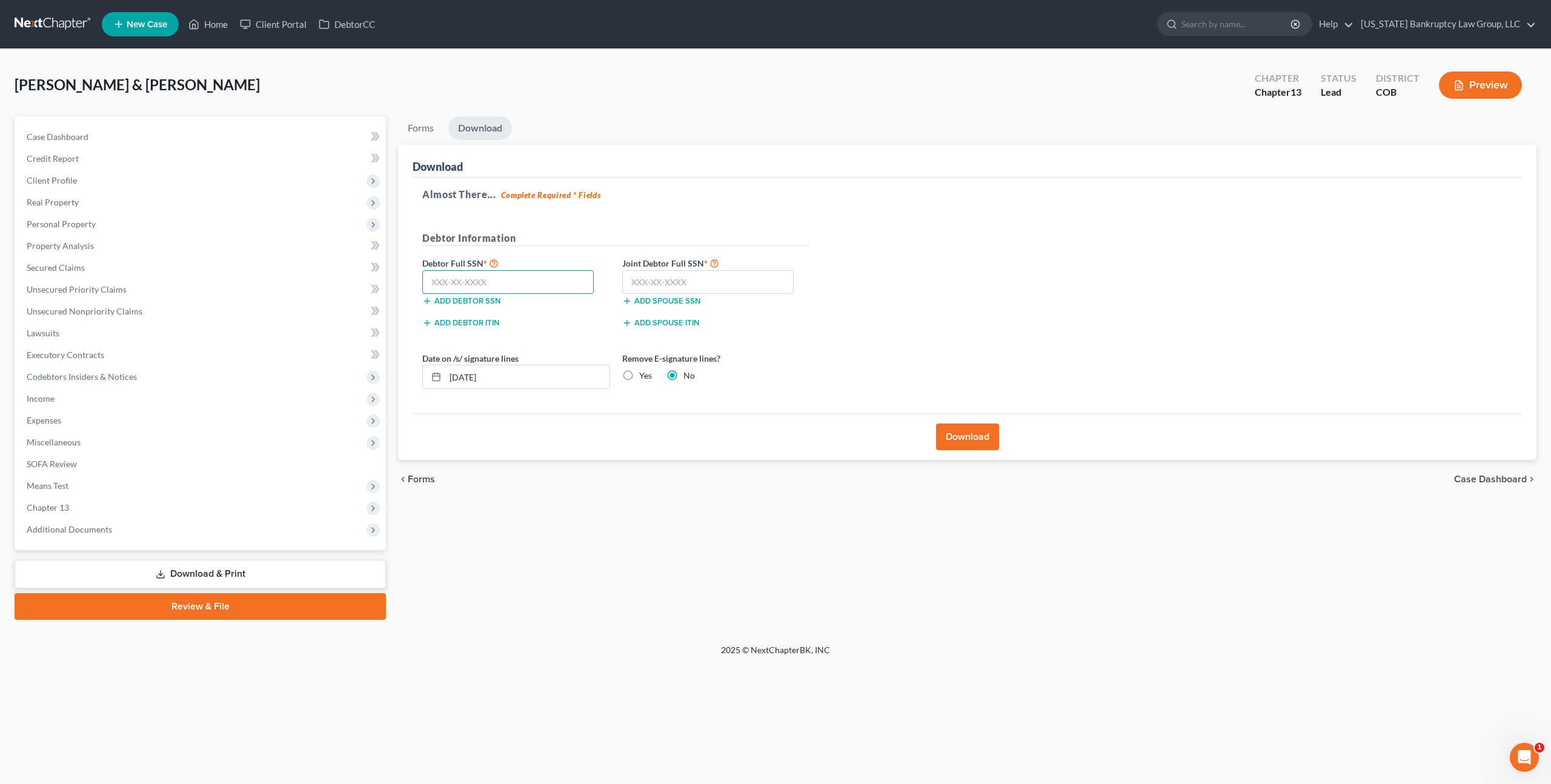
click at [555, 285] on input "text" at bounding box center [508, 282] width 171 height 24
type input "614-09-3986"
click at [650, 286] on input "text" at bounding box center [708, 282] width 171 height 24
type input "521-77-3410"
click at [979, 438] on button "Download" at bounding box center [967, 436] width 63 height 26
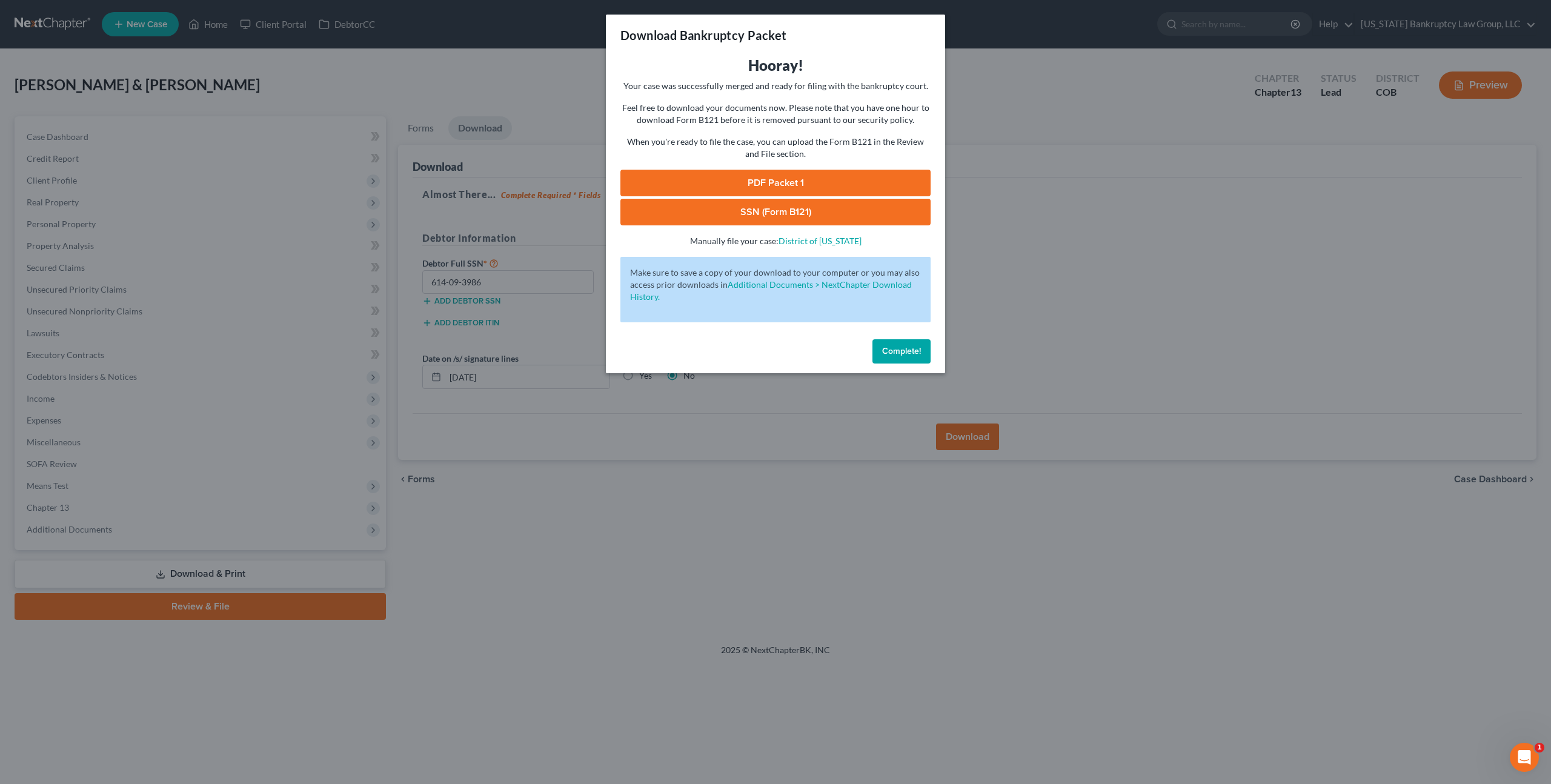
click at [729, 179] on link "PDF Packet 1" at bounding box center [776, 182] width 310 height 26
click at [713, 206] on link "SSN (Form B121)" at bounding box center [776, 211] width 310 height 26
click at [894, 348] on span "Complete!" at bounding box center [902, 351] width 39 height 10
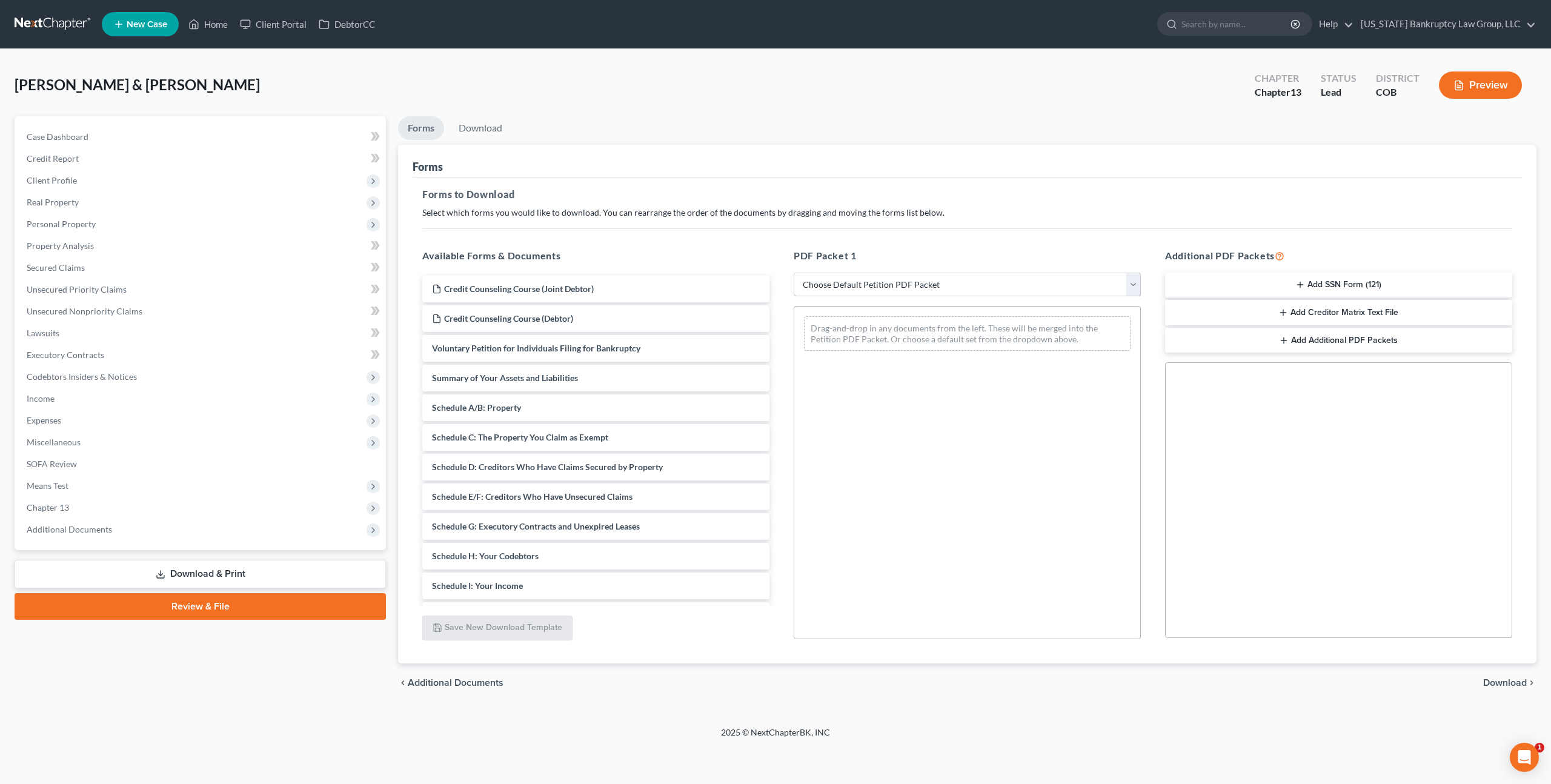
click at [869, 281] on select "Choose Default Petition PDF Packet Complete Bankruptcy Petition (all forms and …" at bounding box center [967, 284] width 347 height 24
select select "3"
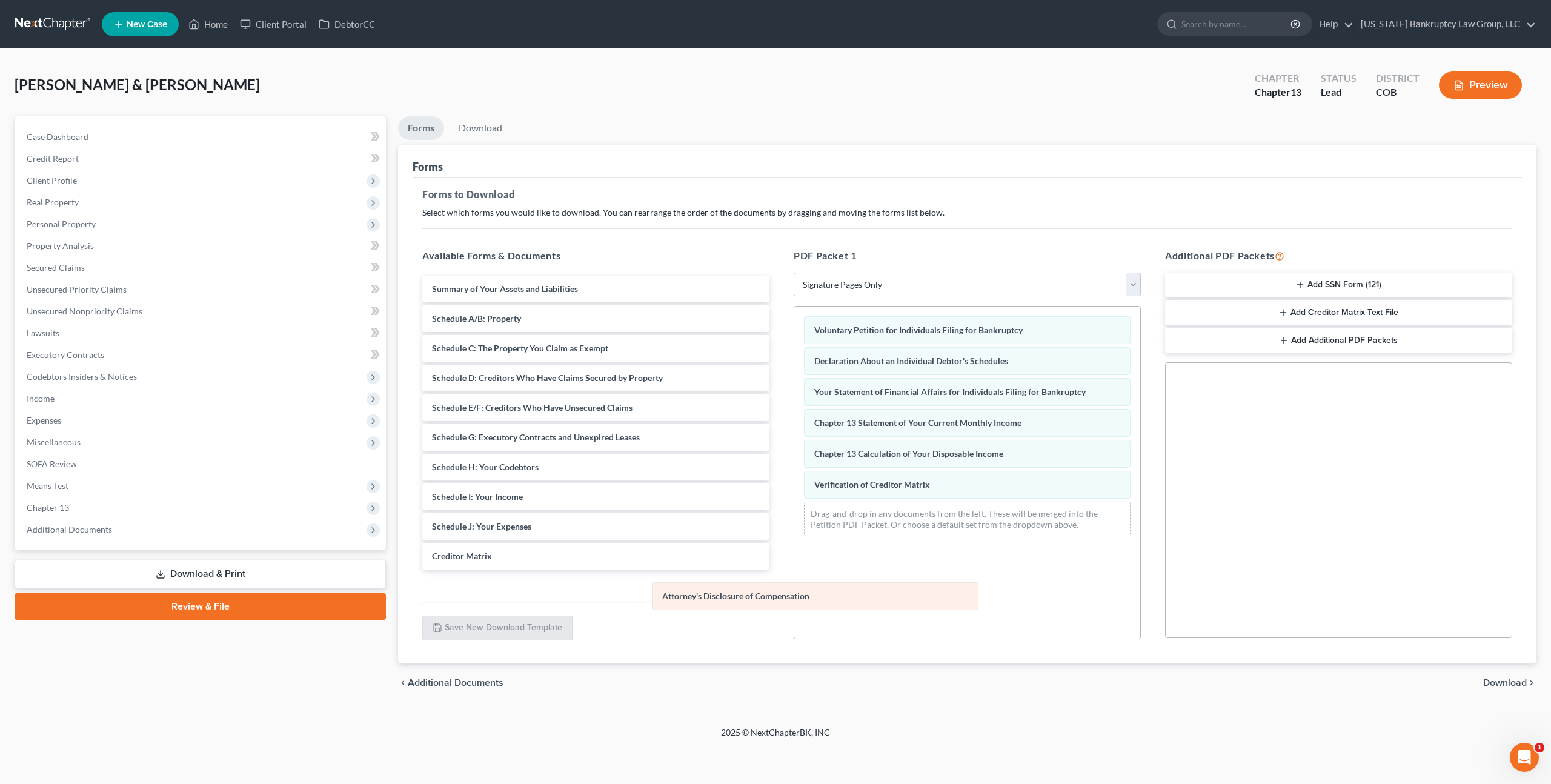
drag, startPoint x: 907, startPoint y: 513, endPoint x: 755, endPoint y: 594, distance: 172.2
click at [795, 546] on div "Attorney's Disclosure of Compensation Voluntary Petition for Individuals Filing…" at bounding box center [967, 426] width 346 height 239
click at [1501, 683] on span "Download" at bounding box center [1504, 683] width 43 height 10
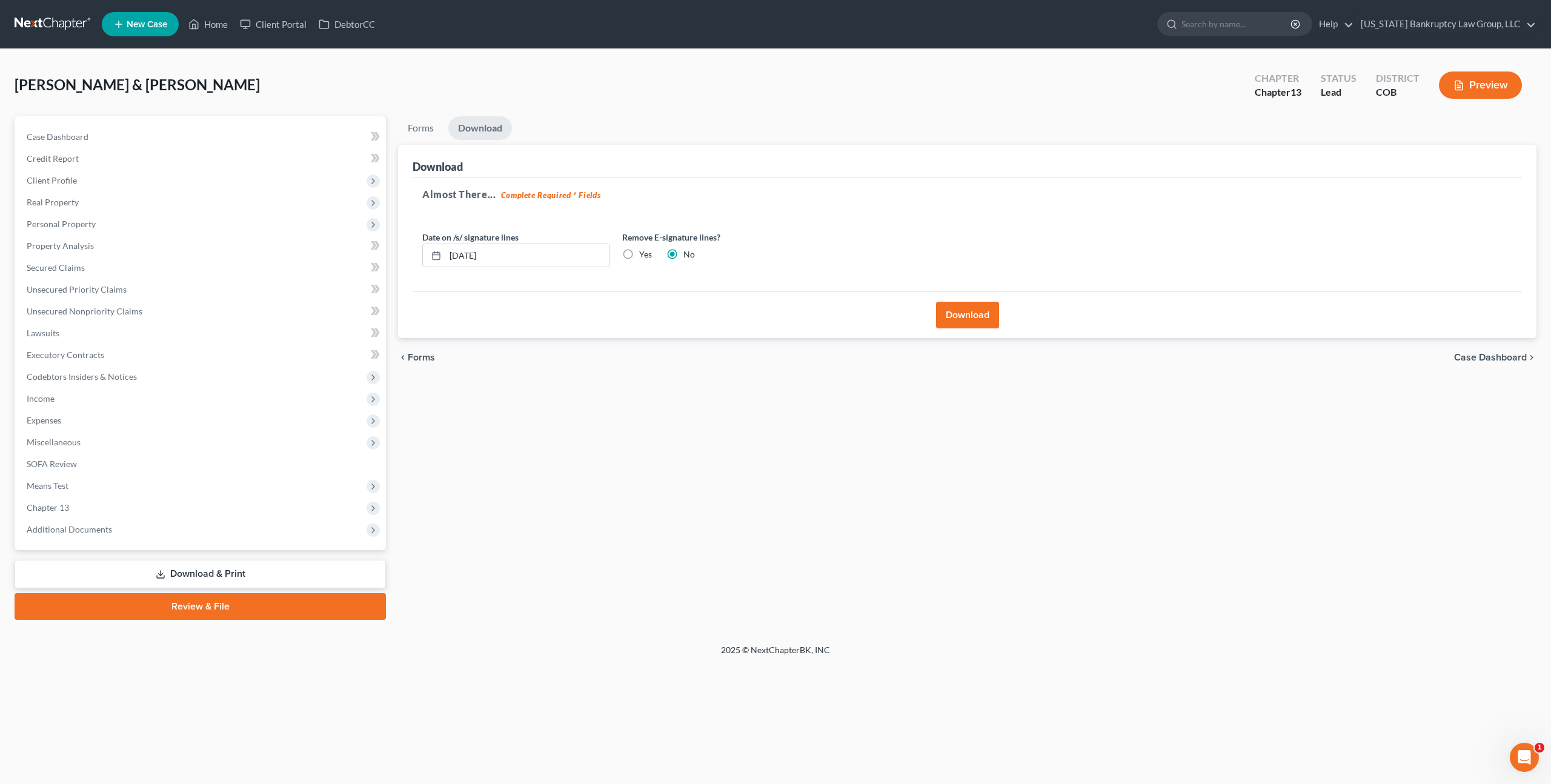
click at [967, 307] on button "Download" at bounding box center [967, 315] width 63 height 26
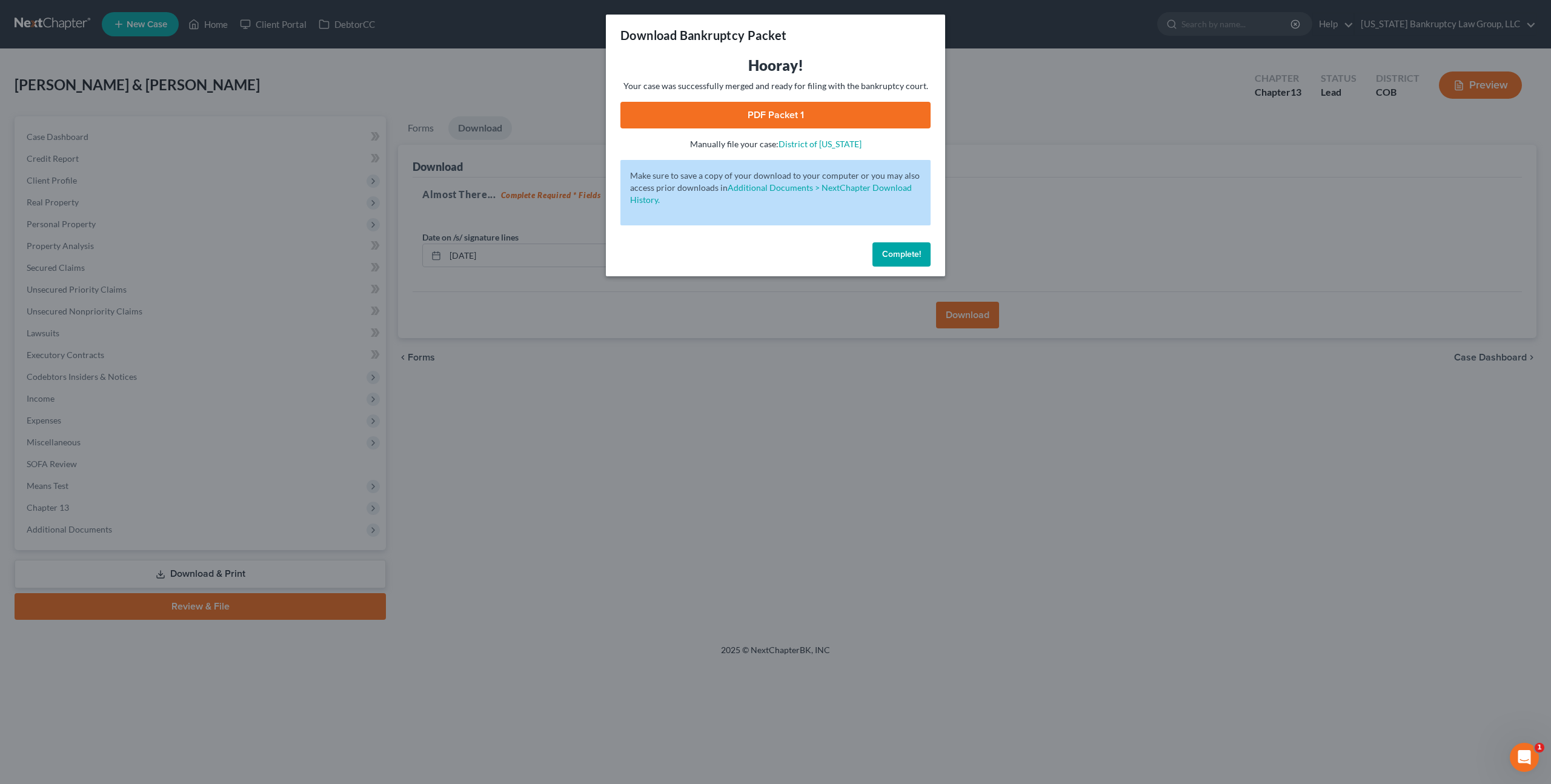
click at [757, 118] on link "PDF Packet 1" at bounding box center [776, 114] width 310 height 26
click at [895, 258] on span "Complete!" at bounding box center [902, 254] width 39 height 10
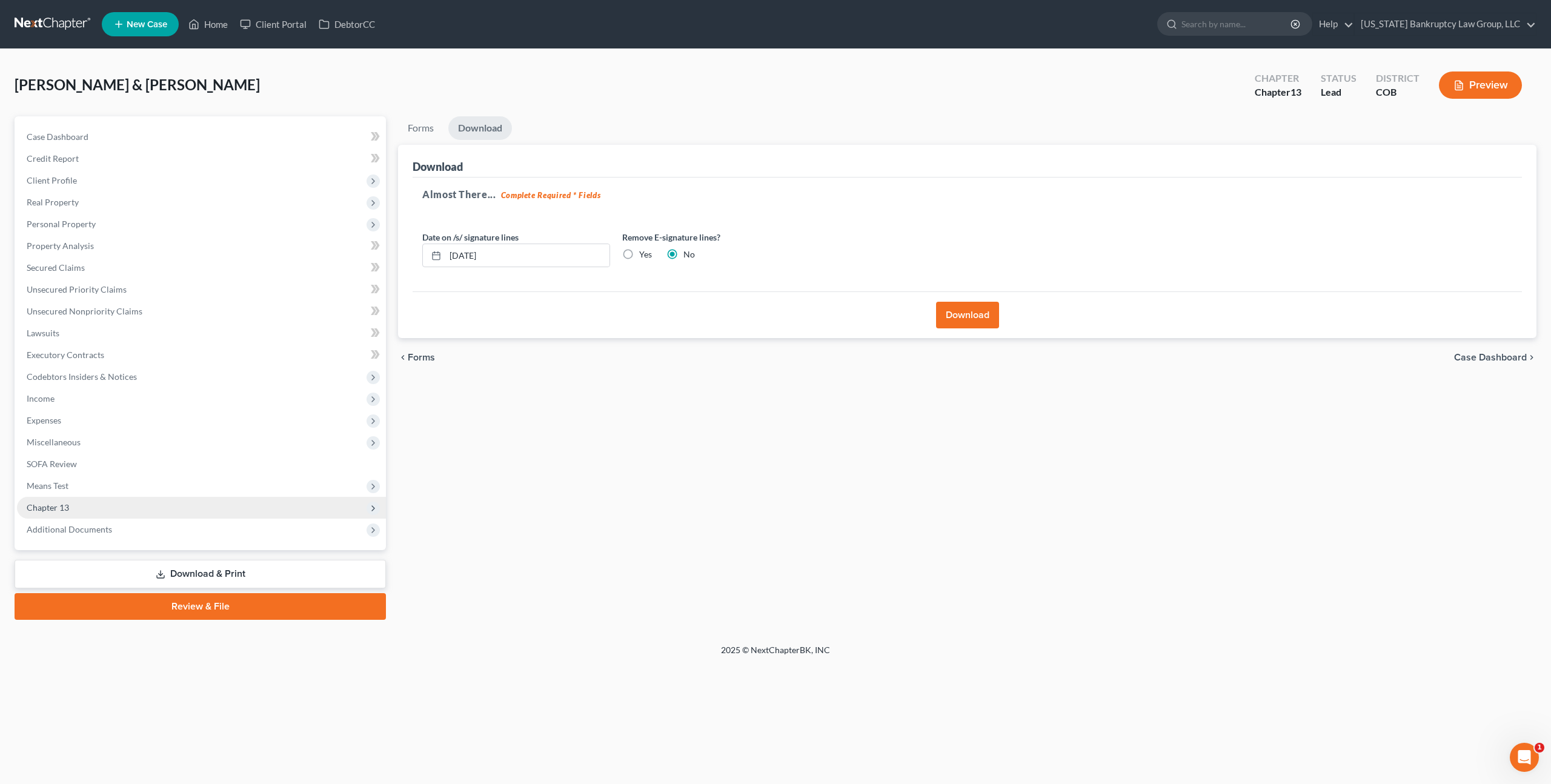
click at [209, 508] on span "Chapter 13" at bounding box center [201, 508] width 369 height 22
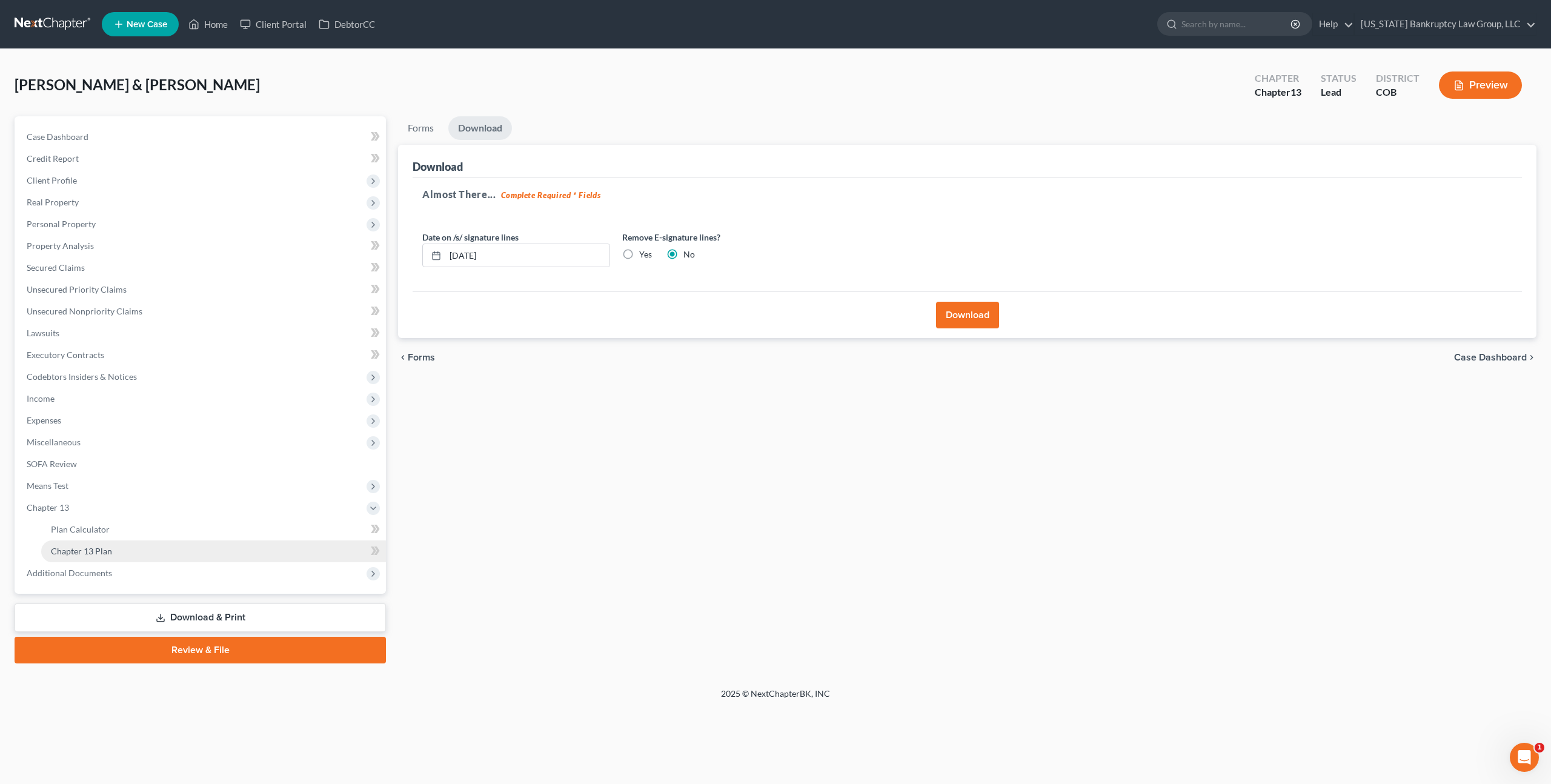
click at [188, 548] on link "Chapter 13 Plan" at bounding box center [213, 551] width 345 height 22
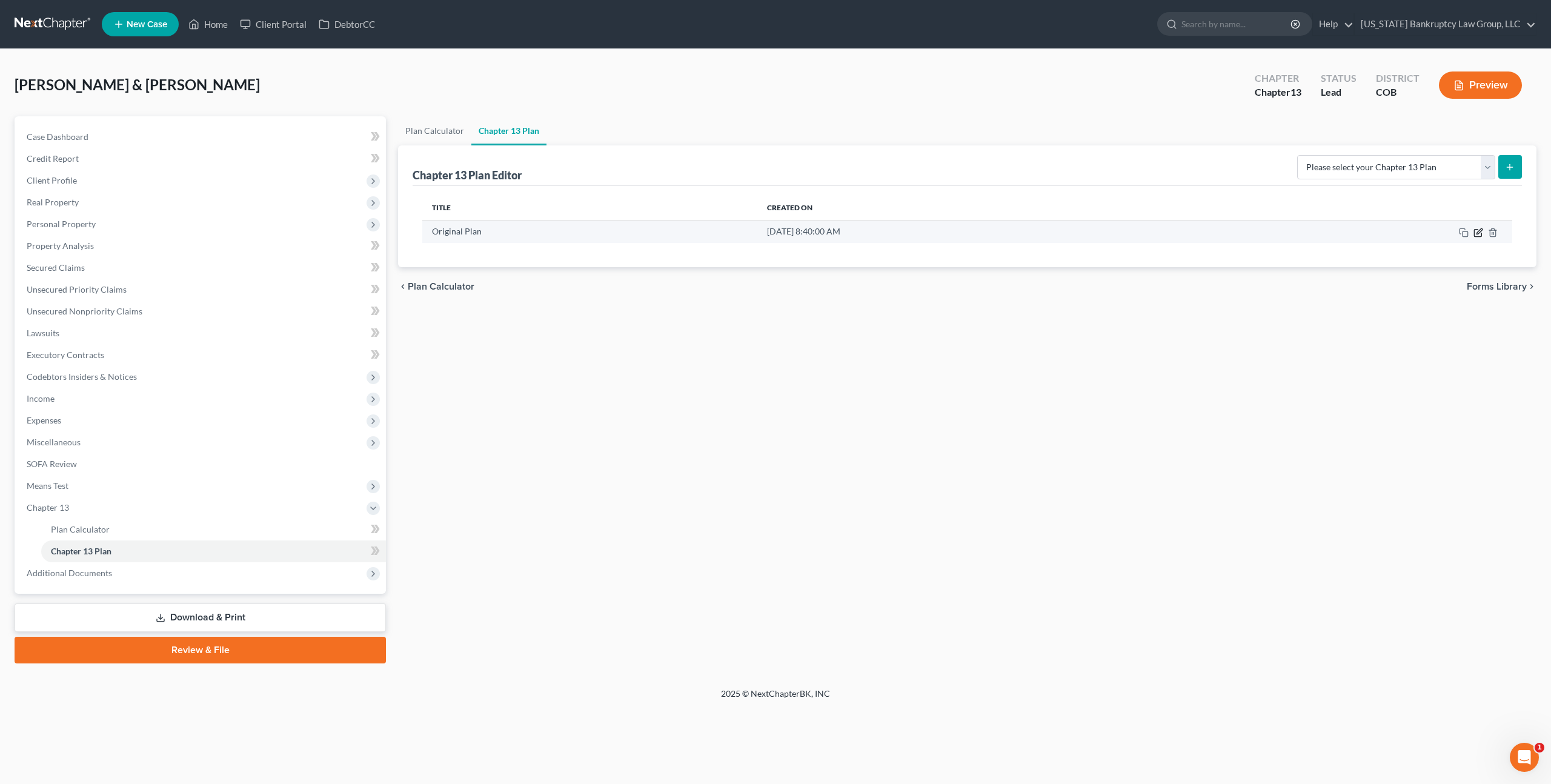
click at [1479, 230] on icon "button" at bounding box center [1478, 232] width 10 height 10
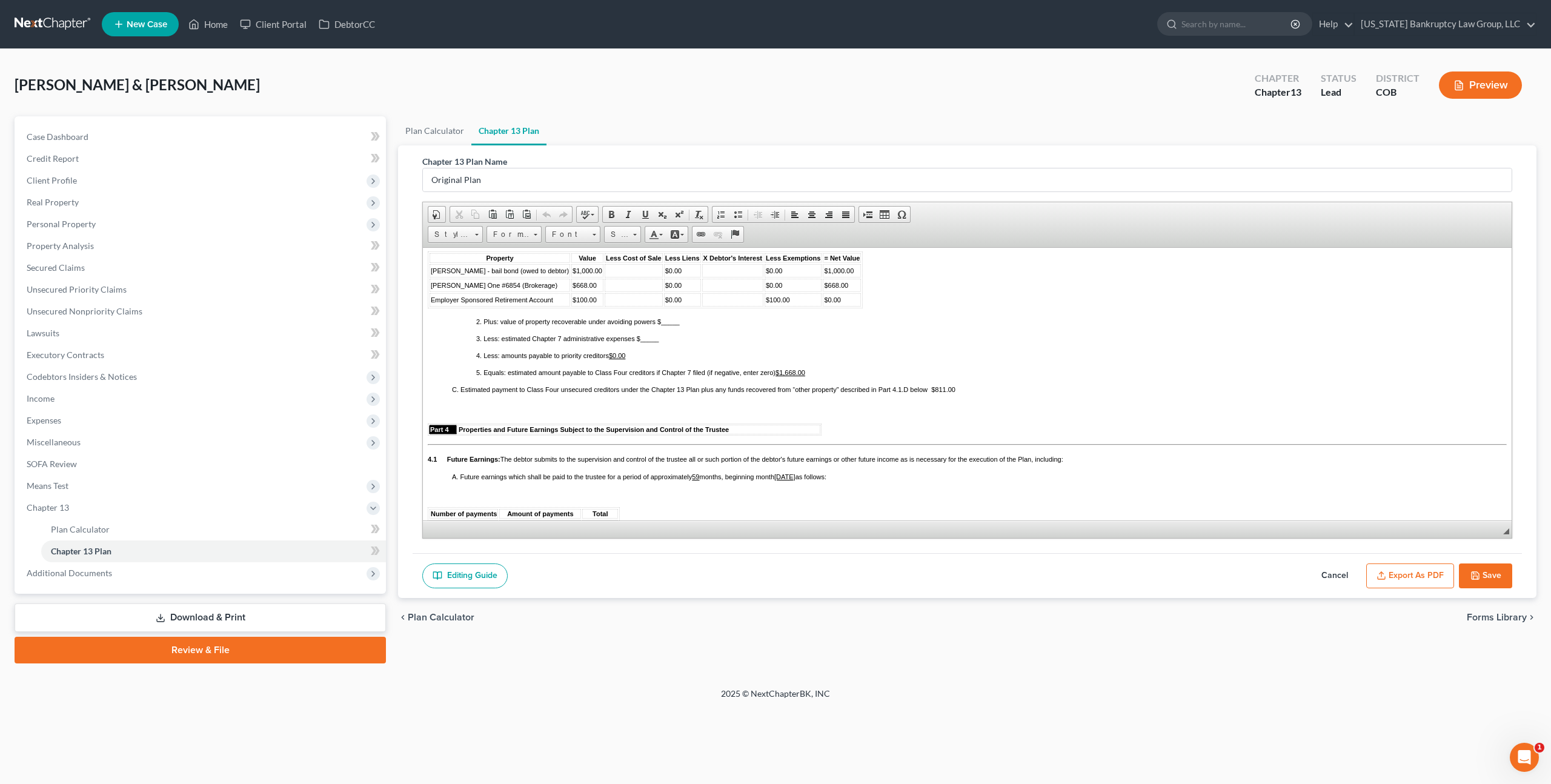
scroll to position [990, 0]
click at [798, 376] on u "$1,668.00" at bounding box center [791, 372] width 30 height 7
click at [433, 304] on span "Employer Sponsored Retirement Account" at bounding box center [491, 299] width 122 height 7
click at [535, 398] on span "Delete Rows" at bounding box center [562, 400] width 70 height 15
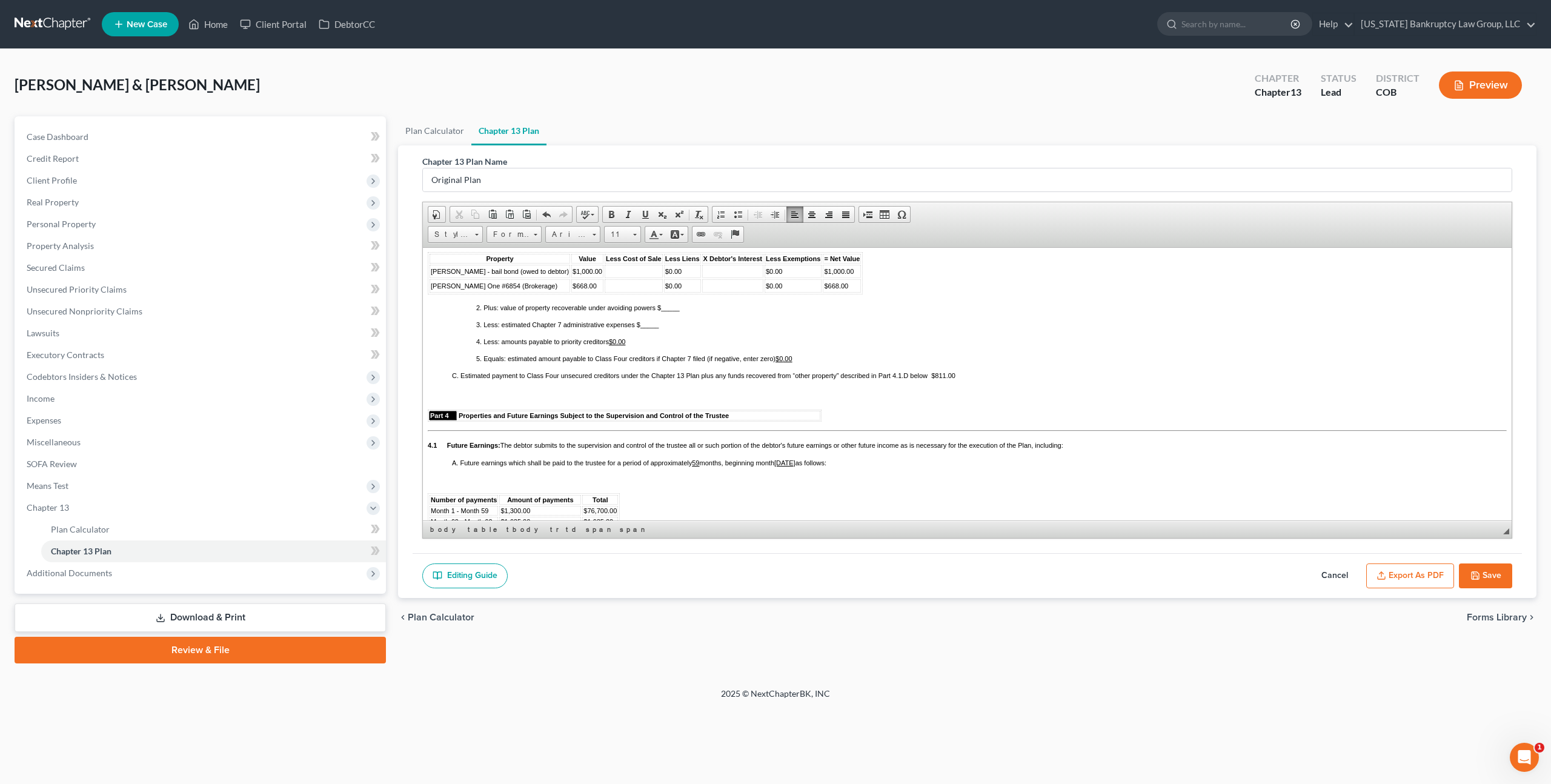
click at [661, 328] on p "3. Less: estimated Chapter 7 administrative expenses $ _____" at bounding box center [992, 324] width 1031 height 7
click at [944, 379] on span "C. Estimated payment to Class Four unsecured creditors under the Chapter 13 Pla…" at bounding box center [703, 375] width 504 height 7
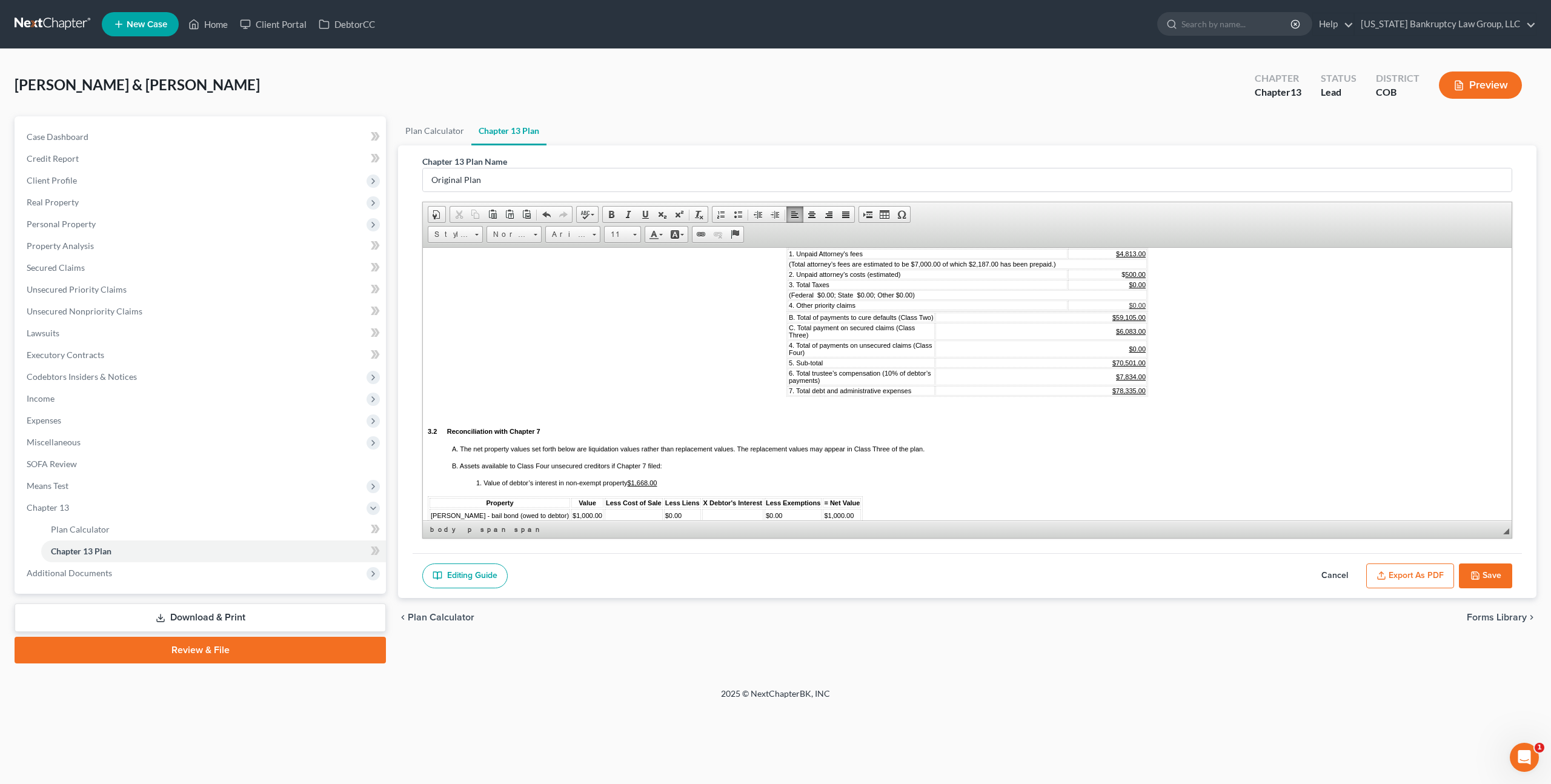
scroll to position [743, 0]
click at [1137, 355] on u "$0.00" at bounding box center [1137, 351] width 17 height 7
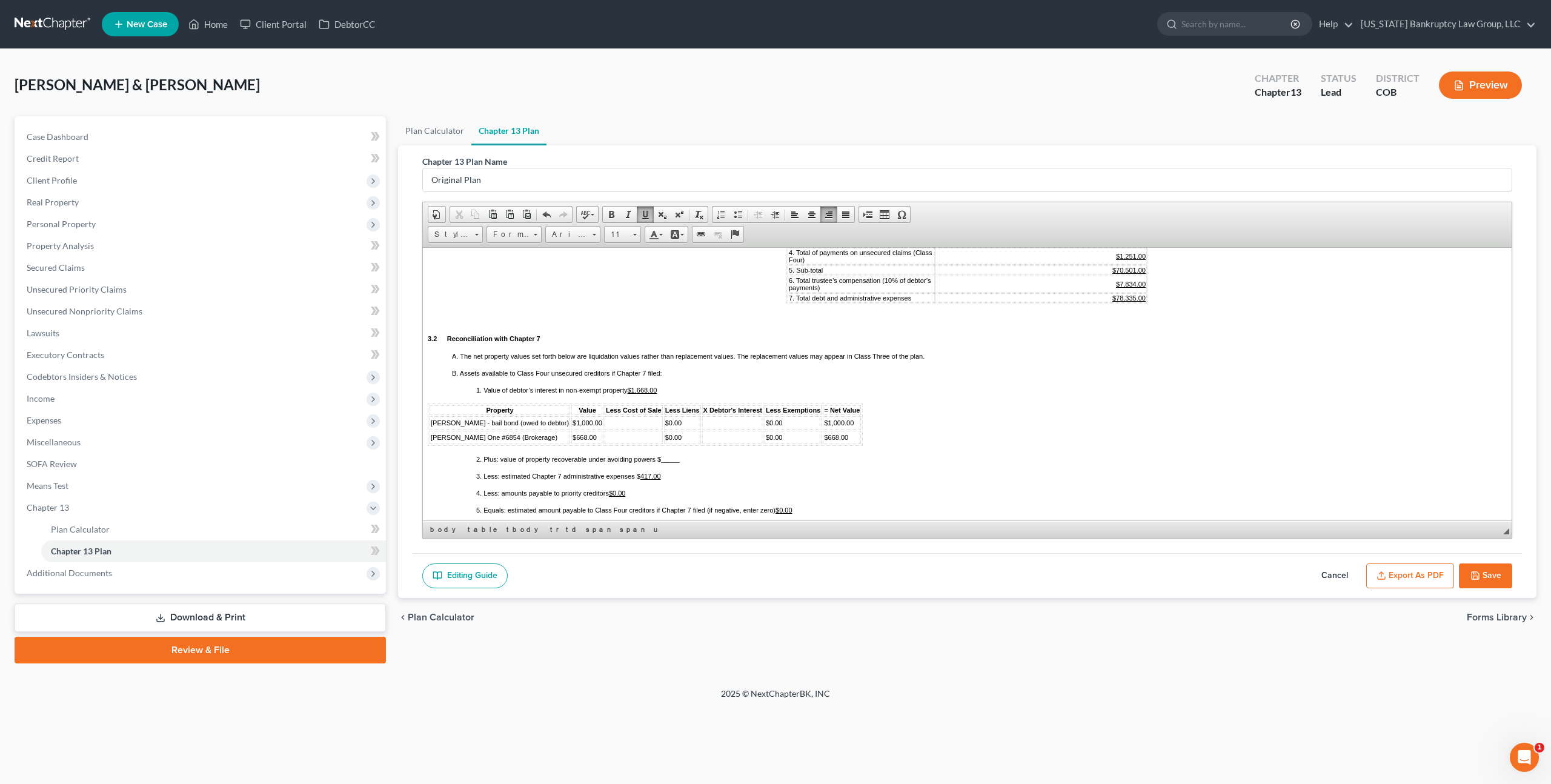
scroll to position [840, 0]
click at [1129, 300] on u "$78,335.00" at bounding box center [1129, 296] width 34 height 7
click at [1128, 286] on u "$7,834.00" at bounding box center [1131, 282] width 30 height 7
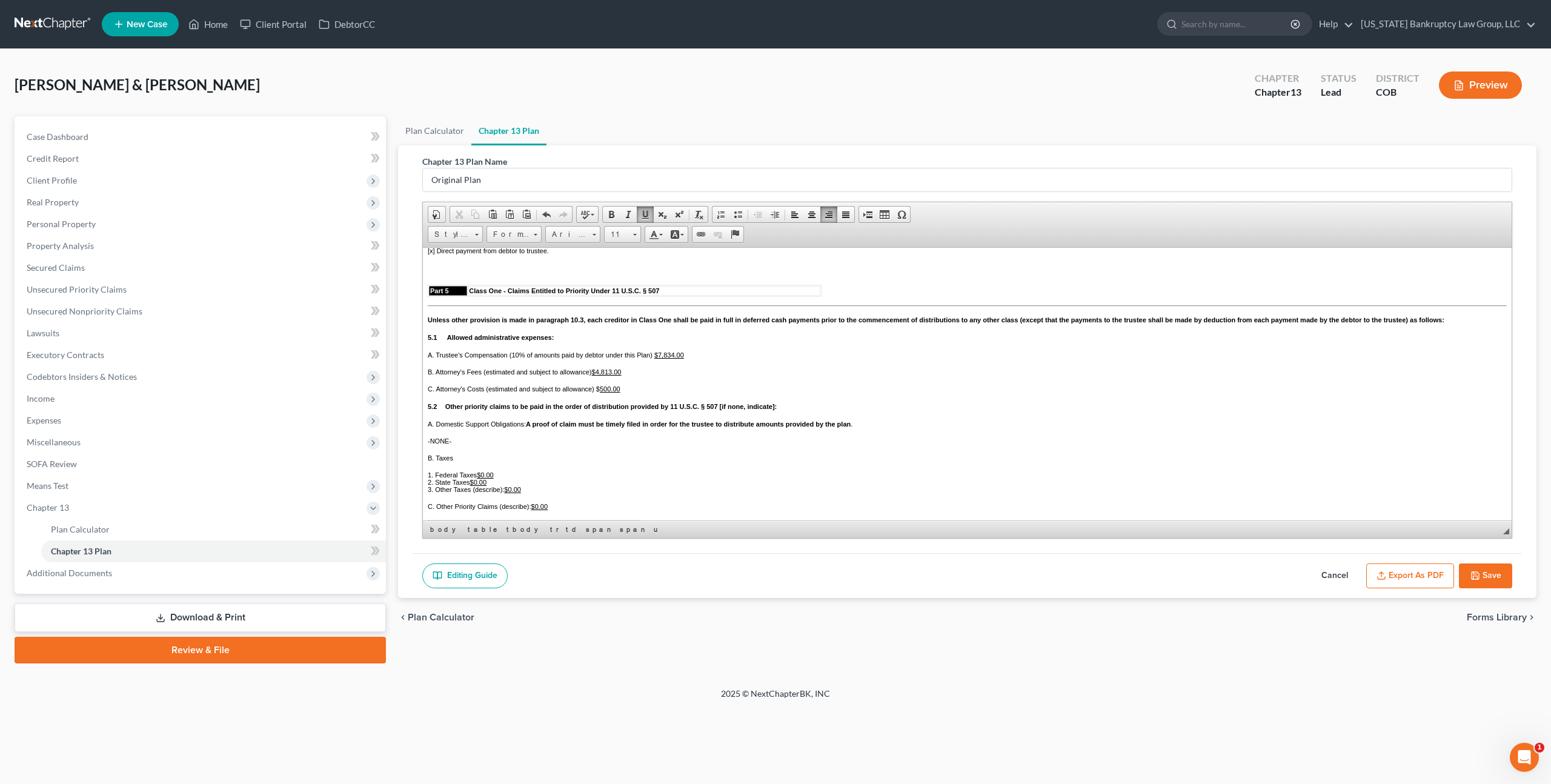
scroll to position [1412, 0]
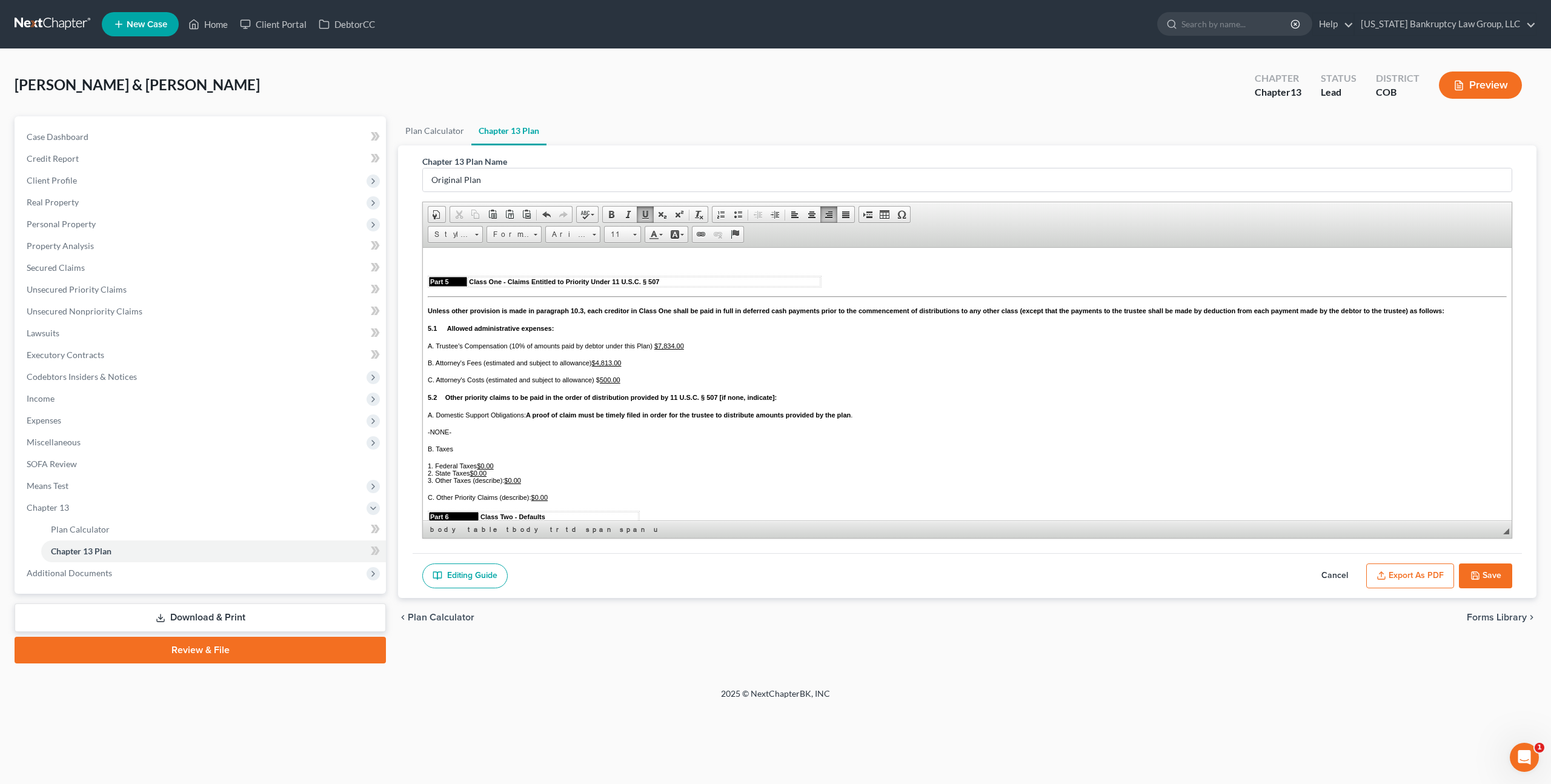
click at [671, 349] on u "$7,834.00" at bounding box center [669, 345] width 30 height 7
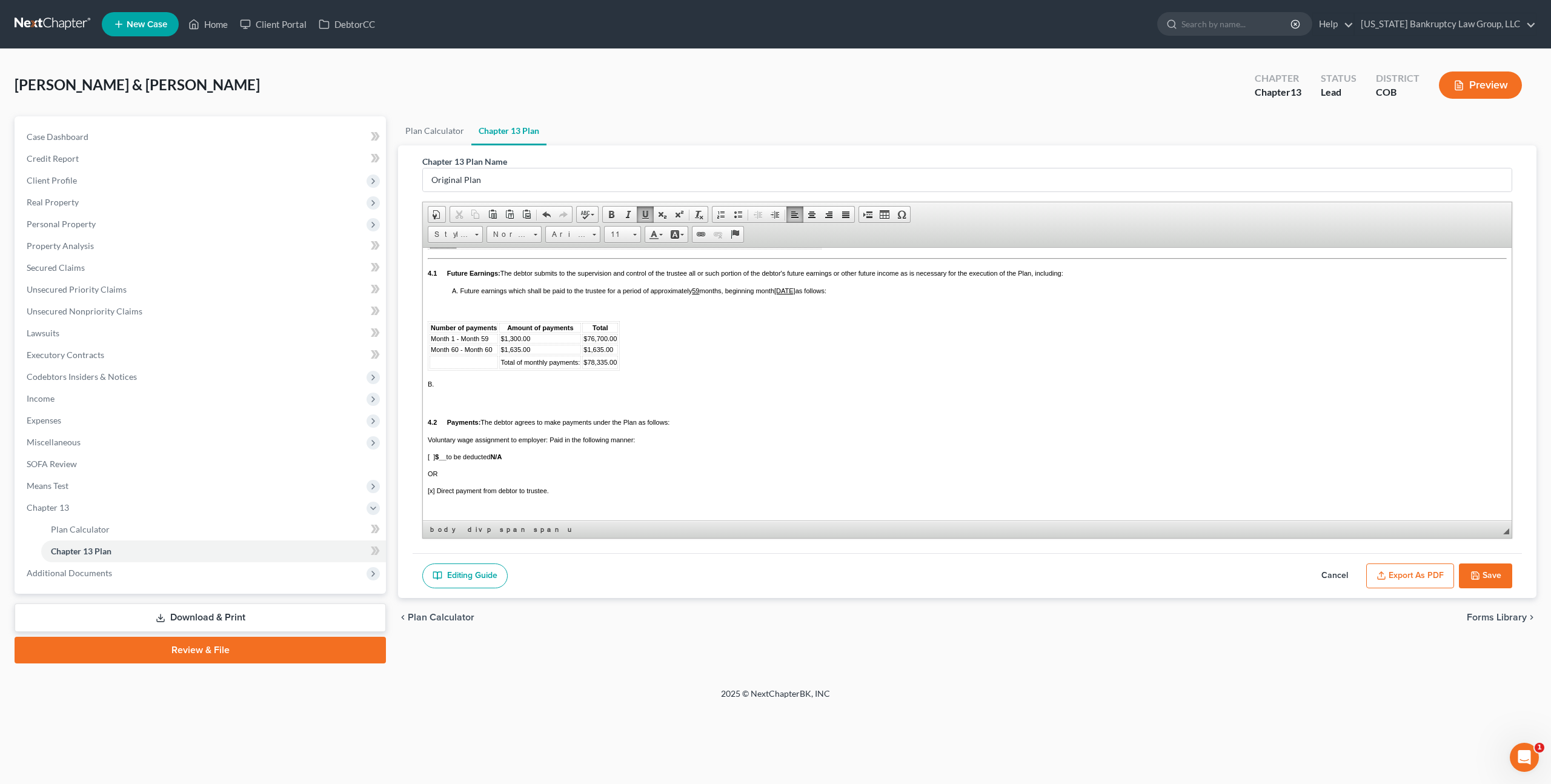
scroll to position [1167, 0]
click at [521, 337] on span "$1,300.00" at bounding box center [515, 334] width 30 height 7
click at [608, 361] on span "$78,335.00" at bounding box center [601, 357] width 34 height 7
click at [594, 337] on span "$76,700.00" at bounding box center [601, 334] width 34 height 7
click at [602, 348] on span "$1,635.00" at bounding box center [599, 344] width 30 height 7
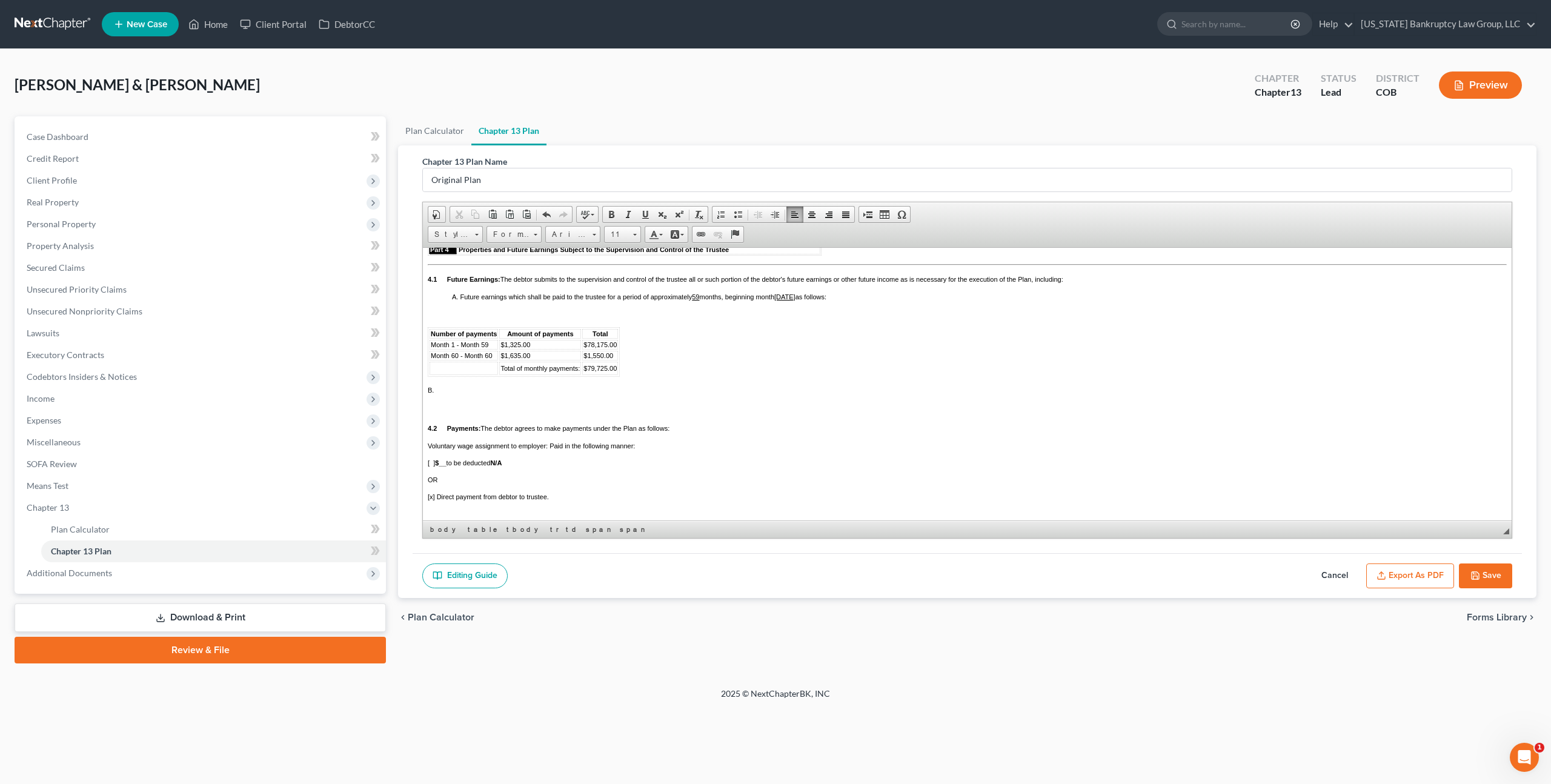
scroll to position [1156, 0]
click at [700, 301] on u "59" at bounding box center [695, 297] width 7 height 7
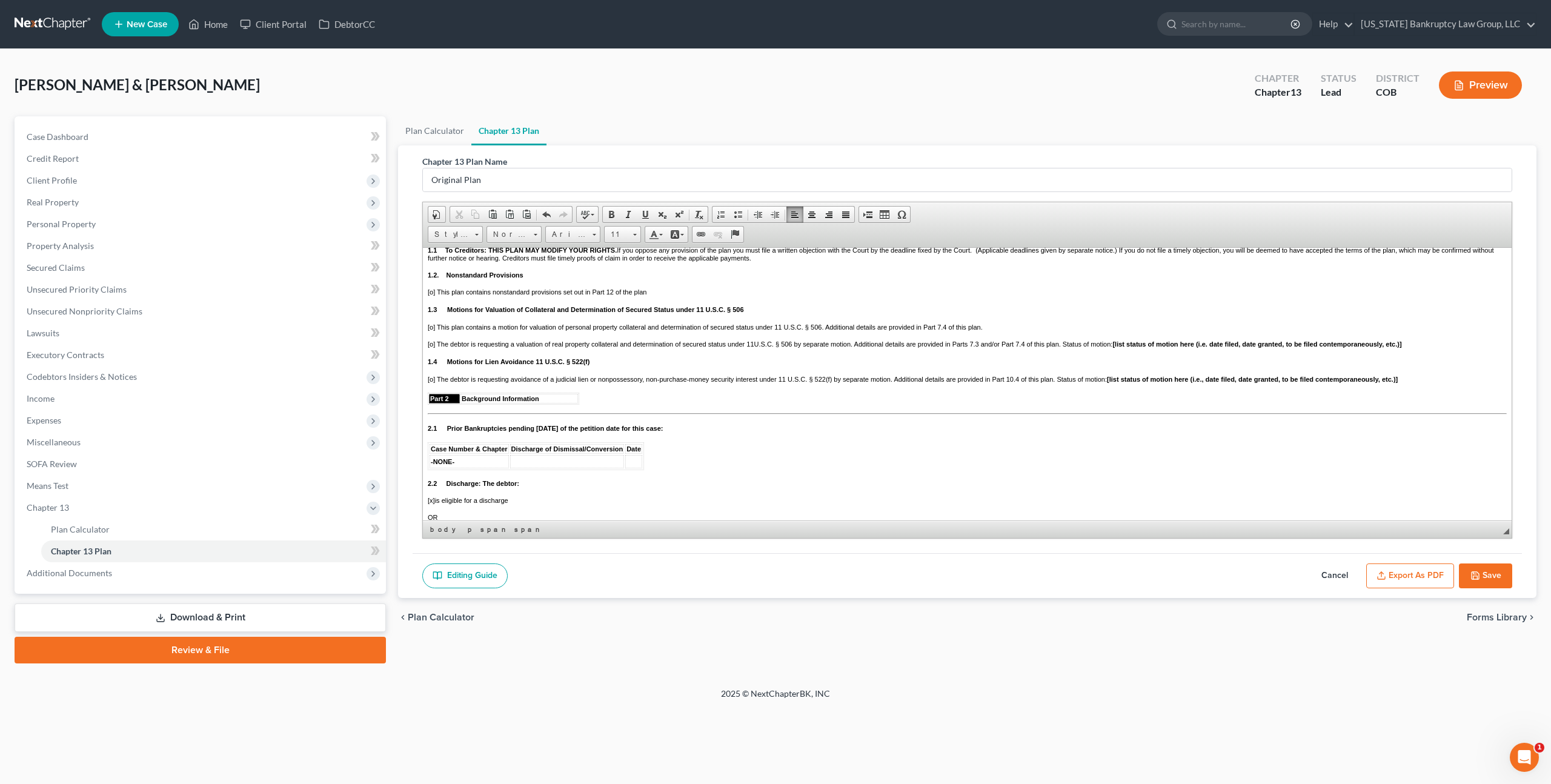
scroll to position [182, 0]
click at [433, 332] on span "[o] This plan contains a motion for valuation of personal property collateral a…" at bounding box center [705, 327] width 555 height 7
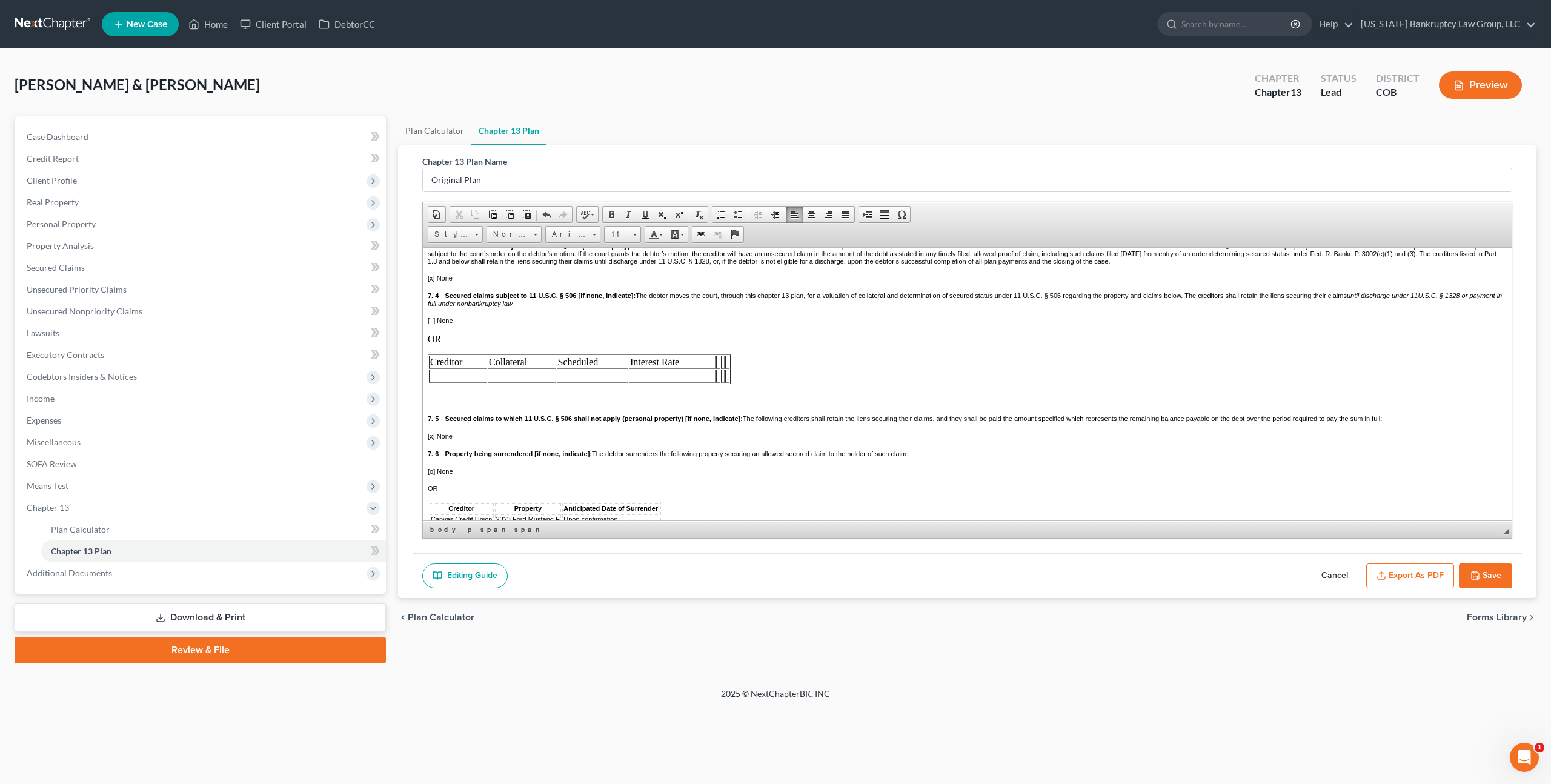
scroll to position [2077, 0]
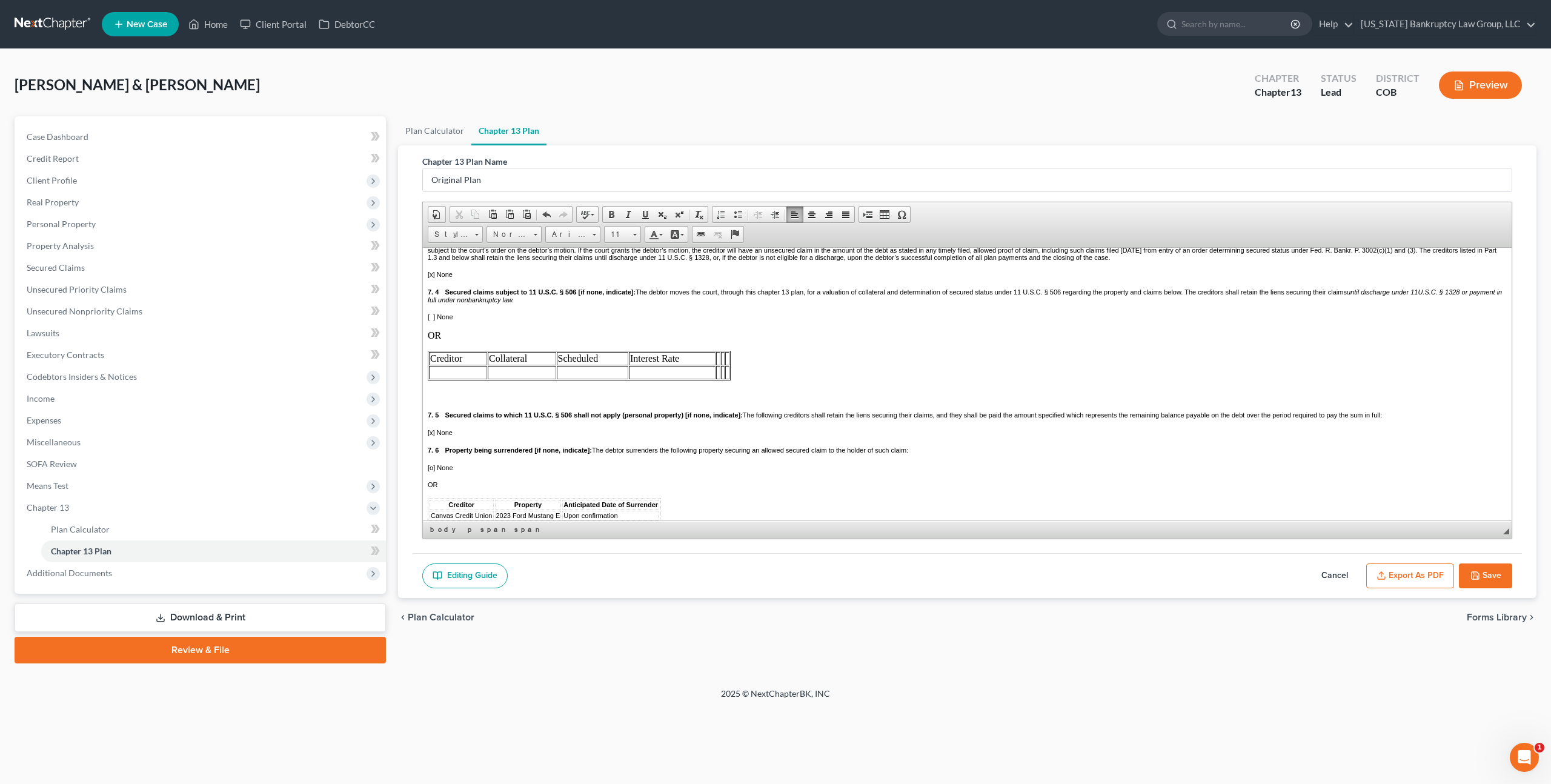
click at [449, 379] on td at bounding box center [458, 372] width 58 height 14
click at [585, 379] on td at bounding box center [611, 372] width 62 height 14
click at [1476, 571] on icon "button" at bounding box center [1475, 575] width 10 height 10
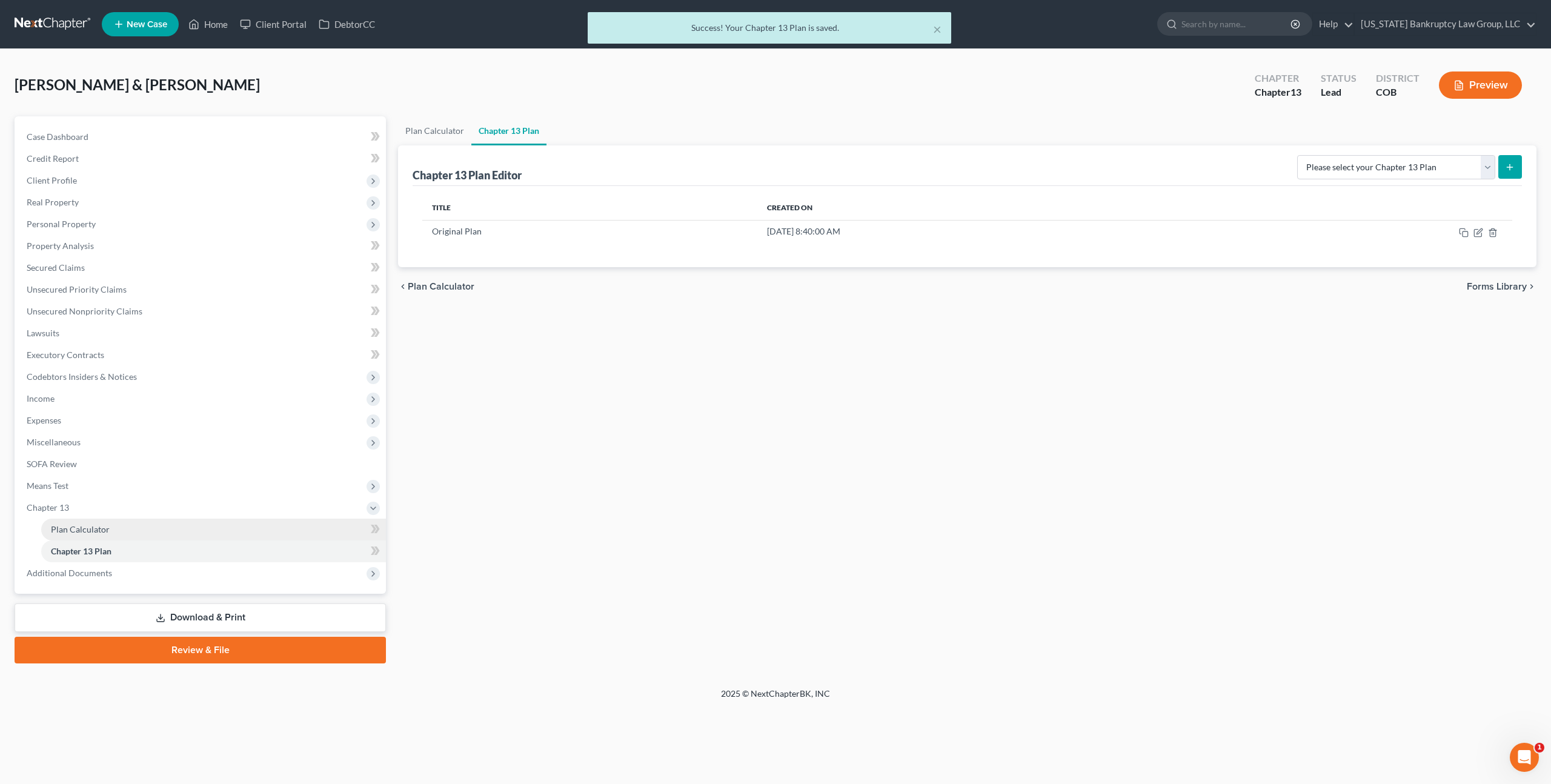
click at [179, 522] on link "Plan Calculator" at bounding box center [213, 529] width 345 height 22
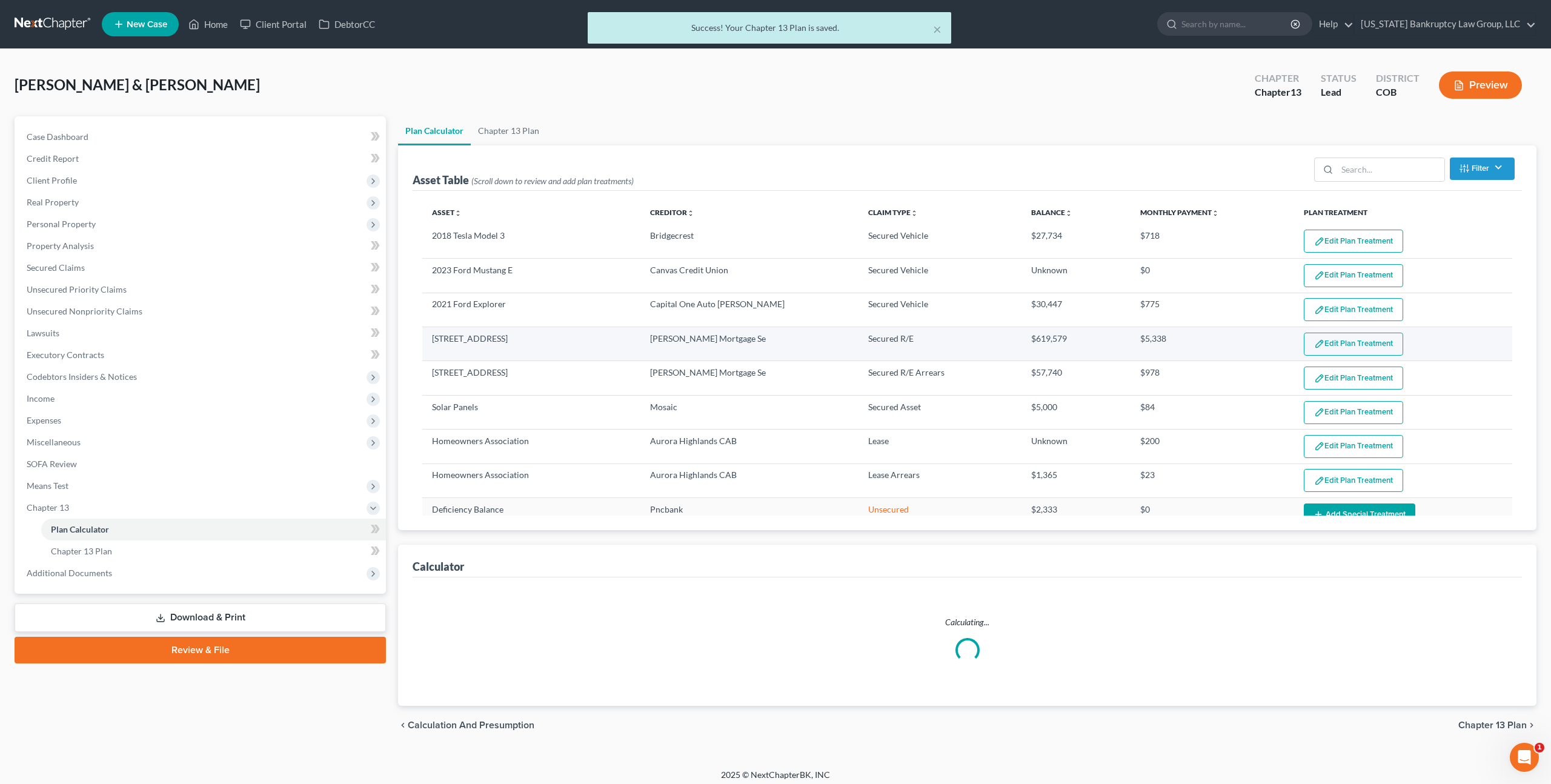
select select "58"
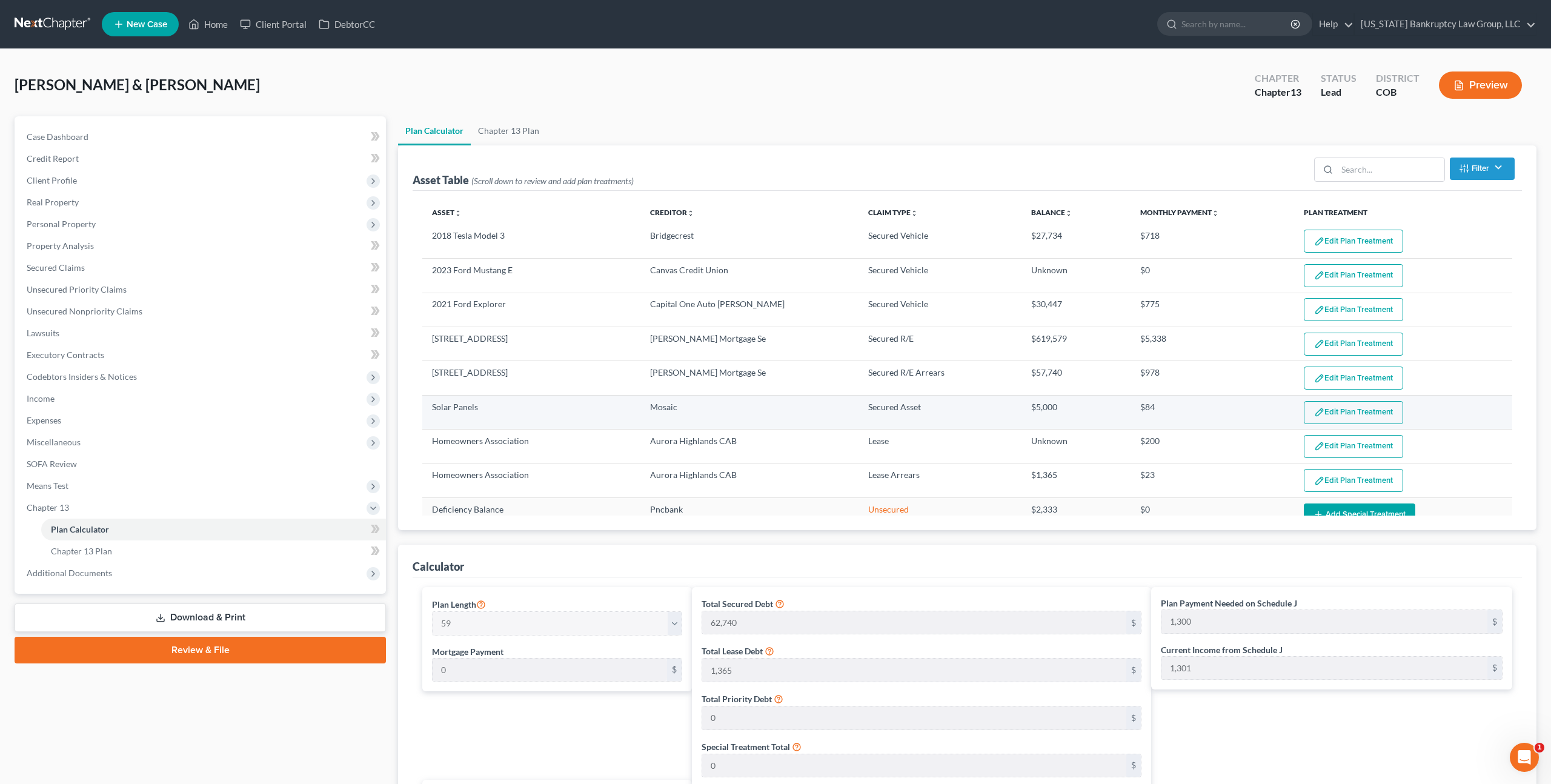
click at [1336, 411] on button "Edit Plan Treatment" at bounding box center [1354, 412] width 100 height 23
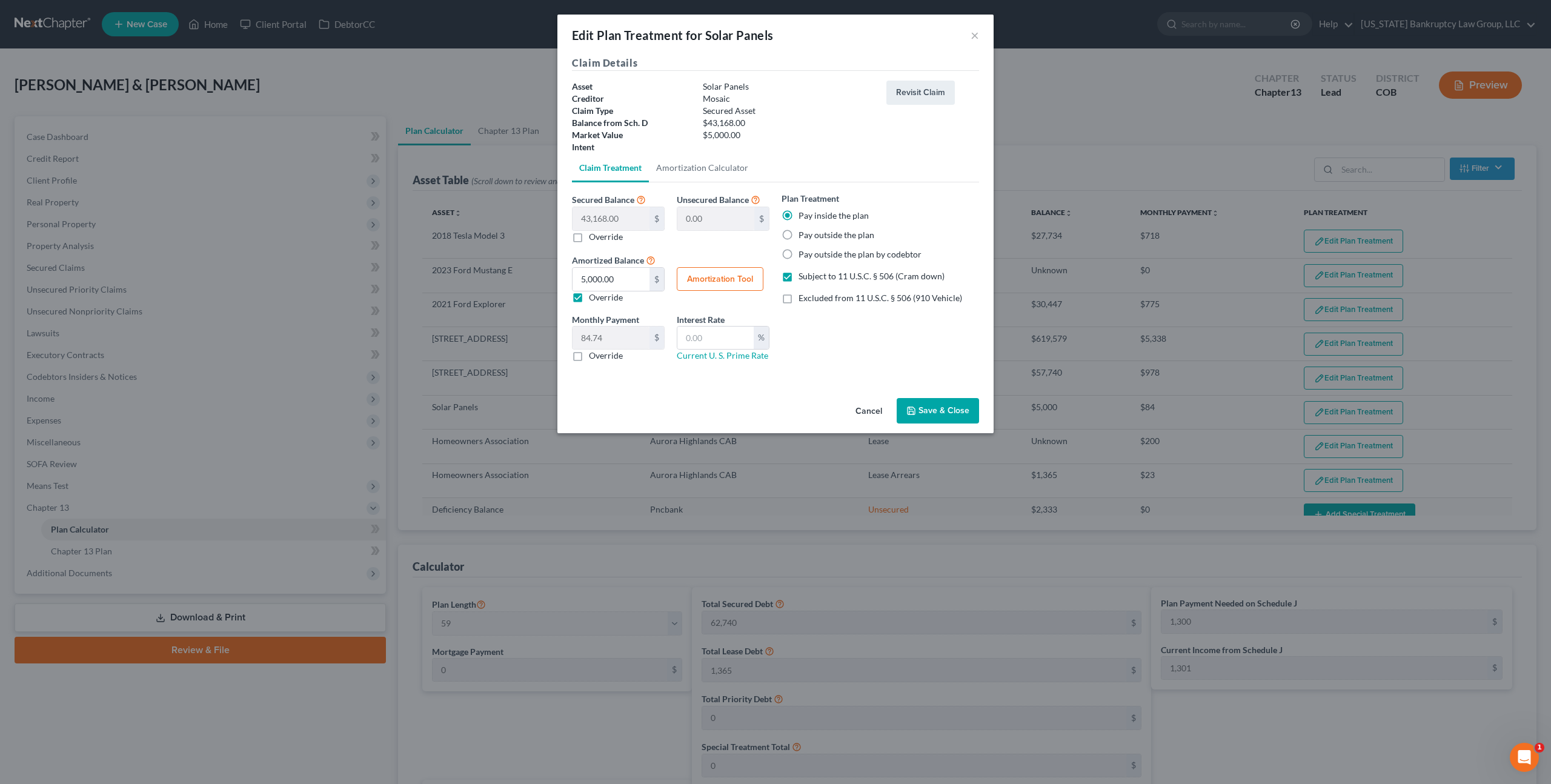
click at [688, 276] on button "Amortization Tool" at bounding box center [720, 279] width 87 height 24
type input "43,168.00"
type input "59"
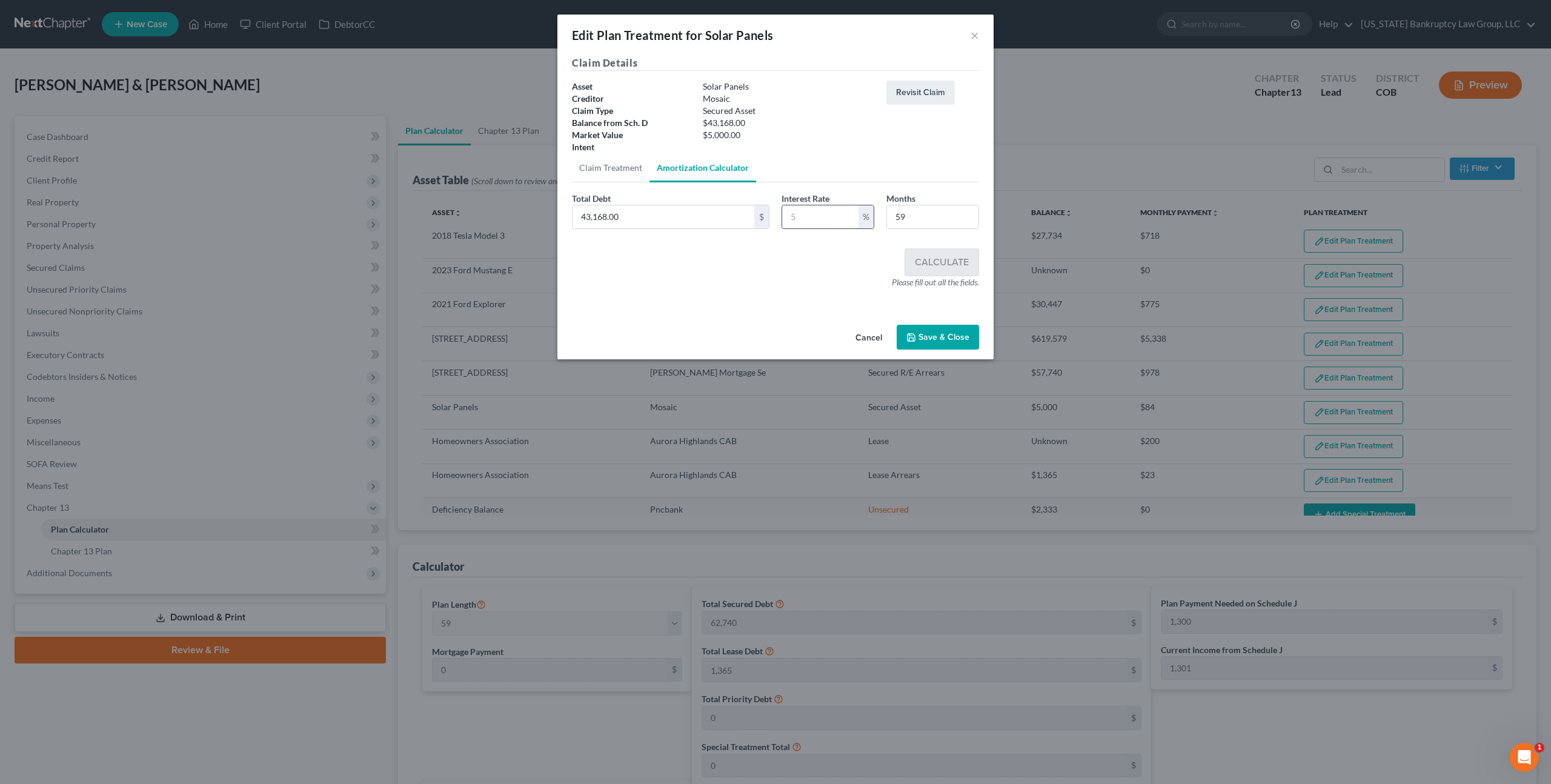
click at [791, 218] on input "text" at bounding box center [820, 217] width 76 height 23
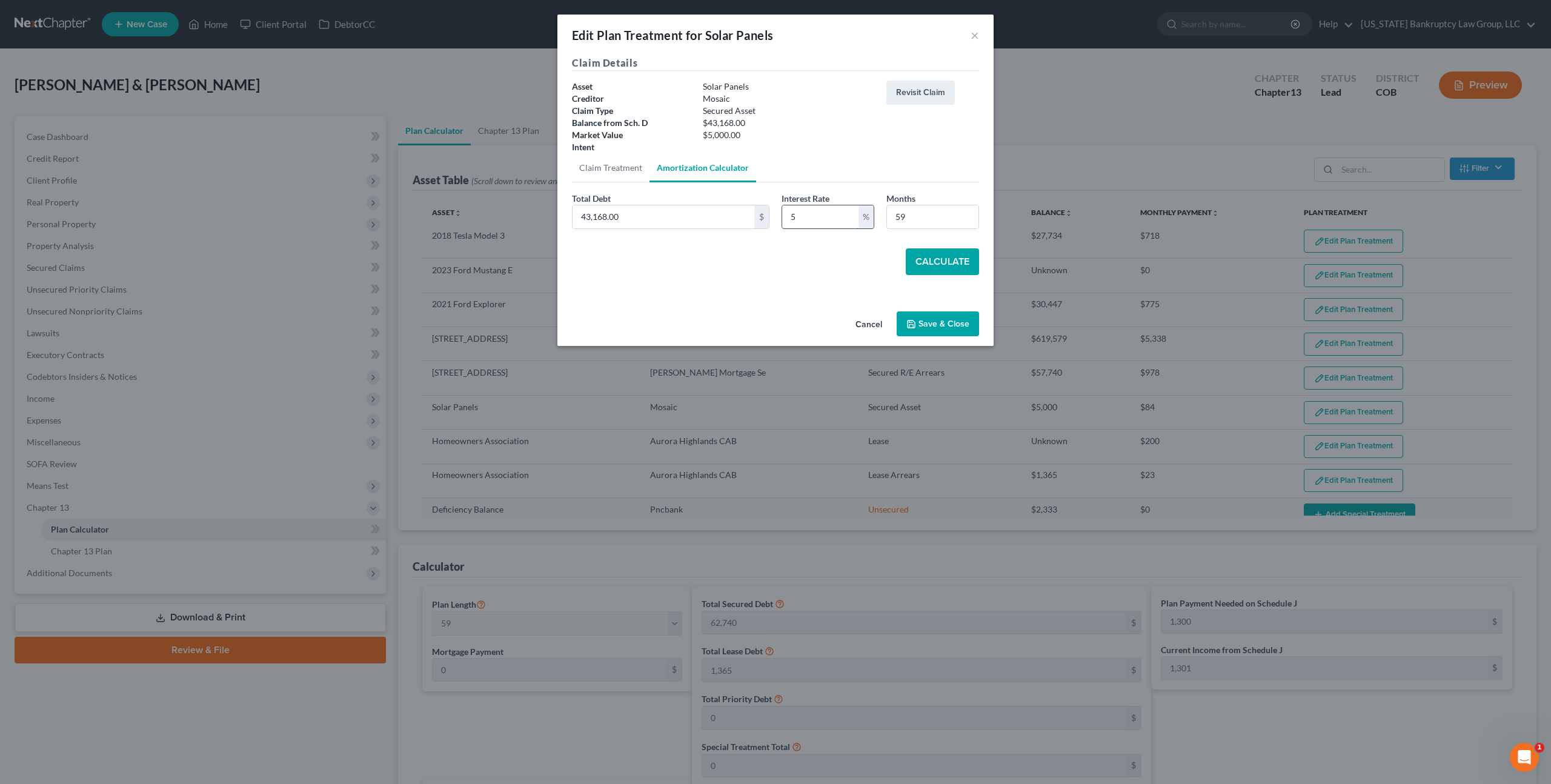
type input "5"
type input "60"
click at [937, 253] on button "Calculate" at bounding box center [942, 261] width 73 height 26
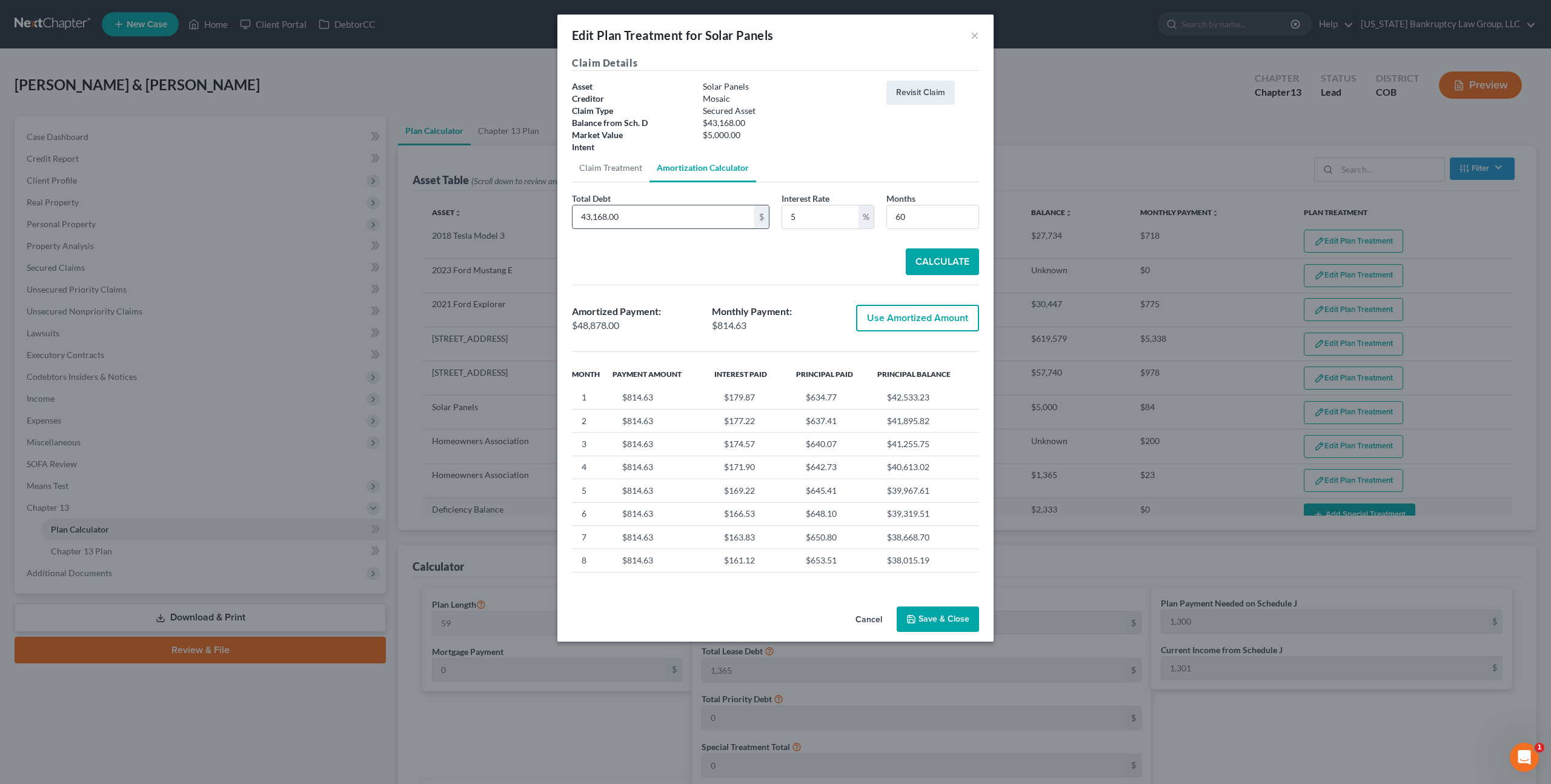
click at [604, 212] on input "43,168.00" at bounding box center [663, 217] width 182 height 23
type input "5,000"
click at [930, 260] on button "Calculate" at bounding box center [942, 261] width 73 height 26
click at [791, 220] on input "5" at bounding box center [820, 217] width 76 height 23
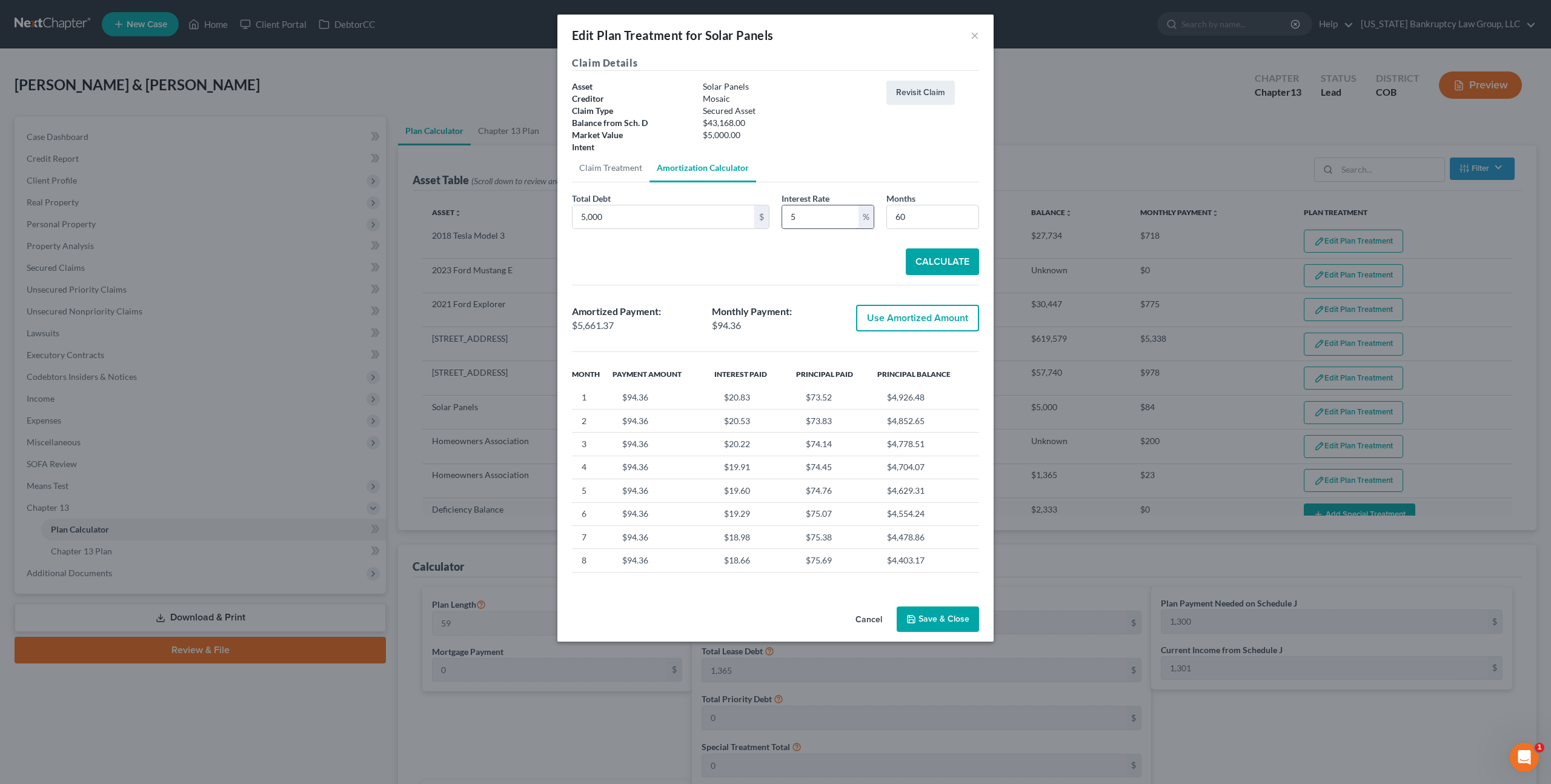
click at [791, 220] on input "5" at bounding box center [820, 217] width 76 height 23
type input "8"
click at [948, 255] on button "Calculate" at bounding box center [942, 261] width 73 height 26
click at [938, 614] on button "Save & Close" at bounding box center [937, 619] width 82 height 25
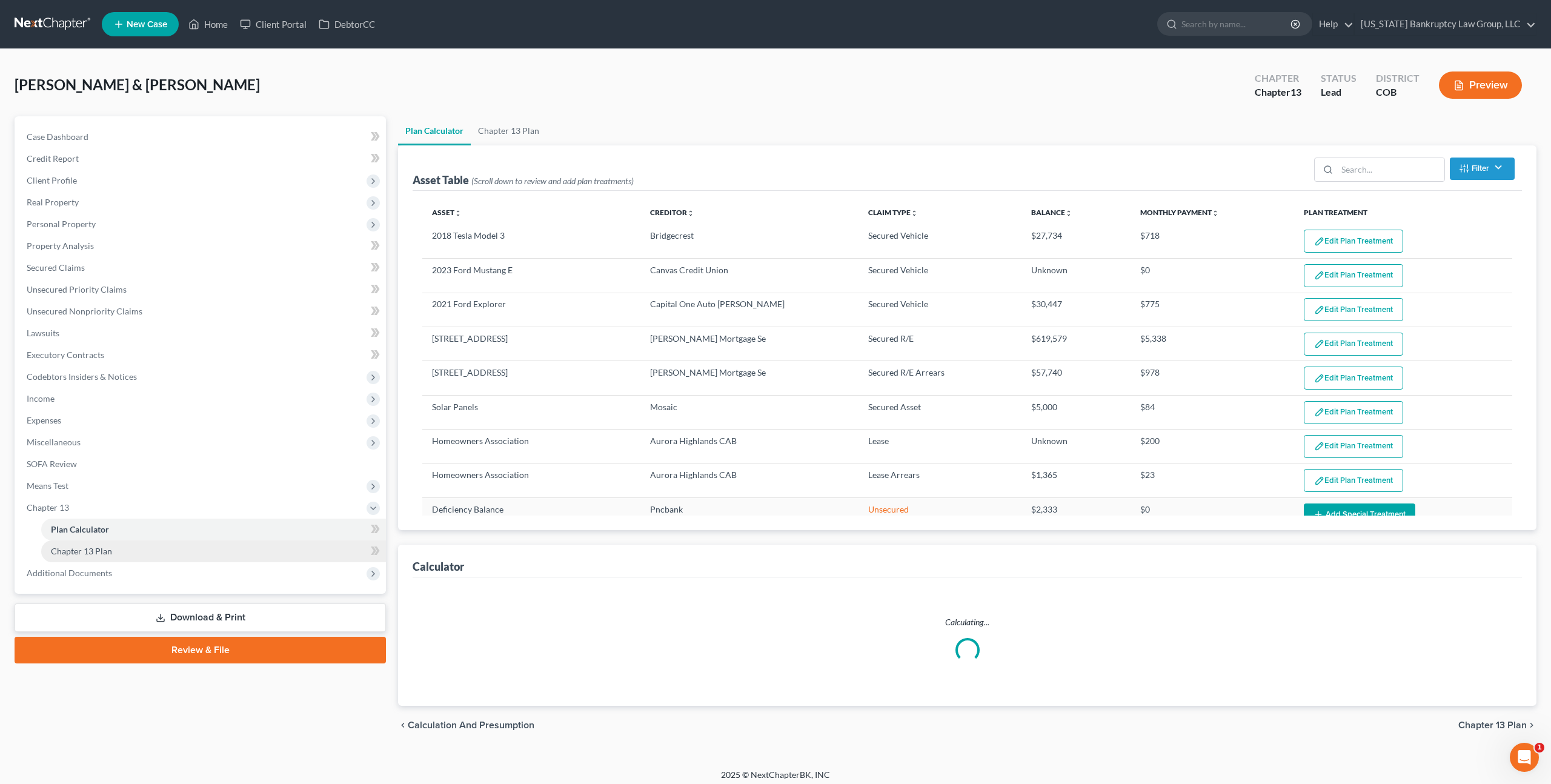
select select "58"
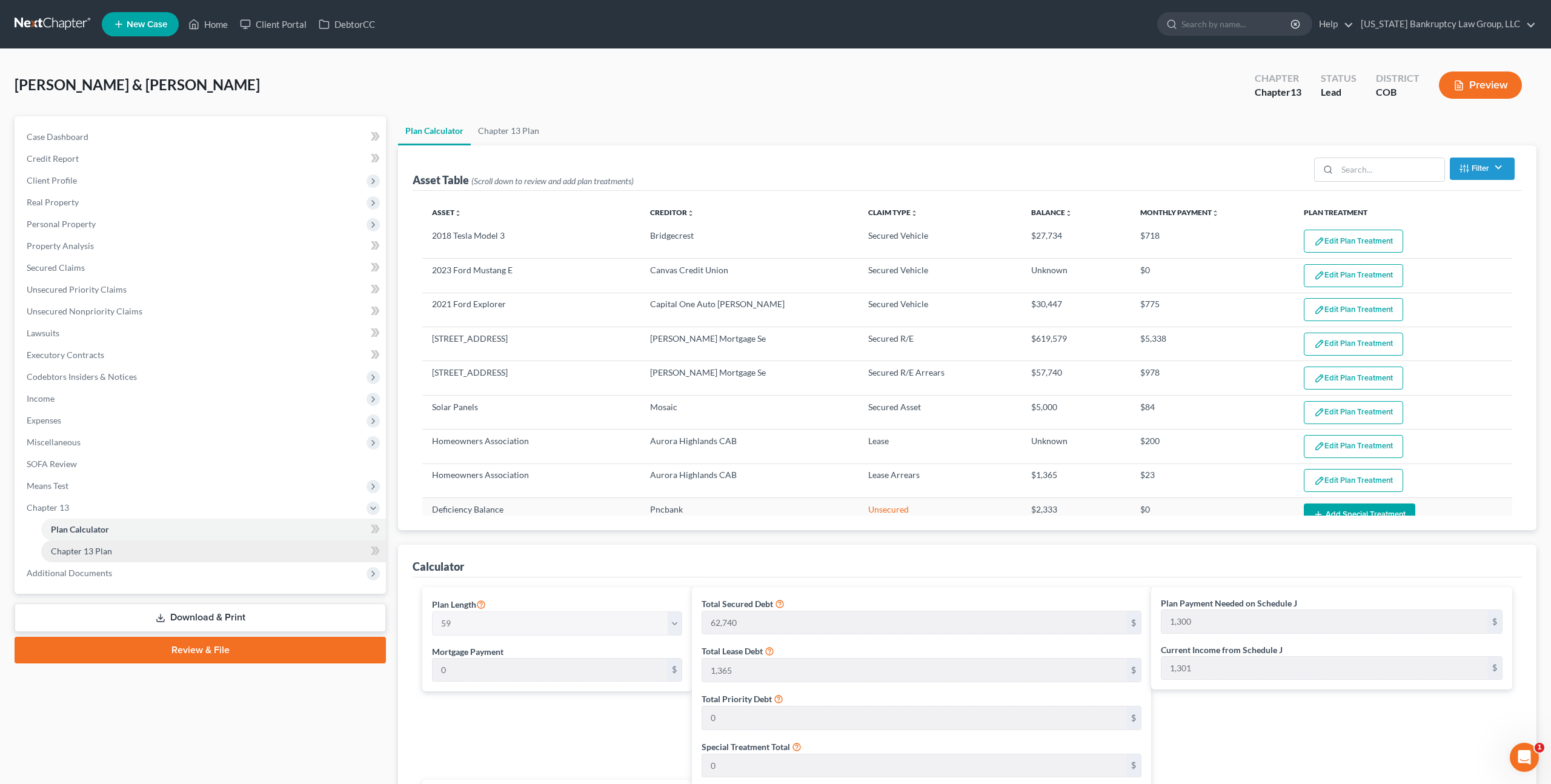
click at [129, 554] on link "Chapter 13 Plan" at bounding box center [213, 551] width 345 height 22
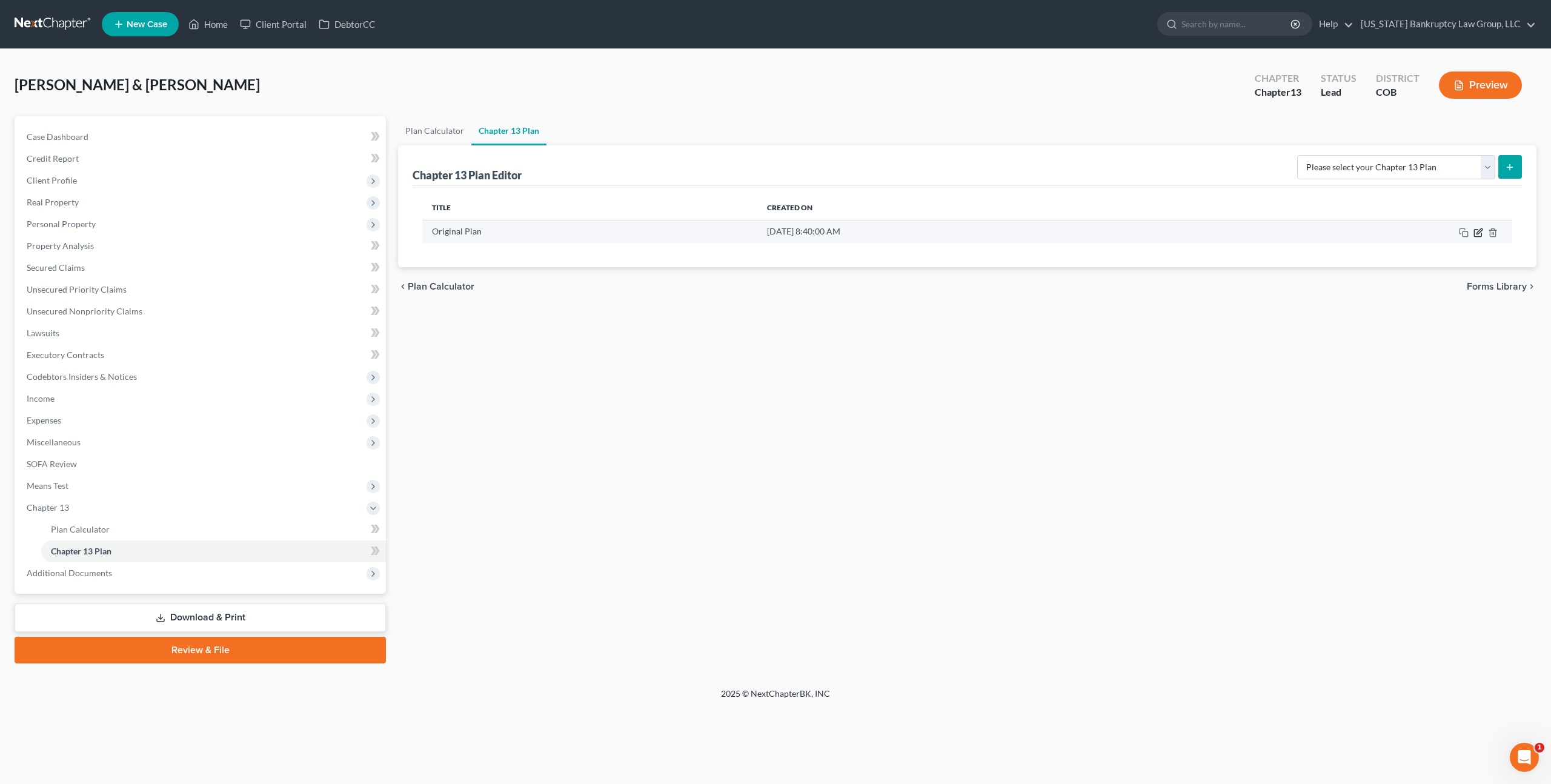
click at [1478, 235] on icon "button" at bounding box center [1478, 232] width 10 height 10
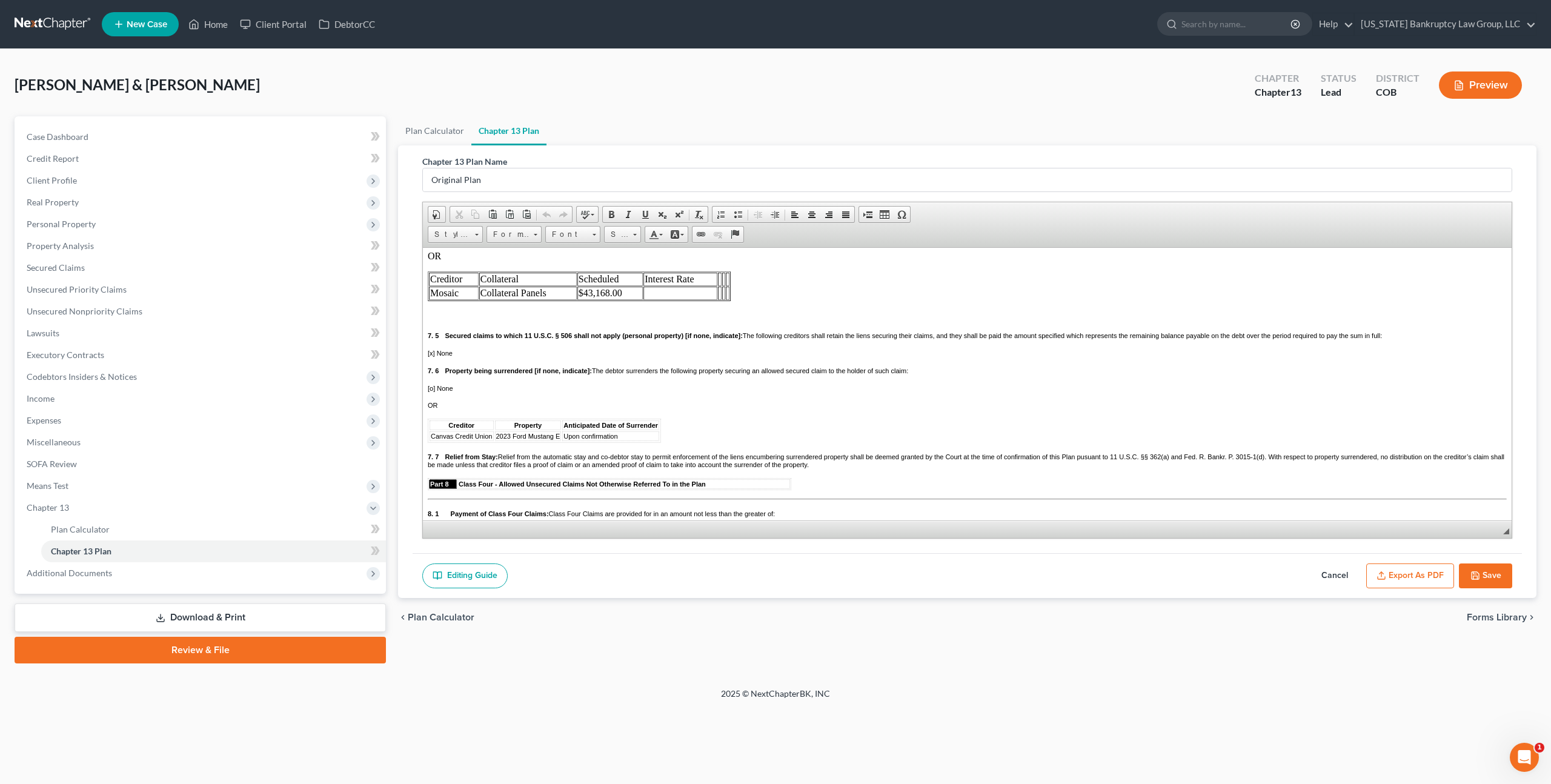
scroll to position [2179, 0]
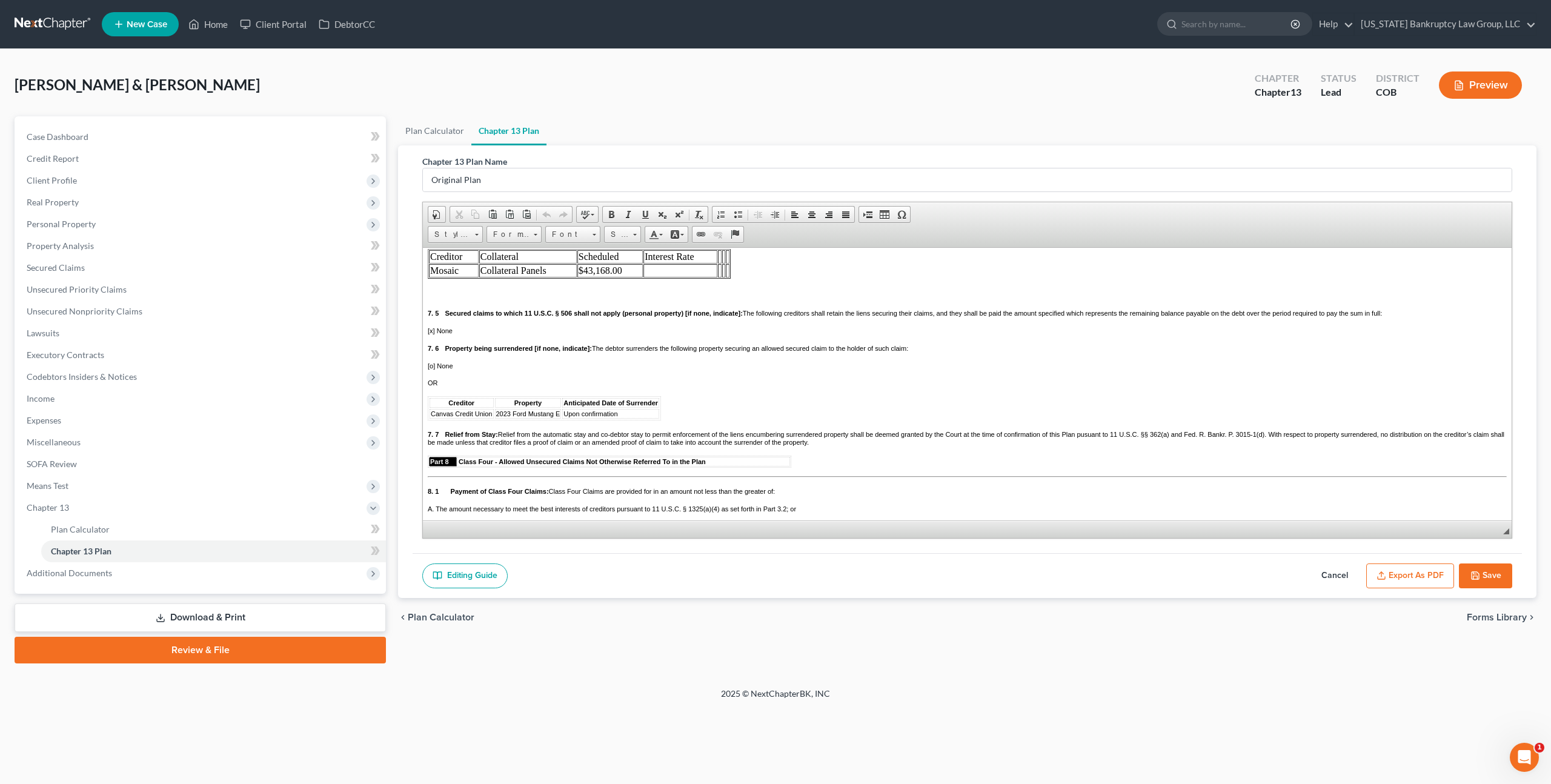
click at [656, 277] on td at bounding box center [680, 270] width 74 height 14
click at [1492, 574] on button "Save" at bounding box center [1486, 576] width 53 height 25
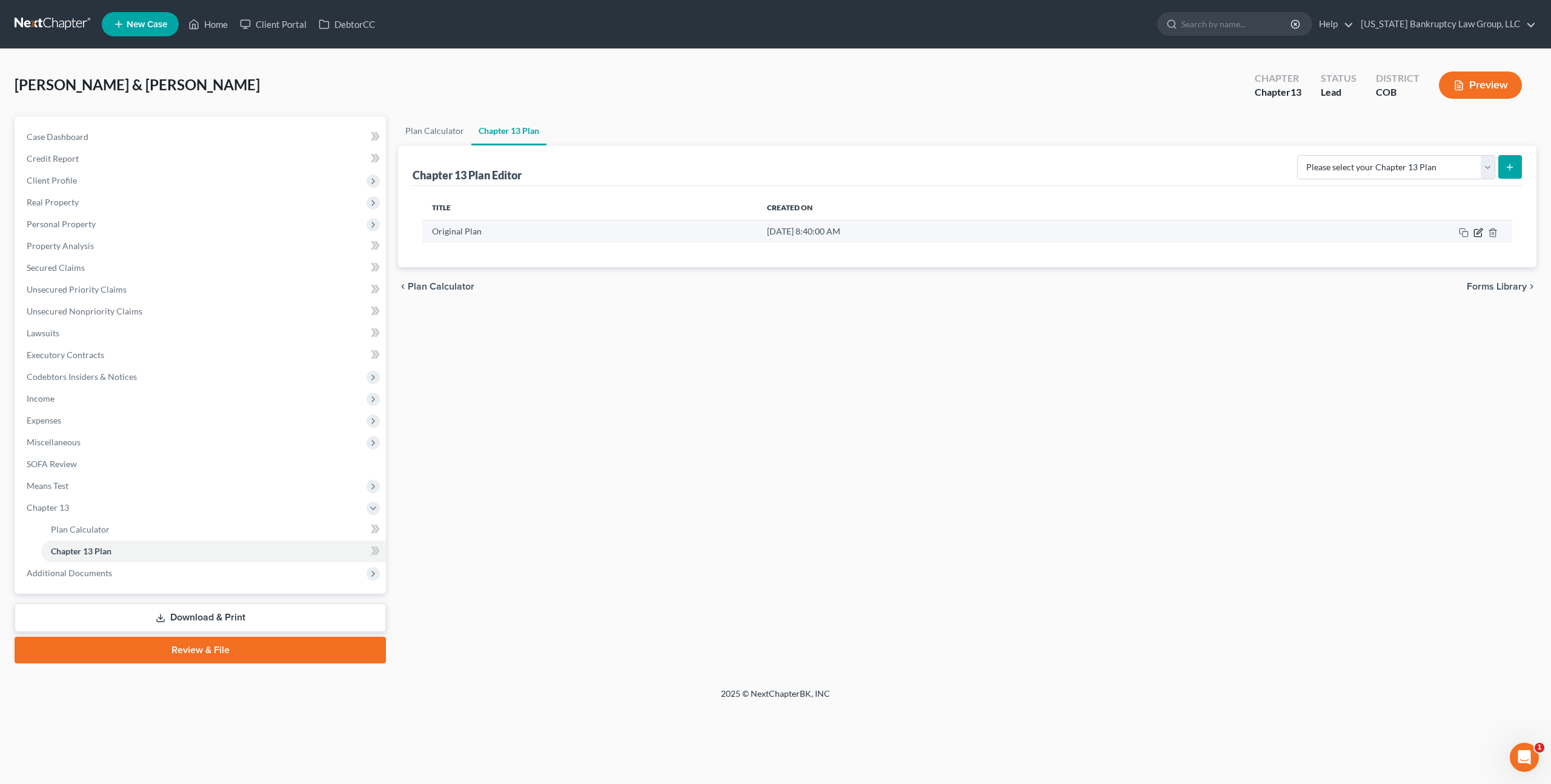
click at [1477, 230] on icon "button" at bounding box center [1478, 232] width 10 height 10
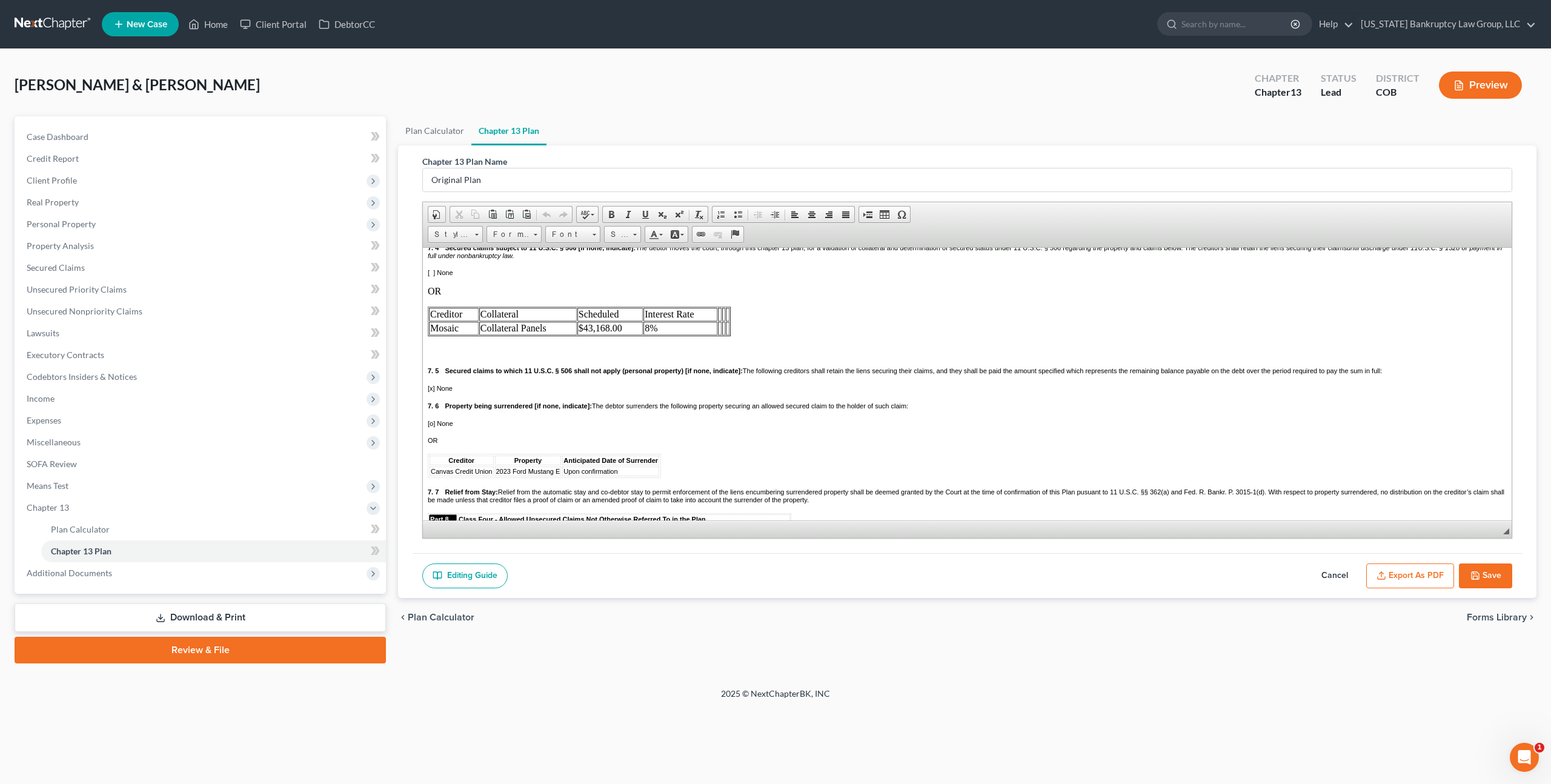
scroll to position [2126, 0]
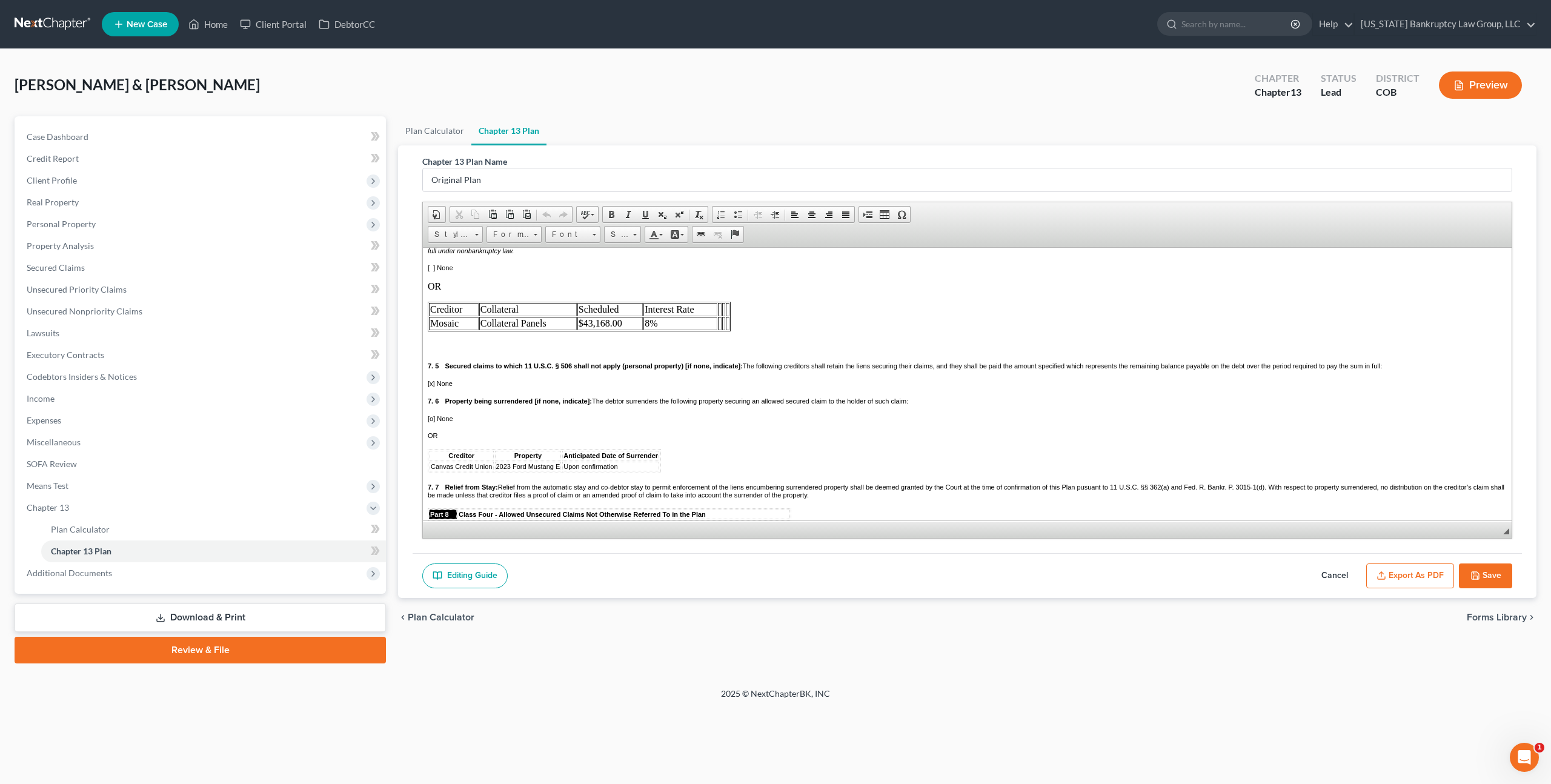
click at [720, 315] on td at bounding box center [720, 309] width 4 height 14
click at [671, 330] on td at bounding box center [687, 323] width 72 height 14
click at [723, 315] on td at bounding box center [725, 309] width 3 height 14
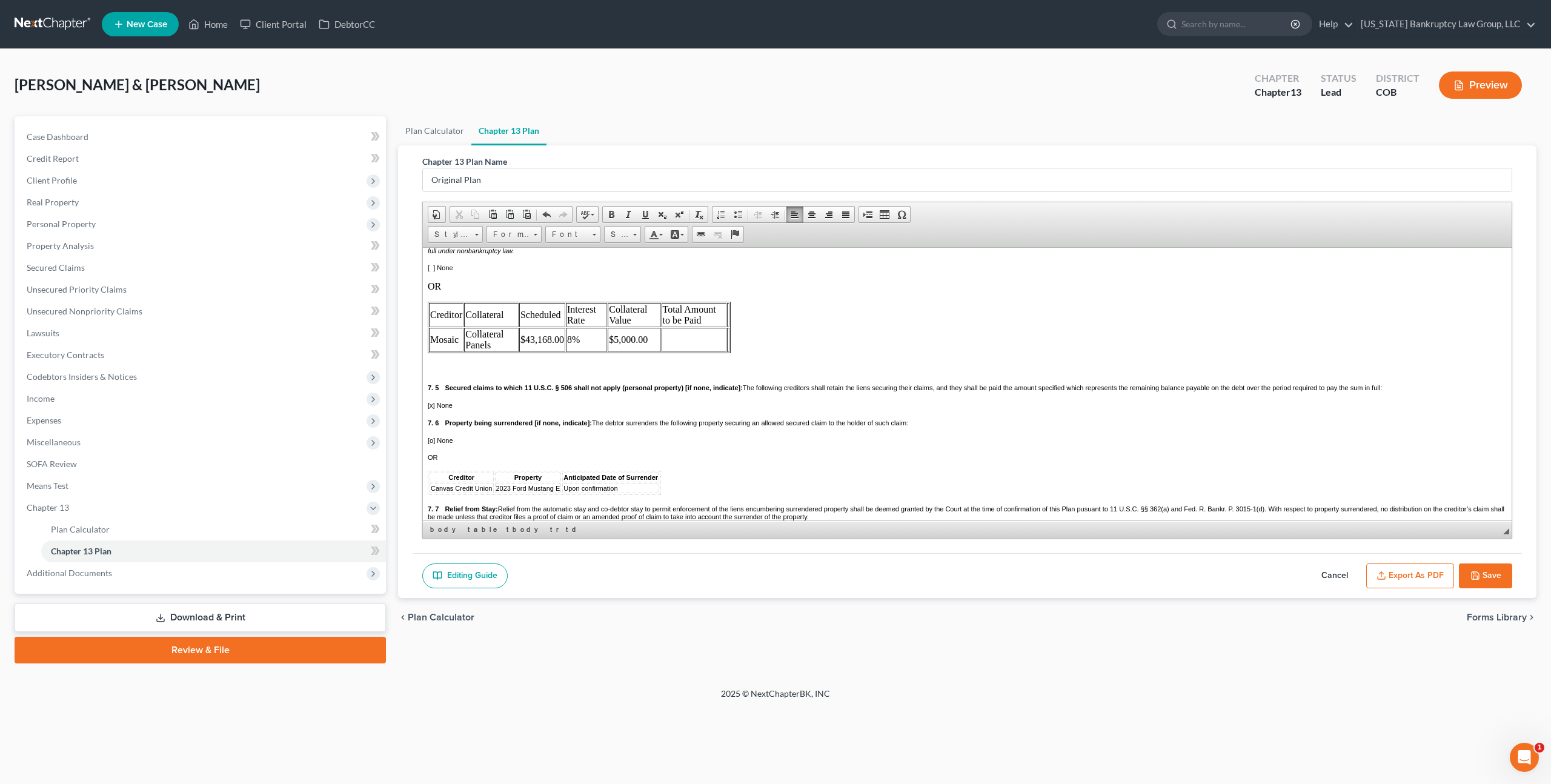
click at [676, 352] on td at bounding box center [694, 339] width 65 height 24
click at [729, 326] on td at bounding box center [729, 314] width 3 height 24
click at [851, 461] on span "Delete Columns" at bounding box center [863, 463] width 81 height 15
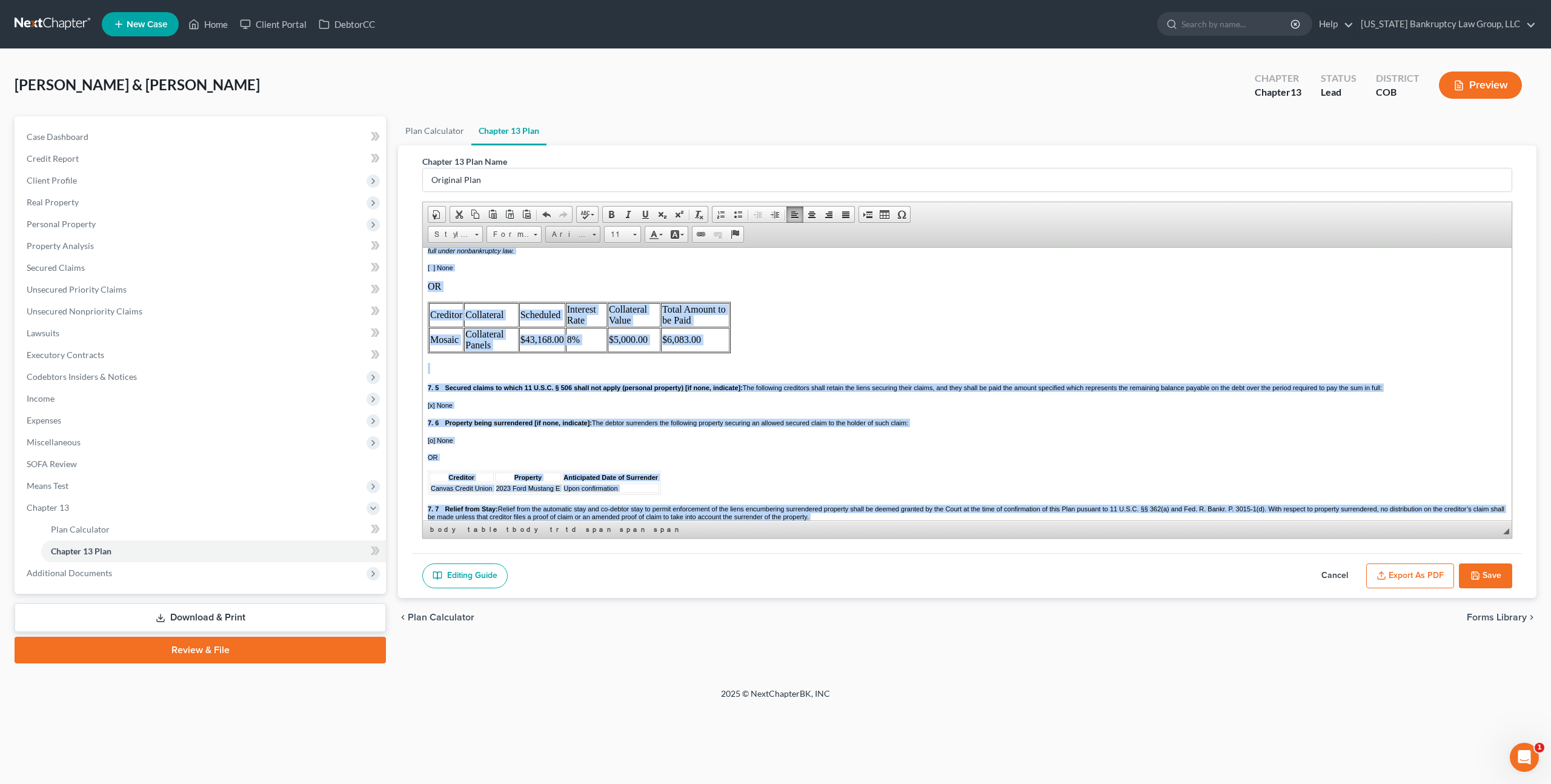
click at [583, 236] on span "Arial" at bounding box center [567, 235] width 43 height 16
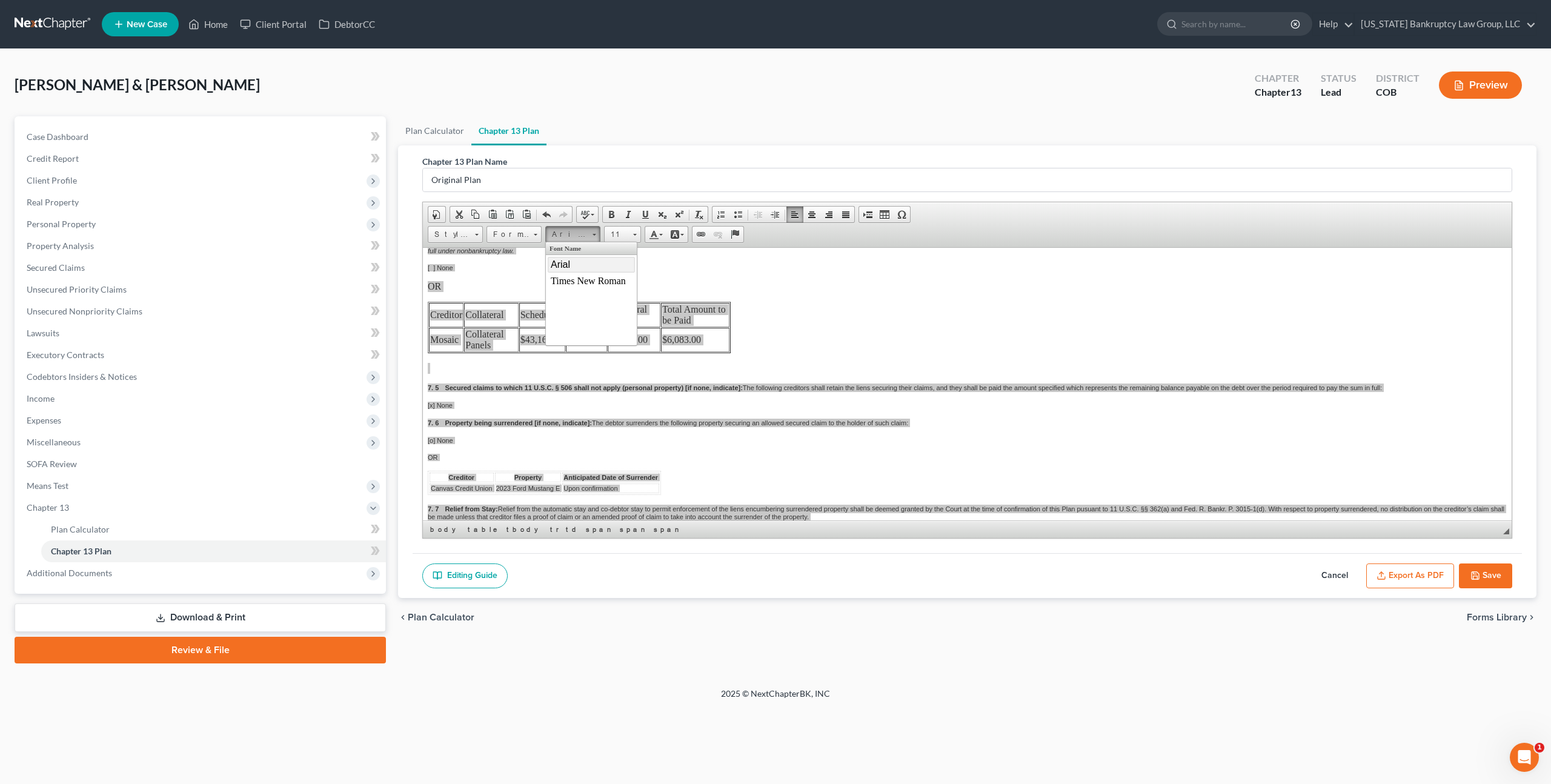
click at [568, 264] on span "Arial" at bounding box center [561, 264] width 19 height 10
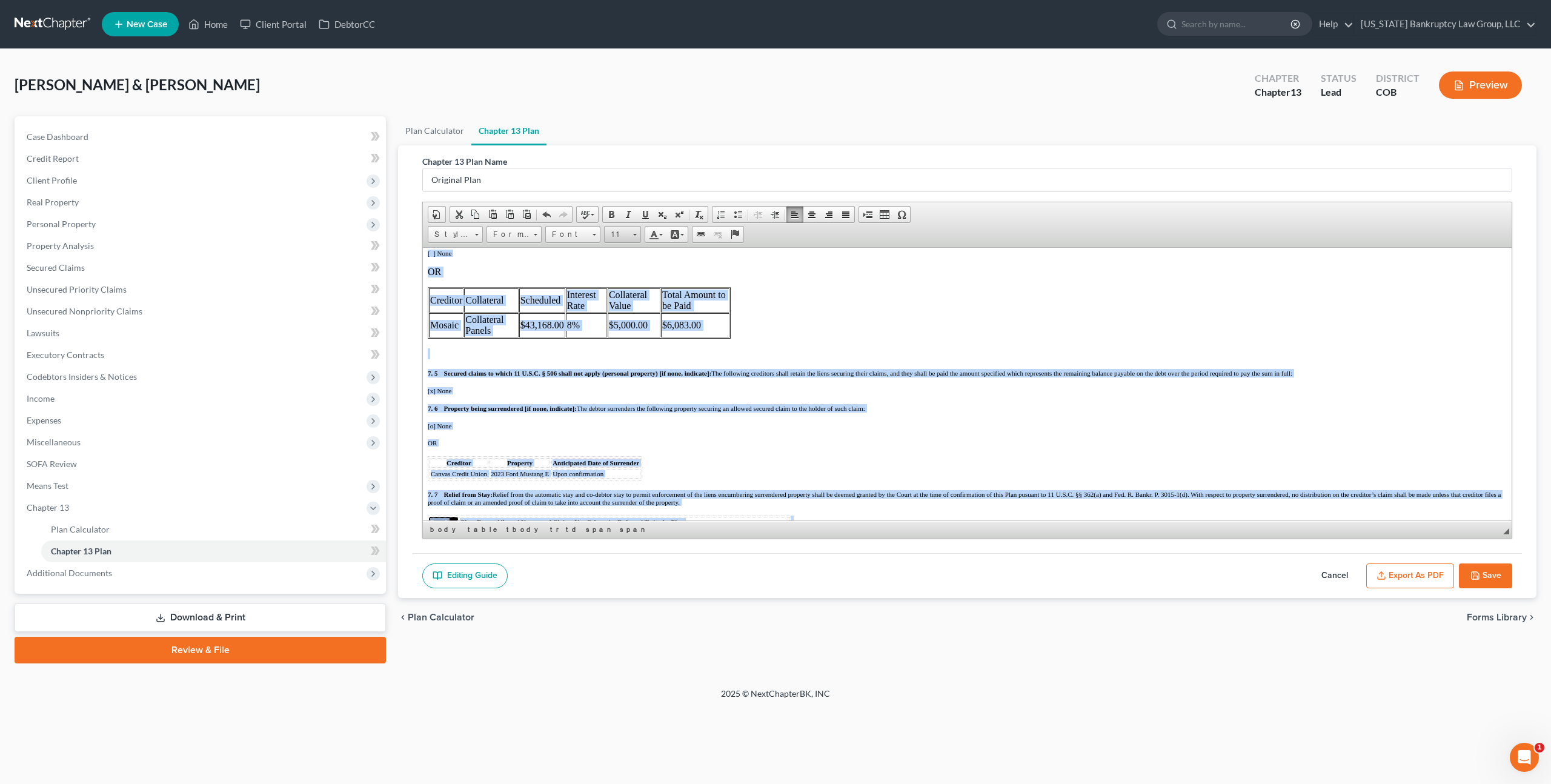
click at [620, 230] on span "11" at bounding box center [616, 235] width 24 height 16
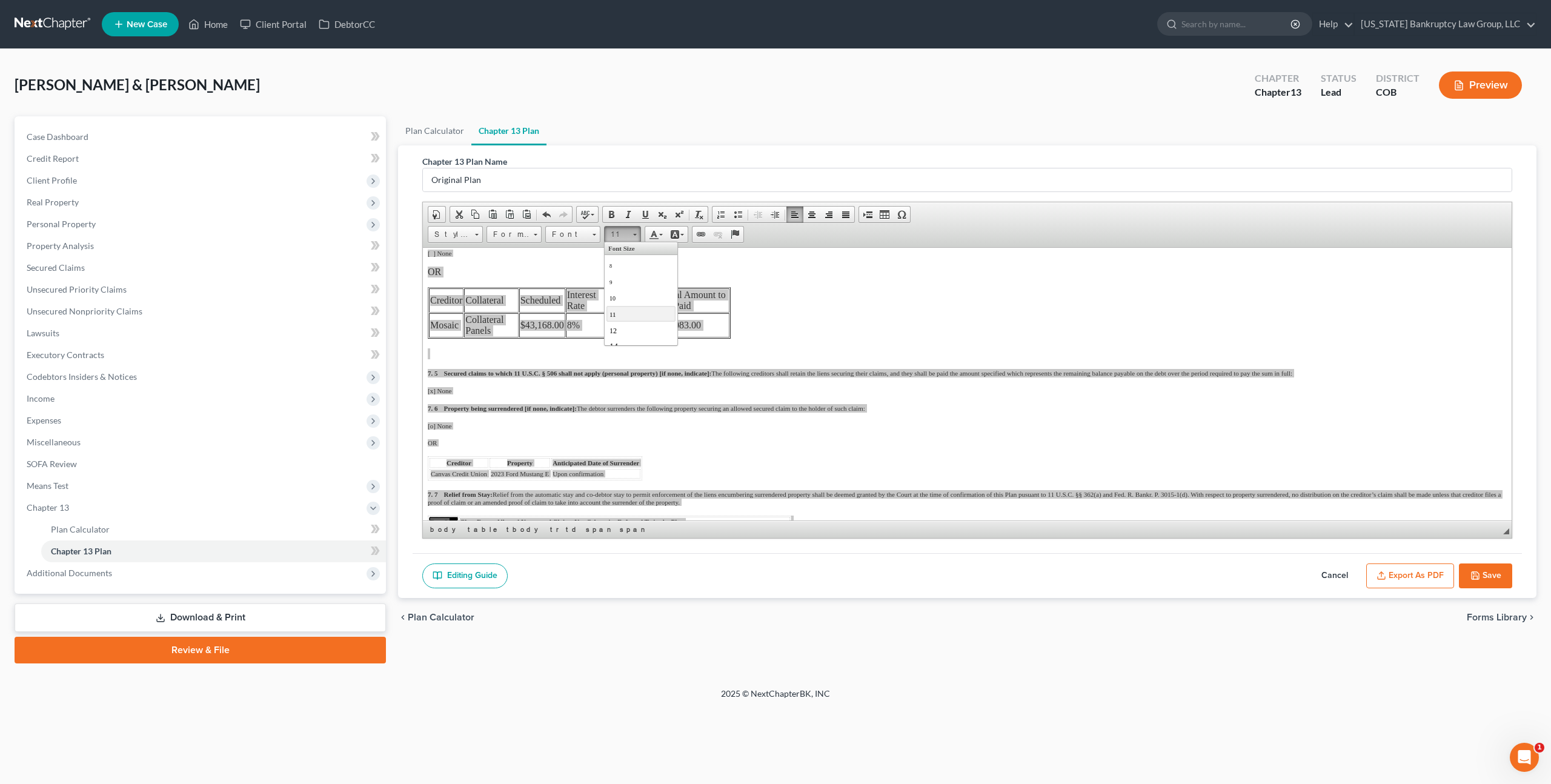
click at [619, 316] on link "11" at bounding box center [641, 313] width 69 height 16
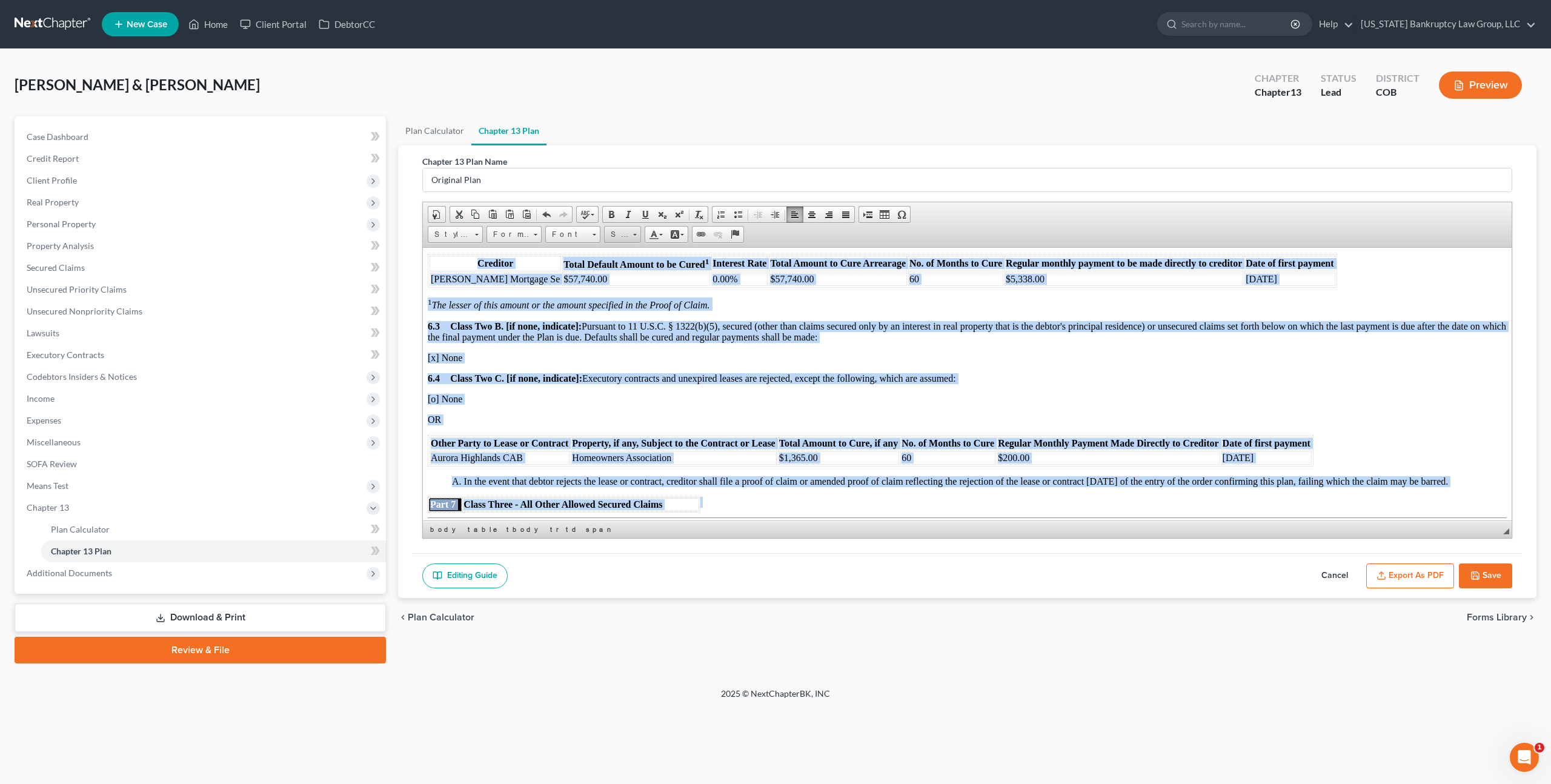
click at [616, 235] on span "Size" at bounding box center [616, 235] width 24 height 16
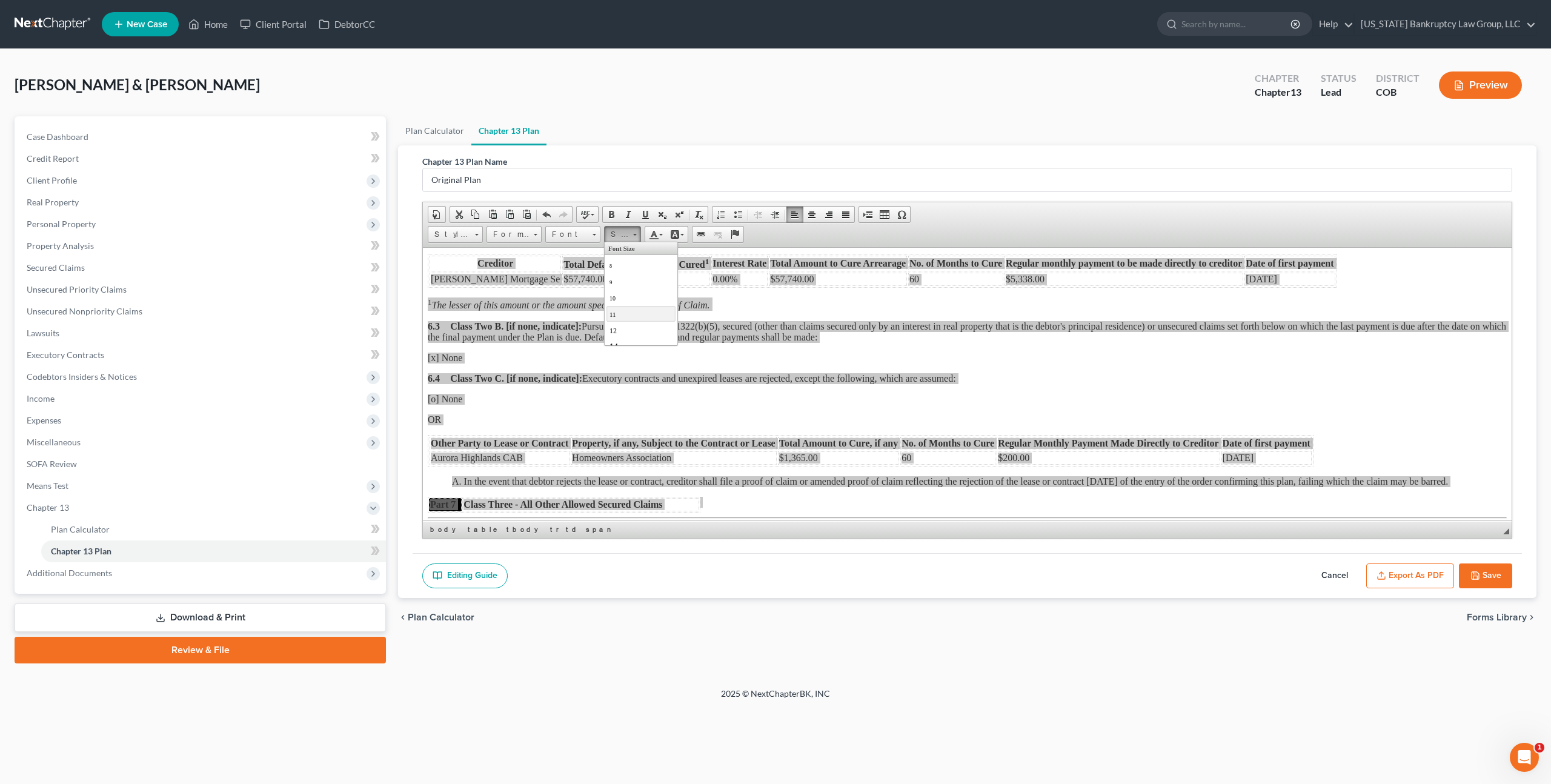
click at [616, 312] on link "11" at bounding box center [641, 313] width 69 height 16
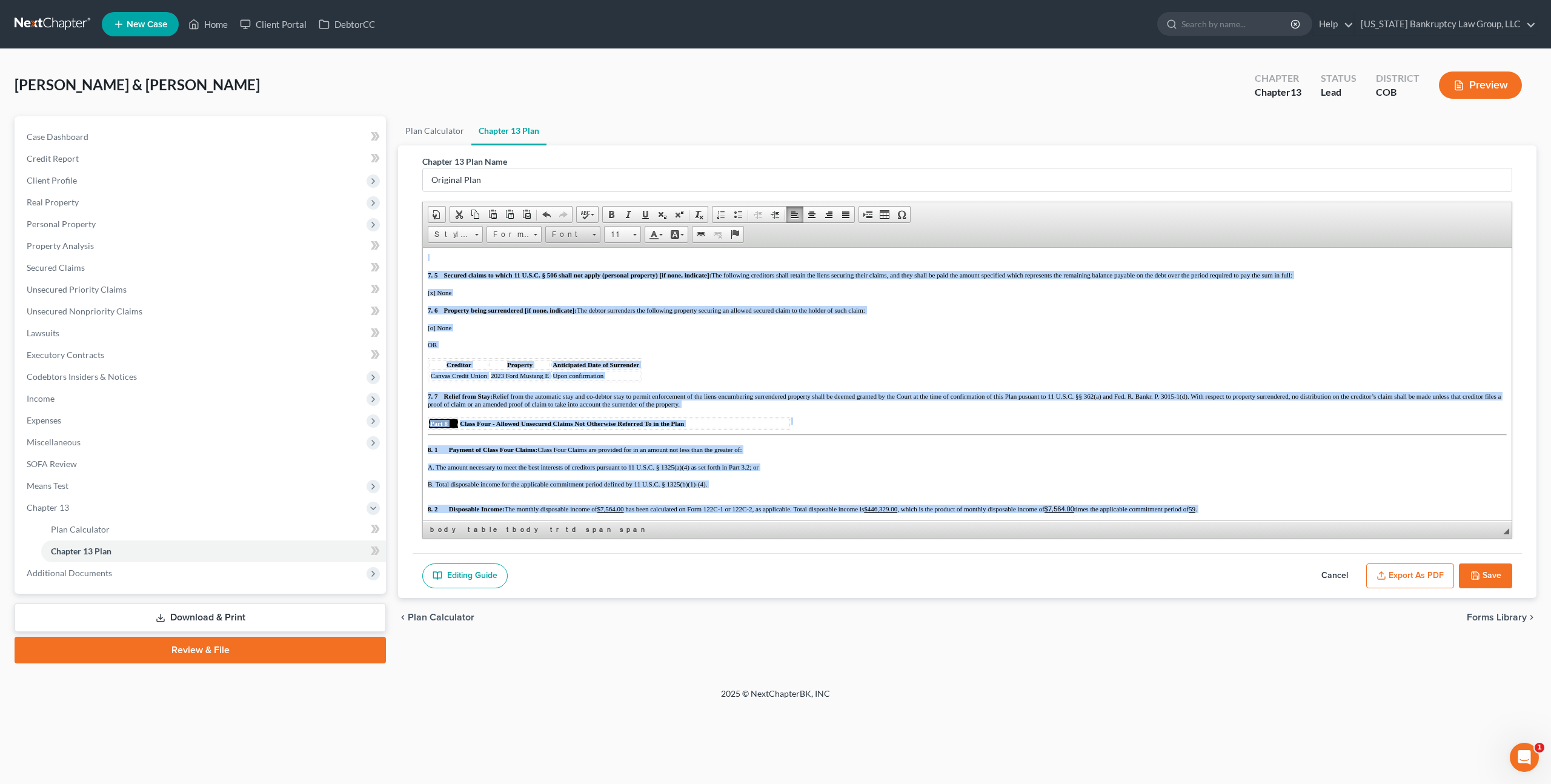
click at [570, 235] on span "Font" at bounding box center [567, 235] width 43 height 16
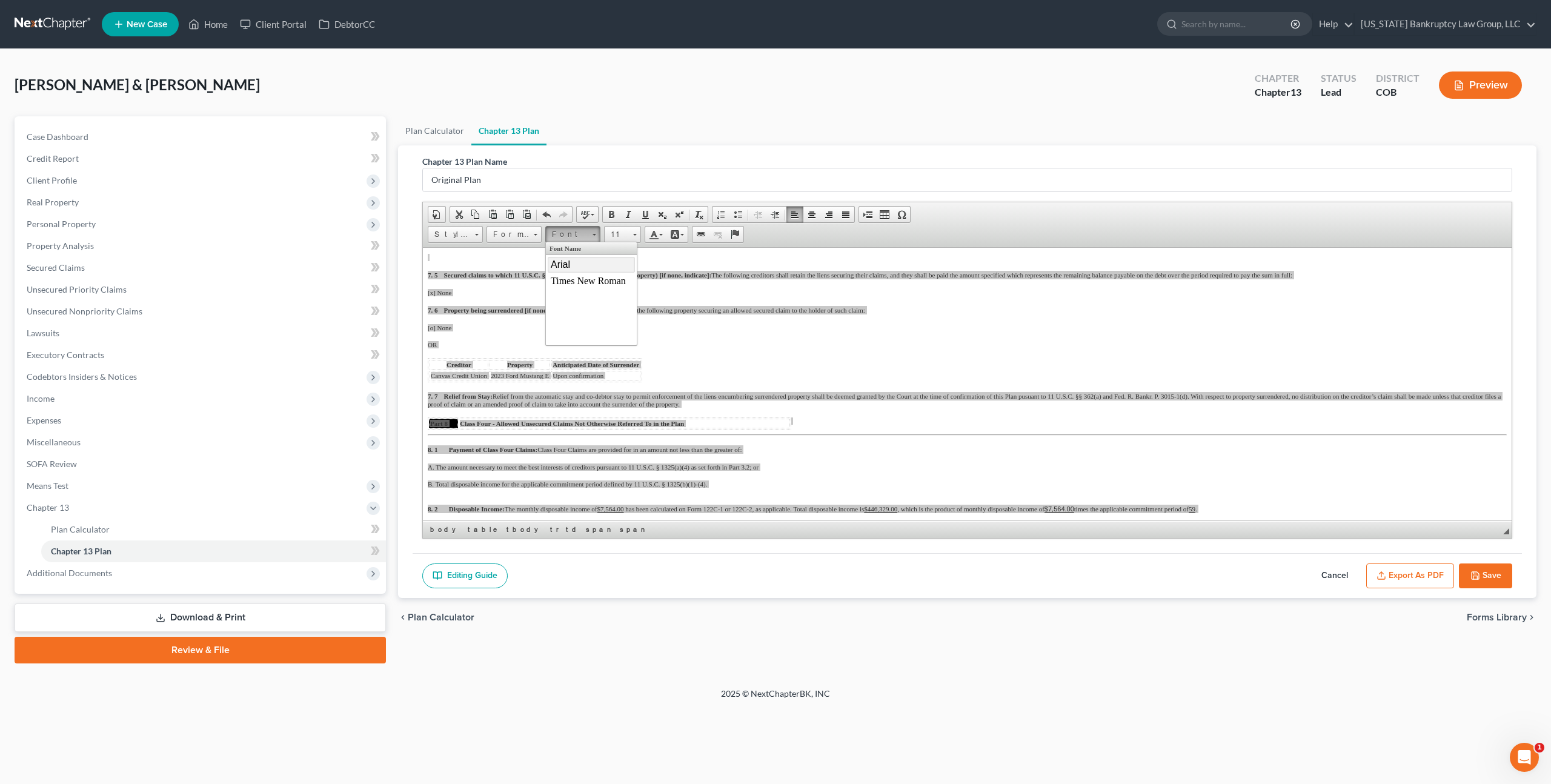
click at [569, 266] on span "Arial" at bounding box center [561, 264] width 19 height 10
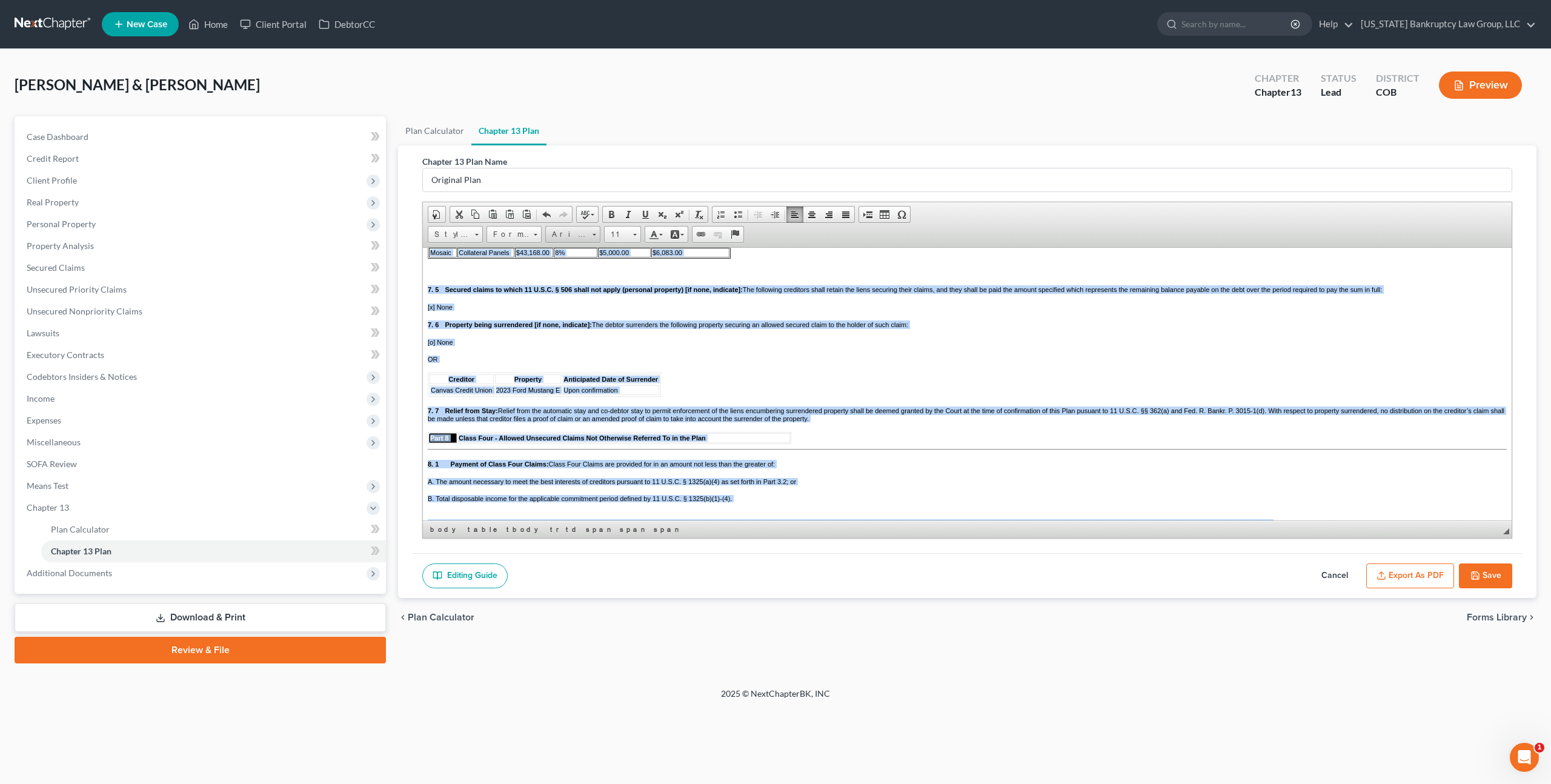
click at [573, 232] on span "Arial" at bounding box center [567, 235] width 43 height 16
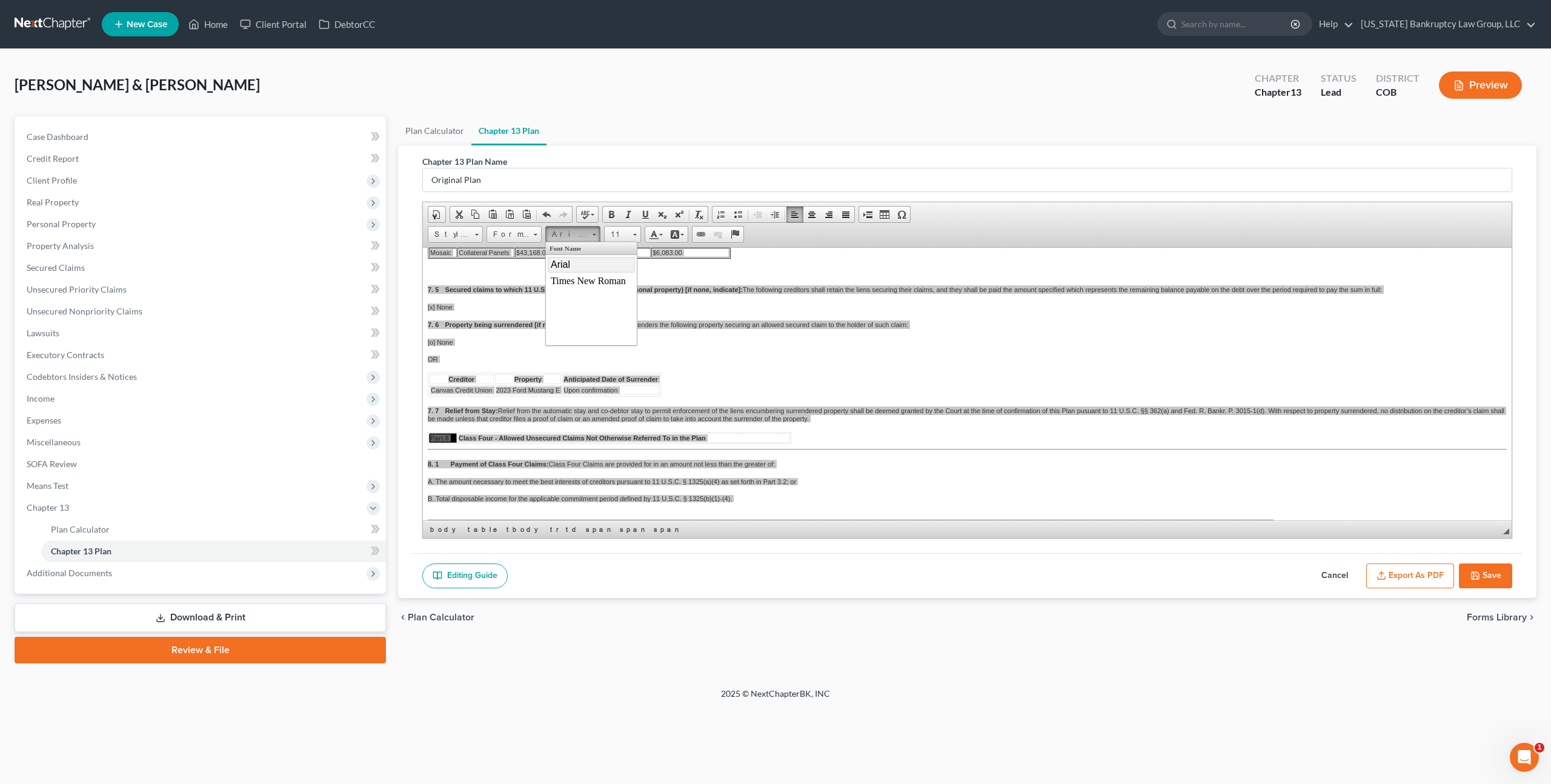
click at [572, 264] on link "Arial" at bounding box center [591, 264] width 87 height 16
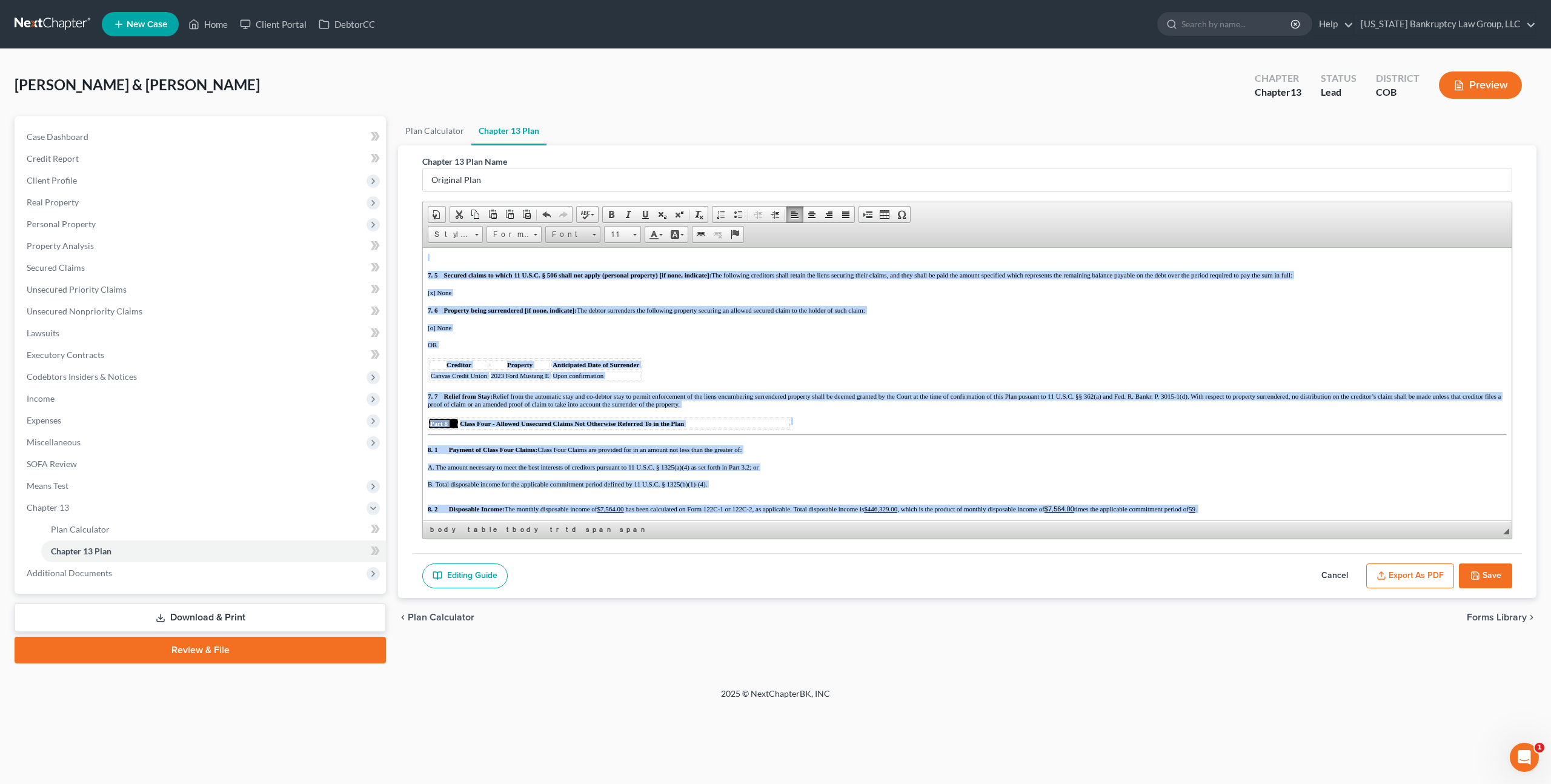
click at [572, 233] on span "Font" at bounding box center [567, 235] width 43 height 16
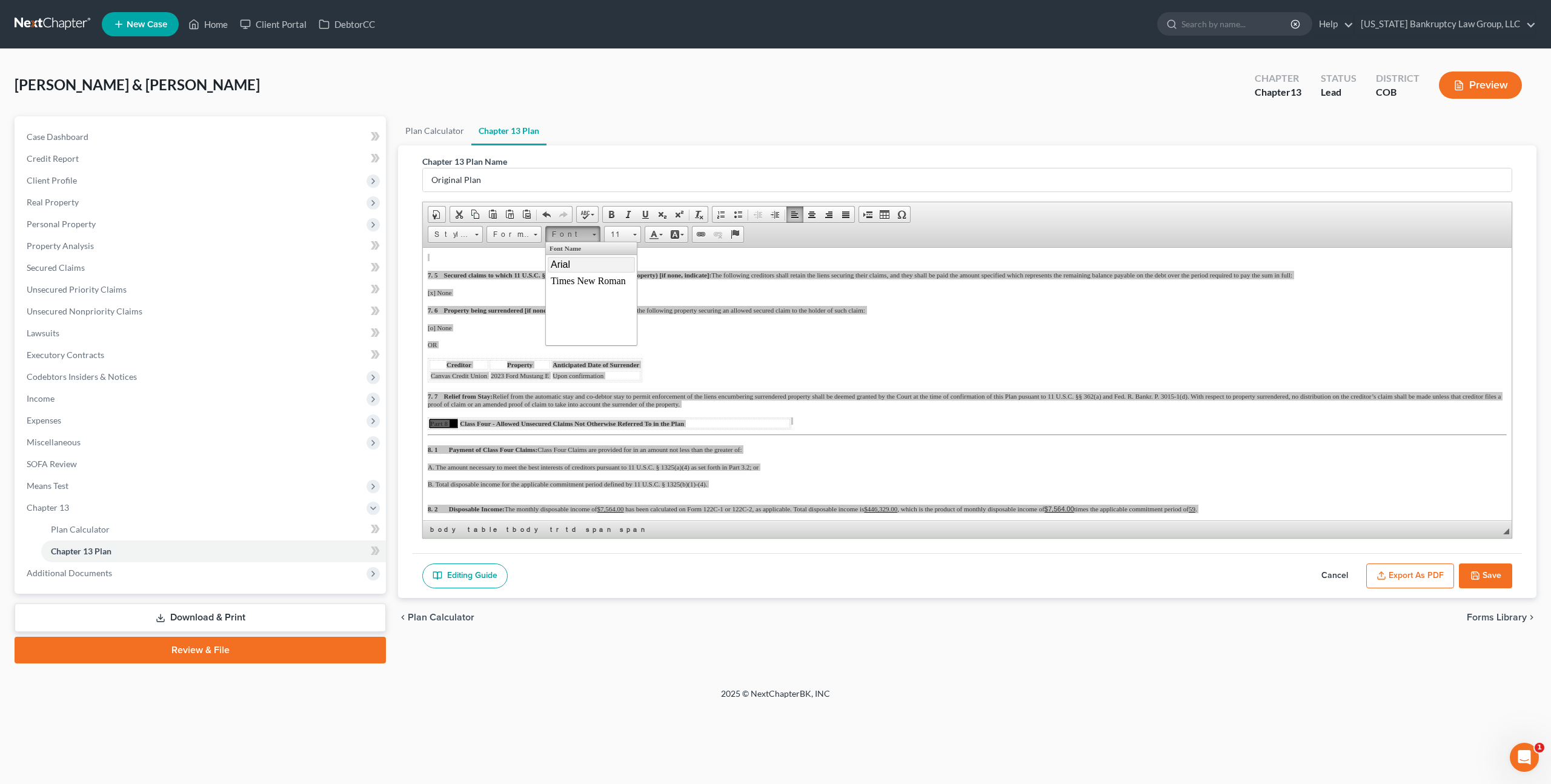
click at [569, 263] on span "Arial" at bounding box center [561, 264] width 19 height 10
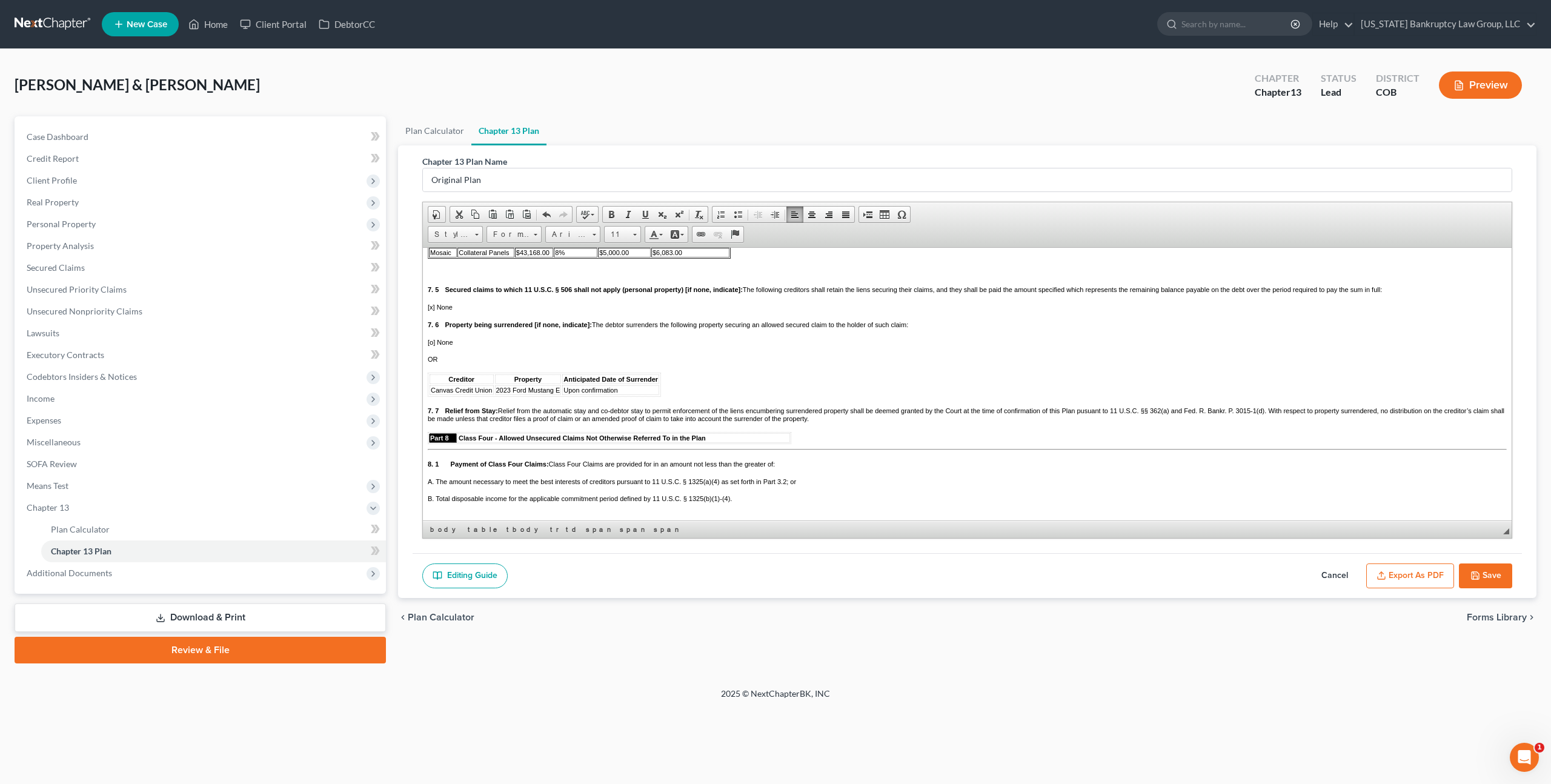
click at [956, 293] on span "7. 5 Secured claims to which 11 U.S.C. § 506 shall not apply (personal property…" at bounding box center [905, 288] width 954 height 7
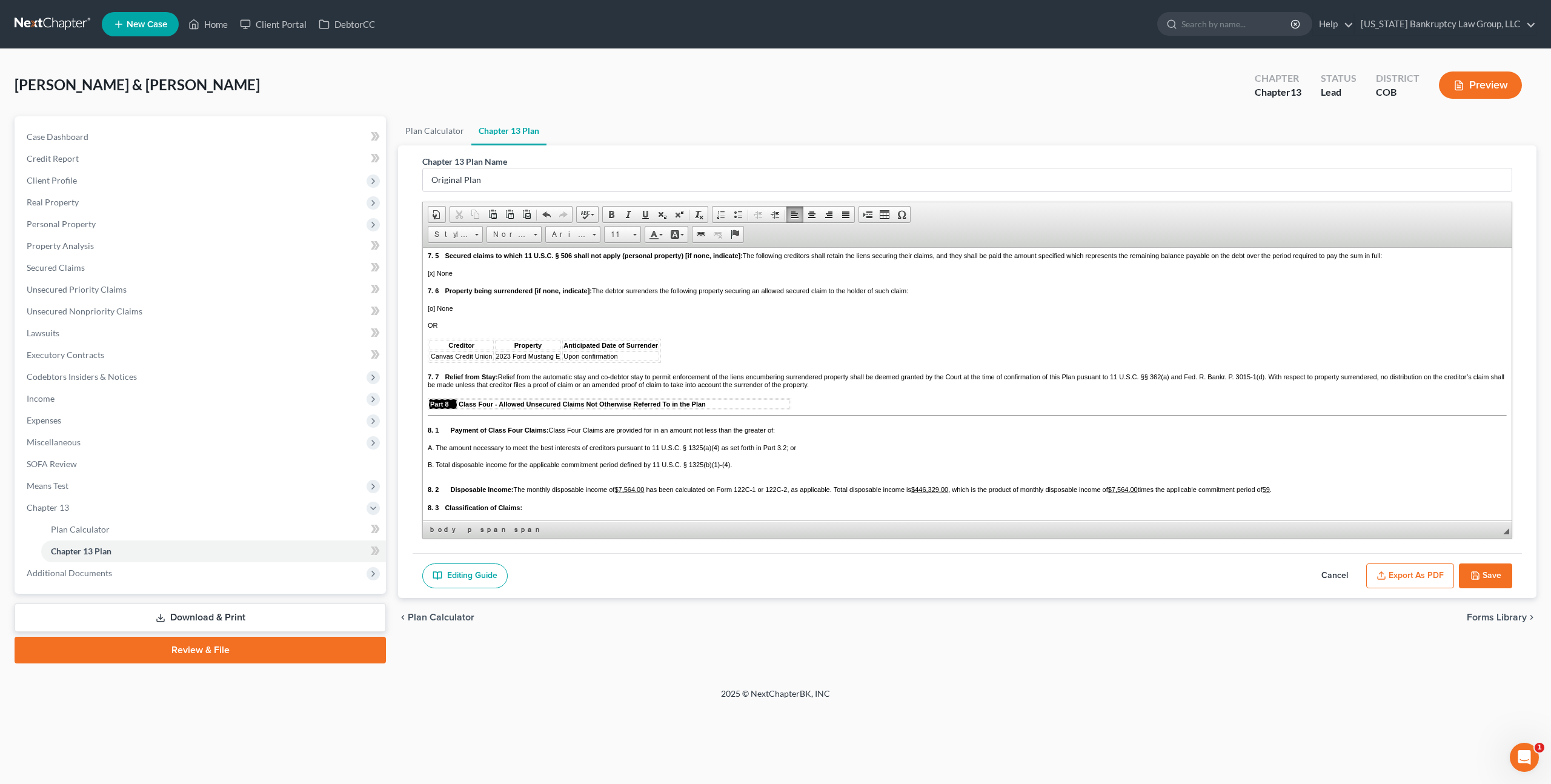
scroll to position [2161, 0]
click at [1479, 573] on icon "button" at bounding box center [1475, 575] width 7 height 7
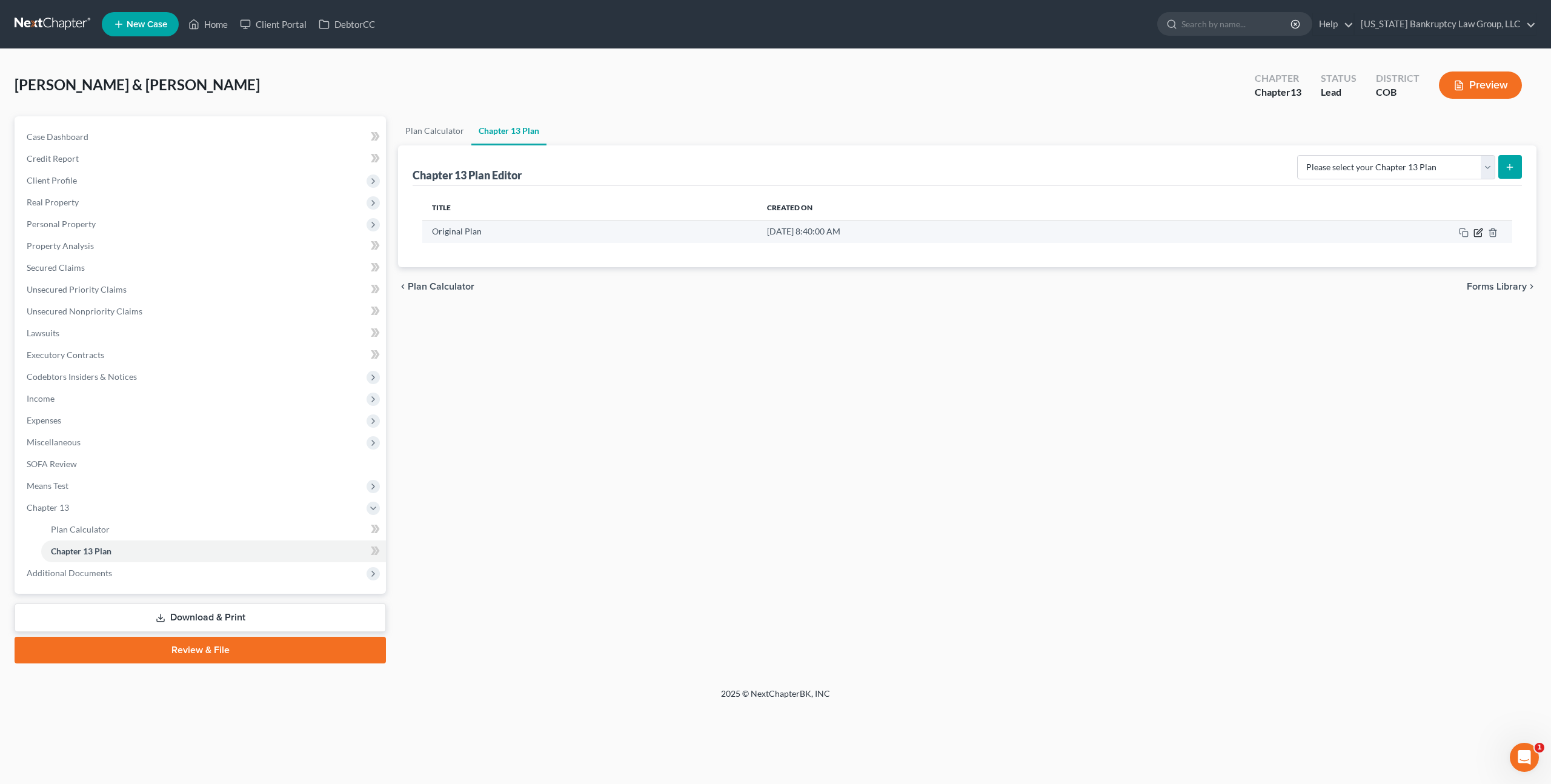
click at [1480, 229] on icon "button" at bounding box center [1479, 231] width 5 height 5
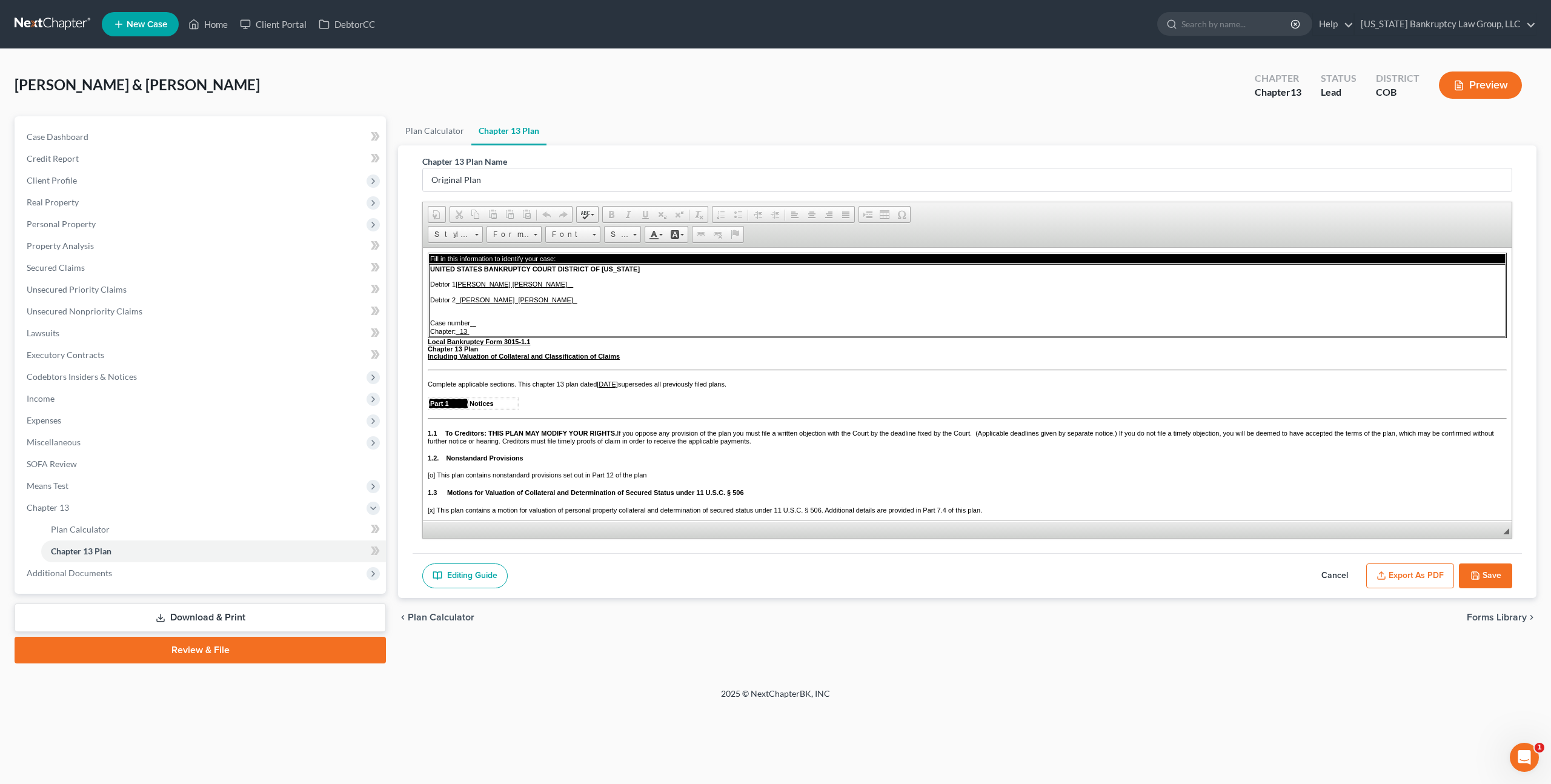
scroll to position [0, 0]
click at [1416, 573] on button "Export as PDF" at bounding box center [1410, 576] width 88 height 25
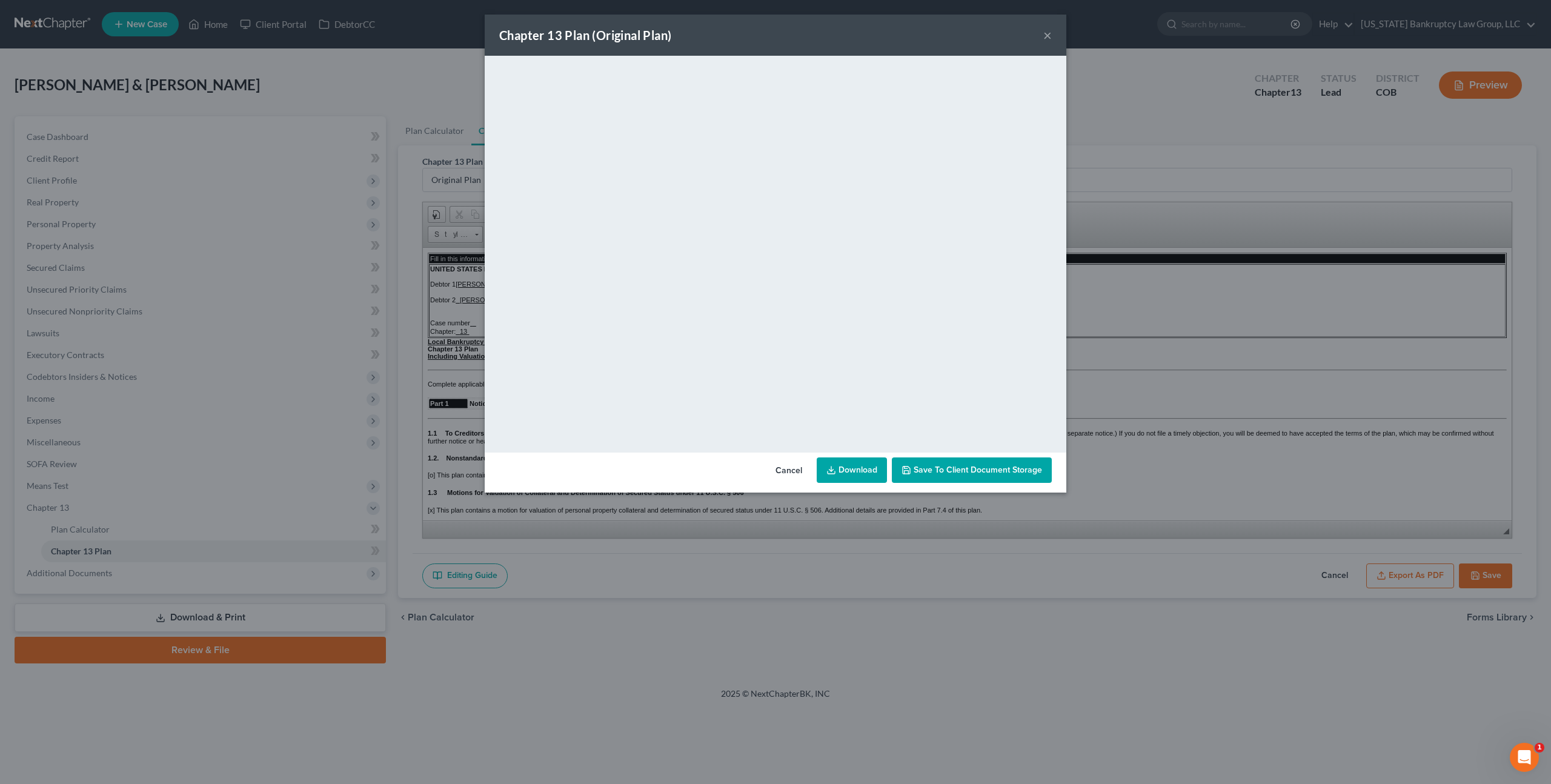
click at [788, 471] on button "Cancel" at bounding box center [789, 470] width 46 height 24
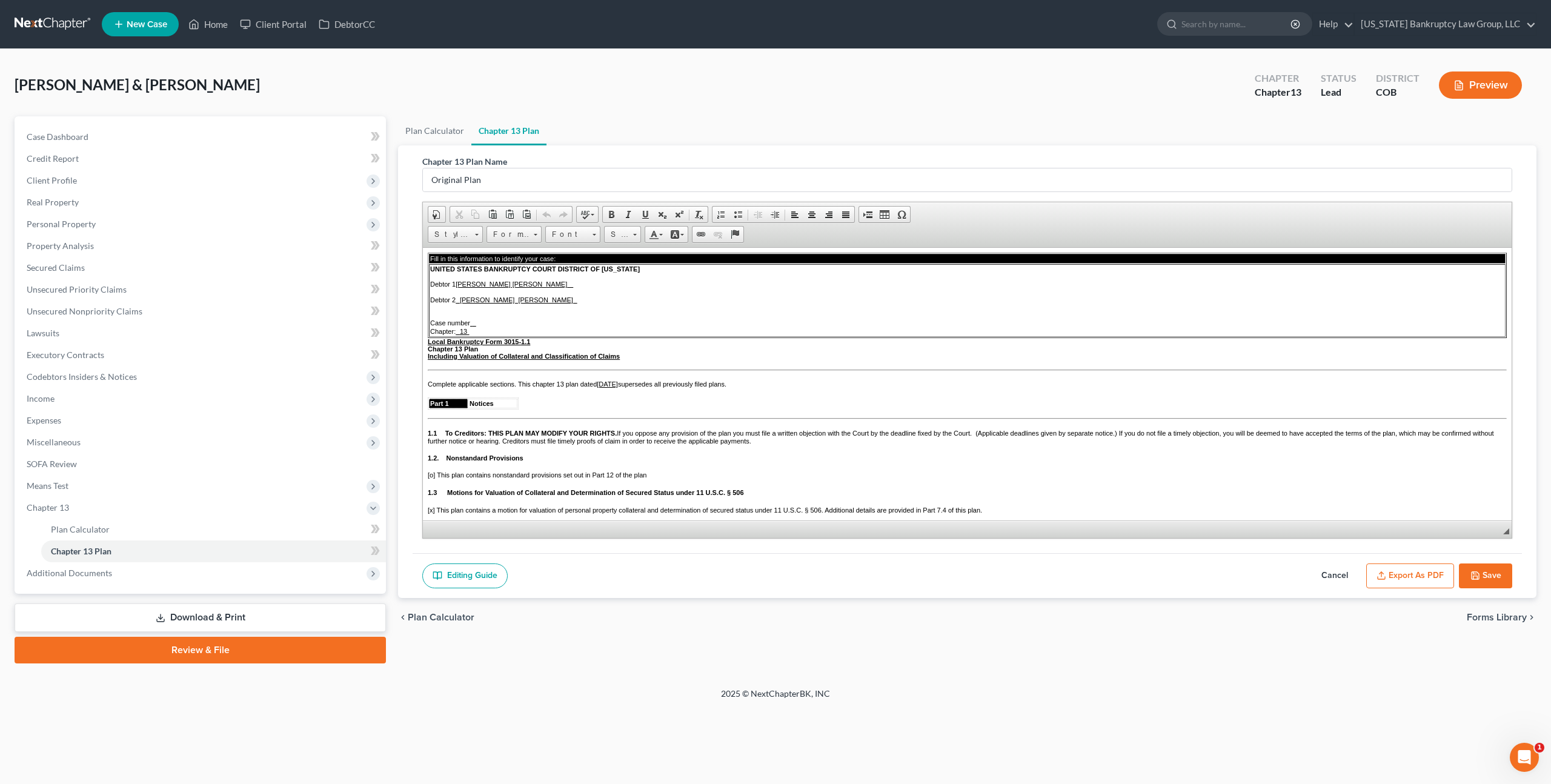
click at [1482, 571] on button "Save" at bounding box center [1486, 576] width 53 height 25
